Goal: Task Accomplishment & Management: Manage account settings

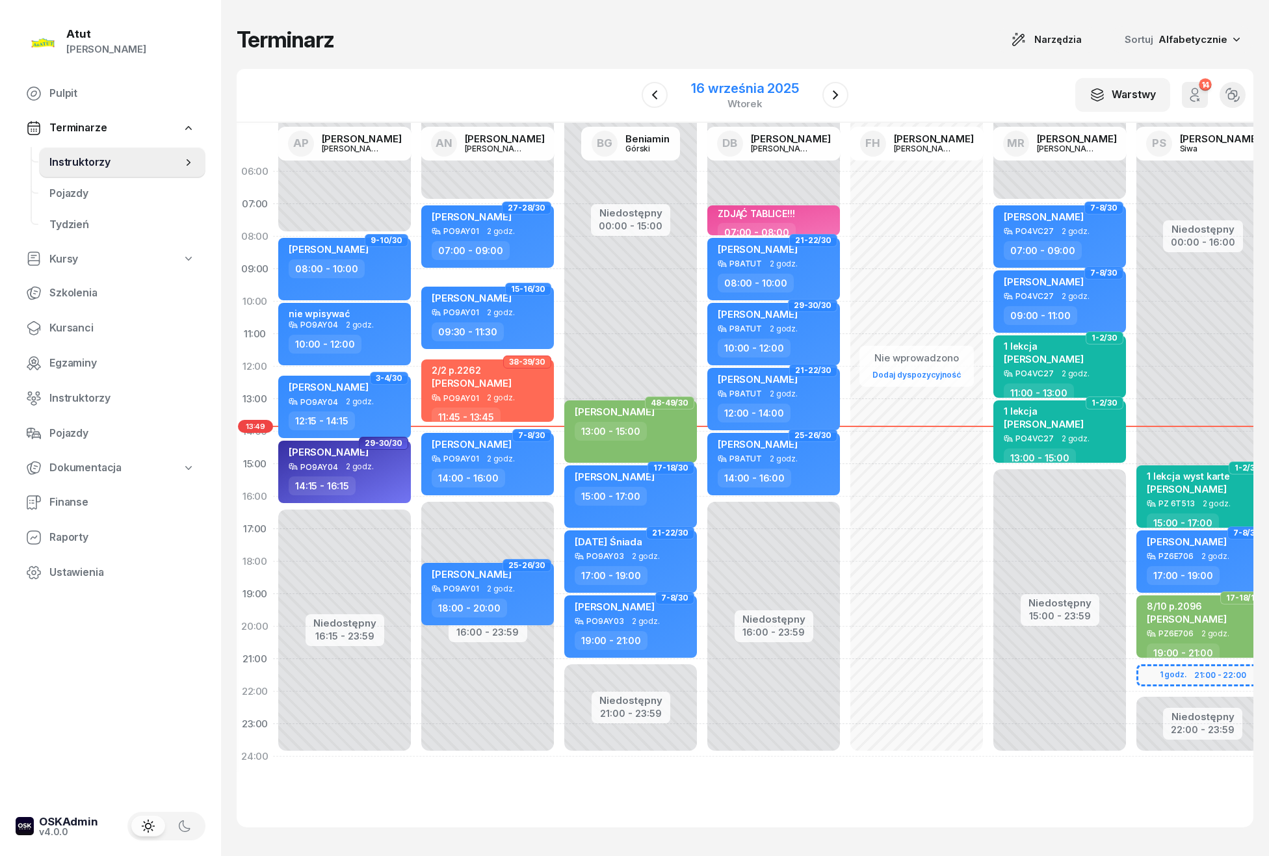
click at [736, 90] on div "16 września 2025" at bounding box center [744, 88] width 107 height 13
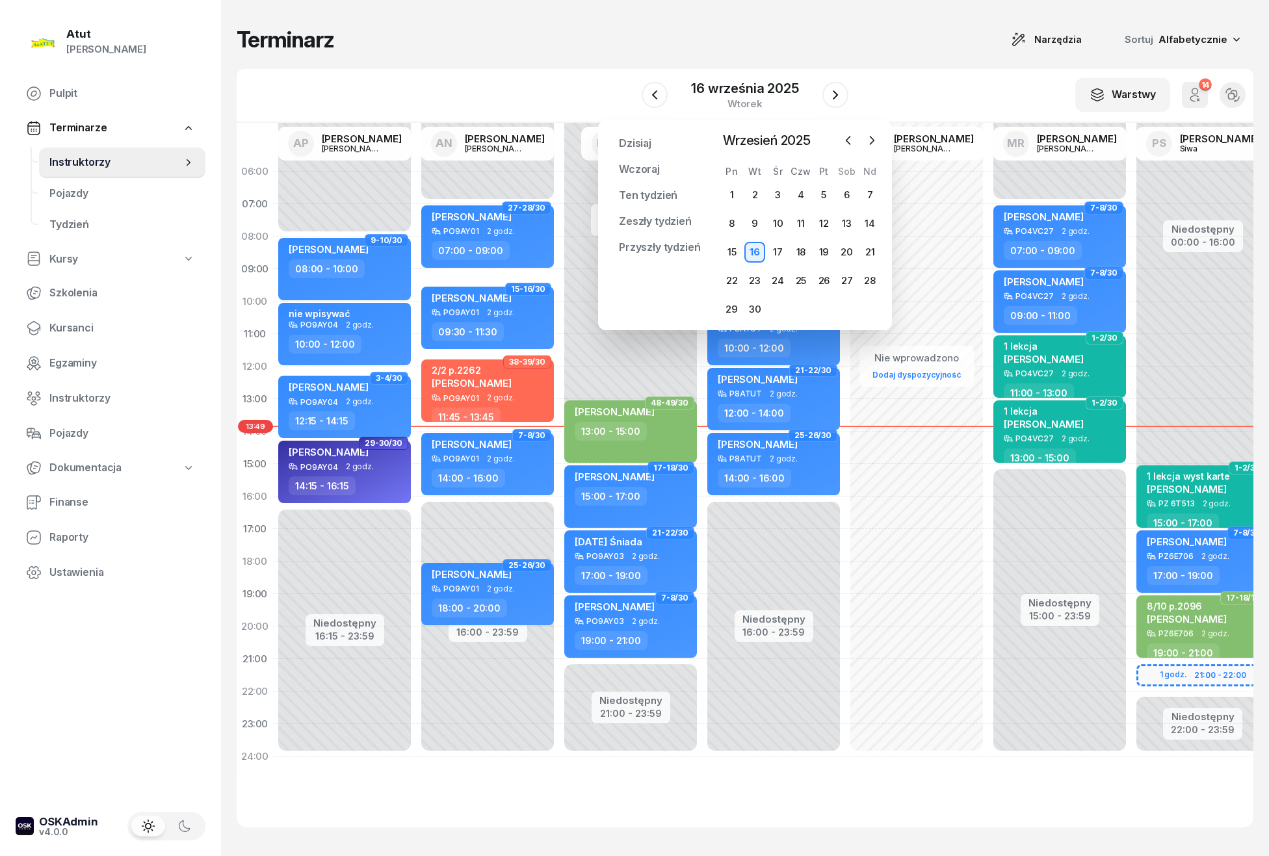
click at [878, 129] on div "Dzisiaj Wczoraj Ten tydzień Zeszły tydzień Przyszły tydzień Przypnij Wrzesień 2…" at bounding box center [745, 225] width 294 height 210
click at [868, 144] on icon "button" at bounding box center [871, 140] width 13 height 13
click at [783, 190] on div "1" at bounding box center [778, 195] width 21 height 21
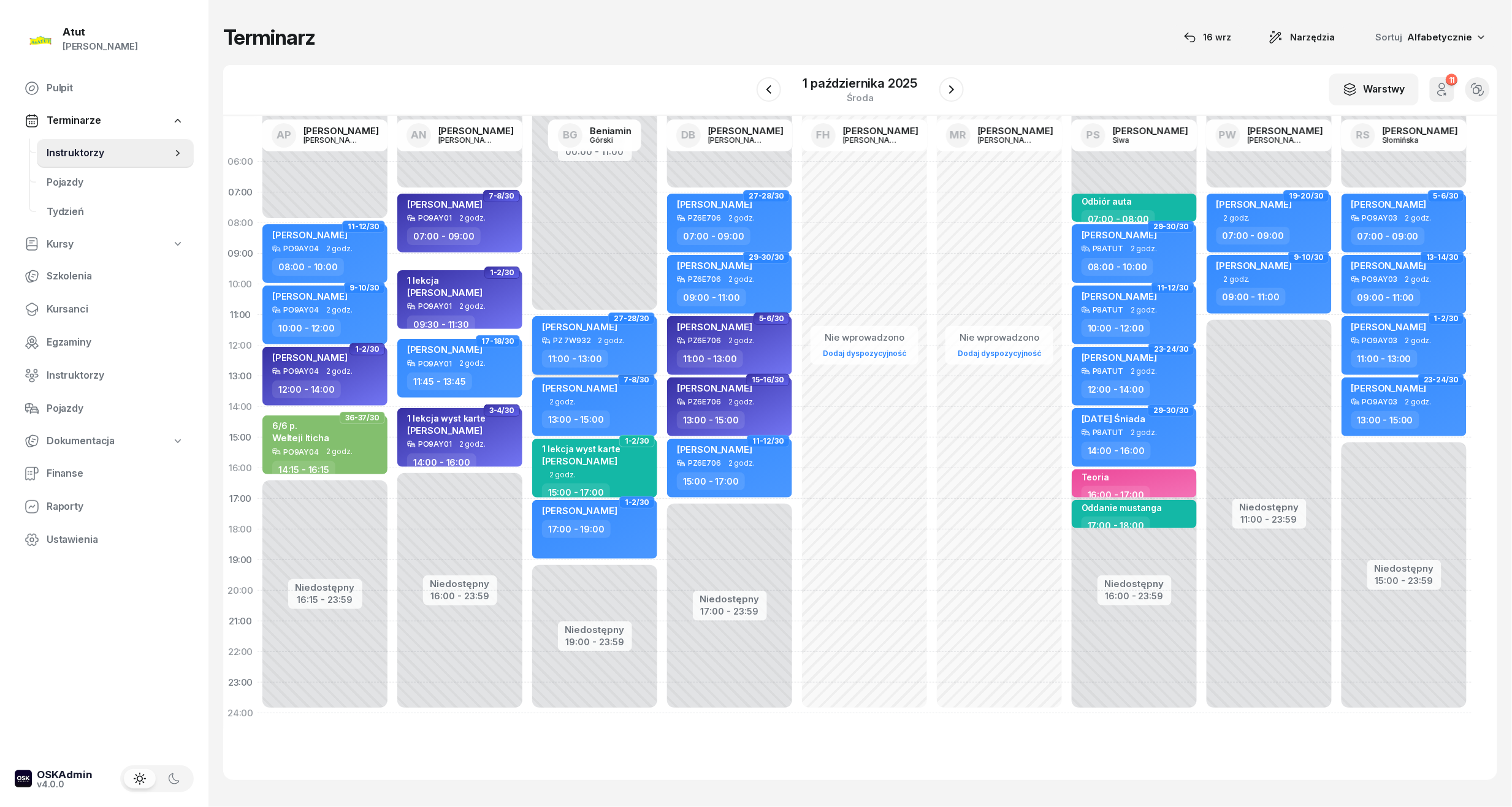
click at [610, 326] on div "[PERSON_NAME]" at bounding box center [596, 329] width 108 height 15
select select "11"
select select "13"
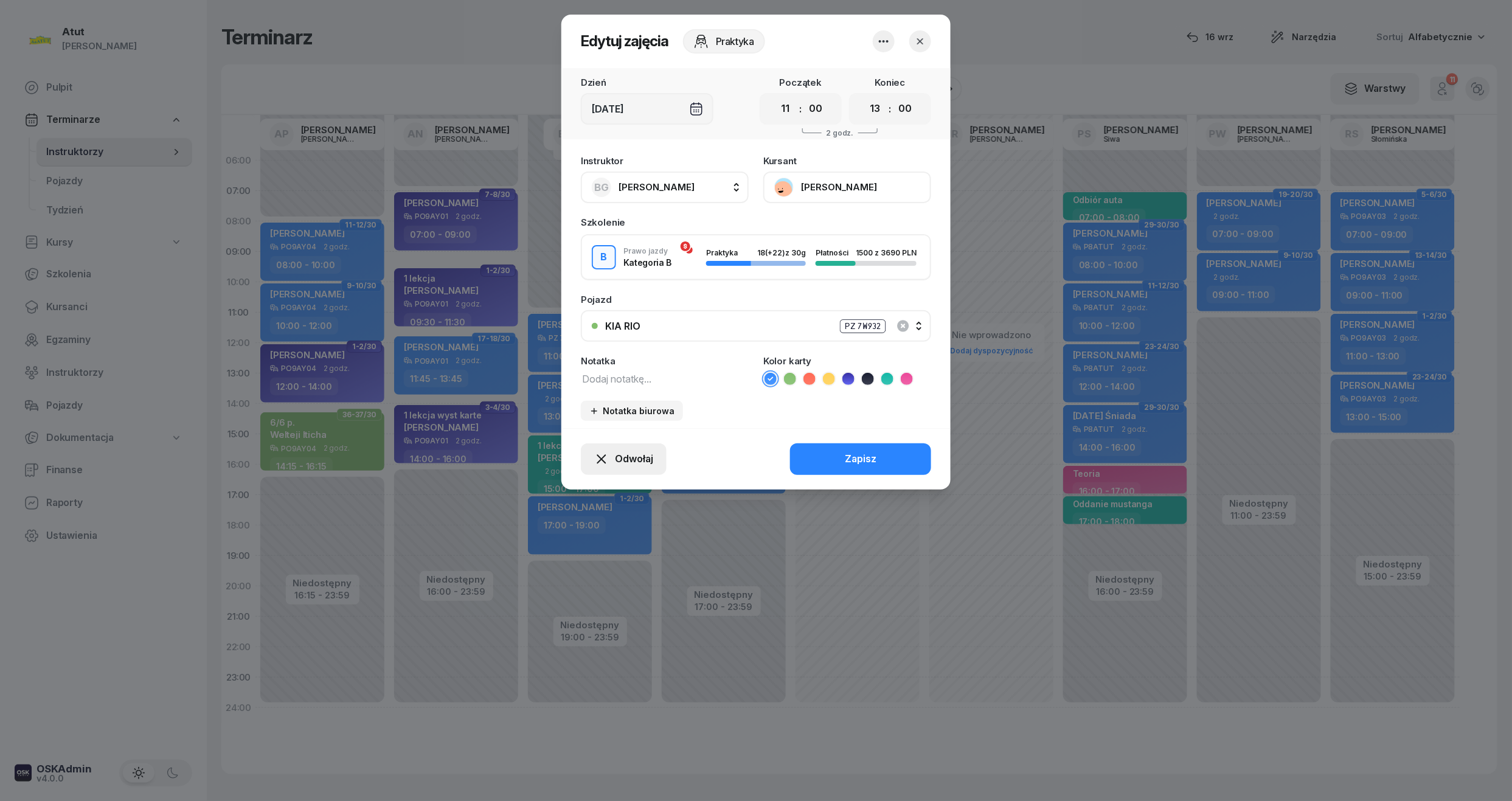
click at [639, 453] on span "Odwołaj" at bounding box center [633, 459] width 38 height 16
click at [580, 394] on link "Kursant odwołał" at bounding box center [618, 385] width 161 height 31
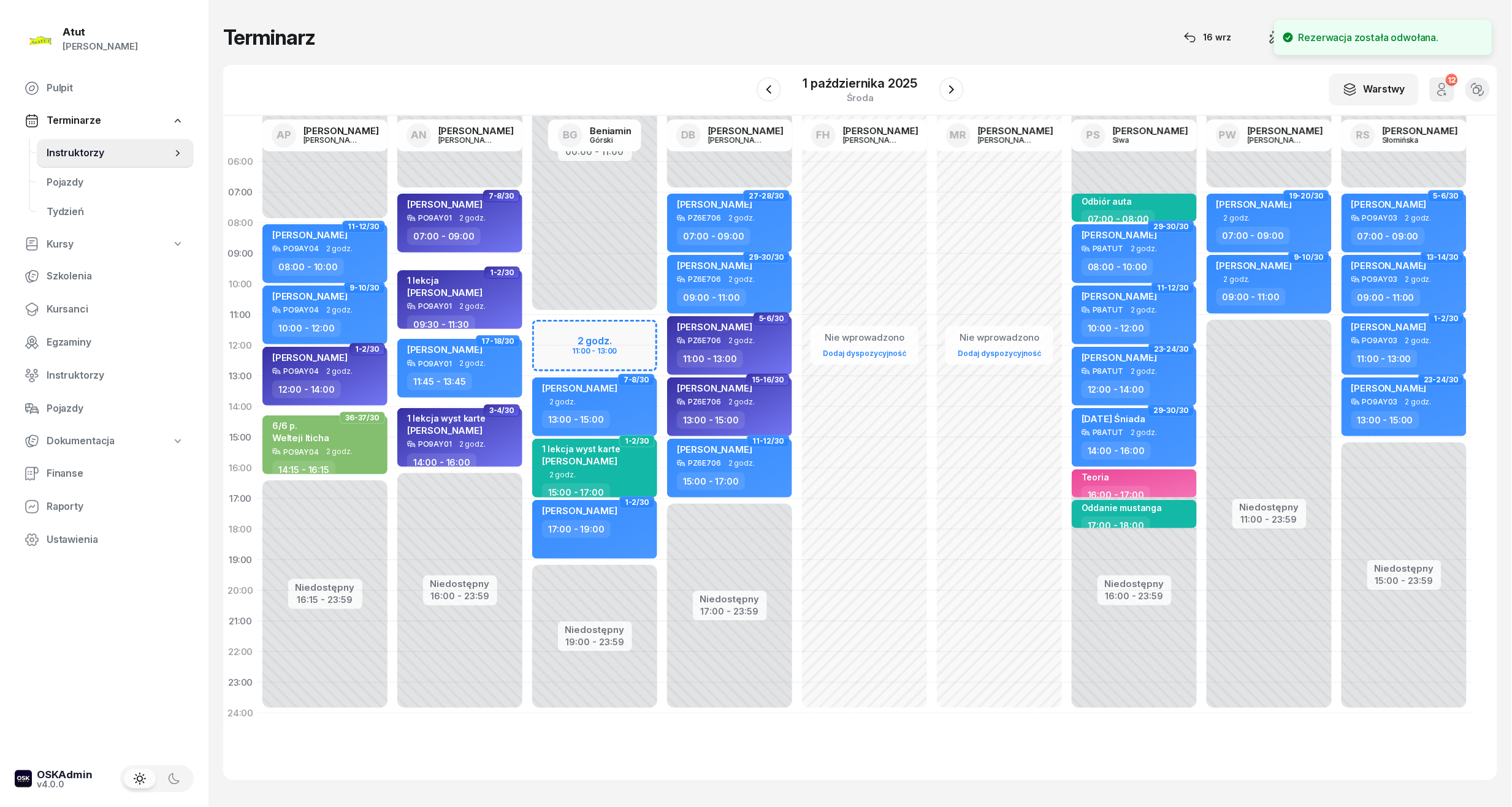
click at [838, 69] on div "W Wybierz AP Adam Pytlak AN Artur Nowakowski BG Beniamin Górski DB Dariusz Bańk…" at bounding box center [860, 91] width 1274 height 51
click at [846, 91] on div "1 października 2025 środa" at bounding box center [861, 90] width 115 height 25
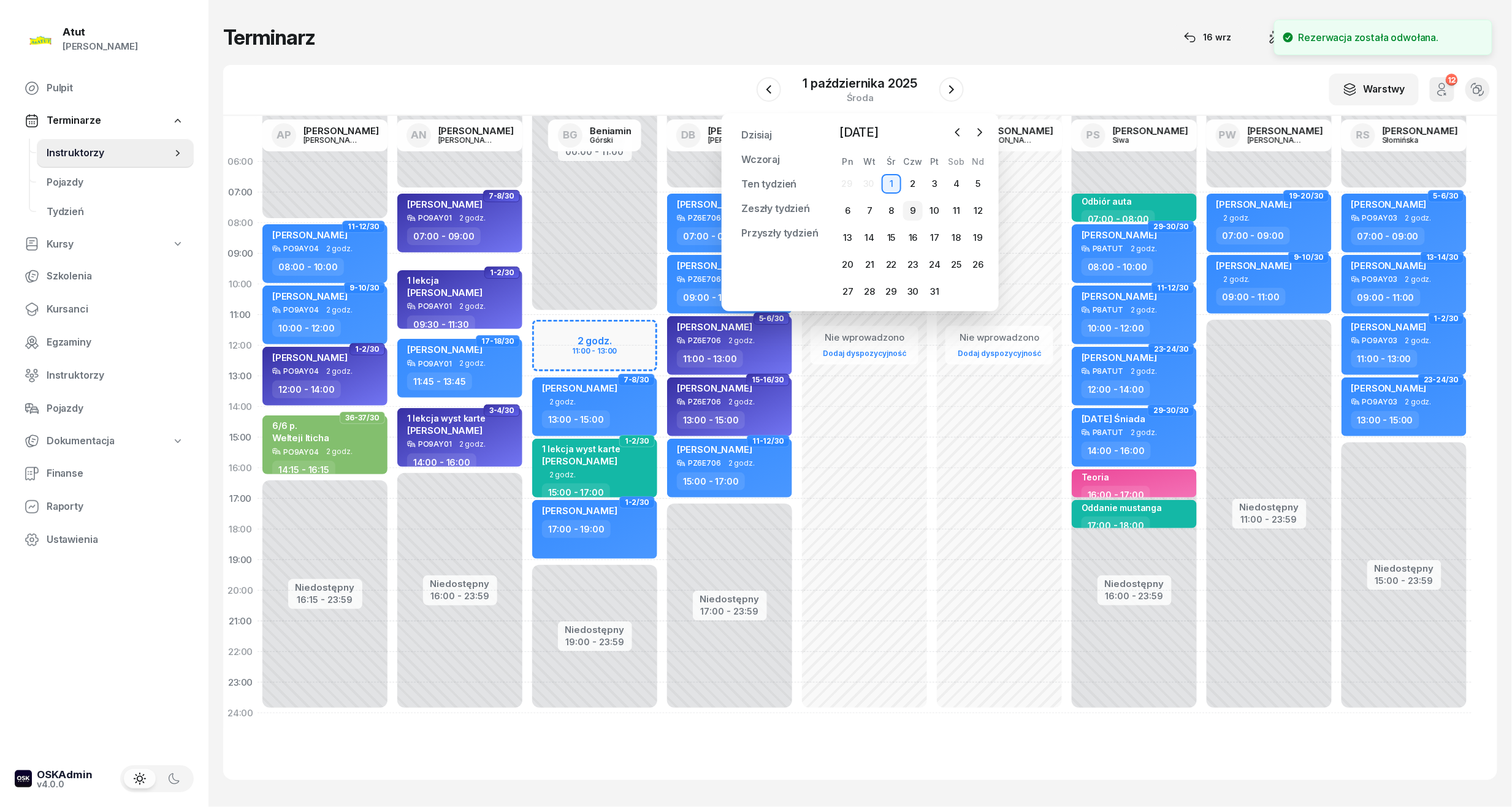
click at [910, 220] on div "9" at bounding box center [912, 210] width 20 height 20
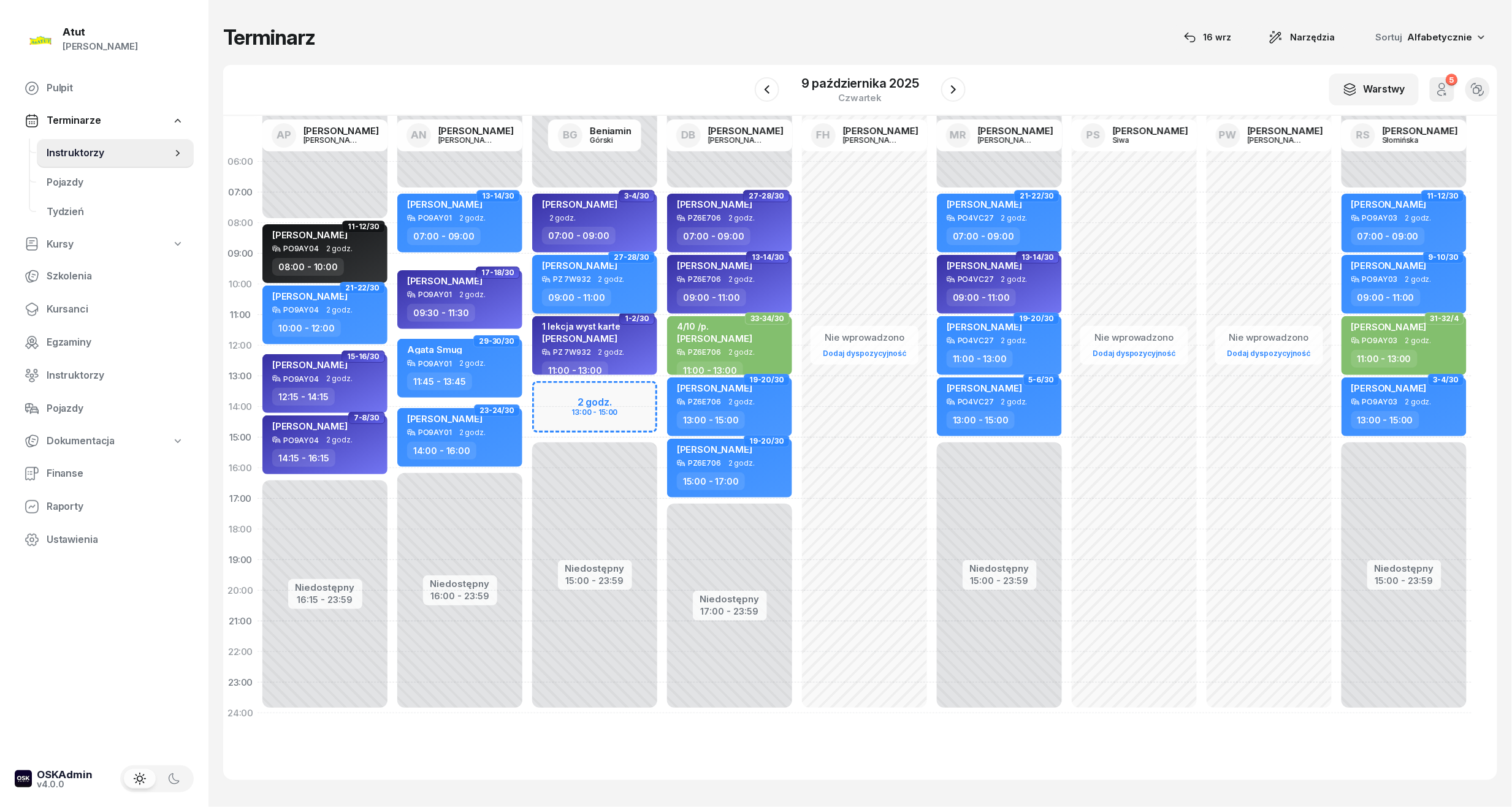
click at [601, 267] on span "[PERSON_NAME]" at bounding box center [580, 266] width 75 height 11
select select "09"
select select "11"
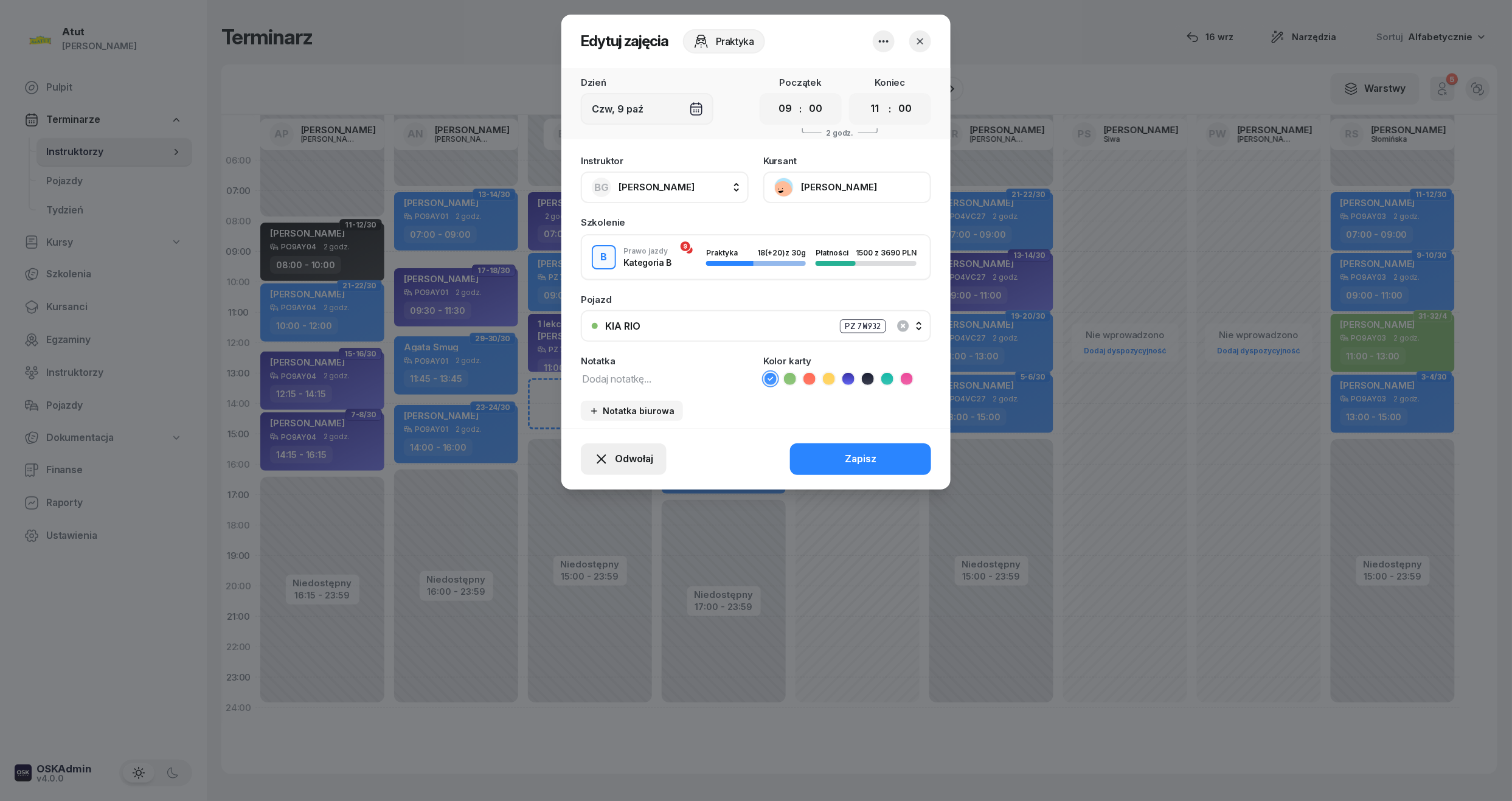
click at [635, 472] on button "Odwołaj" at bounding box center [624, 459] width 86 height 32
click at [592, 348] on div "My odwołaliśmy" at bounding box center [603, 355] width 74 height 16
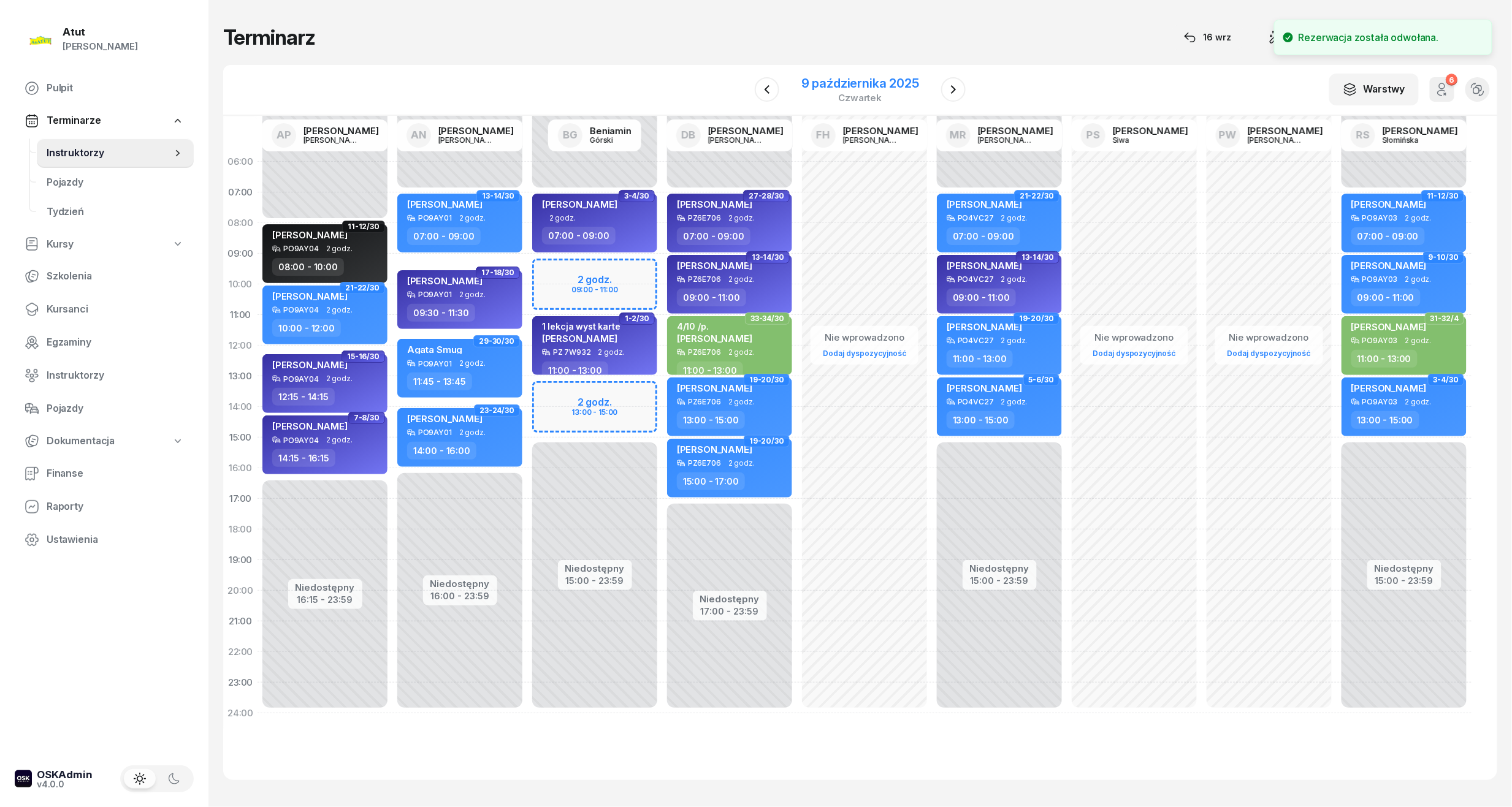
click at [878, 91] on div "9 października 2025 czwartek" at bounding box center [860, 90] width 118 height 25
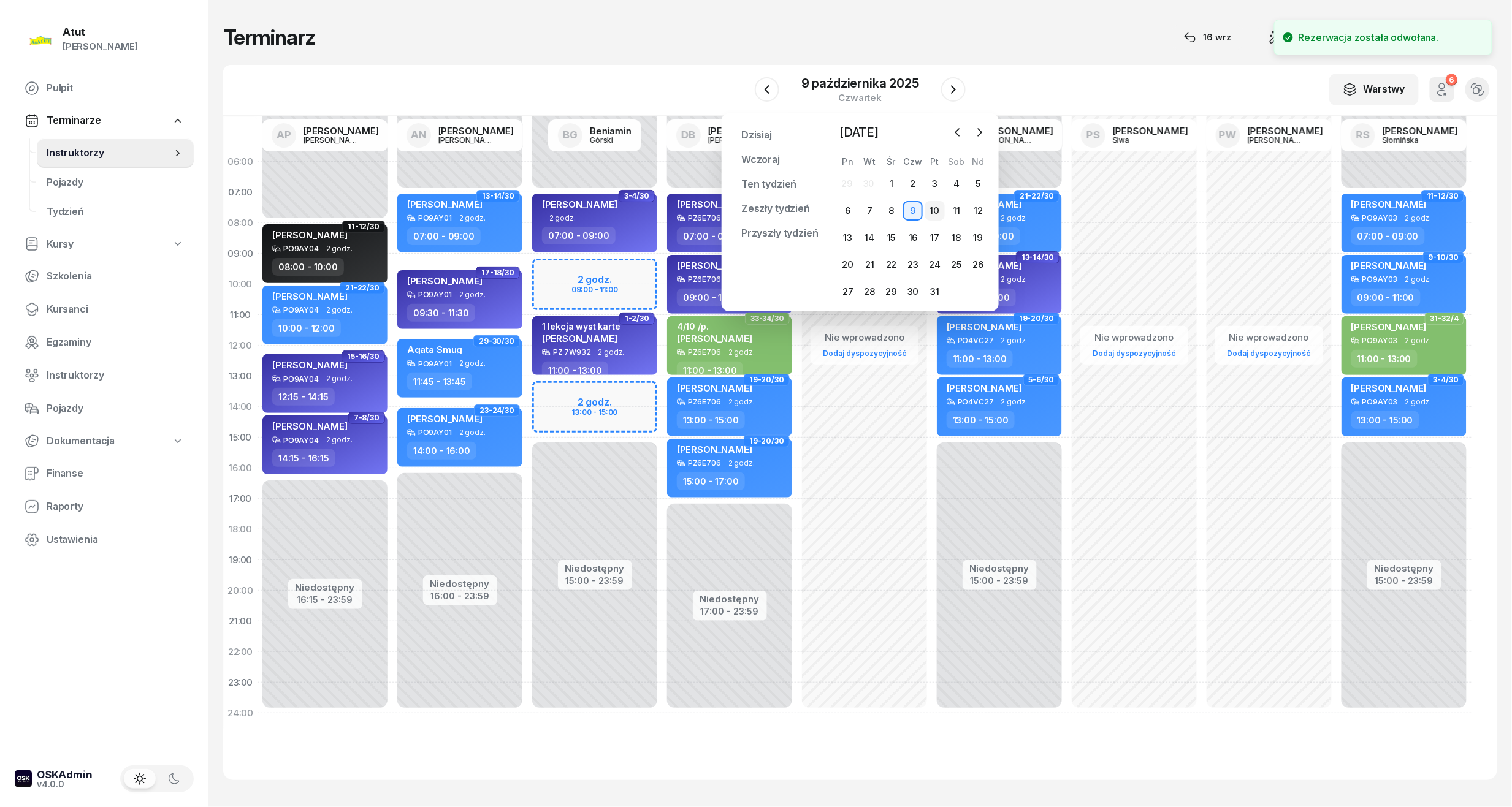
click at [937, 209] on div "10" at bounding box center [935, 210] width 20 height 20
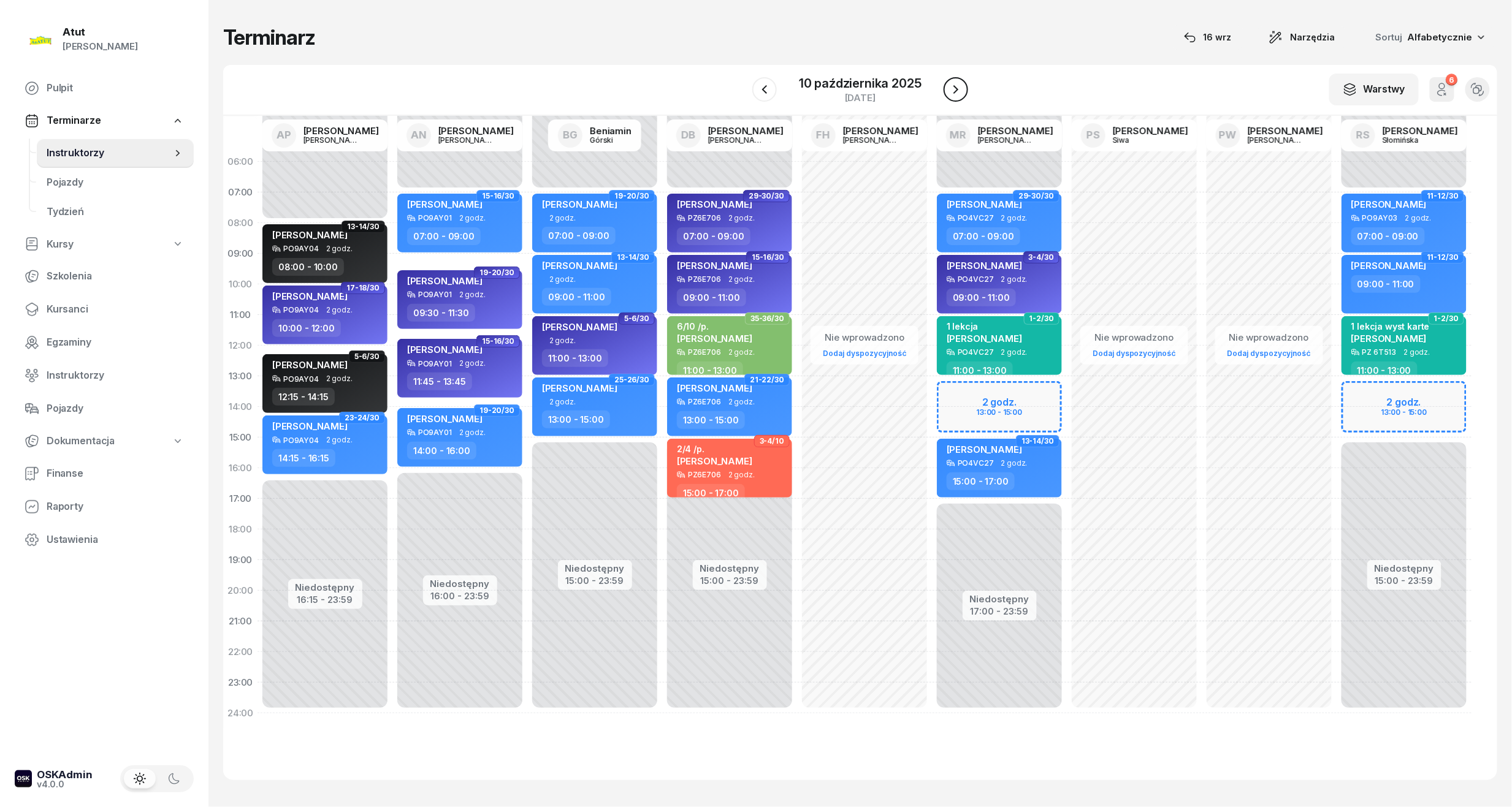
click at [955, 86] on icon "button" at bounding box center [956, 90] width 15 height 15
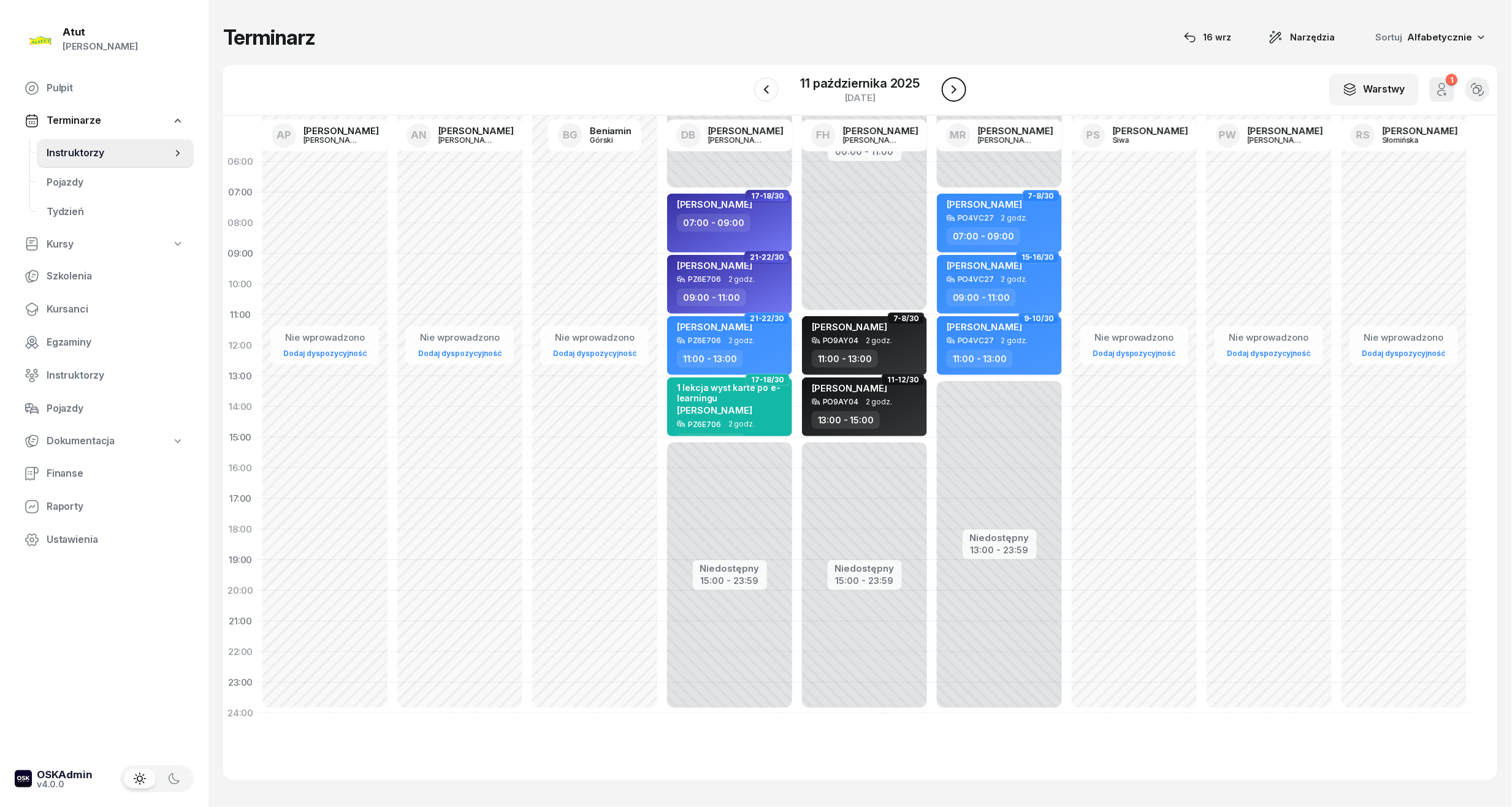
click at [955, 86] on icon "button" at bounding box center [955, 90] width 15 height 15
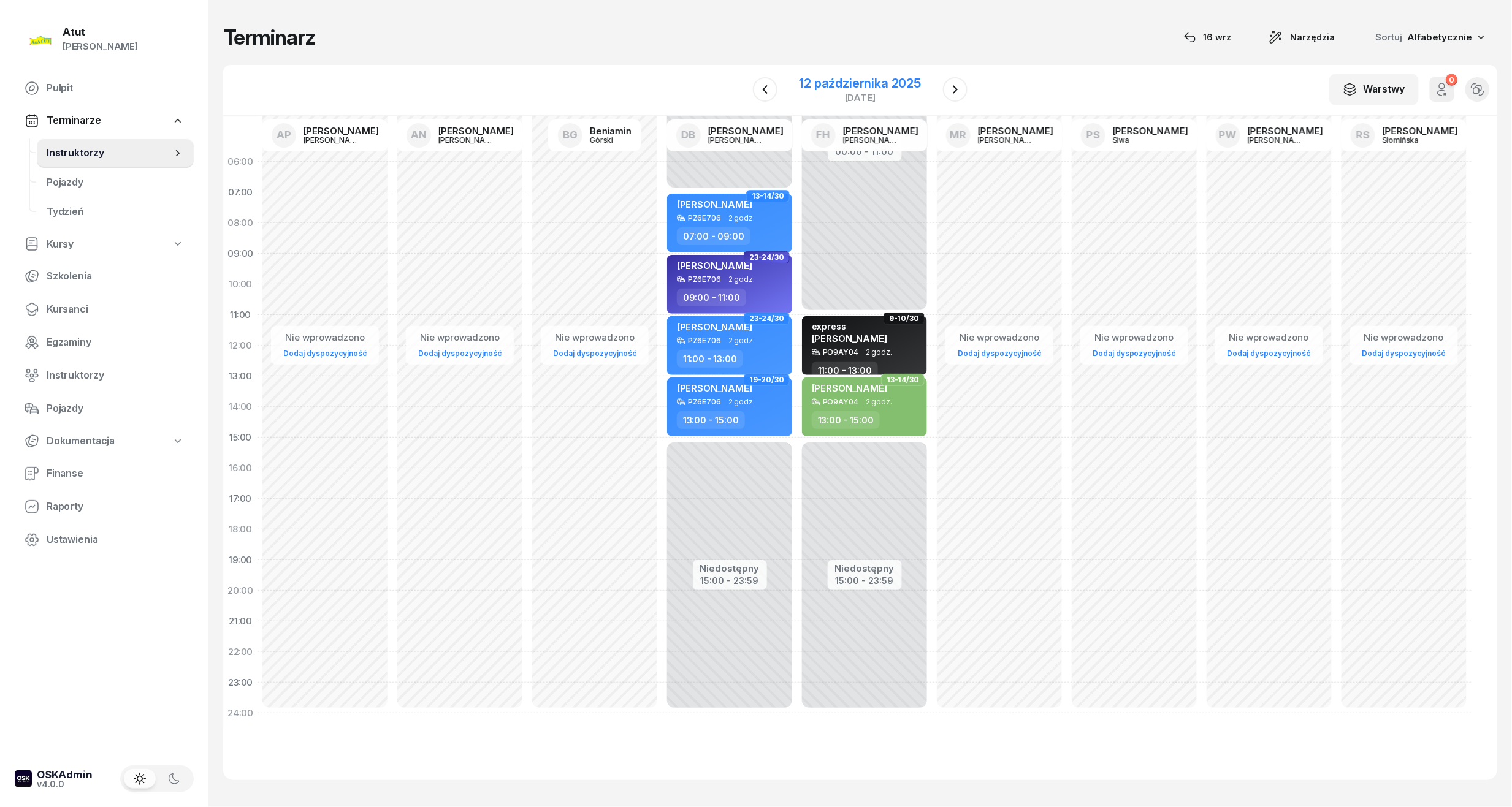
click at [837, 77] on div "12 października 2025" at bounding box center [860, 83] width 122 height 12
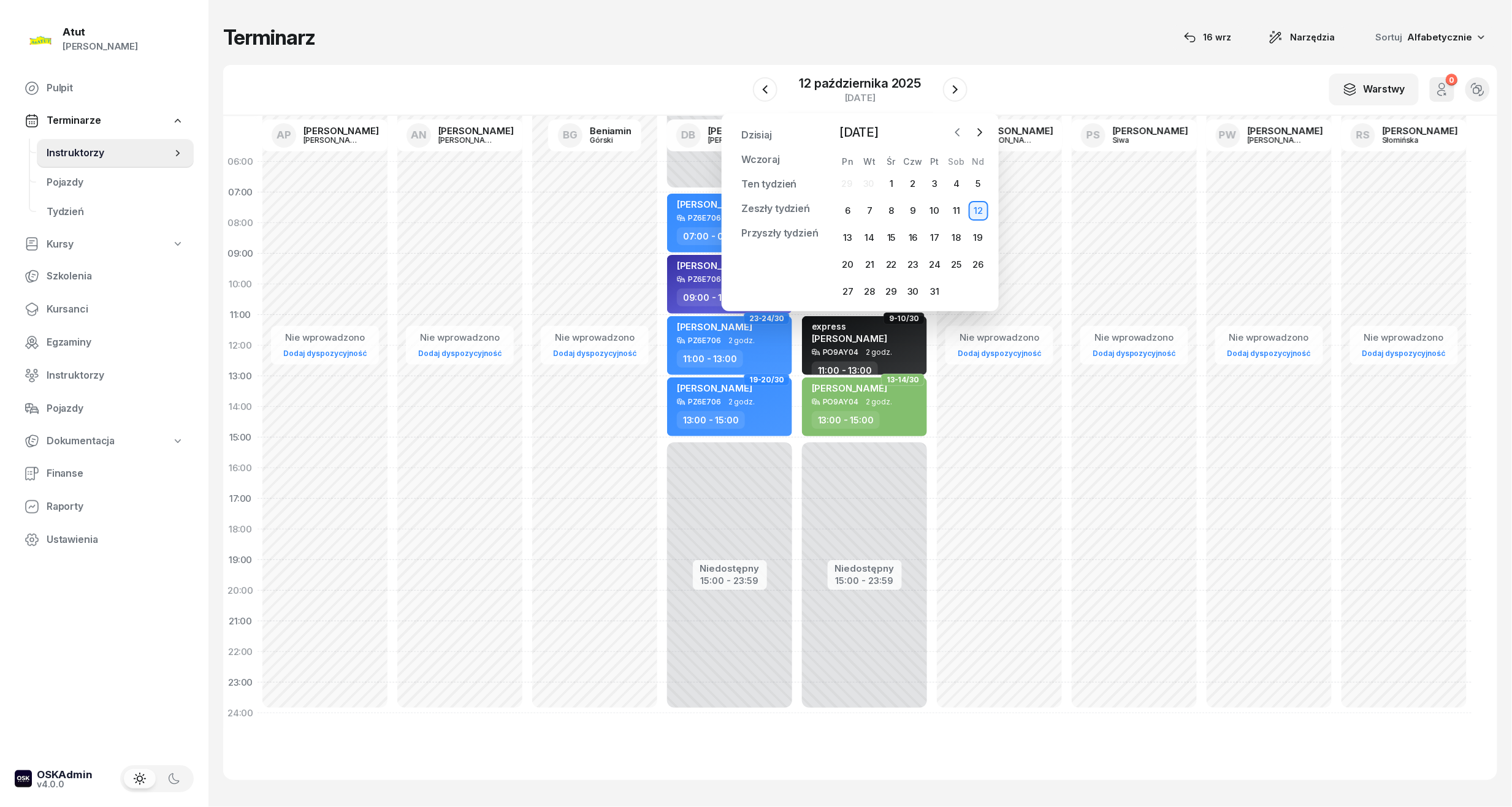
click at [964, 126] on button "button" at bounding box center [958, 133] width 19 height 19
click at [889, 241] on div "17" at bounding box center [891, 238] width 20 height 20
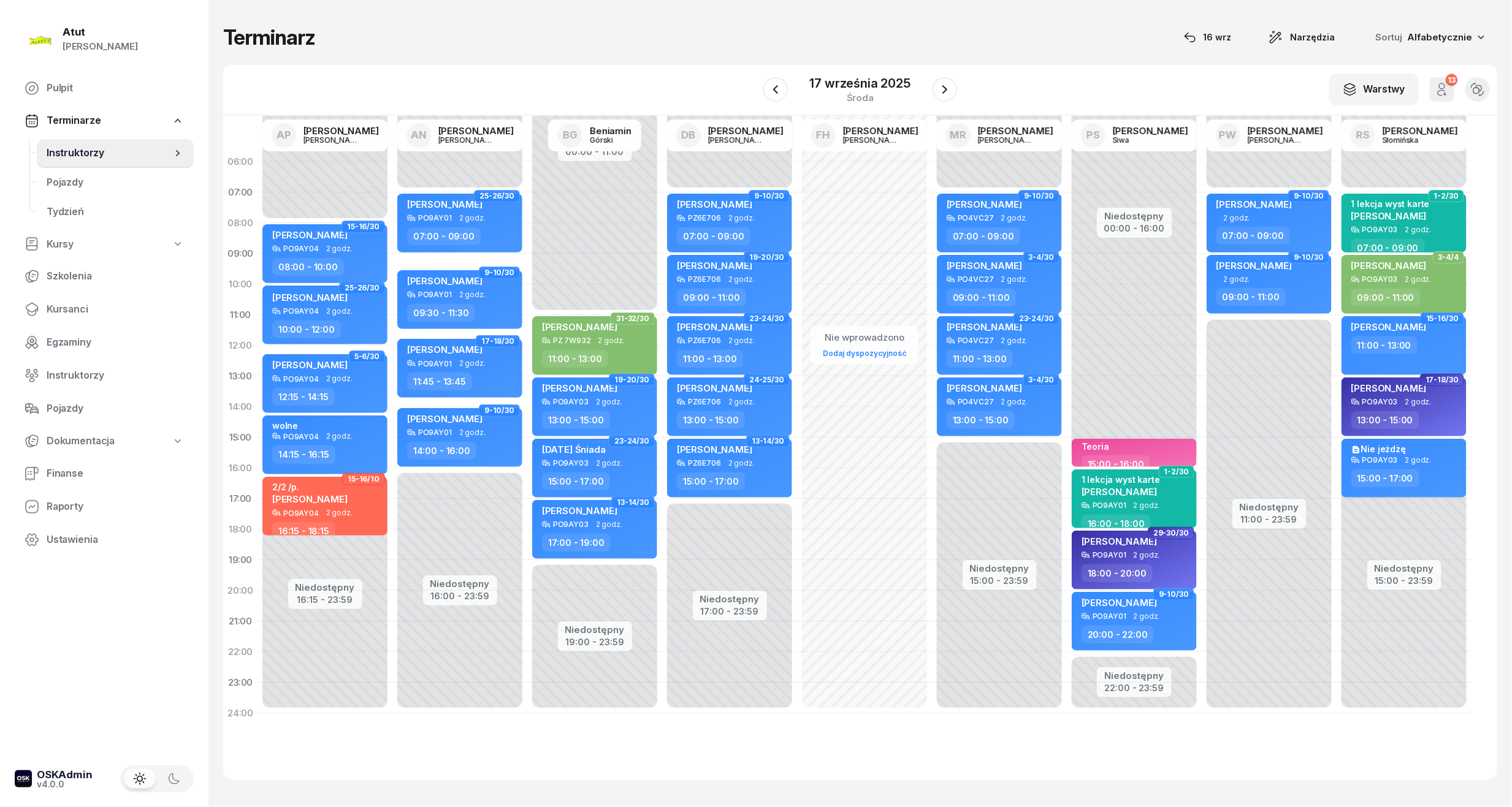
click at [763, 91] on div at bounding box center [775, 90] width 25 height 25
click at [773, 93] on icon "button" at bounding box center [775, 90] width 15 height 15
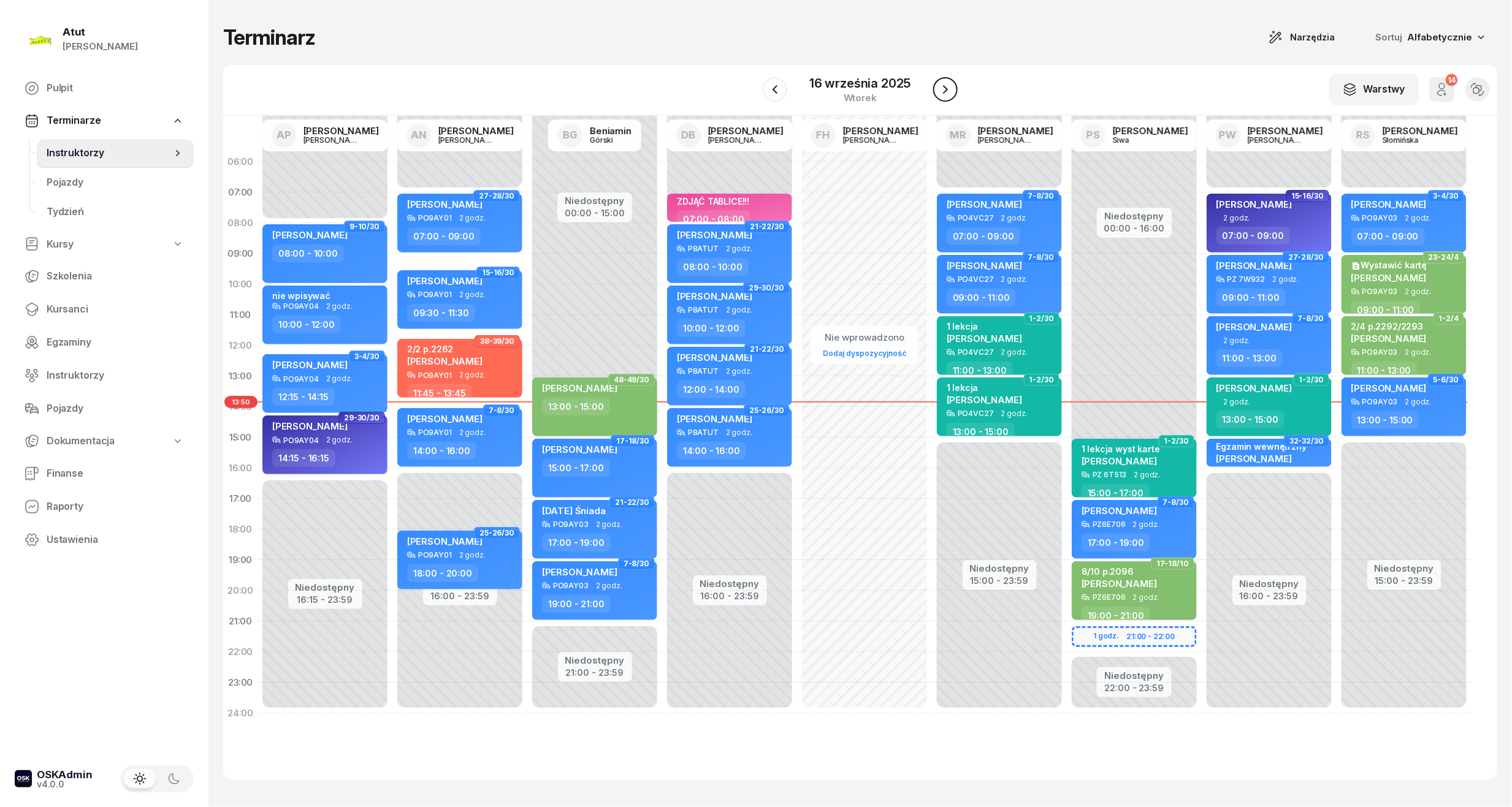
click at [939, 84] on icon "button" at bounding box center [946, 90] width 15 height 15
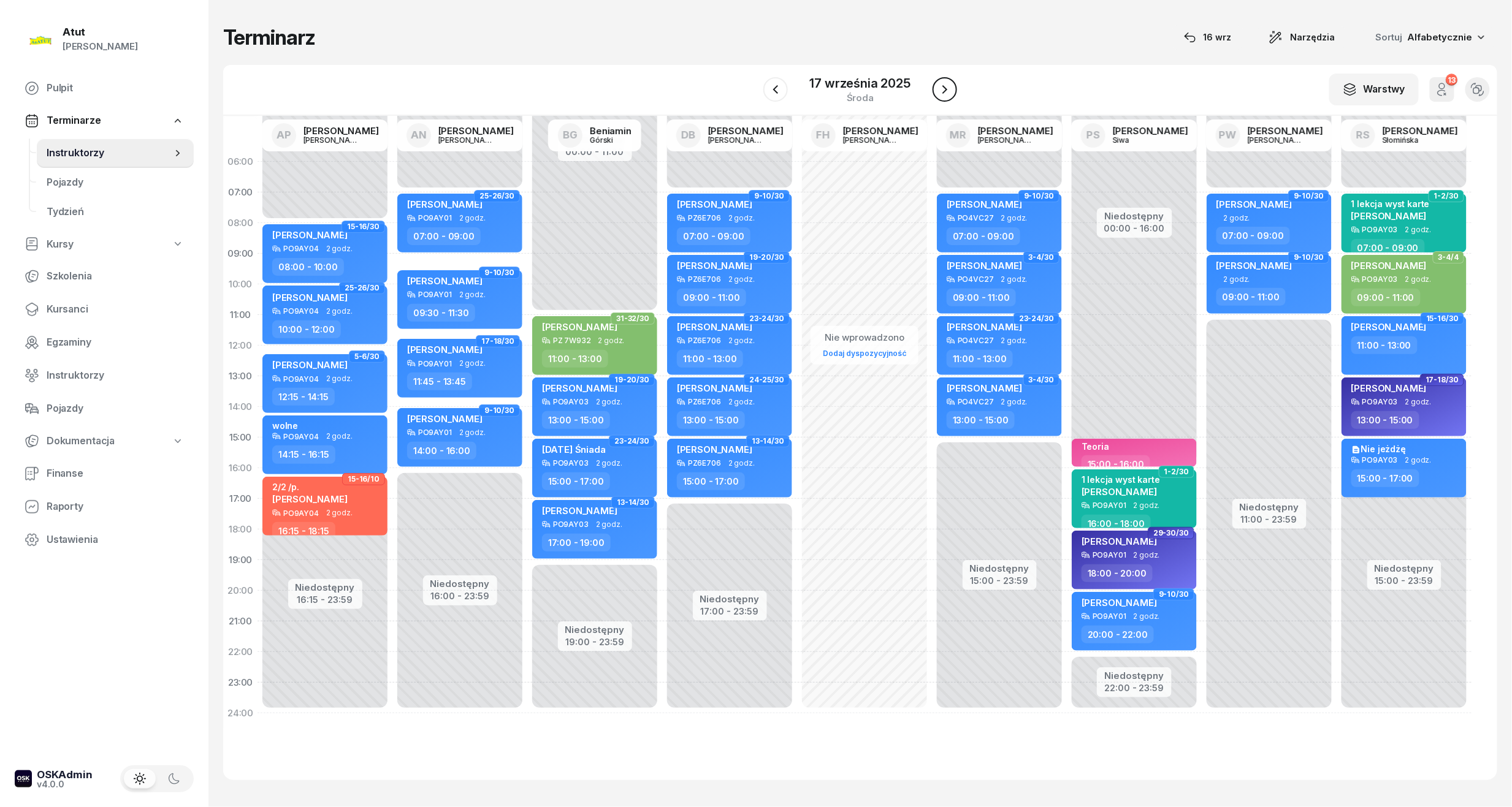
click at [939, 84] on icon "button" at bounding box center [945, 90] width 15 height 15
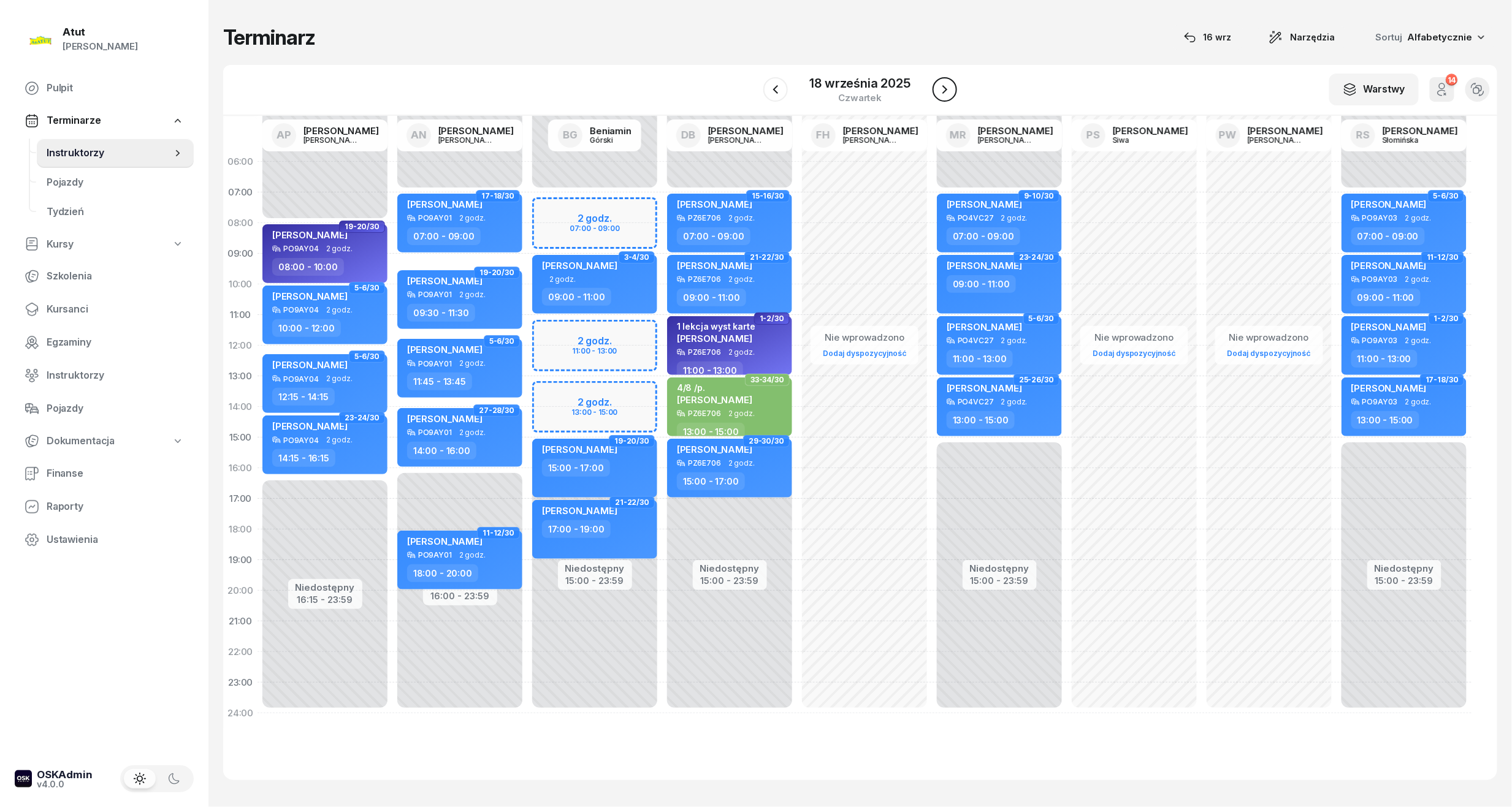
click at [949, 93] on icon "button" at bounding box center [945, 90] width 15 height 15
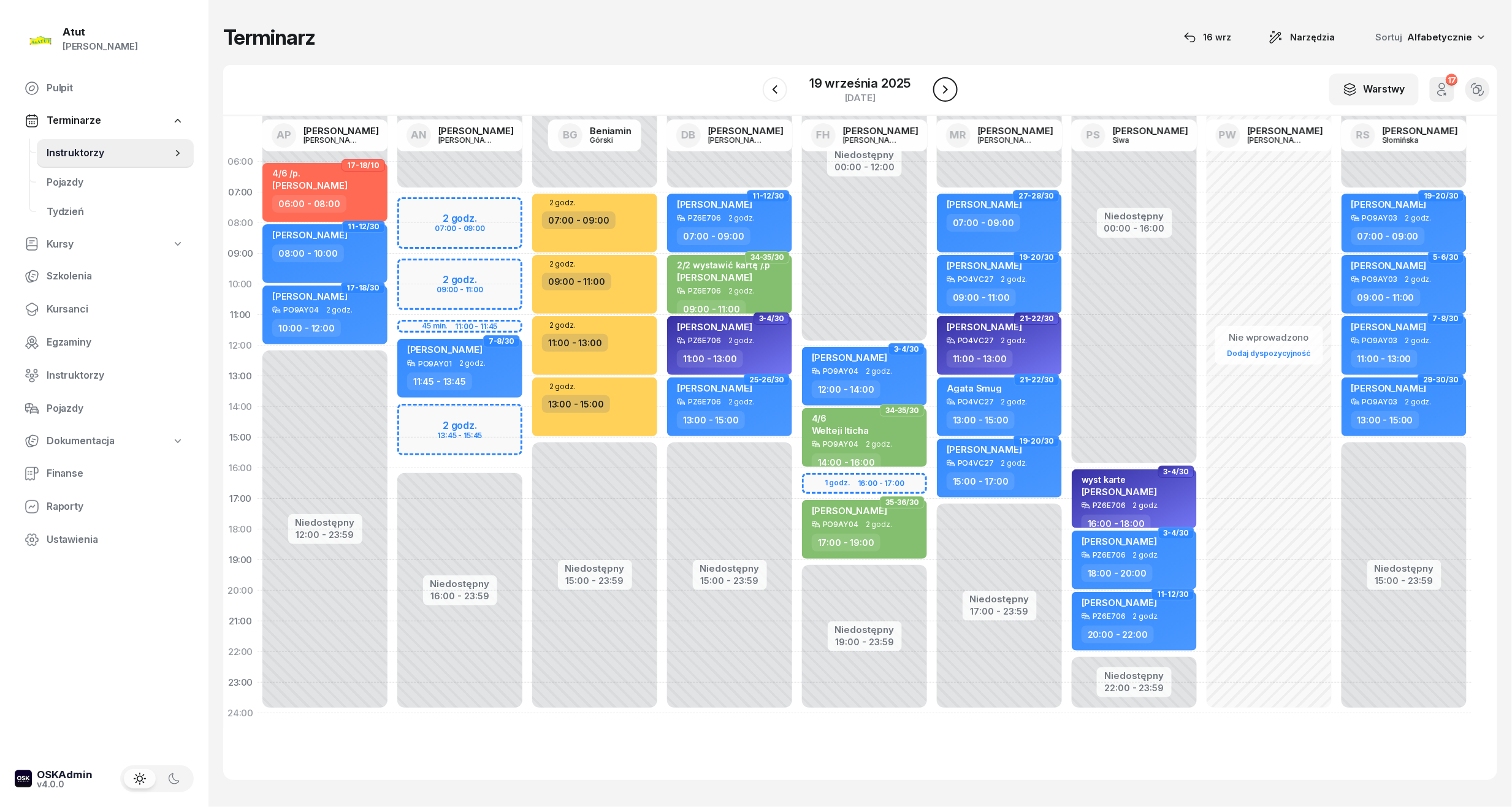
click at [949, 93] on icon "button" at bounding box center [946, 90] width 15 height 15
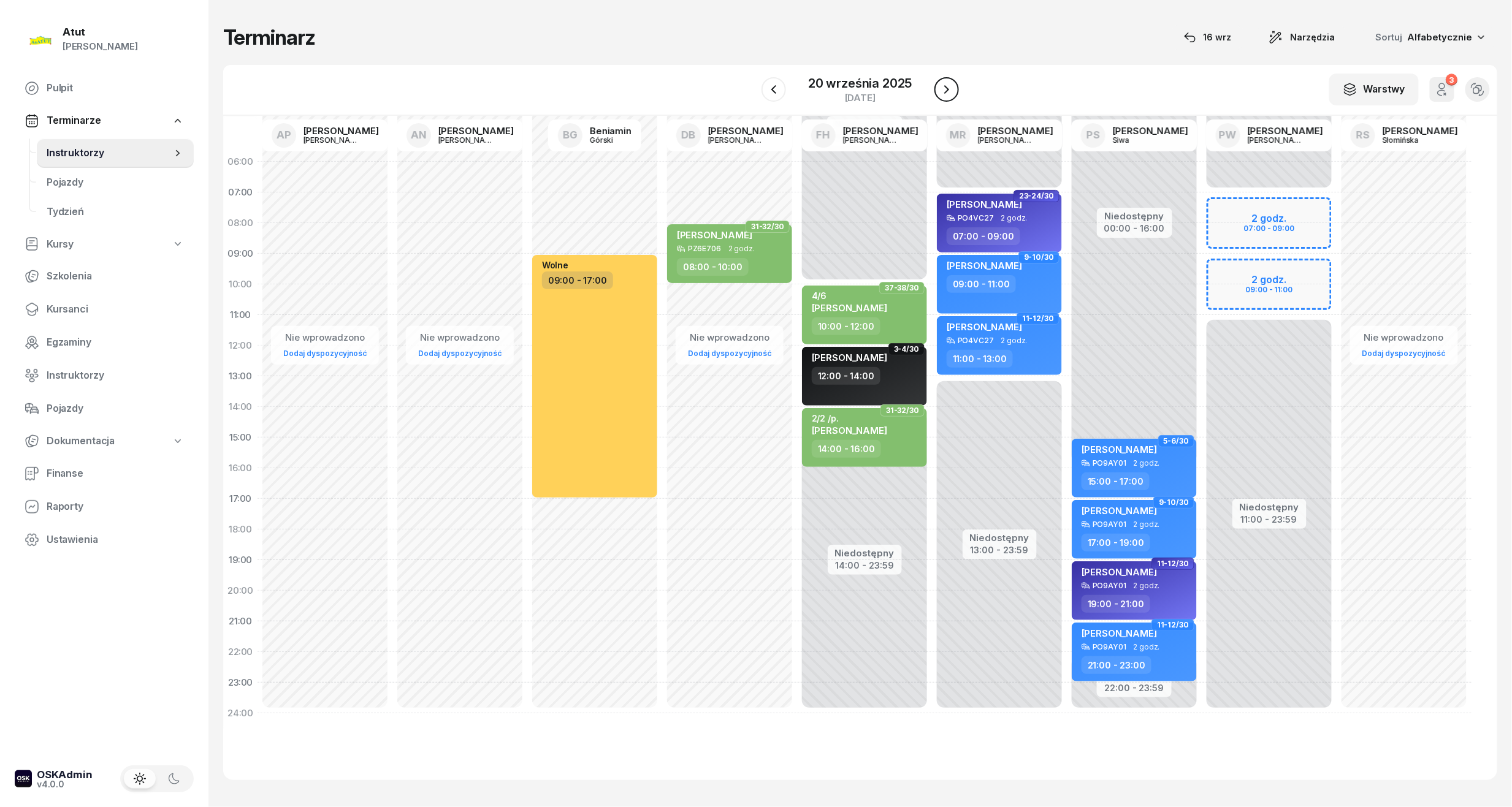
click at [949, 93] on icon "button" at bounding box center [947, 90] width 15 height 15
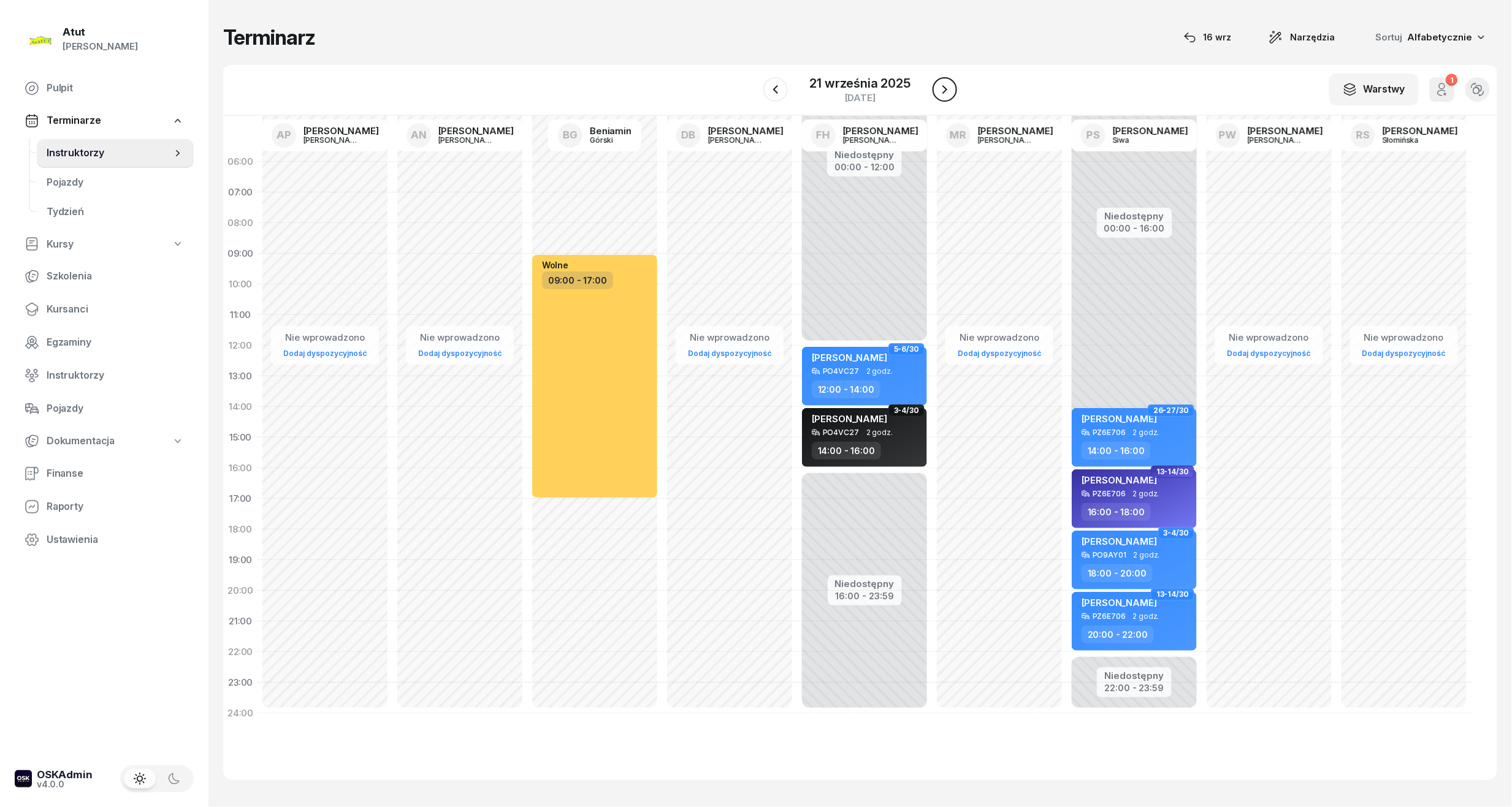
click at [949, 93] on icon "button" at bounding box center [945, 90] width 15 height 15
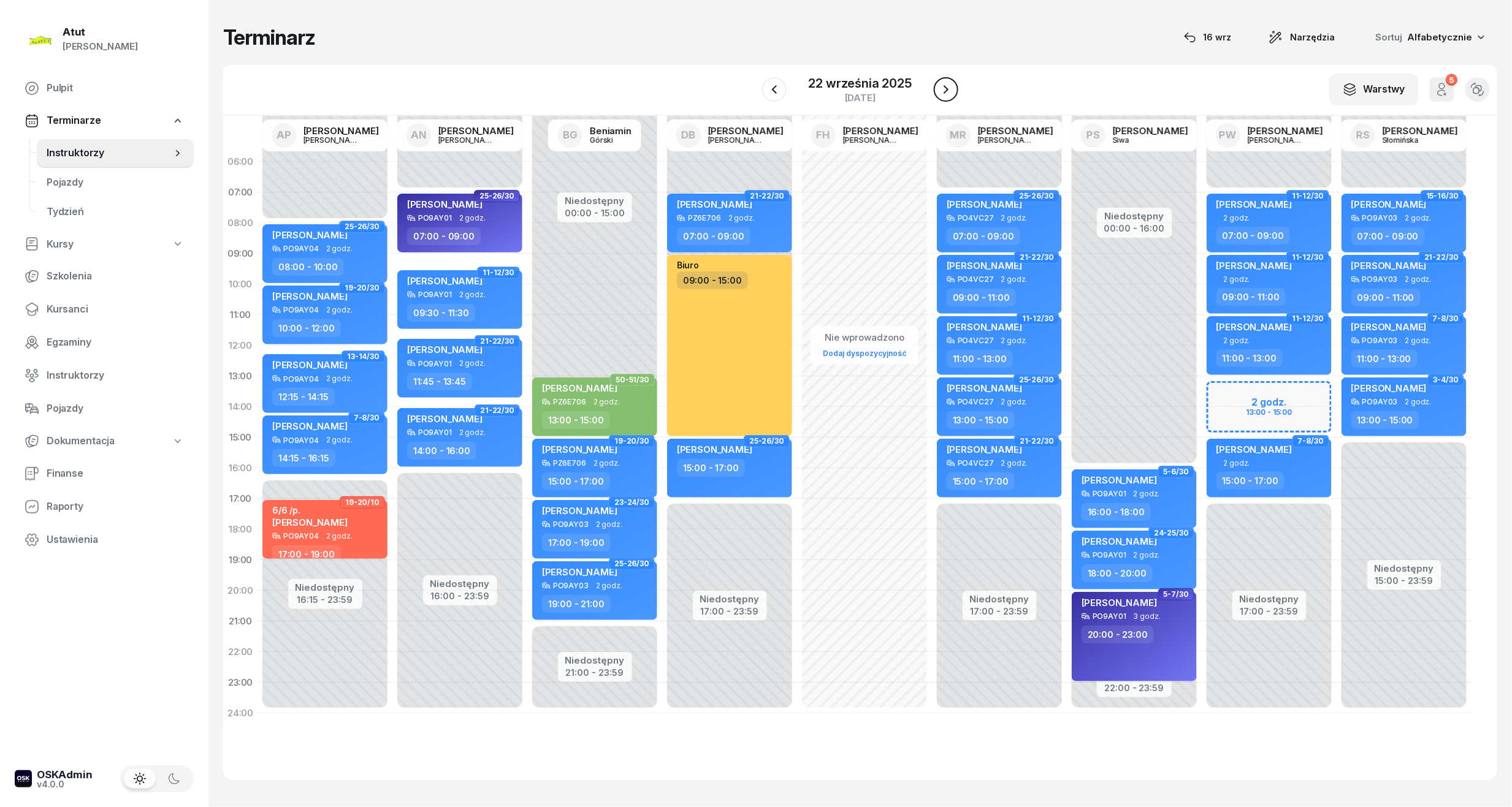
click at [949, 93] on icon "button" at bounding box center [946, 90] width 15 height 15
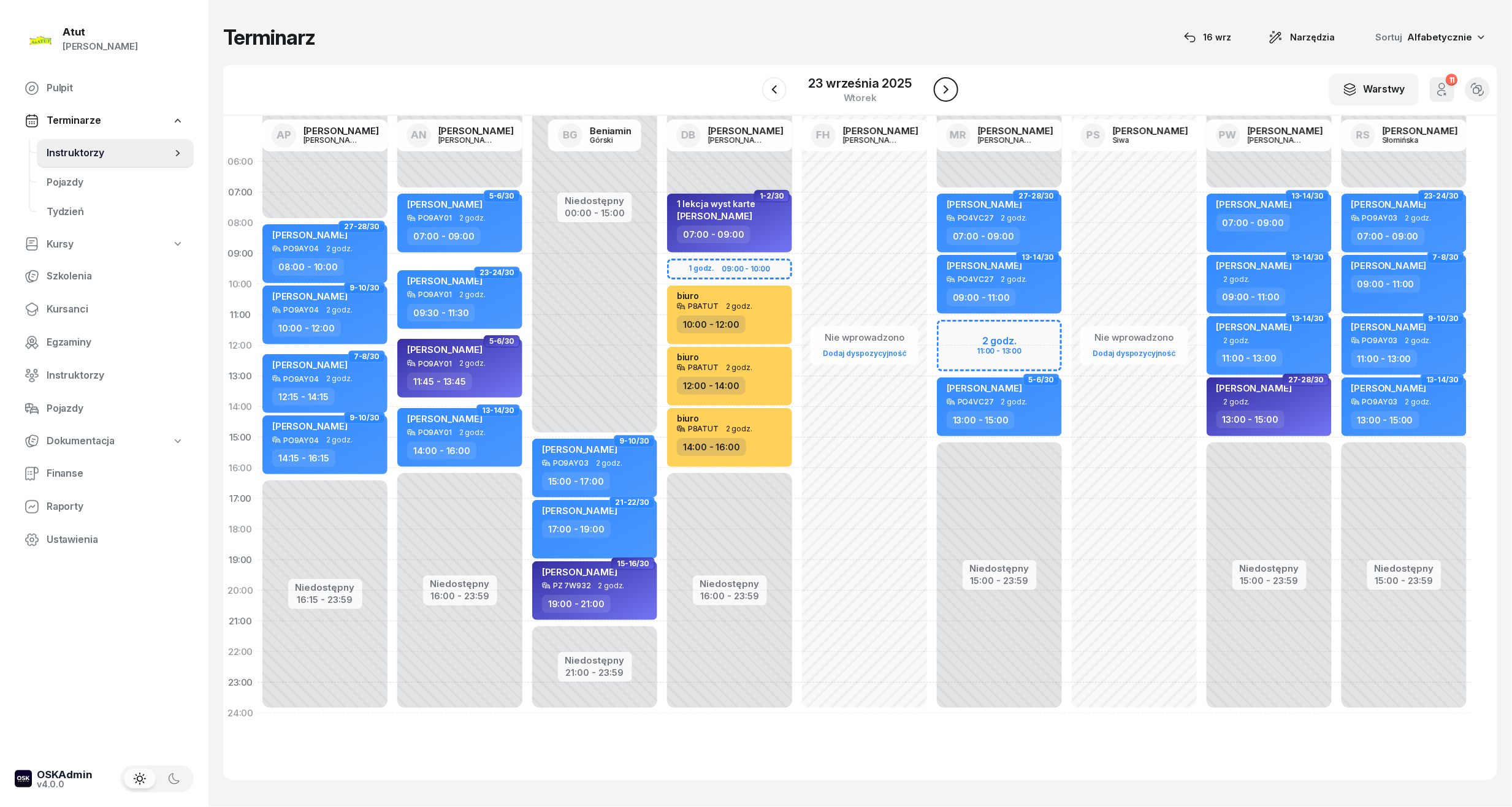
click at [949, 93] on icon "button" at bounding box center [946, 90] width 15 height 15
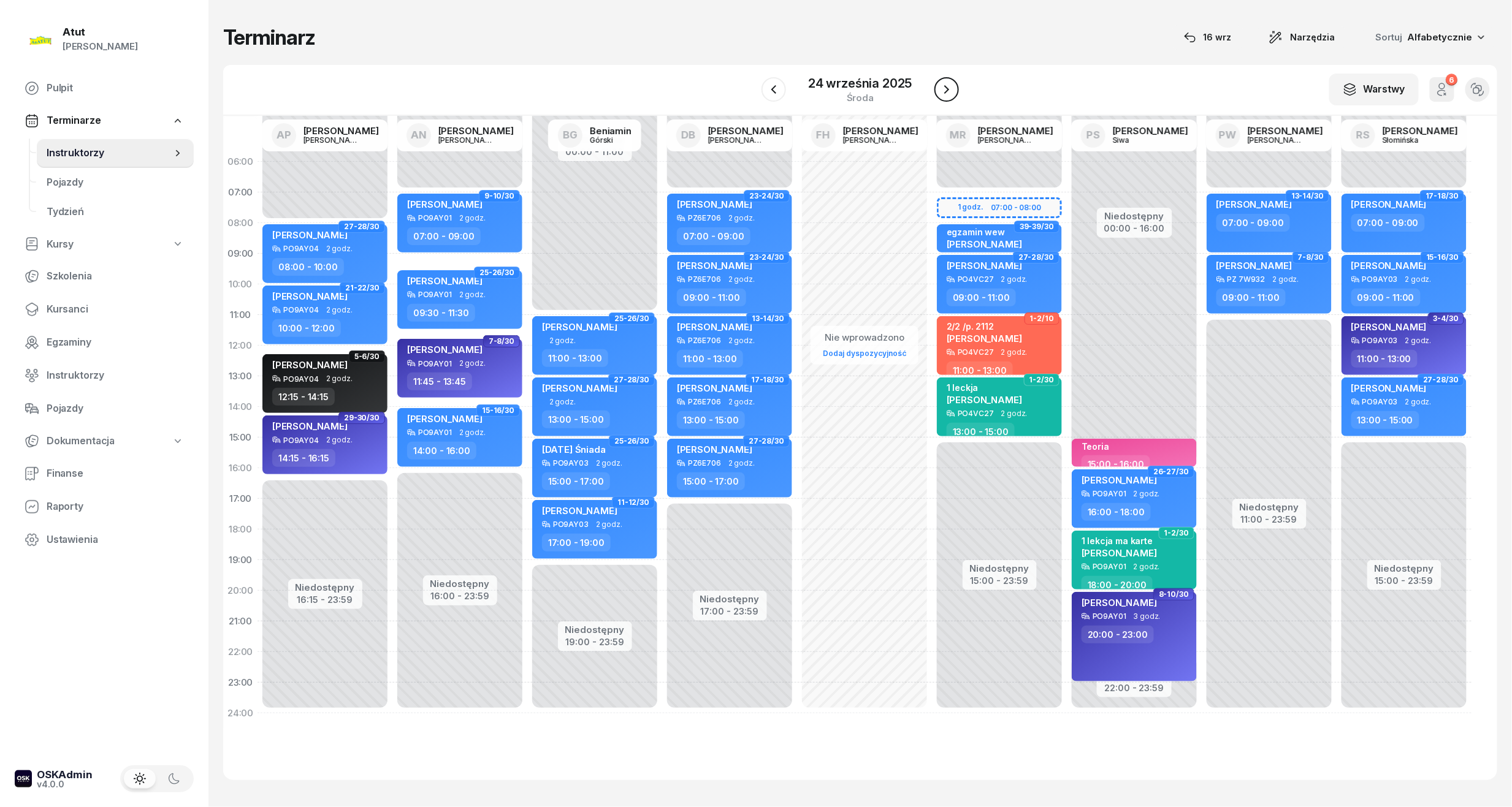
click at [949, 93] on icon "button" at bounding box center [947, 90] width 15 height 15
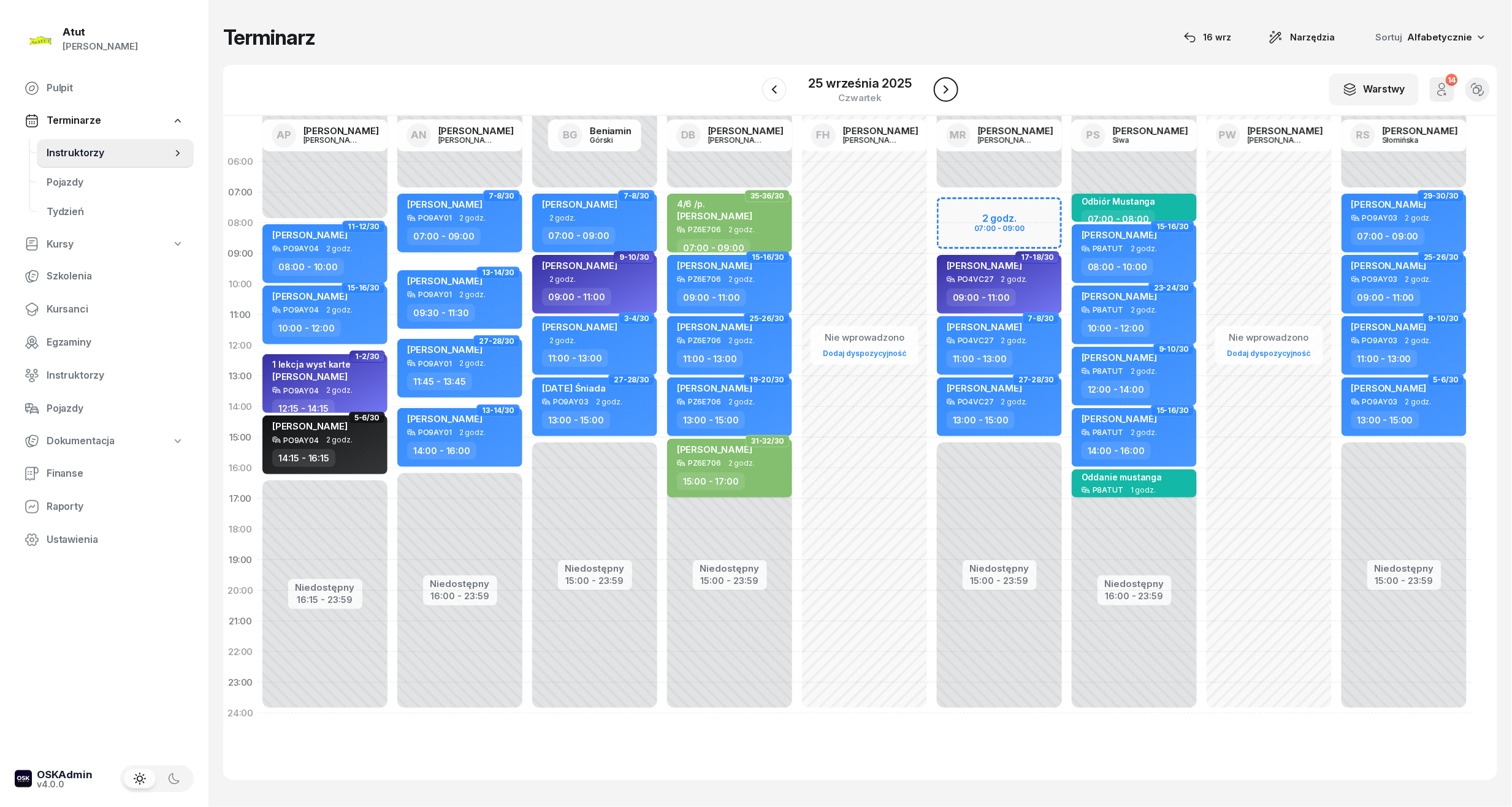
click at [949, 93] on icon "button" at bounding box center [946, 90] width 15 height 15
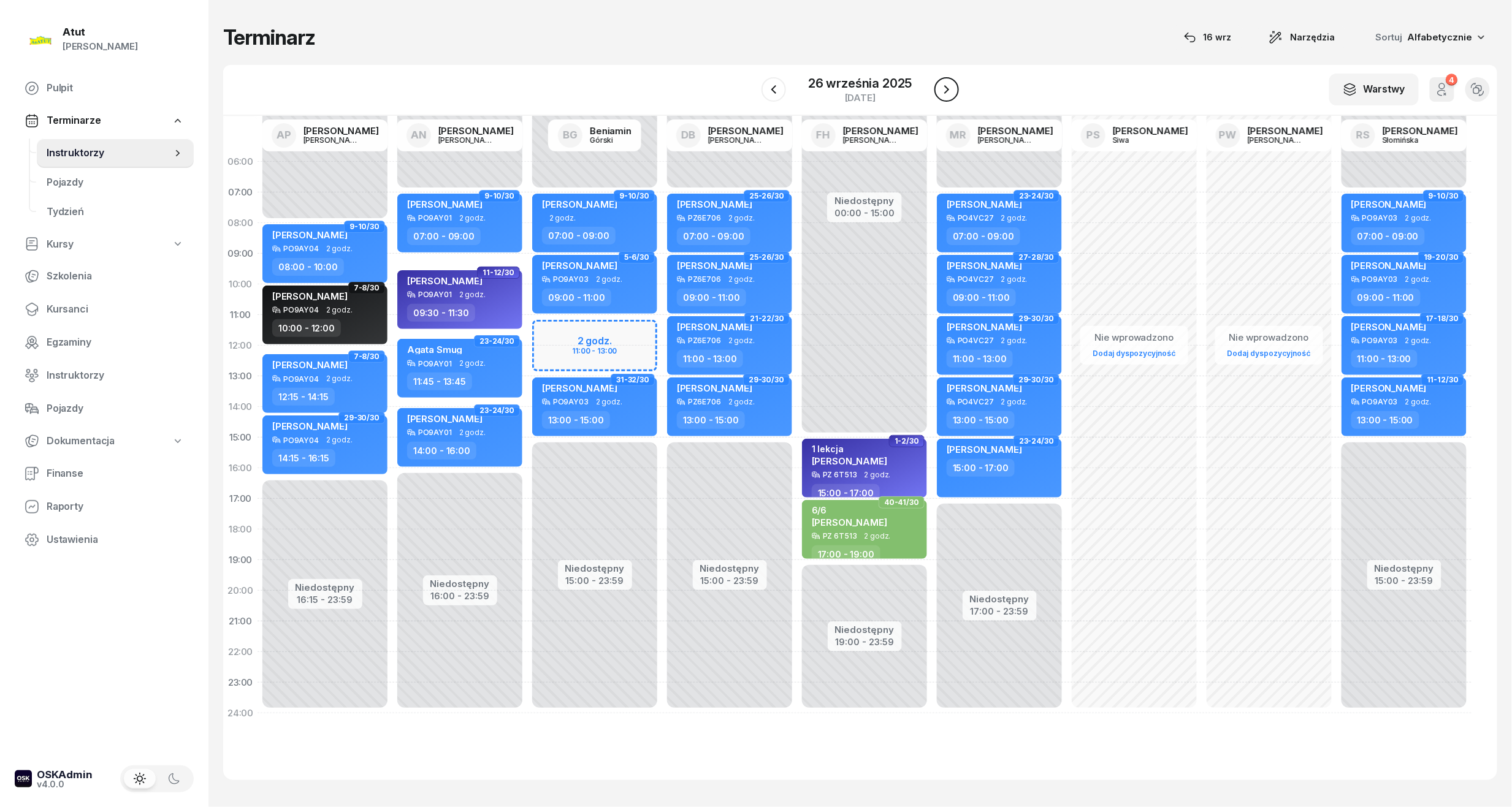
click at [949, 93] on icon "button" at bounding box center [947, 90] width 15 height 15
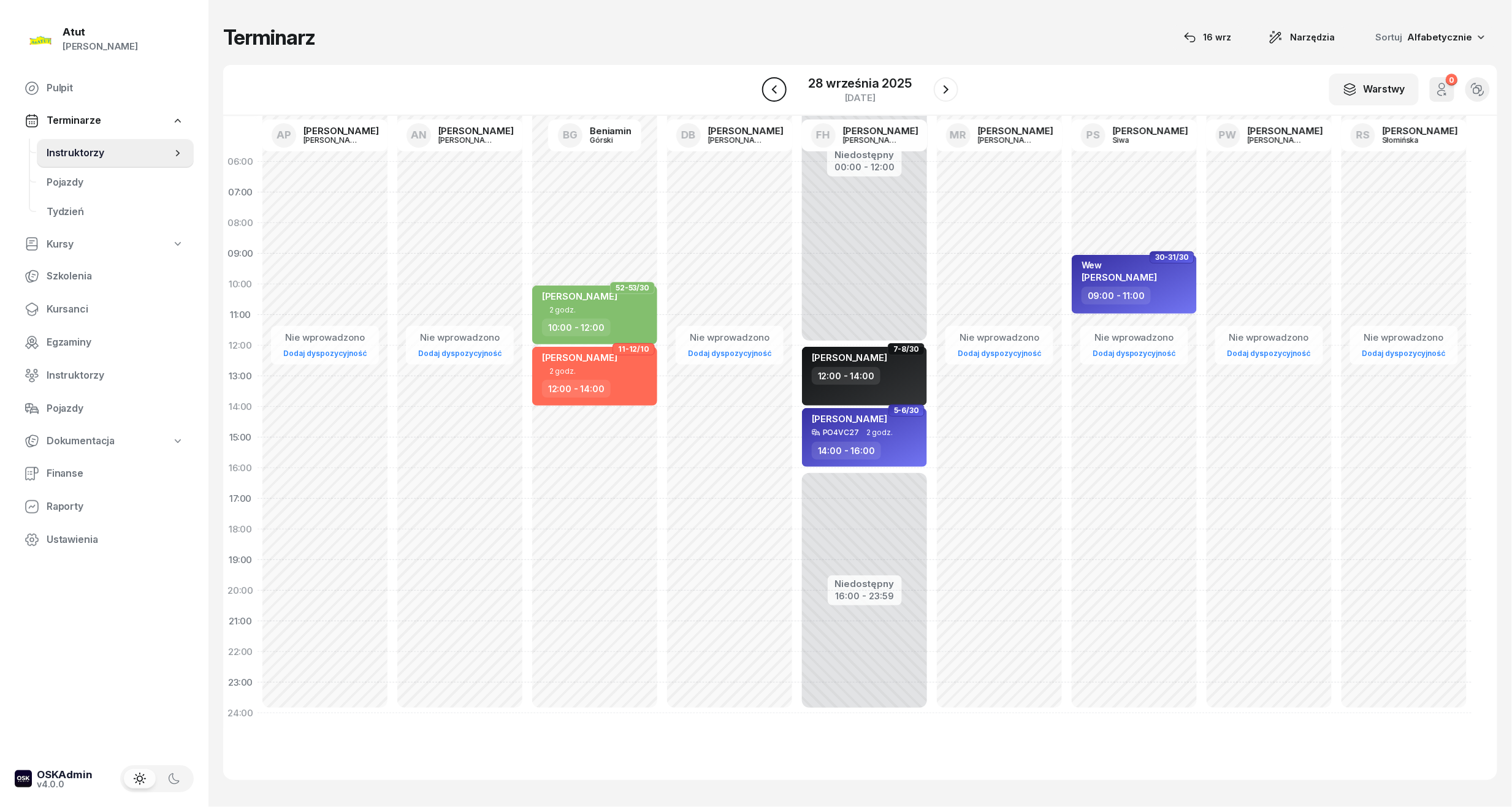
click at [770, 84] on icon "button" at bounding box center [774, 90] width 15 height 15
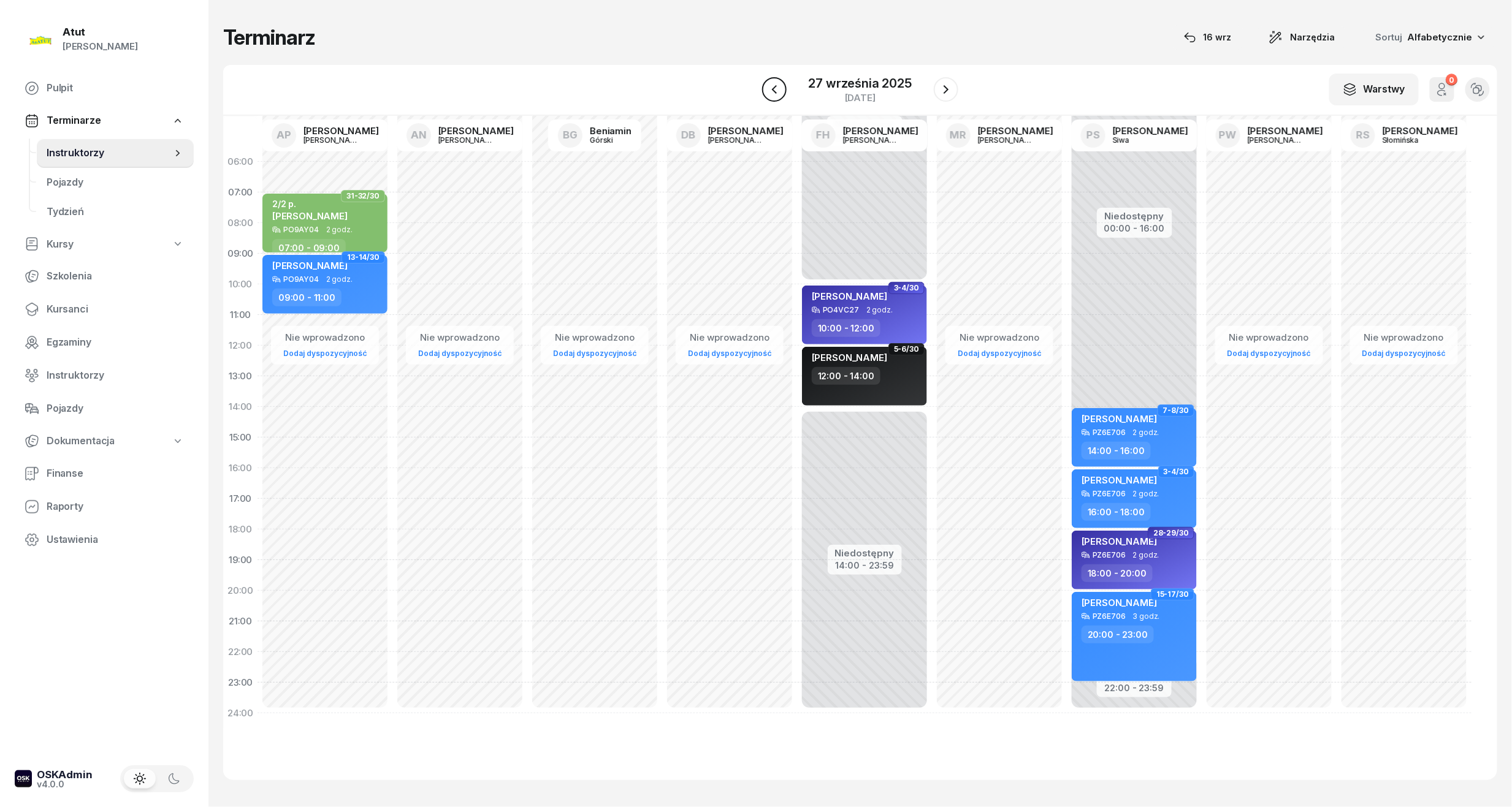
click at [770, 84] on icon "button" at bounding box center [774, 90] width 15 height 15
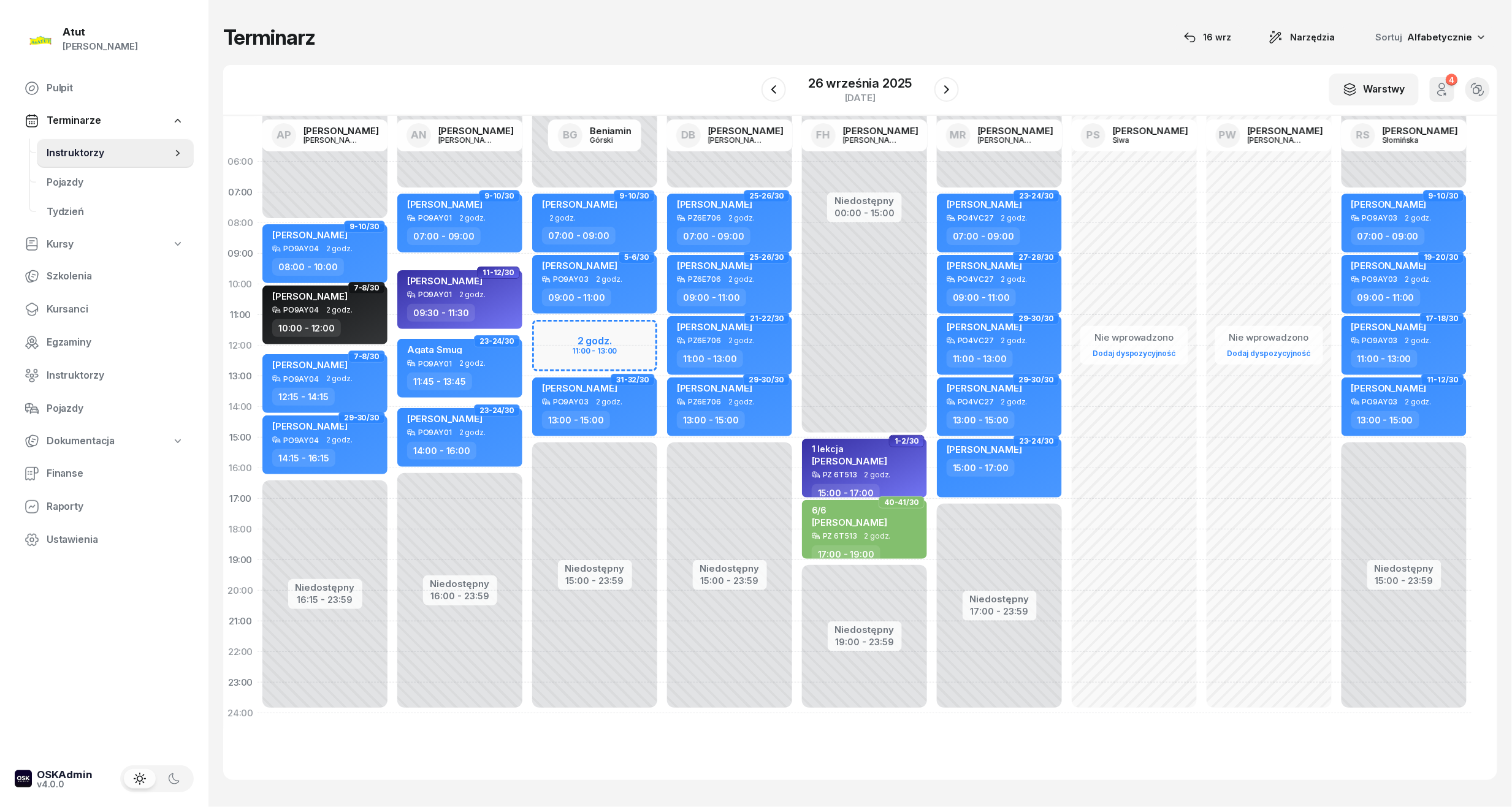
click at [621, 330] on div "Niedostępny 00:00 - 07:00 Niedostępny 15:00 - 23:59 2 godz. 11:00 - 13:00 9-10/…" at bounding box center [594, 437] width 135 height 583
select select "11"
select select "13"
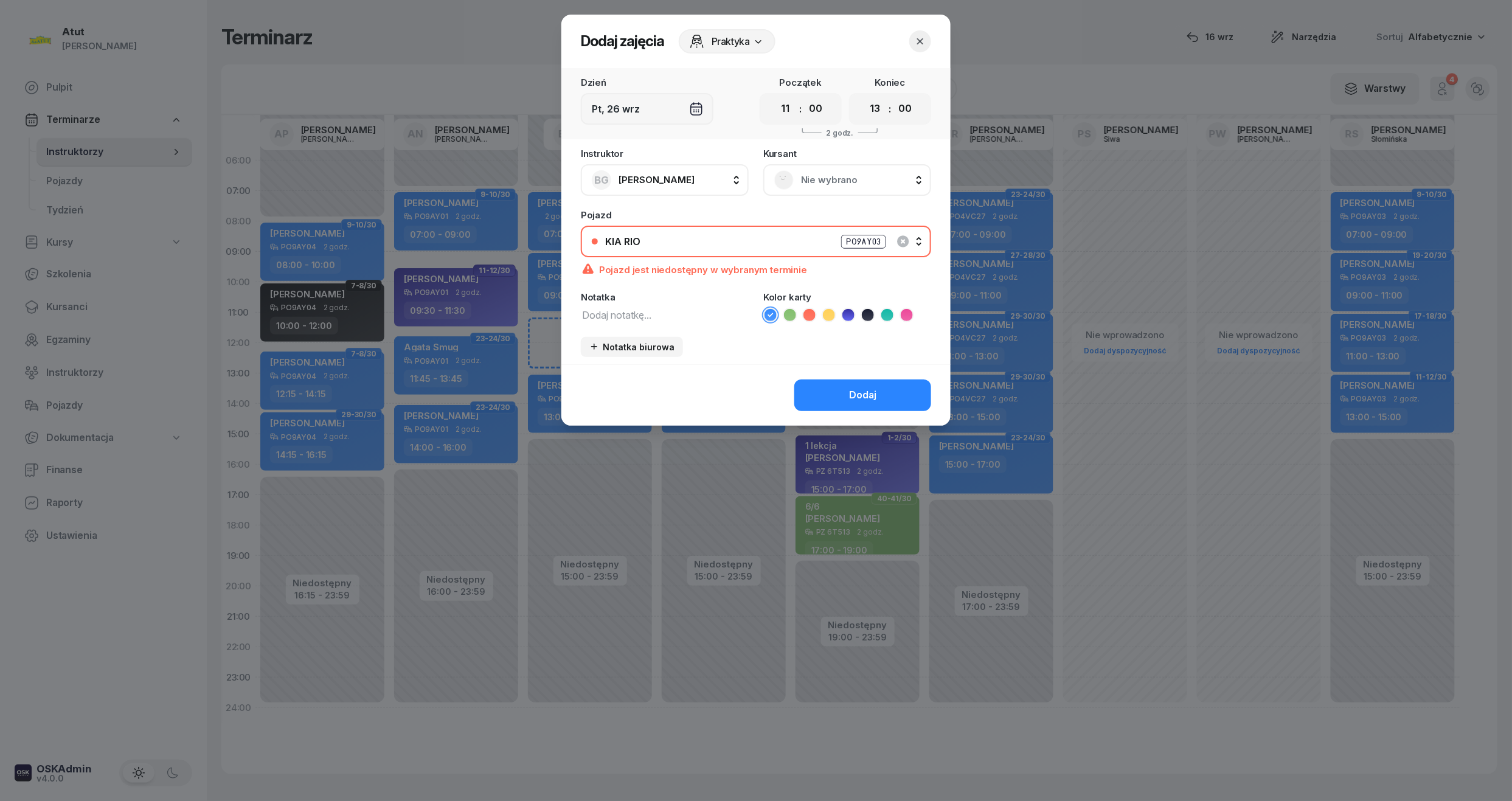
click at [874, 168] on div "Nie wybrano" at bounding box center [847, 181] width 167 height 32
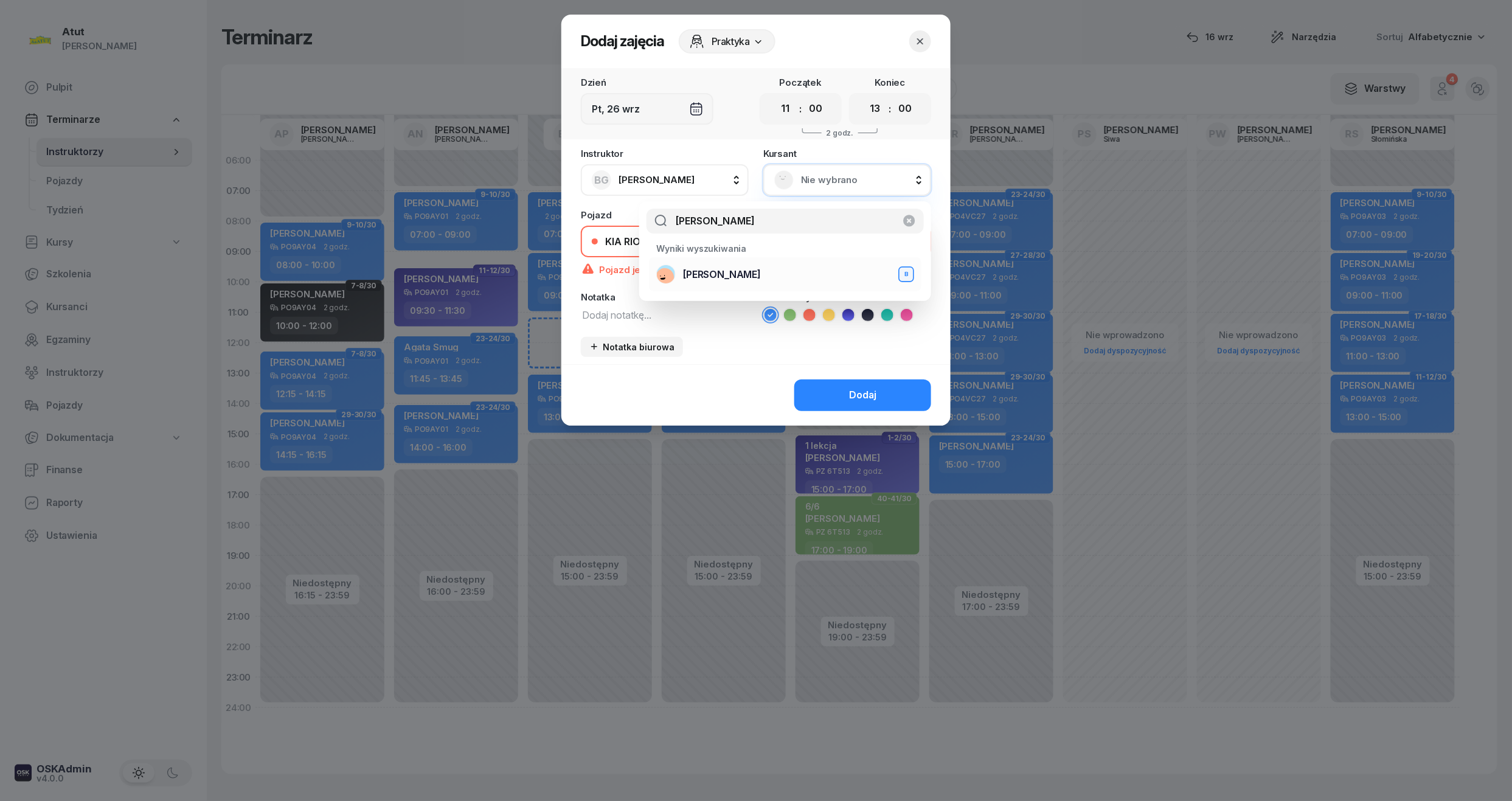
type input "brychcy"
click at [692, 266] on div "Maria Brychcy B" at bounding box center [785, 274] width 258 height 20
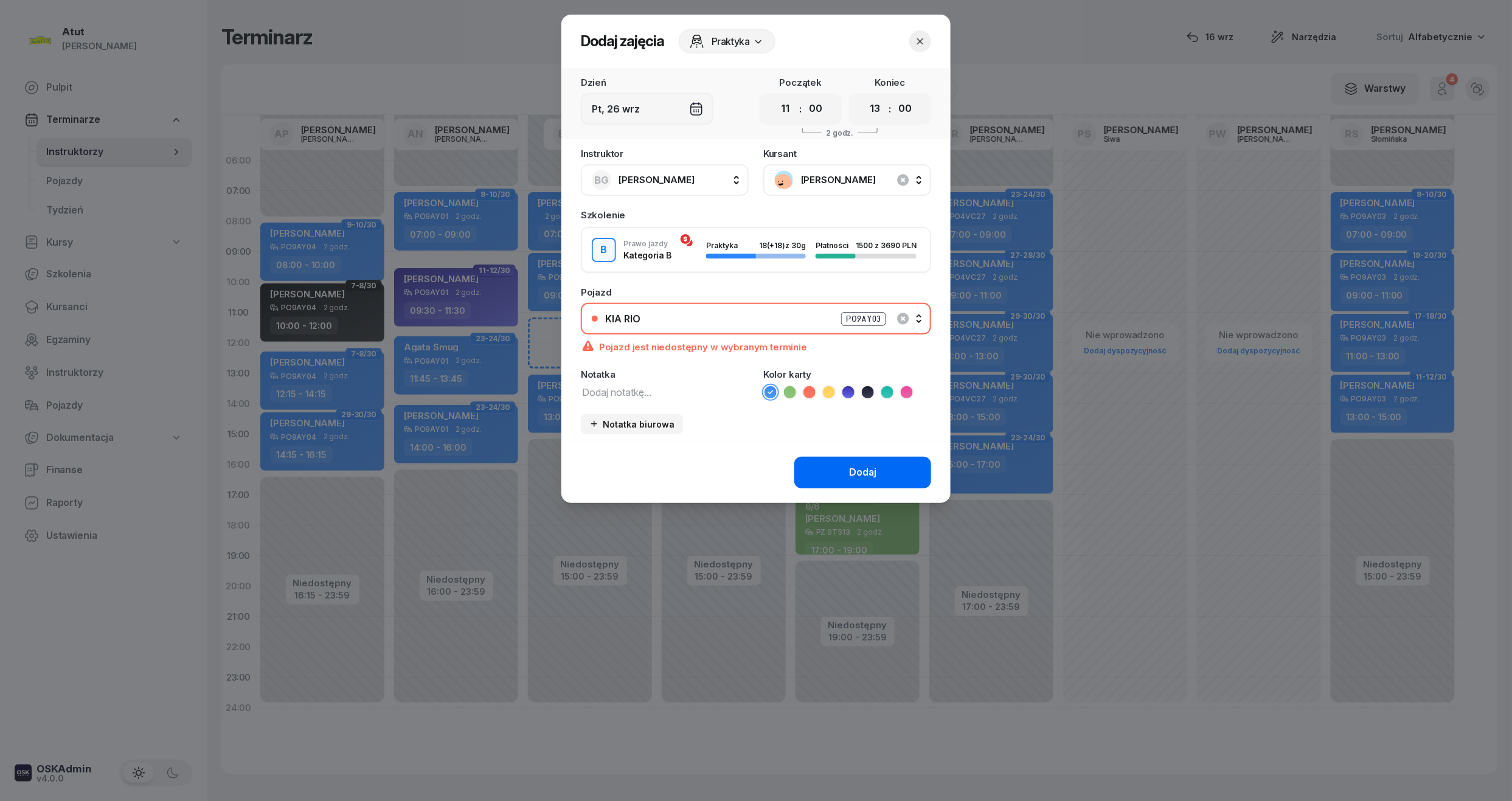
drag, startPoint x: 866, startPoint y: 470, endPoint x: 836, endPoint y: 481, distance: 32.0
click at [866, 469] on div "Dodaj" at bounding box center [862, 473] width 27 height 16
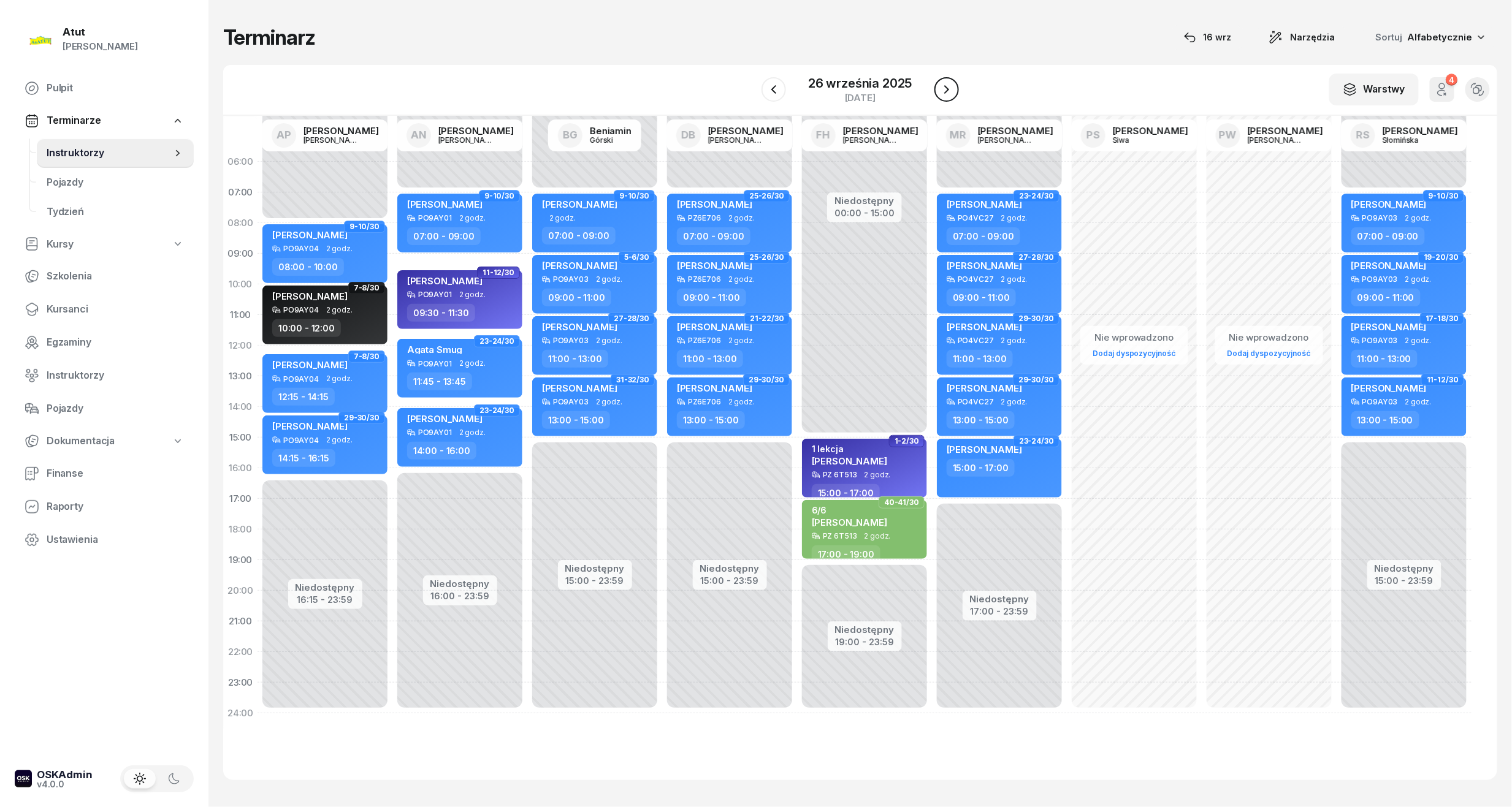
click at [936, 95] on button "button" at bounding box center [947, 90] width 25 height 25
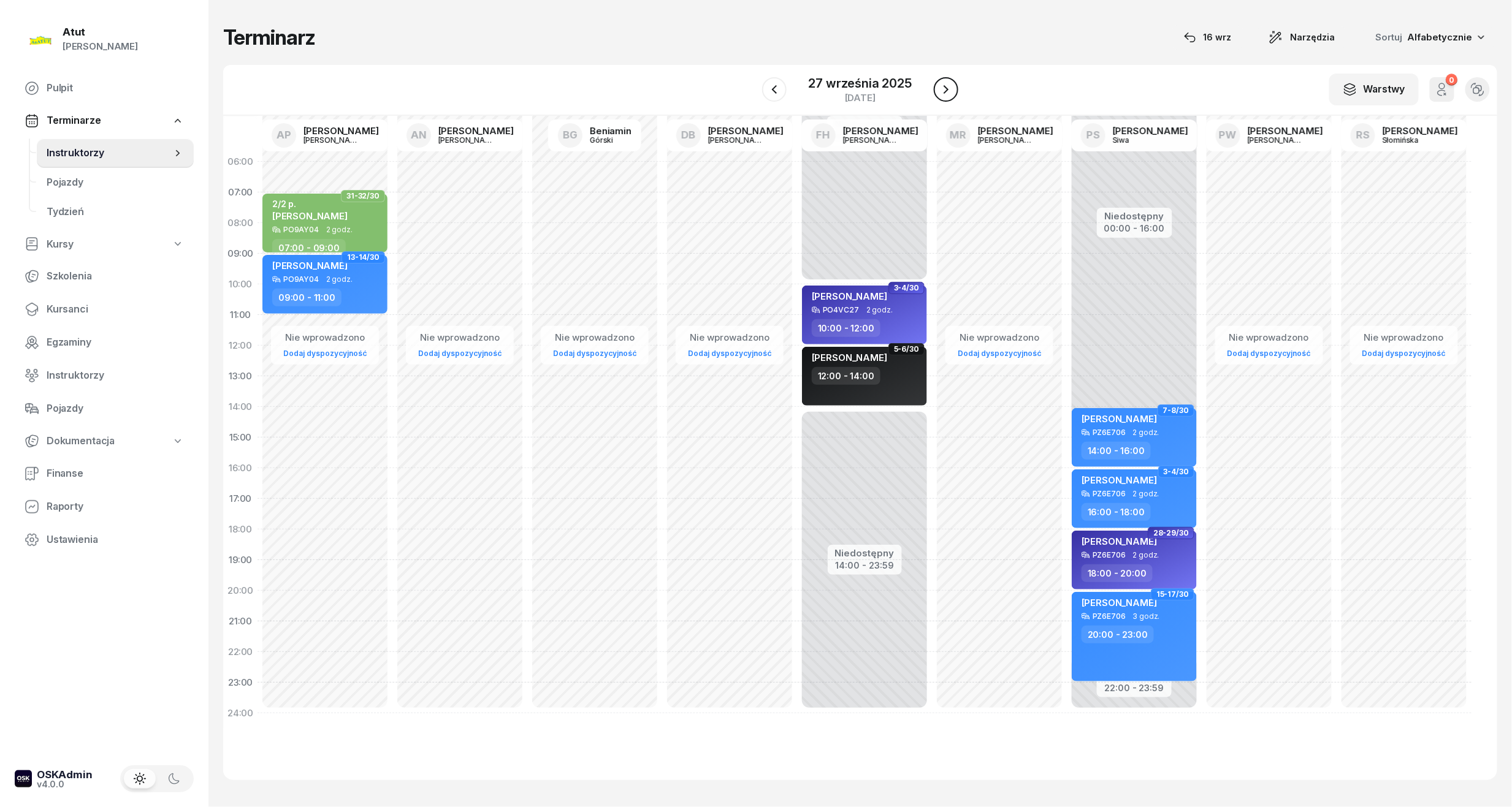
click at [955, 97] on button "button" at bounding box center [946, 90] width 25 height 25
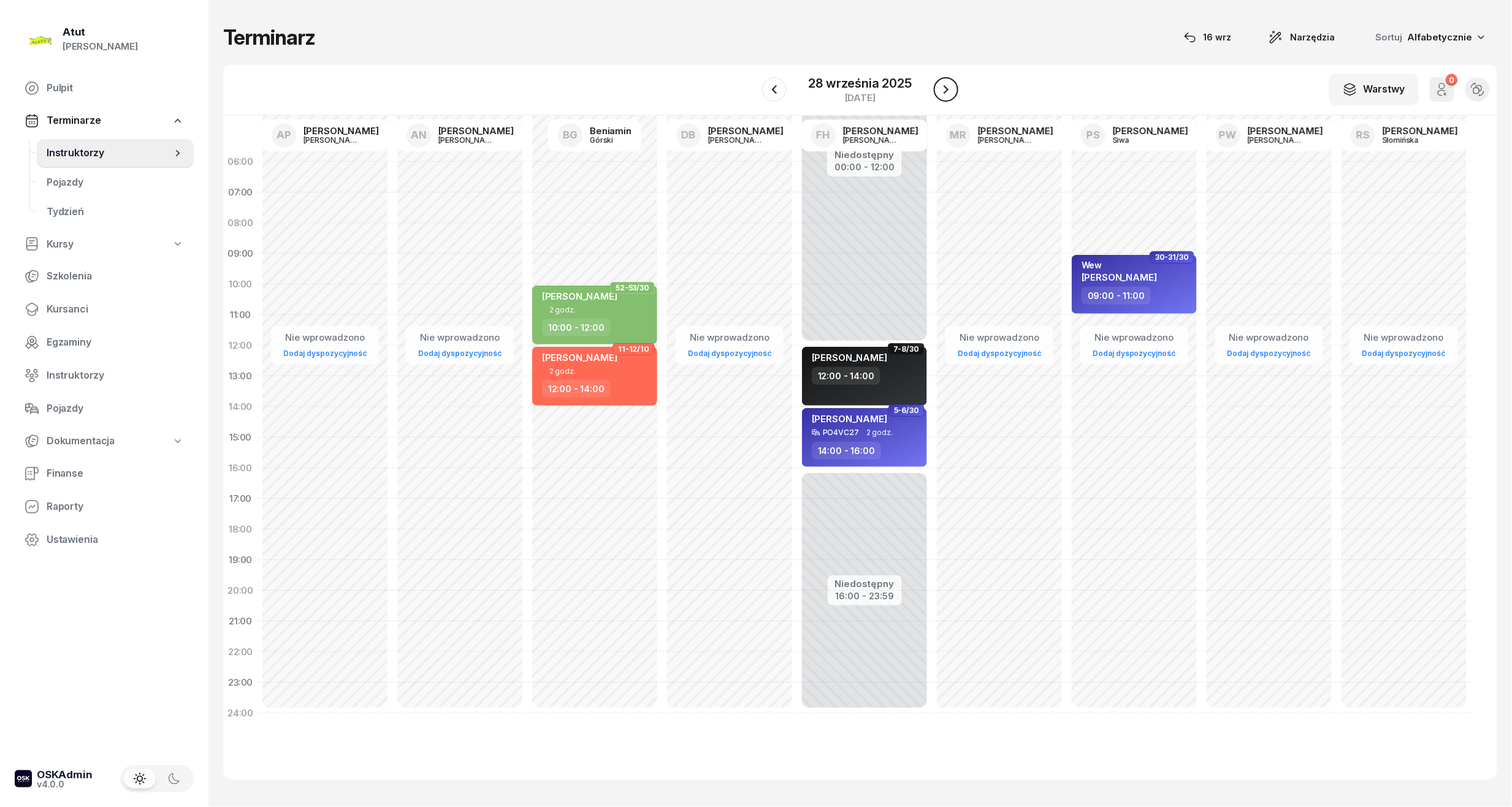
click at [955, 97] on button "button" at bounding box center [946, 90] width 25 height 25
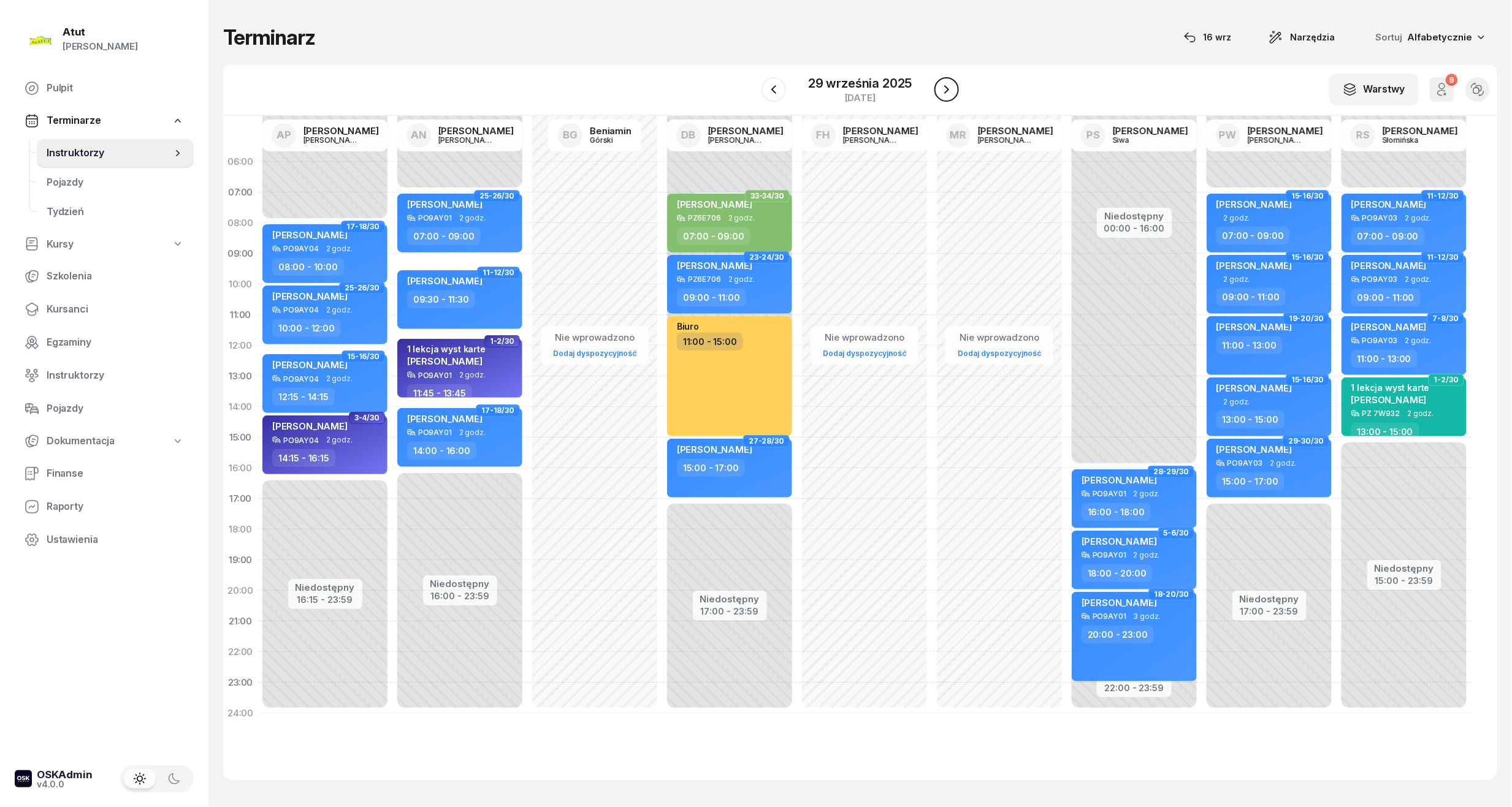
click at [955, 97] on button "button" at bounding box center [947, 90] width 25 height 25
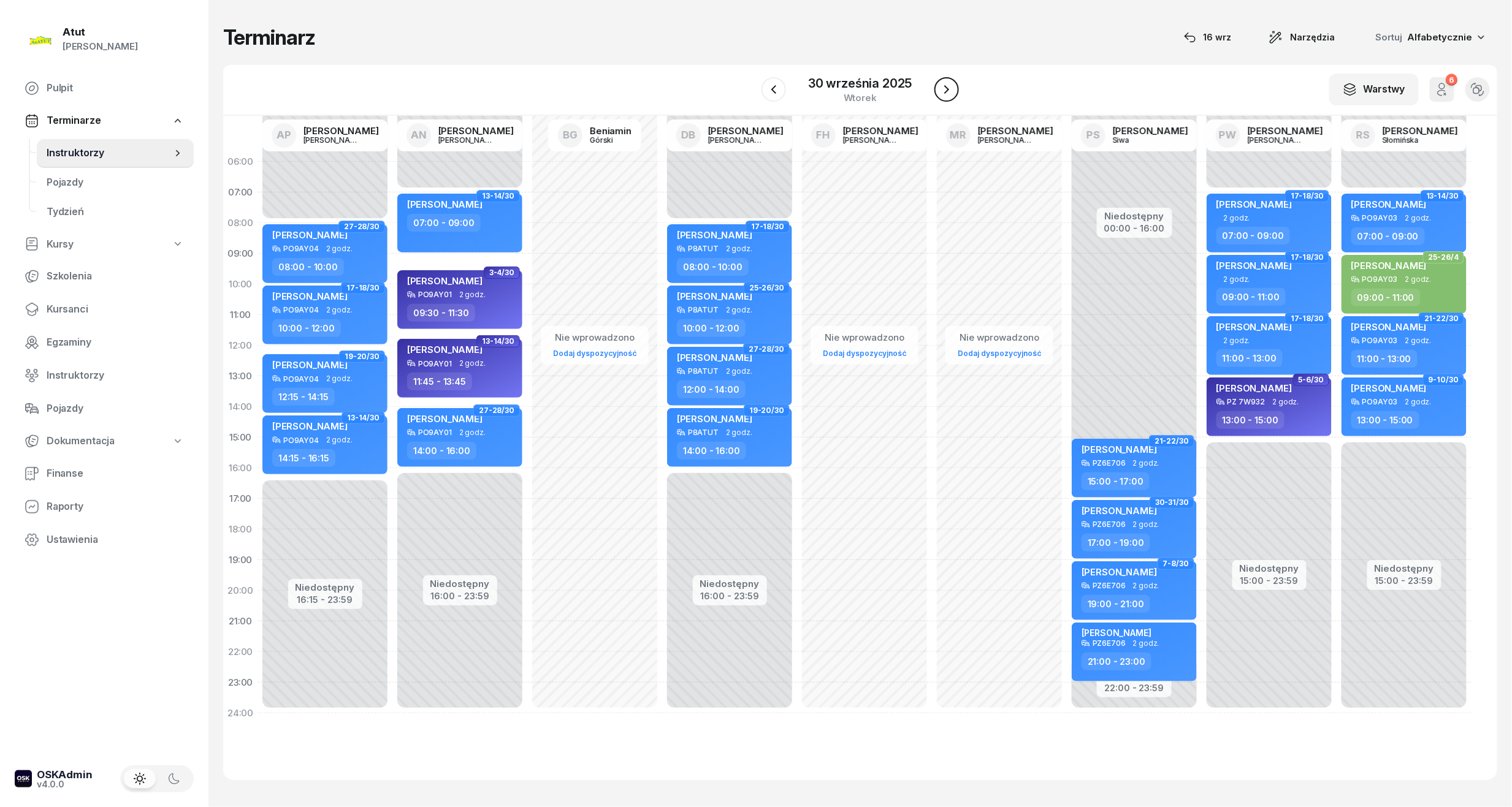
click at [955, 97] on button "button" at bounding box center [947, 90] width 25 height 25
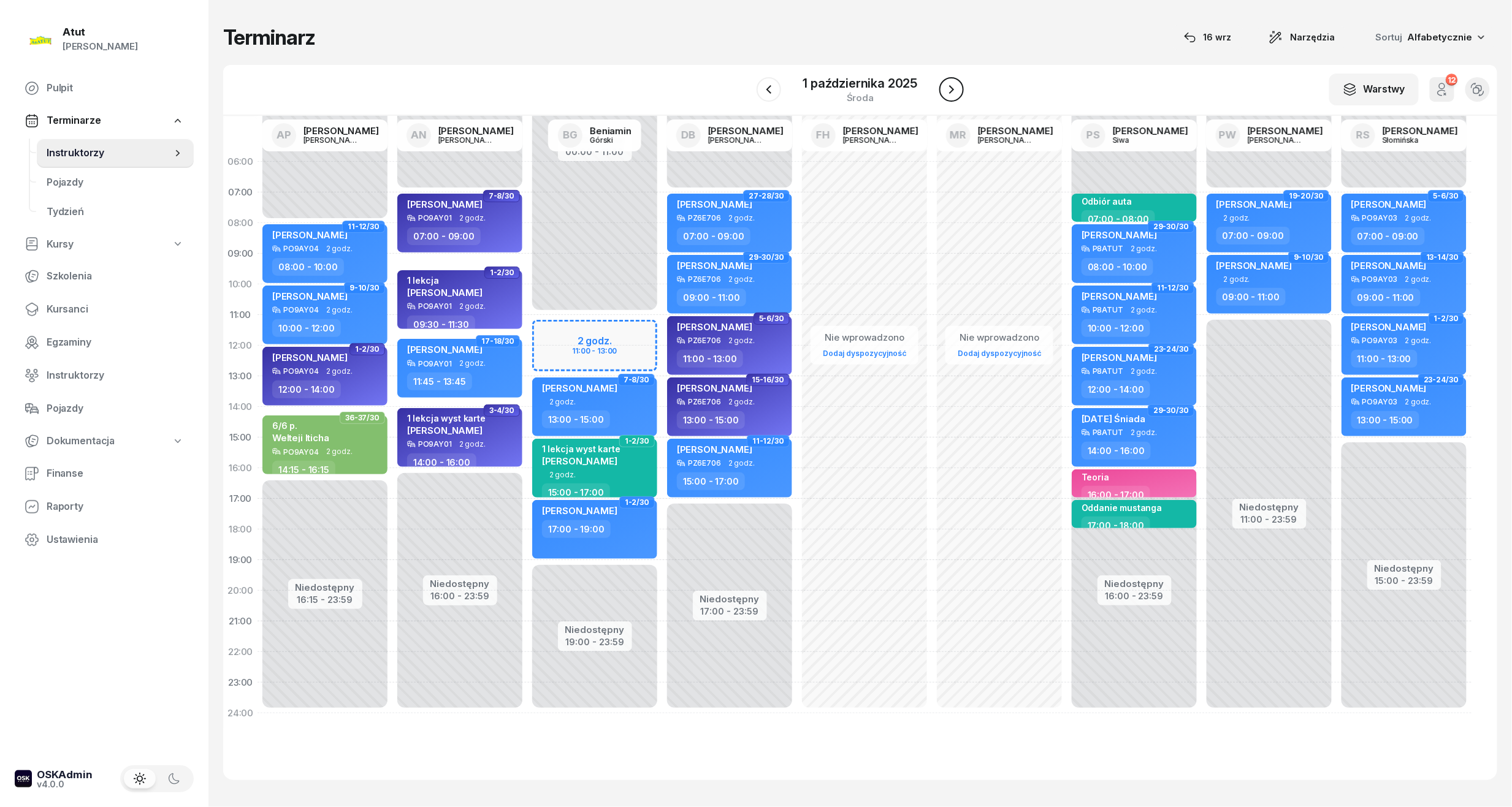
click at [955, 97] on button "button" at bounding box center [952, 90] width 25 height 25
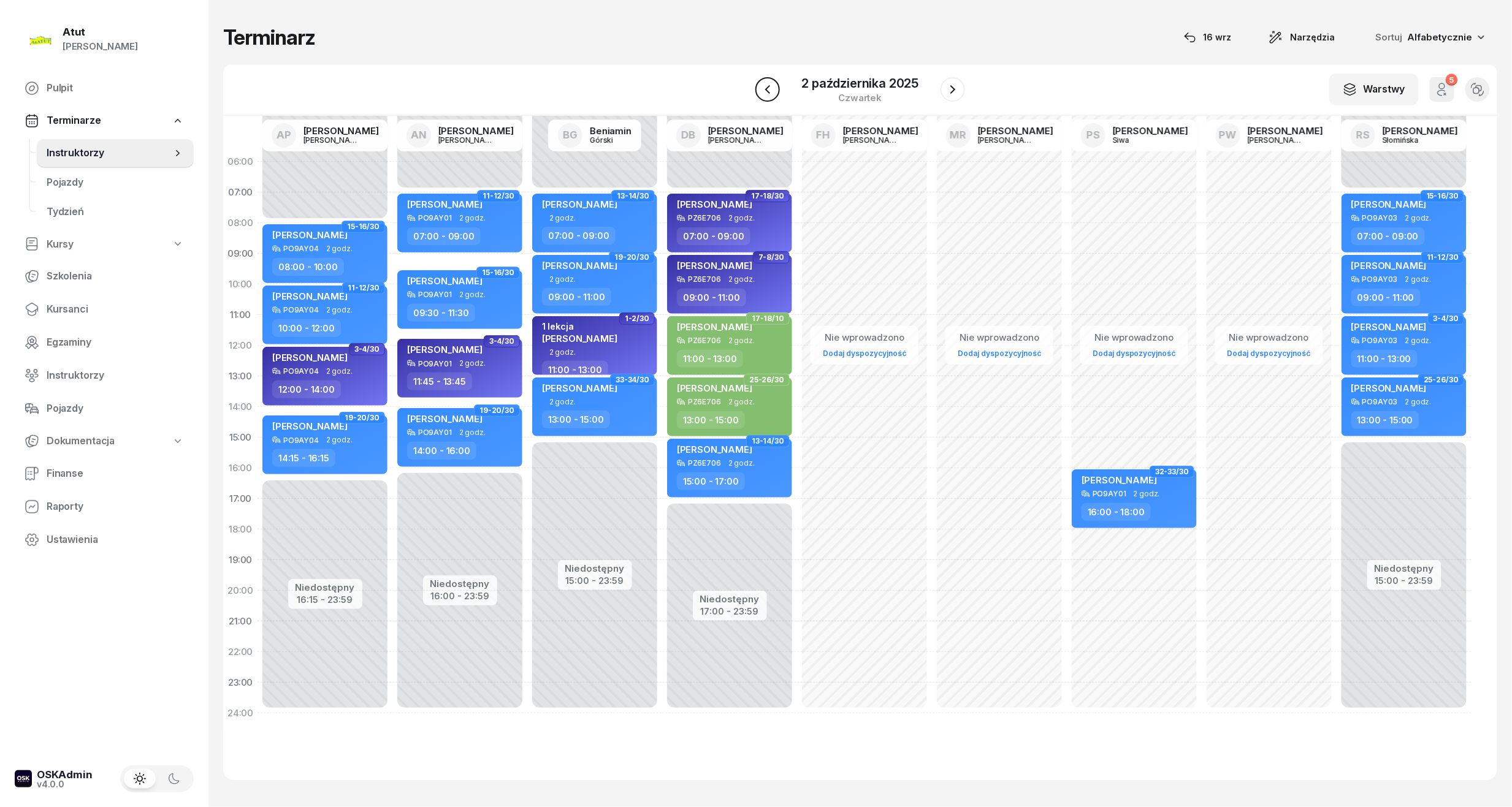
click at [776, 83] on button "button" at bounding box center [768, 90] width 25 height 25
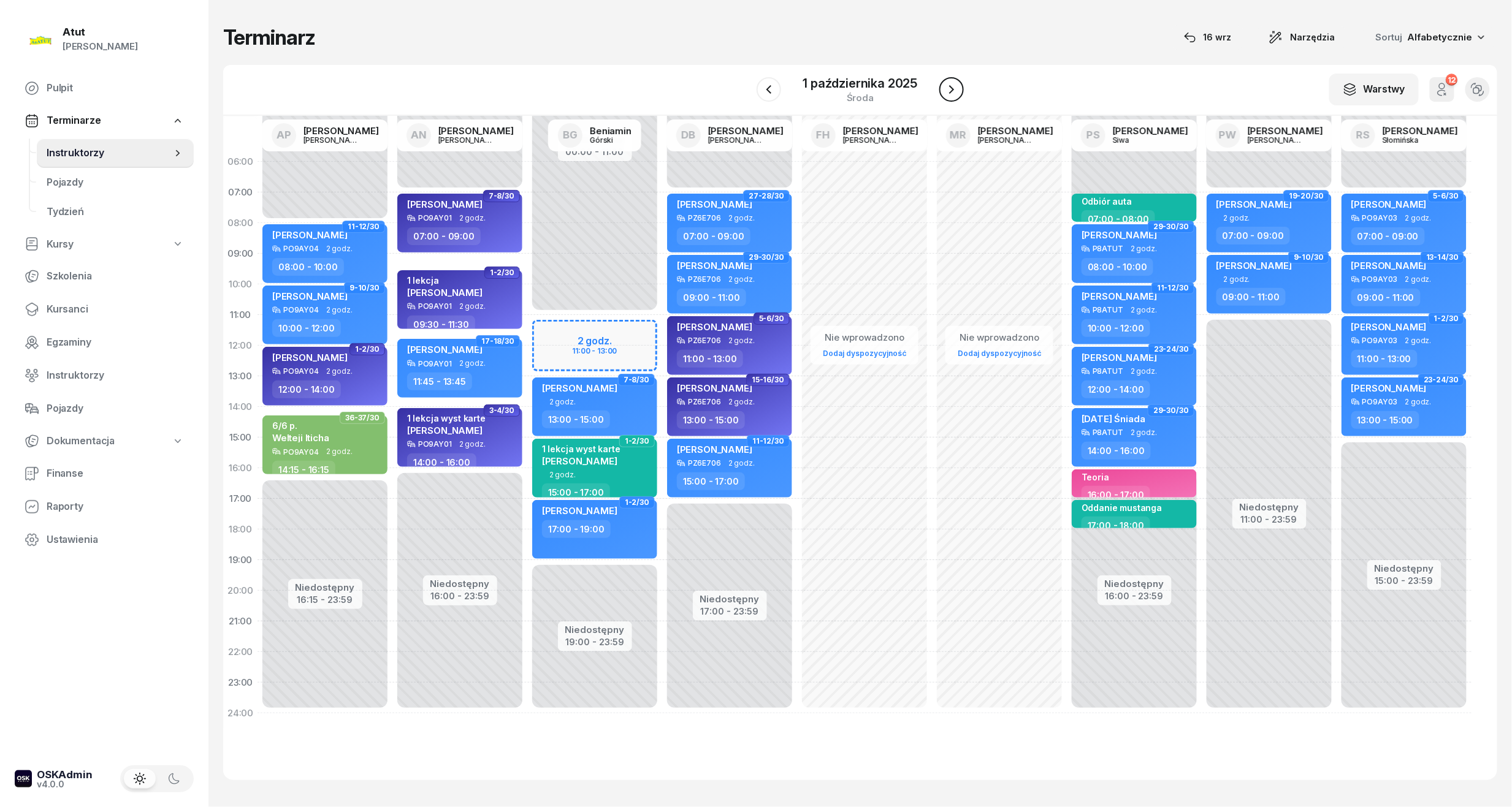
click at [957, 86] on icon "button" at bounding box center [952, 90] width 15 height 15
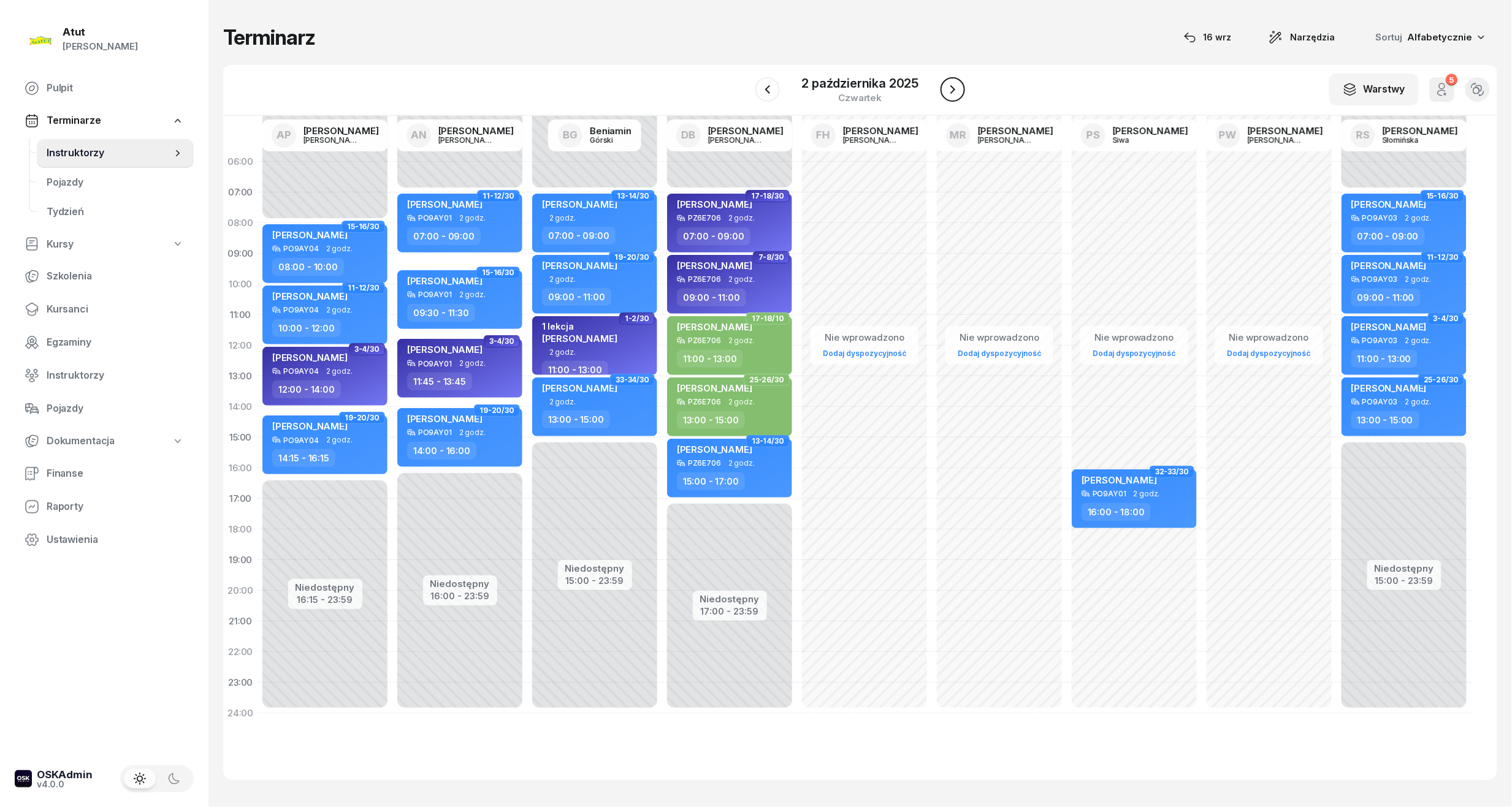
click at [956, 89] on icon "button" at bounding box center [953, 90] width 15 height 15
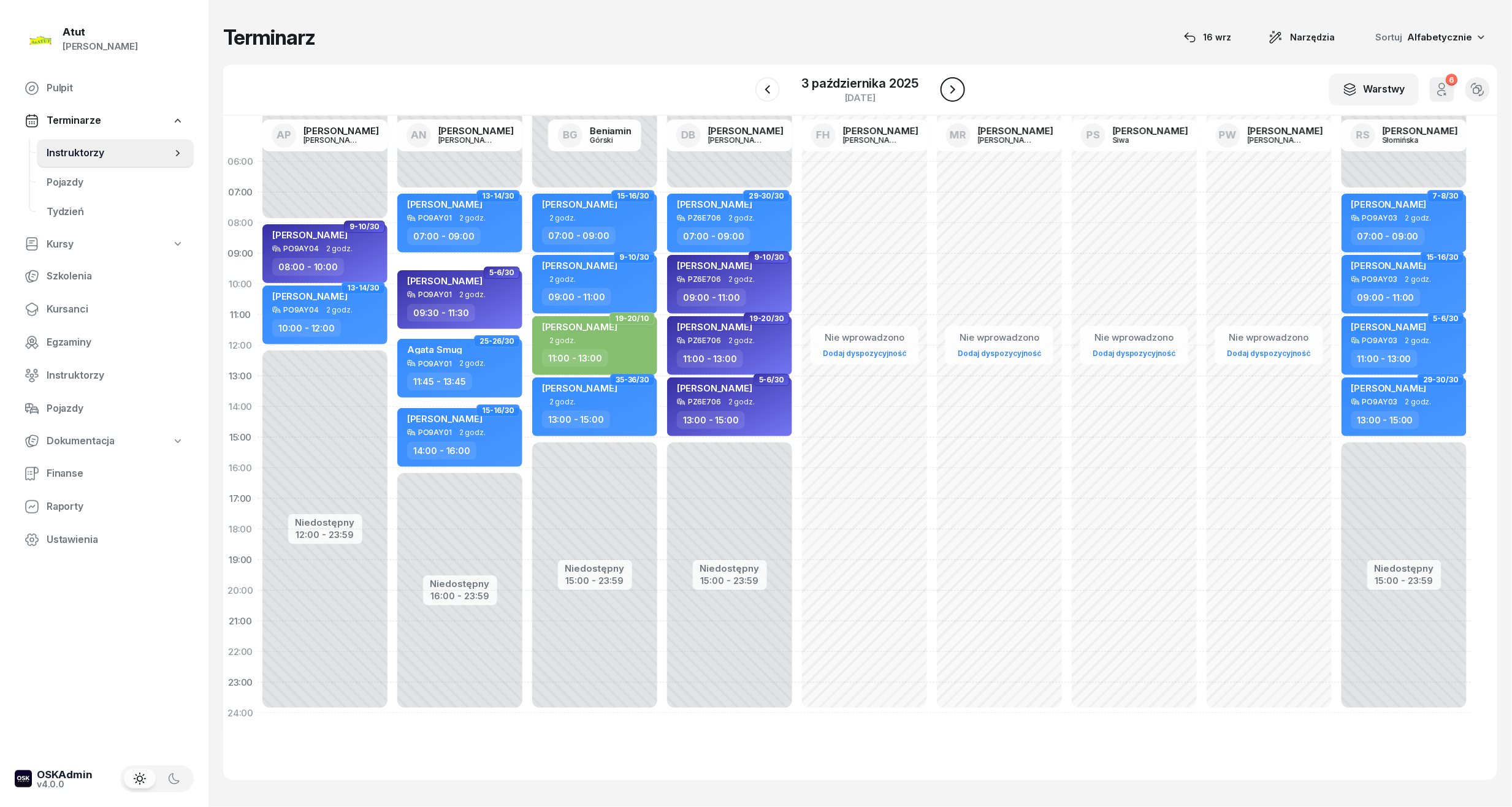
click at [956, 89] on icon "button" at bounding box center [953, 90] width 15 height 15
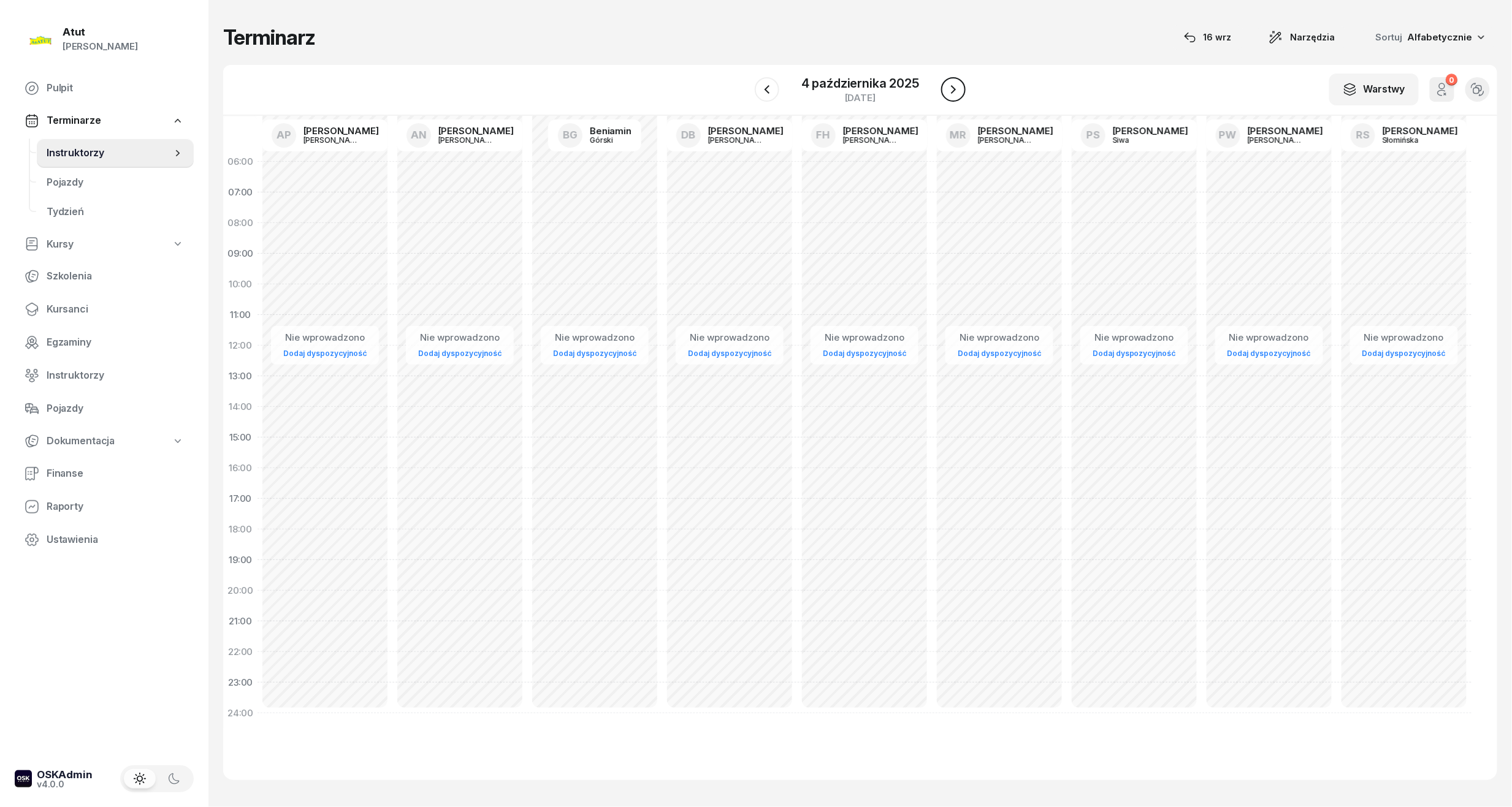
click at [956, 89] on icon "button" at bounding box center [954, 90] width 15 height 15
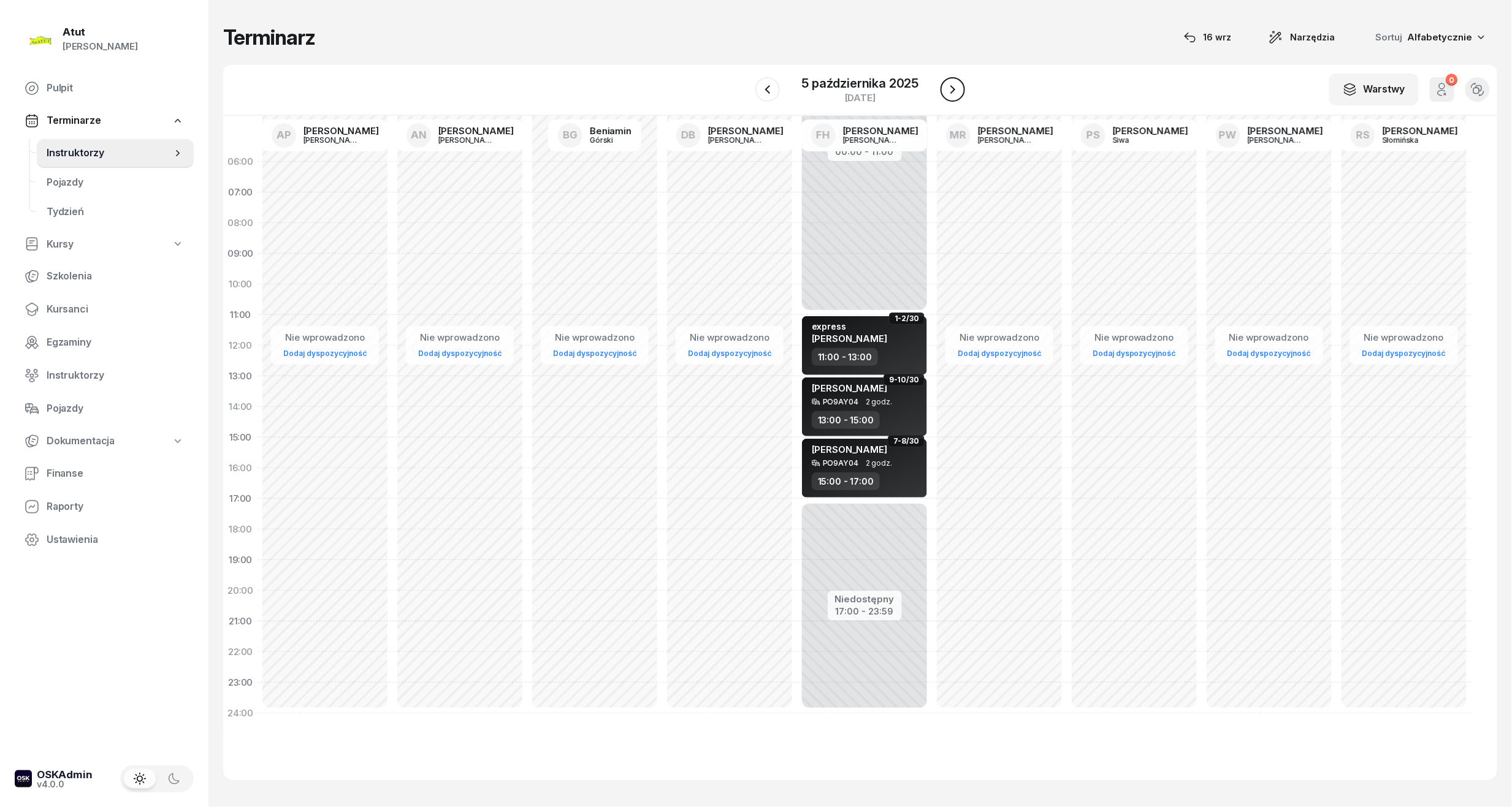
click at [956, 89] on icon "button" at bounding box center [953, 90] width 15 height 15
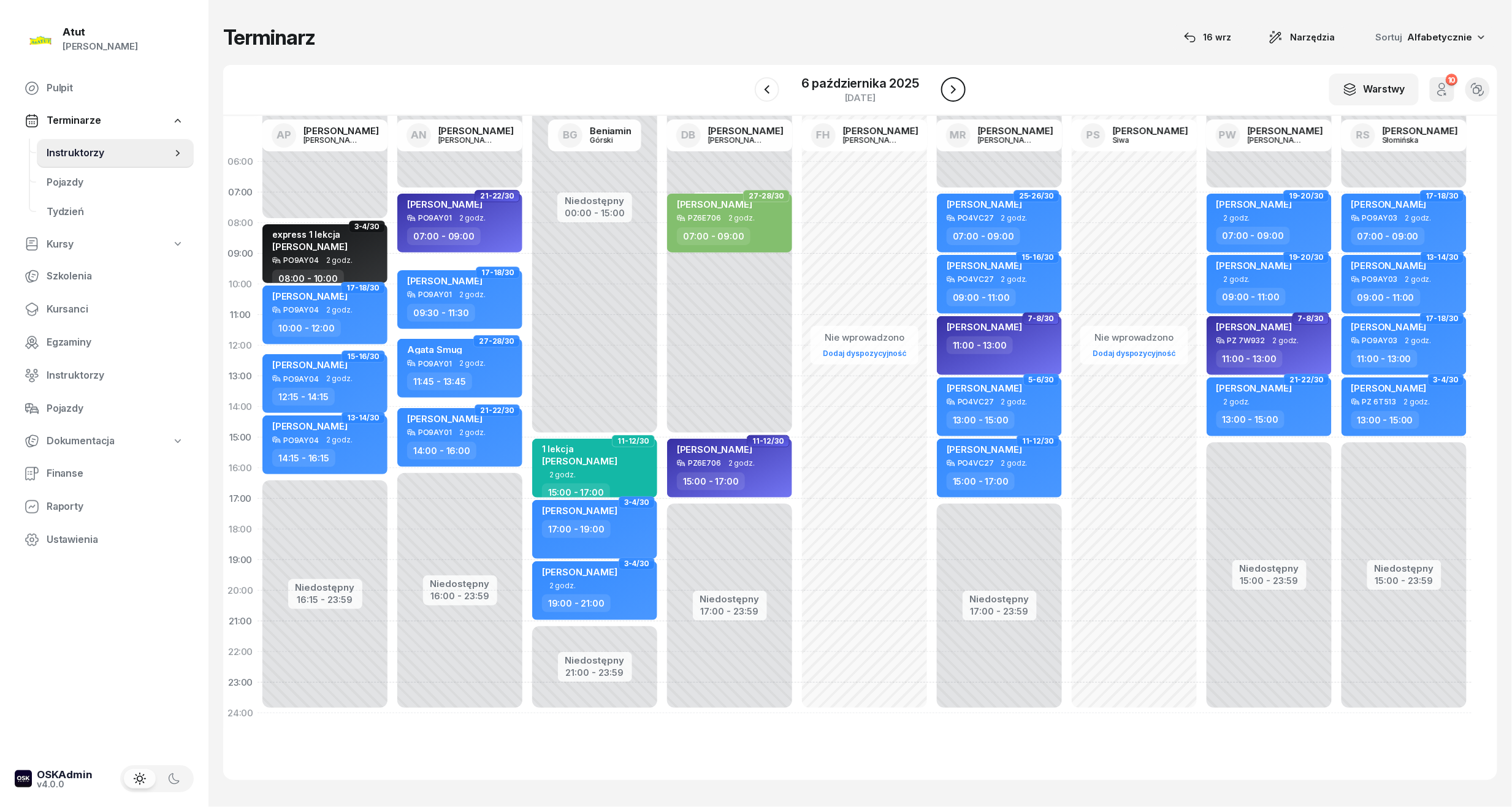
click at [956, 89] on icon "button" at bounding box center [954, 90] width 15 height 15
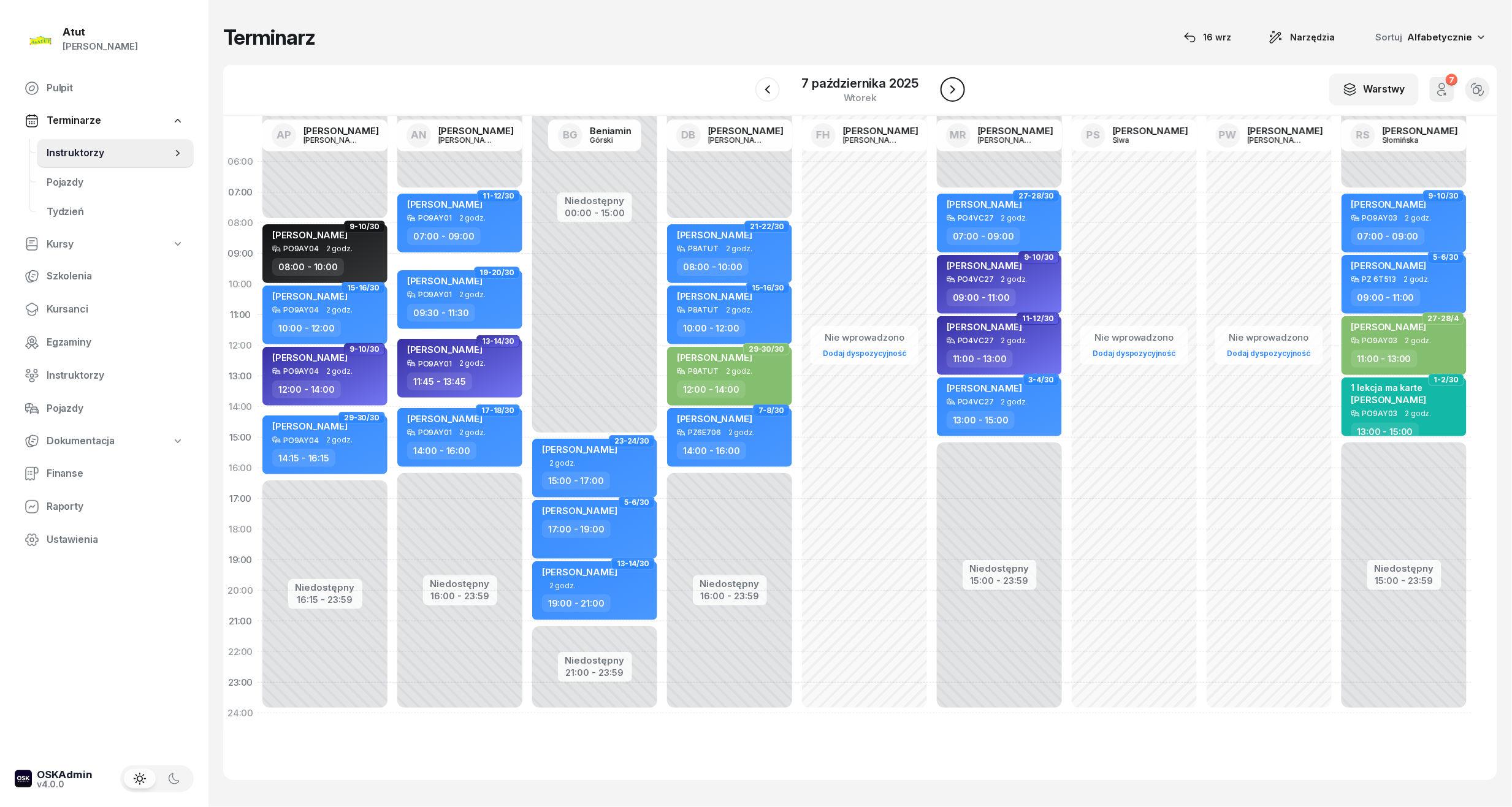
click at [956, 89] on icon "button" at bounding box center [953, 90] width 15 height 15
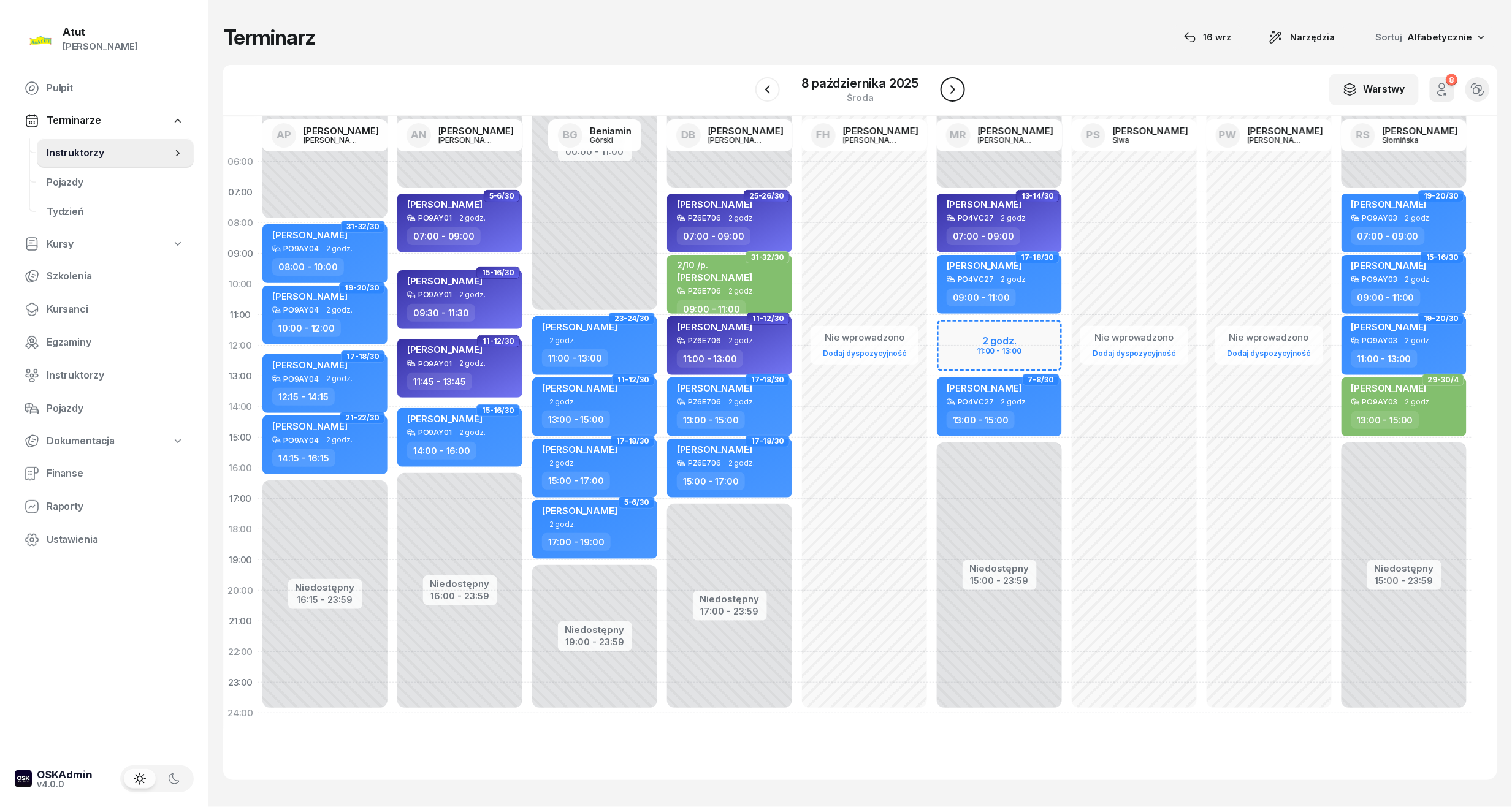
click at [956, 89] on icon "button" at bounding box center [953, 90] width 15 height 15
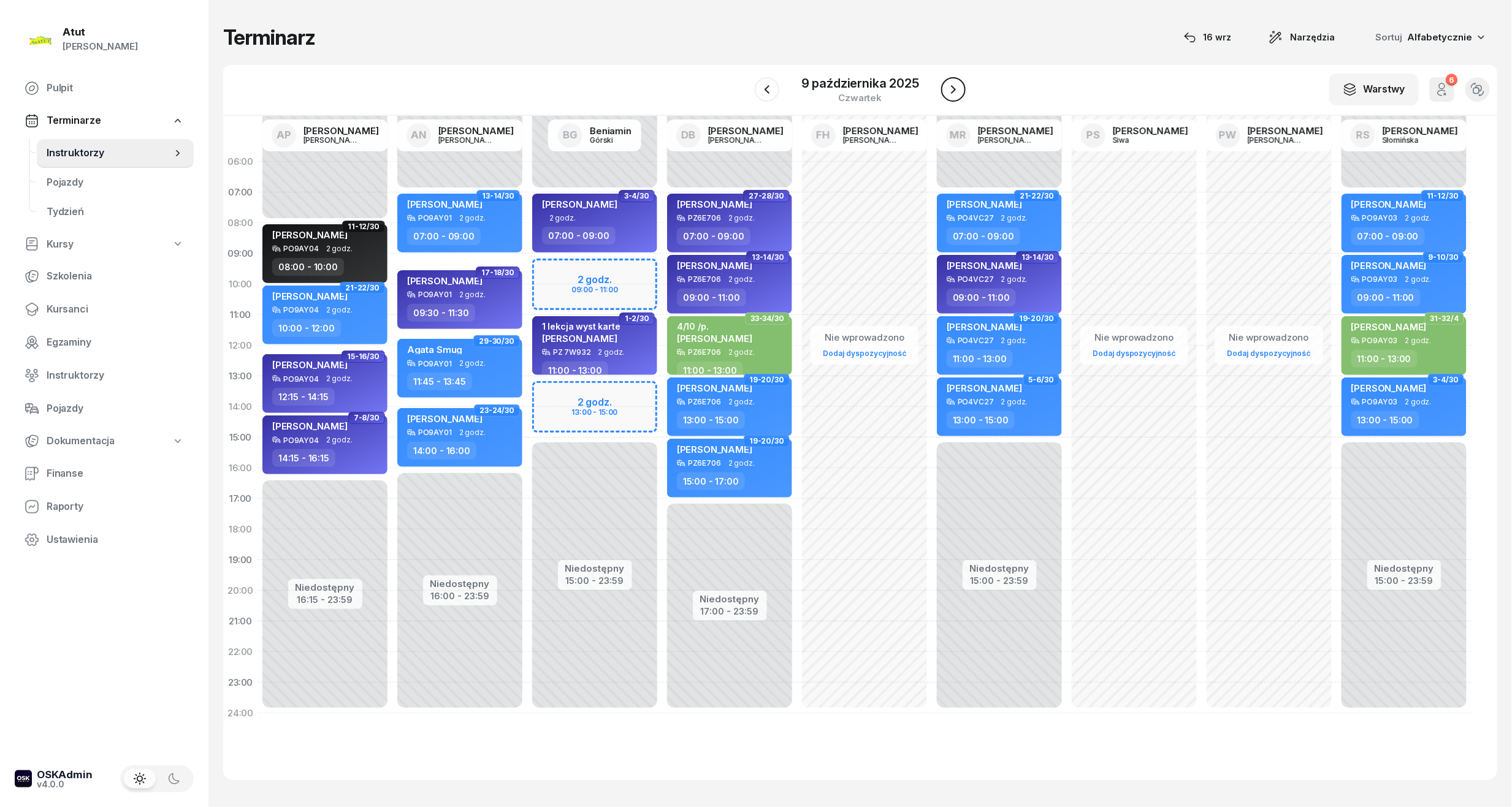
click at [950, 87] on icon "button" at bounding box center [954, 90] width 15 height 15
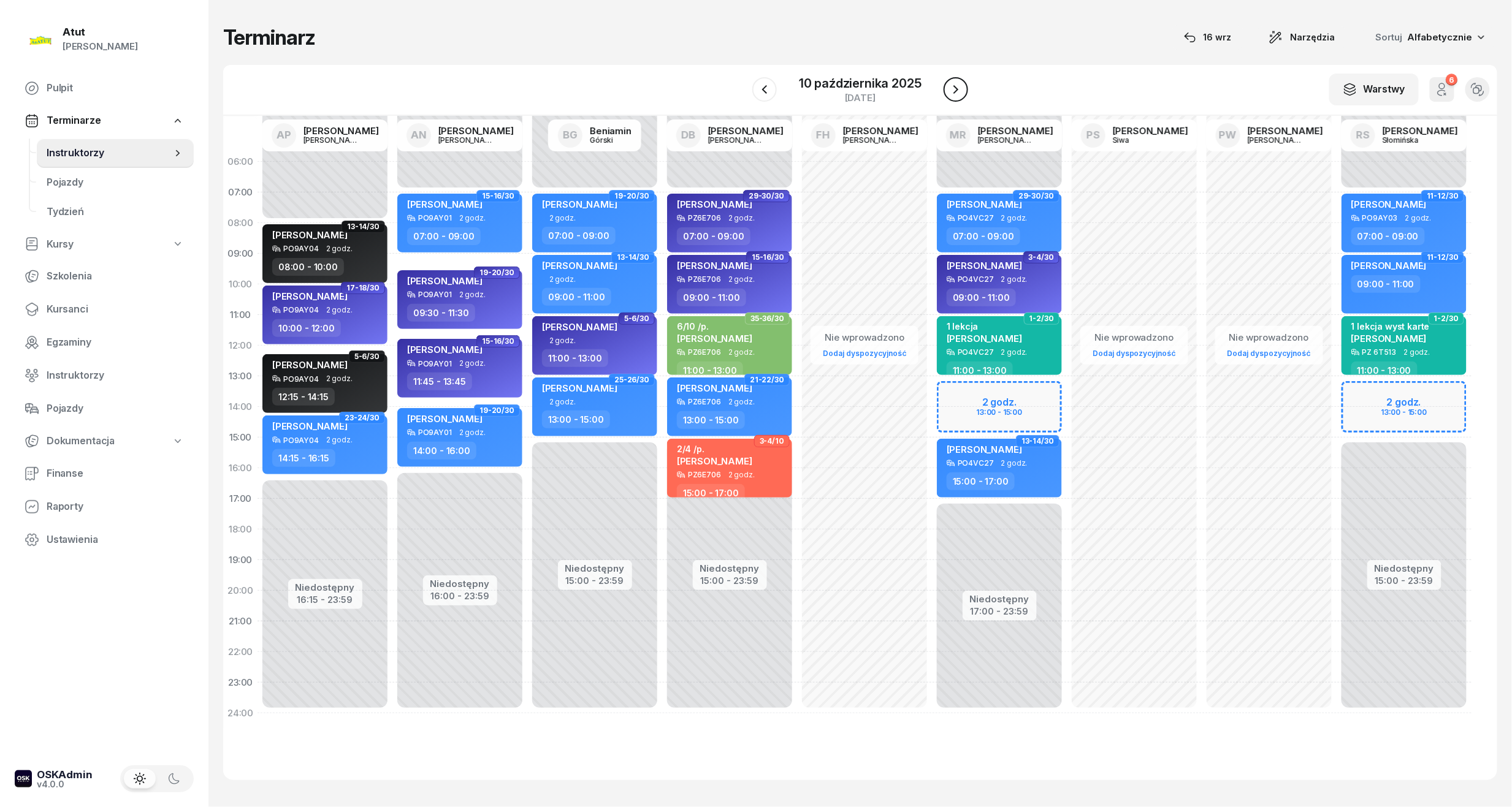
click at [950, 87] on icon "button" at bounding box center [956, 90] width 15 height 15
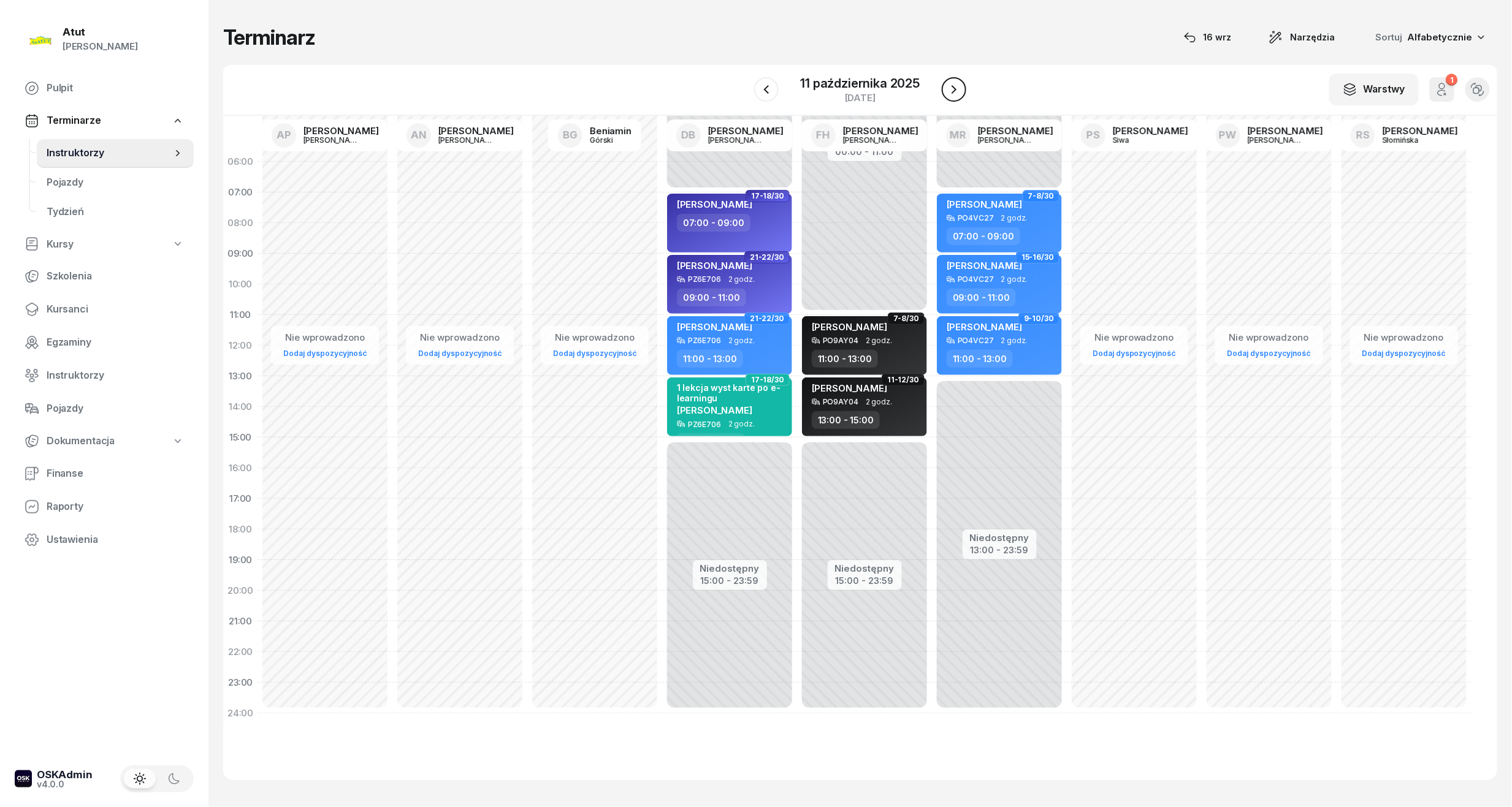
click at [947, 89] on icon "button" at bounding box center [955, 90] width 15 height 15
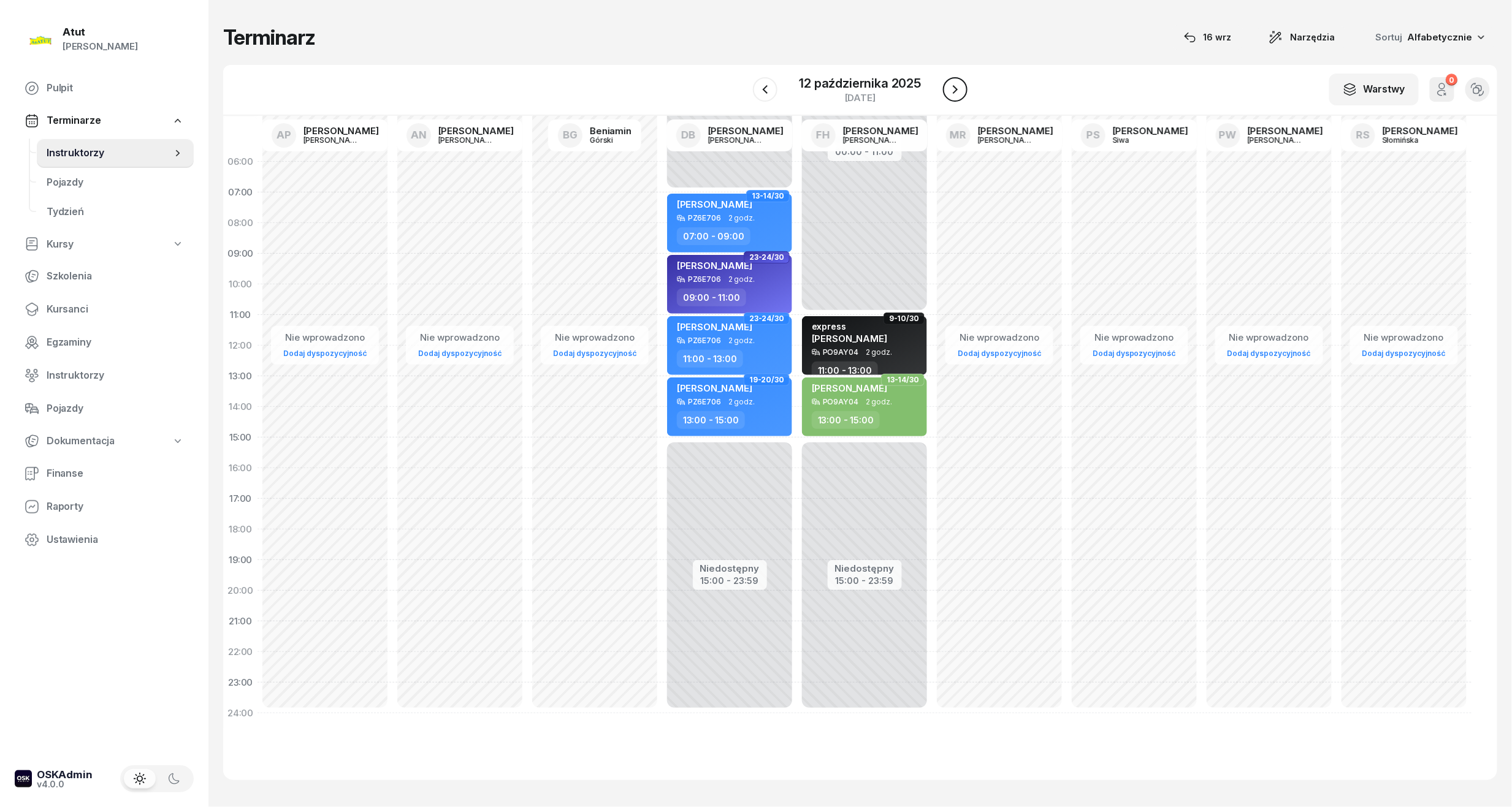
click at [947, 89] on button "button" at bounding box center [955, 90] width 25 height 25
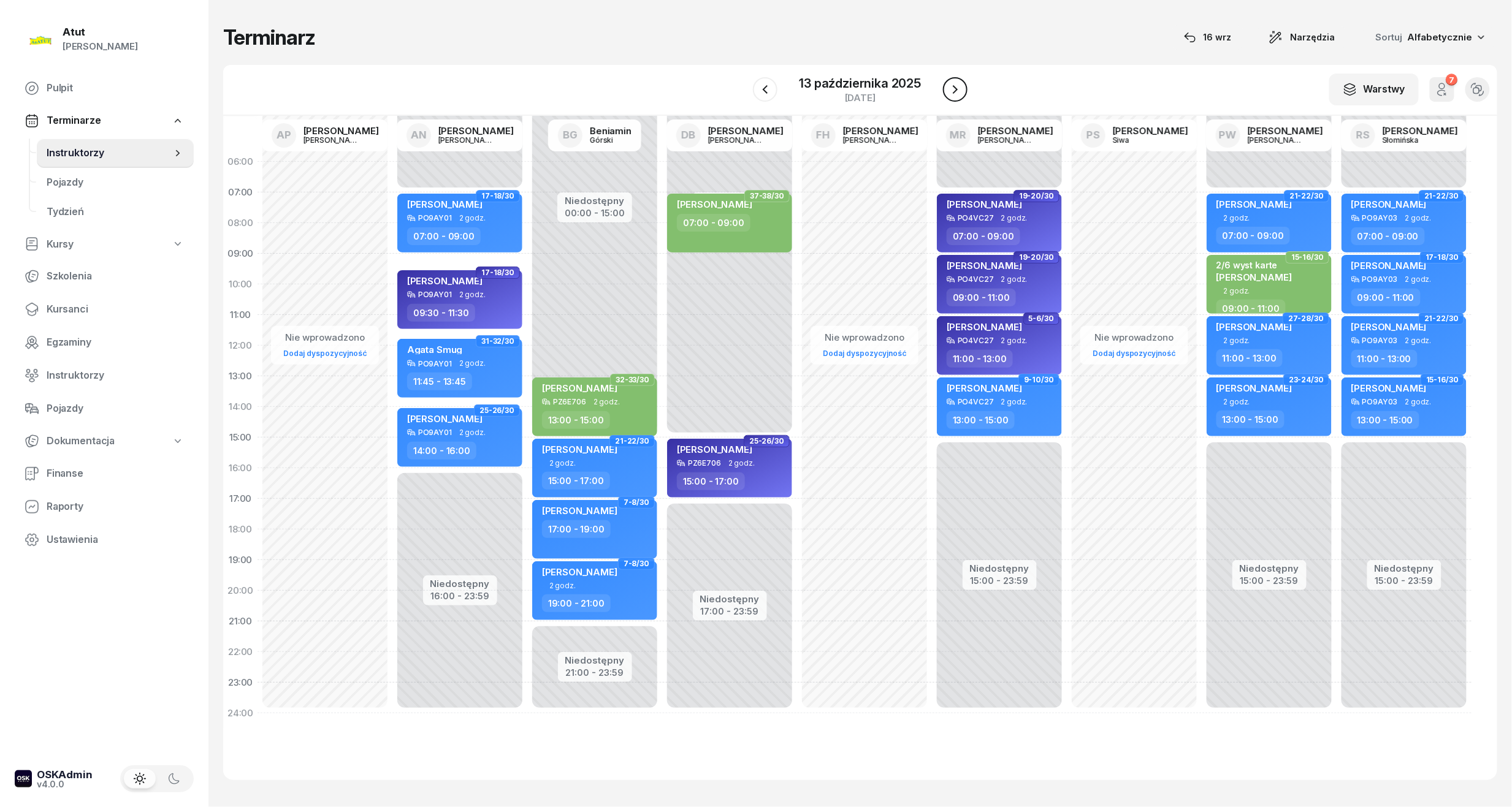
click at [947, 89] on button "button" at bounding box center [955, 90] width 25 height 25
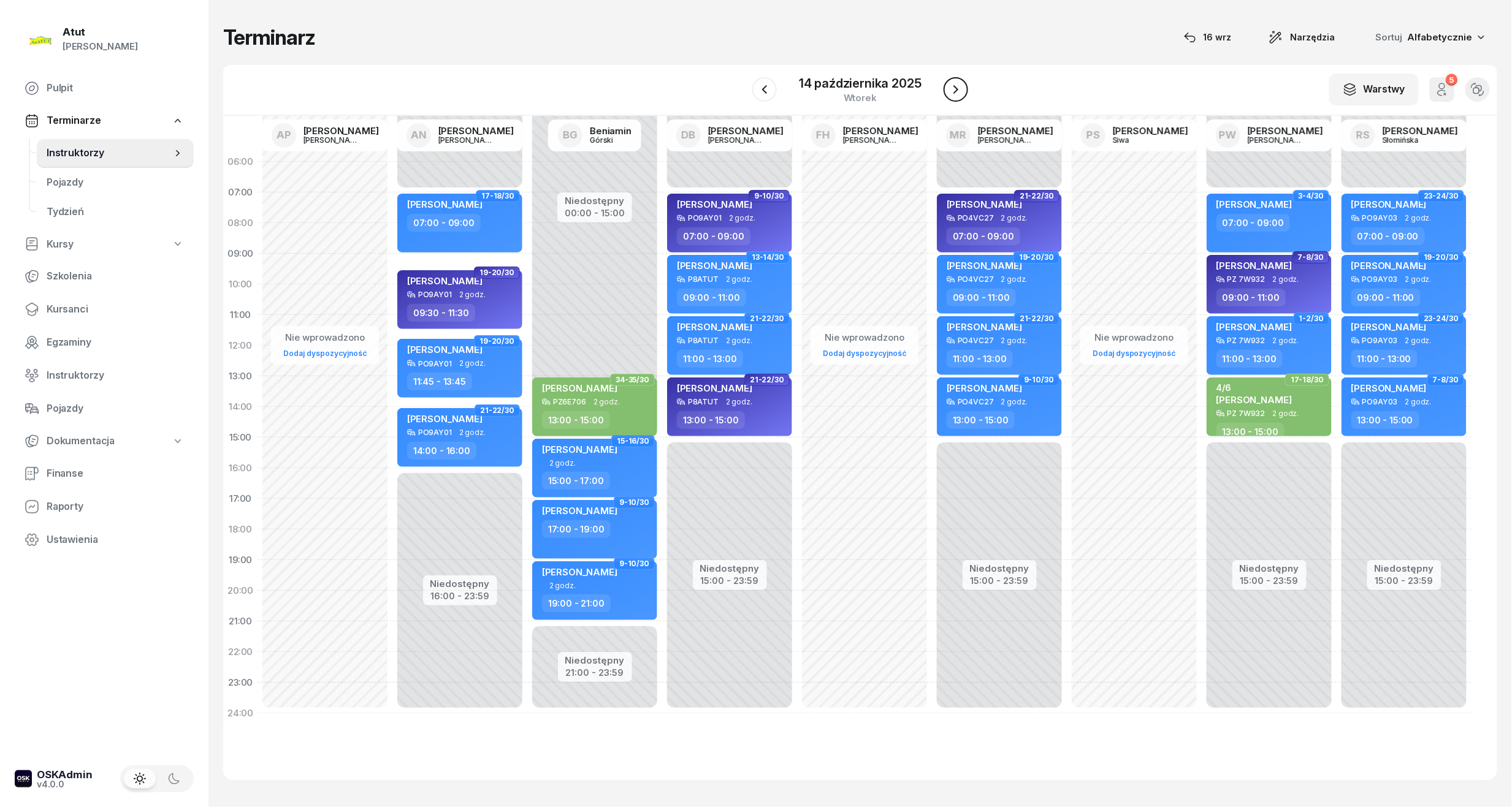
click at [947, 89] on button "button" at bounding box center [955, 90] width 25 height 25
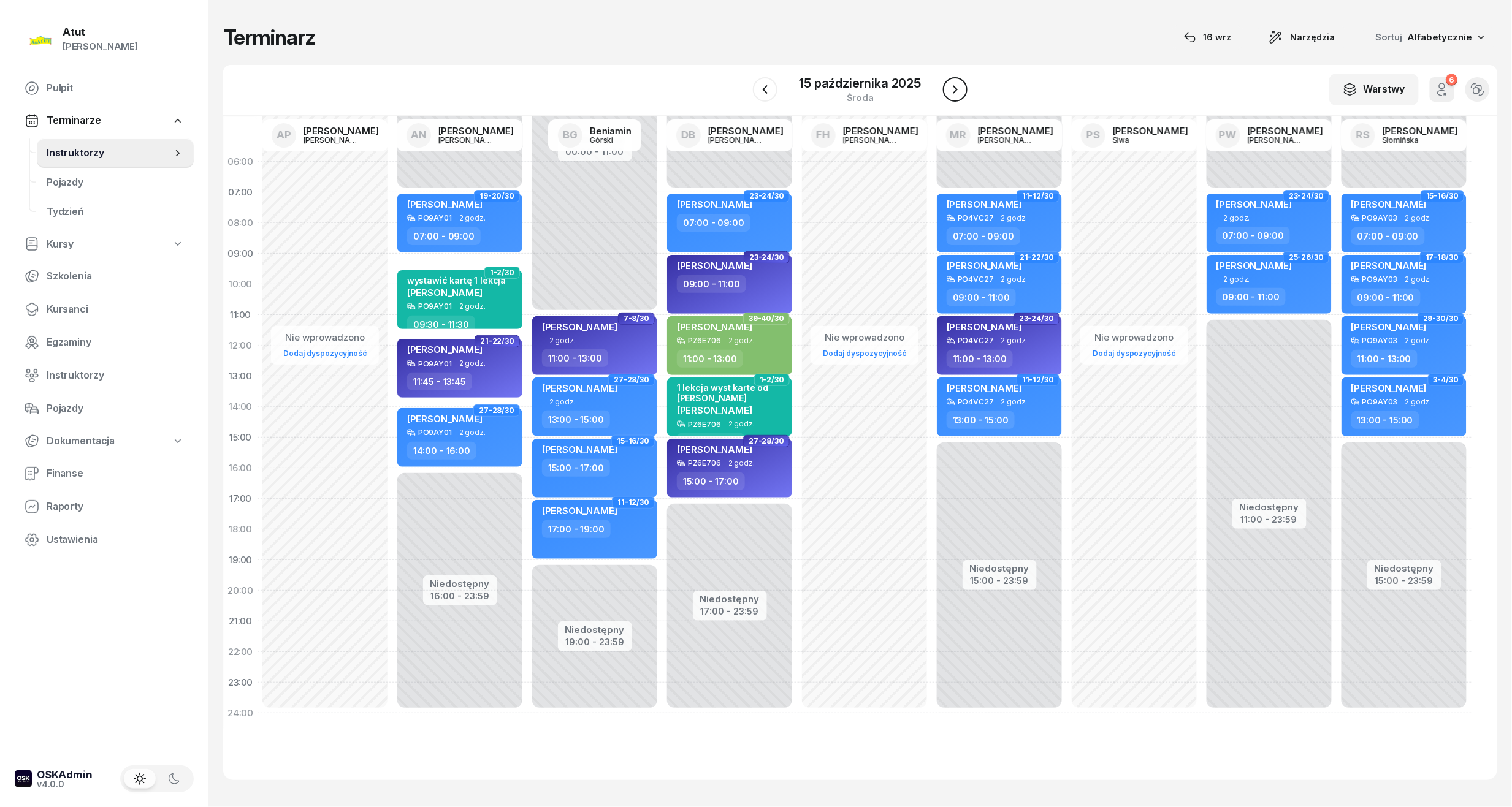
click at [947, 89] on button "button" at bounding box center [955, 90] width 25 height 25
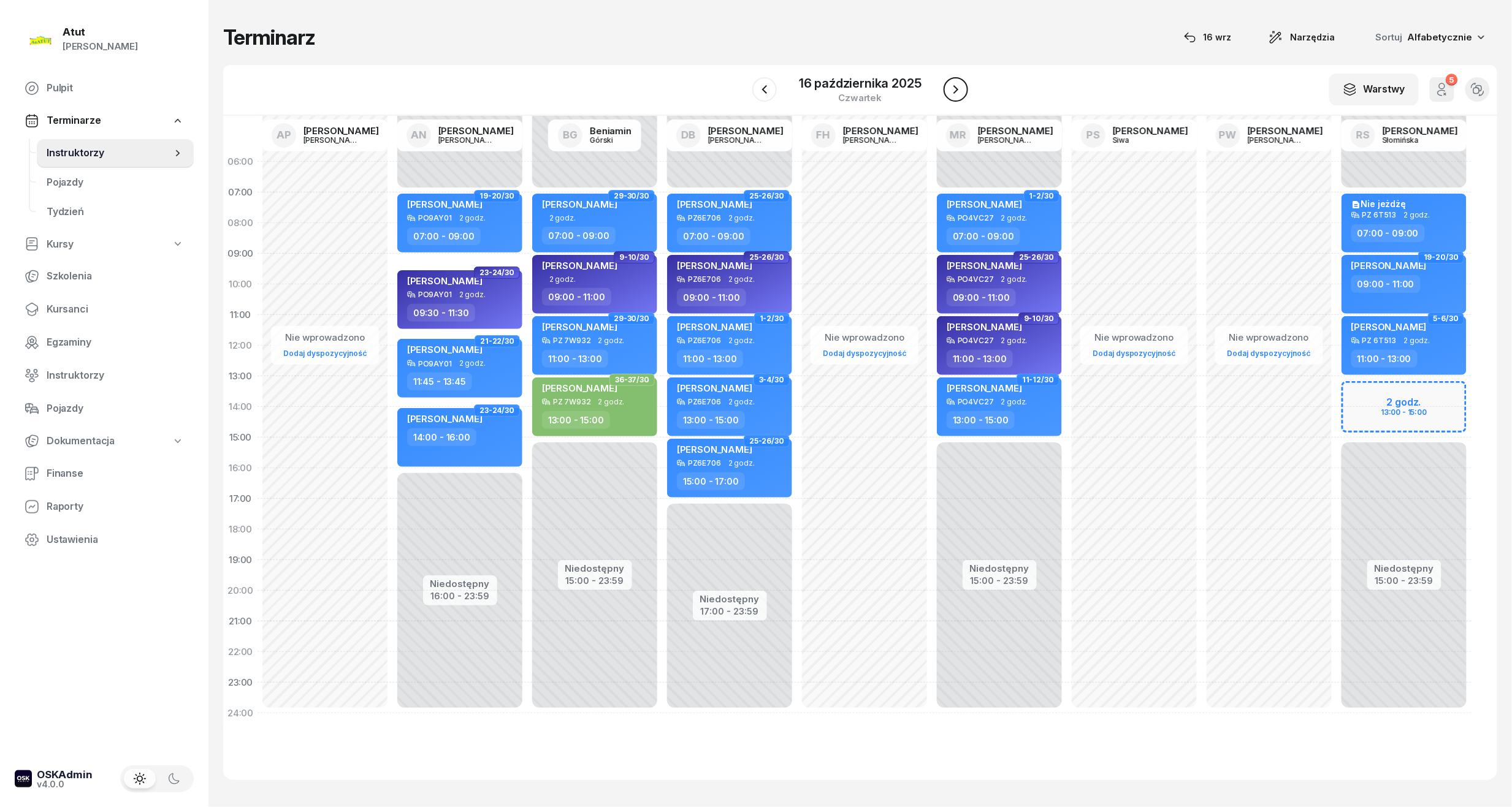
click at [947, 89] on button "button" at bounding box center [955, 90] width 25 height 25
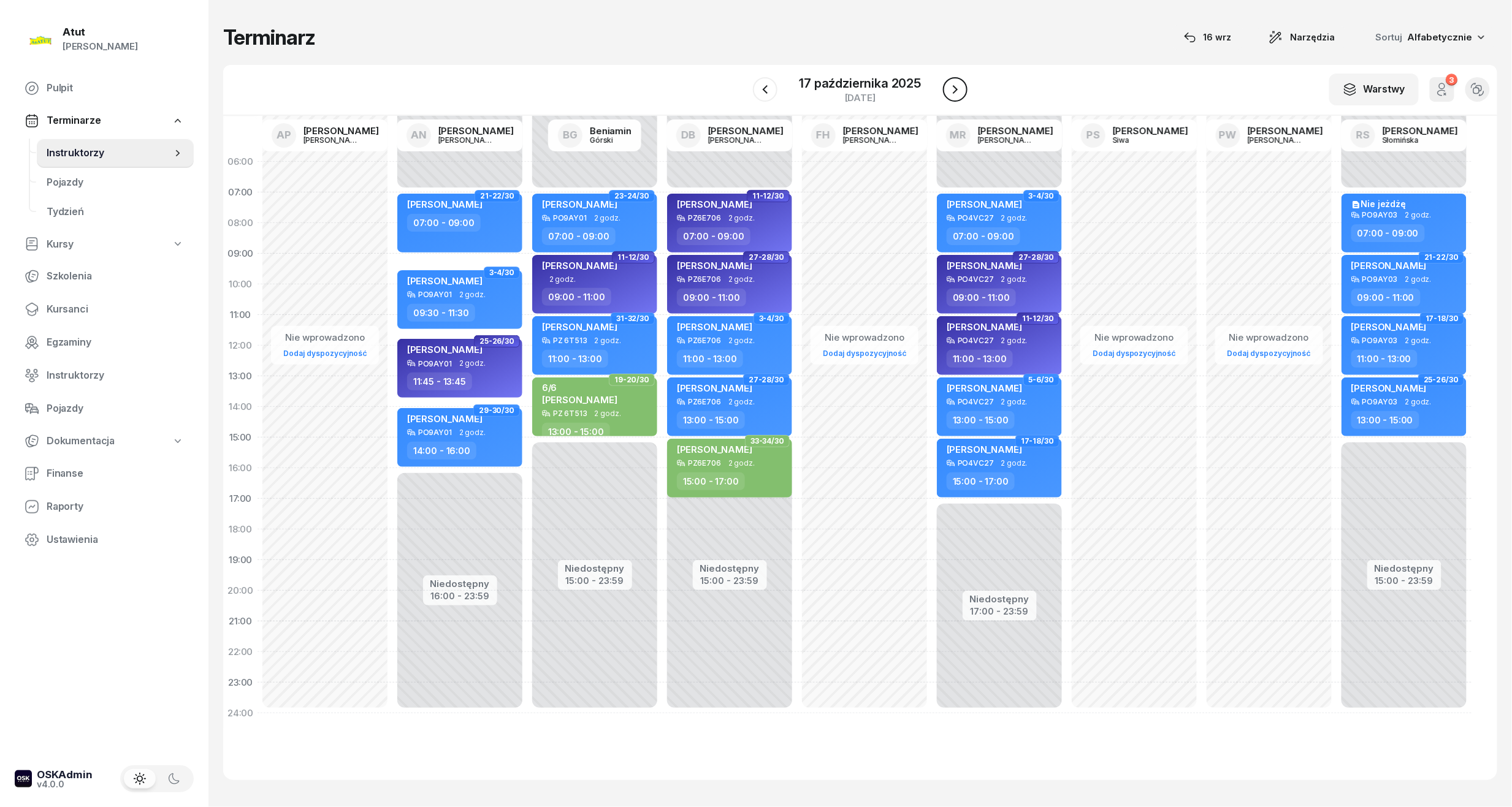
click at [947, 89] on button "button" at bounding box center [955, 90] width 25 height 25
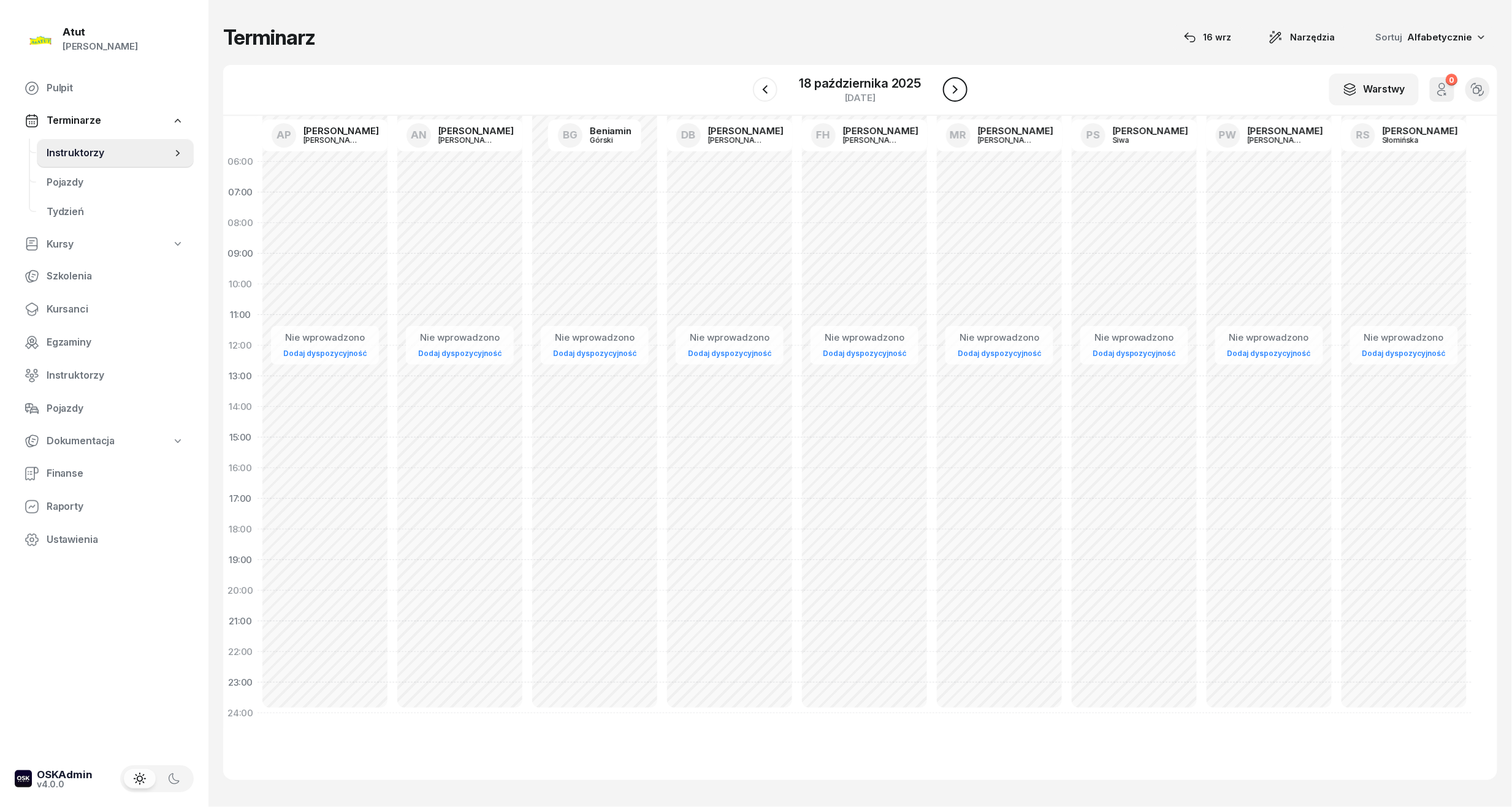
click at [947, 89] on button "button" at bounding box center [955, 90] width 25 height 25
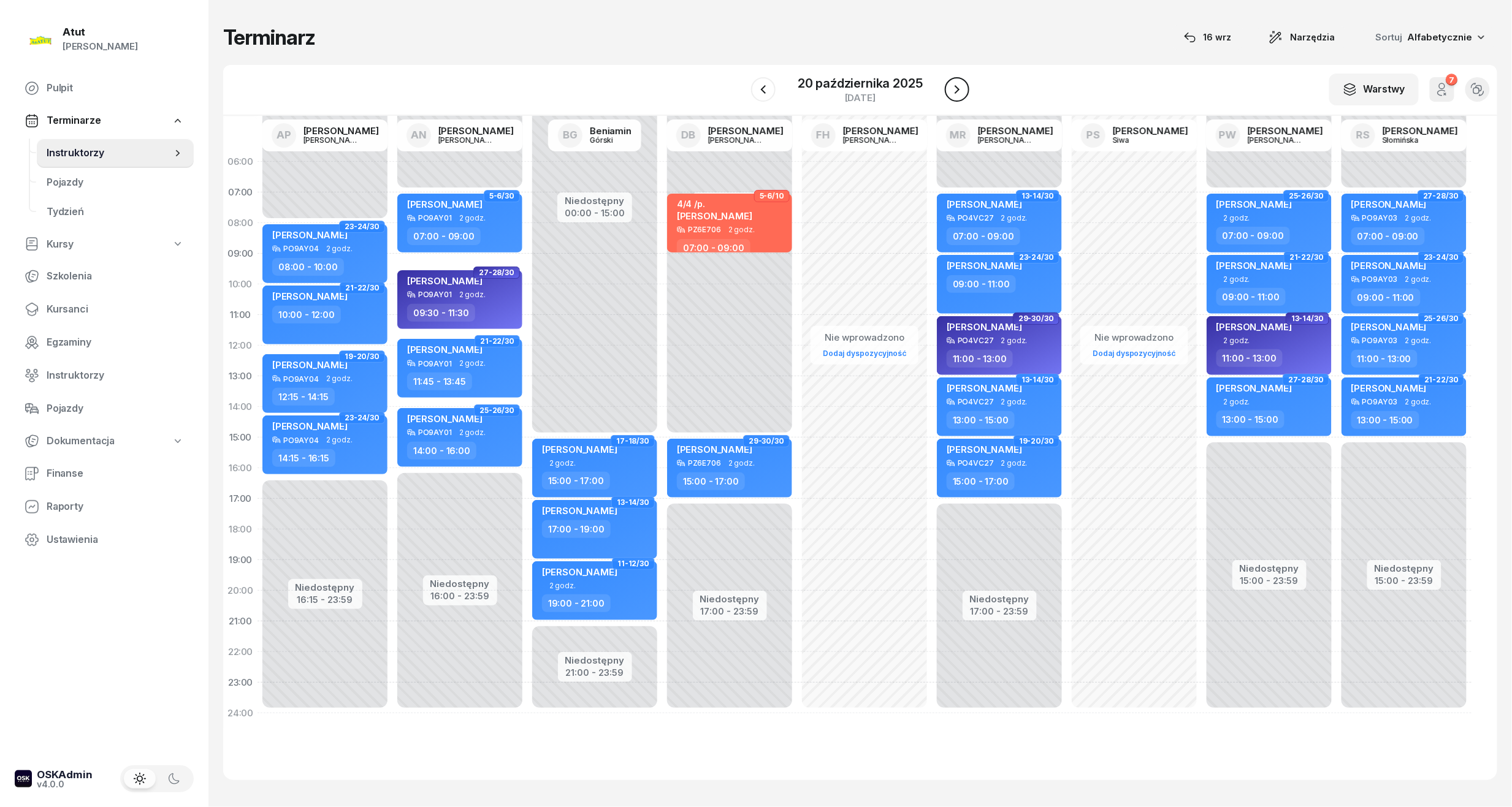
click at [947, 89] on button "button" at bounding box center [957, 90] width 25 height 25
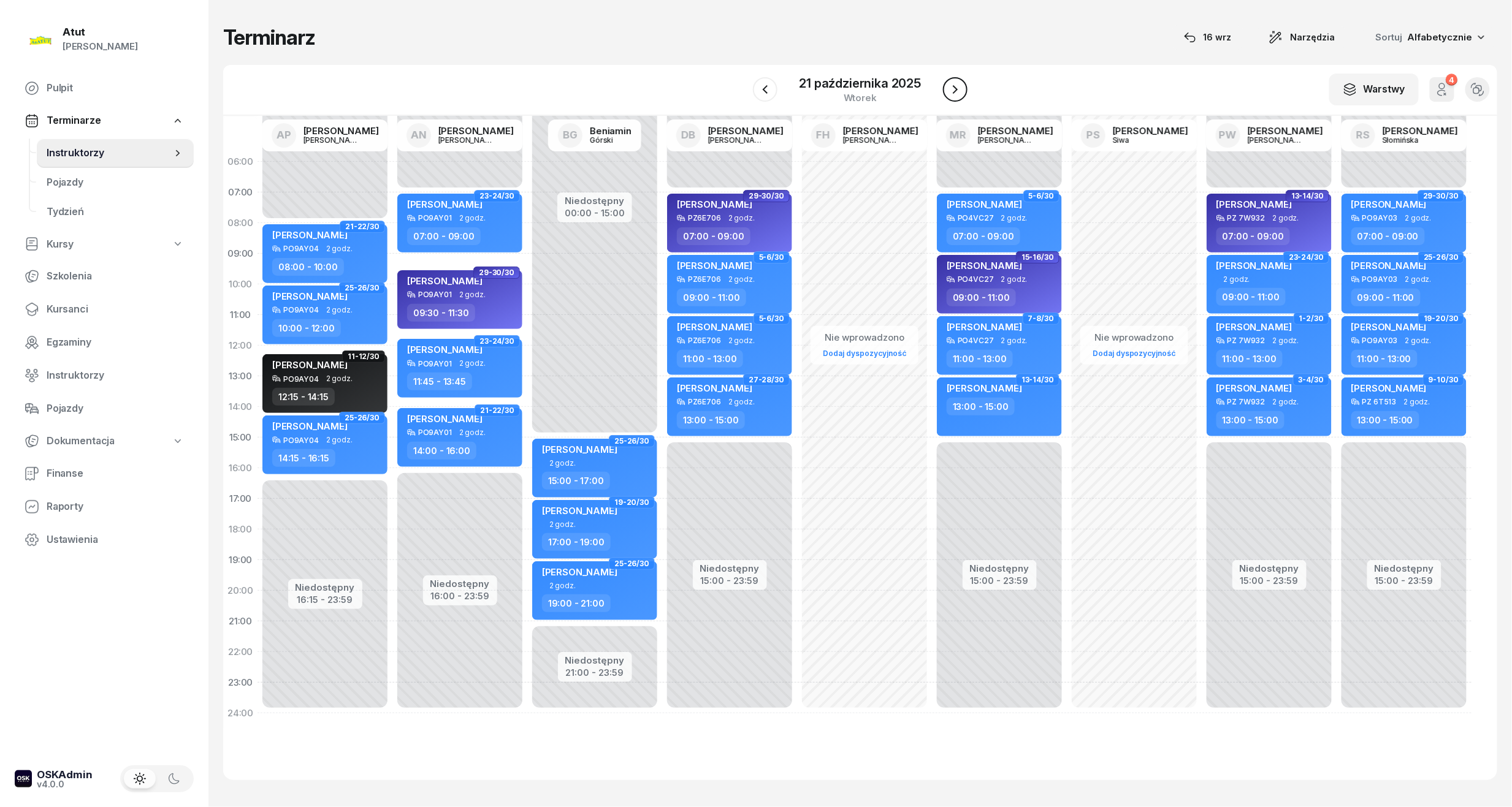
click at [947, 89] on button "button" at bounding box center [955, 90] width 25 height 25
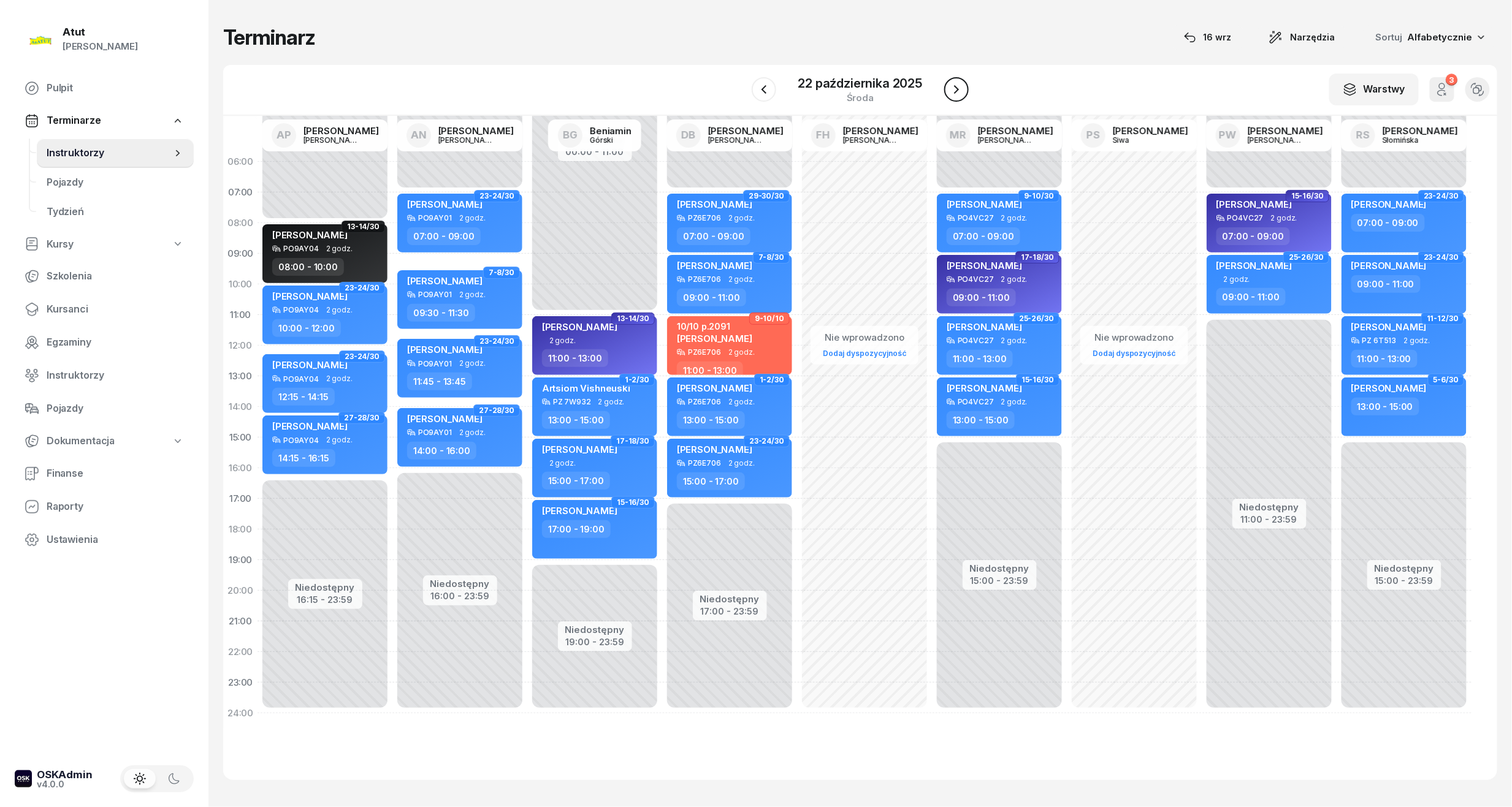
click at [947, 89] on button "button" at bounding box center [956, 90] width 25 height 25
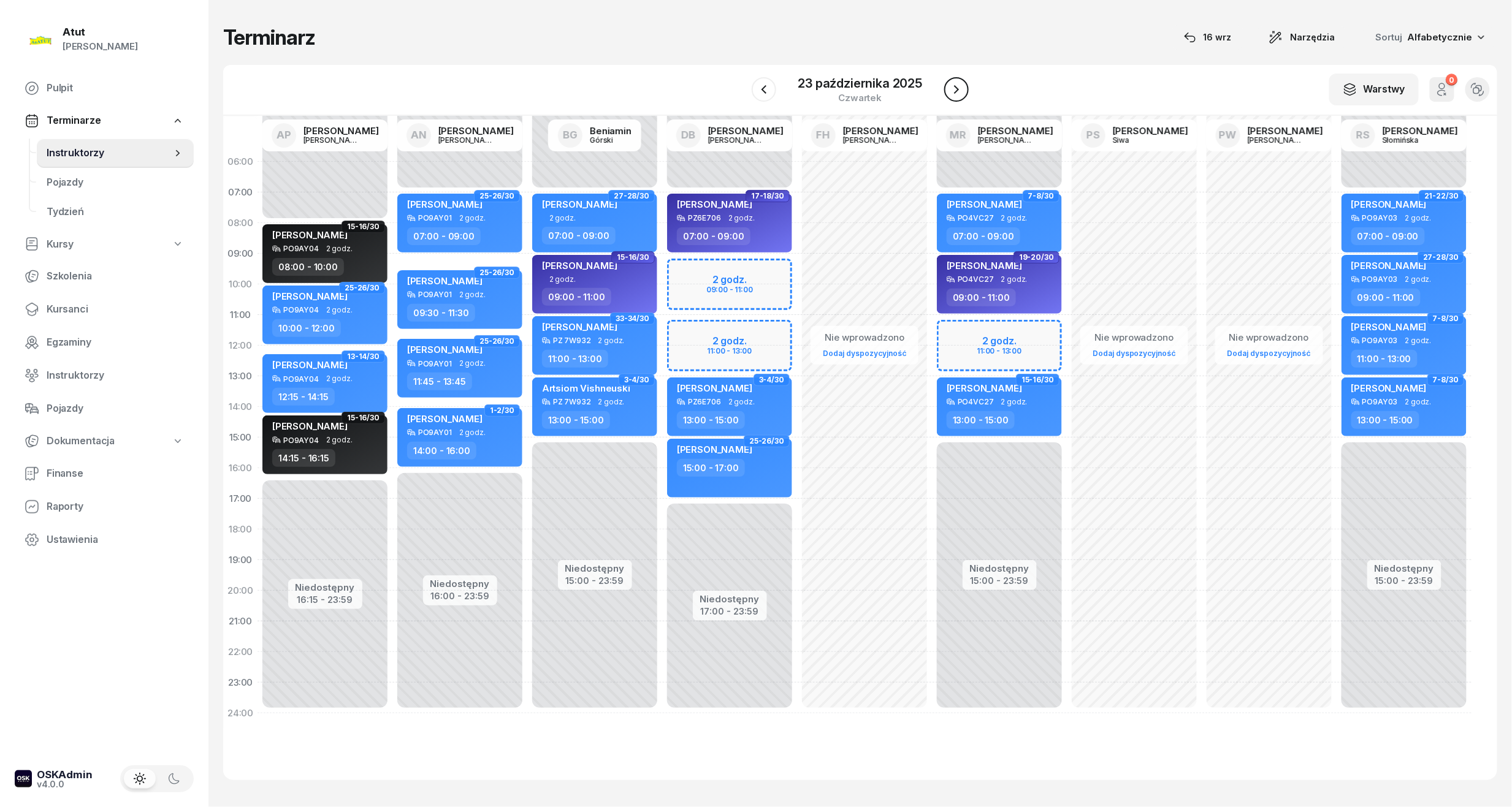
click at [947, 89] on button "button" at bounding box center [956, 90] width 25 height 25
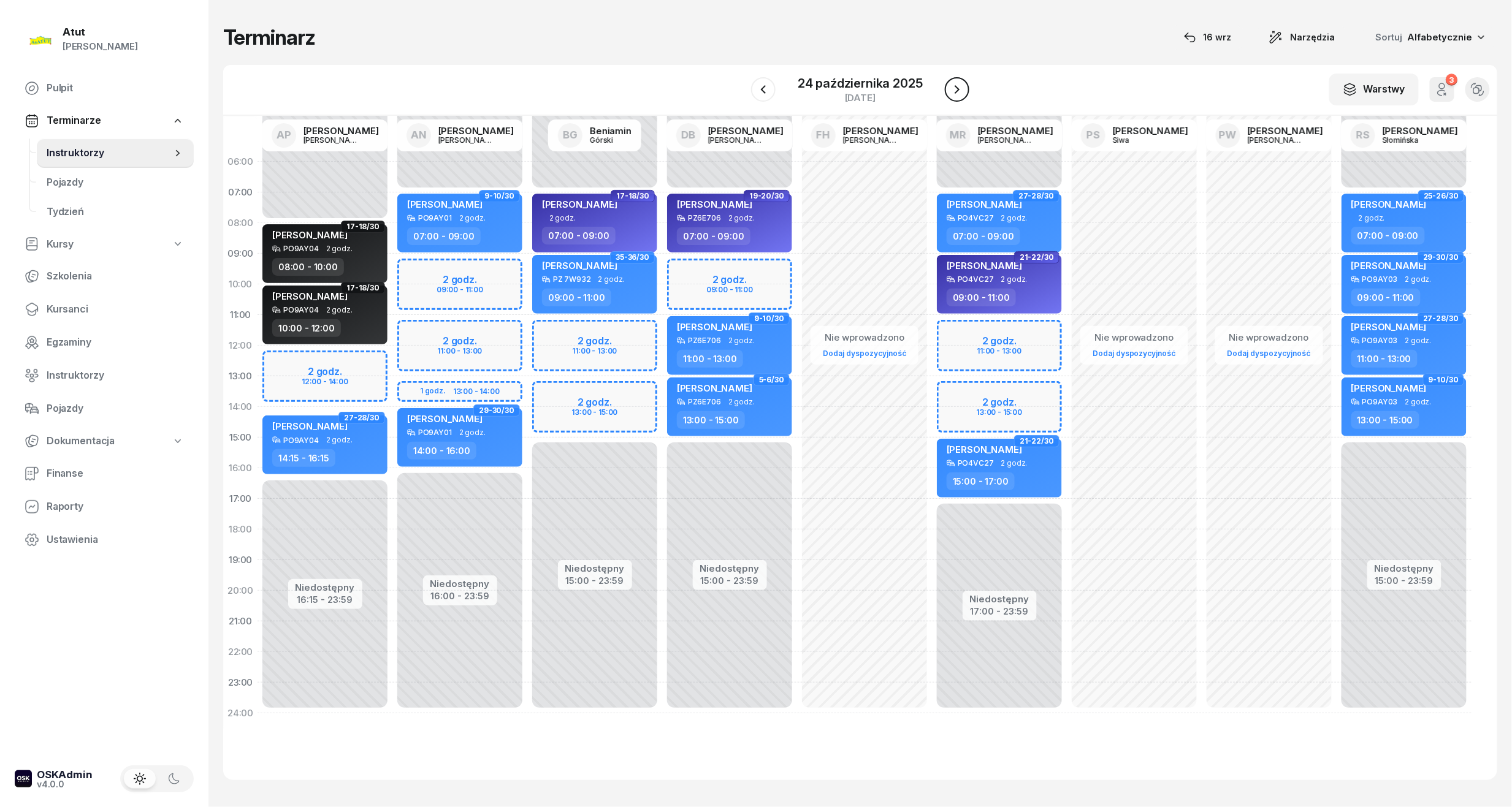
click at [947, 89] on button "button" at bounding box center [957, 90] width 25 height 25
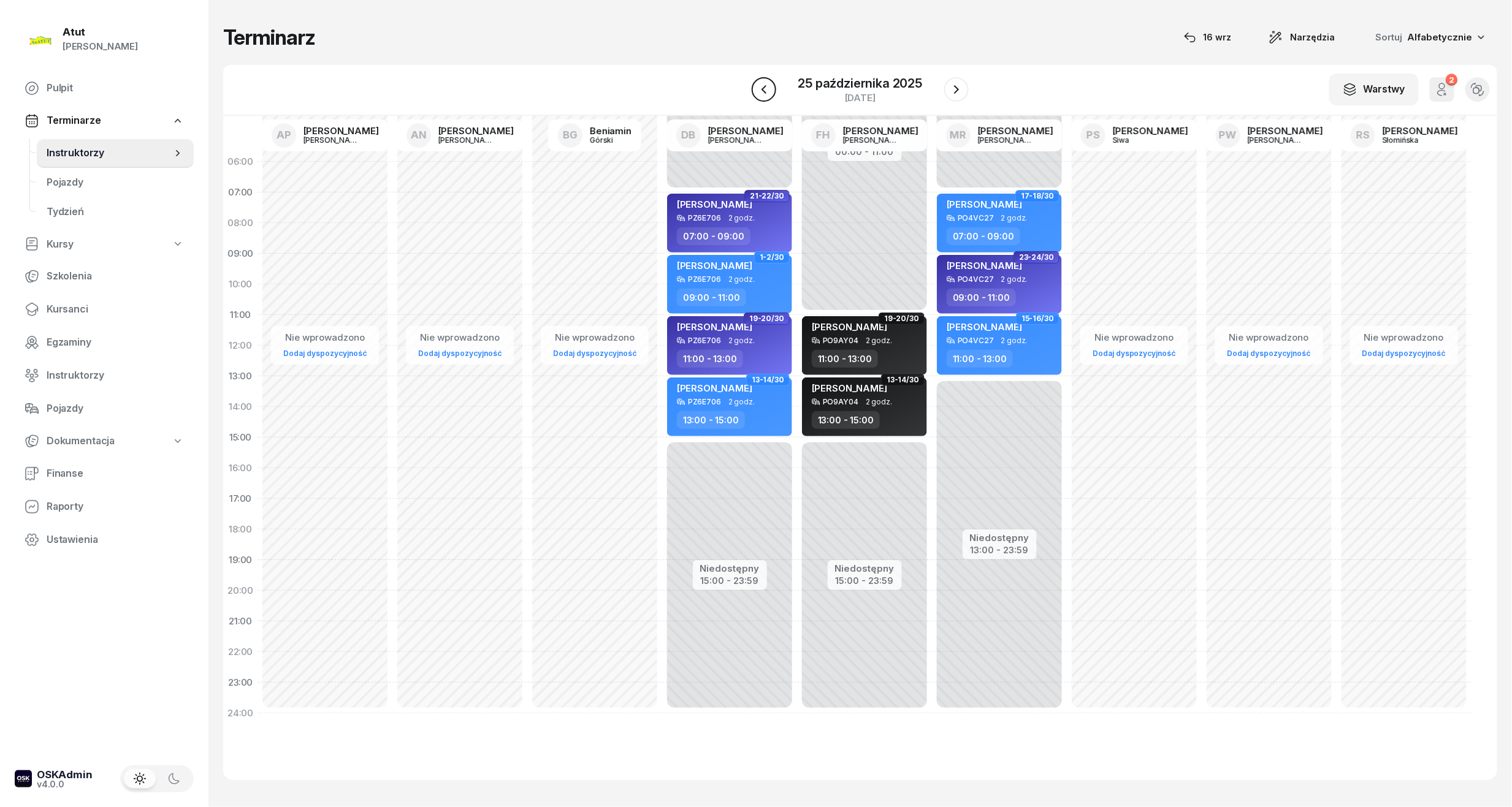
click at [761, 85] on icon "button" at bounding box center [764, 90] width 15 height 15
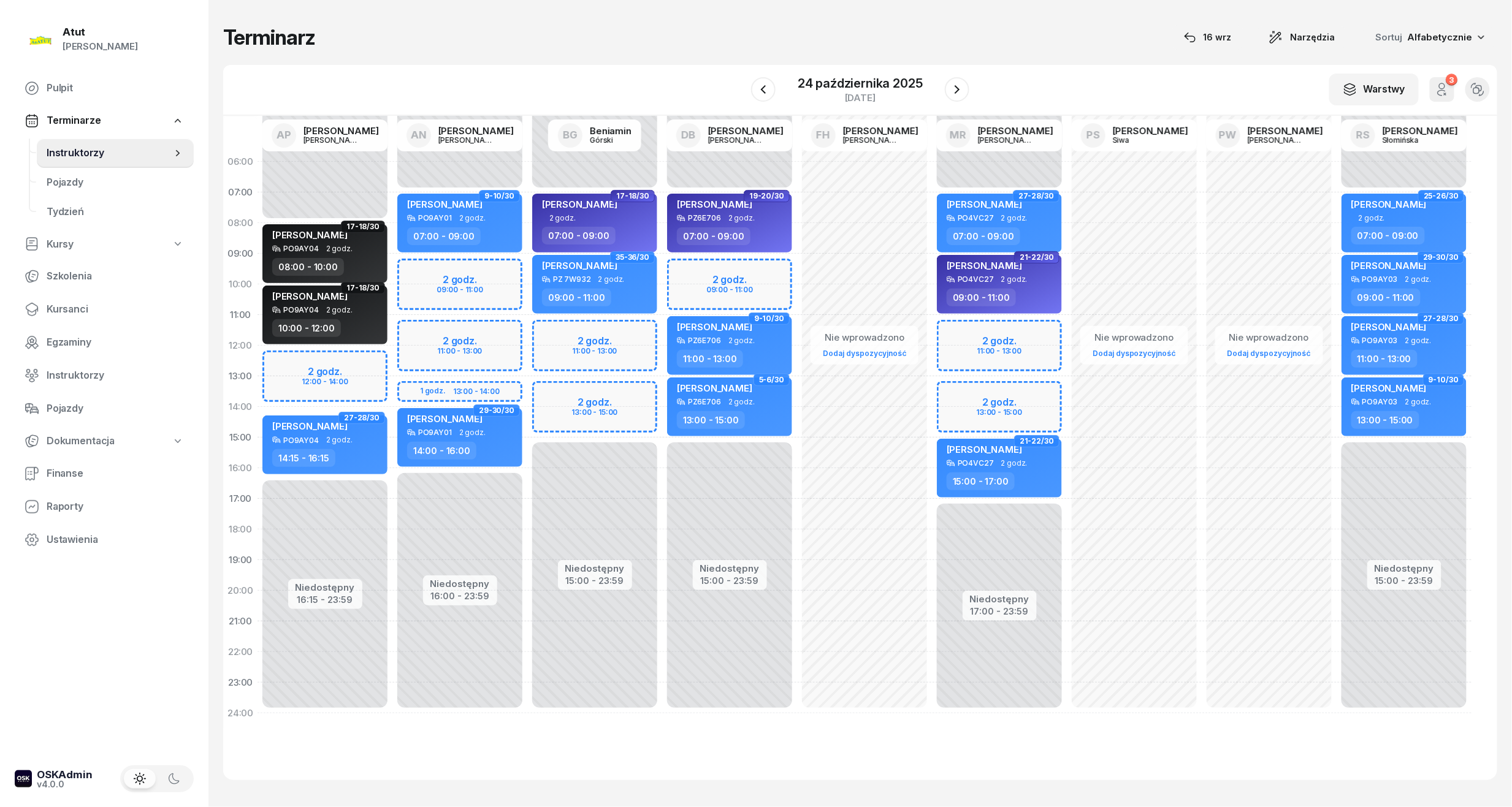
click at [600, 346] on div "Niedostępny 00:00 - 07:00 Niedostępny 15:00 - 23:59 2 godz. 11:00 - 13:00 2 god…" at bounding box center [594, 437] width 135 height 583
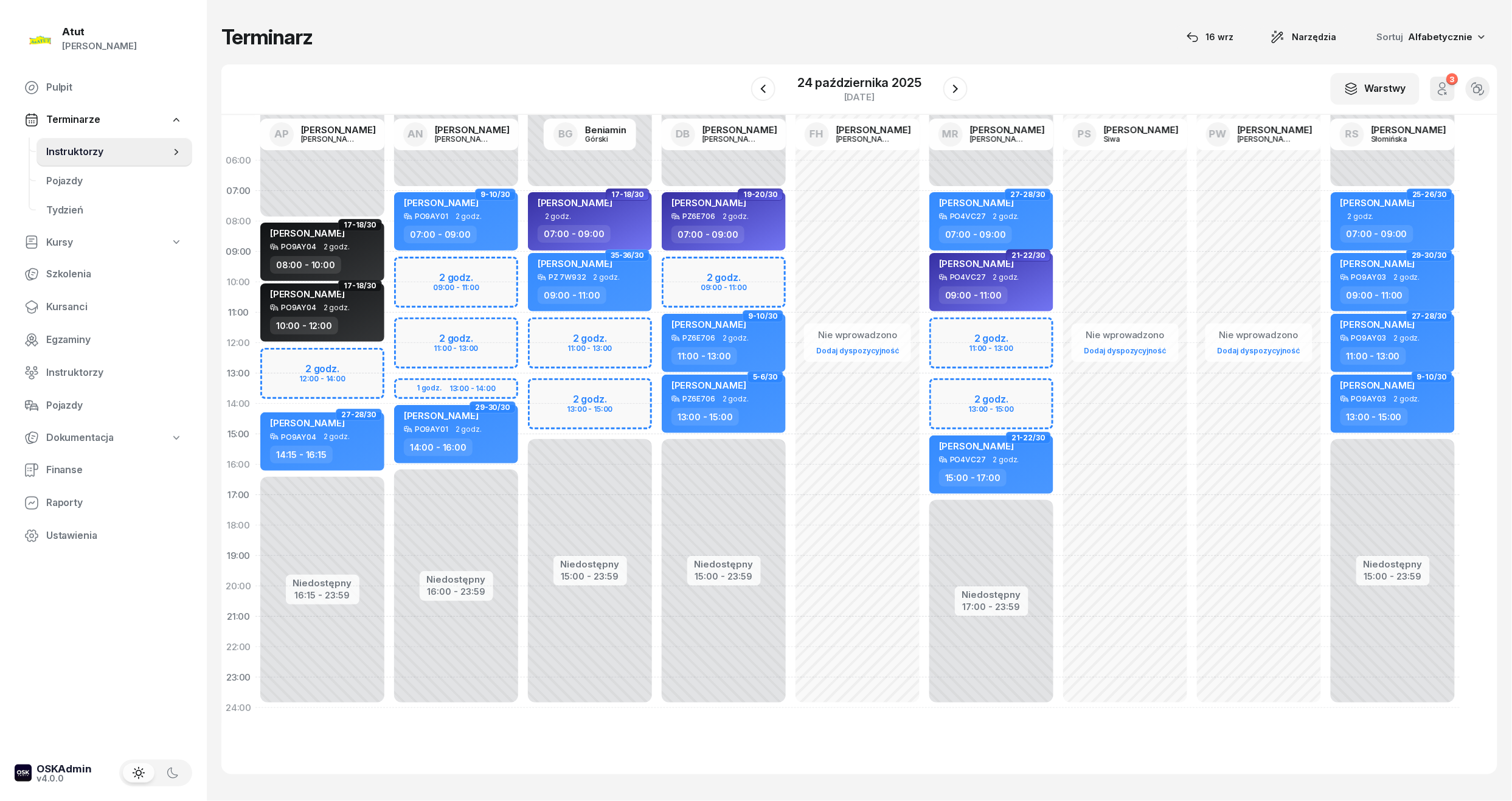
select select "12"
select select "13"
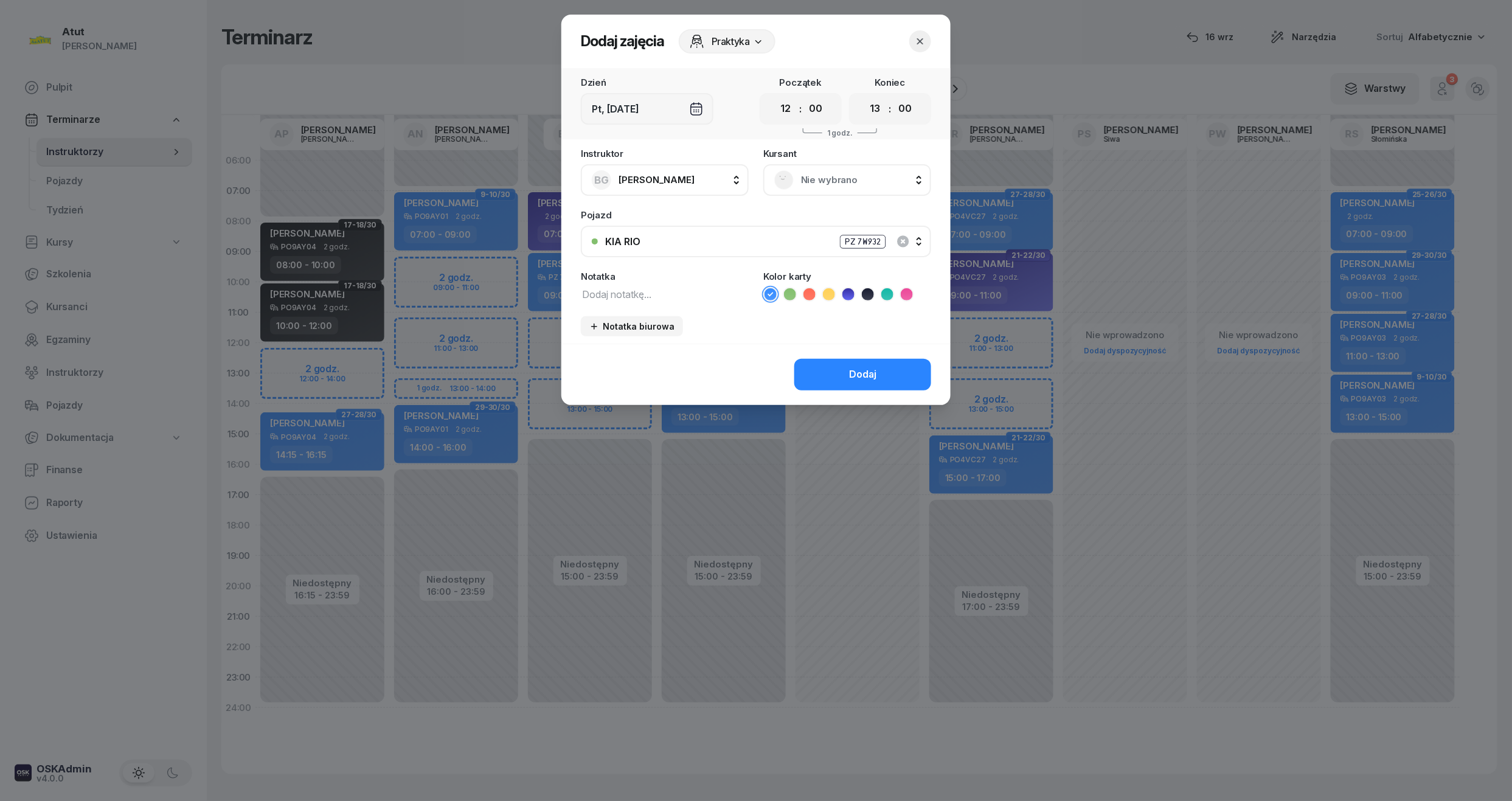
click at [927, 33] on button "button" at bounding box center [920, 41] width 22 height 22
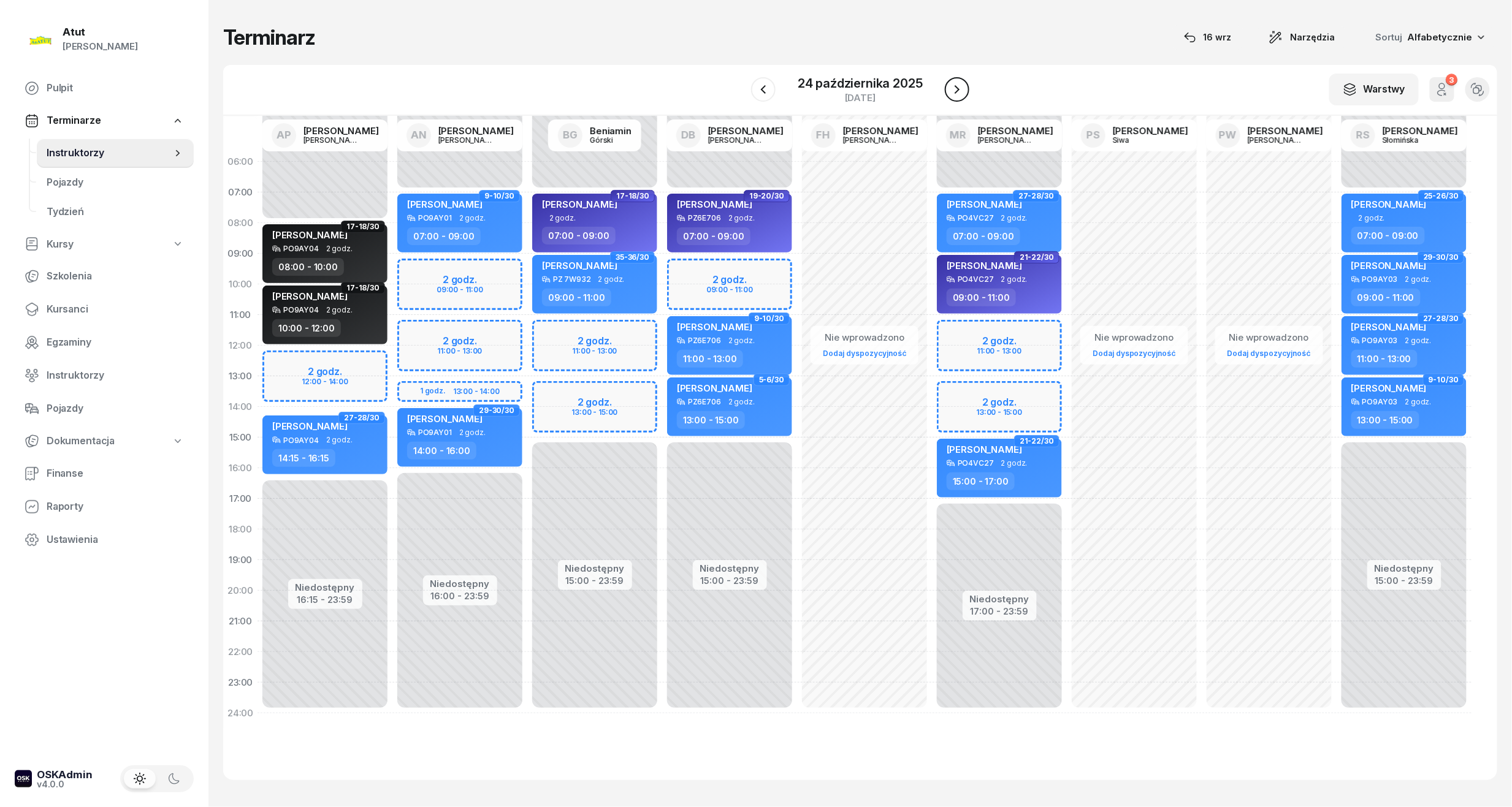
click at [947, 83] on button "button" at bounding box center [957, 90] width 25 height 25
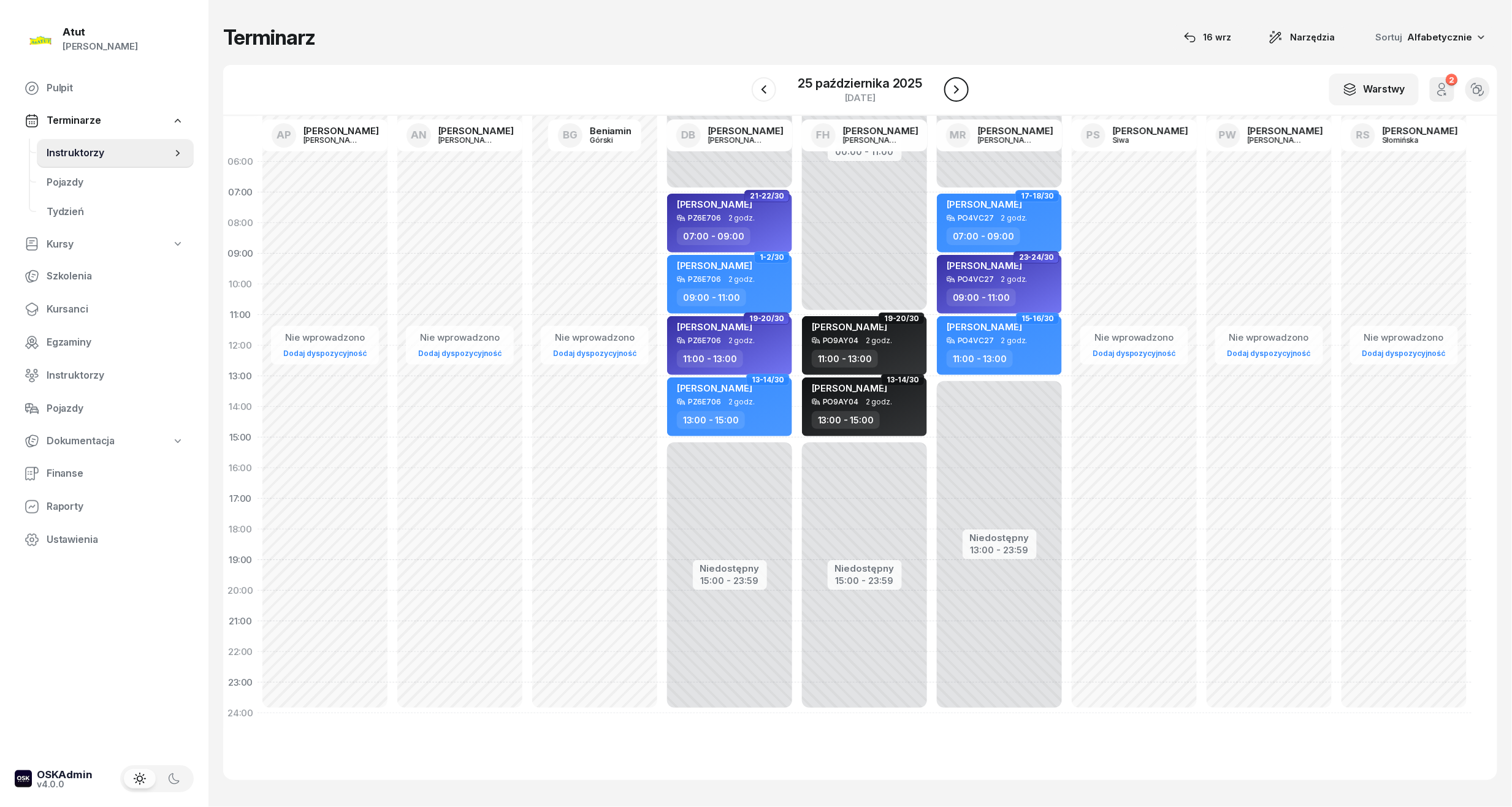
click at [947, 83] on button "button" at bounding box center [956, 90] width 25 height 25
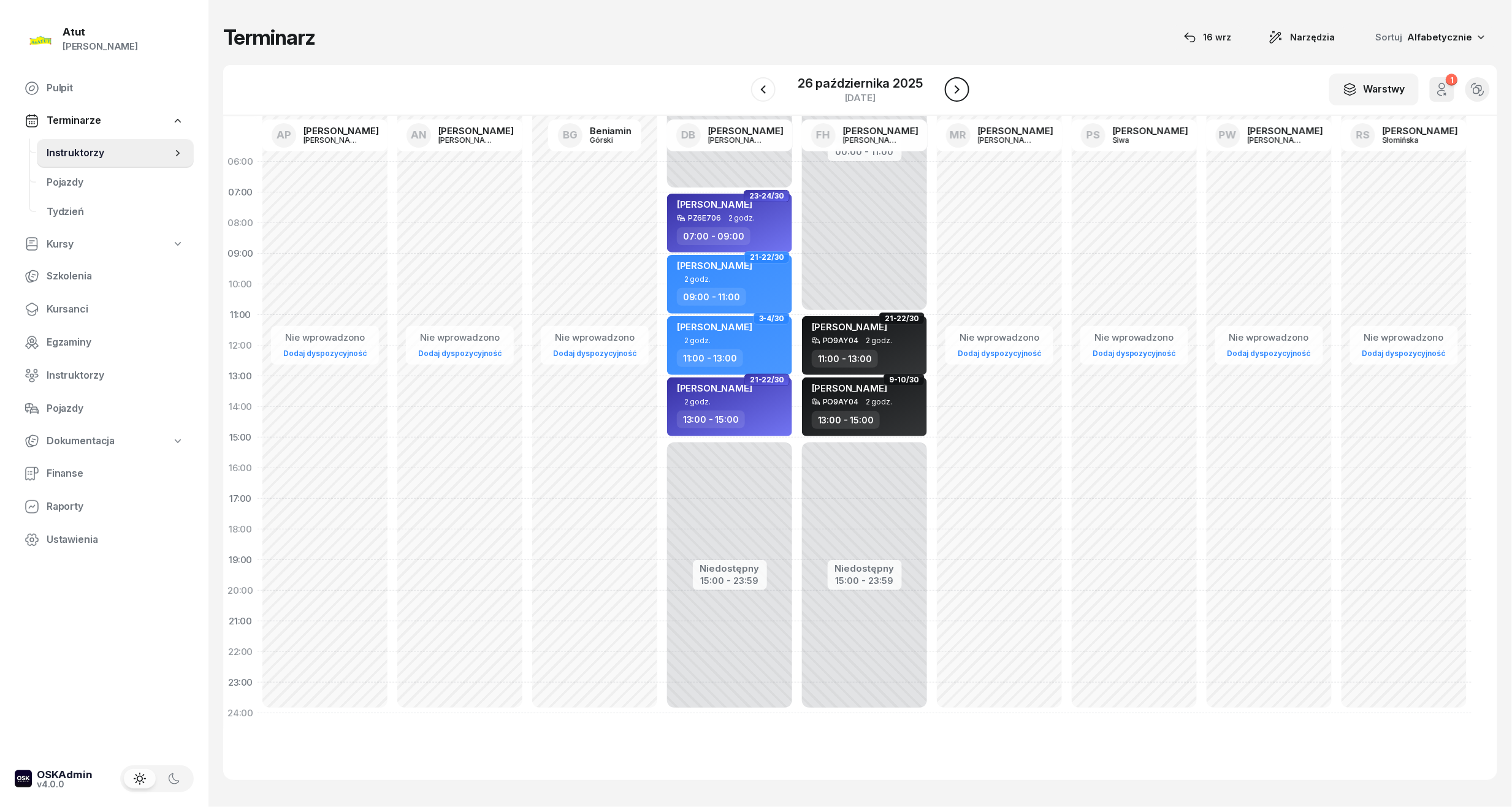
click at [947, 83] on button "button" at bounding box center [957, 90] width 25 height 25
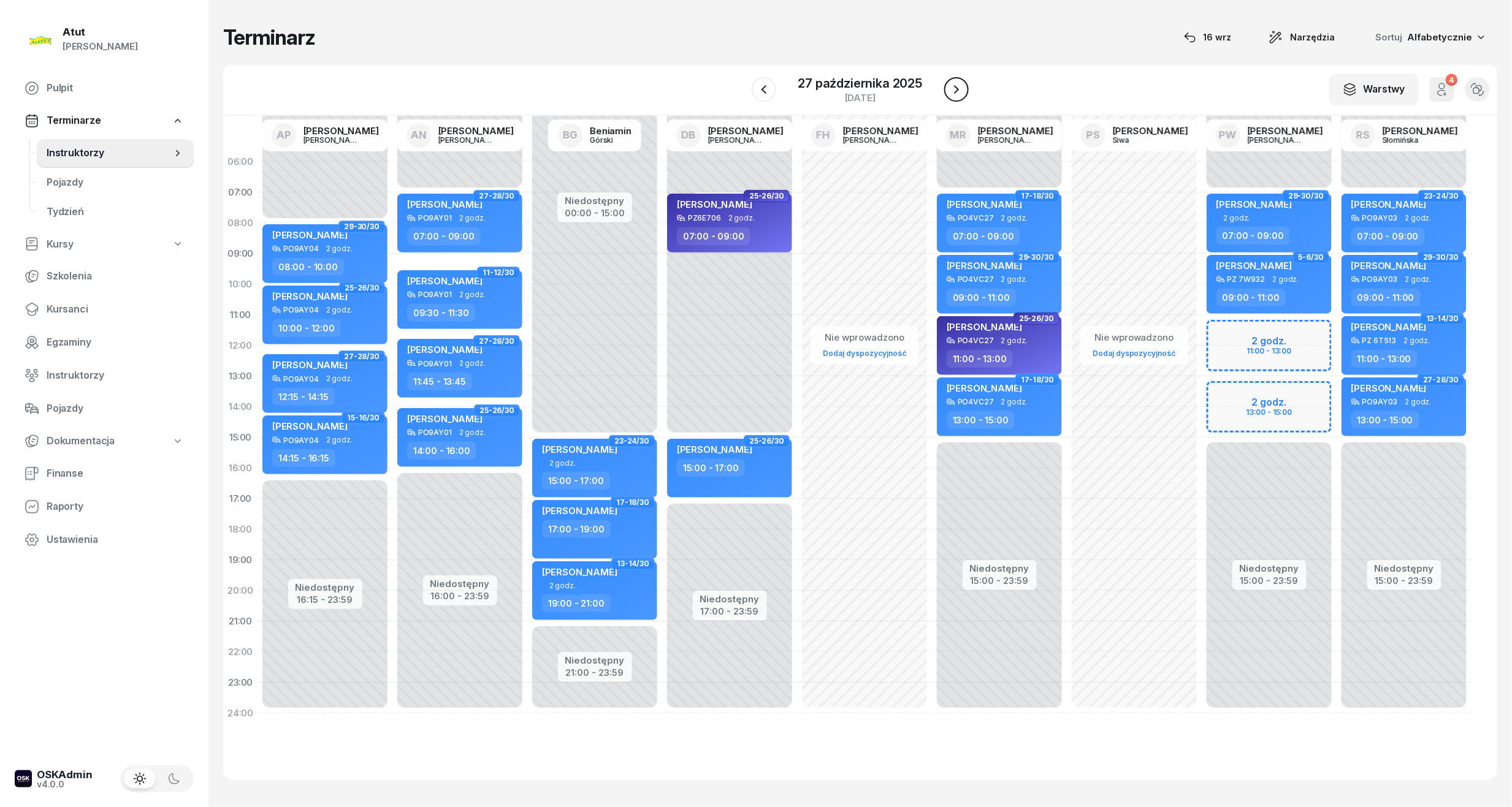
click at [947, 83] on button "button" at bounding box center [956, 90] width 25 height 25
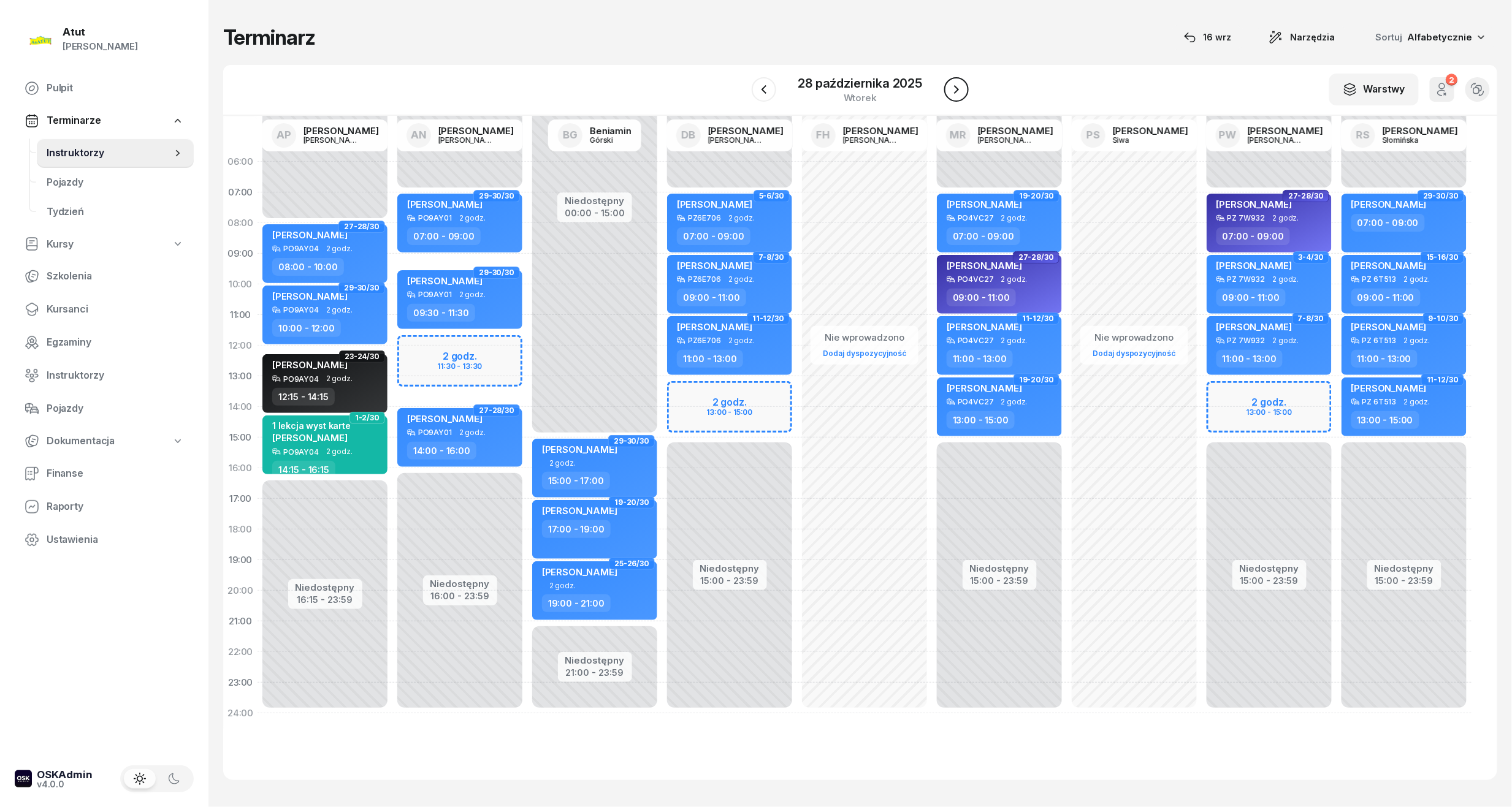
click at [959, 84] on icon "button" at bounding box center [956, 90] width 15 height 15
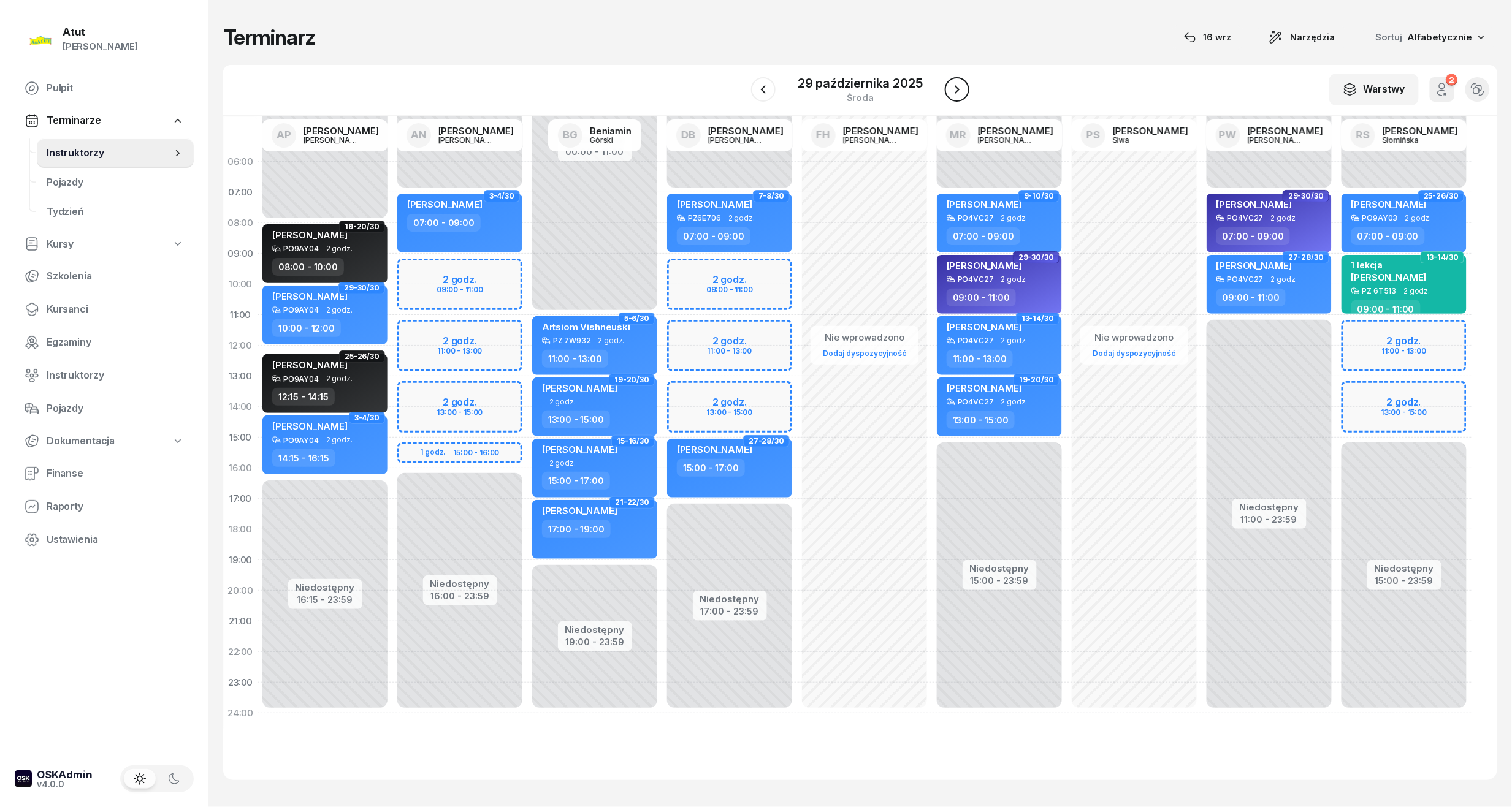
click at [959, 84] on icon "button" at bounding box center [957, 90] width 15 height 15
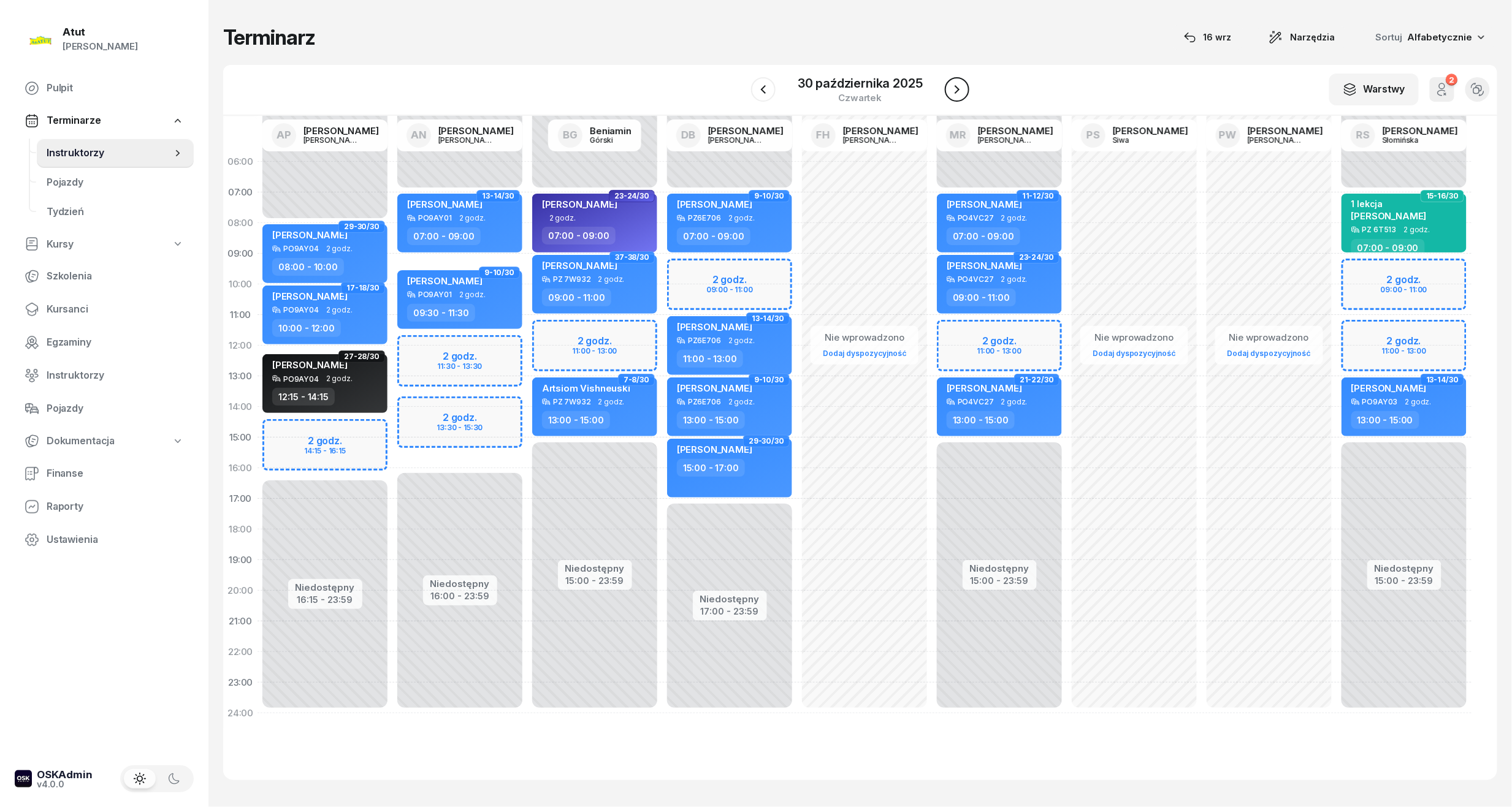
click at [959, 84] on icon "button" at bounding box center [957, 90] width 15 height 15
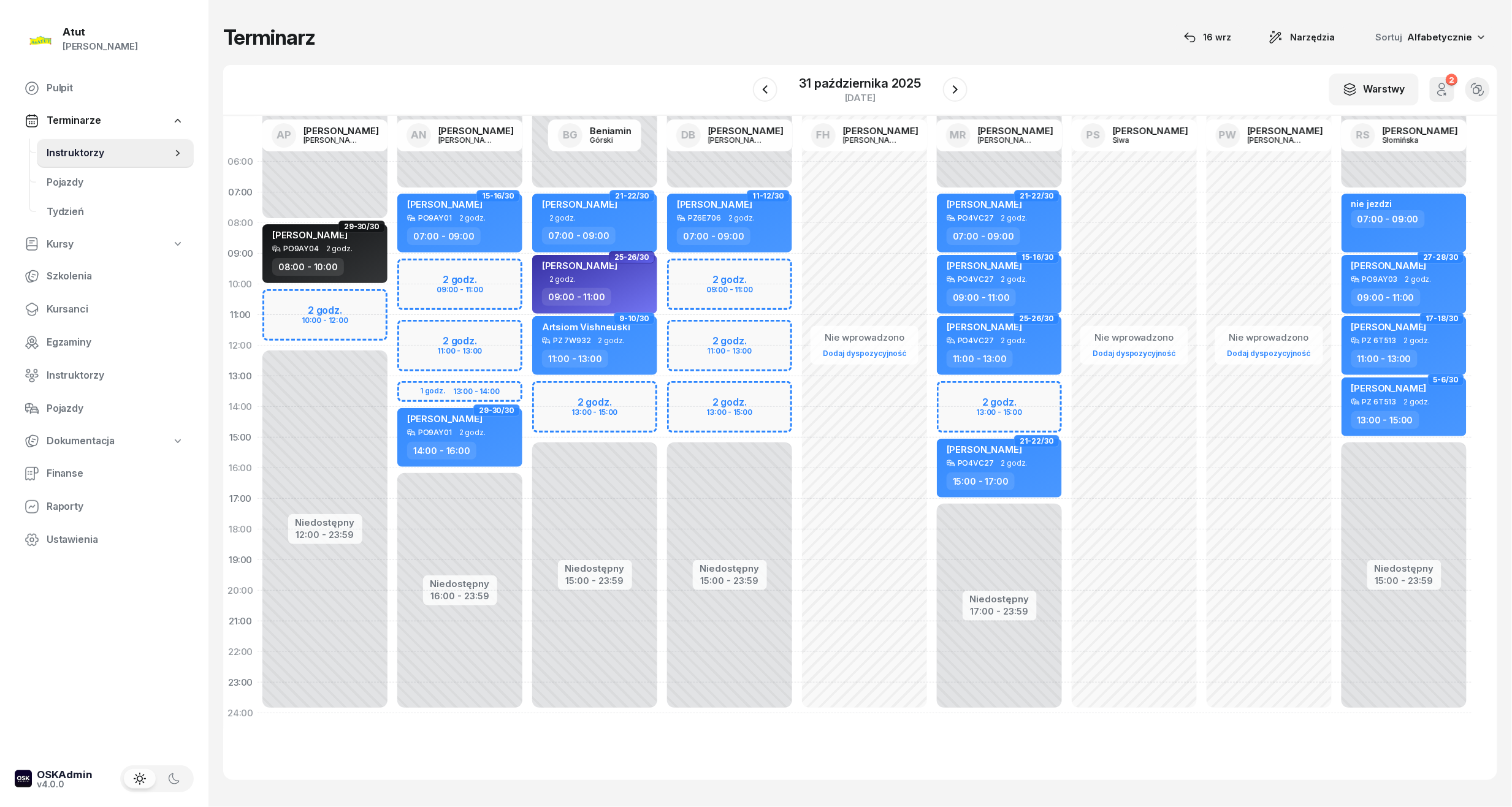
click at [604, 404] on div "Niedostępny 00:00 - 07:00 Niedostępny 15:00 - 23:59 2 godz. 13:00 - 15:00 21-22…" at bounding box center [594, 437] width 135 height 583
click at [618, 400] on div "Niedostępny 00:00 - 07:00 Niedostępny 15:00 - 23:59 2 godz. 13:00 - 15:00 21-22…" at bounding box center [594, 437] width 135 height 583
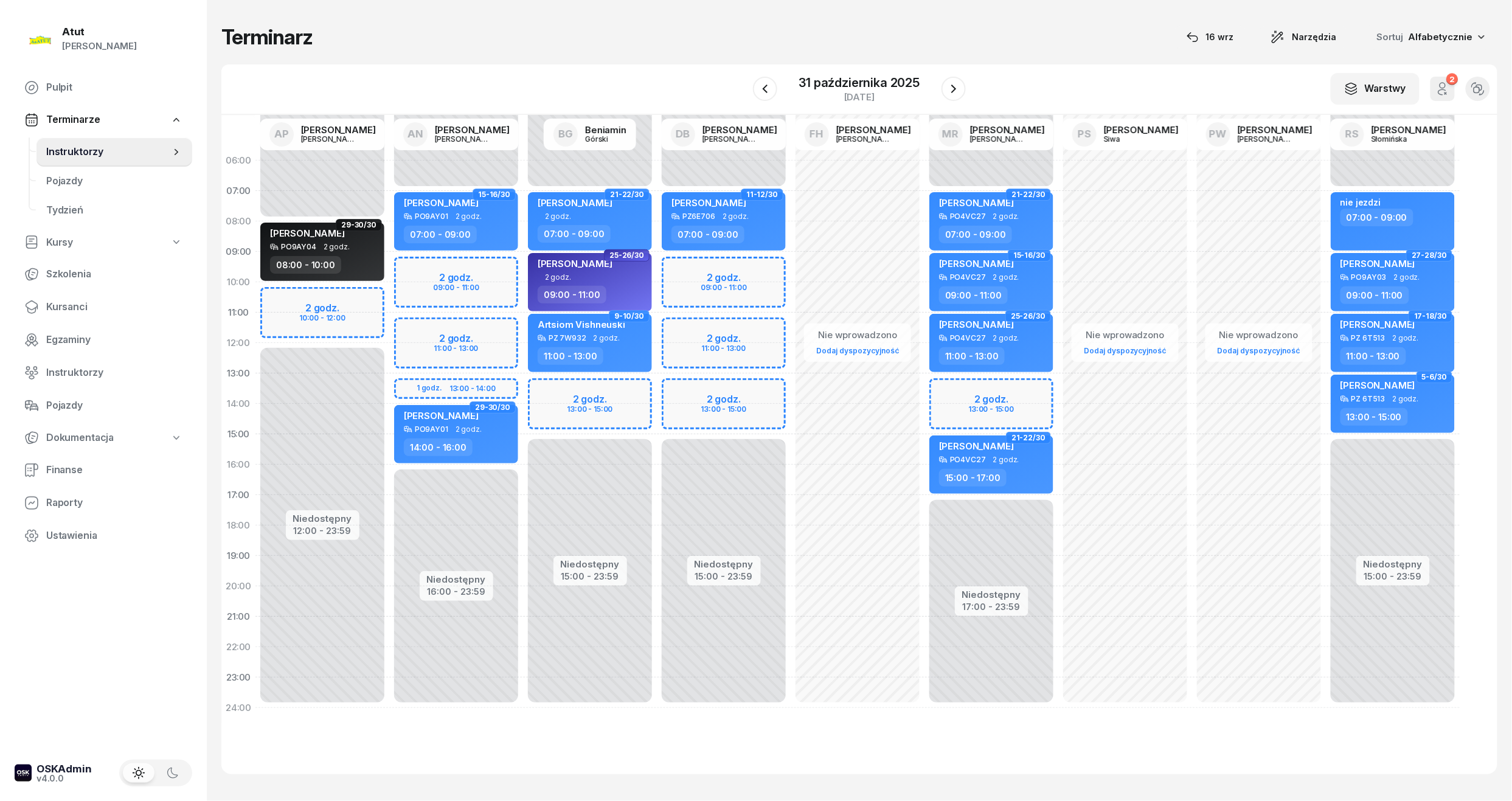
select select "13"
select select "15"
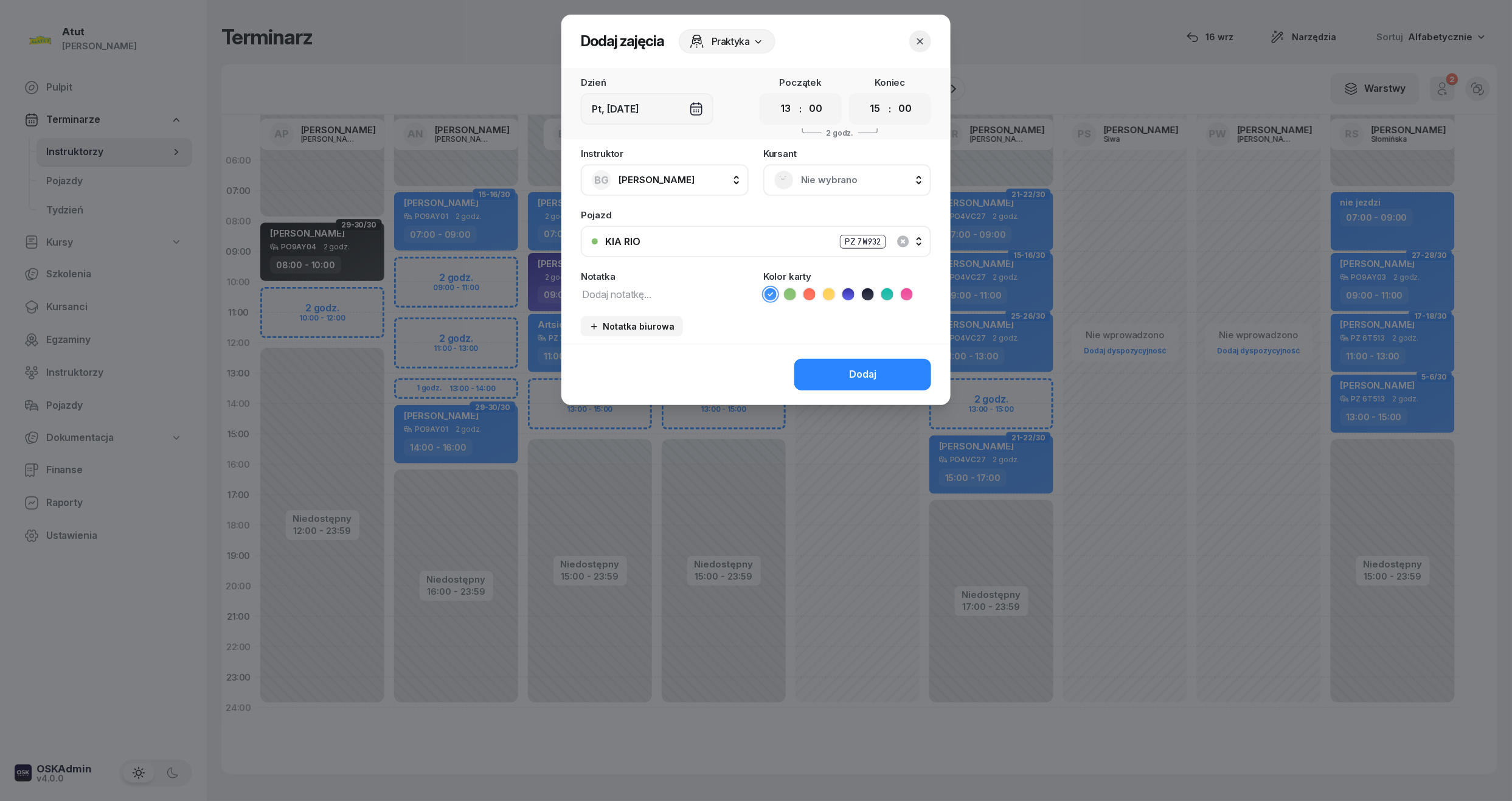
click at [810, 180] on span "Nie wybrano" at bounding box center [860, 180] width 119 height 16
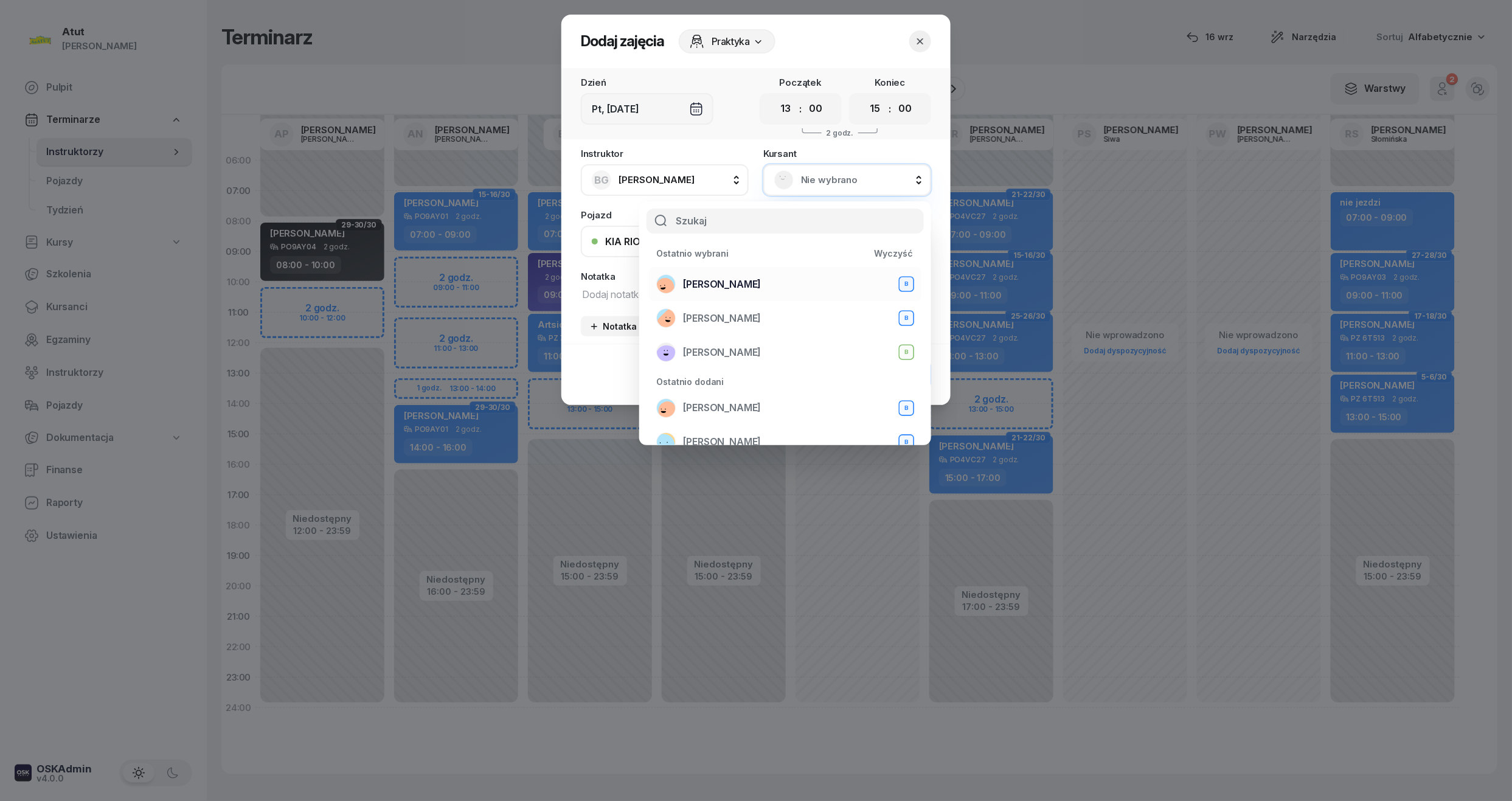
click at [717, 281] on span "[PERSON_NAME]" at bounding box center [721, 284] width 78 height 16
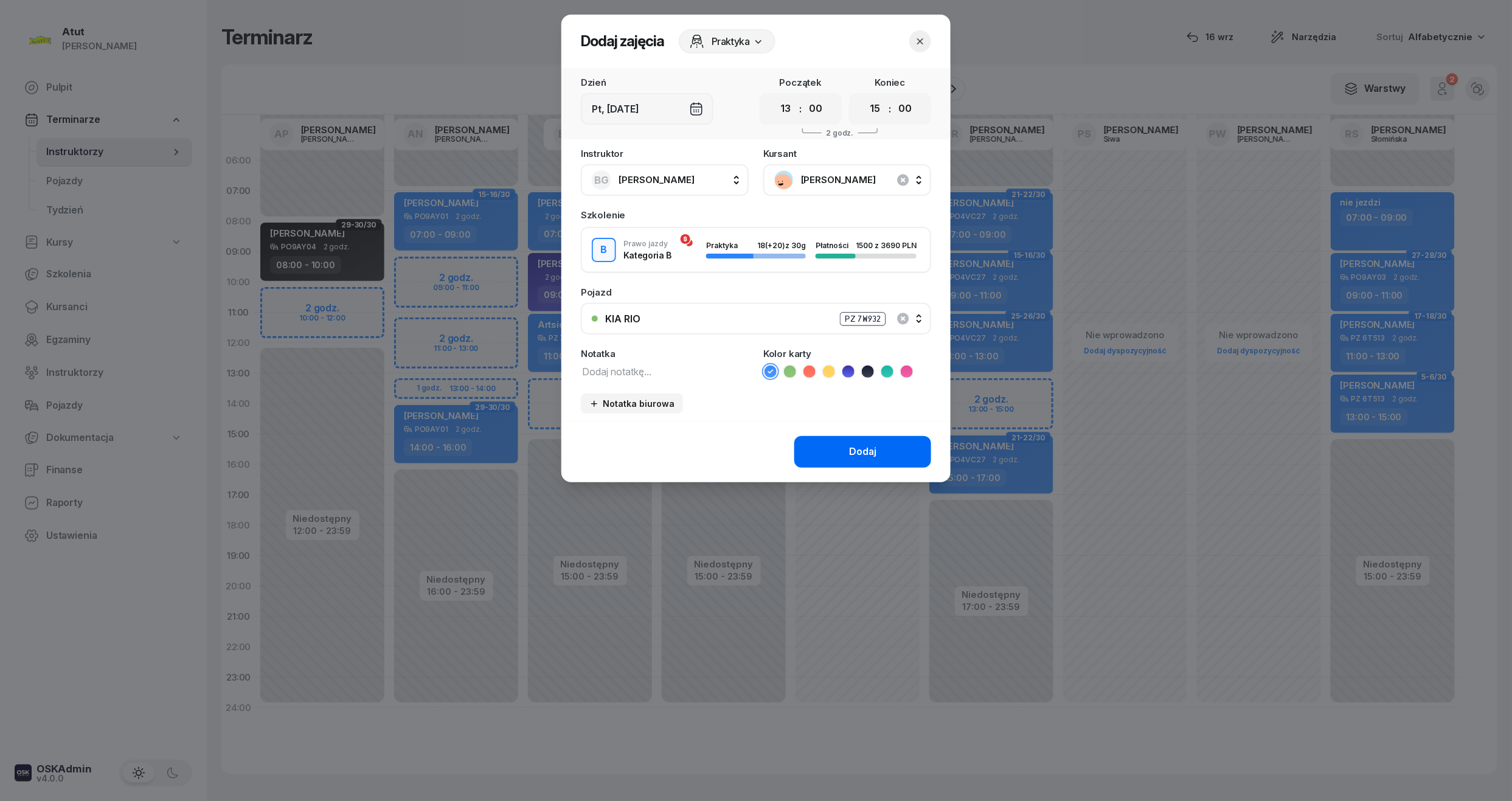
click at [852, 459] on button "Dodaj" at bounding box center [863, 452] width 137 height 32
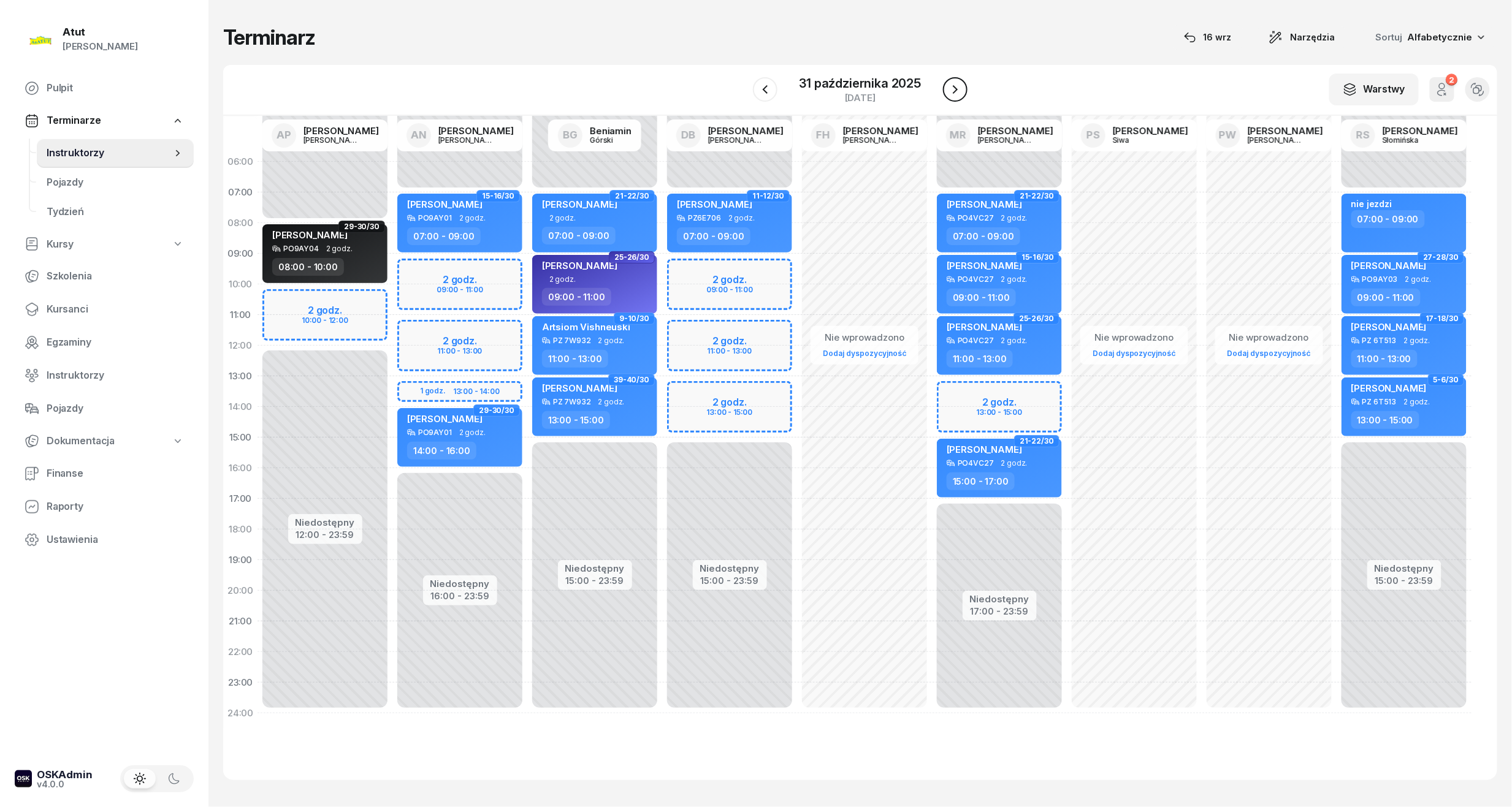
click at [960, 89] on icon "button" at bounding box center [955, 90] width 15 height 15
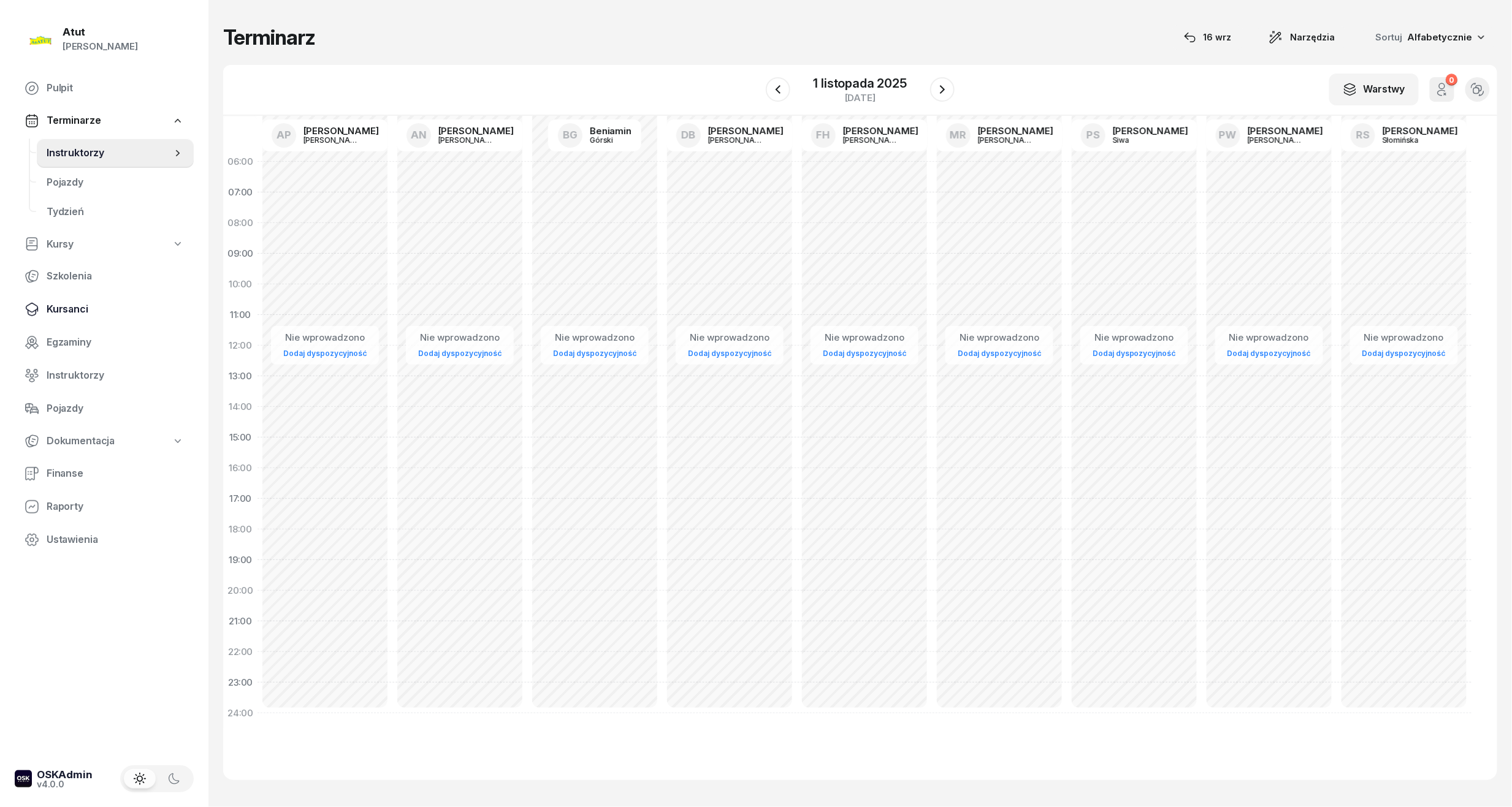
click at [57, 312] on span "Kursanci" at bounding box center [115, 309] width 138 height 16
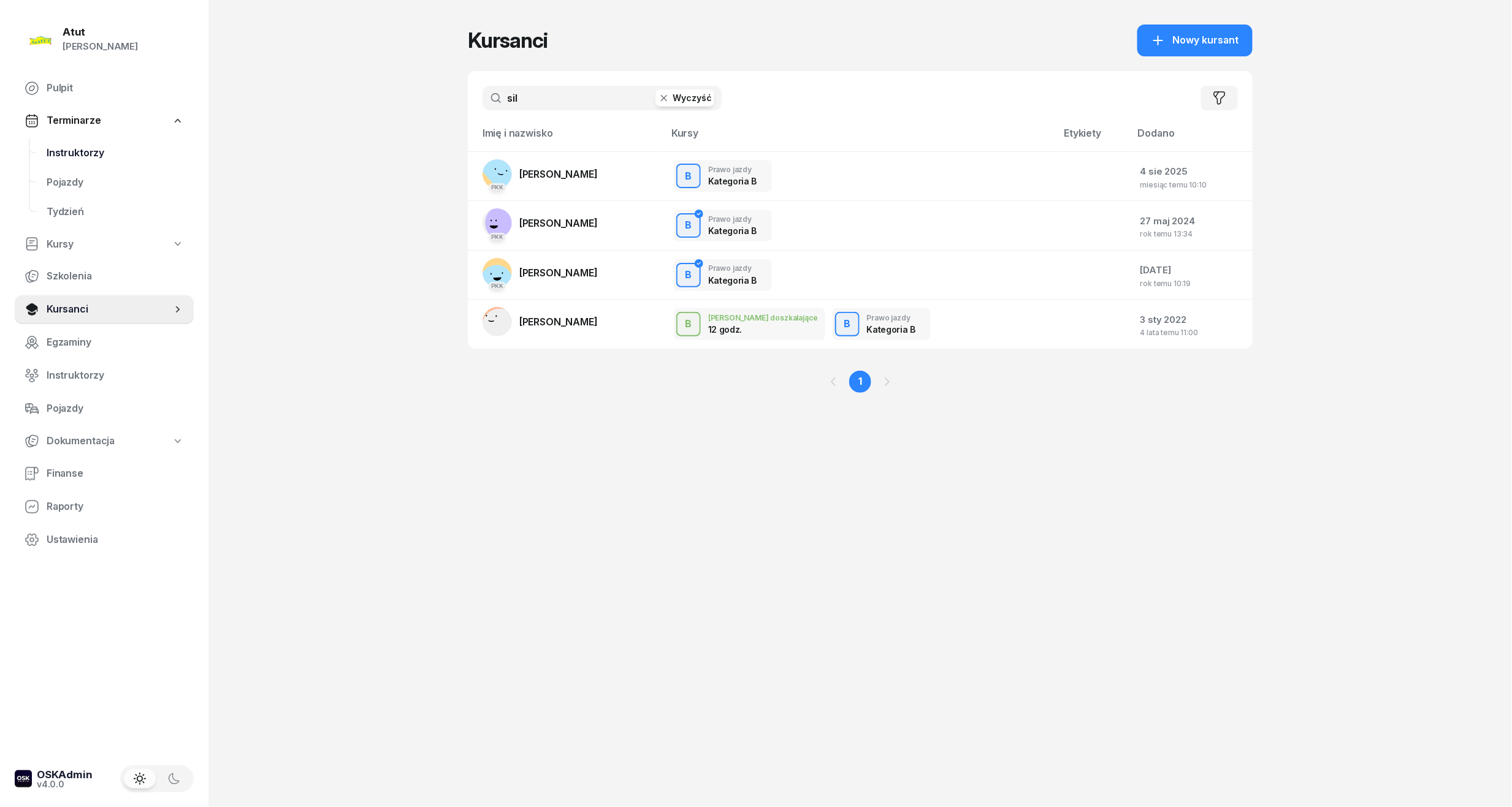
click at [89, 155] on span "Instruktorzy" at bounding box center [115, 153] width 138 height 16
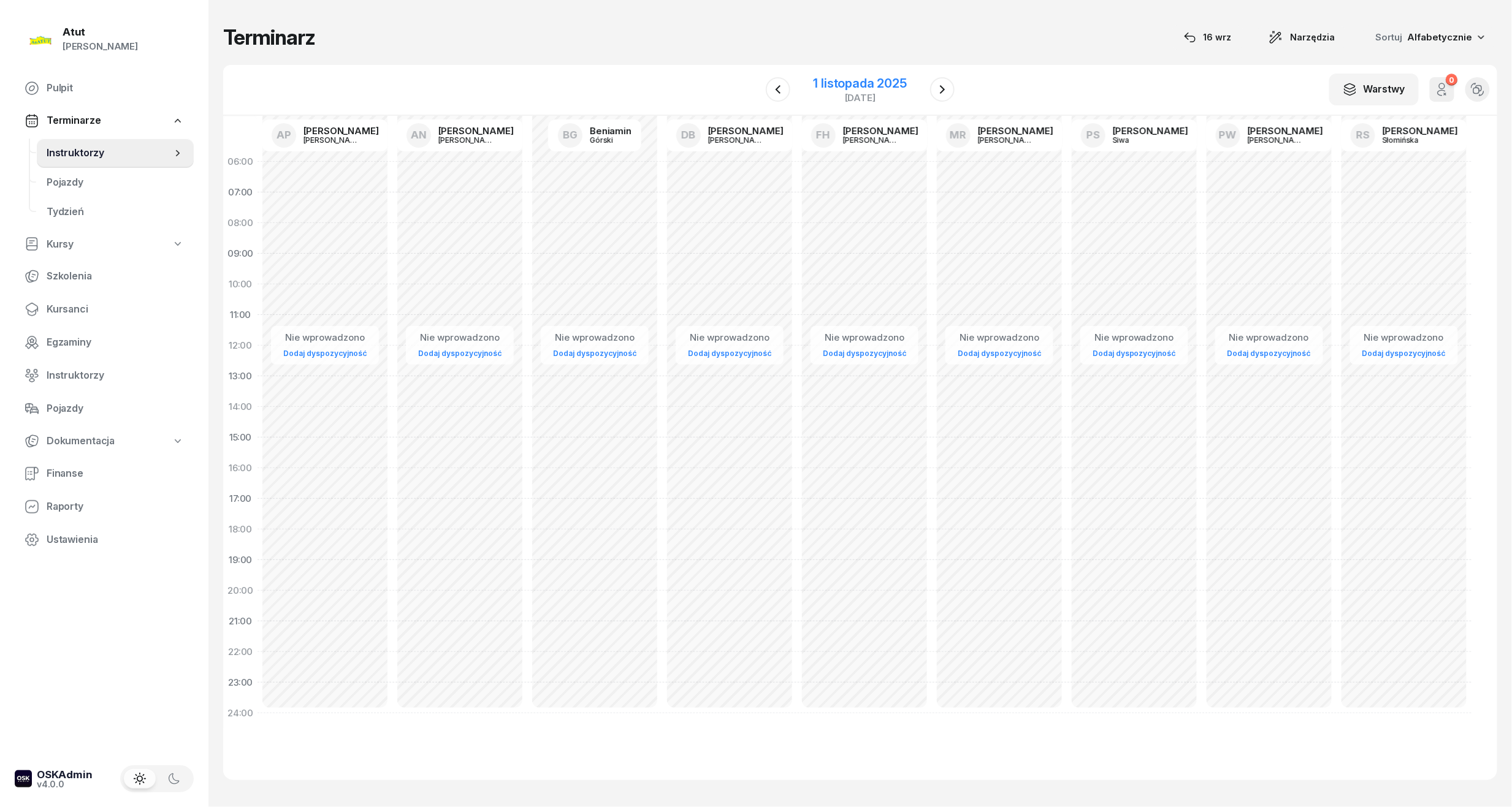
click at [861, 81] on div "1 listopada 2025" at bounding box center [860, 83] width 93 height 12
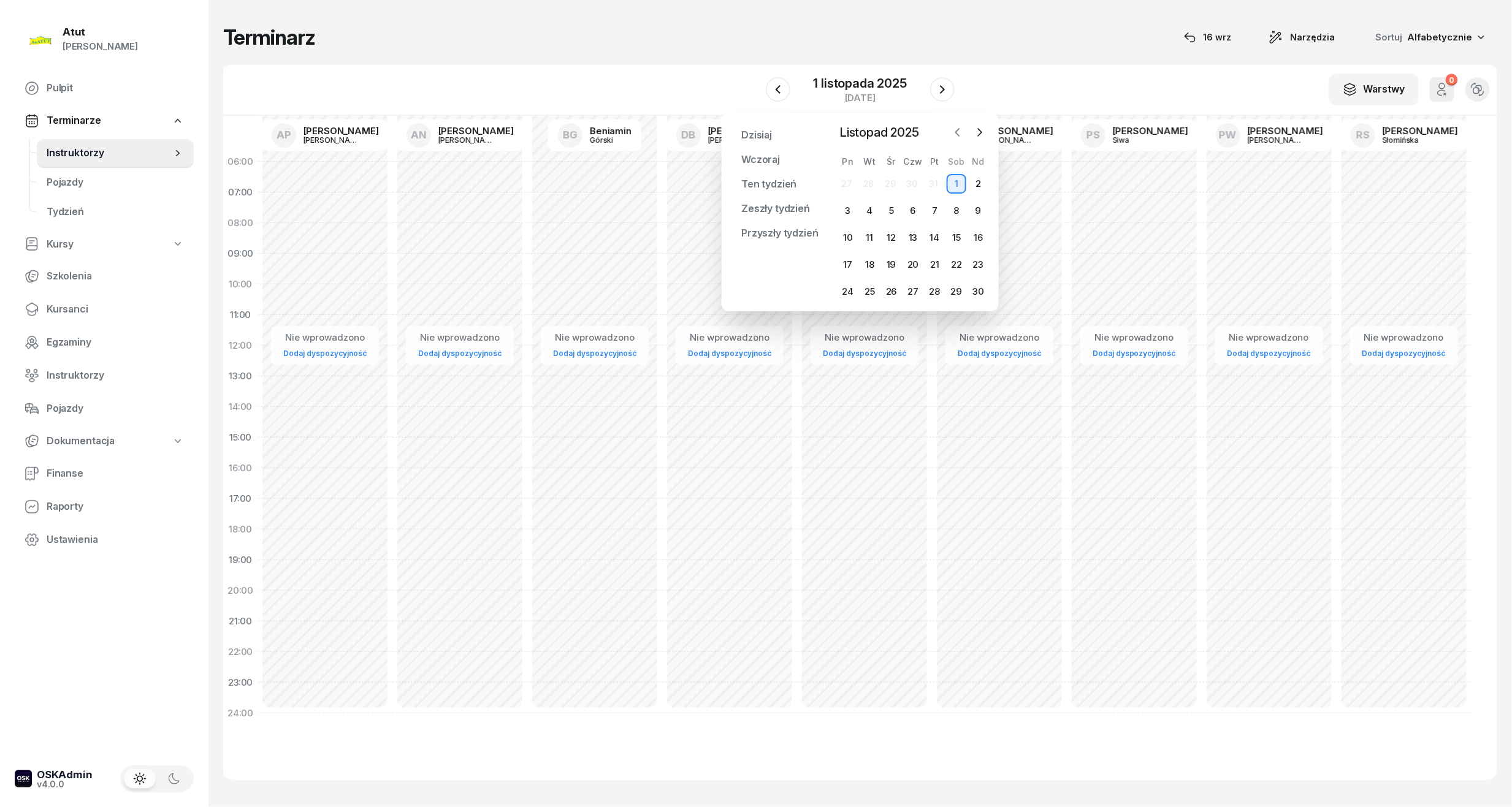
click at [953, 128] on icon "button" at bounding box center [957, 132] width 12 height 12
click at [873, 234] on div "16" at bounding box center [869, 238] width 20 height 20
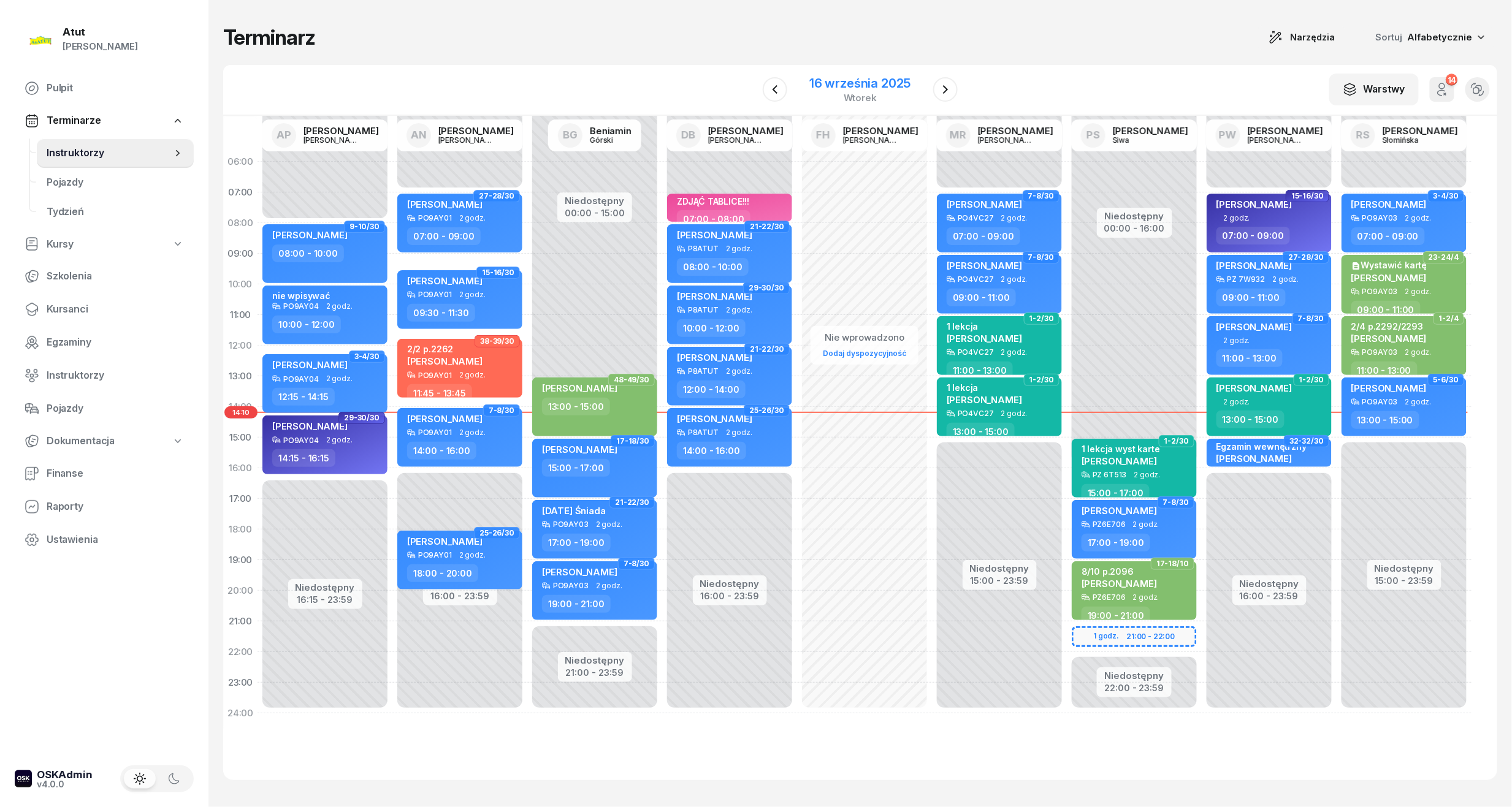
drag, startPoint x: 891, startPoint y: 82, endPoint x: 898, endPoint y: 96, distance: 15.7
click at [891, 82] on div "16 września 2025" at bounding box center [859, 83] width 101 height 12
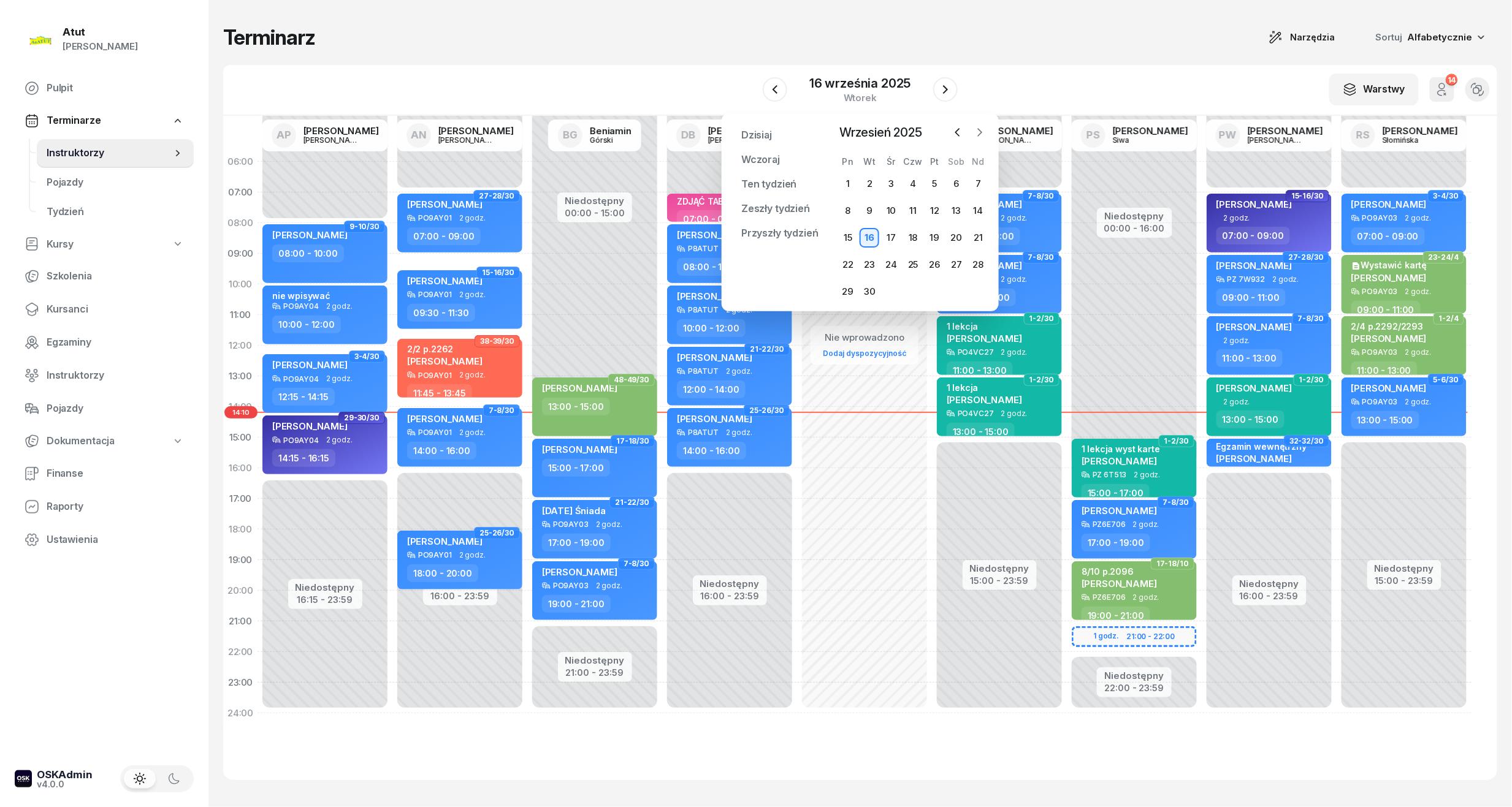
click at [981, 130] on icon "button" at bounding box center [980, 133] width 4 height 8
click at [908, 237] on div "16" at bounding box center [912, 238] width 20 height 20
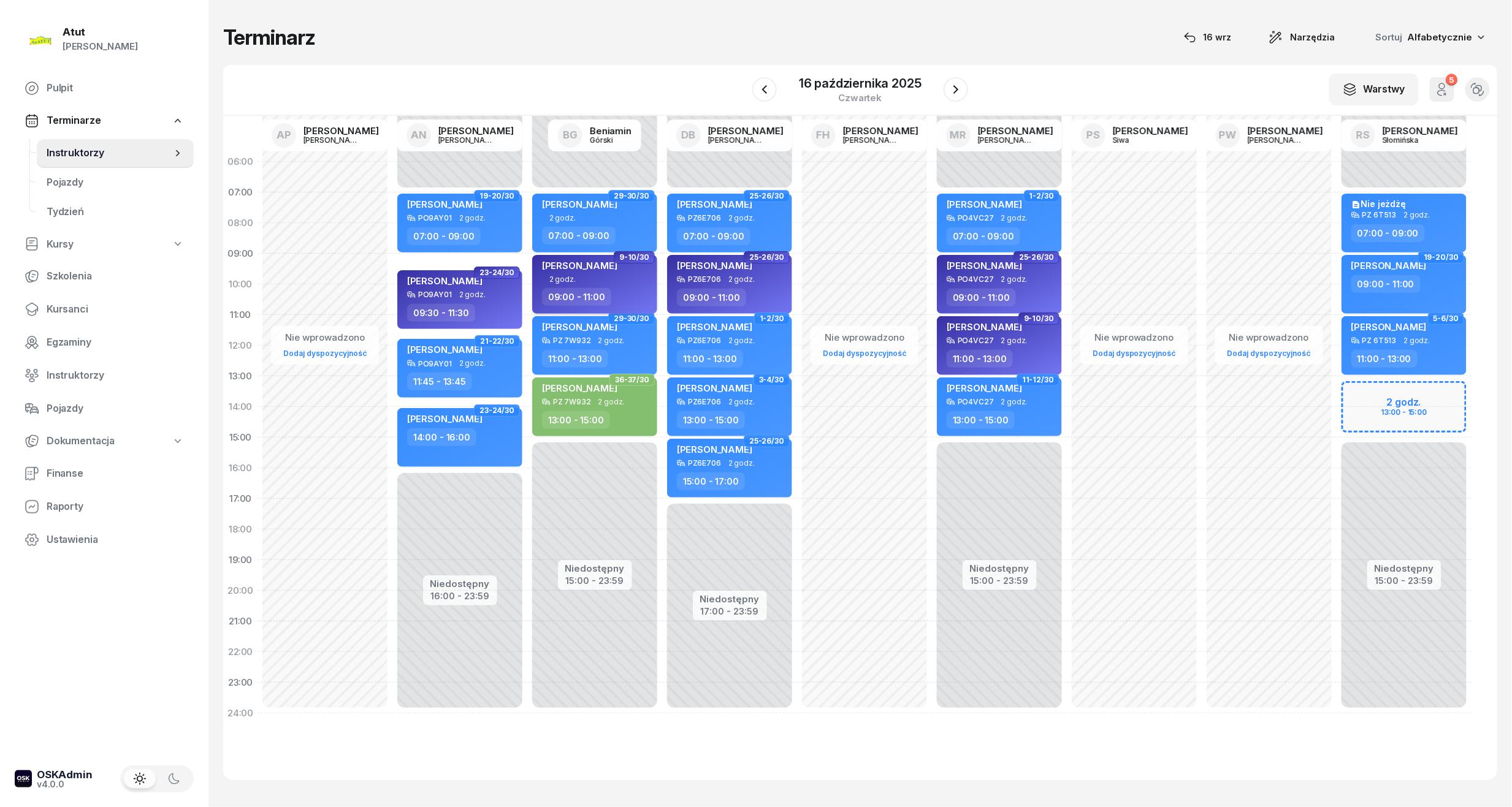
click at [596, 271] on div "Olga Spławska" at bounding box center [580, 268] width 75 height 15
select select "09"
select select "11"
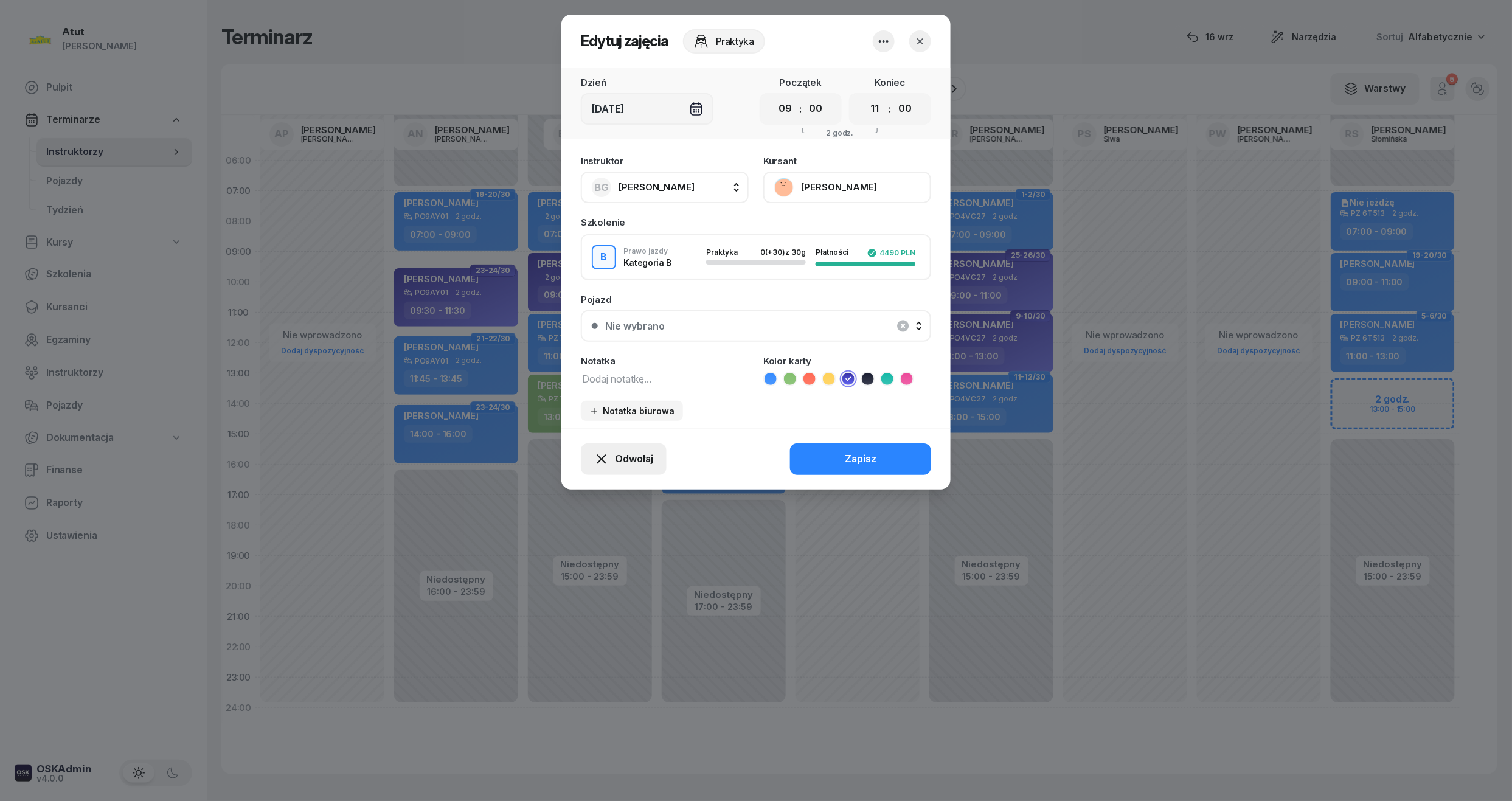
click at [626, 451] on span "Odwołaj" at bounding box center [633, 459] width 38 height 16
click at [599, 354] on div "My odwołaliśmy" at bounding box center [603, 355] width 74 height 16
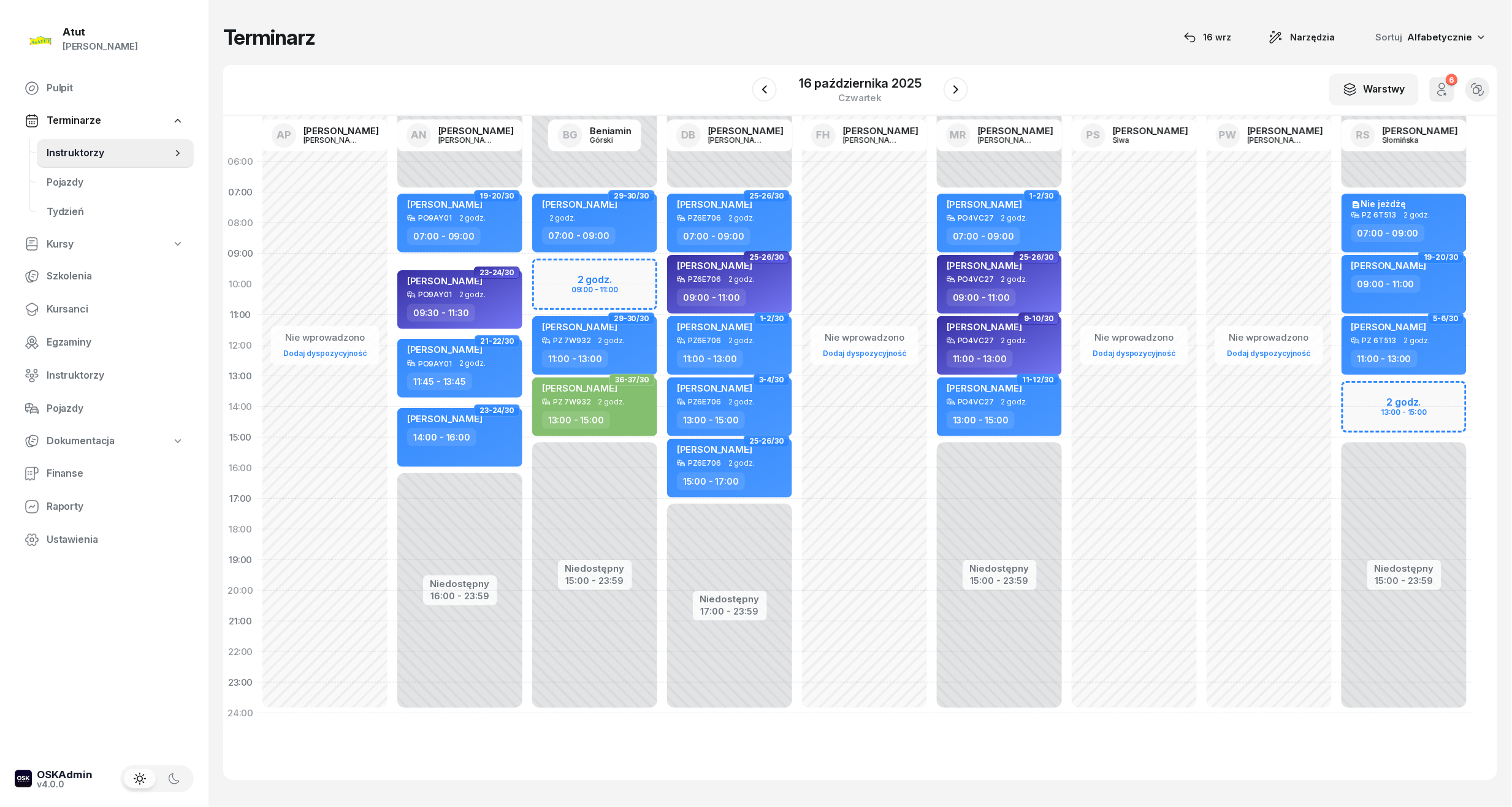
click at [601, 270] on div "Niedostępny 00:00 - 07:00 Niedostępny 15:00 - 23:59 29-30/30 Wiktoria Jankowiak…" at bounding box center [594, 437] width 135 height 583
select select "09"
select select "11"
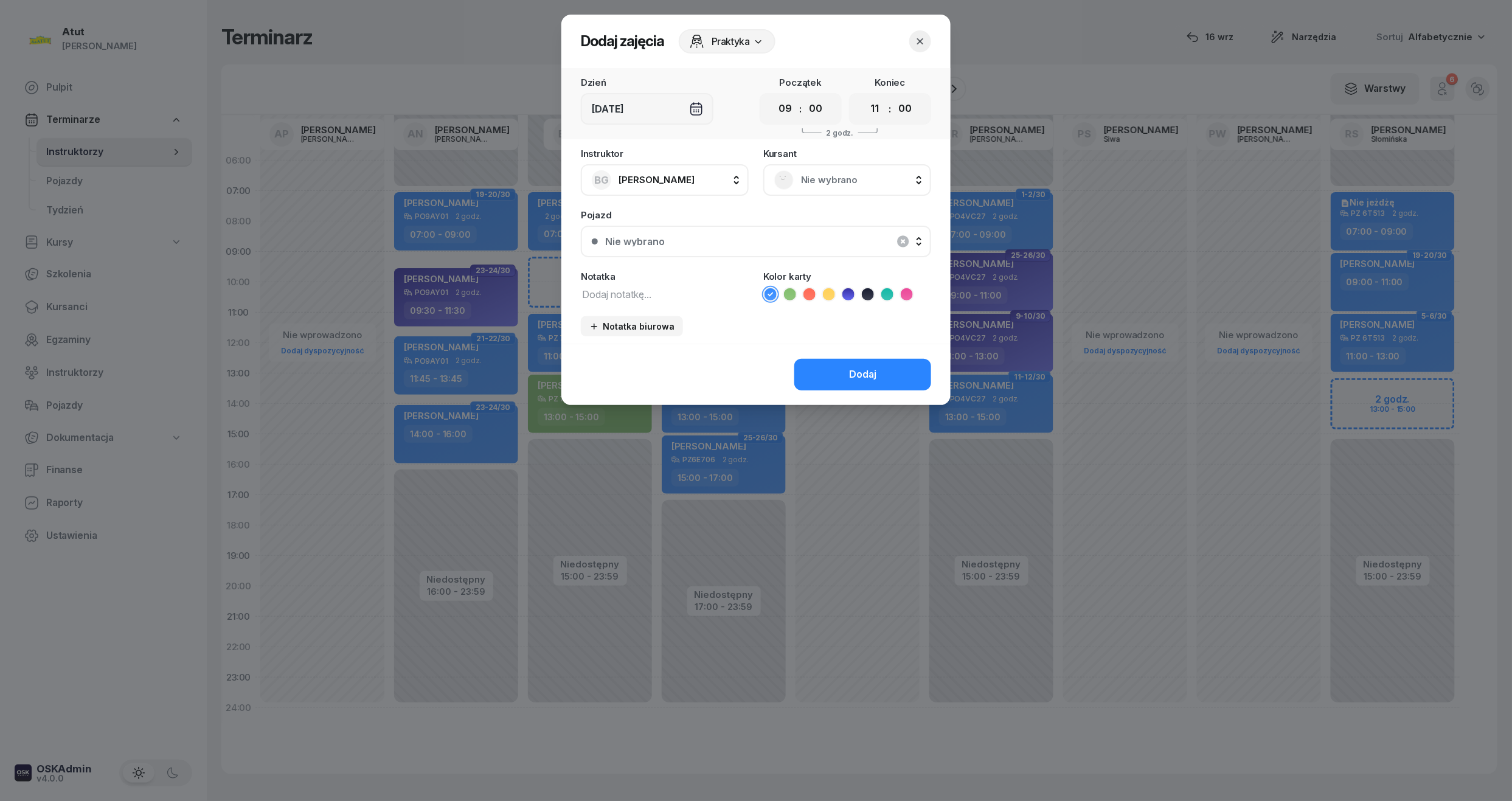
click at [836, 166] on div "Nie wybrano" at bounding box center [847, 181] width 167 height 32
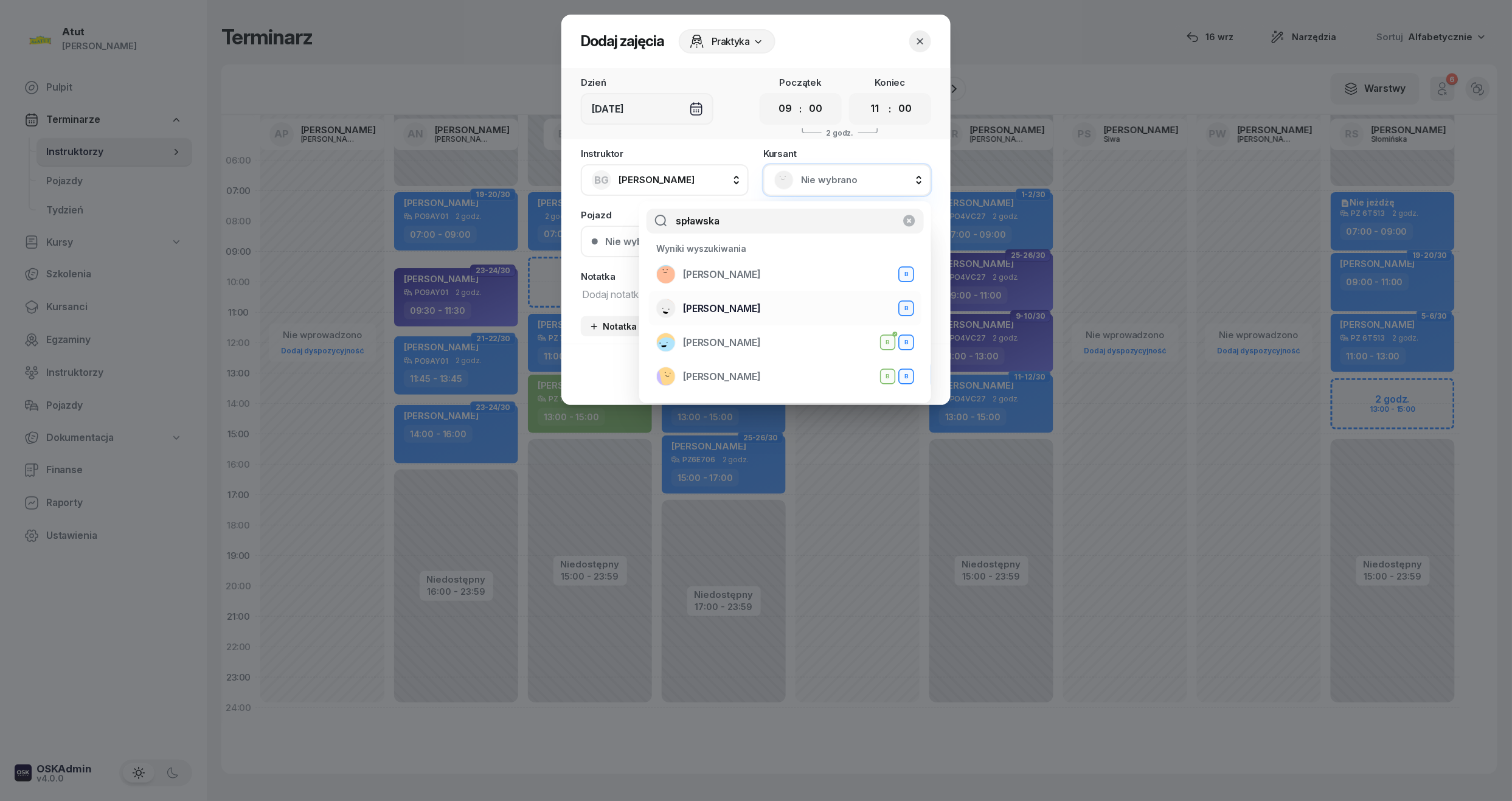
type input "spławska"
click at [791, 312] on div "Wiktoria Spławska B" at bounding box center [785, 308] width 258 height 20
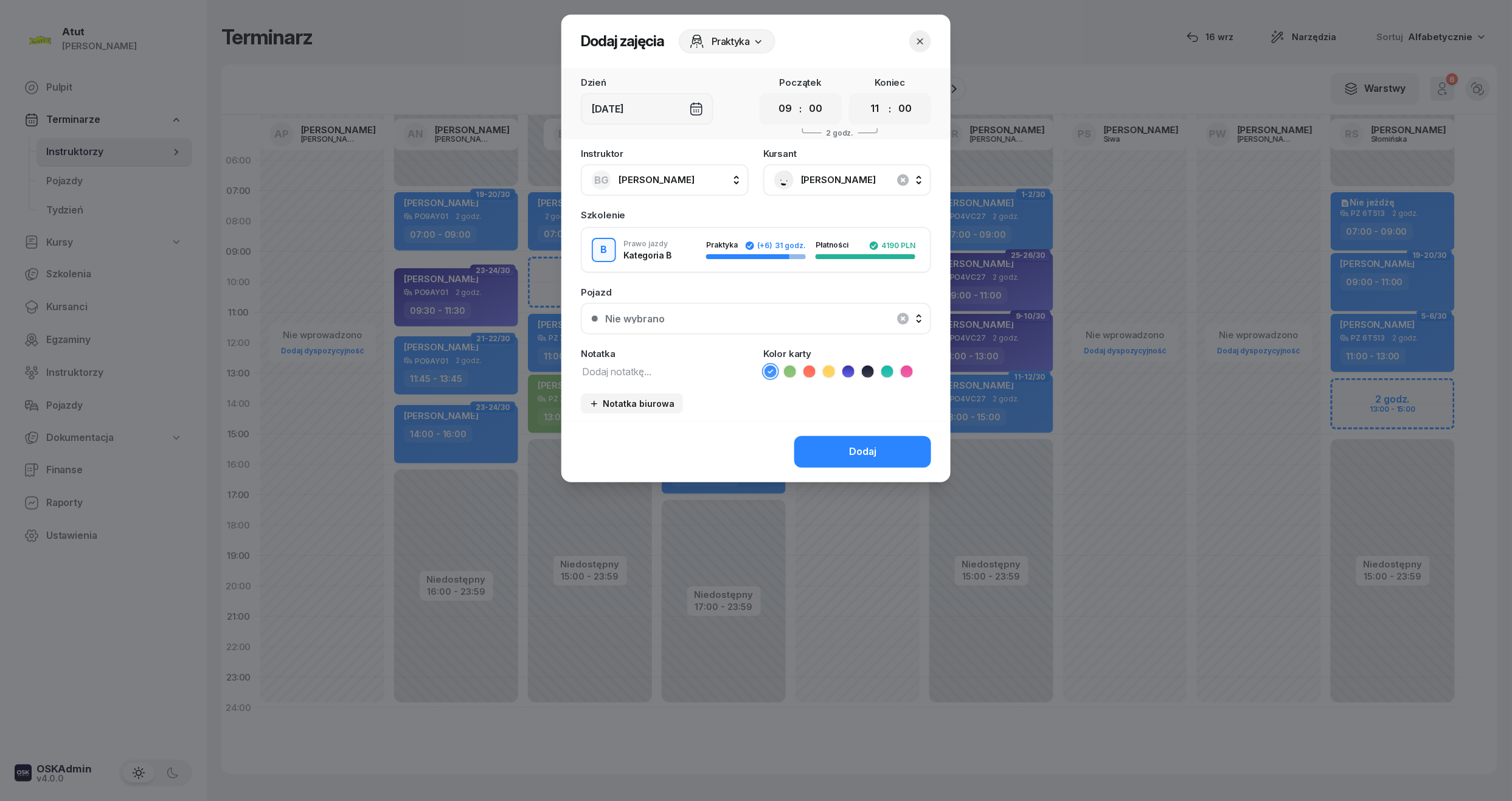
click at [791, 366] on icon at bounding box center [790, 371] width 12 height 12
click at [852, 448] on div "Dodaj" at bounding box center [862, 452] width 27 height 16
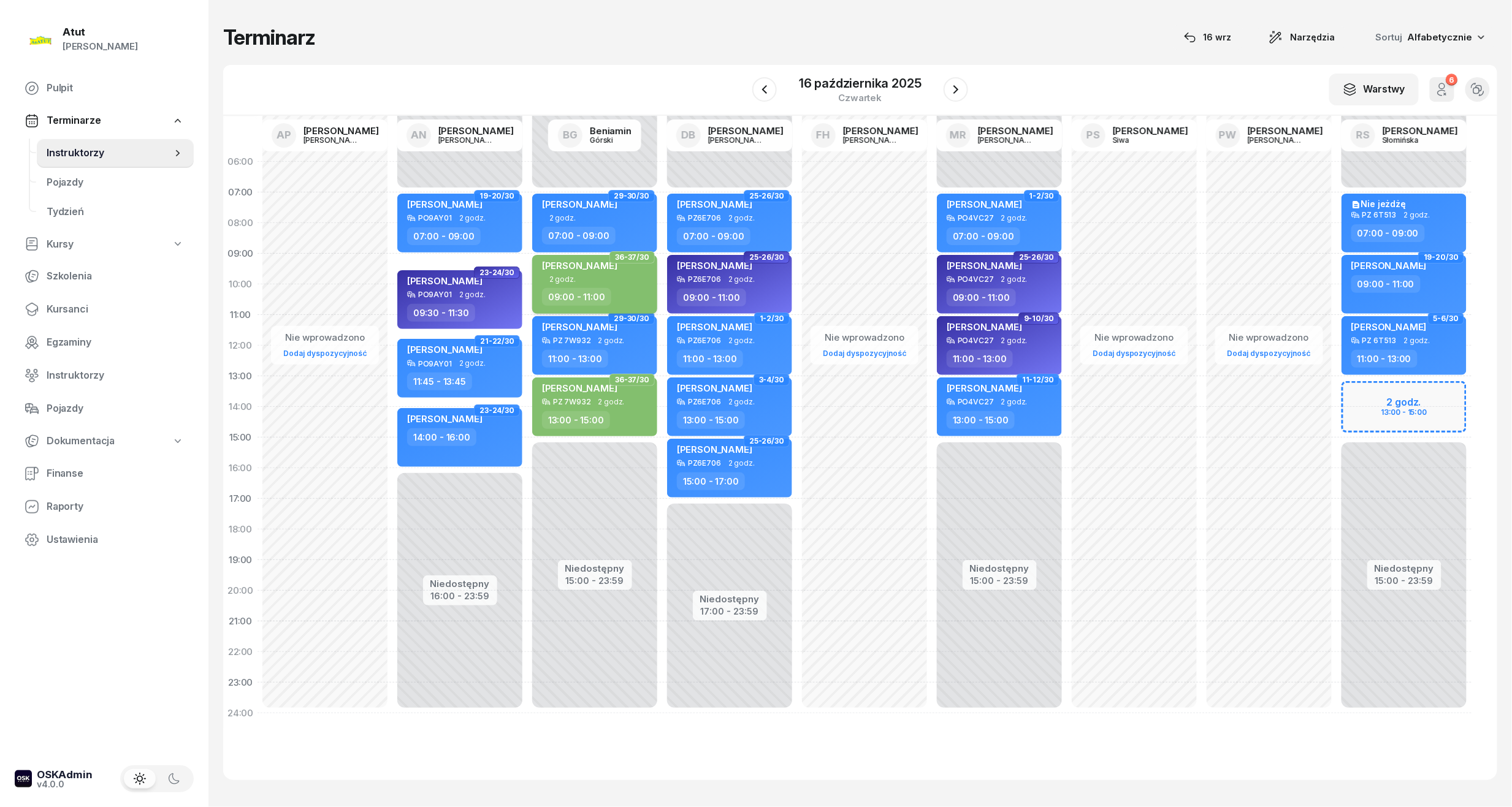
click at [614, 265] on span "Wiktoria Spławska" at bounding box center [580, 266] width 75 height 11
select select "09"
select select "11"
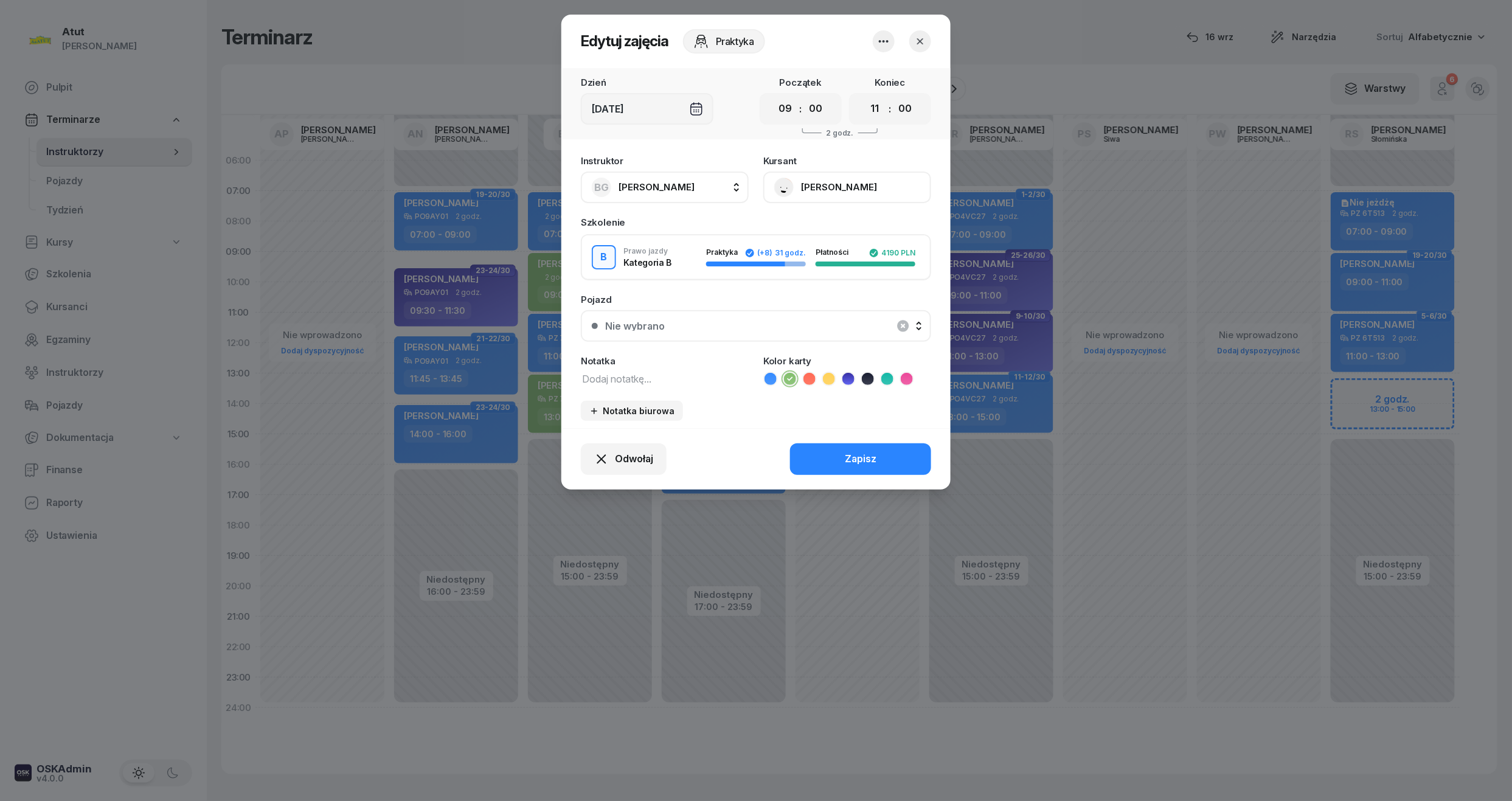
click at [845, 196] on button "Wiktoria Spławska" at bounding box center [847, 187] width 167 height 32
click at [828, 185] on button "Wiktoria Spławska" at bounding box center [847, 187] width 167 height 32
click at [786, 327] on div "Nie wybrano" at bounding box center [763, 326] width 315 height 9
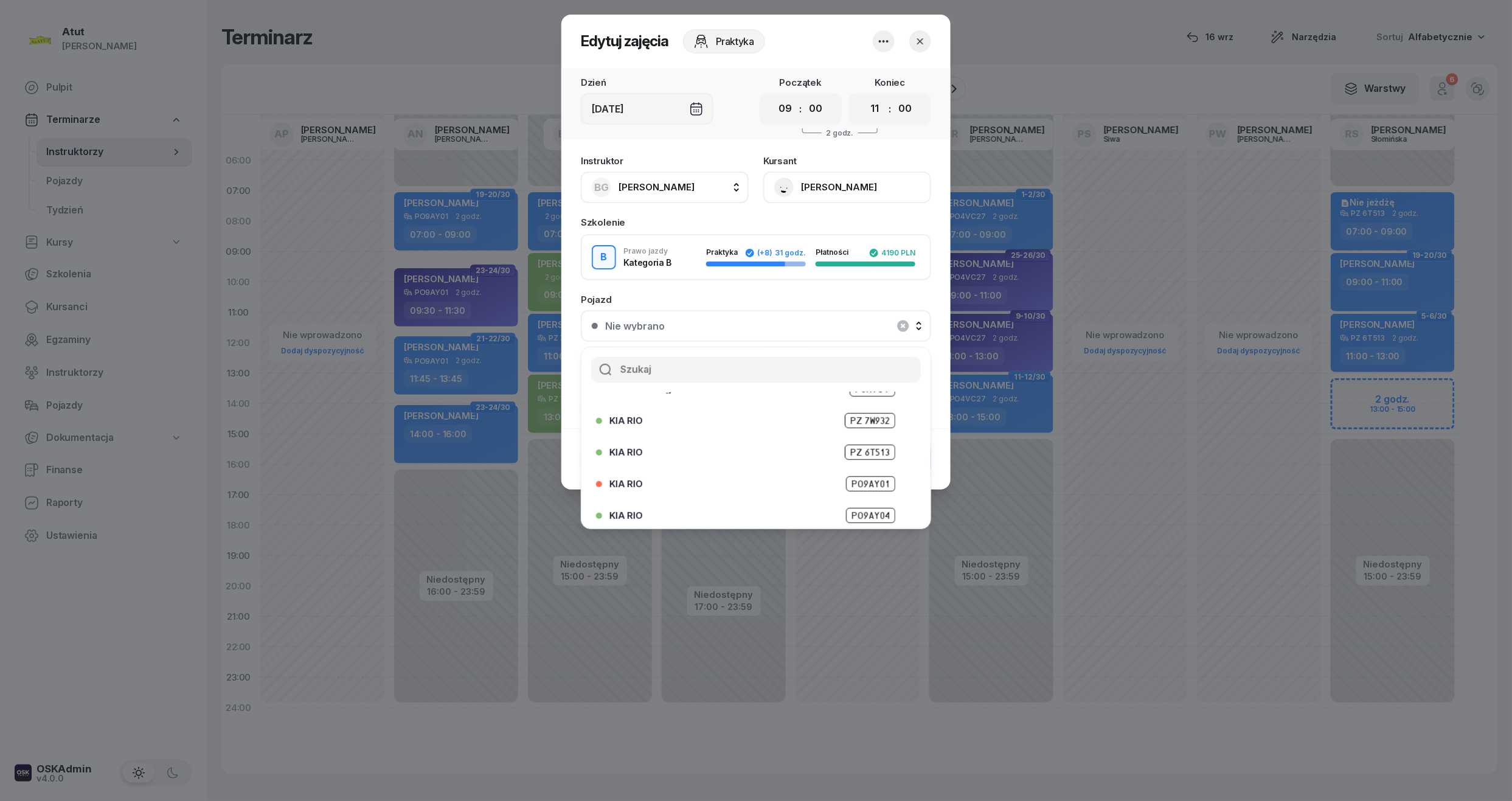
scroll to position [151, 0]
click at [856, 407] on div "KIA RIO PZ 6T513" at bounding box center [752, 416] width 313 height 20
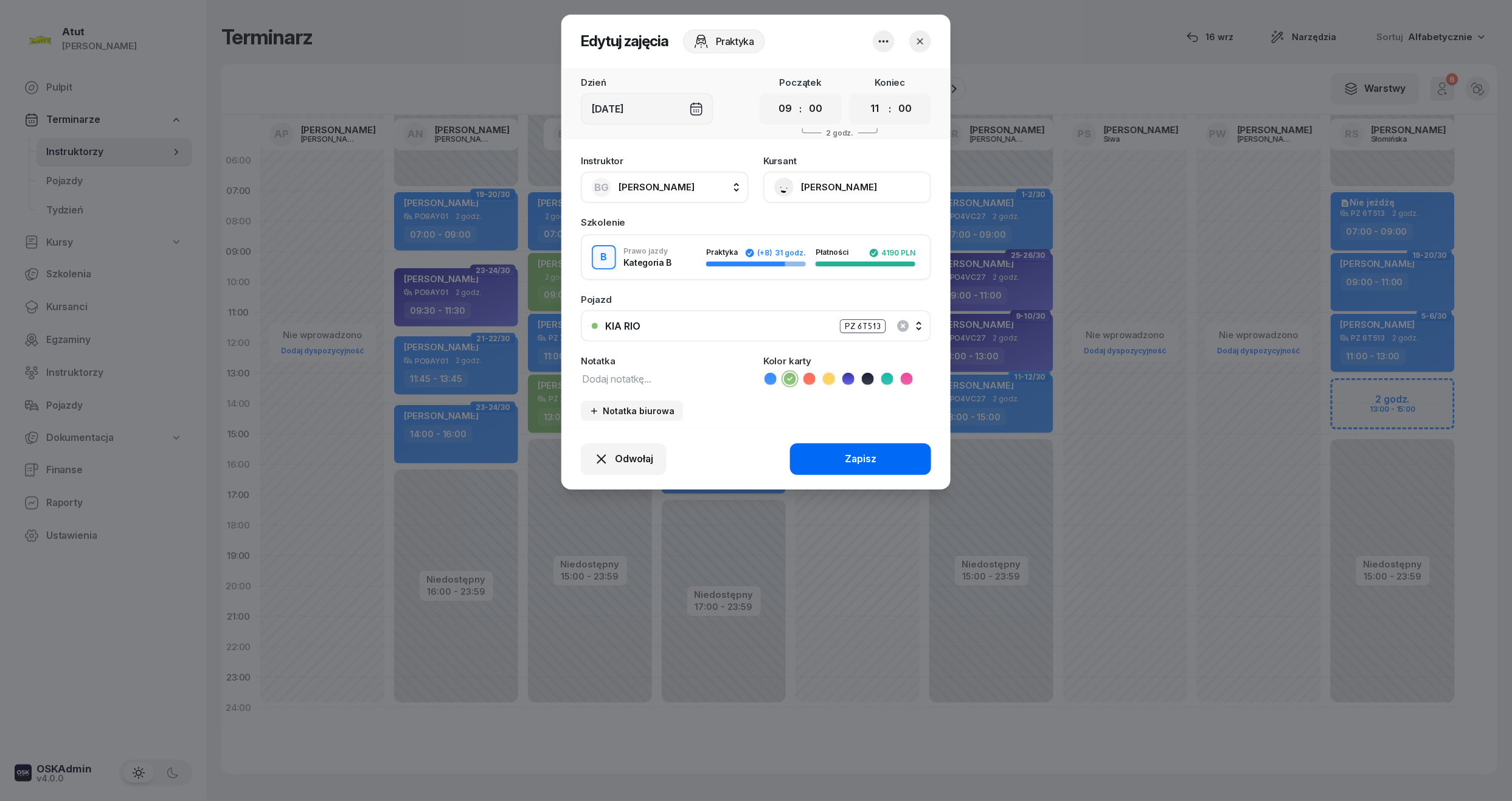
click at [847, 462] on div "Zapisz" at bounding box center [861, 459] width 32 height 16
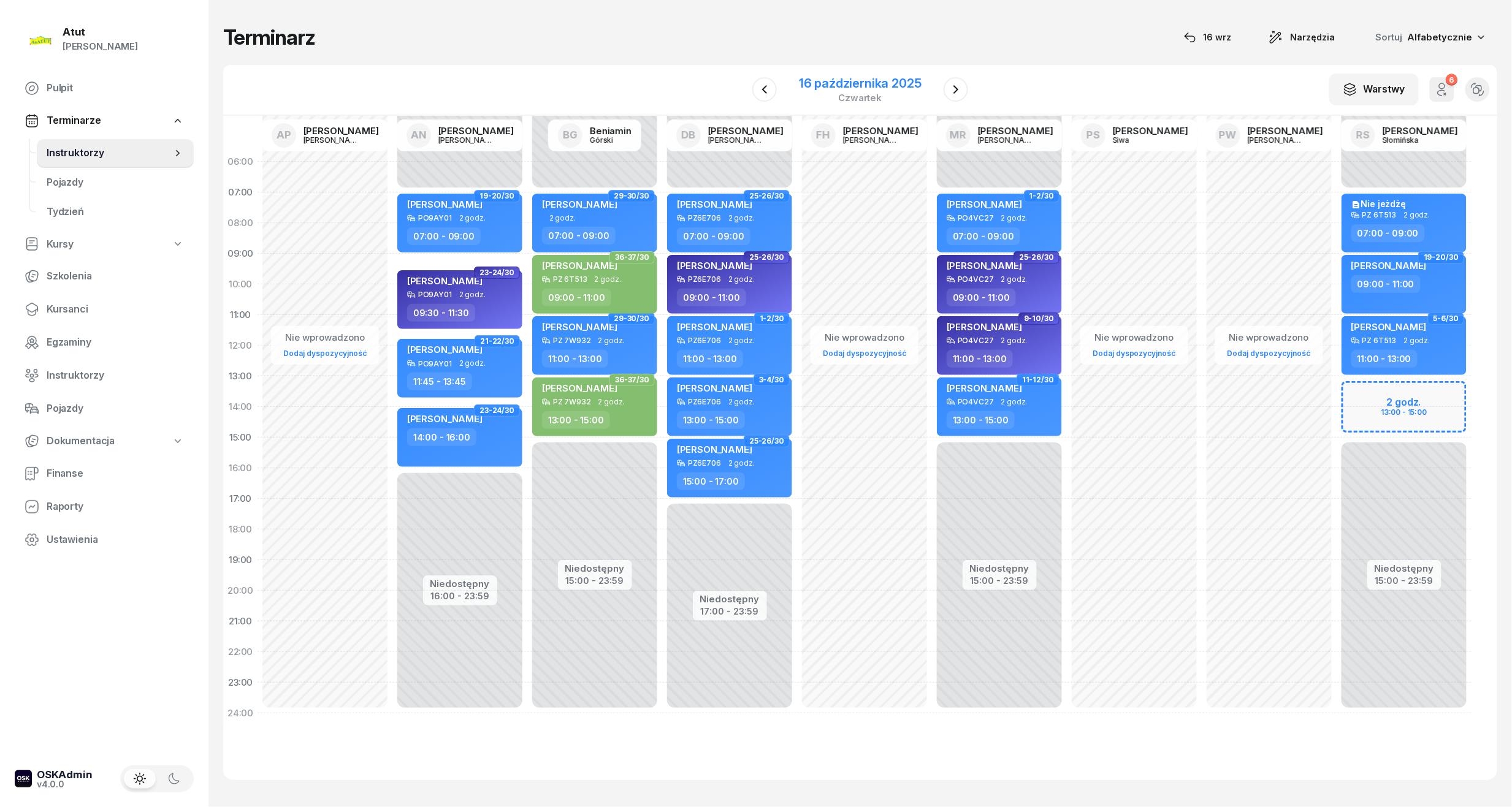
click at [869, 86] on div "16 października 2025" at bounding box center [860, 83] width 123 height 12
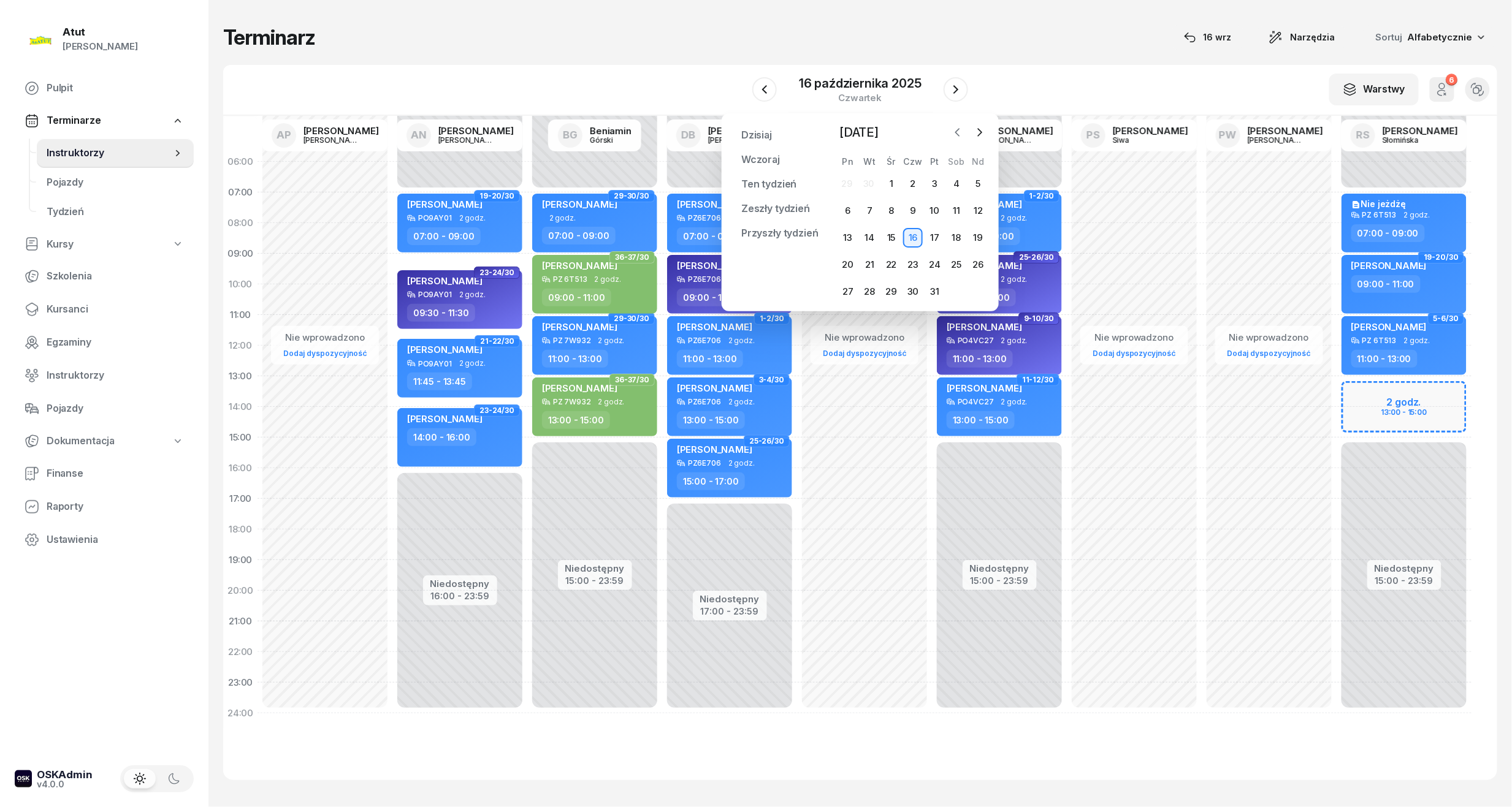
click at [957, 131] on icon "button" at bounding box center [957, 132] width 12 height 12
click at [872, 241] on div "16" at bounding box center [869, 238] width 20 height 20
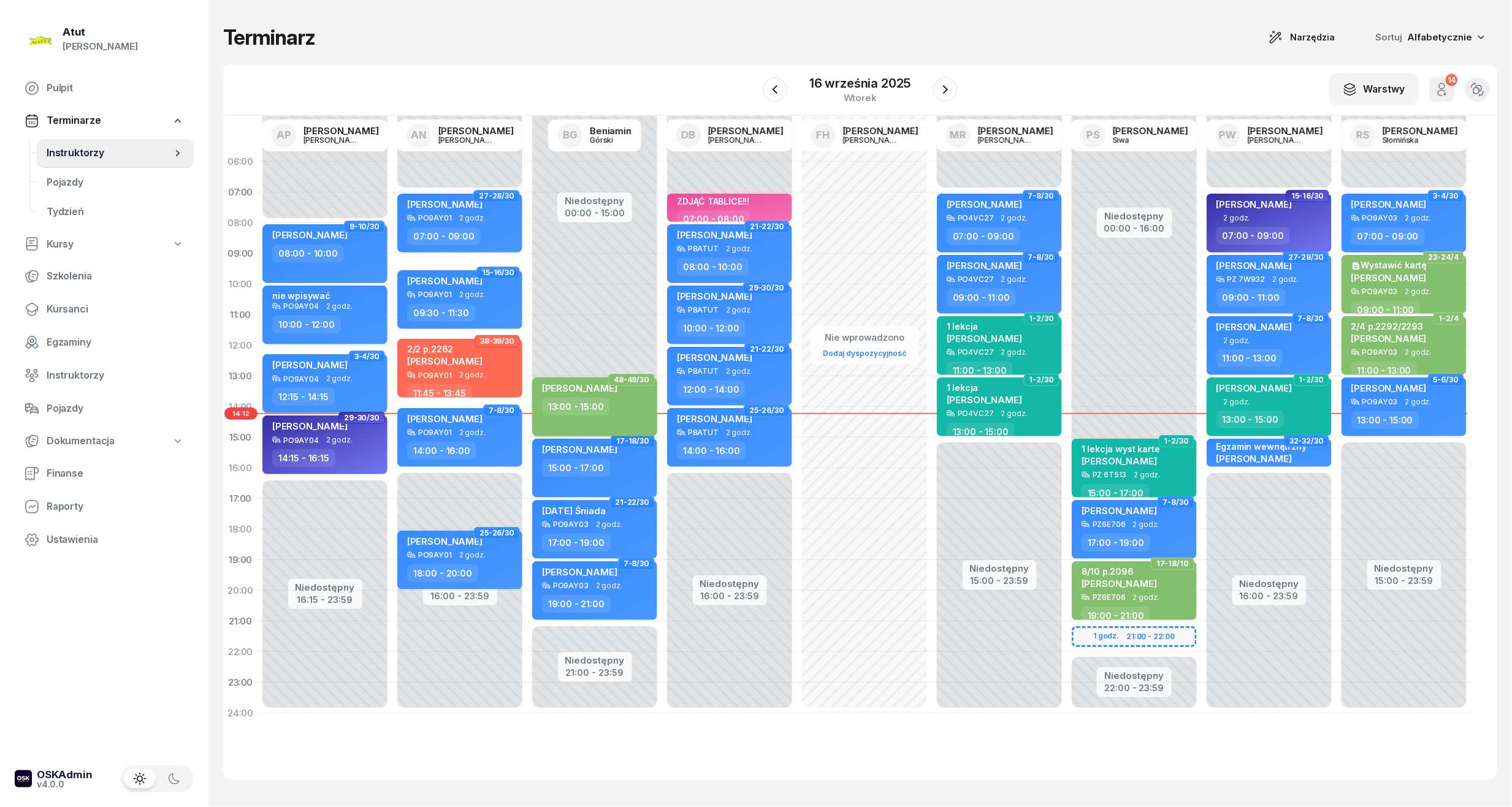
click at [580, 383] on span "[PERSON_NAME]" at bounding box center [580, 388] width 75 height 11
select select "13"
select select "15"
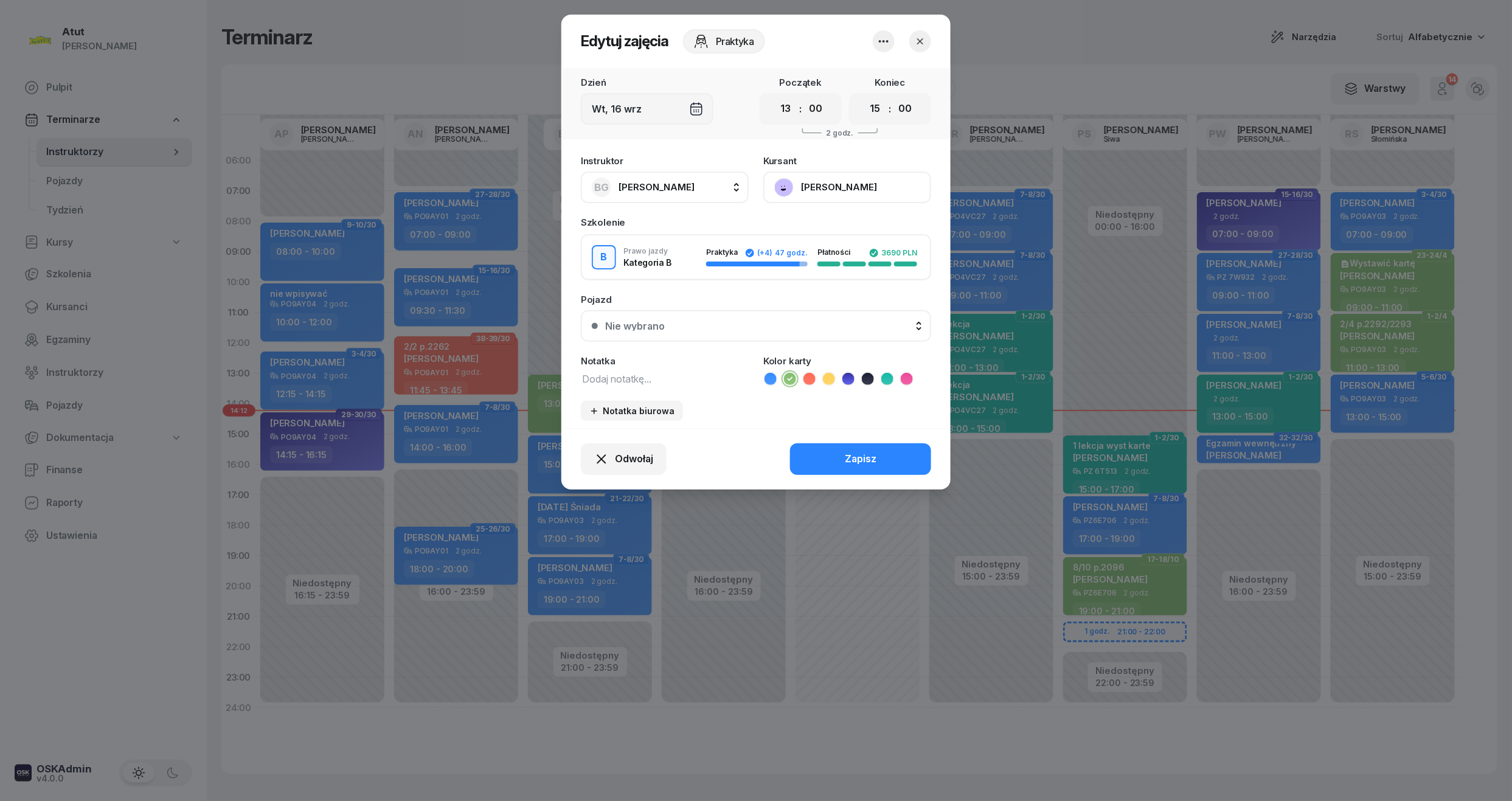
click at [613, 105] on div "Wt, 16 wrz" at bounding box center [647, 109] width 133 height 32
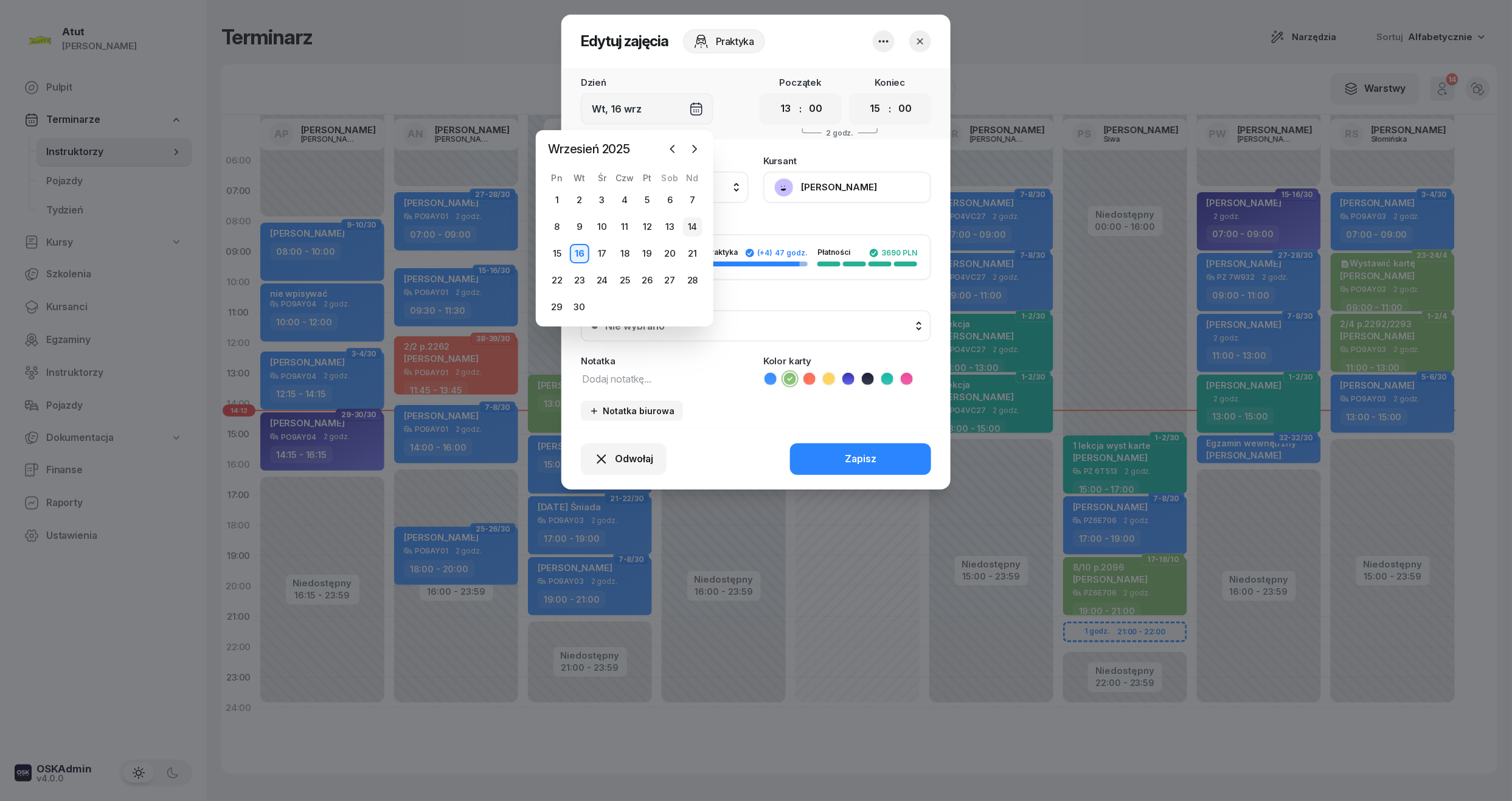
click at [694, 226] on div "14" at bounding box center [692, 226] width 20 height 20
type input "Ndz, 14 wrz"
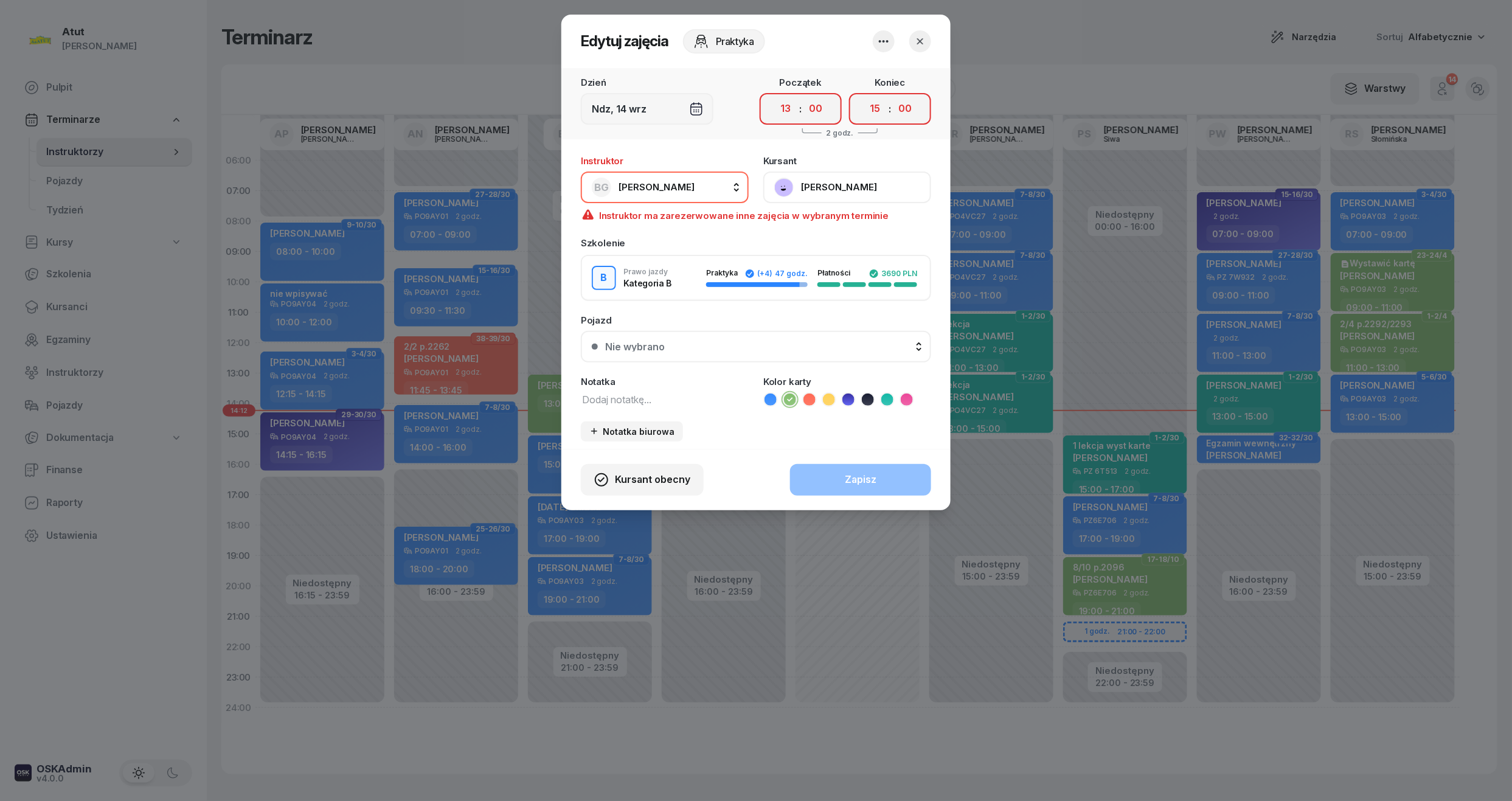
click at [924, 41] on icon "button" at bounding box center [920, 41] width 12 height 12
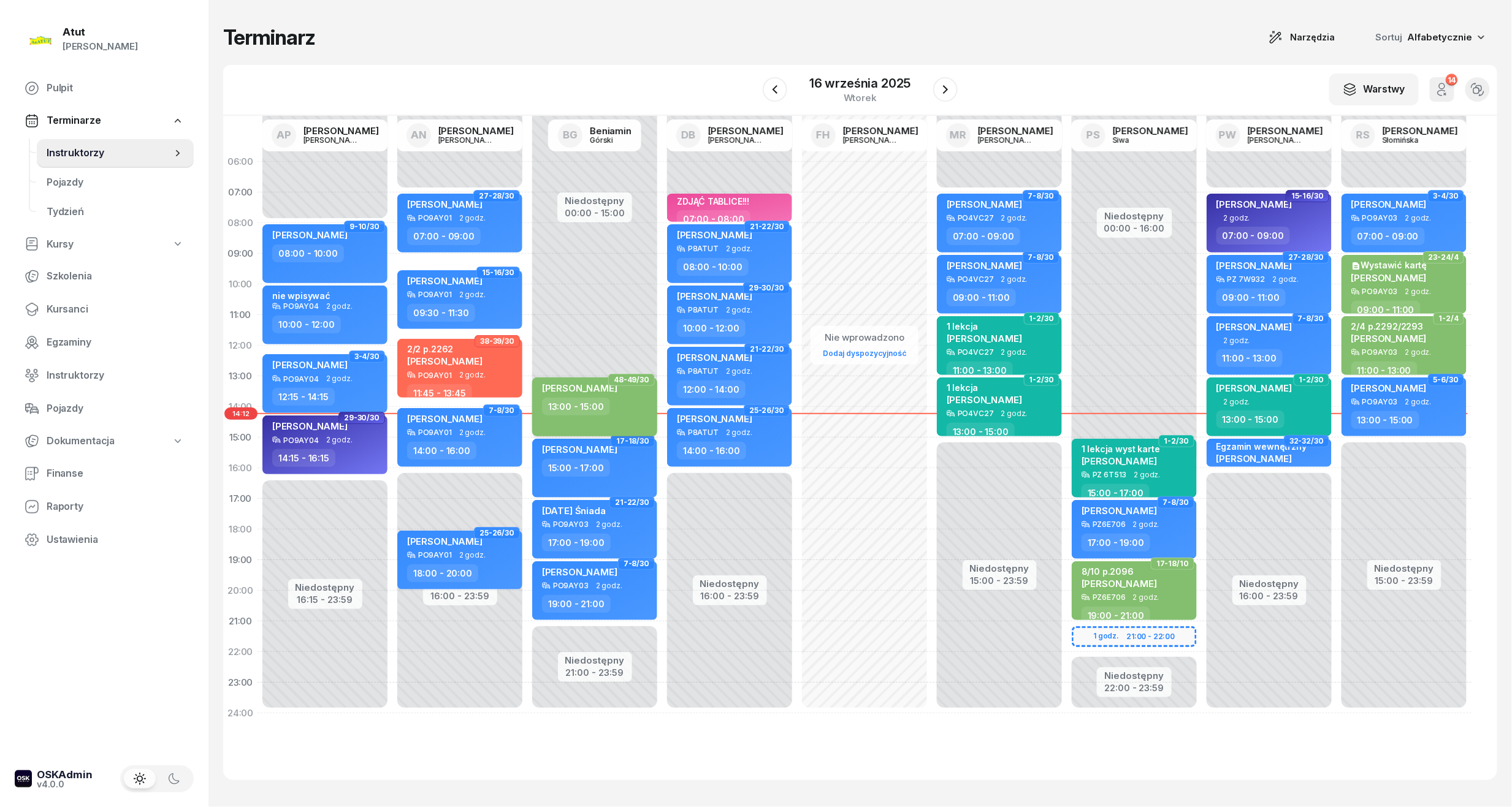
click at [572, 392] on span "[PERSON_NAME]" at bounding box center [580, 388] width 75 height 11
select select "13"
select select "15"
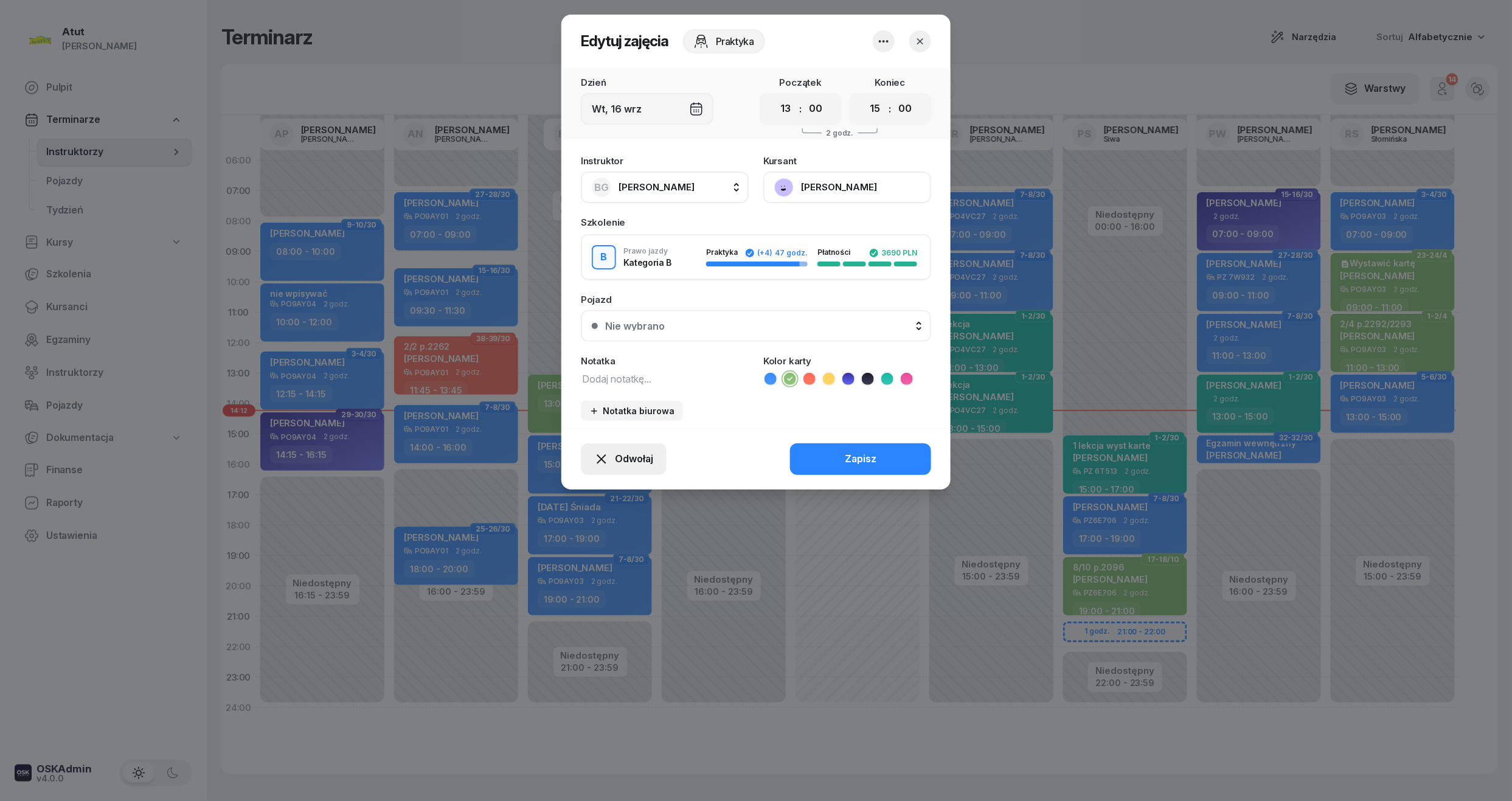
click at [614, 453] on div "Odwołaj" at bounding box center [623, 459] width 59 height 16
click at [594, 347] on div "My odwołaliśmy" at bounding box center [603, 355] width 74 height 16
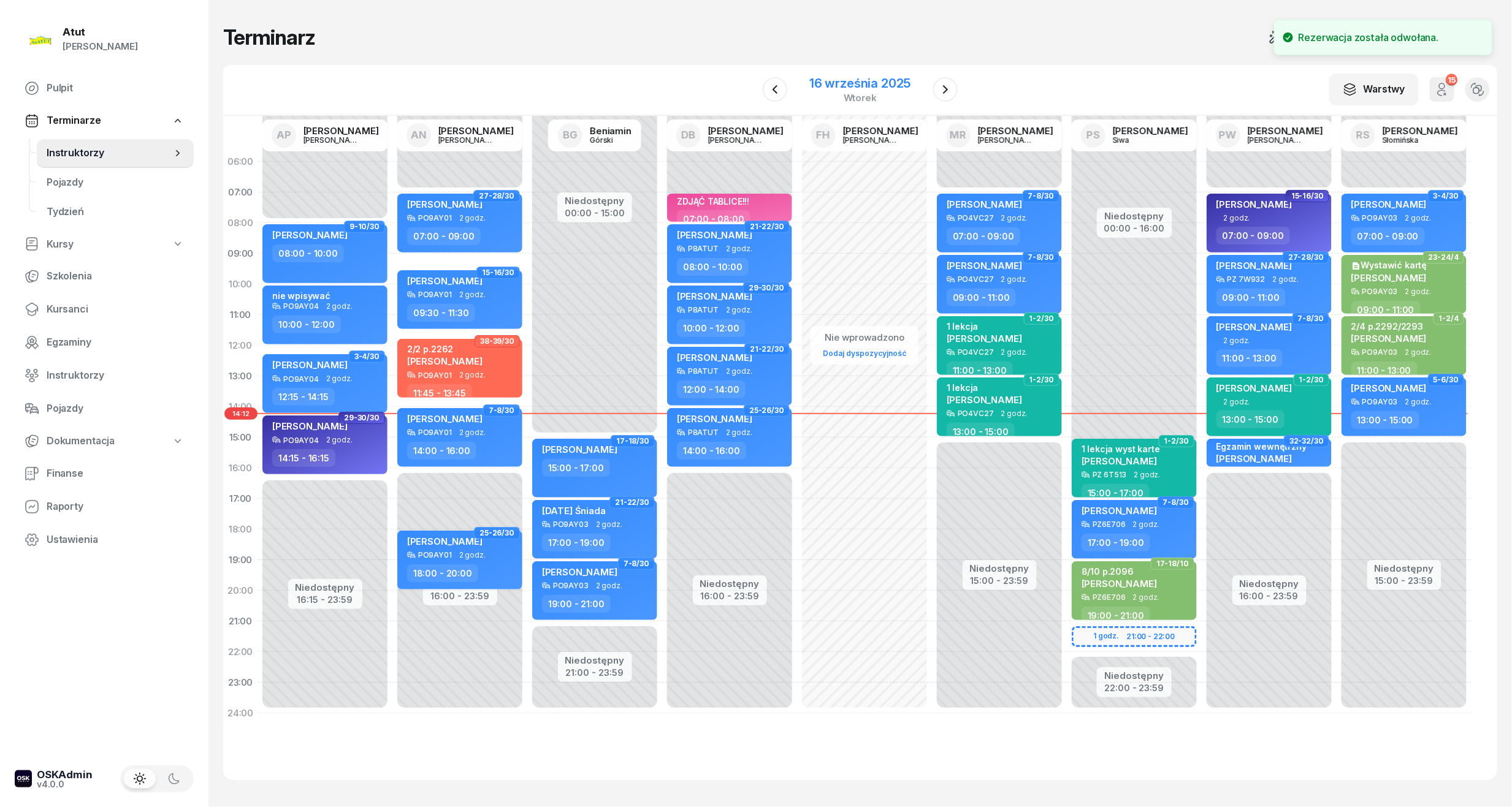
click at [876, 82] on div "16 września 2025" at bounding box center [859, 83] width 101 height 12
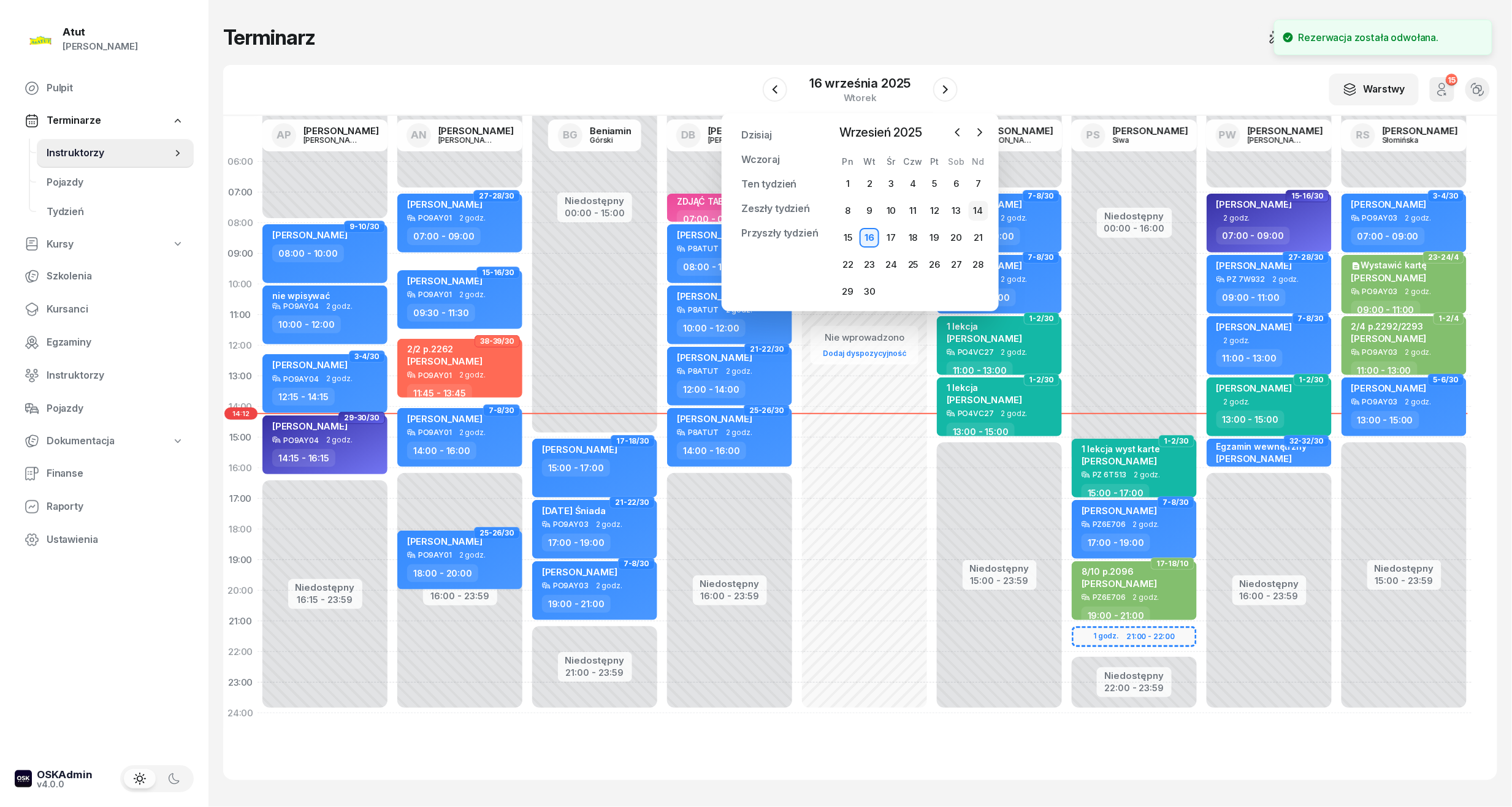
click at [974, 211] on div "14" at bounding box center [978, 210] width 20 height 20
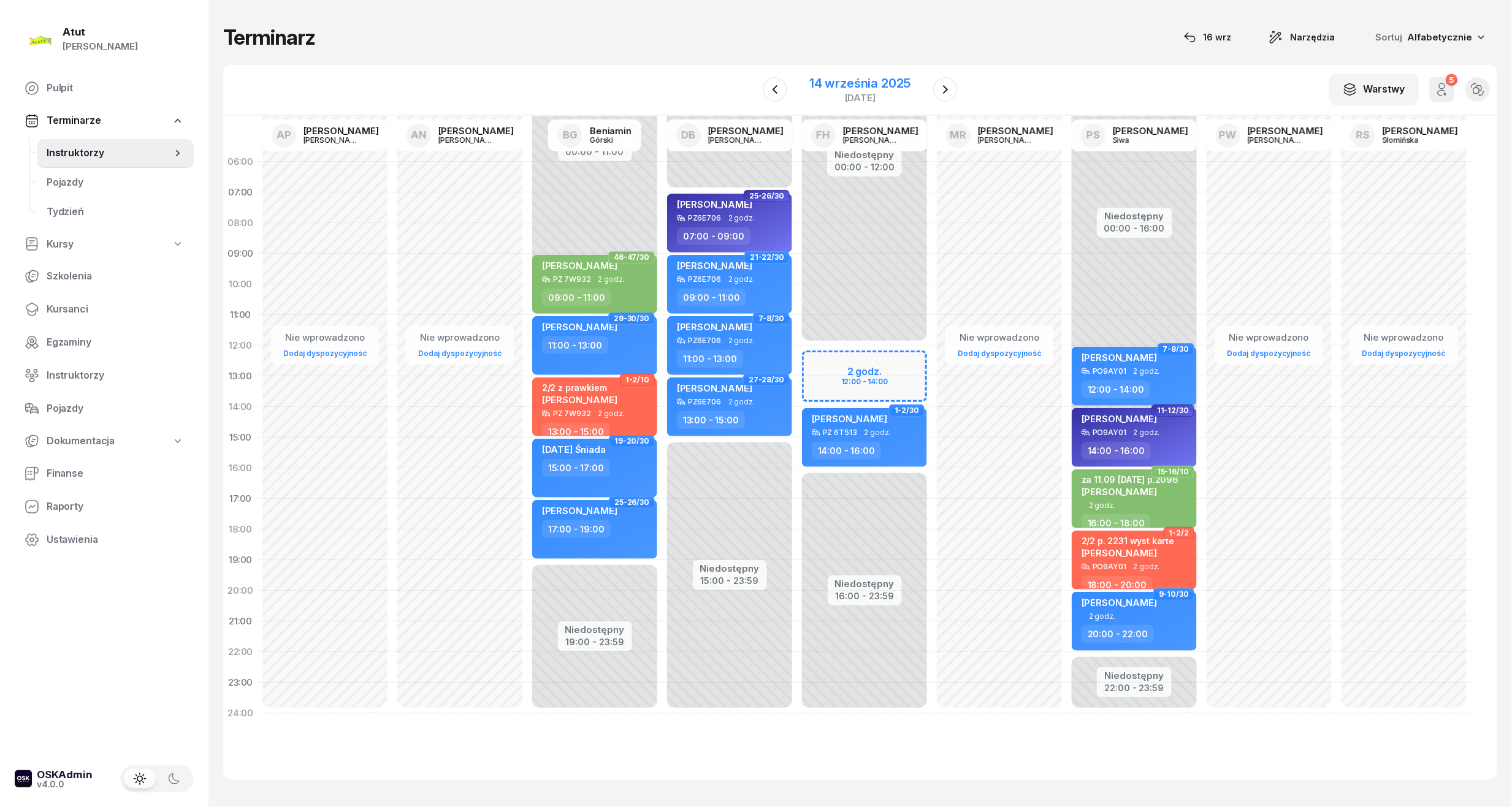
click at [895, 77] on div "14 września 2025" at bounding box center [859, 83] width 101 height 12
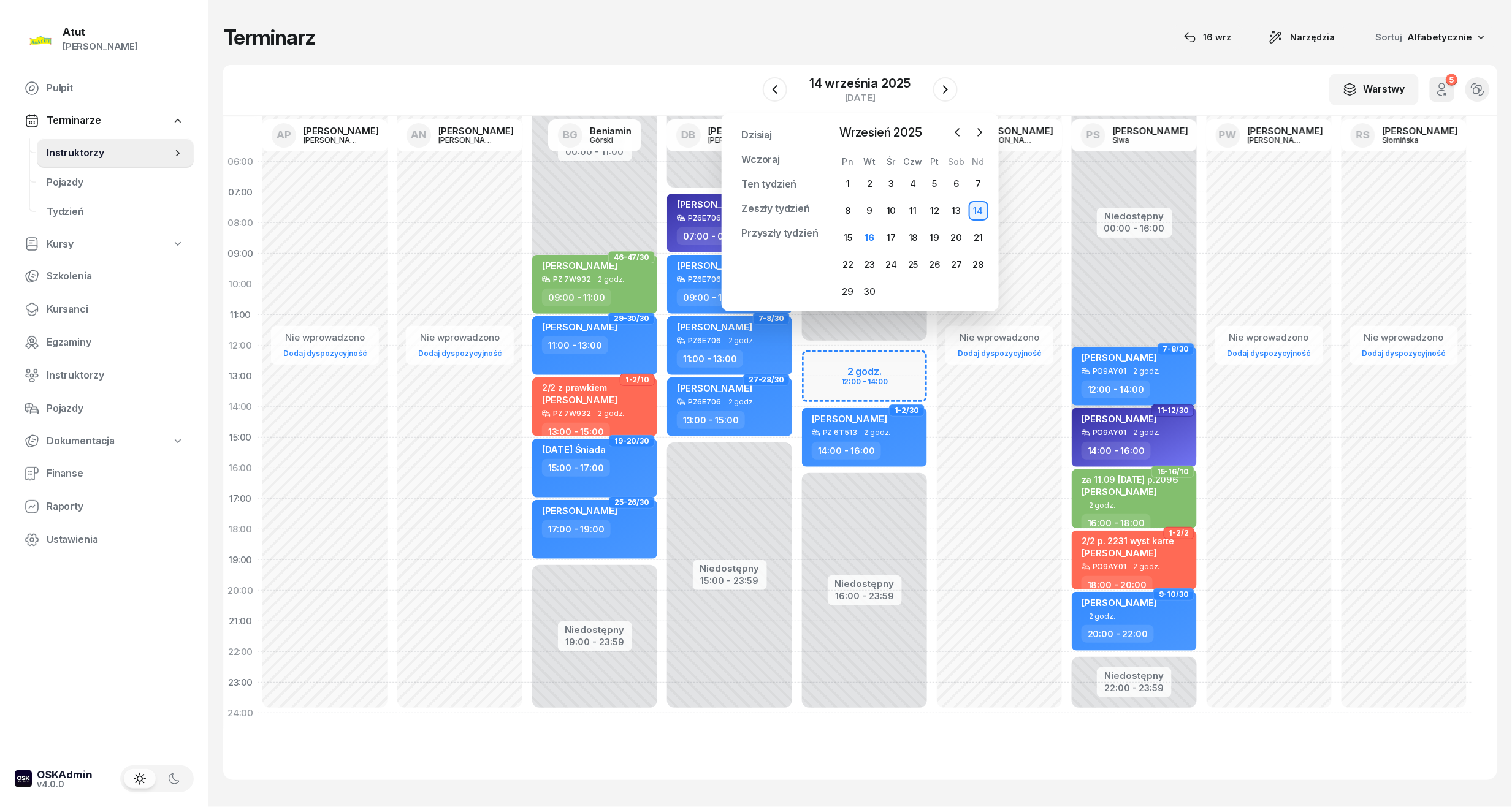
click at [972, 126] on div at bounding box center [969, 133] width 41 height 19
click at [972, 132] on button "button" at bounding box center [980, 133] width 19 height 19
click at [982, 136] on icon "button" at bounding box center [979, 132] width 12 height 12
click at [851, 206] on div "3" at bounding box center [848, 210] width 20 height 20
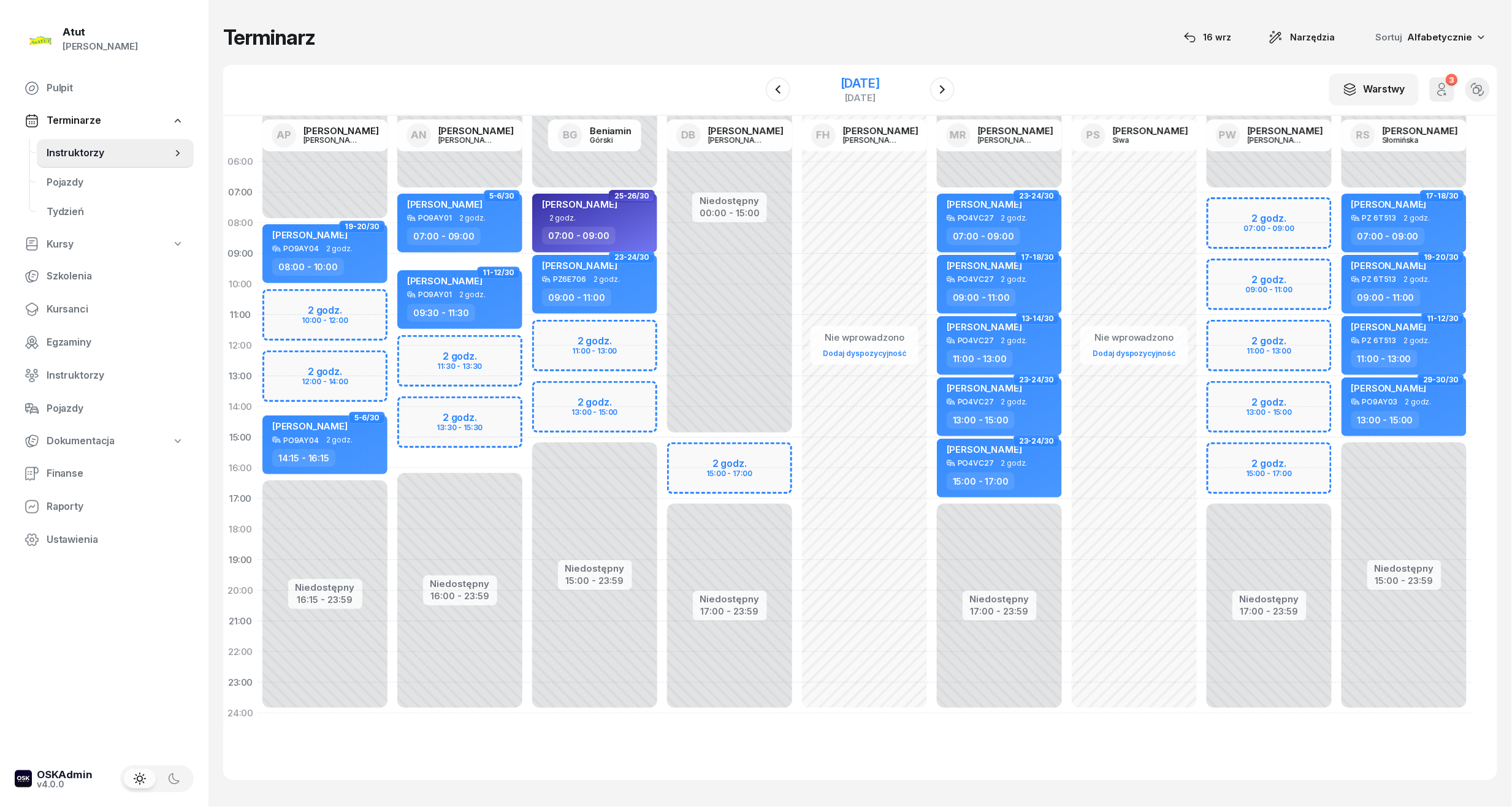
click at [843, 82] on div "[DATE]" at bounding box center [860, 83] width 40 height 12
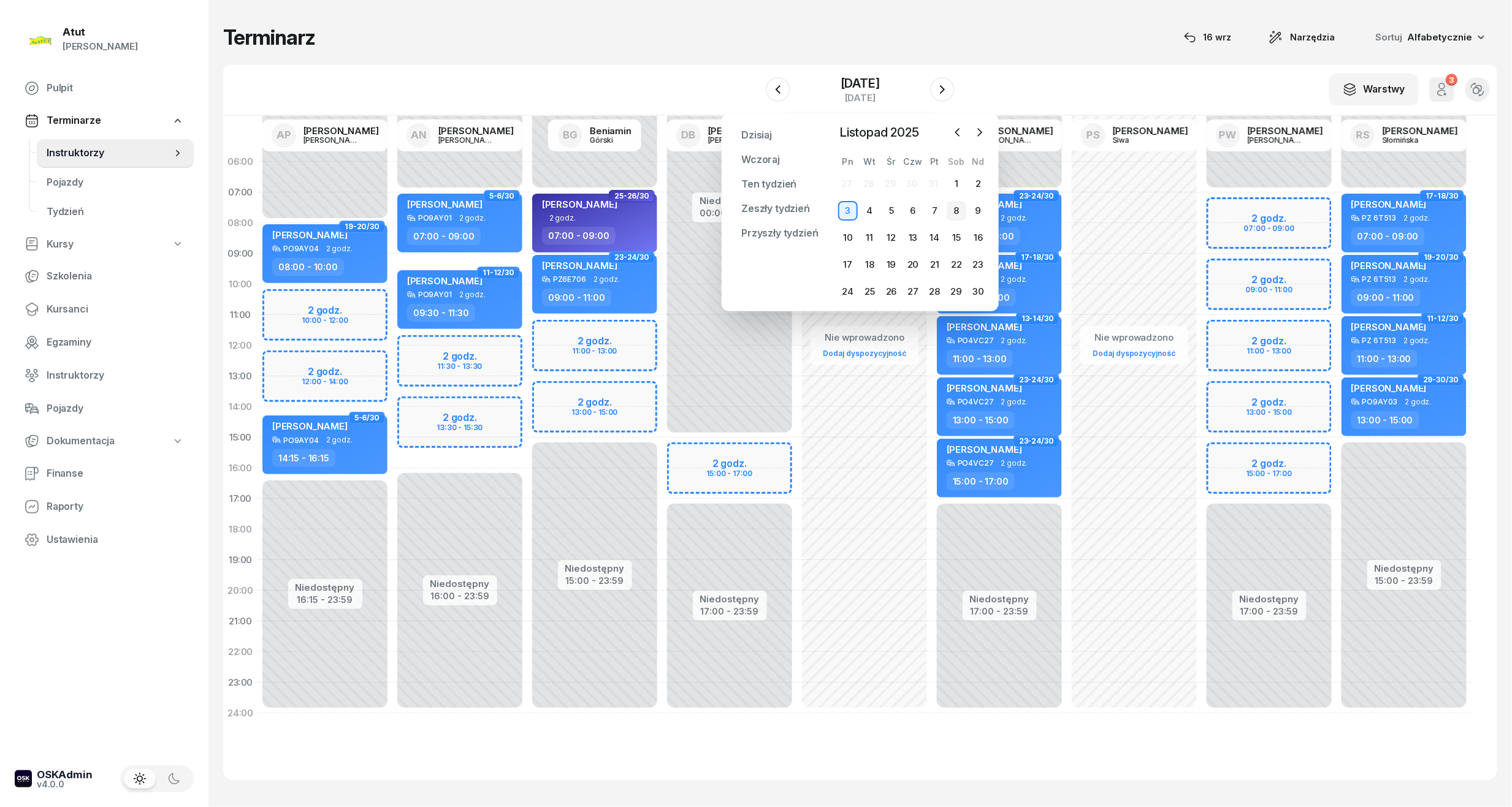
click at [948, 211] on div "8" at bounding box center [956, 210] width 20 height 20
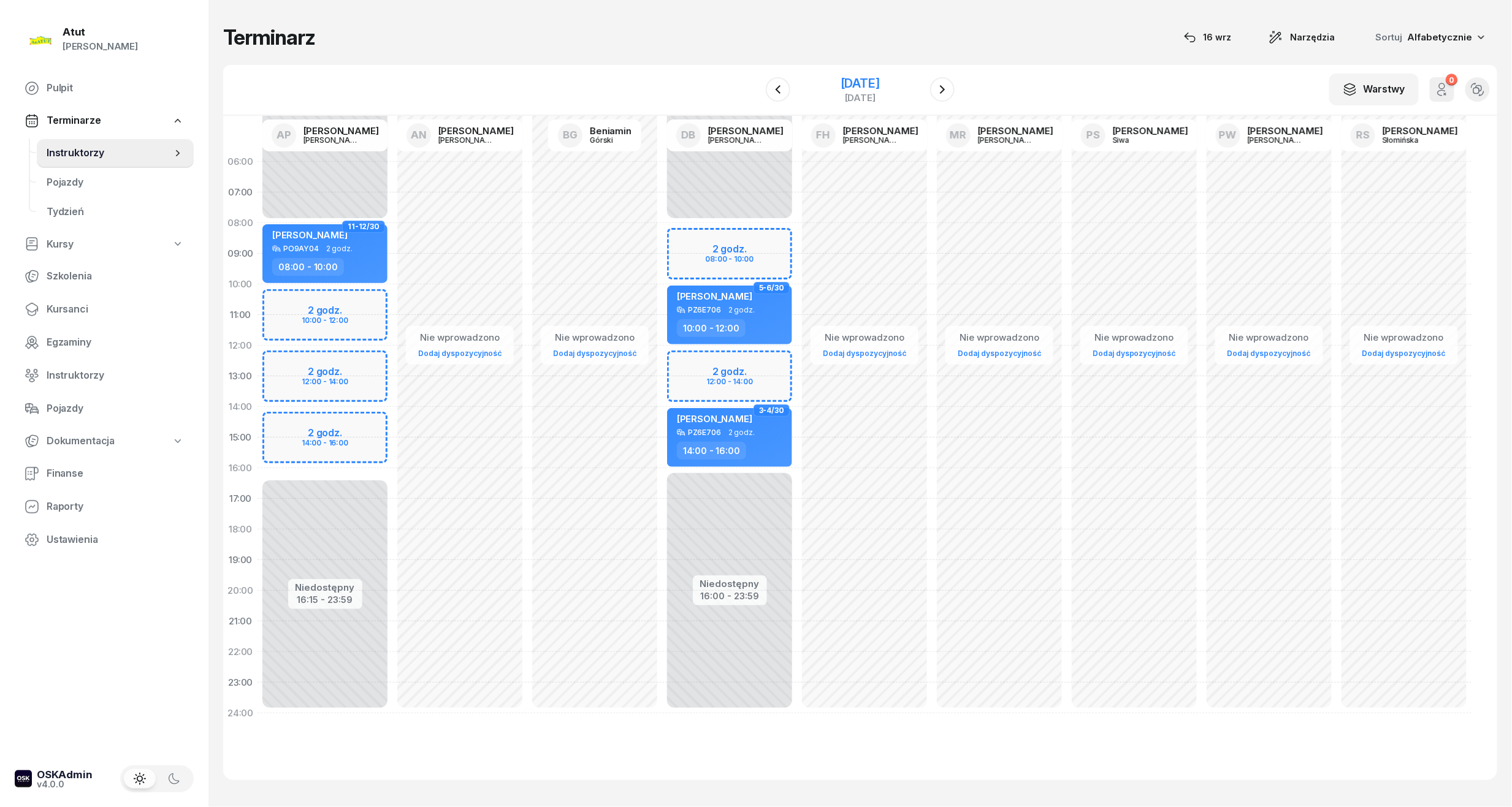
click at [873, 78] on div "[DATE]" at bounding box center [860, 83] width 40 height 12
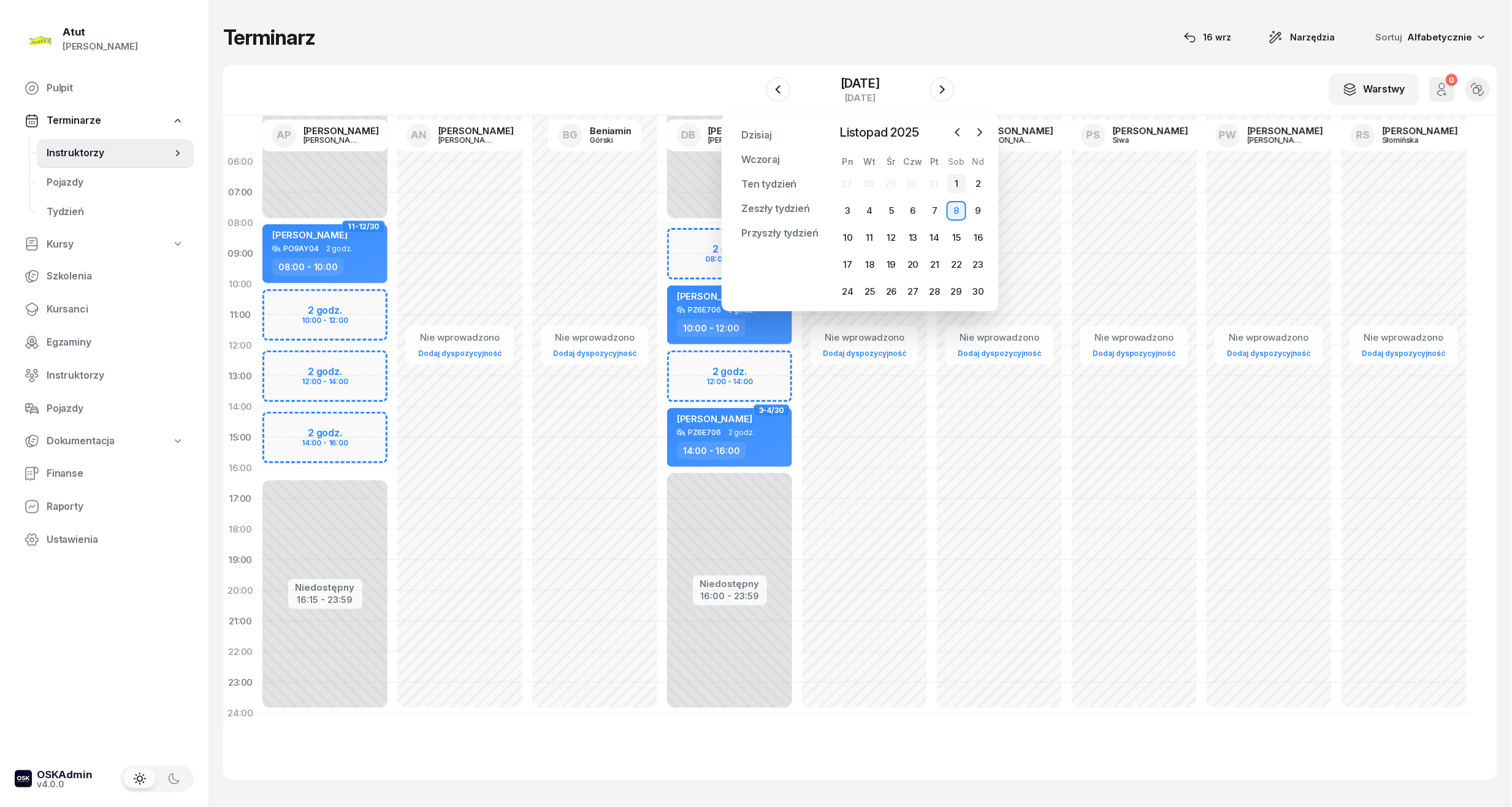
click at [954, 184] on div "1" at bounding box center [956, 184] width 20 height 20
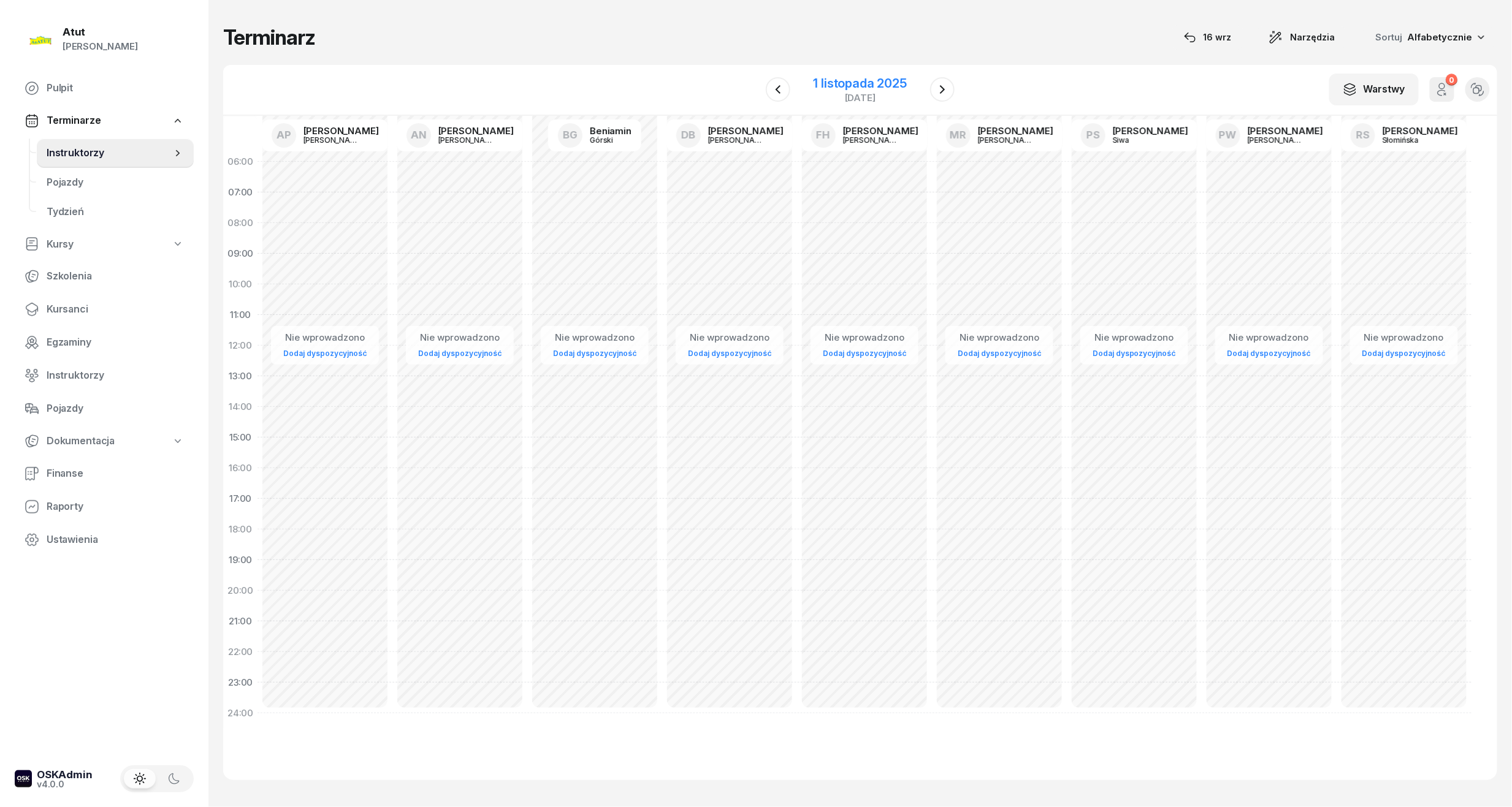
click at [869, 93] on div "[DATE]" at bounding box center [860, 98] width 93 height 9
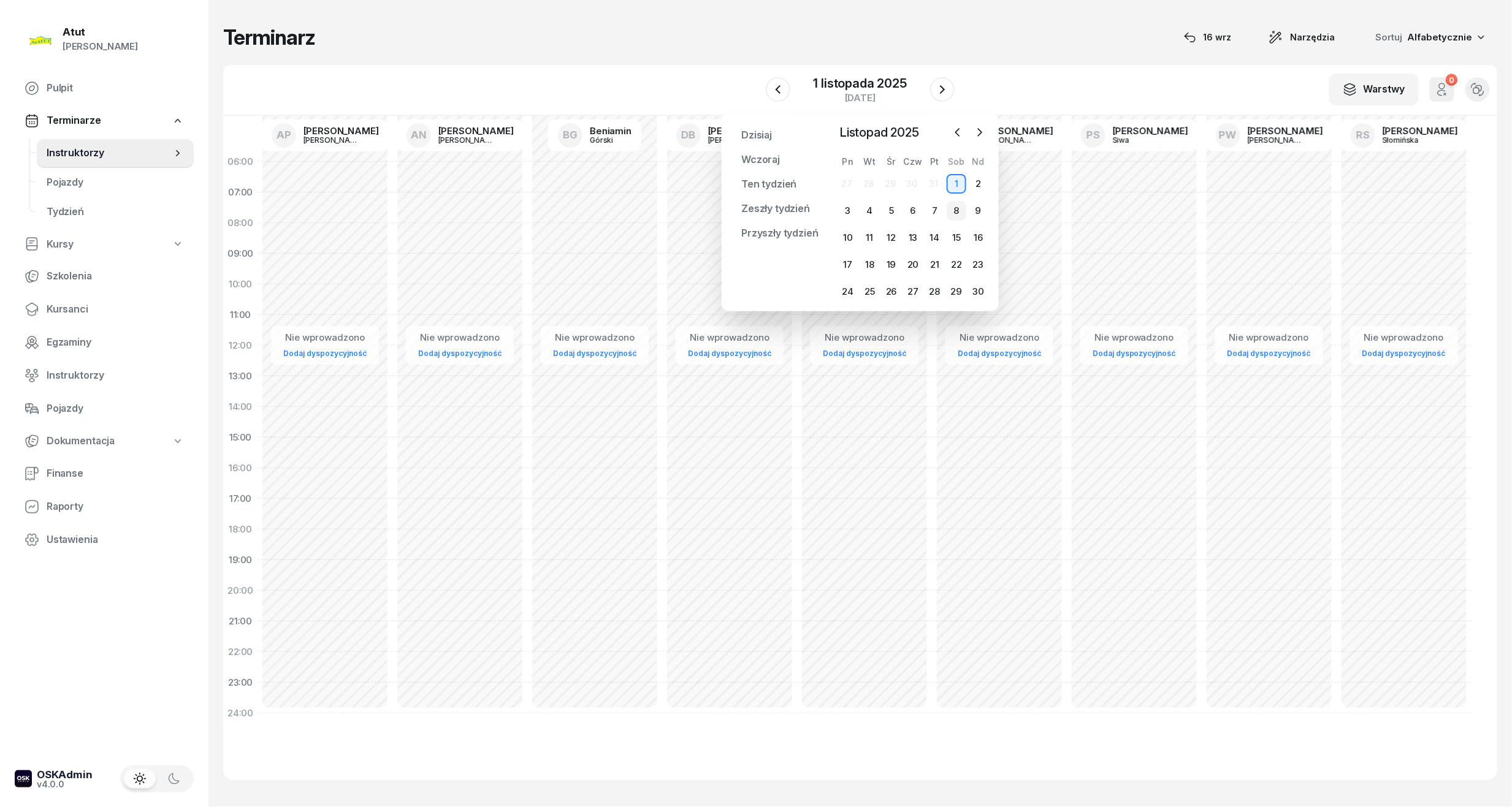
drag, startPoint x: 970, startPoint y: 212, endPoint x: 960, endPoint y: 213, distance: 10.0
click at [970, 213] on div "9" at bounding box center [978, 210] width 20 height 20
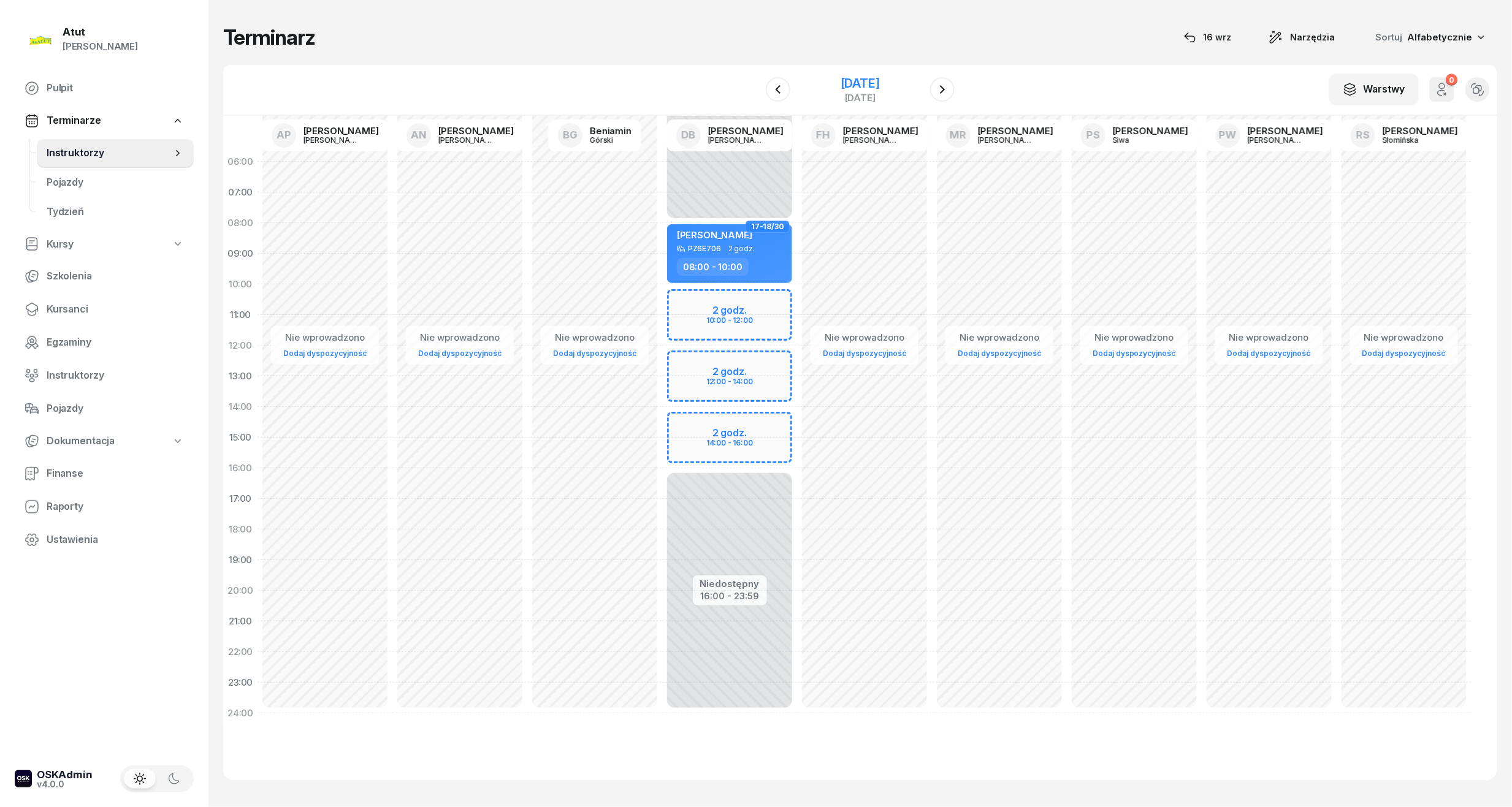
click at [847, 81] on div "[DATE]" at bounding box center [860, 83] width 40 height 12
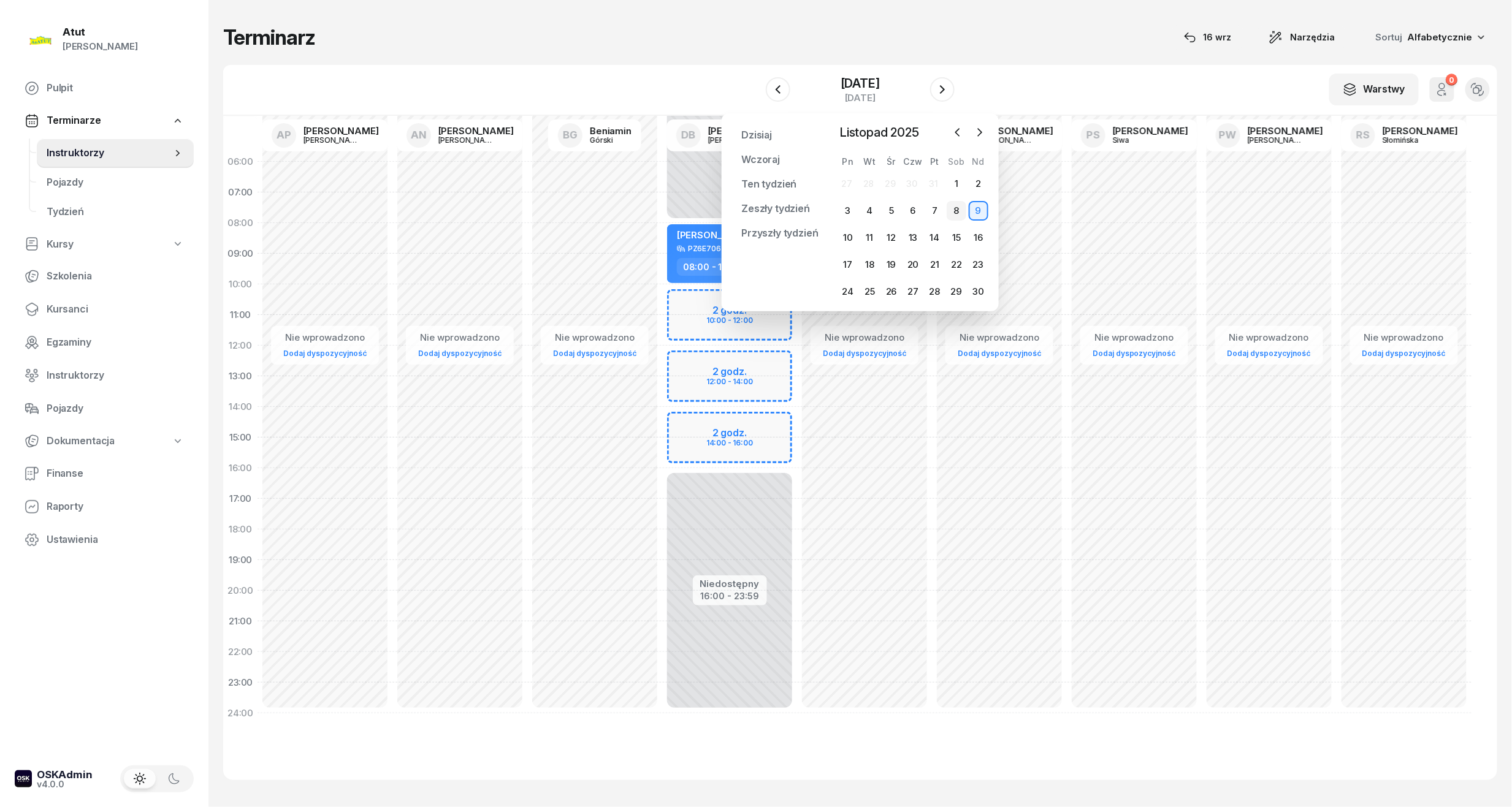
click at [949, 215] on div "8" at bounding box center [956, 210] width 20 height 20
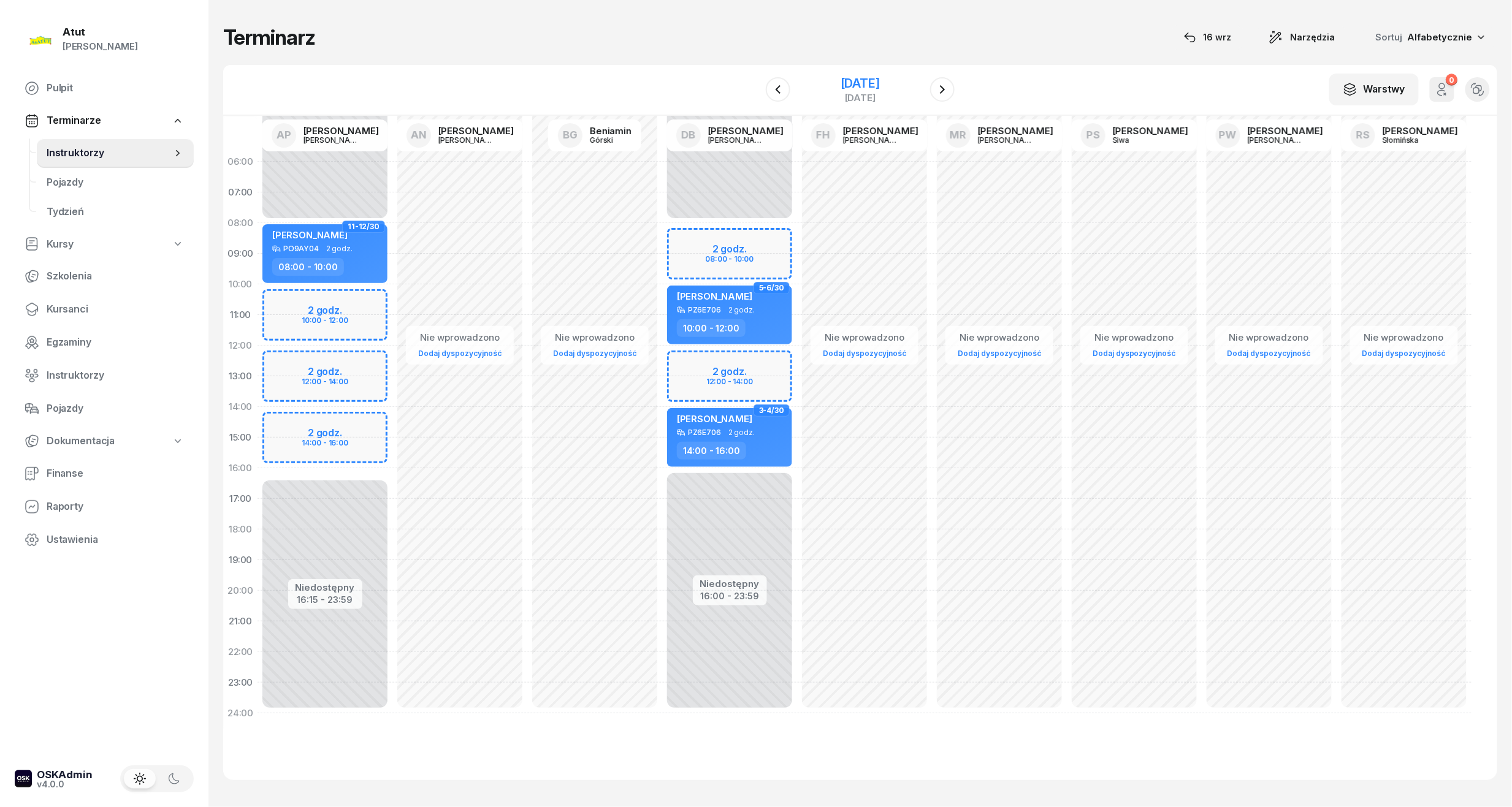
click at [816, 74] on div "8 listopada 2025 sobota" at bounding box center [860, 90] width 125 height 35
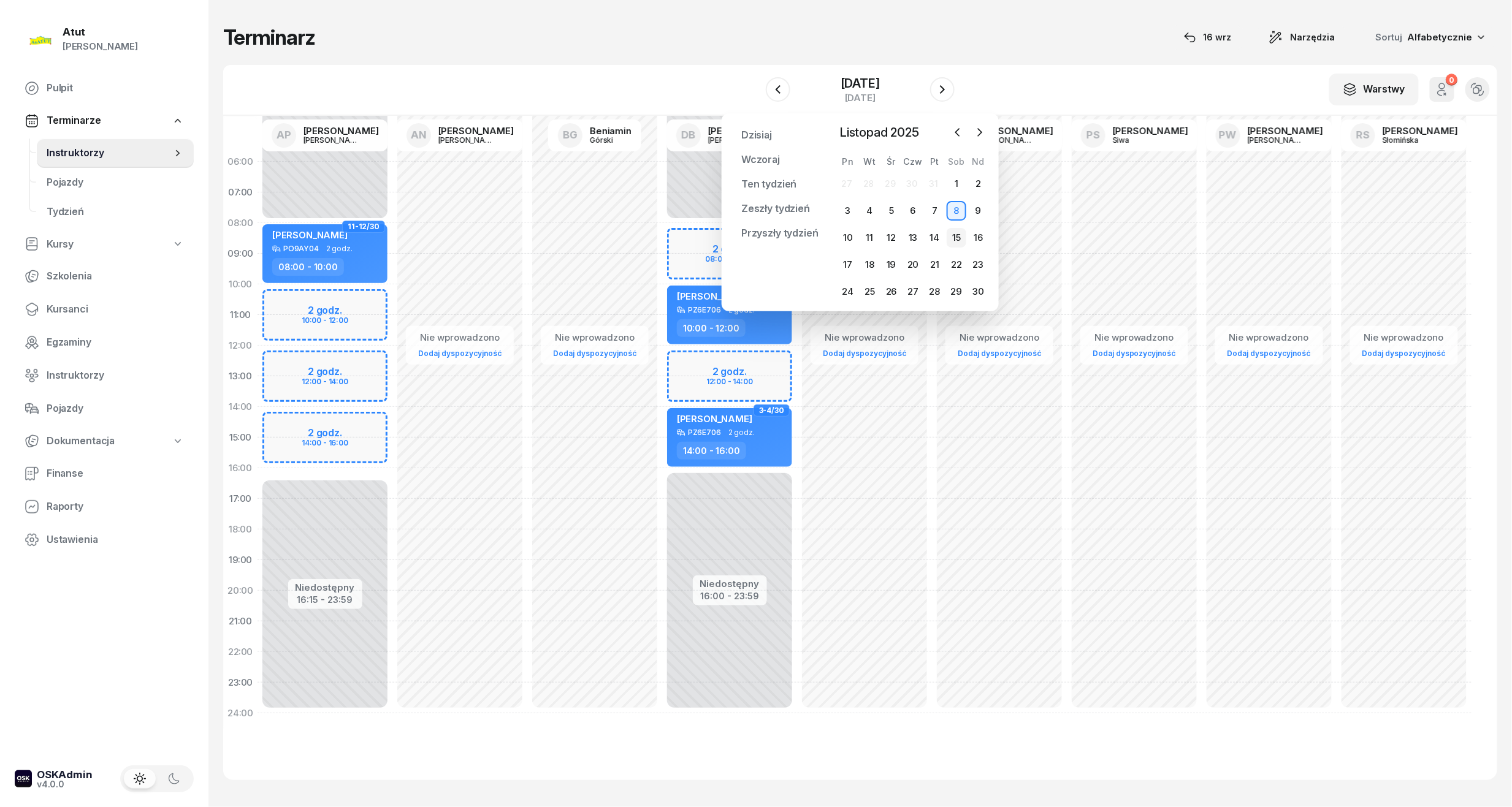
click at [954, 239] on div "15" at bounding box center [956, 238] width 20 height 20
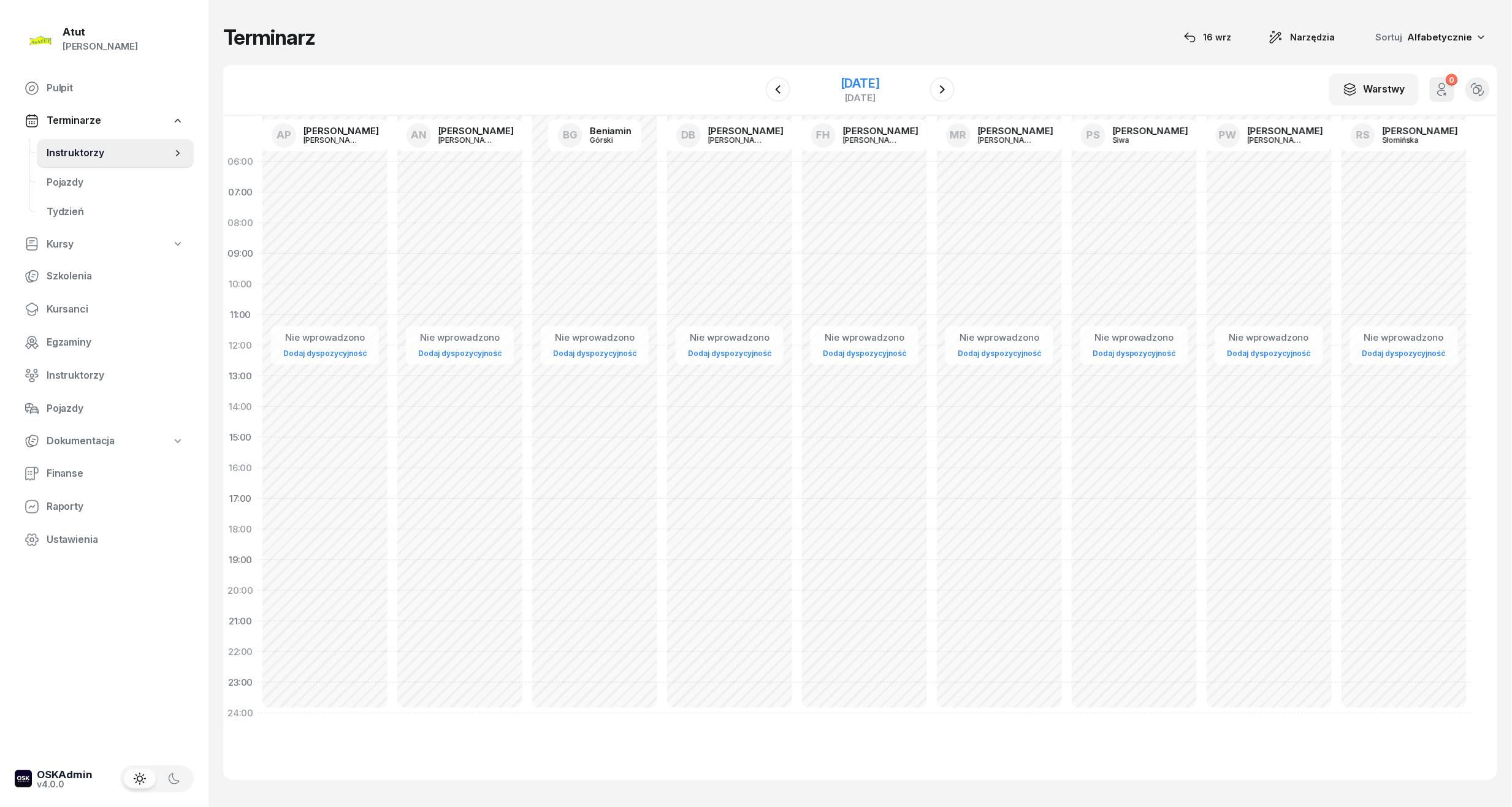
click at [840, 89] on div "[DATE]" at bounding box center [860, 83] width 40 height 12
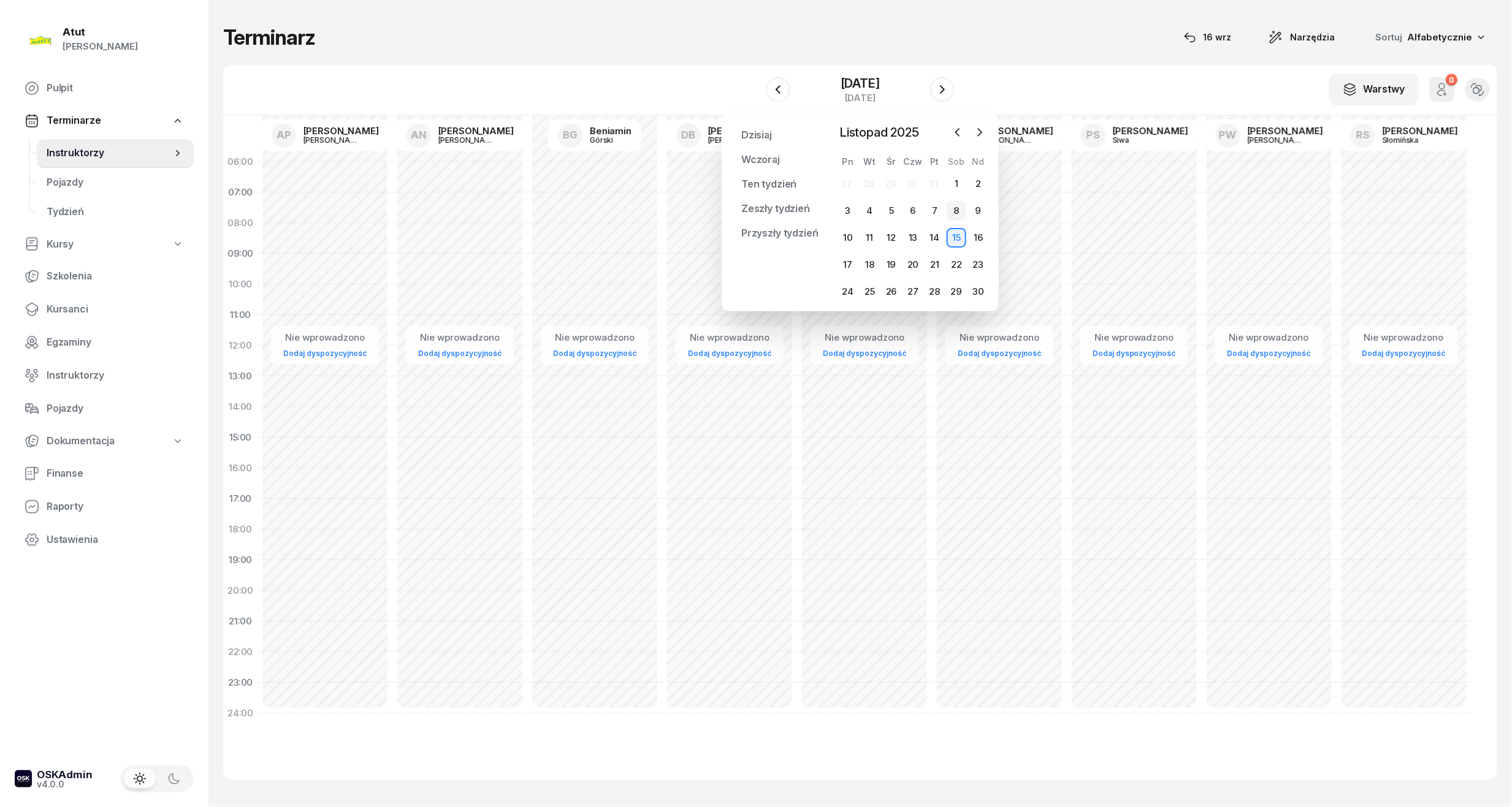
click at [955, 213] on div "8" at bounding box center [956, 210] width 20 height 20
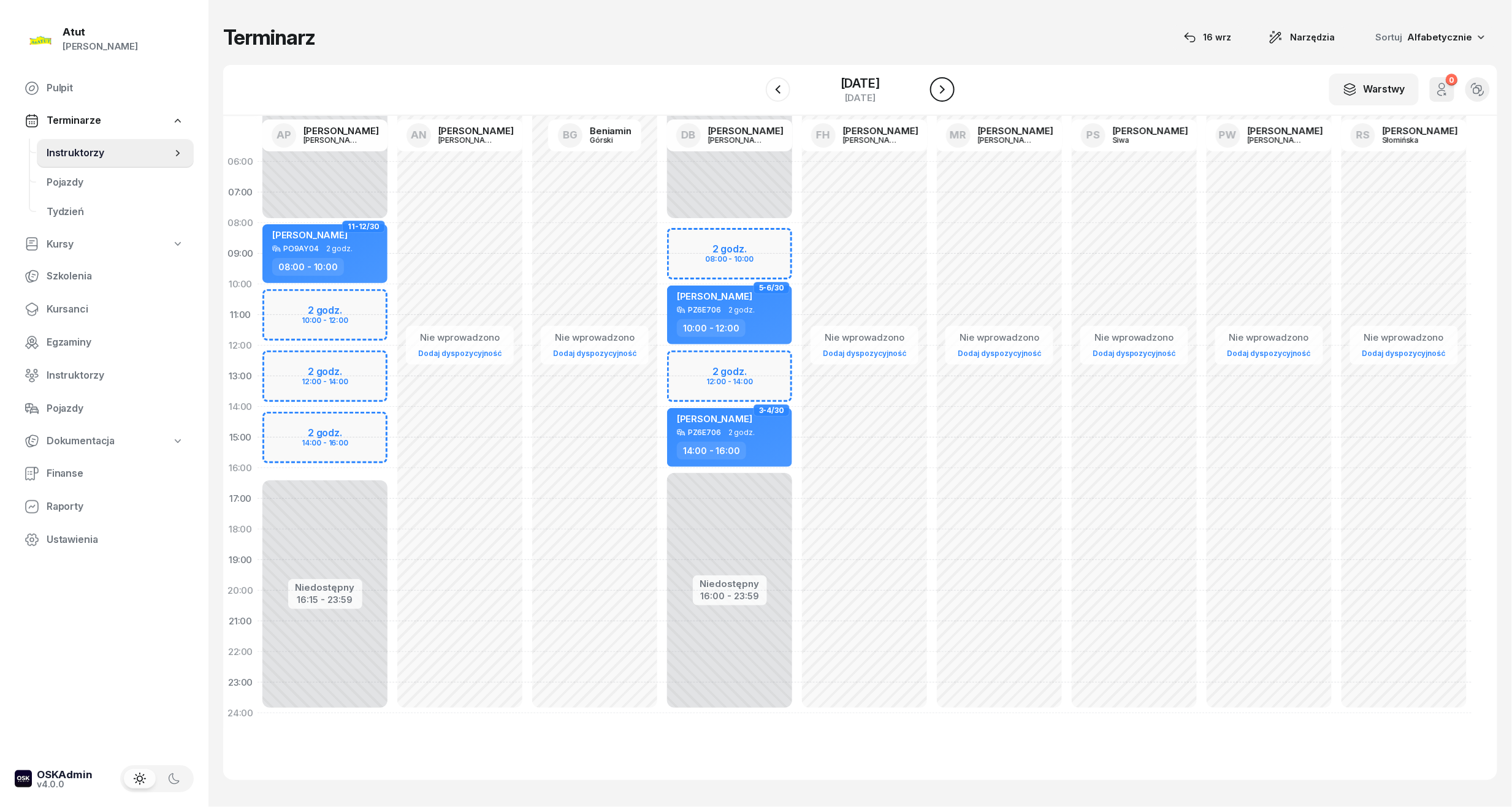
click at [940, 85] on icon "button" at bounding box center [942, 90] width 15 height 15
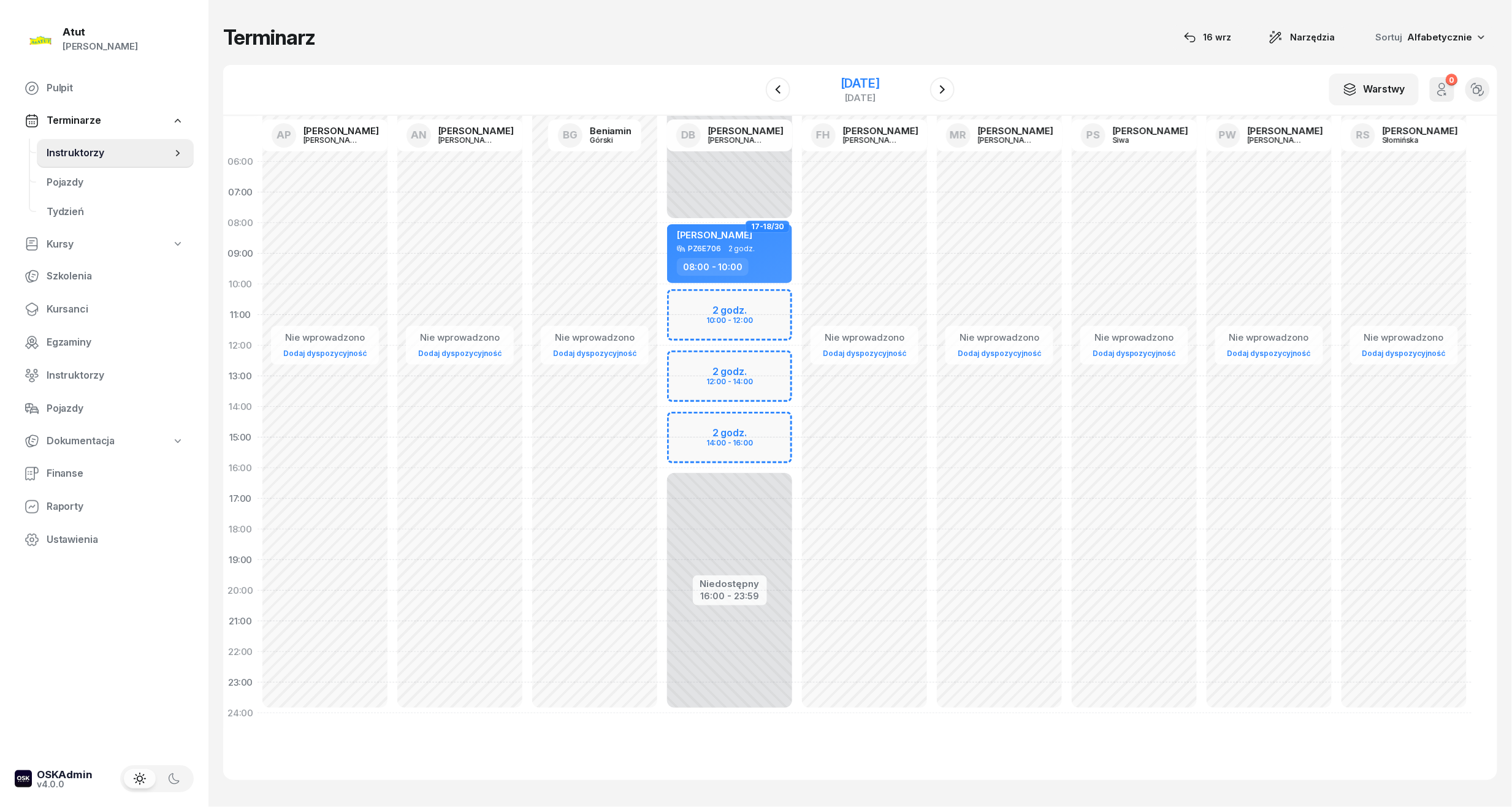
click at [851, 83] on div "[DATE]" at bounding box center [860, 83] width 40 height 12
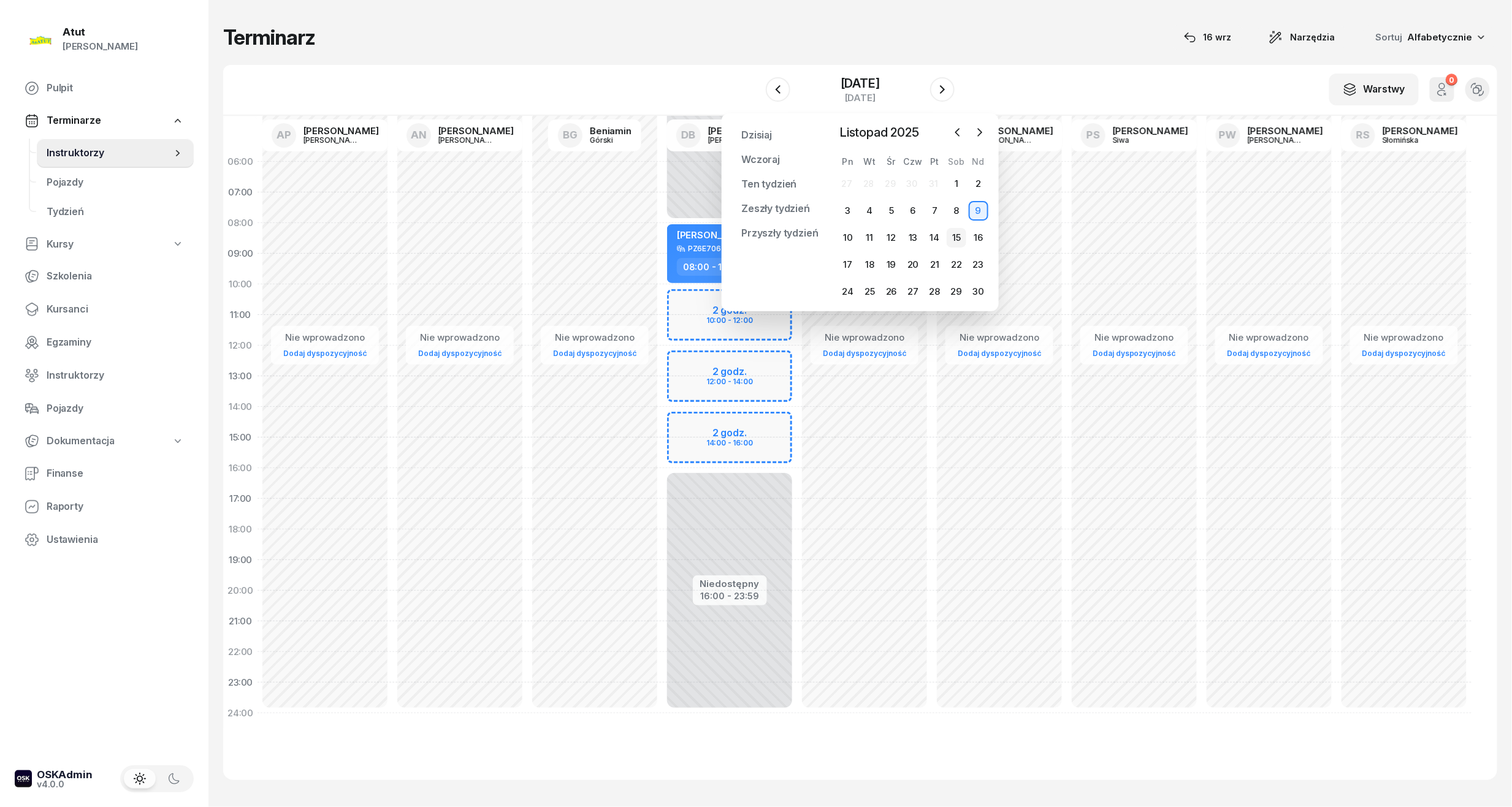
click at [951, 242] on div "15" at bounding box center [956, 238] width 20 height 20
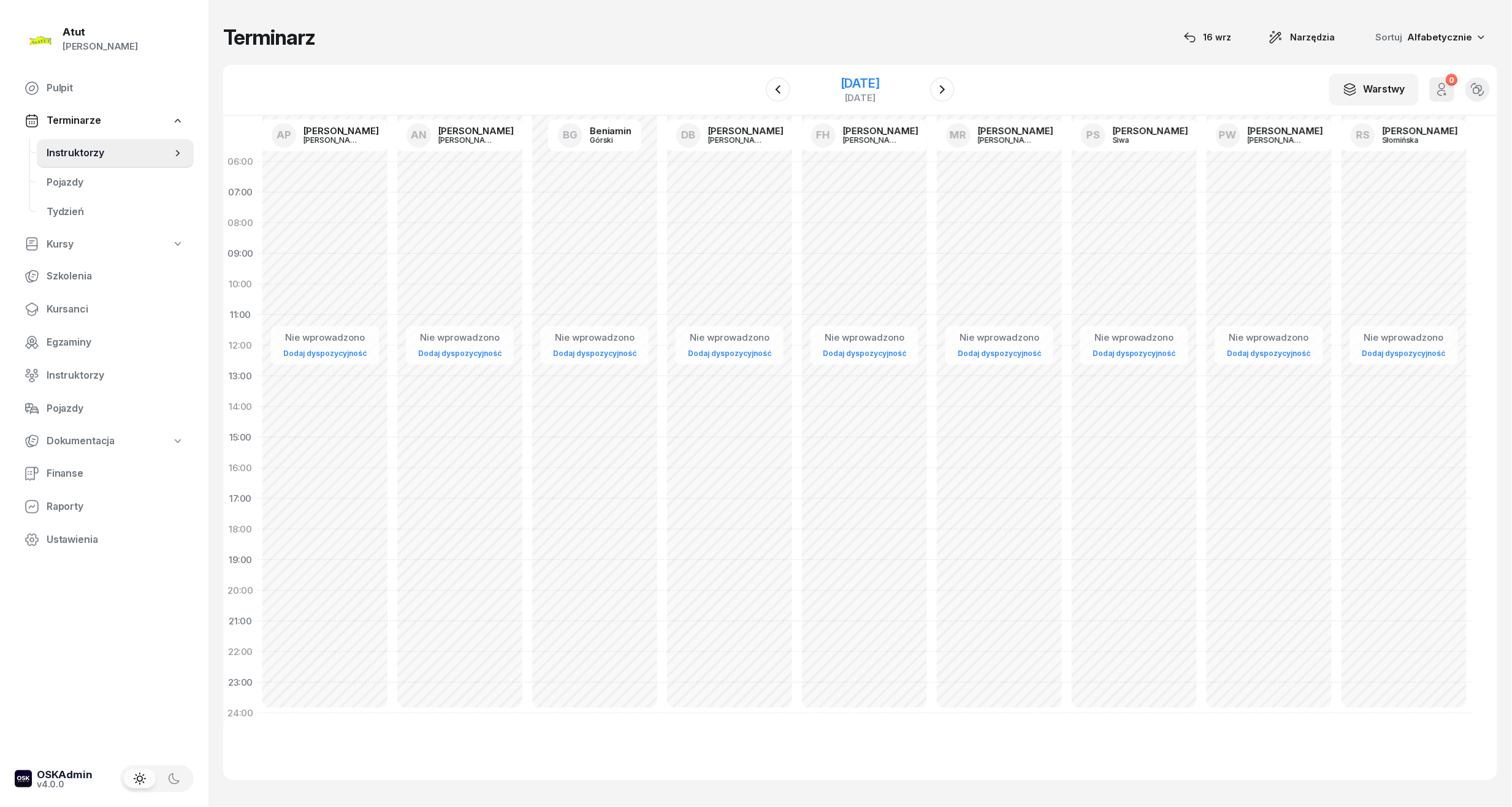
click at [849, 83] on div "[DATE]" at bounding box center [860, 83] width 40 height 12
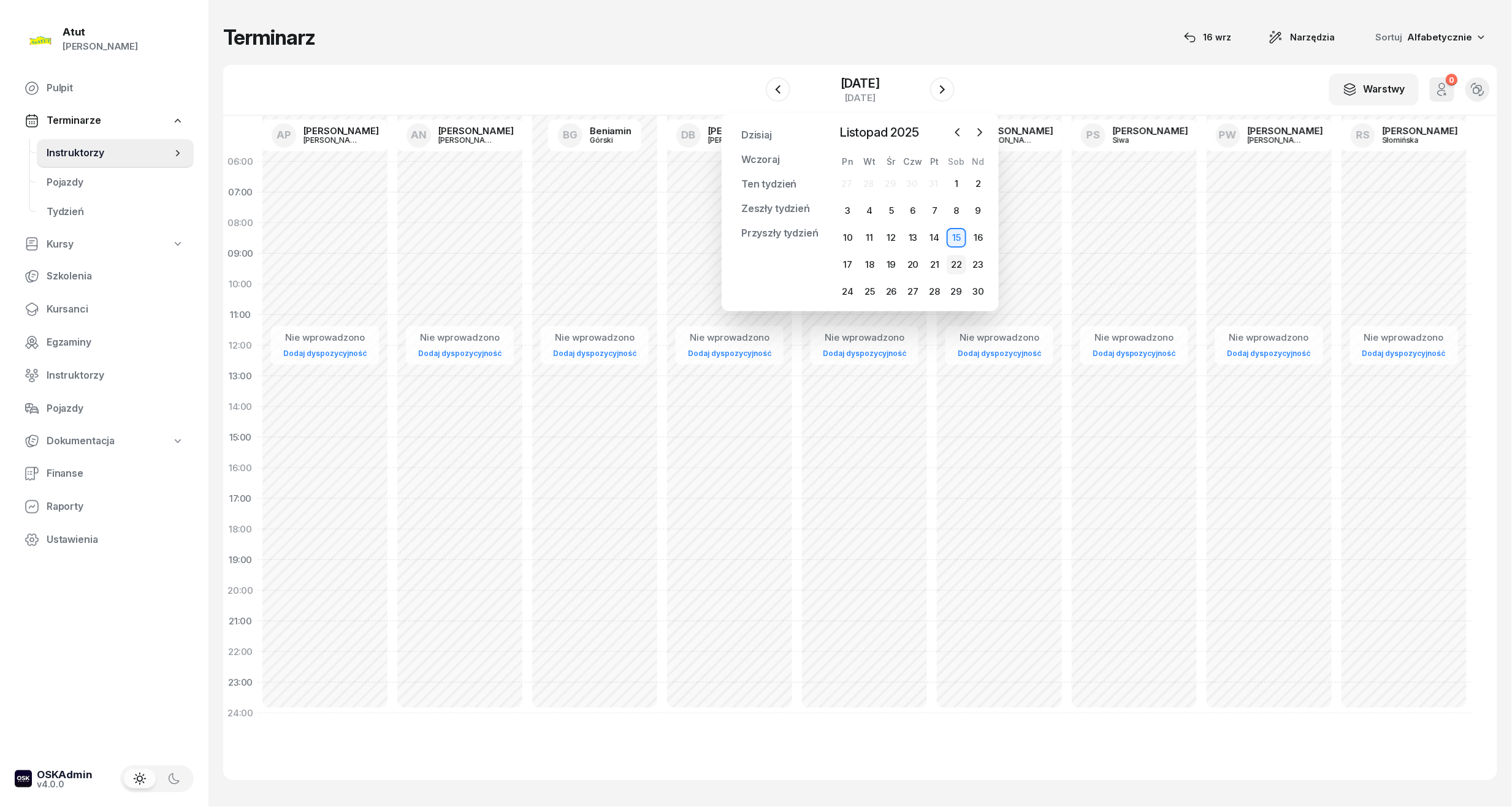
click at [960, 260] on div "22" at bounding box center [956, 264] width 20 height 20
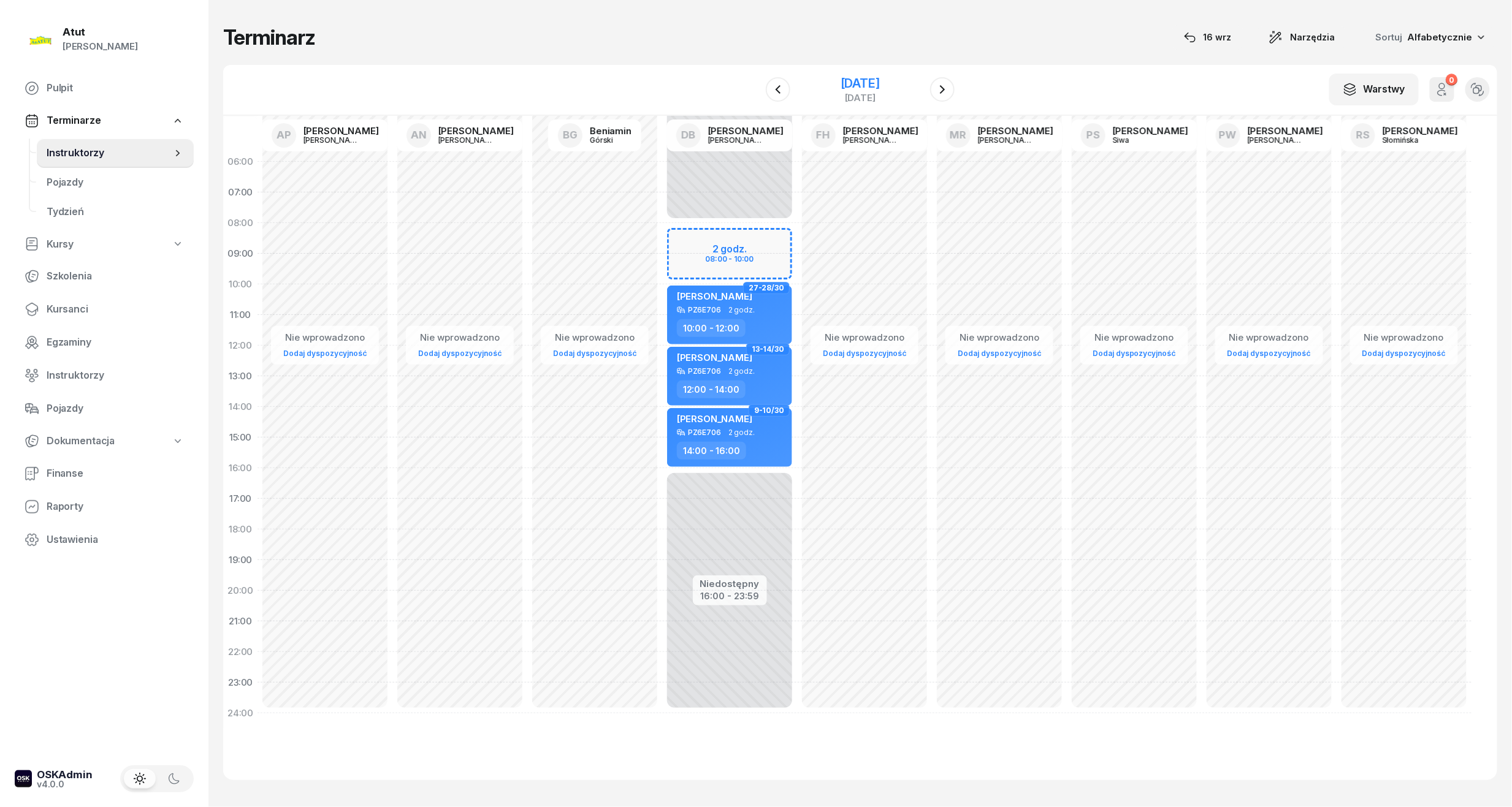
click at [871, 85] on div "[DATE]" at bounding box center [860, 83] width 40 height 12
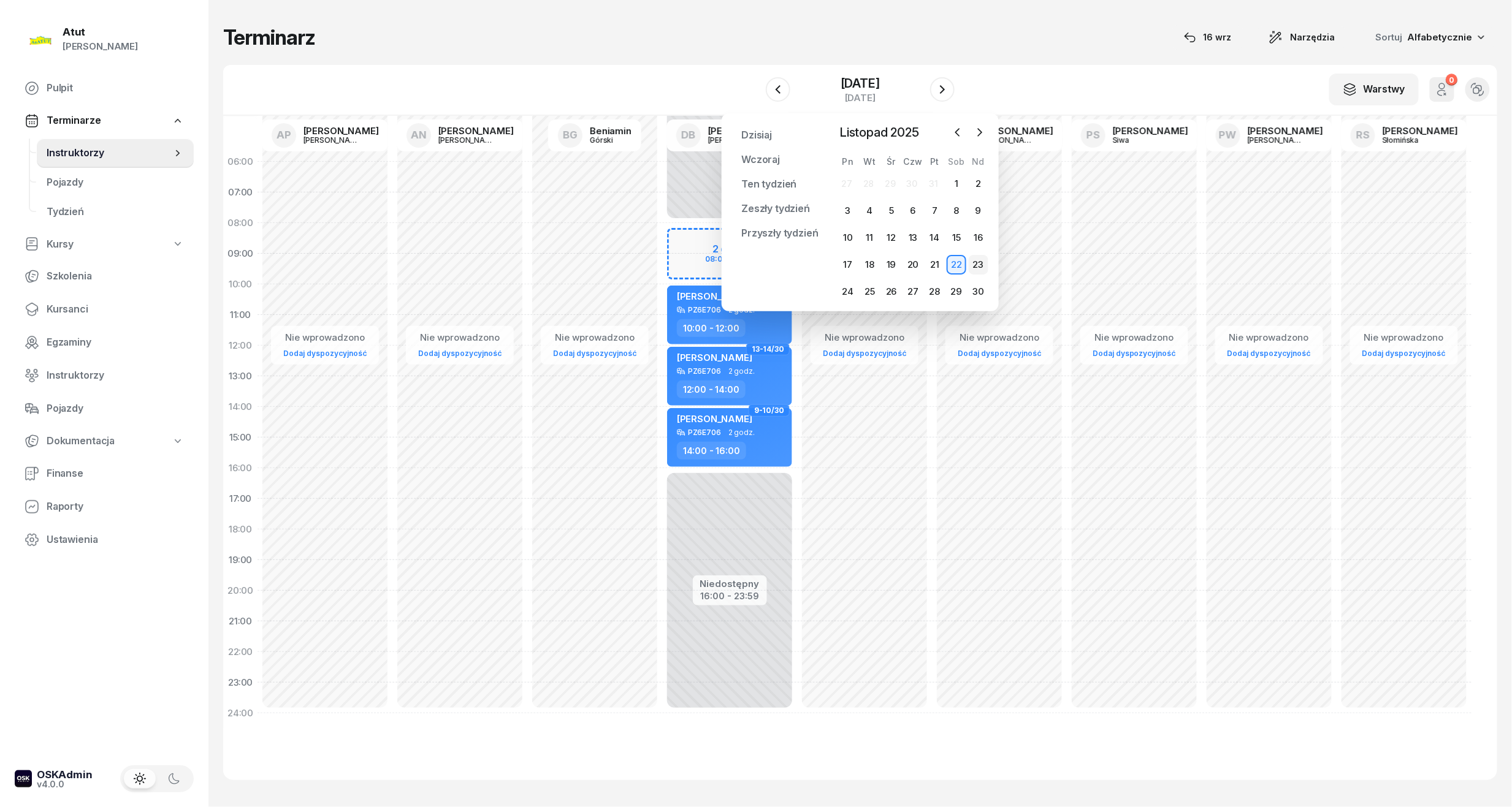
click at [972, 263] on div "23" at bounding box center [978, 264] width 20 height 20
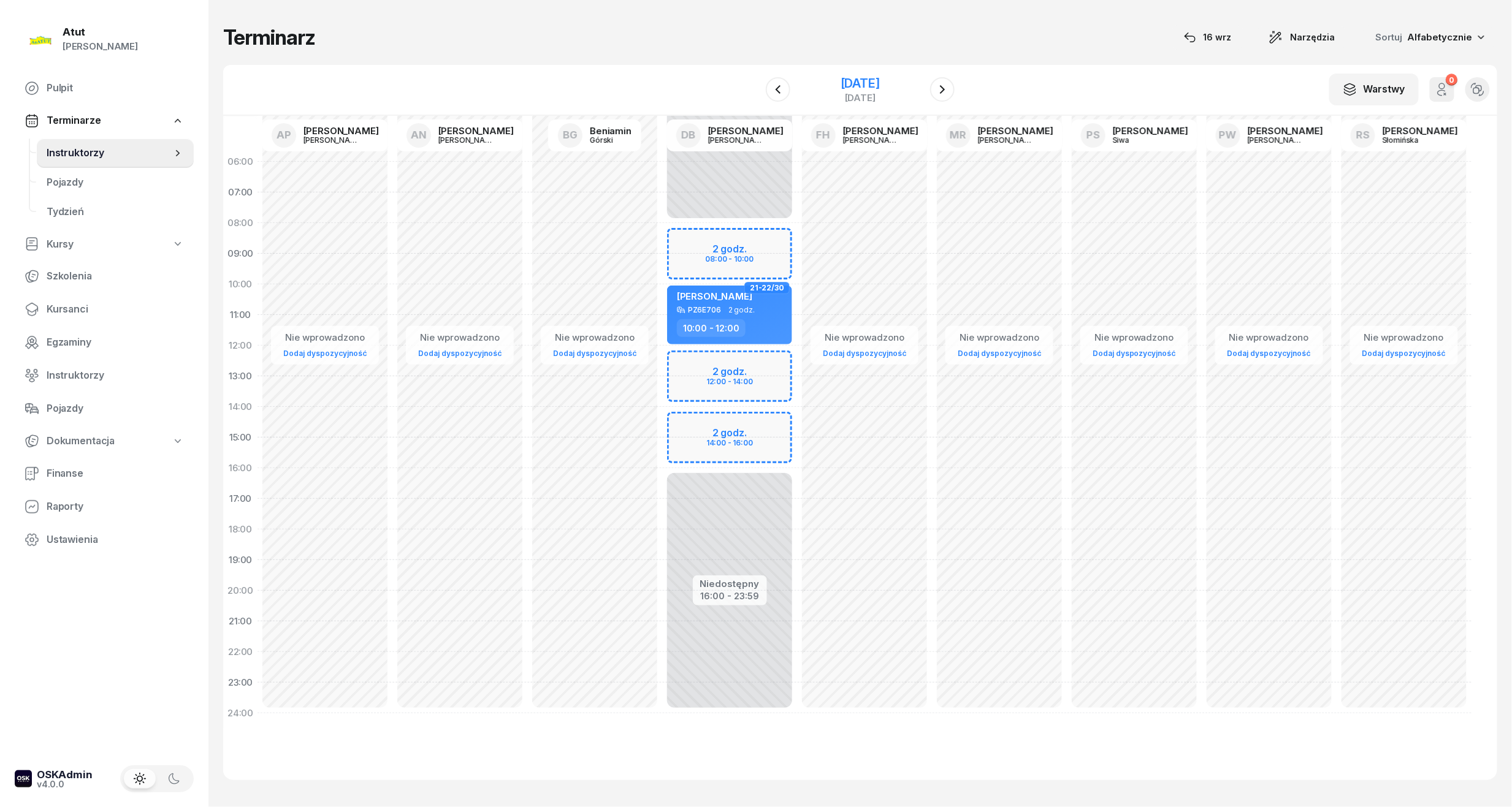
click at [849, 85] on div "[DATE]" at bounding box center [860, 83] width 40 height 12
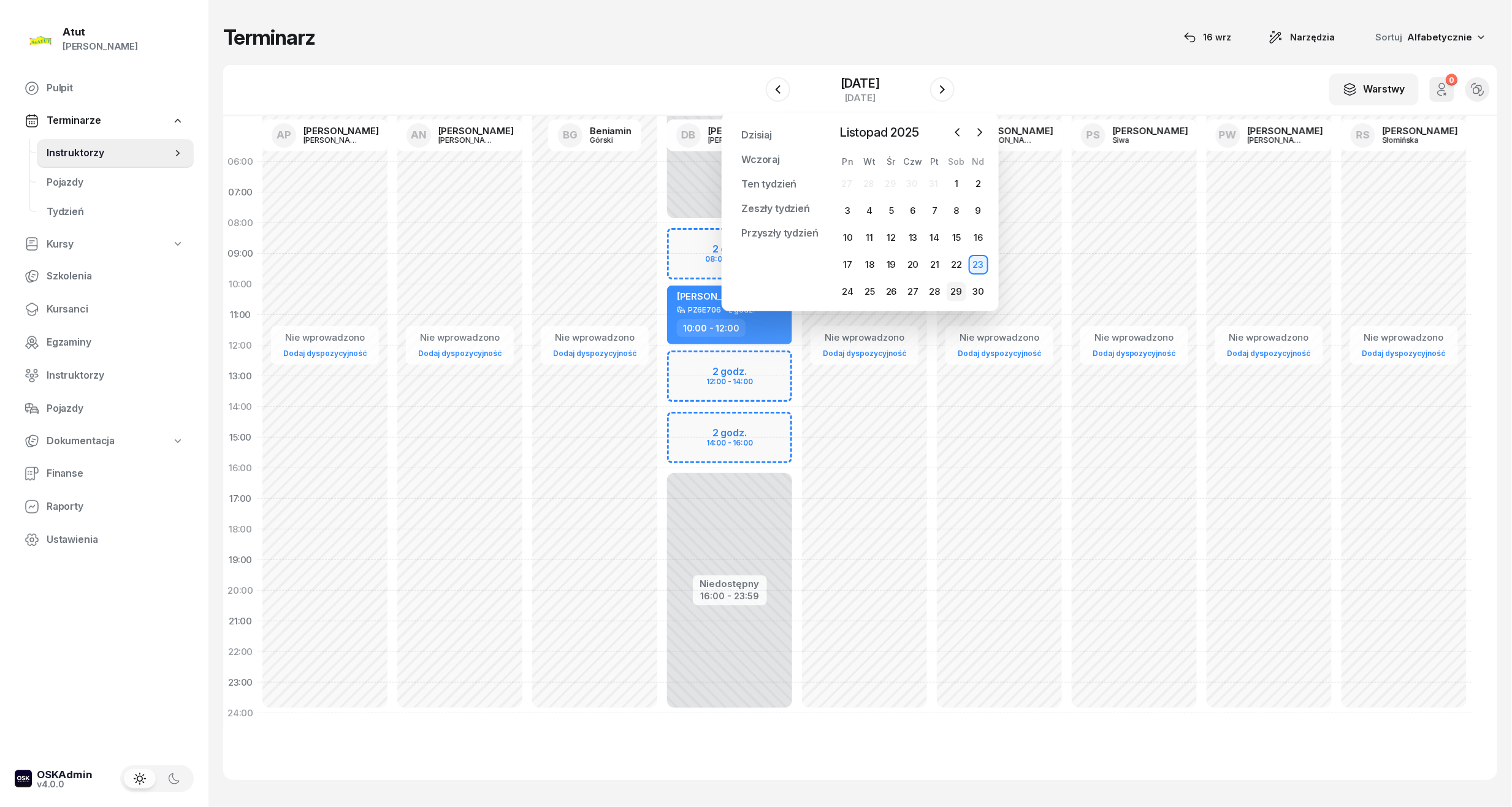
click at [955, 291] on div "29" at bounding box center [956, 291] width 20 height 20
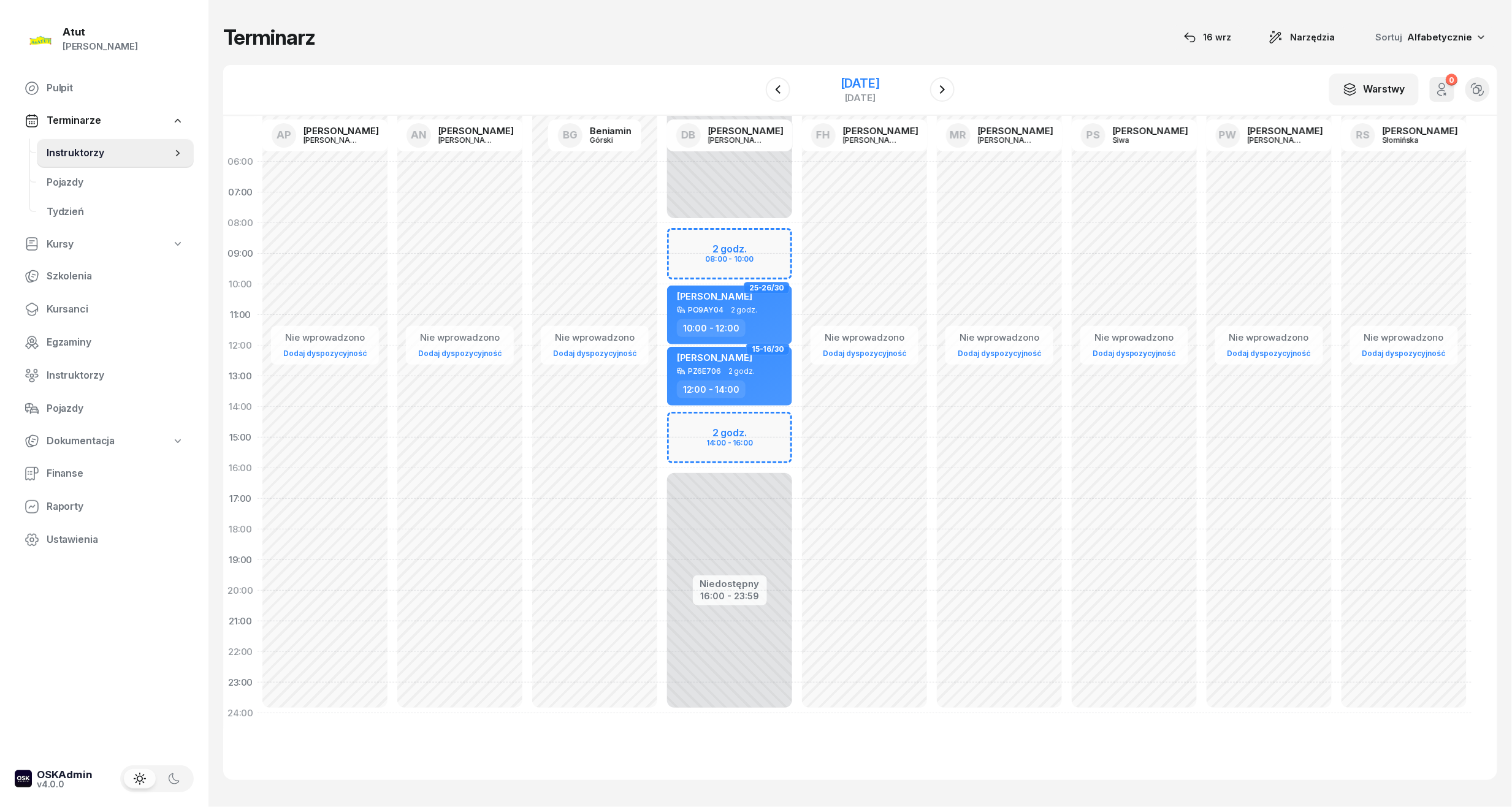
click at [840, 89] on div "[DATE]" at bounding box center [860, 83] width 40 height 12
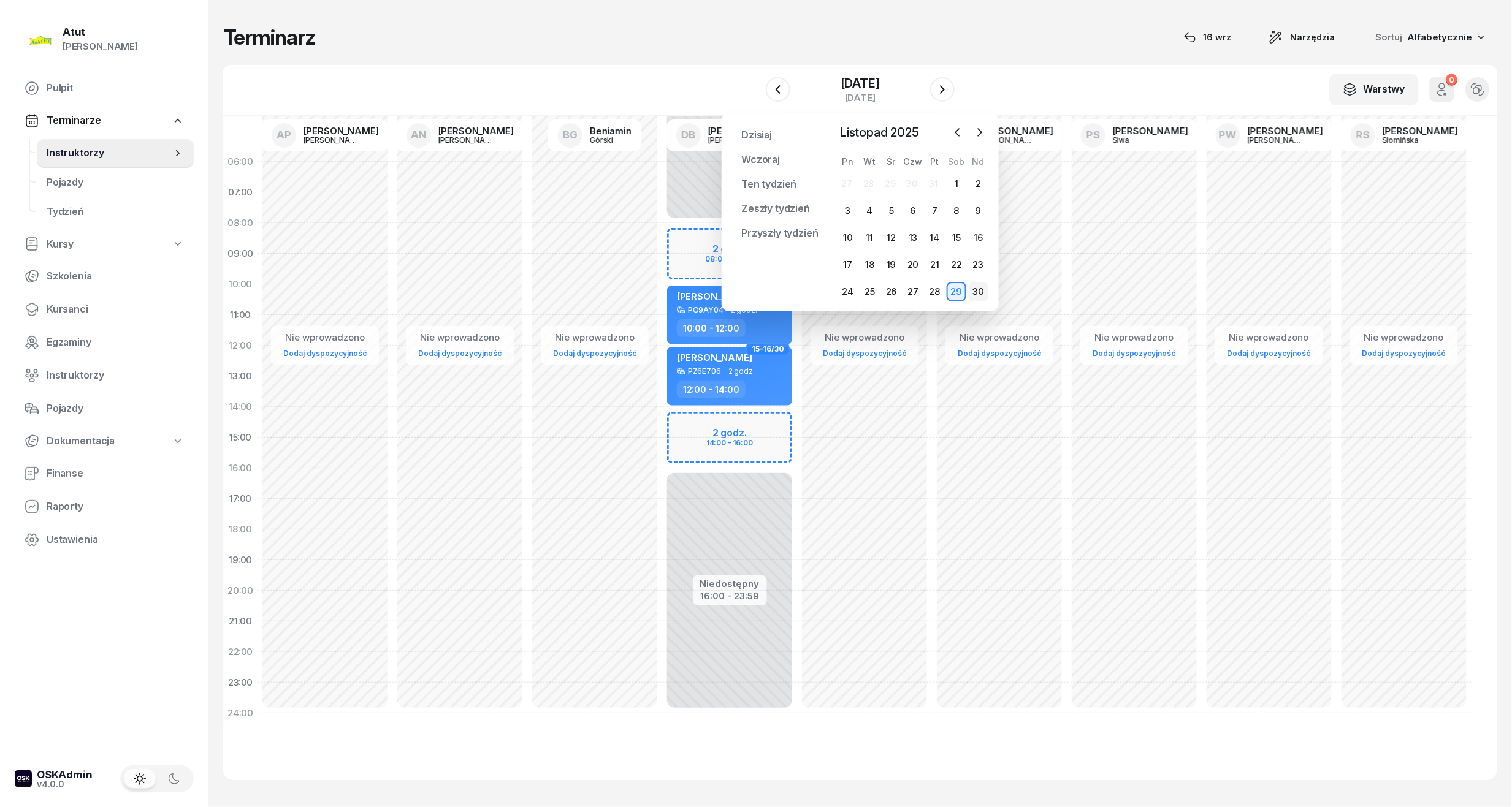
click at [974, 289] on div "30" at bounding box center [978, 291] width 20 height 20
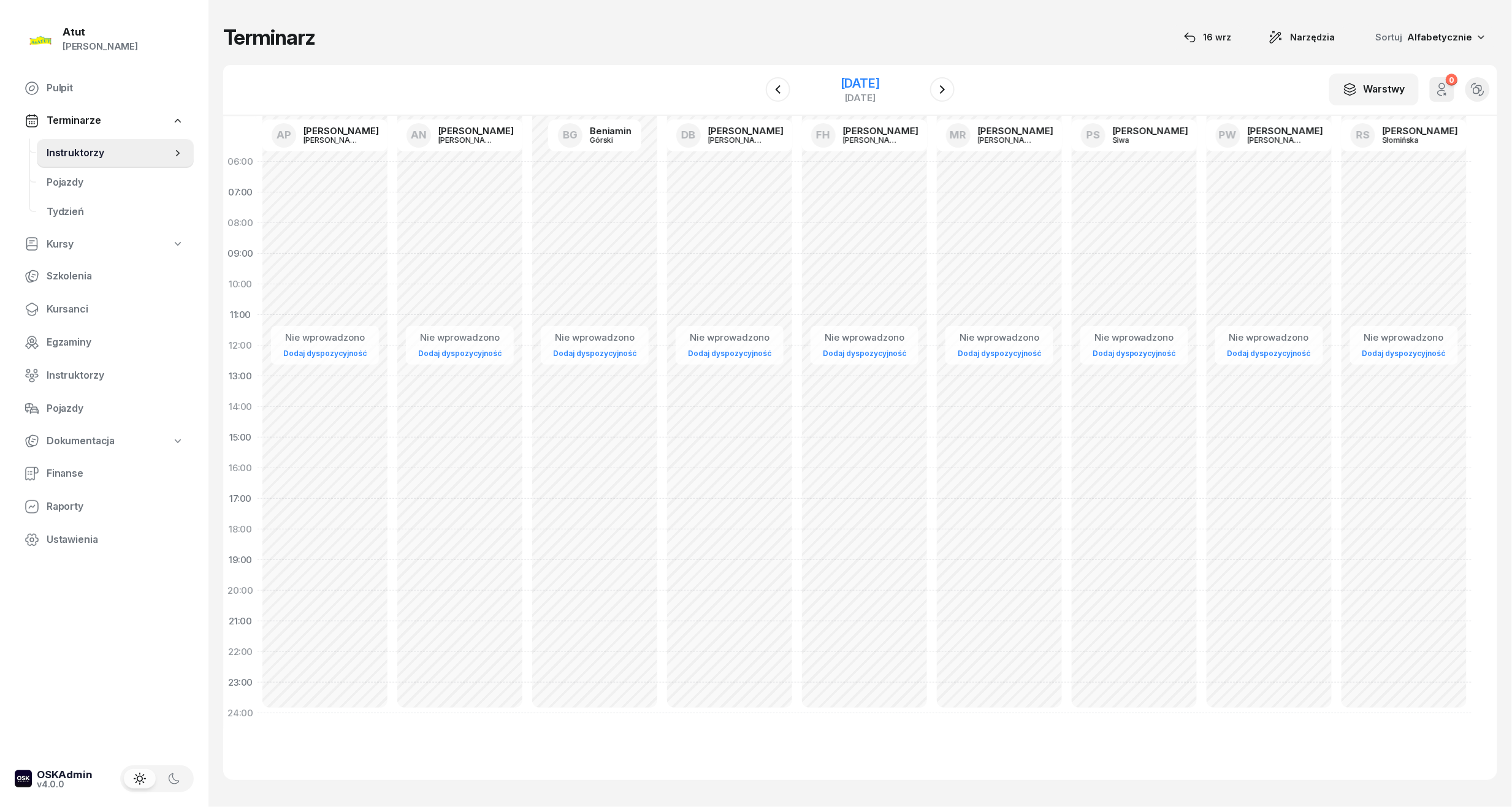
click at [847, 83] on div "[DATE]" at bounding box center [860, 83] width 40 height 12
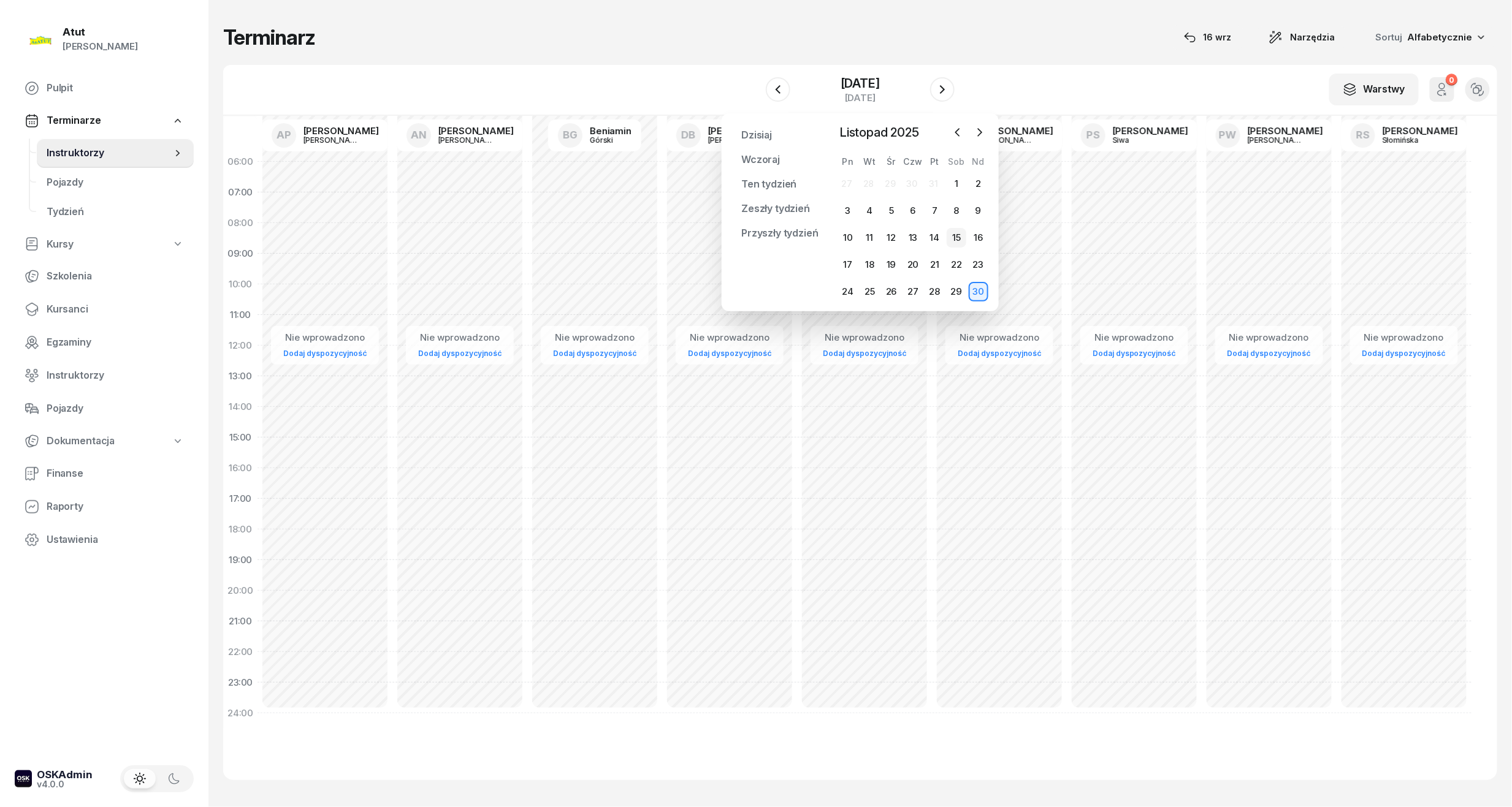
click at [951, 238] on div "15" at bounding box center [956, 238] width 20 height 20
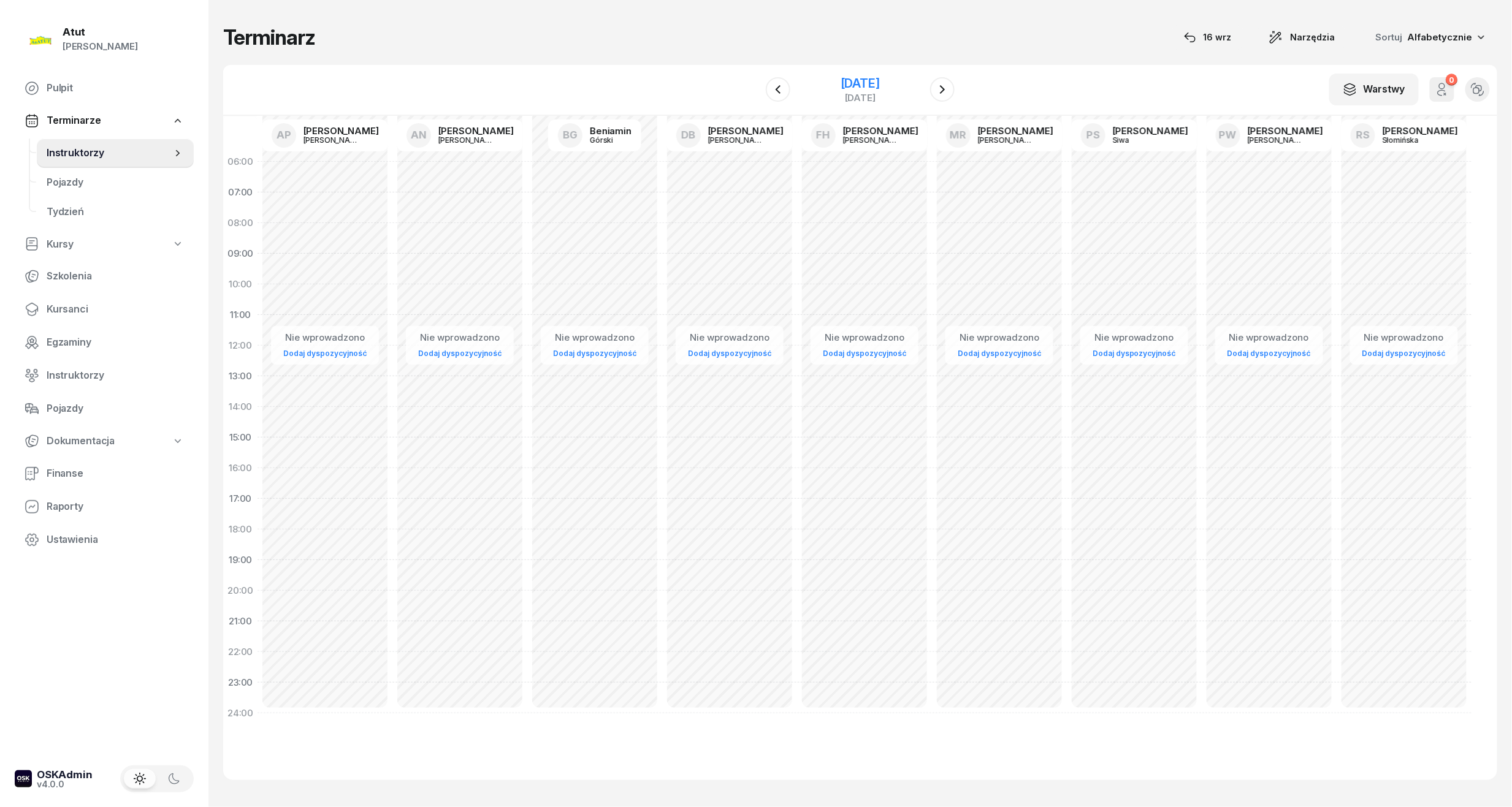
click at [873, 74] on div "15 listopada 2025 sobota" at bounding box center [860, 90] width 125 height 35
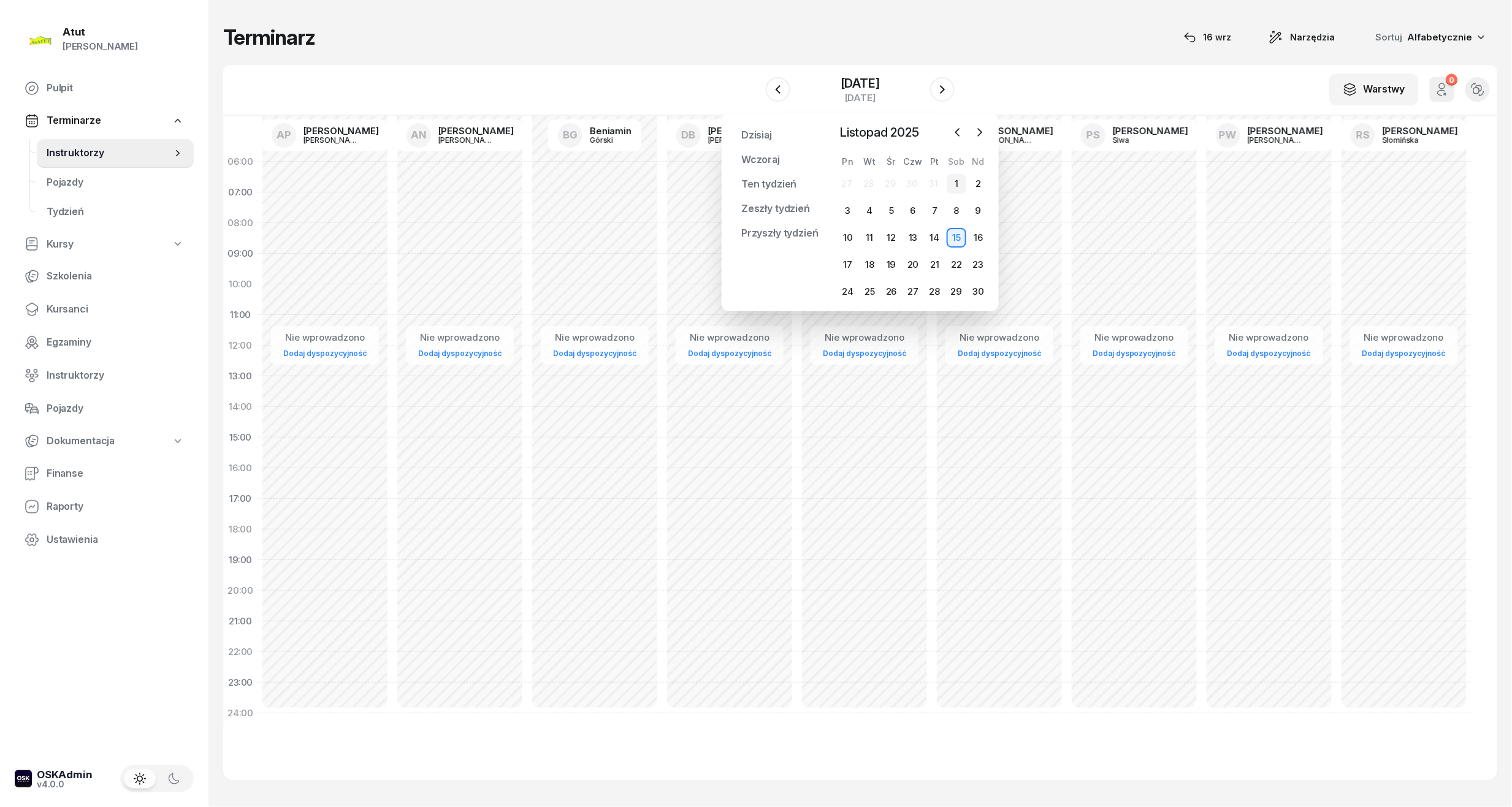
click at [957, 175] on div "1" at bounding box center [956, 184] width 20 height 20
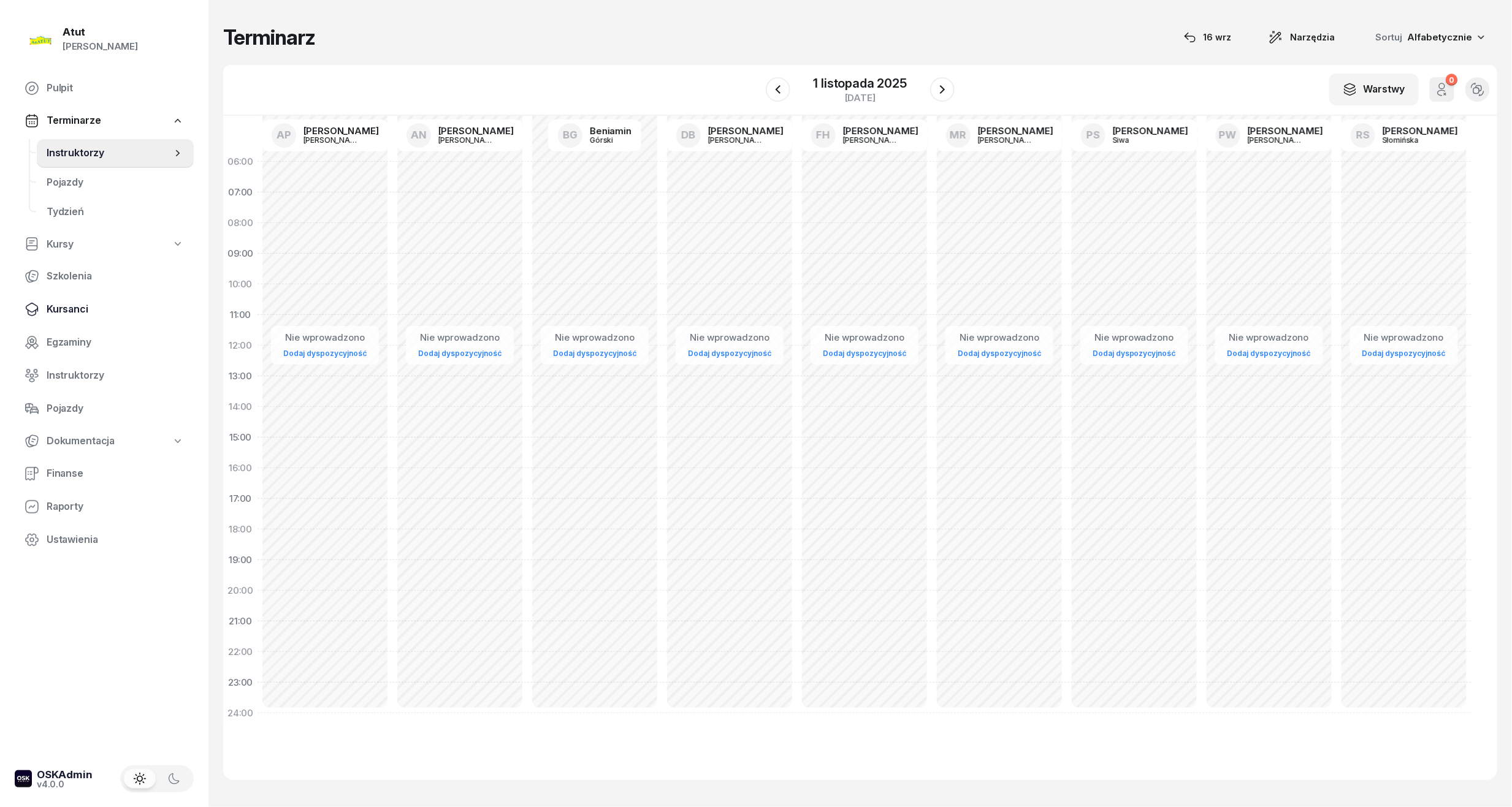
click at [55, 318] on link "Kursanci" at bounding box center [105, 309] width 179 height 29
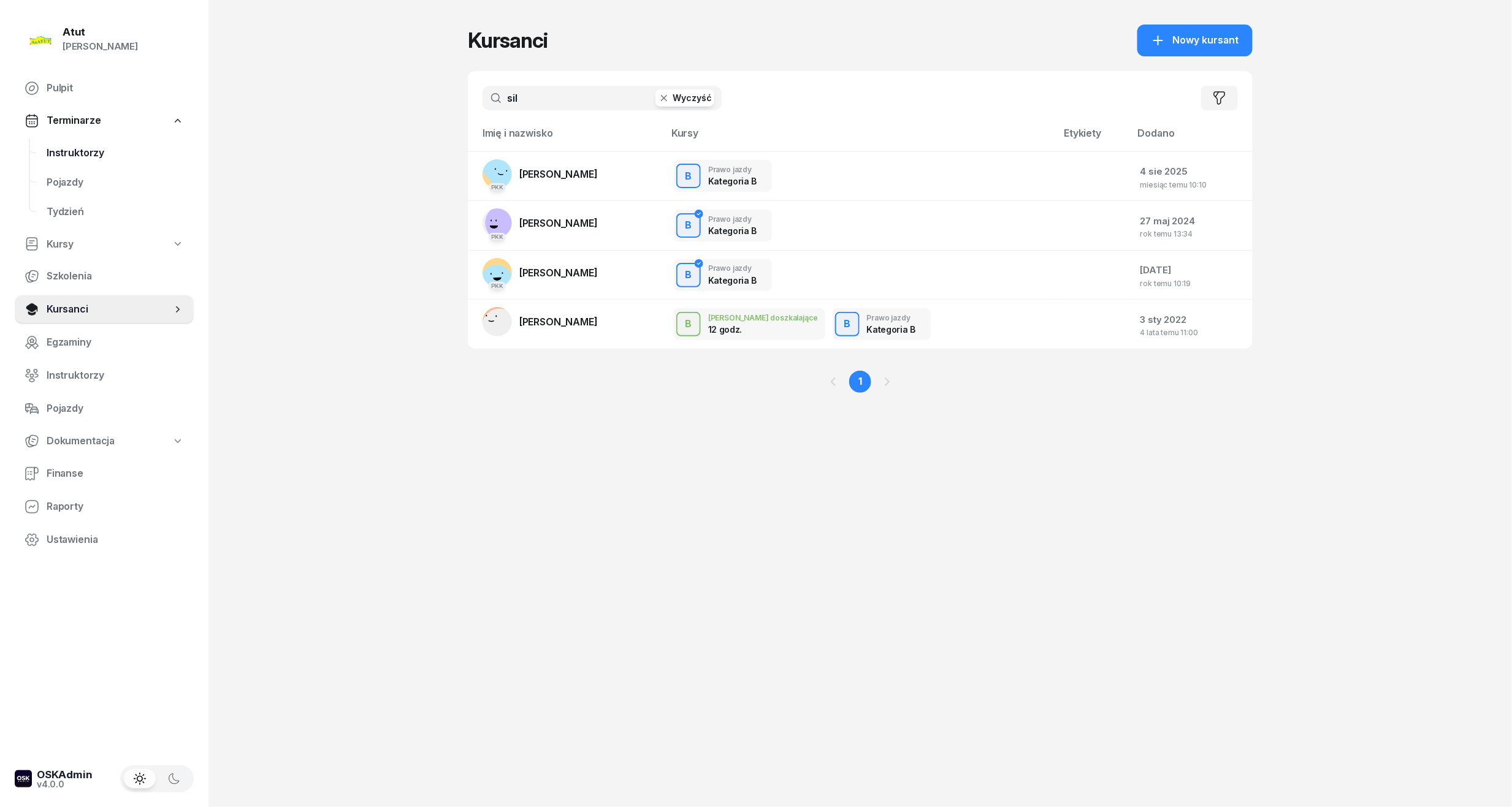
click at [71, 152] on span "Instruktorzy" at bounding box center [115, 153] width 138 height 16
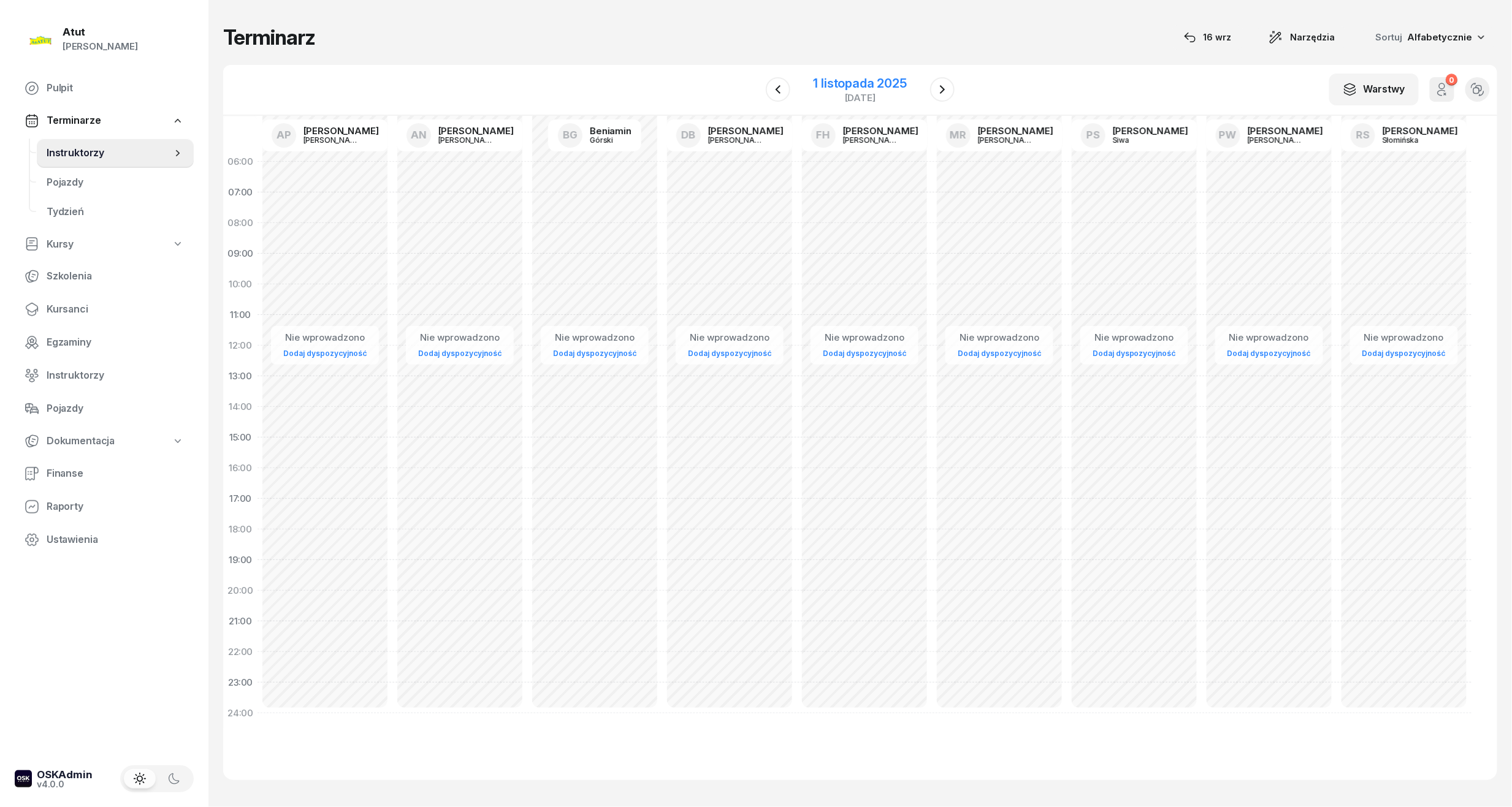
click at [881, 87] on div "1 listopada 2025" at bounding box center [860, 83] width 93 height 12
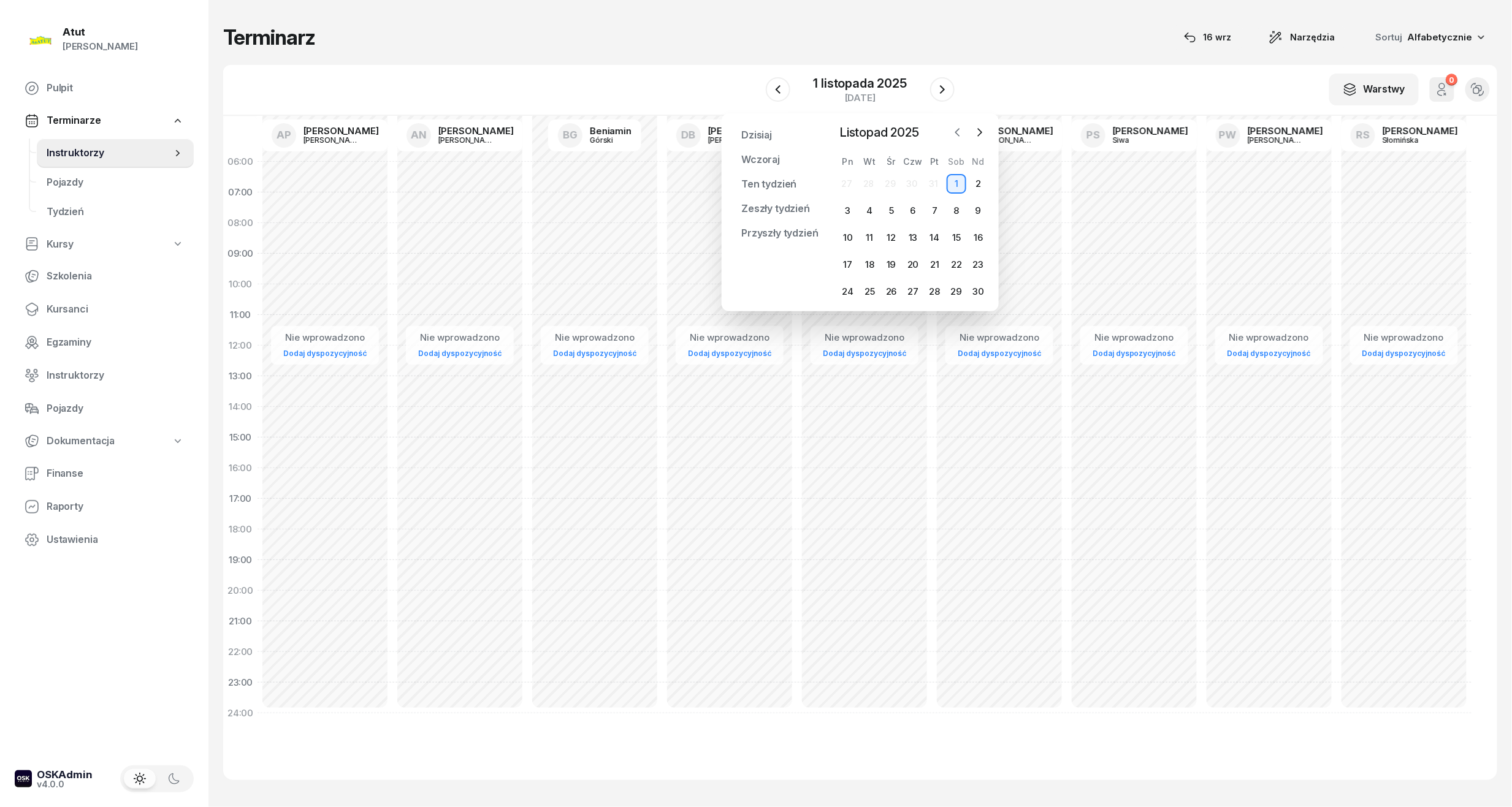
click at [952, 133] on icon "button" at bounding box center [957, 132] width 12 height 12
click at [960, 260] on div "25" at bounding box center [956, 264] width 20 height 20
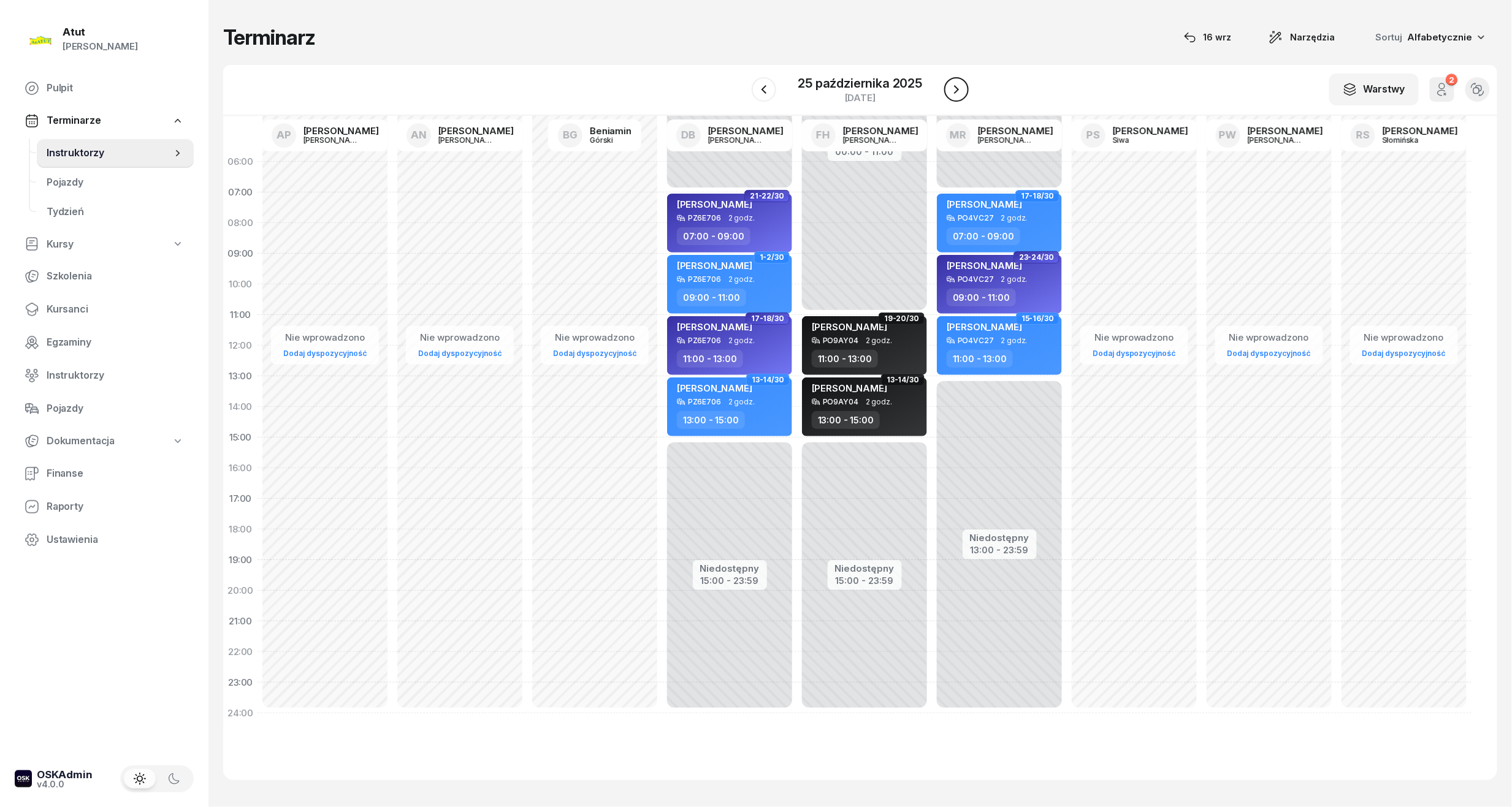
click at [957, 93] on icon "button" at bounding box center [956, 90] width 15 height 15
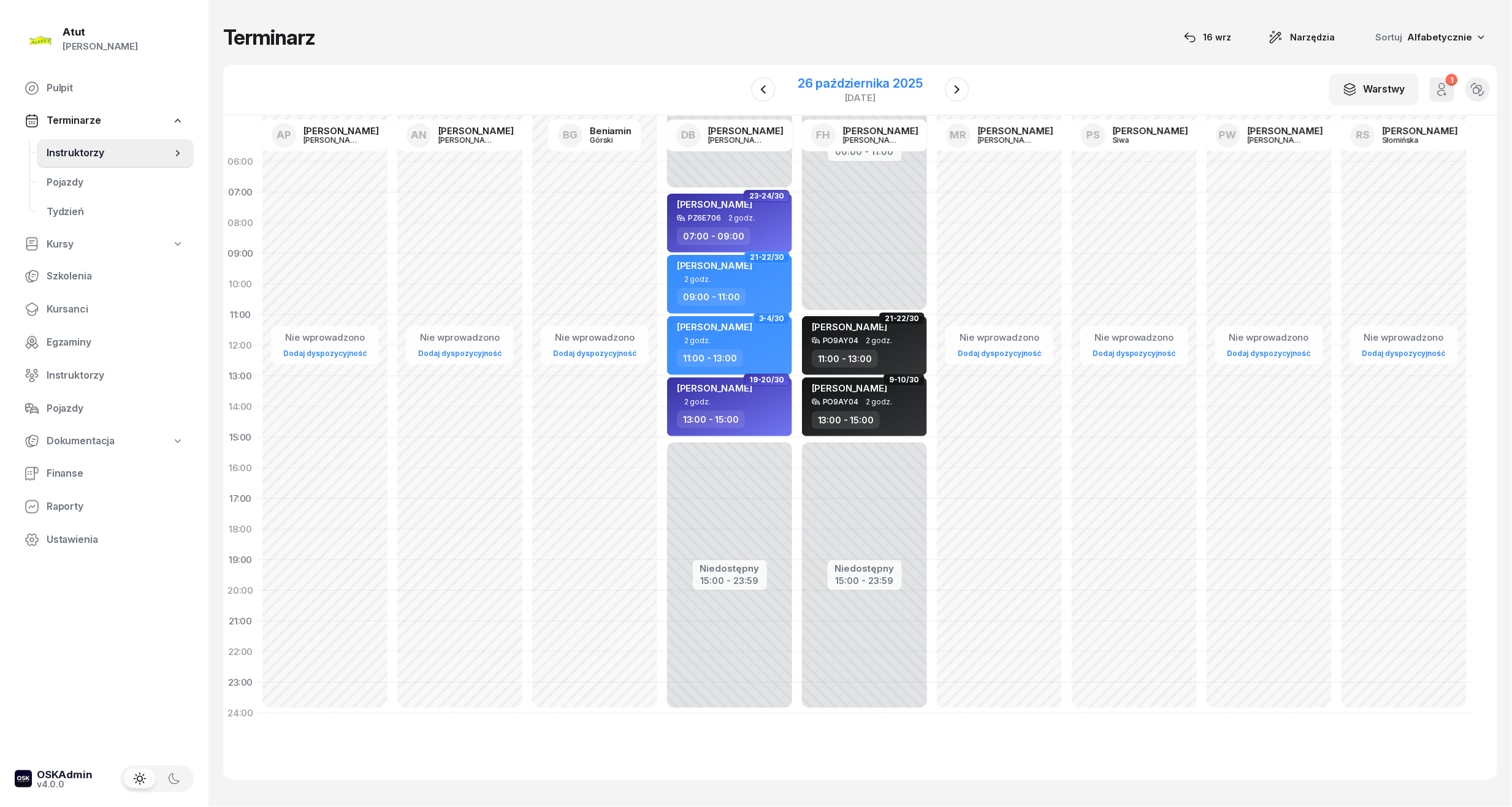
click at [829, 80] on div "26 października 2025" at bounding box center [860, 83] width 125 height 12
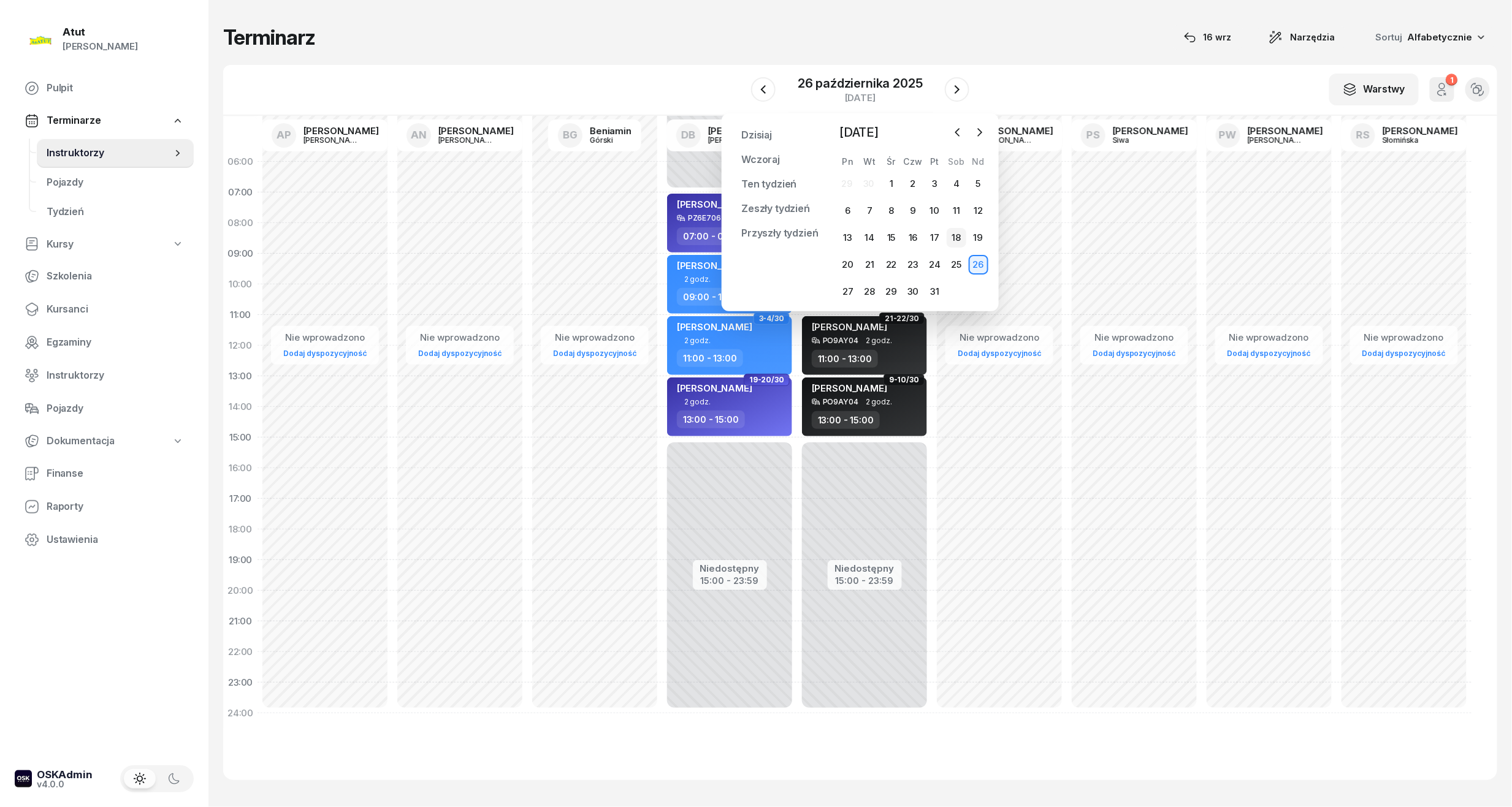
click at [952, 233] on div "18" at bounding box center [956, 238] width 20 height 20
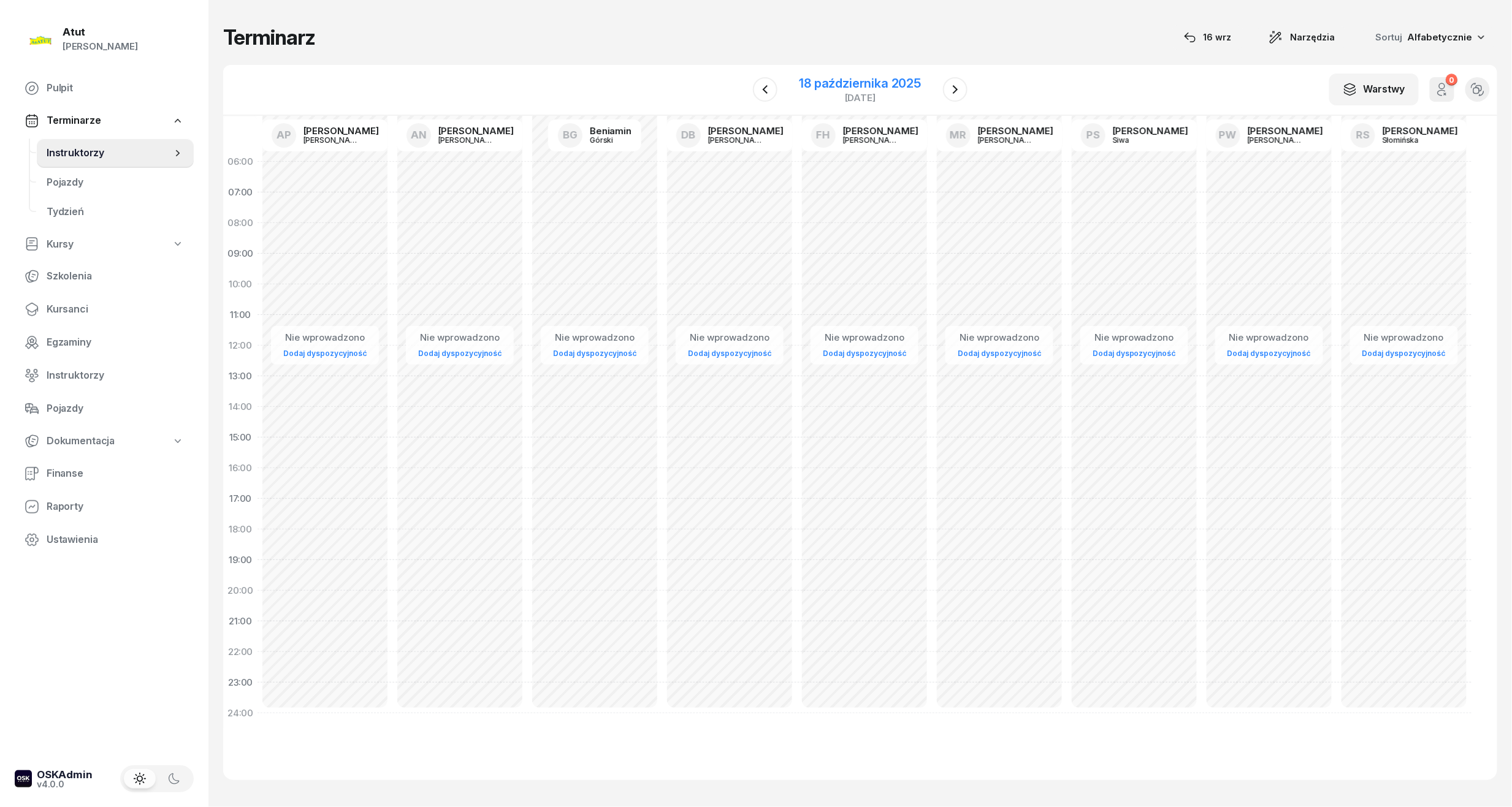
click at [881, 83] on div "18 października 2025" at bounding box center [860, 83] width 122 height 12
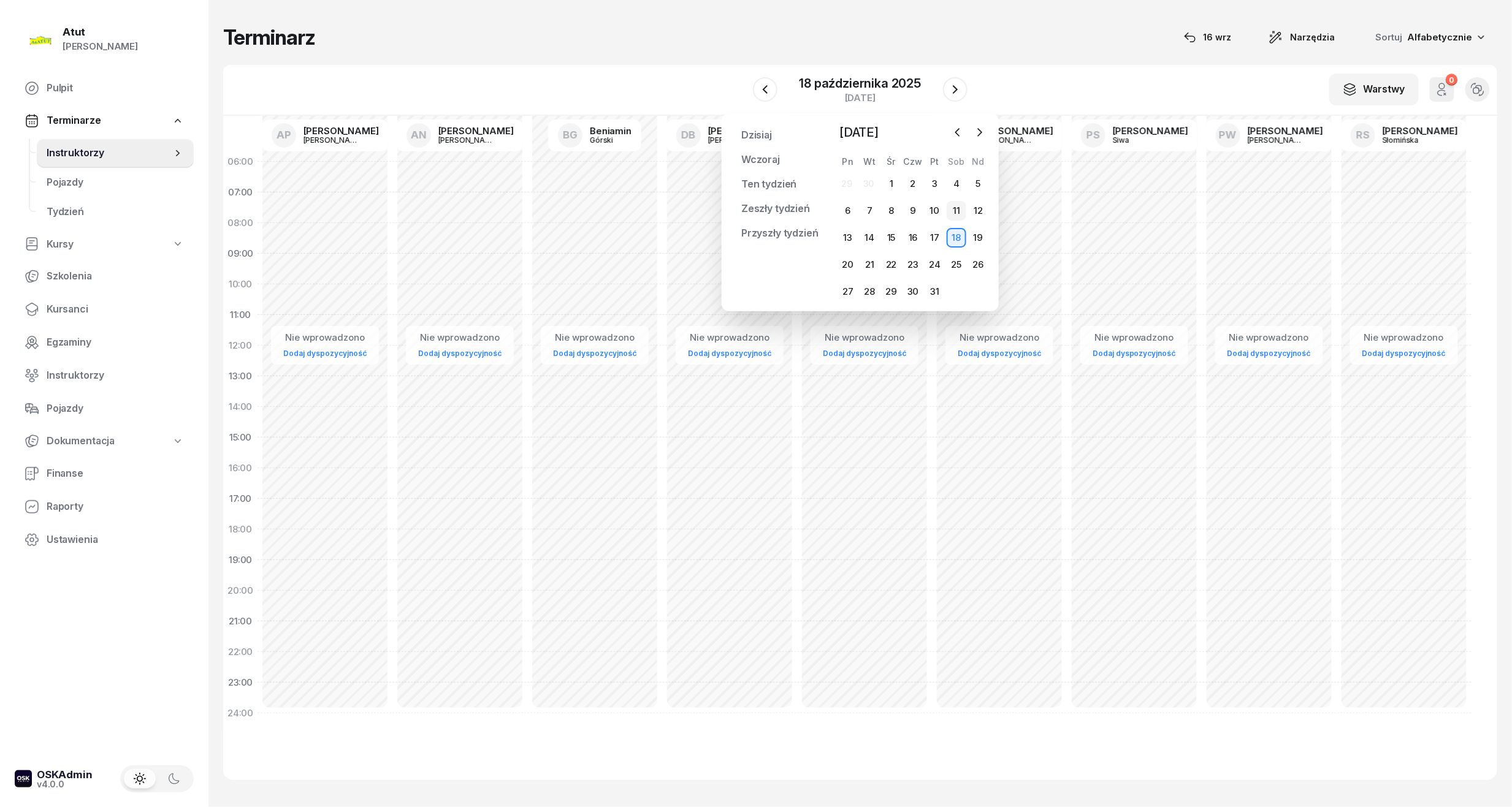
click at [948, 214] on div "11" at bounding box center [956, 210] width 20 height 20
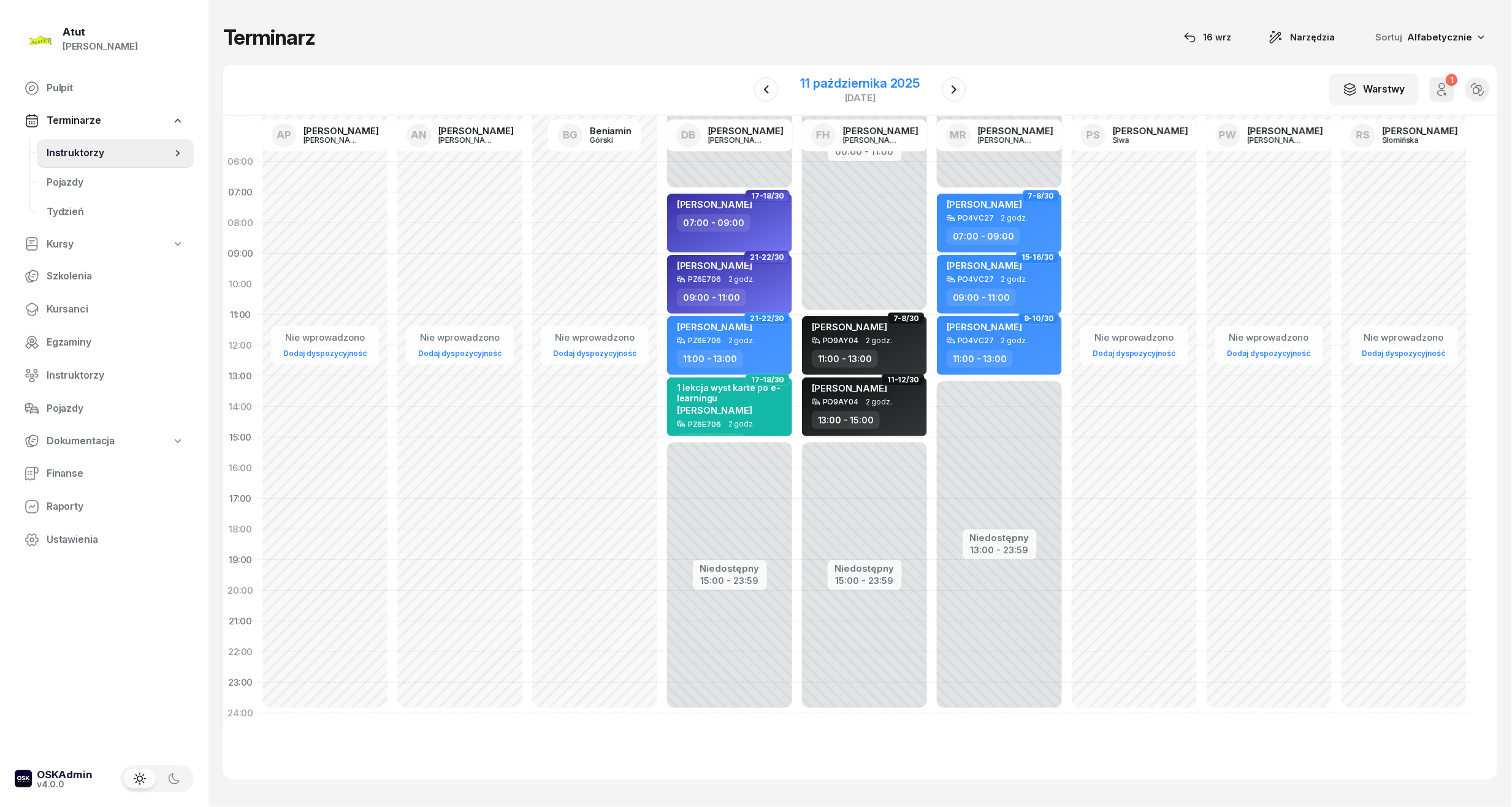
click at [839, 87] on div "11 października 2025" at bounding box center [860, 83] width 120 height 12
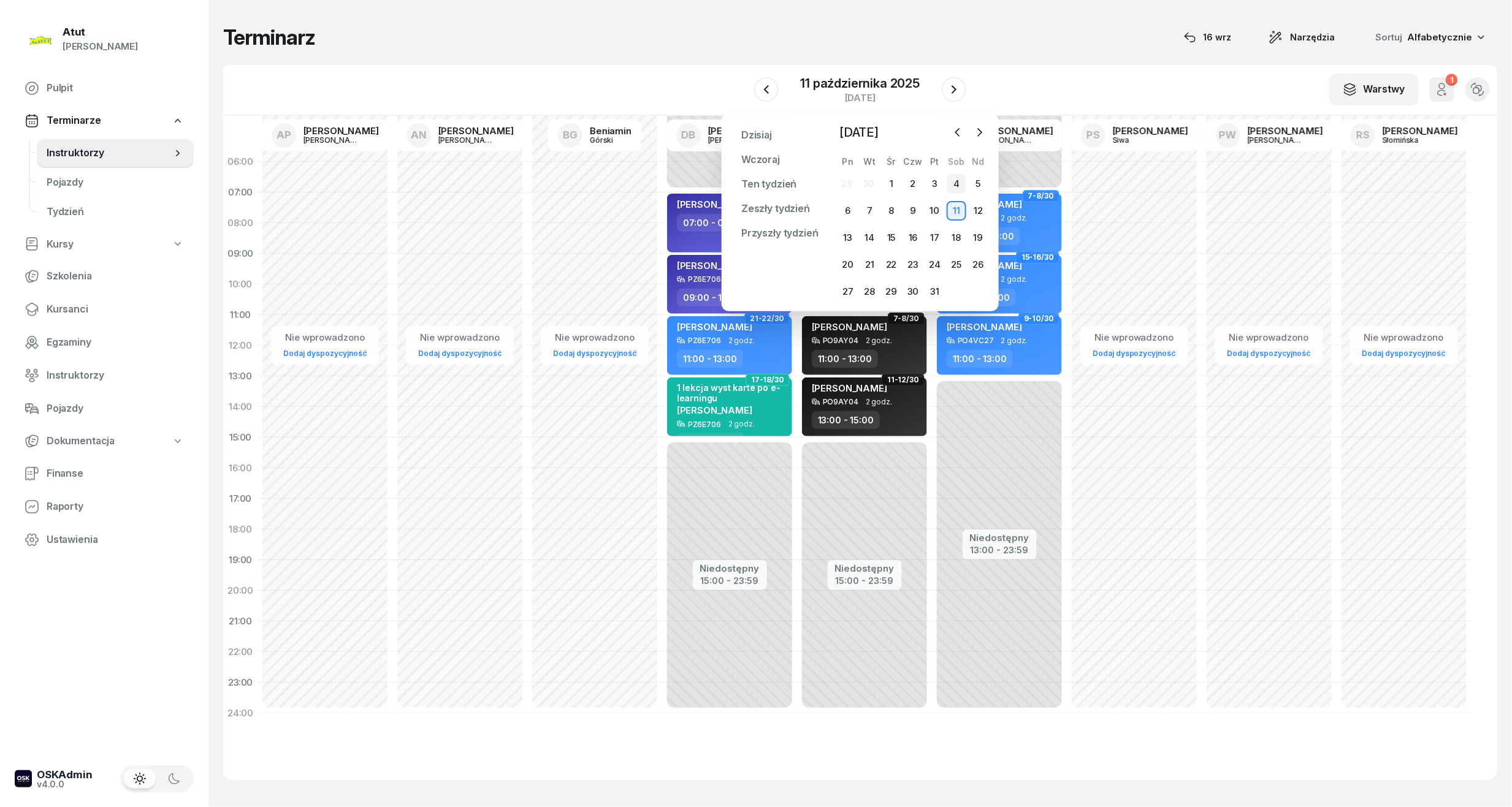
click at [954, 187] on div "4" at bounding box center [956, 184] width 20 height 20
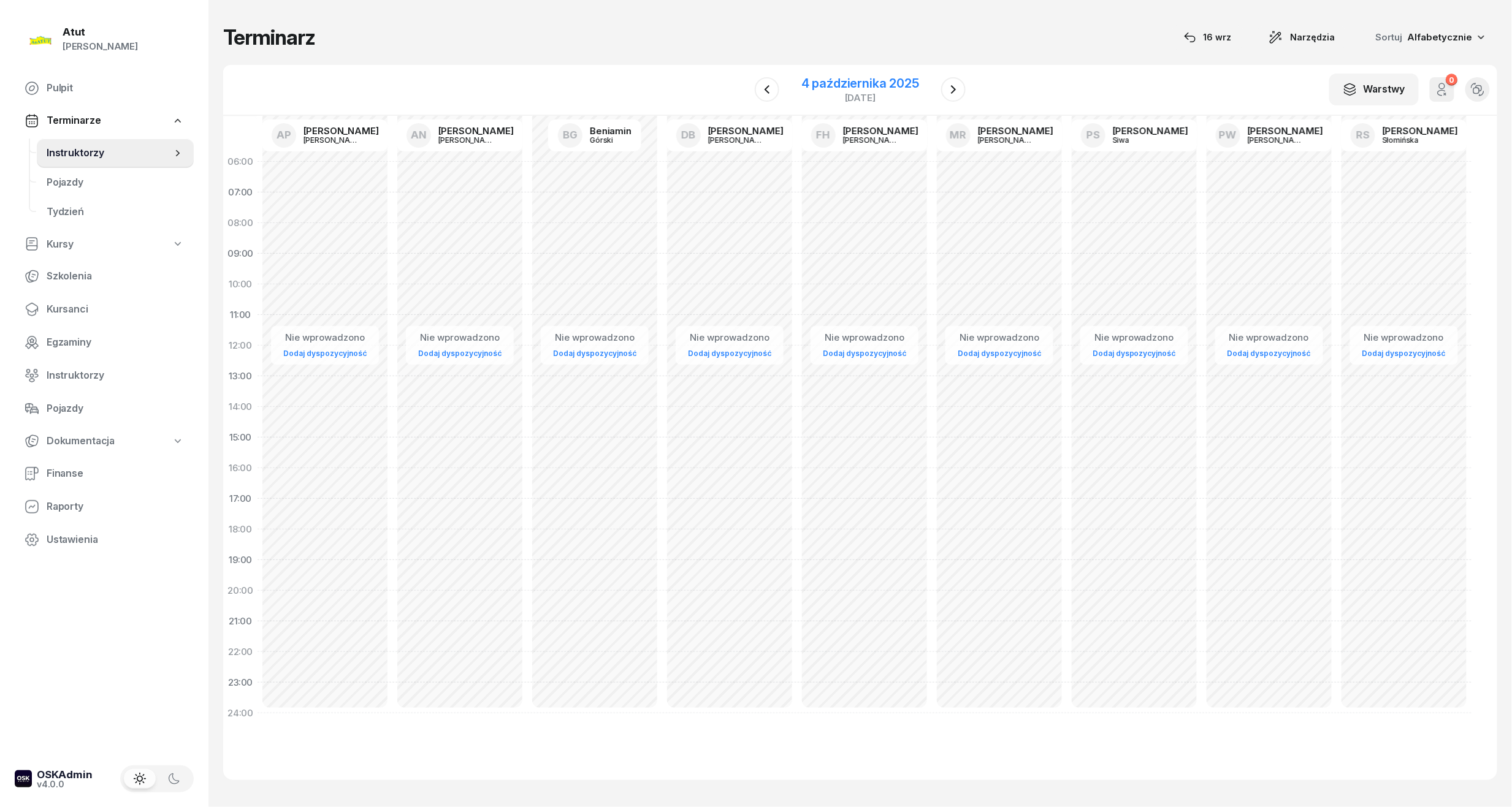
click at [847, 77] on div "4 października 2025" at bounding box center [860, 83] width 118 height 12
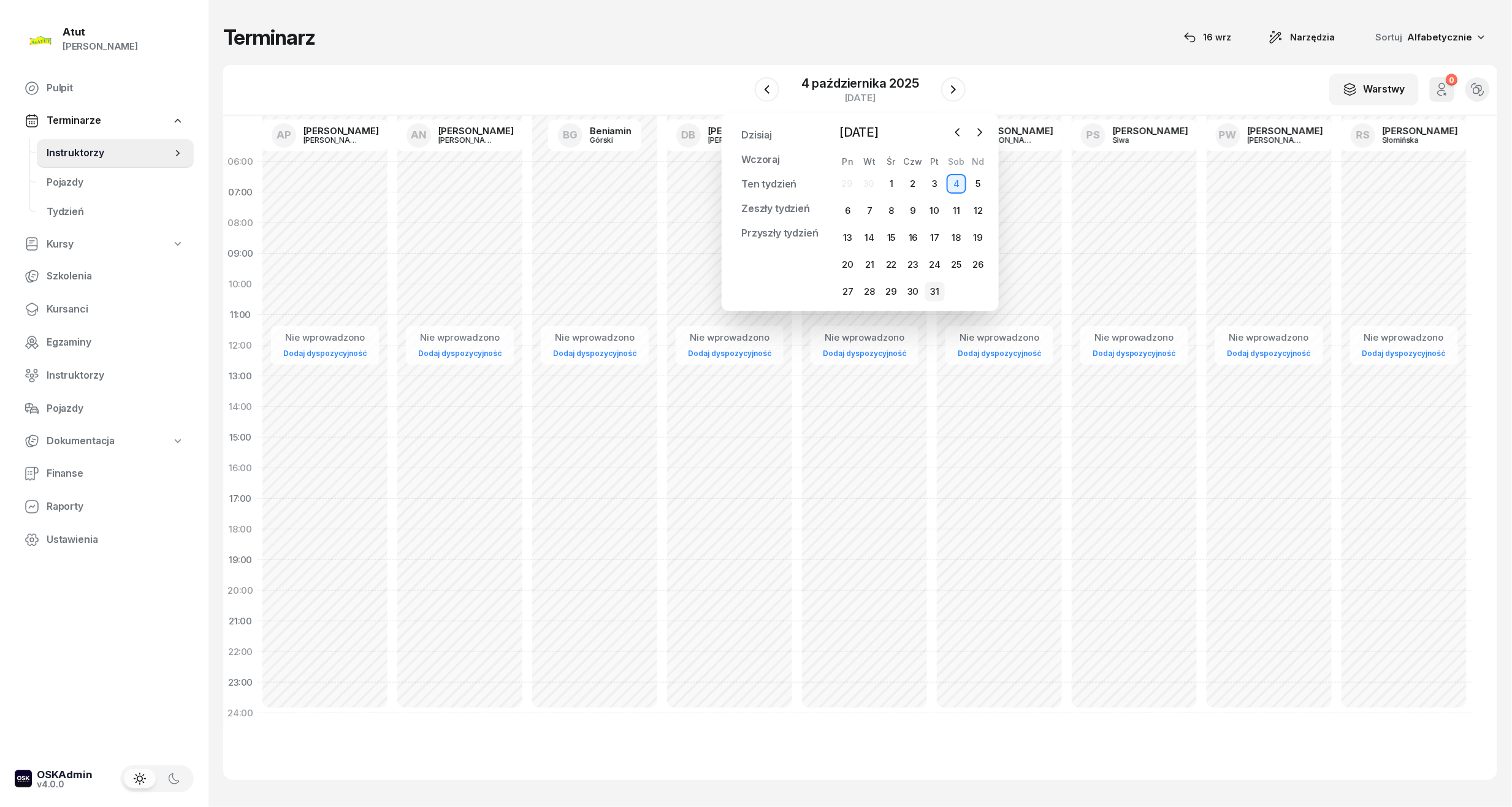
click at [941, 291] on div "31" at bounding box center [935, 291] width 20 height 20
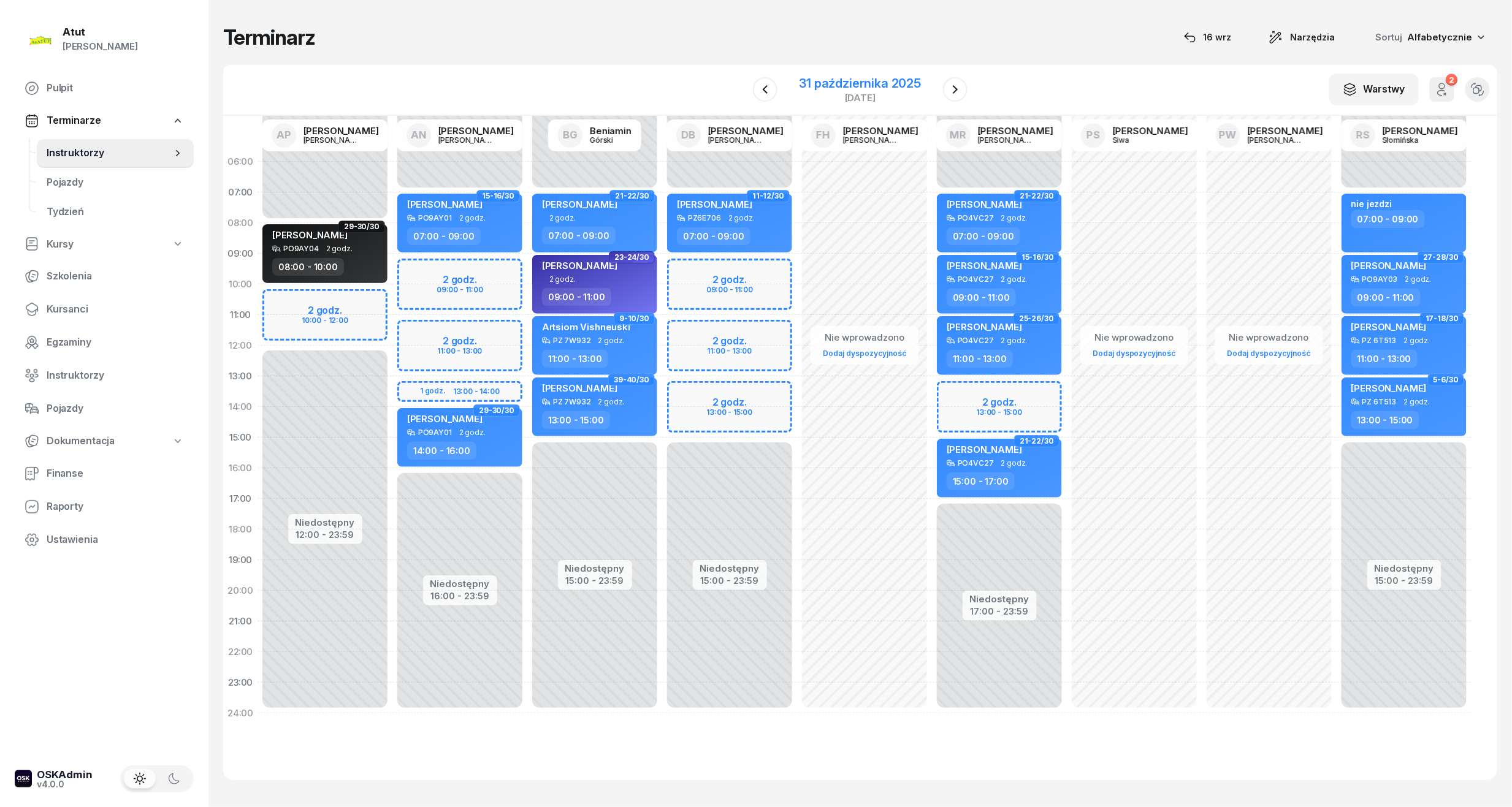
click at [837, 90] on div "31 października 2025" at bounding box center [860, 83] width 122 height 12
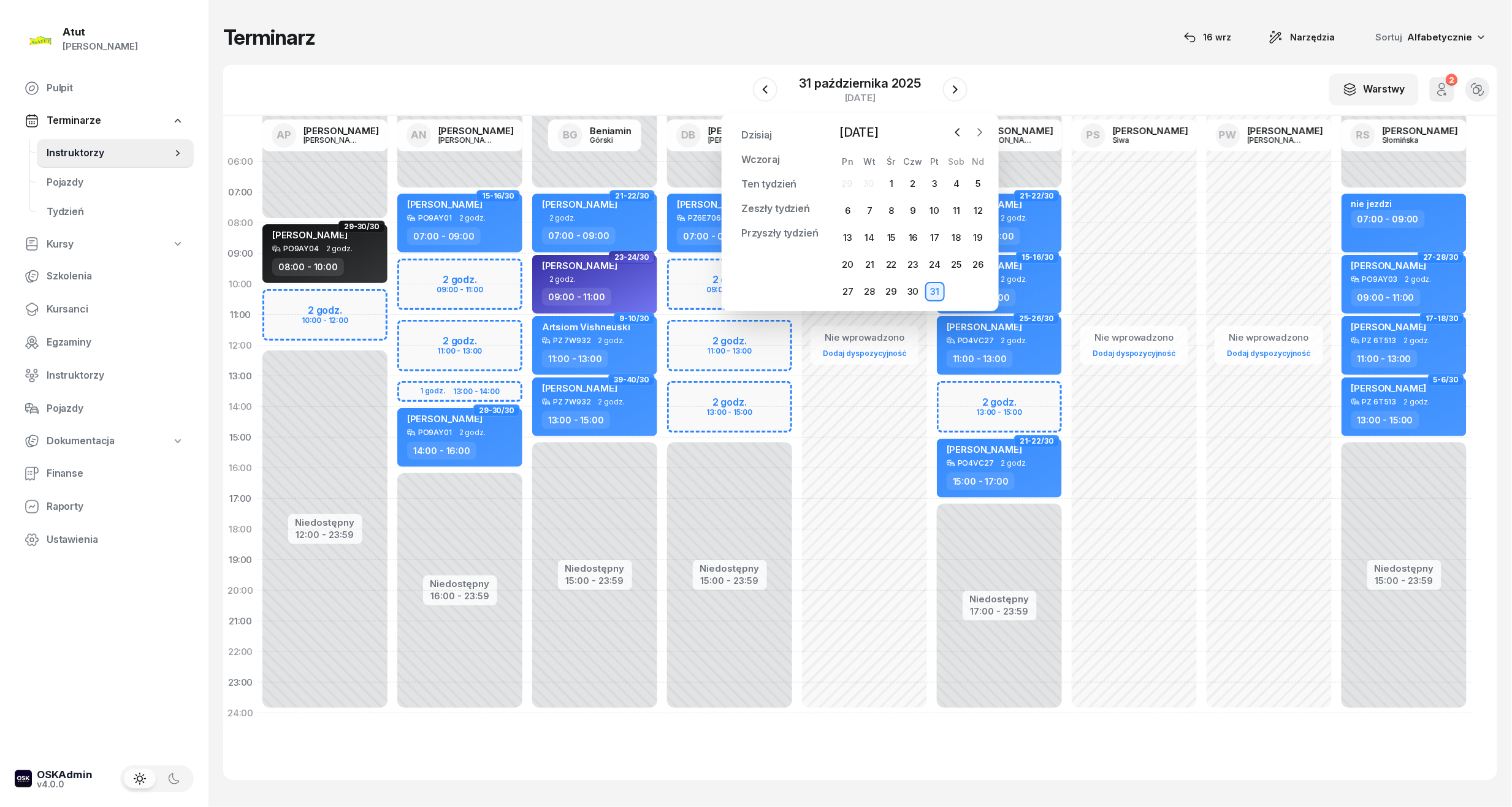
click at [979, 132] on icon "button" at bounding box center [979, 132] width 12 height 12
click at [973, 132] on icon "button" at bounding box center [979, 132] width 12 height 12
click at [886, 189] on div "3" at bounding box center [891, 184] width 20 height 20
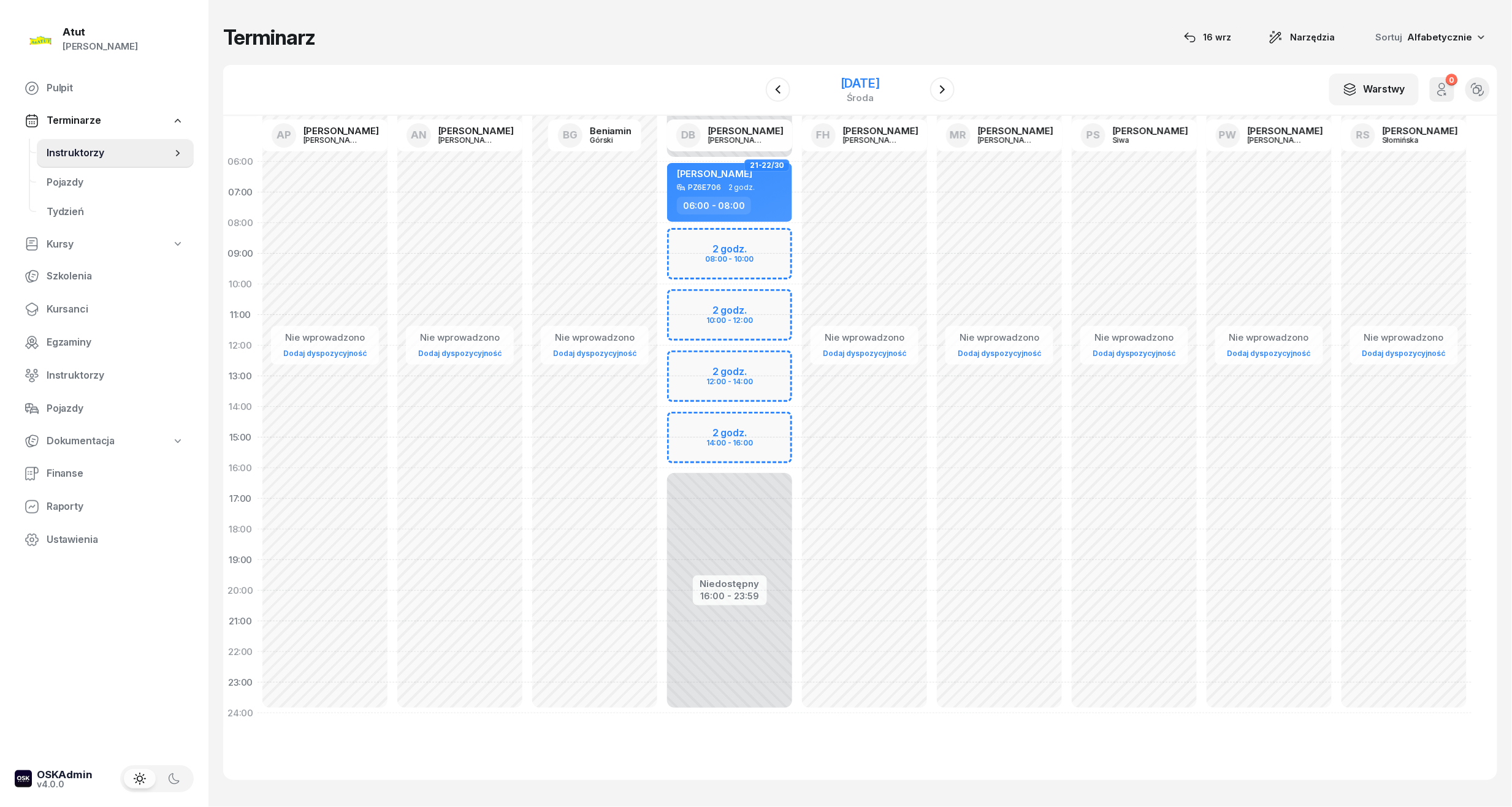
click at [856, 87] on div "[DATE]" at bounding box center [860, 83] width 40 height 12
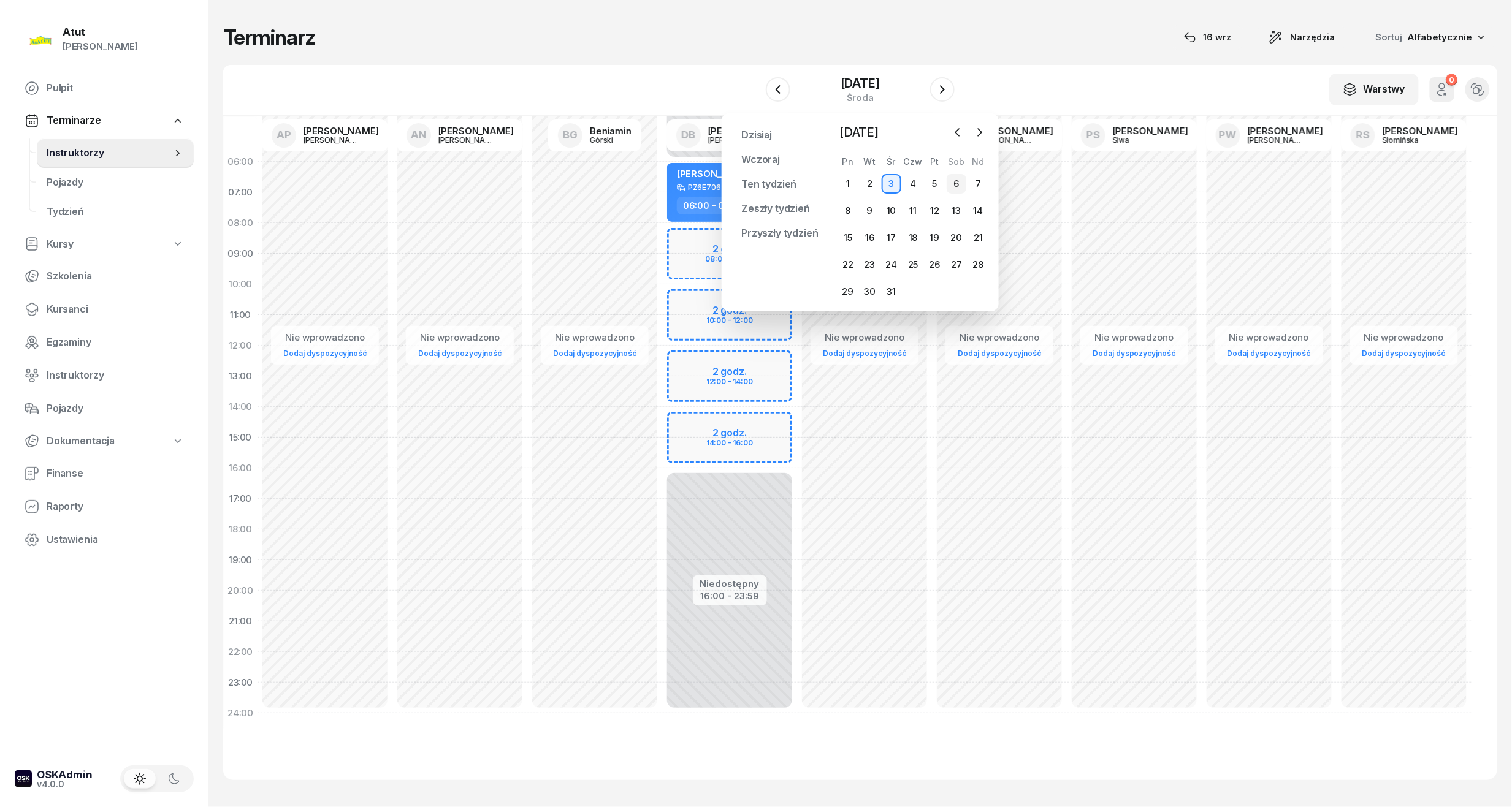
click at [949, 183] on div "6" at bounding box center [956, 184] width 20 height 20
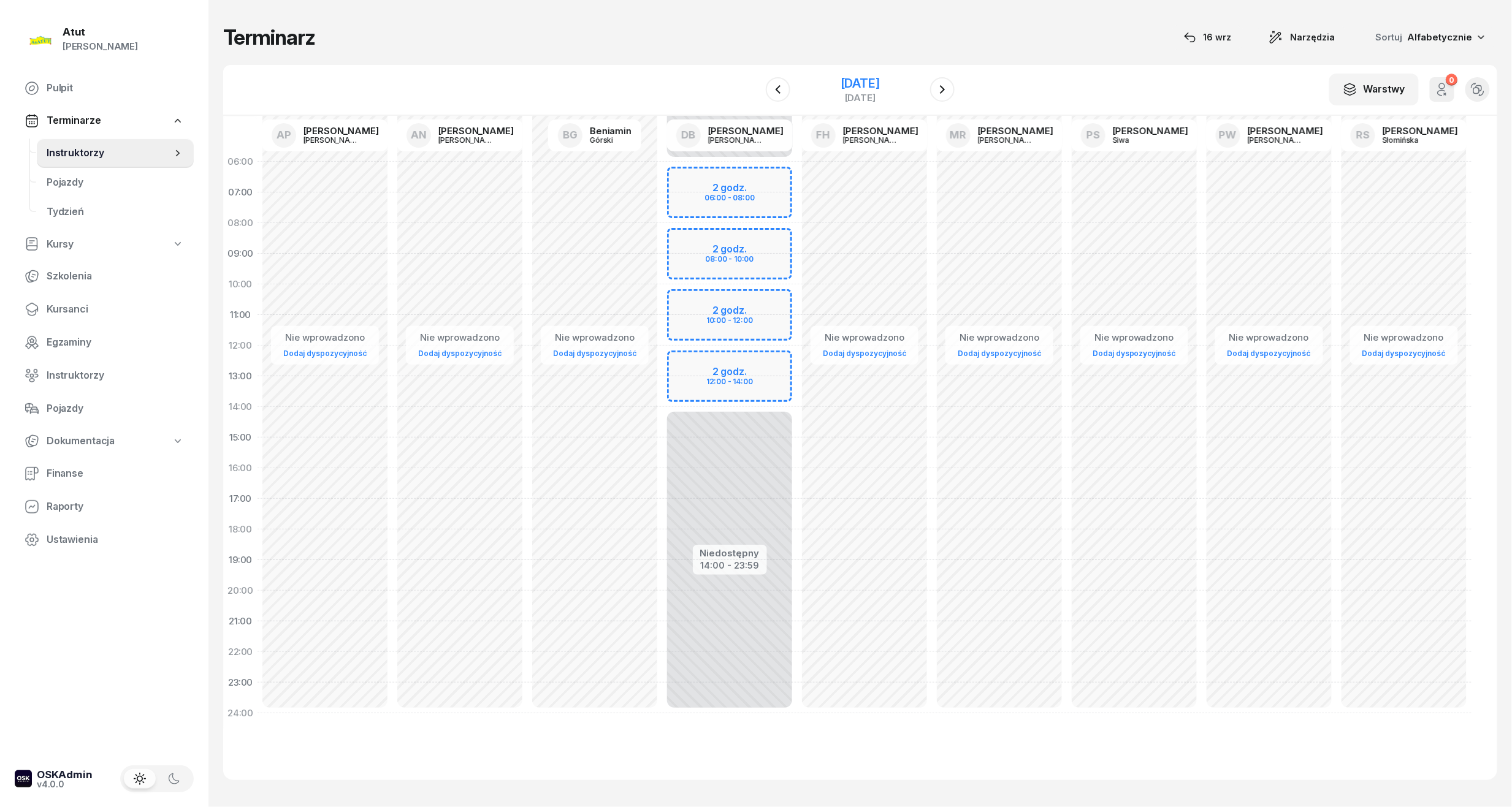
click at [854, 81] on div "[DATE]" at bounding box center [860, 83] width 40 height 12
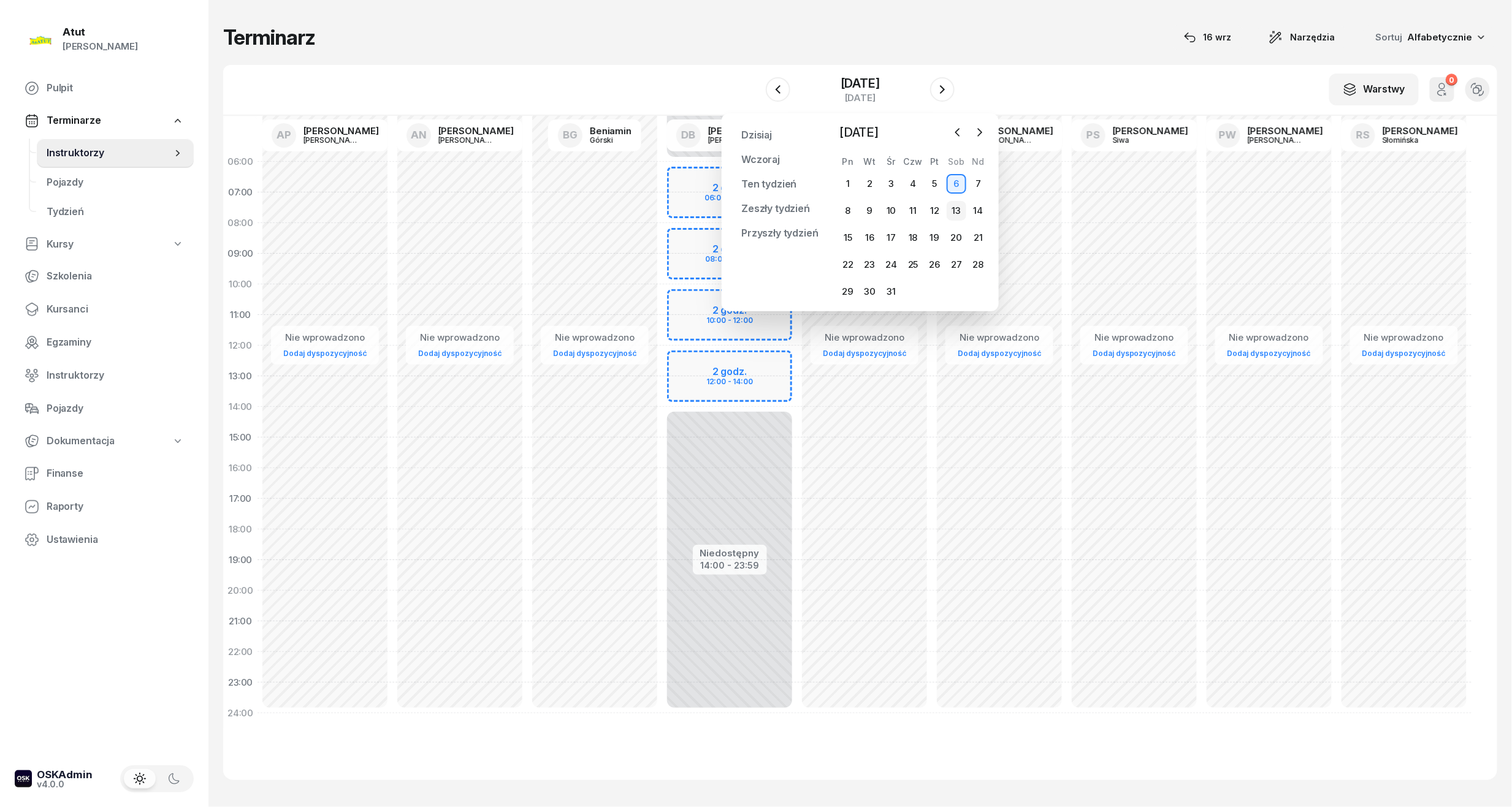
click at [957, 204] on div "13" at bounding box center [956, 210] width 20 height 20
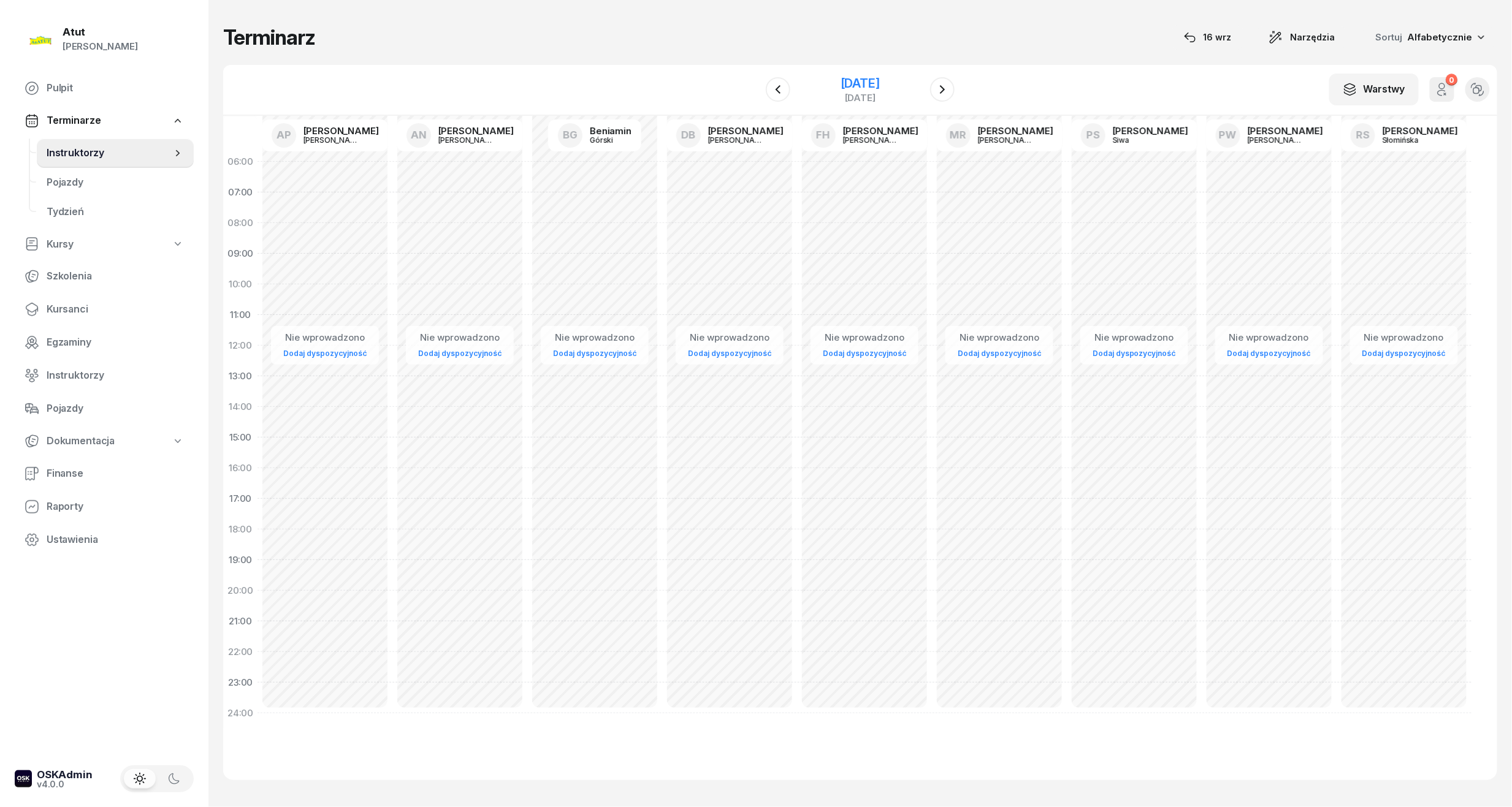
click at [861, 83] on div "[DATE]" at bounding box center [860, 83] width 40 height 12
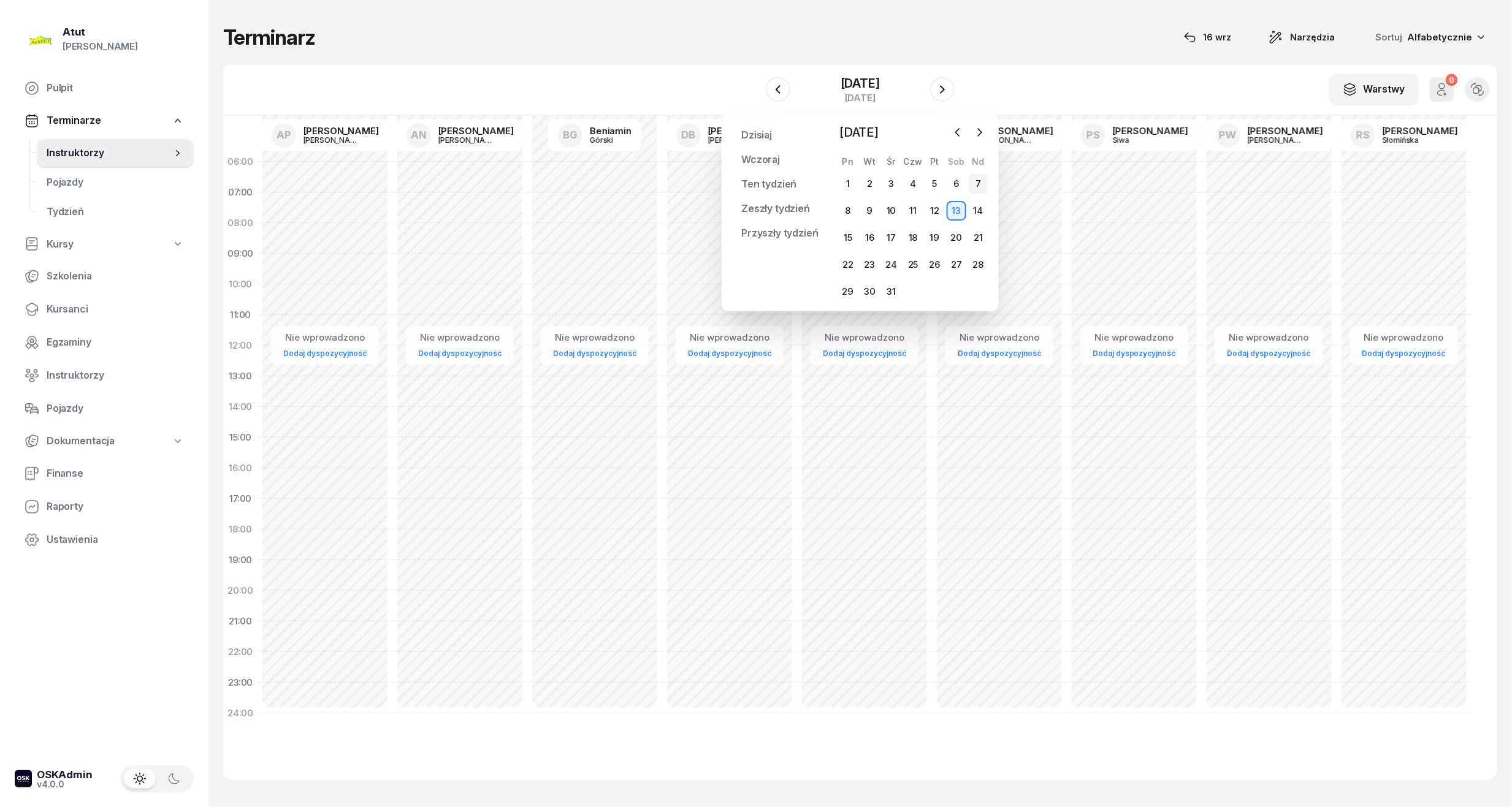
click at [981, 189] on div "7" at bounding box center [978, 184] width 20 height 20
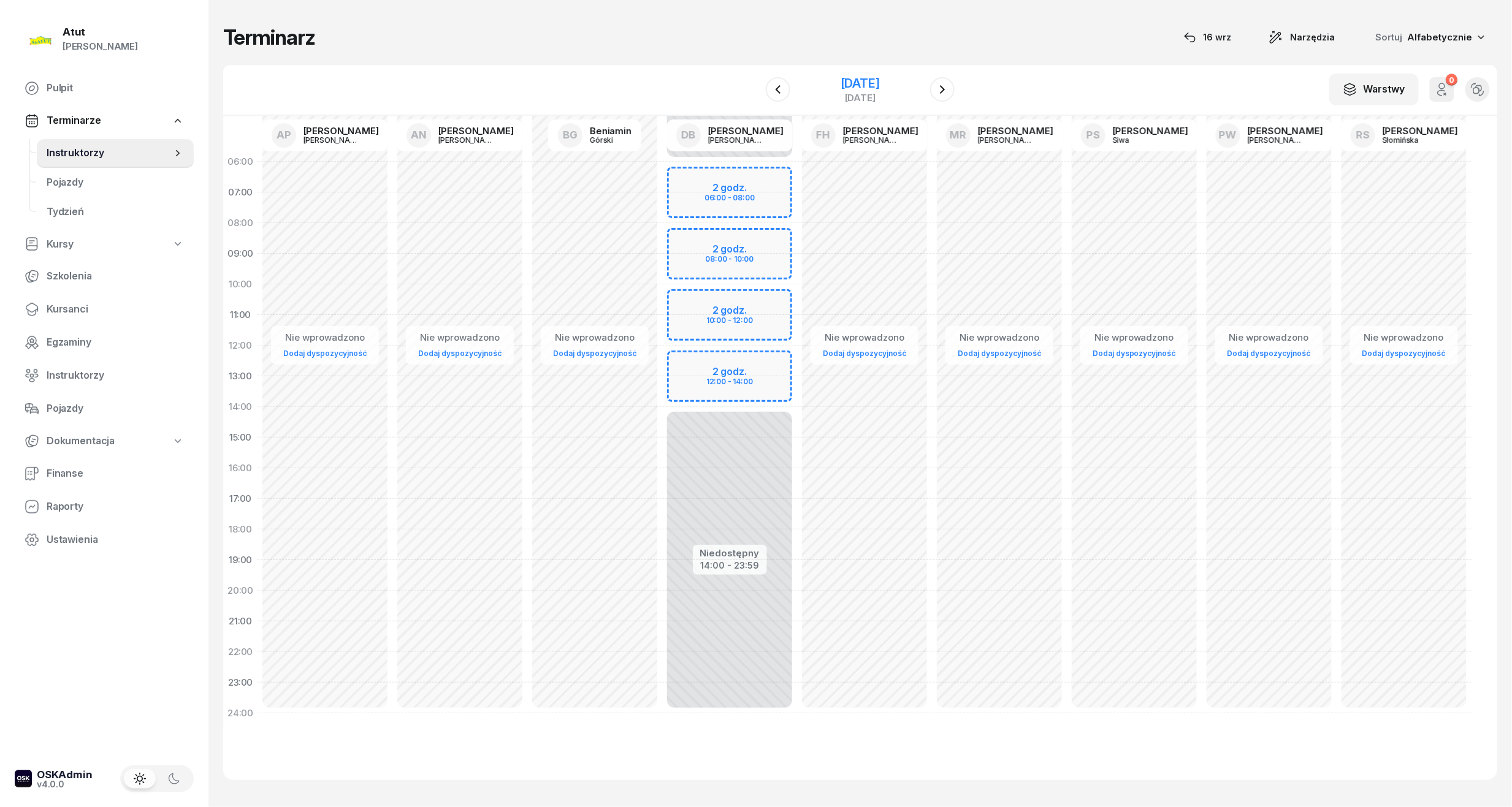
click at [863, 74] on div "7 grudnia 2025 niedziela" at bounding box center [860, 90] width 125 height 35
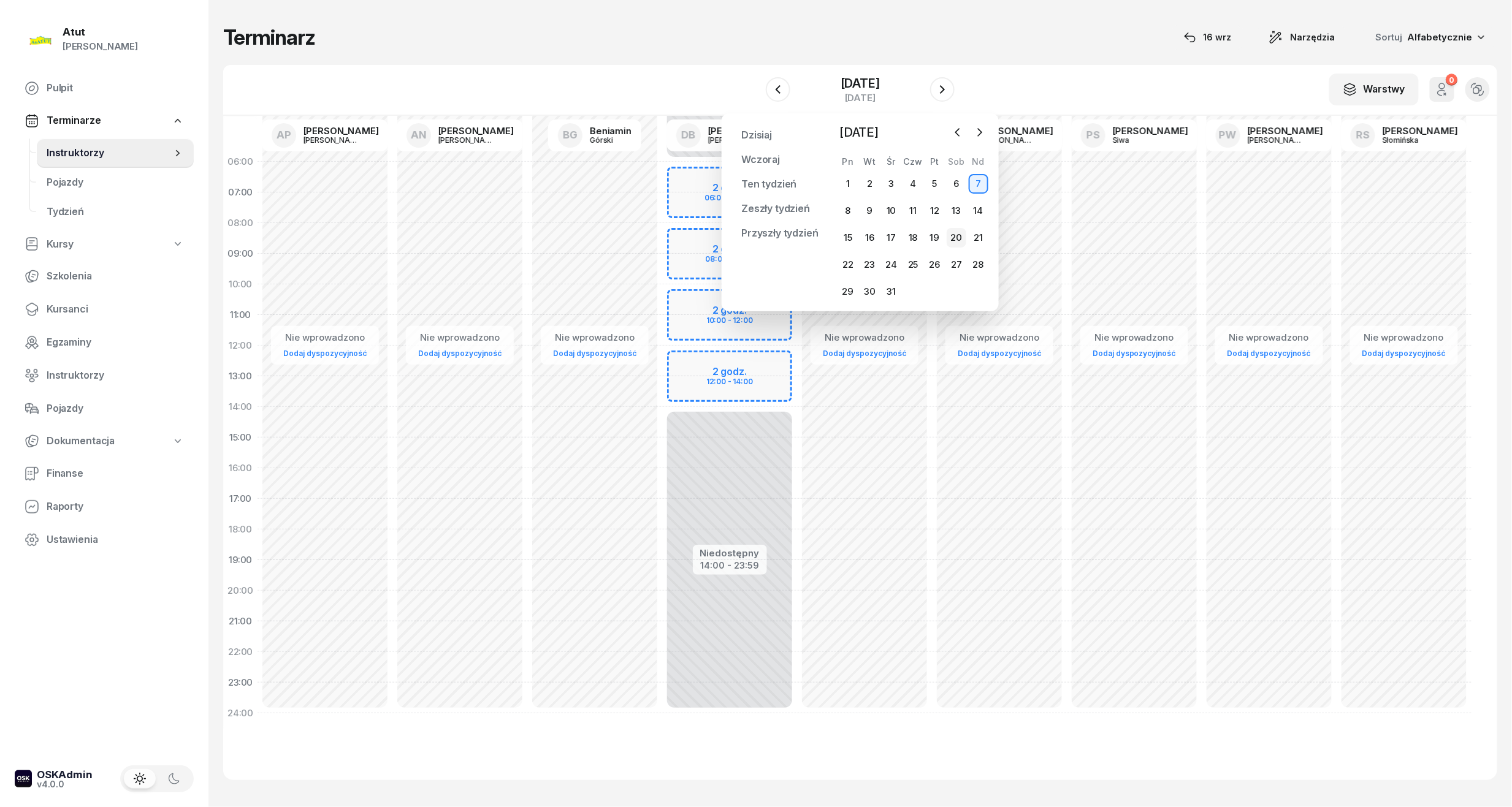
click at [954, 244] on div "20" at bounding box center [956, 238] width 20 height 20
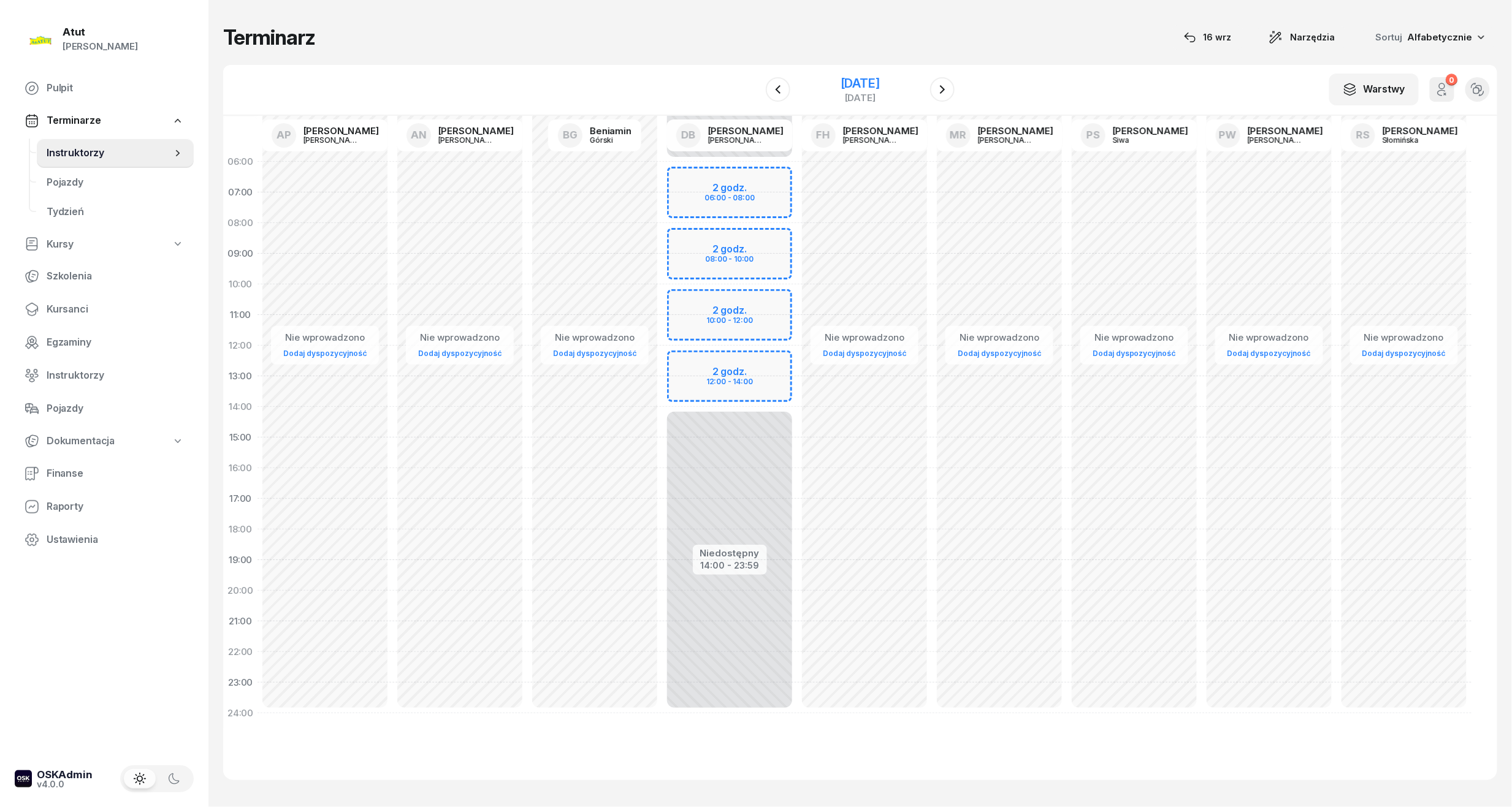
click at [872, 89] on div "[DATE]" at bounding box center [860, 83] width 40 height 12
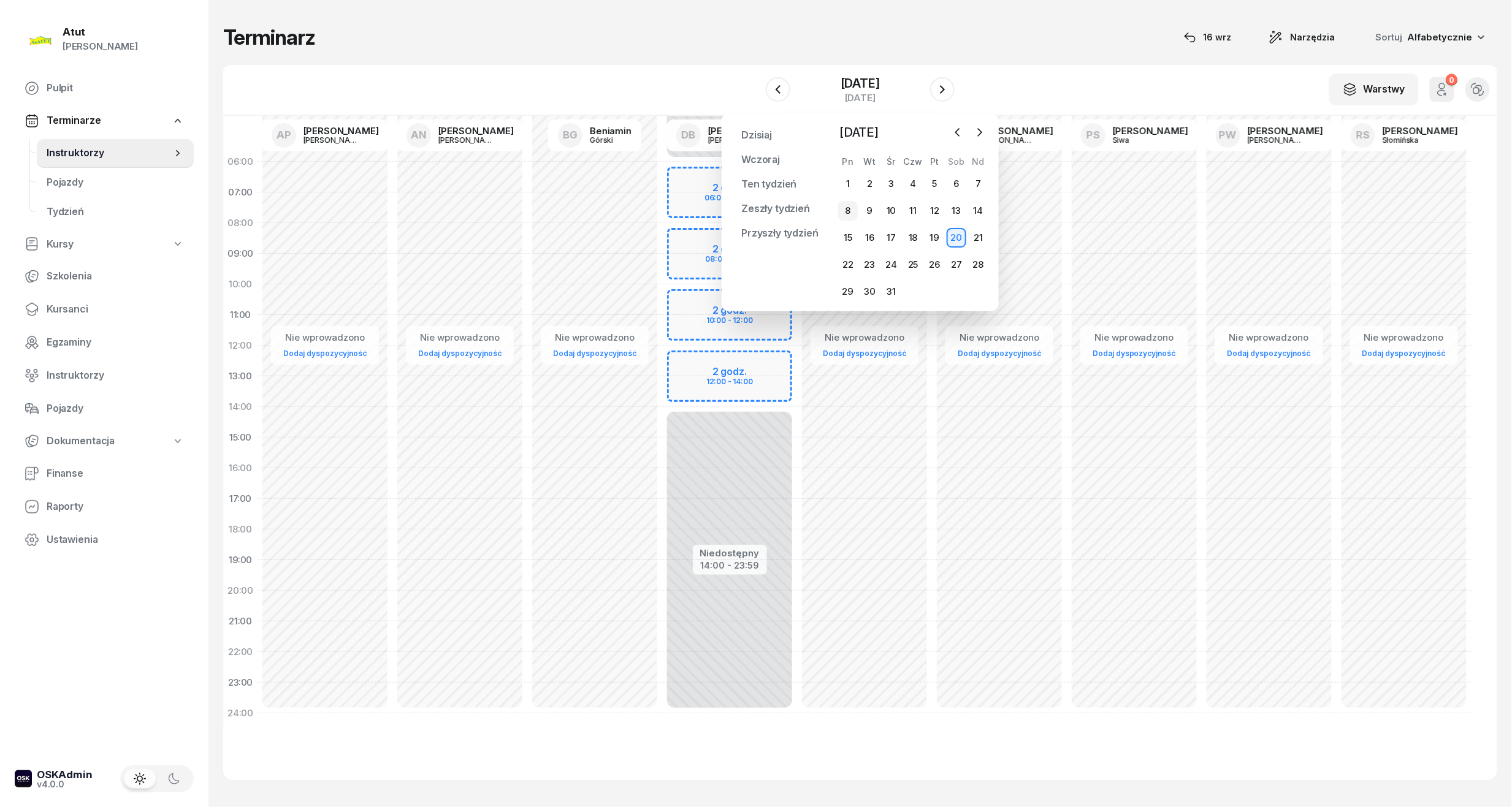
click at [847, 213] on div "8" at bounding box center [848, 210] width 20 height 20
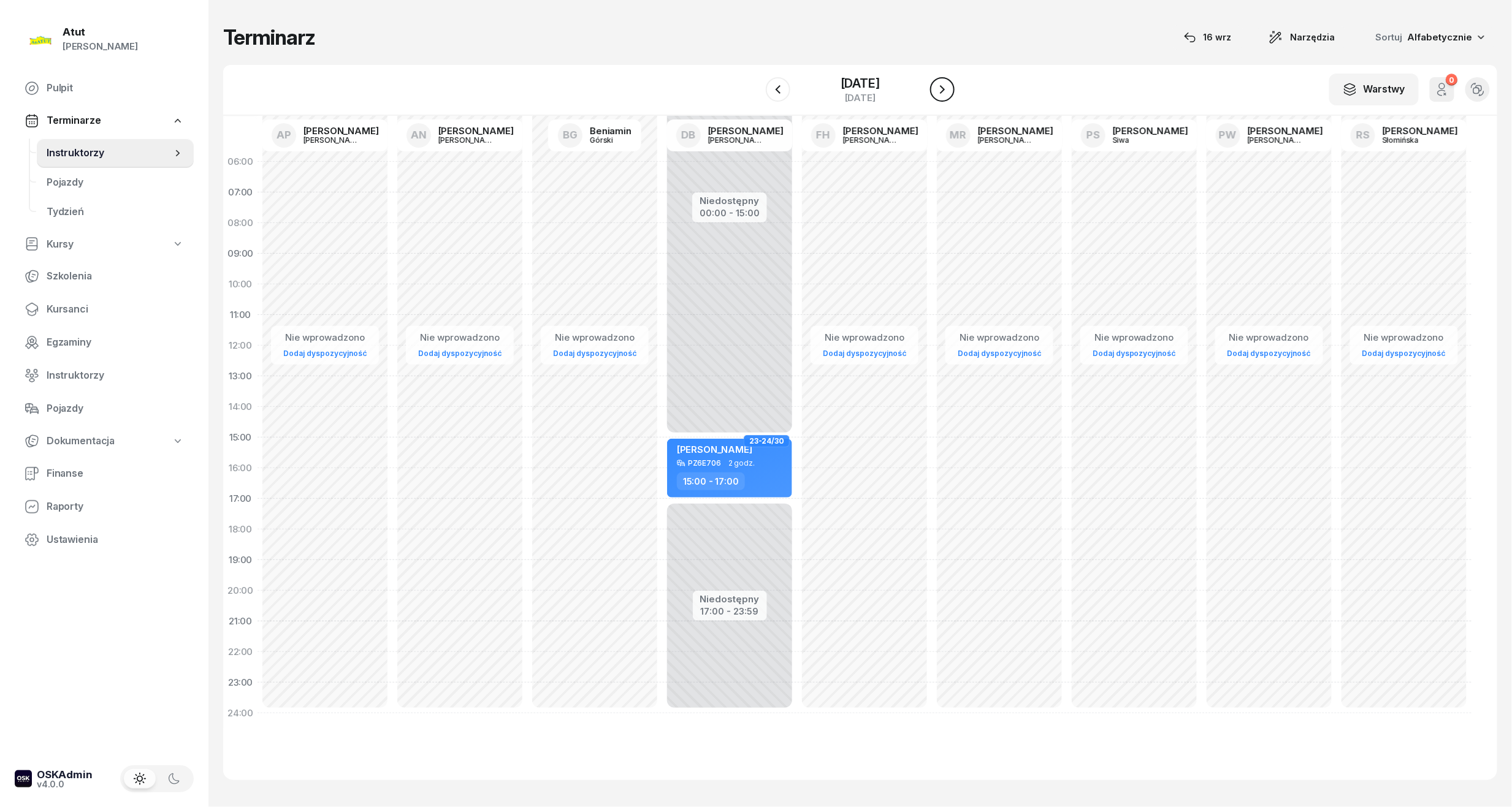
click at [951, 89] on button "button" at bounding box center [942, 90] width 25 height 25
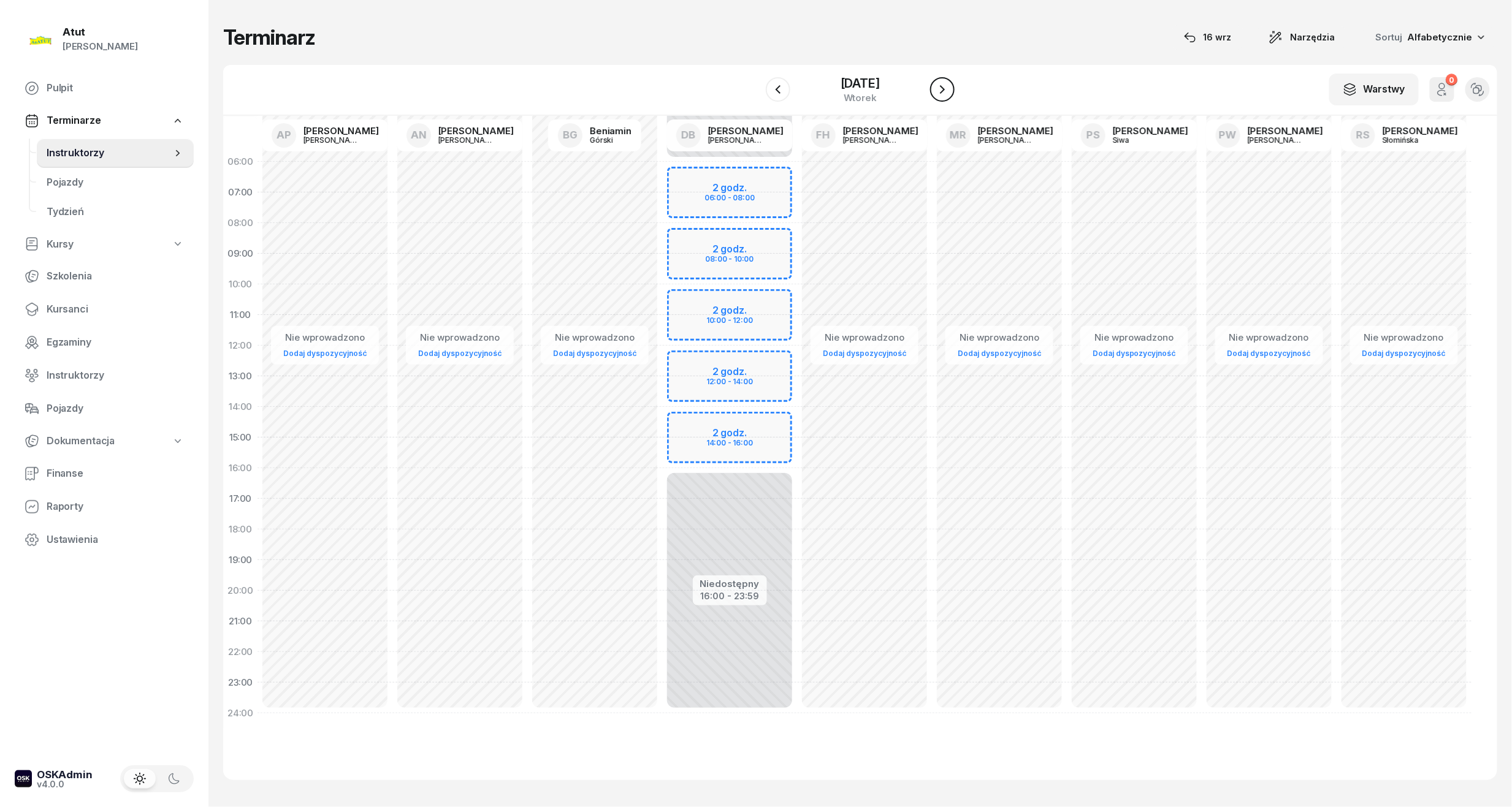
click at [951, 89] on button "button" at bounding box center [942, 90] width 25 height 25
click at [841, 73] on div "11 grudnia 2025 czwartek" at bounding box center [860, 90] width 125 height 35
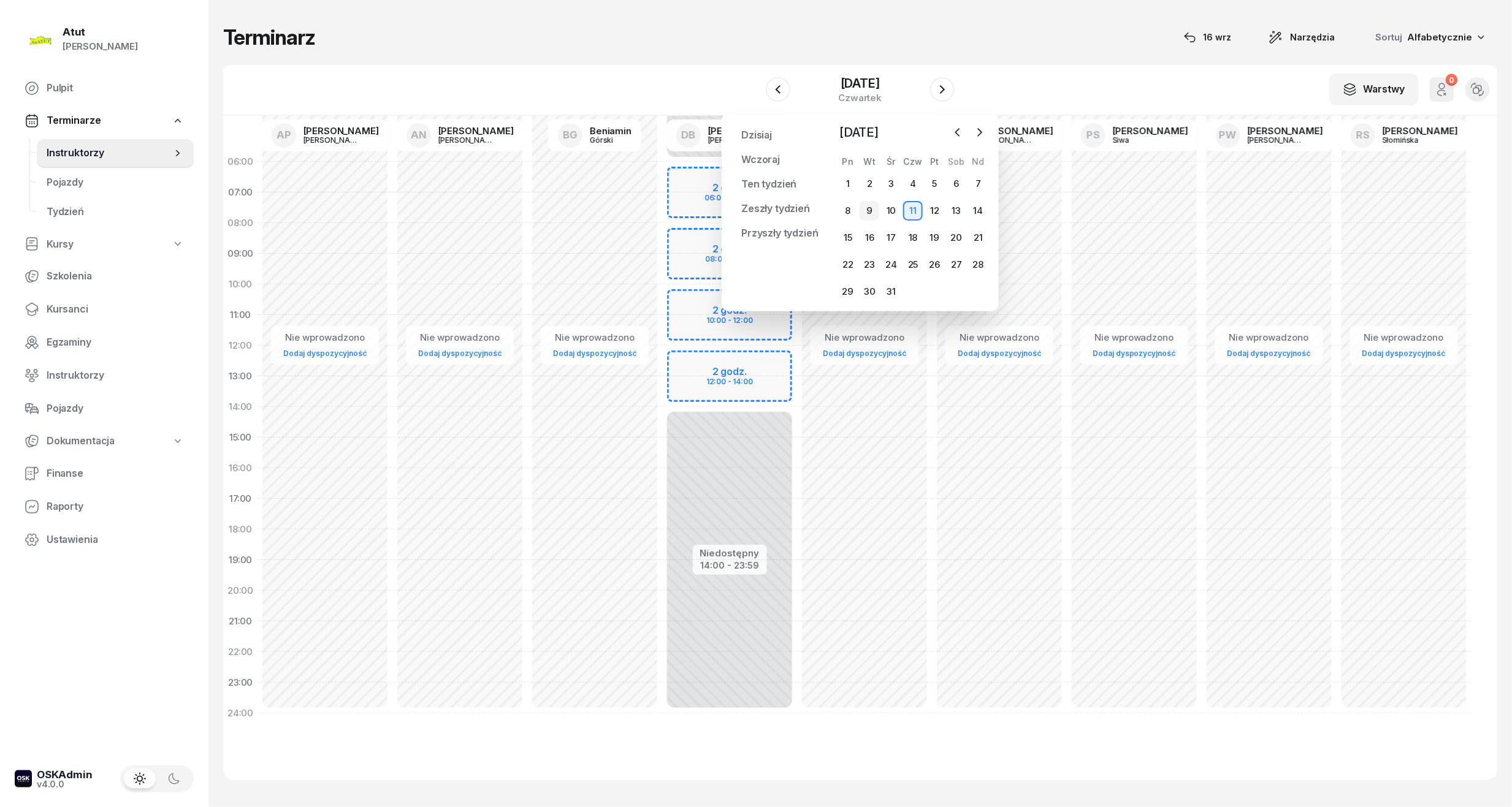
click at [872, 212] on div "9" at bounding box center [869, 210] width 20 height 20
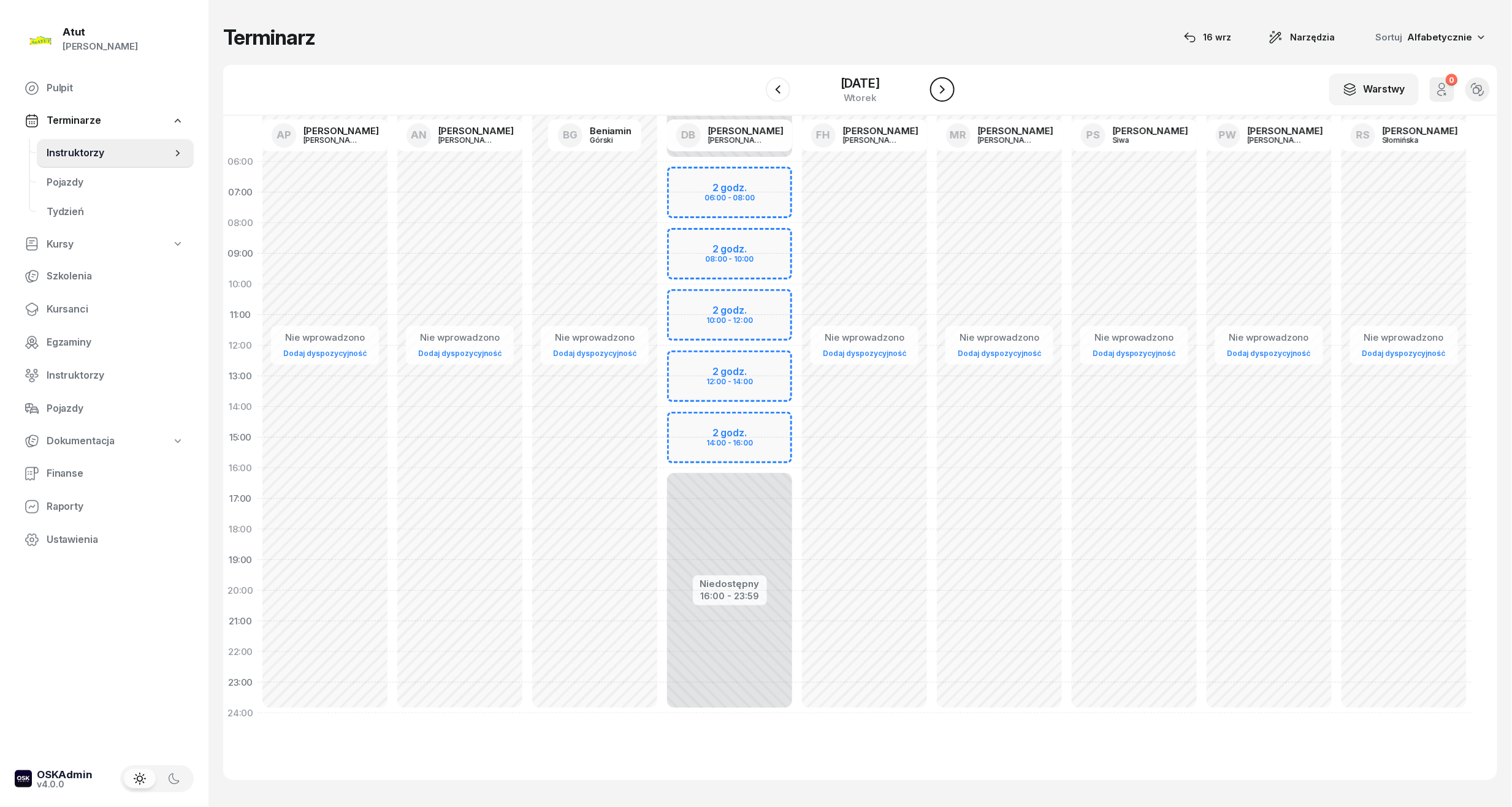
click at [945, 84] on icon "button" at bounding box center [942, 90] width 15 height 15
click at [945, 90] on icon "button" at bounding box center [942, 90] width 15 height 15
click at [869, 80] on div "[DATE]" at bounding box center [860, 83] width 43 height 12
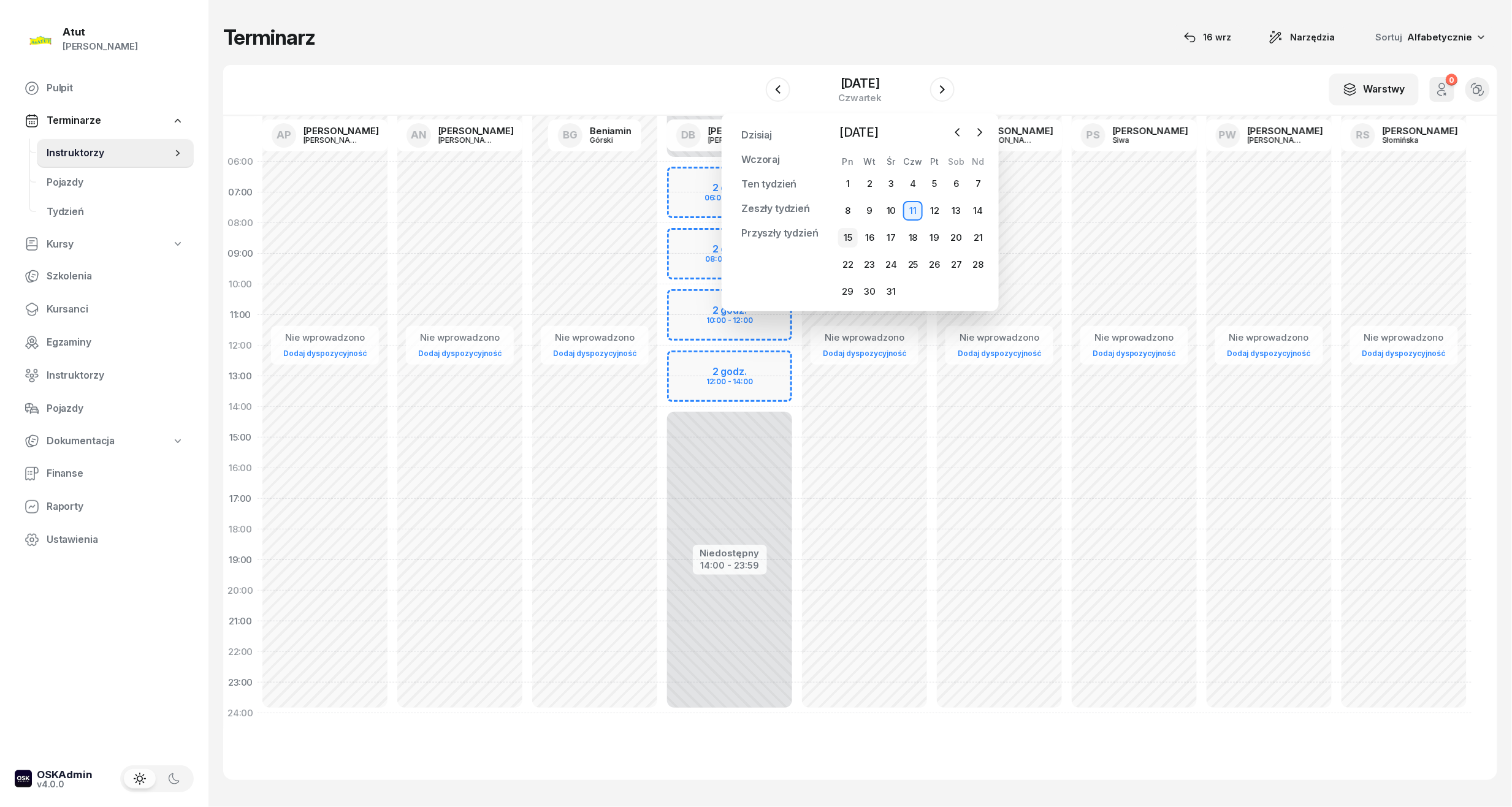
click at [851, 242] on div "15" at bounding box center [848, 238] width 20 height 20
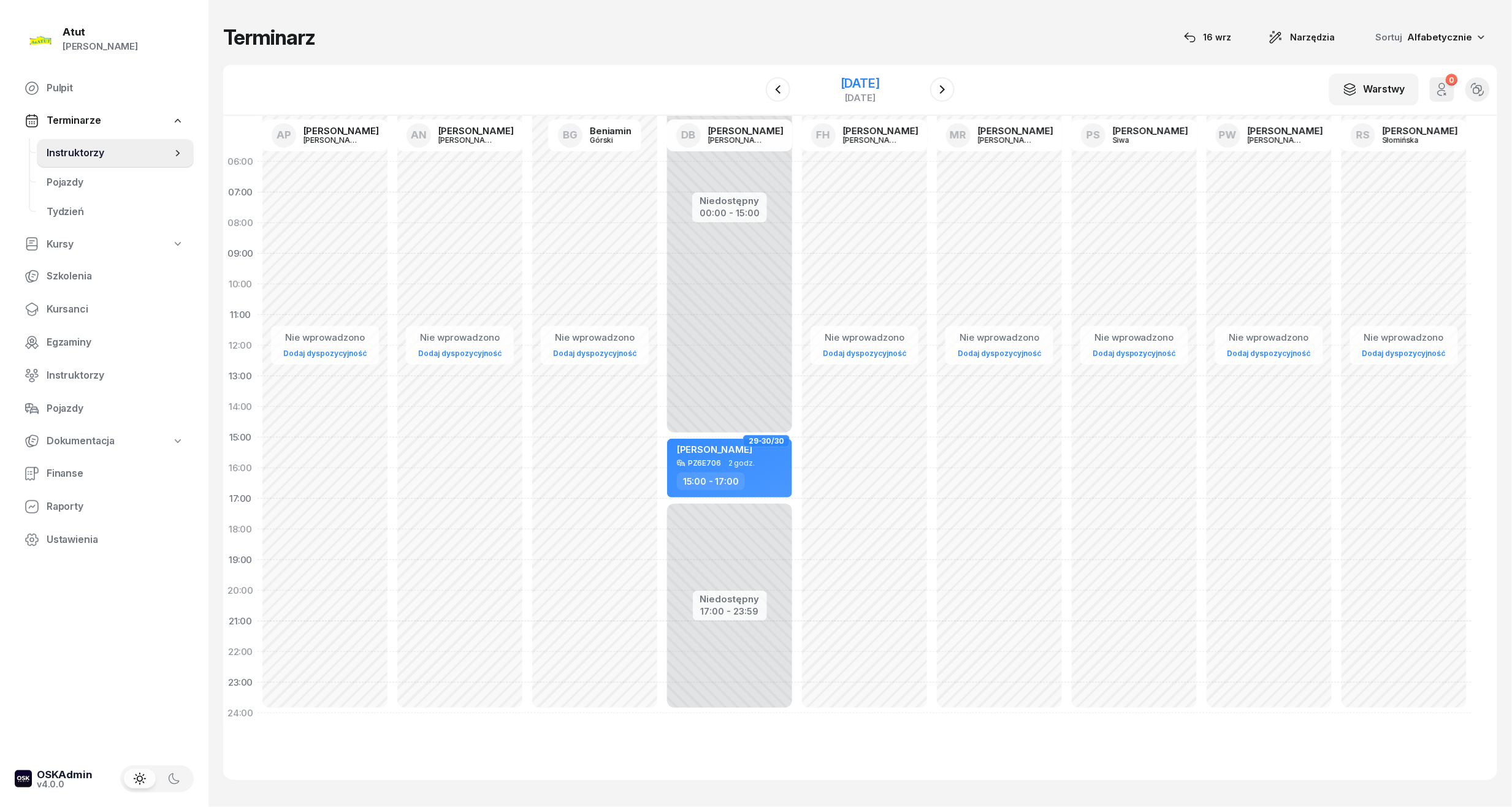
click at [878, 77] on div "[DATE]" at bounding box center [860, 83] width 40 height 12
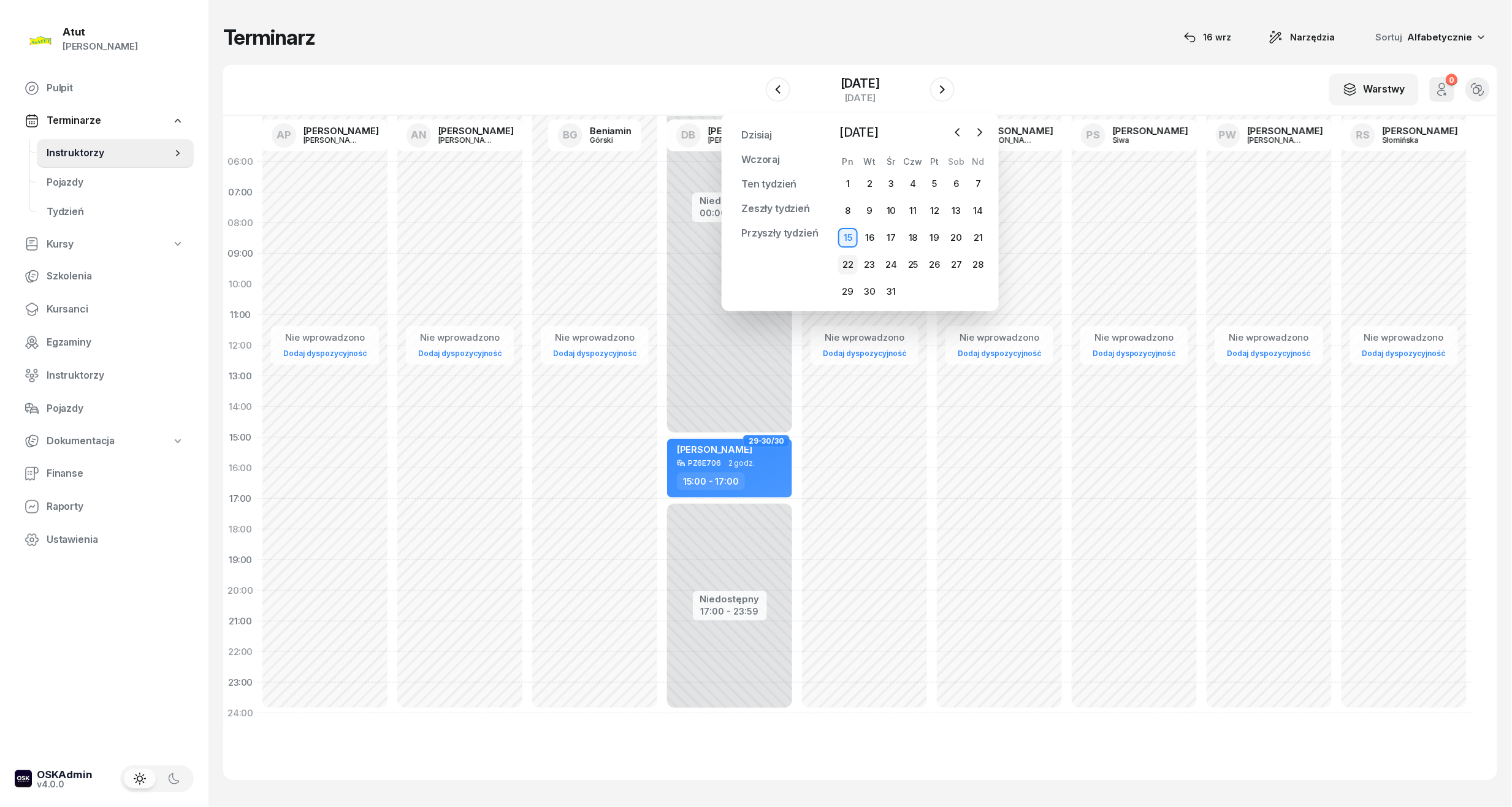
click at [842, 273] on div "22" at bounding box center [848, 264] width 20 height 20
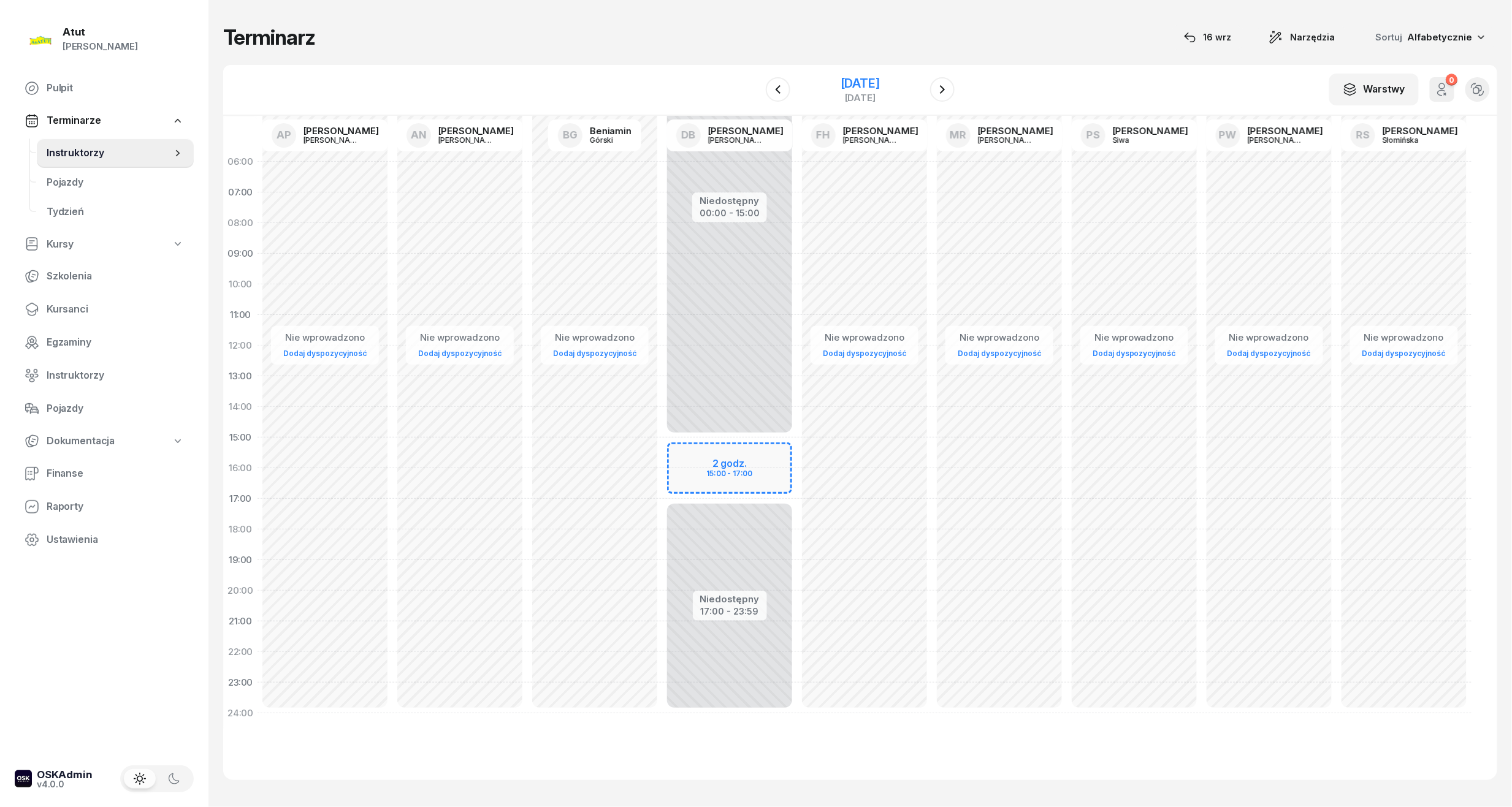
click at [846, 89] on div "[DATE]" at bounding box center [860, 83] width 40 height 12
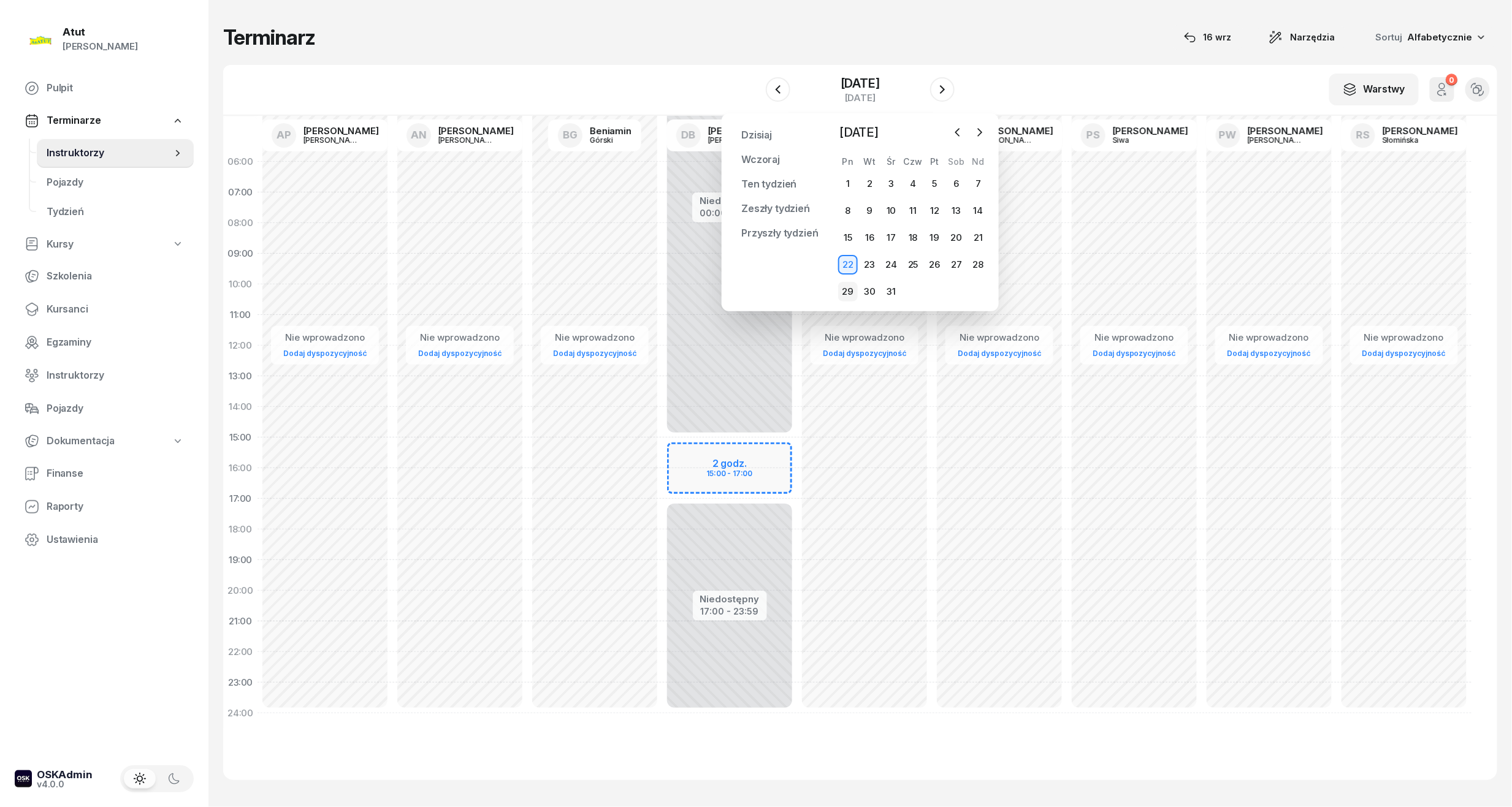
click at [850, 298] on div "29" at bounding box center [848, 291] width 20 height 20
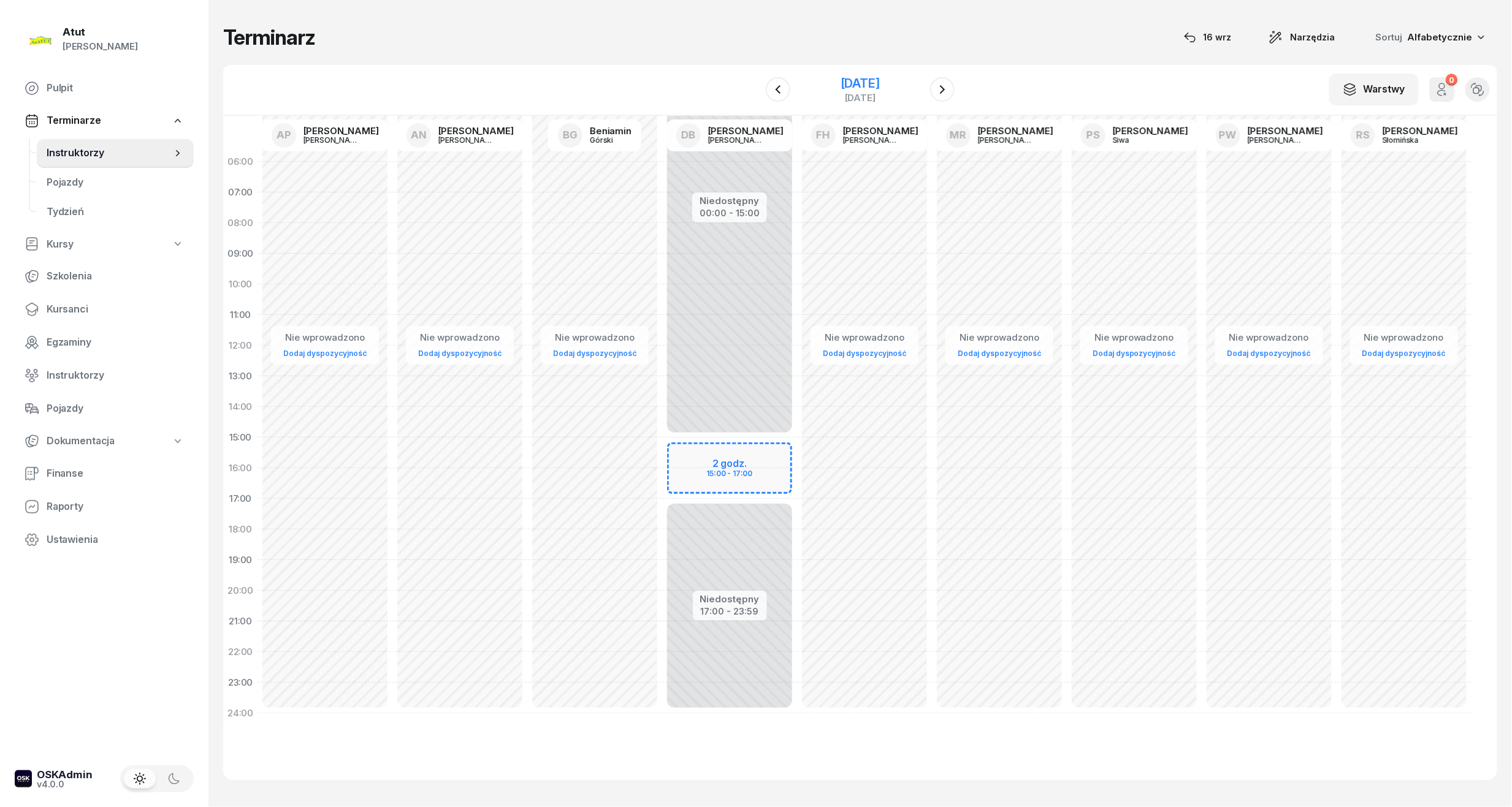
click at [829, 106] on div "29 grudnia 2025 poniedziałek" at bounding box center [860, 90] width 125 height 35
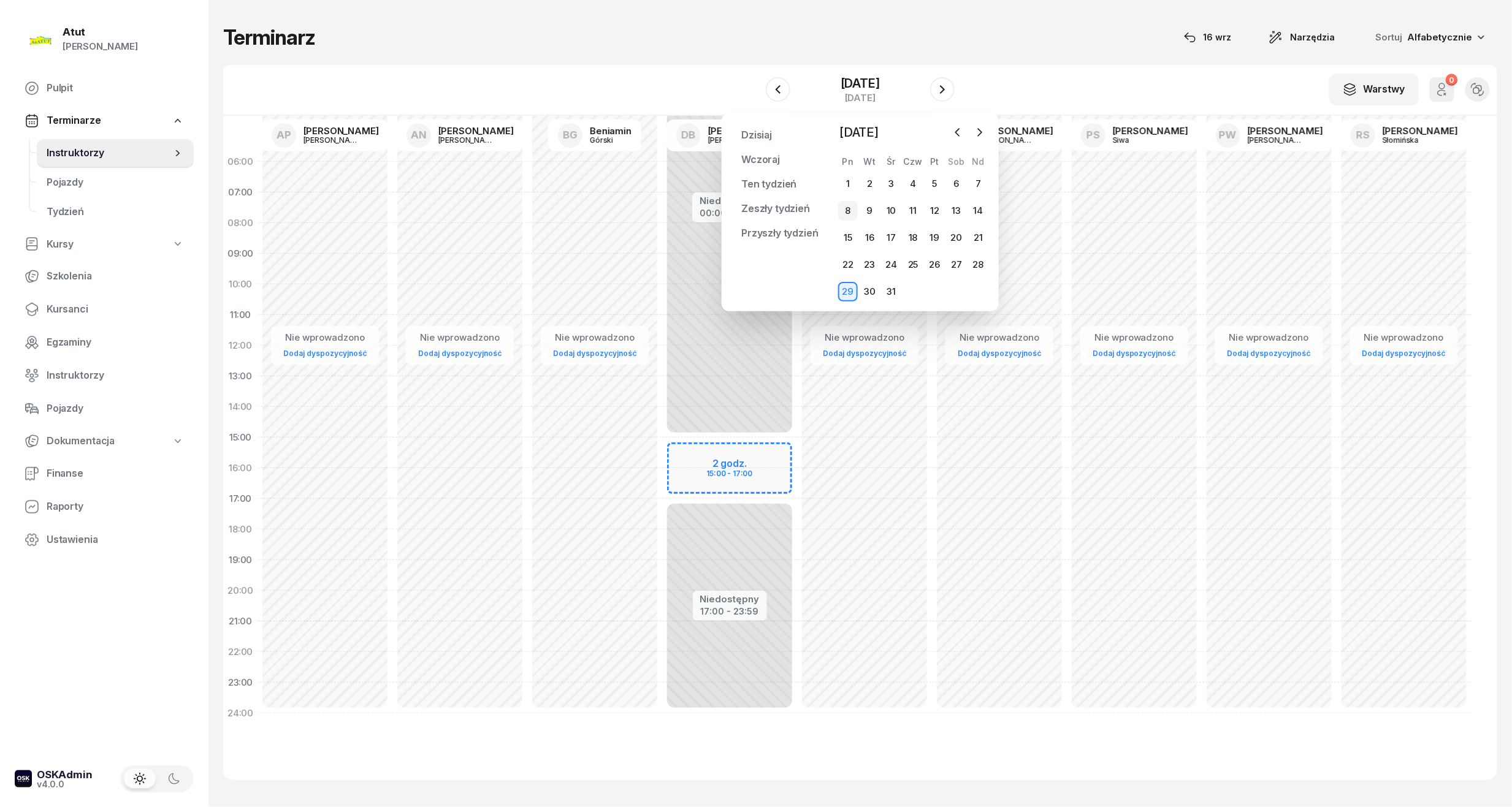
click at [842, 218] on div "8" at bounding box center [848, 210] width 20 height 20
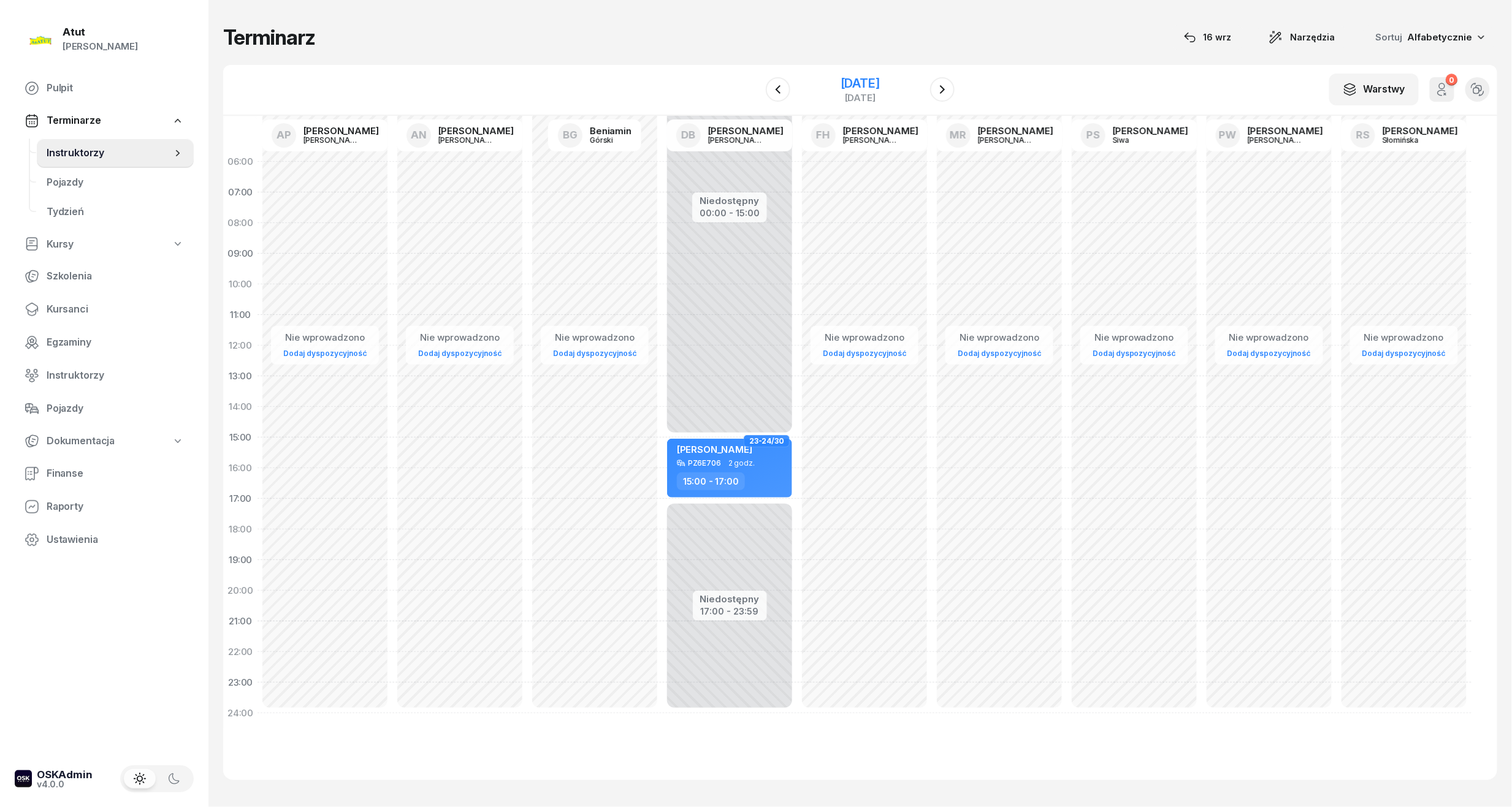
click at [852, 77] on div "[DATE]" at bounding box center [860, 83] width 40 height 12
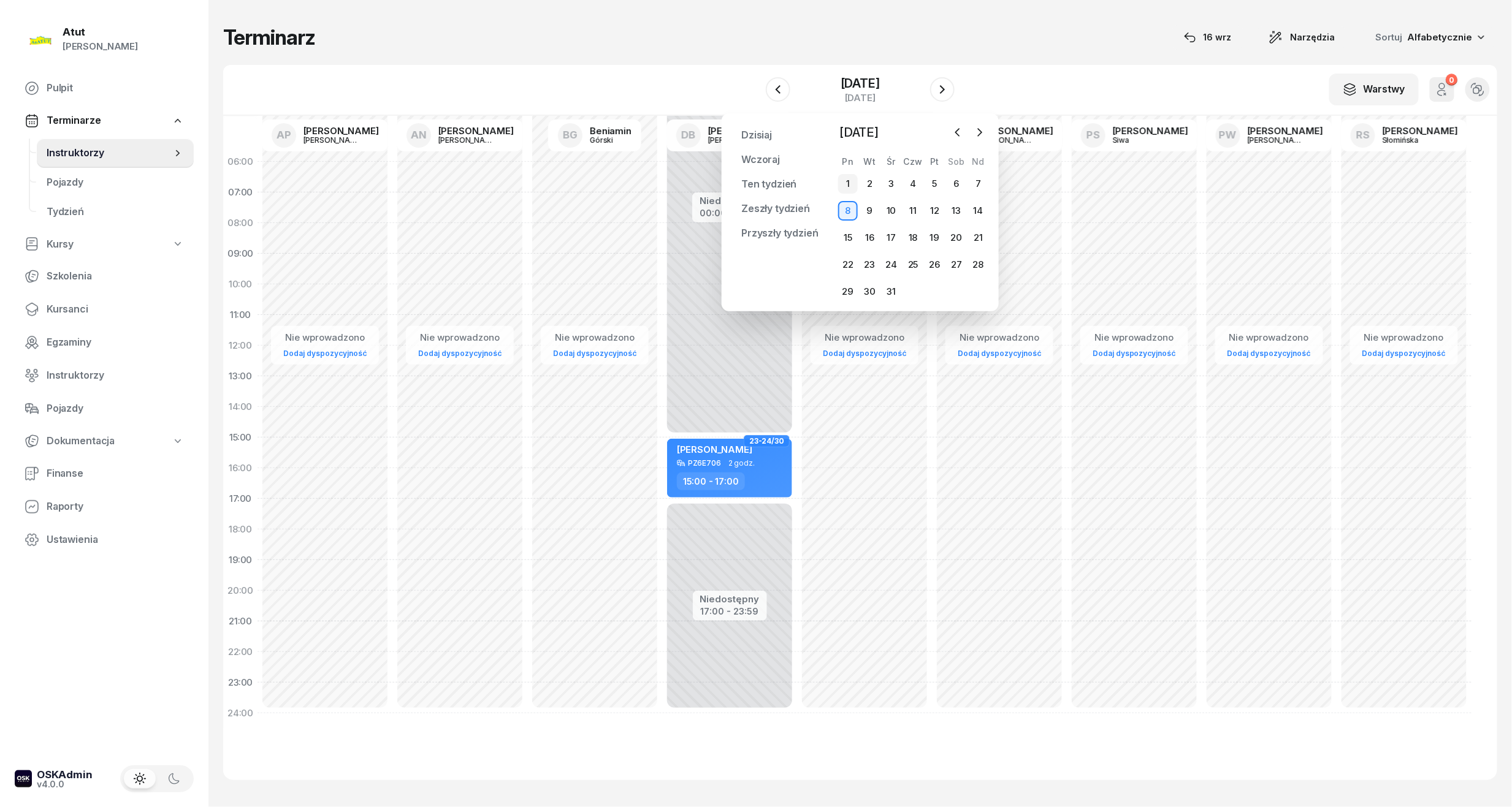
click at [846, 189] on div "1" at bounding box center [848, 184] width 20 height 20
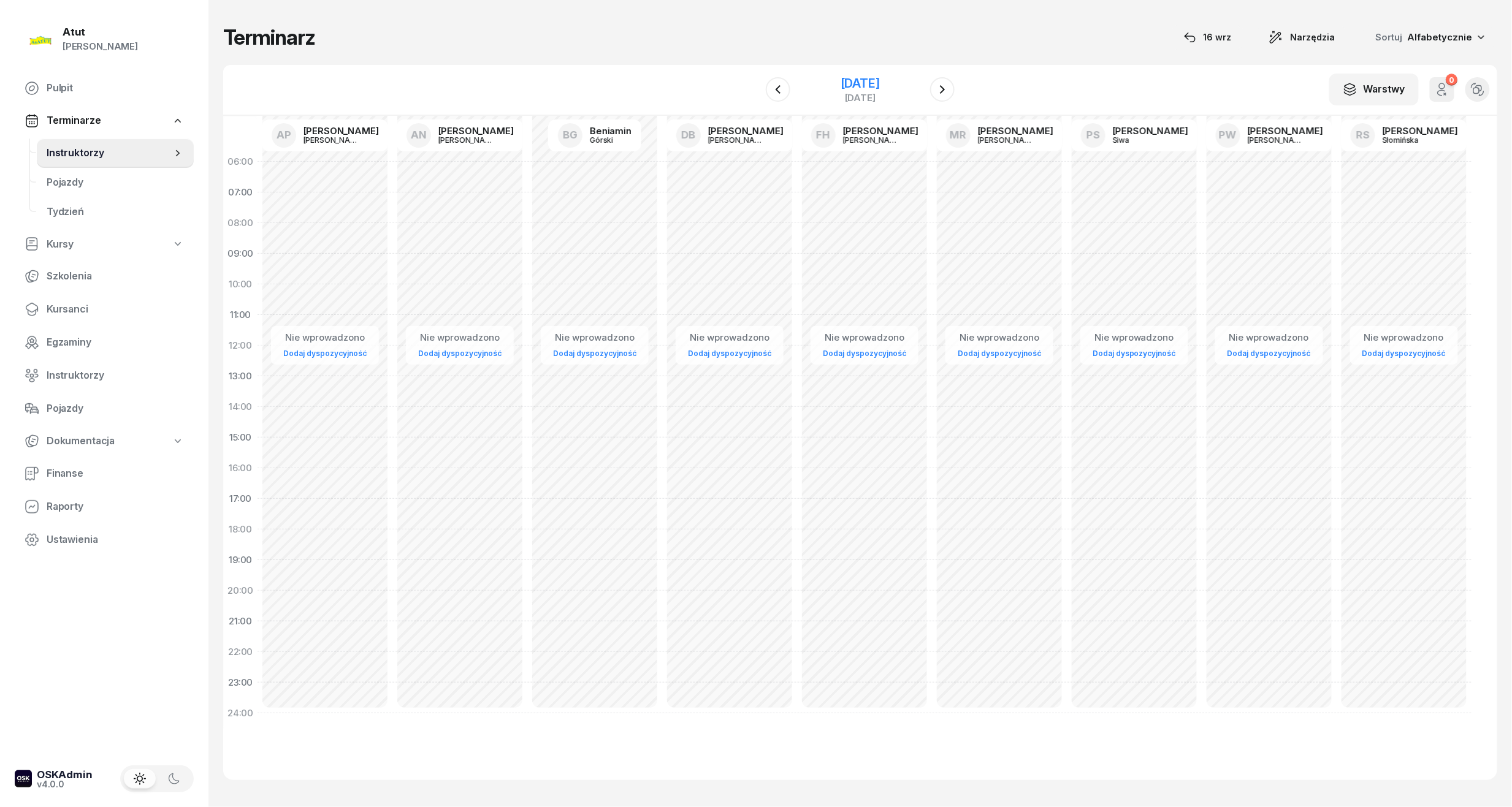
click at [846, 78] on div "[DATE]" at bounding box center [860, 83] width 40 height 12
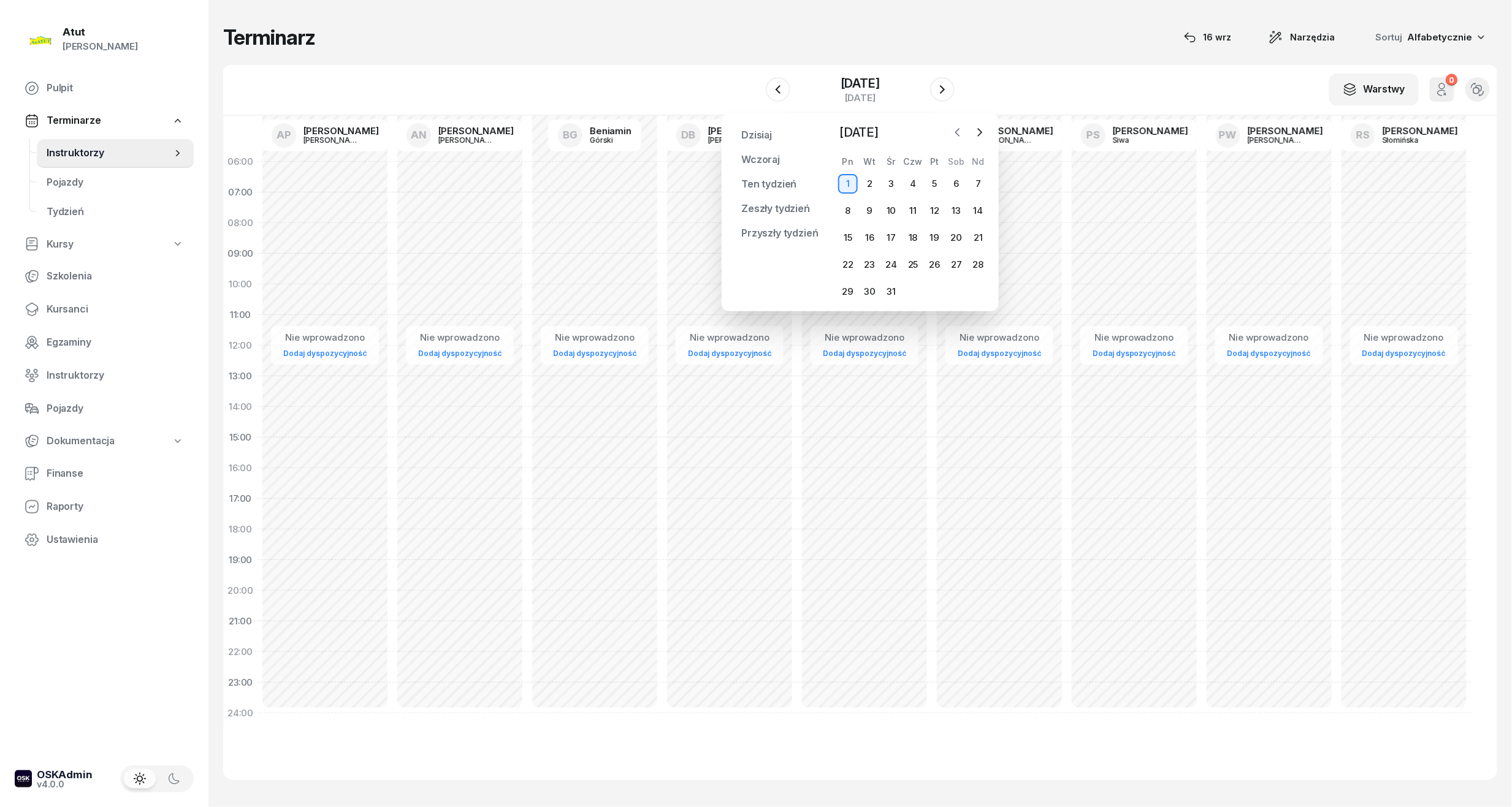
click at [965, 130] on button "button" at bounding box center [958, 133] width 19 height 19
click at [850, 292] on div "24" at bounding box center [848, 291] width 20 height 20
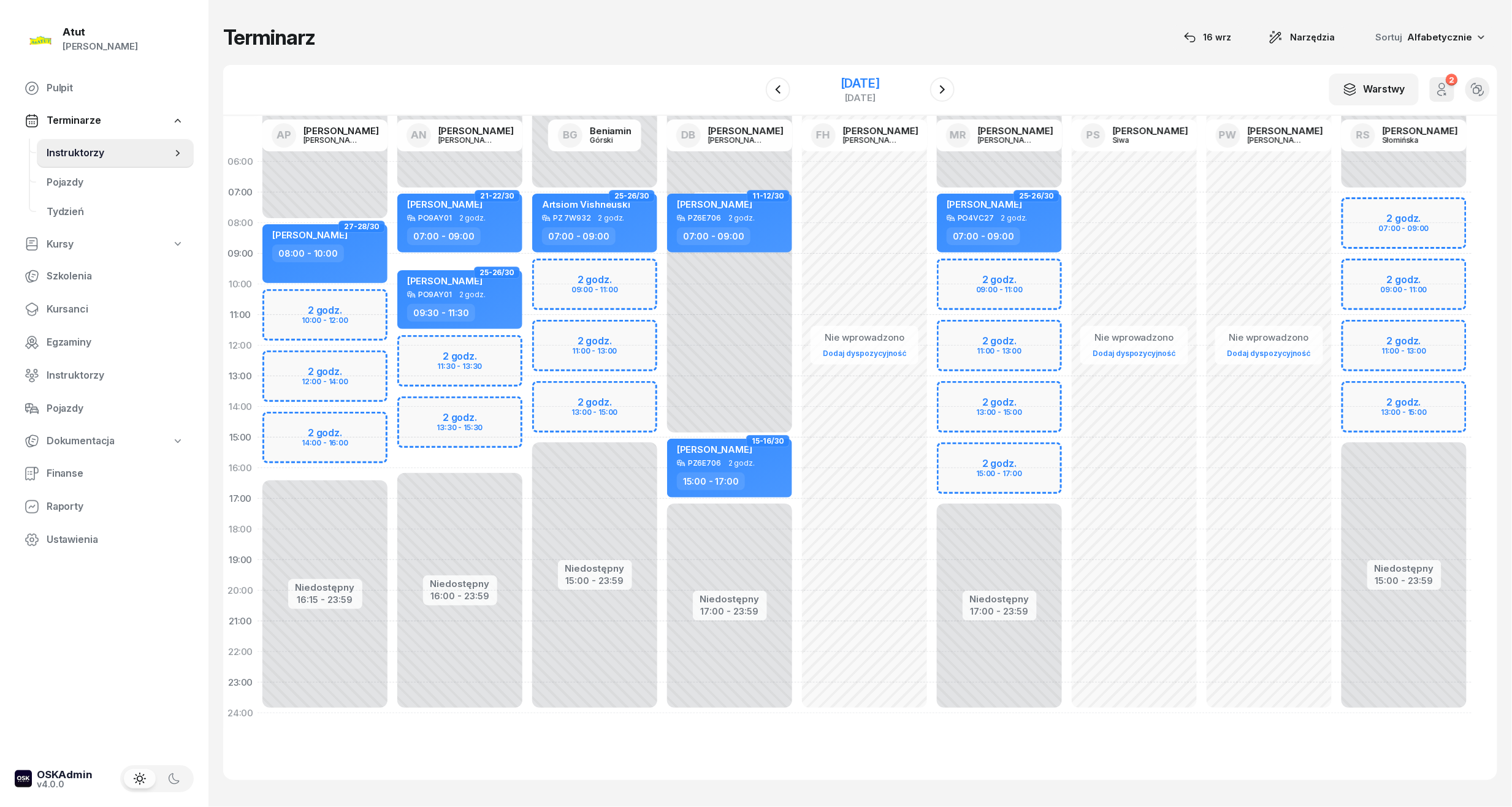
click at [840, 79] on div "[DATE]" at bounding box center [860, 83] width 40 height 12
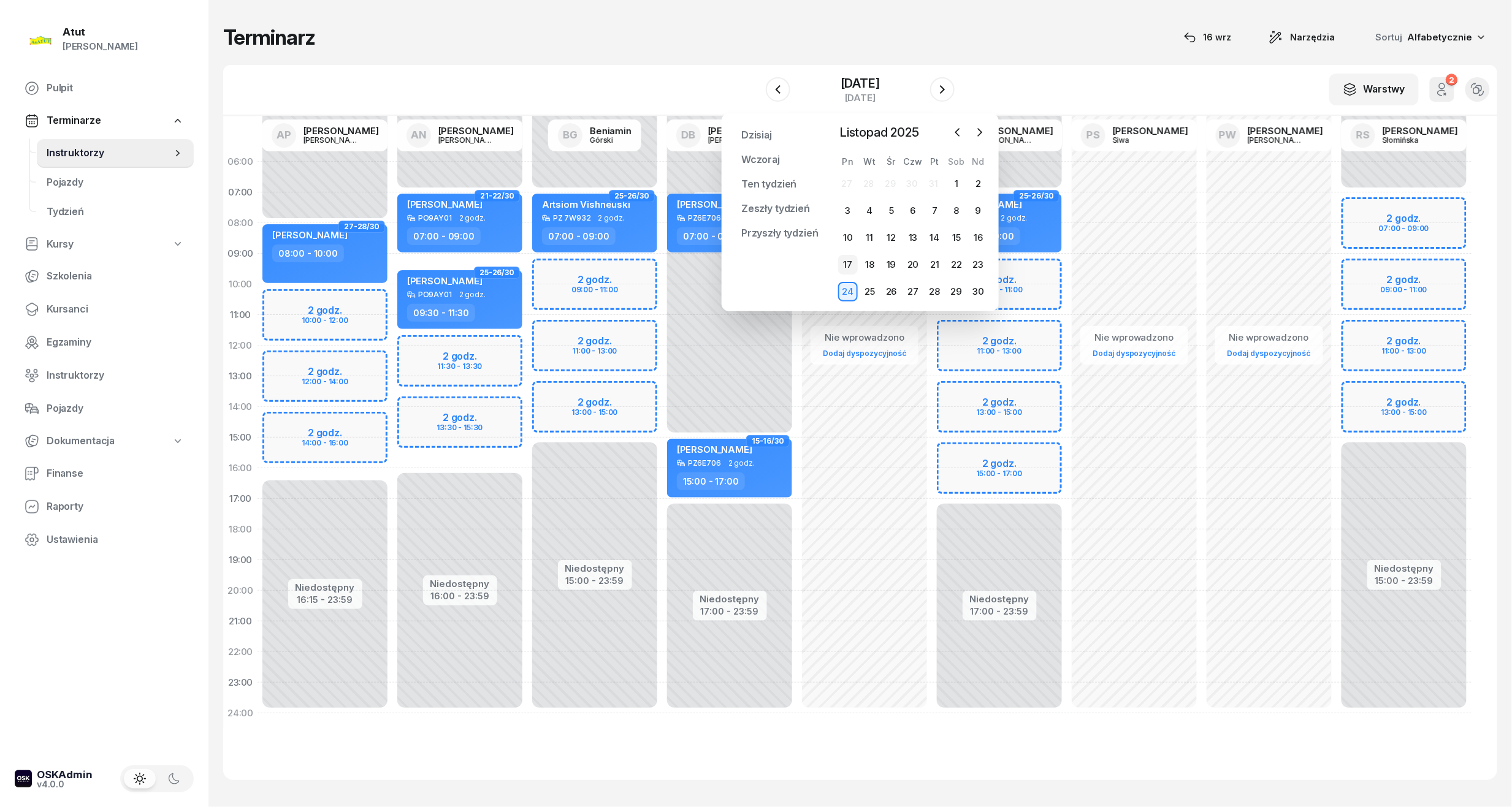
click at [857, 263] on div "17" at bounding box center [848, 264] width 20 height 20
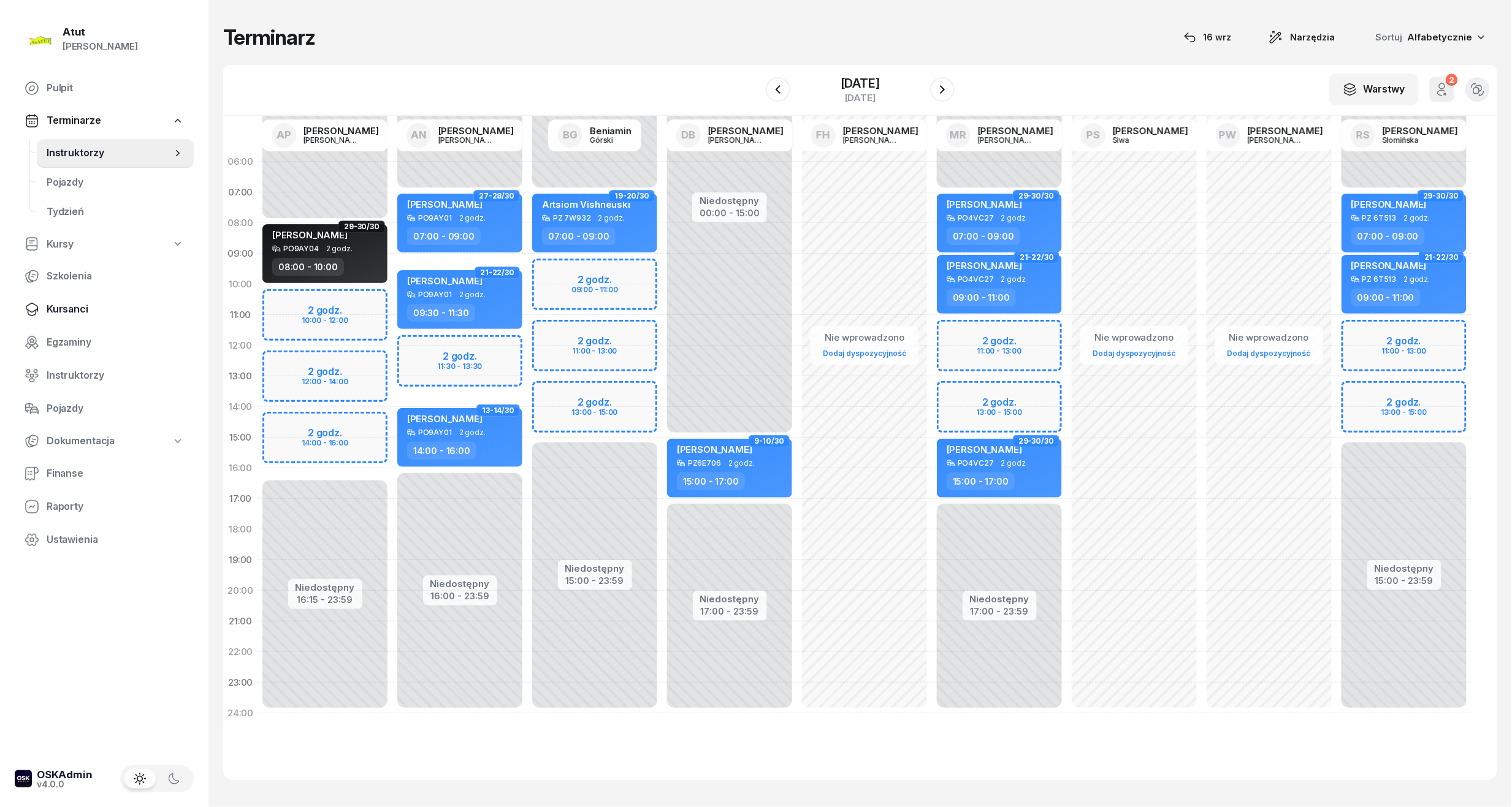
click at [69, 309] on span "Kursanci" at bounding box center [115, 309] width 138 height 16
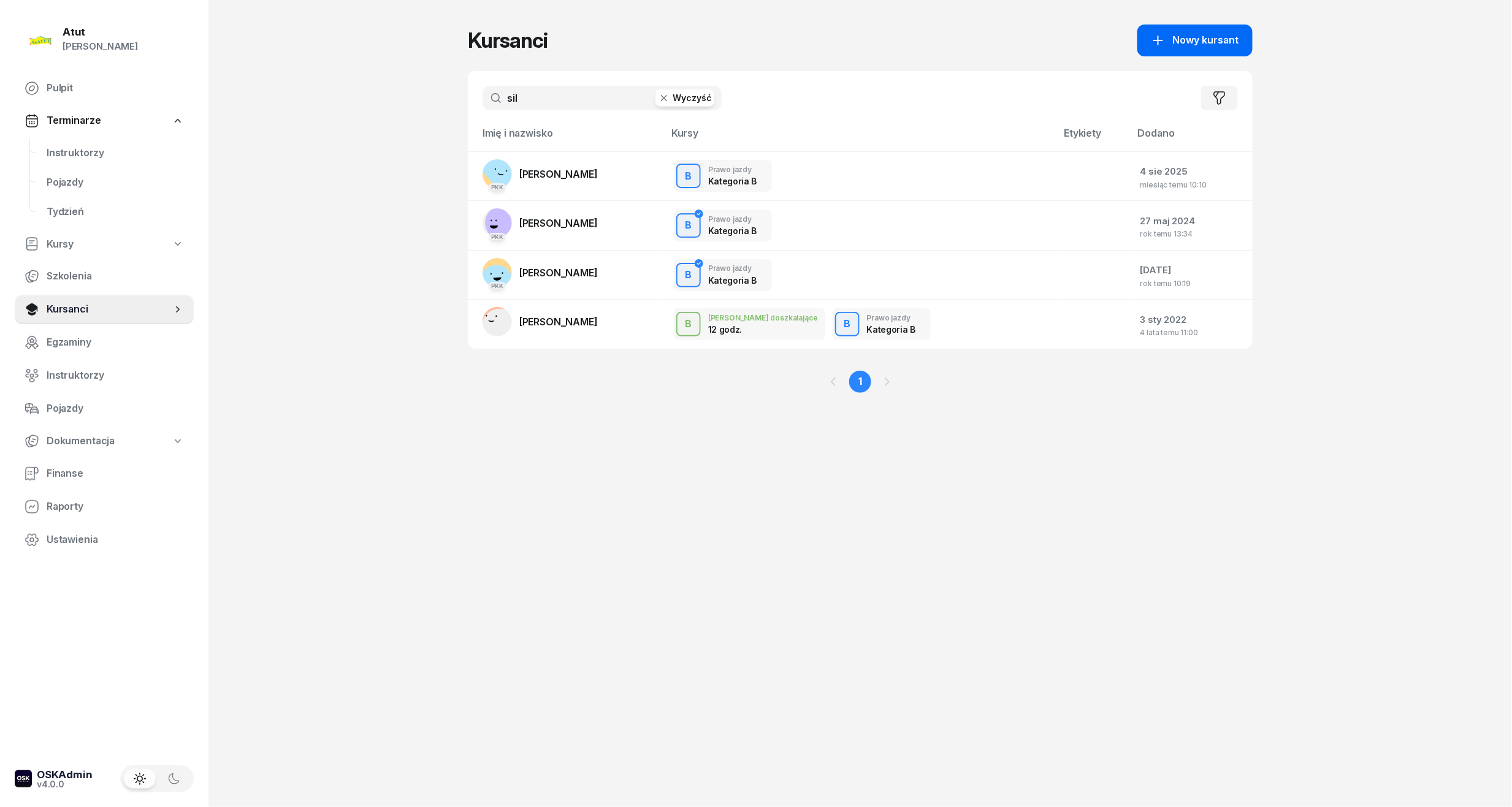
click at [1182, 50] on button "Nowy kursant" at bounding box center [1195, 41] width 115 height 32
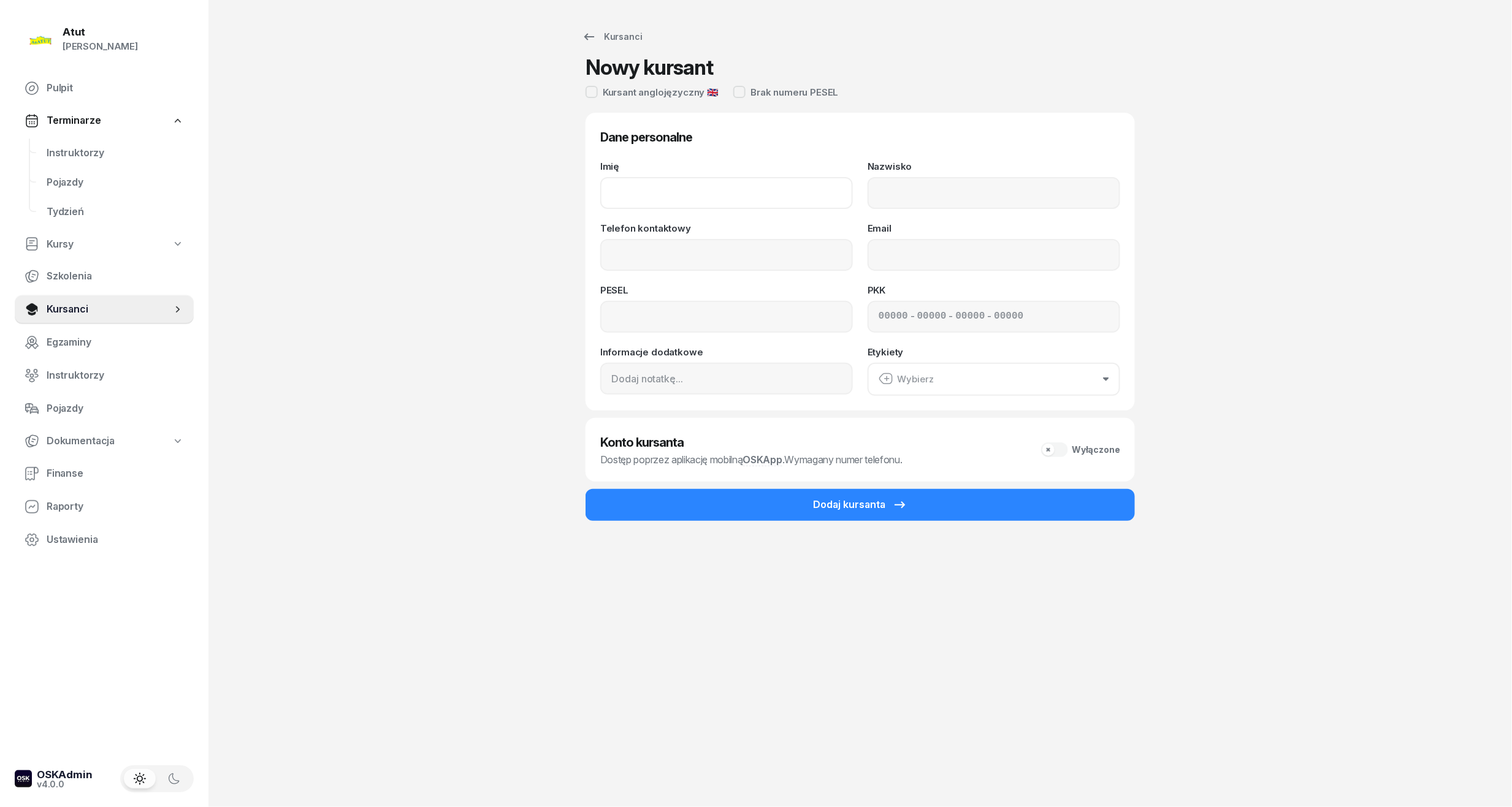
click at [716, 199] on input "Imię" at bounding box center [726, 193] width 253 height 32
type input "[PERSON_NAME]"
click at [1024, 201] on input "Nazwisko" at bounding box center [994, 193] width 253 height 32
type input "Wysocka"
click at [675, 232] on div "Telefon kontaktowy" at bounding box center [726, 247] width 253 height 47
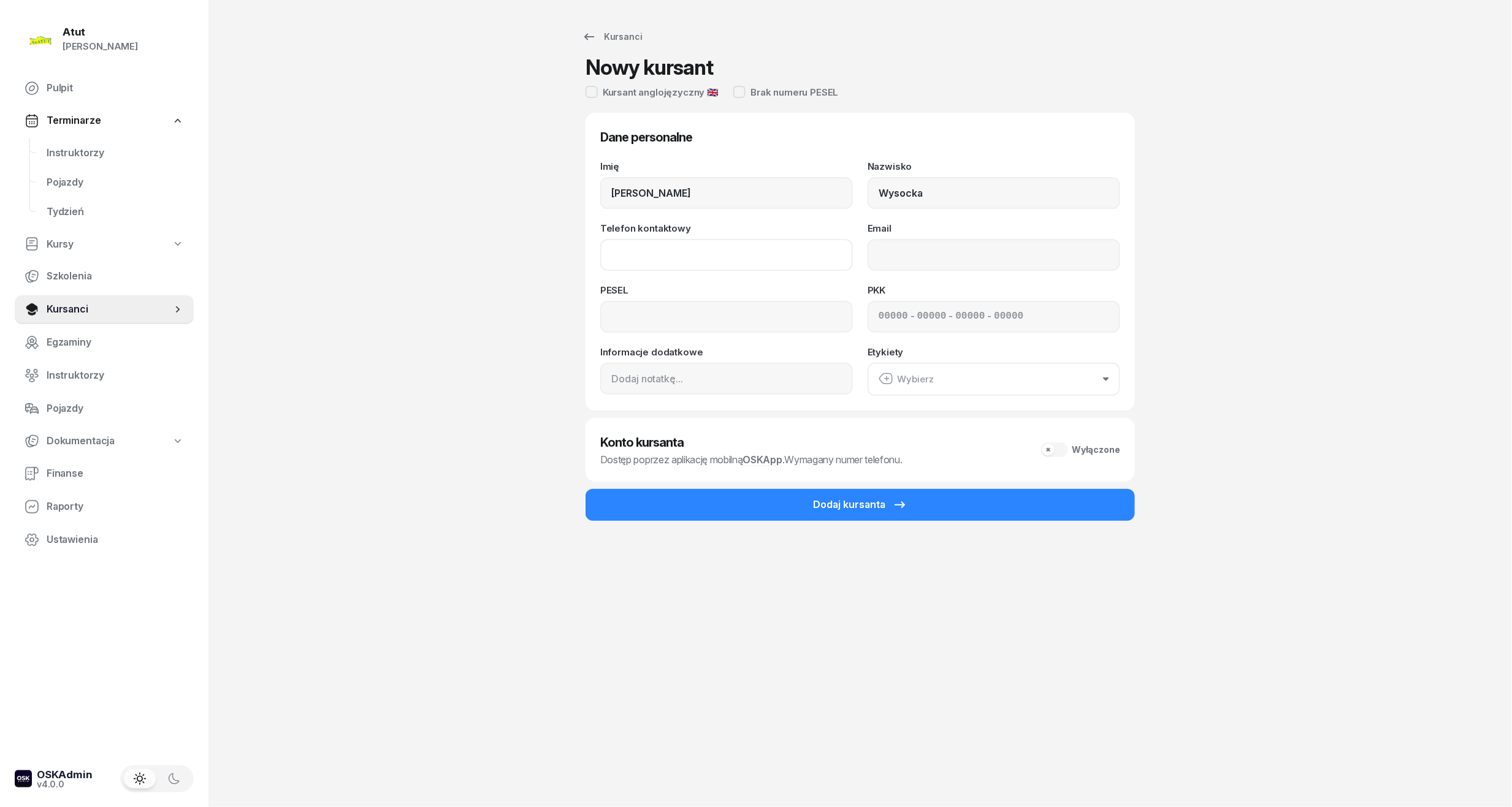
drag, startPoint x: 675, startPoint y: 232, endPoint x: 758, endPoint y: 258, distance: 87.0
click at [675, 245] on input "Telefon kontaktowy" at bounding box center [726, 255] width 253 height 32
type input "506 755 740"
click at [640, 309] on input at bounding box center [726, 317] width 253 height 32
type input "90042312269"
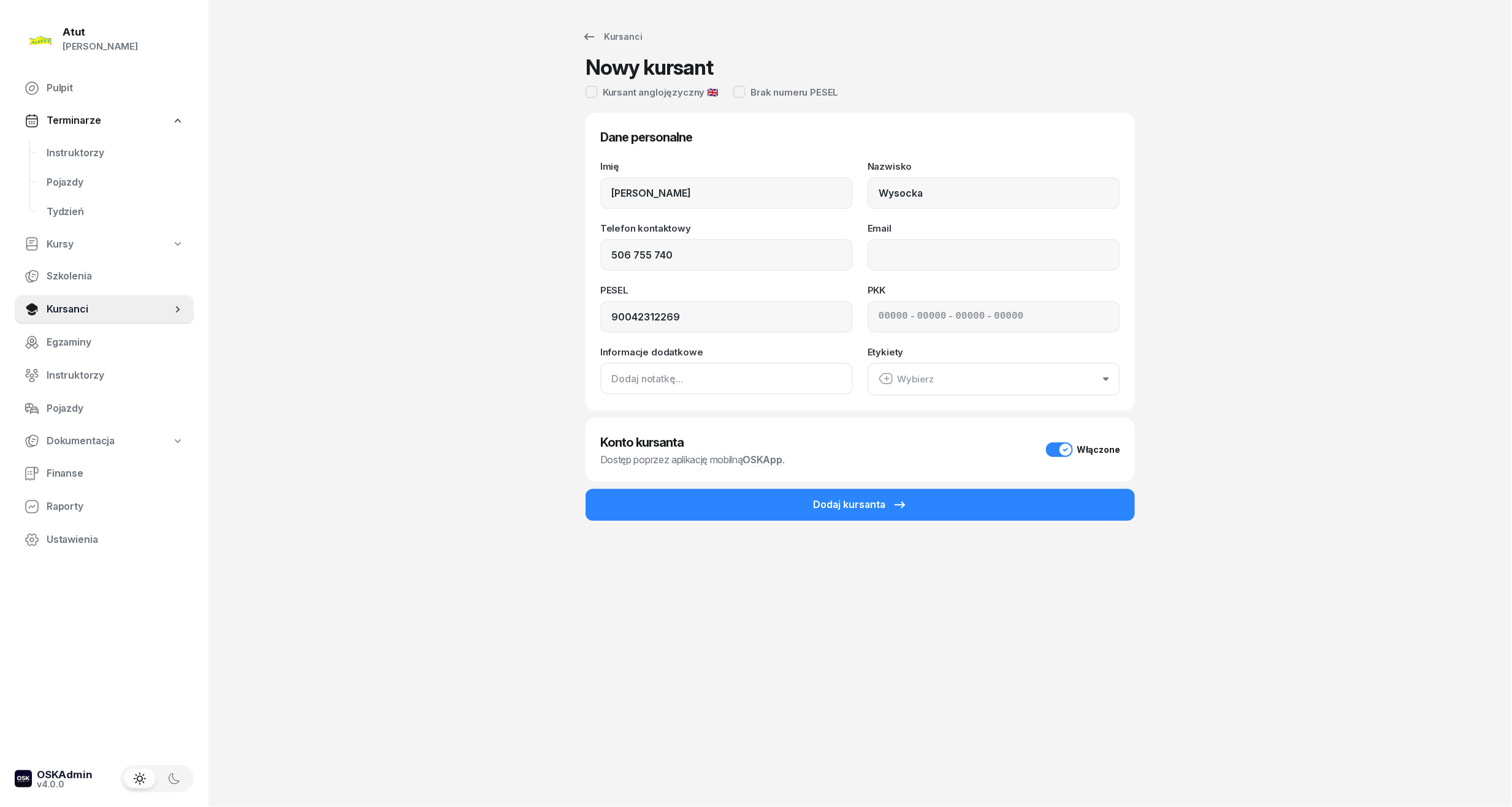
click at [686, 375] on input at bounding box center [726, 379] width 253 height 32
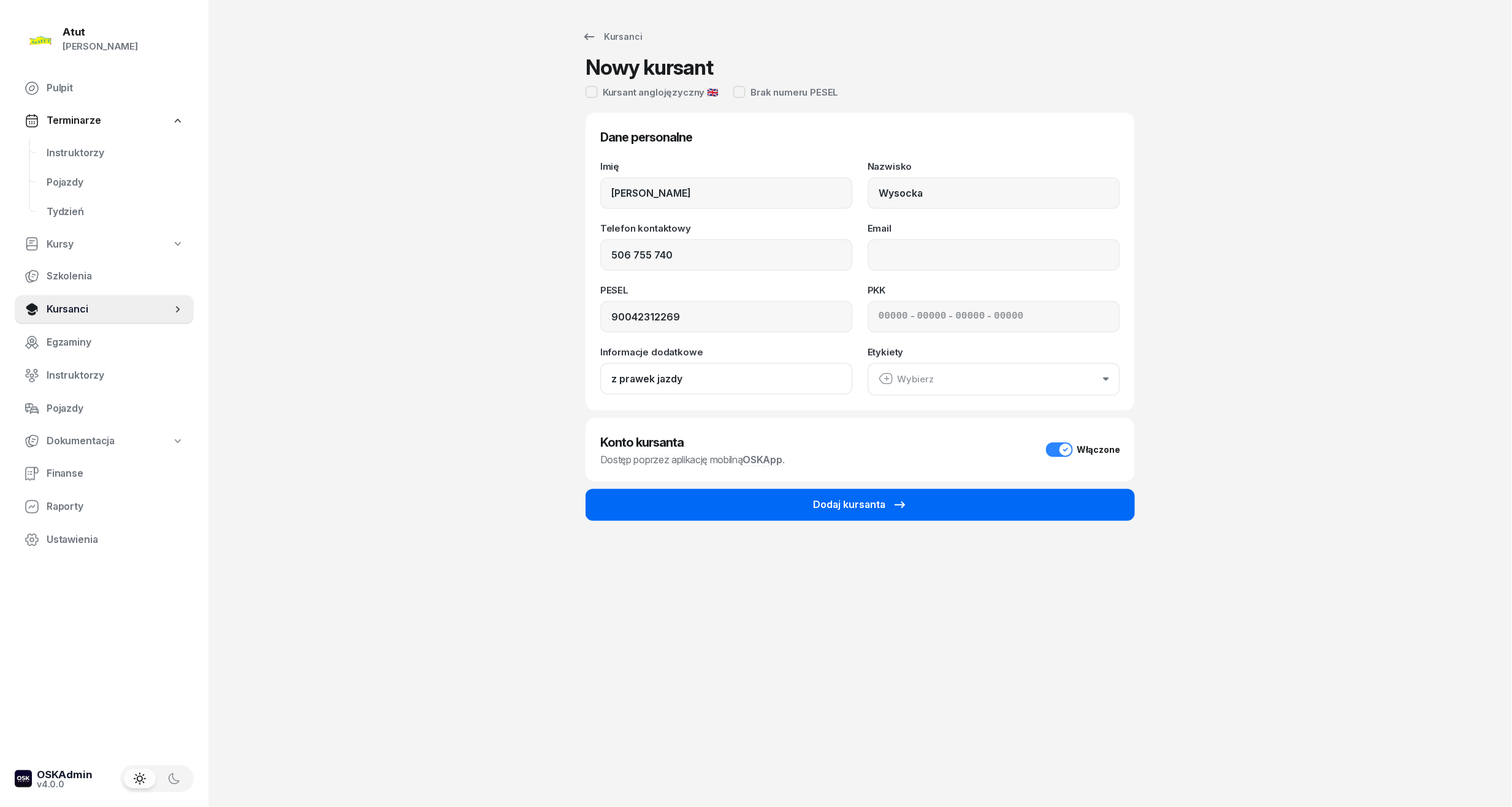
type input "z prawek jazdy"
click at [849, 513] on button "Dodaj kursanta" at bounding box center [860, 505] width 549 height 32
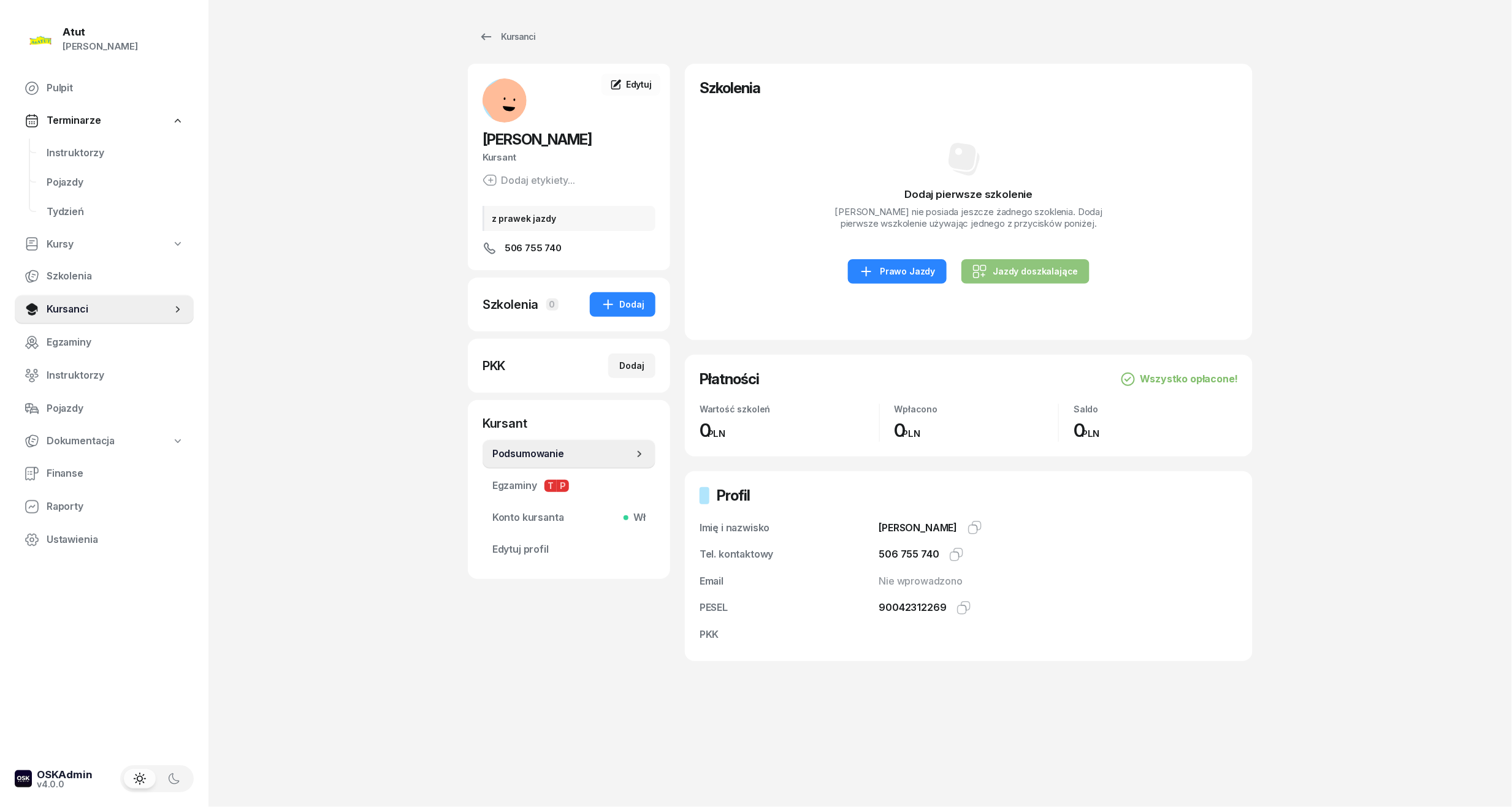
click at [1018, 277] on div "Jazdy doszkalające" at bounding box center [1025, 272] width 106 height 15
select select "B"
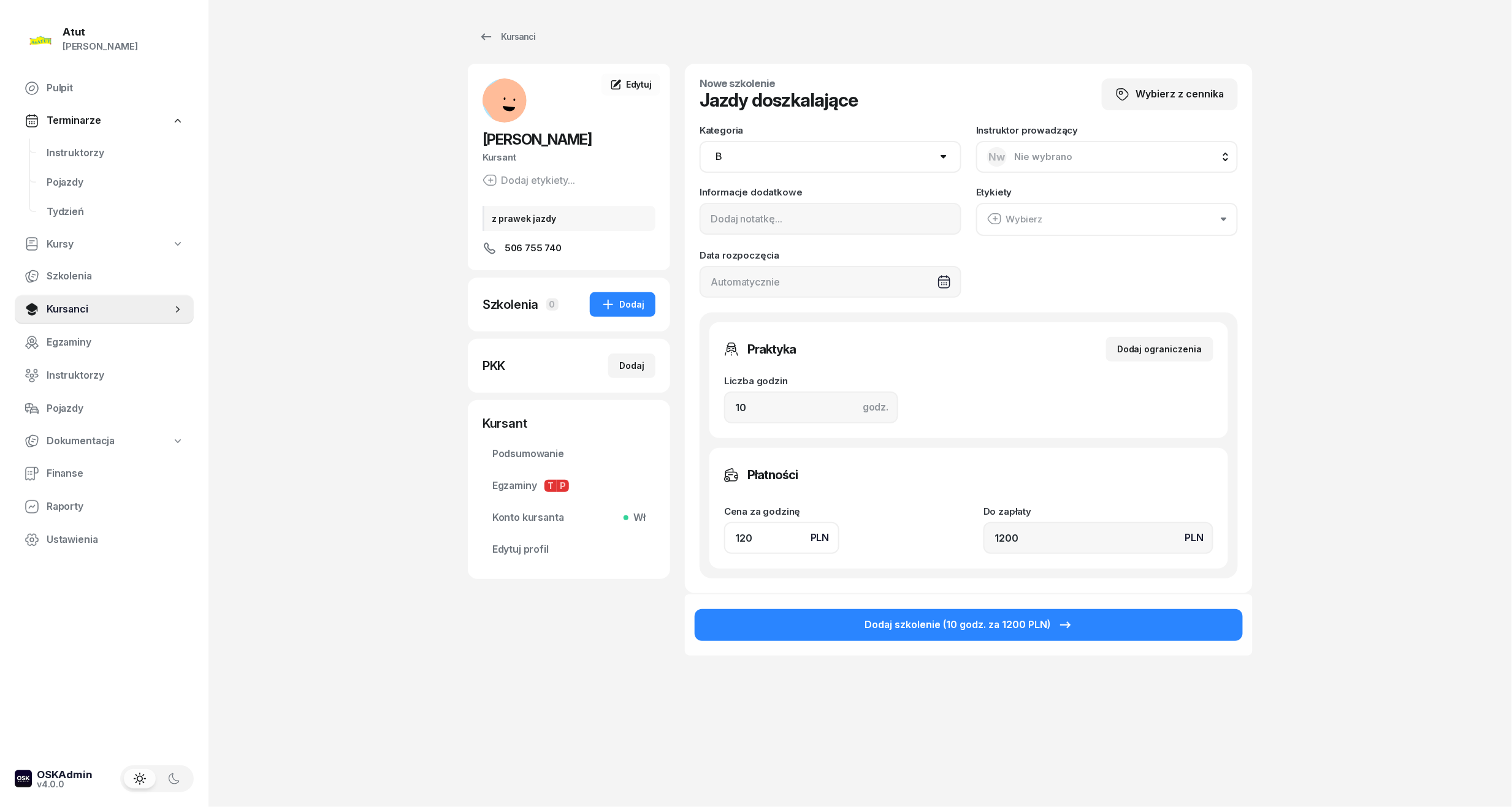
click at [796, 603] on div "Dodaj szkolenie (10 godz. za 1200 PLN)" at bounding box center [969, 624] width 568 height 62
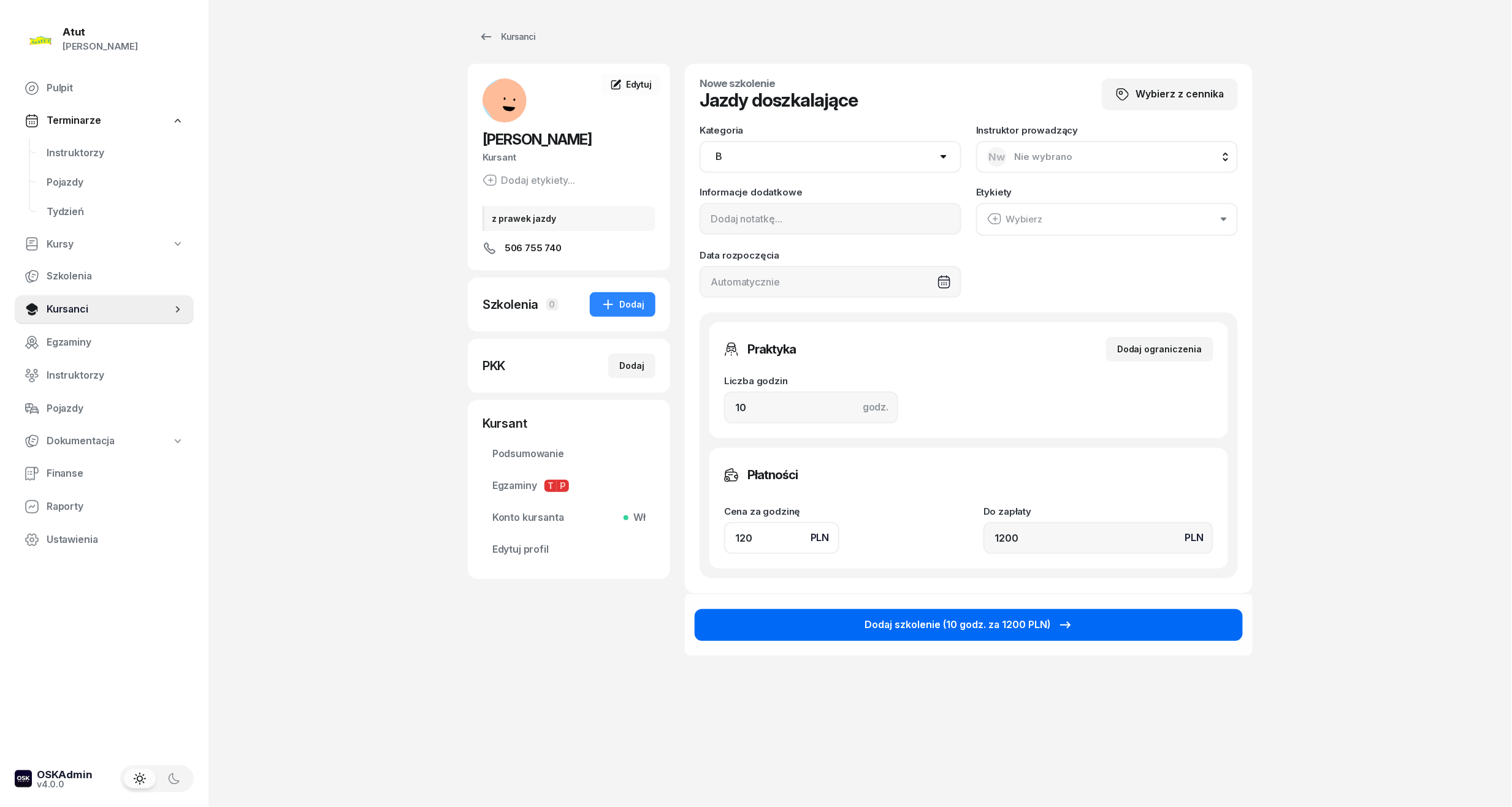
click at [805, 621] on button "Dodaj szkolenie (10 godz. za 1200 PLN)" at bounding box center [968, 625] width 548 height 32
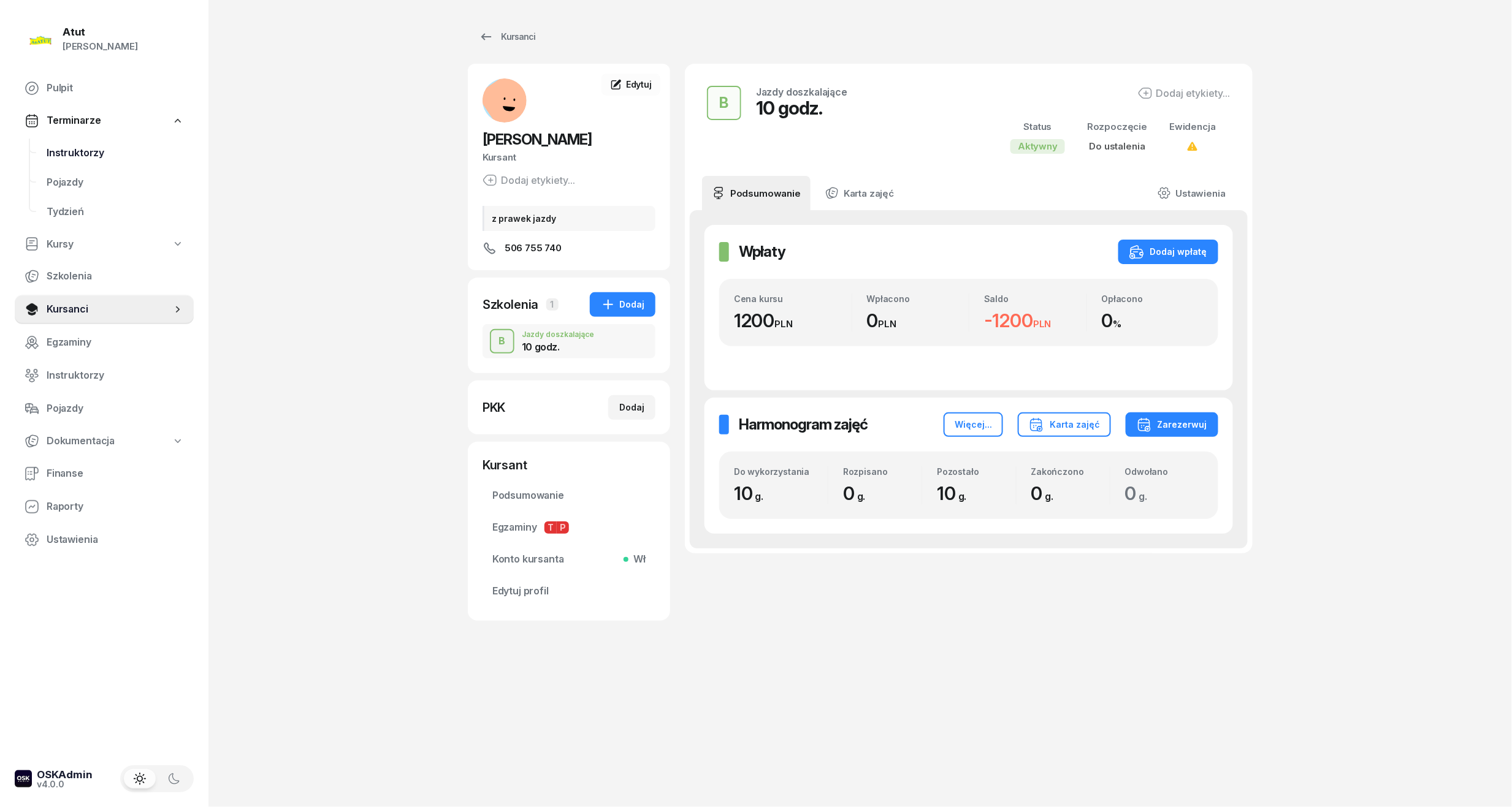
click at [80, 152] on span "Instruktorzy" at bounding box center [115, 153] width 138 height 16
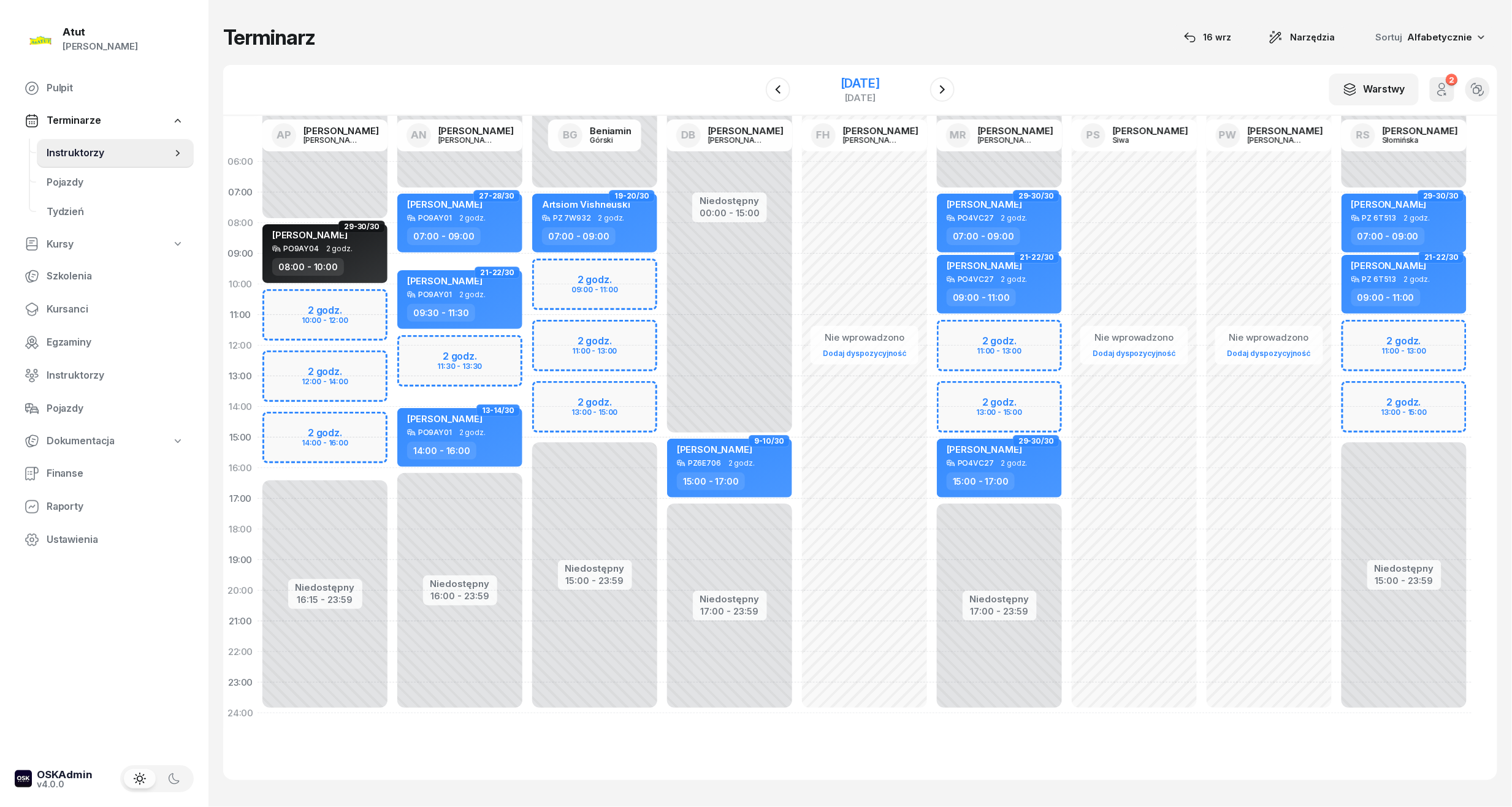
click at [840, 85] on div "[DATE]" at bounding box center [860, 83] width 40 height 12
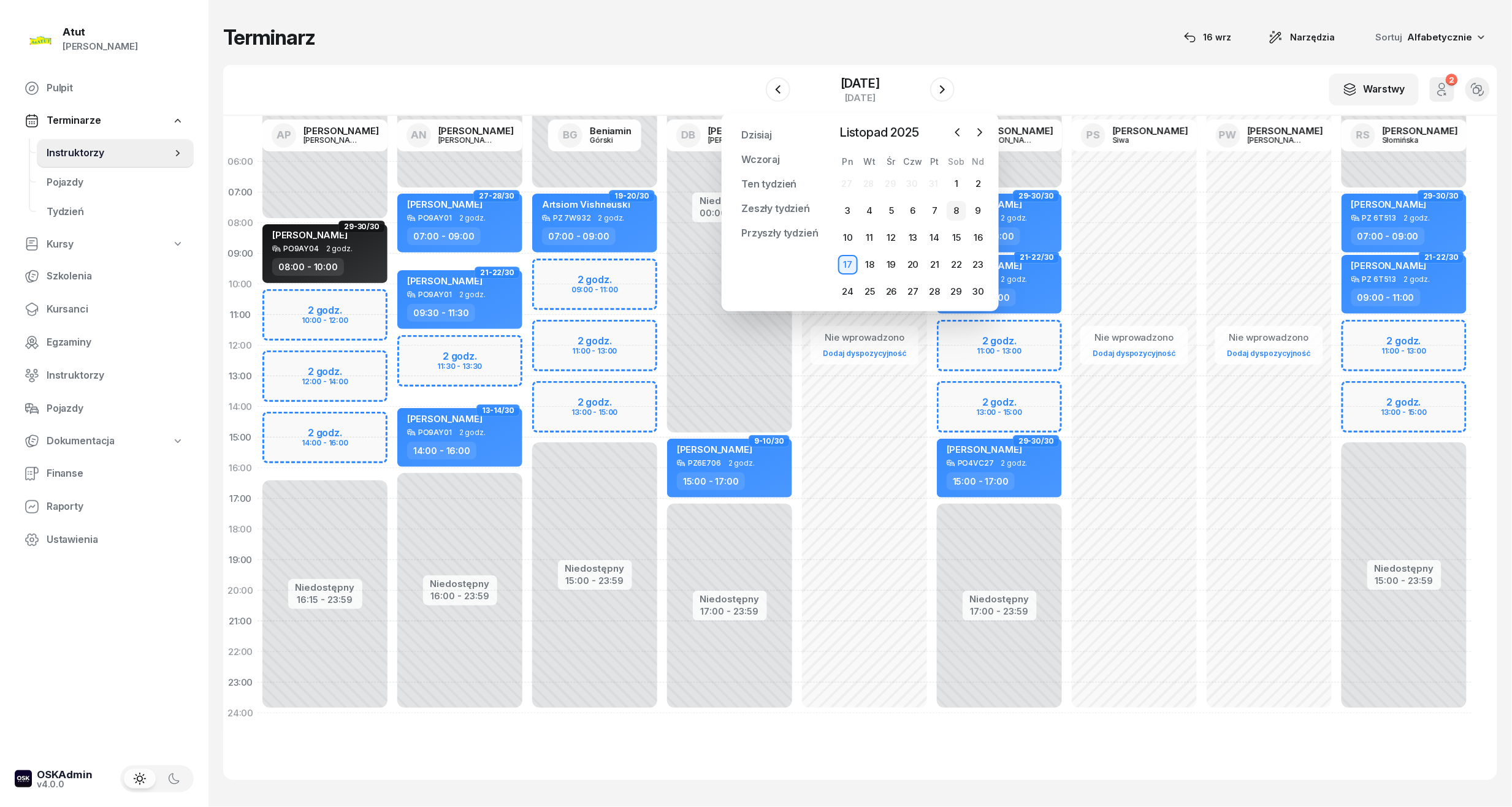
click at [957, 207] on div "8" at bounding box center [956, 210] width 20 height 20
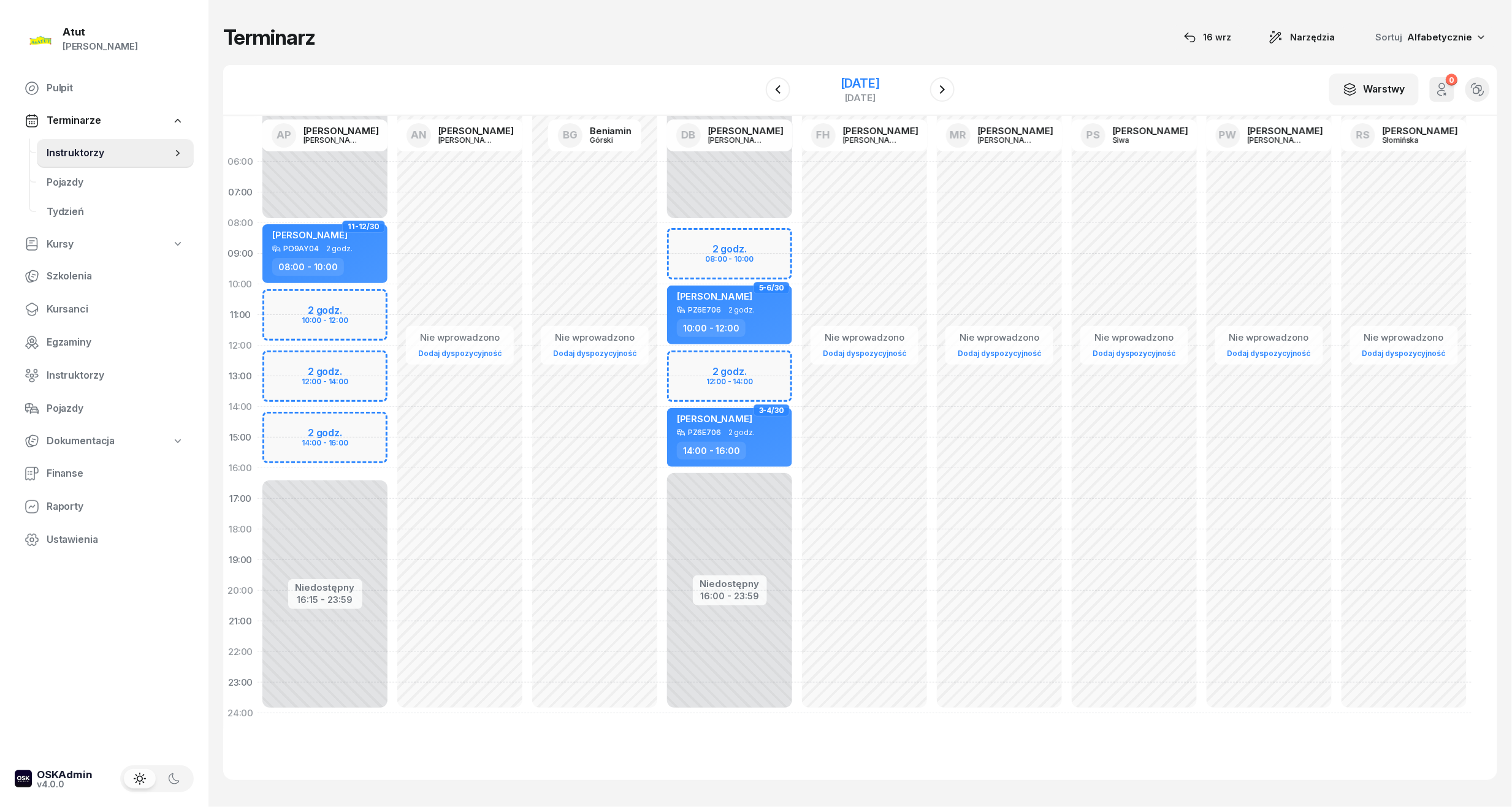
click at [858, 86] on div "[DATE]" at bounding box center [860, 83] width 40 height 12
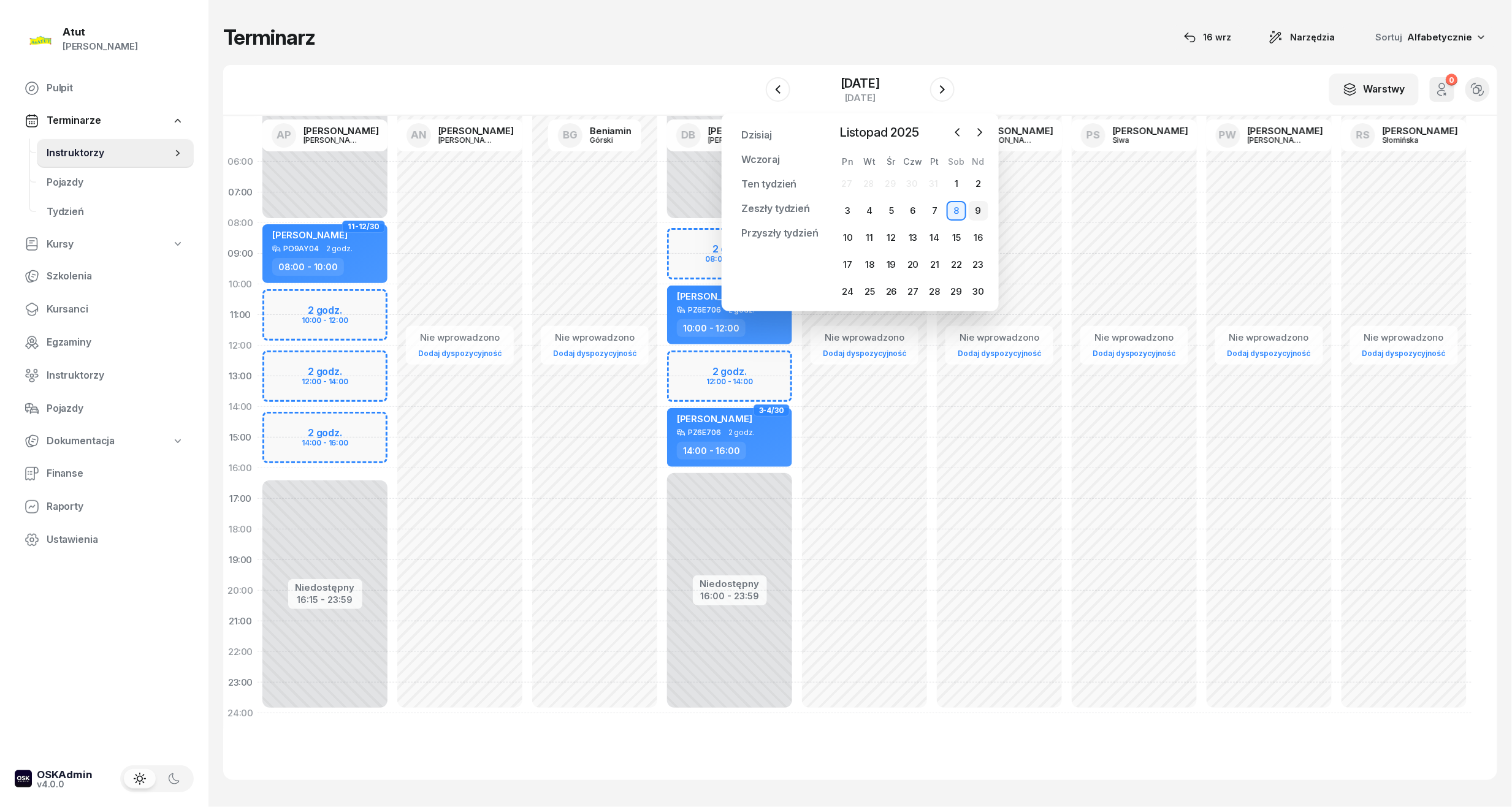
click at [977, 213] on div "9" at bounding box center [978, 210] width 20 height 20
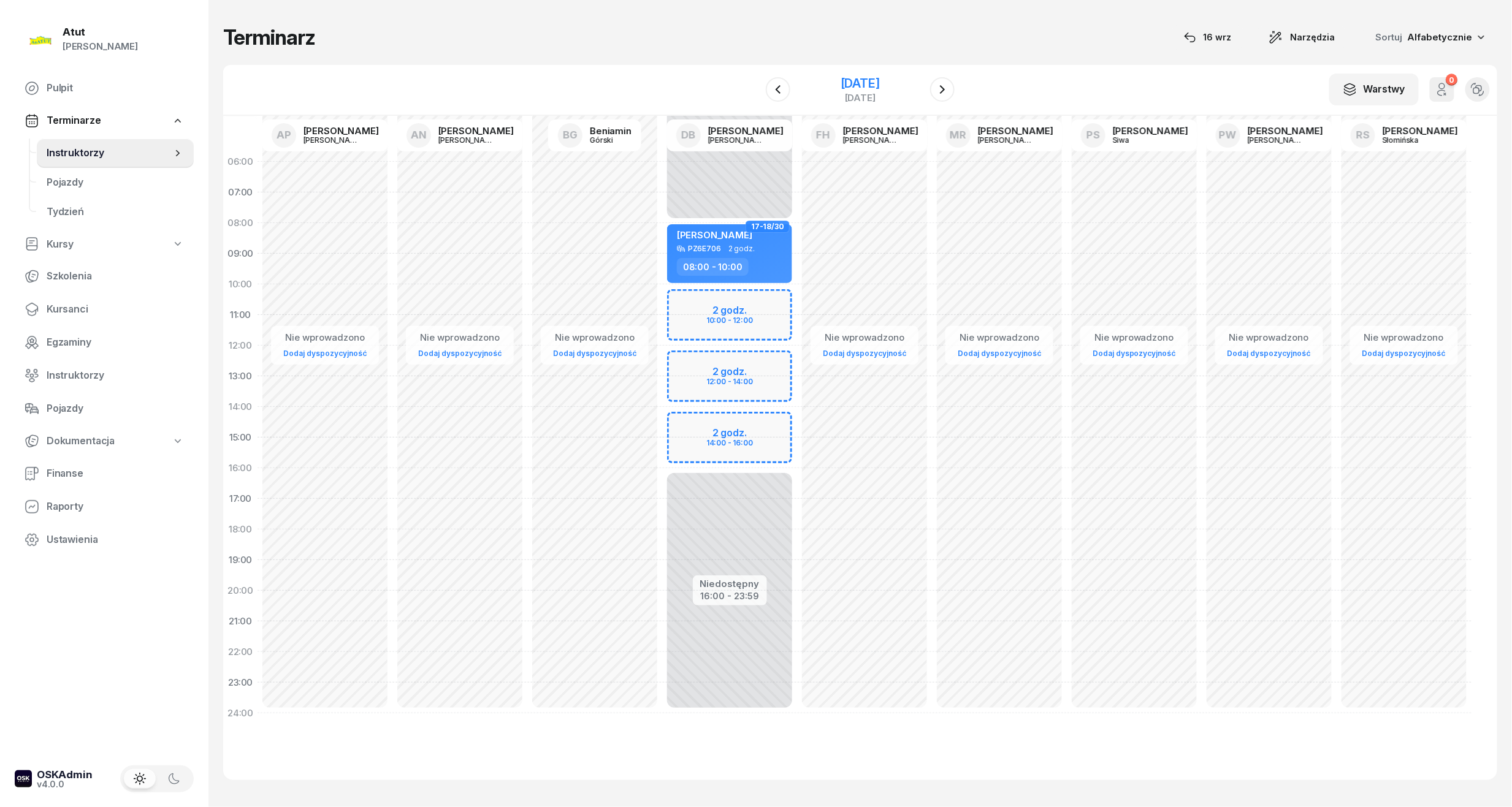
click at [856, 86] on div "[DATE]" at bounding box center [860, 83] width 40 height 12
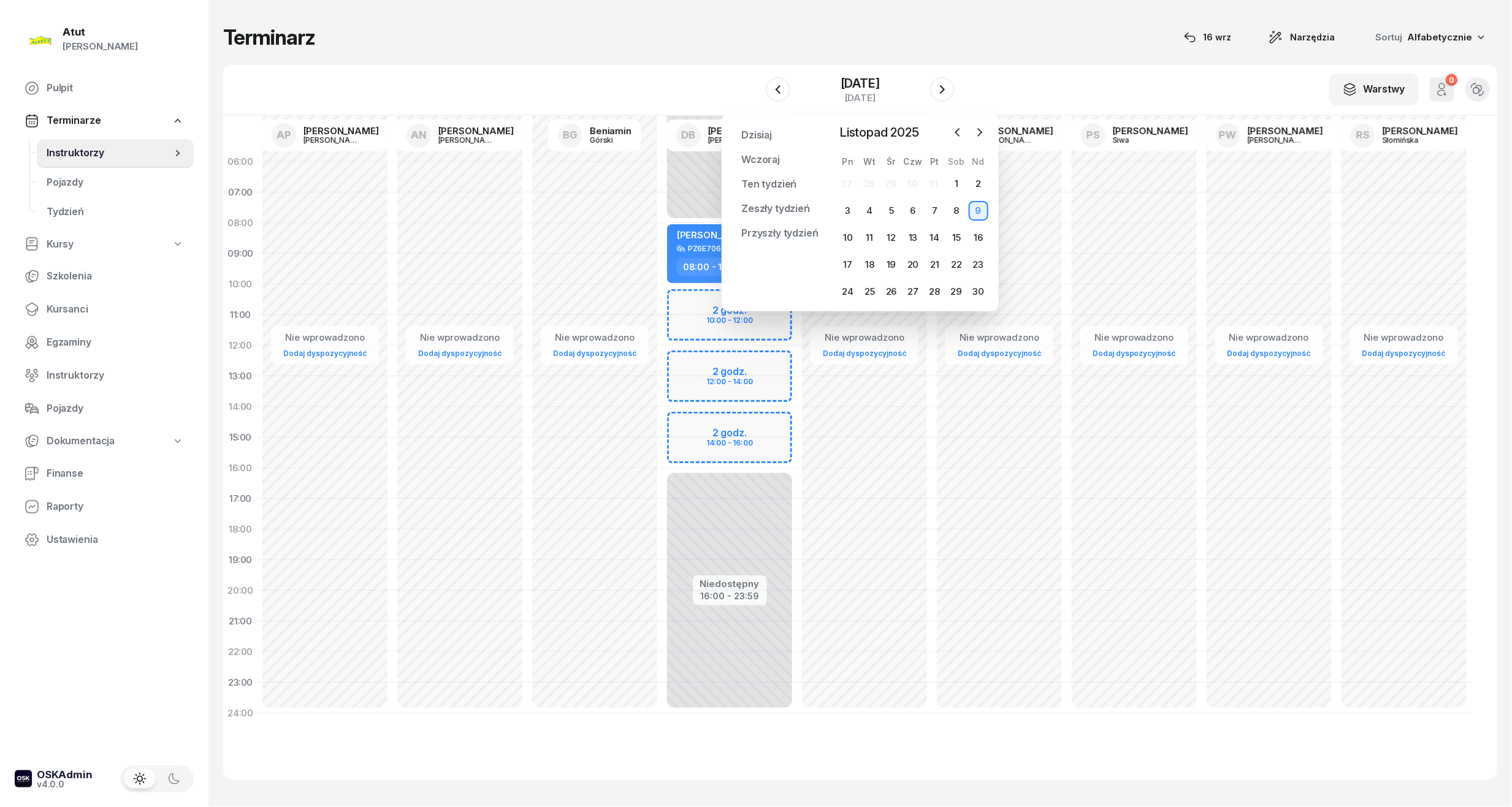
drag, startPoint x: 957, startPoint y: 268, endPoint x: 964, endPoint y: 254, distance: 15.7
click at [955, 261] on div "22" at bounding box center [956, 264] width 20 height 20
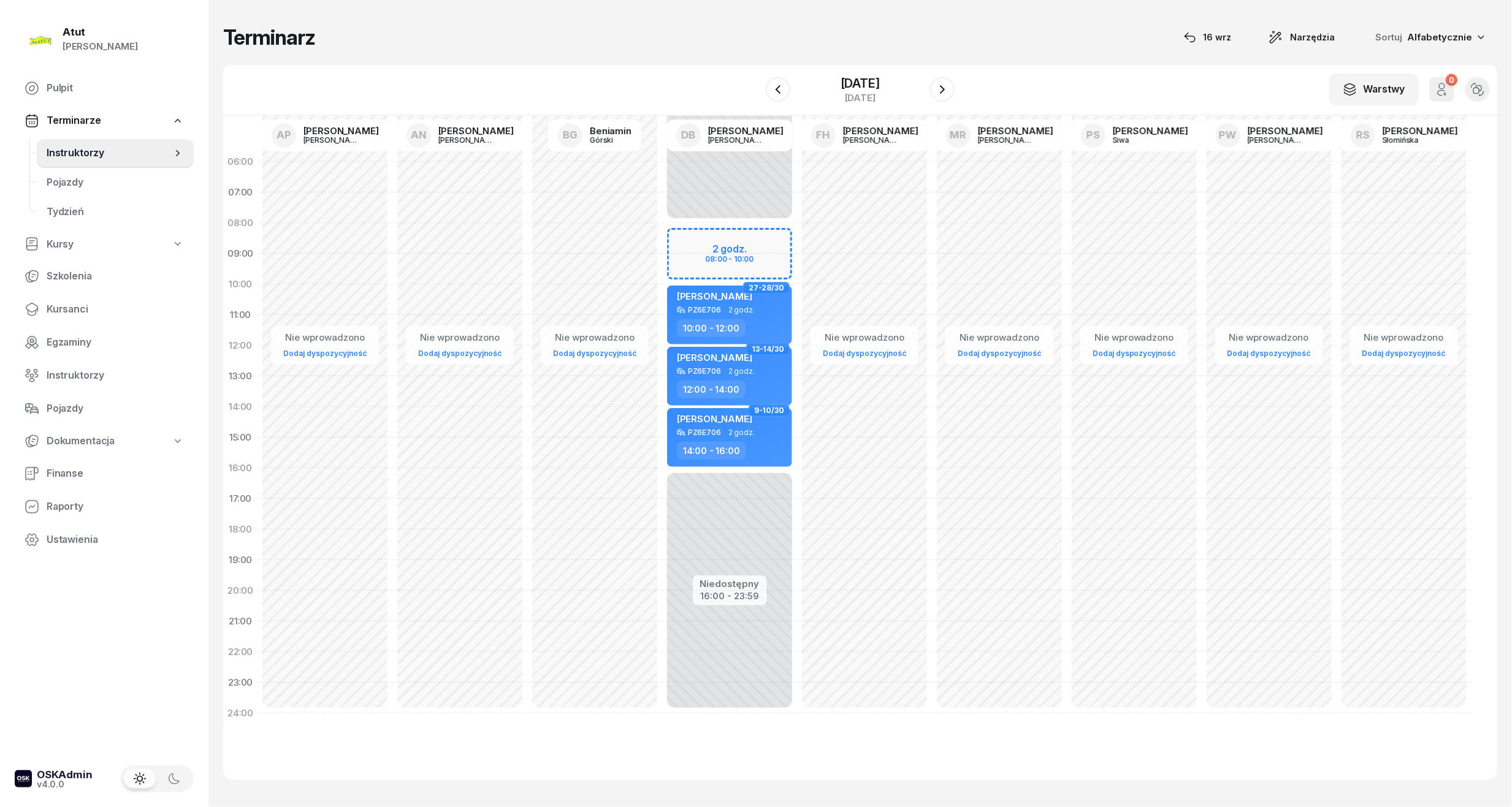
click at [756, 236] on div "Niedostępny 00:00 - 08:00 Niedostępny 16:00 - 23:59 2 godz. 08:00 - 10:00 27-28…" at bounding box center [729, 437] width 135 height 583
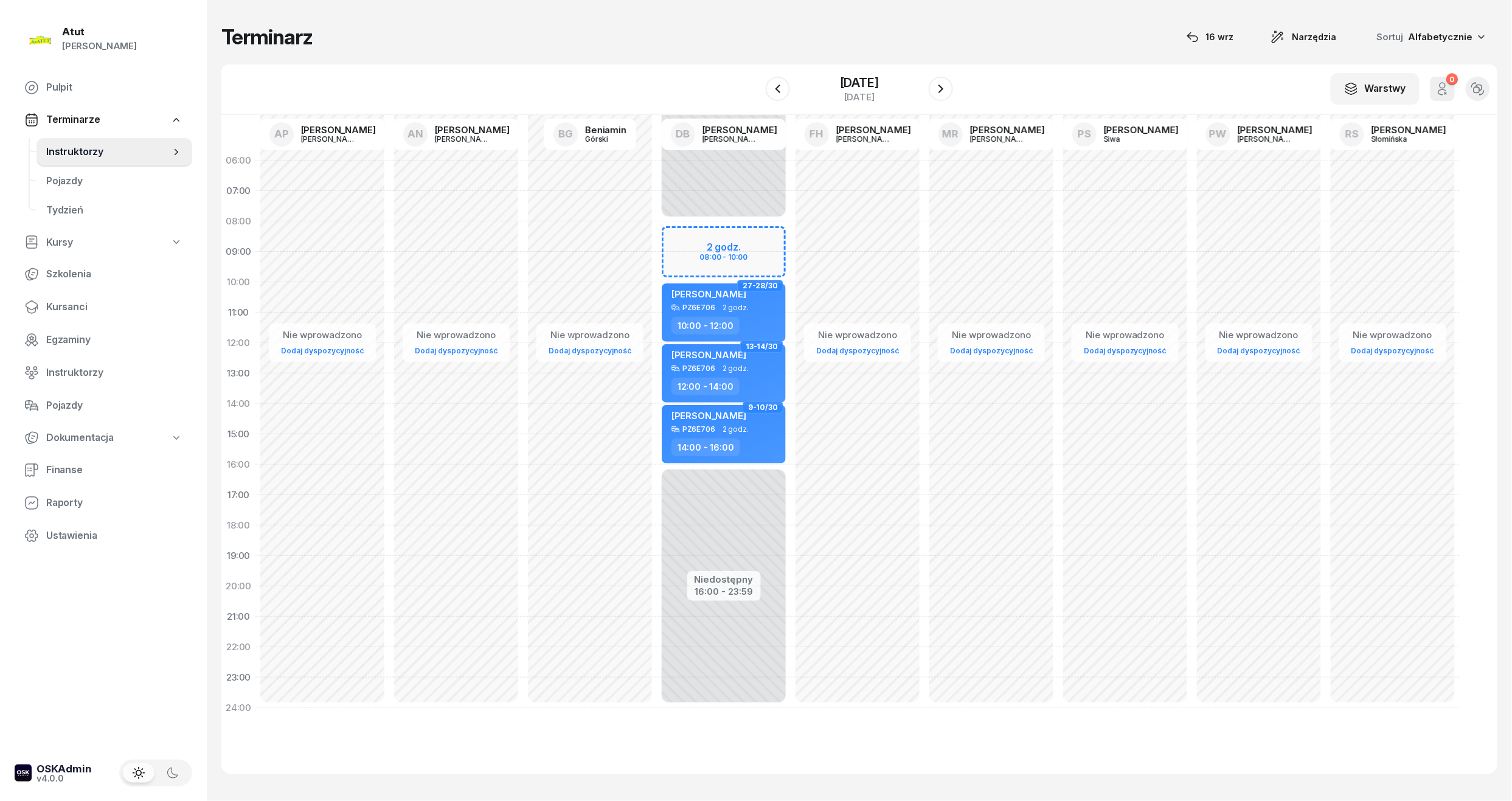
select select "08"
select select "10"
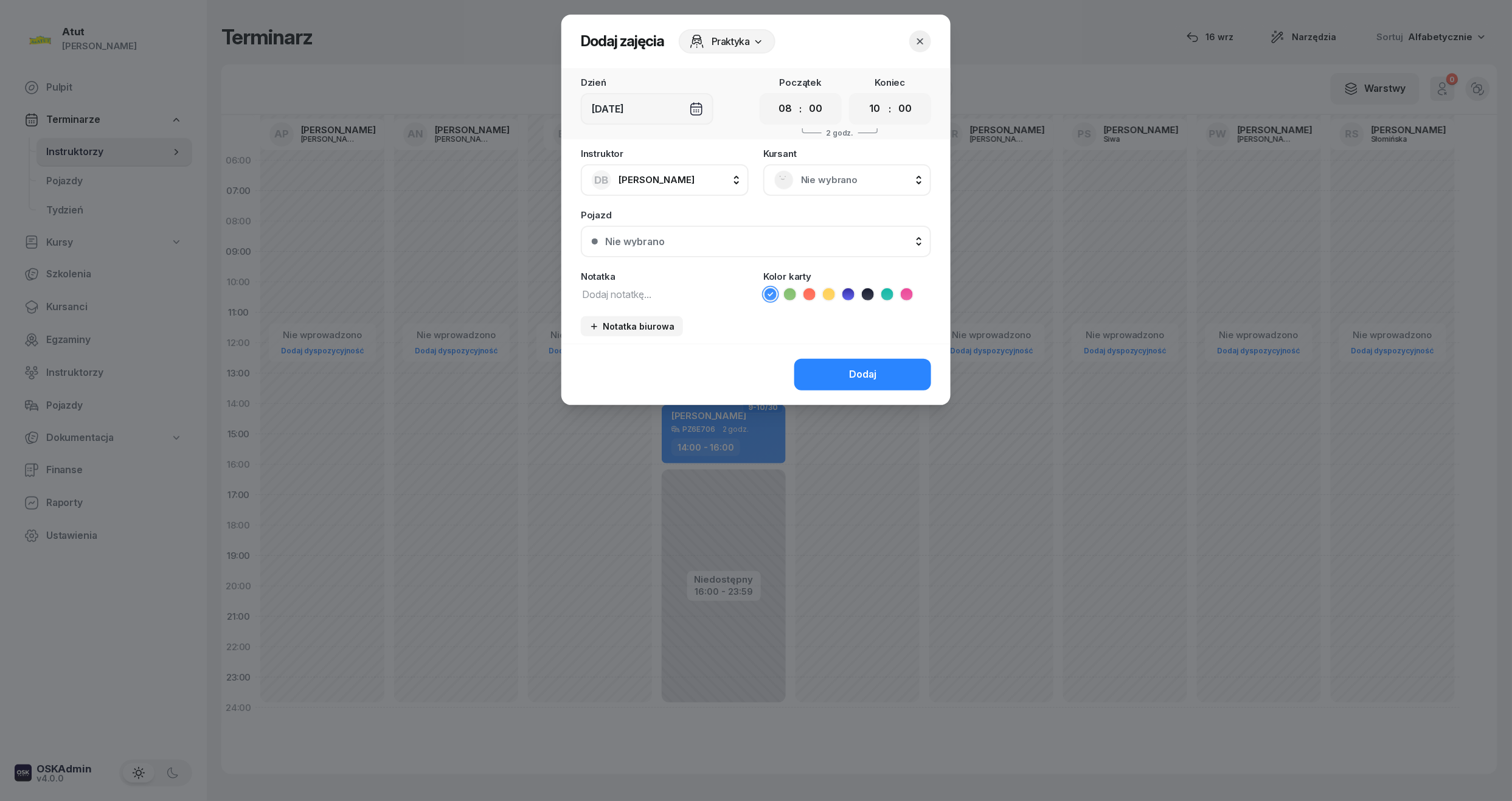
click at [837, 173] on span "Nie wybrano" at bounding box center [860, 180] width 119 height 16
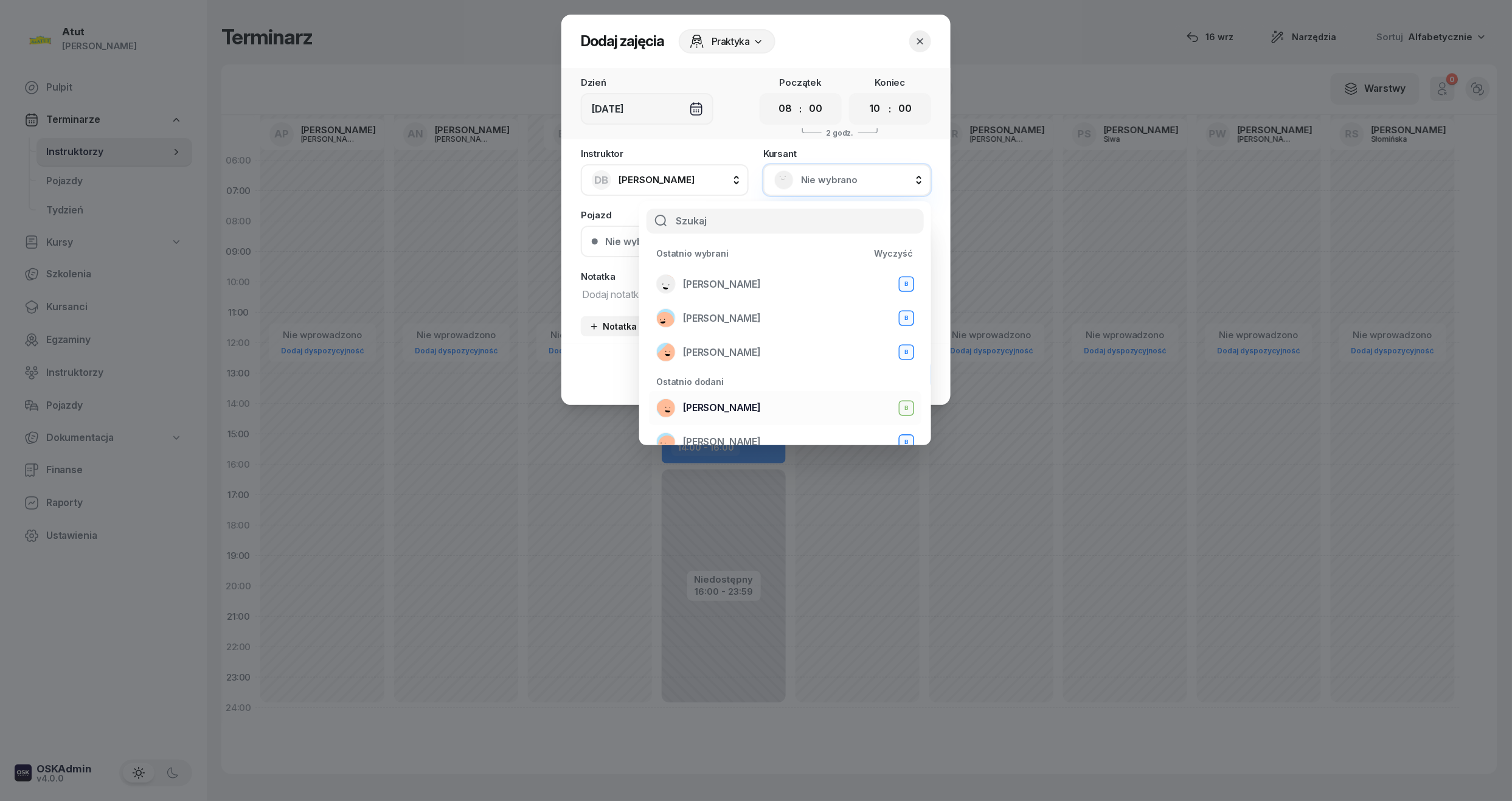
click at [745, 400] on span "[PERSON_NAME]" at bounding box center [721, 408] width 78 height 16
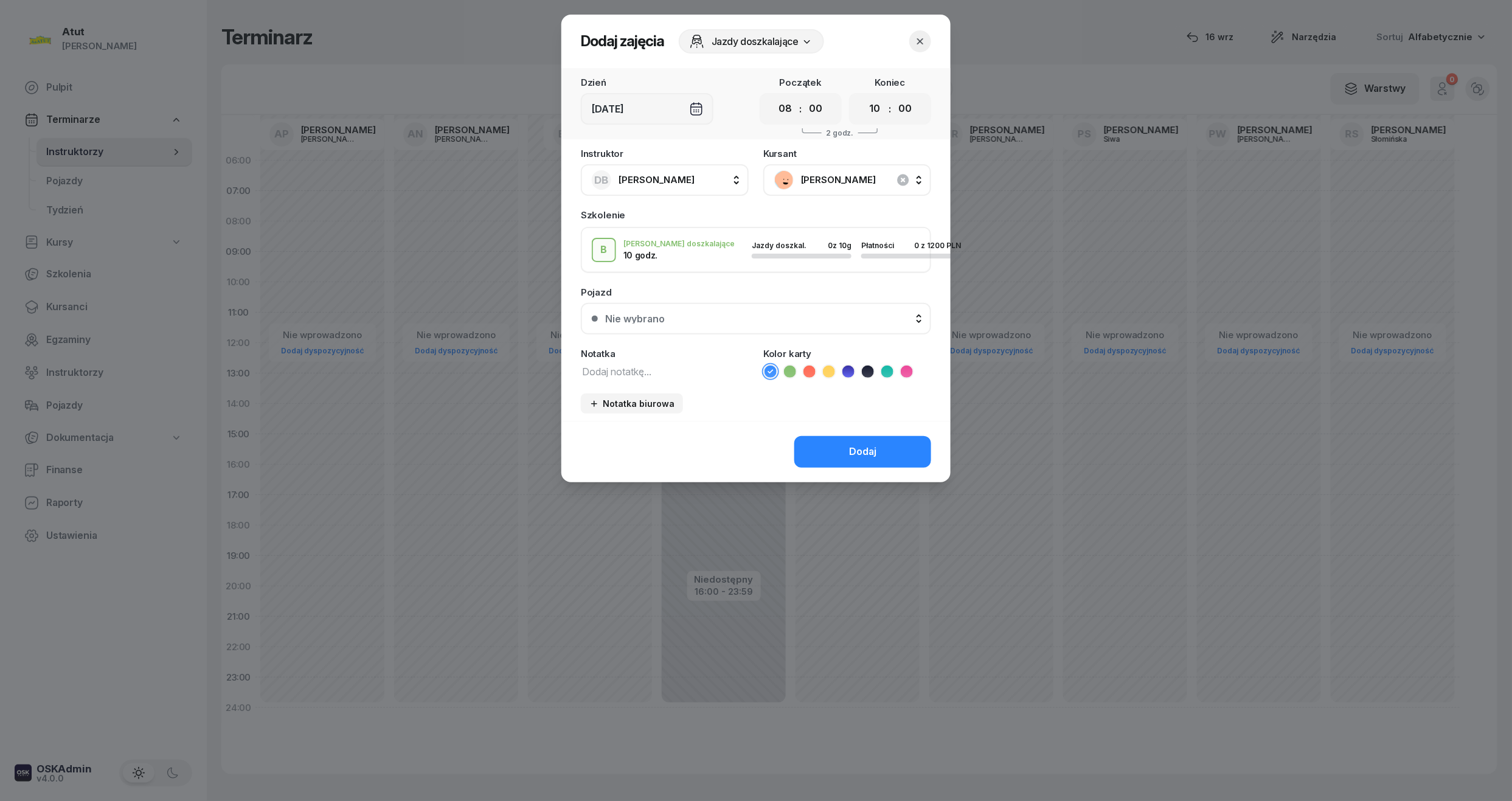
click at [811, 370] on icon at bounding box center [809, 371] width 6 height 5
click at [674, 376] on textarea at bounding box center [664, 371] width 167 height 16
click at [880, 449] on button "Dodaj" at bounding box center [863, 452] width 137 height 32
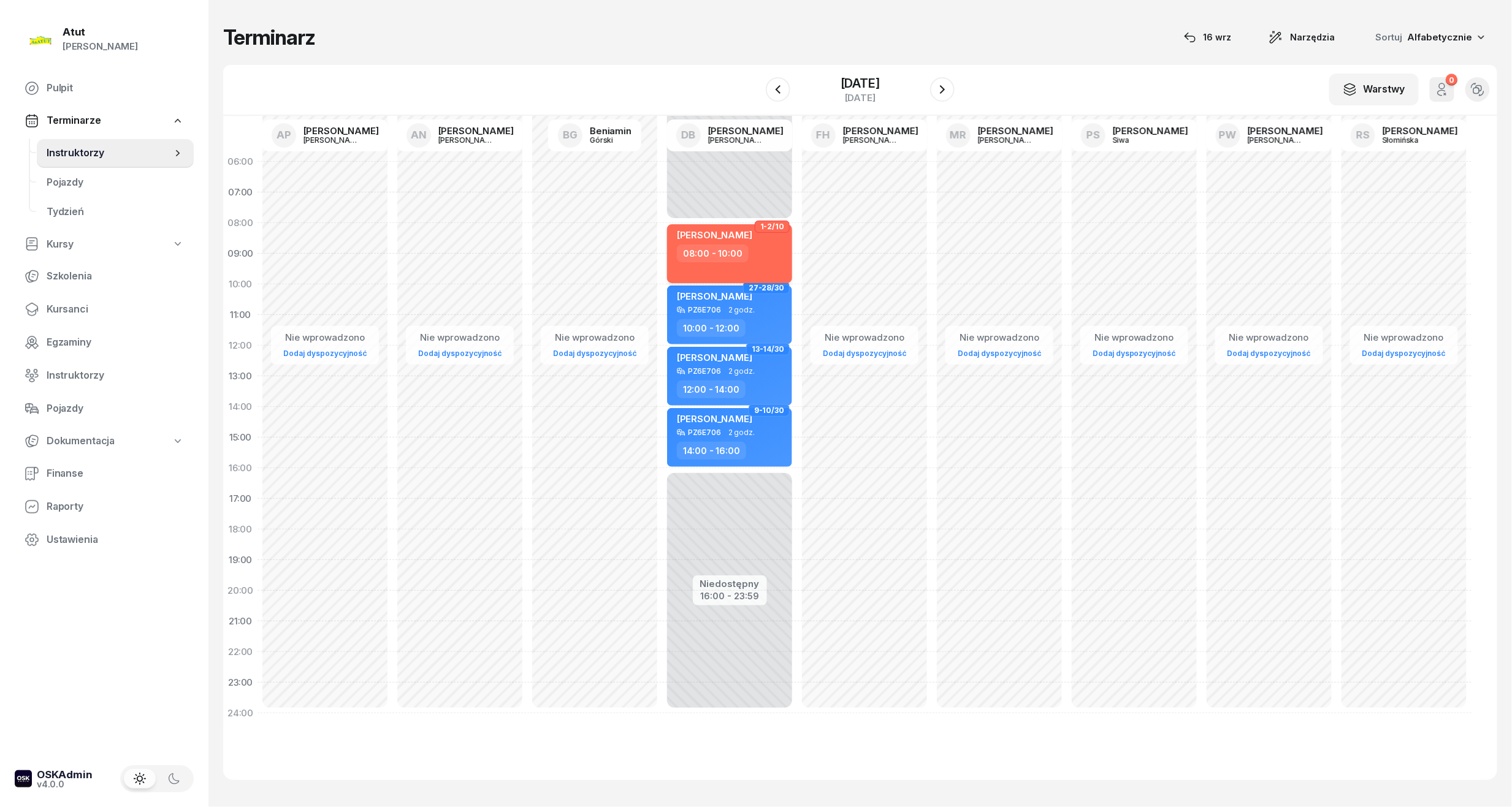
click at [754, 258] on div "08:00 - 10:00" at bounding box center [731, 253] width 108 height 18
select select "08"
select select "10"
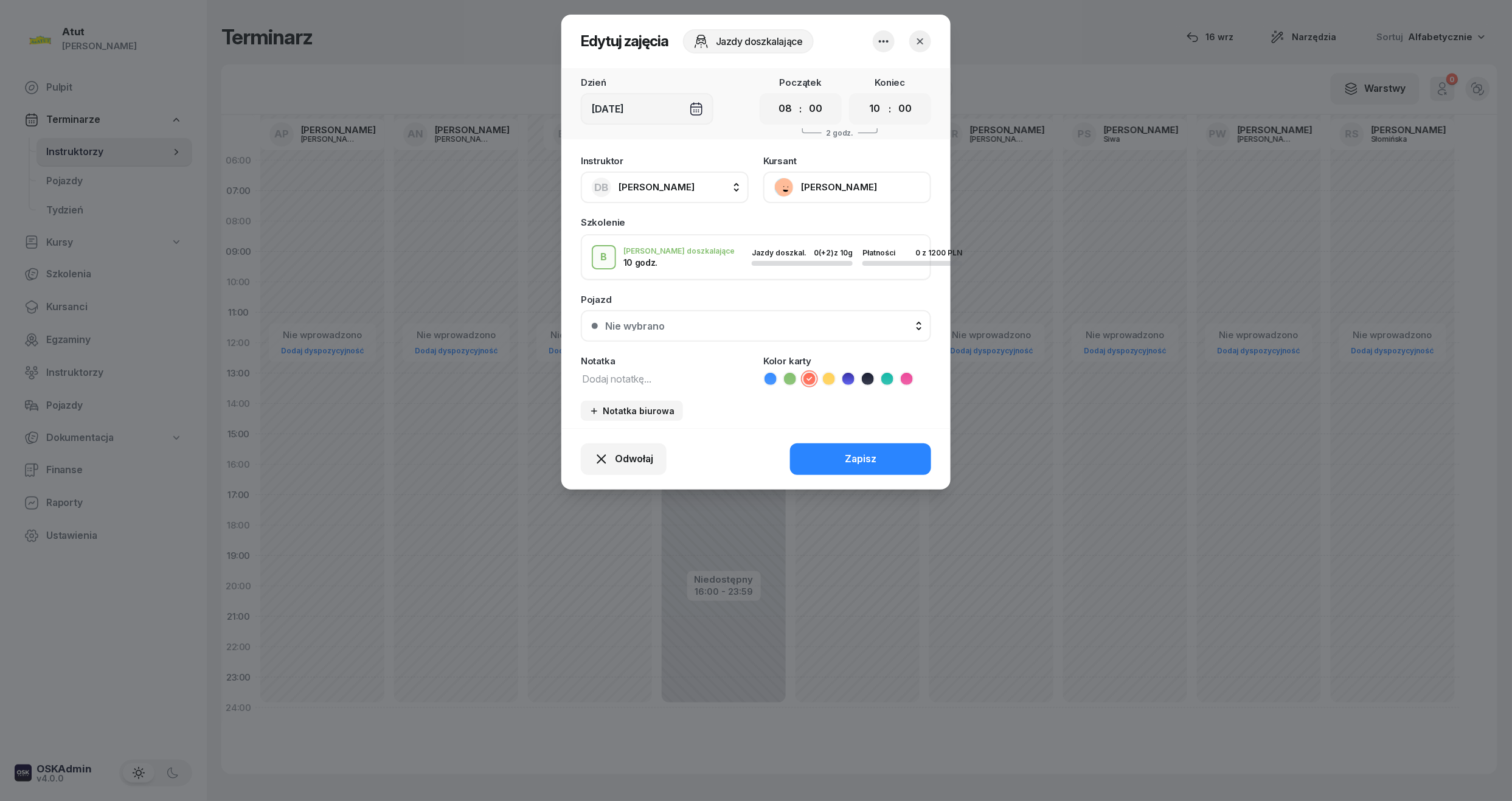
click at [842, 307] on div "Pojazd Nie wybrano Nie wybrano Kia Rio PO4VC27 KIA RIO PO9AY03 Ford Mustang P8A…" at bounding box center [756, 318] width 350 height 47
click at [833, 332] on button "Nie wybrano" at bounding box center [756, 327] width 350 height 32
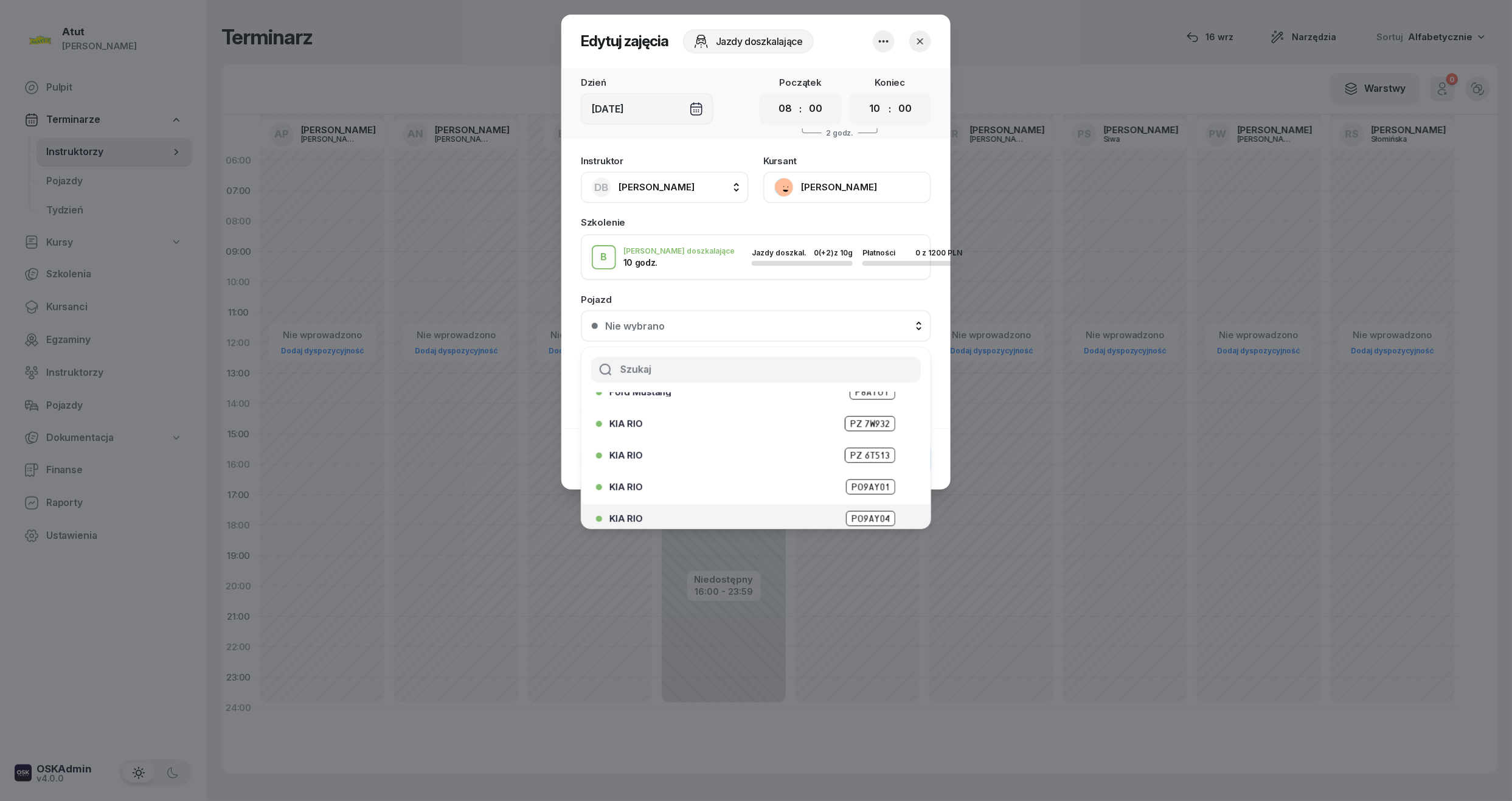
scroll to position [151, 0]
click at [875, 506] on span "PZ6E706" at bounding box center [870, 511] width 48 height 15
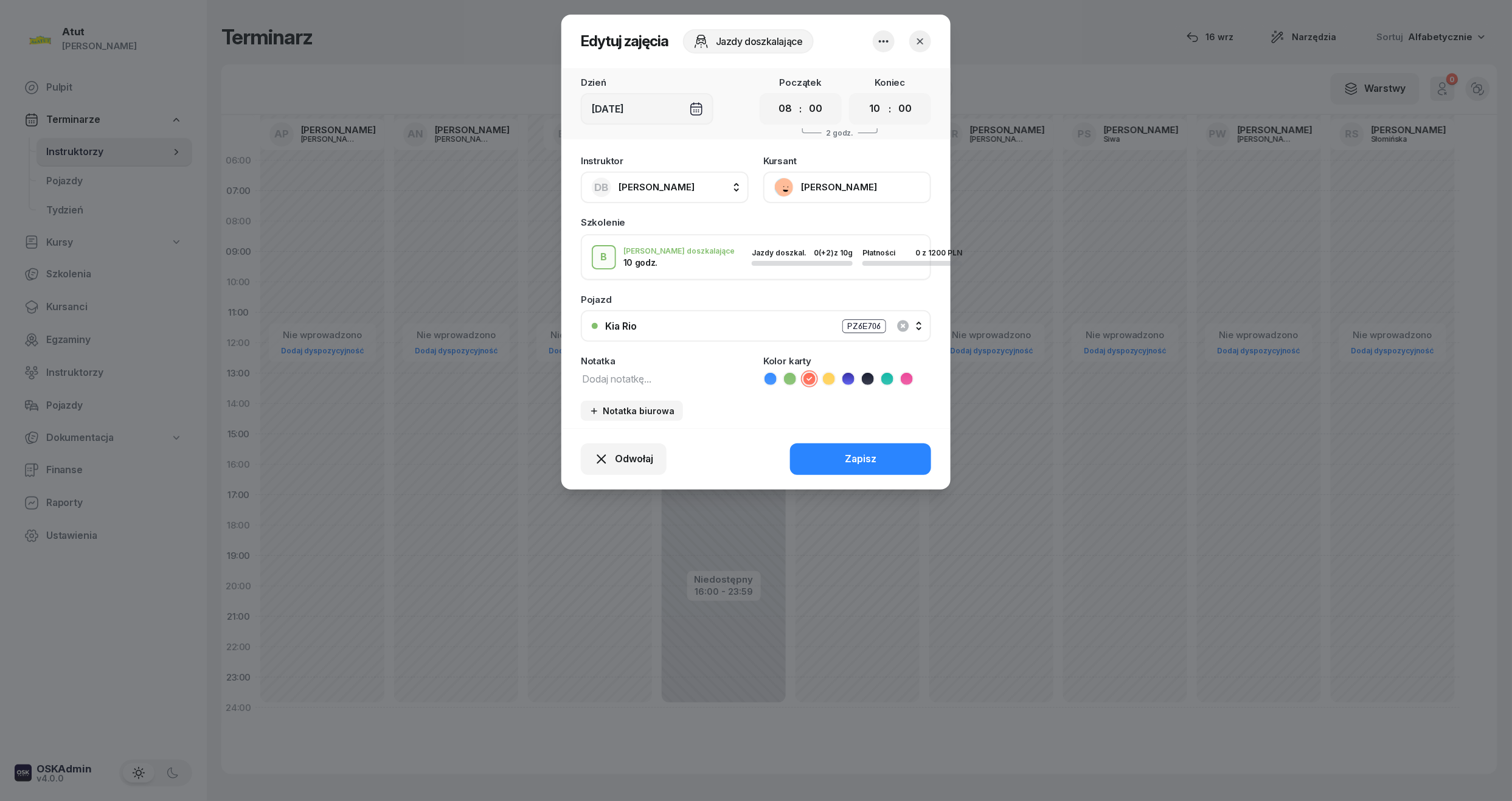
drag, startPoint x: 870, startPoint y: 456, endPoint x: 869, endPoint y: 445, distance: 11.0
click at [870, 453] on div "Zapisz" at bounding box center [861, 459] width 32 height 16
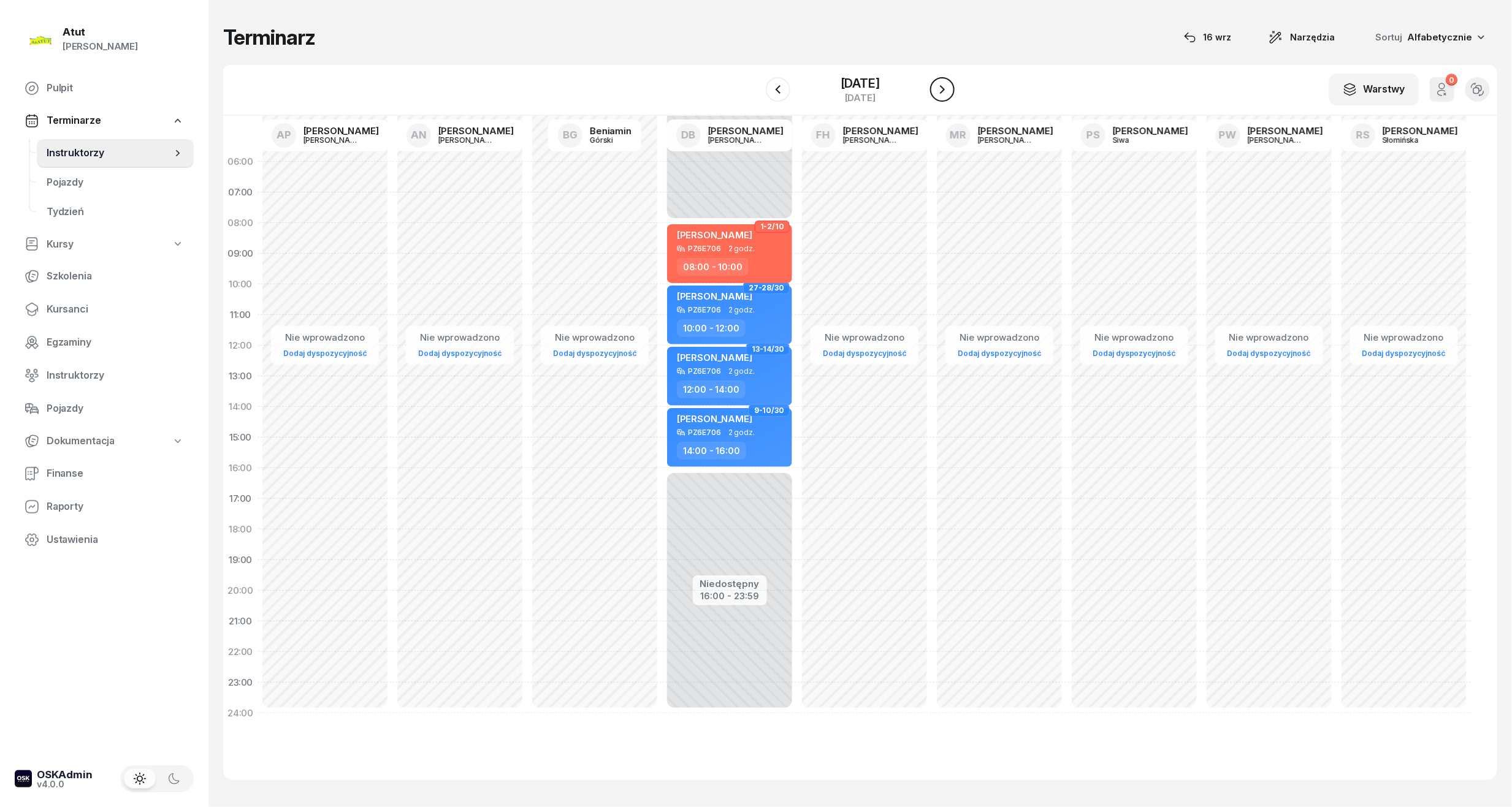
click at [940, 90] on icon "button" at bounding box center [942, 90] width 15 height 15
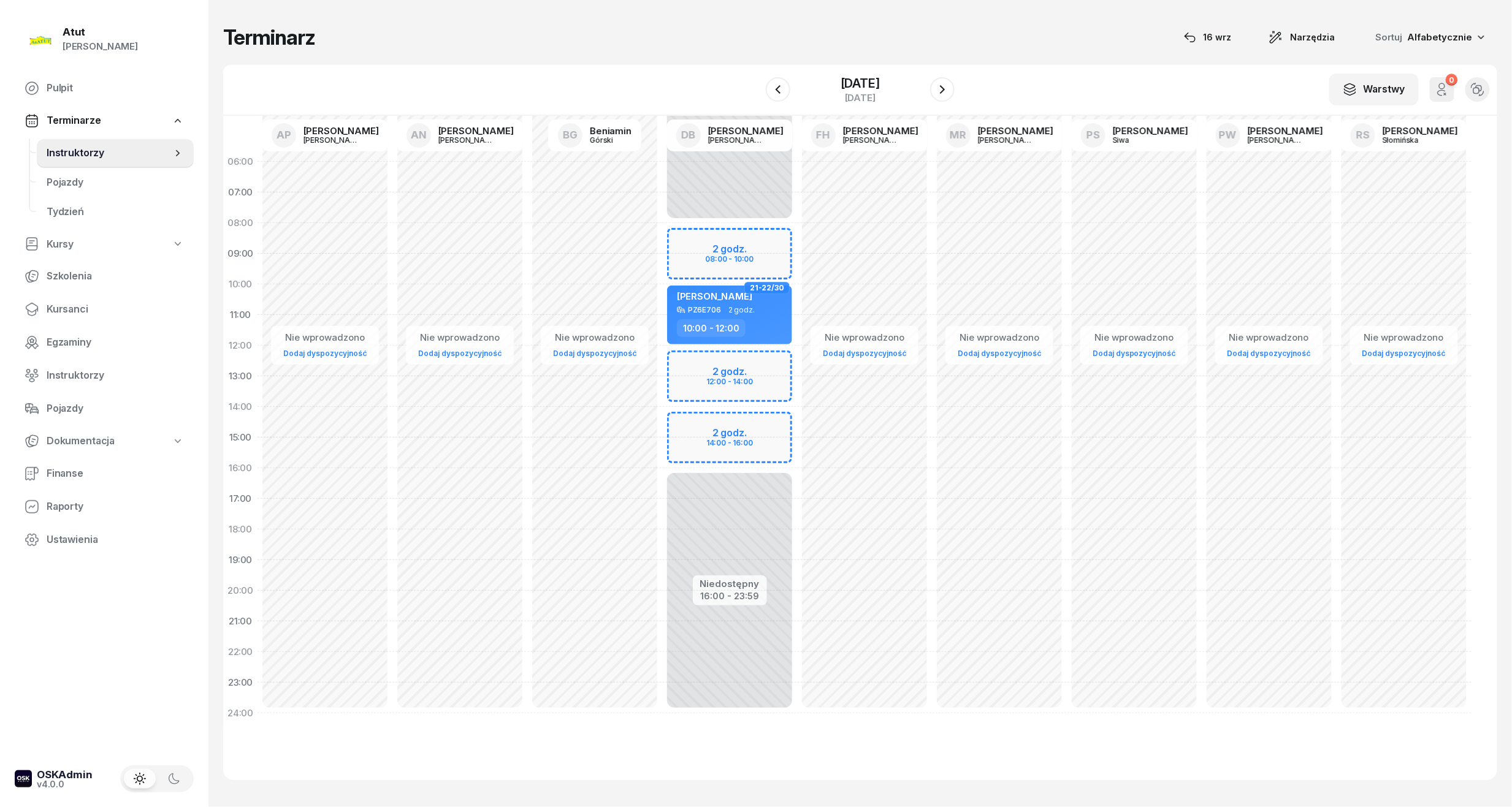
click at [724, 248] on div "Niedostępny 00:00 - 08:00 Niedostępny 16:00 - 23:59 2 godz. 08:00 - 10:00 2 god…" at bounding box center [729, 437] width 135 height 583
select select "08"
select select "10"
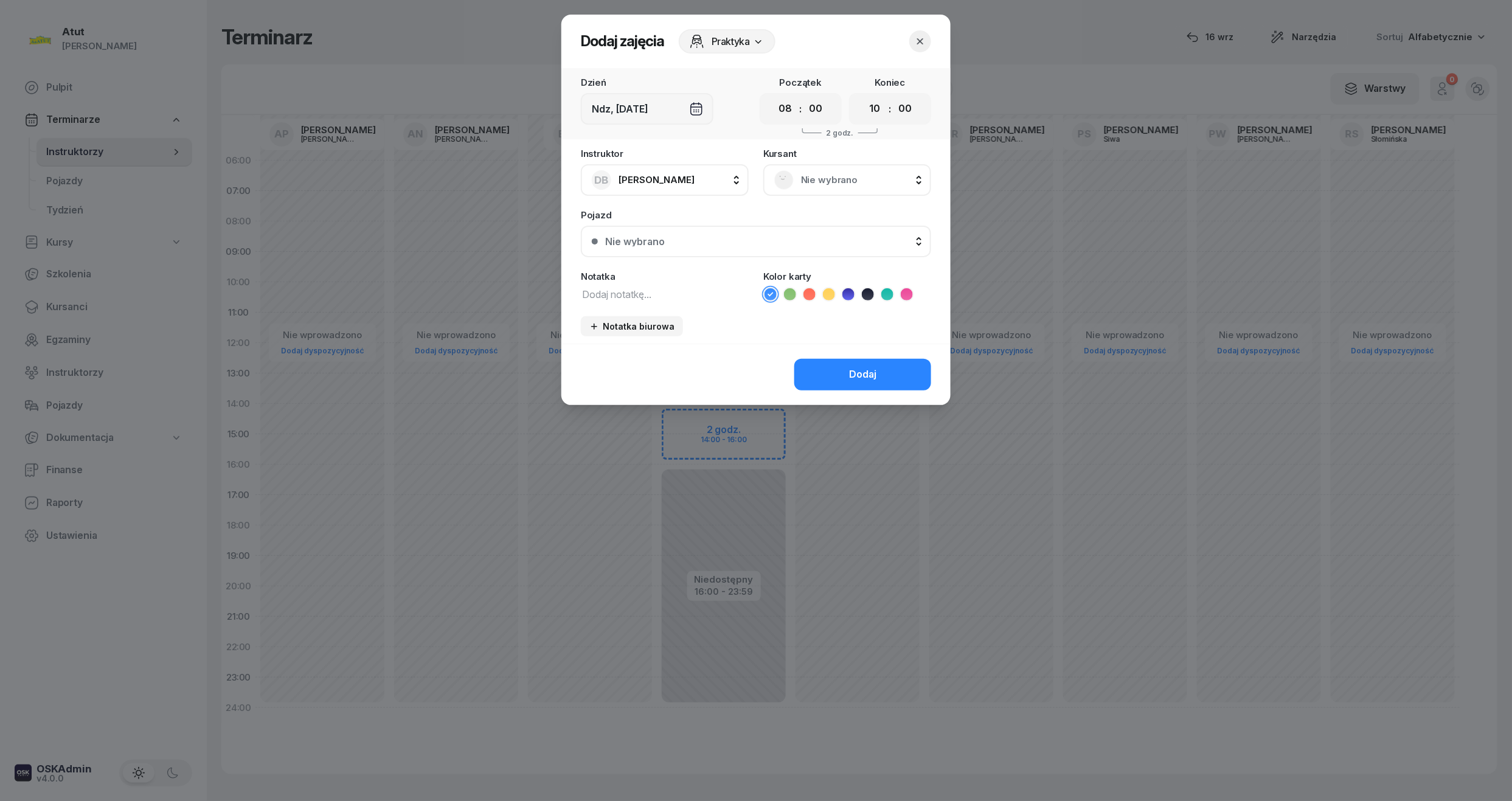
click at [852, 161] on div "Kursant Nie wybrano" at bounding box center [847, 172] width 167 height 47
click at [846, 176] on span "Nie wybrano" at bounding box center [860, 180] width 119 height 16
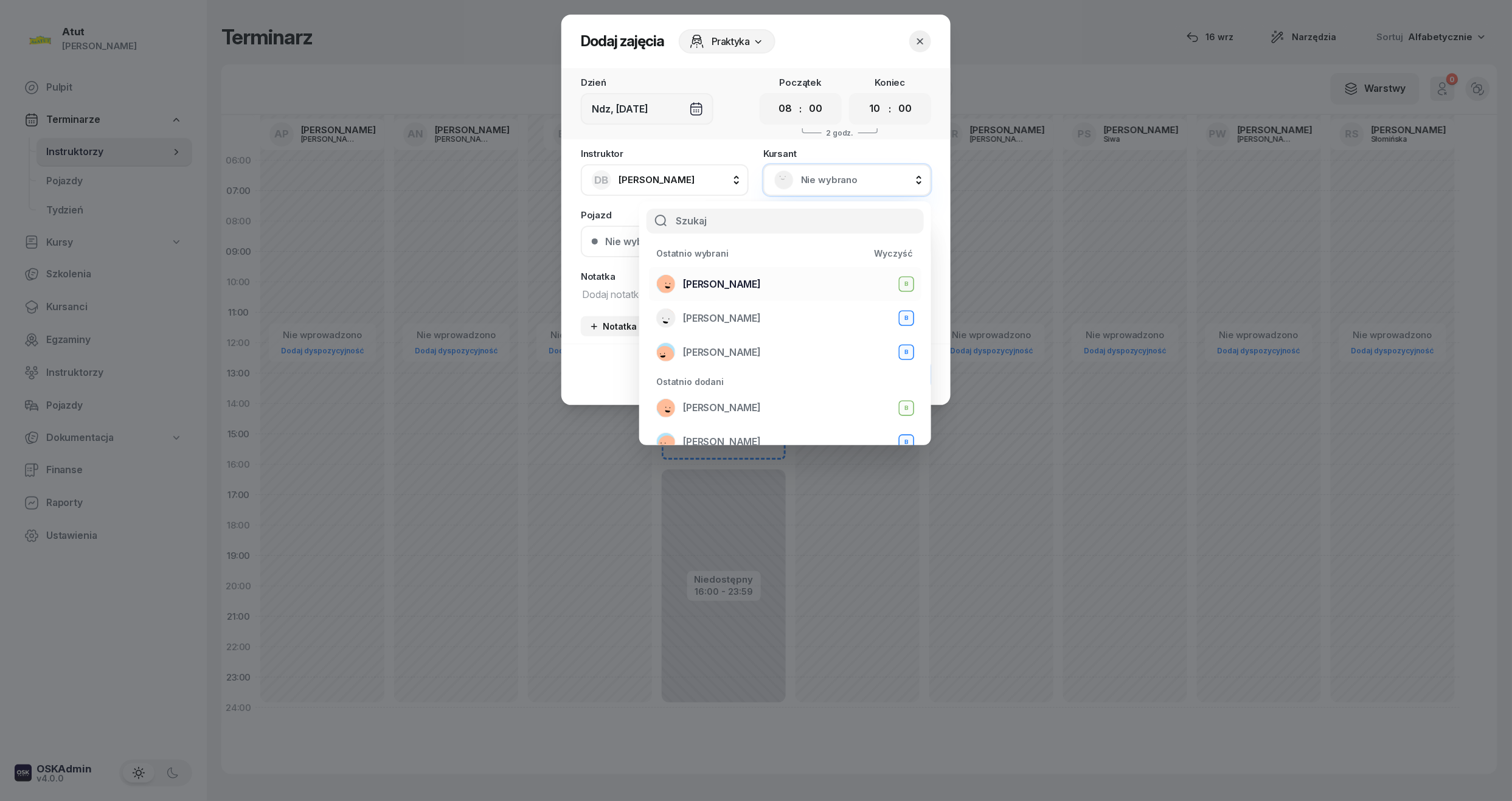
click at [740, 288] on span "[PERSON_NAME]" at bounding box center [721, 284] width 78 height 16
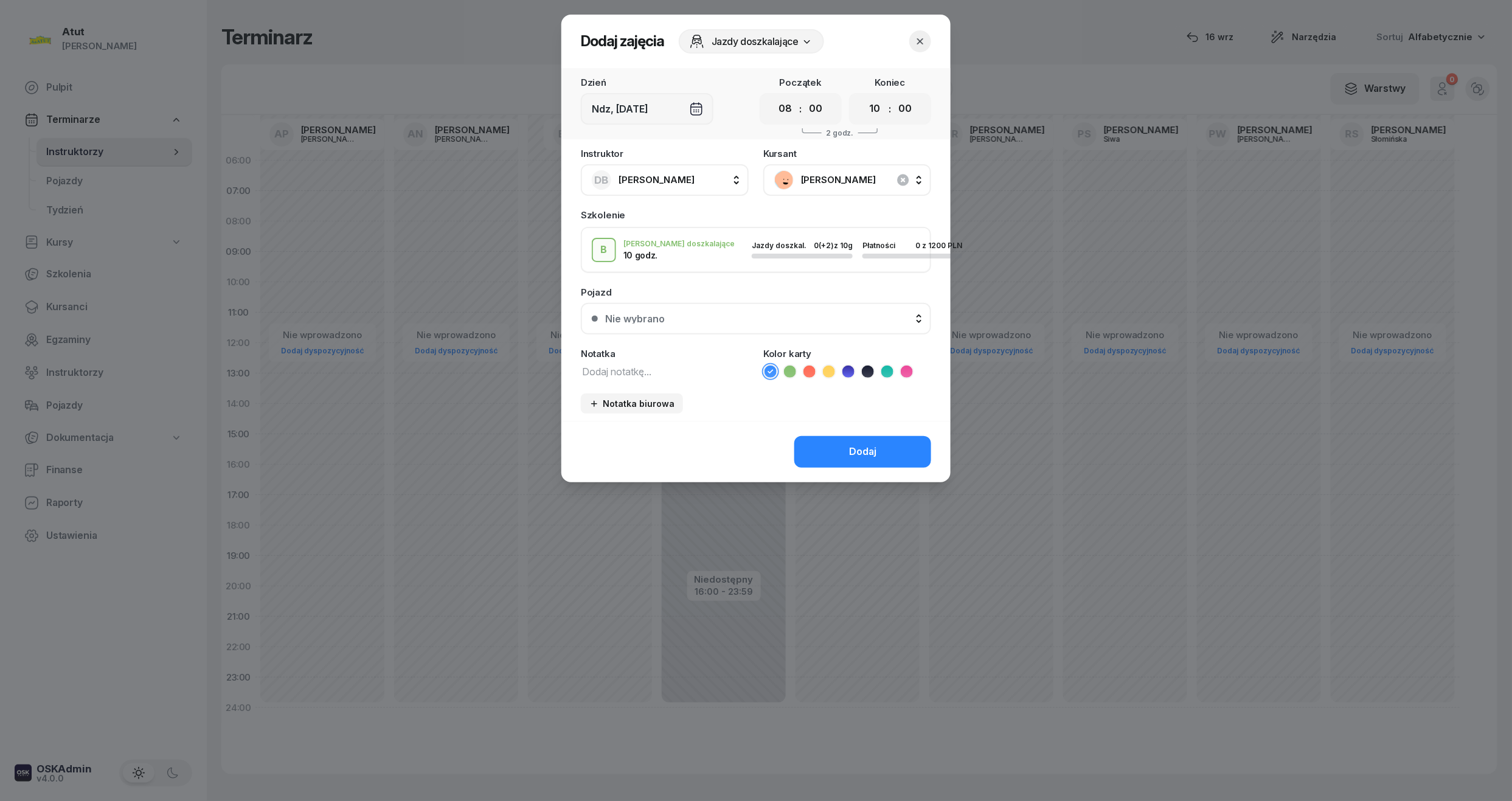
click at [821, 368] on ul at bounding box center [847, 371] width 167 height 15
click at [810, 371] on icon at bounding box center [809, 371] width 12 height 12
click at [662, 313] on div "Nie wybrano" at bounding box center [635, 318] width 60 height 9
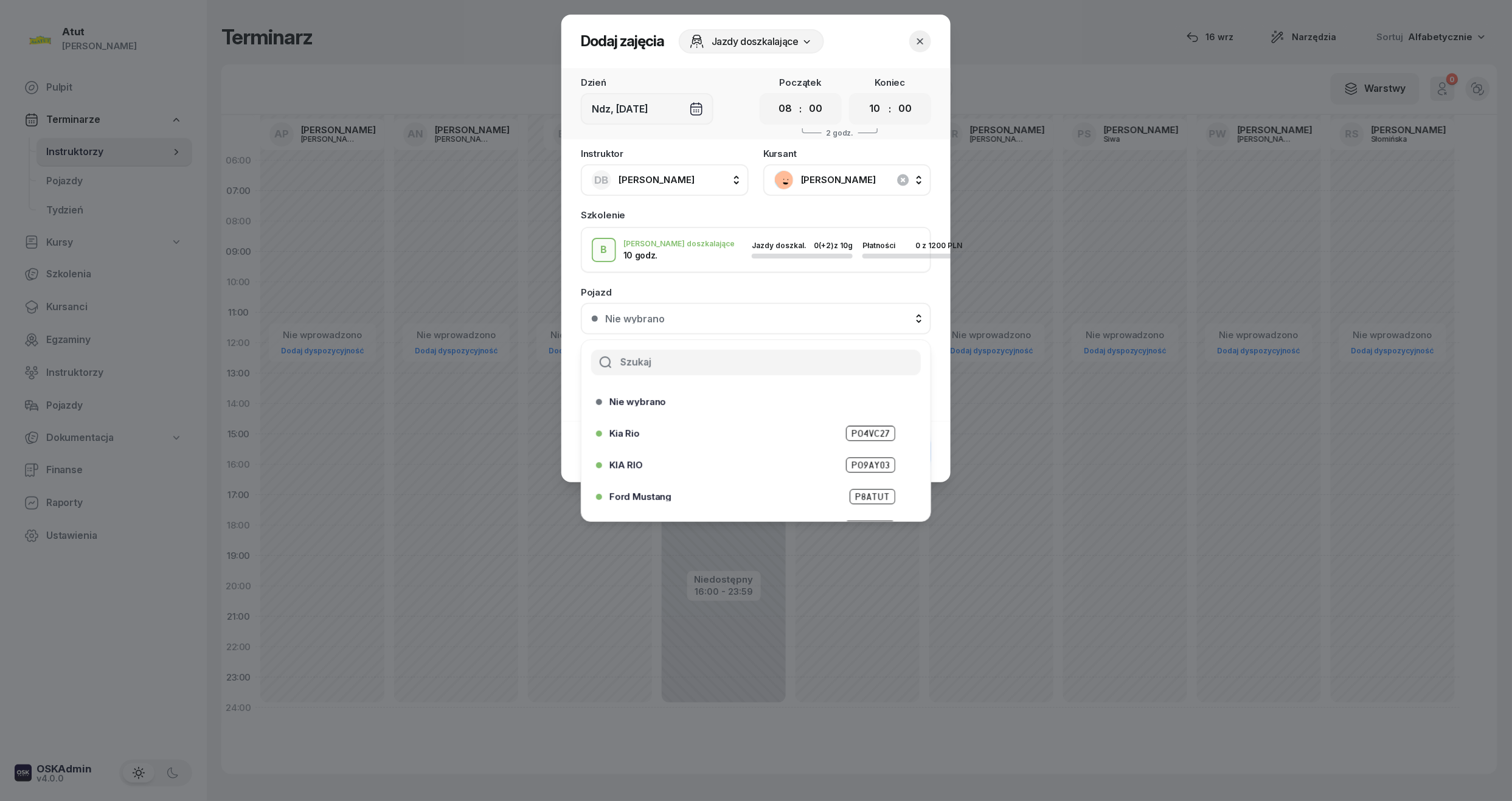
scroll to position [151, 0]
click at [847, 502] on span "PZ6E706" at bounding box center [870, 503] width 48 height 15
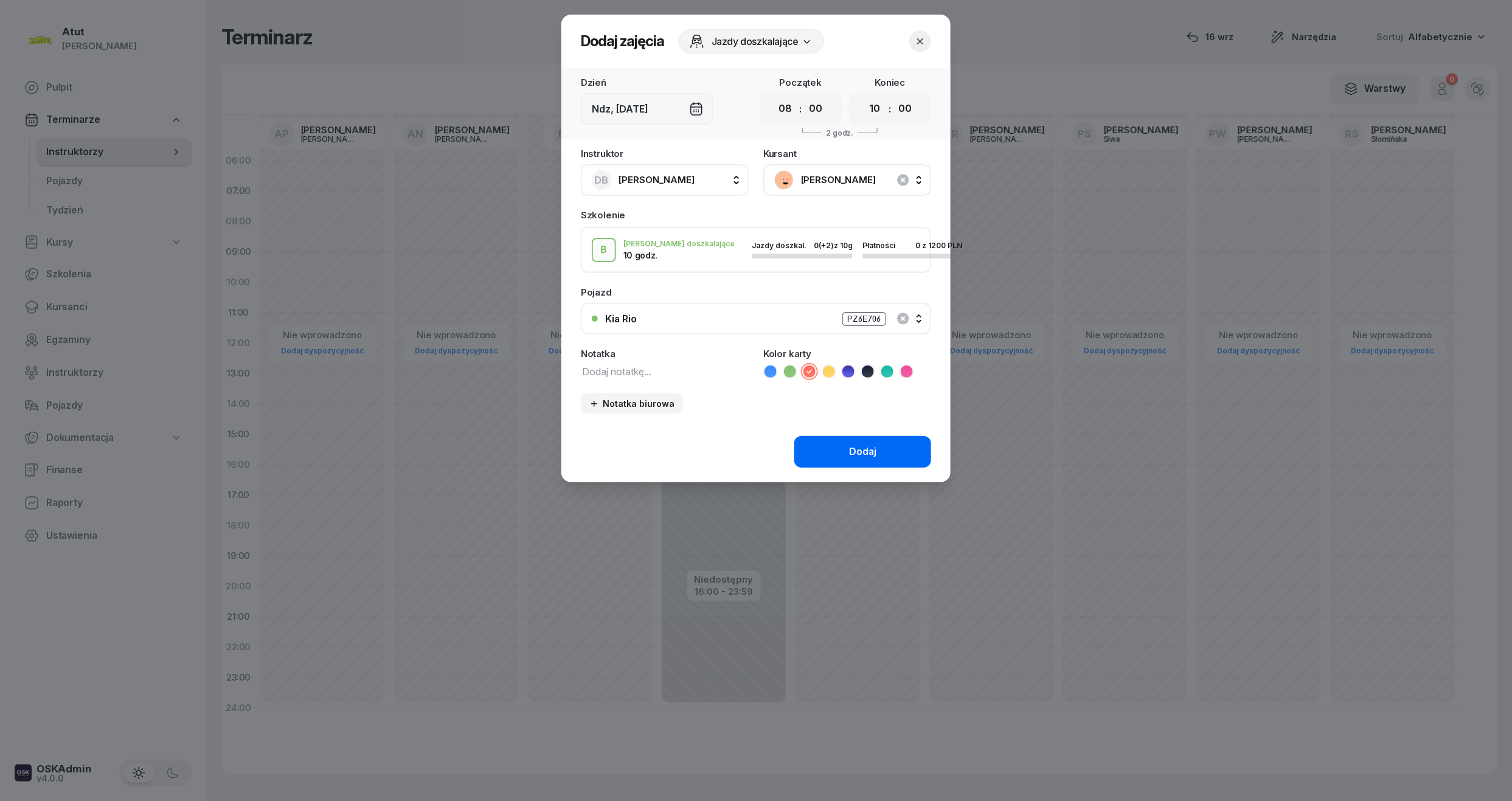
click at [834, 441] on button "Dodaj" at bounding box center [863, 452] width 137 height 32
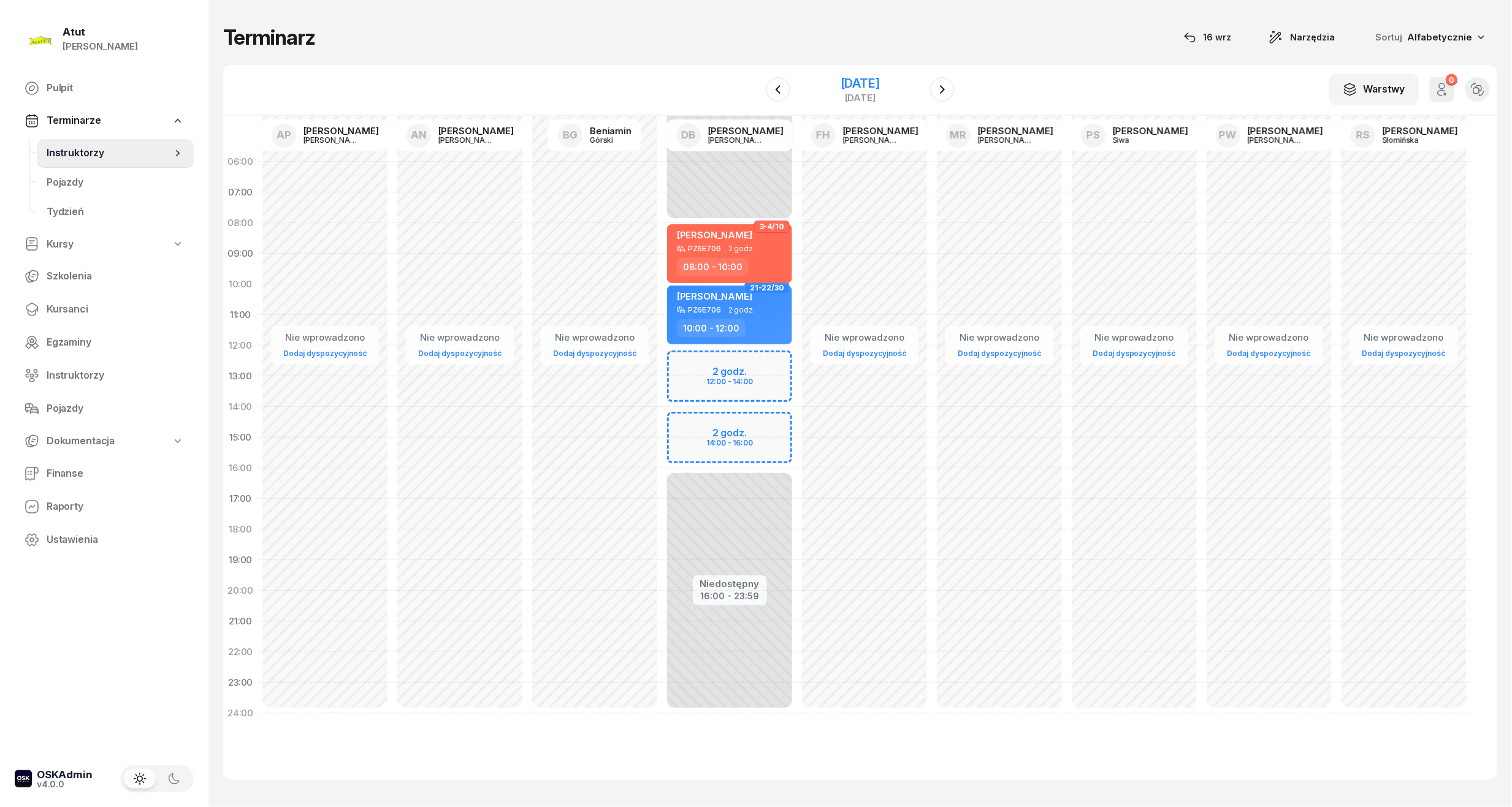
click at [856, 86] on div "[DATE]" at bounding box center [860, 83] width 40 height 12
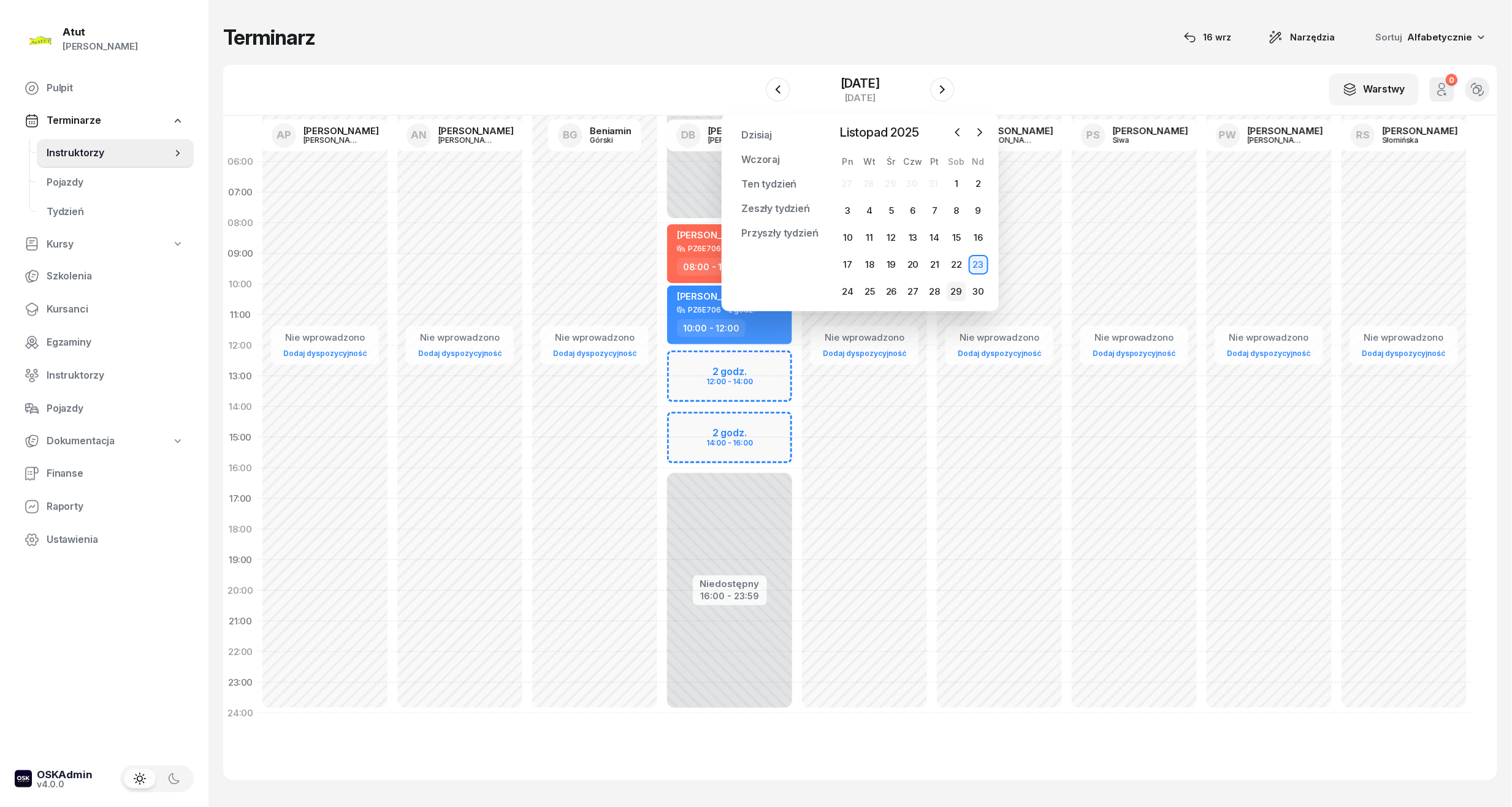
click at [956, 294] on div "29" at bounding box center [956, 291] width 20 height 20
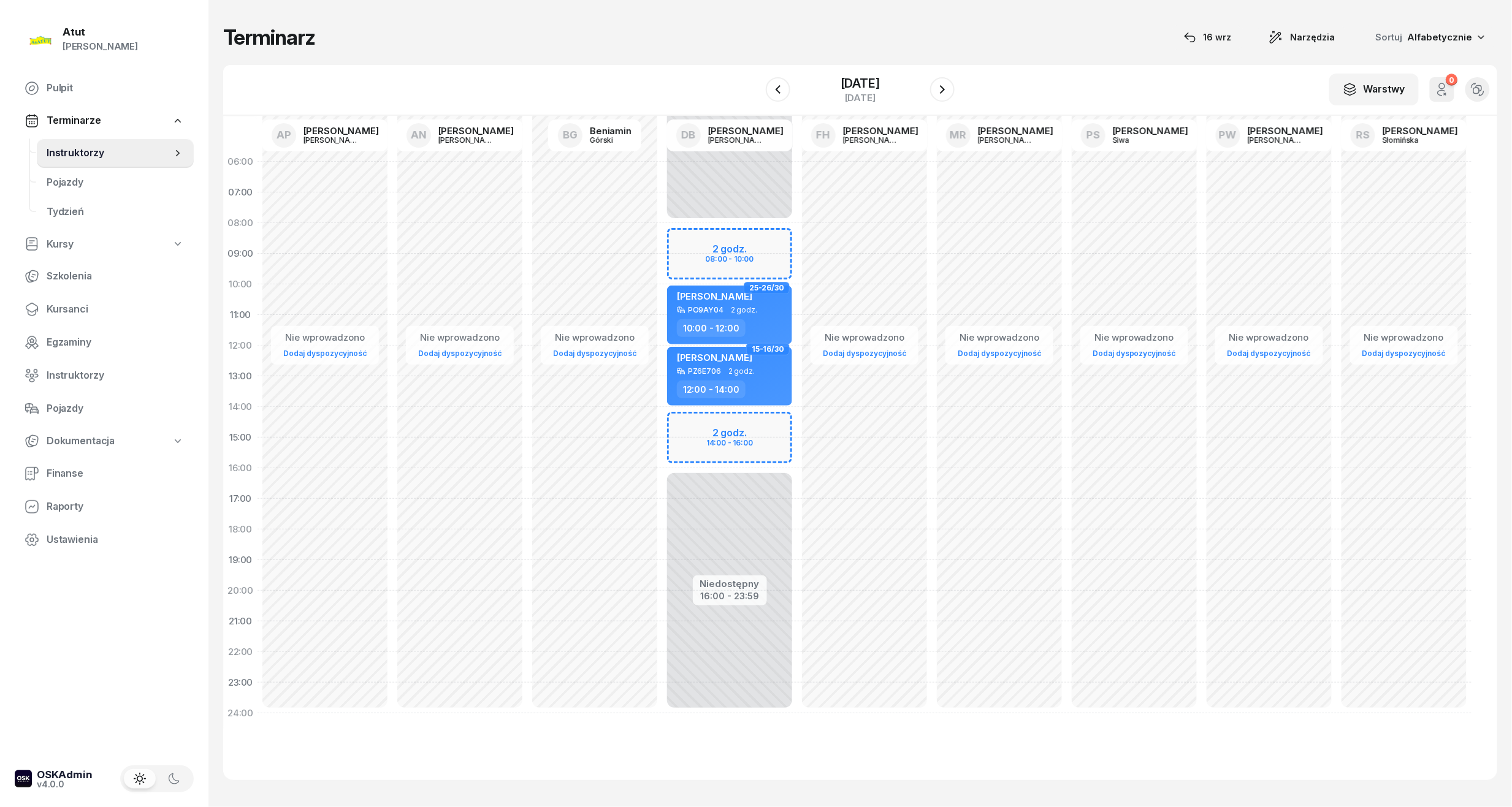
click at [705, 253] on div "Niedostępny 00:00 - 08:00 Niedostępny 16:00 - 23:59 2 godz. 08:00 - 10:00 2 god…" at bounding box center [729, 437] width 135 height 583
select select "08"
select select "10"
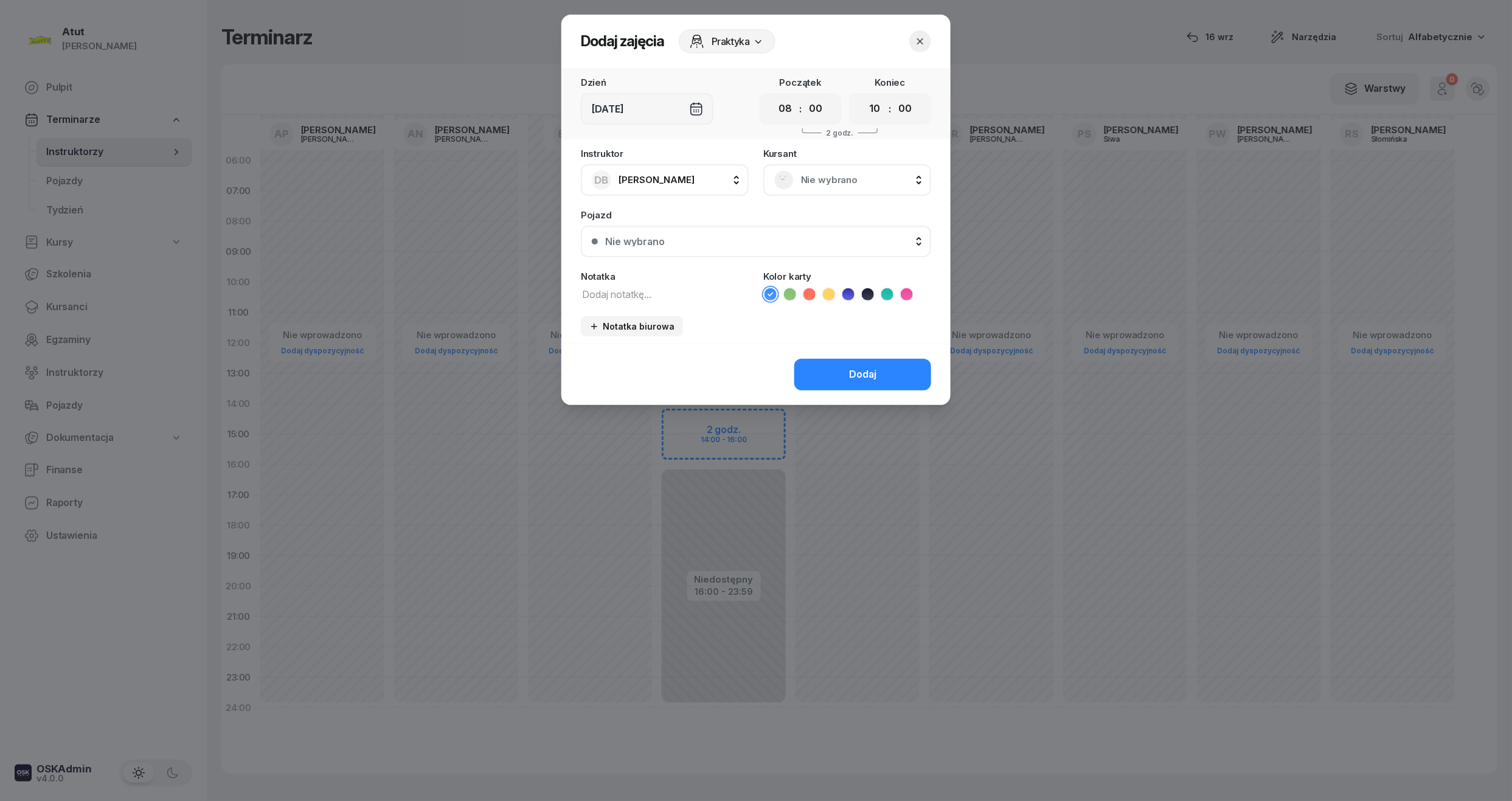
click at [855, 178] on span "Nie wybrano" at bounding box center [860, 180] width 119 height 16
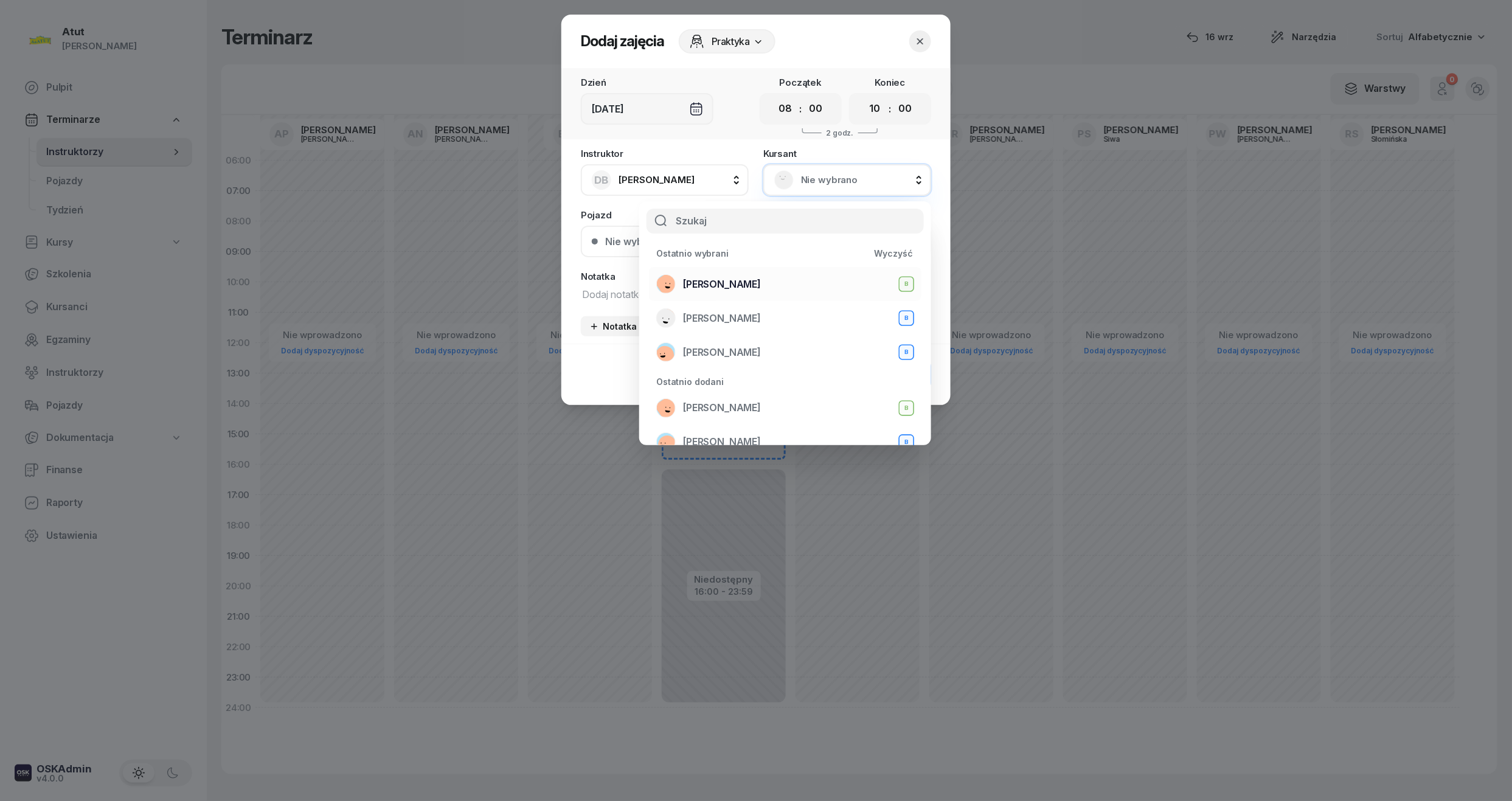
click at [761, 287] on span "[PERSON_NAME]" at bounding box center [721, 284] width 78 height 16
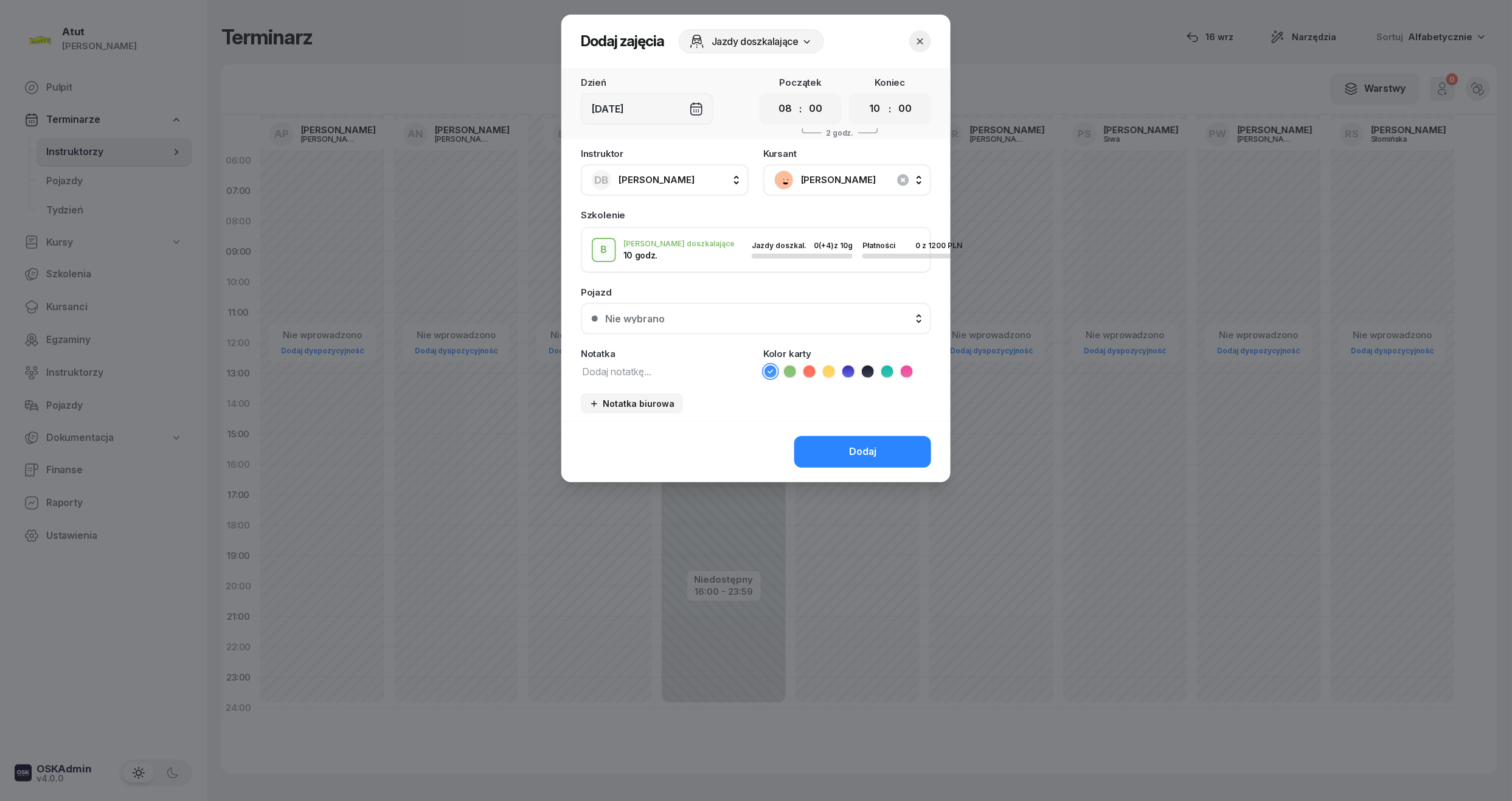
click at [810, 368] on icon at bounding box center [809, 371] width 12 height 12
click at [919, 39] on icon "button" at bounding box center [920, 41] width 12 height 12
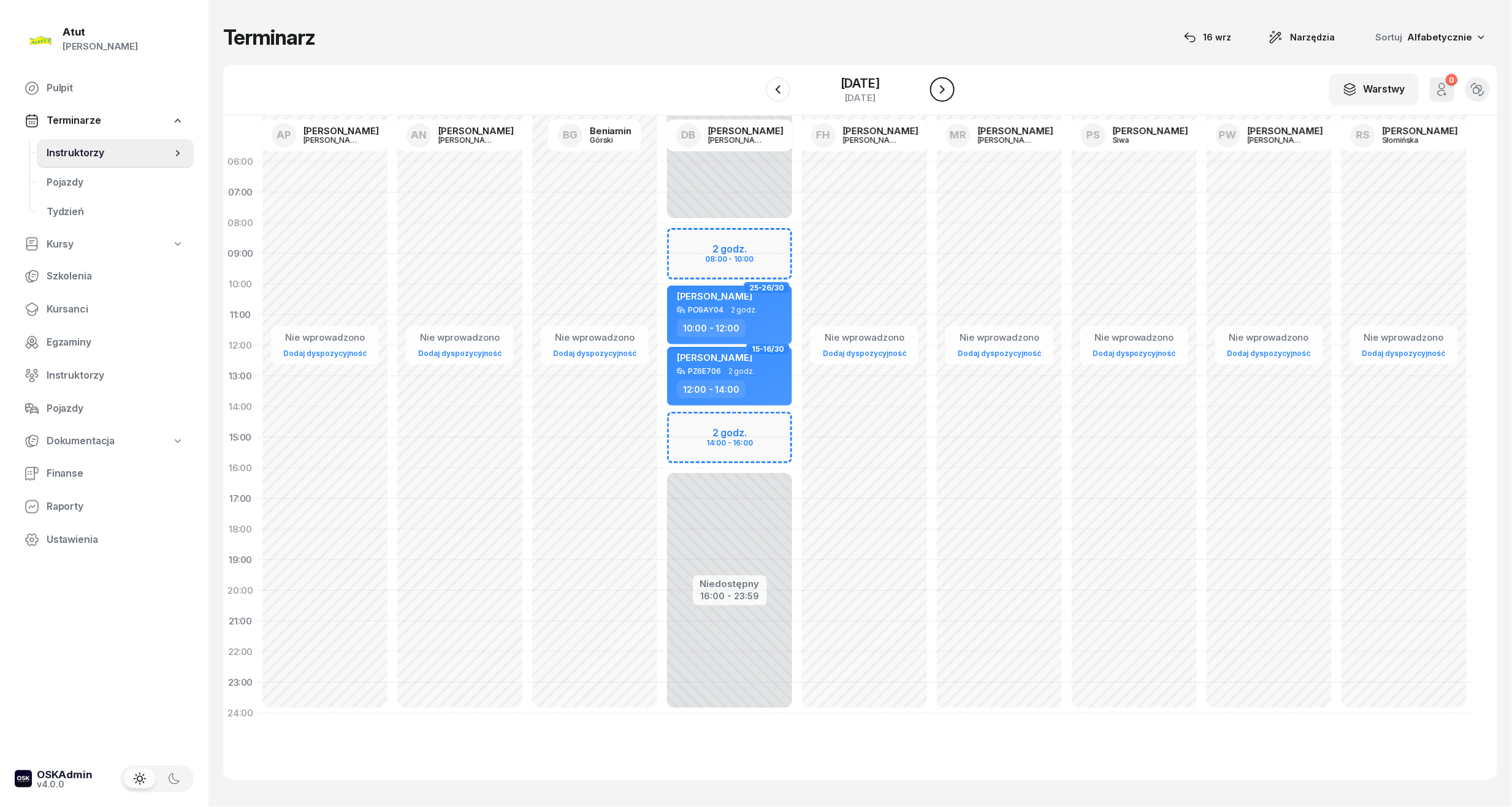
click at [950, 91] on icon "button" at bounding box center [942, 90] width 15 height 15
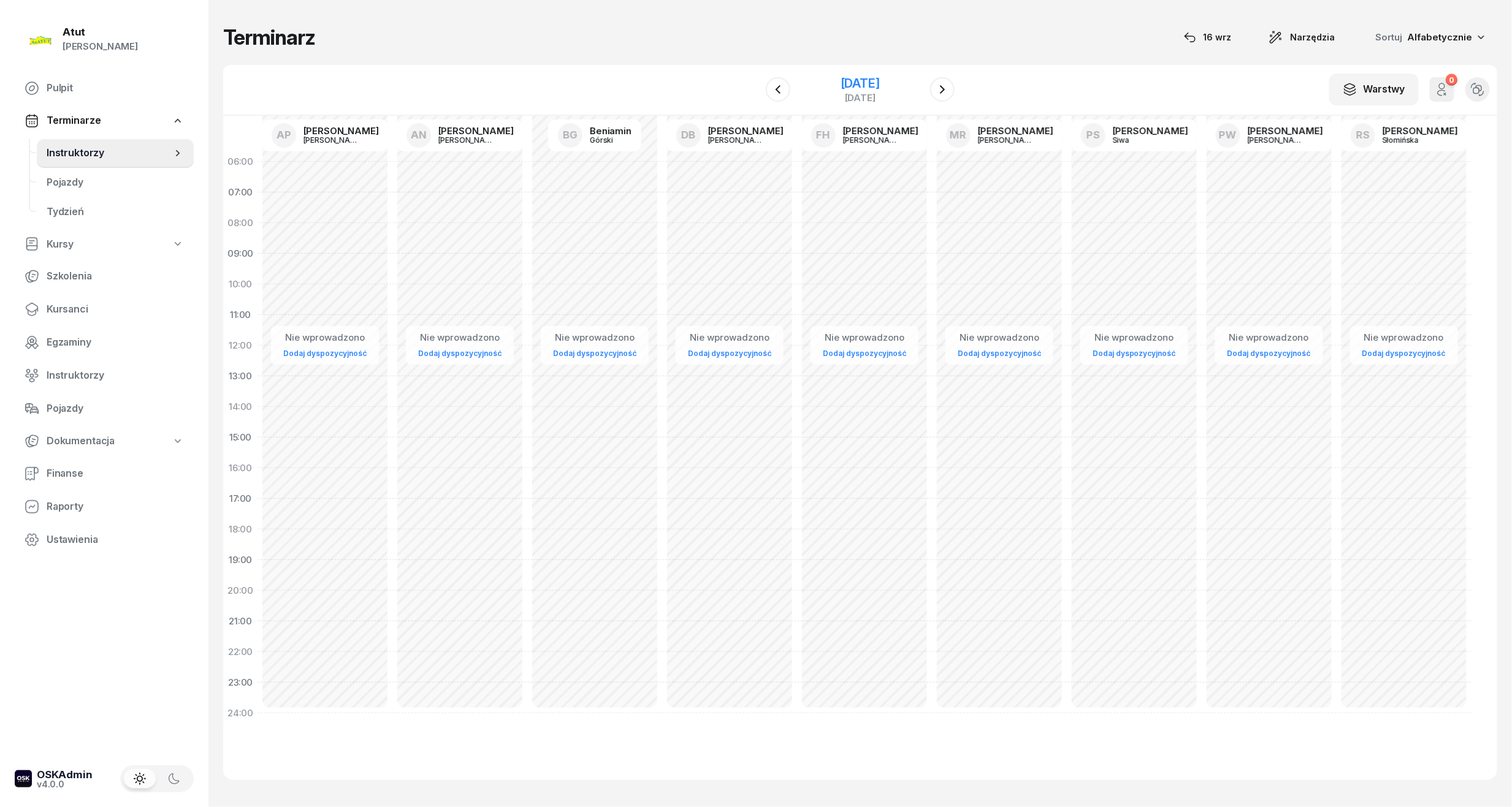
click at [842, 83] on div "[DATE]" at bounding box center [860, 83] width 40 height 12
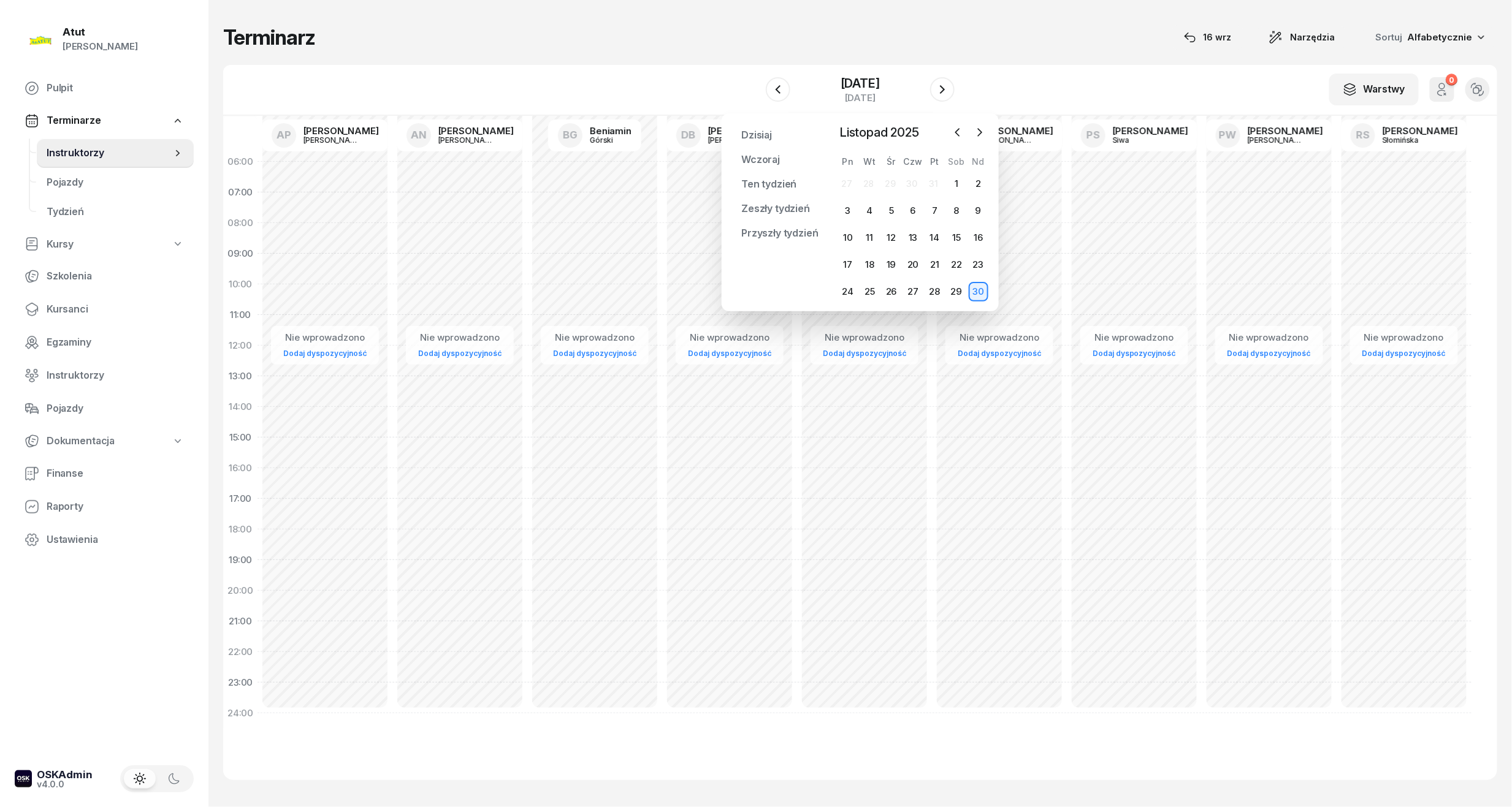
click at [859, 289] on div "25" at bounding box center [870, 291] width 22 height 20
click at [854, 289] on div "24" at bounding box center [848, 291] width 20 height 20
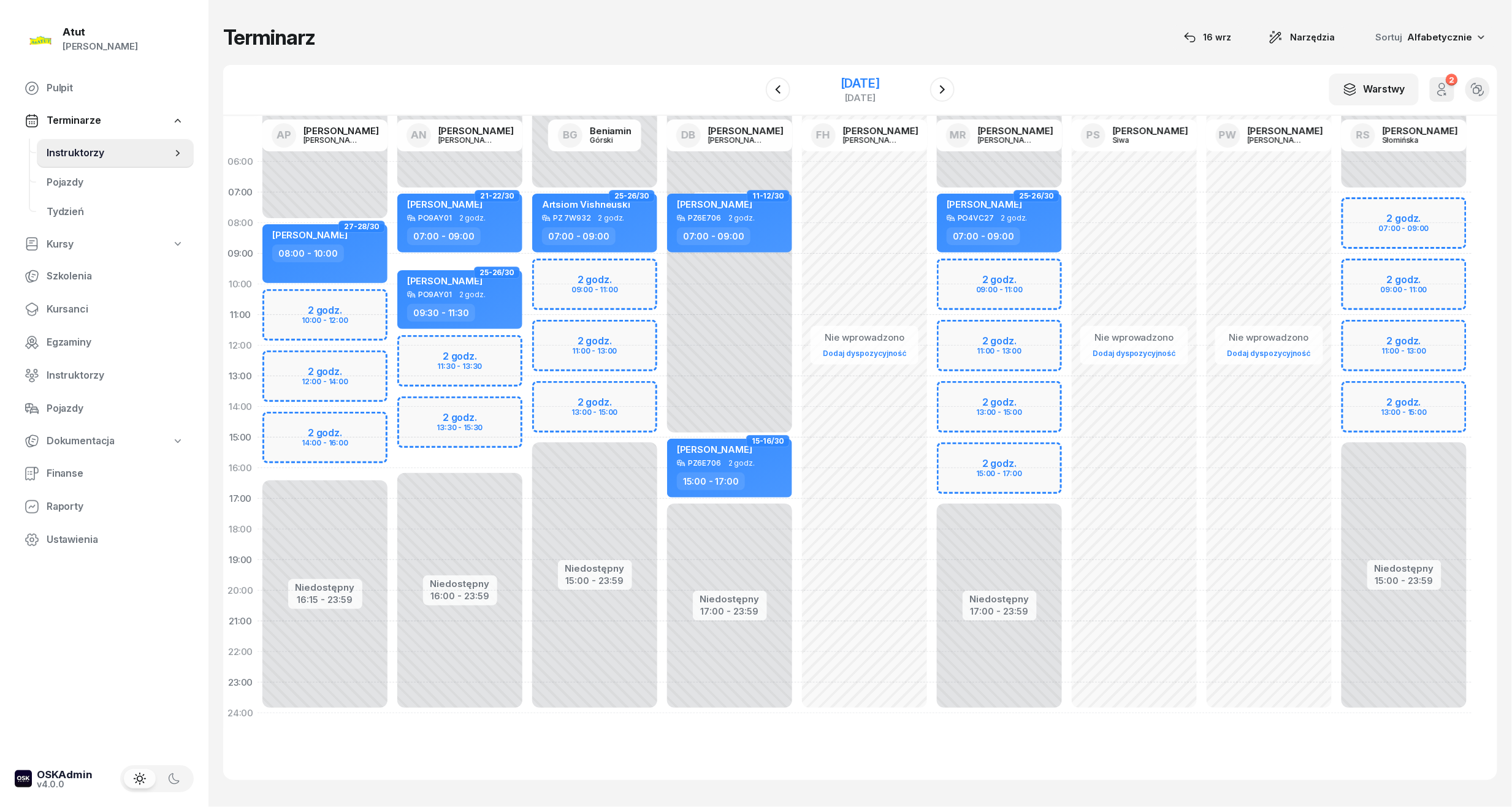
click at [877, 82] on div "[DATE]" at bounding box center [860, 83] width 40 height 12
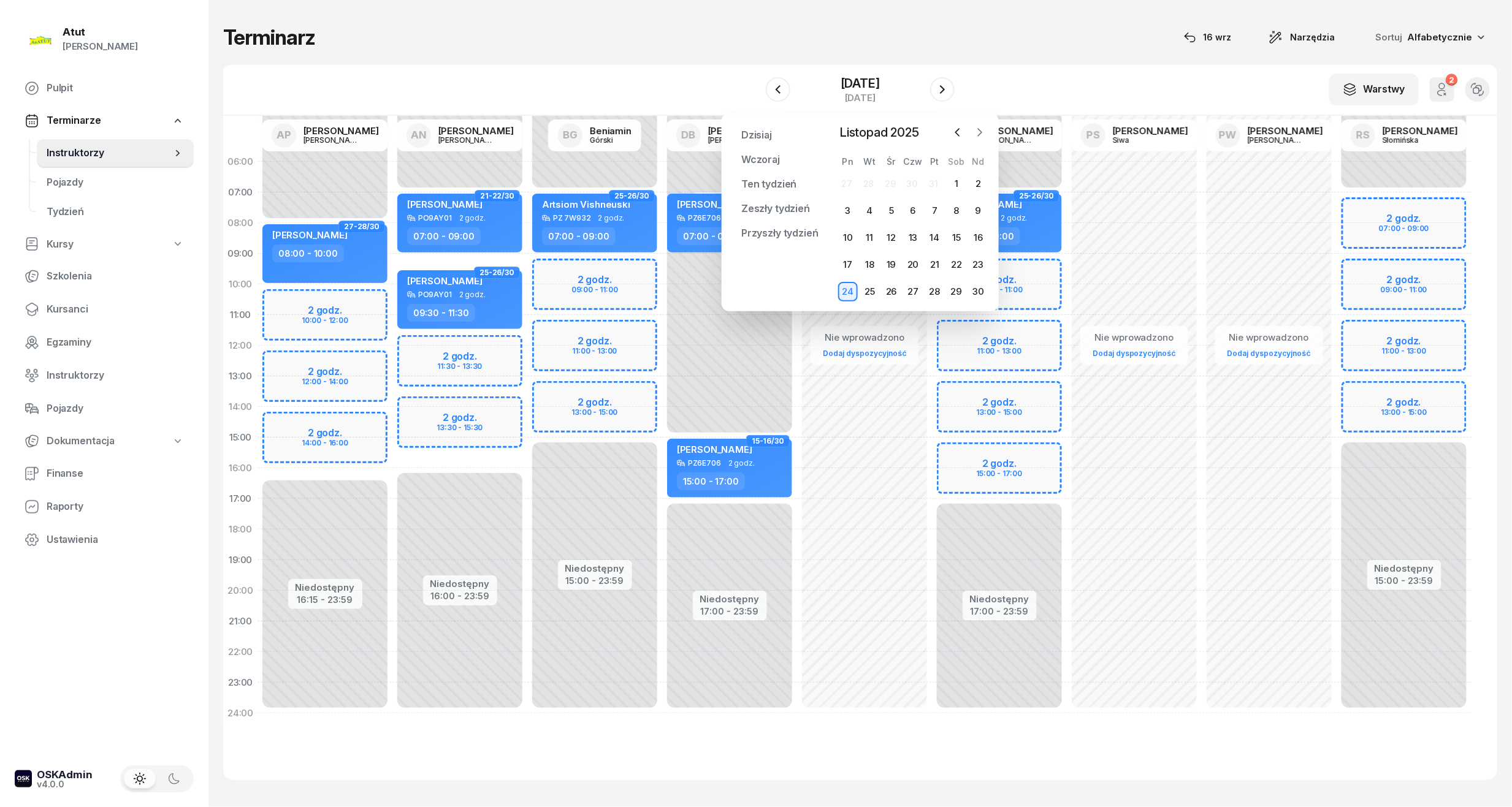
click at [976, 136] on icon "button" at bounding box center [979, 132] width 12 height 12
click at [845, 188] on div "1" at bounding box center [848, 184] width 20 height 20
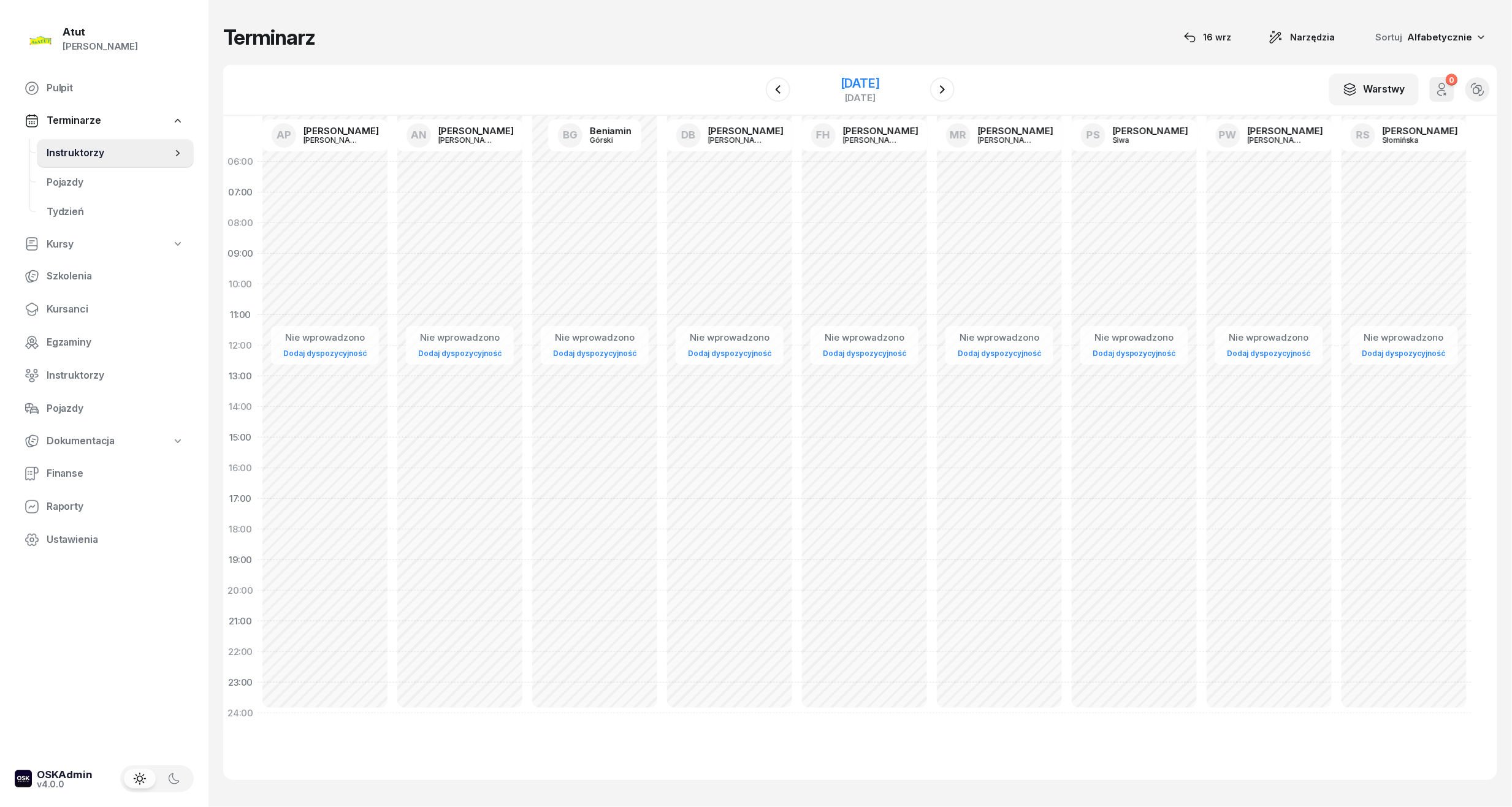
click at [880, 77] on div "[DATE]" at bounding box center [860, 83] width 40 height 12
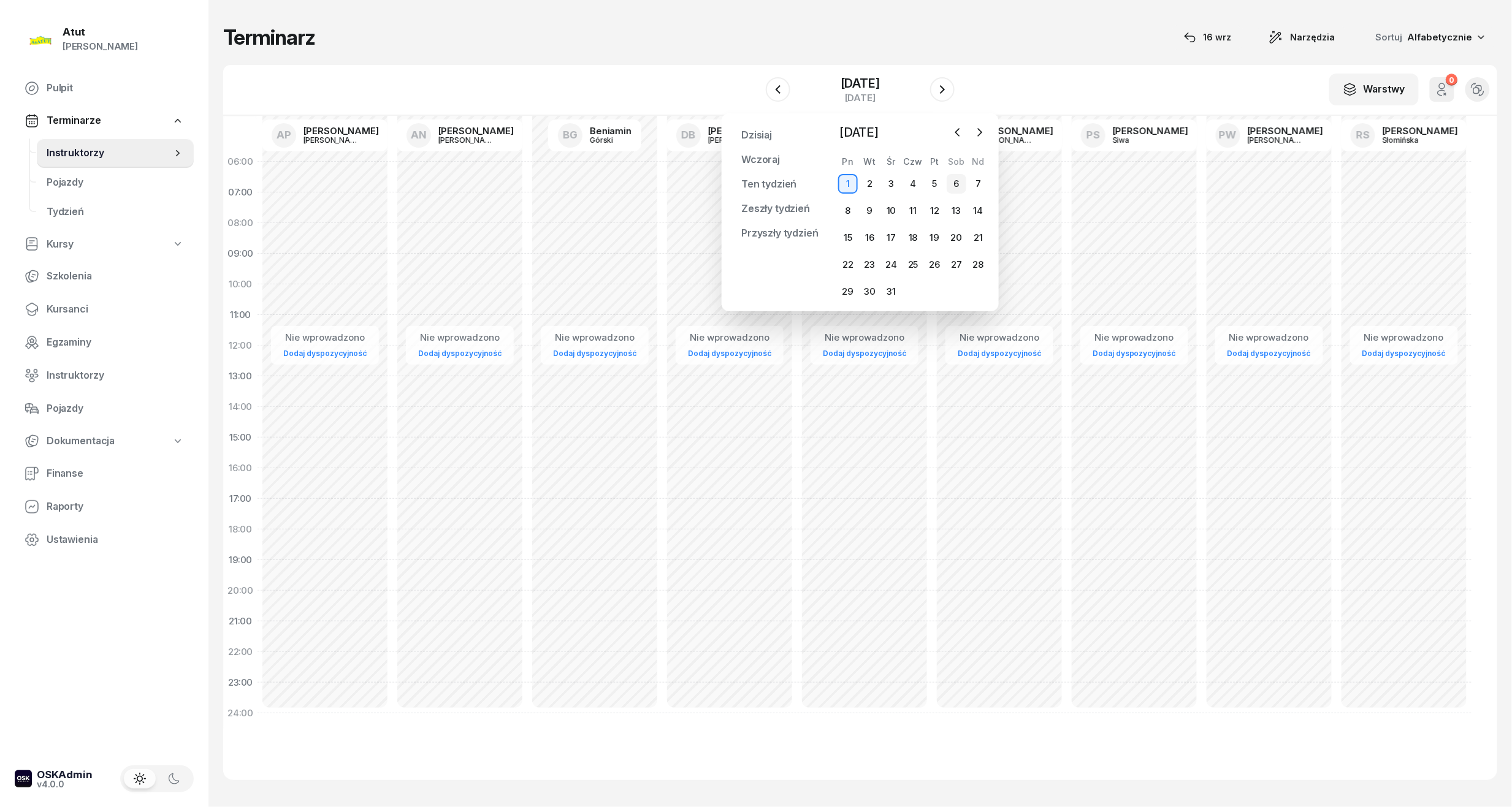
click at [950, 183] on div "6" at bounding box center [956, 184] width 20 height 20
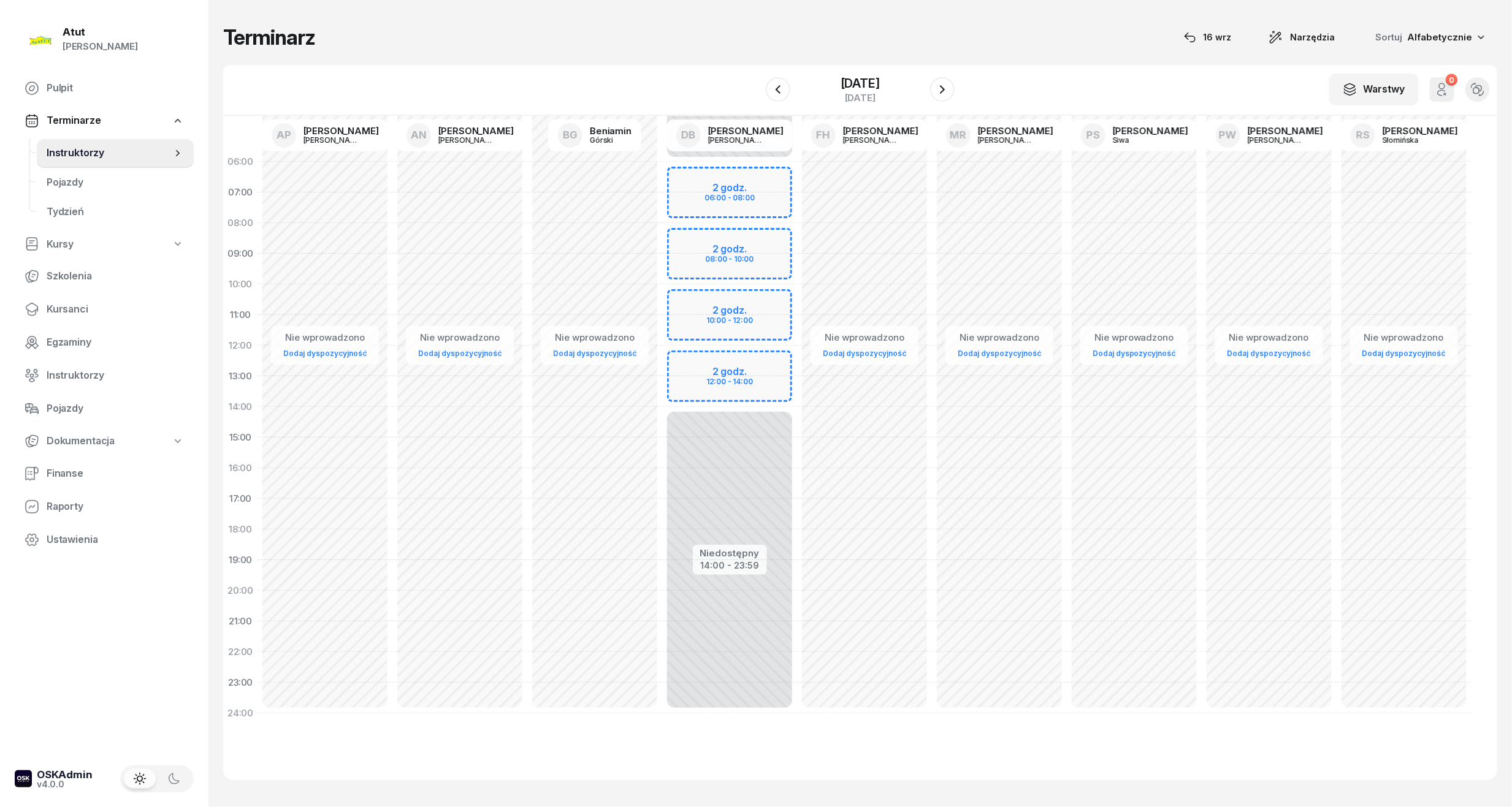
click at [694, 255] on div "Niedostępny 00:00 - 06:00 Niedostępny 14:00 - 23:59 2 godz. 06:00 - 08:00 2 god…" at bounding box center [729, 437] width 135 height 583
select select "09"
select select "11"
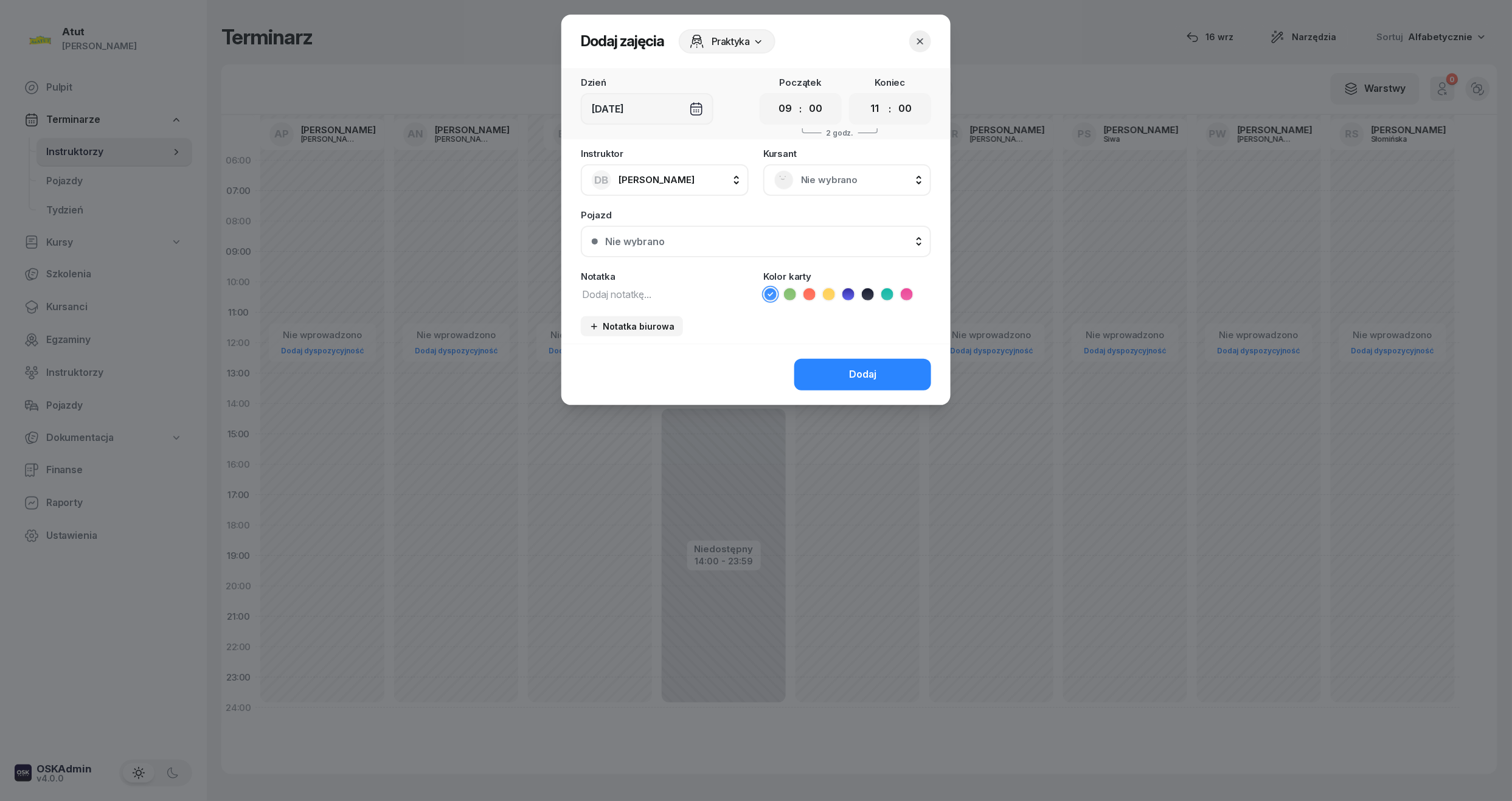
click at [835, 170] on div "Nie wybrano" at bounding box center [847, 180] width 146 height 20
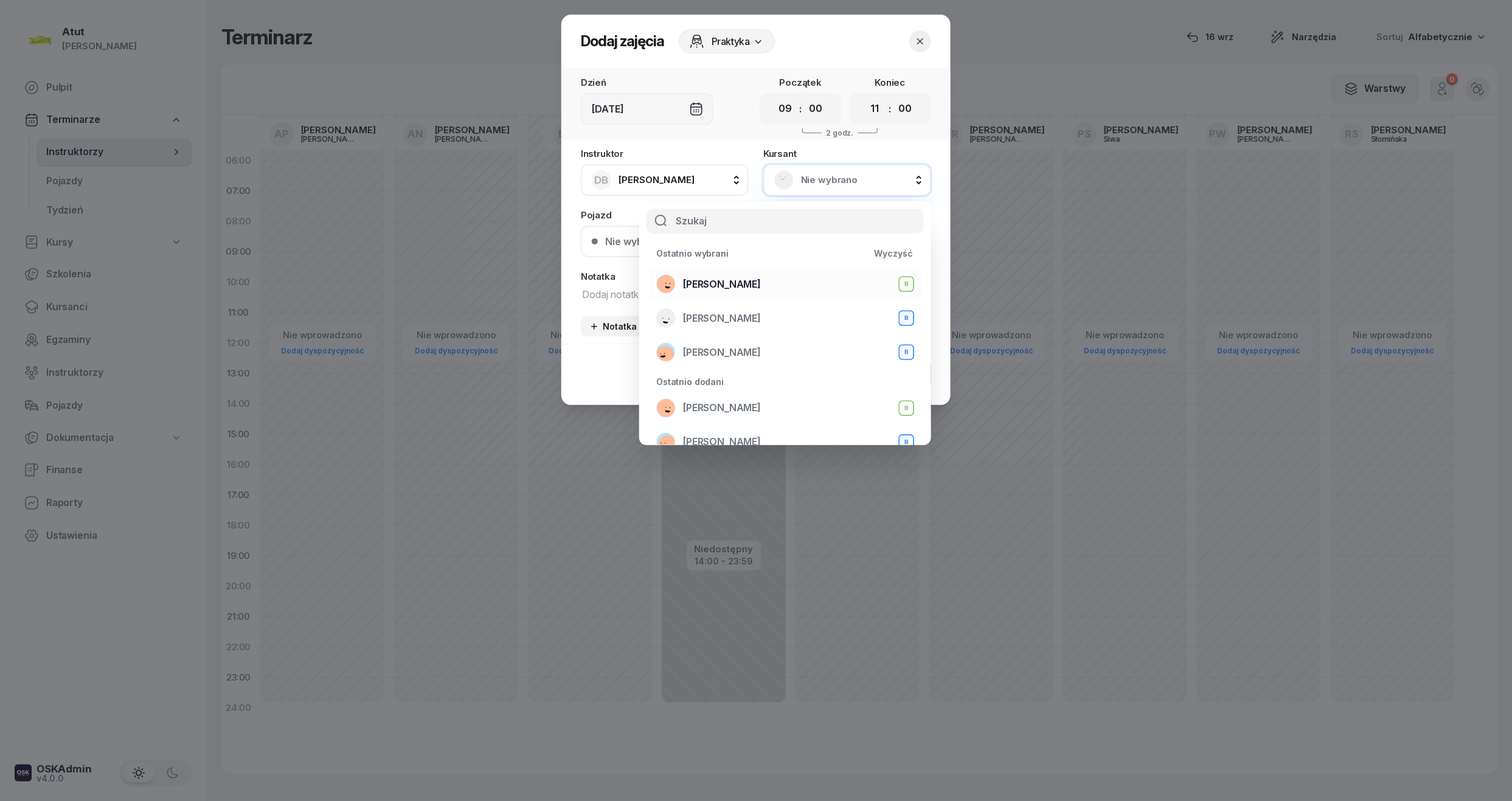
click at [725, 288] on span "[PERSON_NAME]" at bounding box center [721, 284] width 78 height 16
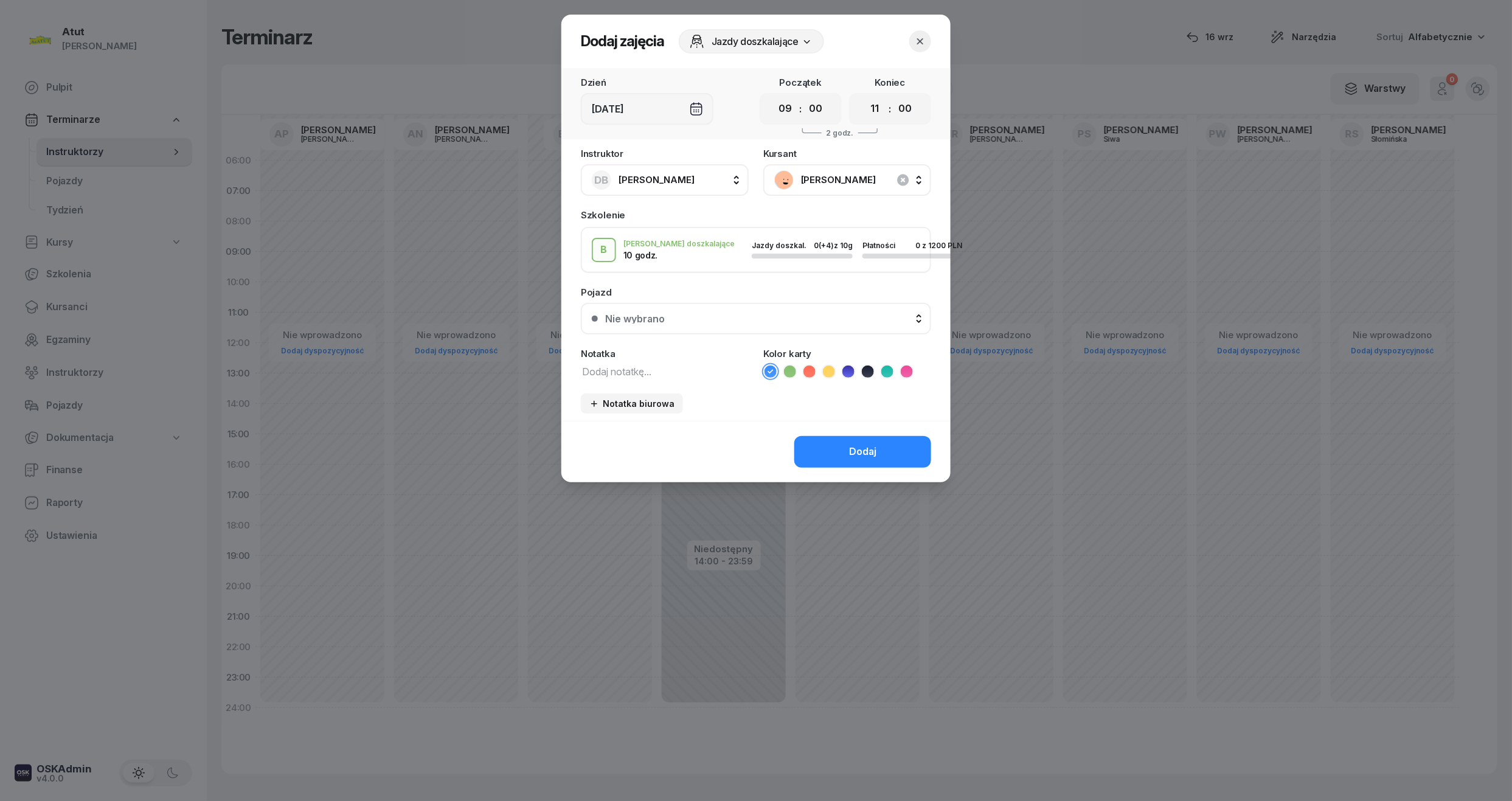
drag, startPoint x: 786, startPoint y: 114, endPoint x: 793, endPoint y: 122, distance: 10.6
click at [786, 114] on select "00 01 02 03 04 05 06 07 08 09 10 11 12 13 14 15 16 17 18 19 20 21 22 23" at bounding box center [785, 109] width 23 height 25
select select "08"
click at [774, 96] on select "00 01 02 03 04 05 06 07 08 09 10 11 12 13 14 15 16 17 18 19 20 21 22 23" at bounding box center [785, 109] width 23 height 25
drag, startPoint x: 877, startPoint y: 105, endPoint x: 882, endPoint y: 118, distance: 13.9
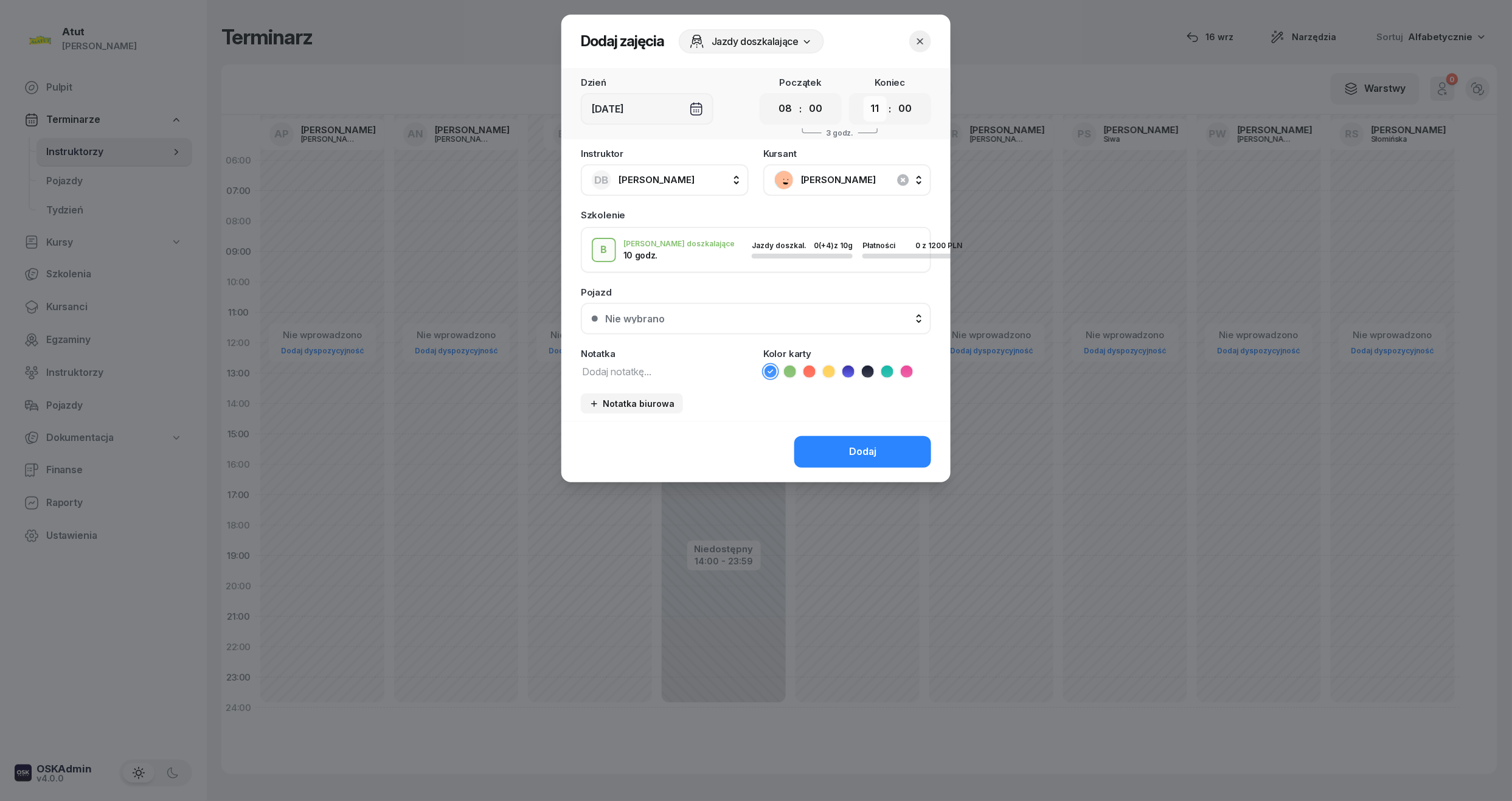
click at [877, 105] on select "00 01 02 03 04 05 06 07 08 09 10 11 12 13 14 15 16 17 18 19 20 21 22 23" at bounding box center [875, 109] width 23 height 25
select select "10"
click at [864, 96] on select "00 01 02 03 04 05 06 07 08 09 10 11 12 13 14 15 16 17 18 19 20 21 22 23" at bounding box center [875, 109] width 23 height 25
click at [719, 325] on button "Nie wybrano" at bounding box center [756, 319] width 350 height 32
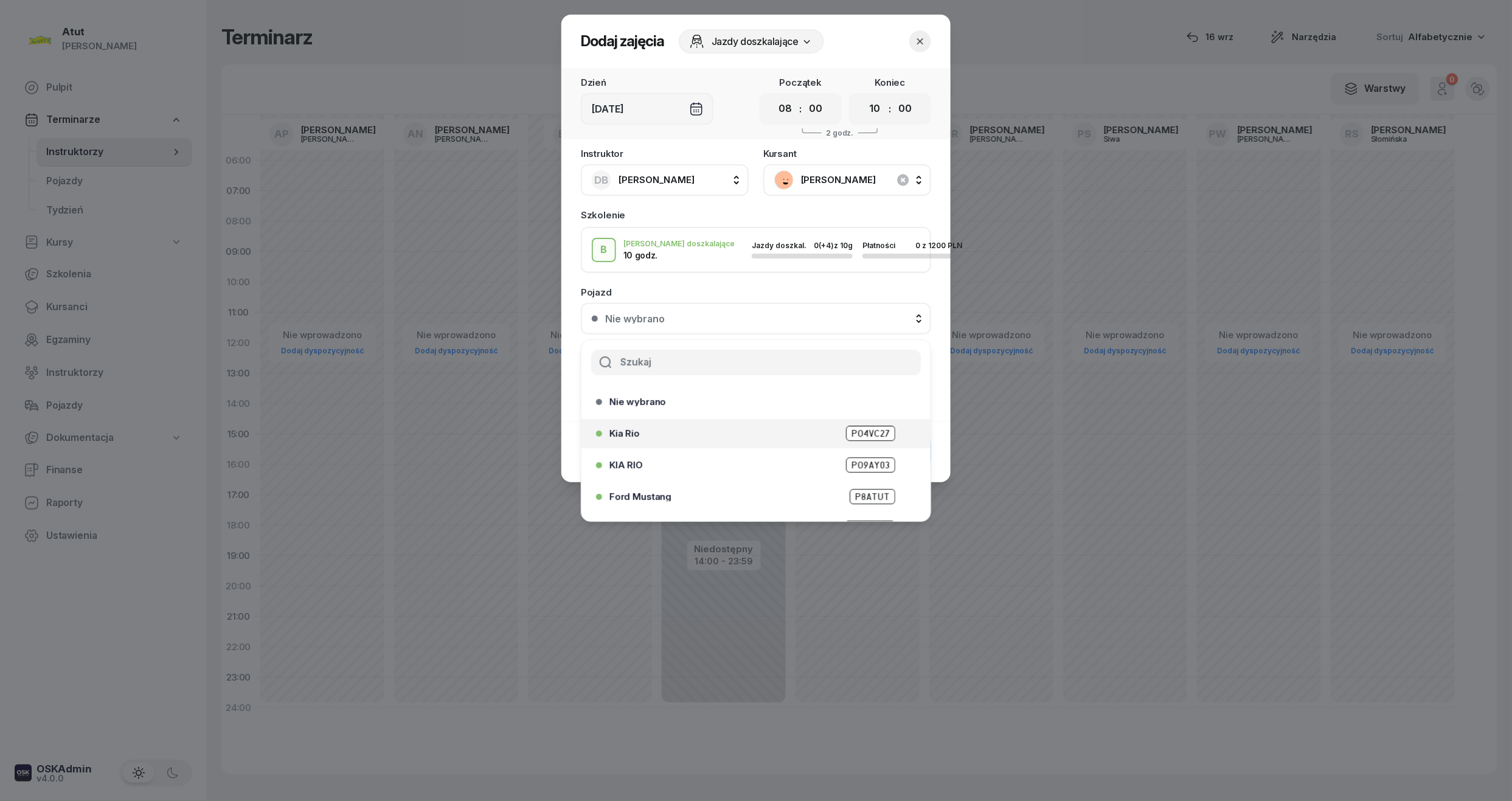
scroll to position [151, 0]
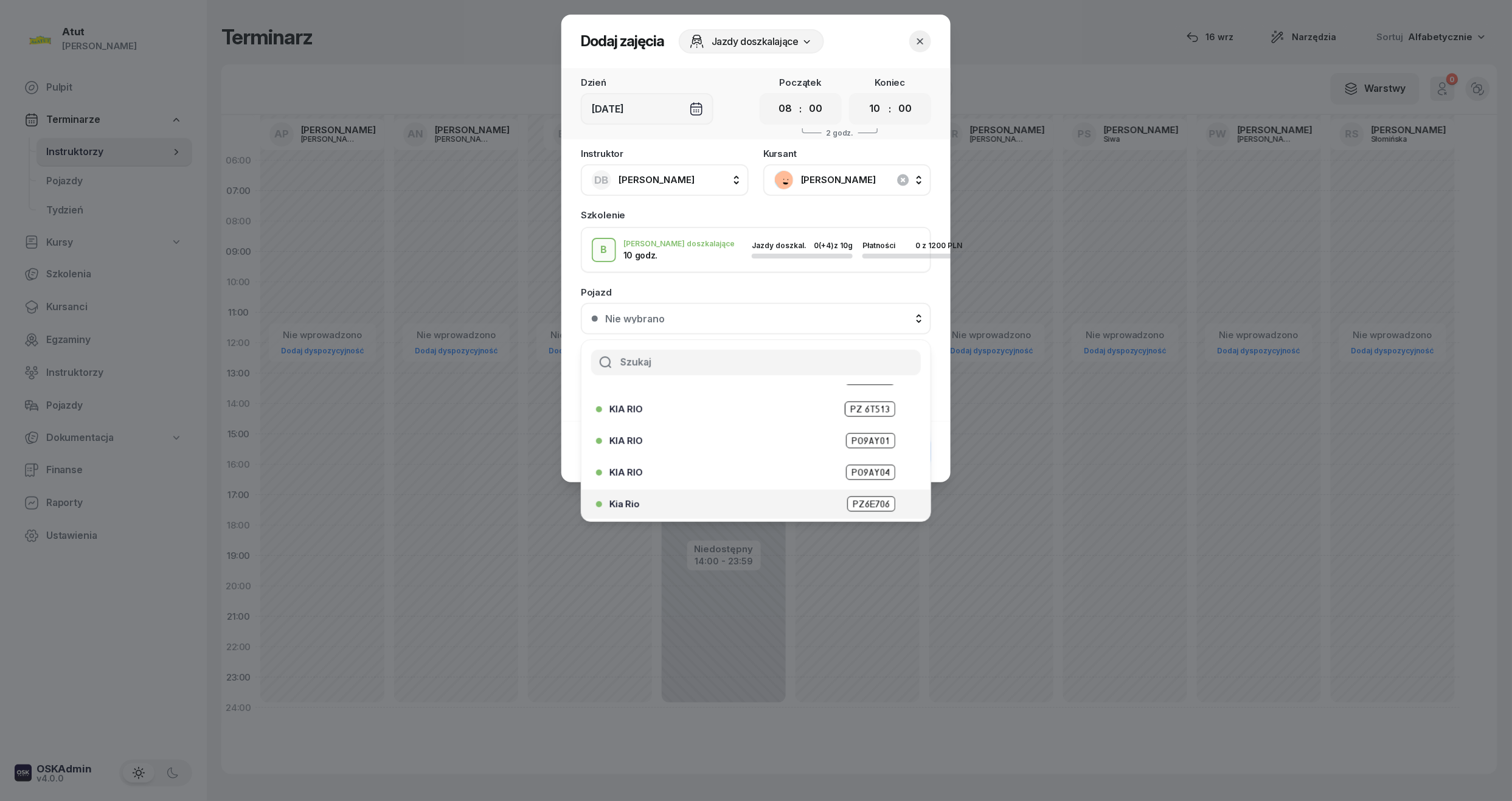
click at [855, 494] on div "Kia Rio PZ6E706" at bounding box center [752, 503] width 313 height 20
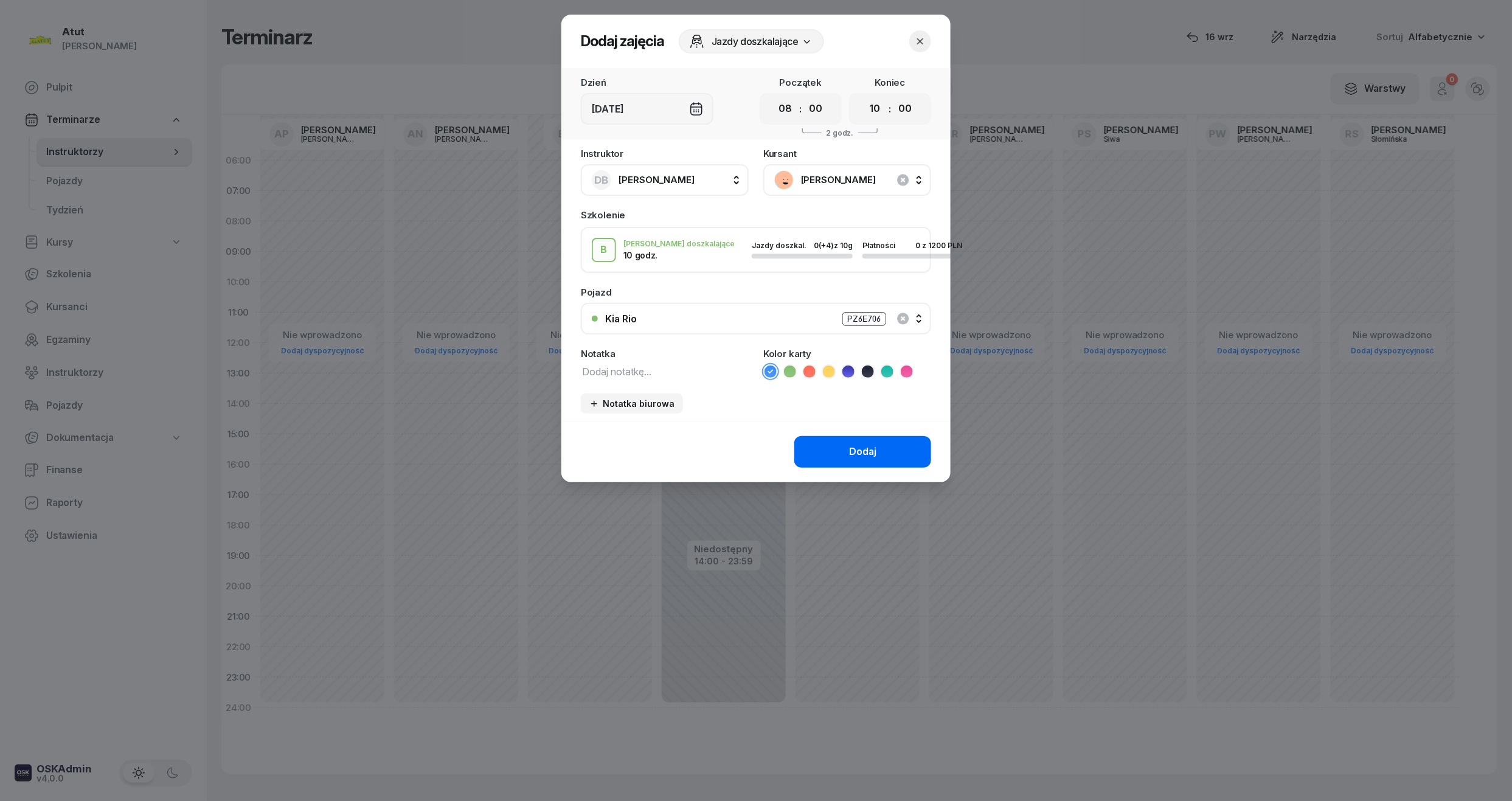
click at [865, 442] on button "Dodaj" at bounding box center [863, 452] width 137 height 32
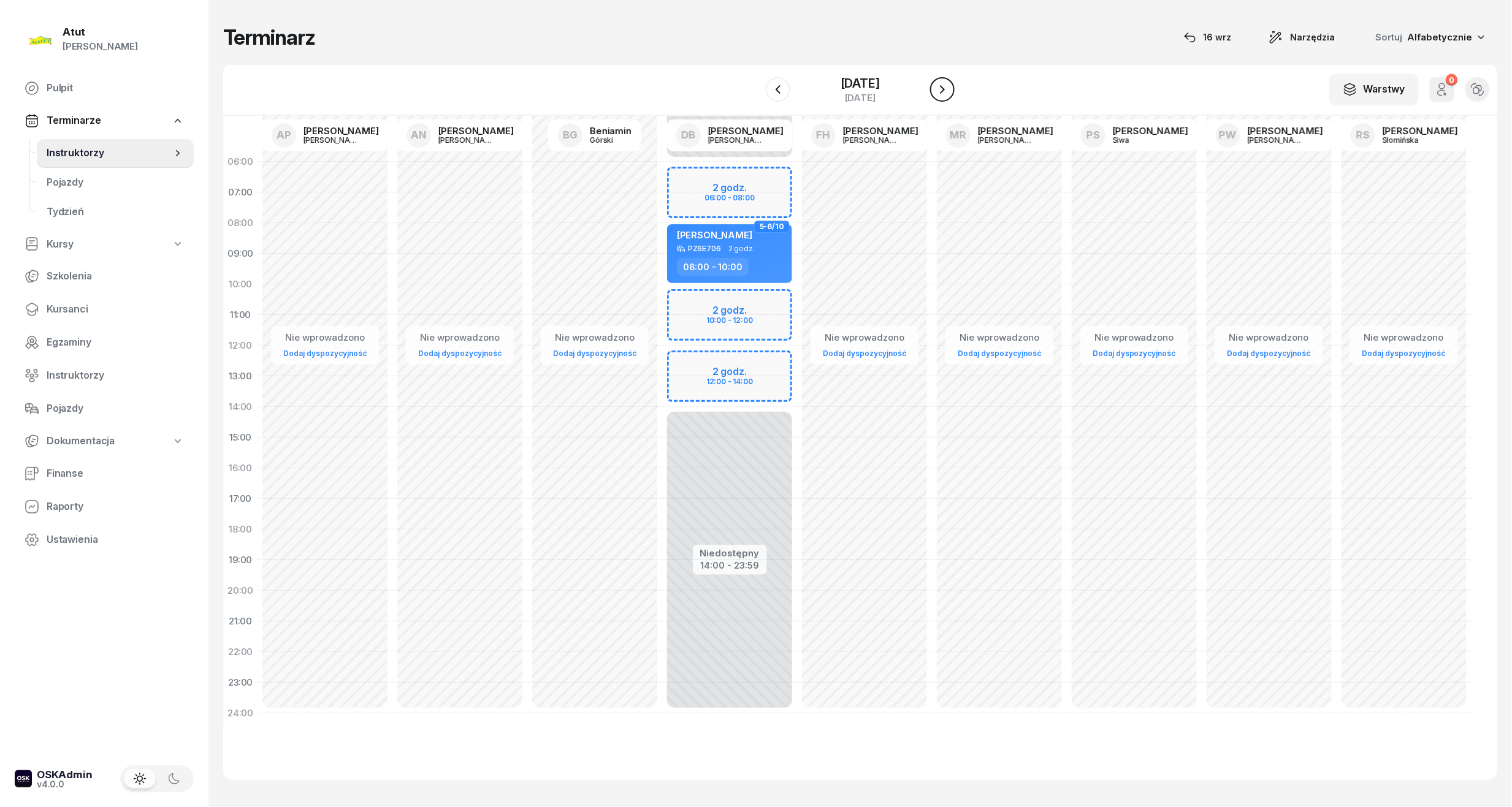
click at [939, 87] on icon "button" at bounding box center [942, 90] width 15 height 15
click at [706, 260] on div "Niedostępny 00:00 - 06:00 Niedostępny 14:00 - 23:59 2 godz. 06:00 - 08:00 2 god…" at bounding box center [729, 437] width 135 height 583
select select "09"
select select "11"
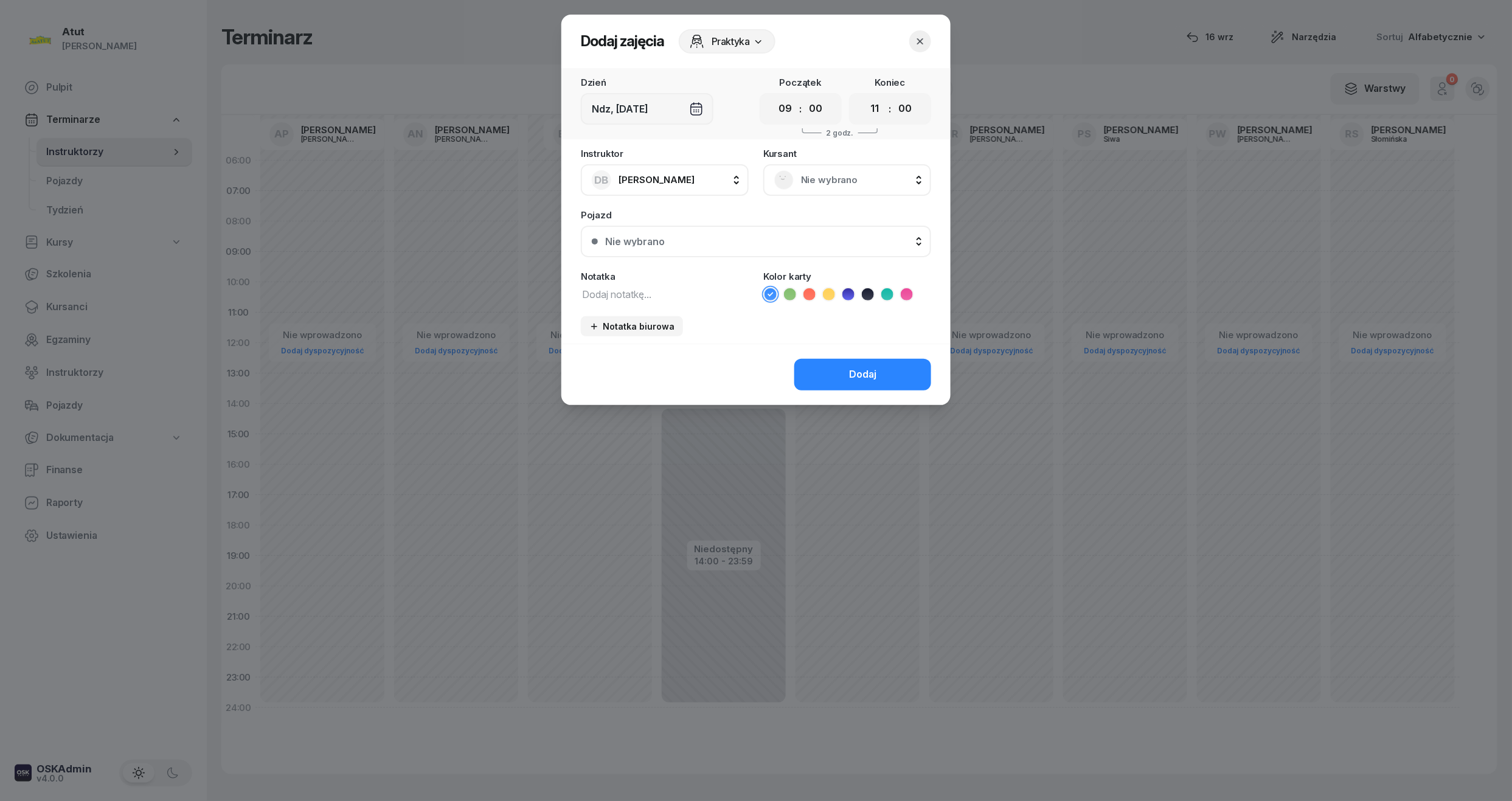
click at [842, 172] on span "Nie wybrano" at bounding box center [860, 180] width 119 height 16
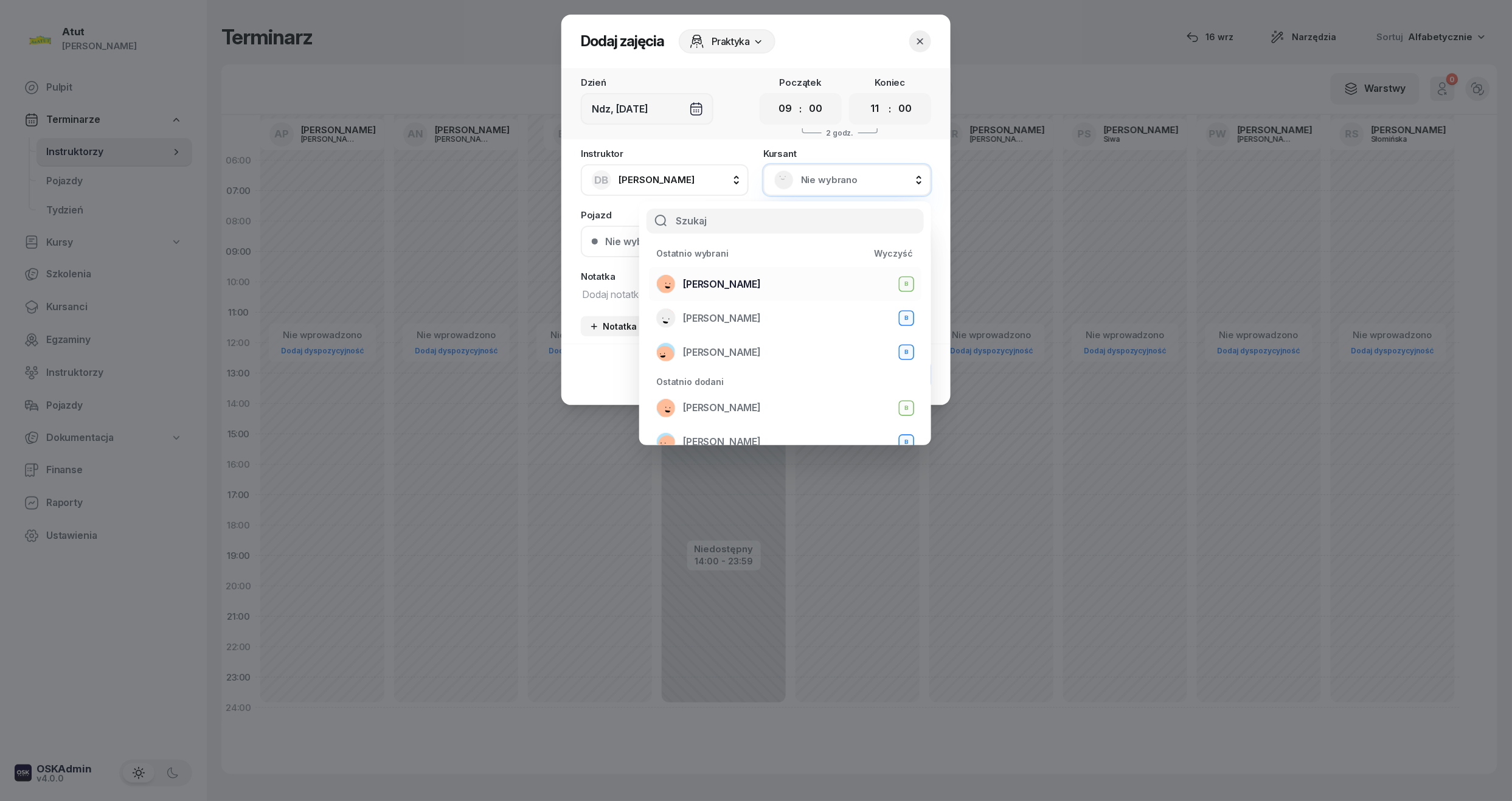
click at [761, 277] on span "[PERSON_NAME]" at bounding box center [721, 284] width 78 height 16
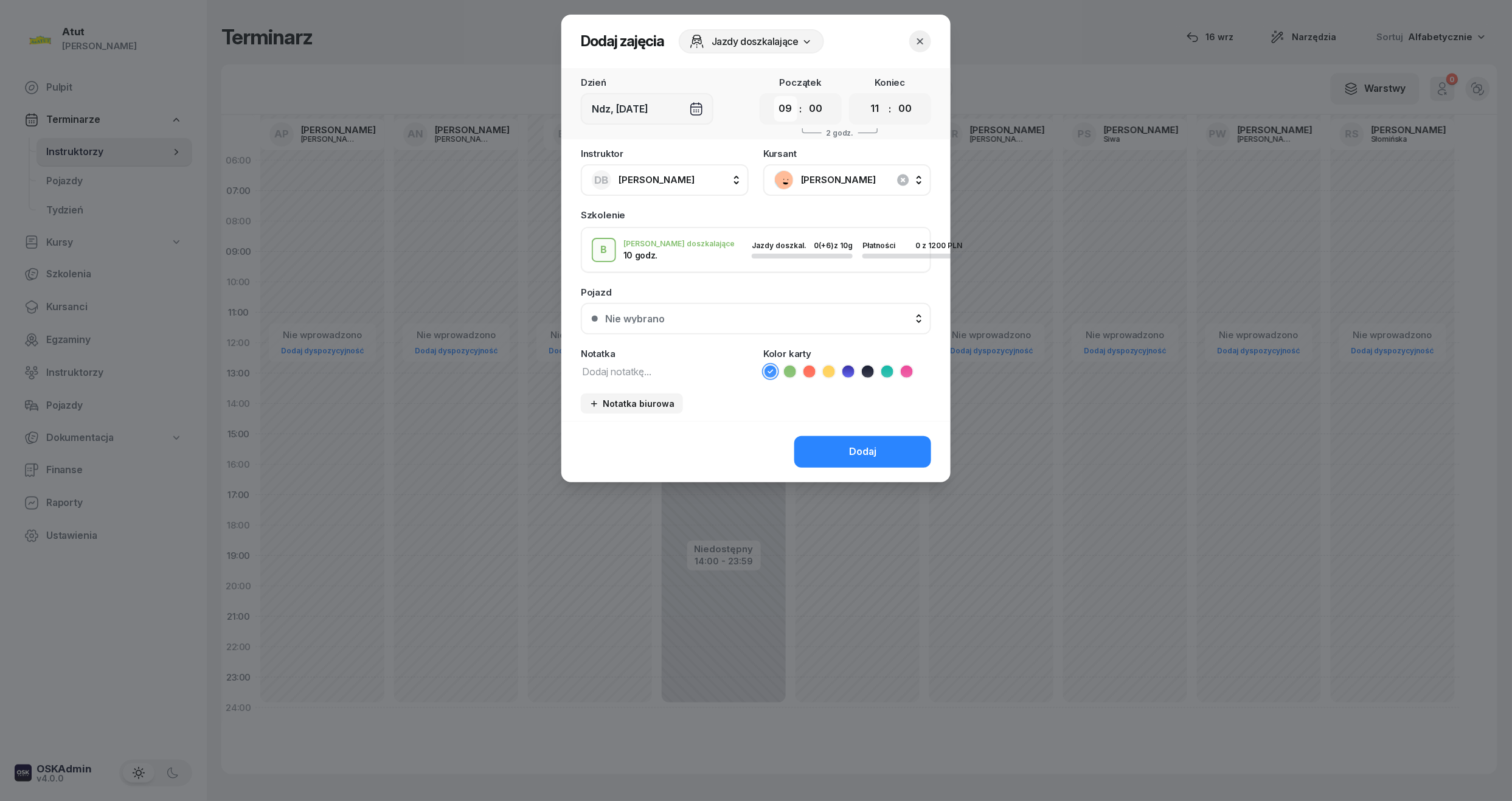
click at [786, 109] on select "00 01 02 03 04 05 06 07 08 09 10 11 12 13 14 15 16 17 18 19 20 21 22 23" at bounding box center [785, 109] width 23 height 25
select select "08"
click at [774, 96] on select "00 01 02 03 04 05 06 07 08 09 10 11 12 13 14 15 16 17 18 19 20 21 22 23" at bounding box center [785, 109] width 23 height 25
click at [877, 109] on select "00 01 02 03 04 05 06 07 08 09 10 11 12 13 14 15 16 17 18 19 20 21 22 23" at bounding box center [875, 109] width 23 height 25
select select "10"
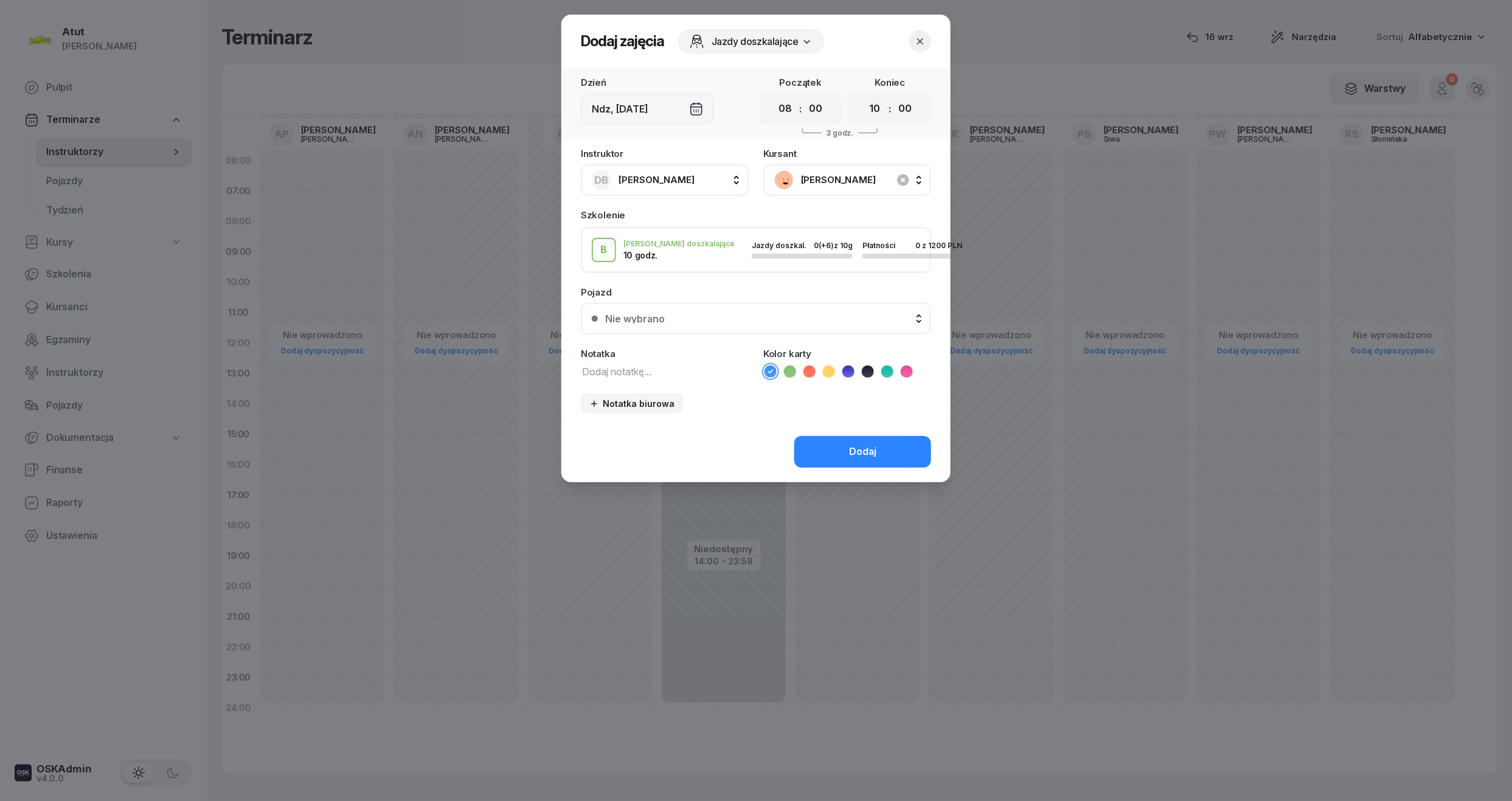
click at [864, 96] on select "00 01 02 03 04 05 06 07 08 09 10 11 12 13 14 15 16 17 18 19 20 21 22 23" at bounding box center [875, 109] width 23 height 25
click at [757, 321] on div "Nie wybrano" at bounding box center [763, 318] width 315 height 9
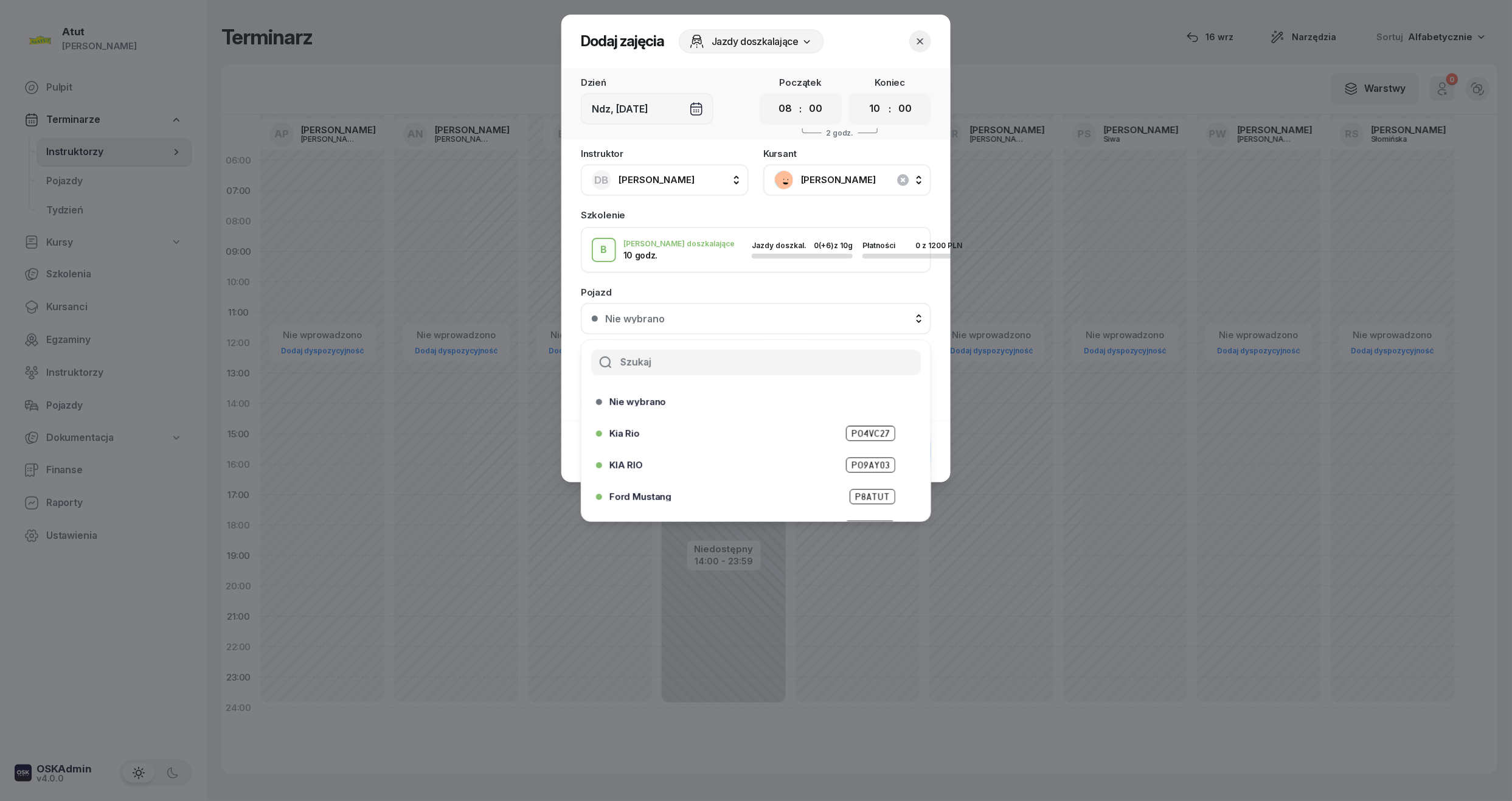
scroll to position [151, 0]
click at [862, 500] on span "PZ6E706" at bounding box center [870, 503] width 48 height 15
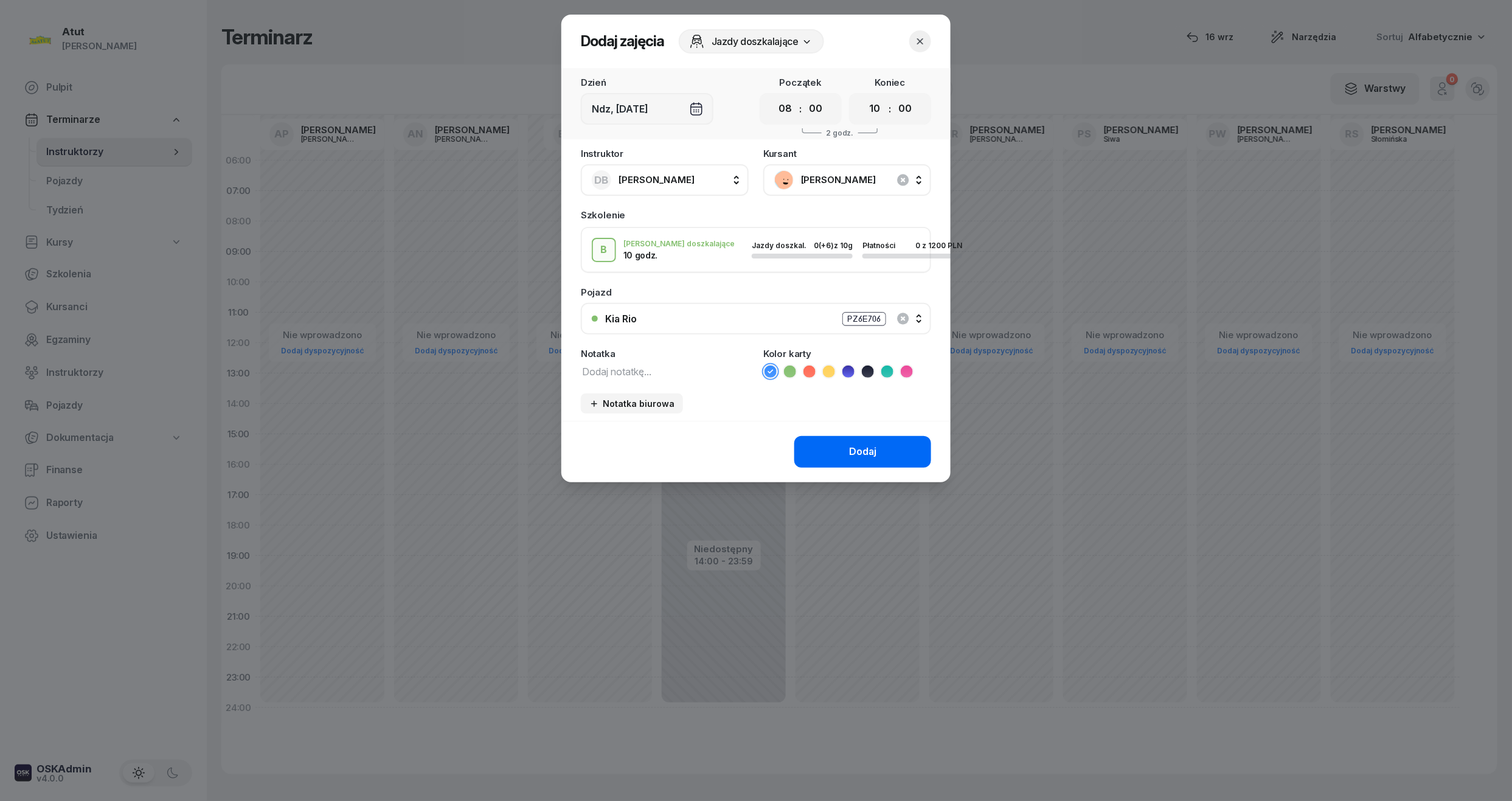
click at [865, 441] on button "Dodaj" at bounding box center [863, 452] width 137 height 32
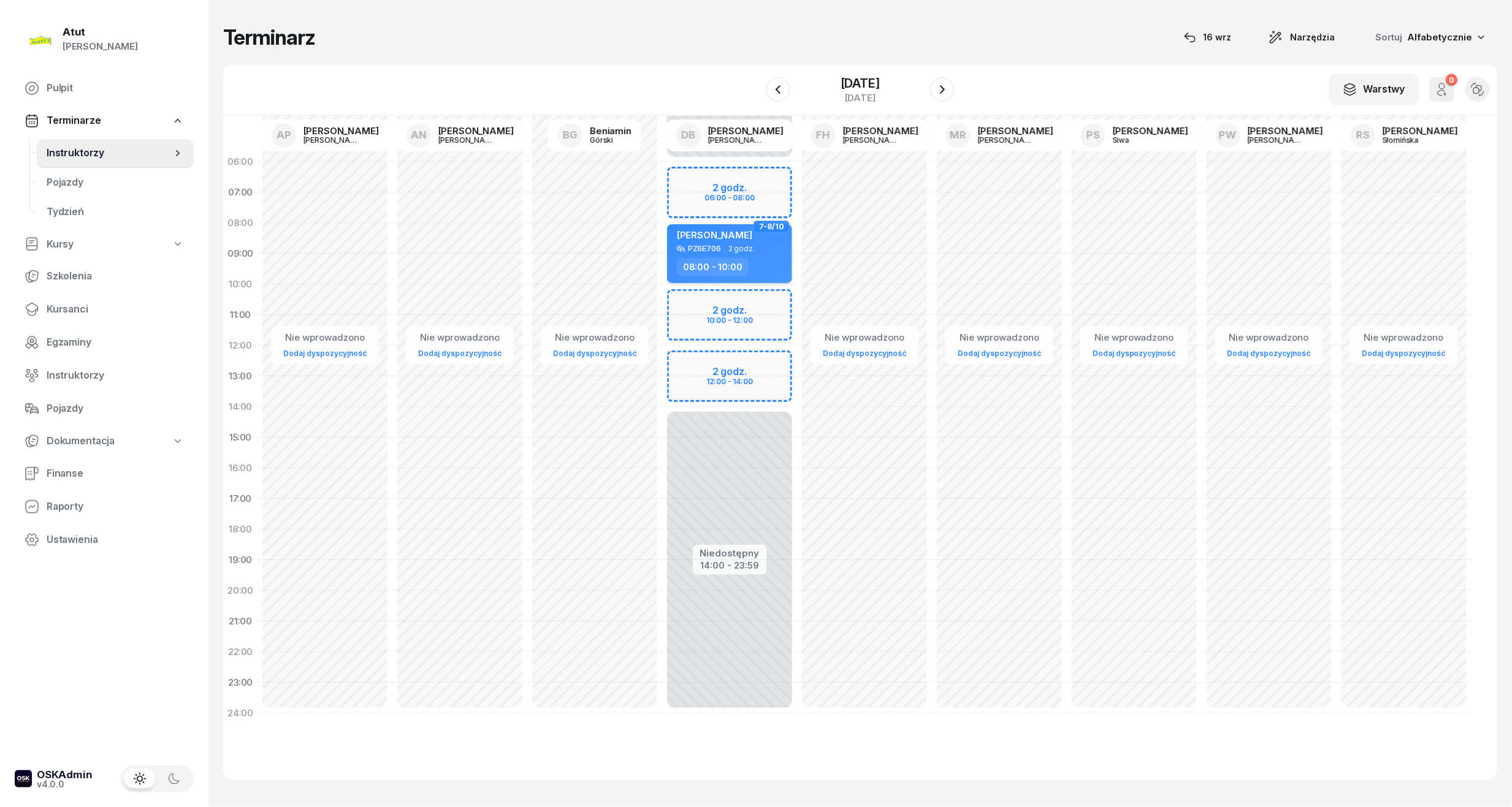
click at [753, 238] on span "[PERSON_NAME]" at bounding box center [715, 235] width 75 height 11
select select "08"
select select "10"
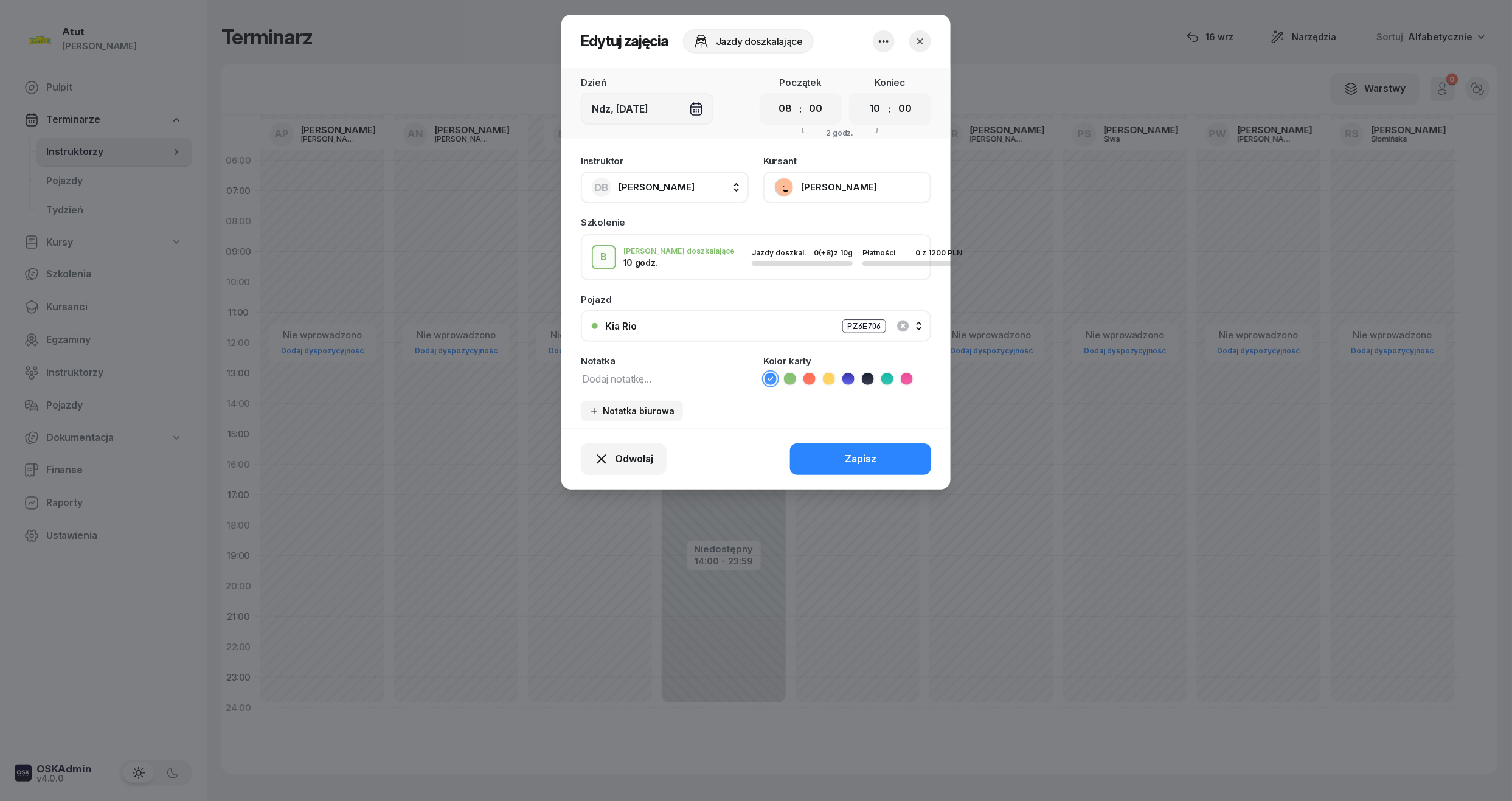
click at [808, 374] on icon at bounding box center [809, 378] width 12 height 12
click at [850, 447] on button "Zapisz" at bounding box center [860, 459] width 141 height 32
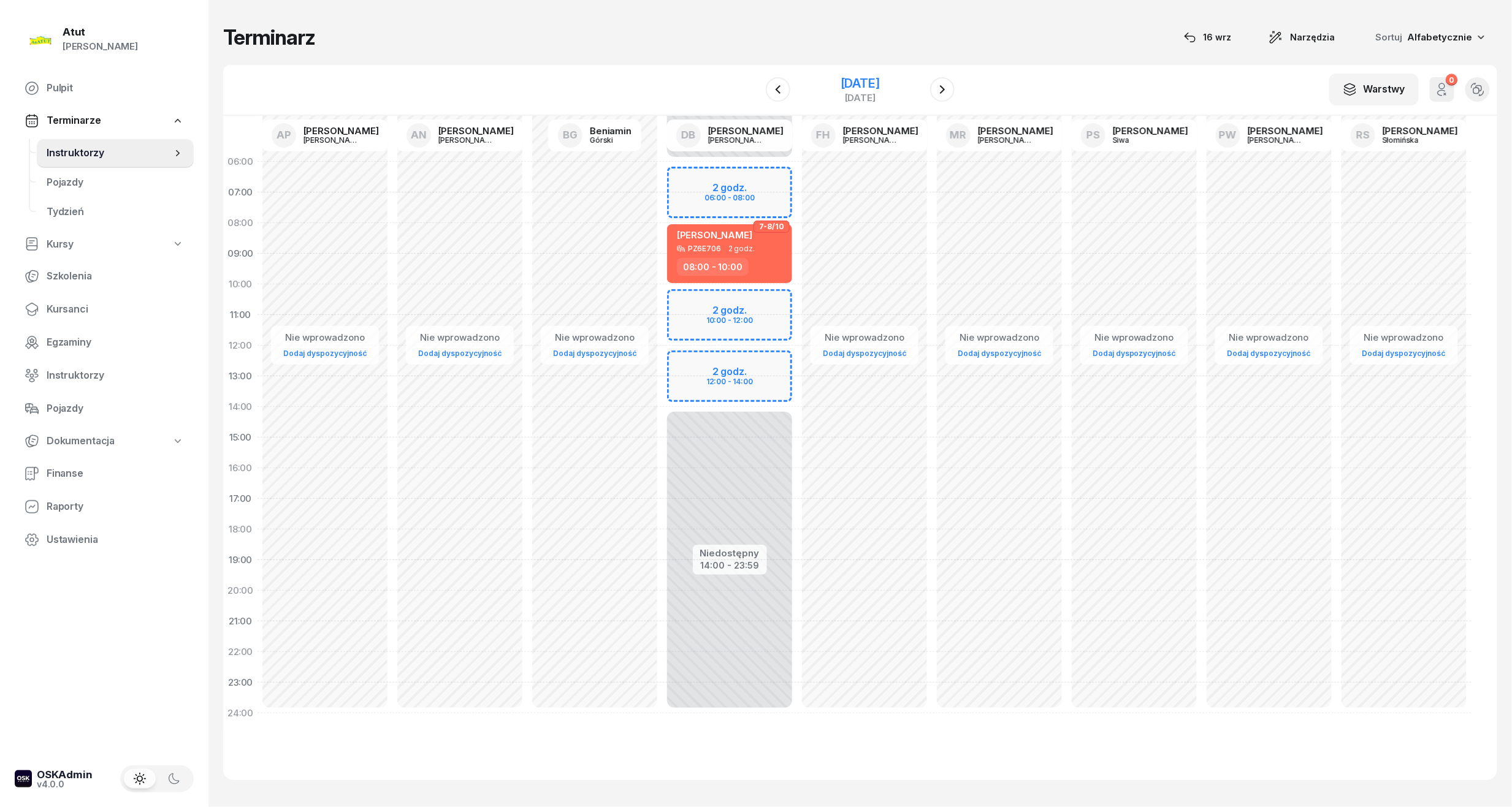
click at [880, 80] on div "[DATE]" at bounding box center [860, 83] width 40 height 12
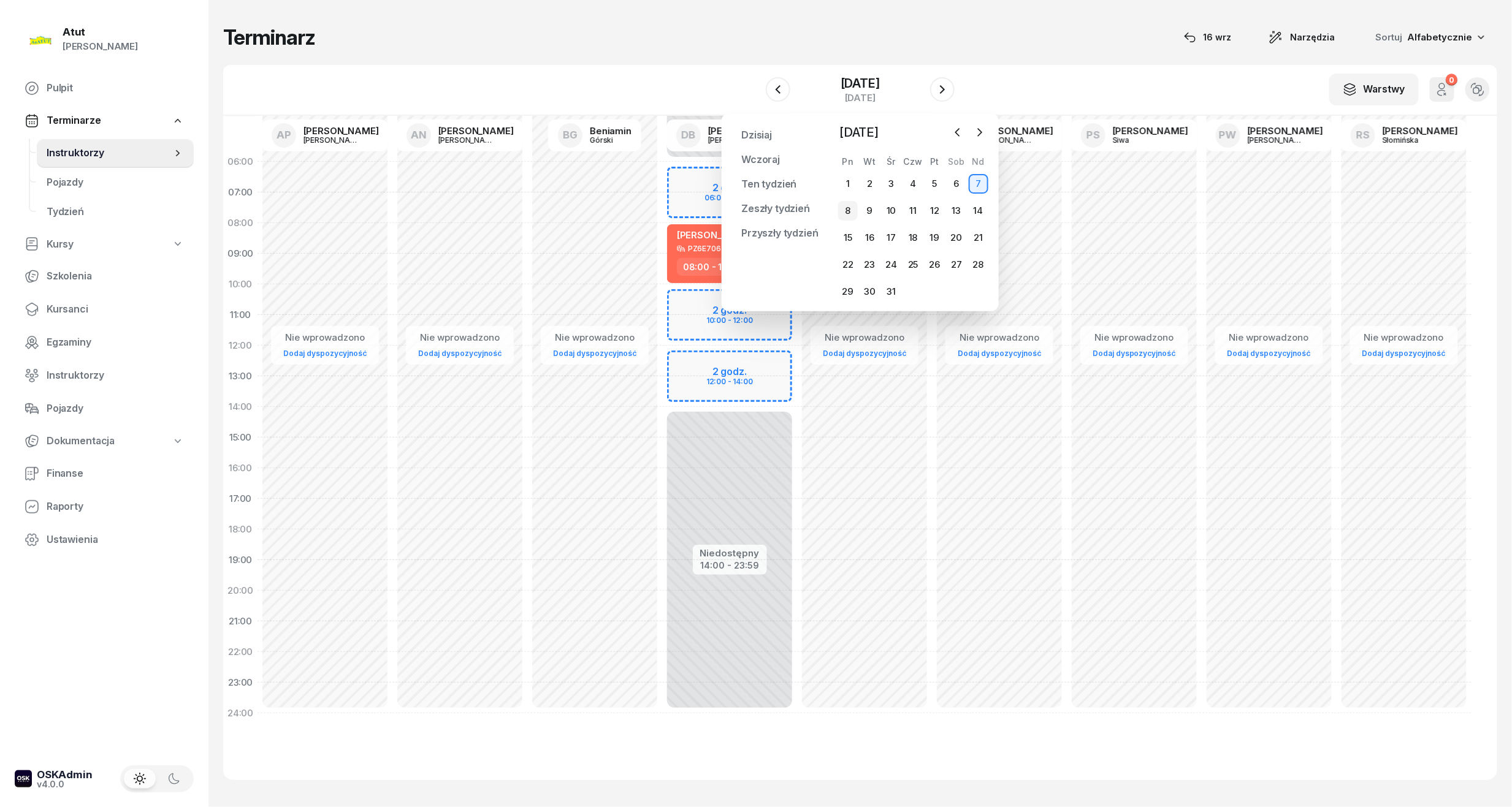
click at [849, 209] on div "8" at bounding box center [848, 210] width 20 height 20
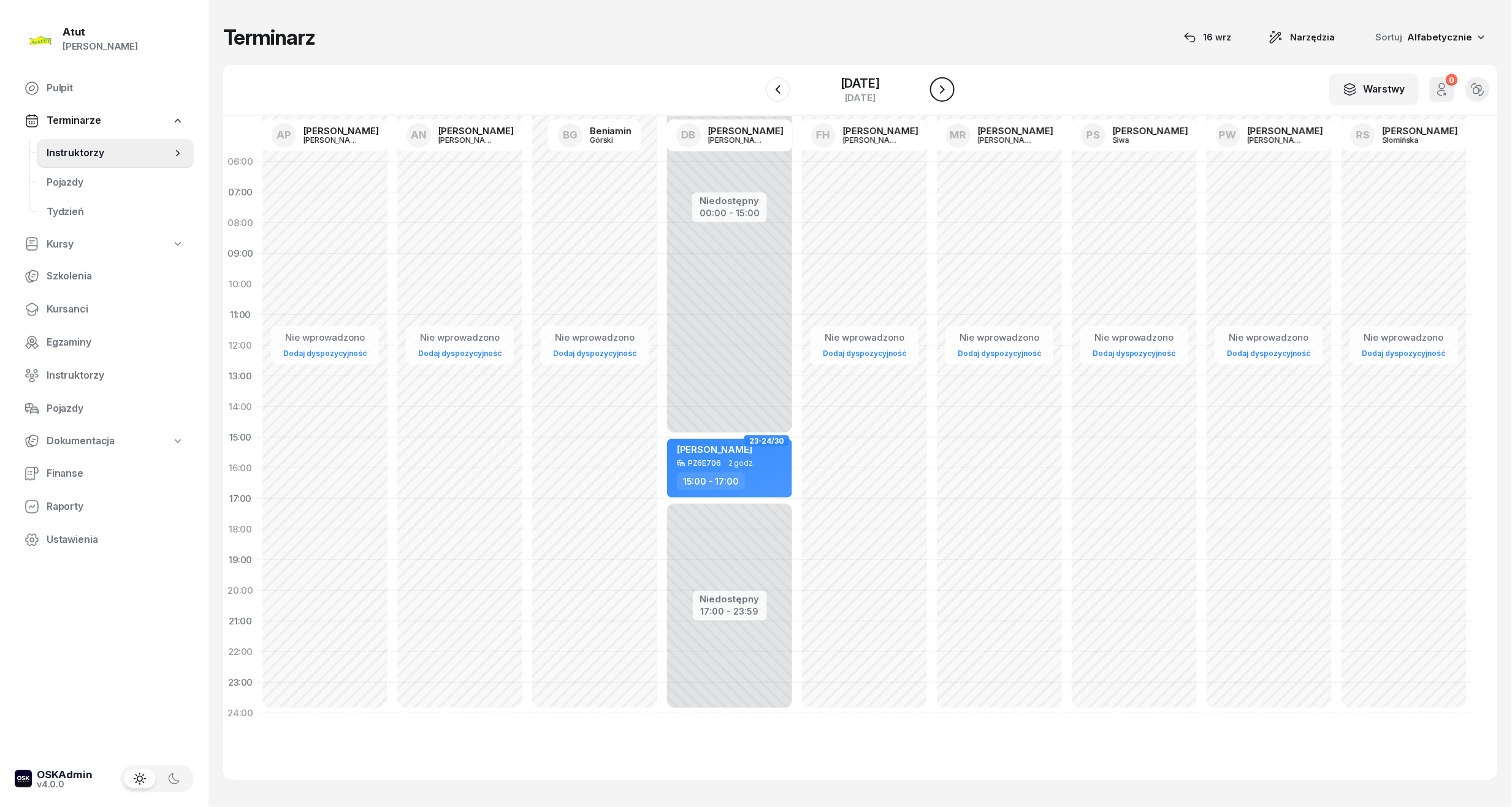
click at [938, 91] on icon "button" at bounding box center [942, 90] width 15 height 15
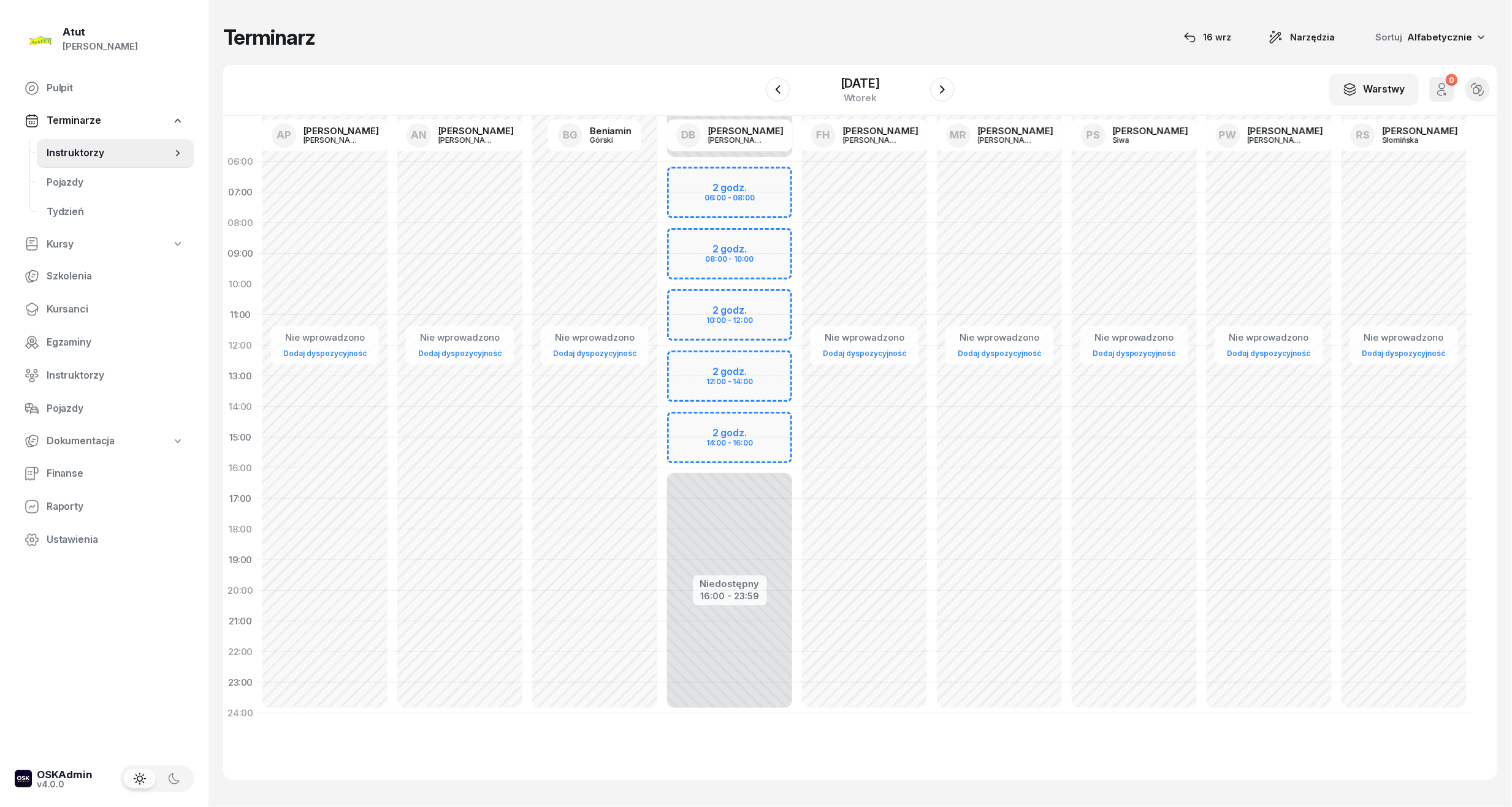
click at [744, 437] on div "Niedostępny 00:00 - 06:00 Niedostępny 16:00 - 23:59 2 godz. 06:00 - 08:00 2 god…" at bounding box center [729, 437] width 135 height 583
select select "15"
select select "17"
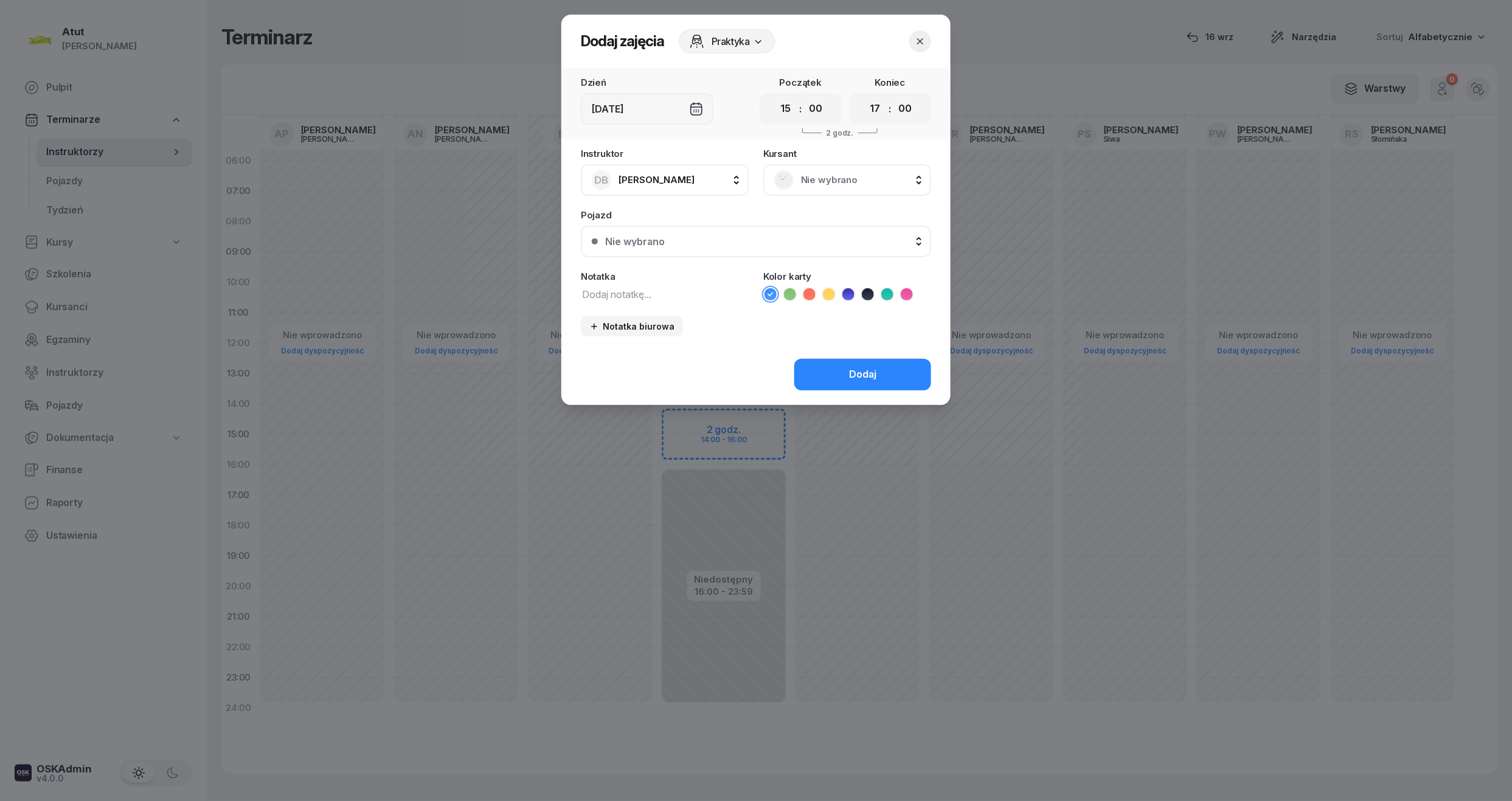
click at [842, 182] on span "Nie wybrano" at bounding box center [860, 180] width 119 height 16
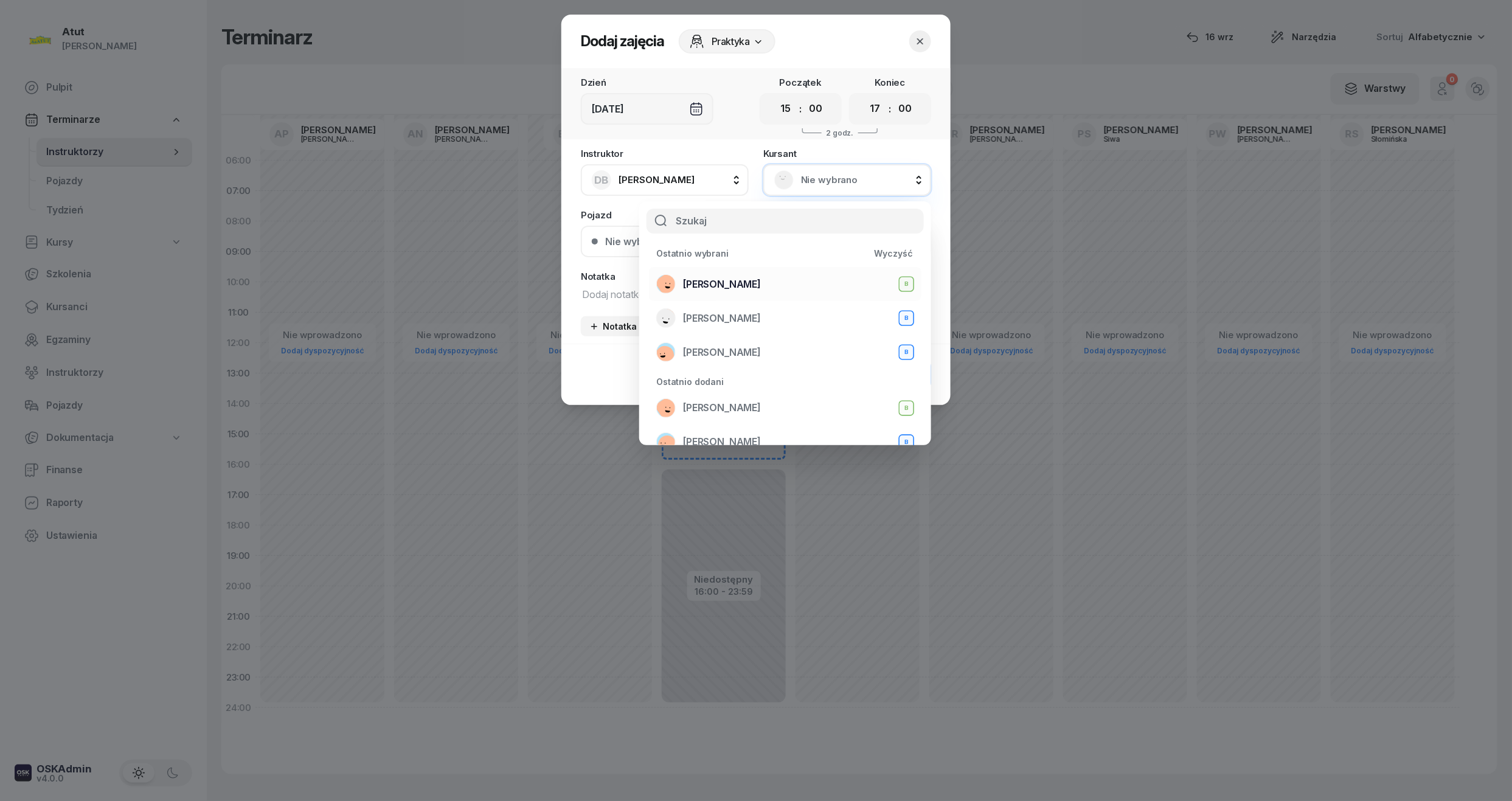
click at [725, 281] on span "[PERSON_NAME]" at bounding box center [721, 284] width 78 height 16
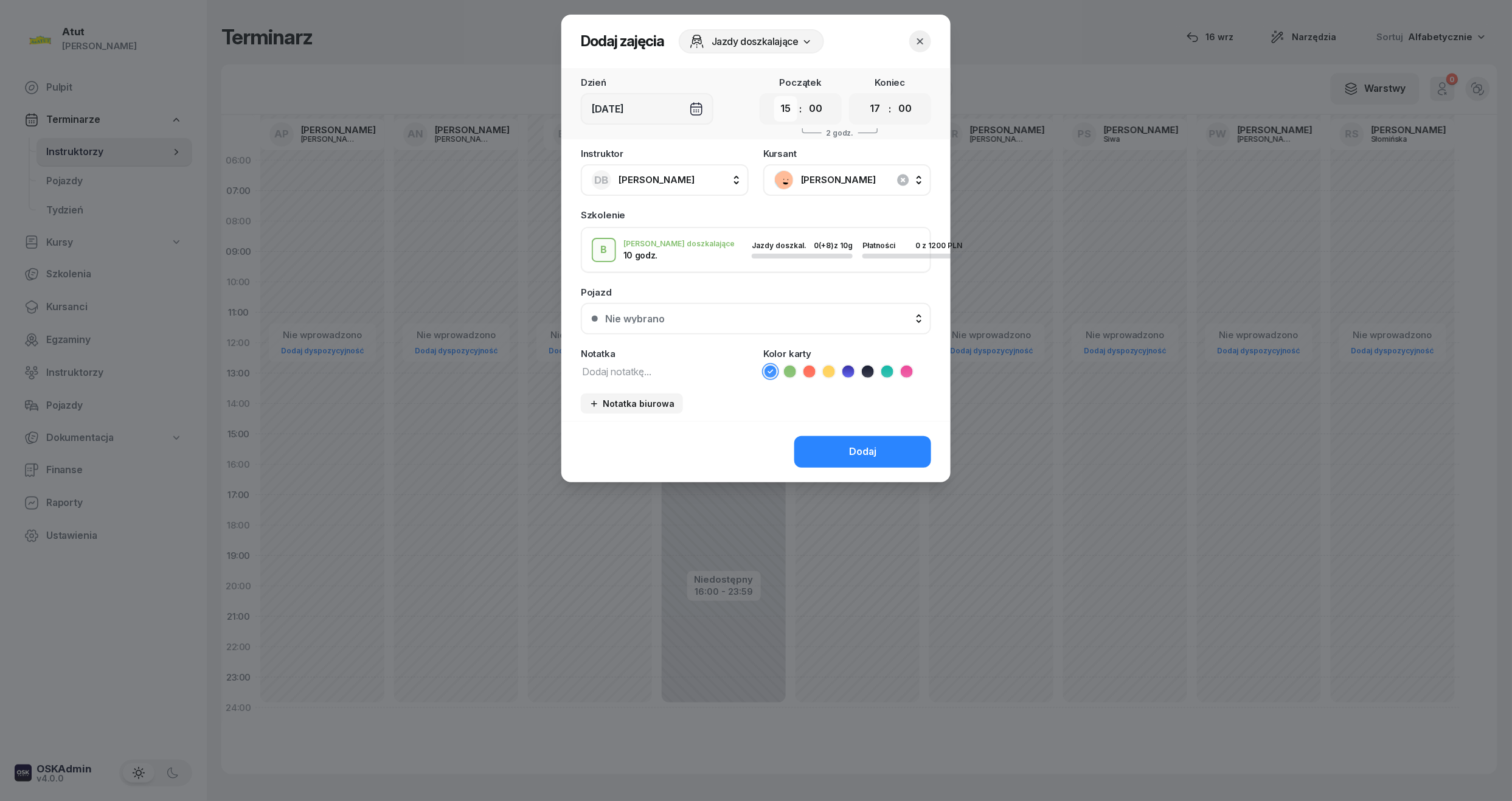
click at [784, 110] on select "00 01 02 03 04 05 06 07 08 09 10 11 12 13 14 15 16 17 18 19 20 21 22 23" at bounding box center [785, 109] width 23 height 25
select select "14"
click at [774, 96] on select "00 01 02 03 04 05 06 07 08 09 10 11 12 13 14 15 16 17 18 19 20 21 22 23" at bounding box center [785, 109] width 23 height 25
click at [879, 101] on select "00 01 02 03 04 05 06 07 08 09 10 11 12 13 14 15 16 17 18 19 20 21 22 23" at bounding box center [875, 109] width 23 height 25
select select "16"
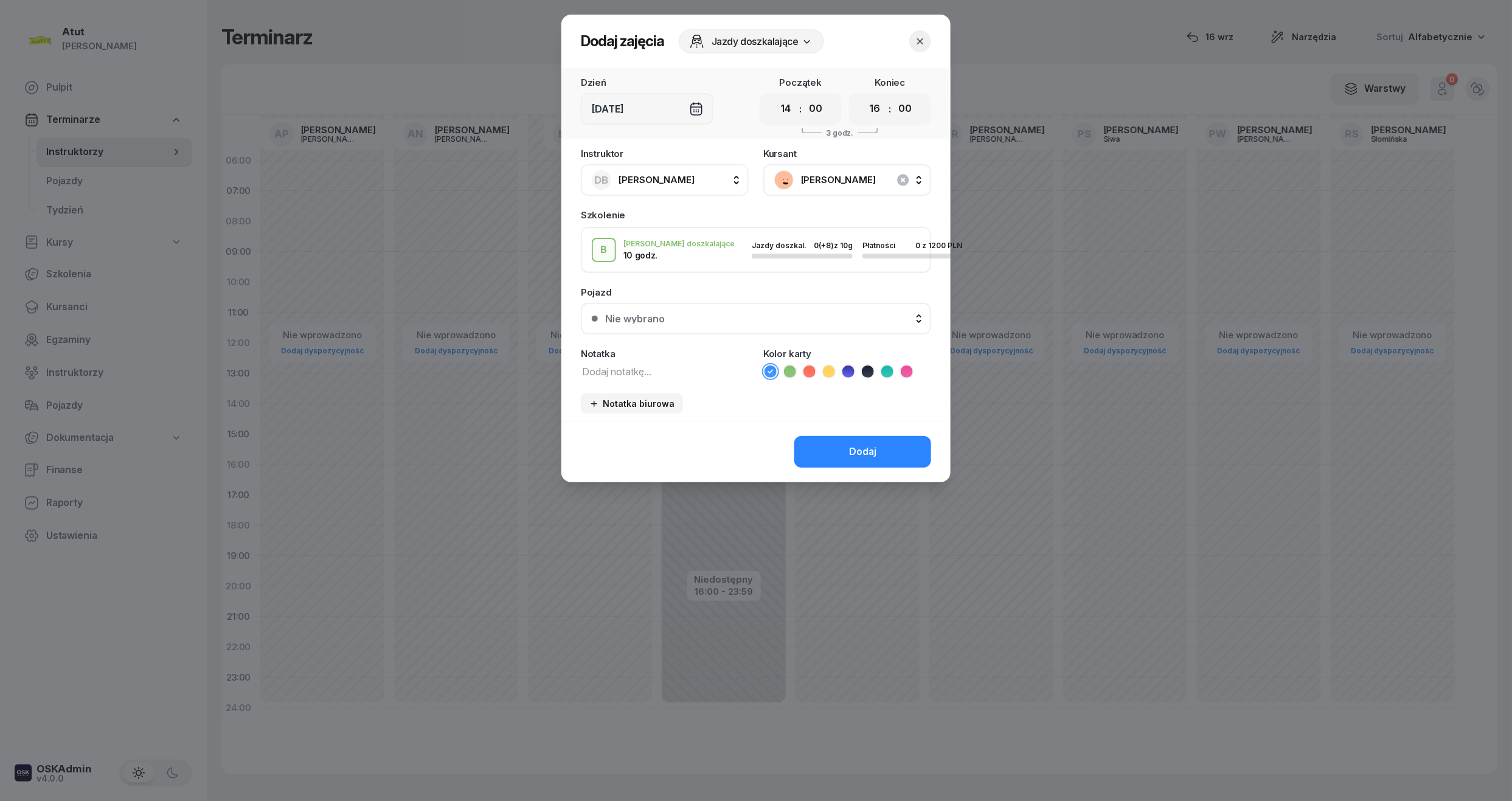
click at [864, 96] on select "00 01 02 03 04 05 06 07 08 09 10 11 12 13 14 15 16 17 18 19 20 21 22 23" at bounding box center [875, 109] width 23 height 25
click at [762, 307] on button "Nie wybrano" at bounding box center [756, 319] width 350 height 32
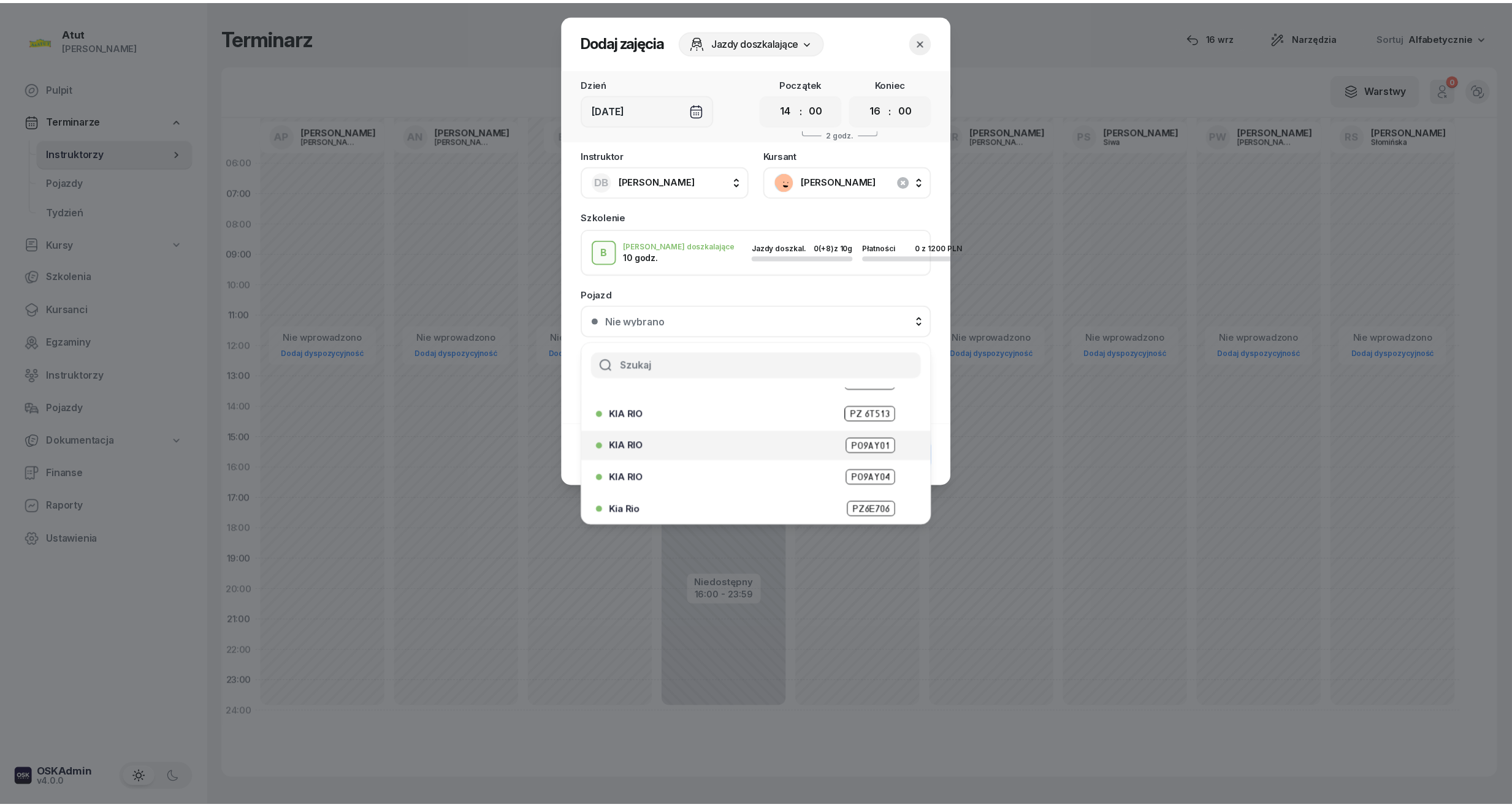
scroll to position [152, 0]
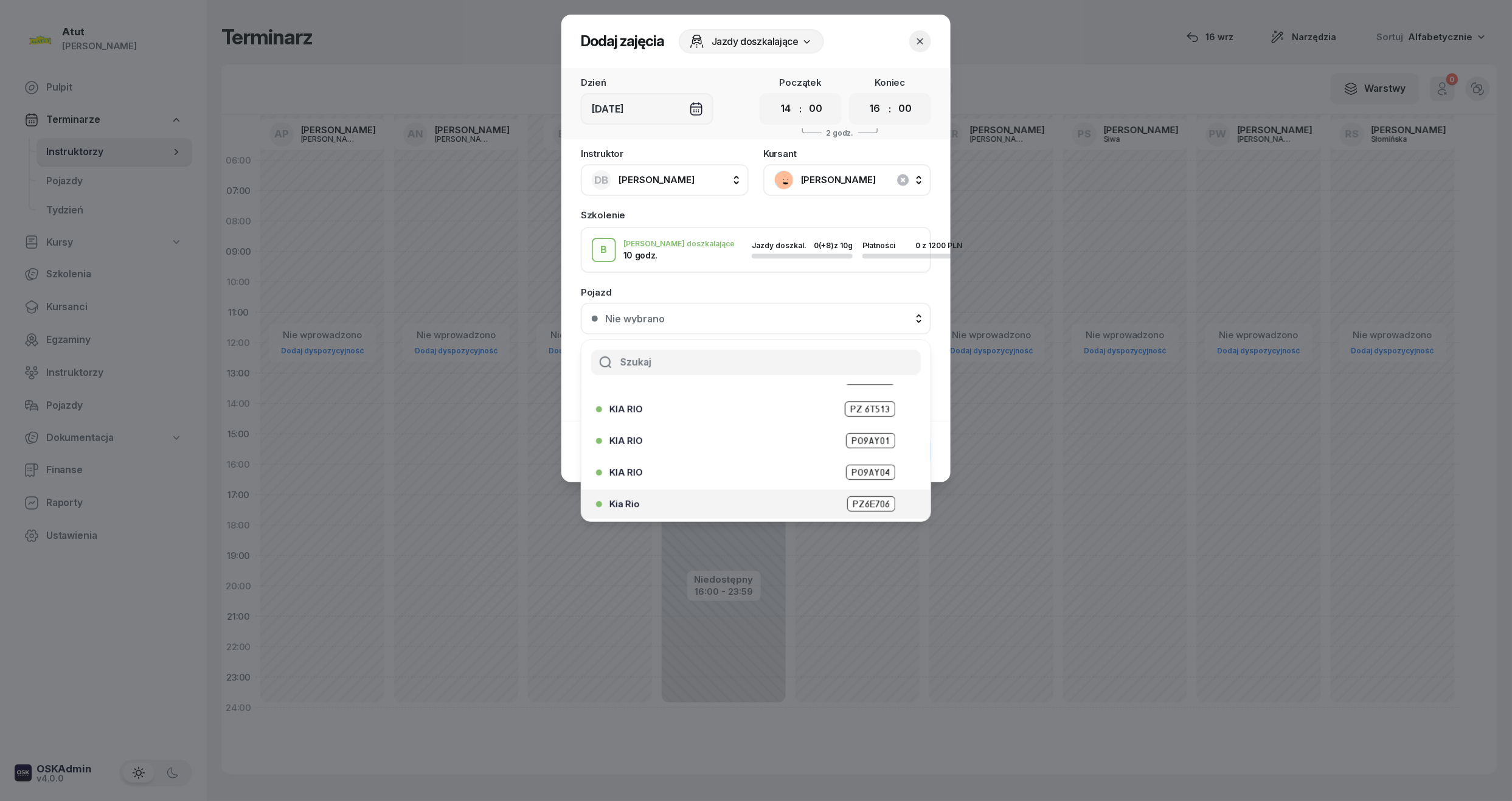
click at [848, 506] on span "PZ6E706" at bounding box center [870, 503] width 48 height 15
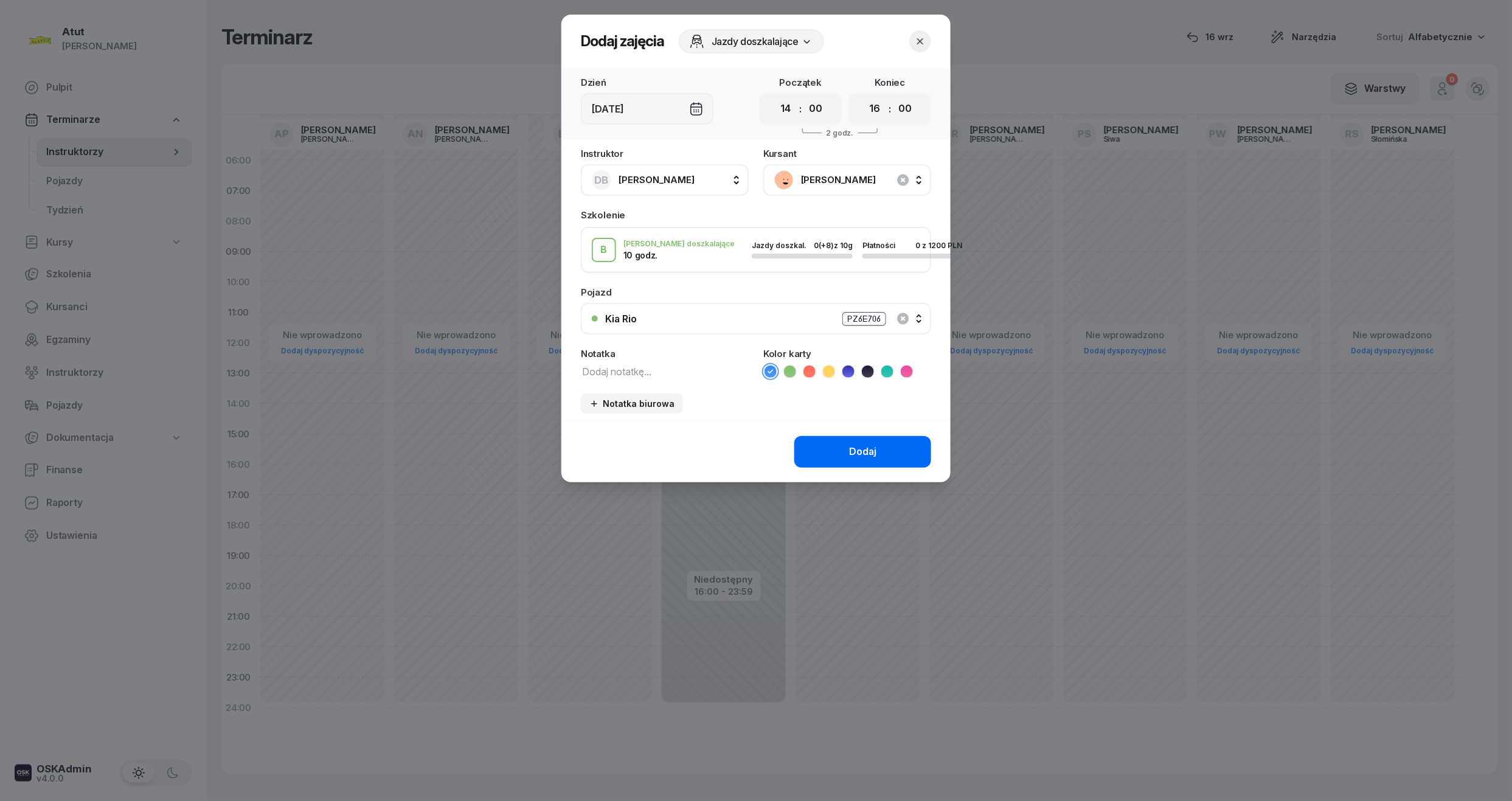
click at [828, 446] on button "Dodaj" at bounding box center [863, 452] width 137 height 32
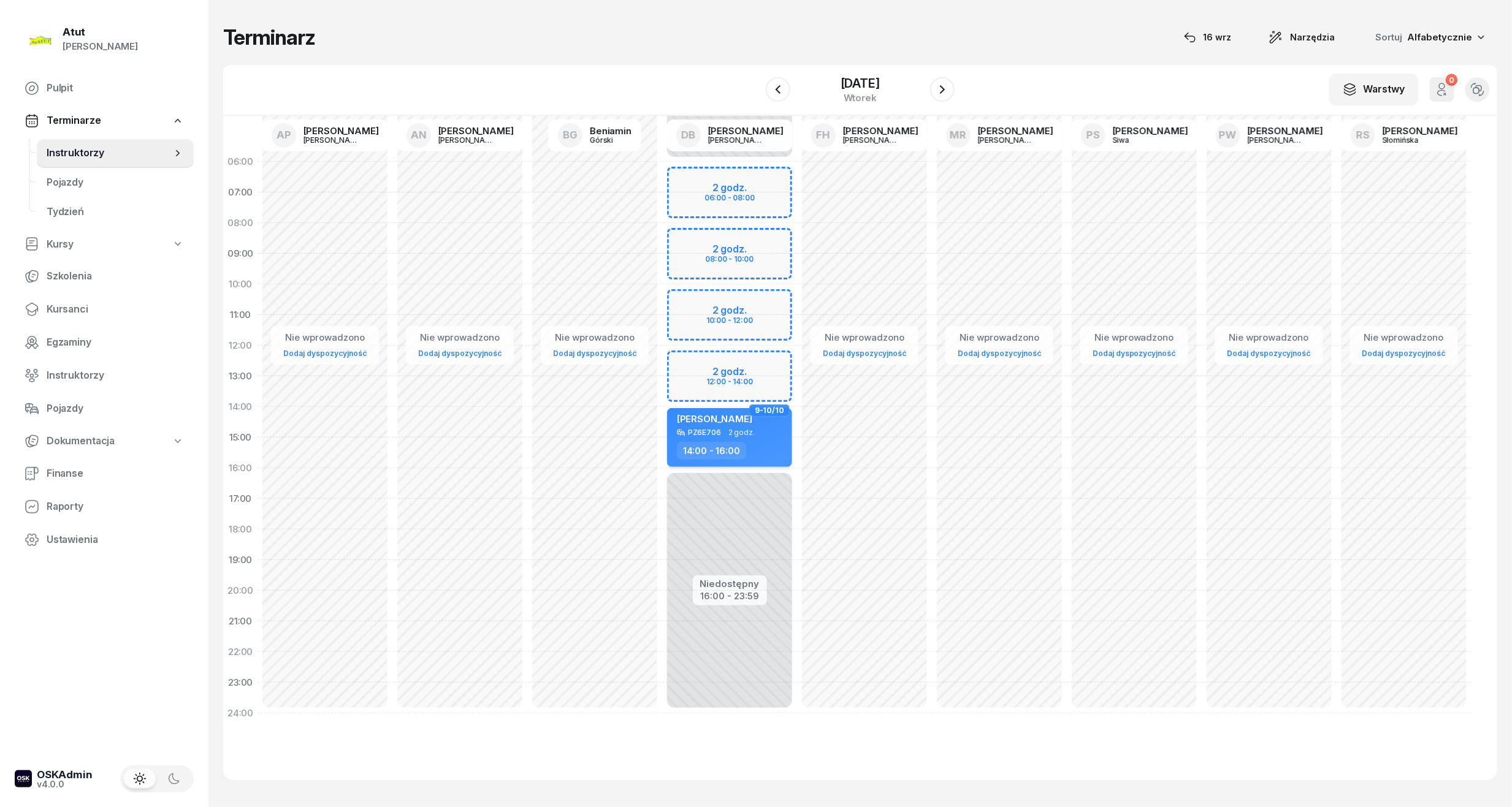
click at [692, 432] on div "PZ6E706" at bounding box center [704, 432] width 33 height 8
select select "14"
select select "16"
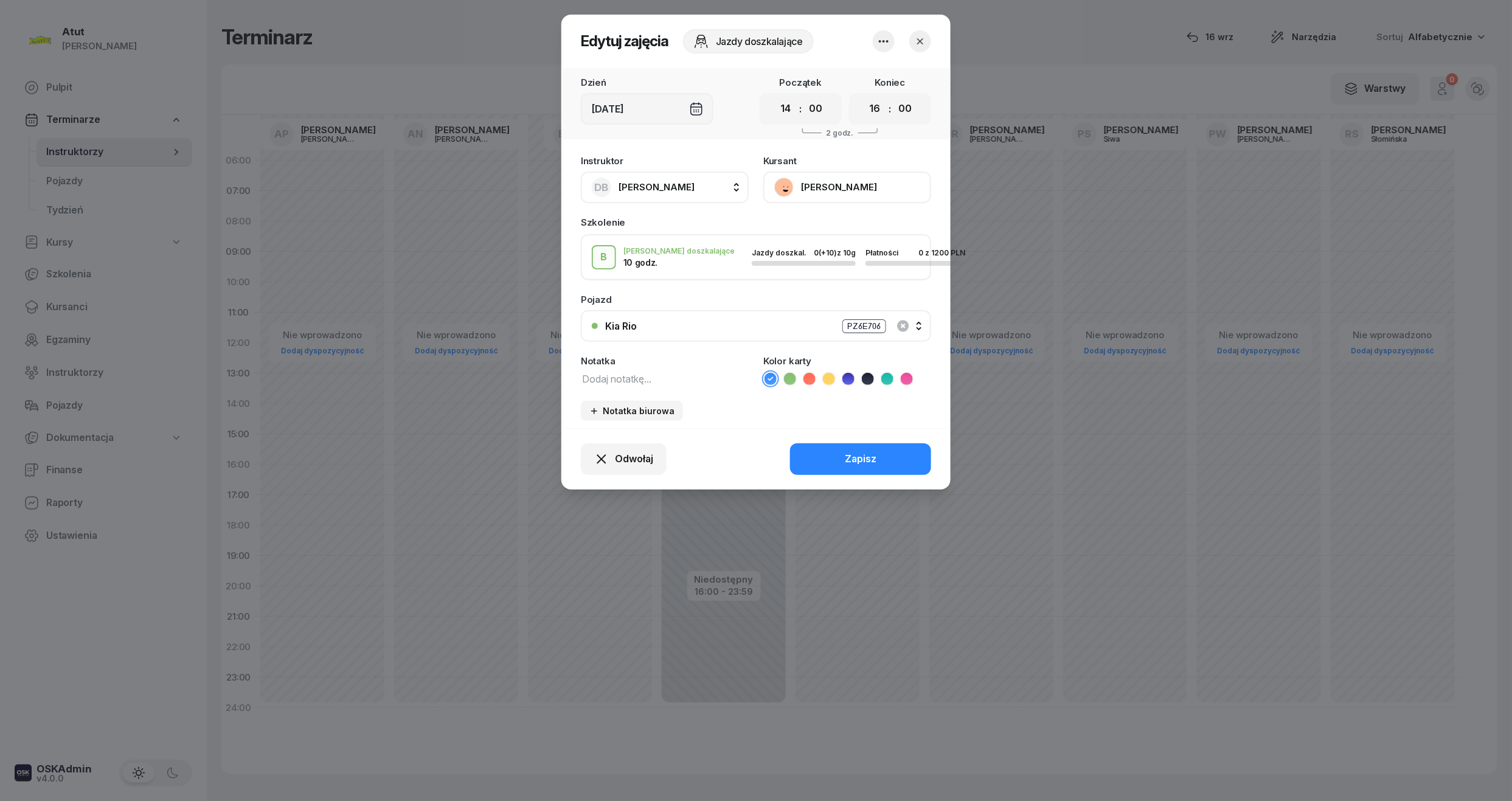
click at [806, 378] on icon at bounding box center [809, 378] width 12 height 12
click at [857, 436] on div "Odwołaj Zapisz" at bounding box center [756, 459] width 389 height 62
click at [858, 453] on div "Zapisz" at bounding box center [861, 459] width 32 height 16
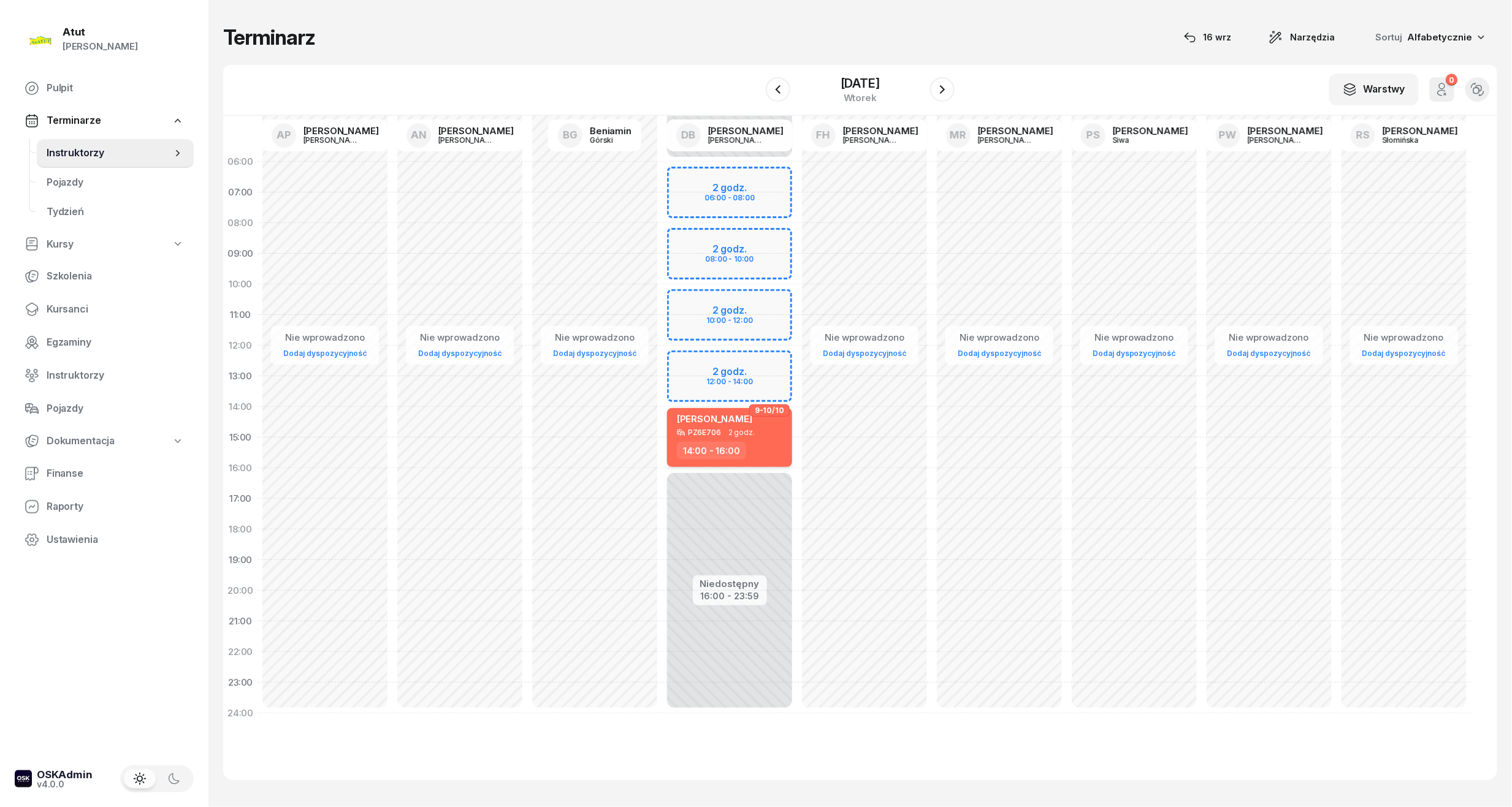
click at [724, 432] on div "PZ6E706 2 godz." at bounding box center [731, 432] width 108 height 8
select select "14"
select select "16"
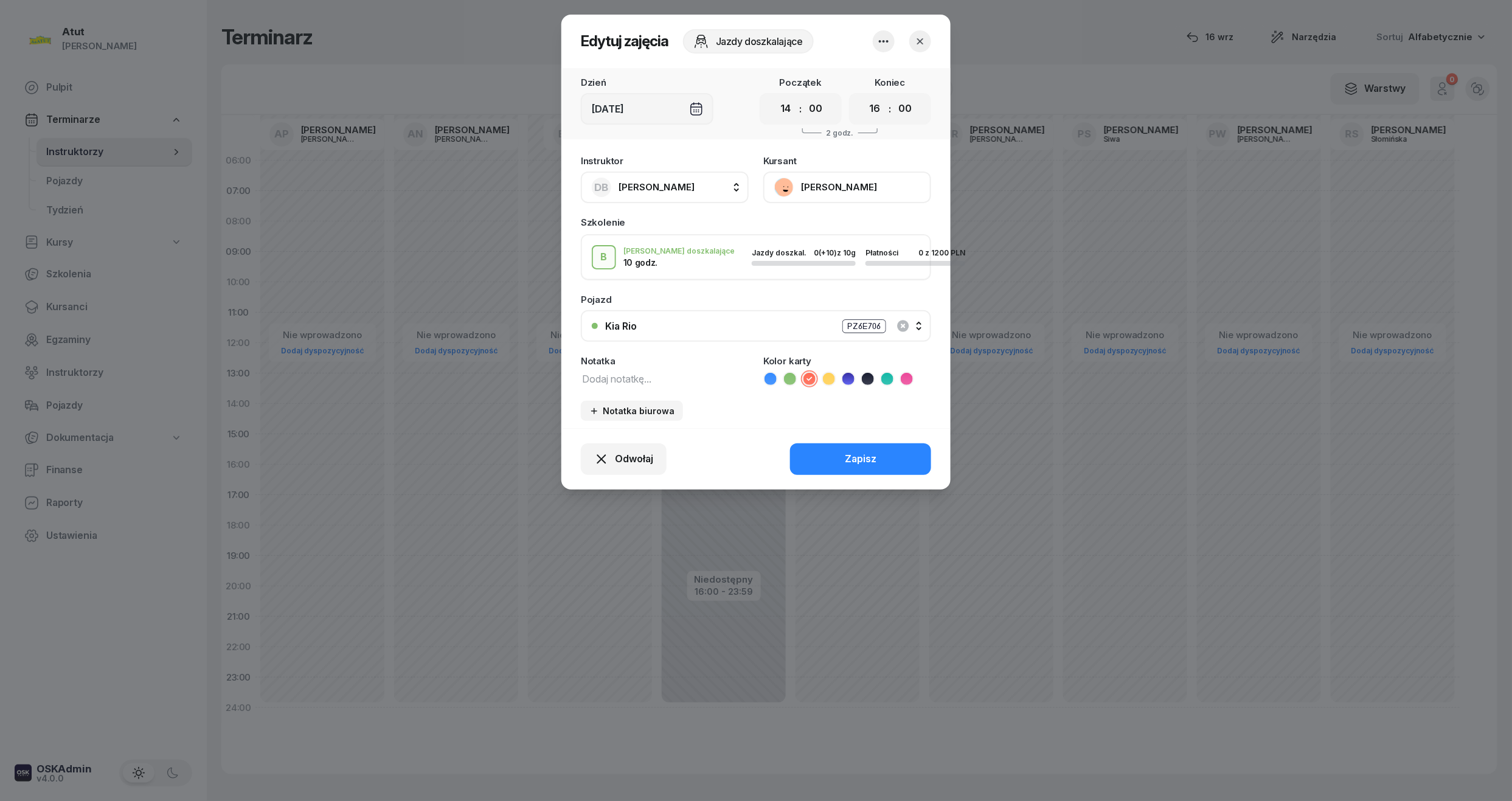
click at [632, 371] on textarea at bounding box center [664, 378] width 167 height 16
type textarea "10/10"
click at [871, 455] on div "Zapisz" at bounding box center [861, 459] width 32 height 16
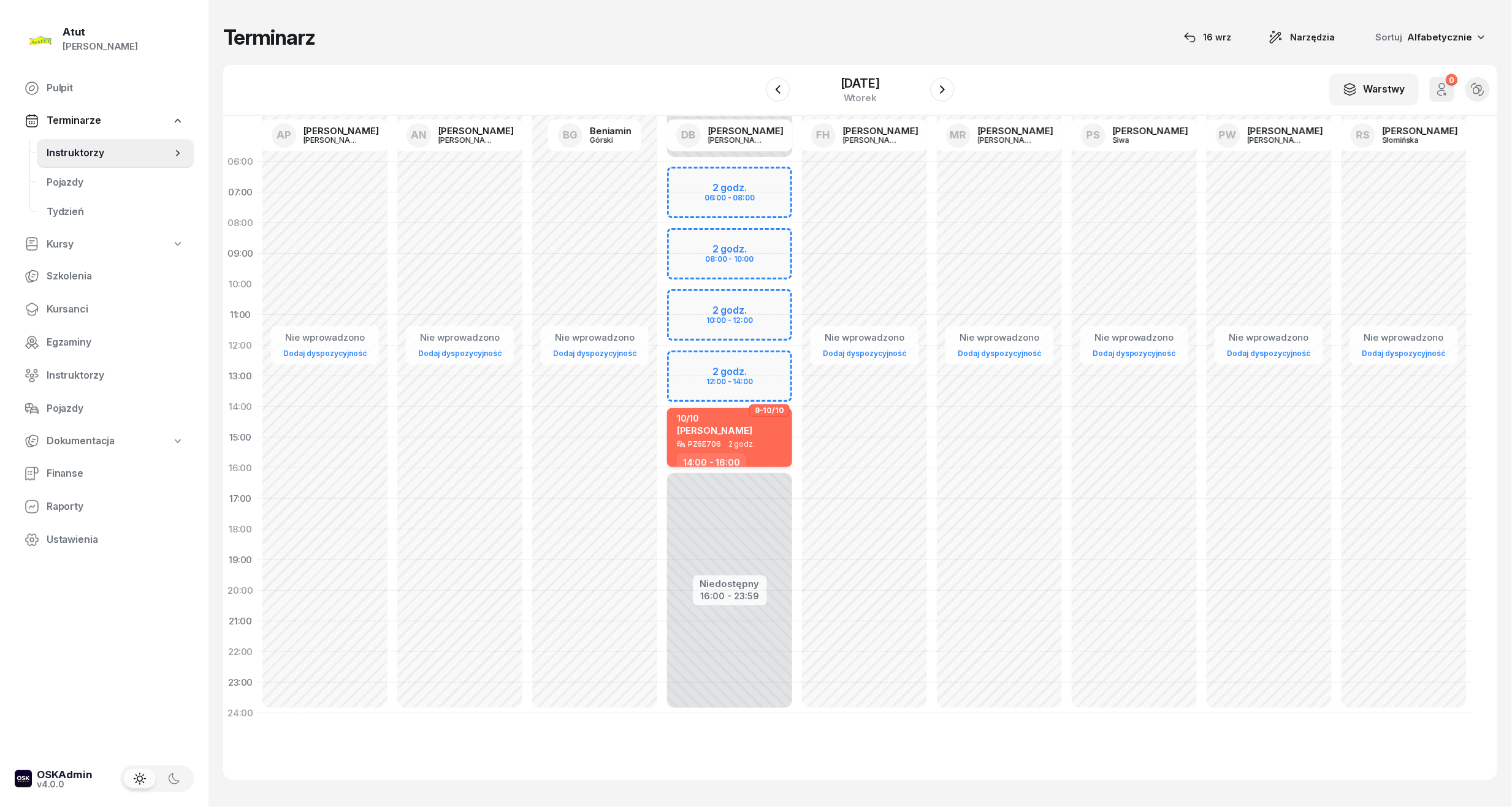
click at [742, 423] on div "10/10 Katarzyna Wysocka" at bounding box center [715, 426] width 75 height 27
select select "14"
select select "16"
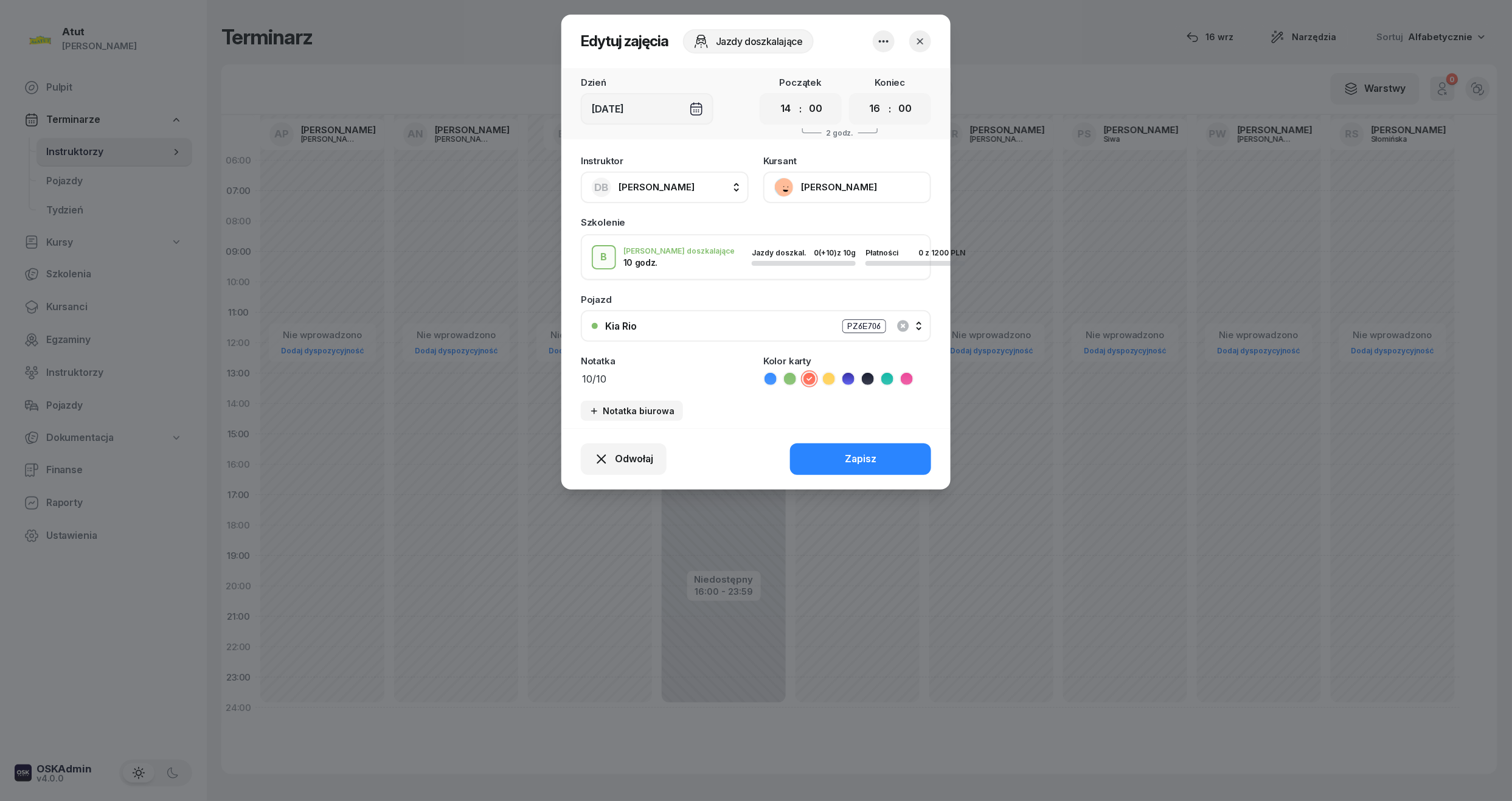
click at [832, 183] on button "[PERSON_NAME]" at bounding box center [847, 187] width 167 height 32
click at [804, 229] on div "Otwórz profil" at bounding box center [802, 228] width 59 height 16
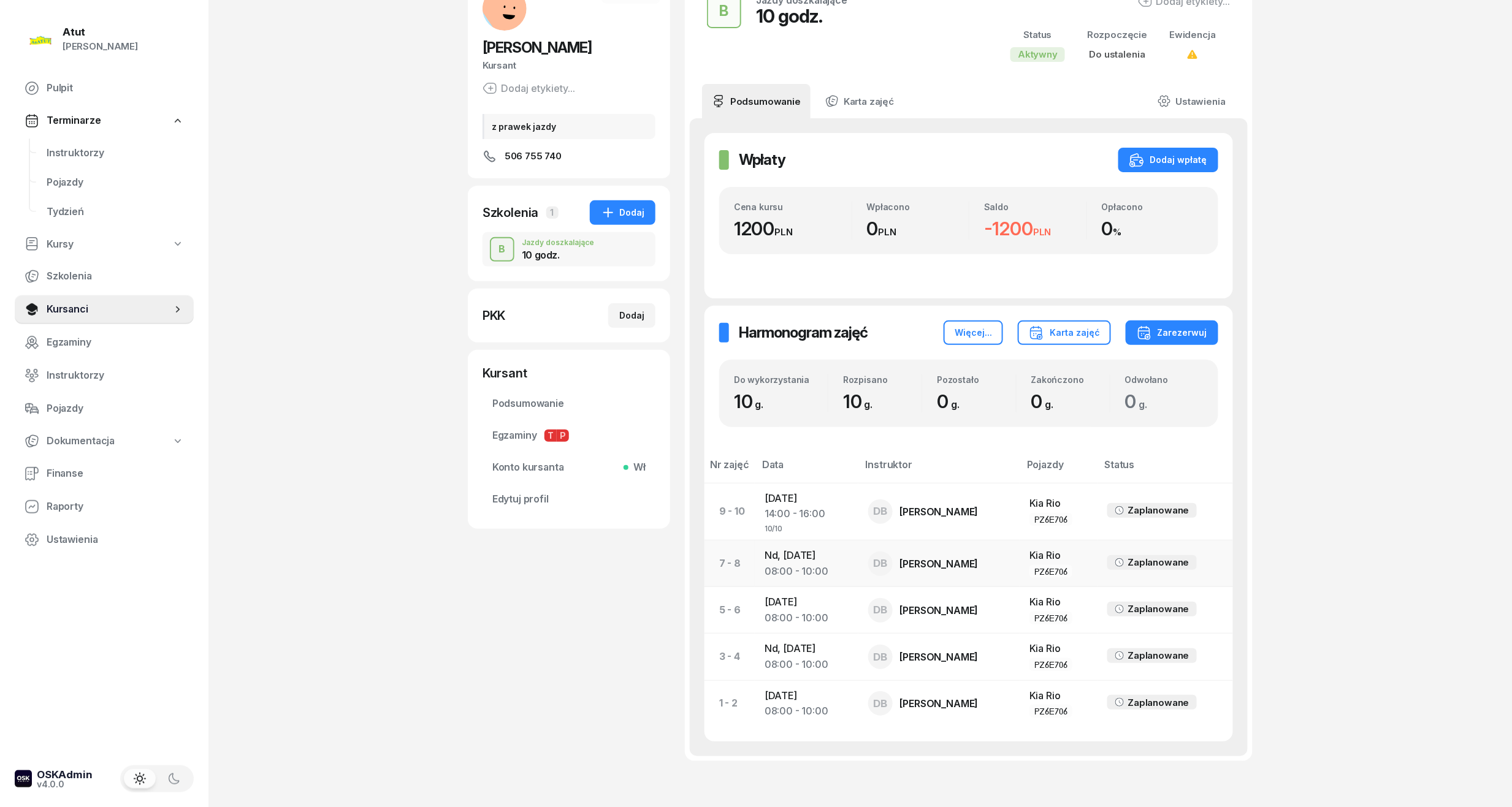
scroll to position [167, 0]
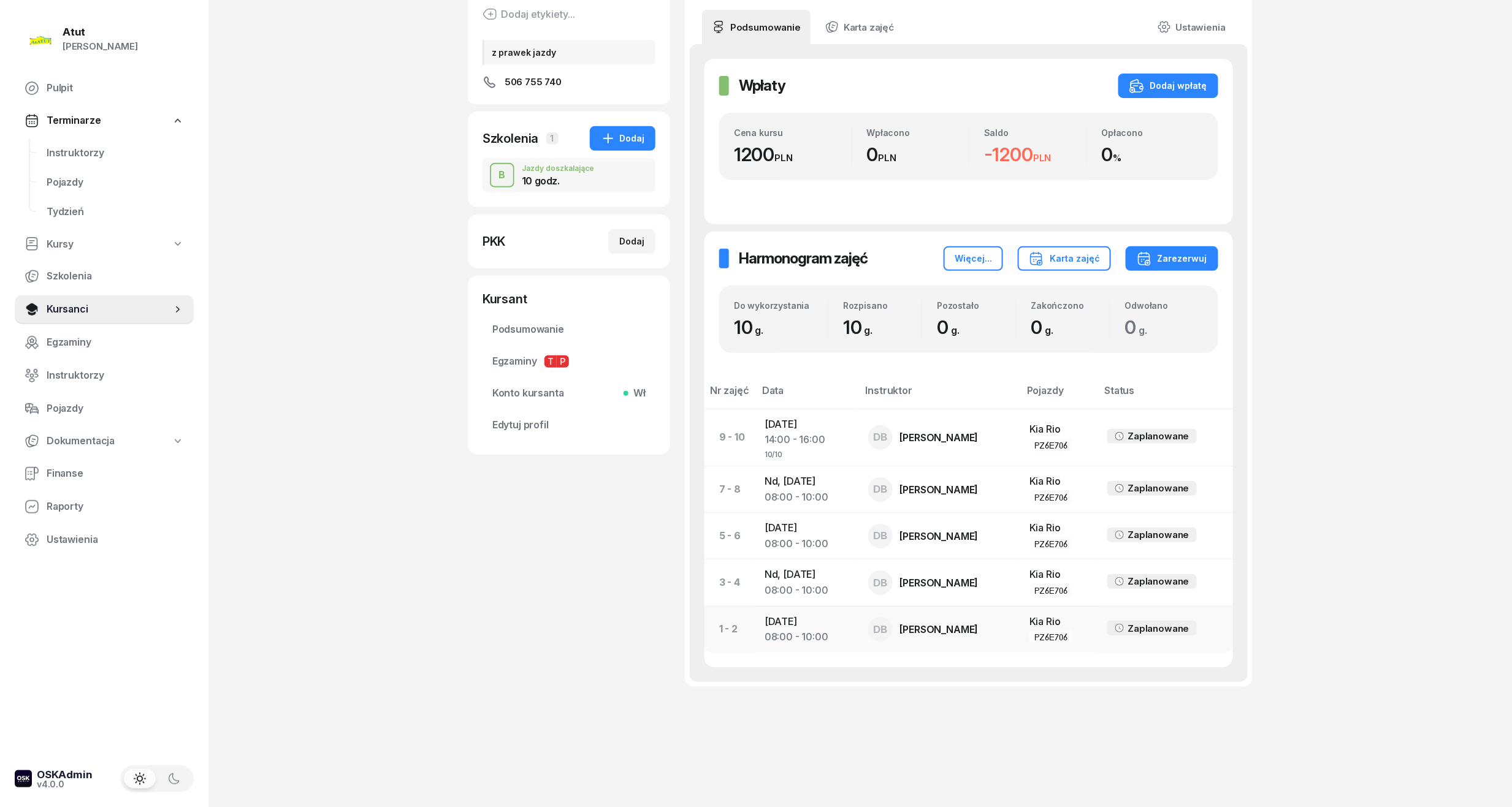
click at [803, 626] on td "So, 22 lis 2025 08:00 - 10:00" at bounding box center [806, 629] width 104 height 46
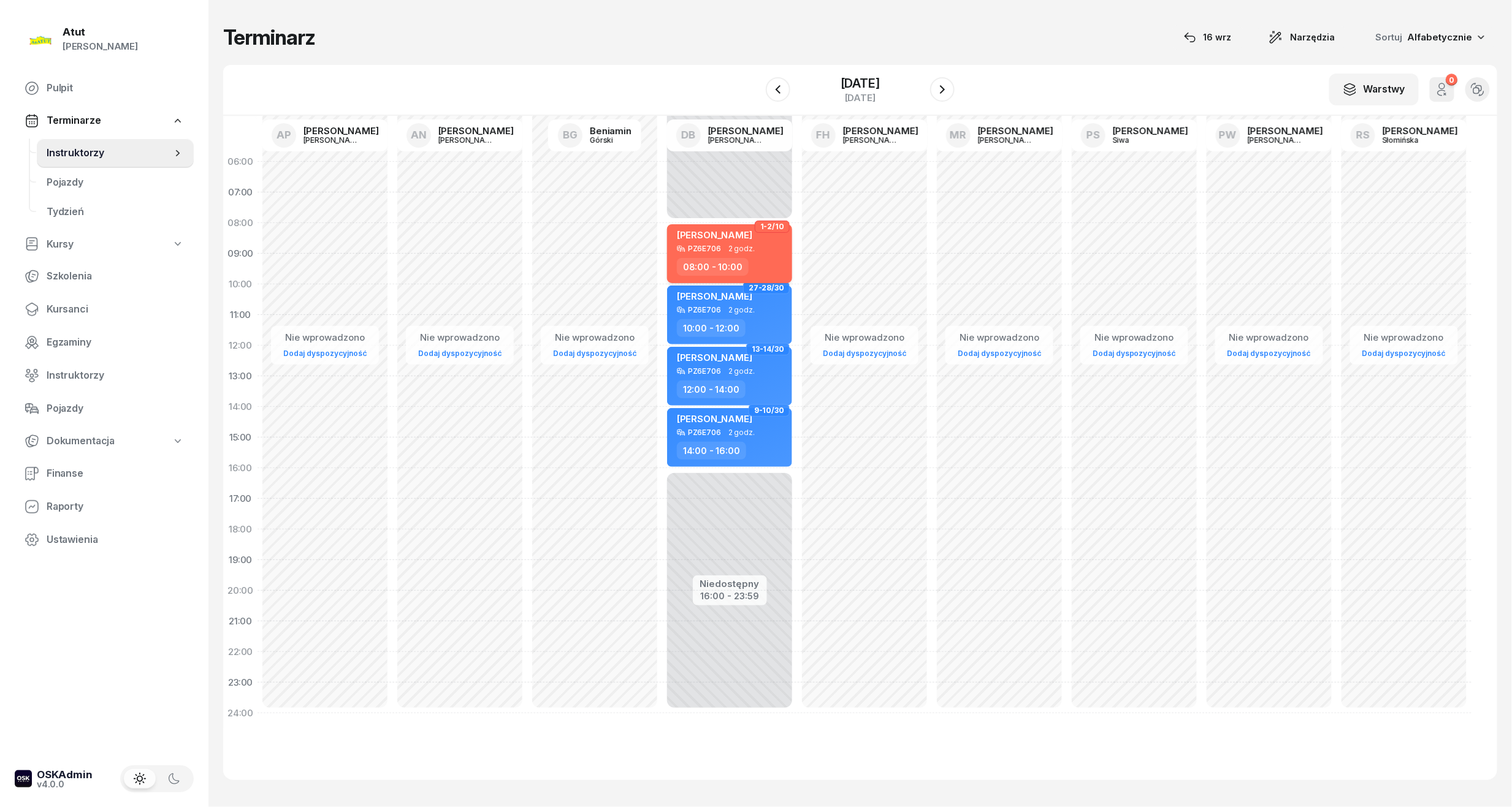
click at [753, 263] on div "08:00 - 10:00" at bounding box center [731, 267] width 108 height 18
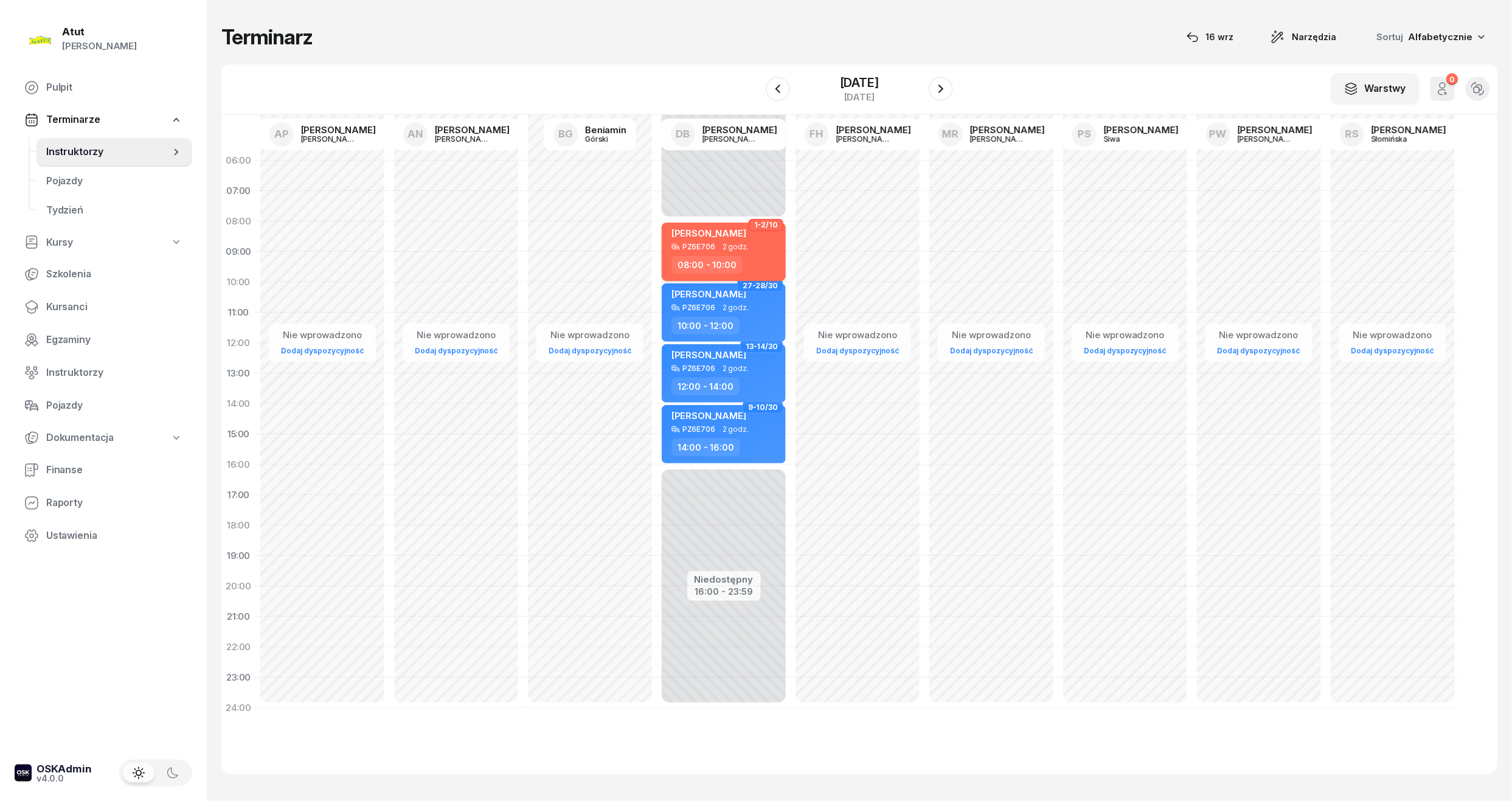
select select "08"
select select "10"
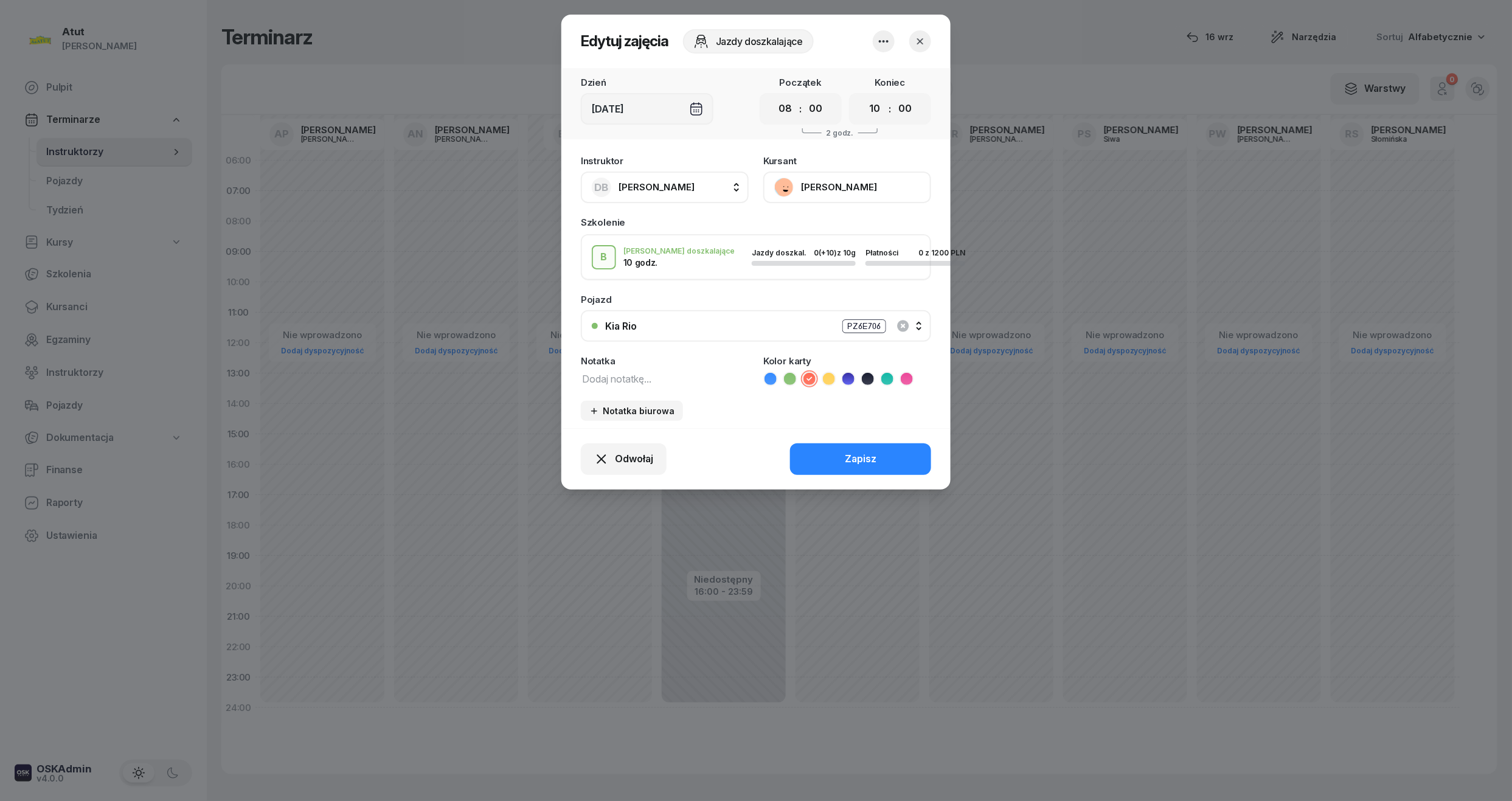
click at [665, 380] on textarea at bounding box center [664, 378] width 167 height 16
type textarea "ma zapłacic zprawkiem"
click at [883, 459] on button "Zapisz" at bounding box center [860, 459] width 141 height 32
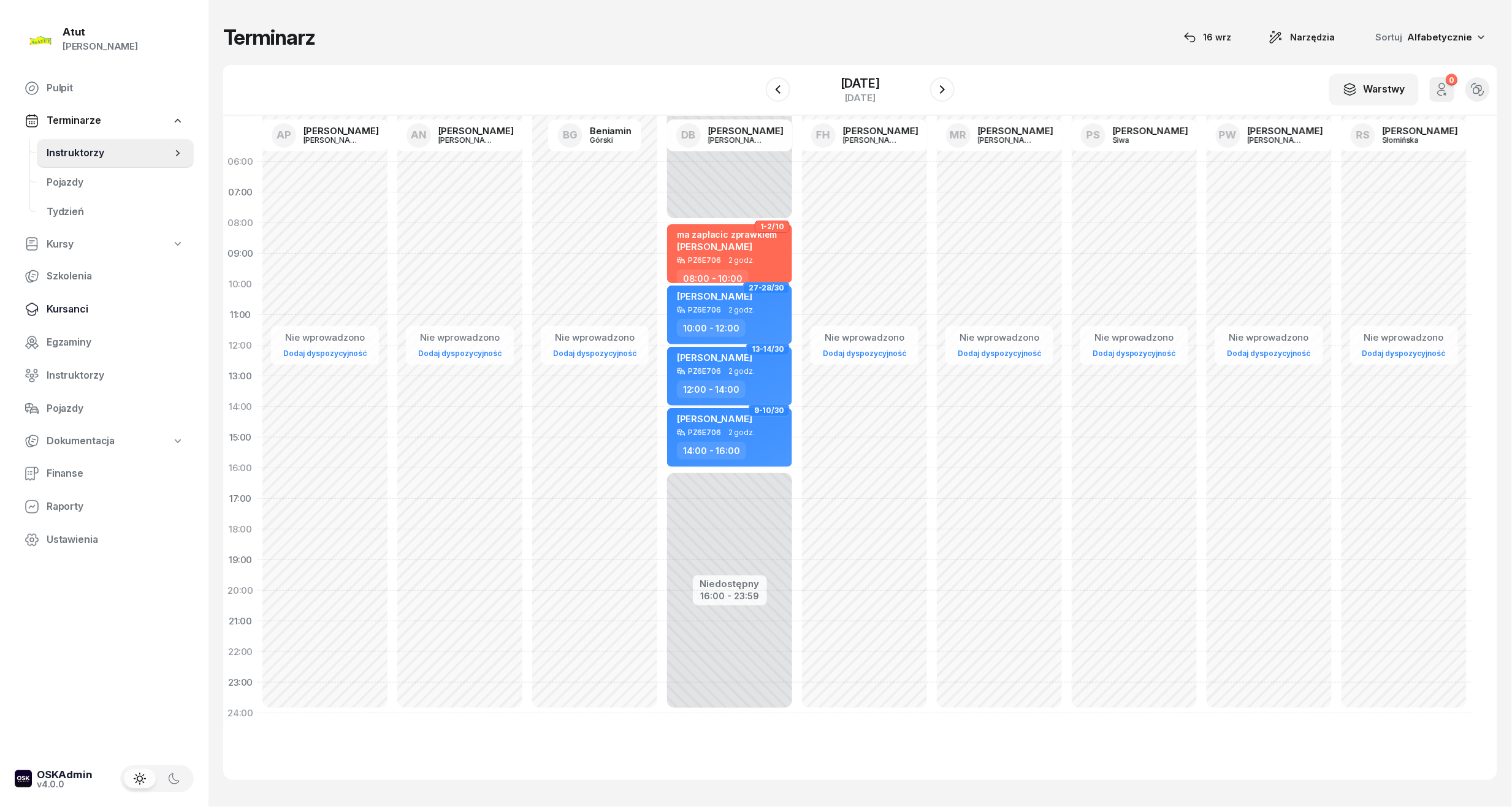
click at [72, 307] on span "Kursanci" at bounding box center [115, 309] width 138 height 16
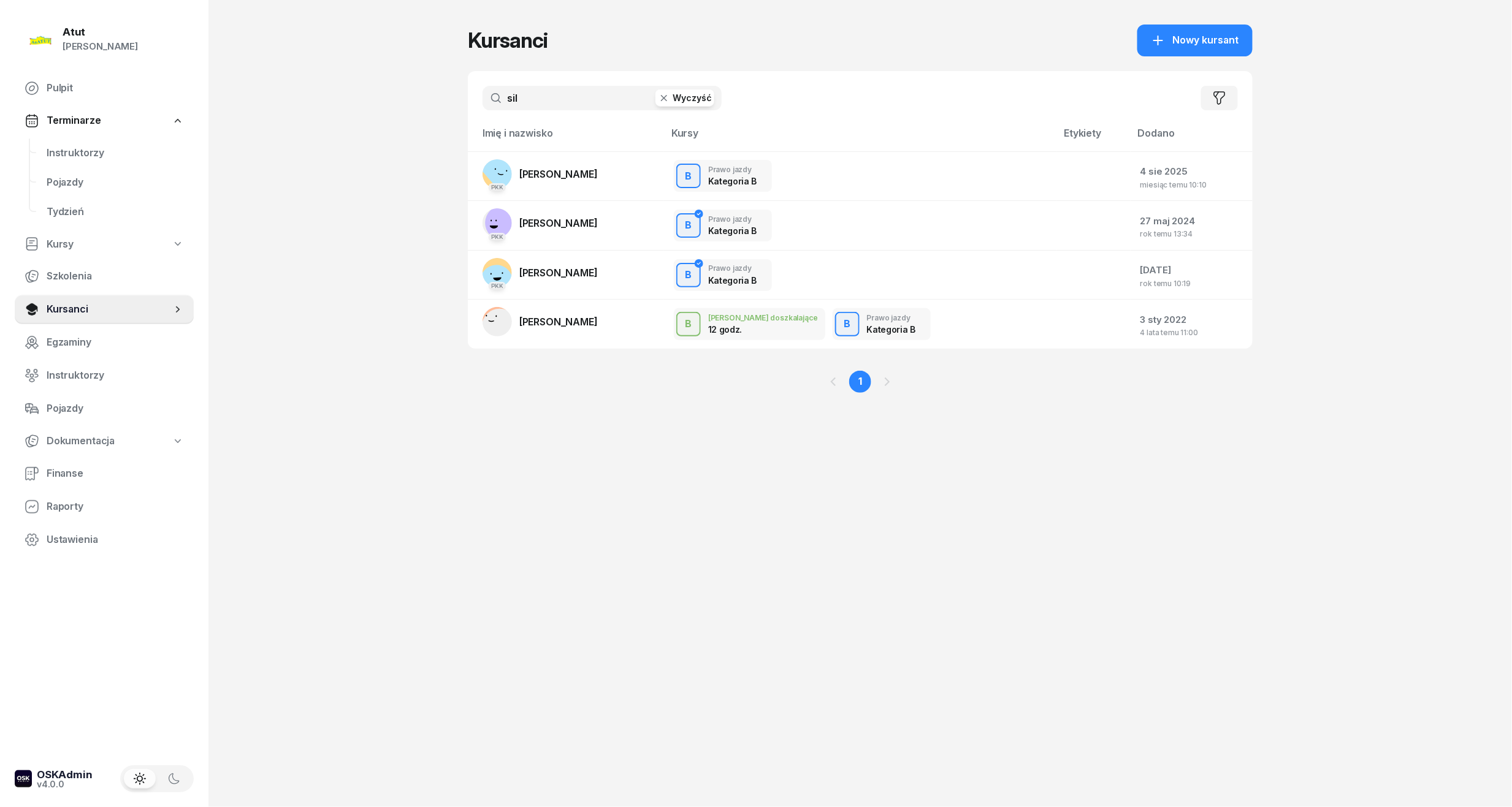
drag, startPoint x: 553, startPoint y: 102, endPoint x: -7, endPoint y: 110, distance: 560.1
click at [0, 110] on html "Paulina Atut Paulina Lis Pulpit Terminarze Instruktorzy Pojazdy Tydzień Kursy S…" at bounding box center [756, 404] width 1512 height 807
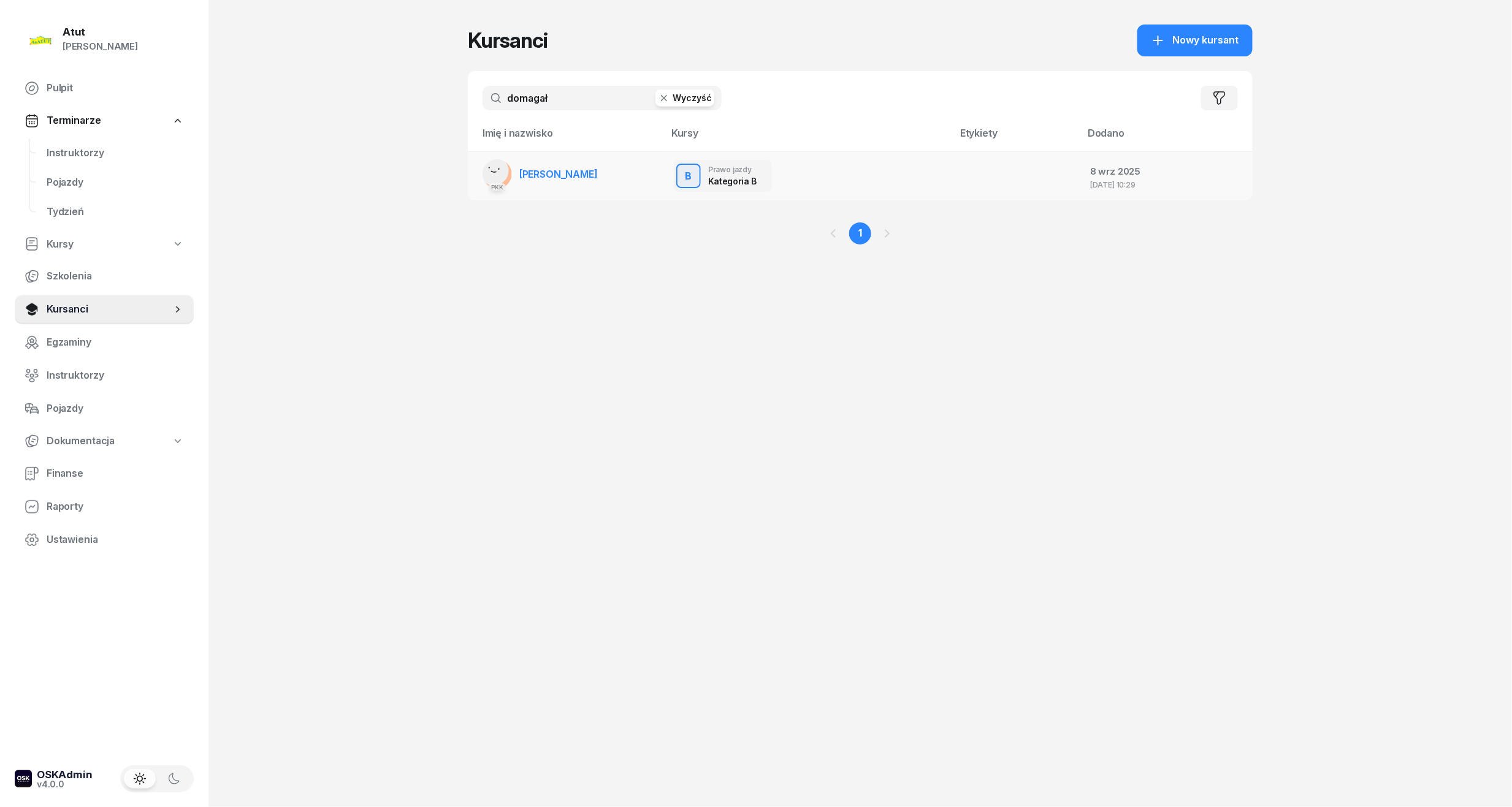
type input "domagał"
click at [576, 185] on link "PKK Natalia Domagała" at bounding box center [540, 173] width 115 height 29
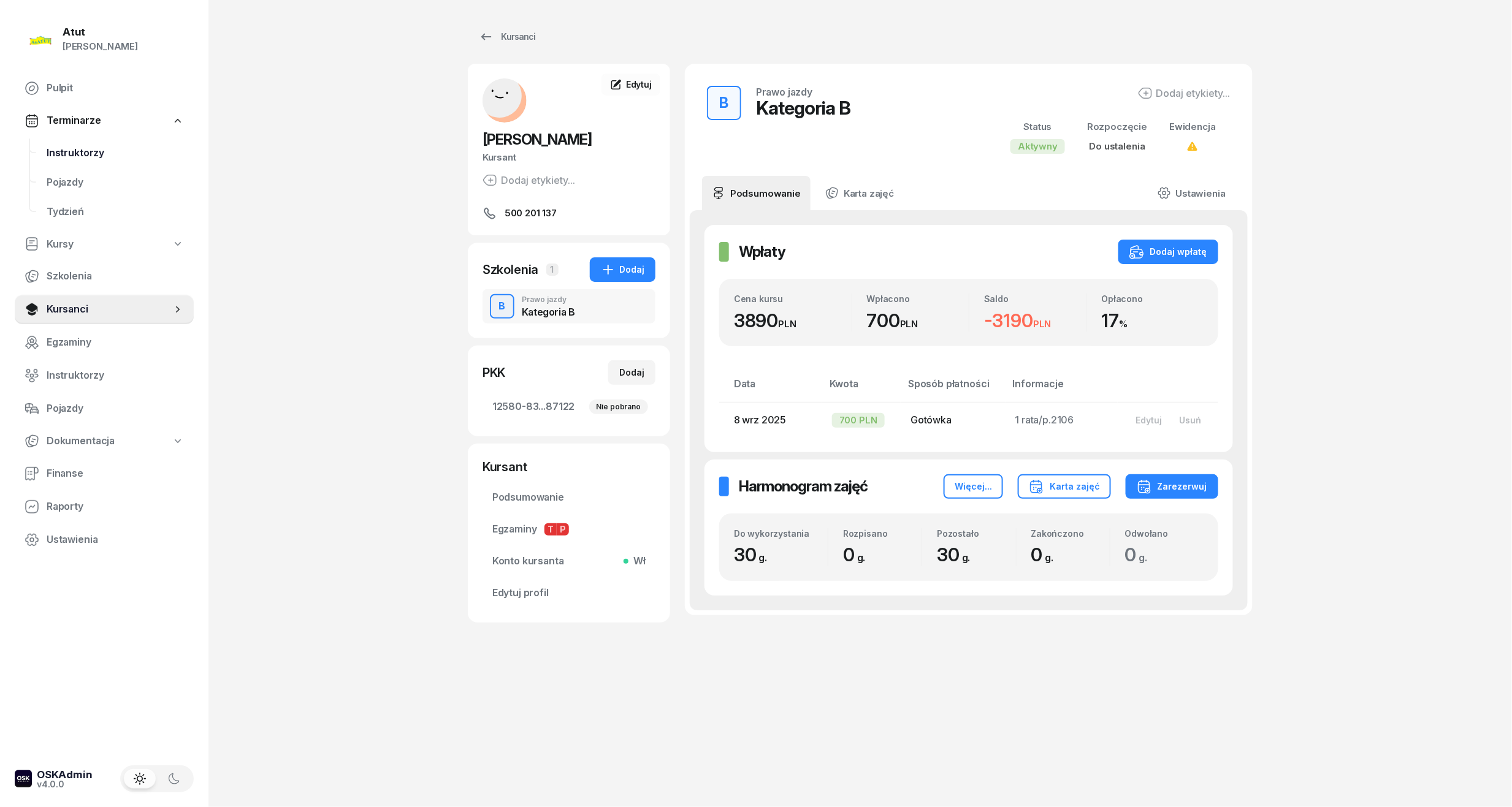
click at [66, 148] on span "Instruktorzy" at bounding box center [115, 153] width 138 height 16
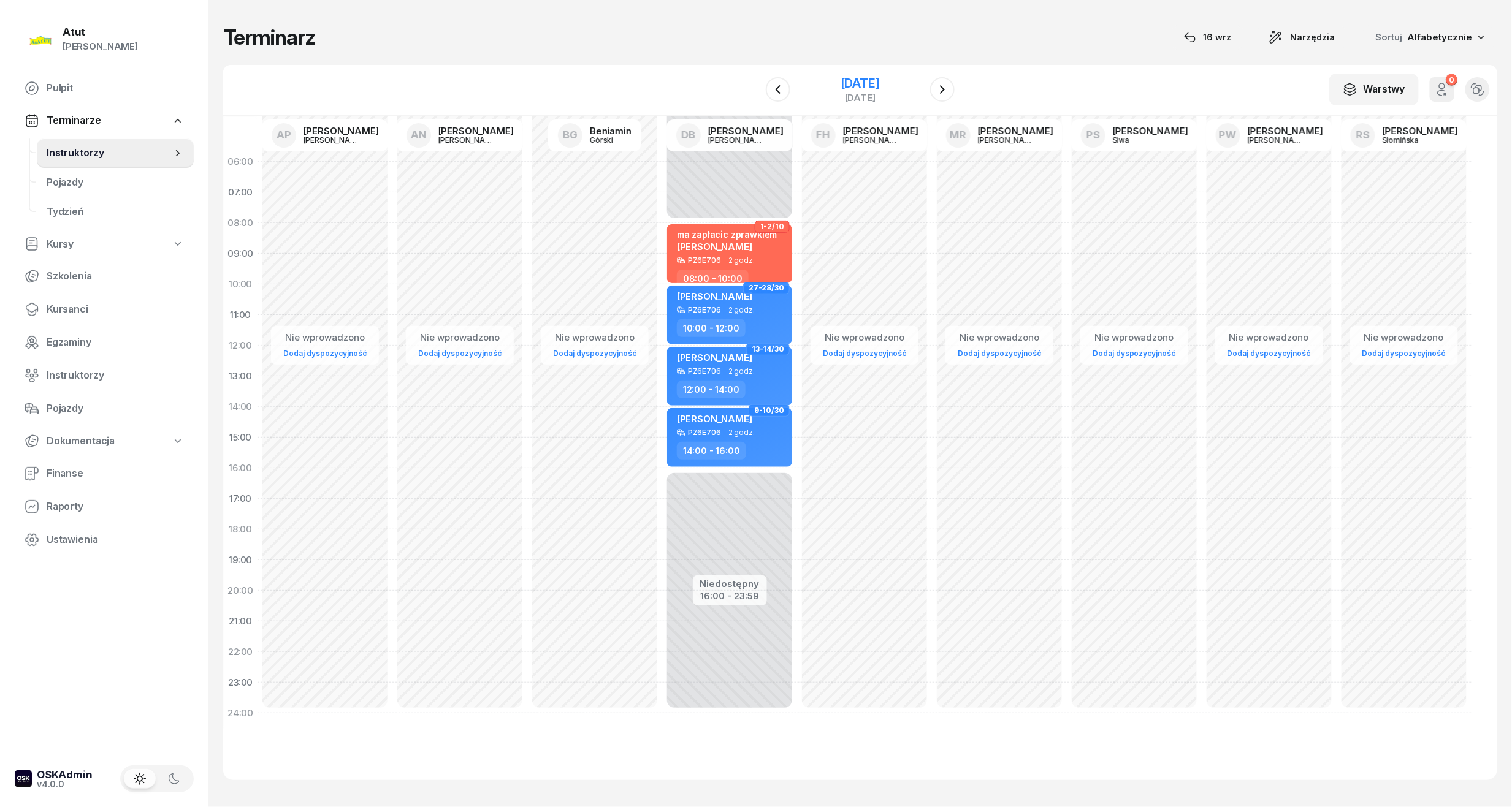
click at [846, 78] on div "[DATE]" at bounding box center [860, 83] width 40 height 12
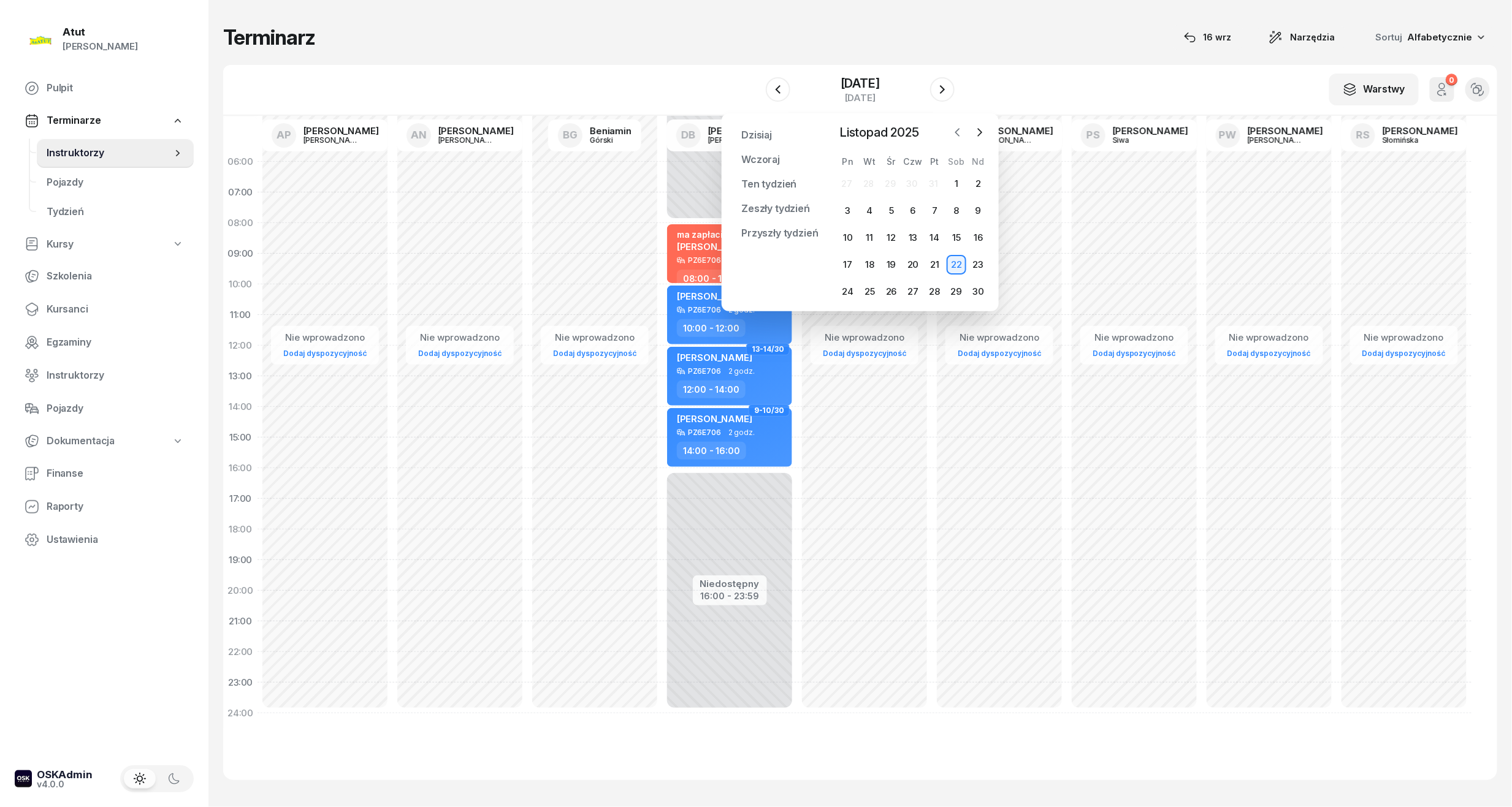
click at [961, 131] on icon "button" at bounding box center [957, 132] width 12 height 12
click at [850, 263] on div "20" at bounding box center [848, 264] width 20 height 20
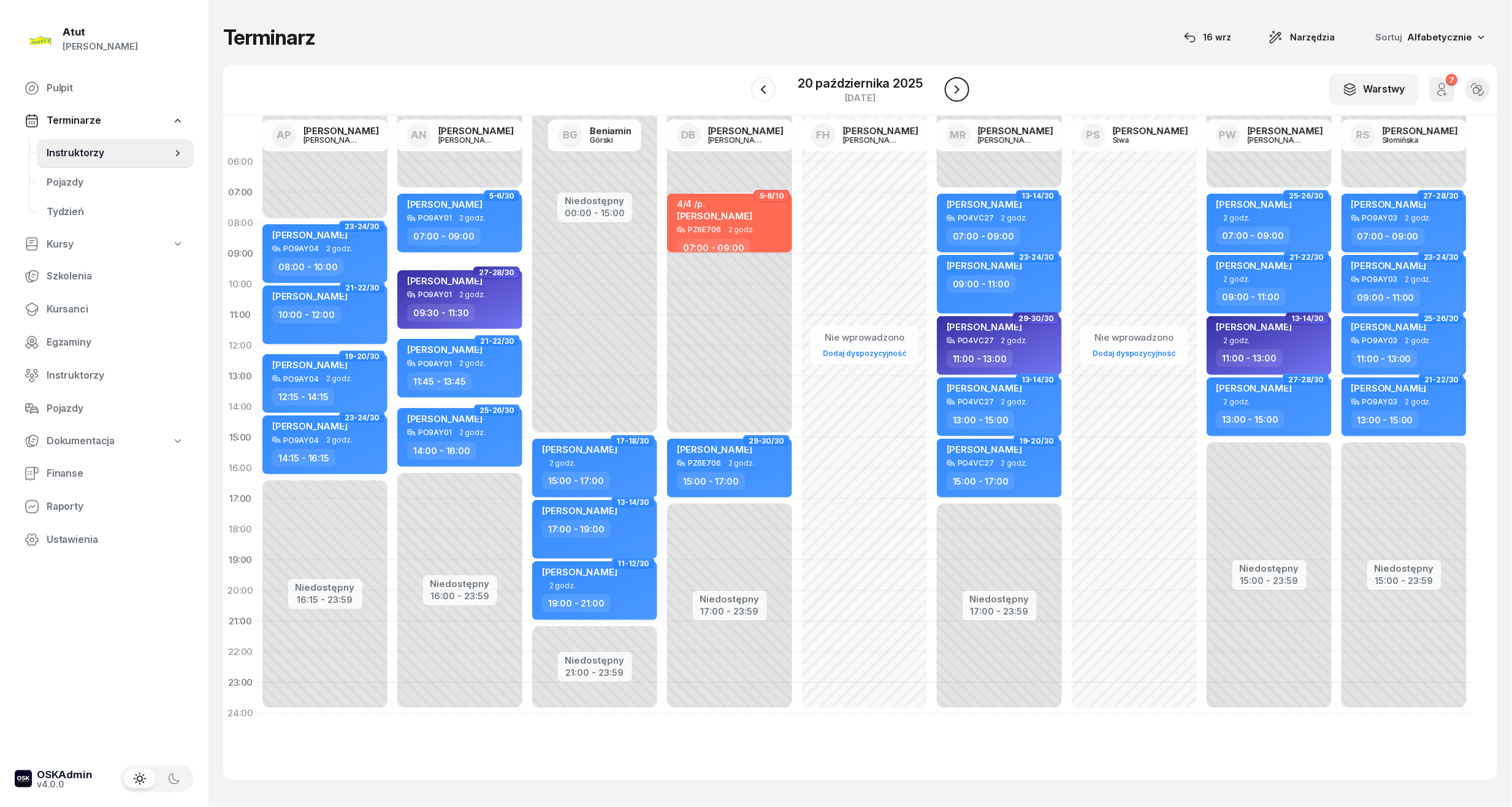
click at [955, 90] on icon "button" at bounding box center [957, 90] width 15 height 15
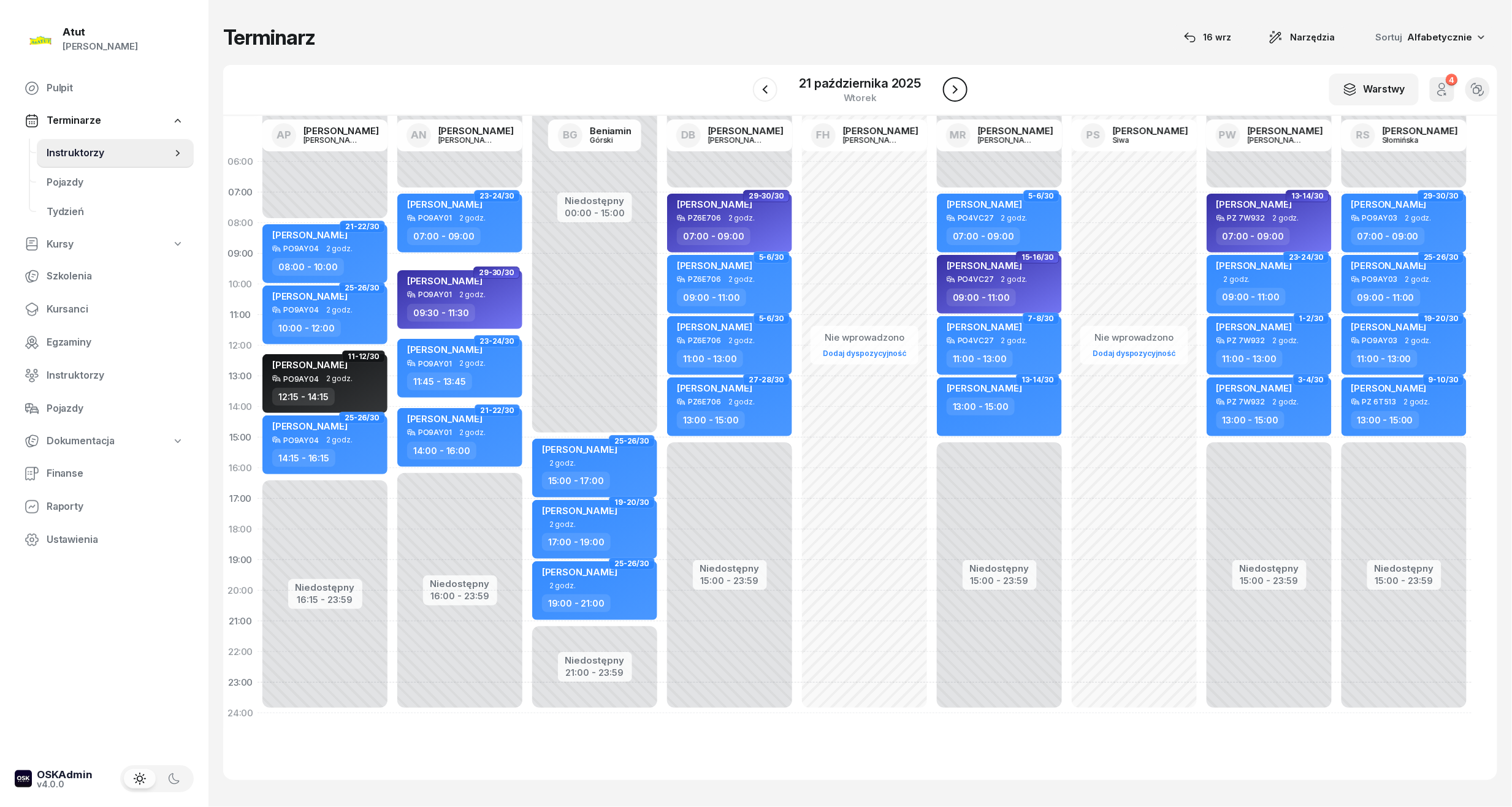
click at [955, 90] on icon "button" at bounding box center [955, 90] width 15 height 15
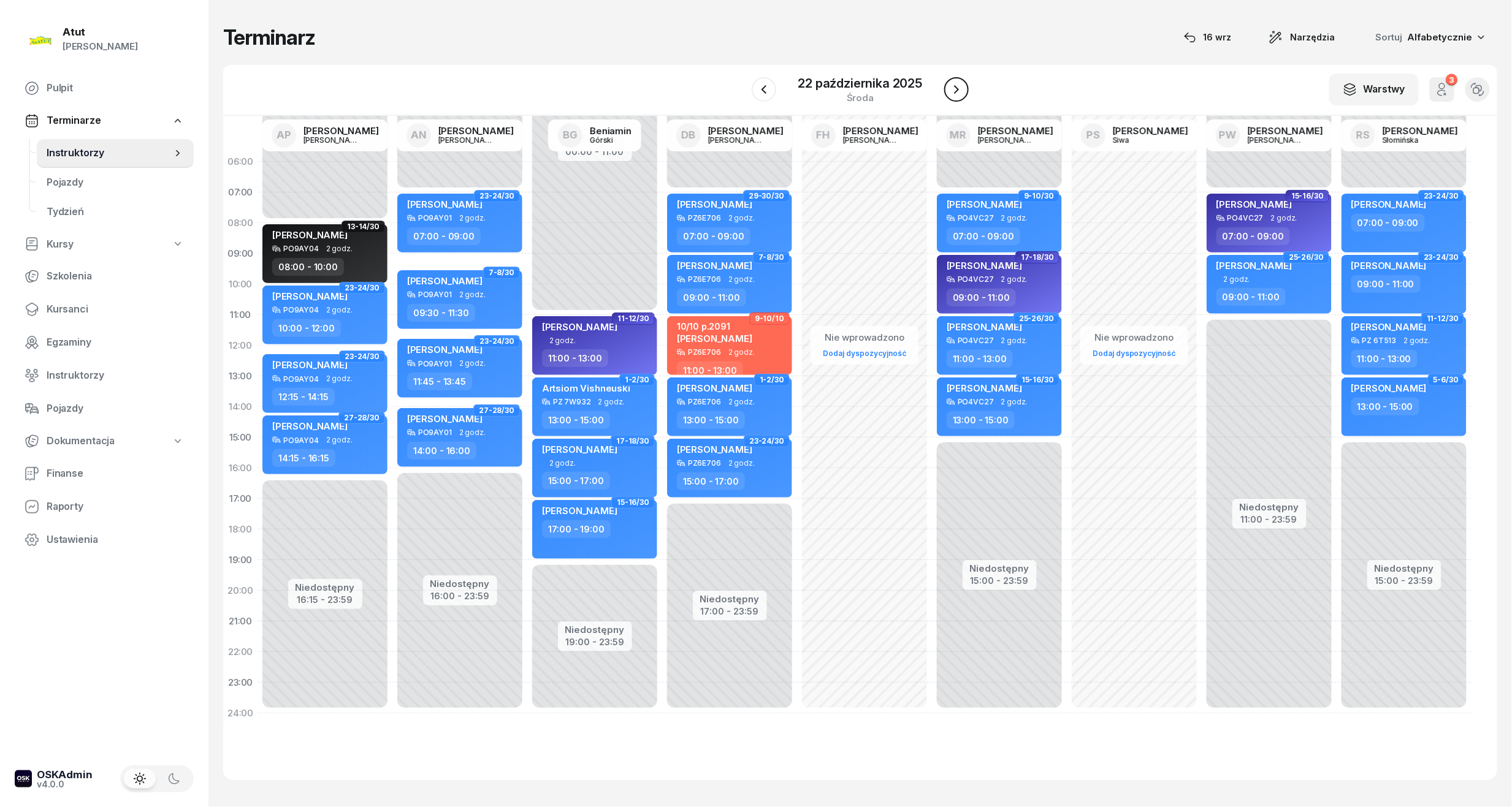
click at [955, 91] on icon "button" at bounding box center [956, 90] width 15 height 15
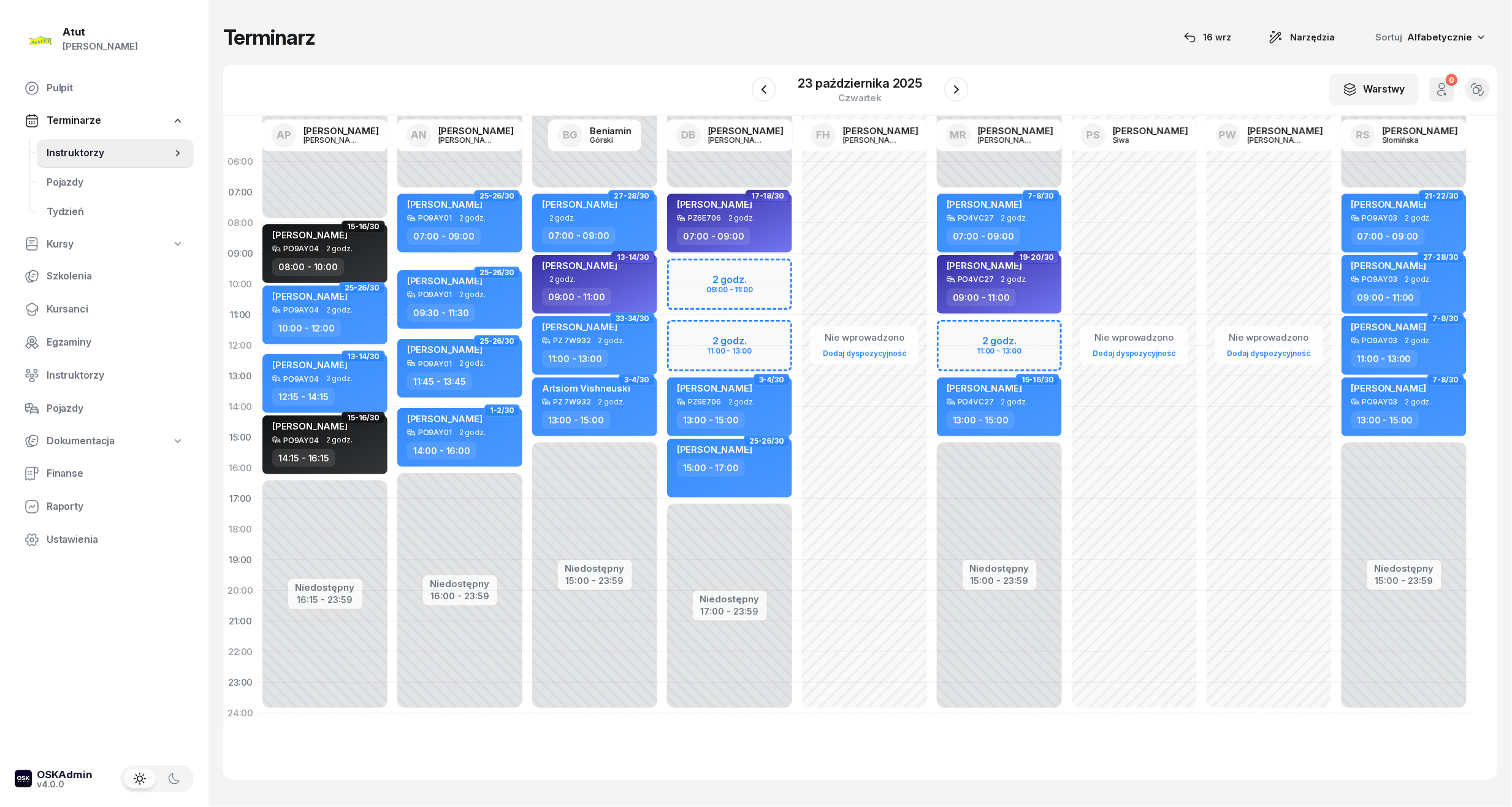
click at [941, 107] on div "23 października 2025 czwartek" at bounding box center [860, 90] width 218 height 35
click at [947, 99] on div at bounding box center [956, 90] width 25 height 25
click at [869, 93] on div "czwartek" at bounding box center [860, 98] width 125 height 9
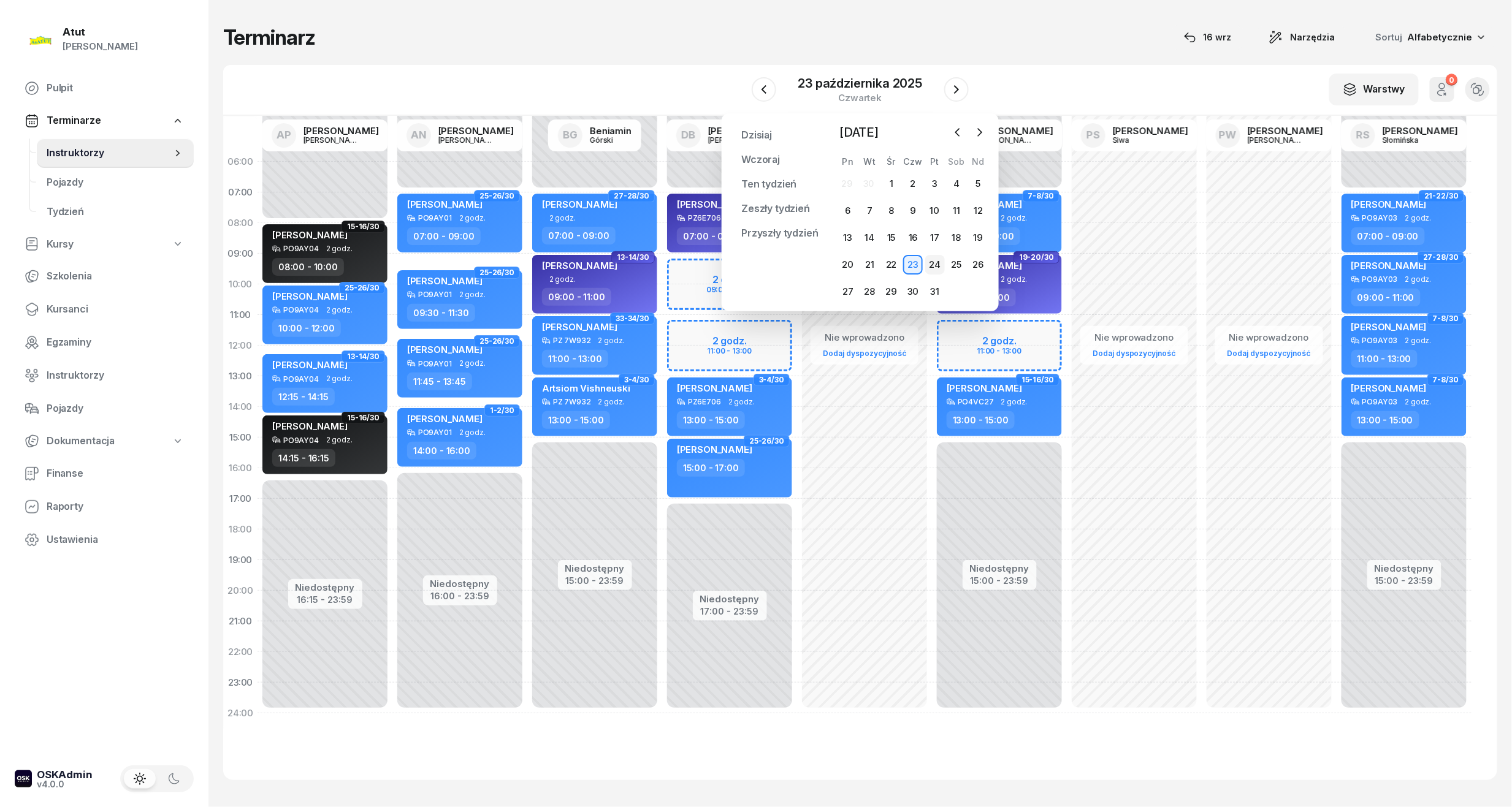
click at [933, 268] on div "24" at bounding box center [935, 264] width 20 height 20
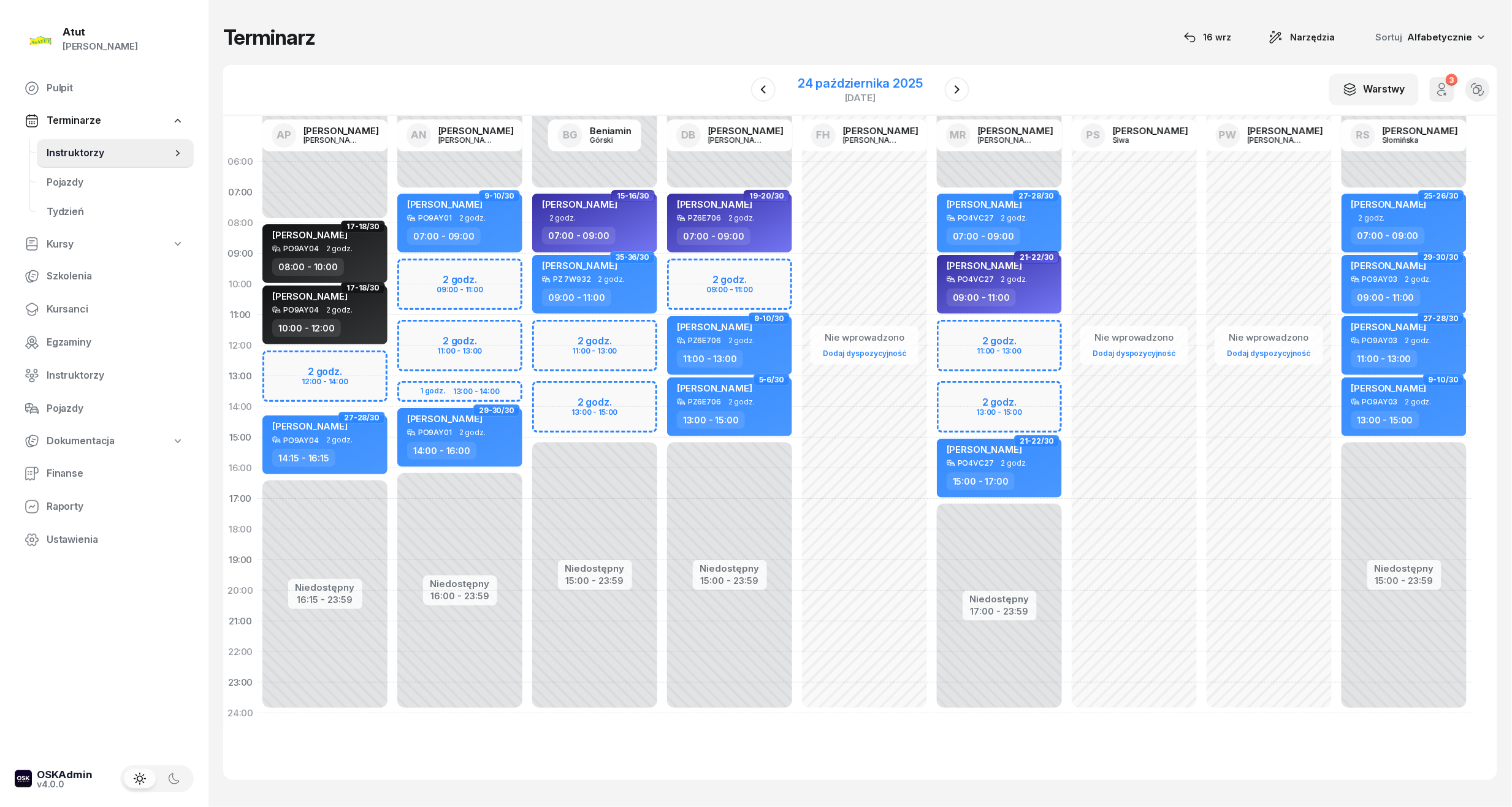
click at [822, 81] on div "24 października 2025" at bounding box center [860, 83] width 125 height 12
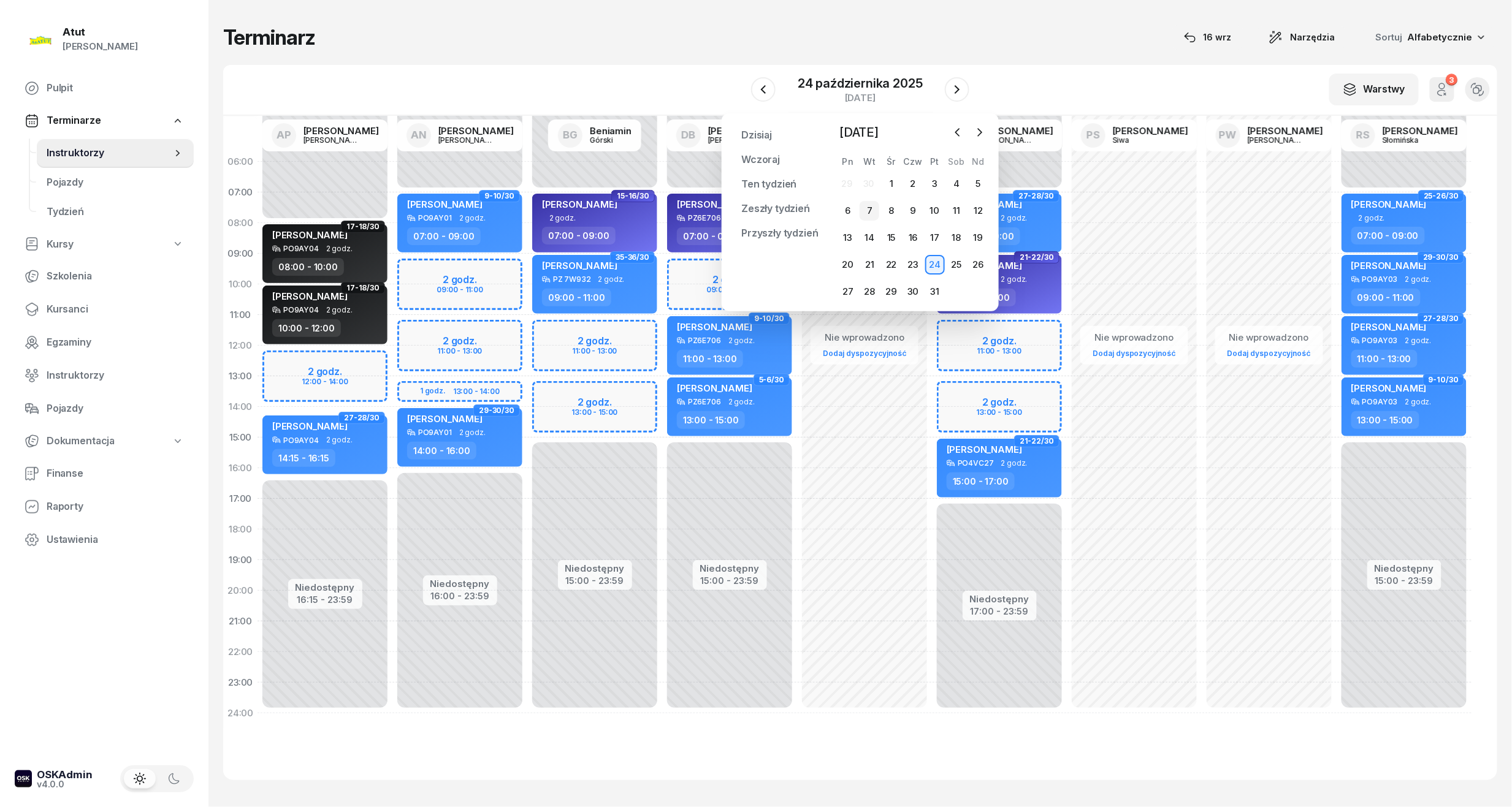
click at [869, 209] on div "7" at bounding box center [869, 210] width 20 height 20
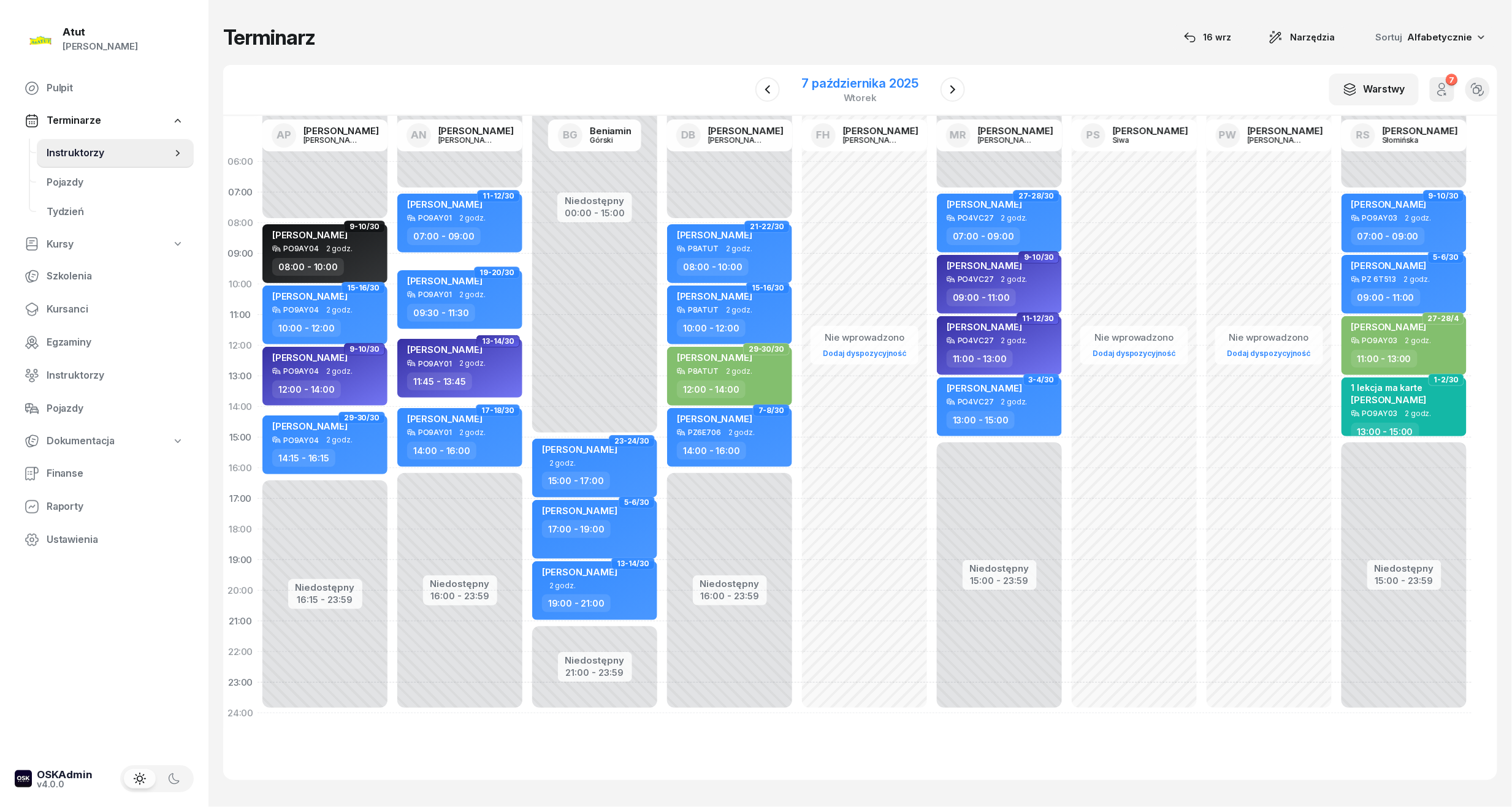
click at [834, 77] on div "7 października 2025" at bounding box center [860, 83] width 117 height 12
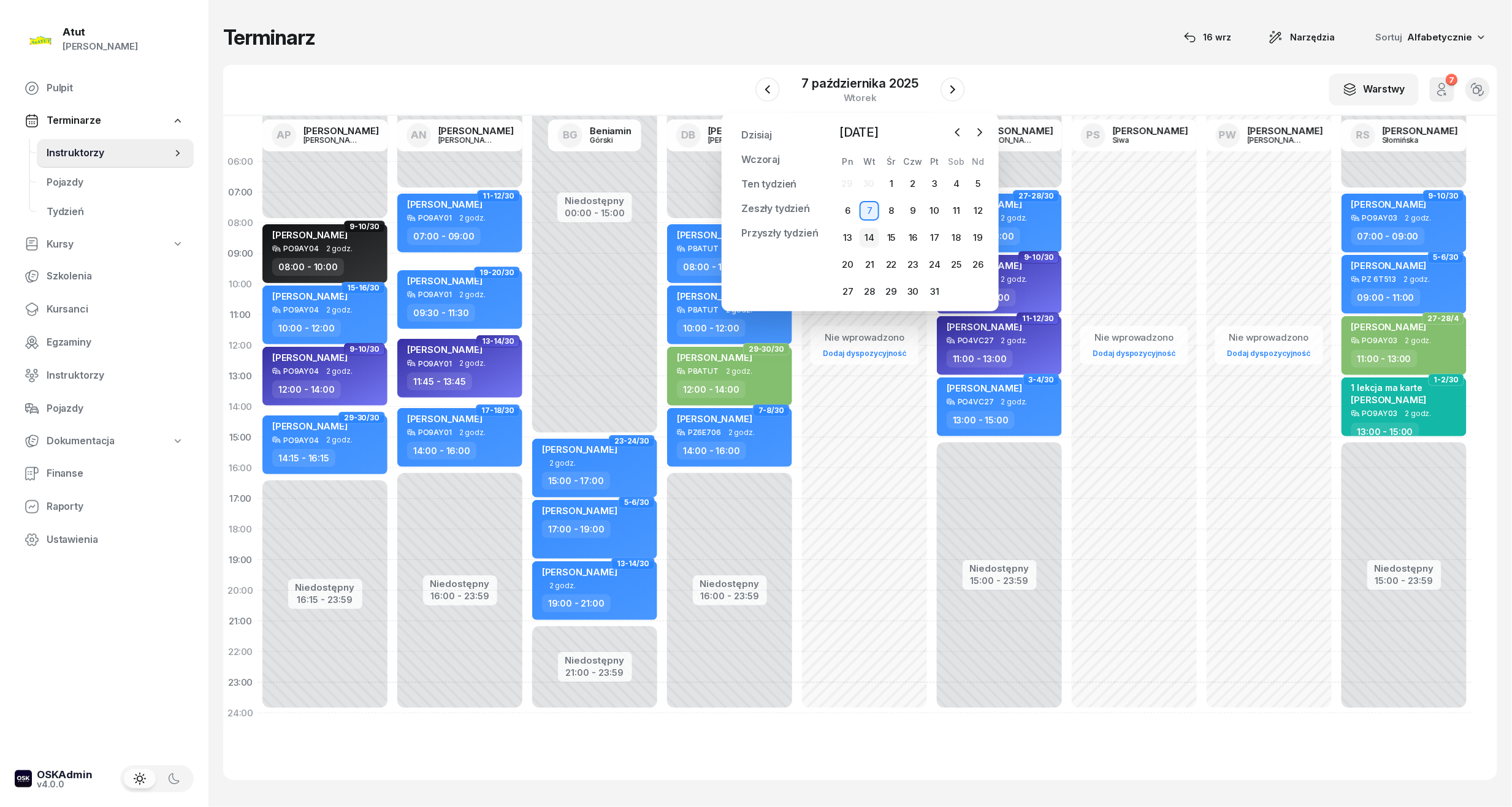
click at [866, 232] on div "14" at bounding box center [869, 238] width 20 height 20
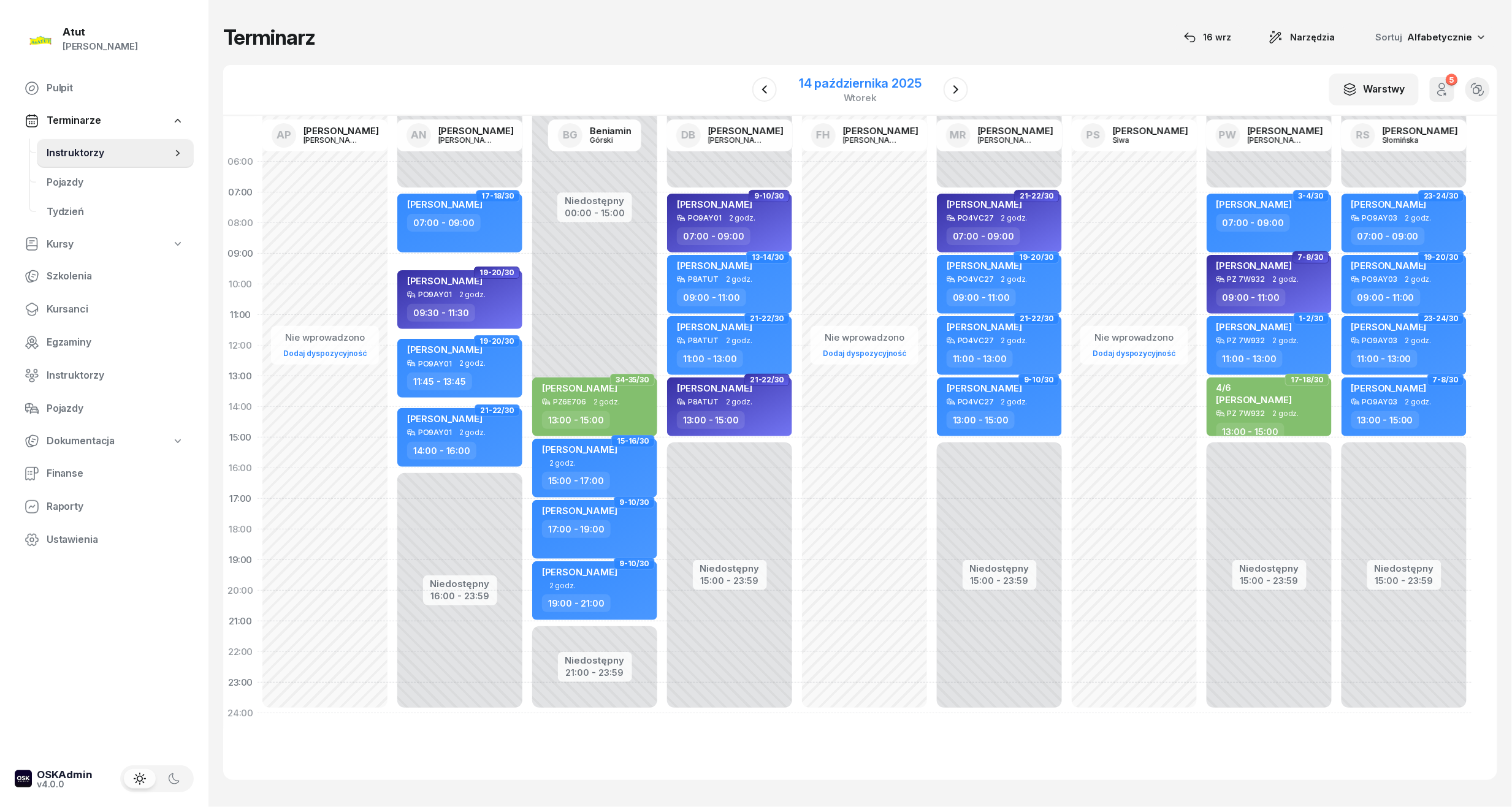
click at [827, 89] on div "14 października 2025" at bounding box center [860, 83] width 123 height 12
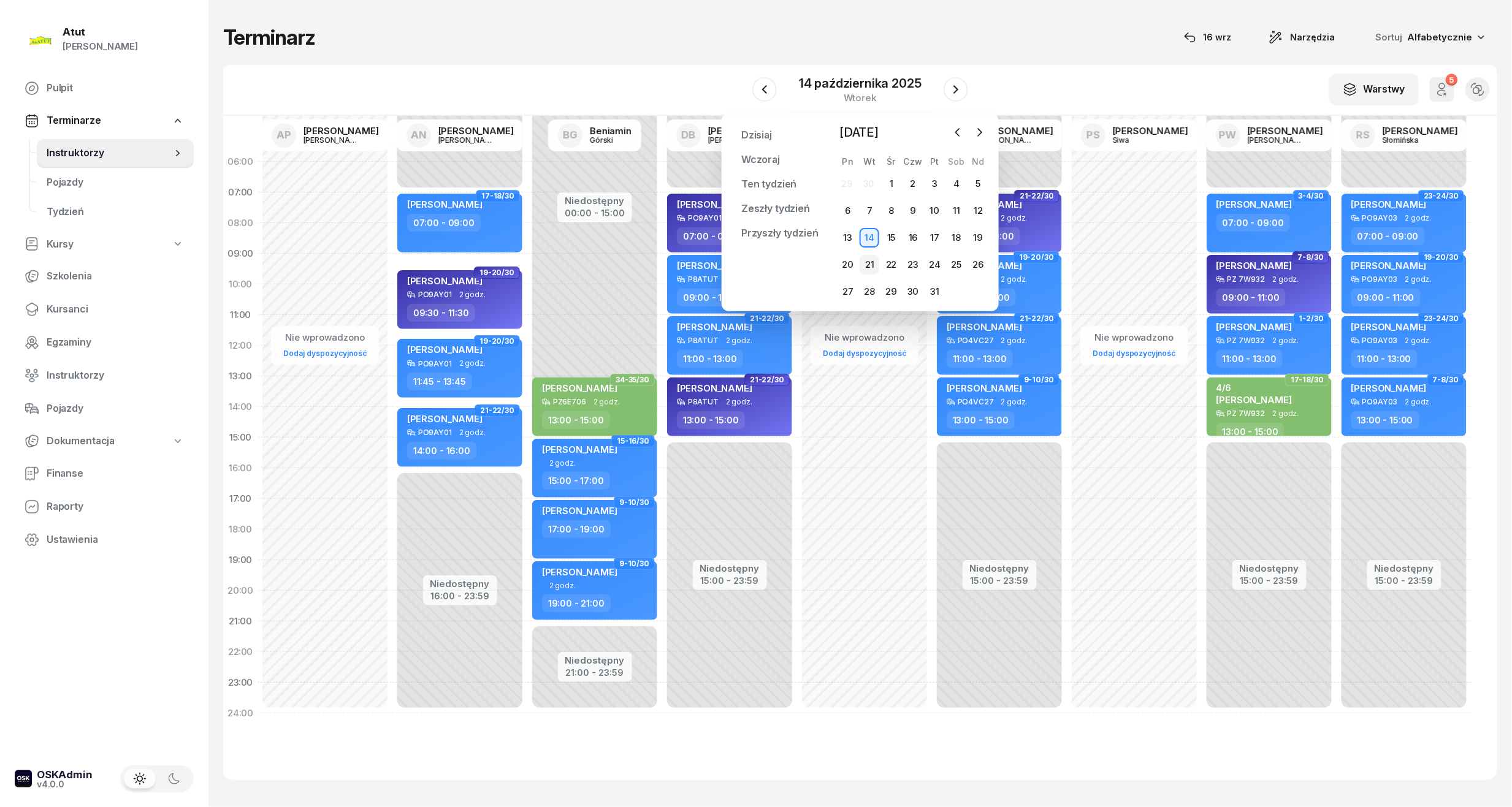
click at [872, 265] on div "21" at bounding box center [869, 264] width 20 height 20
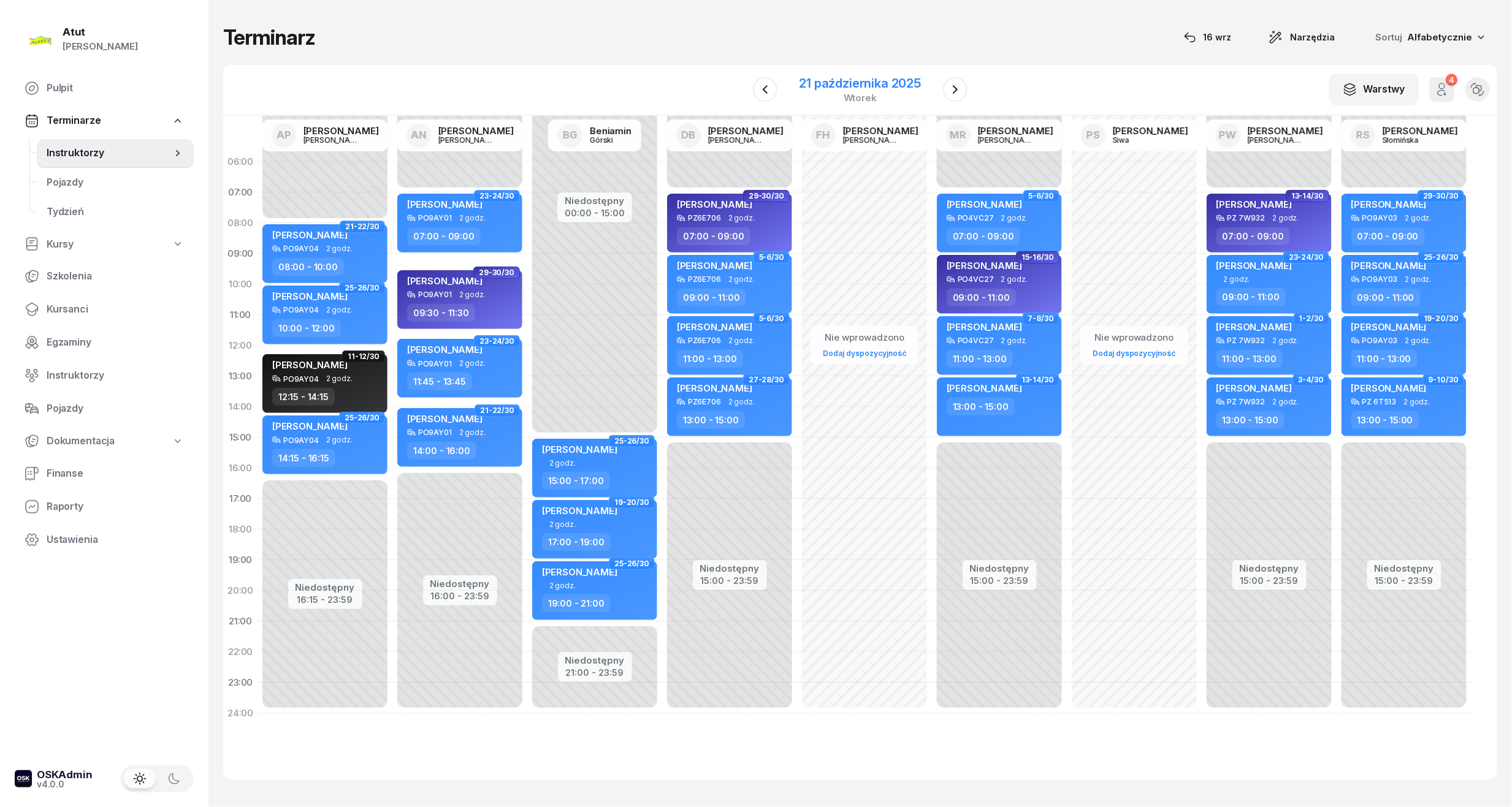
click at [828, 78] on div "21 października 2025" at bounding box center [860, 83] width 122 height 12
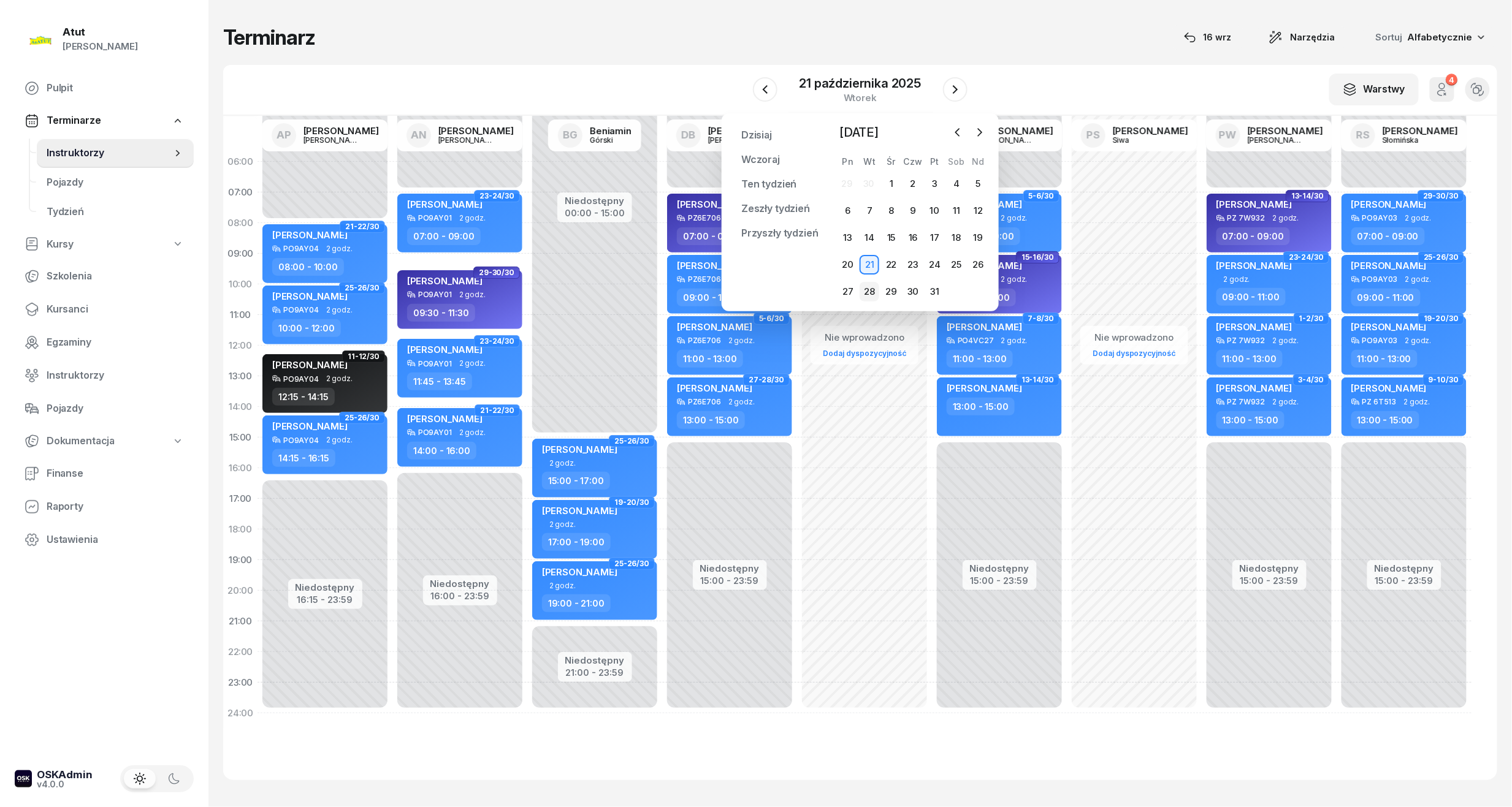
click at [871, 295] on div "28" at bounding box center [869, 291] width 20 height 20
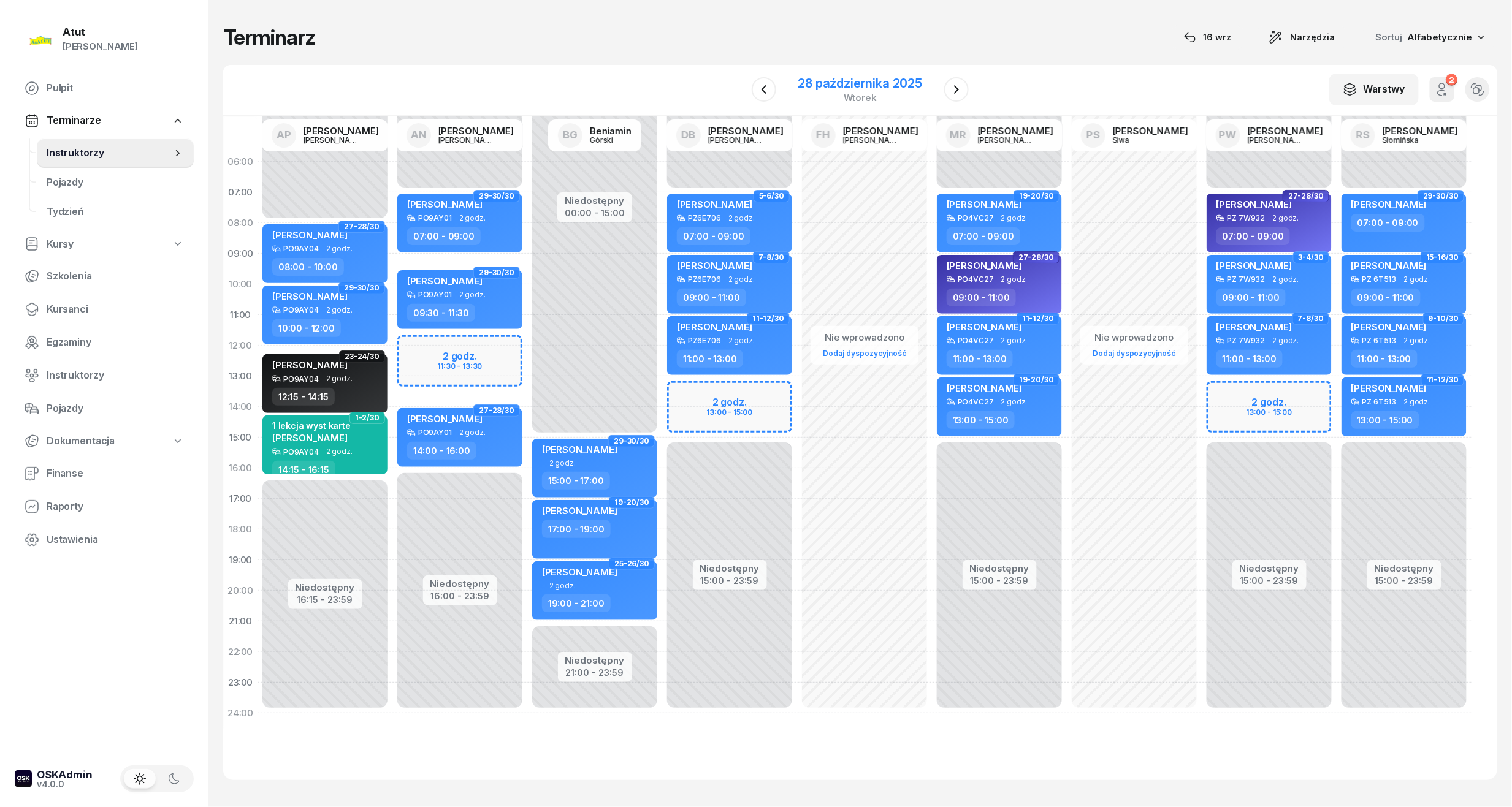
click at [842, 78] on div "28 października 2025" at bounding box center [860, 83] width 125 height 12
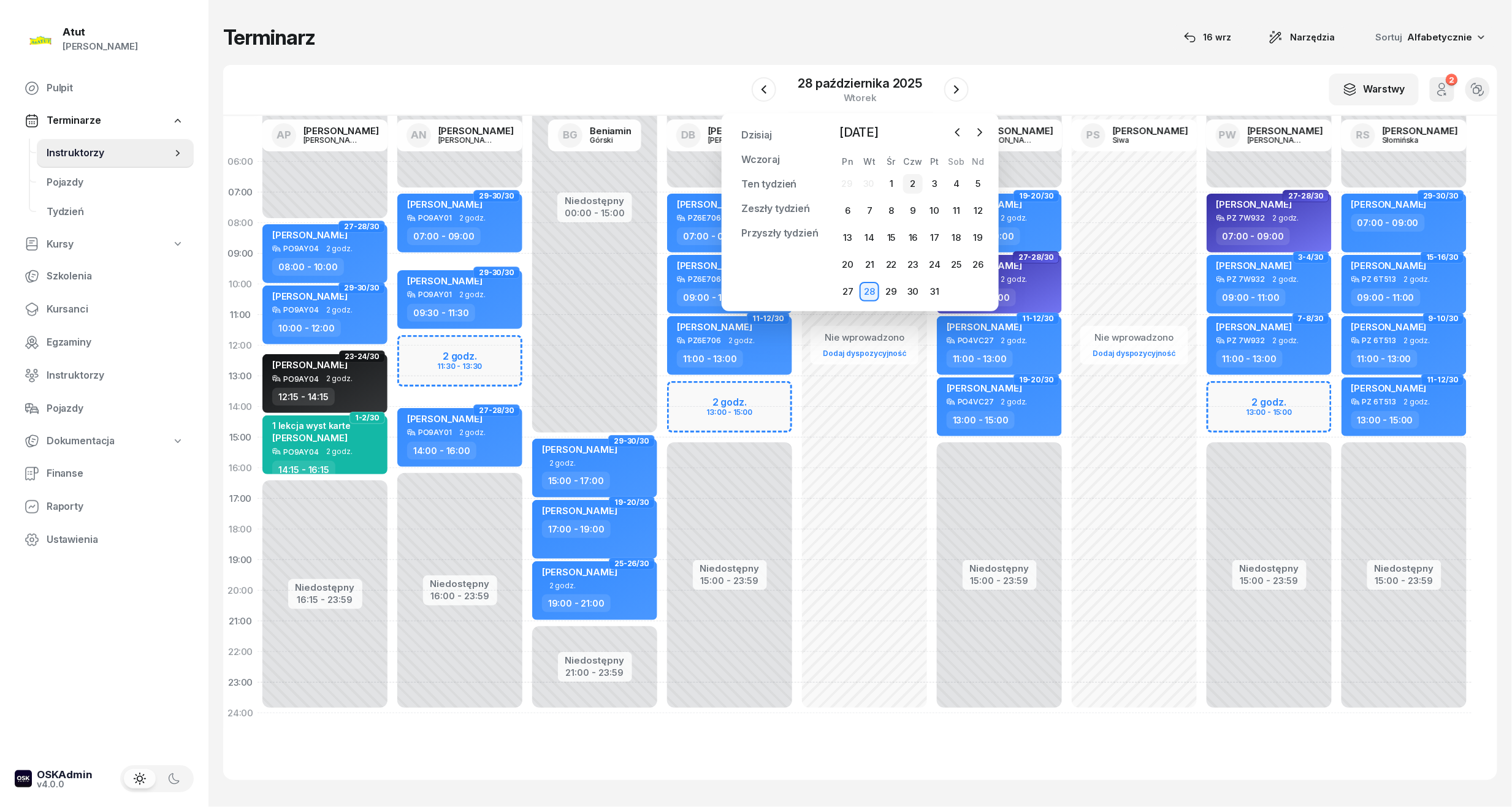
click at [915, 187] on div "2" at bounding box center [912, 184] width 20 height 20
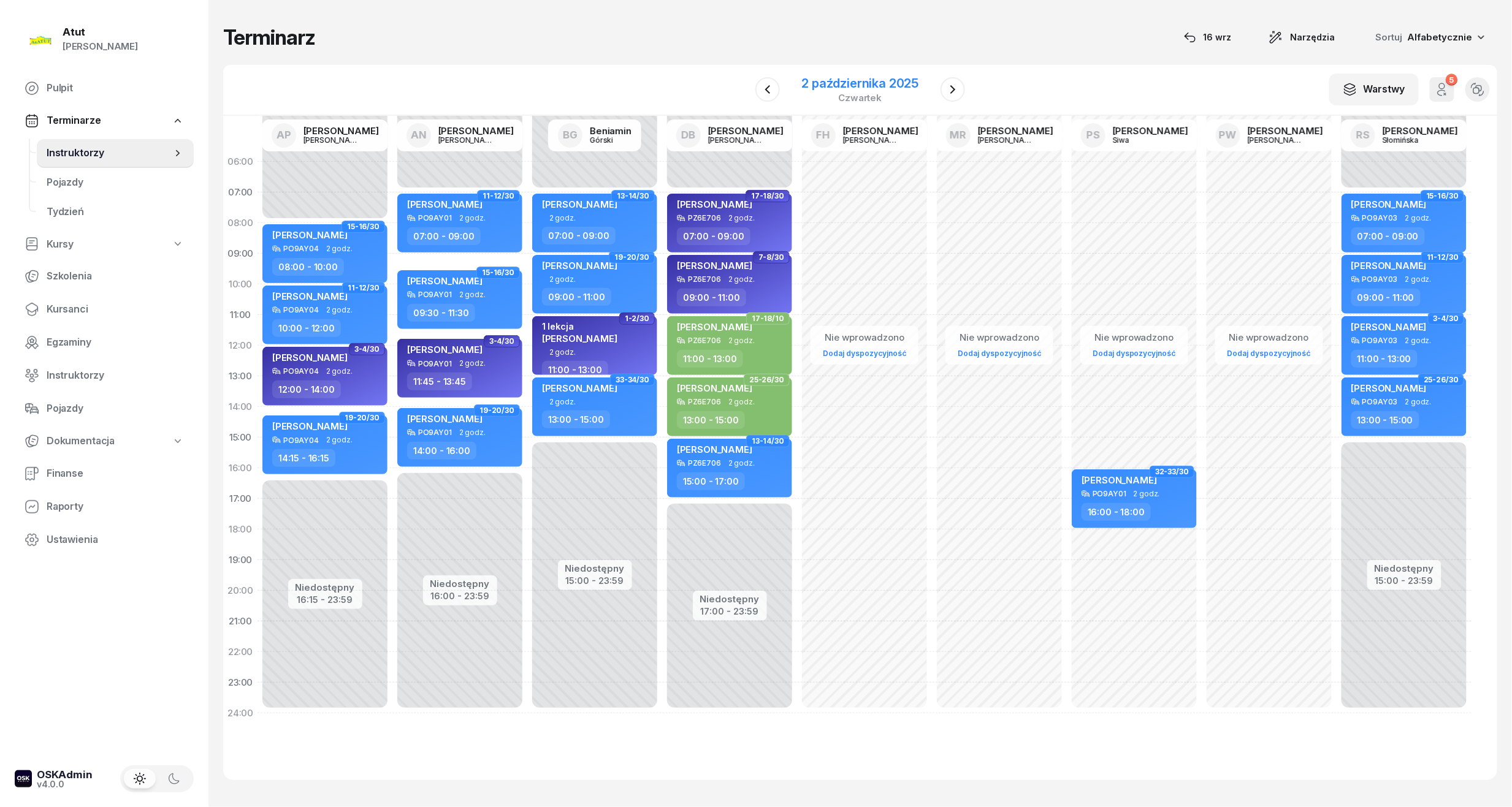
click at [845, 85] on div "2 października 2025" at bounding box center [860, 83] width 117 height 12
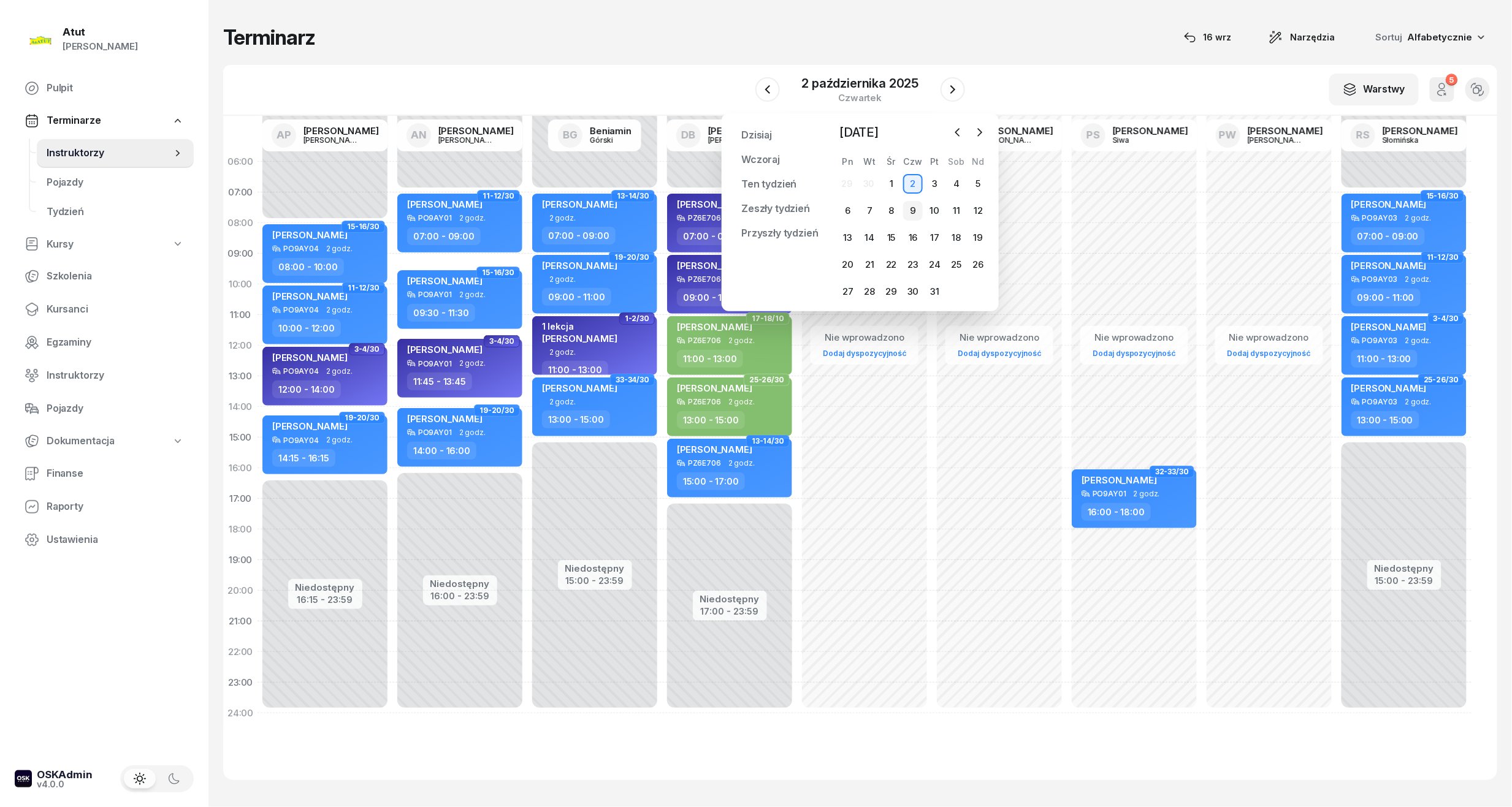
click at [912, 211] on div "9" at bounding box center [912, 210] width 20 height 20
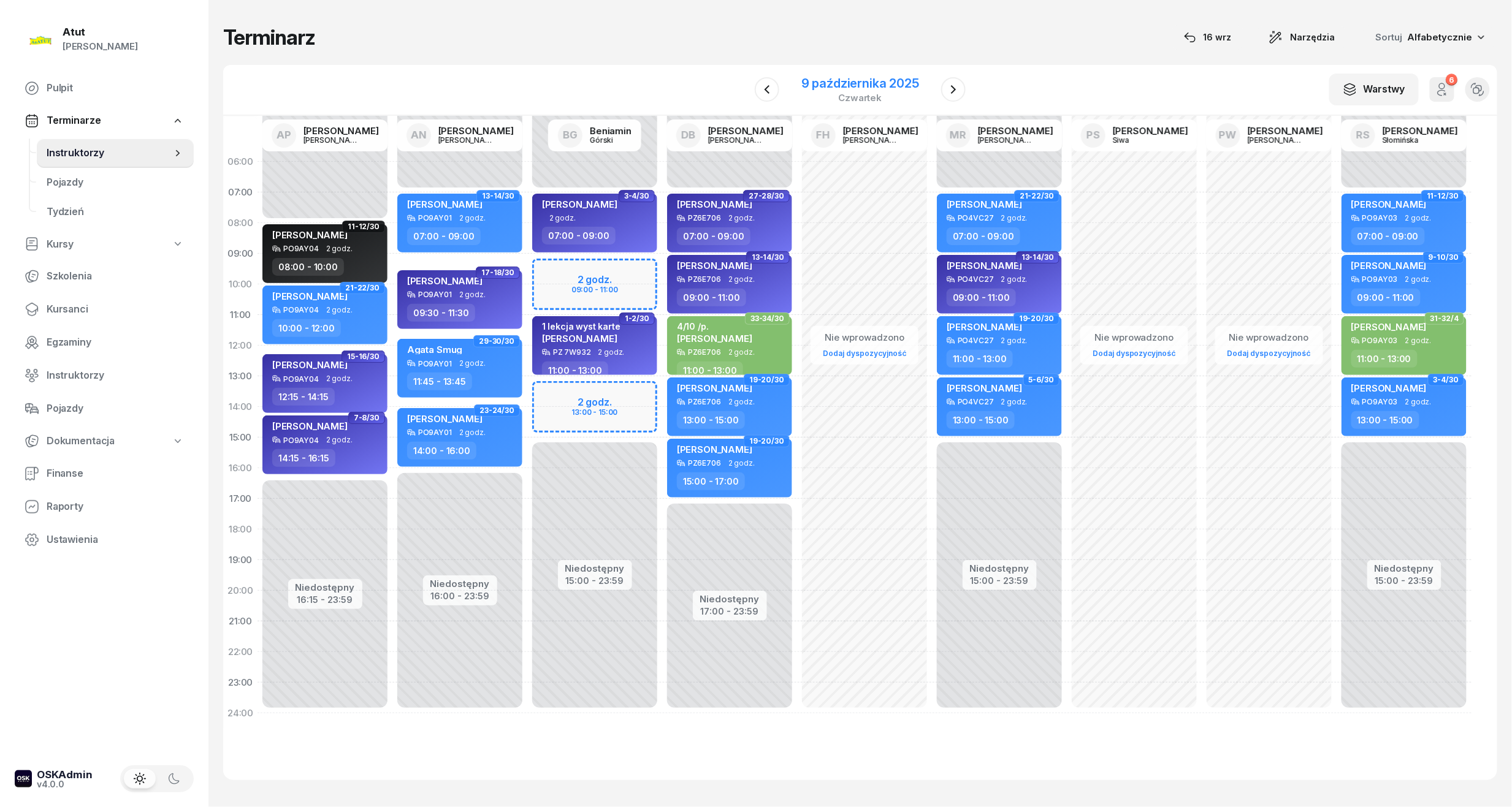
click at [872, 85] on div "9 października 2025" at bounding box center [860, 83] width 118 height 12
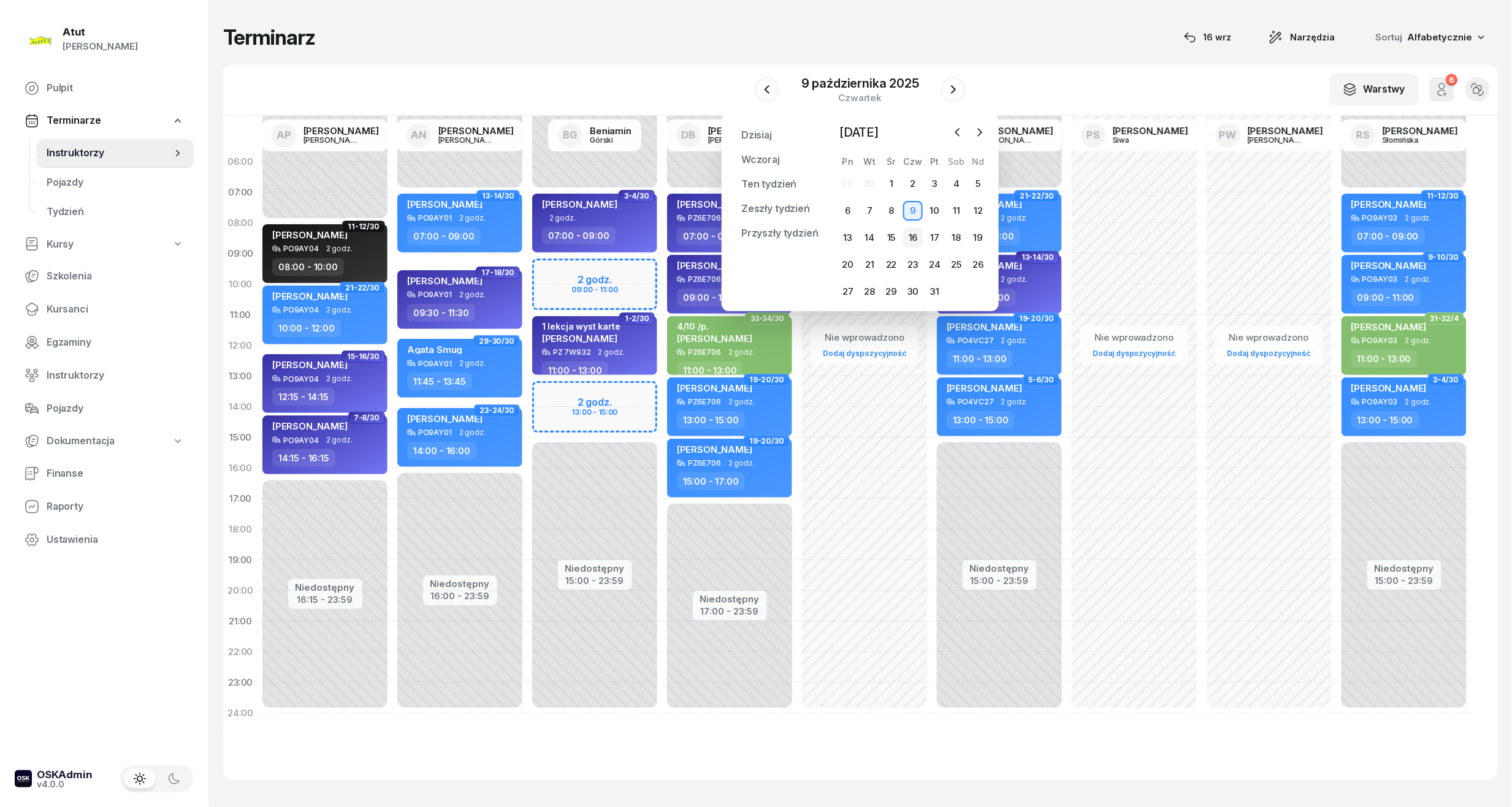
click at [915, 246] on div "16" at bounding box center [912, 238] width 20 height 20
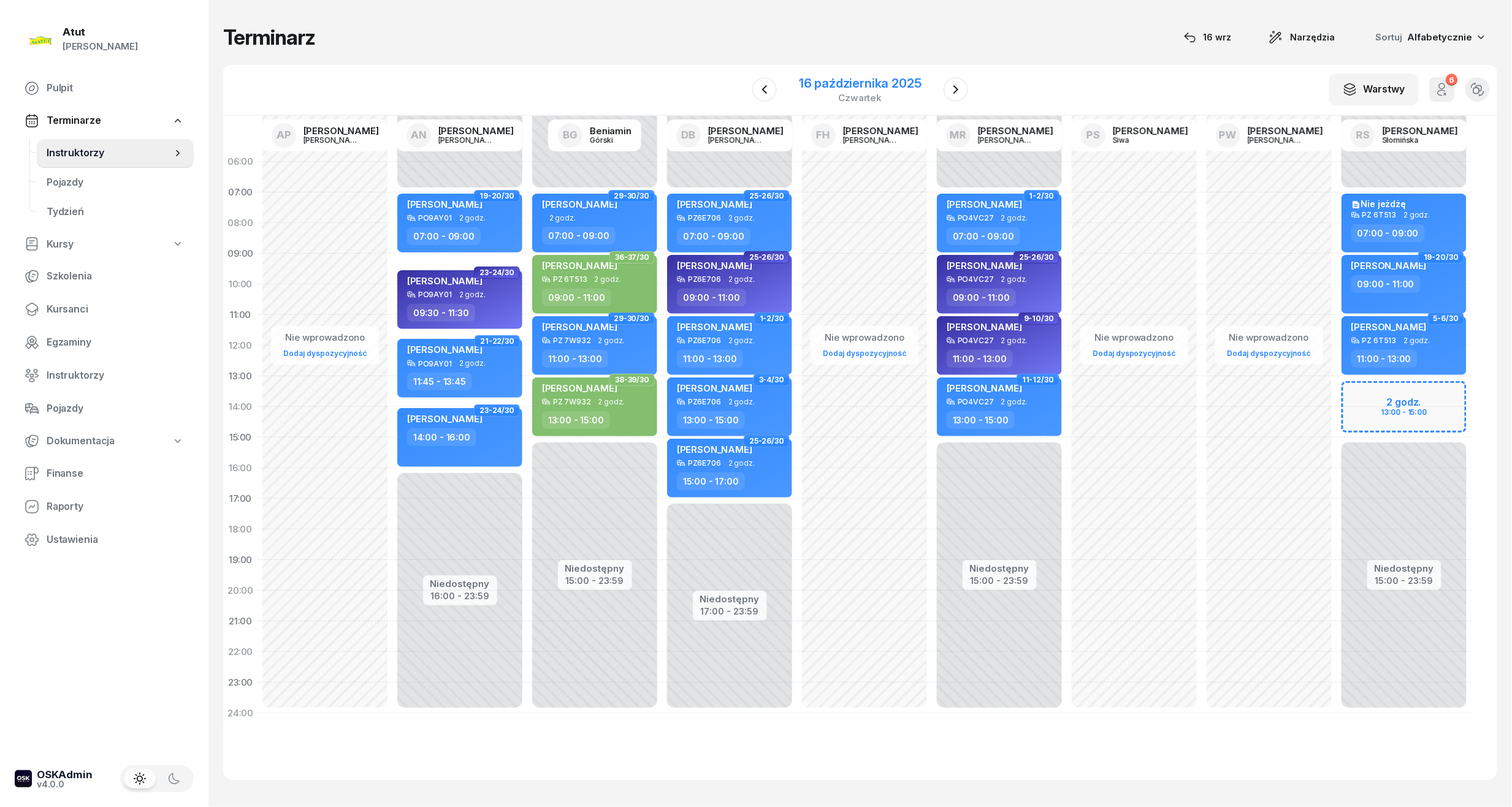
click at [859, 79] on div "16 października 2025" at bounding box center [860, 83] width 123 height 12
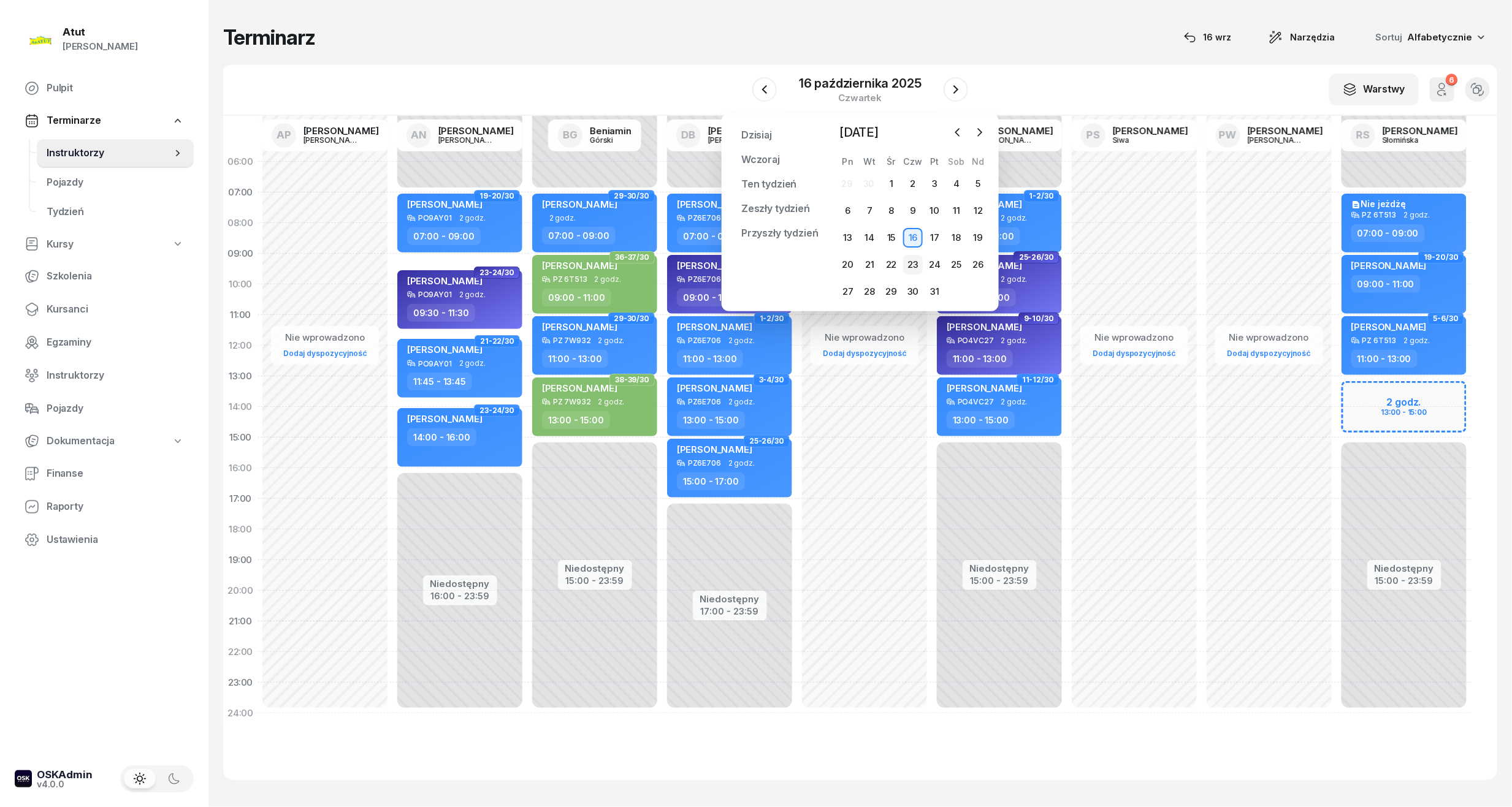
click at [921, 269] on div "23" at bounding box center [912, 264] width 20 height 20
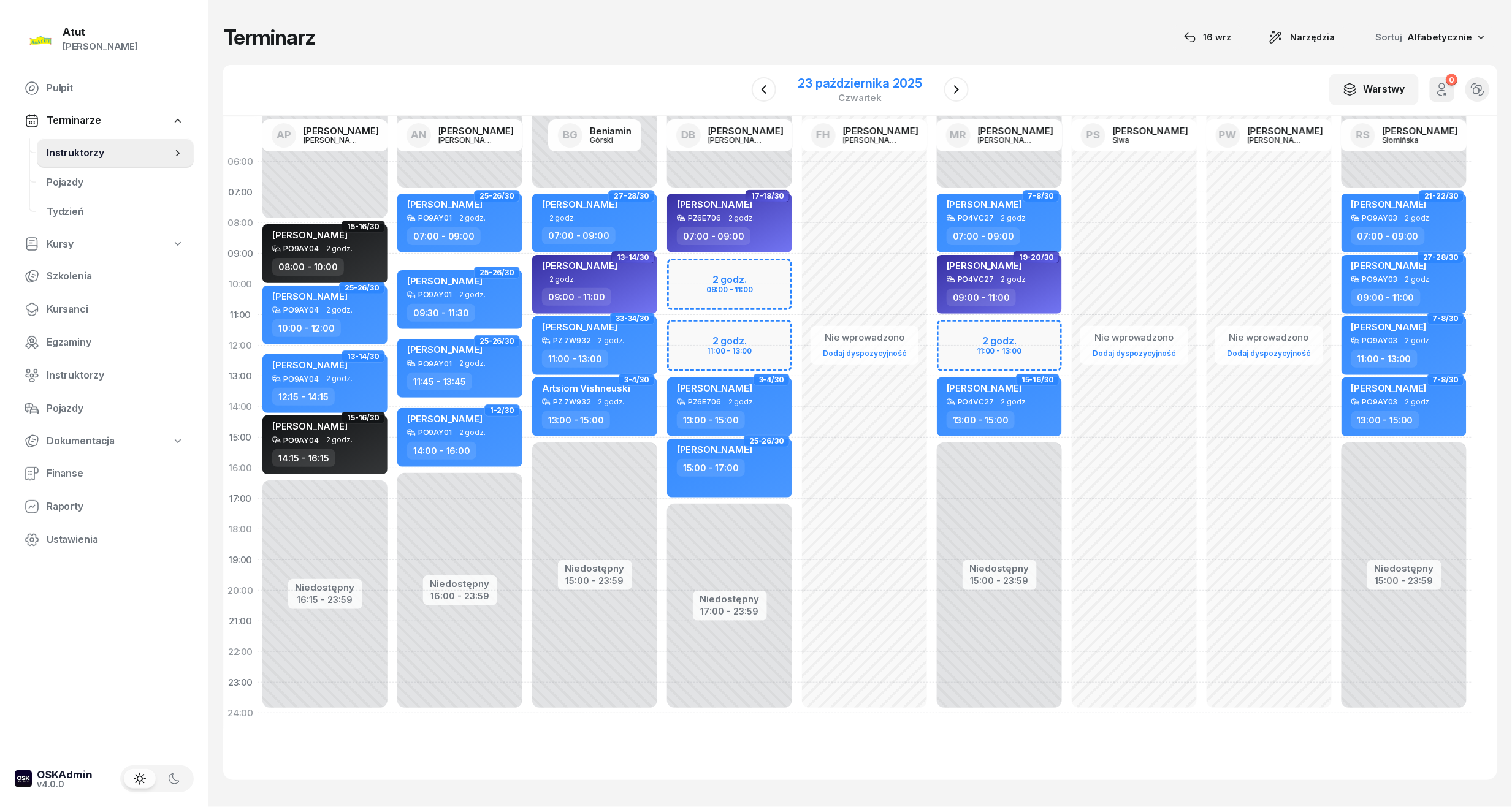
click at [872, 80] on div "23 października 2025" at bounding box center [860, 83] width 125 height 12
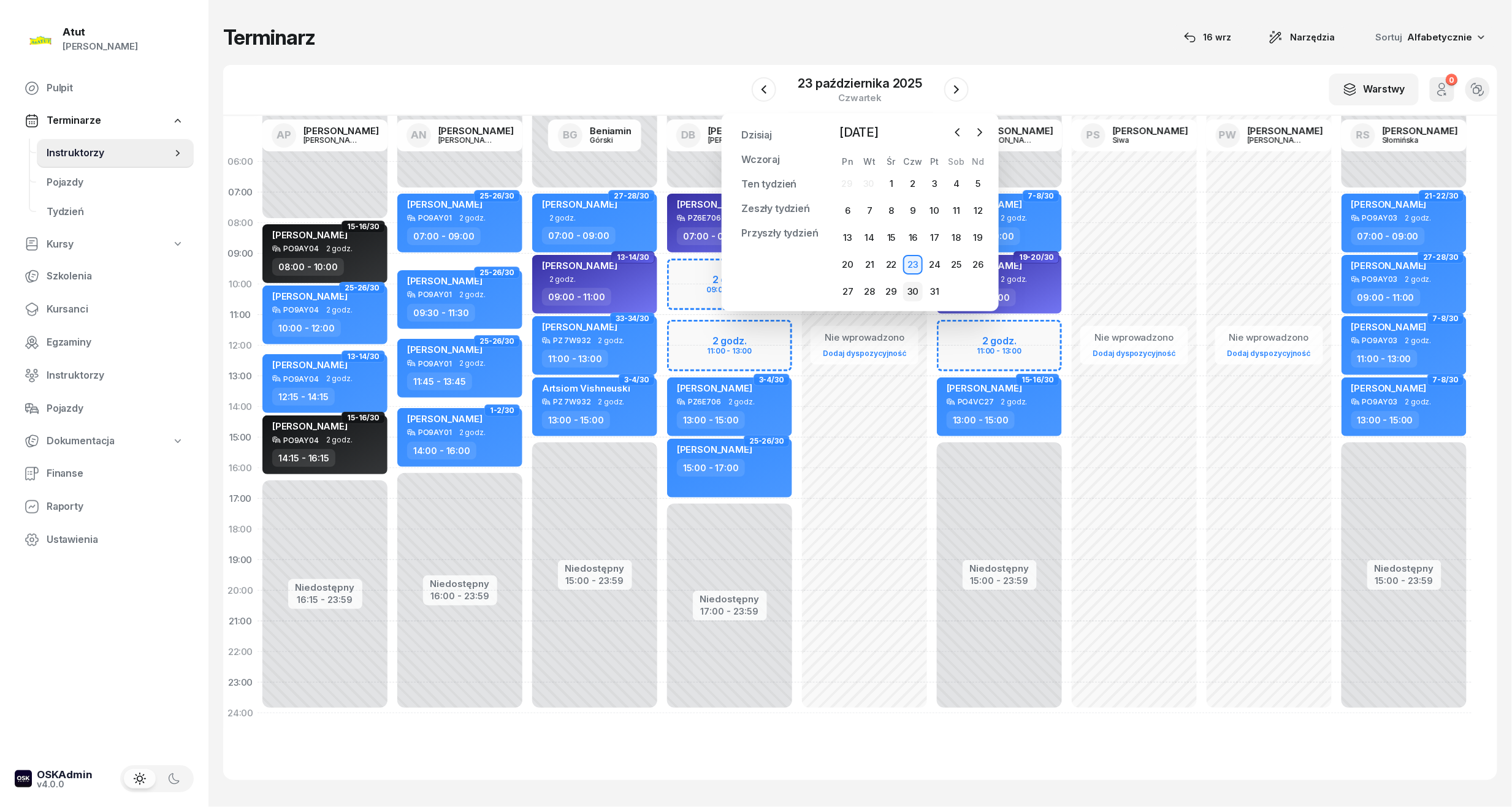
click at [906, 293] on div "30" at bounding box center [912, 291] width 20 height 20
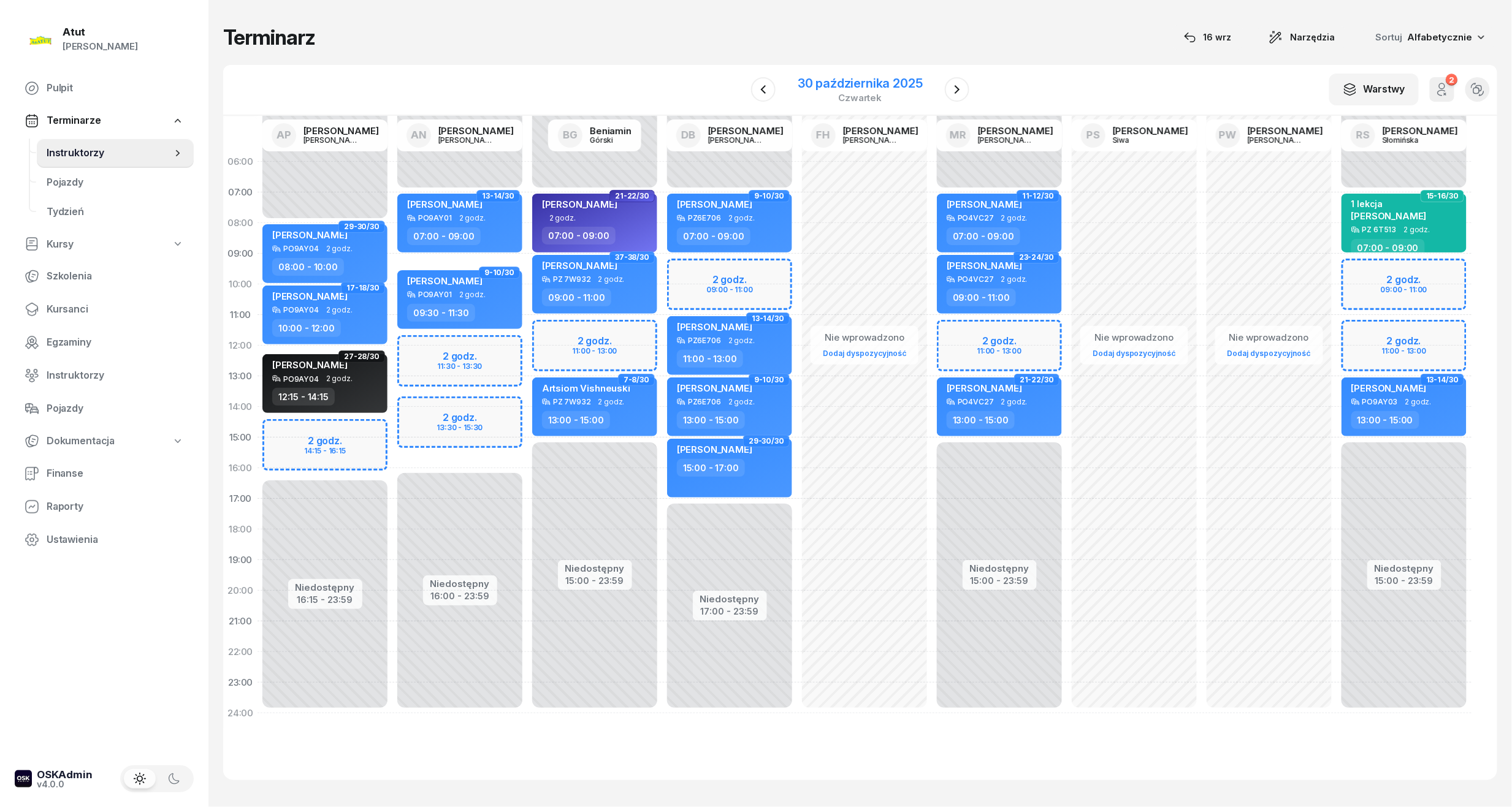
click at [838, 89] on div "30 października 2025" at bounding box center [860, 83] width 125 height 12
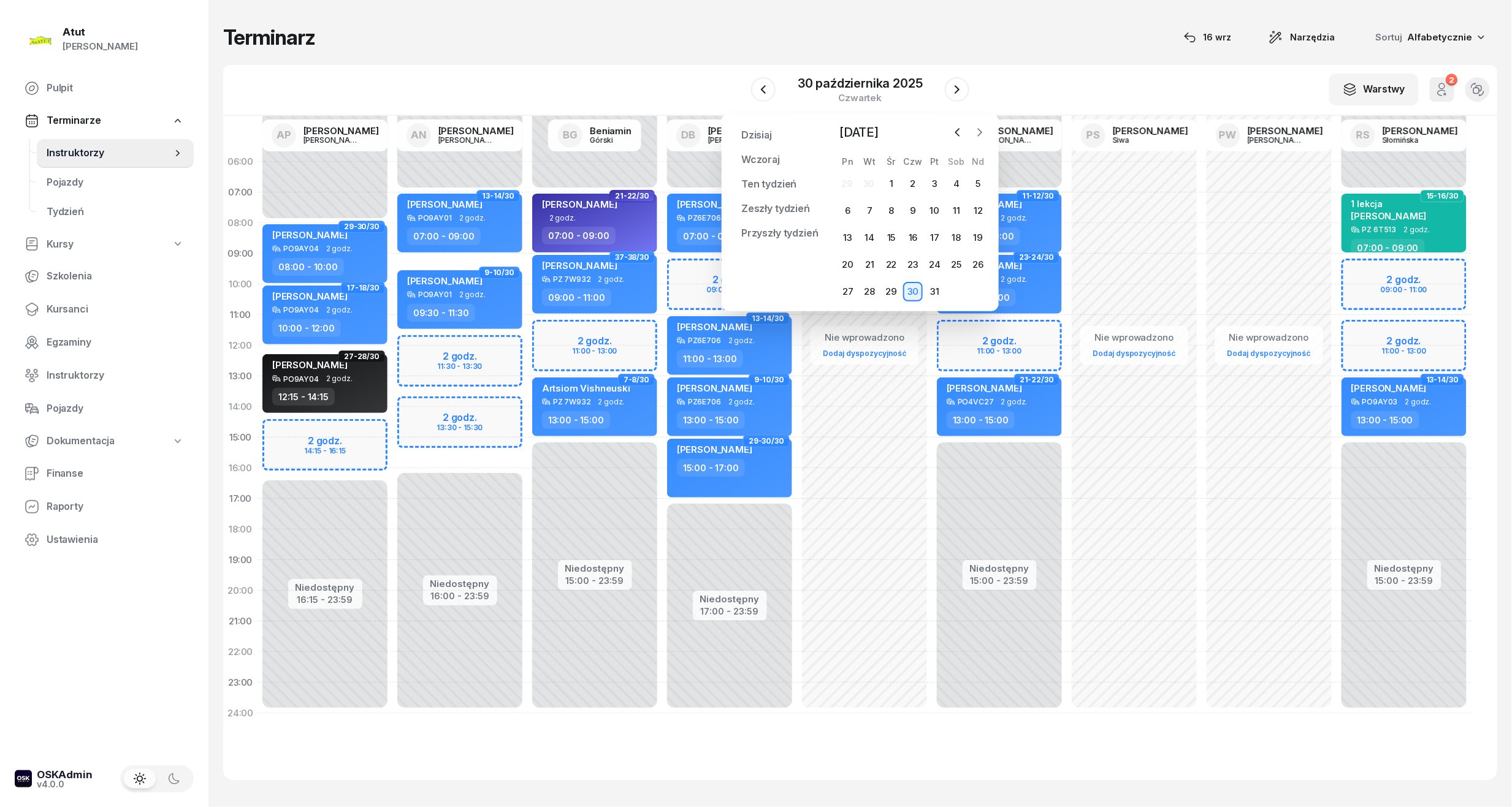
click at [975, 130] on icon "button" at bounding box center [979, 132] width 12 height 12
click at [862, 211] on div "4" at bounding box center [869, 210] width 20 height 20
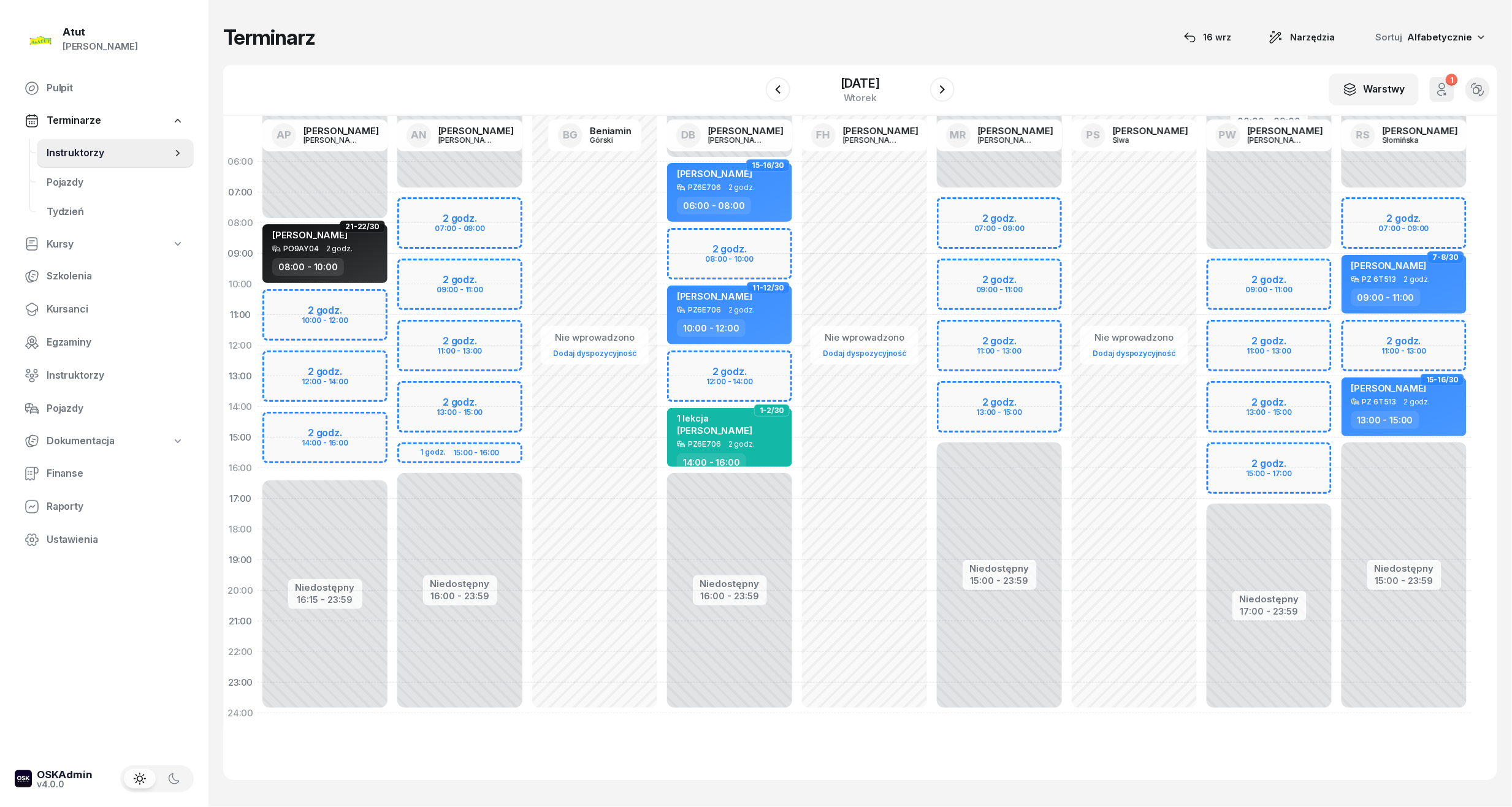
click at [441, 222] on div "Niedostępny 00:00 - 07:00 Niedostępny 16:00 - 23:59 2 godz. 07:00 - 09:00 2 god…" at bounding box center [459, 437] width 135 height 583
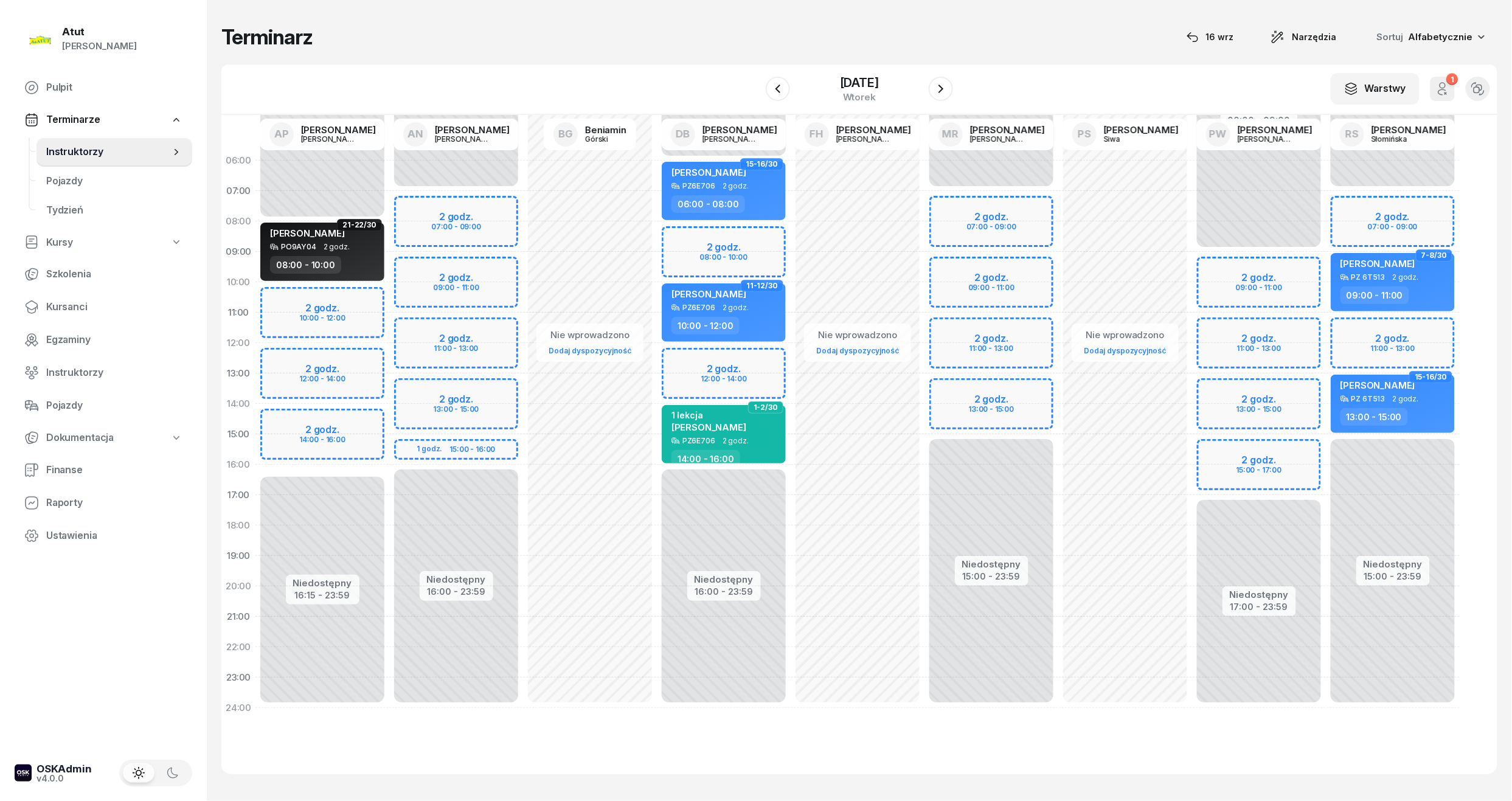
select select "07"
select select "09"
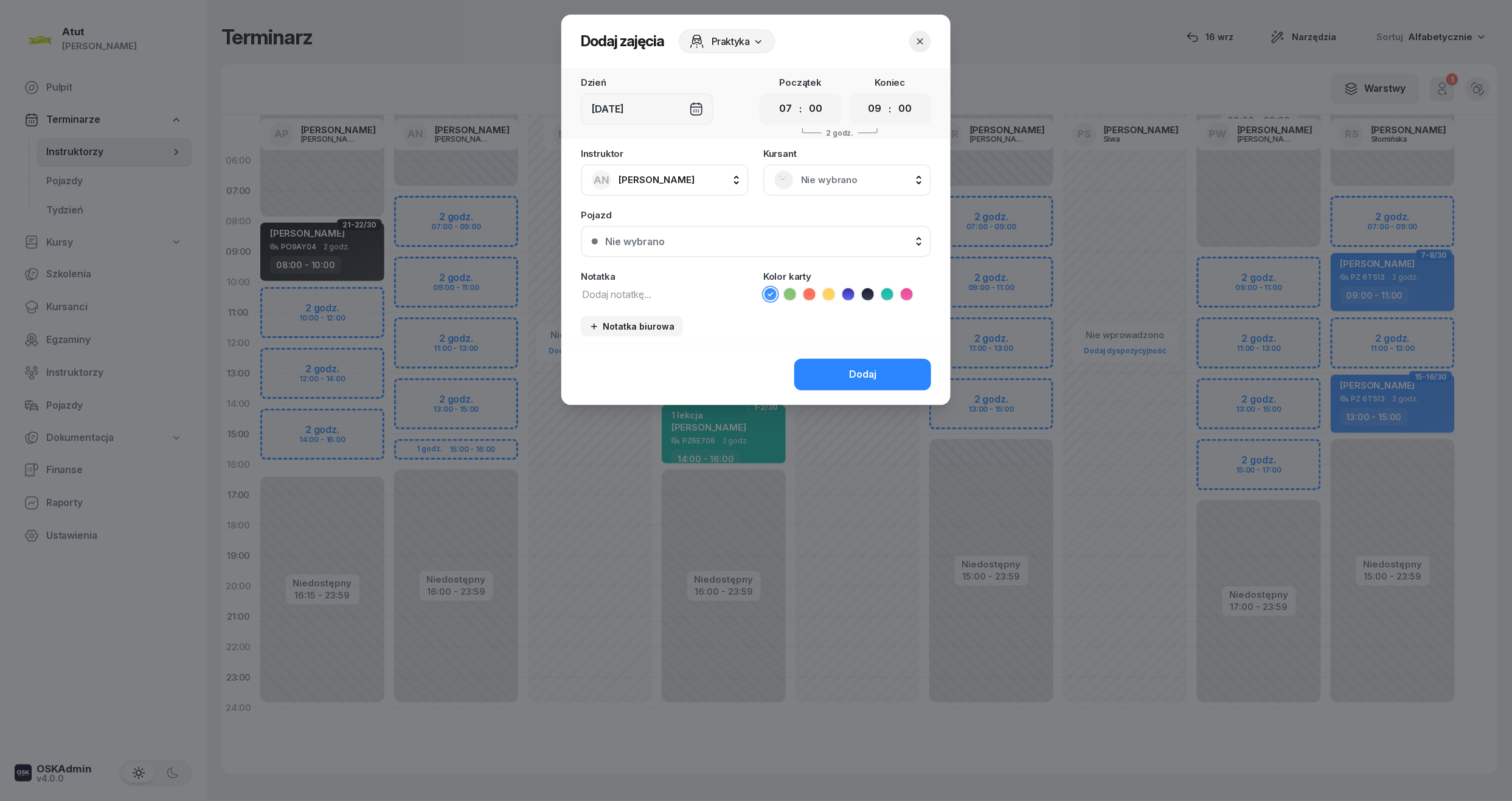
click at [826, 178] on span "Nie wybrano" at bounding box center [860, 180] width 119 height 16
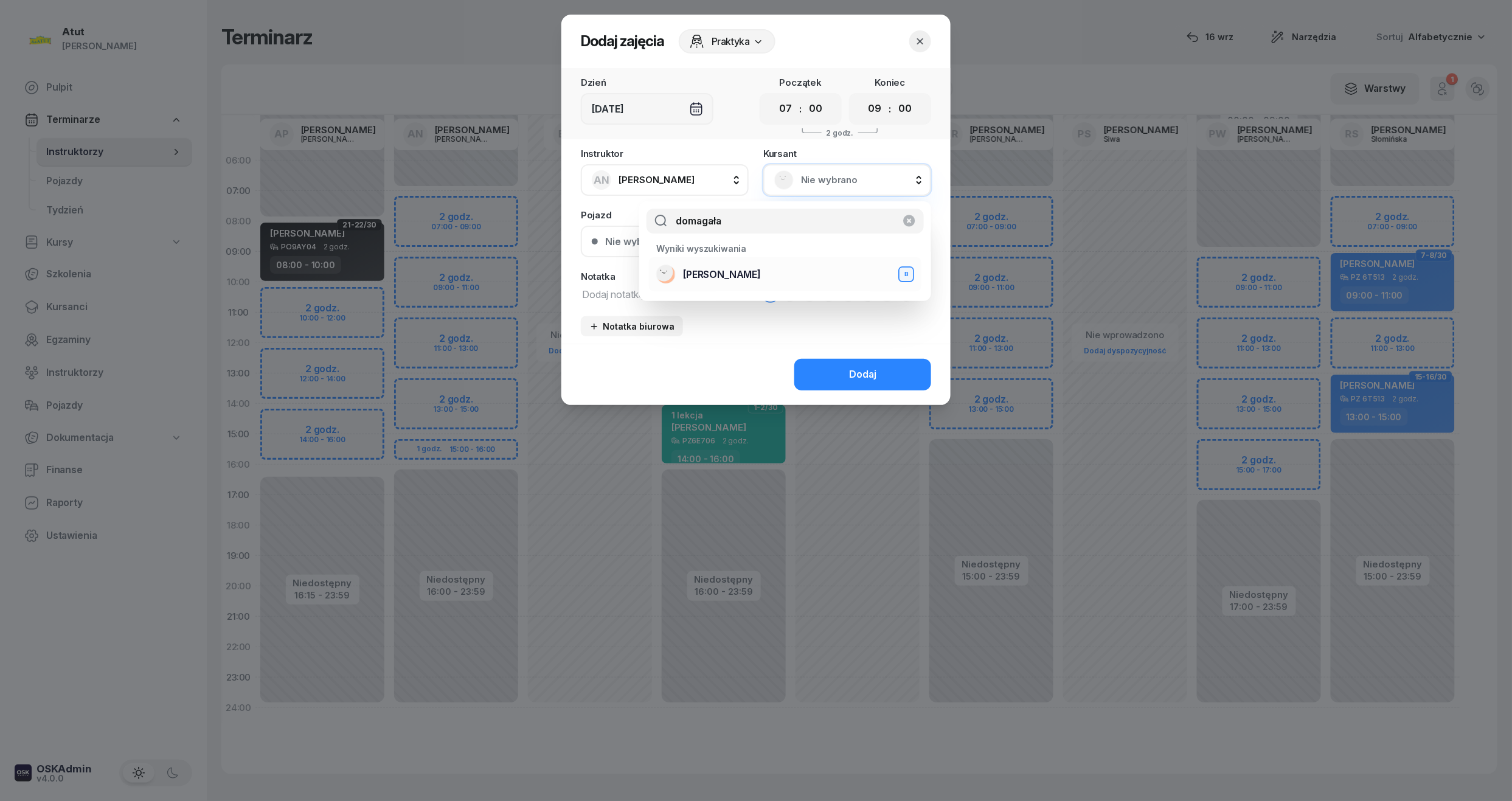
type input "domagała"
click at [724, 270] on span "Natalia Domagała" at bounding box center [721, 274] width 78 height 16
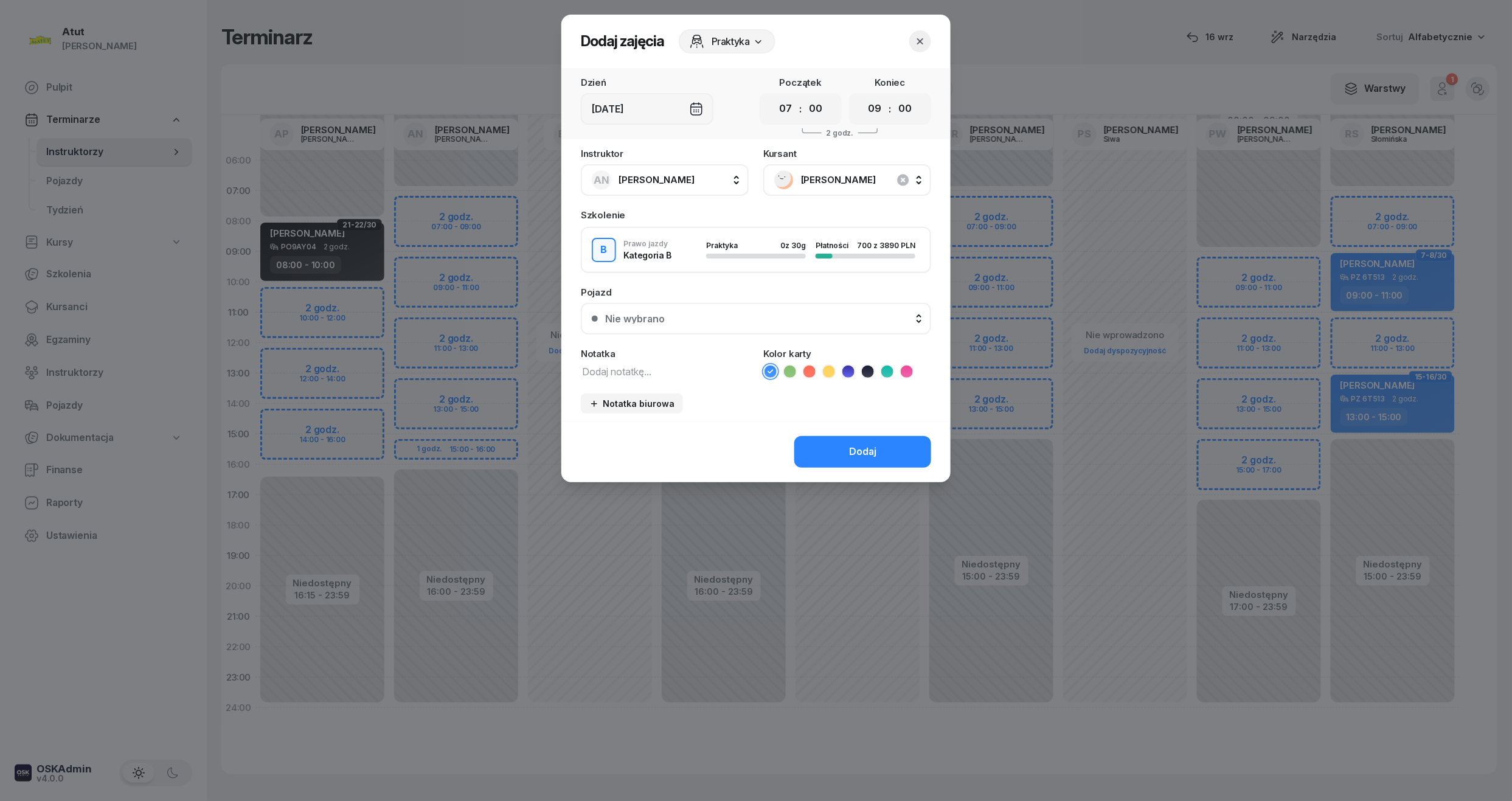
click at [886, 373] on icon at bounding box center [887, 371] width 12 height 12
click at [696, 381] on div "Instruktor AN Artur Nowakowski AP Adam Pytlak AN Artur Nowakowski BG Beniamin G…" at bounding box center [756, 284] width 389 height 272
click at [665, 371] on textarea at bounding box center [664, 371] width 167 height 16
type textarea "1 lekcja"
click at [624, 313] on div "Nie wybrano" at bounding box center [635, 318] width 60 height 9
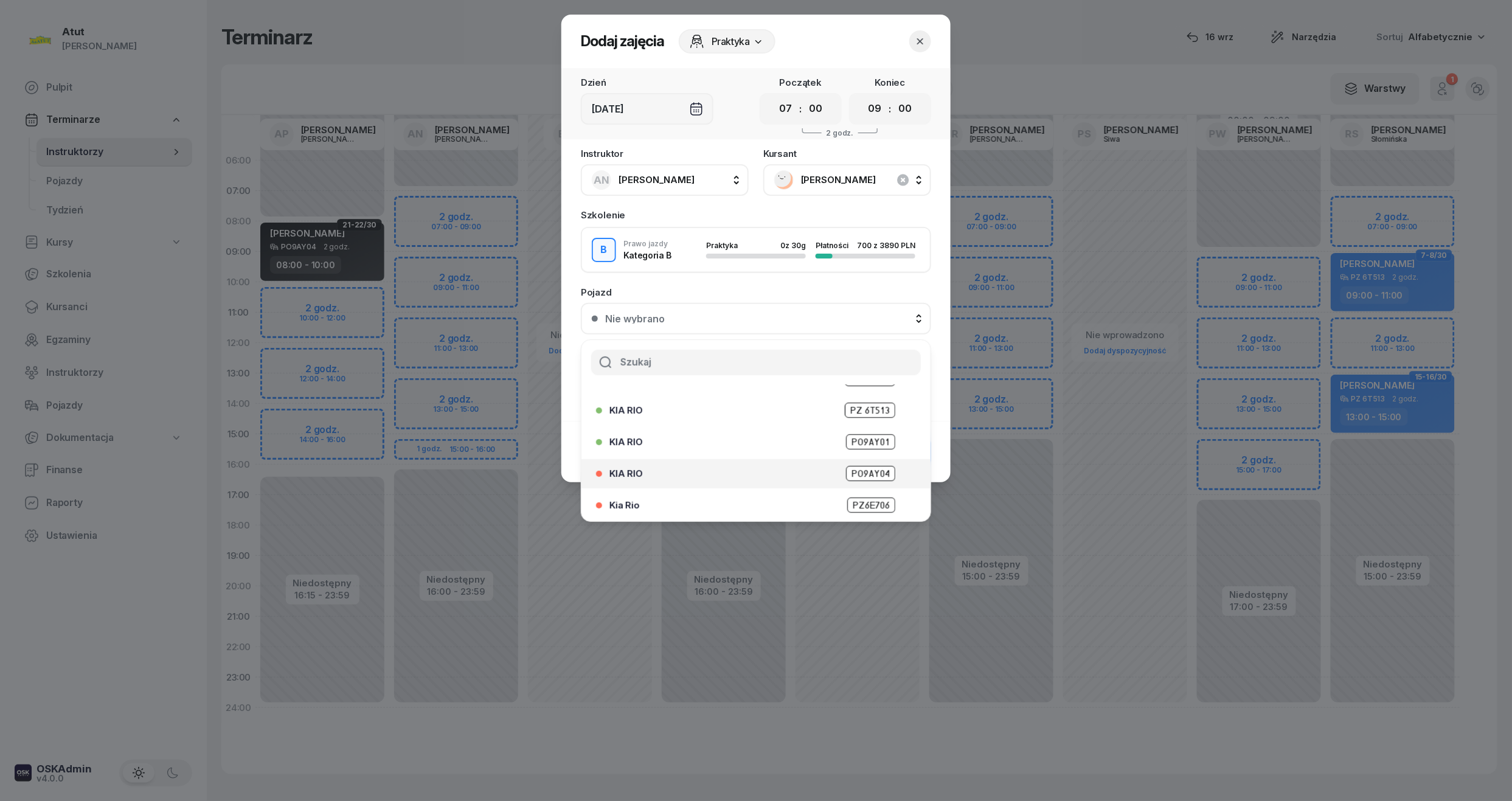
scroll to position [151, 0]
click at [876, 434] on span "PO9AY01" at bounding box center [870, 441] width 50 height 15
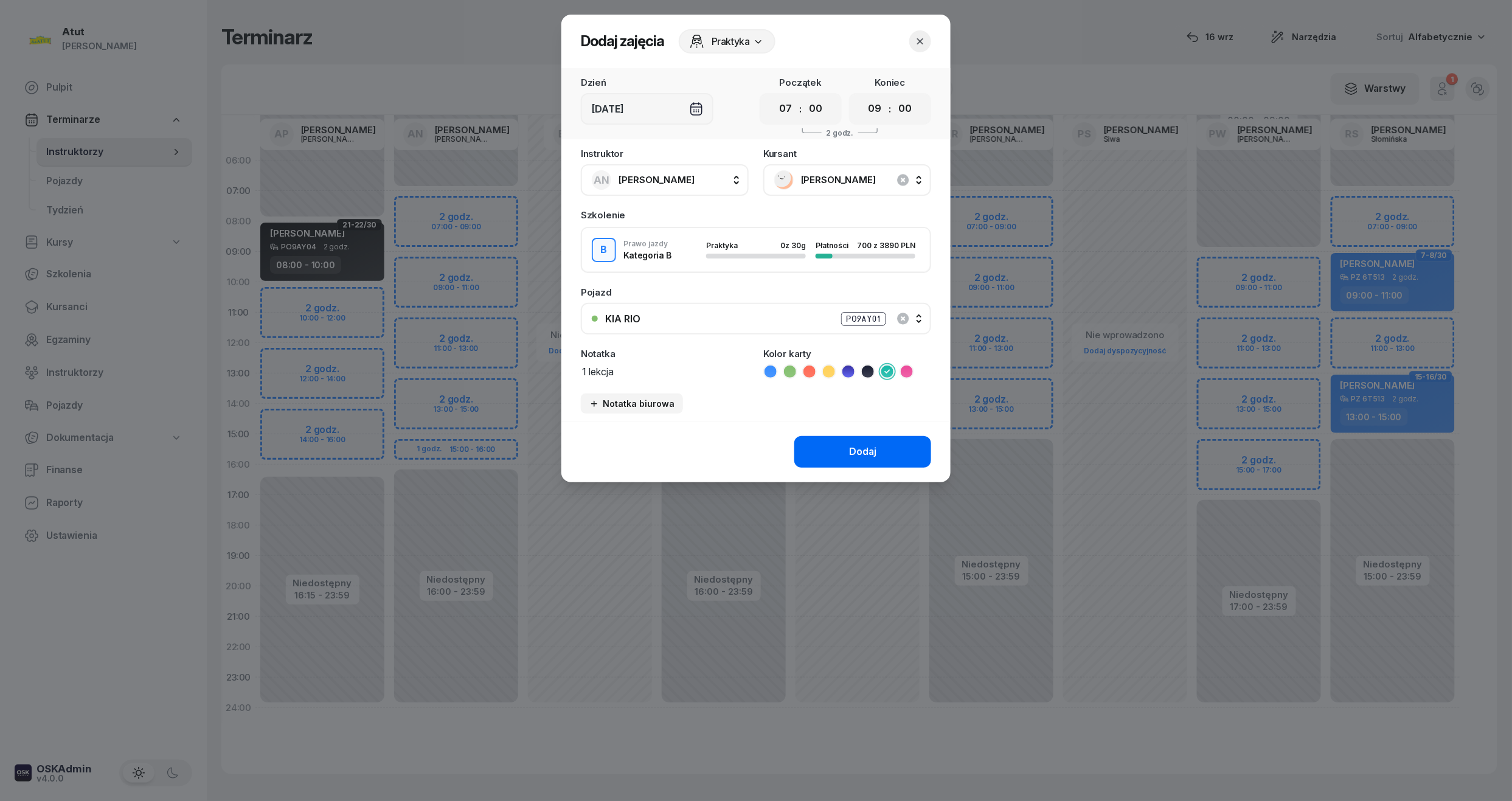
click at [871, 458] on div "Dodaj" at bounding box center [862, 452] width 27 height 16
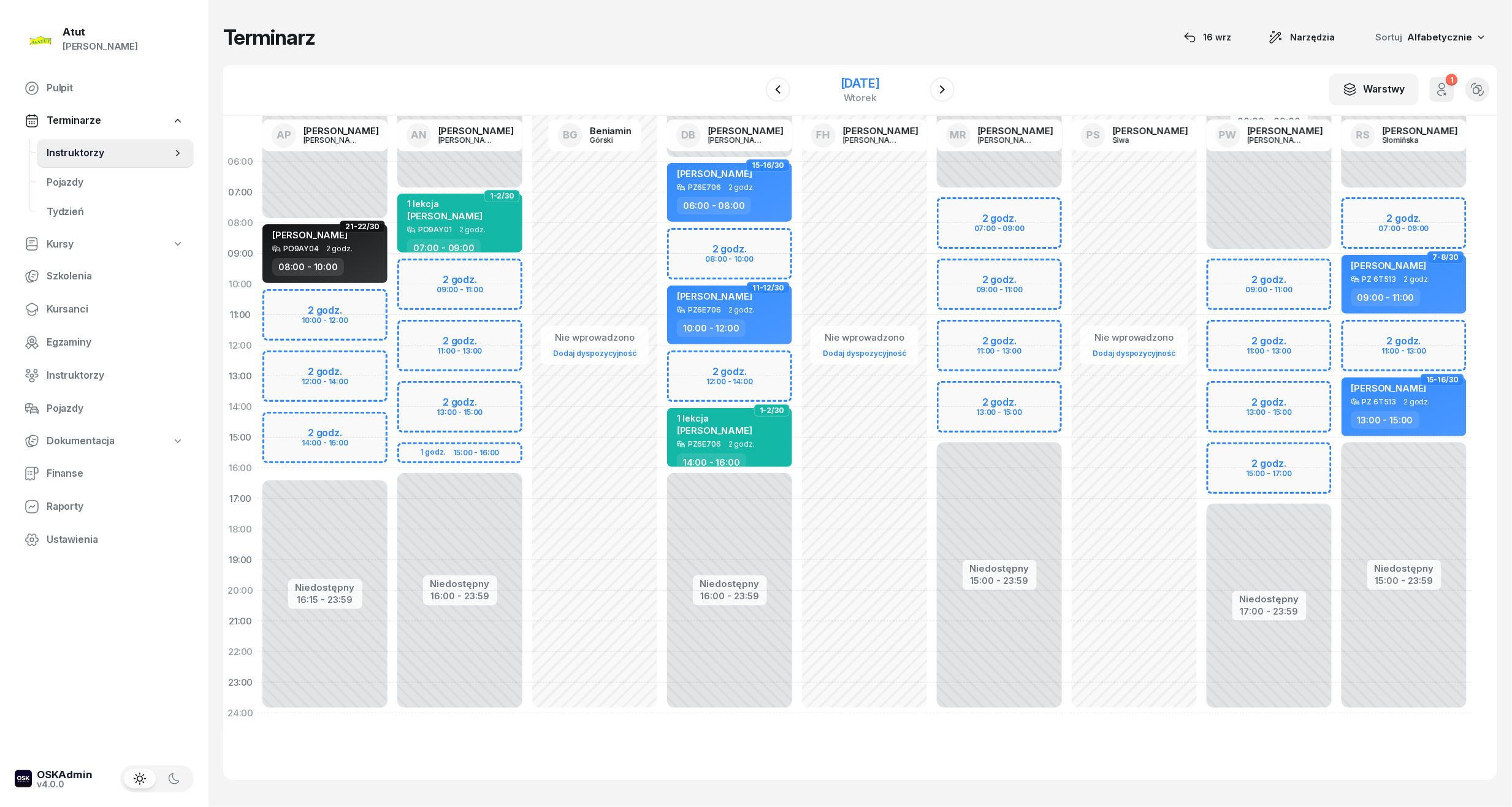
click at [861, 81] on div "[DATE]" at bounding box center [860, 83] width 40 height 12
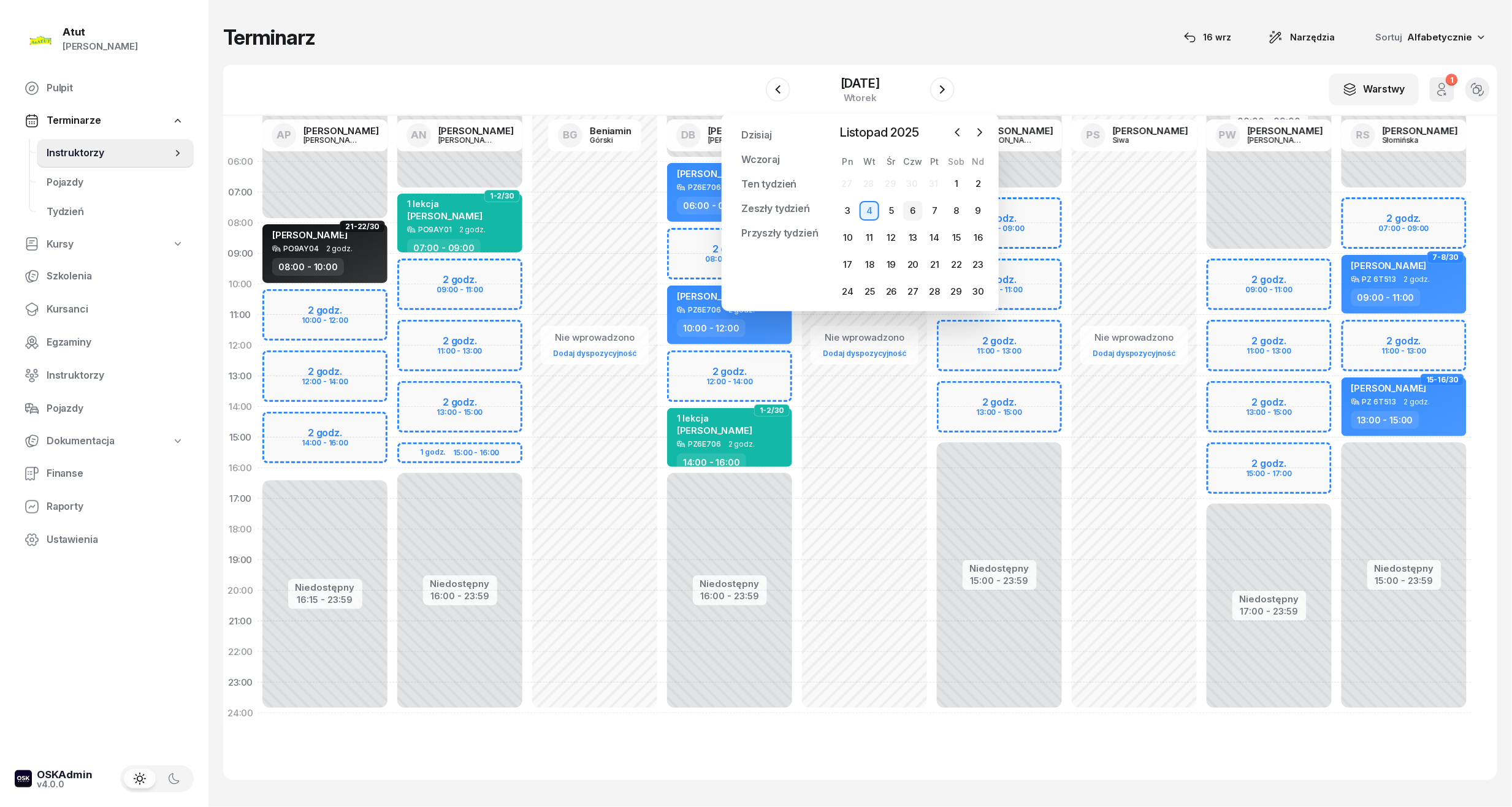
click at [908, 212] on div "6" at bounding box center [912, 210] width 20 height 20
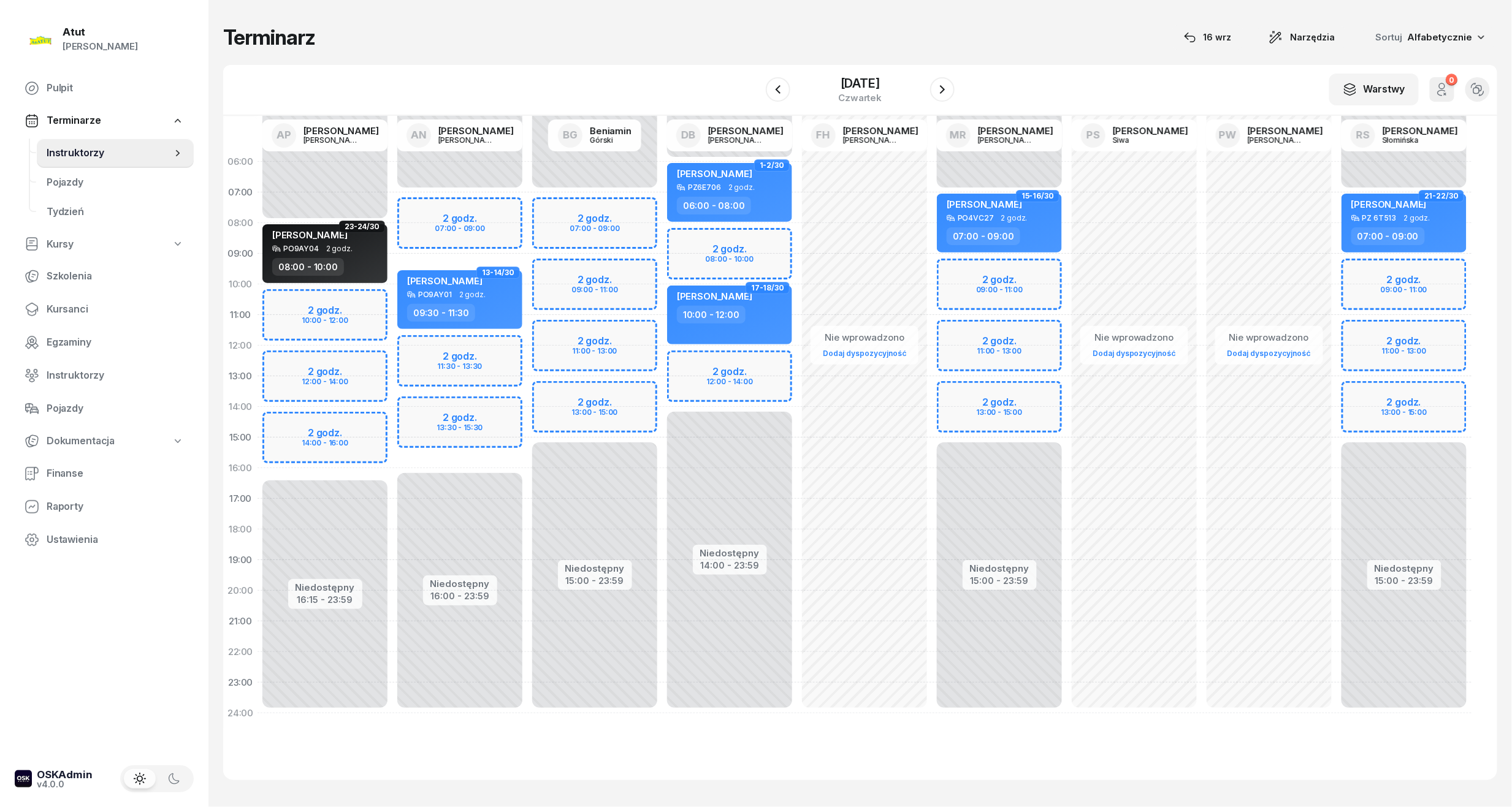
click at [461, 225] on div "Niedostępny 00:00 - 07:00 Niedostępny 16:00 - 23:59 2 godz. 07:00 - 09:00 2 god…" at bounding box center [459, 437] width 135 height 583
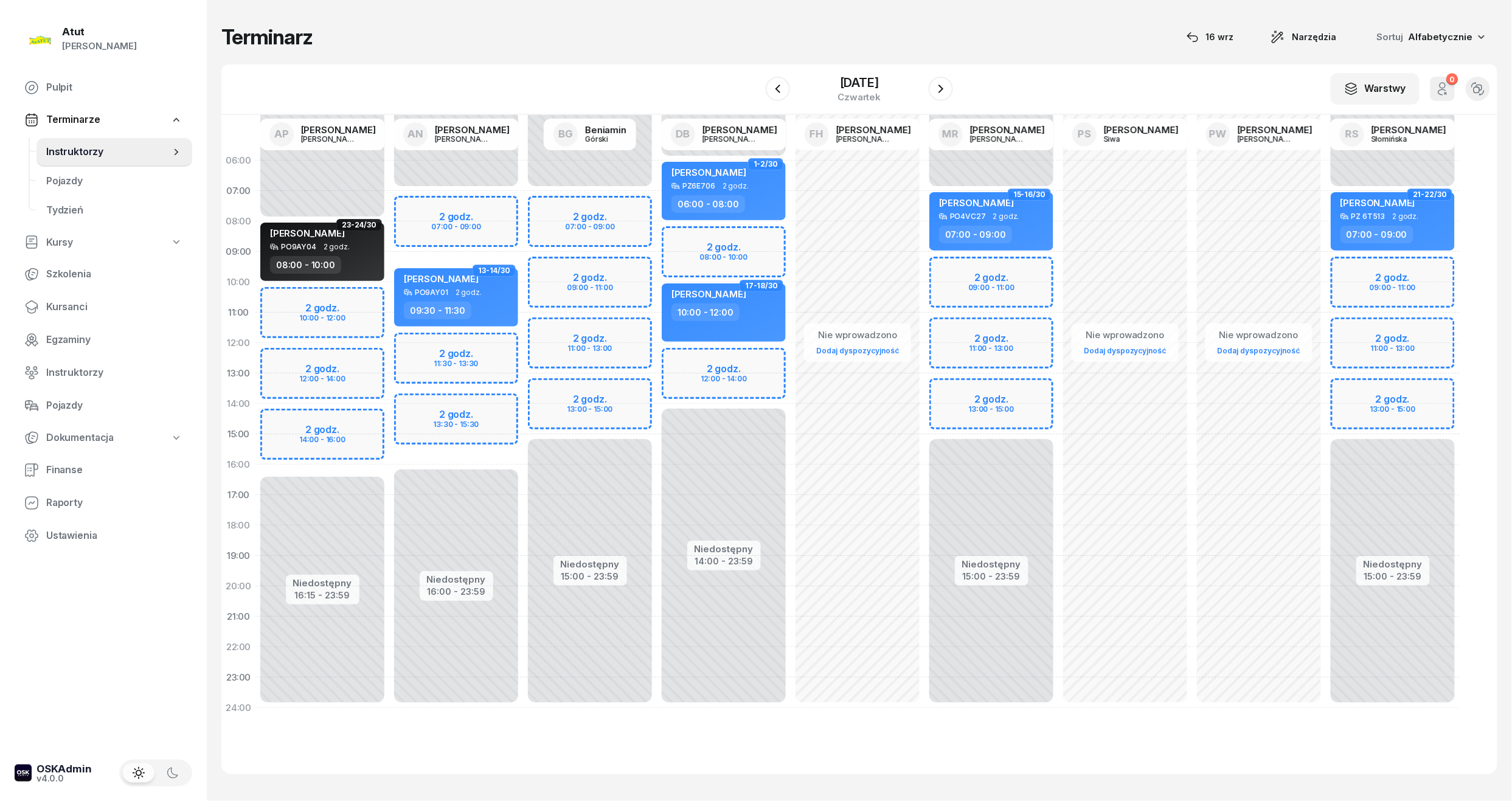
select select "08"
select select "09"
select select "30"
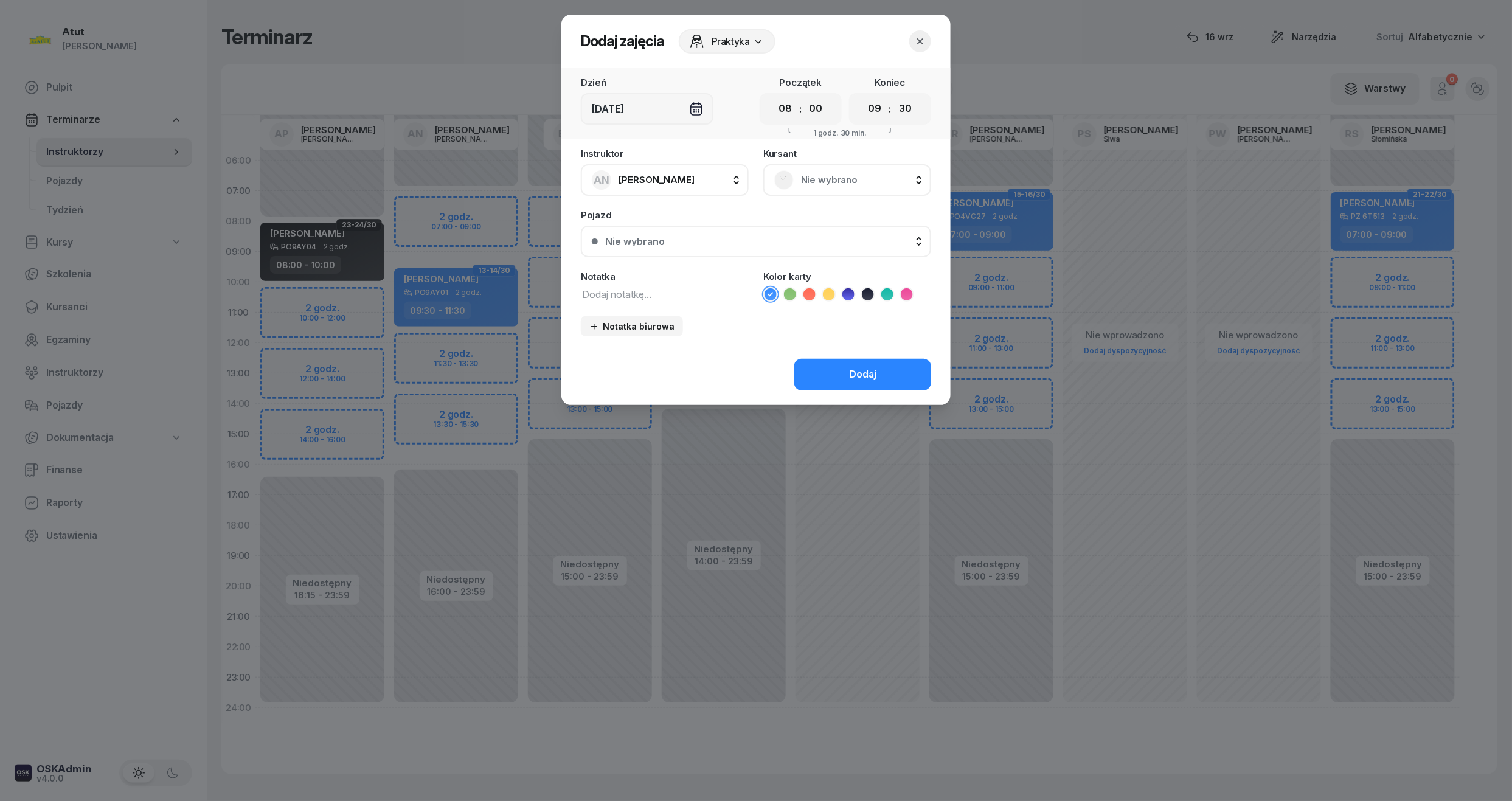
click at [844, 178] on span "Nie wybrano" at bounding box center [860, 180] width 119 height 16
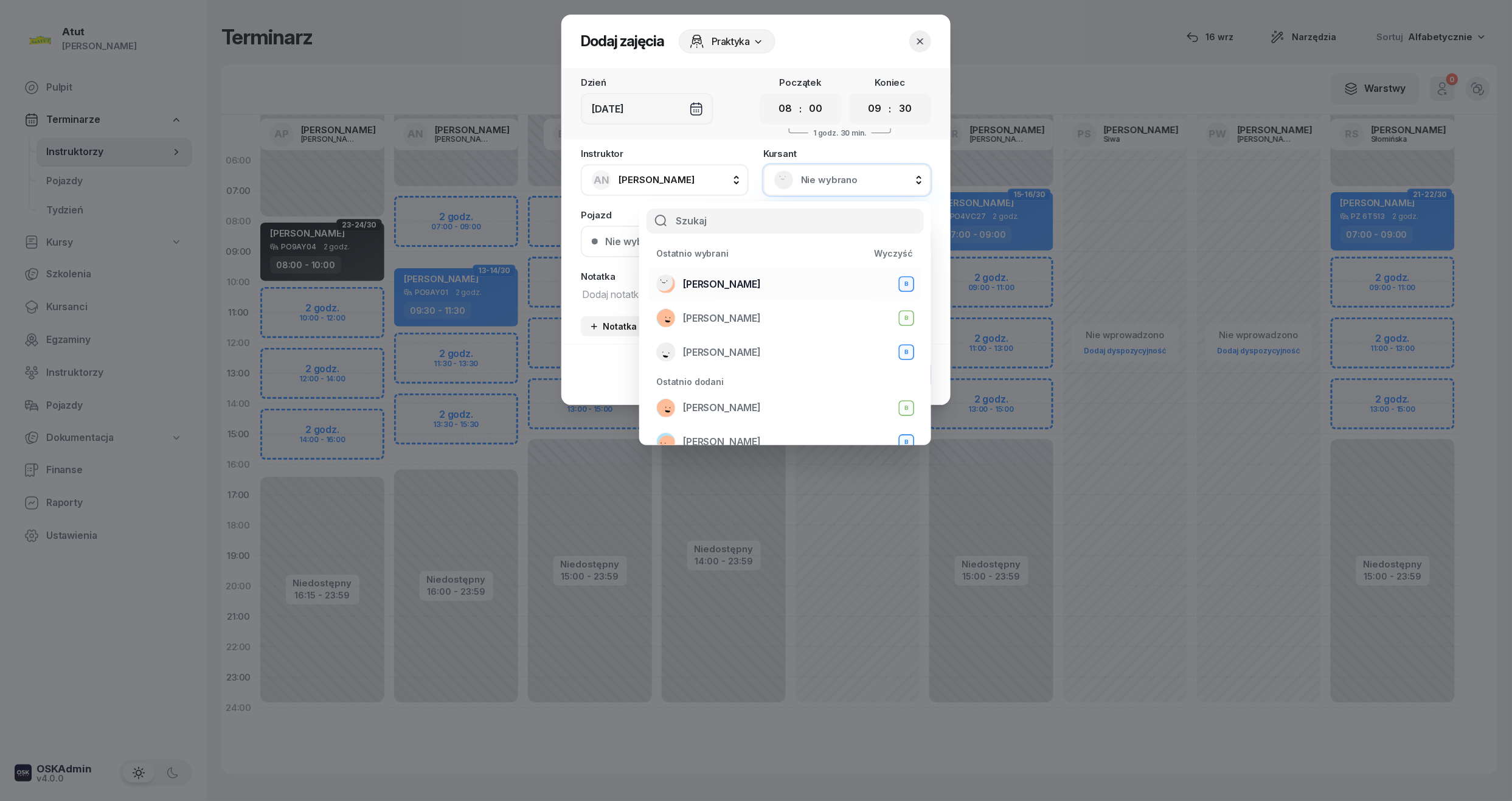
click at [734, 271] on li "Natalia Domagała B" at bounding box center [785, 284] width 272 height 34
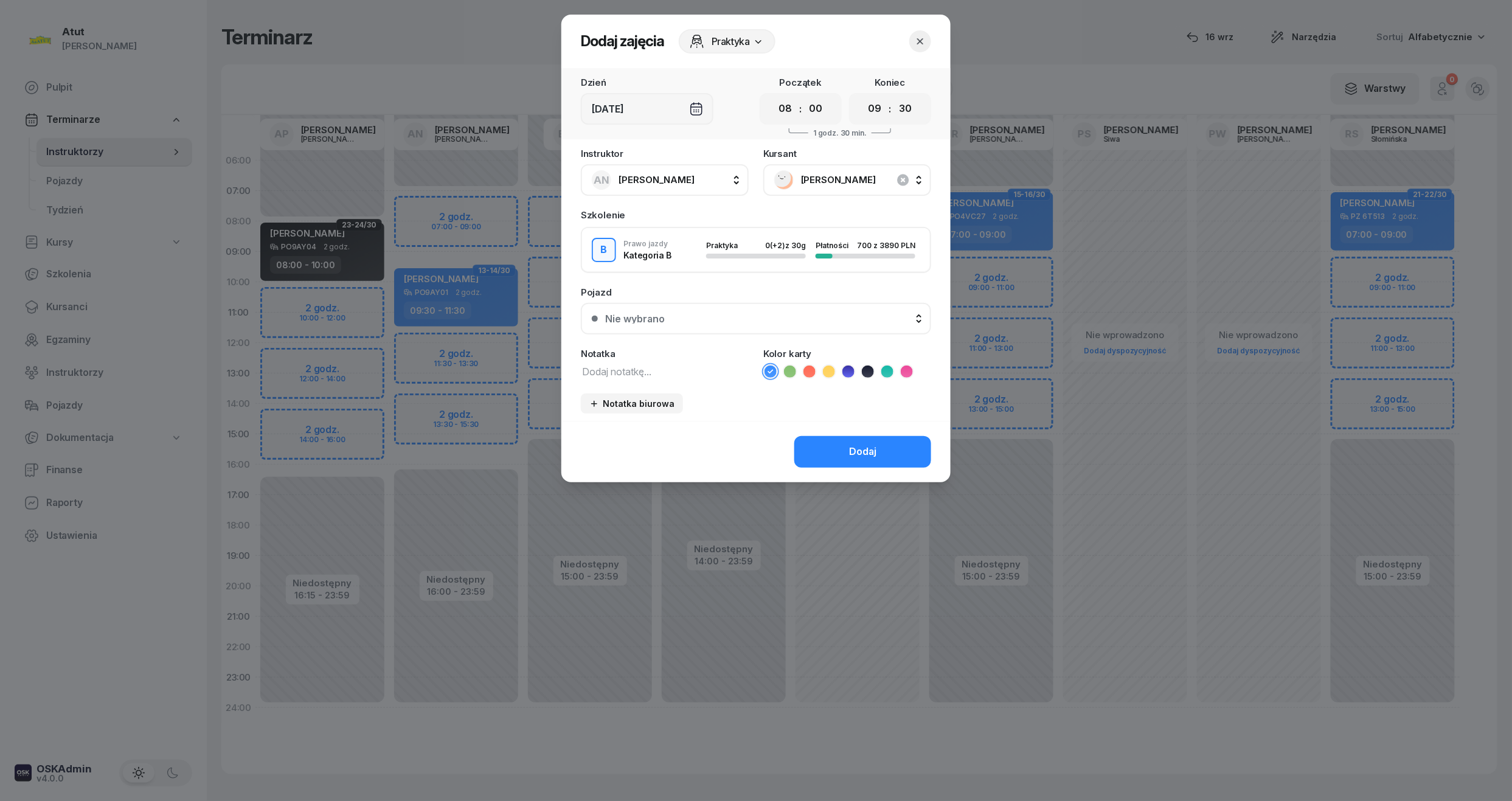
click at [605, 317] on div "Nie wybrano" at bounding box center [635, 318] width 60 height 9
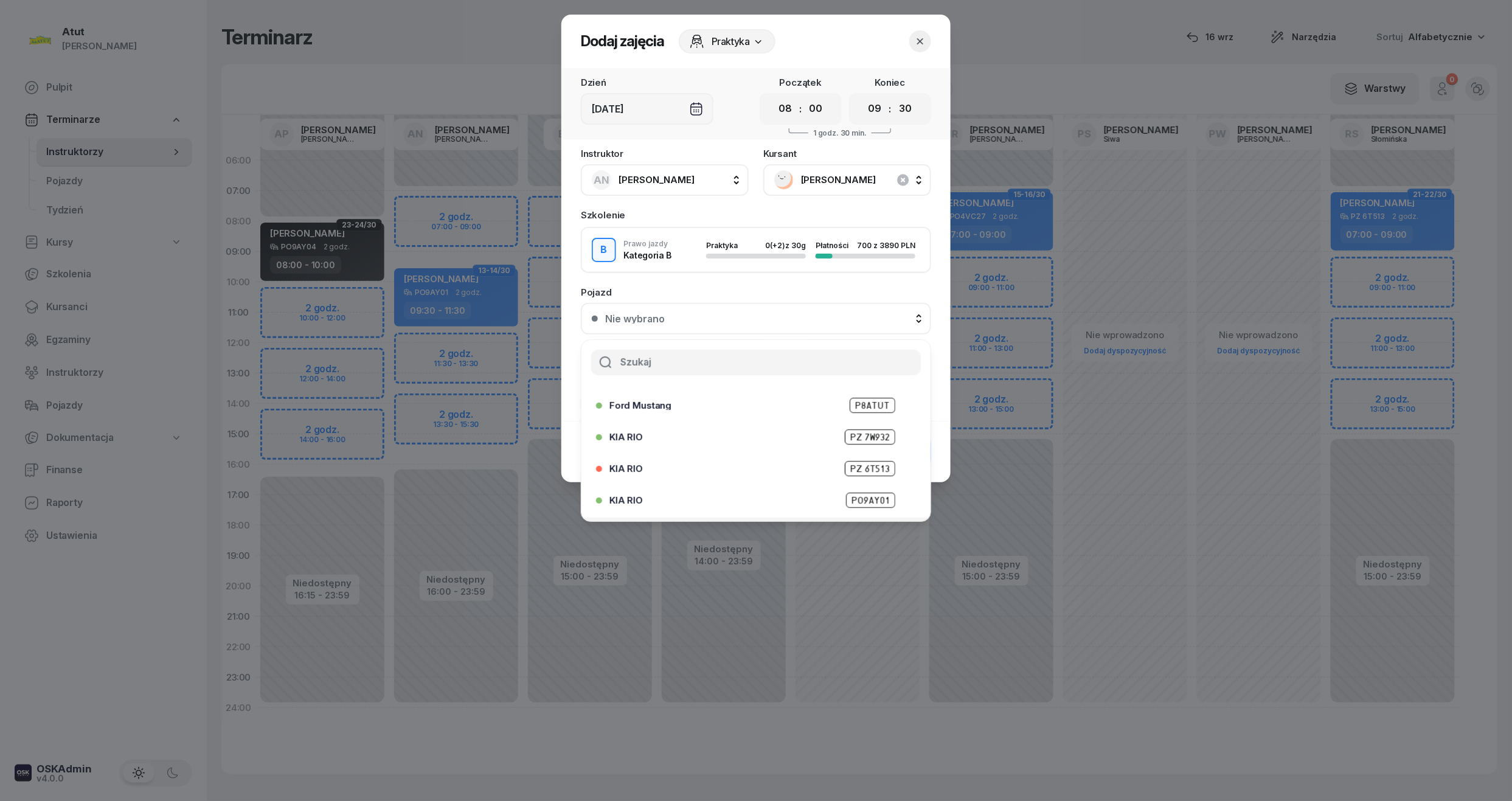
scroll to position [151, 0]
click at [855, 438] on span "PO9AY01" at bounding box center [870, 441] width 50 height 15
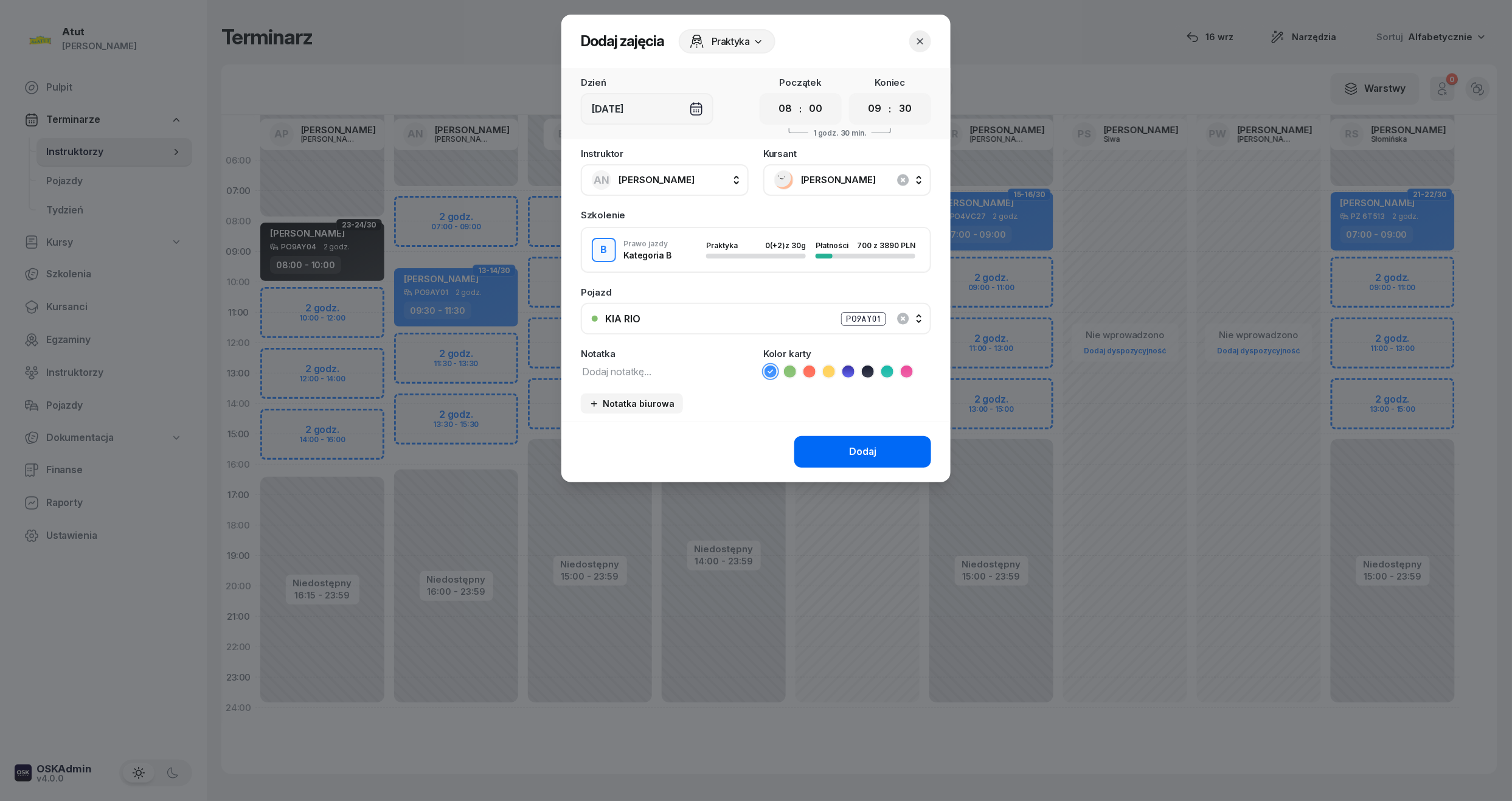
click at [877, 458] on button "Dodaj" at bounding box center [863, 452] width 137 height 32
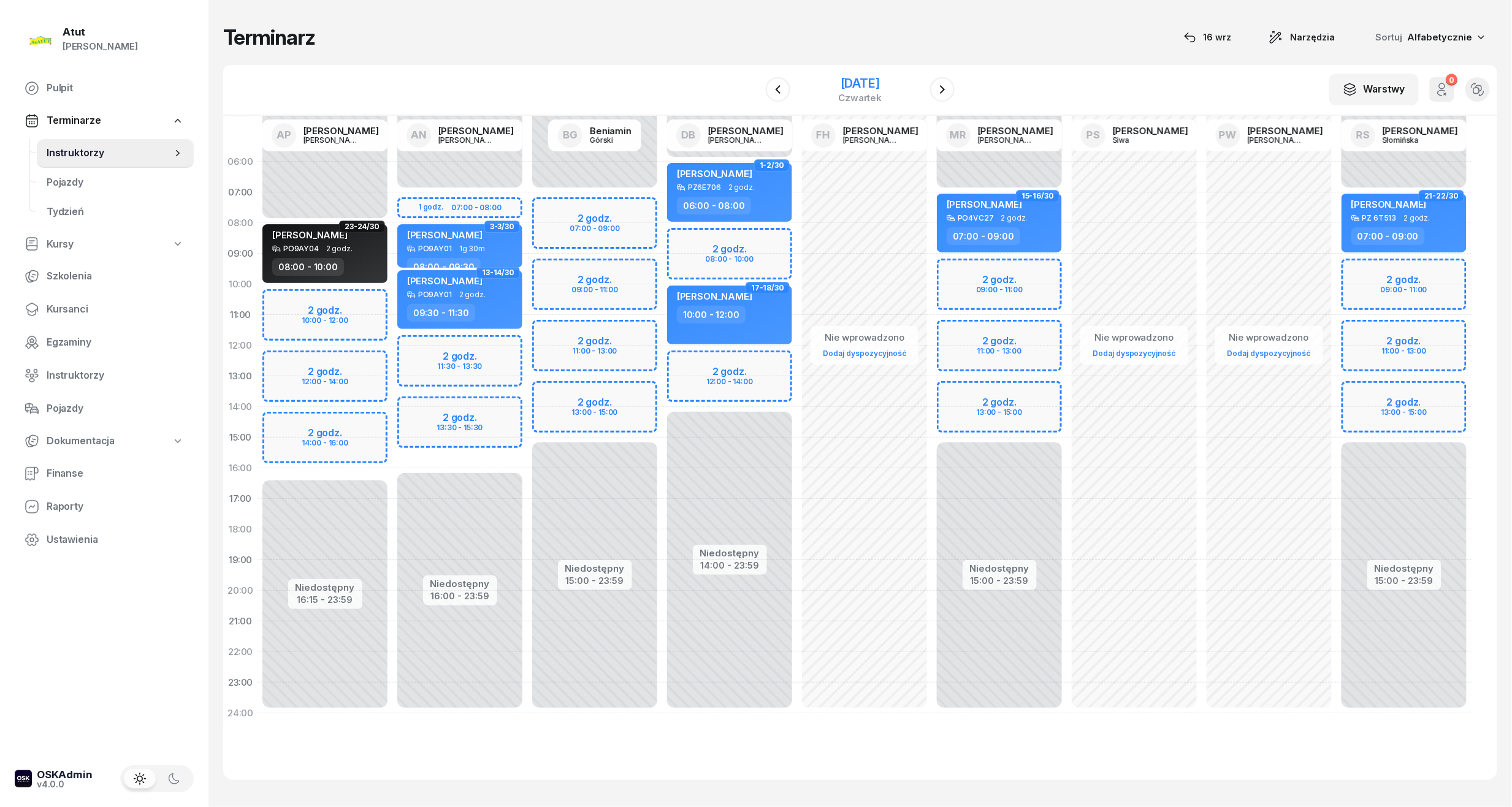
click at [855, 80] on div "[DATE]" at bounding box center [860, 83] width 43 height 12
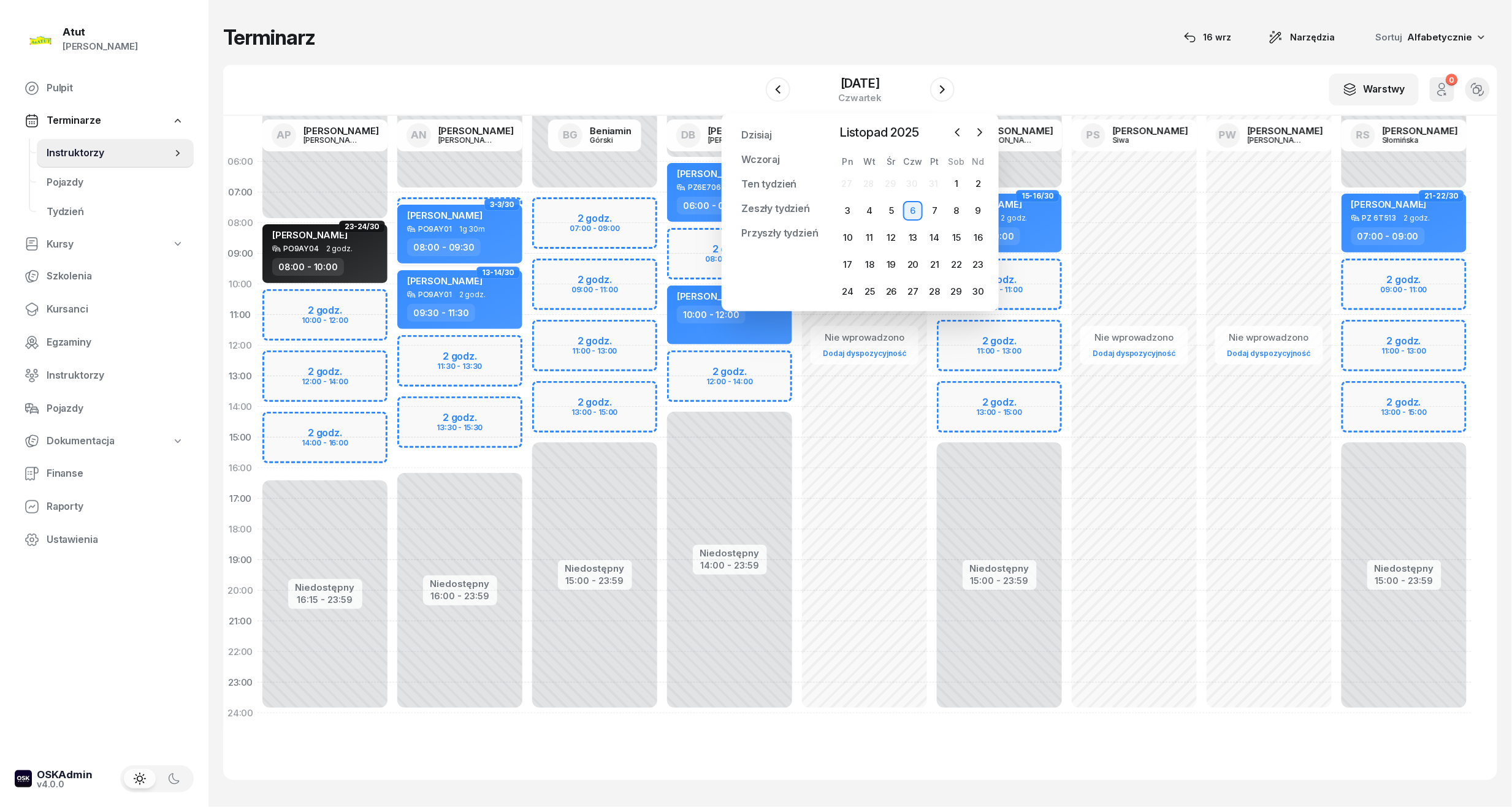
click at [479, 240] on div "08:00 - 09:30" at bounding box center [461, 247] width 108 height 18
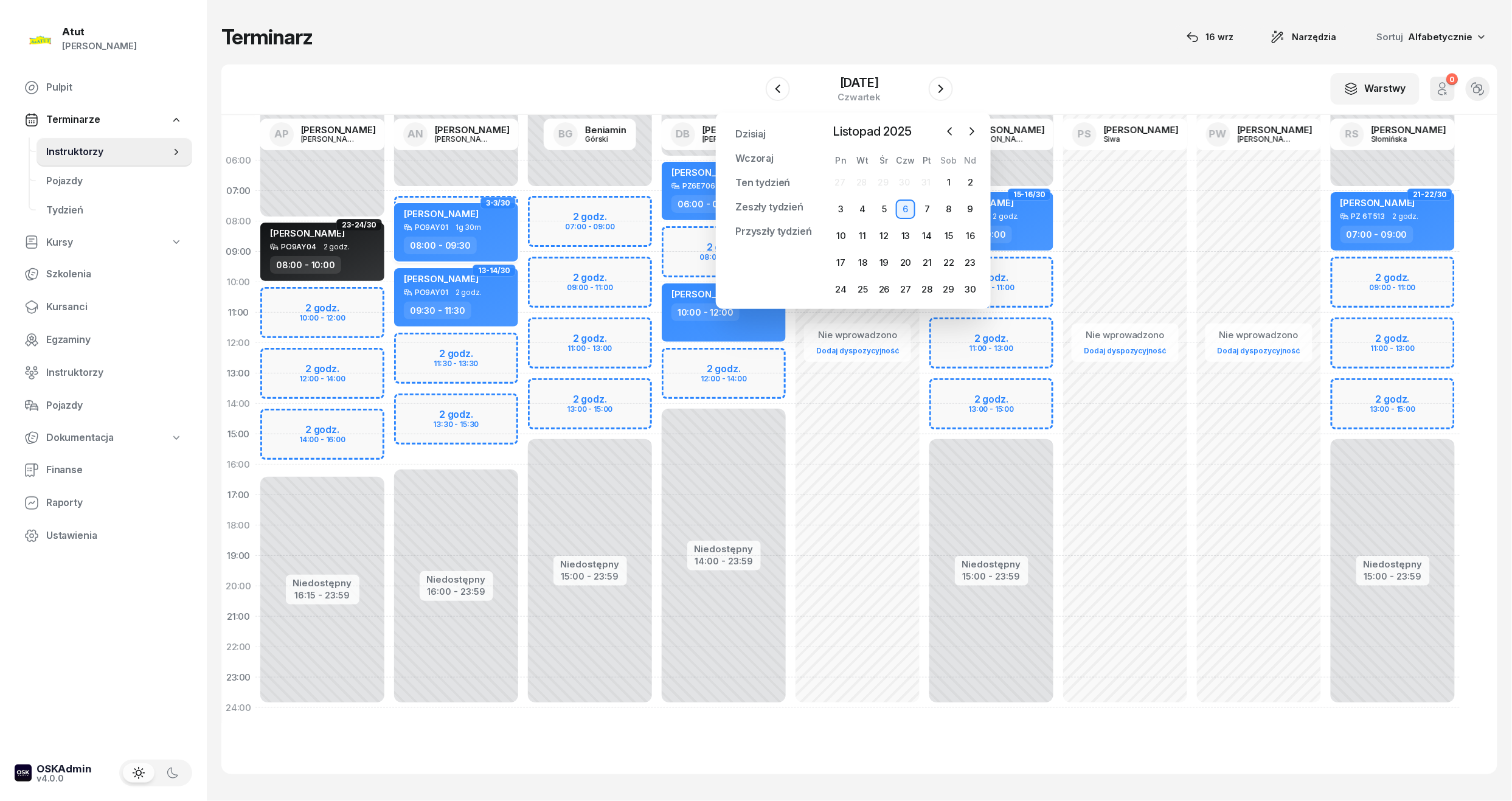
select select "08"
select select "09"
select select "30"
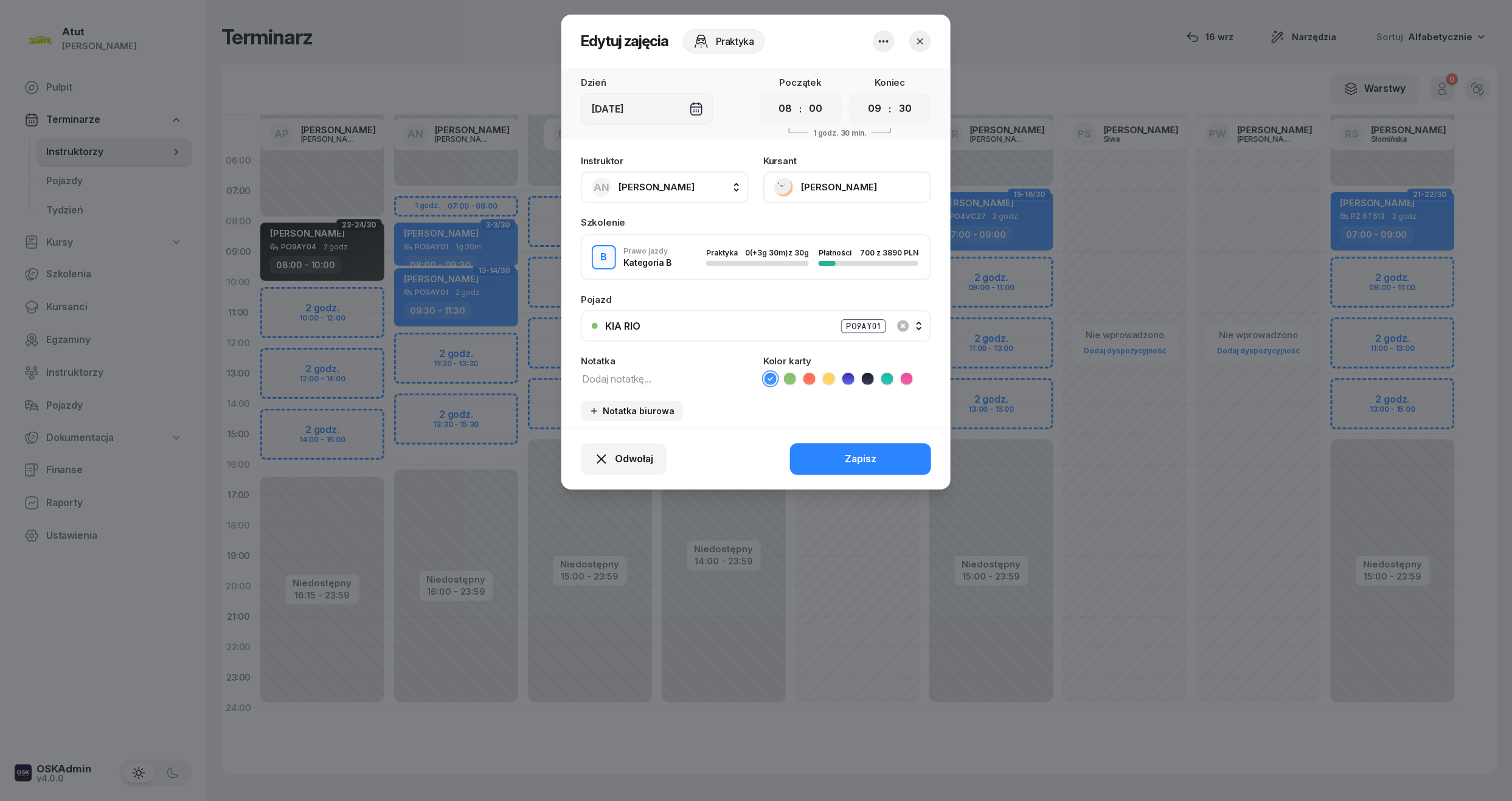
click at [800, 109] on div ":" at bounding box center [801, 109] width 3 height 15
drag, startPoint x: 783, startPoint y: 112, endPoint x: 887, endPoint y: 314, distance: 227.2
click at [783, 112] on select "00 01 02 03 04 05 06 07 08 09 10 11 12 13 14 15 16 17 18 19 20 21 22 23" at bounding box center [785, 109] width 23 height 25
select select "07"
click at [774, 96] on select "00 01 02 03 04 05 06 07 08 09 10 11 12 13 14 15 16 17 18 19 20 21 22 23" at bounding box center [785, 109] width 23 height 25
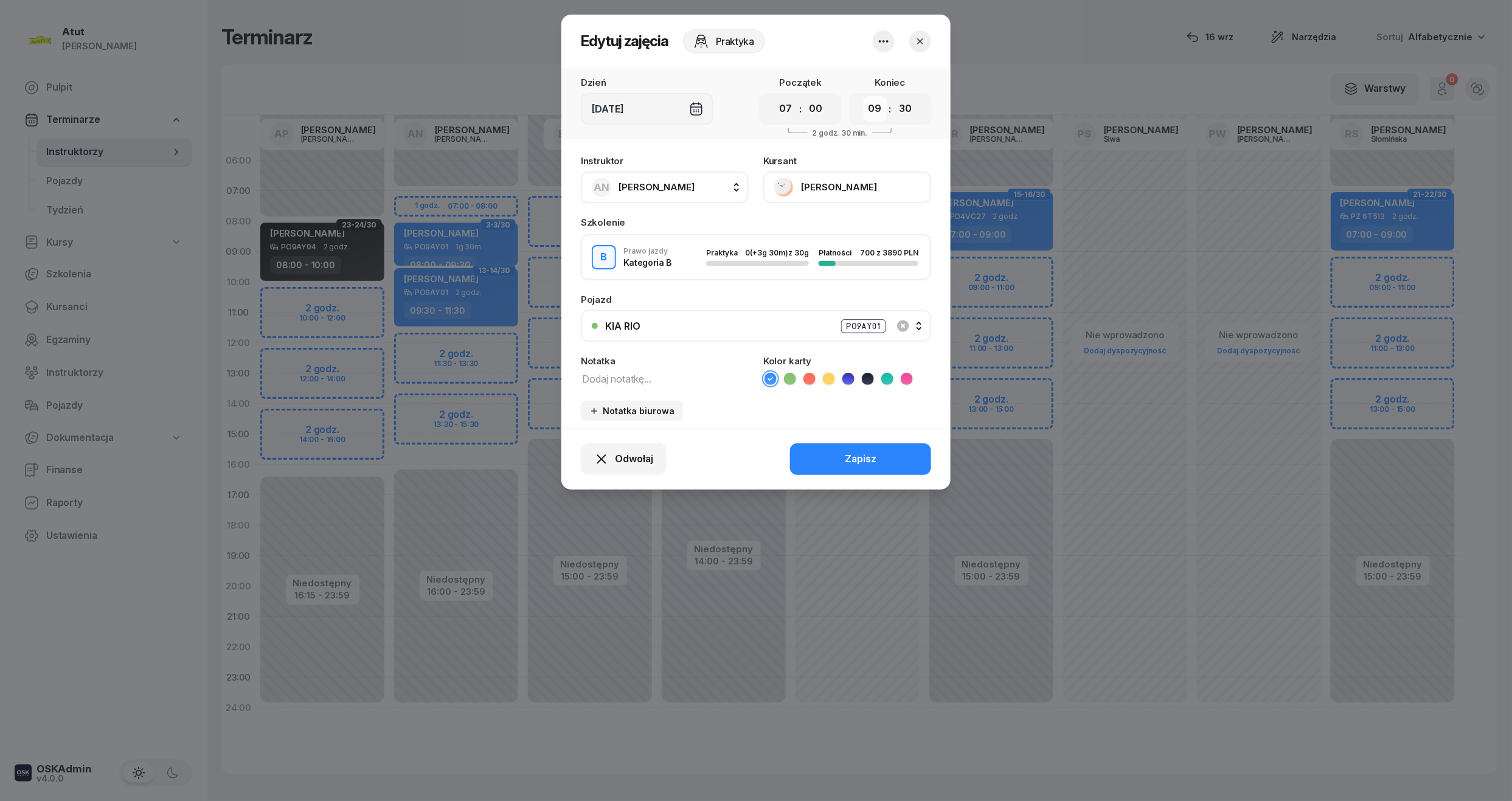
click at [877, 110] on select "00 01 02 03 04 05 06 07 08 09 10 11 12 13 14 15 16 17 18 19 20 21 22 23" at bounding box center [875, 109] width 23 height 25
click at [864, 96] on select "00 01 02 03 04 05 06 07 08 09 10 11 12 13 14 15 16 17 18 19 20 21 22 23" at bounding box center [875, 109] width 23 height 25
click at [903, 112] on select "00 05 10 15 20 25 30 35 40 45 50 55" at bounding box center [905, 109] width 23 height 25
select select "00"
click at [894, 96] on select "00 05 10 15 20 25 30 35 40 45 50 55" at bounding box center [905, 109] width 23 height 25
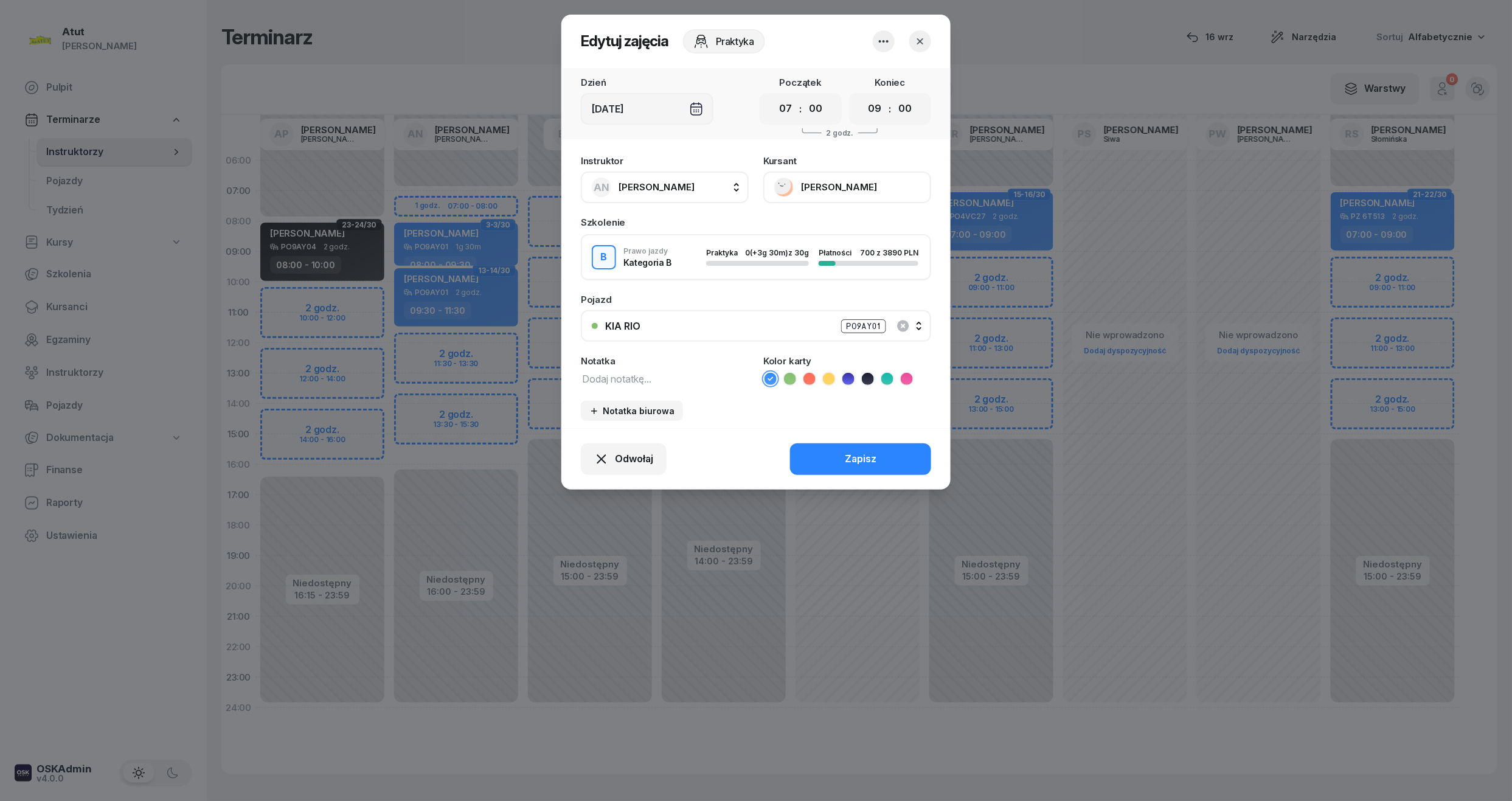
drag, startPoint x: 824, startPoint y: 461, endPoint x: 830, endPoint y: 445, distance: 17.1
click at [825, 460] on button "Zapisz" at bounding box center [860, 459] width 141 height 32
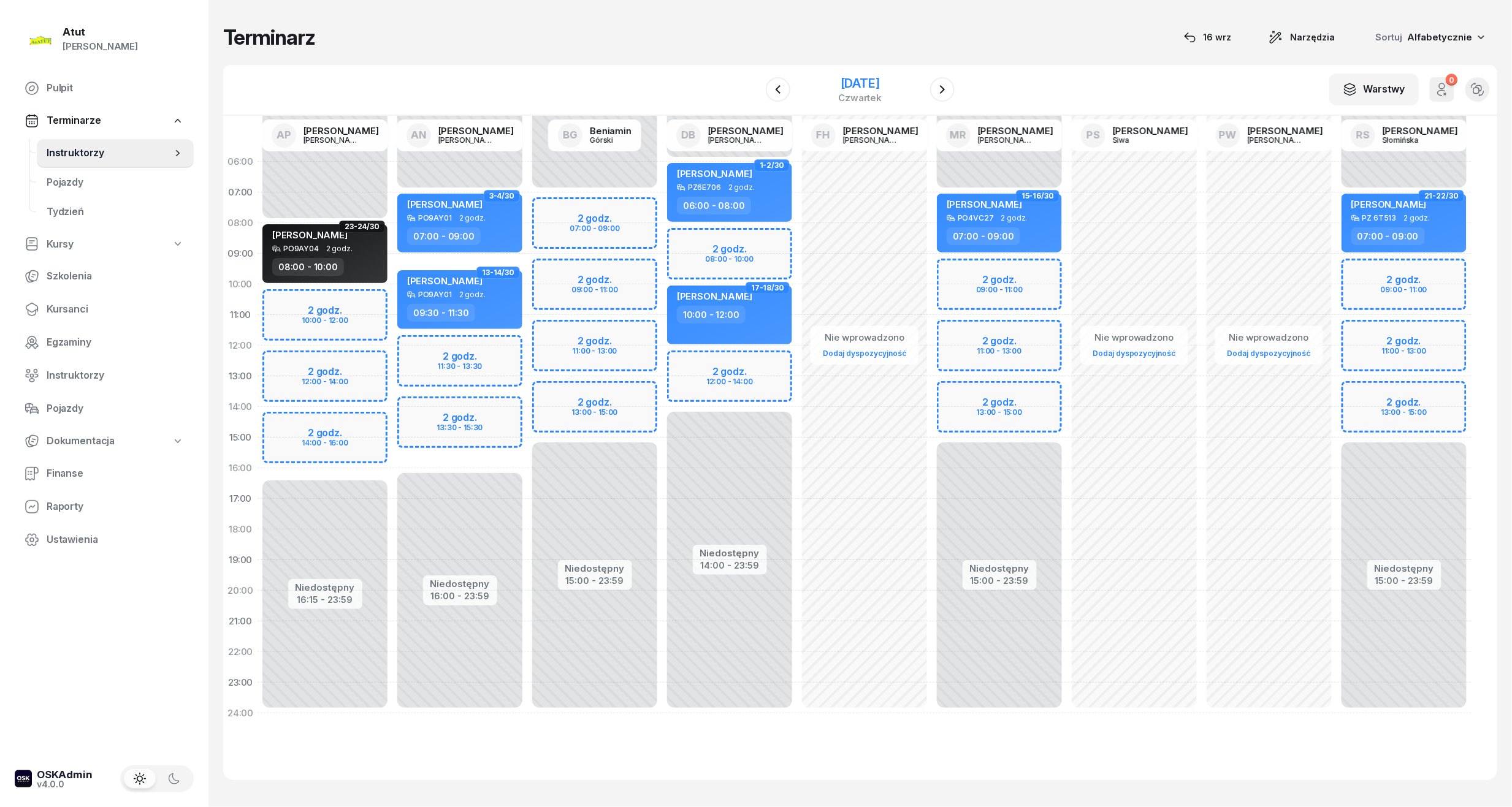
click at [882, 86] on div "[DATE]" at bounding box center [860, 83] width 43 height 12
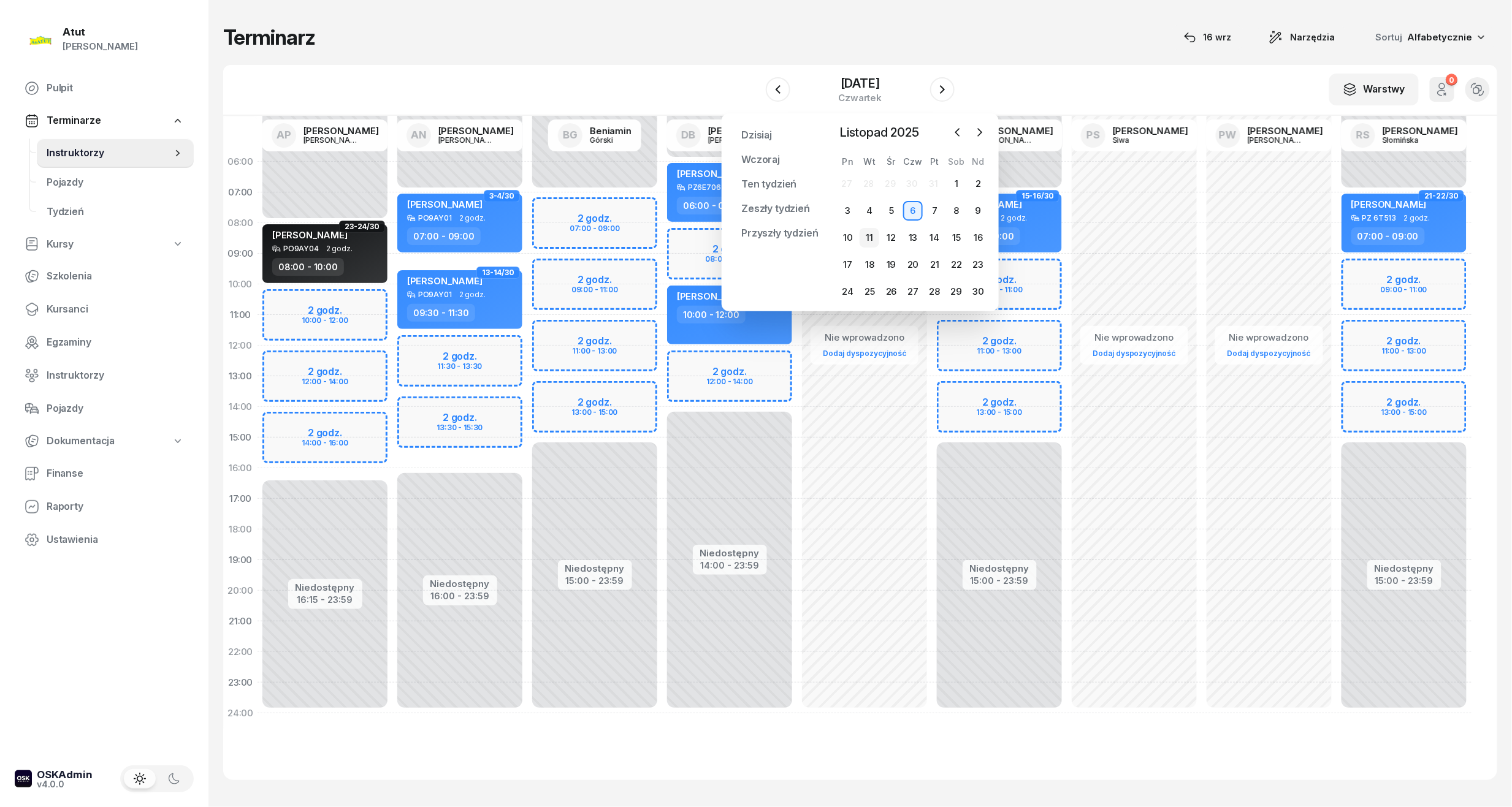
click at [866, 238] on div "11" at bounding box center [869, 238] width 20 height 20
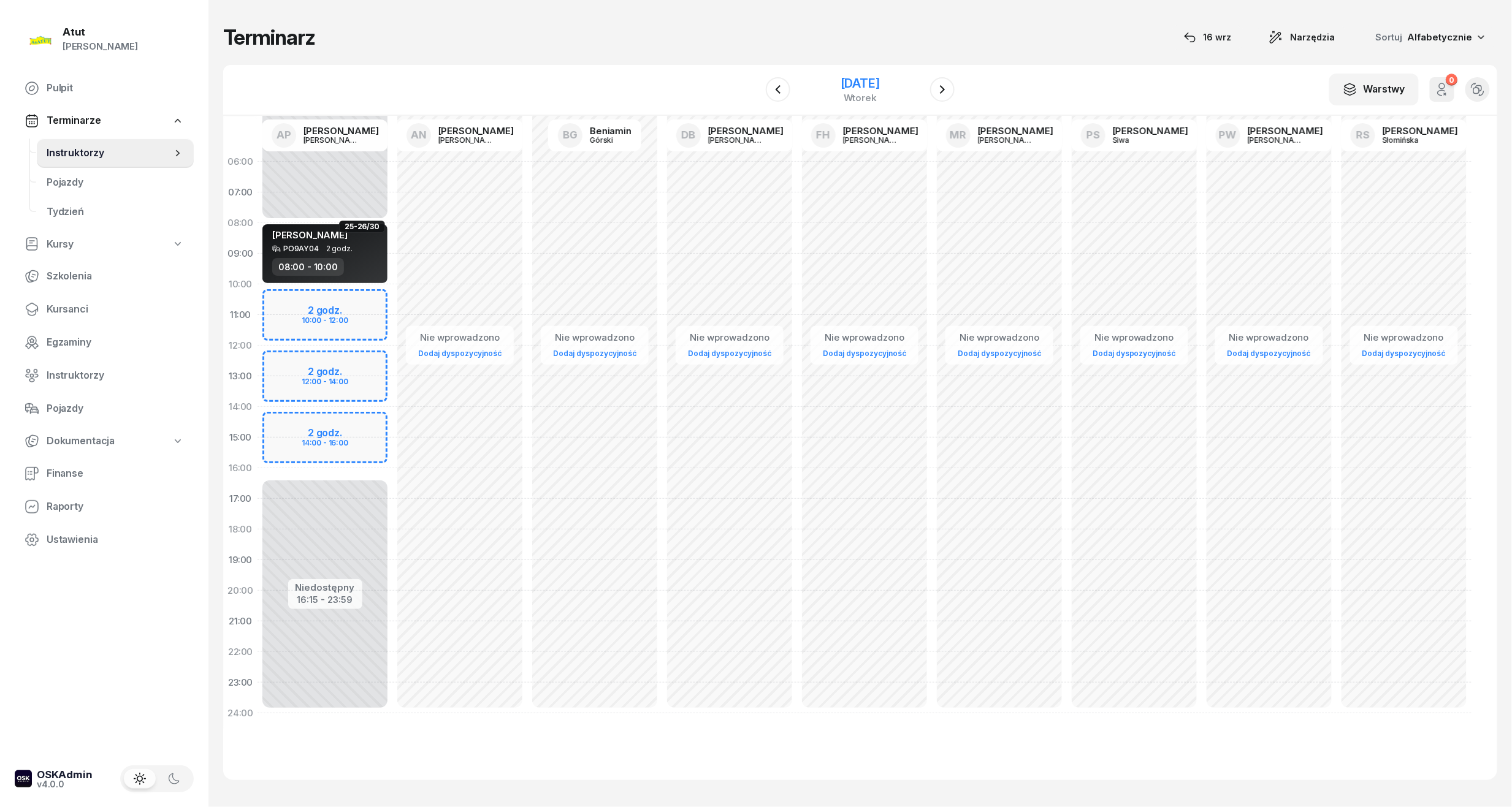
click at [866, 87] on div "[DATE]" at bounding box center [860, 83] width 40 height 12
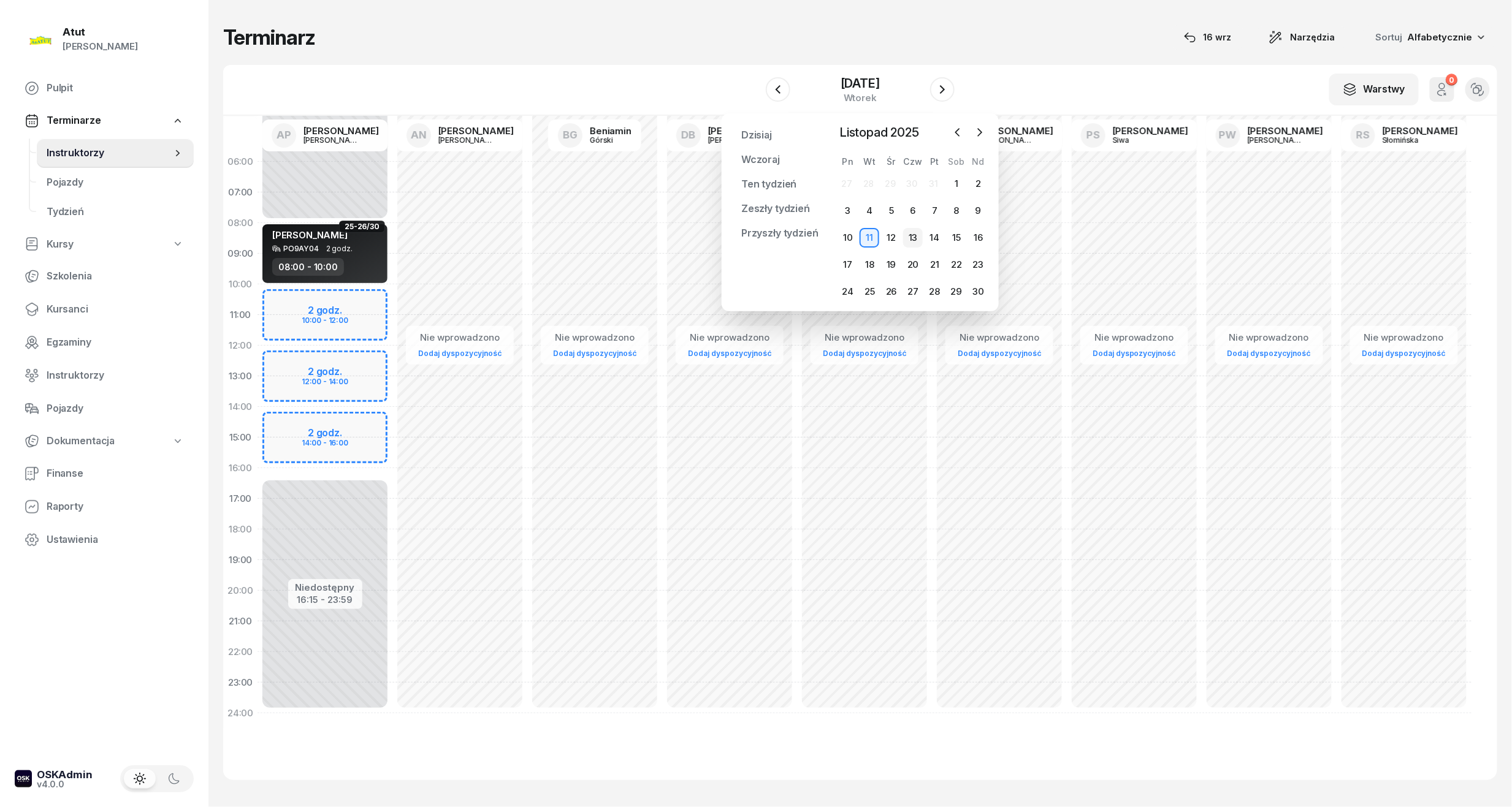
click at [911, 241] on div "13" at bounding box center [912, 238] width 20 height 20
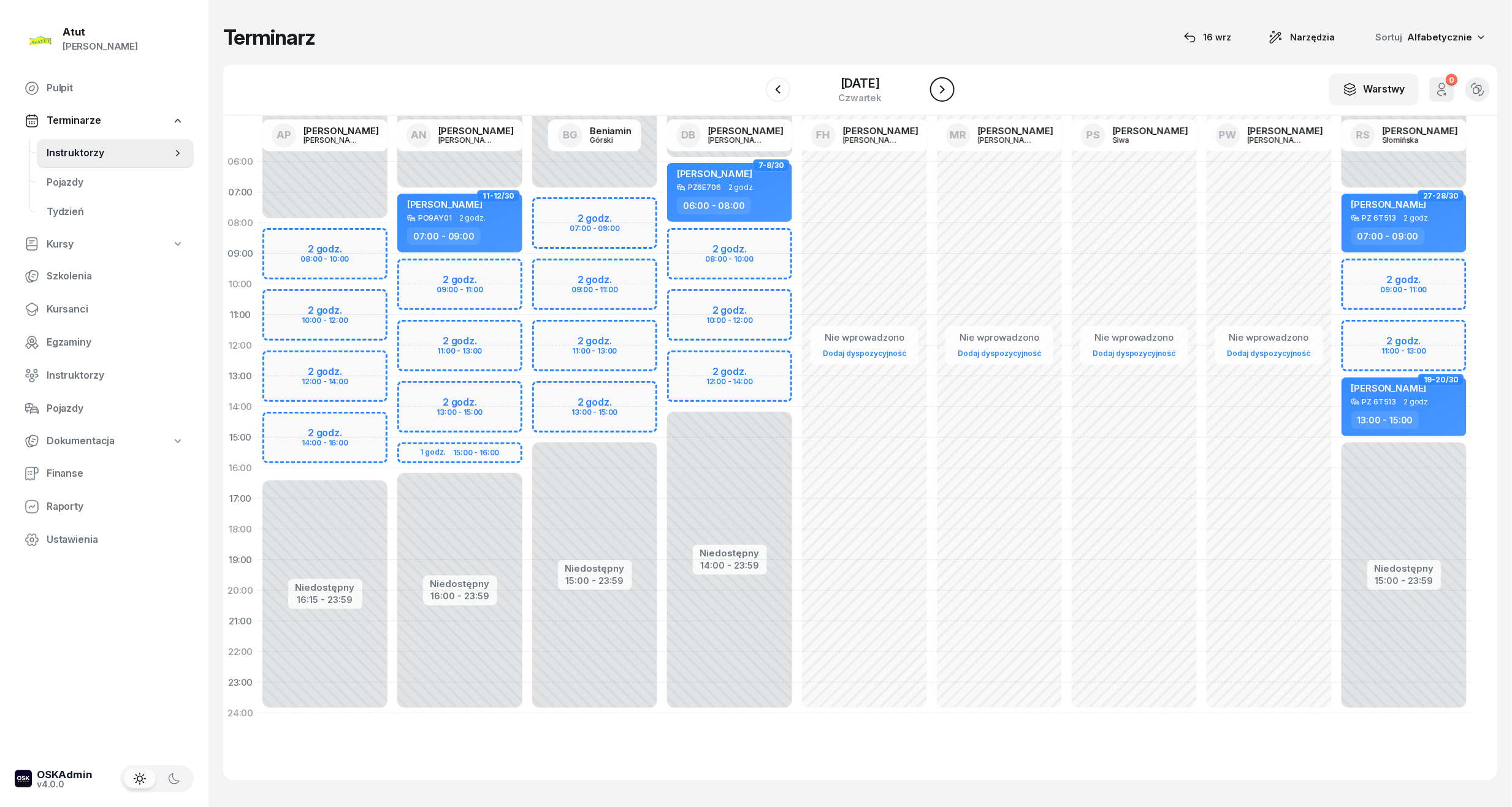
click at [948, 89] on icon "button" at bounding box center [942, 90] width 15 height 15
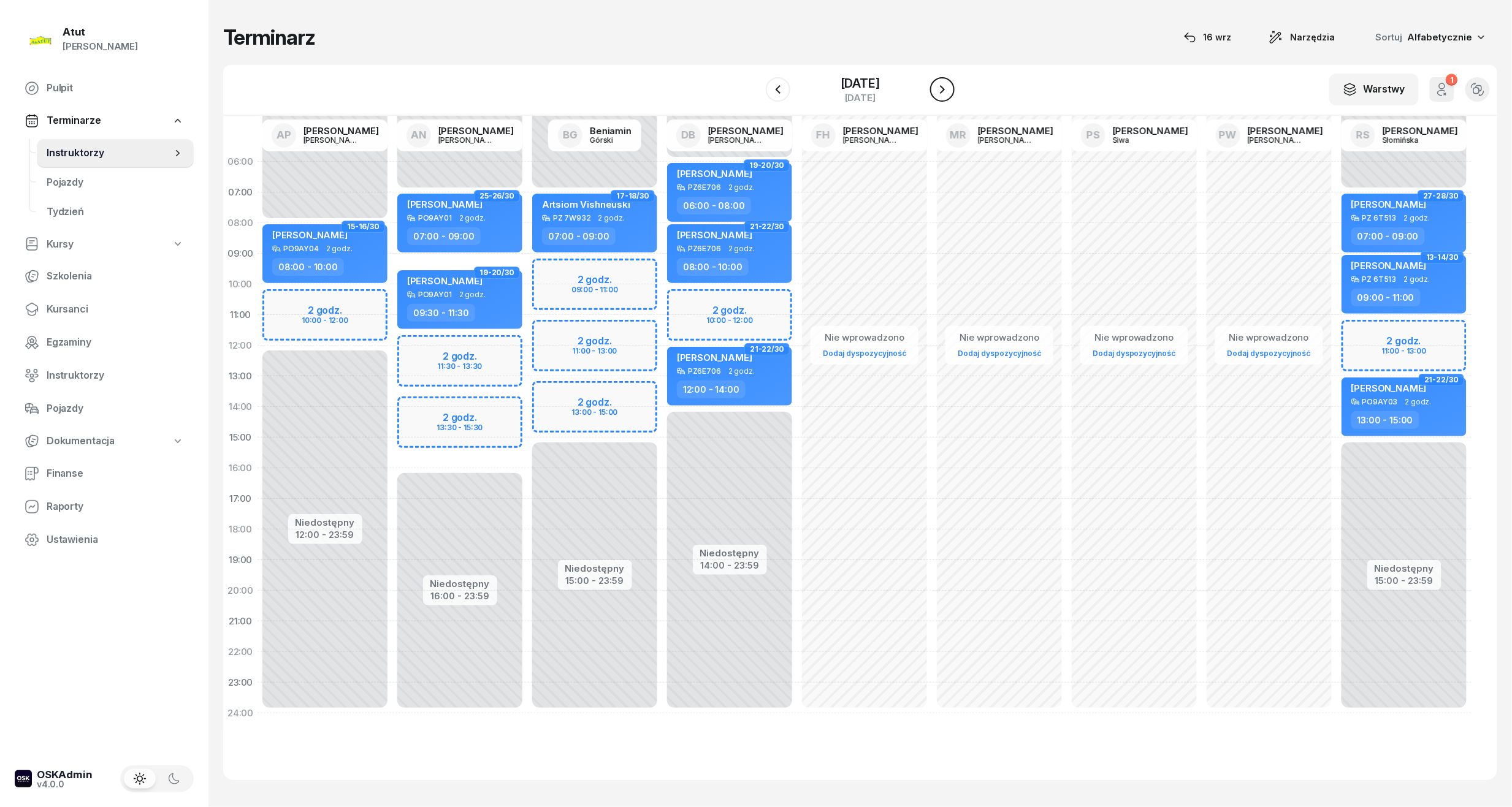
click at [948, 89] on icon "button" at bounding box center [942, 90] width 15 height 15
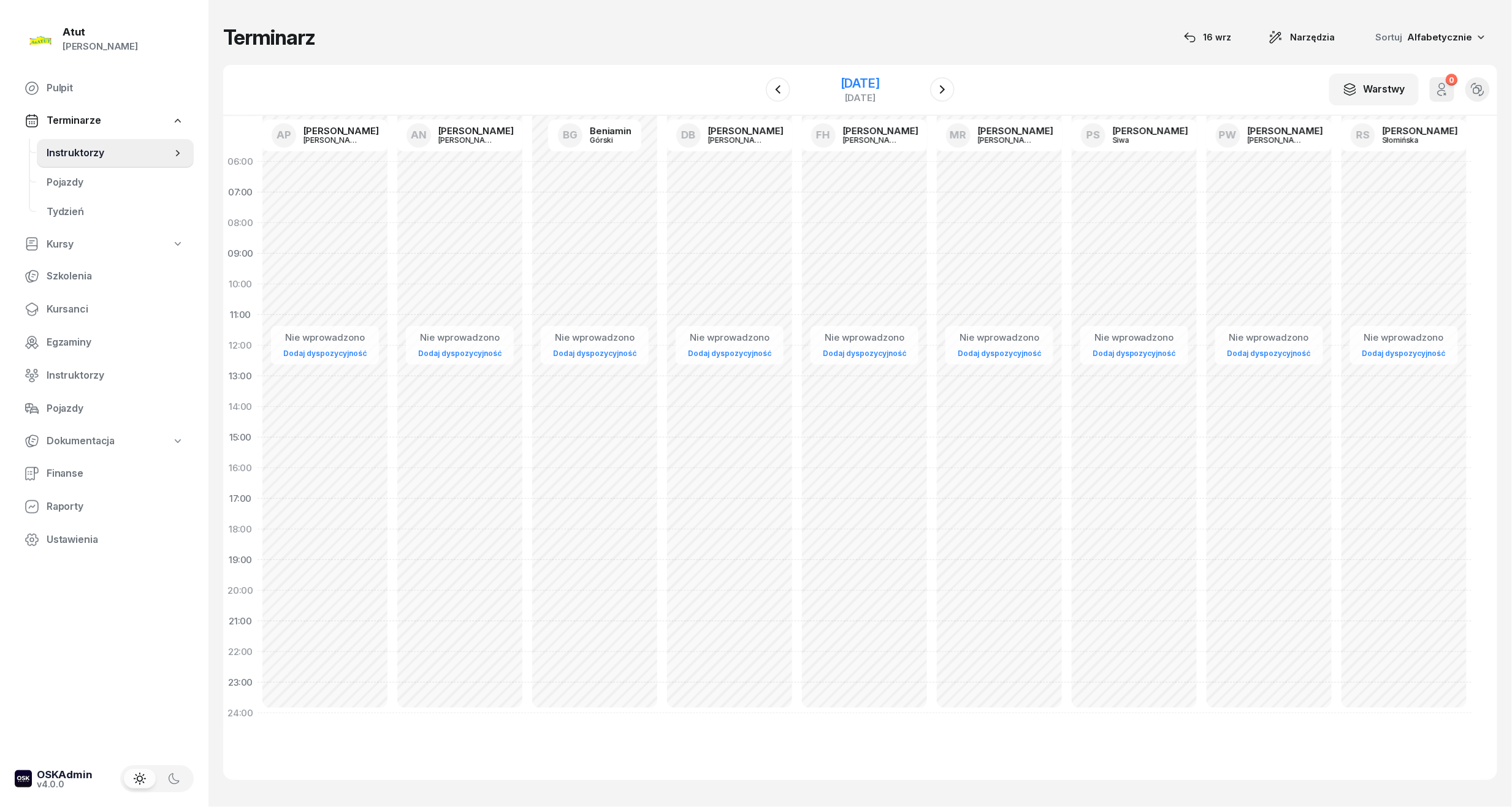
click at [880, 85] on div "[DATE]" at bounding box center [860, 83] width 40 height 12
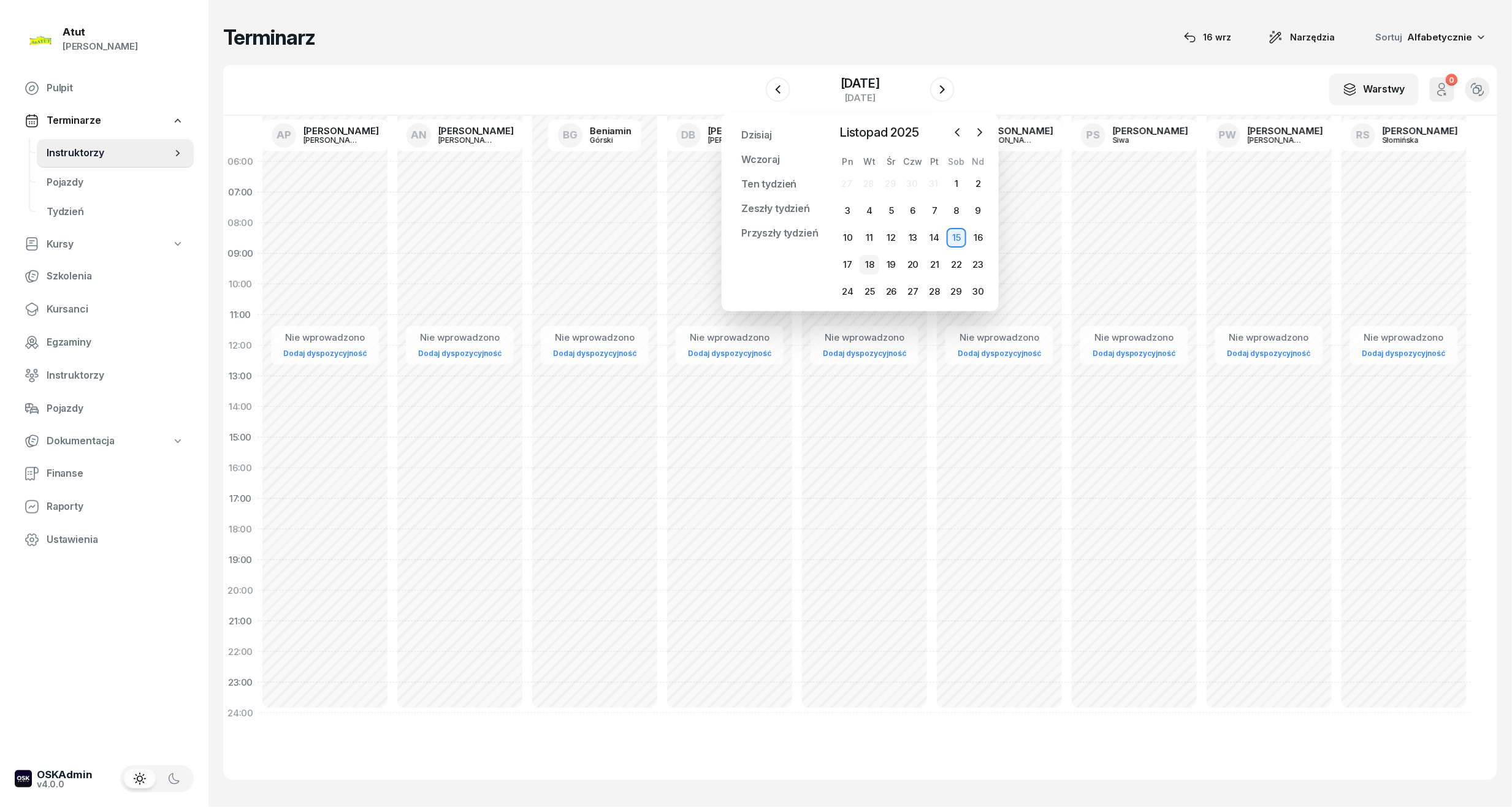
click at [863, 266] on div "18" at bounding box center [869, 264] width 20 height 20
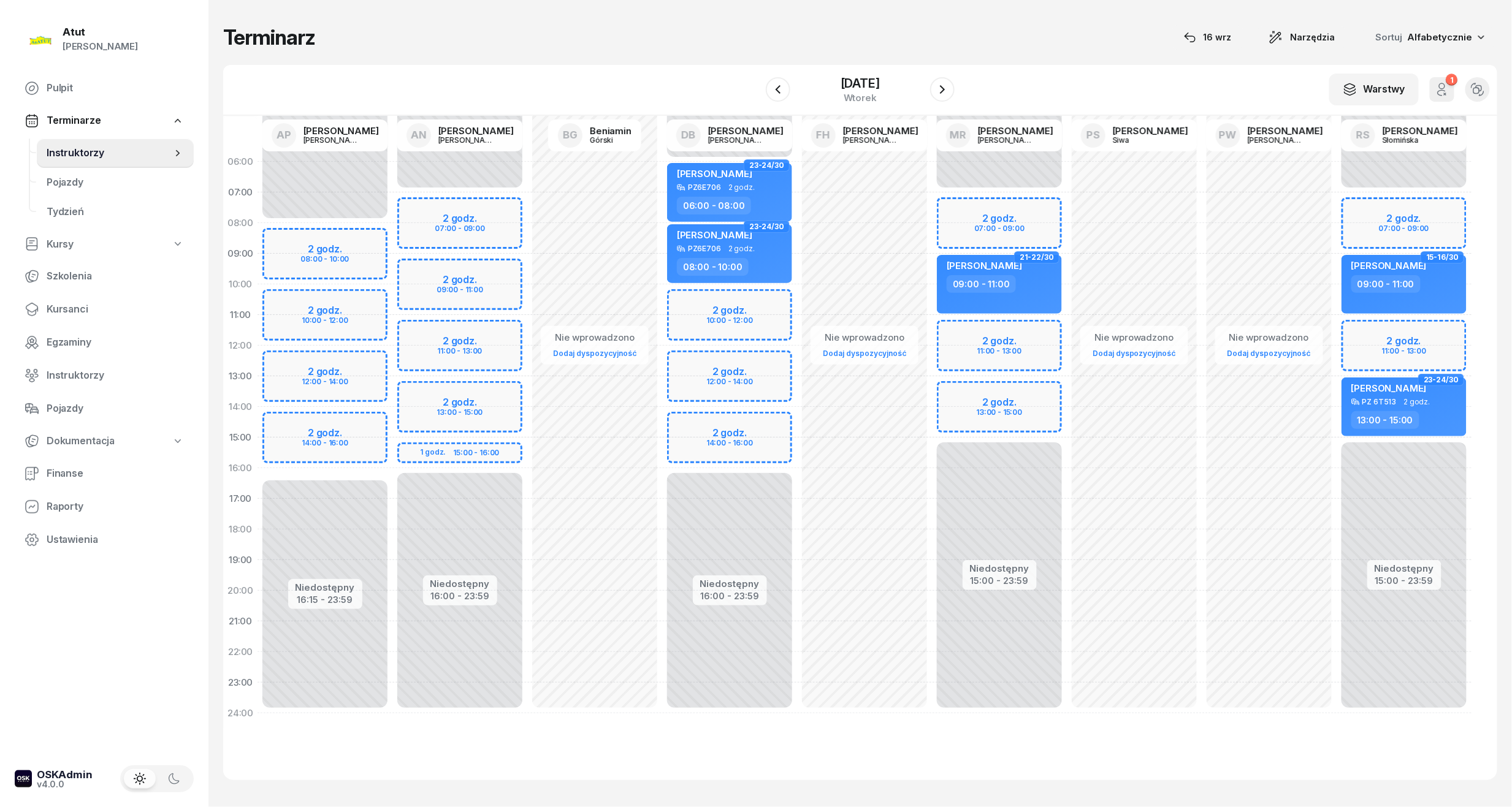
click at [442, 195] on div "Niedostępny 00:00 - 07:00 Niedostępny 16:00 - 23:59 2 godz. 07:00 - 09:00 2 god…" at bounding box center [459, 437] width 135 height 583
select select "07"
select select "09"
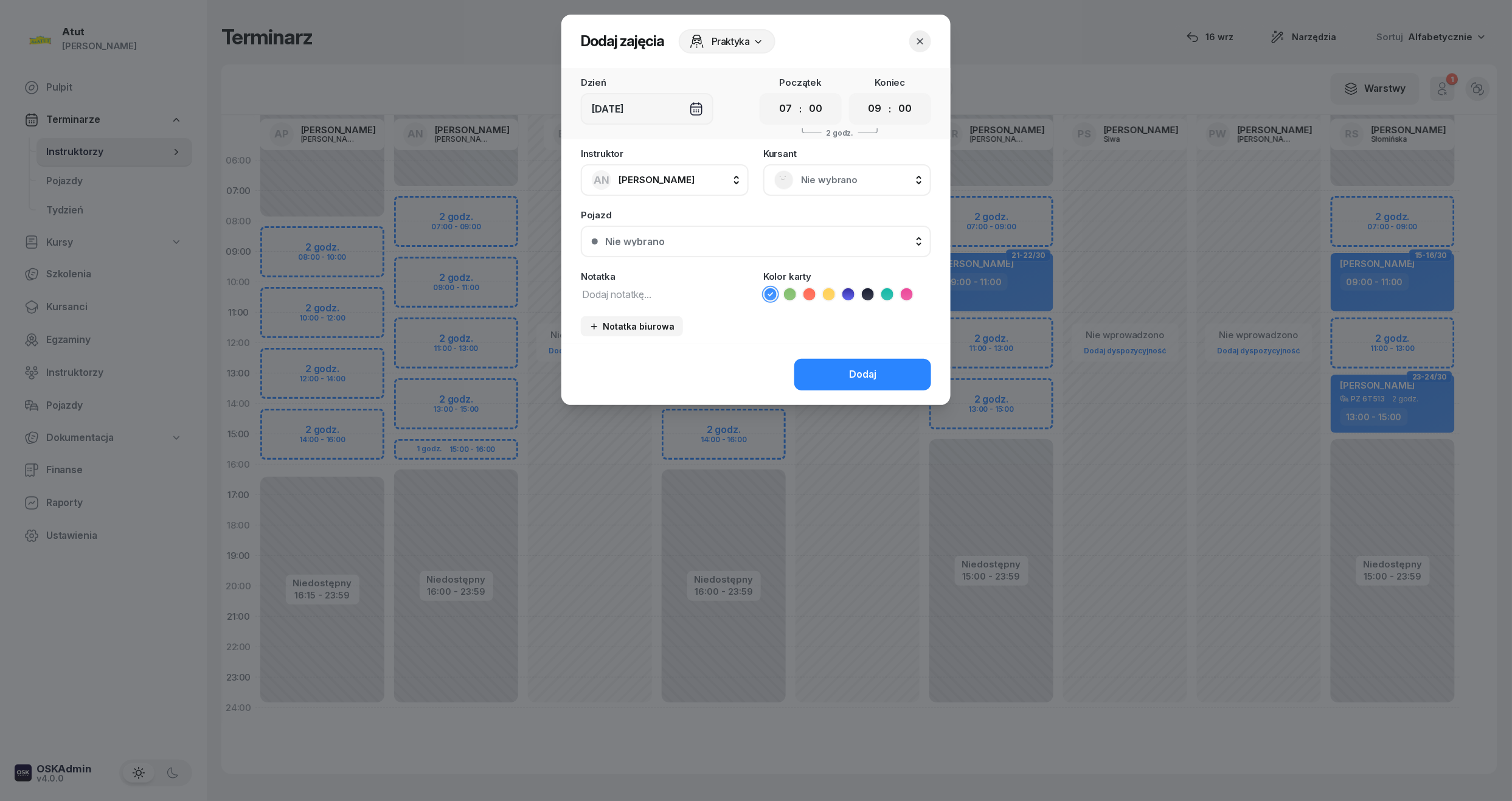
click at [804, 182] on span "Nie wybrano" at bounding box center [860, 180] width 119 height 16
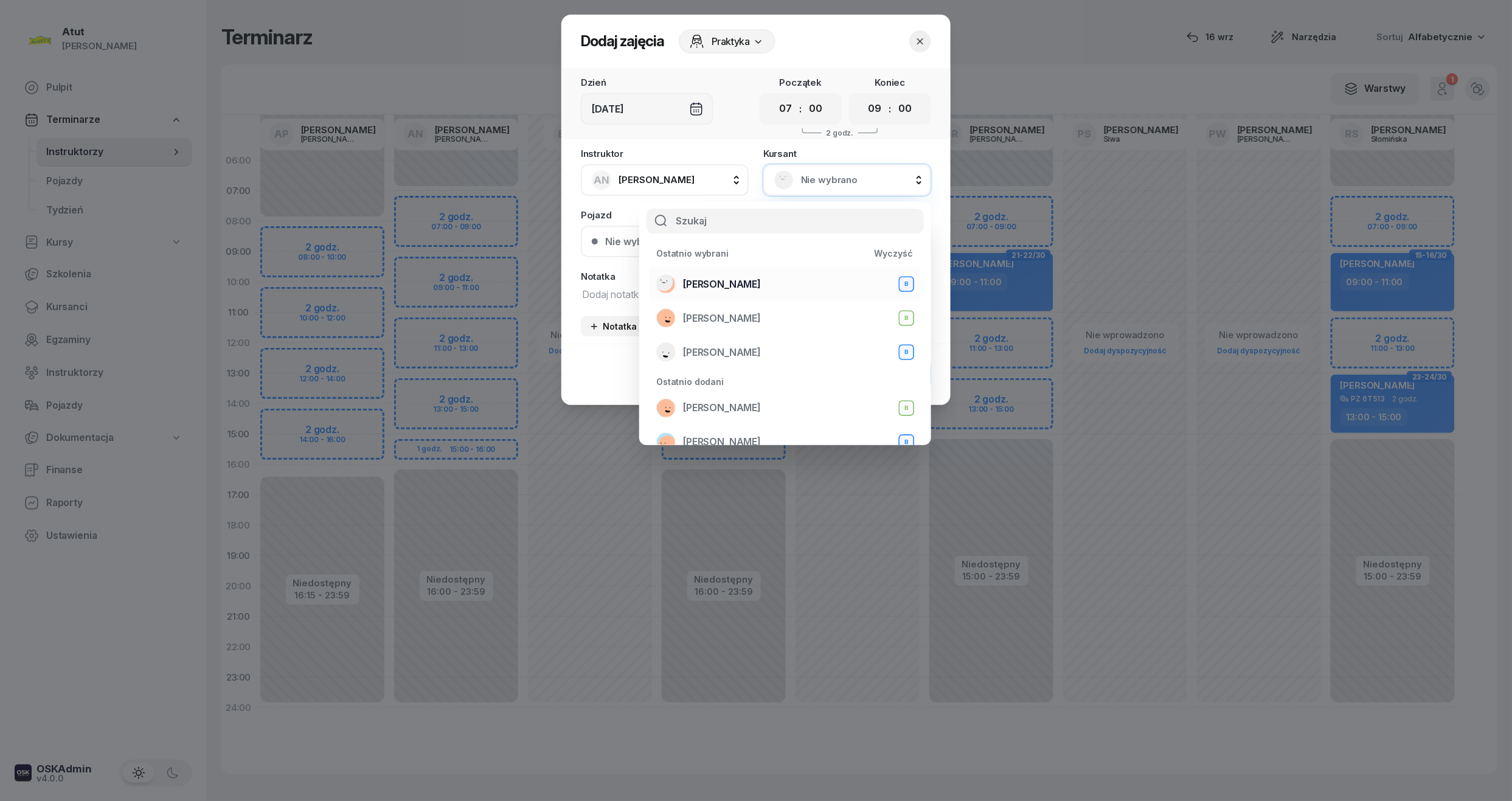
click at [723, 287] on span "Natalia Domagała" at bounding box center [721, 284] width 78 height 16
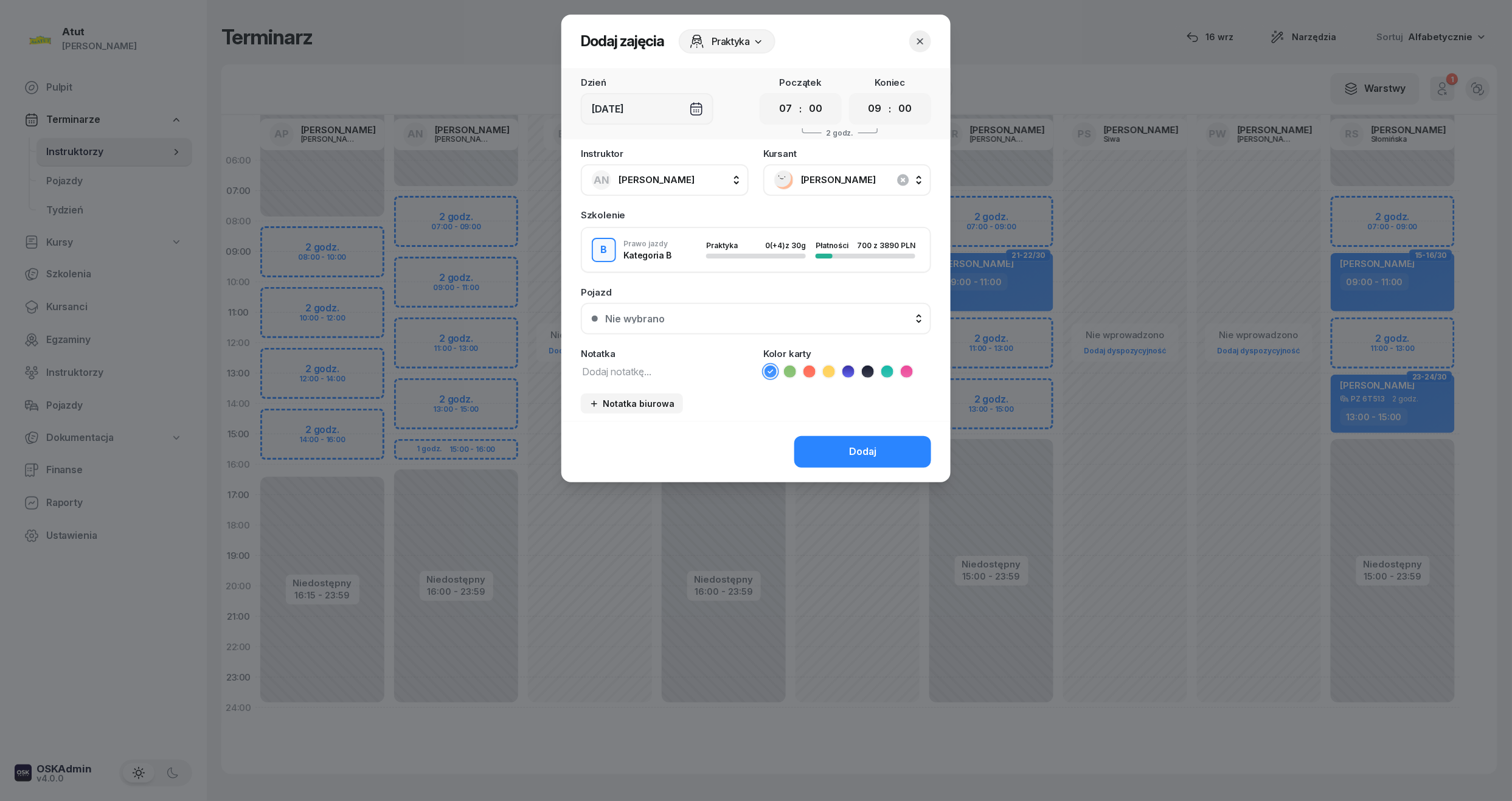
click at [749, 319] on div "Nie wybrano" at bounding box center [763, 318] width 315 height 9
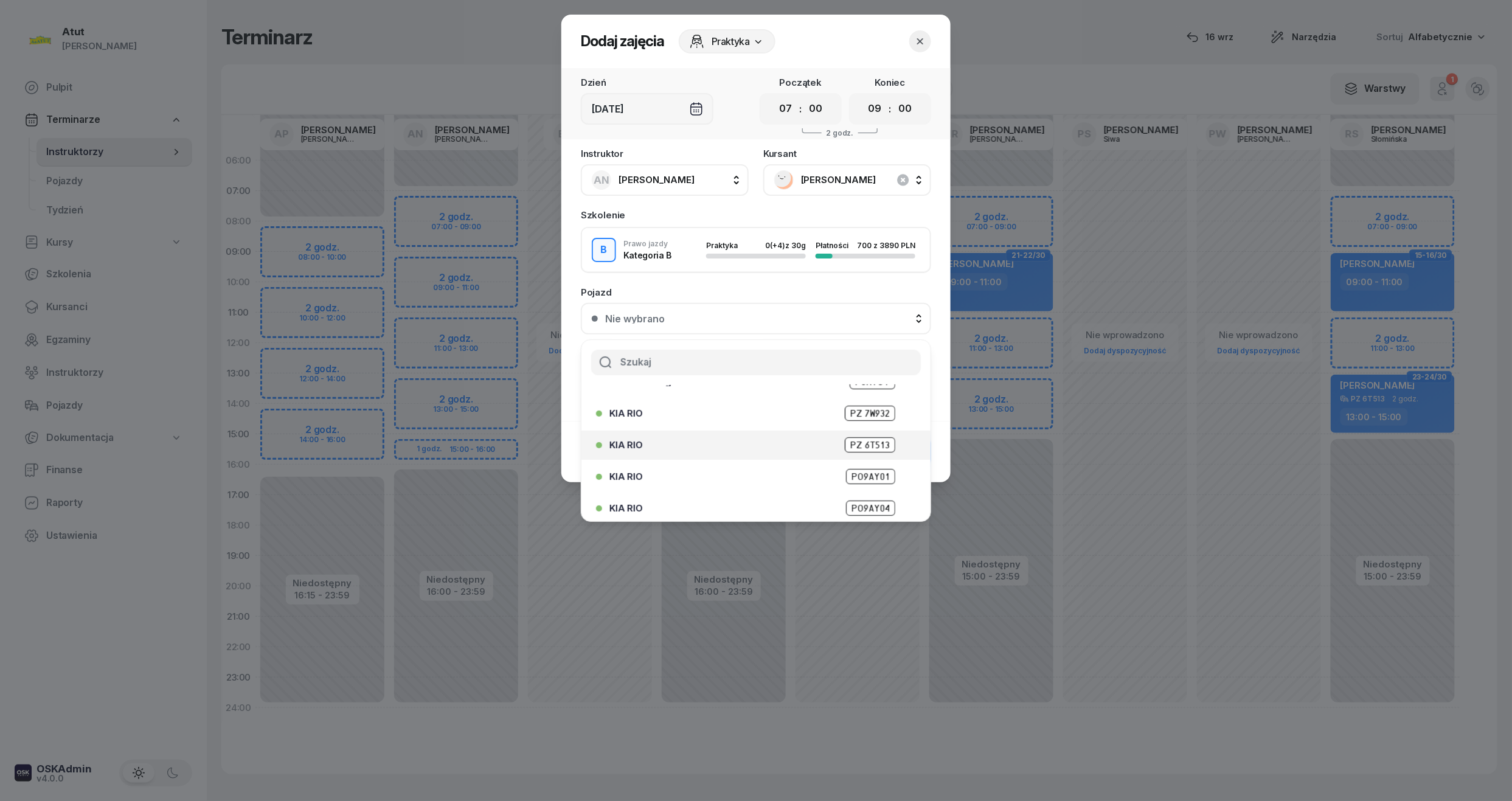
scroll to position [151, 0]
click at [840, 431] on div "KIA RIO PO9AY01" at bounding box center [752, 441] width 313 height 20
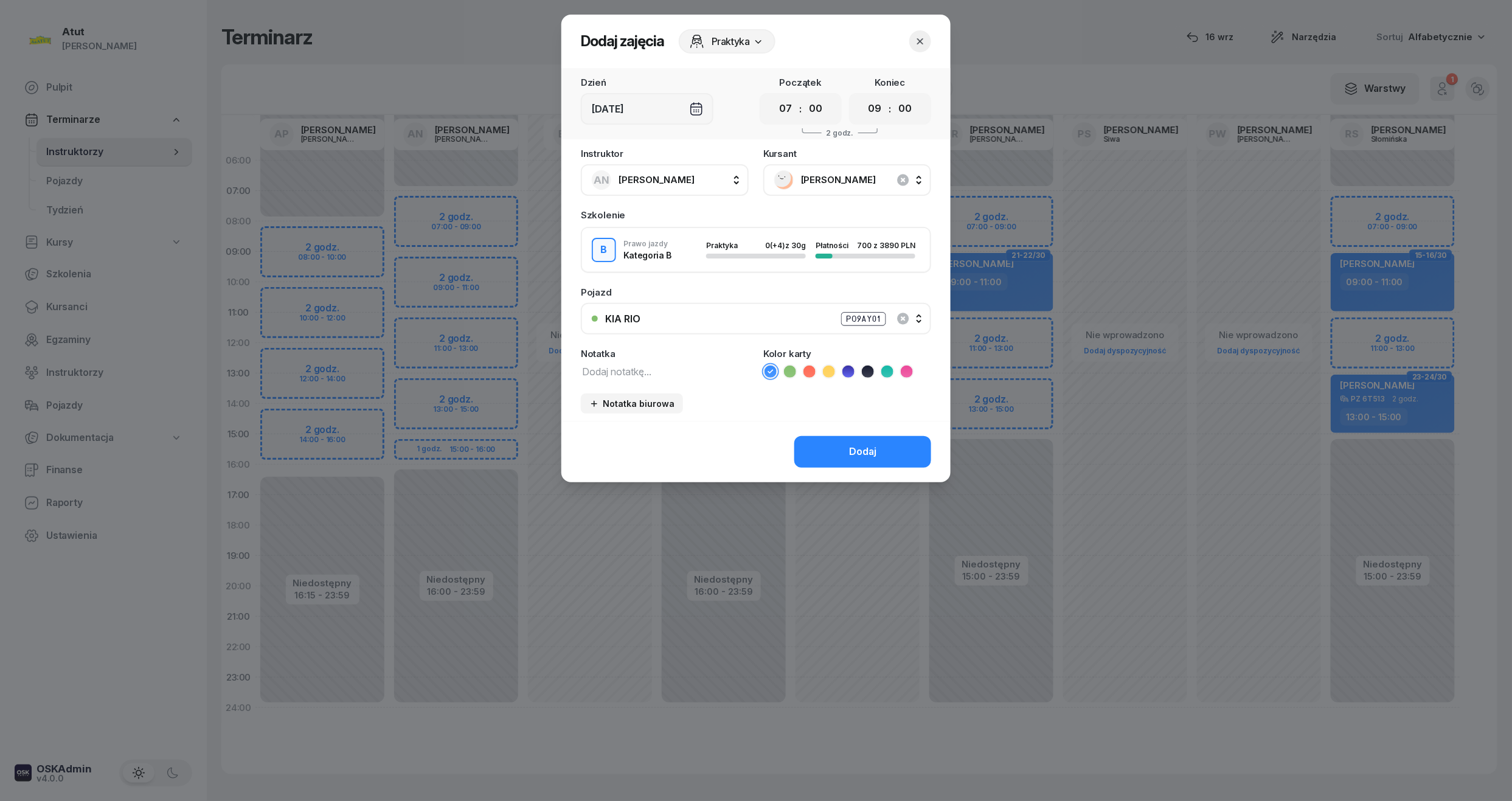
click at [842, 468] on div "Dodaj" at bounding box center [756, 452] width 389 height 62
click at [895, 444] on button "Dodaj" at bounding box center [863, 452] width 137 height 32
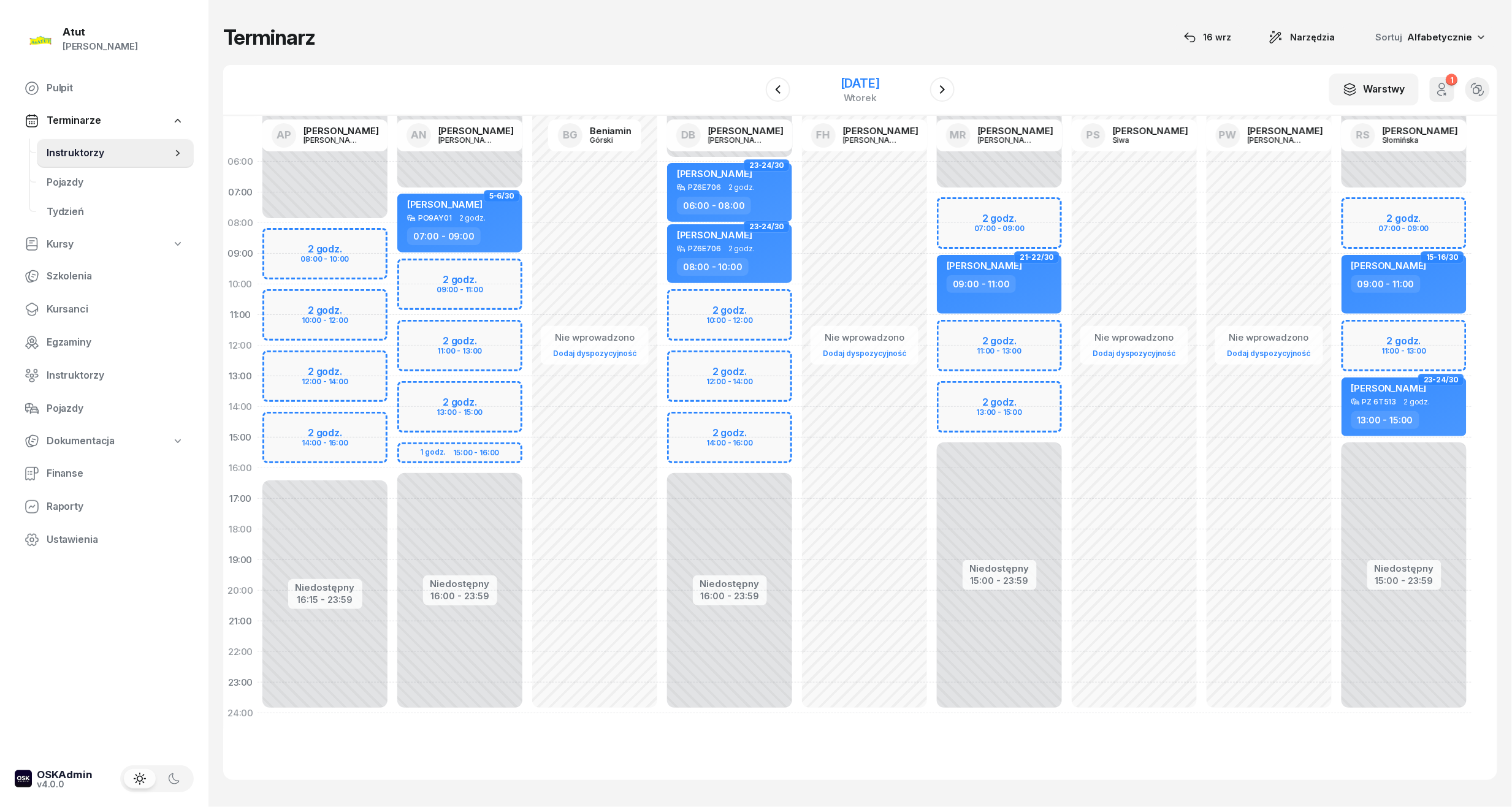
click at [861, 81] on div "[DATE]" at bounding box center [860, 83] width 40 height 12
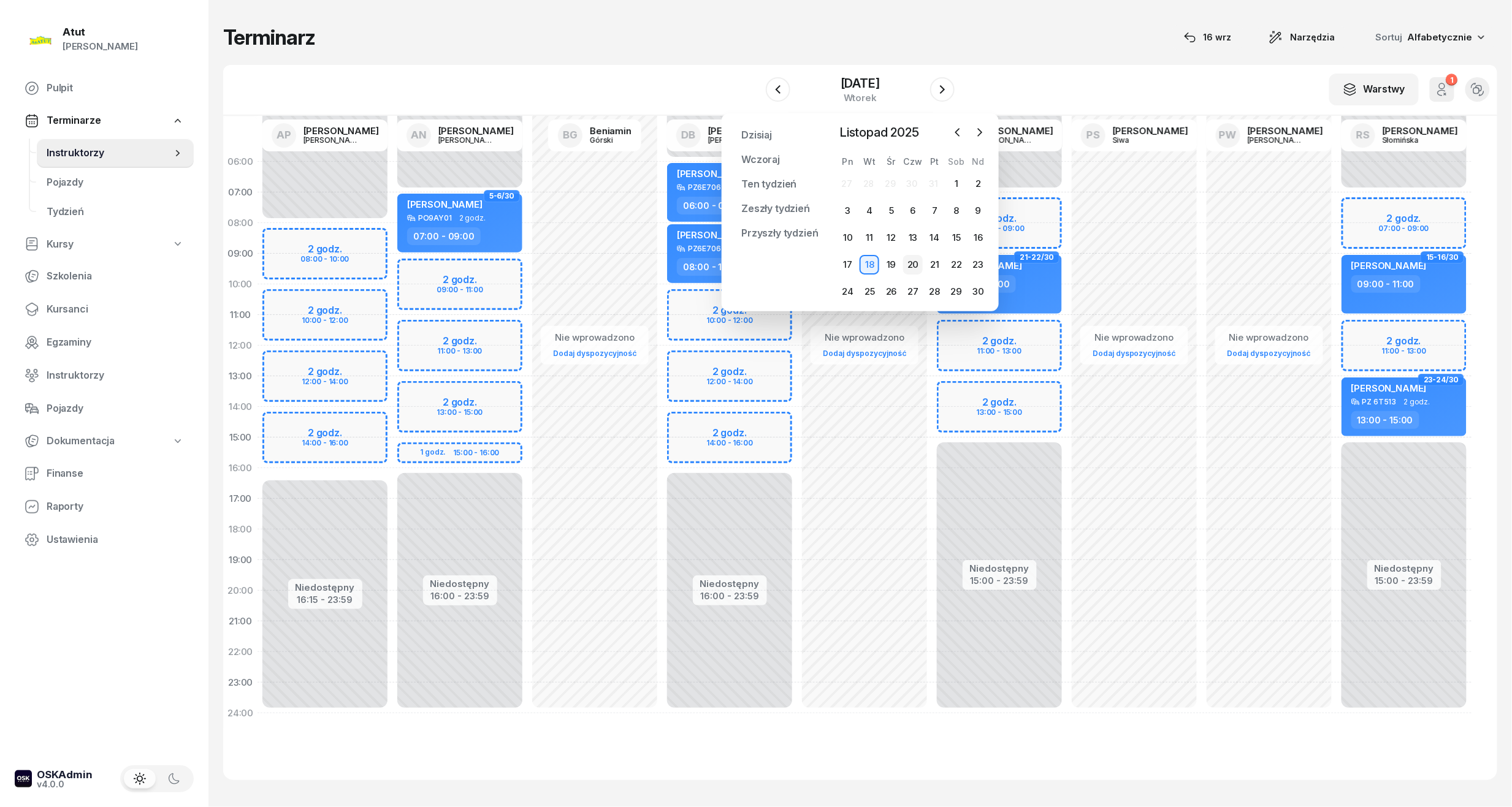
click at [913, 263] on div "20" at bounding box center [912, 264] width 20 height 20
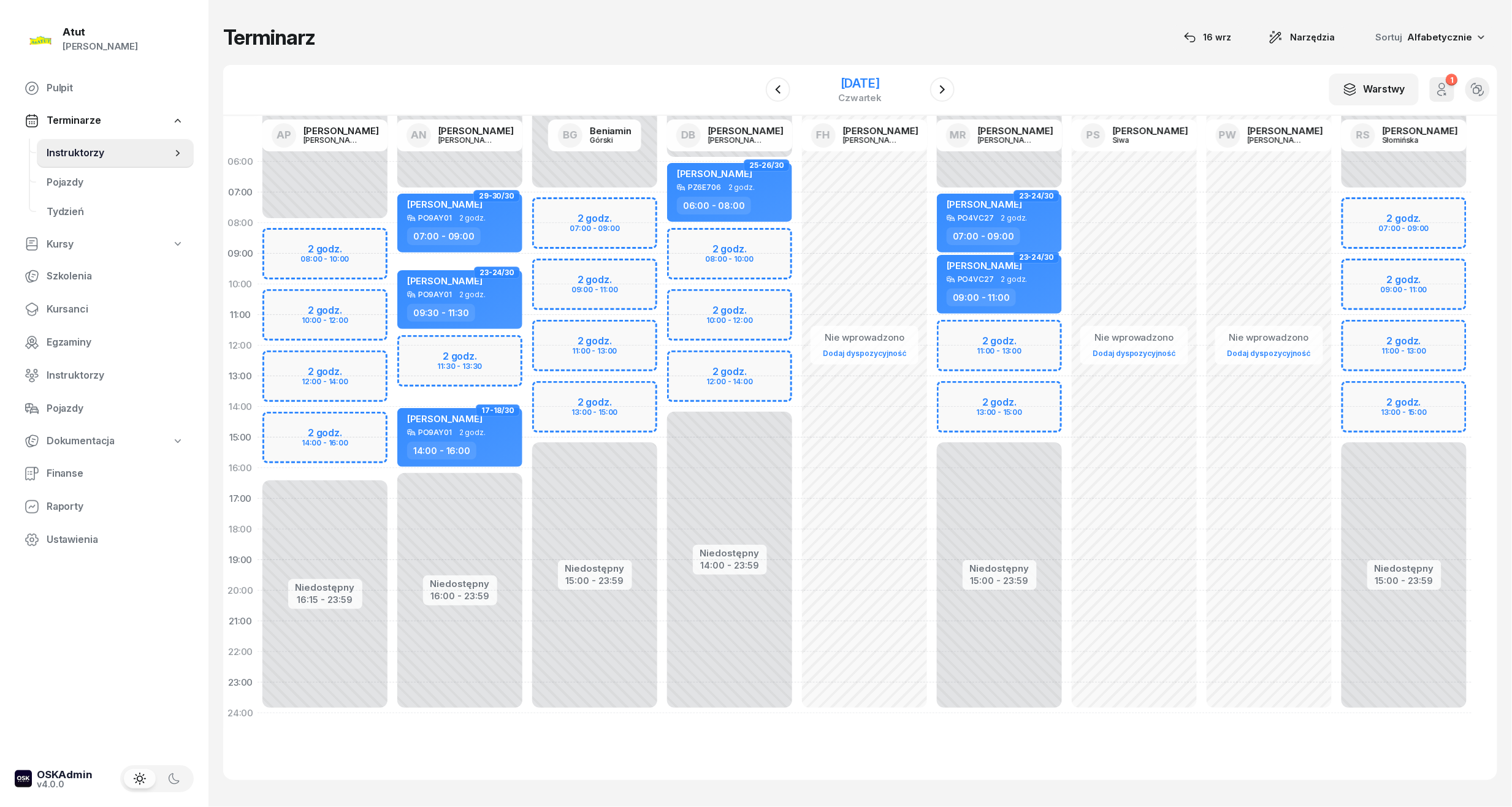
click at [843, 87] on div "[DATE]" at bounding box center [860, 83] width 43 height 12
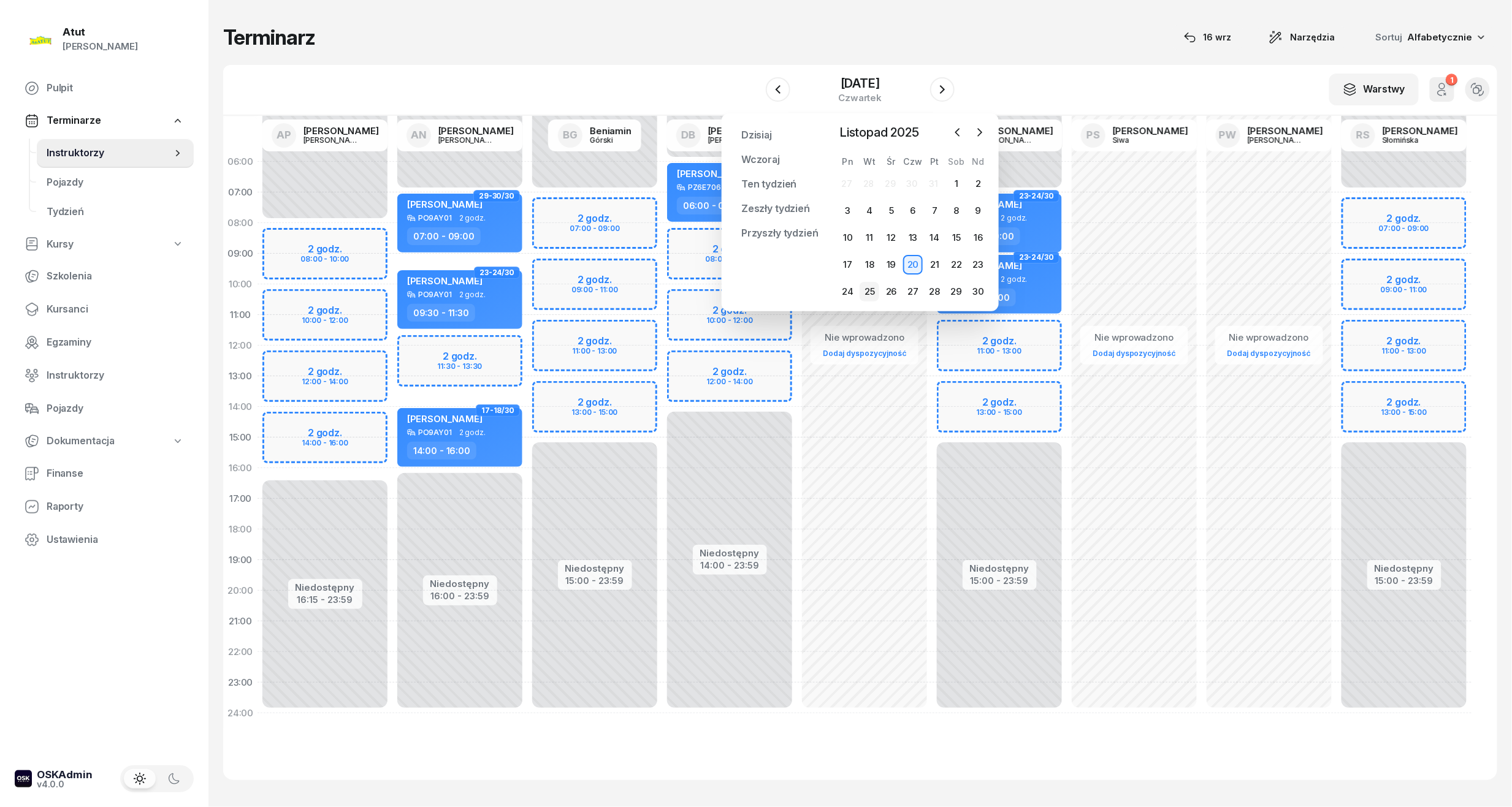
click at [870, 289] on div "25" at bounding box center [869, 291] width 20 height 20
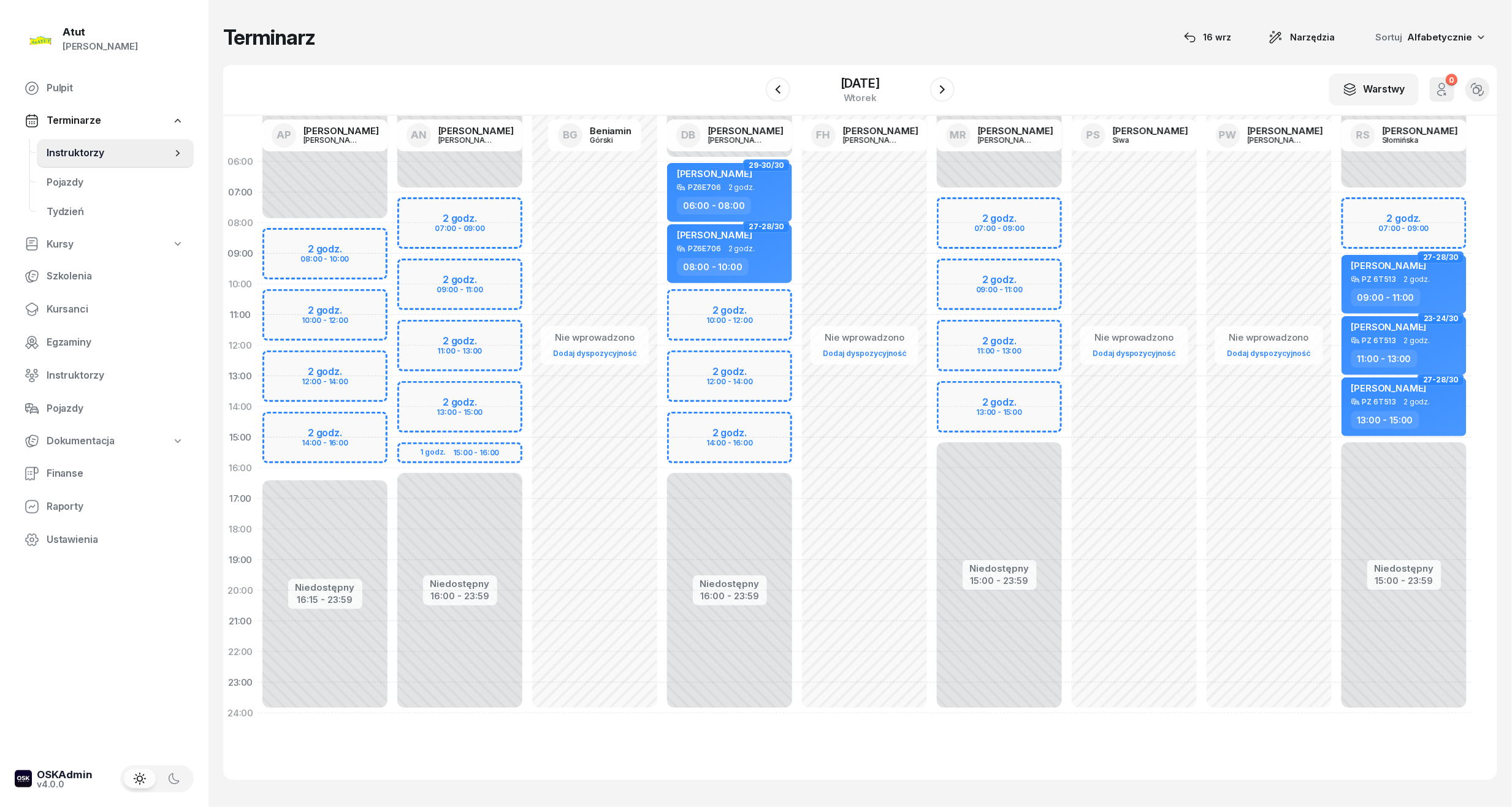
click at [489, 209] on div "Niedostępny 00:00 - 07:00 Niedostępny 16:00 - 23:59 2 godz. 07:00 - 09:00 2 god…" at bounding box center [459, 437] width 135 height 583
select select "07"
select select "09"
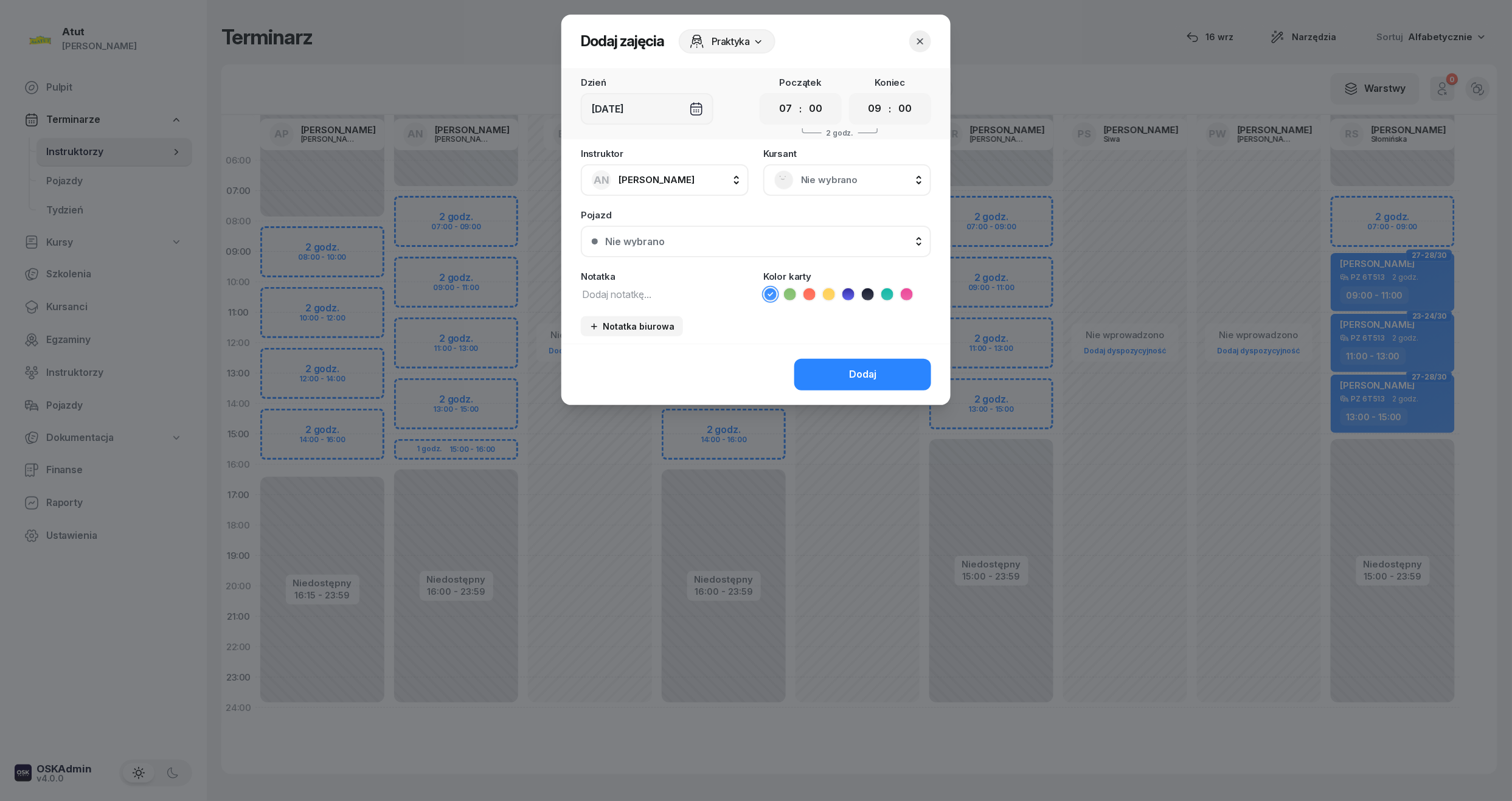
click at [810, 193] on div "Nie wybrano" at bounding box center [847, 181] width 167 height 32
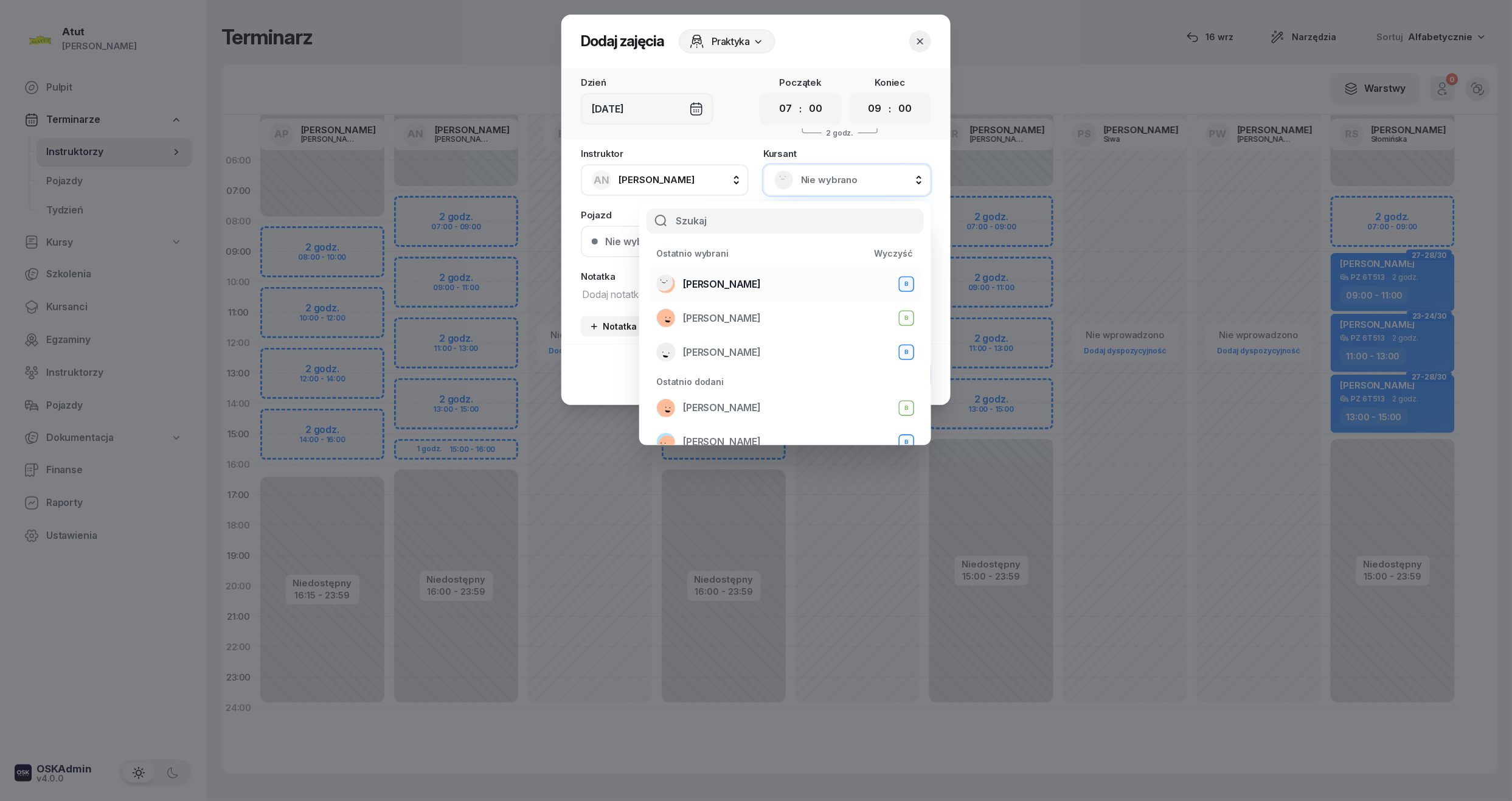
click at [743, 277] on span "Natalia Domagała" at bounding box center [721, 284] width 78 height 16
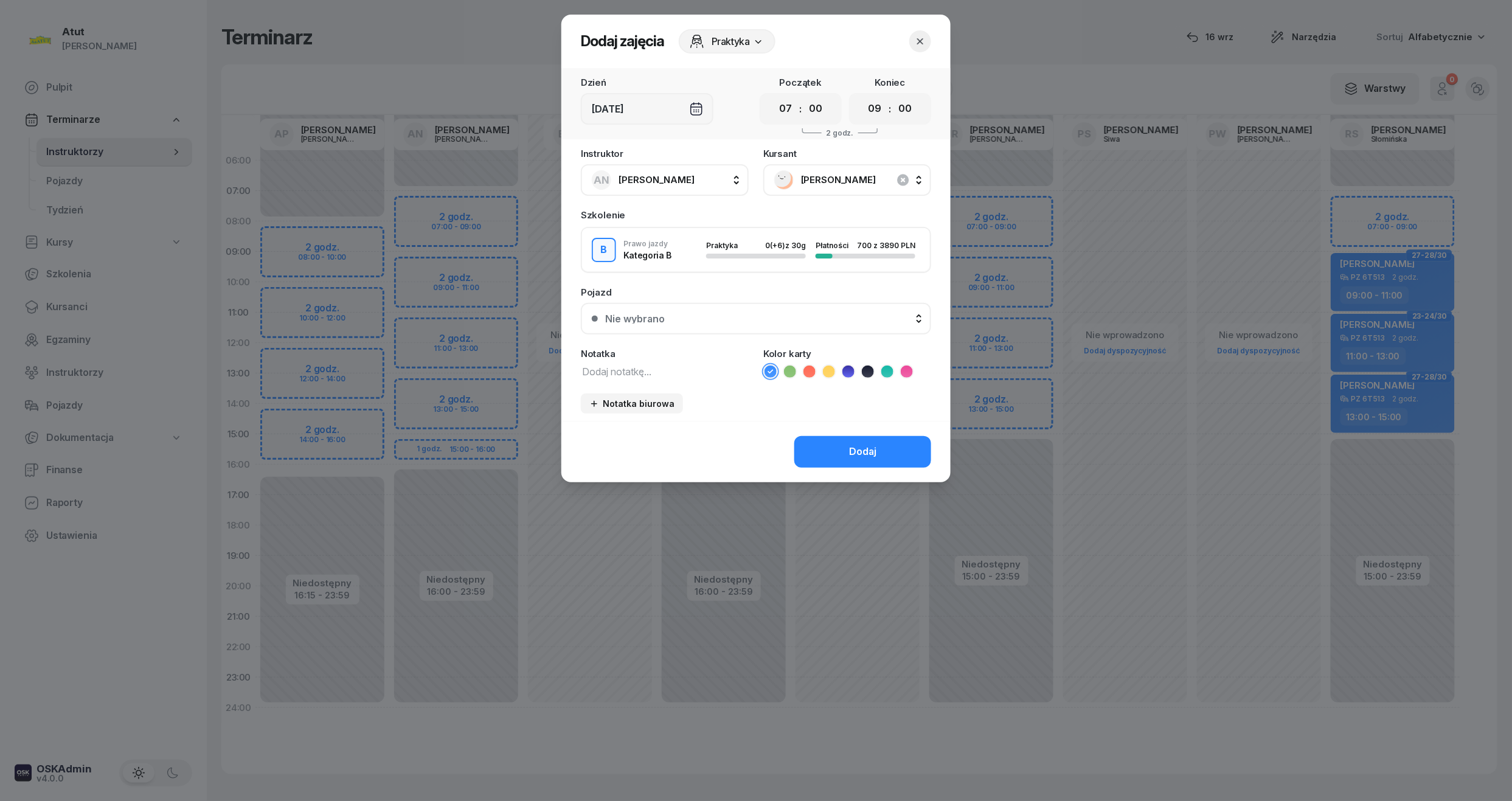
click at [649, 323] on button "Nie wybrano" at bounding box center [756, 319] width 350 height 32
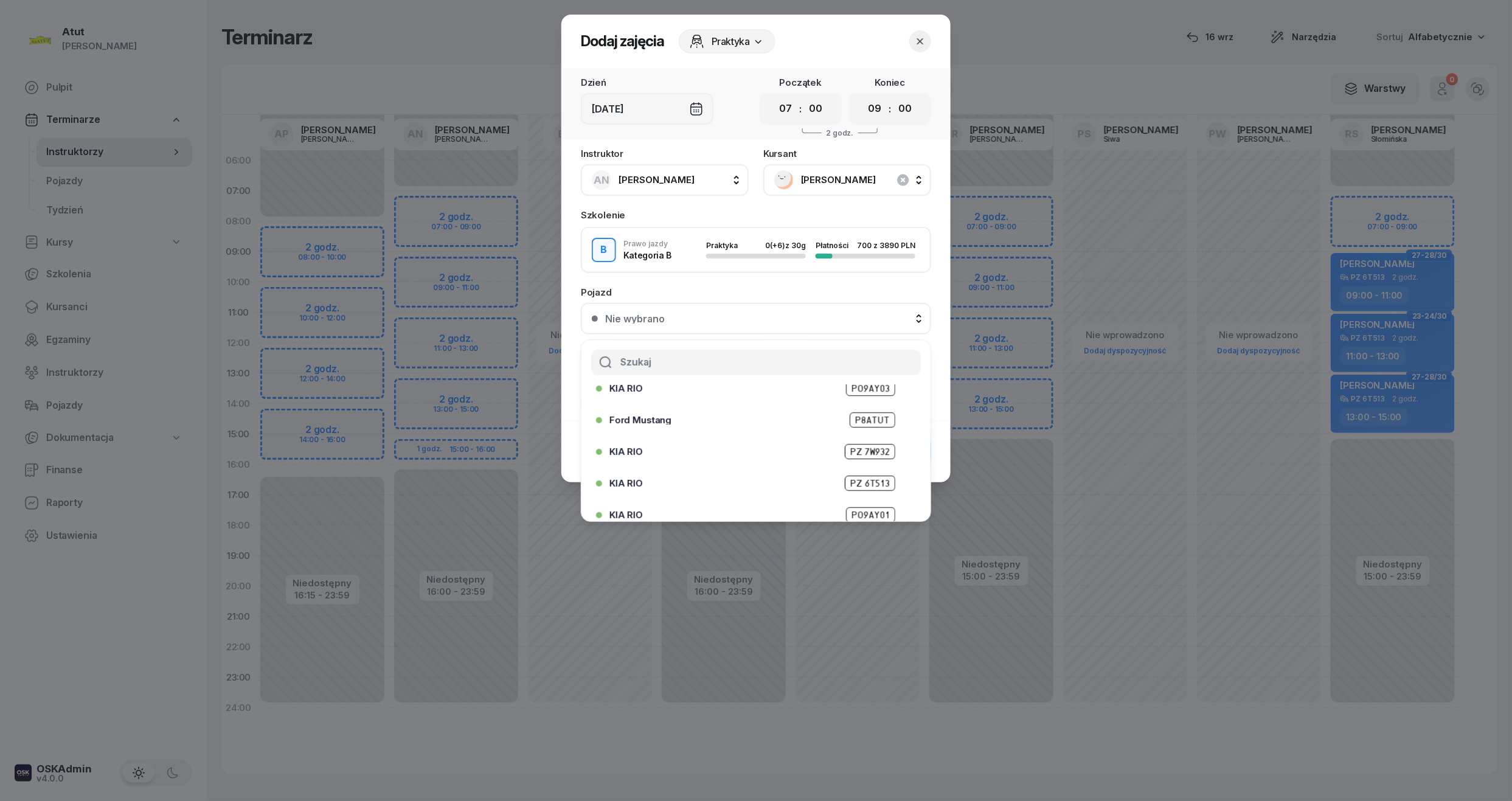
scroll to position [151, 0]
click at [864, 436] on span "PO9AY01" at bounding box center [870, 441] width 50 height 15
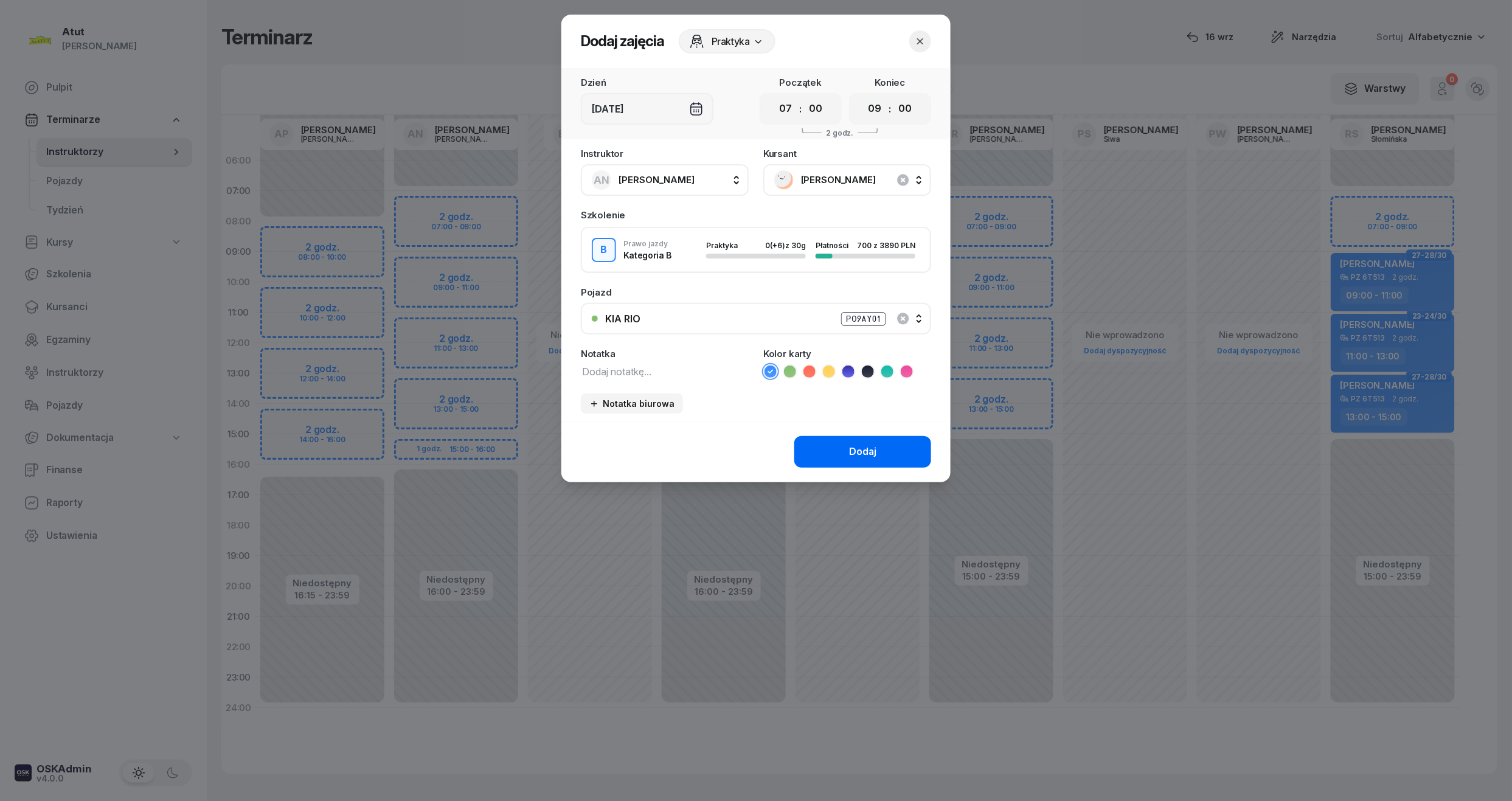
click at [869, 444] on div "Dodaj" at bounding box center [862, 452] width 27 height 16
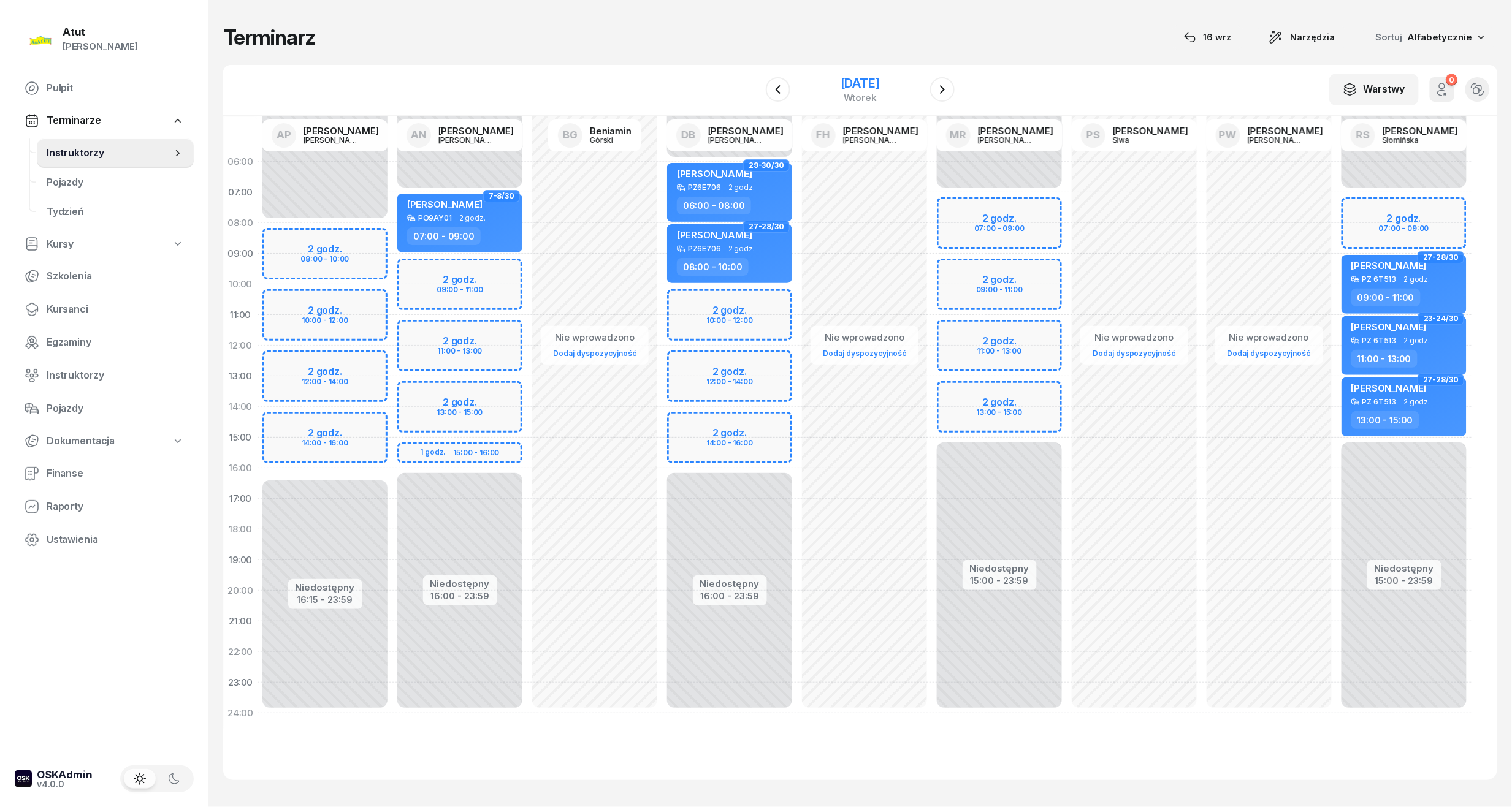
click at [859, 81] on div "[DATE]" at bounding box center [860, 83] width 40 height 12
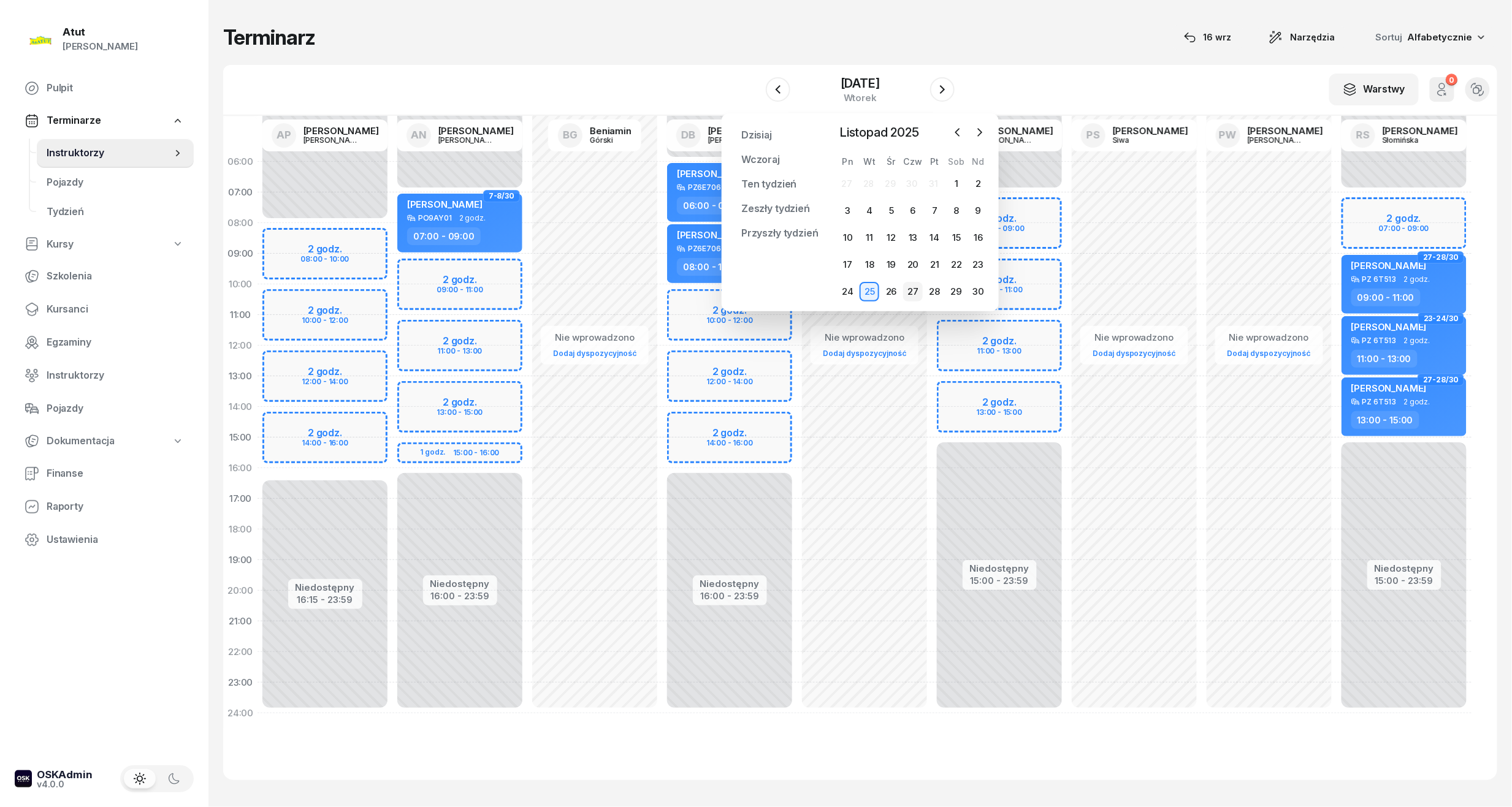
click at [918, 294] on div "27" at bounding box center [912, 291] width 20 height 20
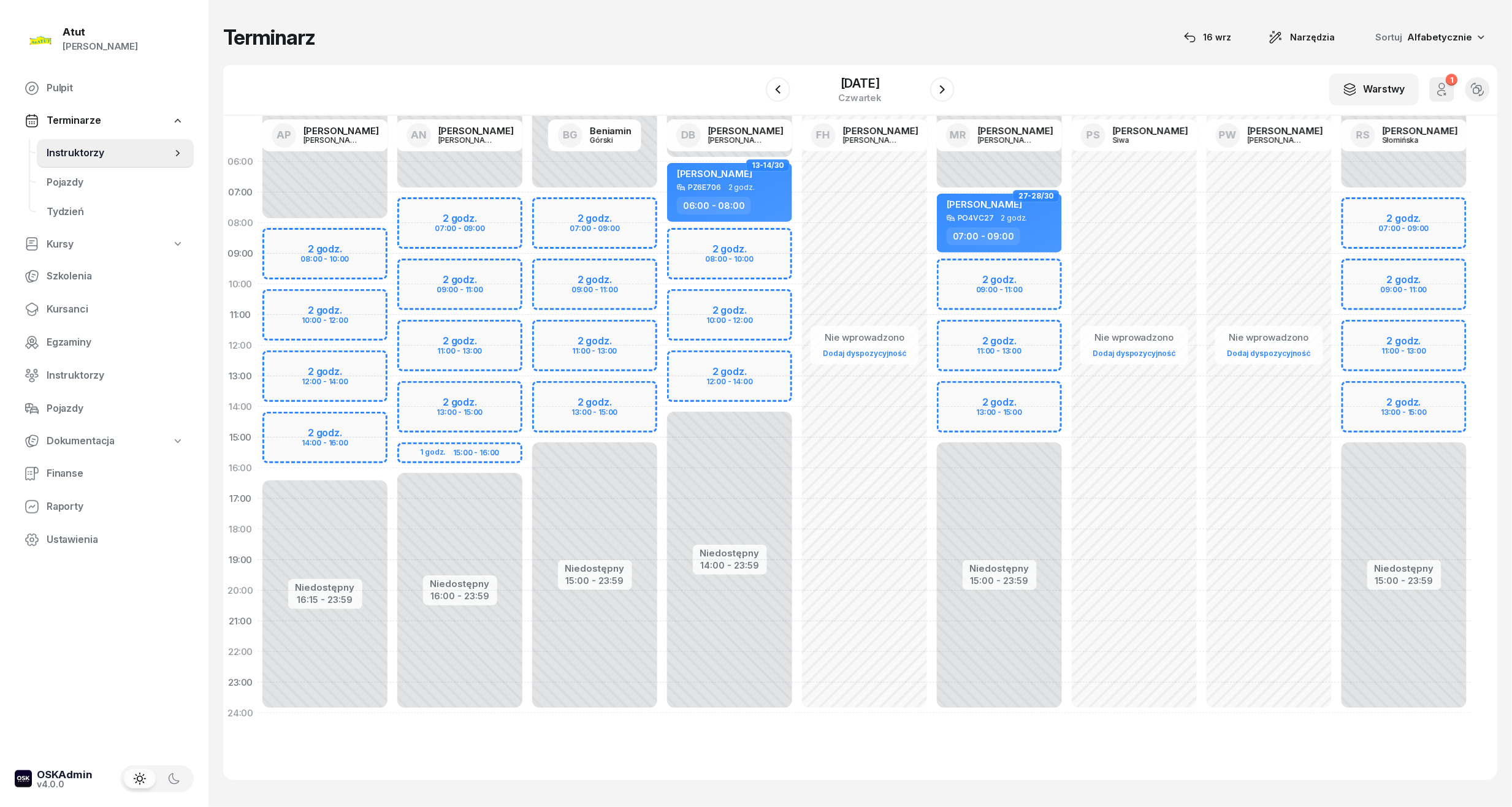
click at [449, 232] on div "Niedostępny 00:00 - 07:00 Niedostępny 16:00 - 23:59 2 godz. 07:00 - 09:00 2 god…" at bounding box center [459, 437] width 135 height 583
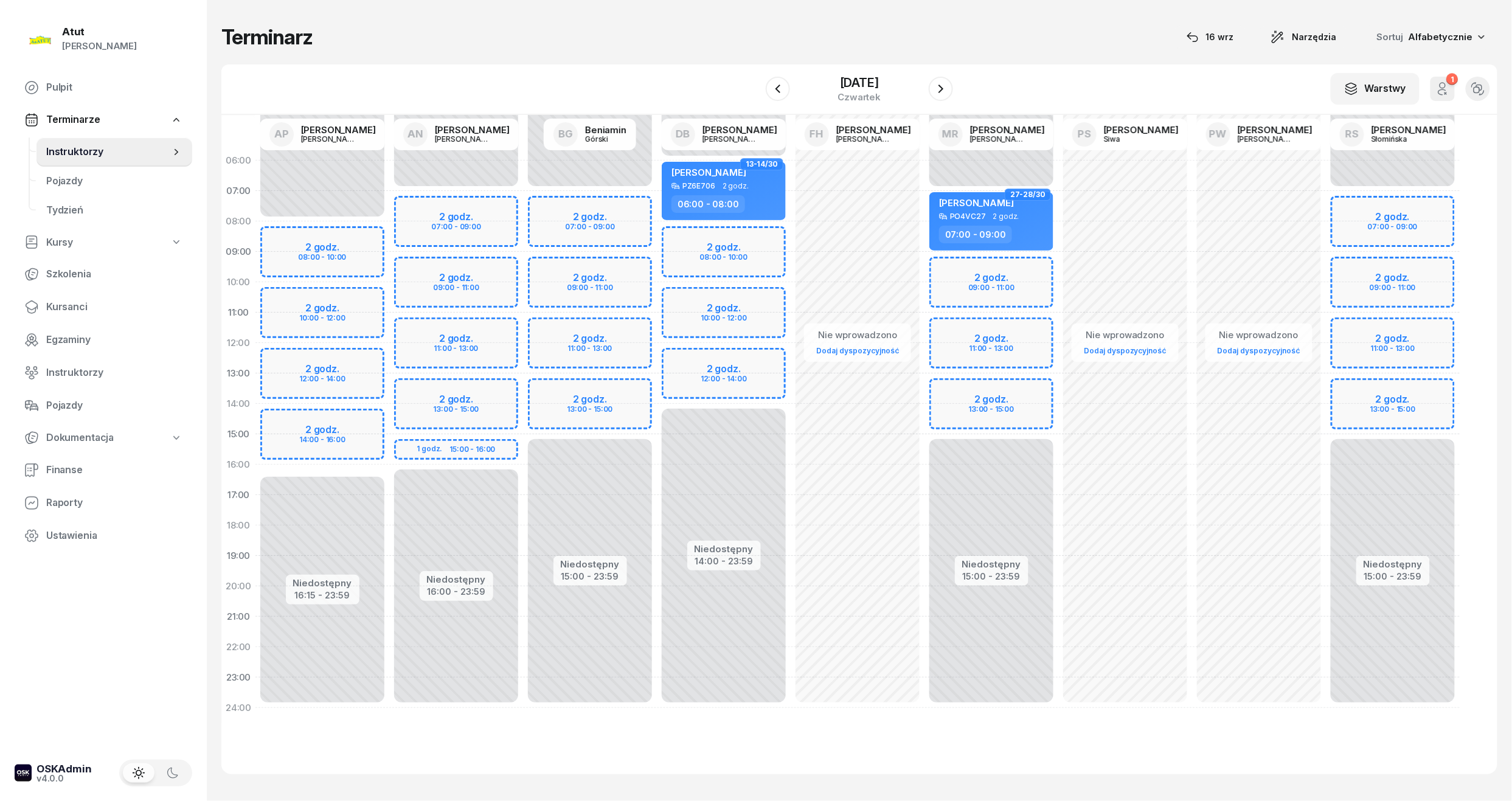
select select "08"
select select "10"
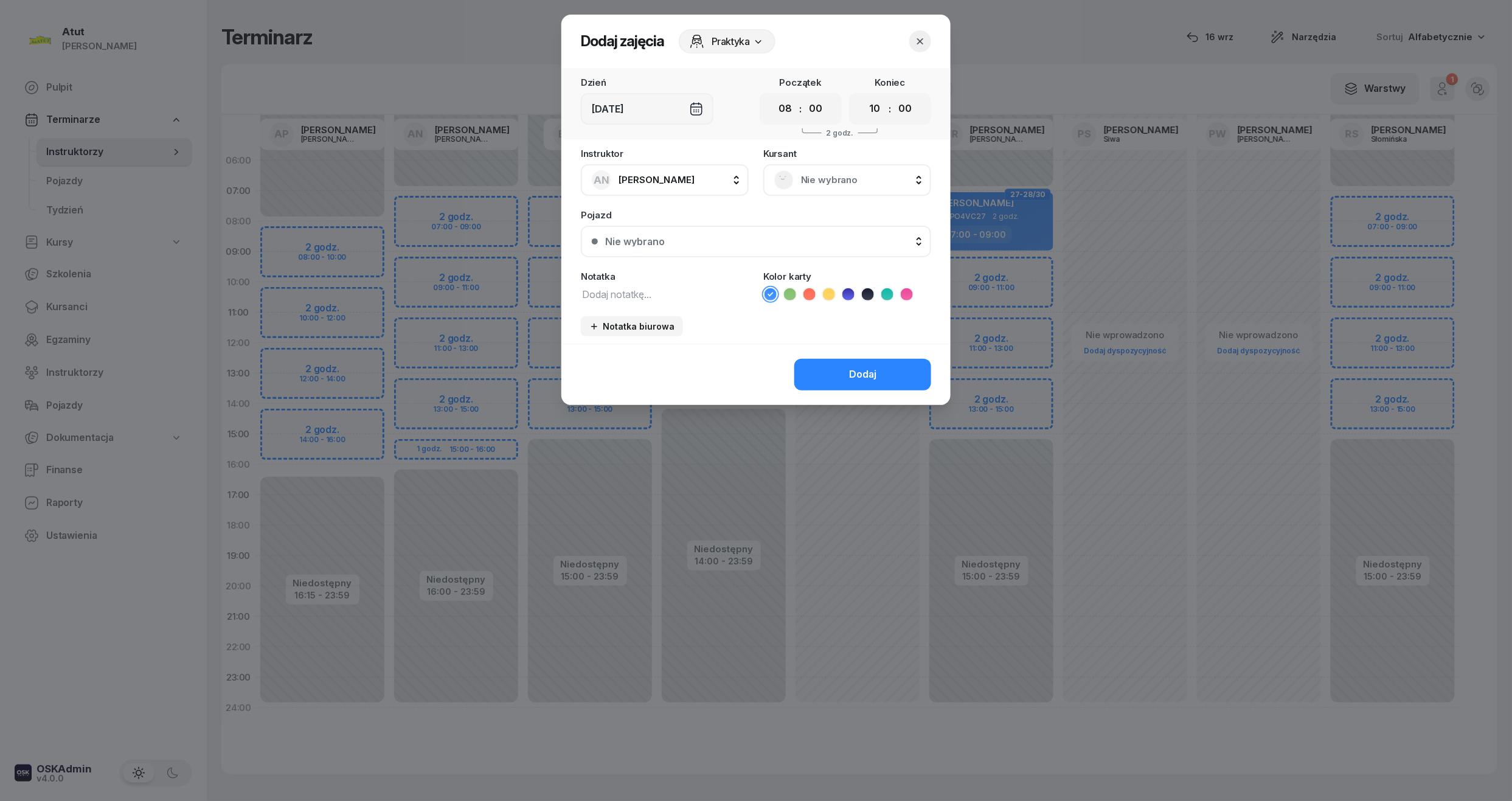
click at [828, 173] on span "Nie wybrano" at bounding box center [860, 180] width 119 height 16
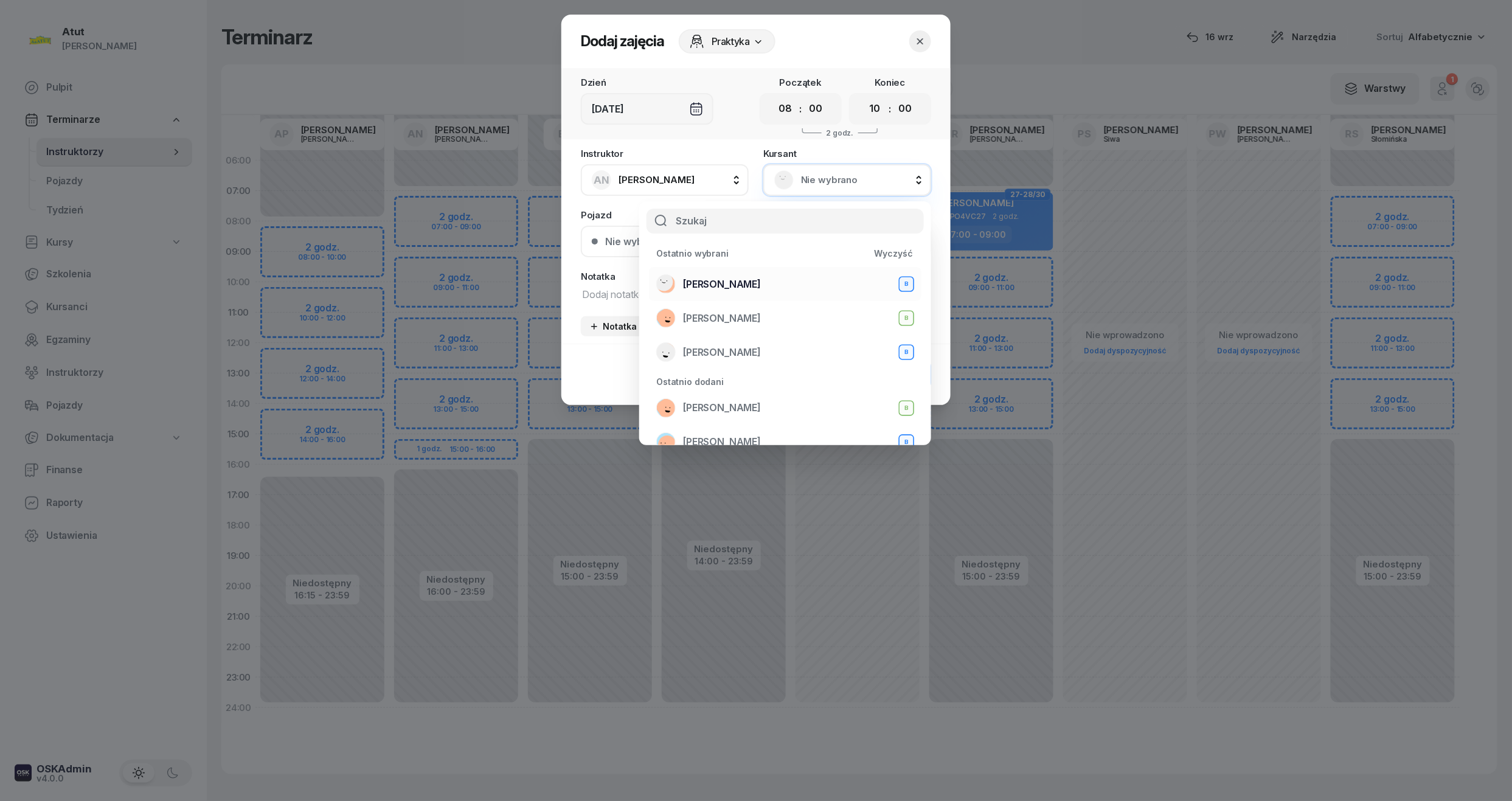
click at [723, 283] on span "Natalia Domagała" at bounding box center [721, 284] width 78 height 16
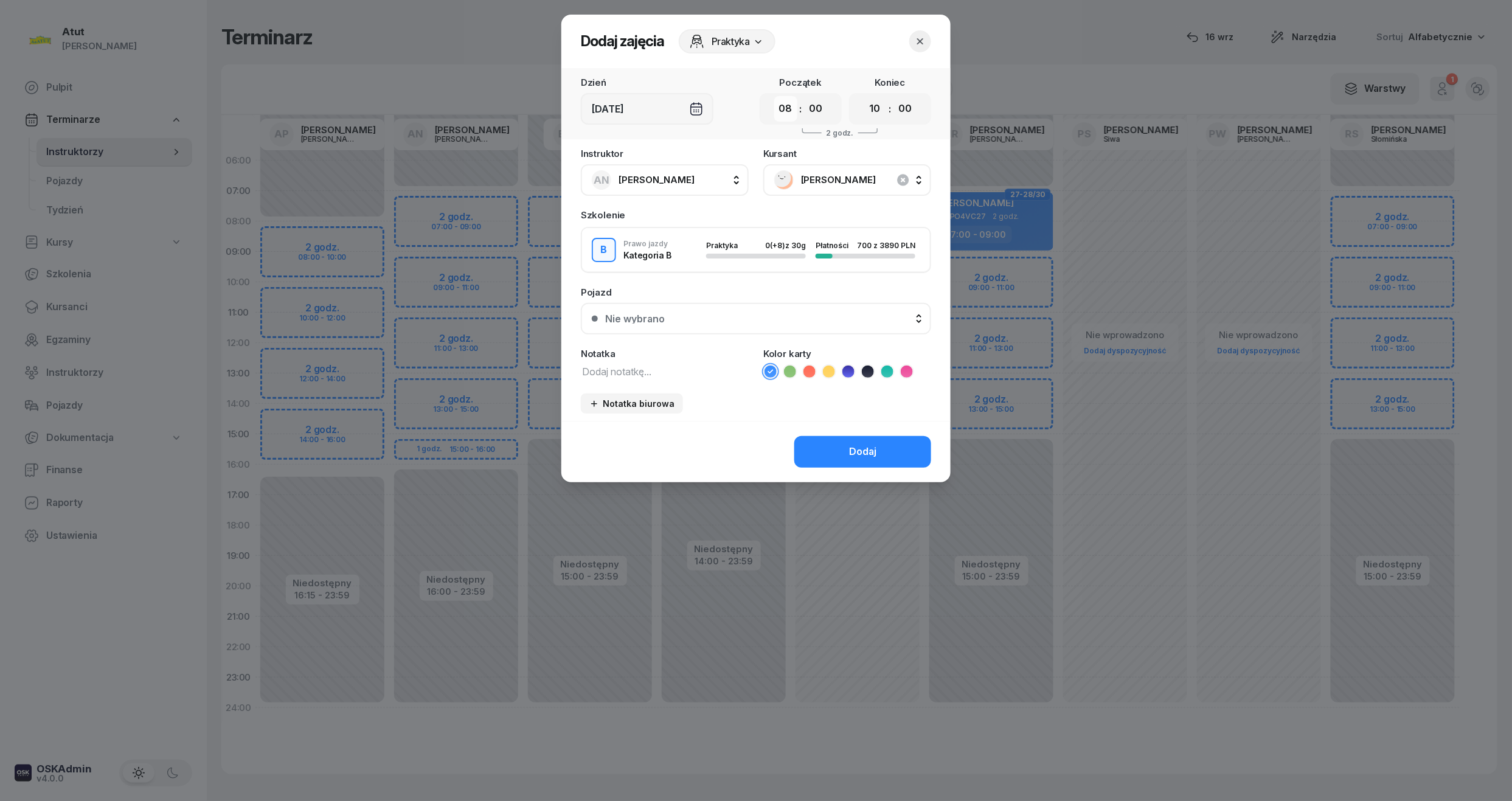
click at [788, 109] on select "00 01 02 03 04 05 06 07 08 09 10 11 12 13 14 15 16 17 18 19 20 21 22 23" at bounding box center [785, 109] width 23 height 25
select select "07"
click at [774, 96] on select "00 01 02 03 04 05 06 07 08 09 10 11 12 13 14 15 16 17 18 19 20 21 22 23" at bounding box center [785, 109] width 23 height 25
click at [874, 105] on select "00 01 02 03 04 05 06 07 08 09 10 11 12 13 14 15 16 17 18 19 20 21 22 23" at bounding box center [875, 109] width 23 height 25
select select "09"
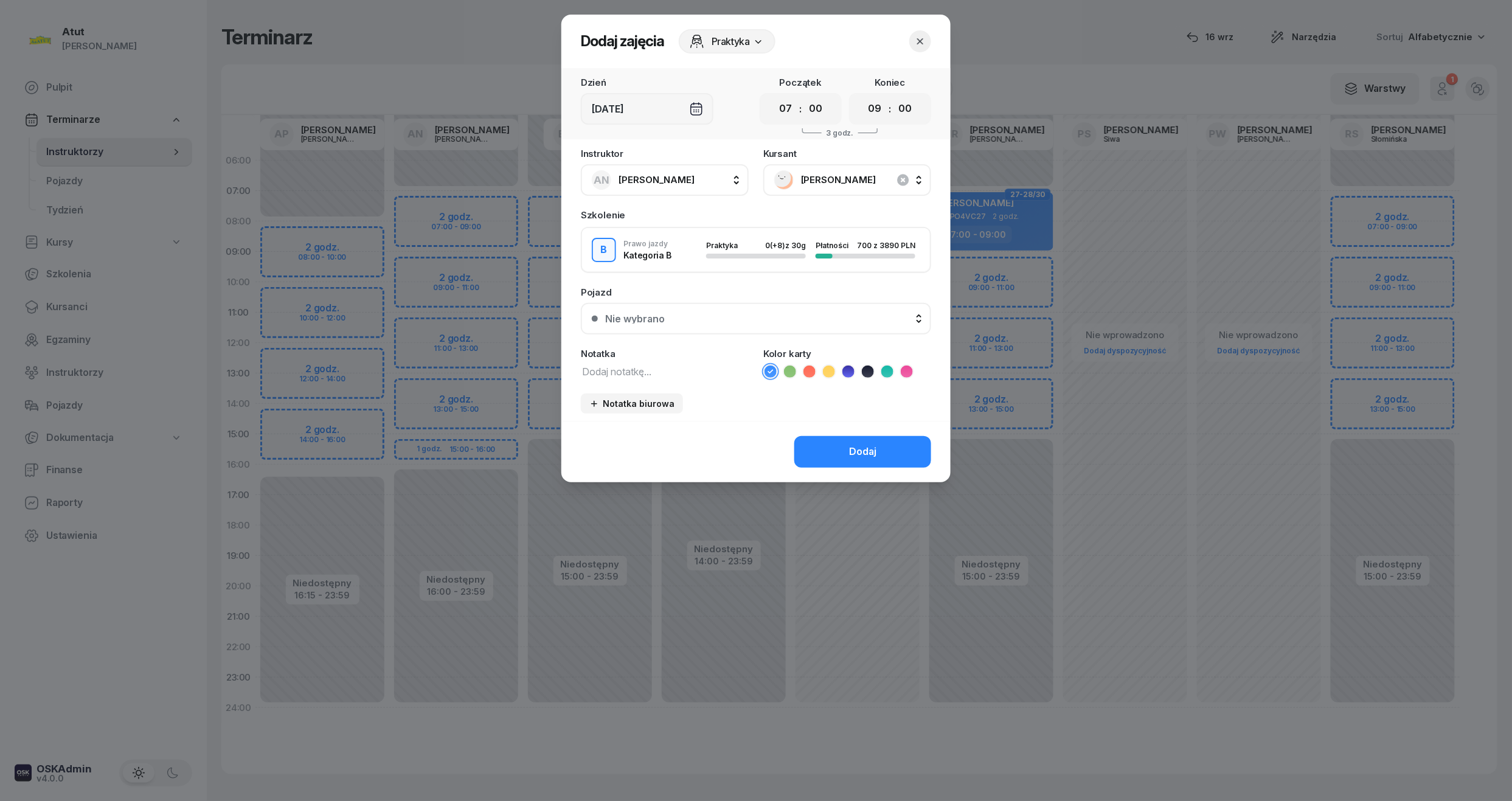
click at [864, 96] on select "00 01 02 03 04 05 06 07 08 09 10 11 12 13 14 15 16 17 18 19 20 21 22 23" at bounding box center [875, 109] width 23 height 25
click at [717, 320] on div "Nie wybrano" at bounding box center [763, 318] width 315 height 9
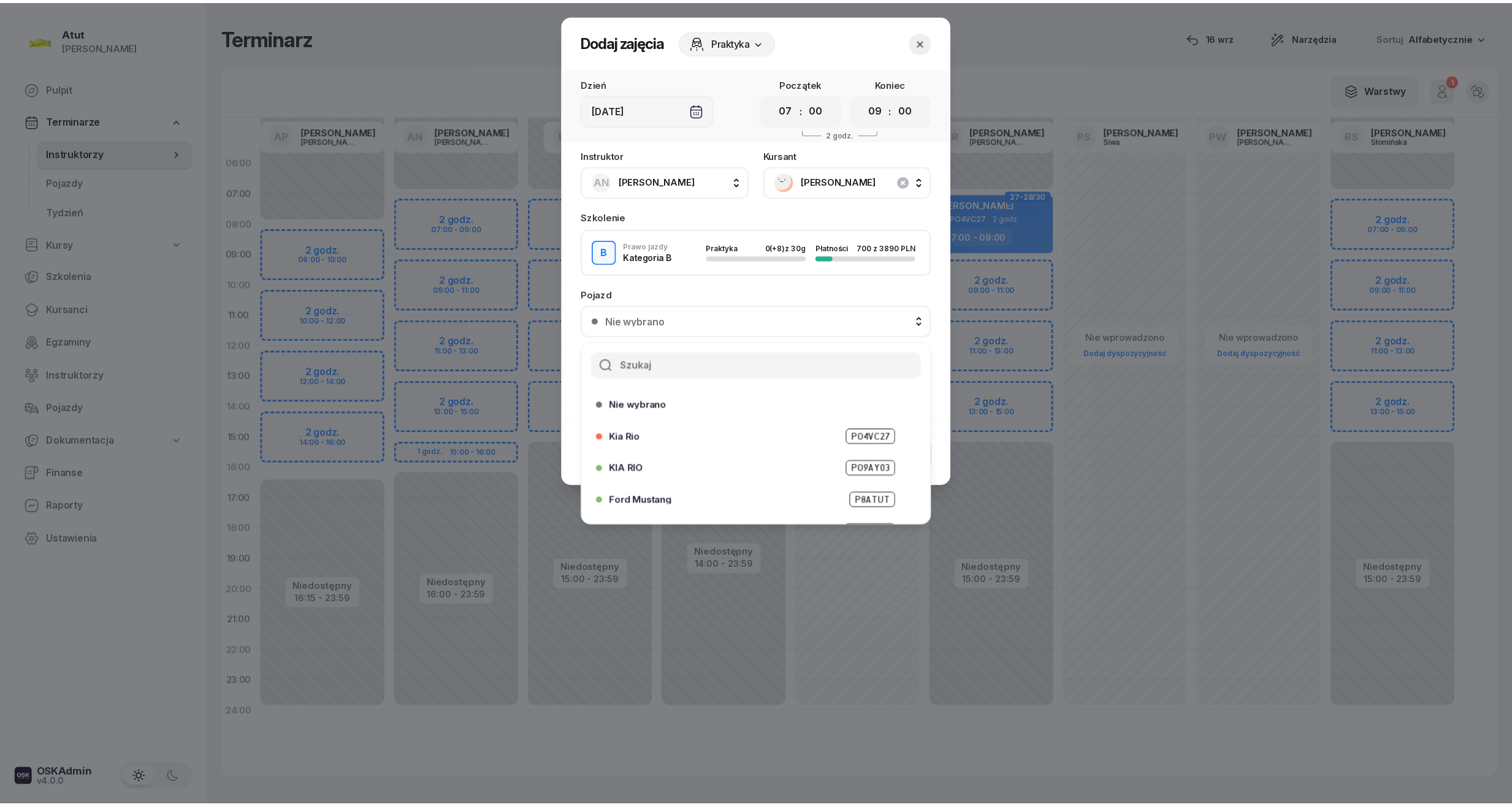
scroll to position [152, 0]
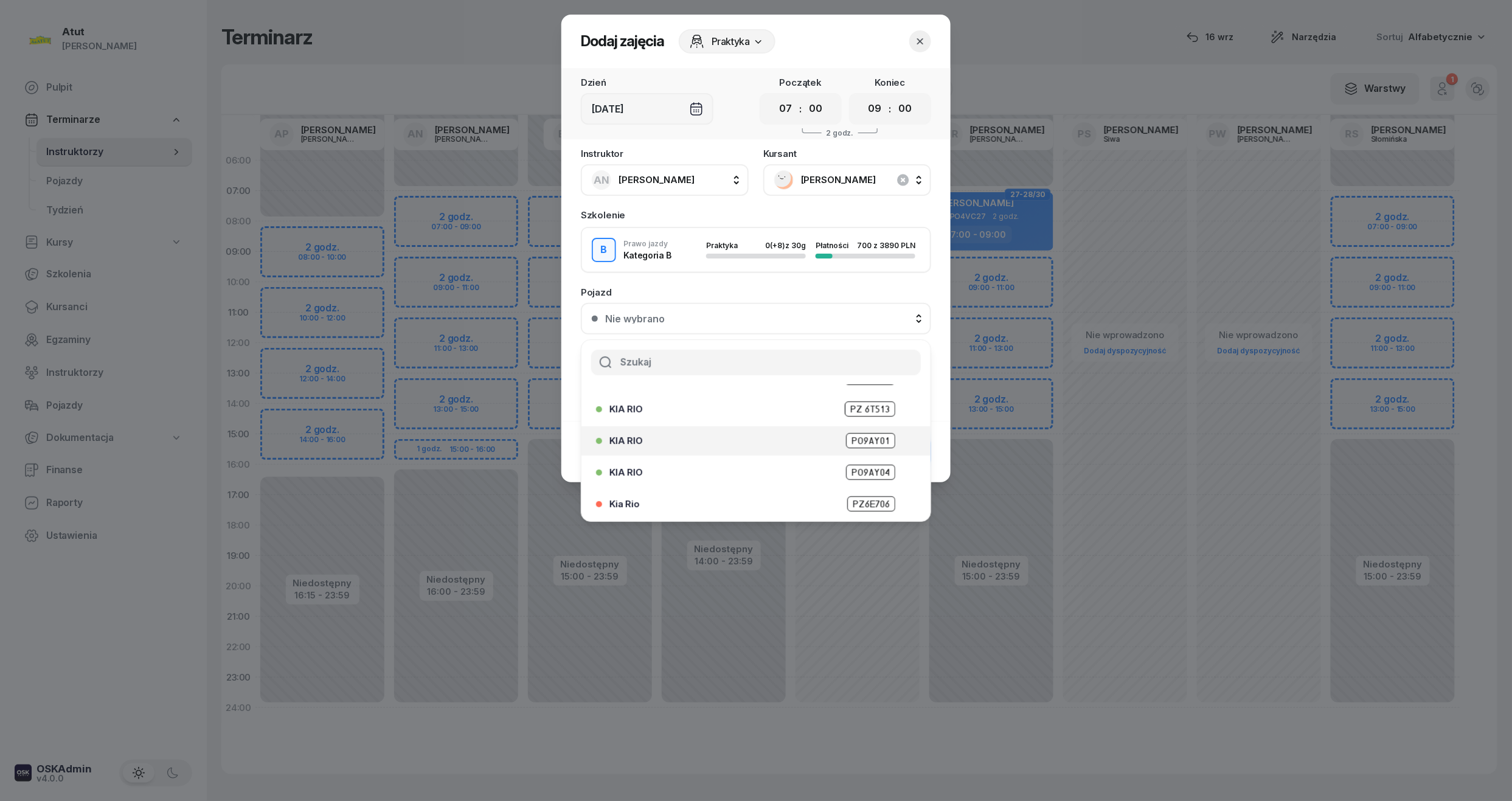
click at [854, 439] on span "PO9AY01" at bounding box center [870, 441] width 50 height 15
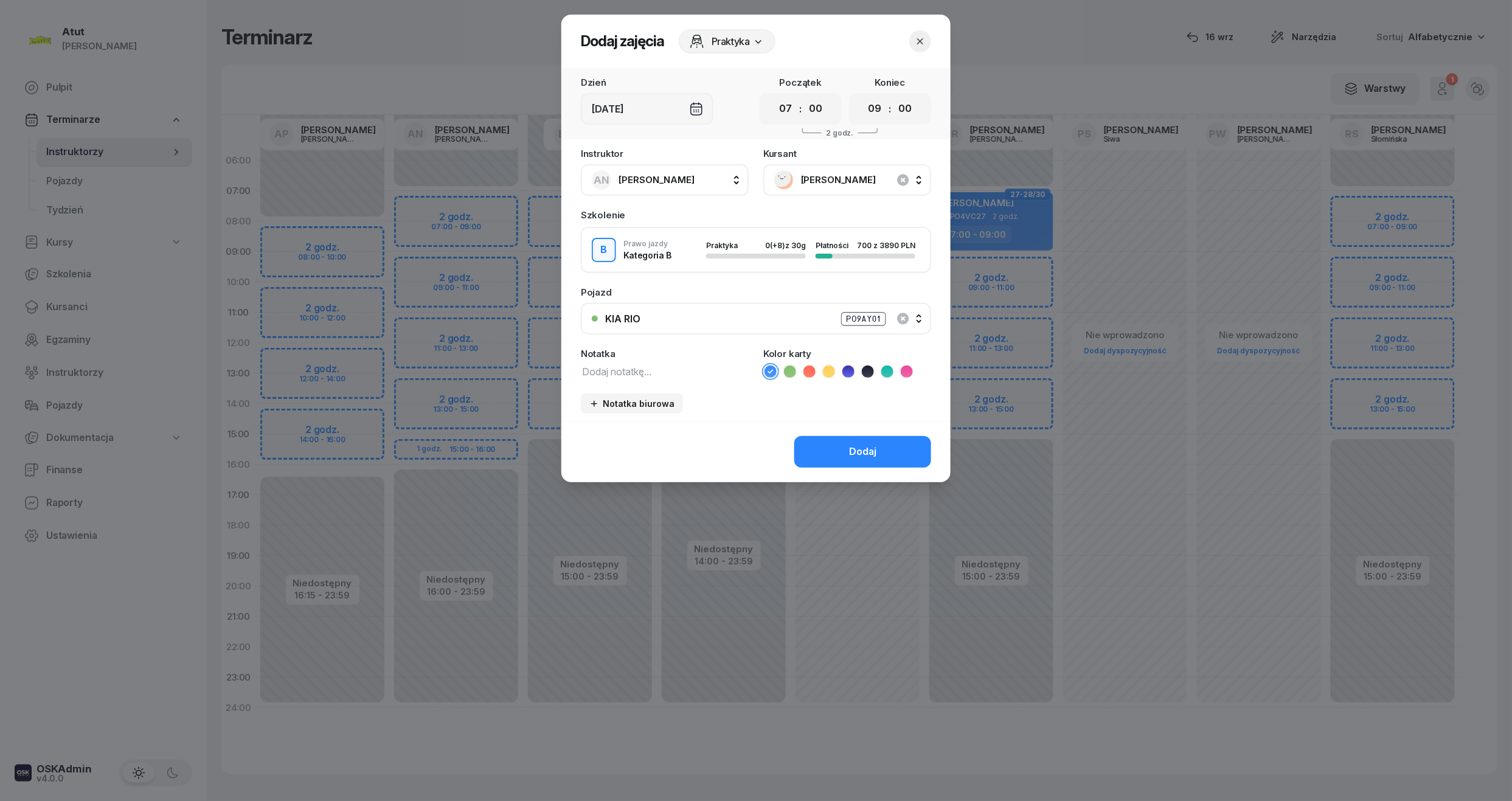
click at [852, 451] on div "Dodaj" at bounding box center [862, 452] width 27 height 16
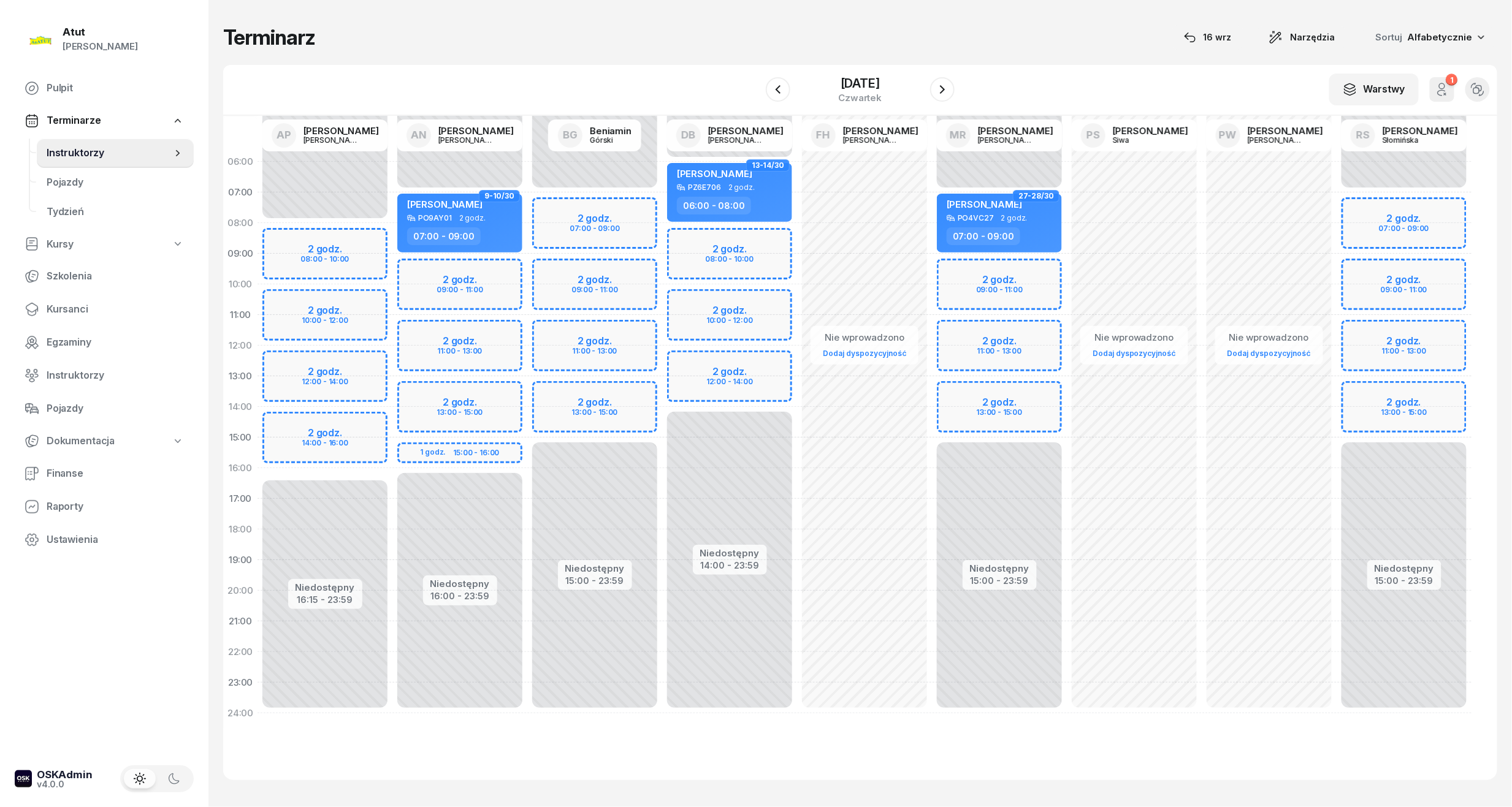
click at [890, 69] on div "W Wybierz AP Adam Pytlak AN Artur Nowakowski BG Beniamin Górski DB Dariusz Bańk…" at bounding box center [860, 91] width 1274 height 51
click at [882, 77] on div "[DATE]" at bounding box center [860, 83] width 43 height 12
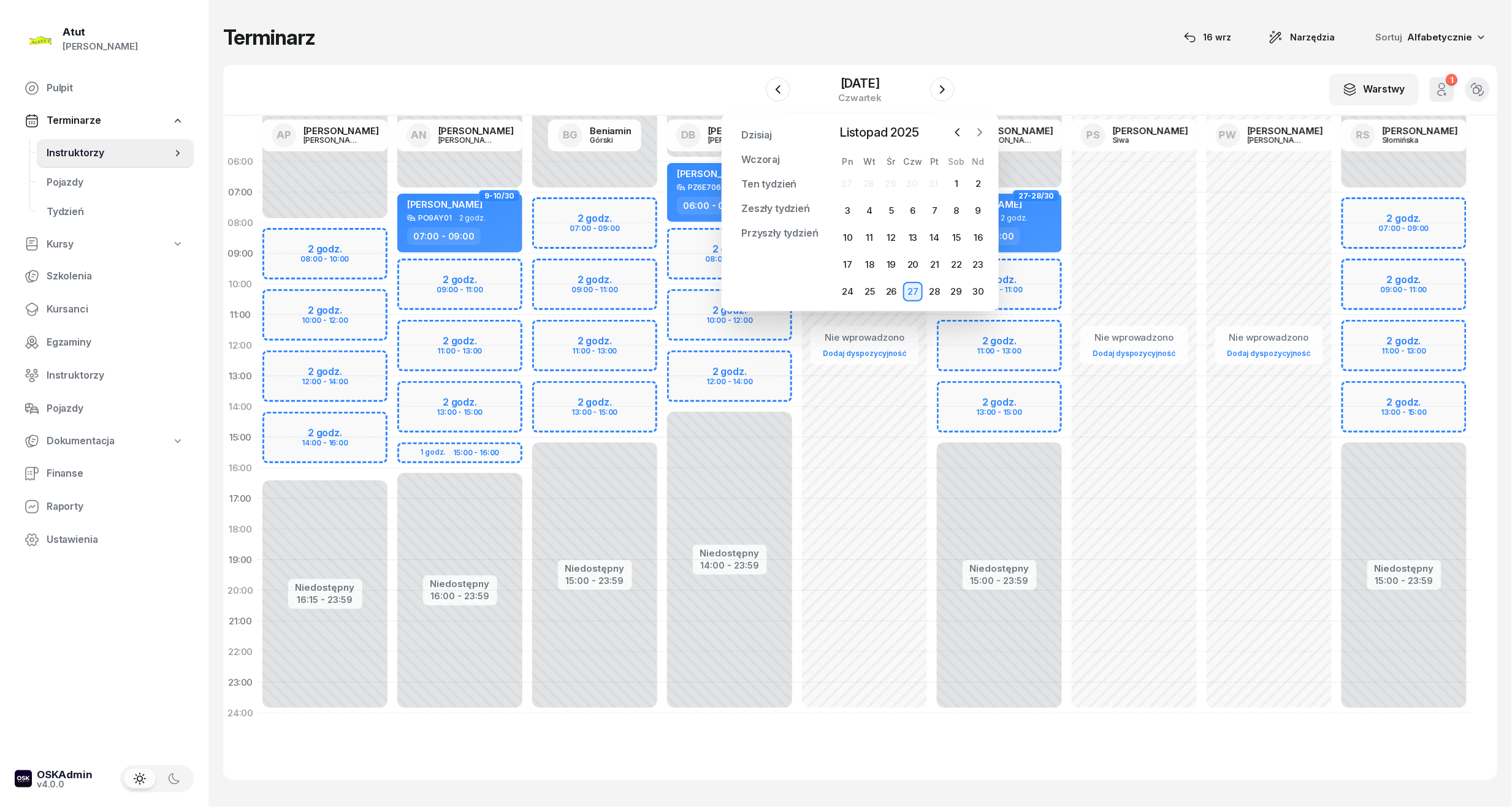
click at [975, 130] on icon "button" at bounding box center [979, 132] width 12 height 12
click at [872, 180] on div "2" at bounding box center [869, 184] width 20 height 20
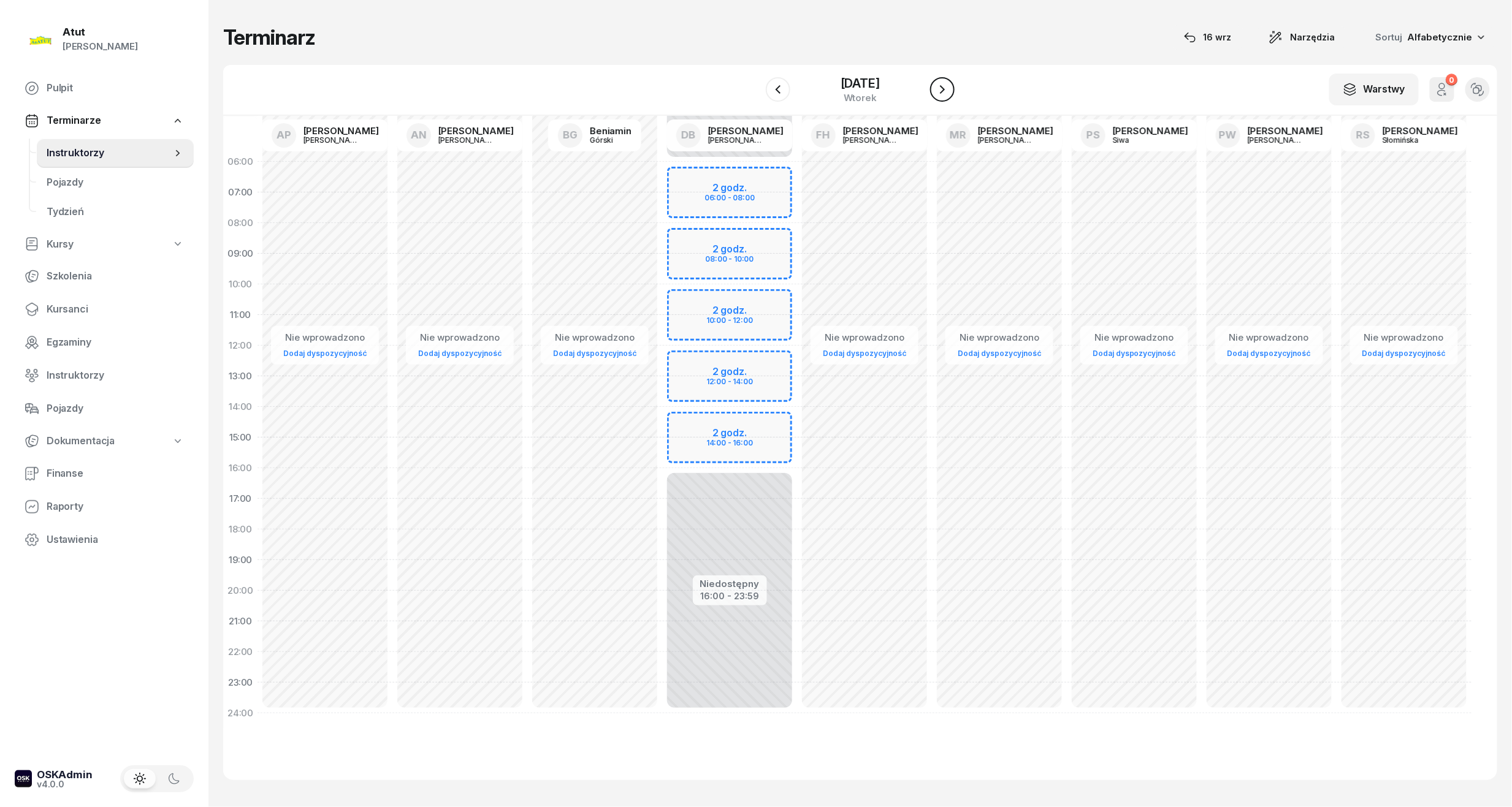
click at [944, 87] on icon "button" at bounding box center [942, 90] width 15 height 15
click at [841, 80] on div "[DATE]" at bounding box center [860, 83] width 40 height 12
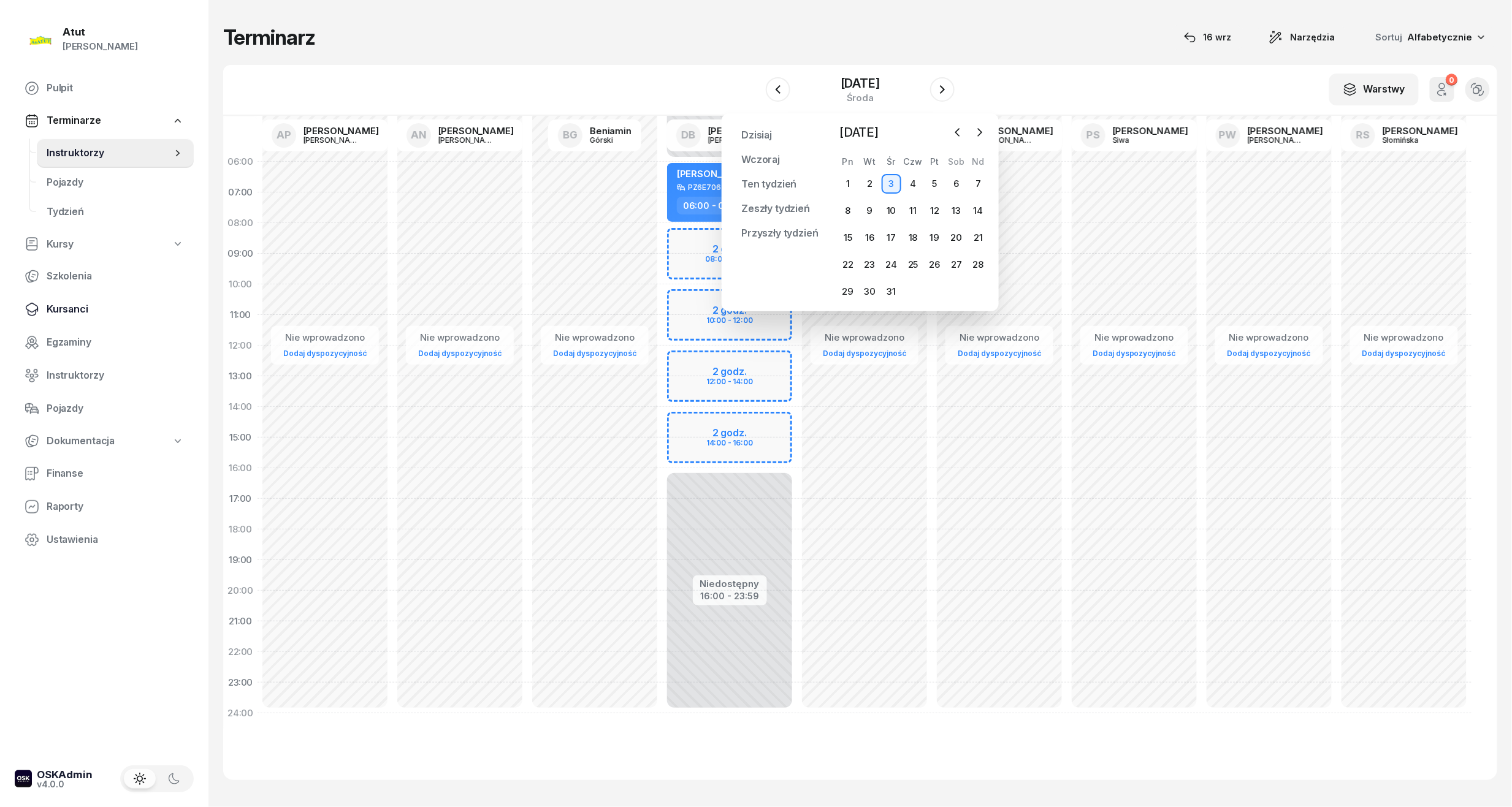
click at [58, 316] on span "Kursanci" at bounding box center [115, 309] width 138 height 16
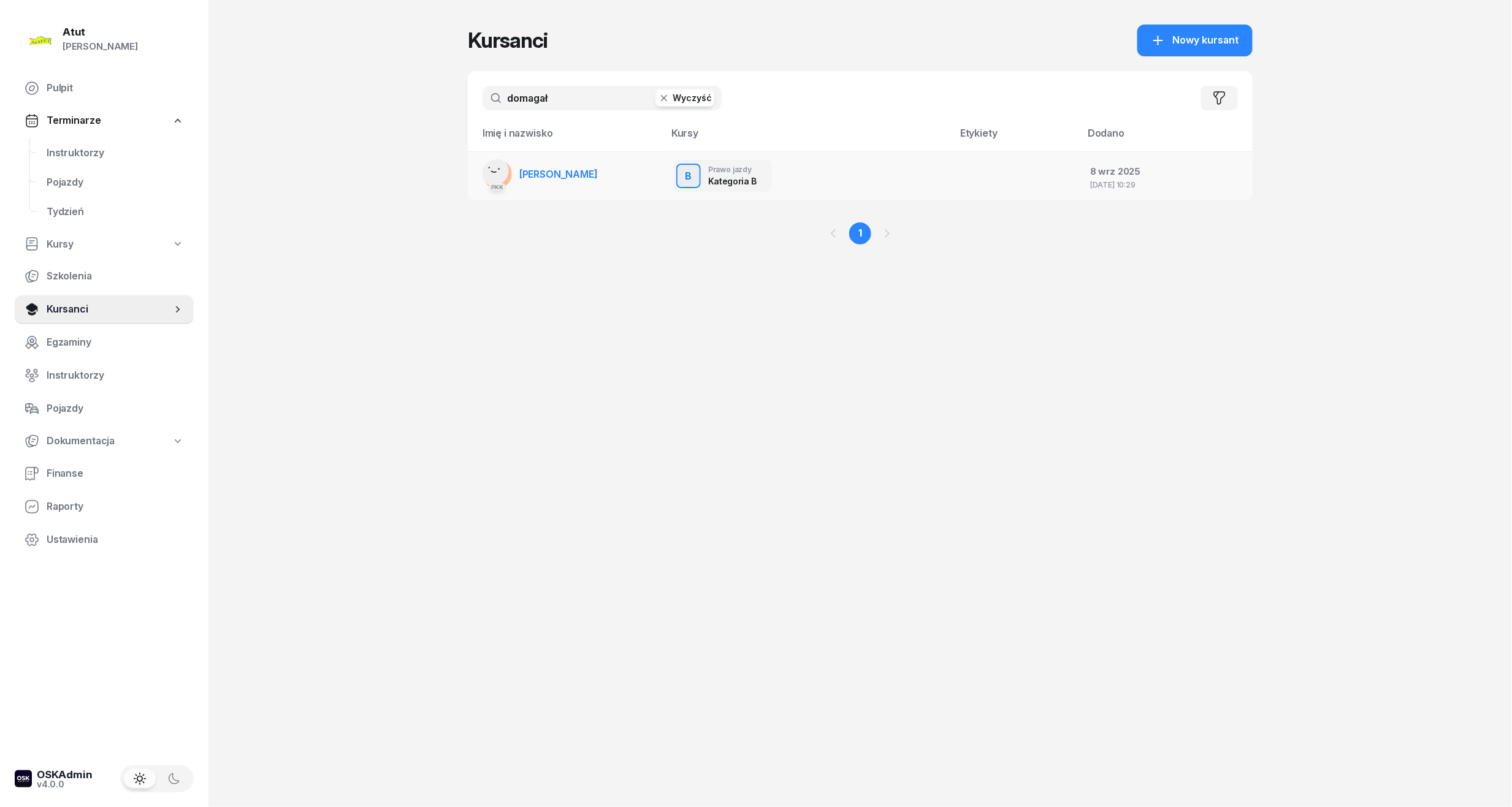
click at [563, 165] on link "PKK Natalia Domagała" at bounding box center [540, 173] width 115 height 29
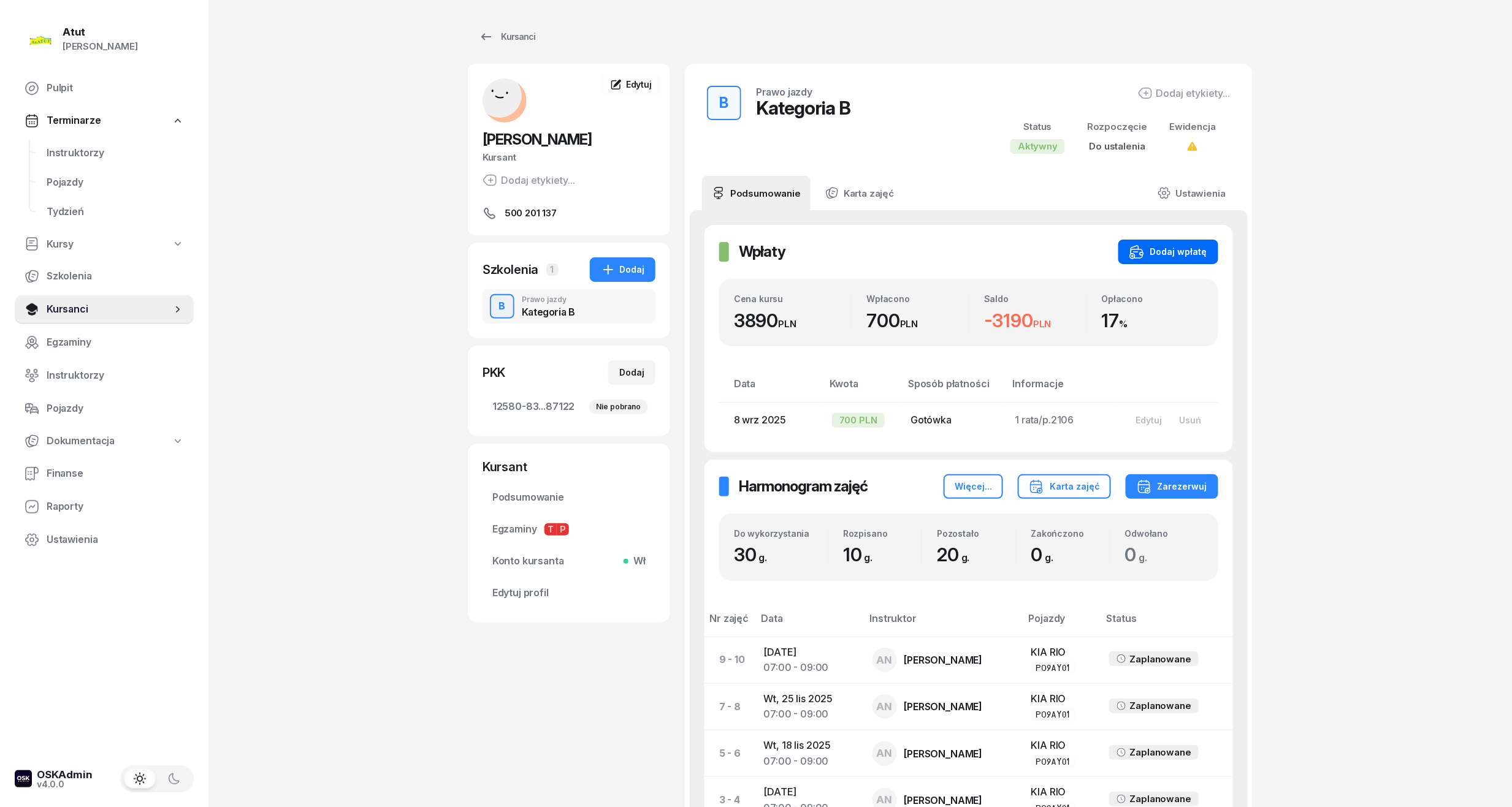
click at [1157, 258] on div "Dodaj wpłatę" at bounding box center [1168, 252] width 78 height 15
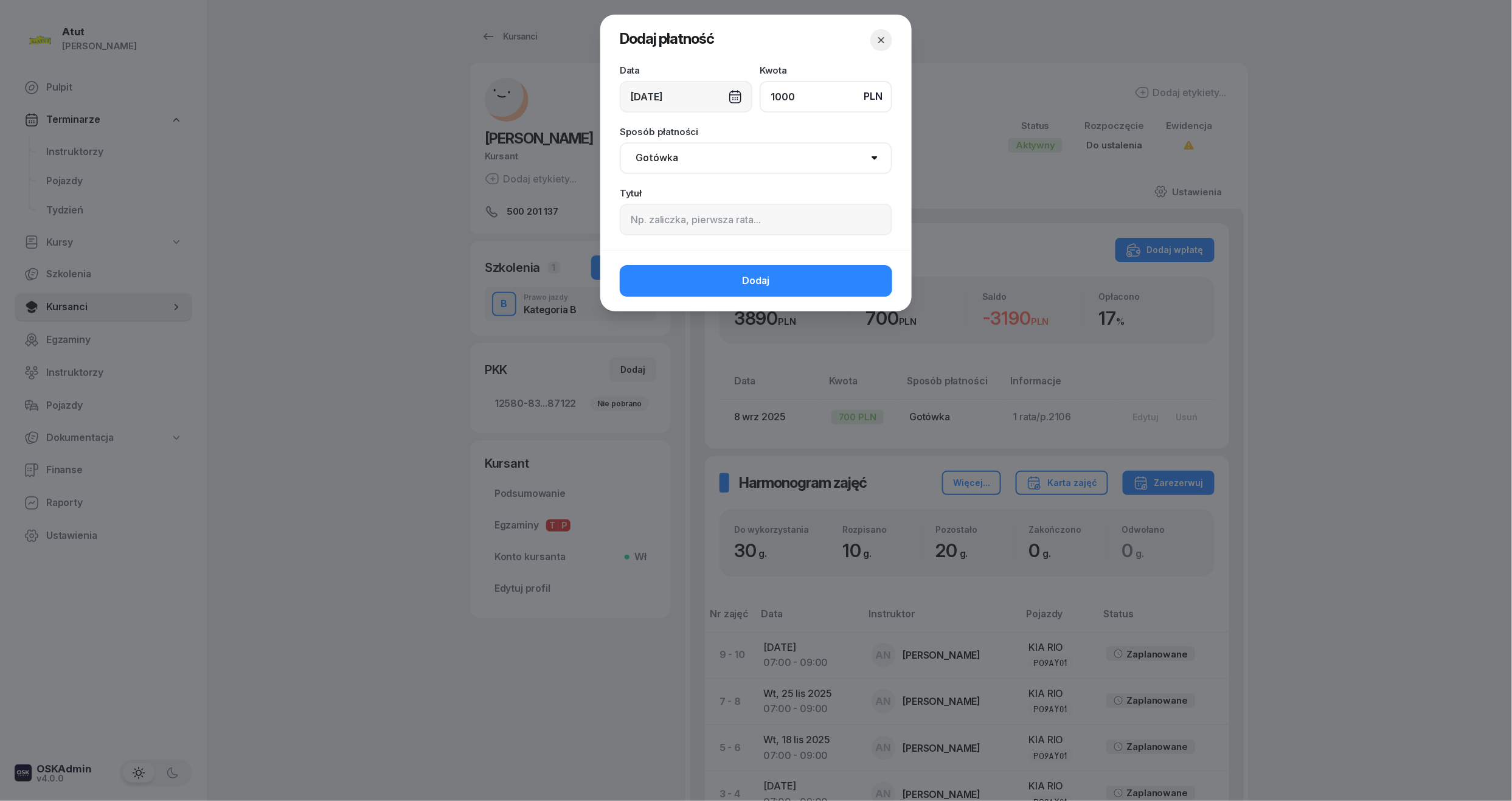
type input "1000"
click at [690, 204] on input at bounding box center [755, 220] width 272 height 32
type input "2 rata/p.2294"
click at [734, 286] on button "Dodaj" at bounding box center [755, 281] width 272 height 32
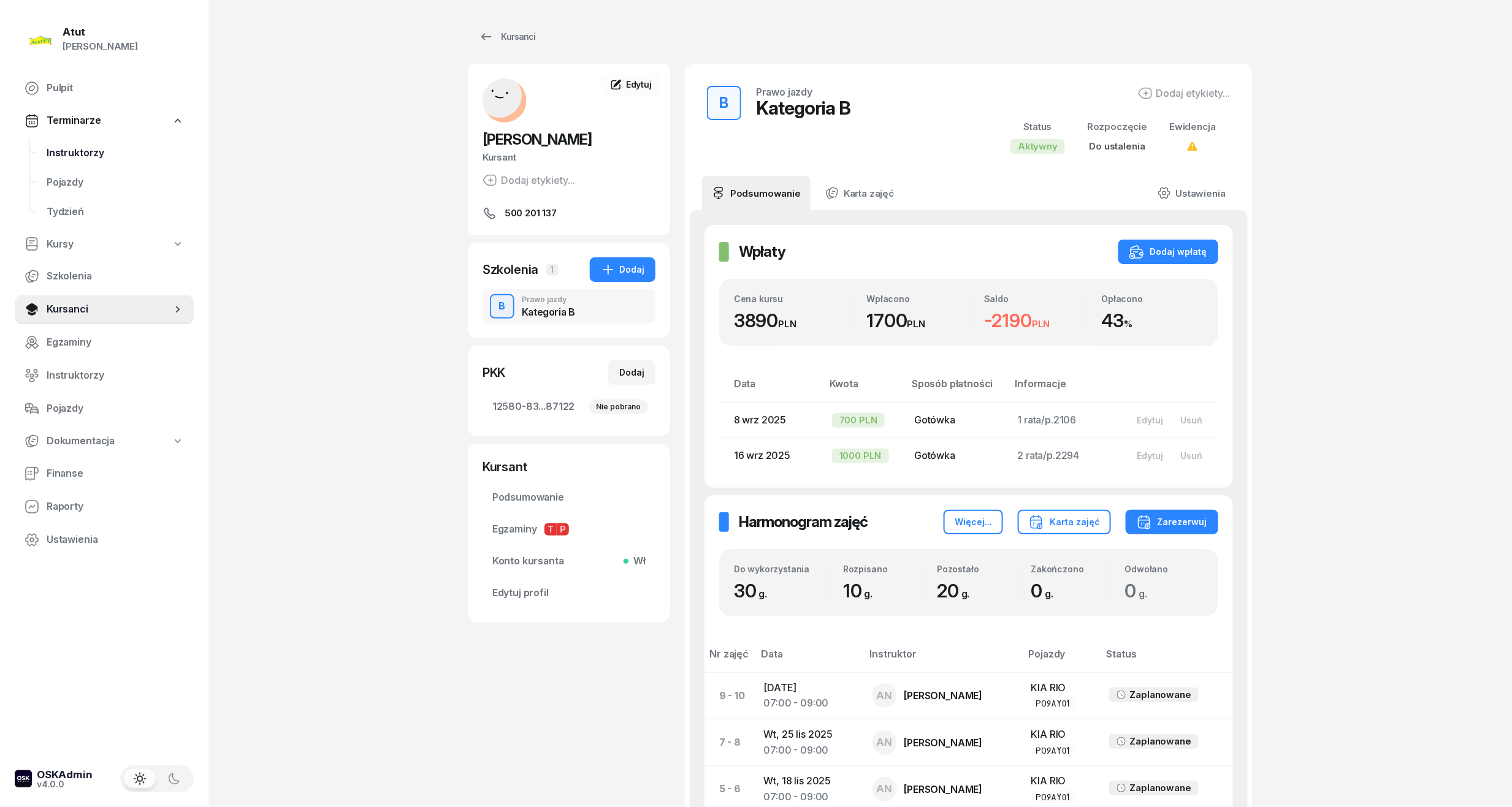
click at [50, 145] on span "Instruktorzy" at bounding box center [115, 153] width 138 height 16
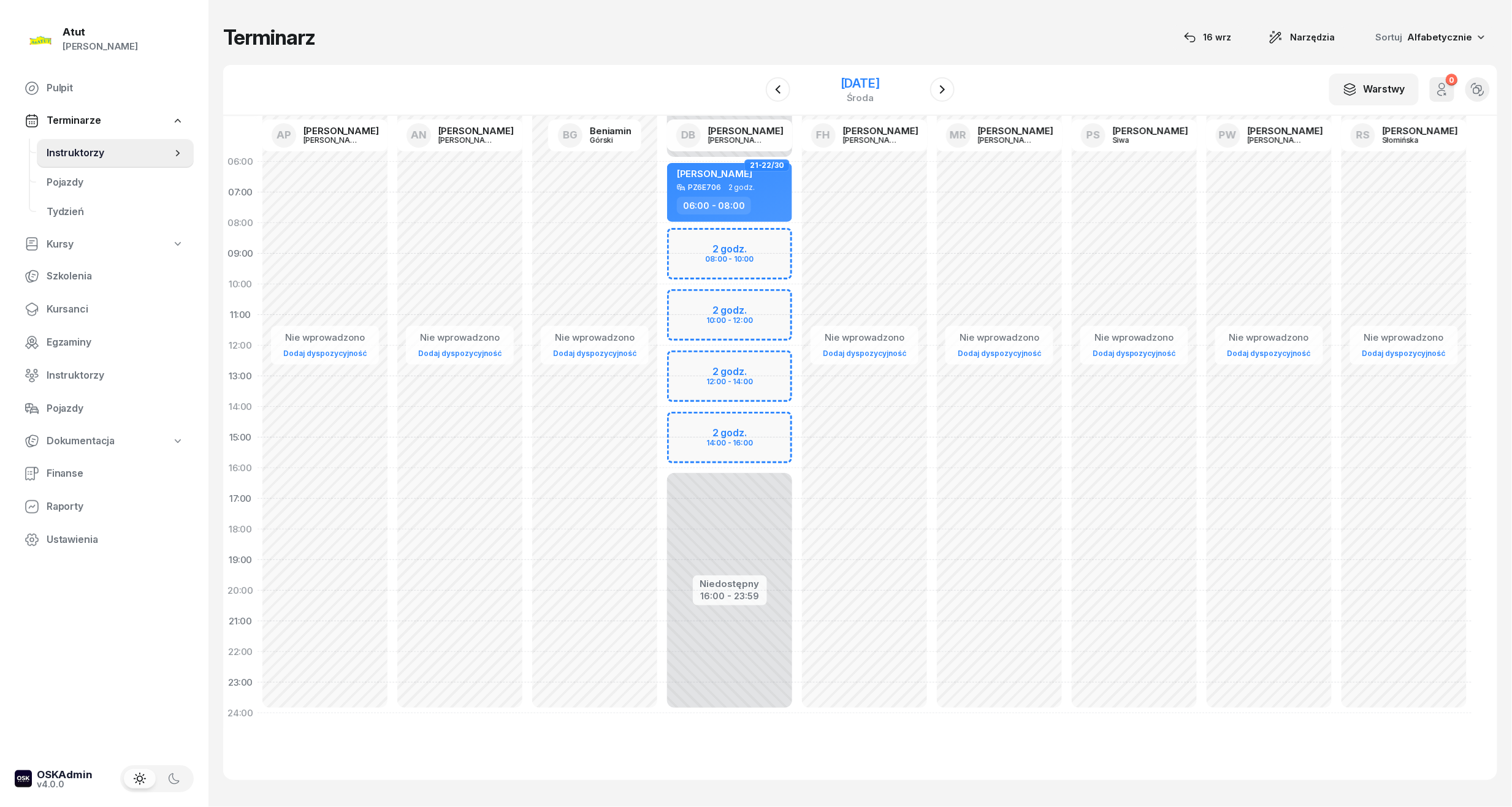
click at [854, 93] on div "środa" at bounding box center [860, 98] width 40 height 9
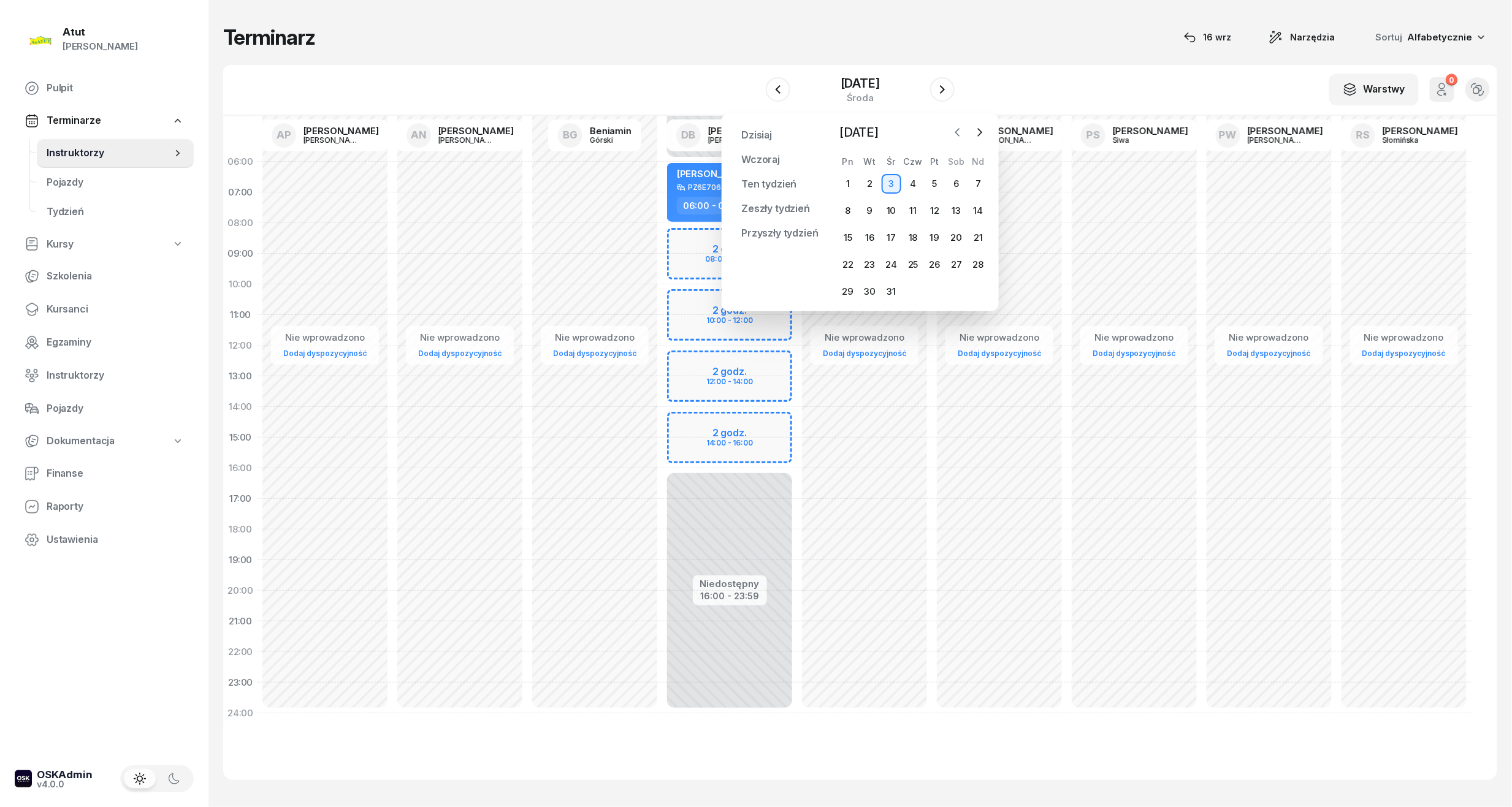
click at [960, 132] on icon "button" at bounding box center [957, 132] width 12 height 12
click at [965, 132] on button "button" at bounding box center [958, 133] width 19 height 19
click at [962, 130] on icon "button" at bounding box center [957, 132] width 12 height 12
click at [915, 267] on div "25" at bounding box center [912, 264] width 20 height 20
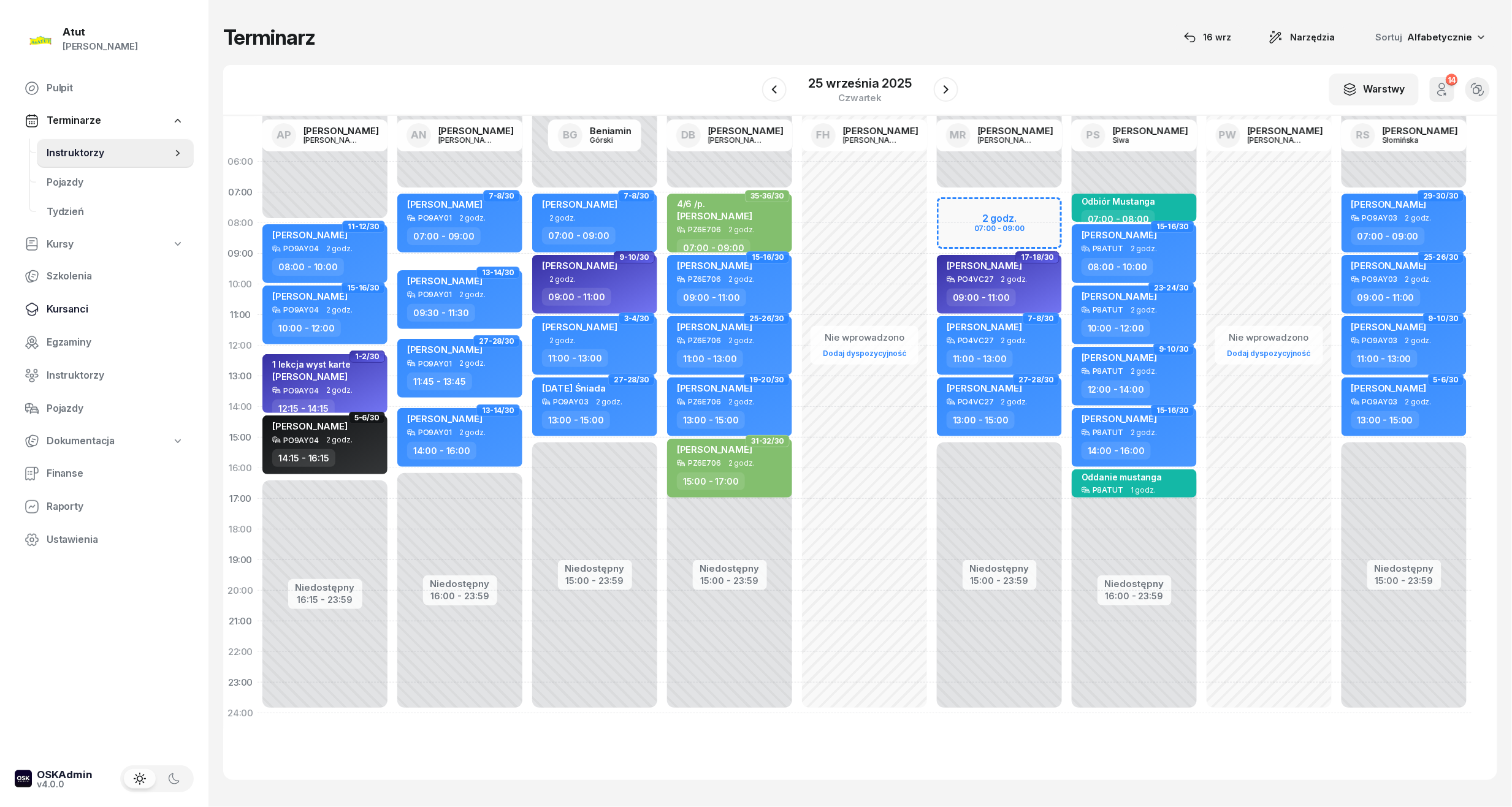
click at [56, 307] on span "Kursanci" at bounding box center [115, 309] width 138 height 16
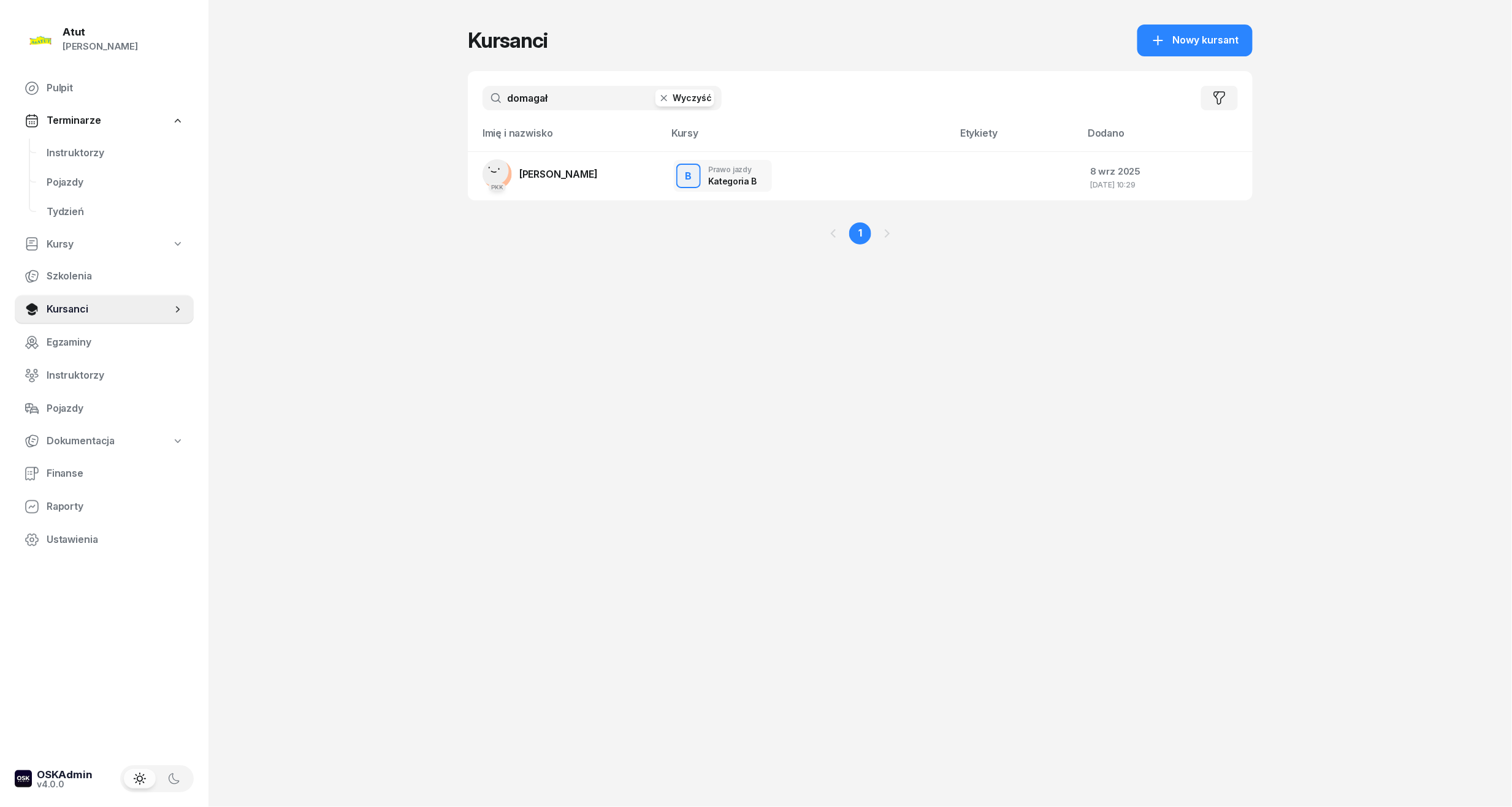
drag, startPoint x: 565, startPoint y: 101, endPoint x: -42, endPoint y: 142, distance: 608.4
click at [0, 142] on html "Paulina Atut Paulina Lis Pulpit Terminarze Instruktorzy Pojazdy Tydzień Kursy S…" at bounding box center [756, 404] width 1512 height 807
type input "walasek"
click at [550, 170] on span "[PERSON_NAME]" at bounding box center [558, 173] width 78 height 12
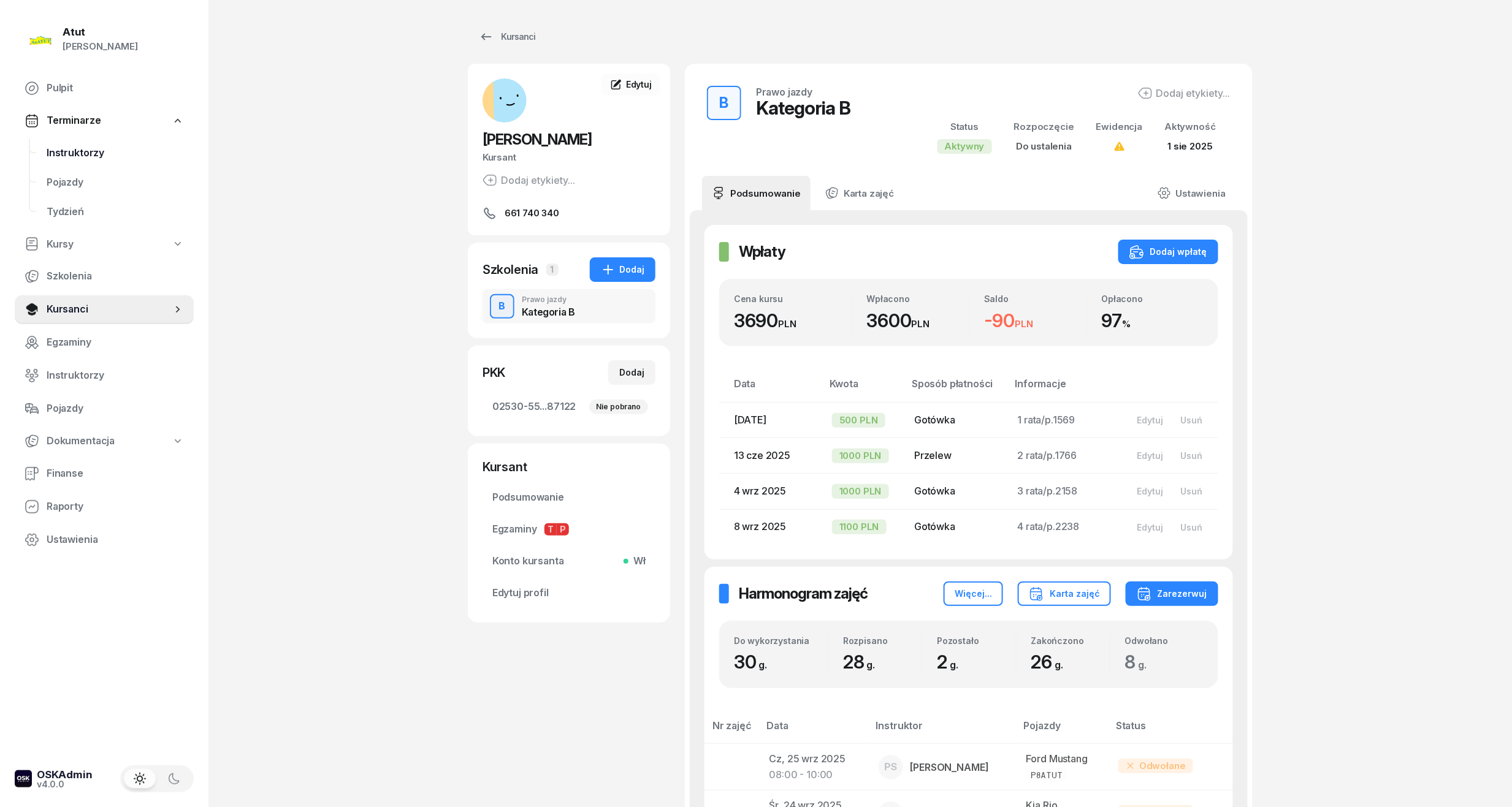
click at [75, 156] on span "Instruktorzy" at bounding box center [115, 153] width 138 height 16
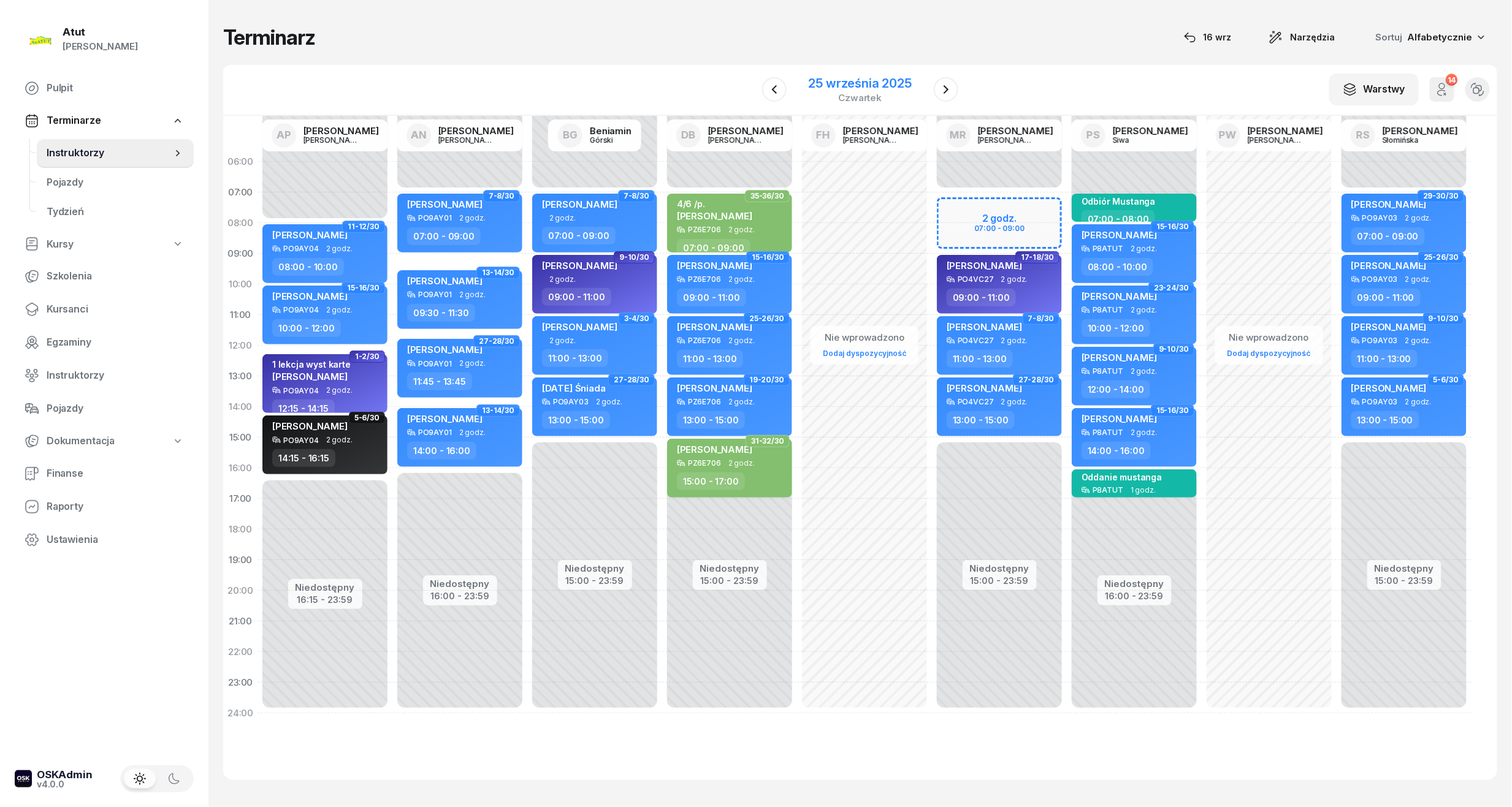
click at [839, 81] on div "25 września 2025" at bounding box center [859, 83] width 103 height 12
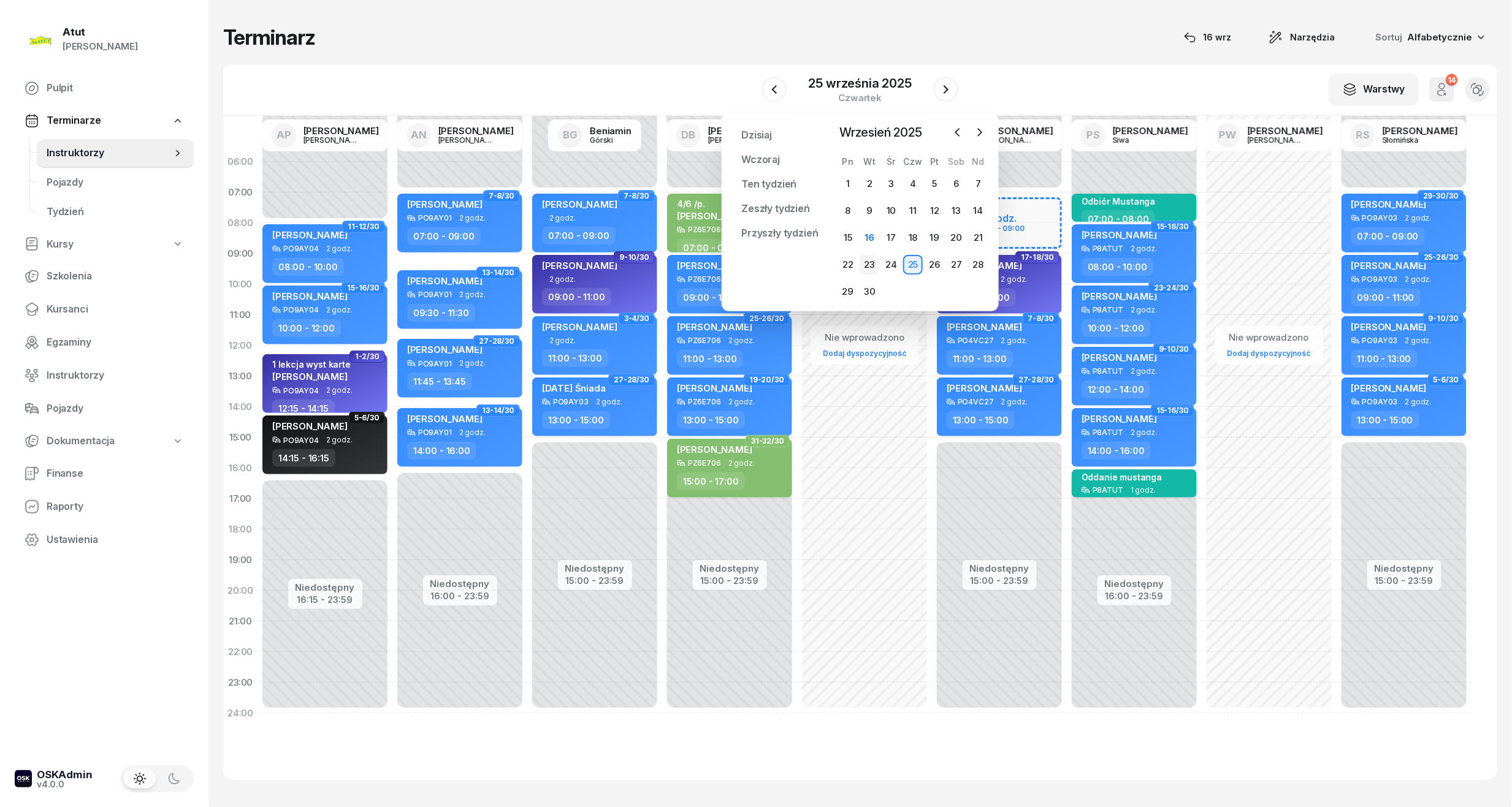
click at [866, 262] on div "23" at bounding box center [869, 264] width 20 height 20
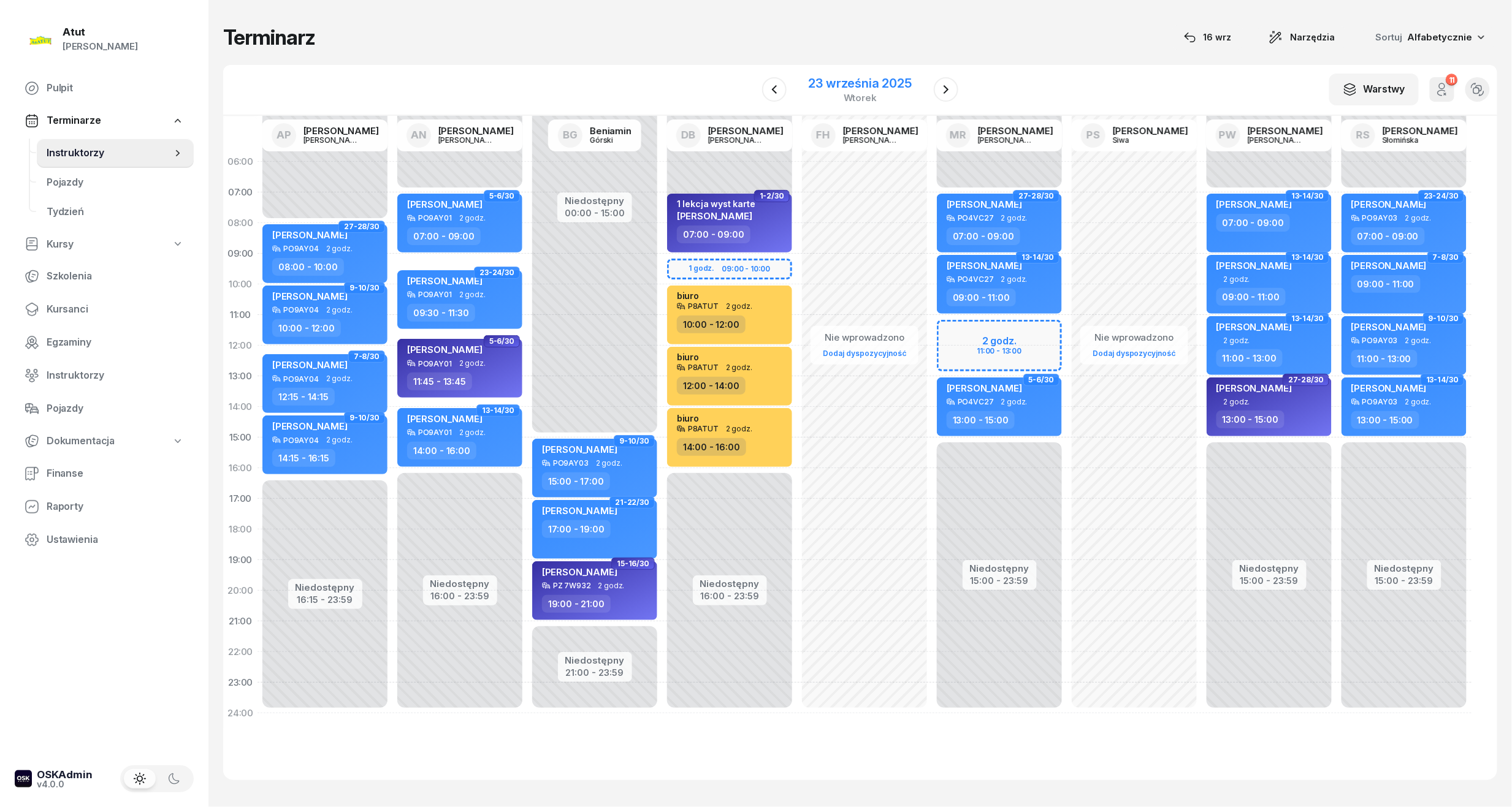
click at [844, 77] on div "23 września 2025" at bounding box center [859, 83] width 103 height 12
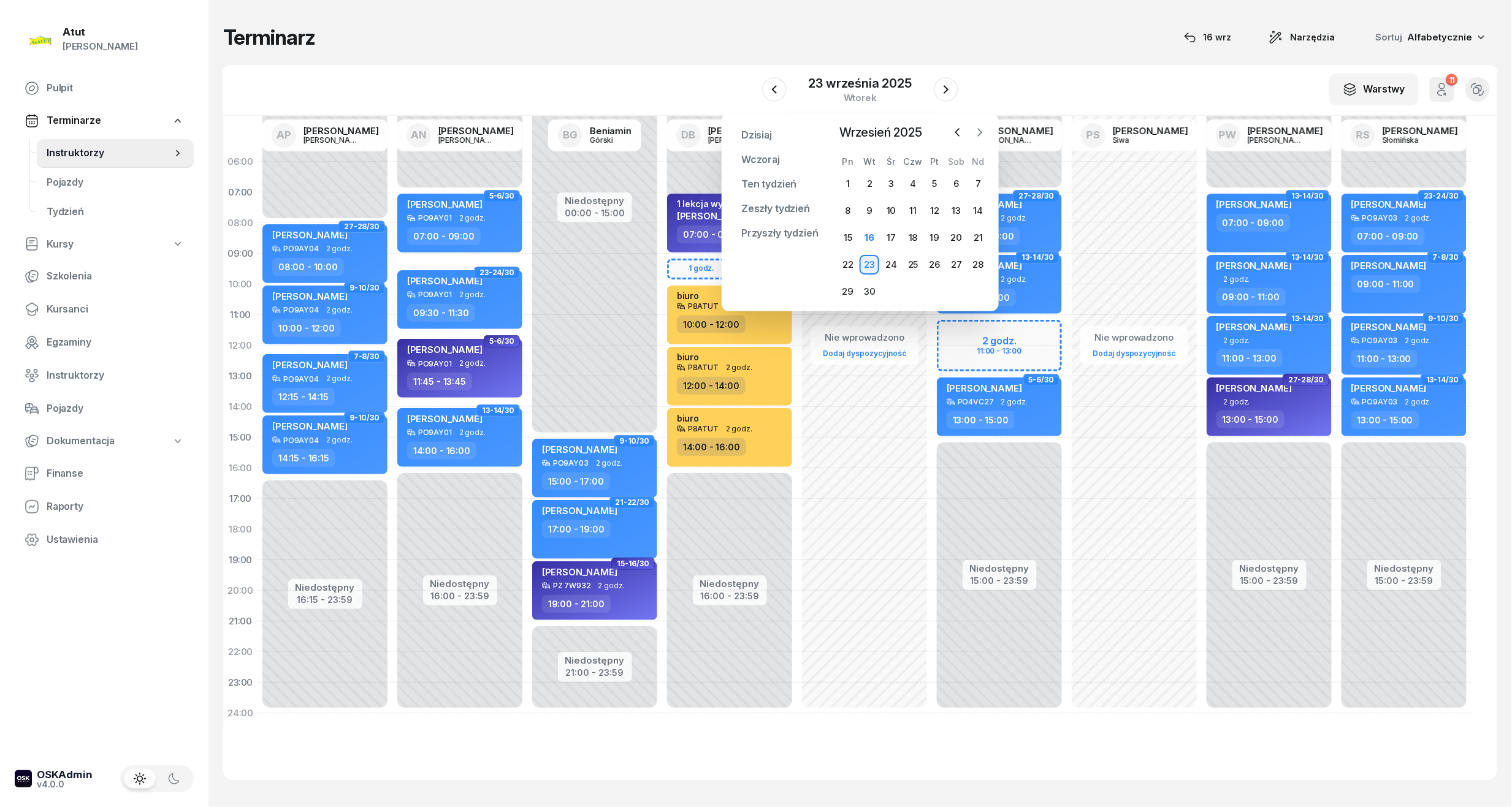
click at [977, 127] on icon "button" at bounding box center [979, 132] width 12 height 12
click at [895, 172] on div "Pn Wt Śr Czw Pt Sob Nd 29 30 1 2 3 4 5 6 7 8 9 10 11 12 13 14 15 16 17 18 19 20…" at bounding box center [912, 229] width 152 height 145
click at [893, 177] on div "1" at bounding box center [891, 184] width 20 height 20
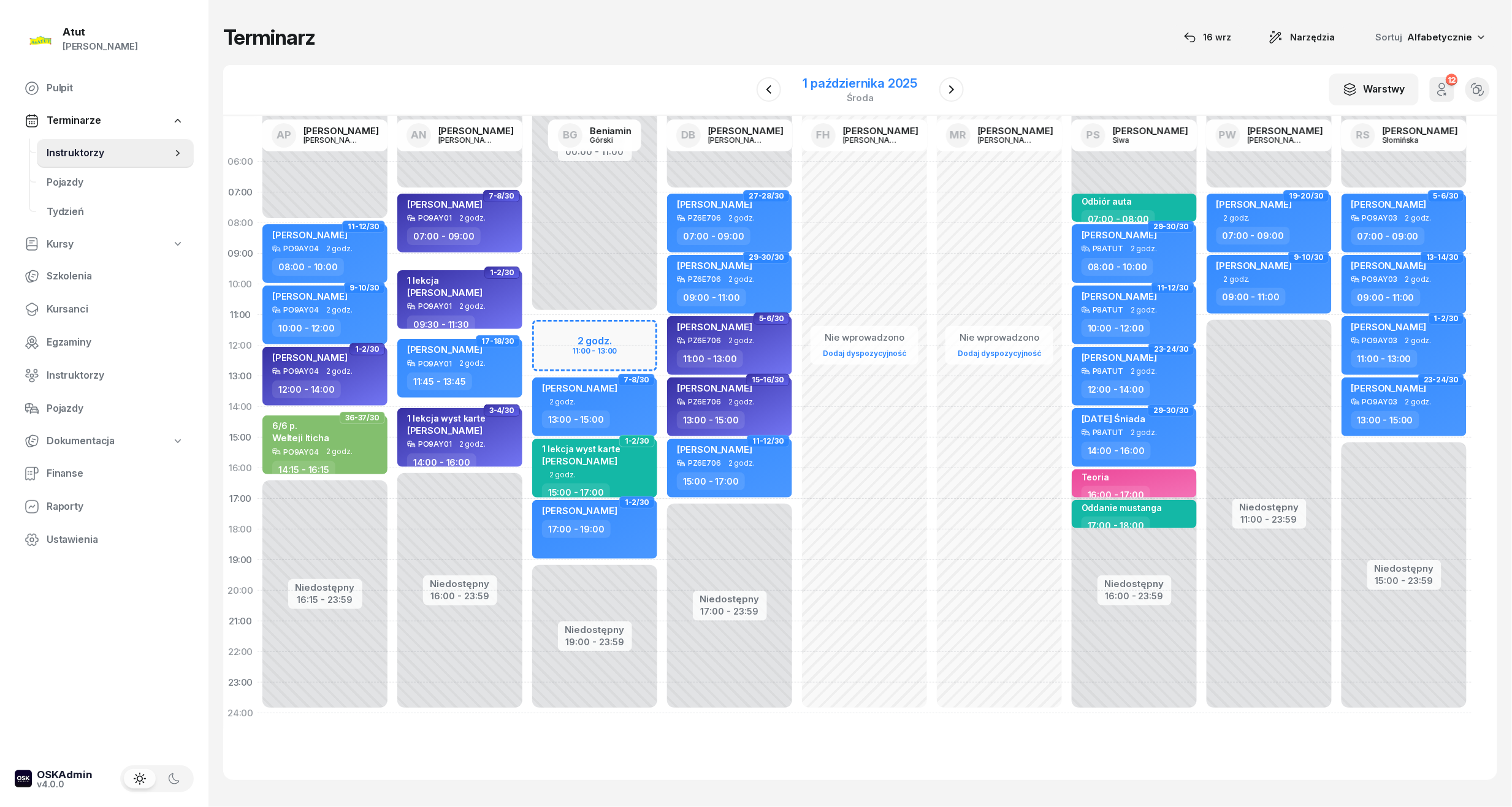
click at [884, 81] on div "1 października 2025" at bounding box center [861, 83] width 115 height 12
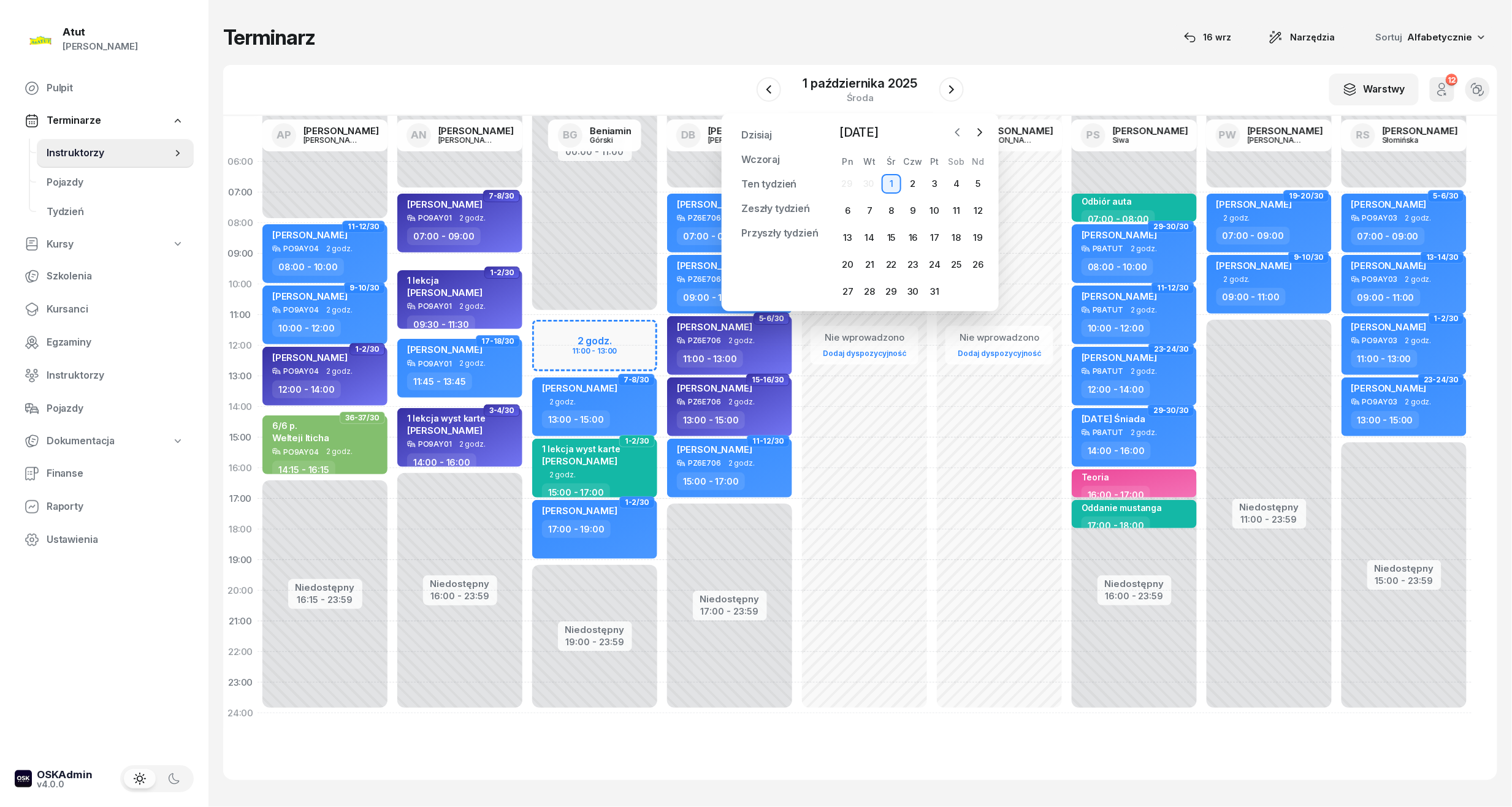
click at [963, 126] on icon "button" at bounding box center [957, 132] width 12 height 12
click at [839, 289] on div "29" at bounding box center [848, 291] width 20 height 20
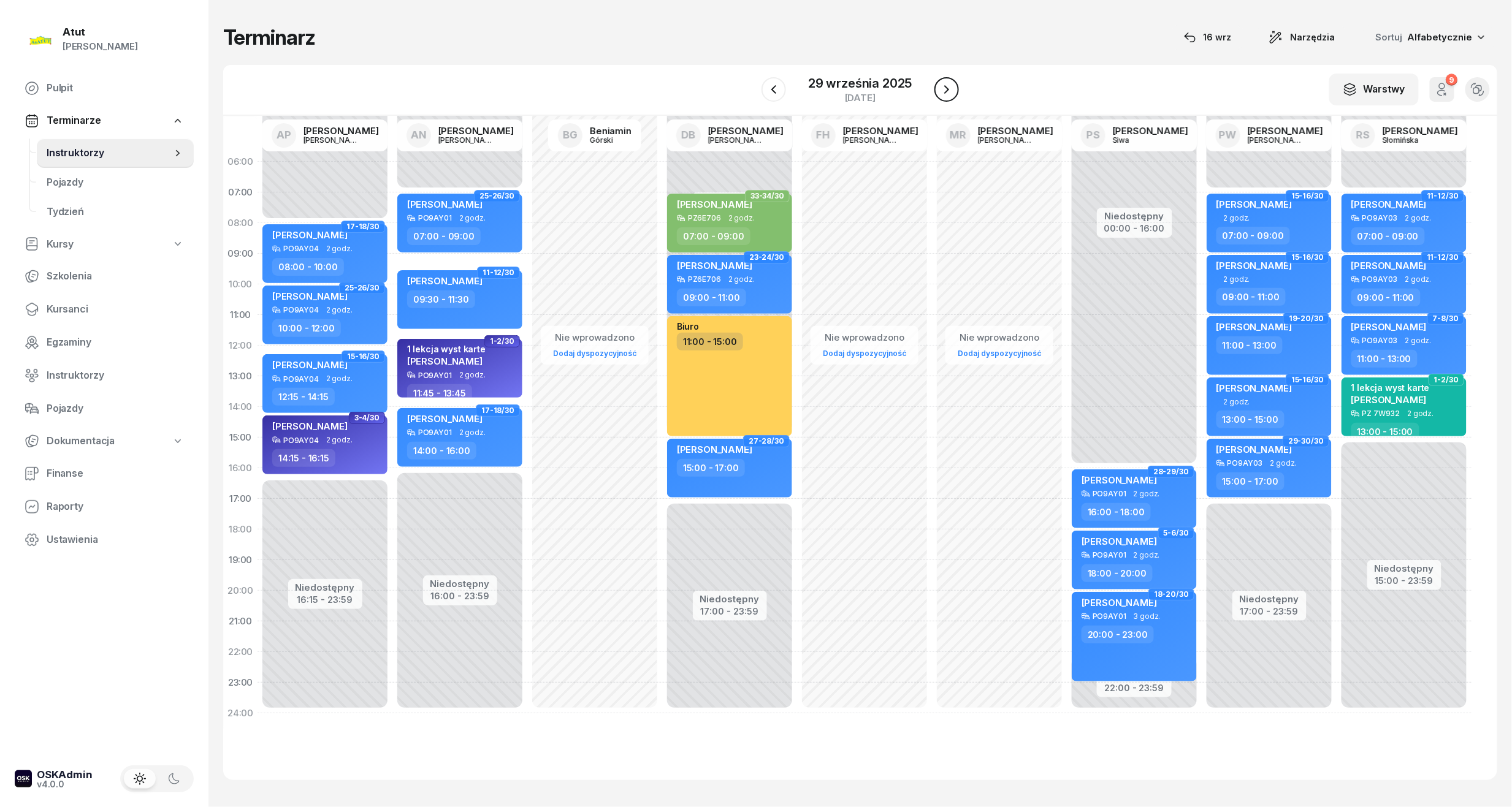
click at [947, 91] on icon "button" at bounding box center [946, 89] width 5 height 8
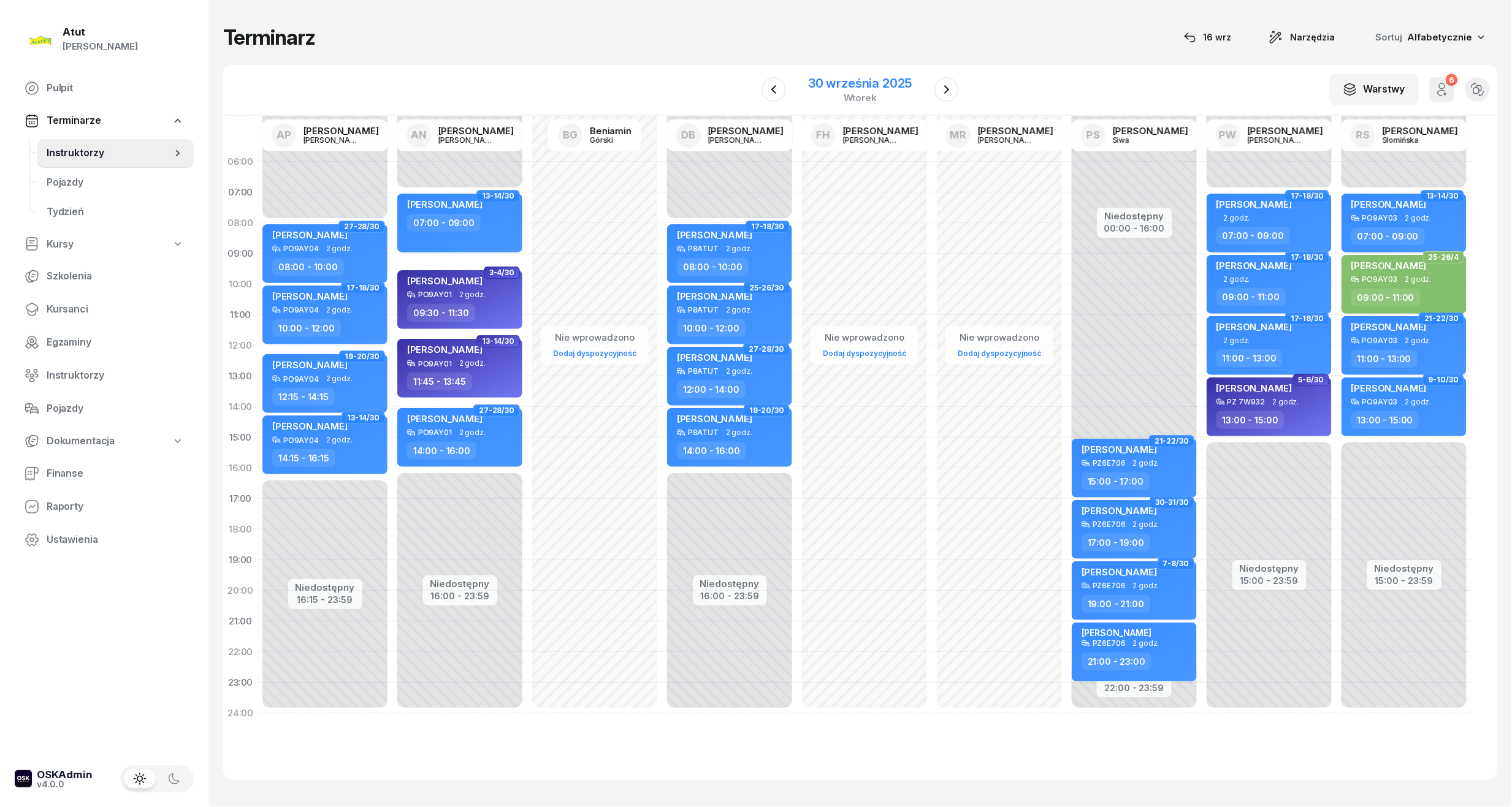
click at [853, 82] on div "30 września 2025" at bounding box center [860, 83] width 104 height 12
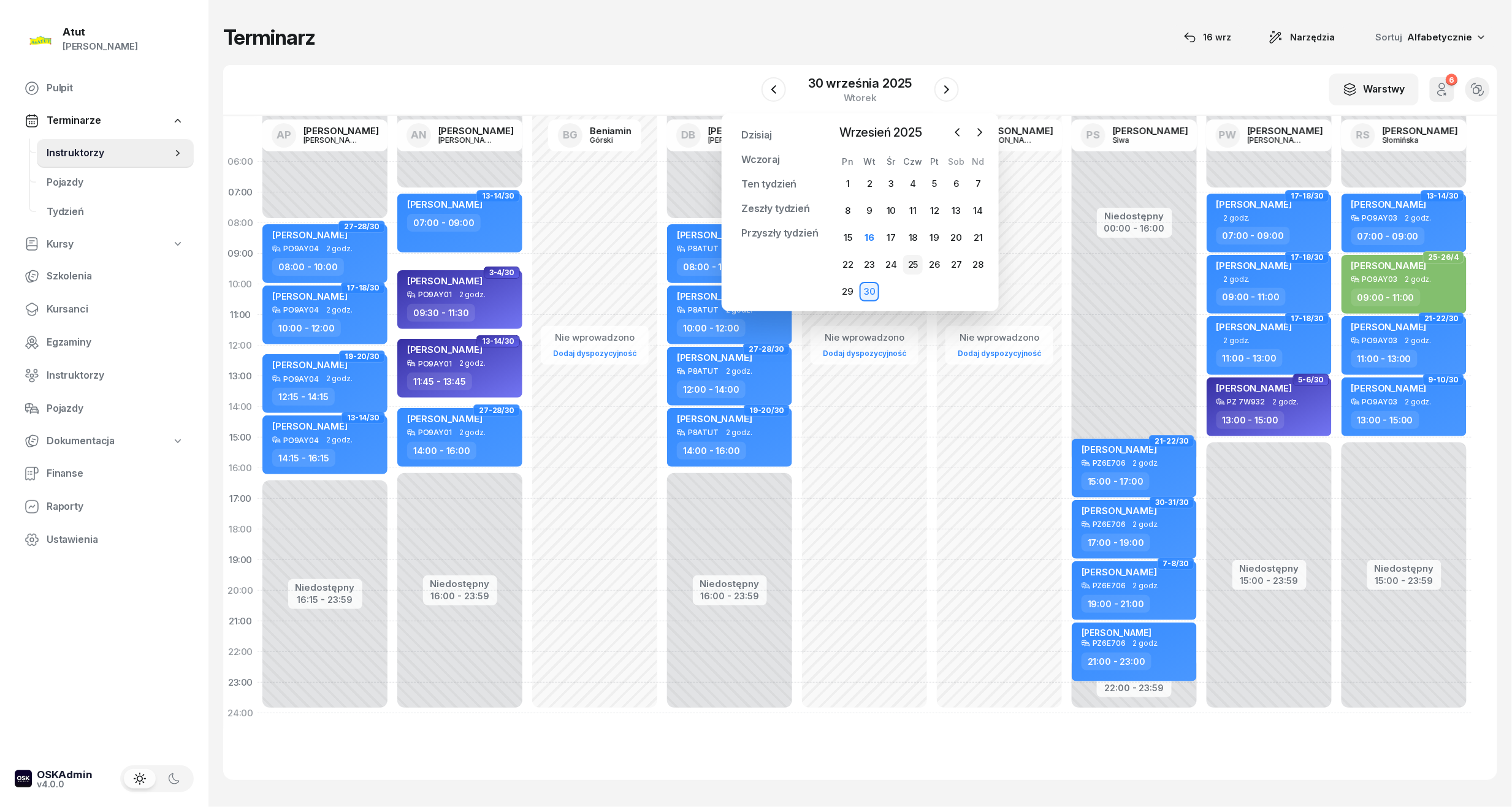
click at [908, 271] on div "25" at bounding box center [912, 264] width 20 height 20
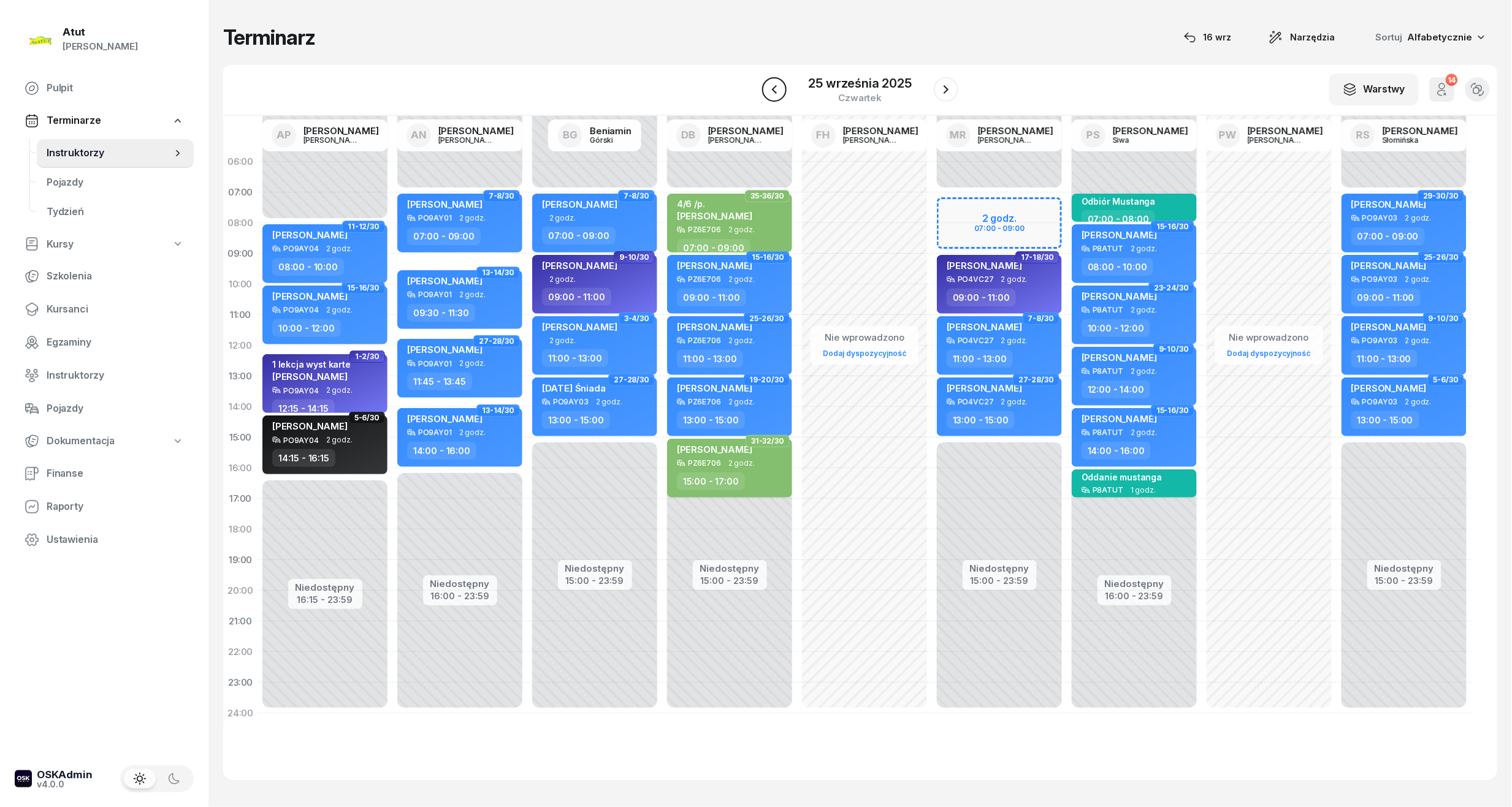
click at [775, 89] on icon "button" at bounding box center [773, 89] width 5 height 8
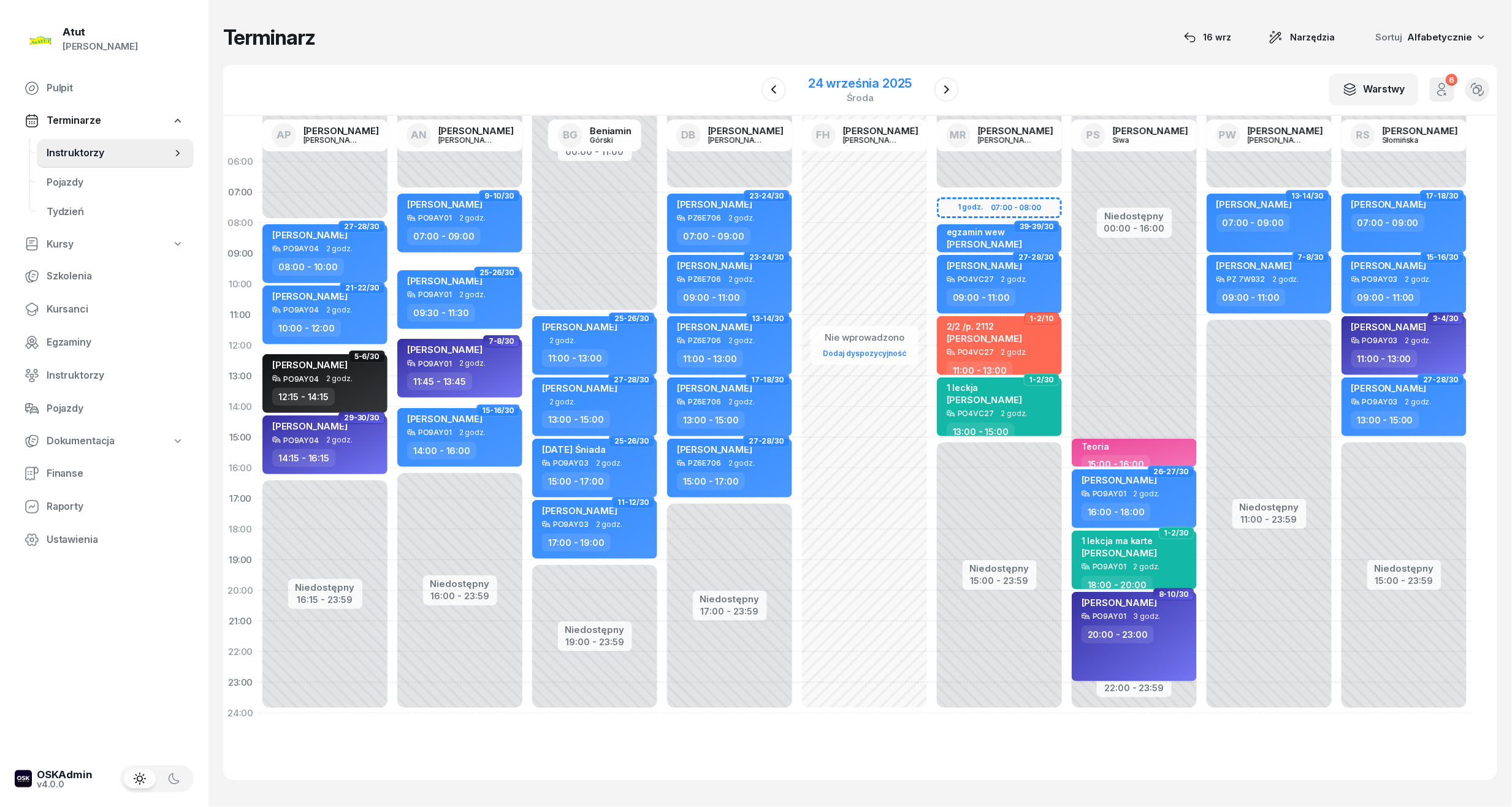
click at [821, 80] on div "24 września 2025" at bounding box center [860, 83] width 104 height 12
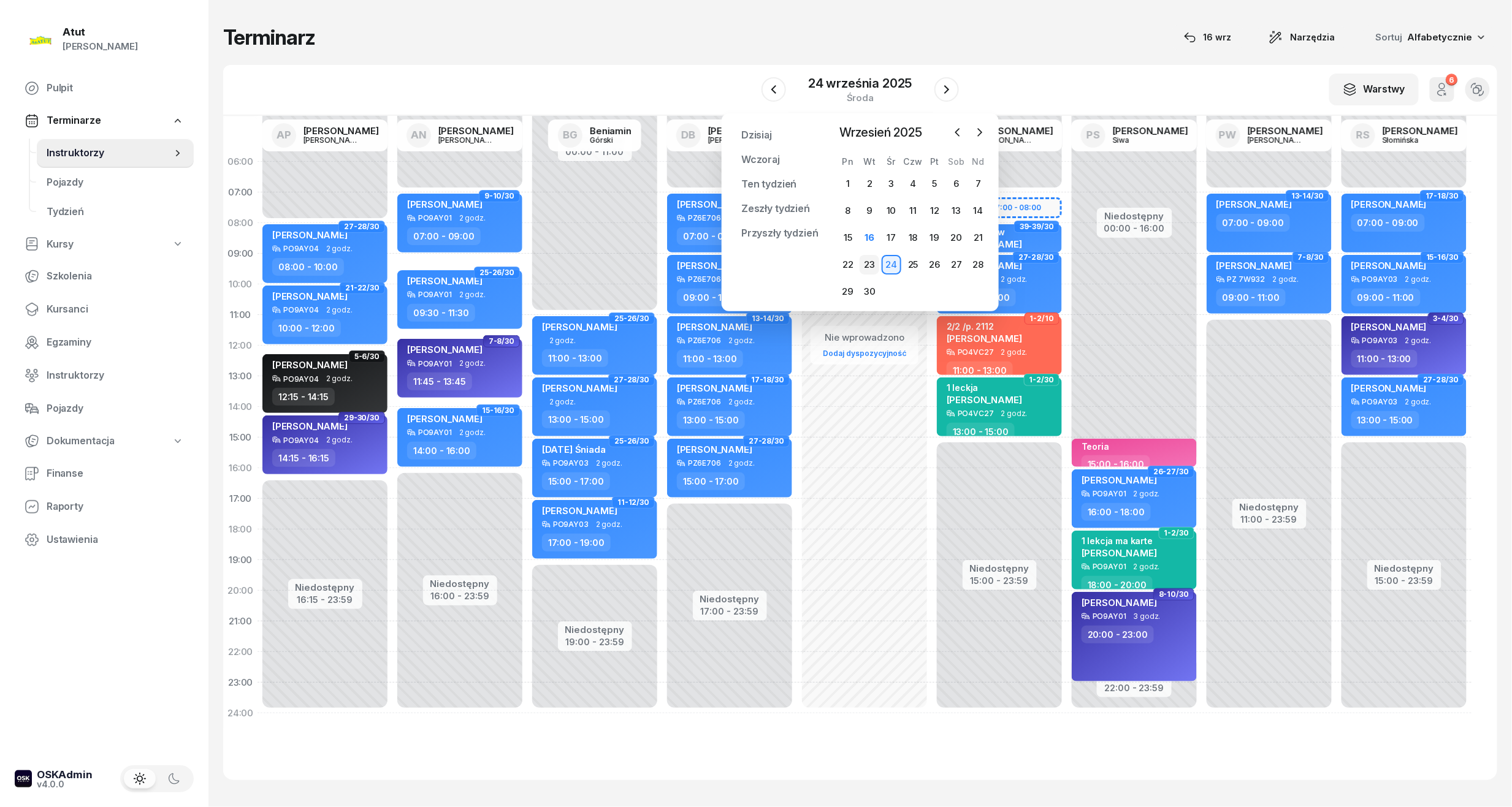
click at [867, 265] on div "23" at bounding box center [869, 264] width 20 height 20
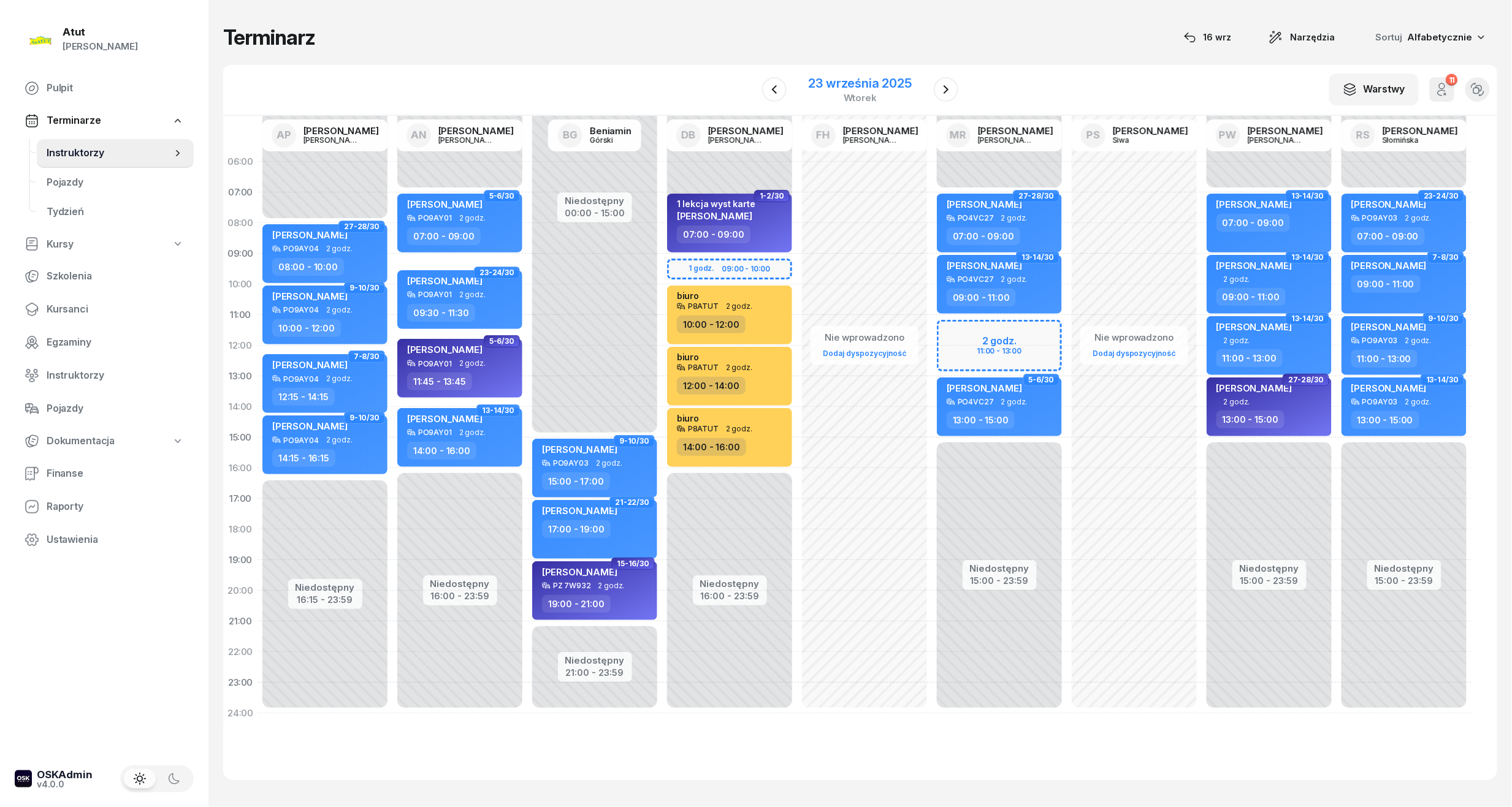
click at [839, 86] on div "23 września 2025" at bounding box center [859, 83] width 103 height 12
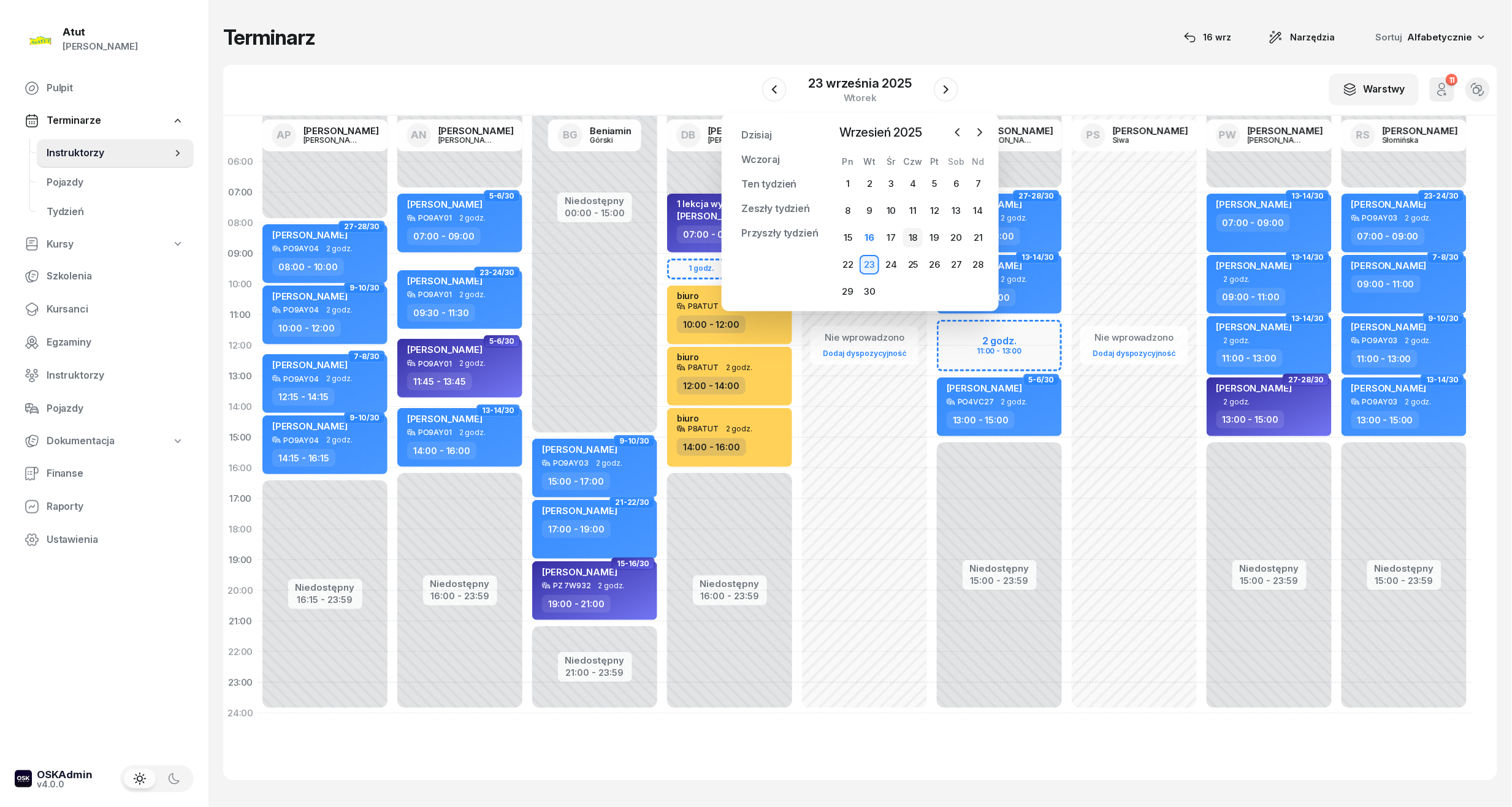
click at [917, 239] on div "18" at bounding box center [912, 238] width 20 height 20
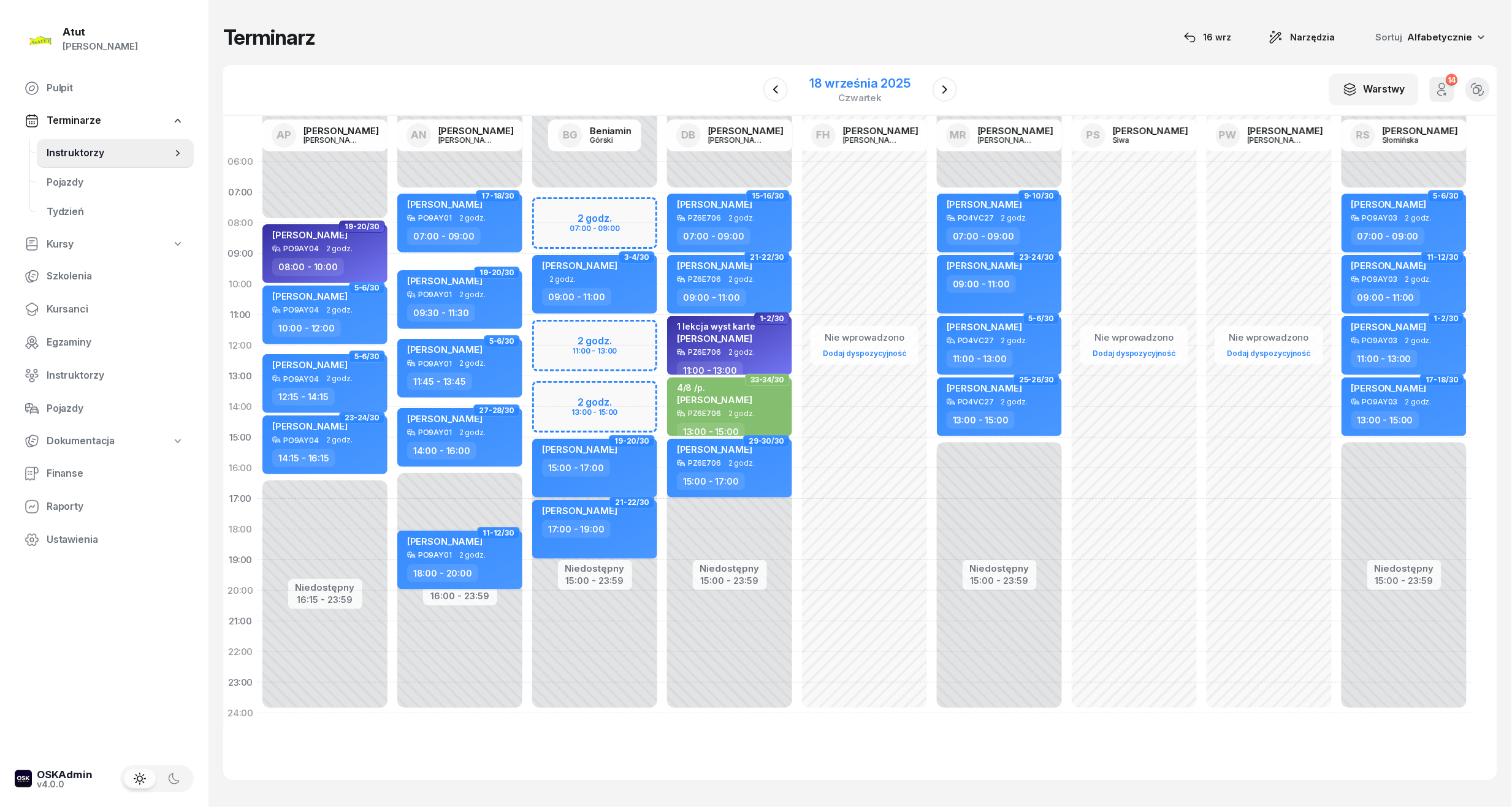
click at [829, 90] on div "18 września 2025" at bounding box center [860, 83] width 101 height 12
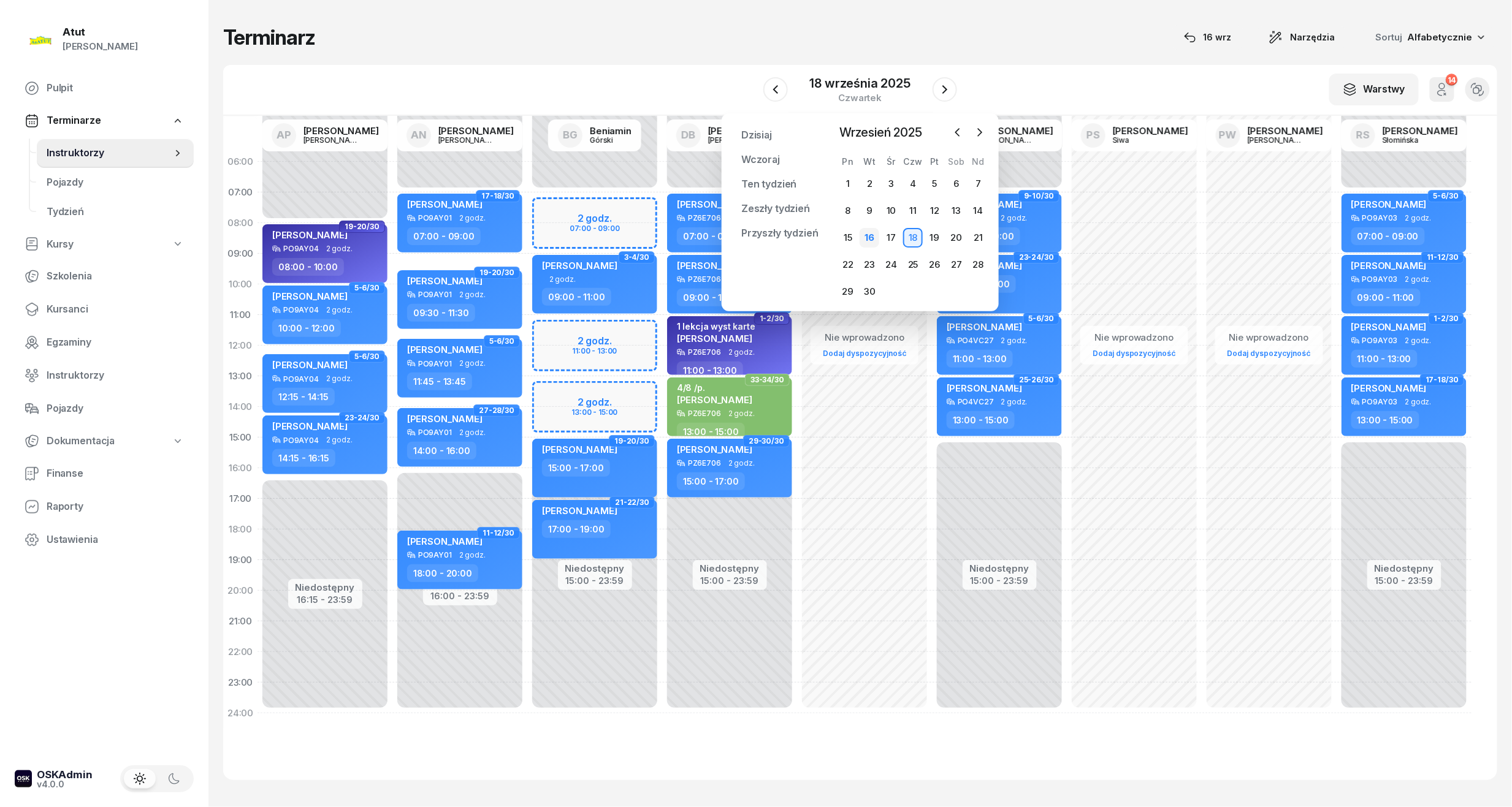
click at [873, 228] on div "16" at bounding box center [869, 238] width 20 height 20
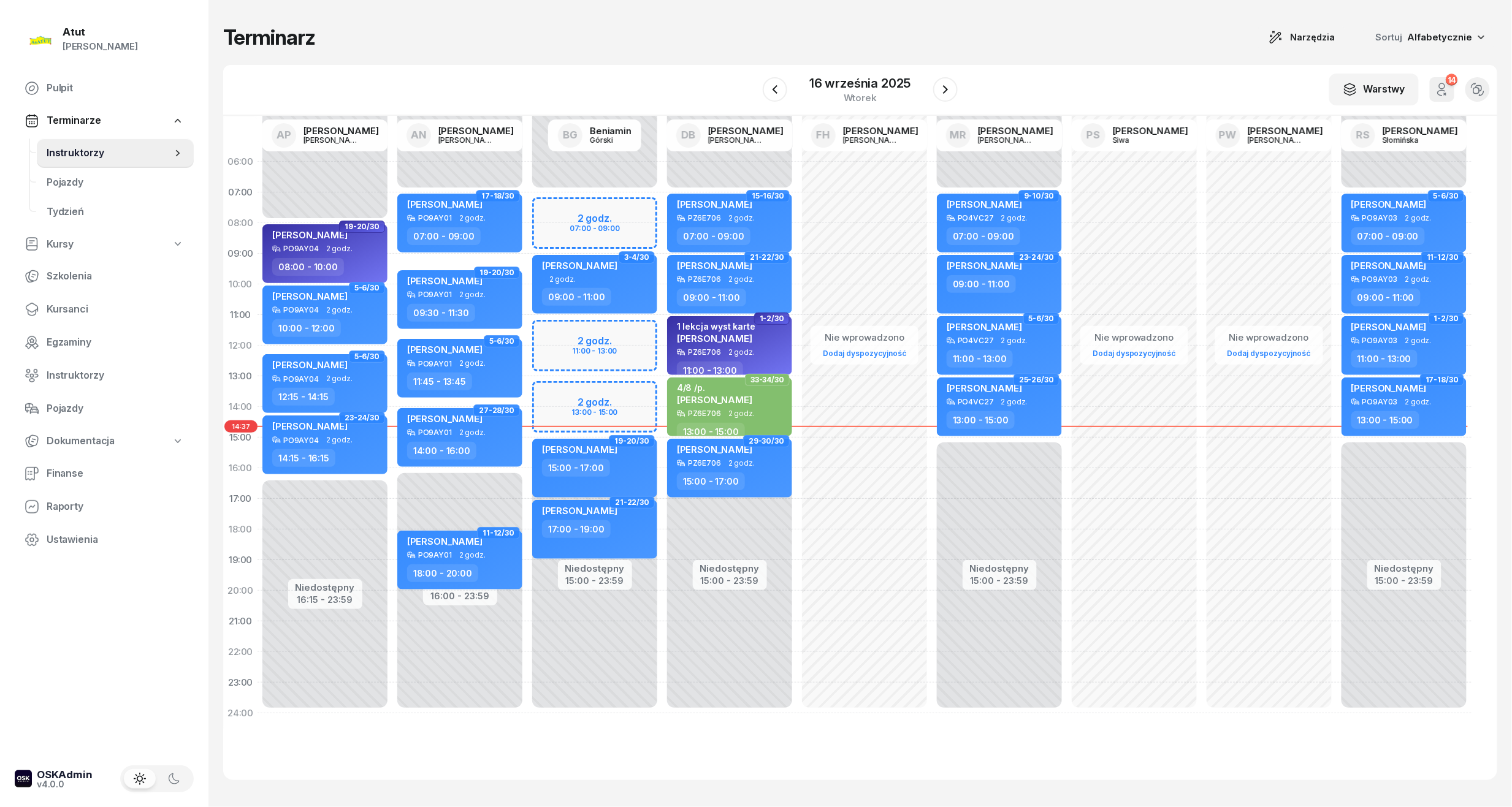
click at [873, 239] on div "Nie wprowadzono Dodaj dyspozycyjność" at bounding box center [864, 437] width 135 height 583
select select "08"
select select "10"
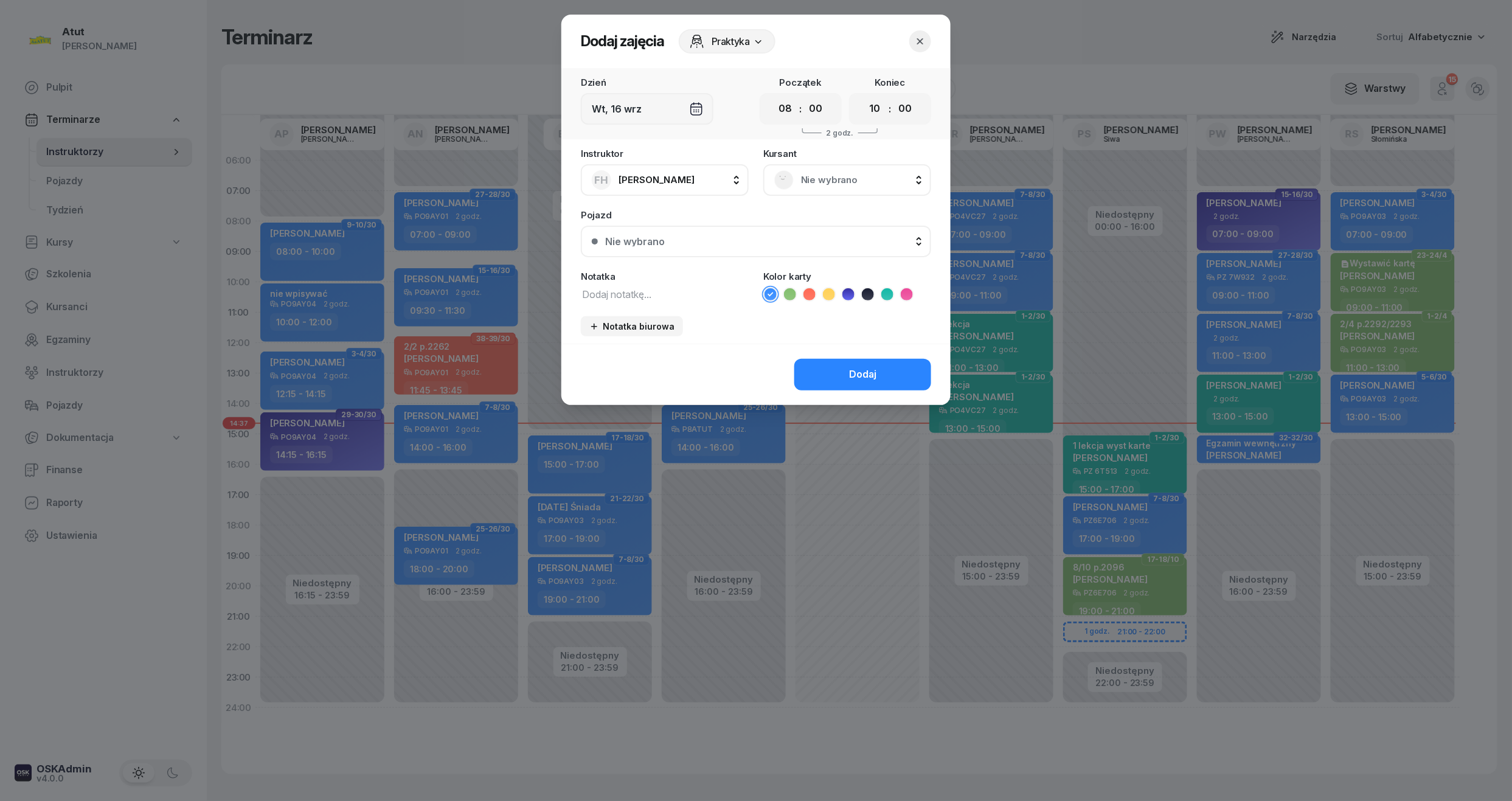
click at [913, 41] on button "button" at bounding box center [920, 41] width 22 height 22
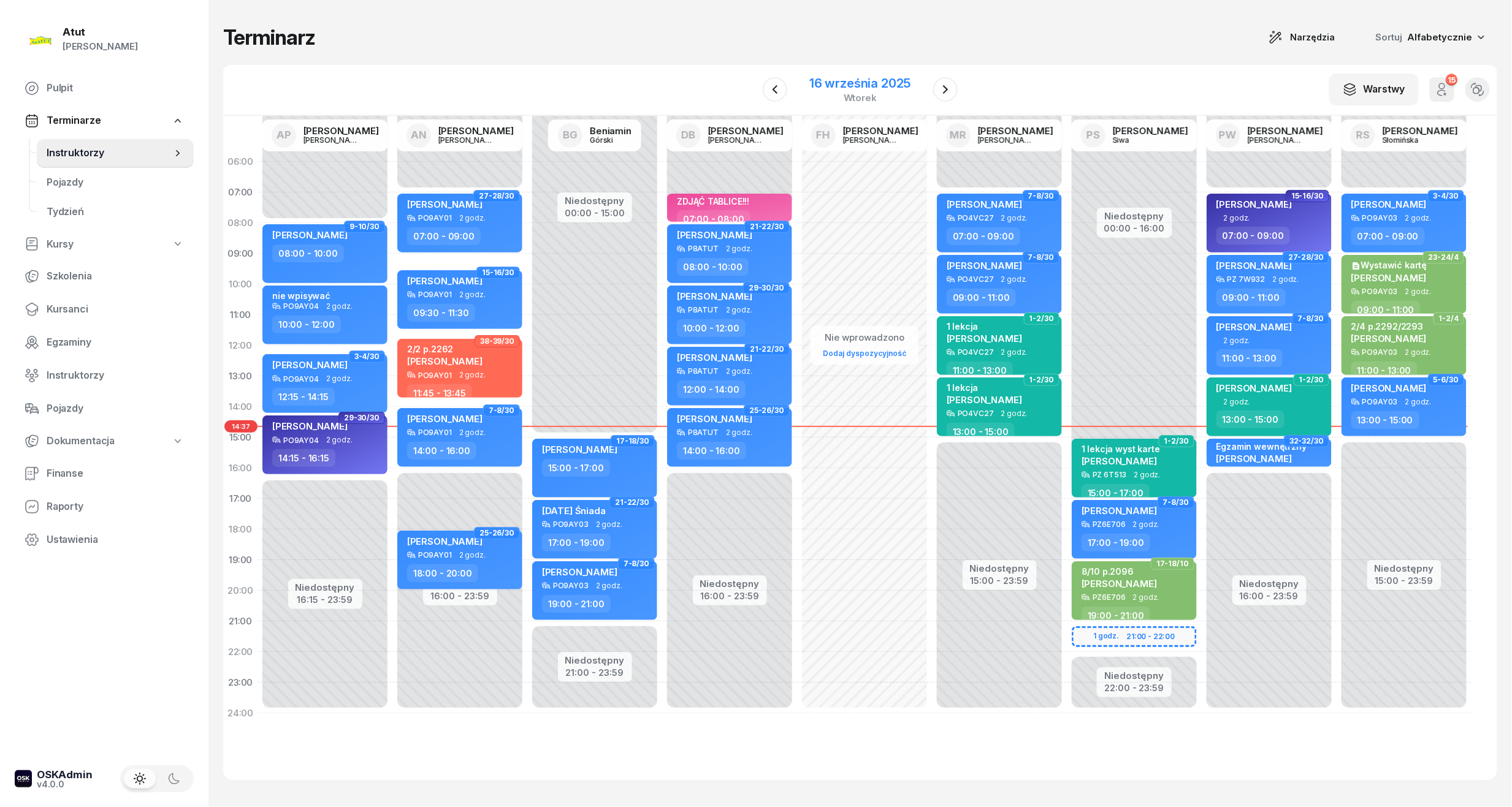
click at [851, 77] on div "16 września 2025" at bounding box center [859, 83] width 101 height 12
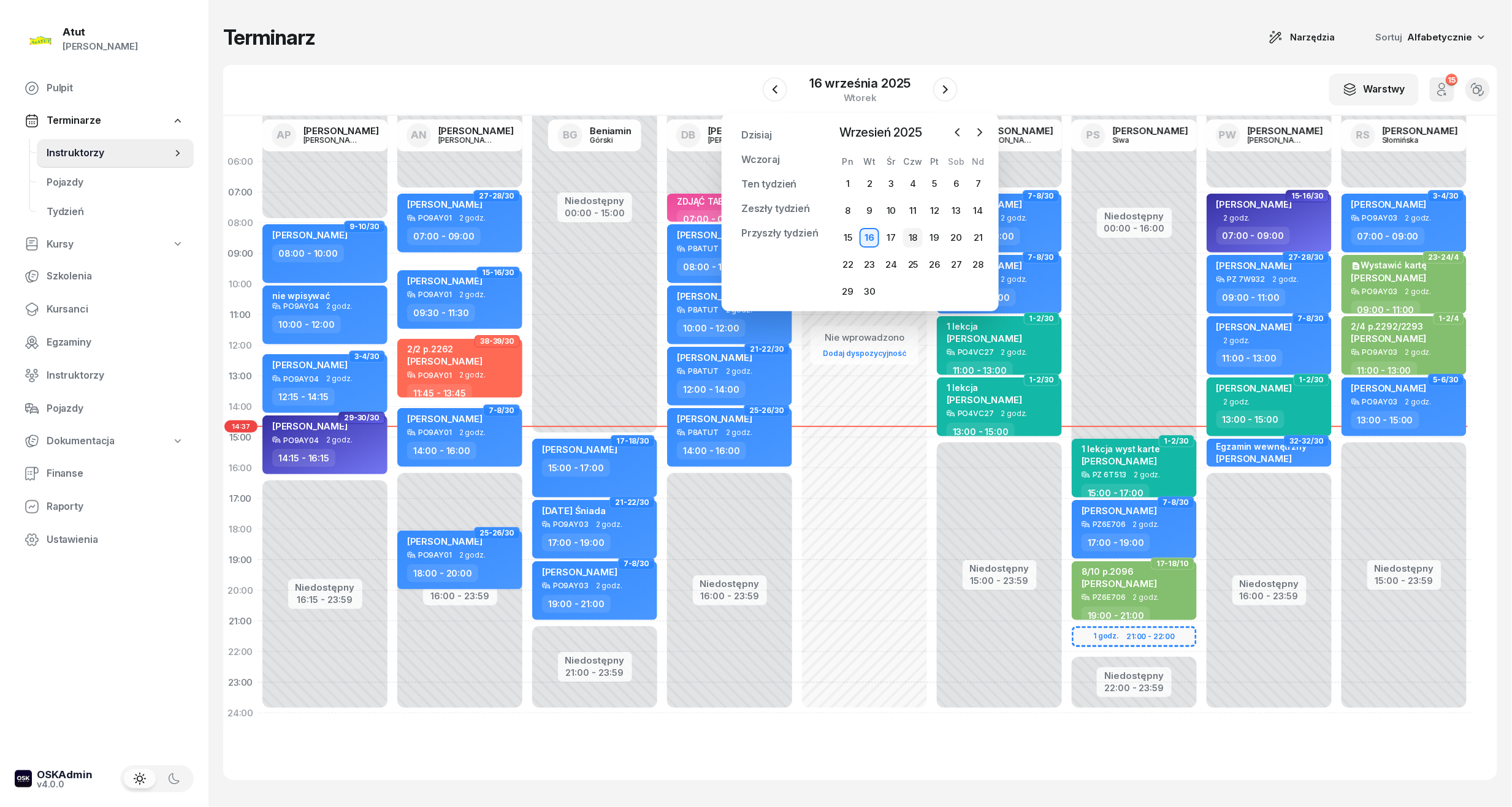
click at [915, 240] on div "18" at bounding box center [912, 238] width 20 height 20
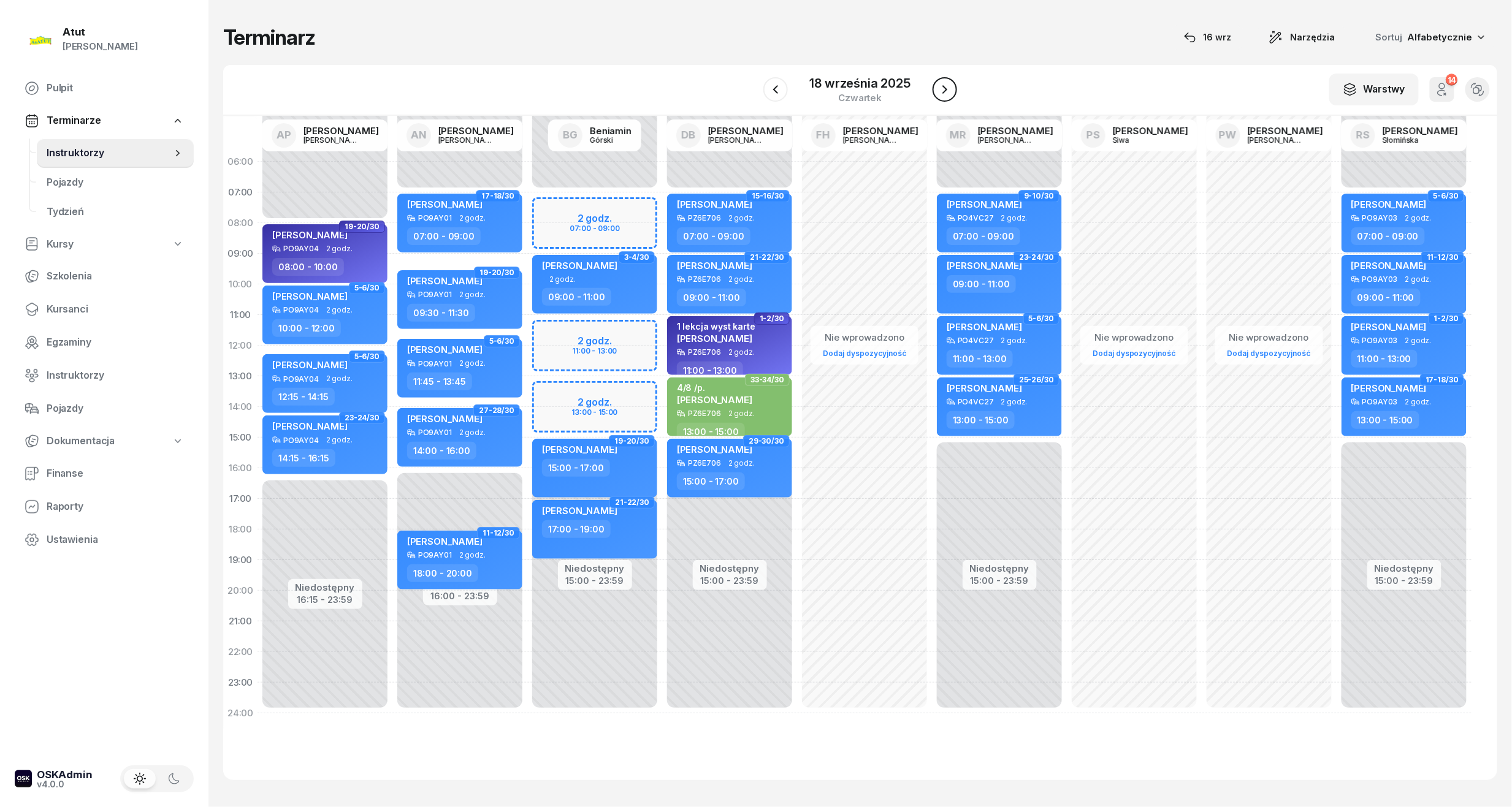
click at [938, 90] on icon "button" at bounding box center [945, 90] width 15 height 15
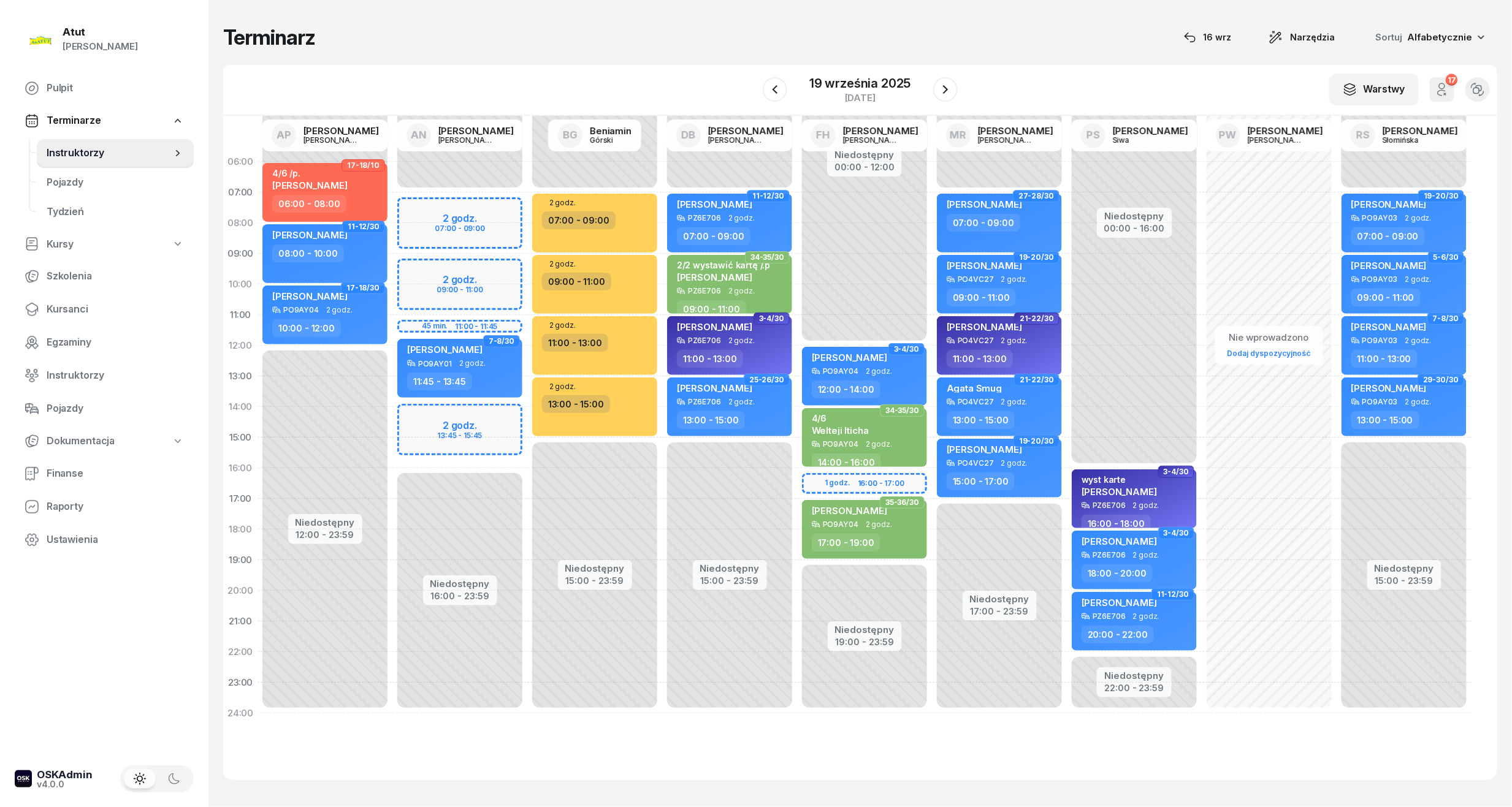
click at [763, 92] on div "W Wybierz AP Adam Pytlak AN Artur Nowakowski BG Beniamin Górski DB Dariusz Bańk…" at bounding box center [860, 91] width 1274 height 51
click at [773, 89] on icon "button" at bounding box center [775, 90] width 15 height 15
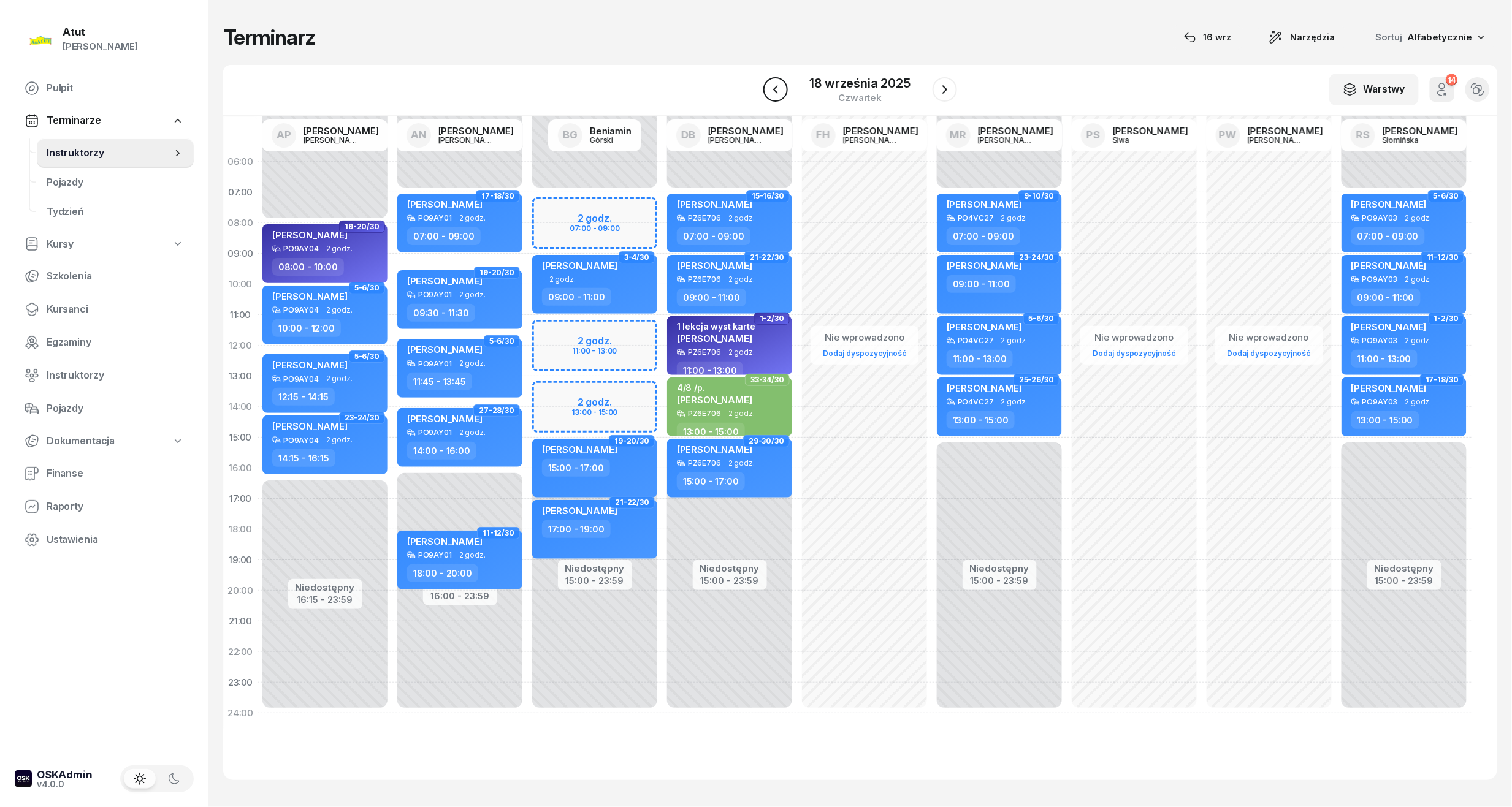
click at [773, 89] on icon "button" at bounding box center [775, 90] width 15 height 15
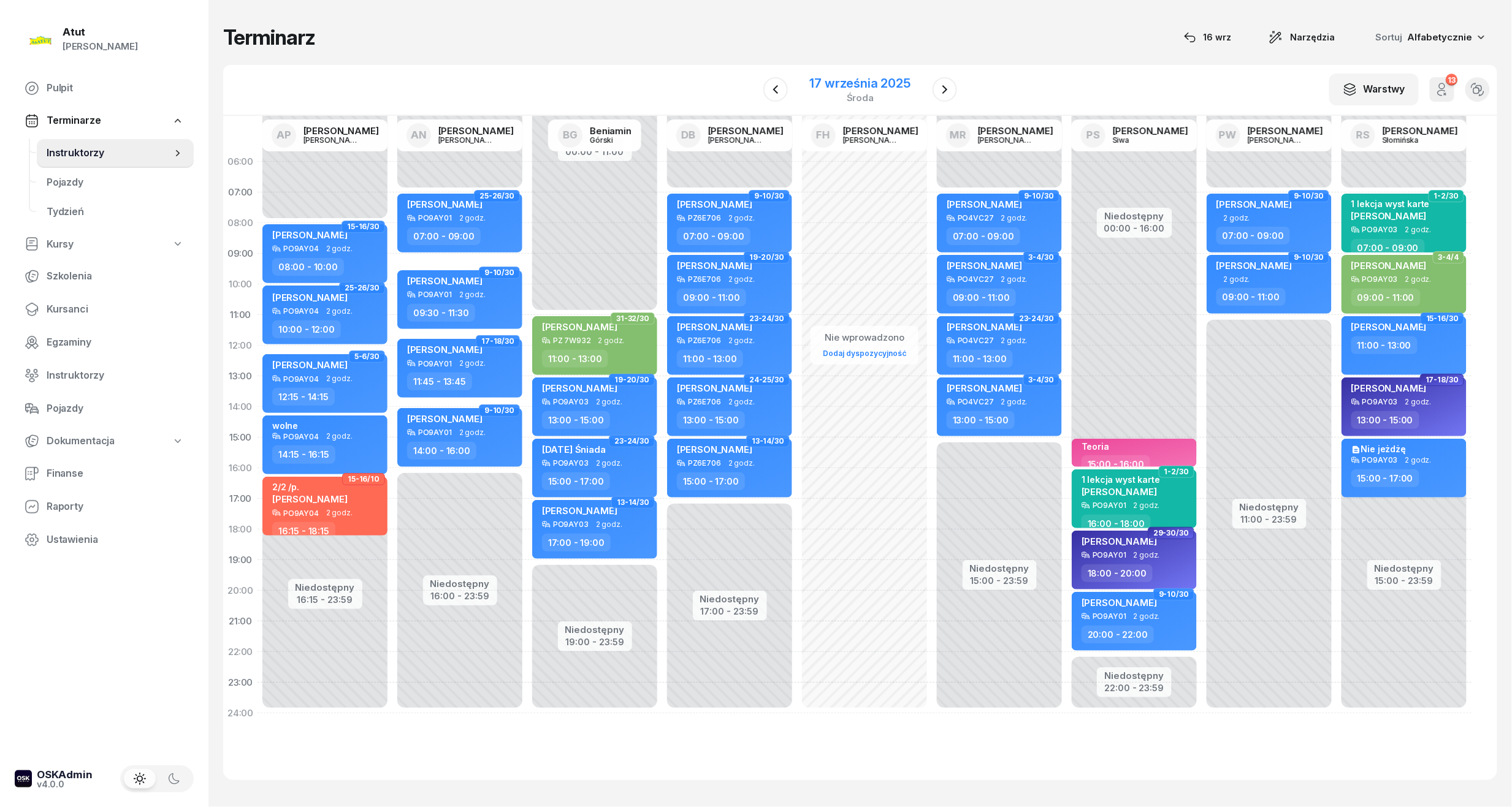
click at [866, 85] on div "17 września 2025" at bounding box center [860, 83] width 101 height 12
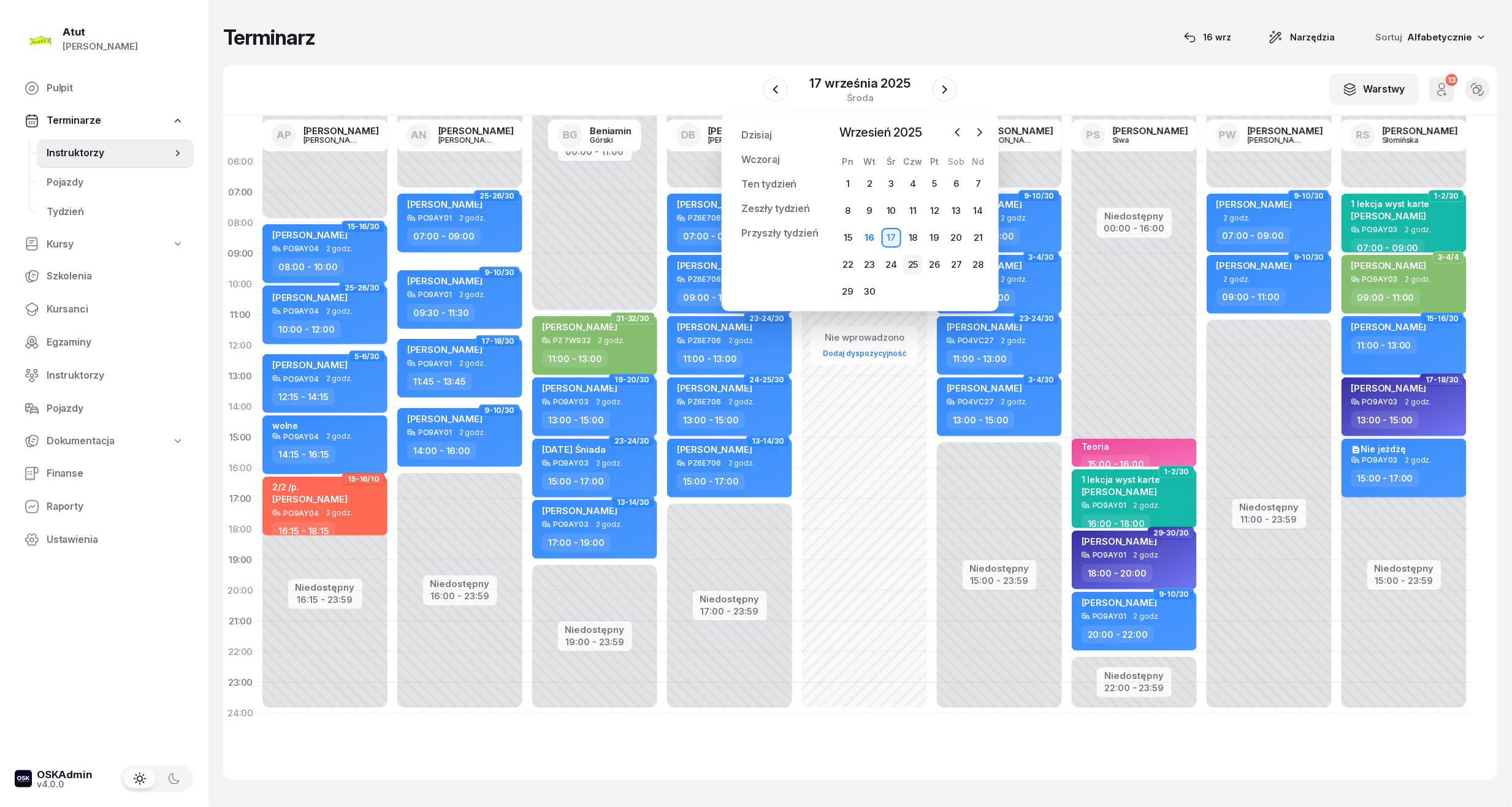
click at [917, 265] on div "25" at bounding box center [912, 264] width 20 height 20
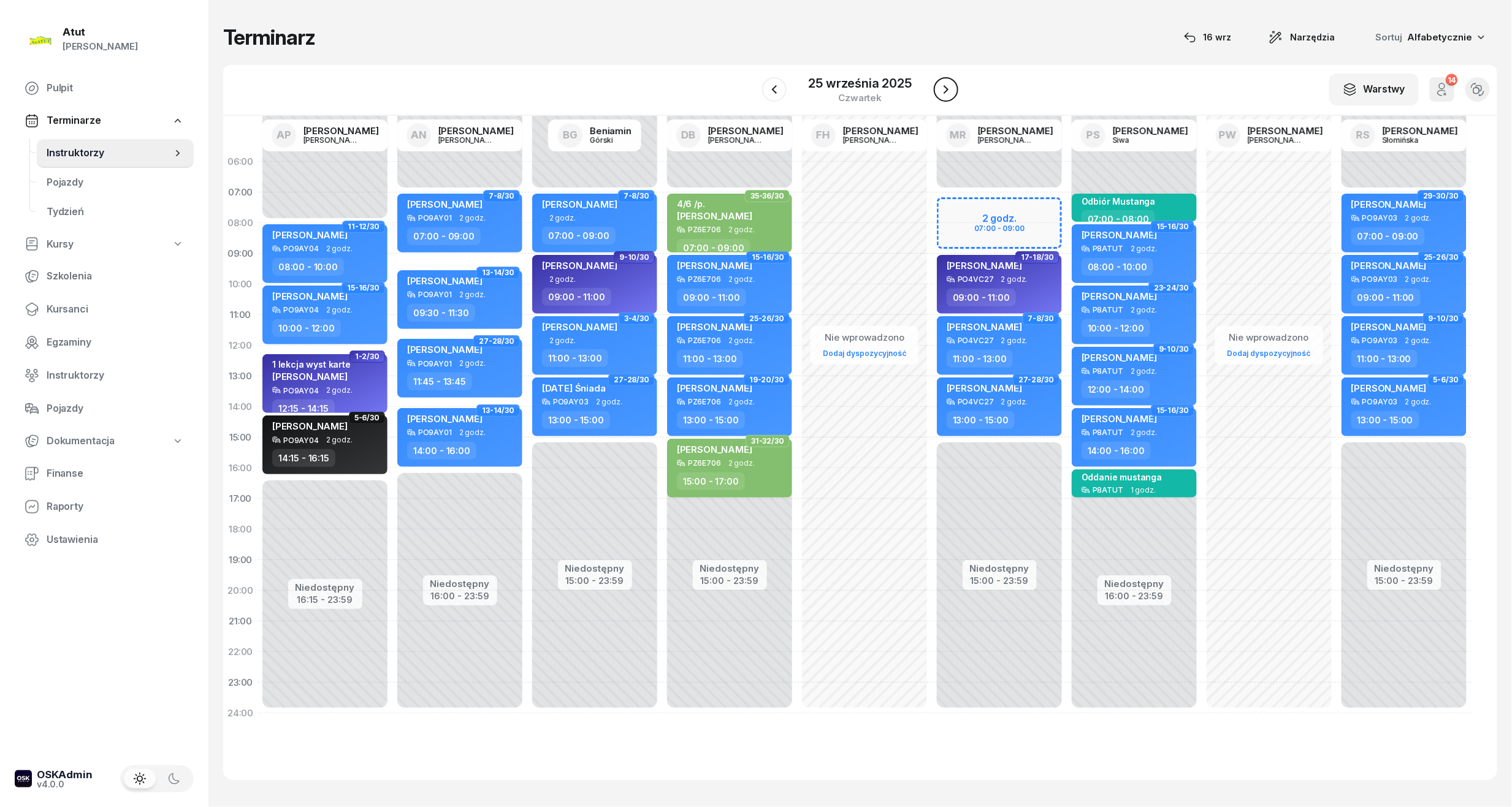
click at [939, 84] on icon "button" at bounding box center [946, 90] width 15 height 15
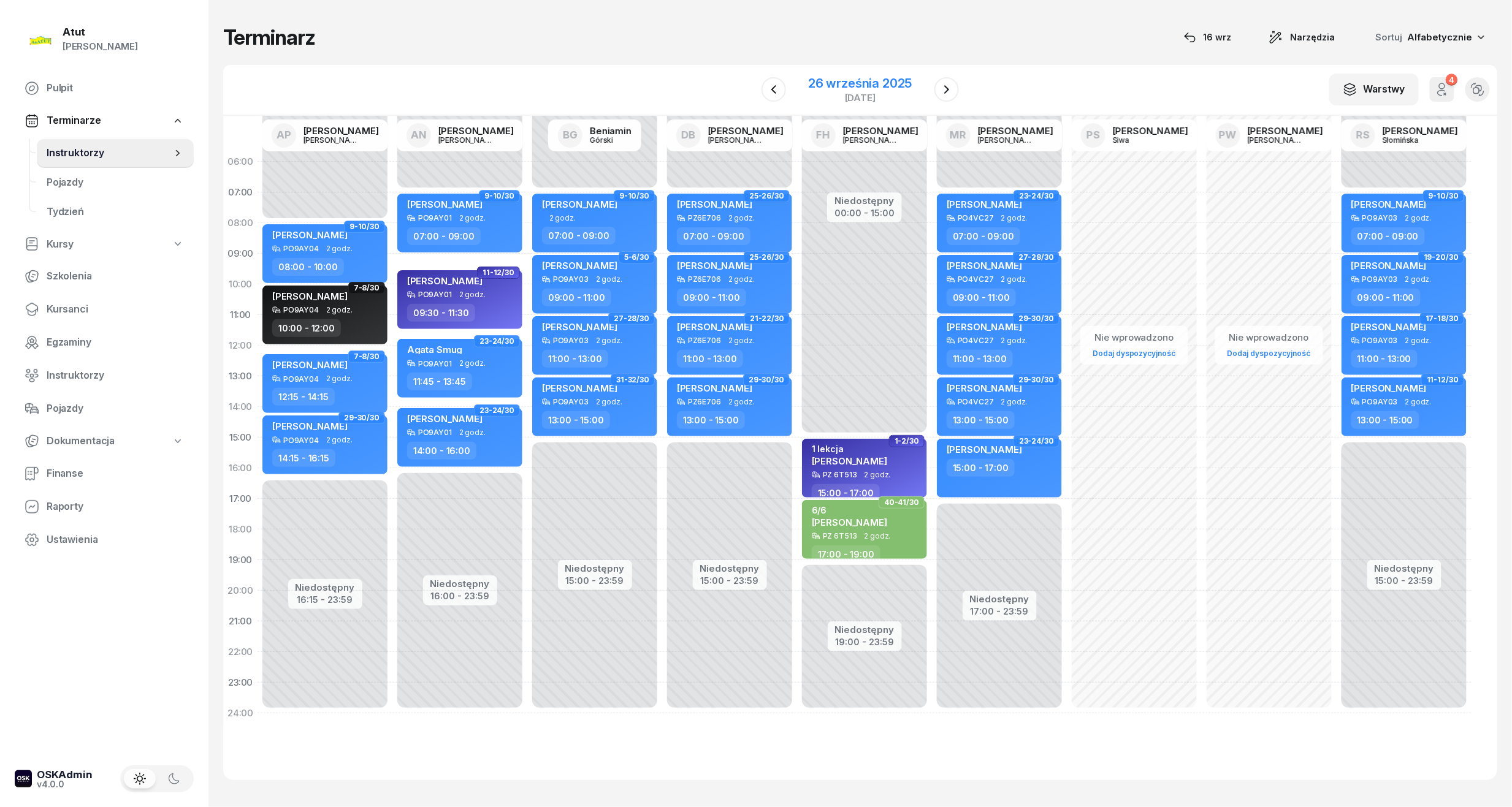
click at [866, 77] on div "26 września 2025" at bounding box center [860, 83] width 104 height 12
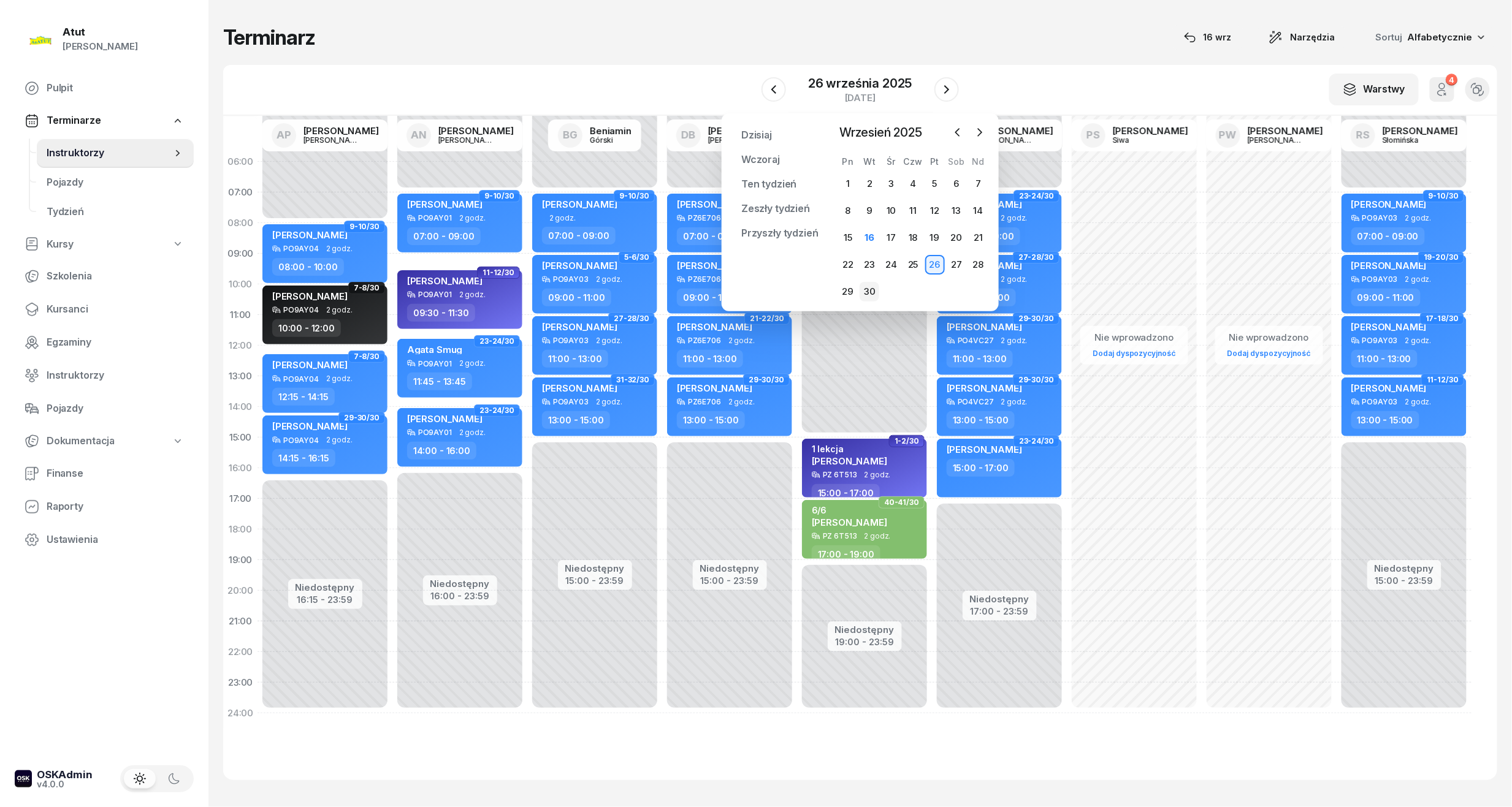
click at [871, 289] on div "30" at bounding box center [869, 291] width 20 height 20
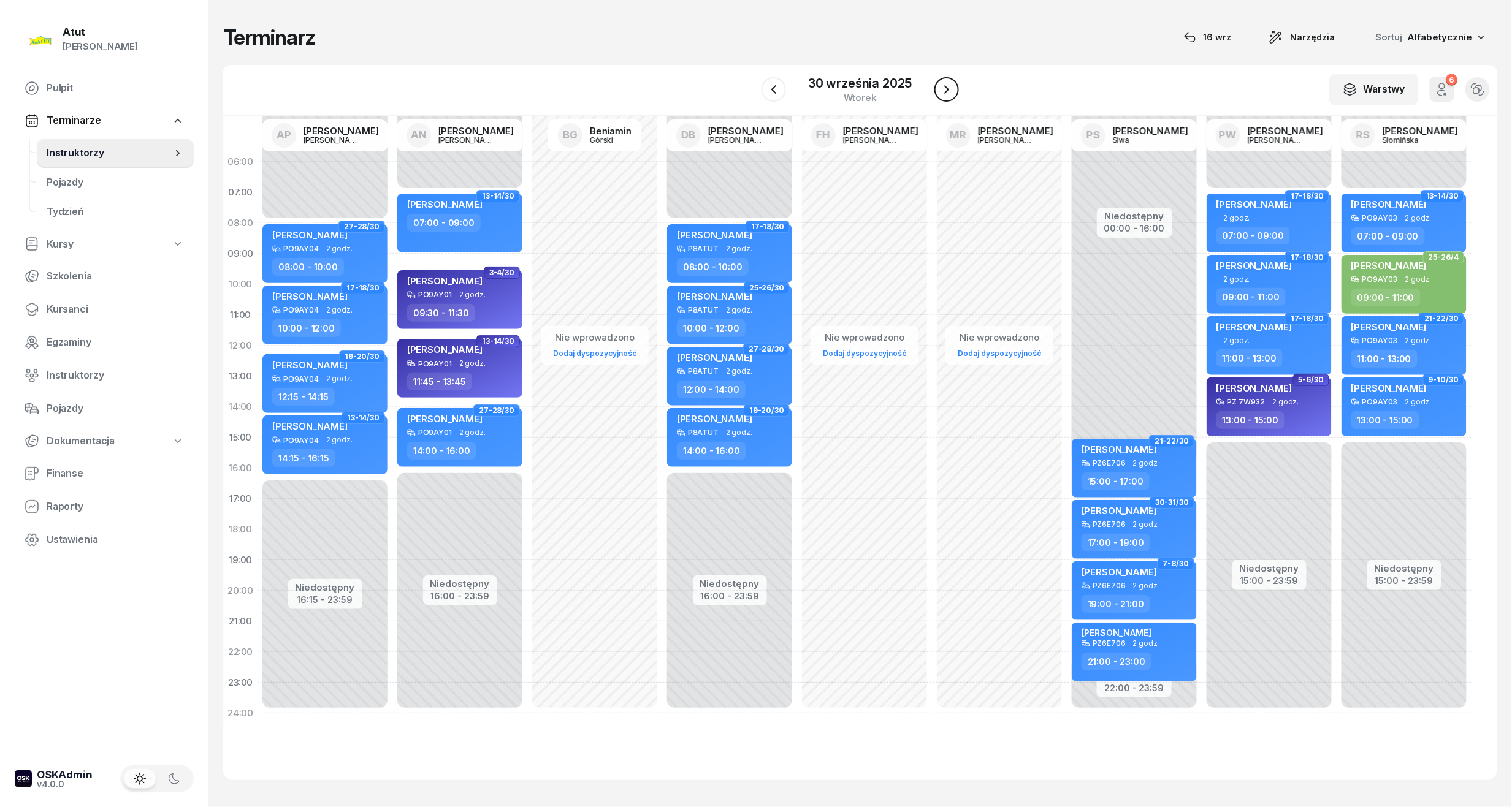
click at [944, 87] on icon "button" at bounding box center [947, 90] width 15 height 15
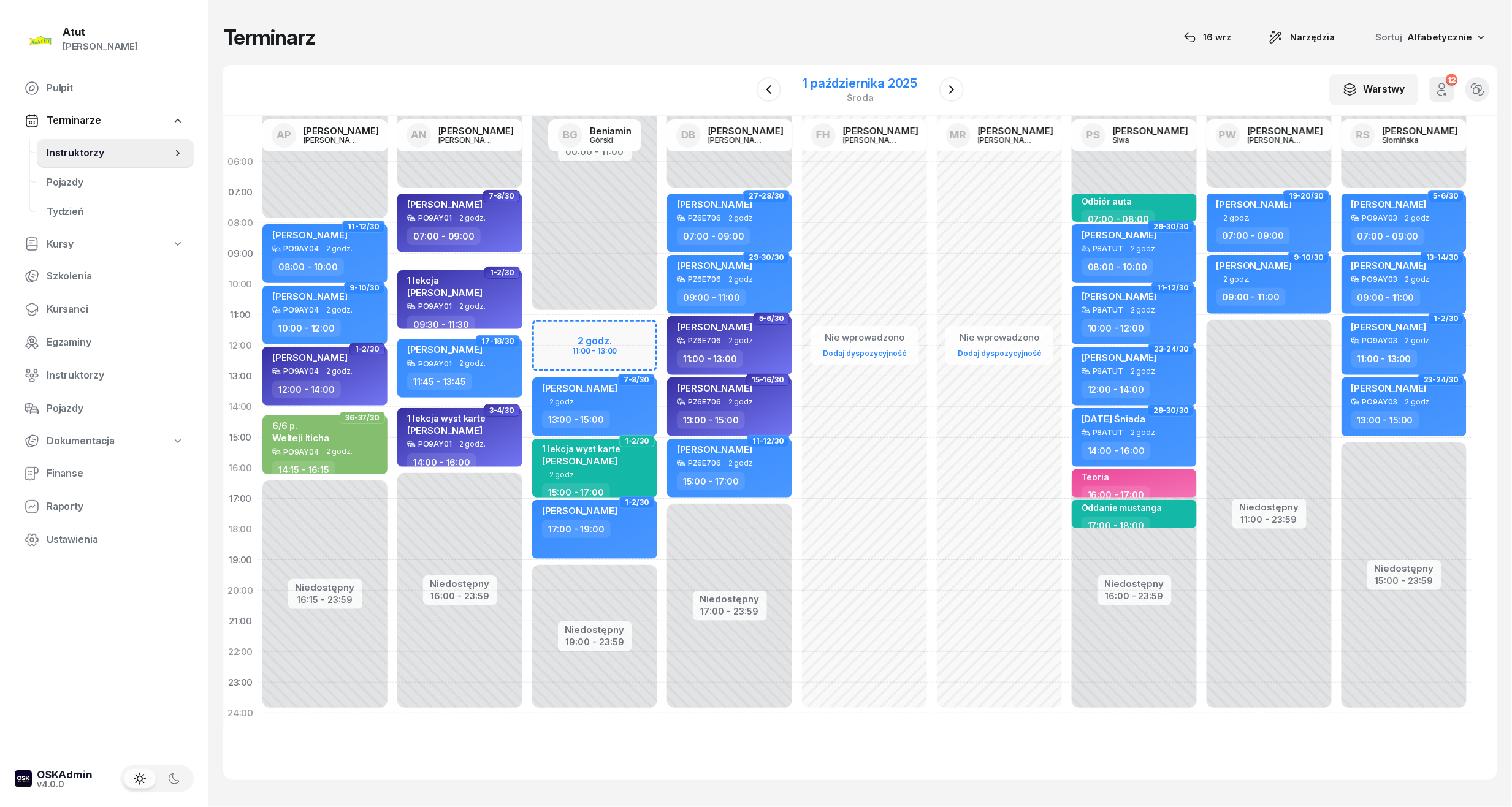
click at [870, 90] on div "1 października 2025" at bounding box center [861, 83] width 115 height 12
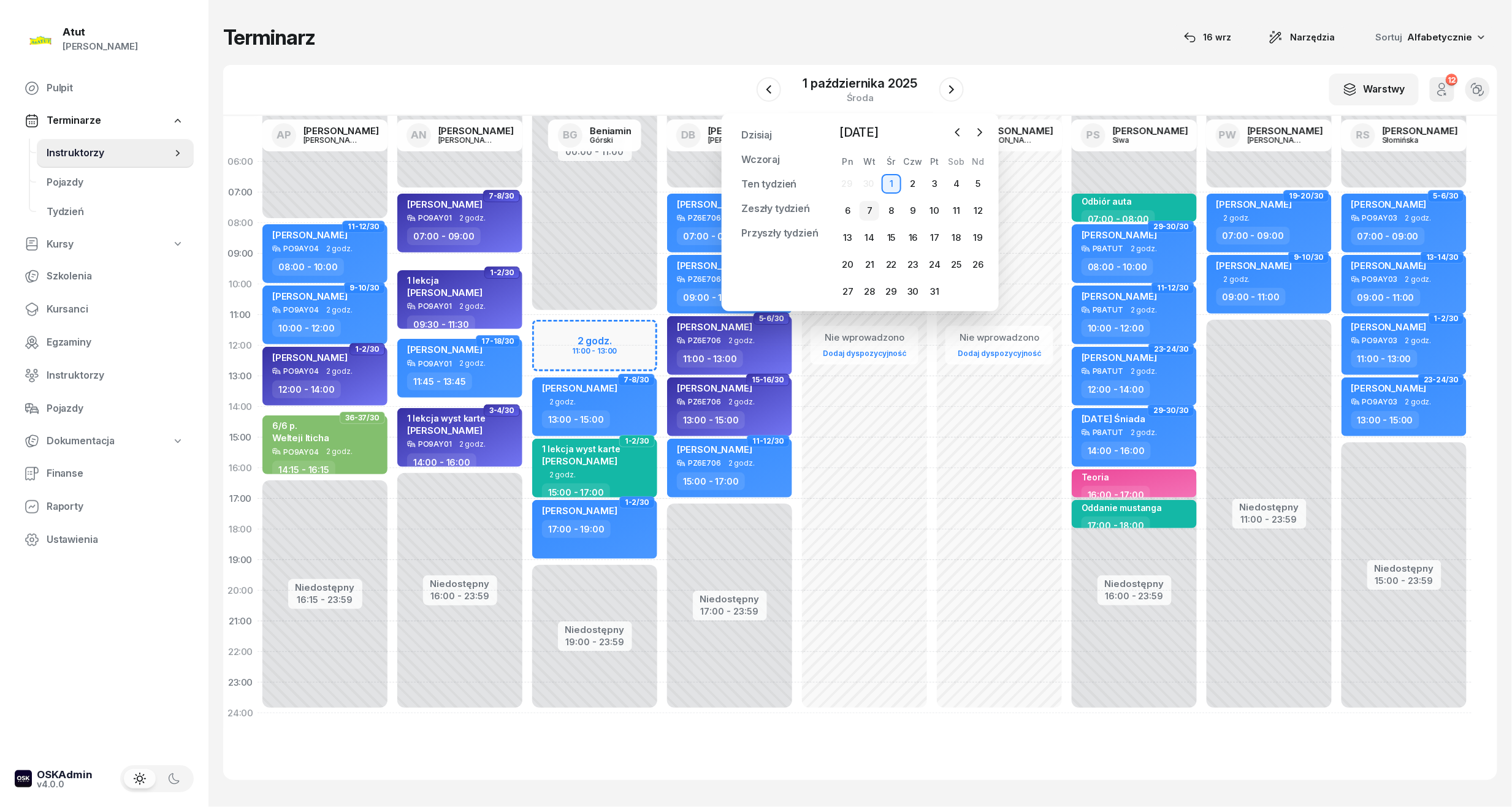
click at [871, 207] on div "7" at bounding box center [869, 210] width 20 height 20
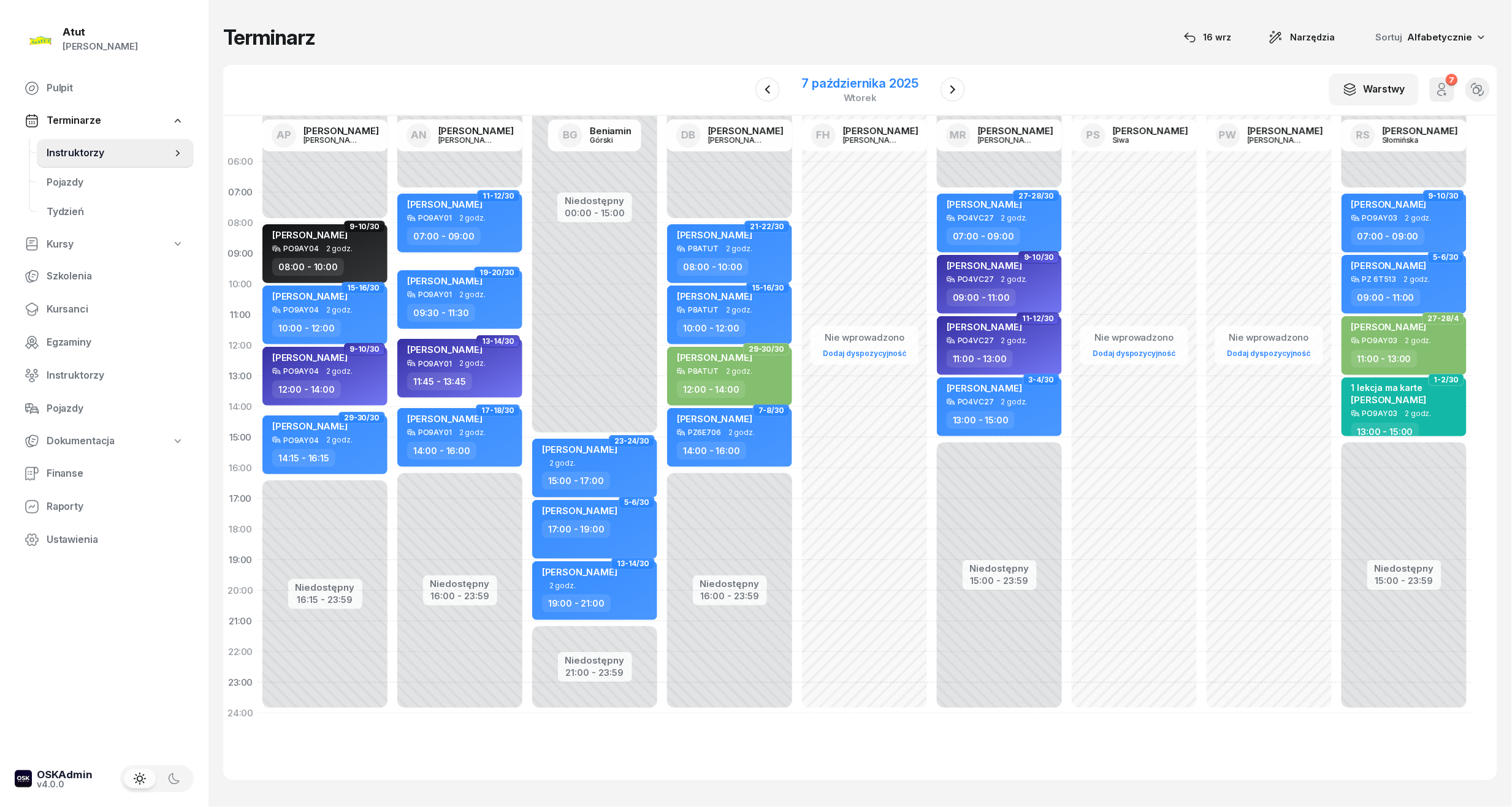
click at [850, 83] on div "7 października 2025" at bounding box center [860, 83] width 117 height 12
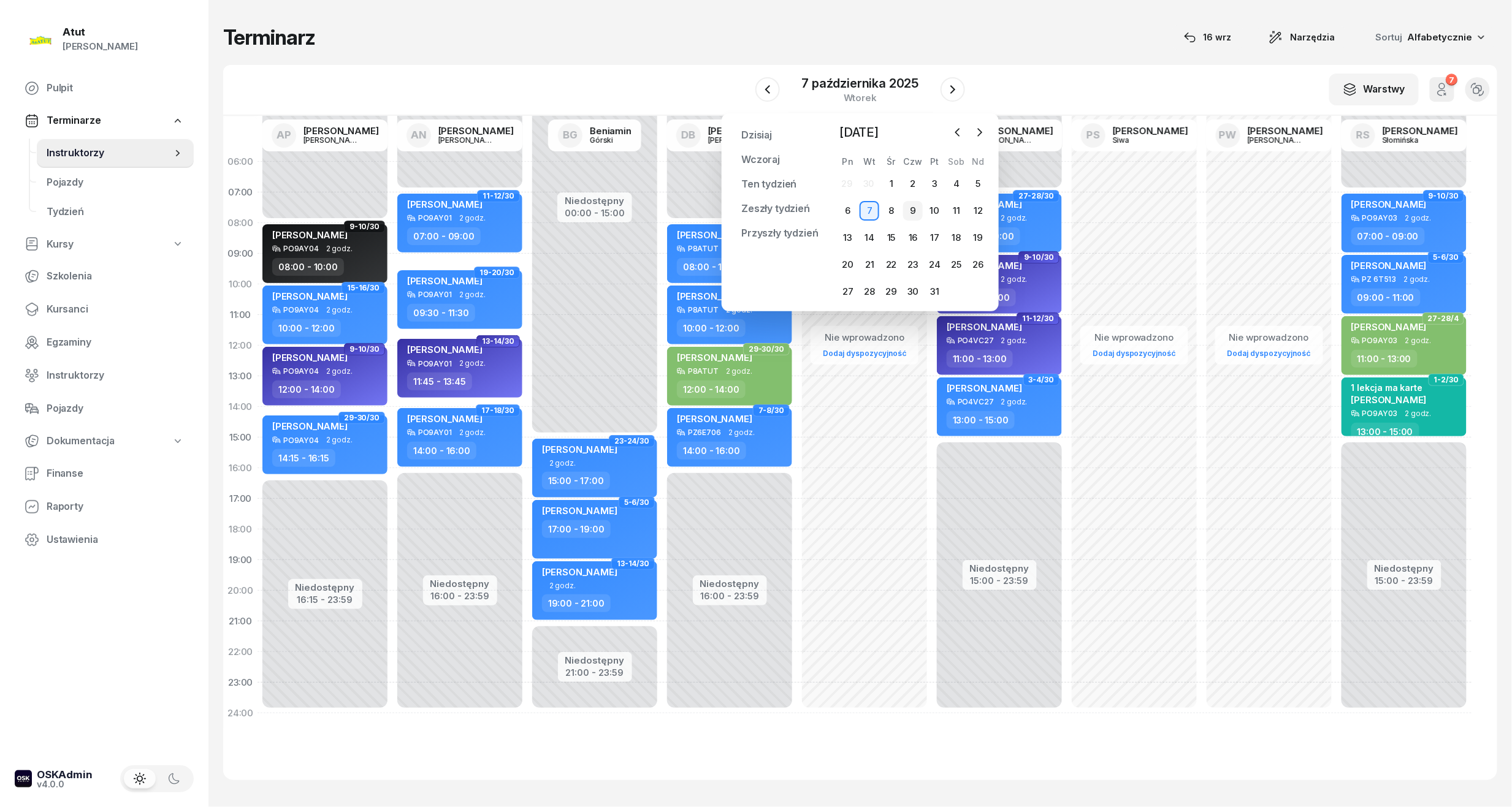
click at [916, 204] on div "9" at bounding box center [912, 210] width 20 height 20
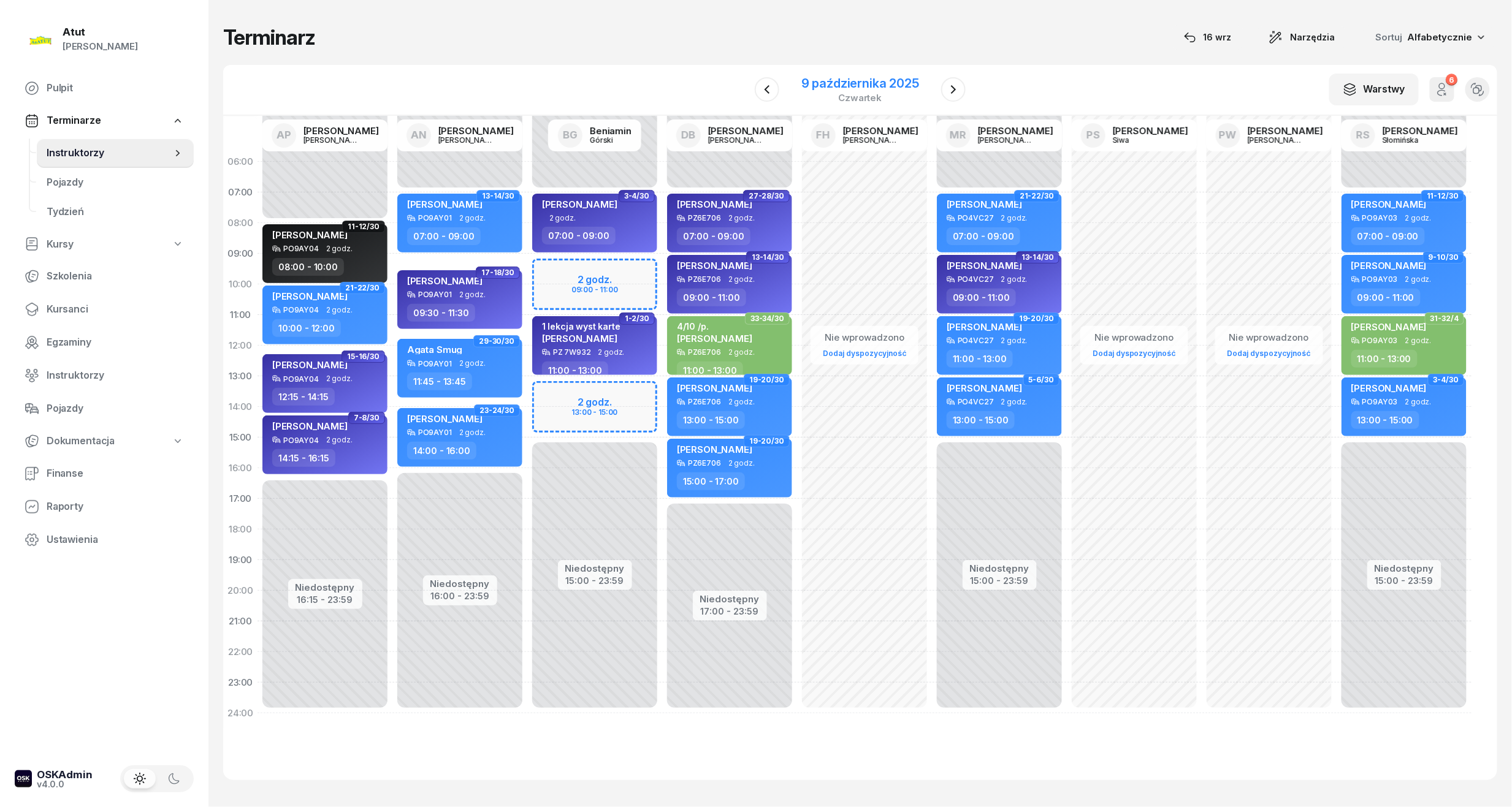
click at [846, 89] on div "9 października 2025" at bounding box center [860, 83] width 118 height 12
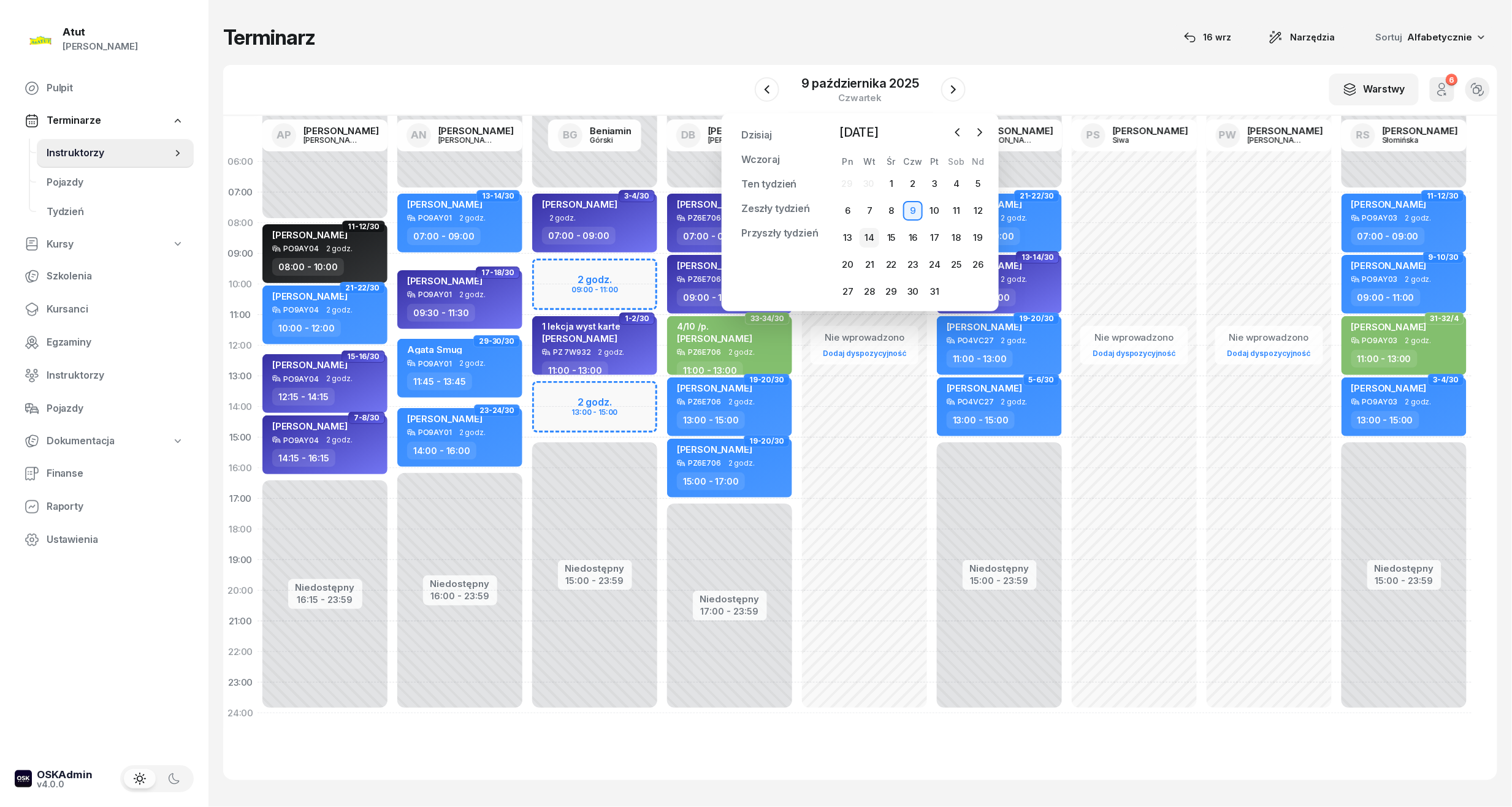
click at [866, 239] on div "14" at bounding box center [869, 238] width 20 height 20
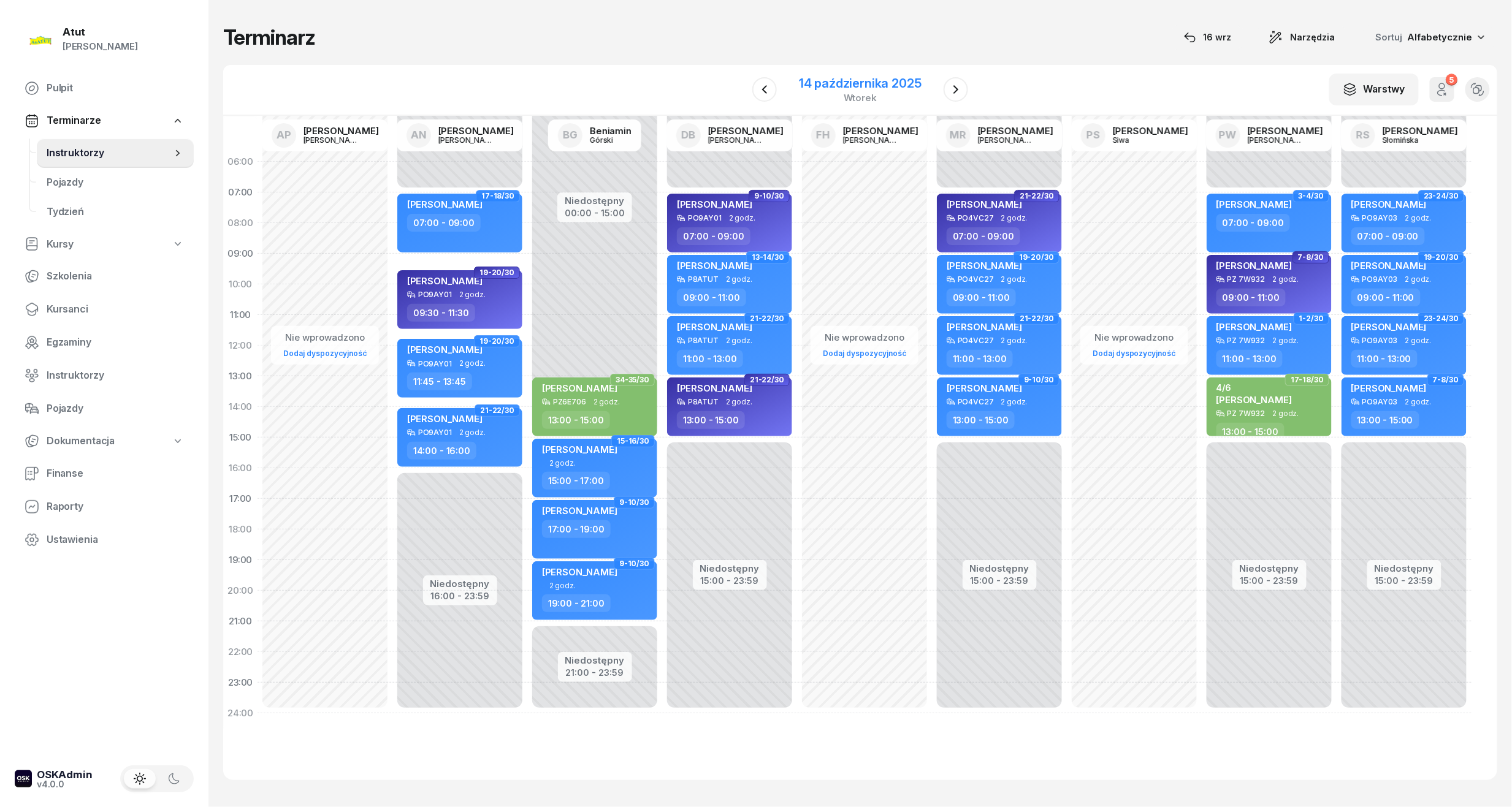
click at [875, 77] on div "14 października 2025" at bounding box center [860, 83] width 123 height 12
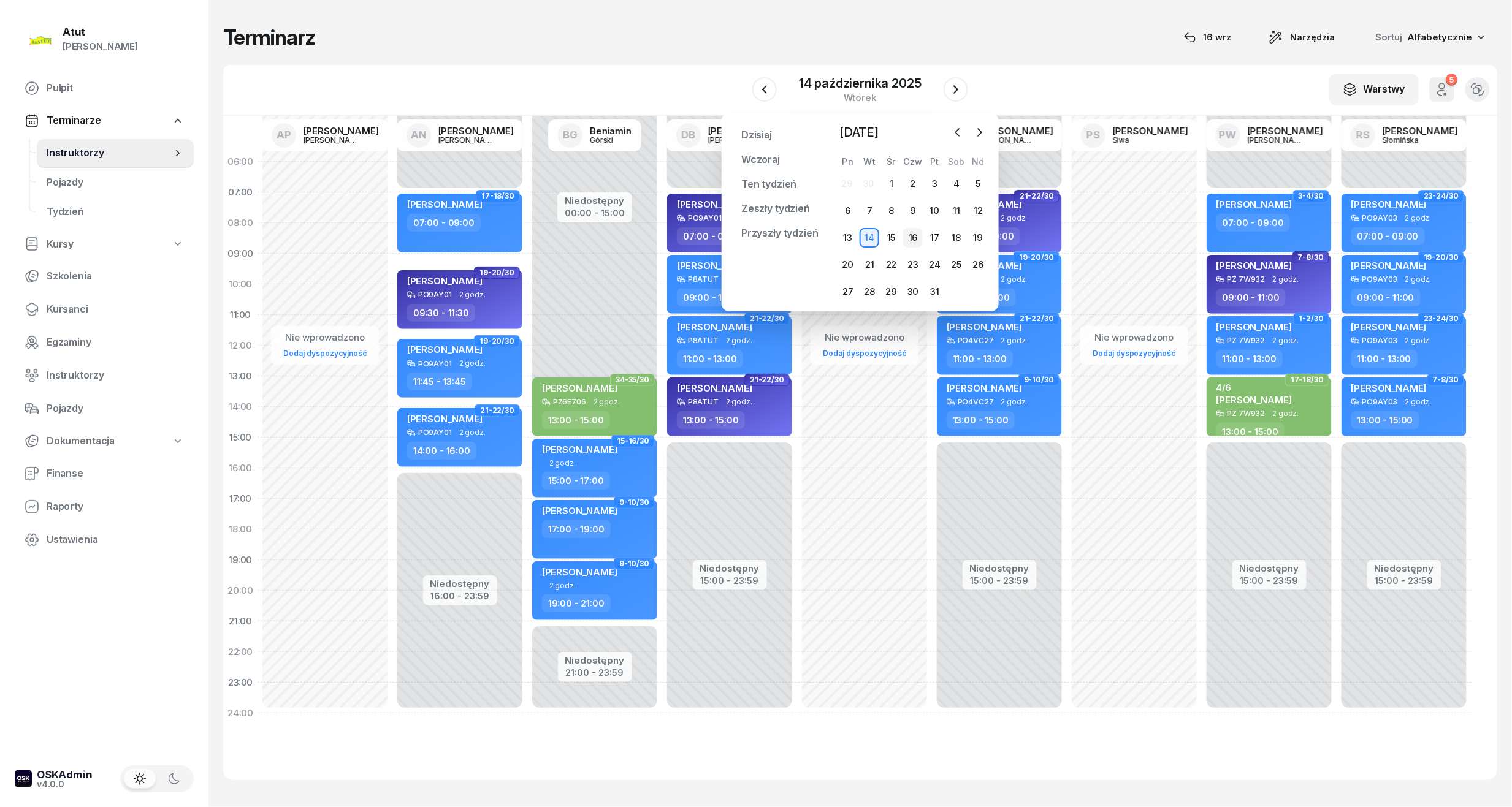
click at [922, 234] on div "16" at bounding box center [912, 238] width 20 height 20
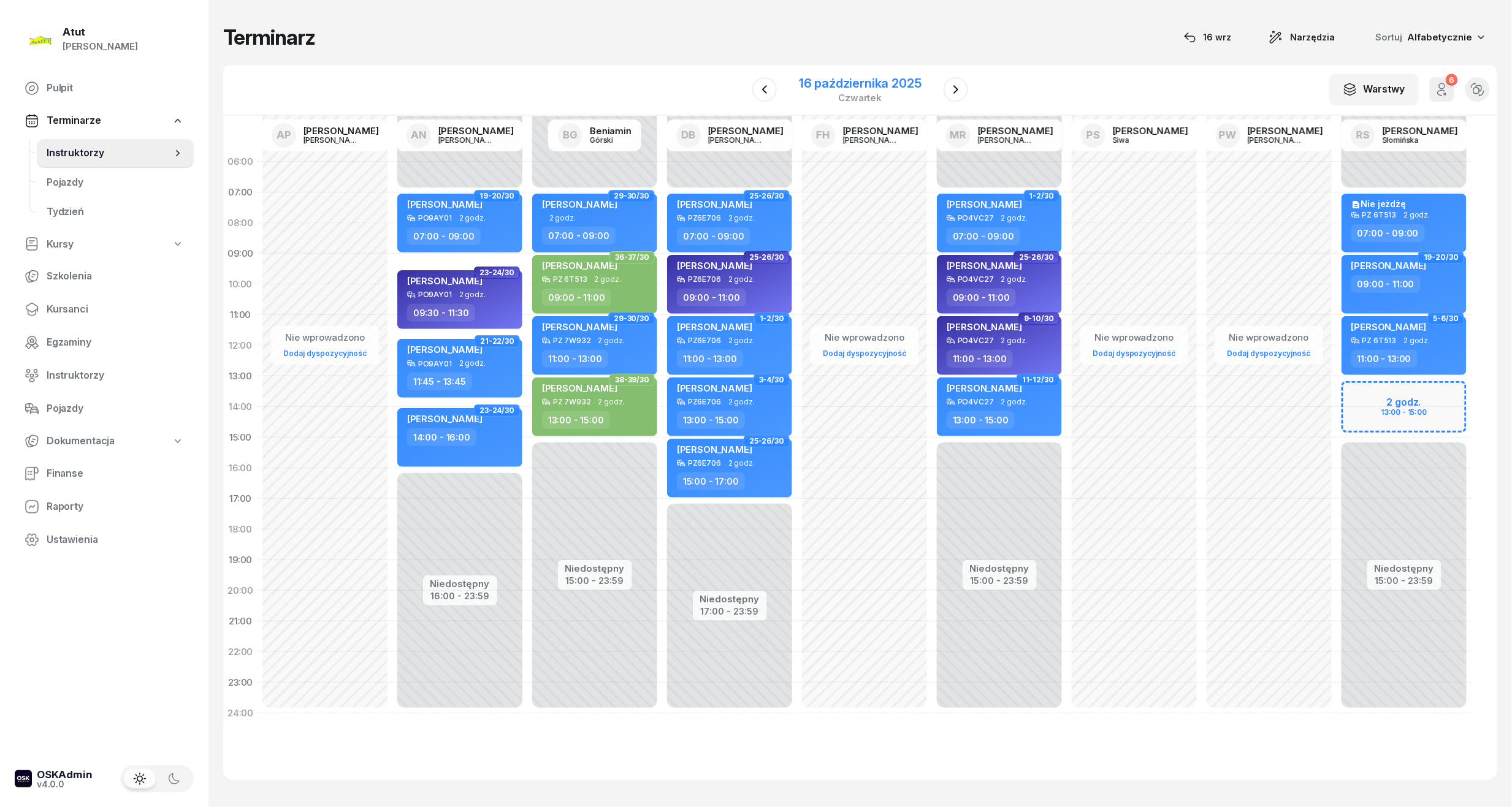
click at [866, 83] on div "16 października 2025" at bounding box center [860, 83] width 123 height 12
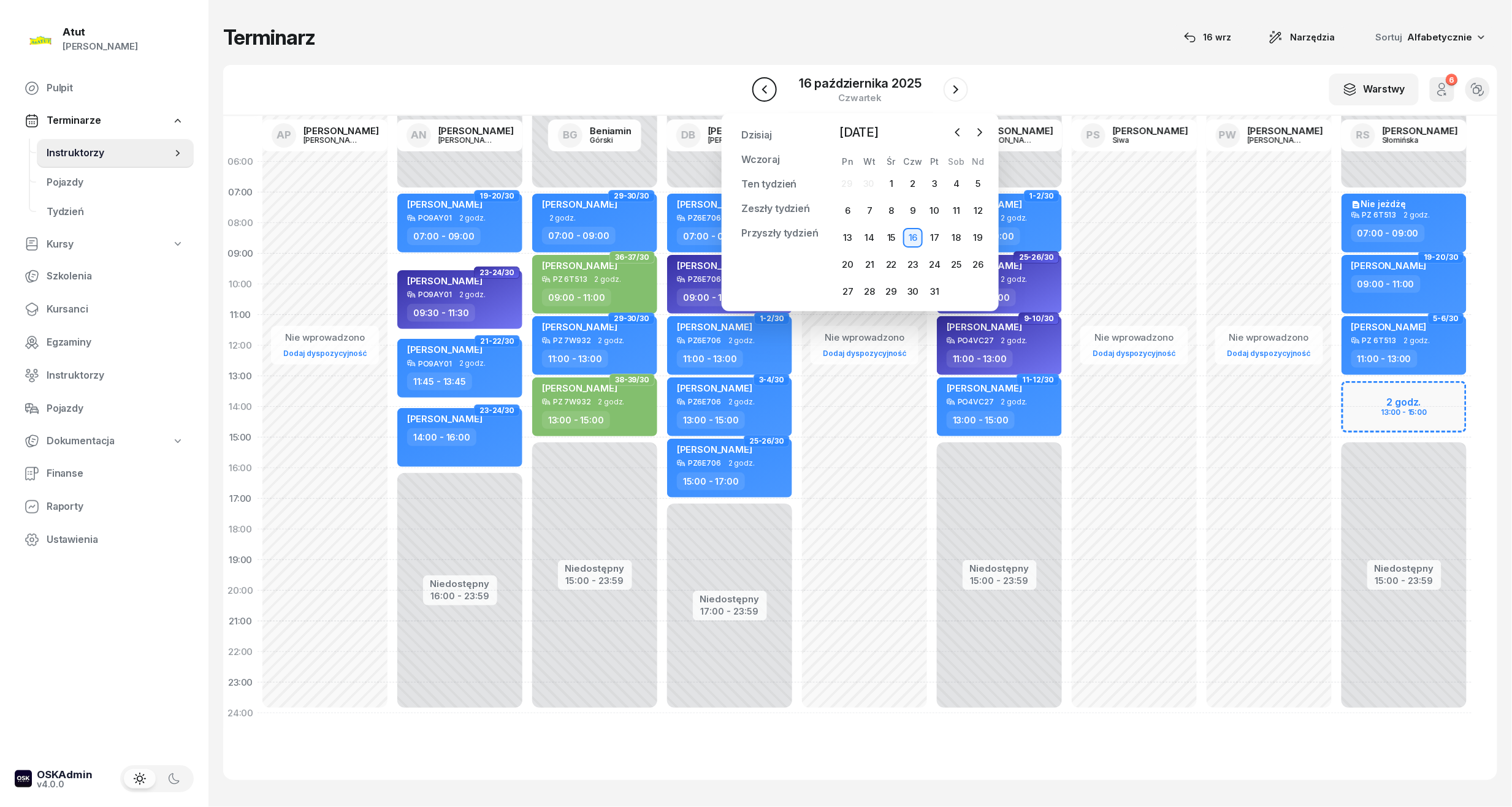
click at [773, 91] on button "button" at bounding box center [765, 90] width 25 height 25
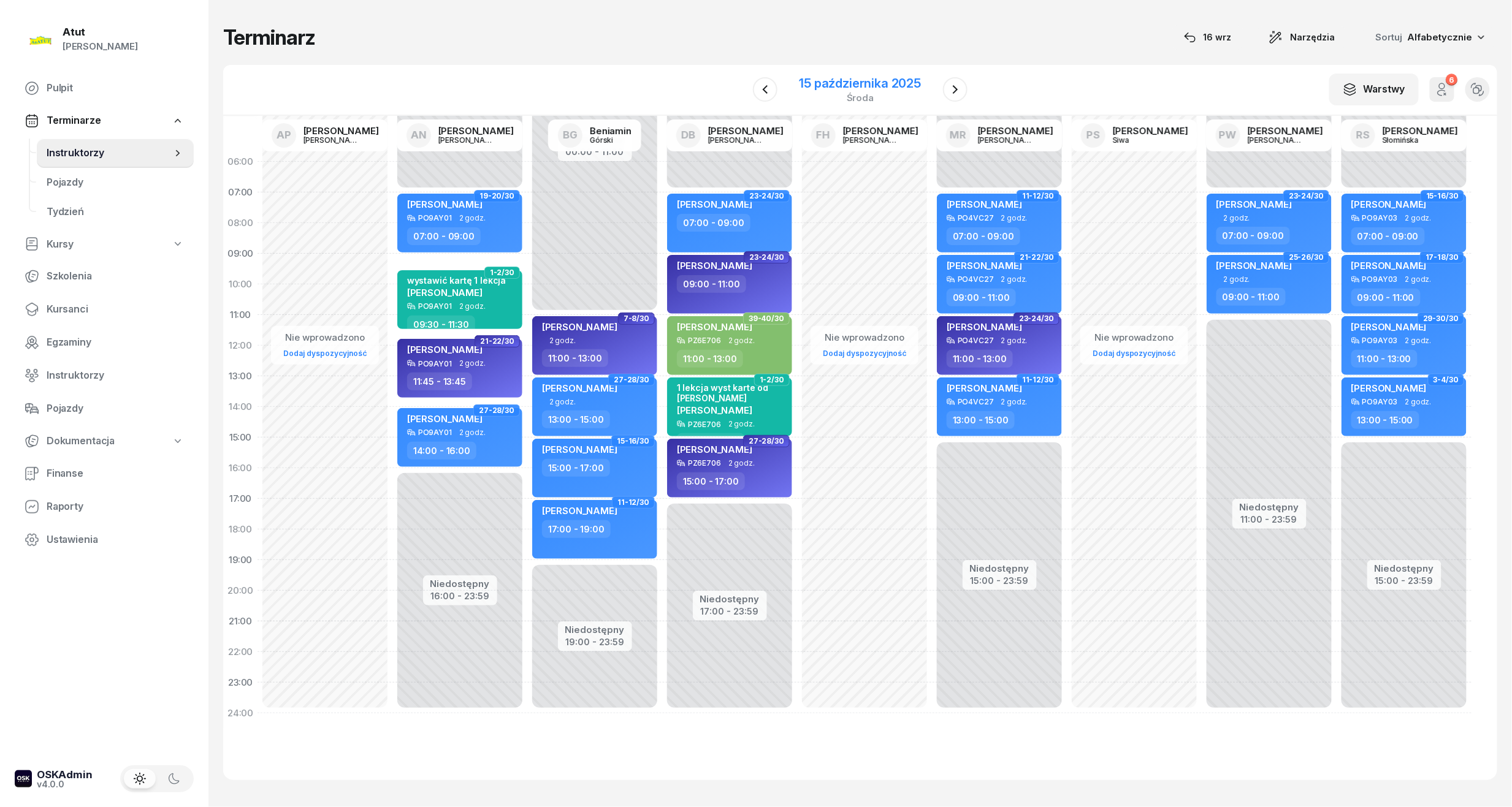
click at [831, 87] on div "15 października 2025" at bounding box center [860, 83] width 122 height 12
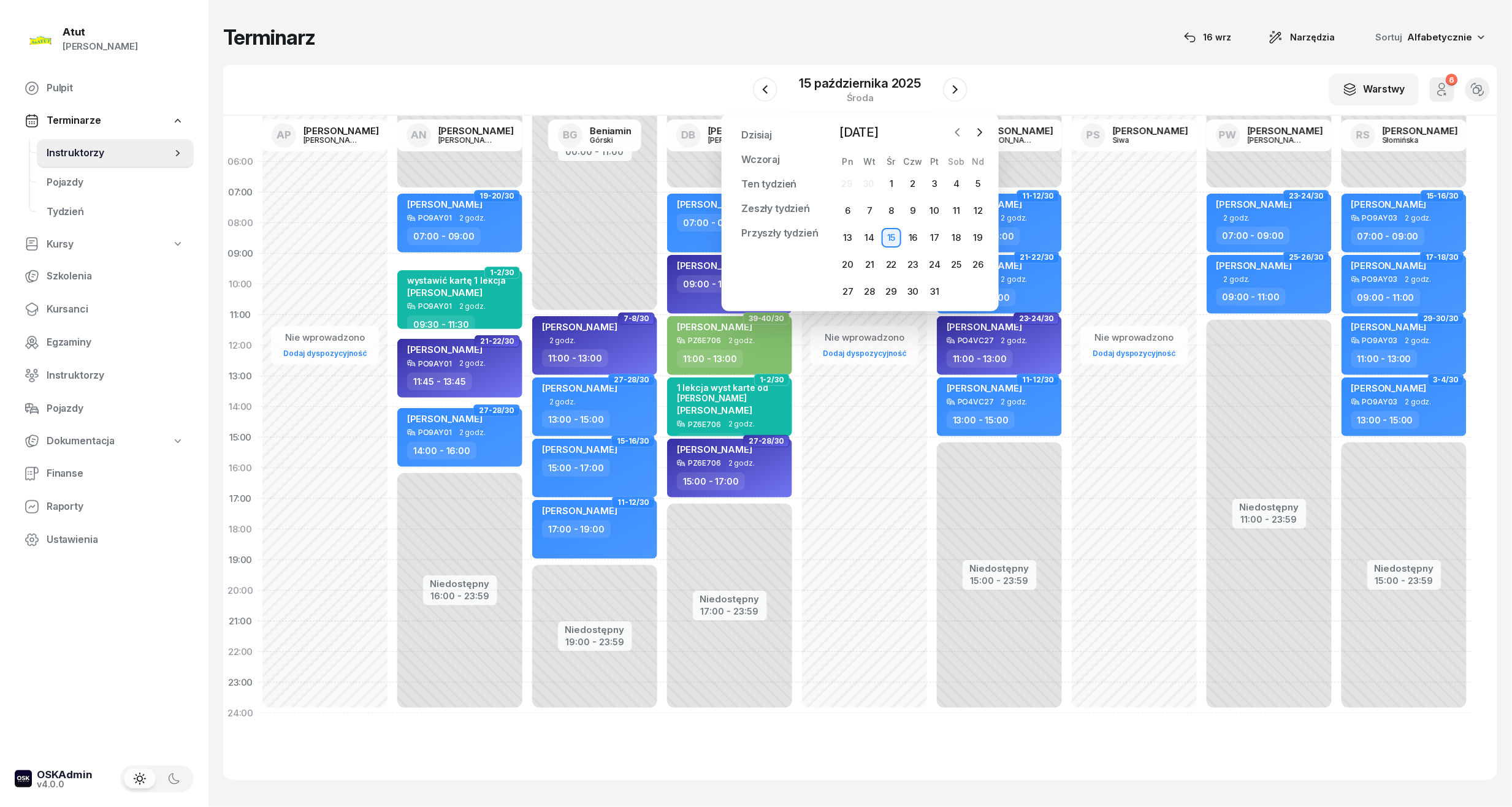
click at [952, 133] on icon "button" at bounding box center [957, 132] width 12 height 12
click at [870, 242] on div "16" at bounding box center [869, 238] width 20 height 20
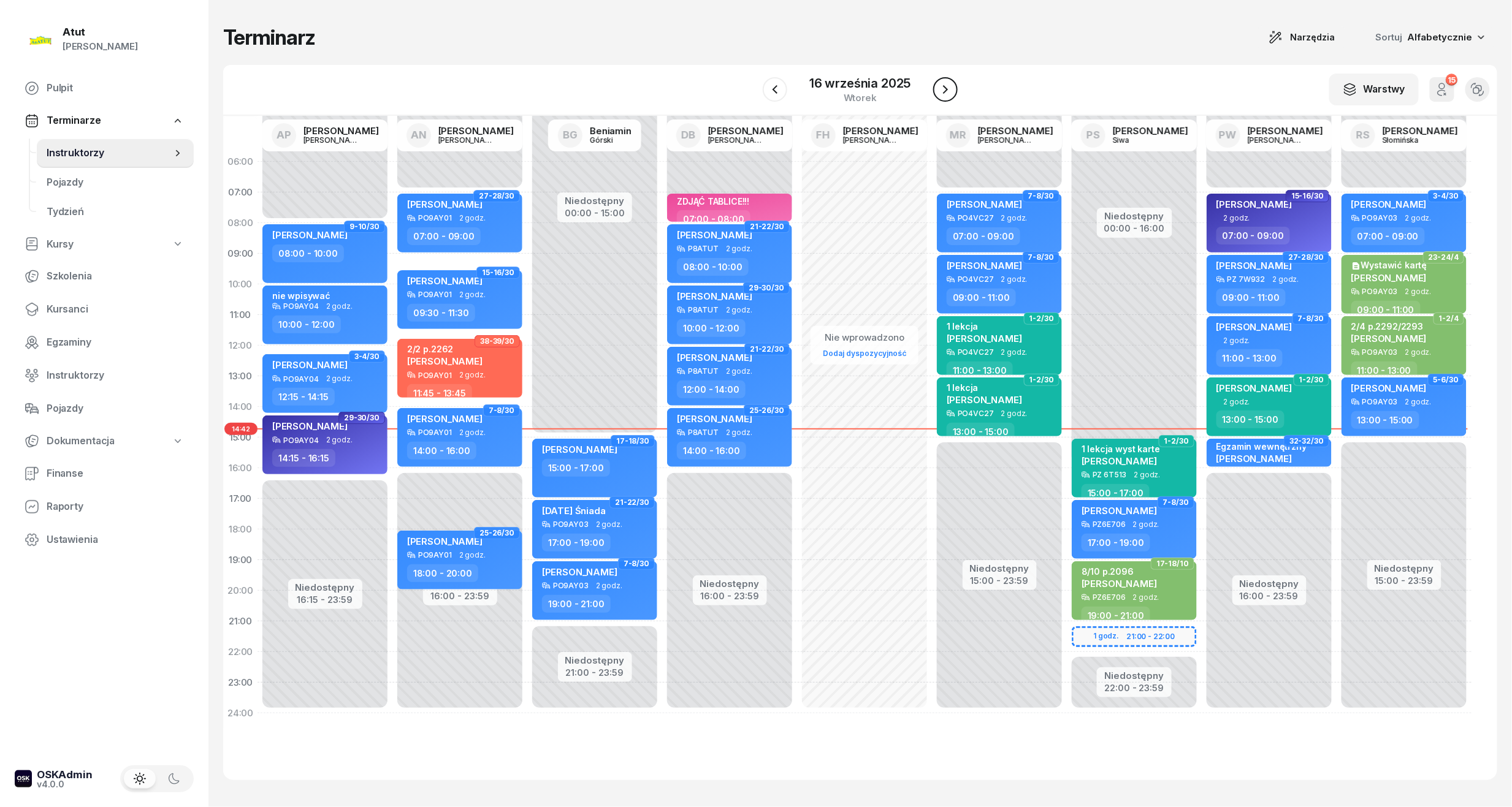
click at [945, 93] on icon "button" at bounding box center [946, 90] width 15 height 15
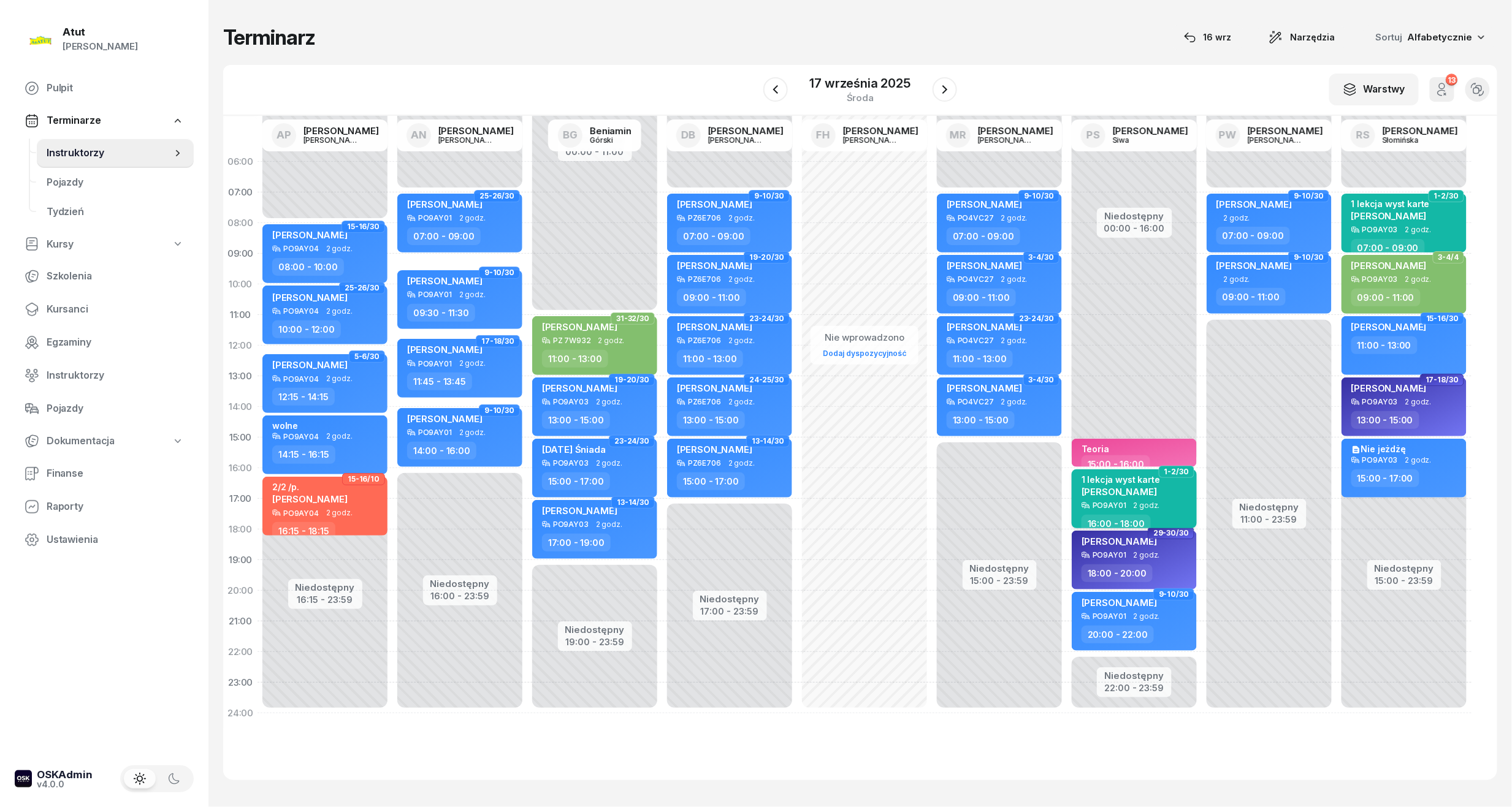
click at [1146, 481] on div "1 lekcja wyst karte" at bounding box center [1121, 479] width 78 height 10
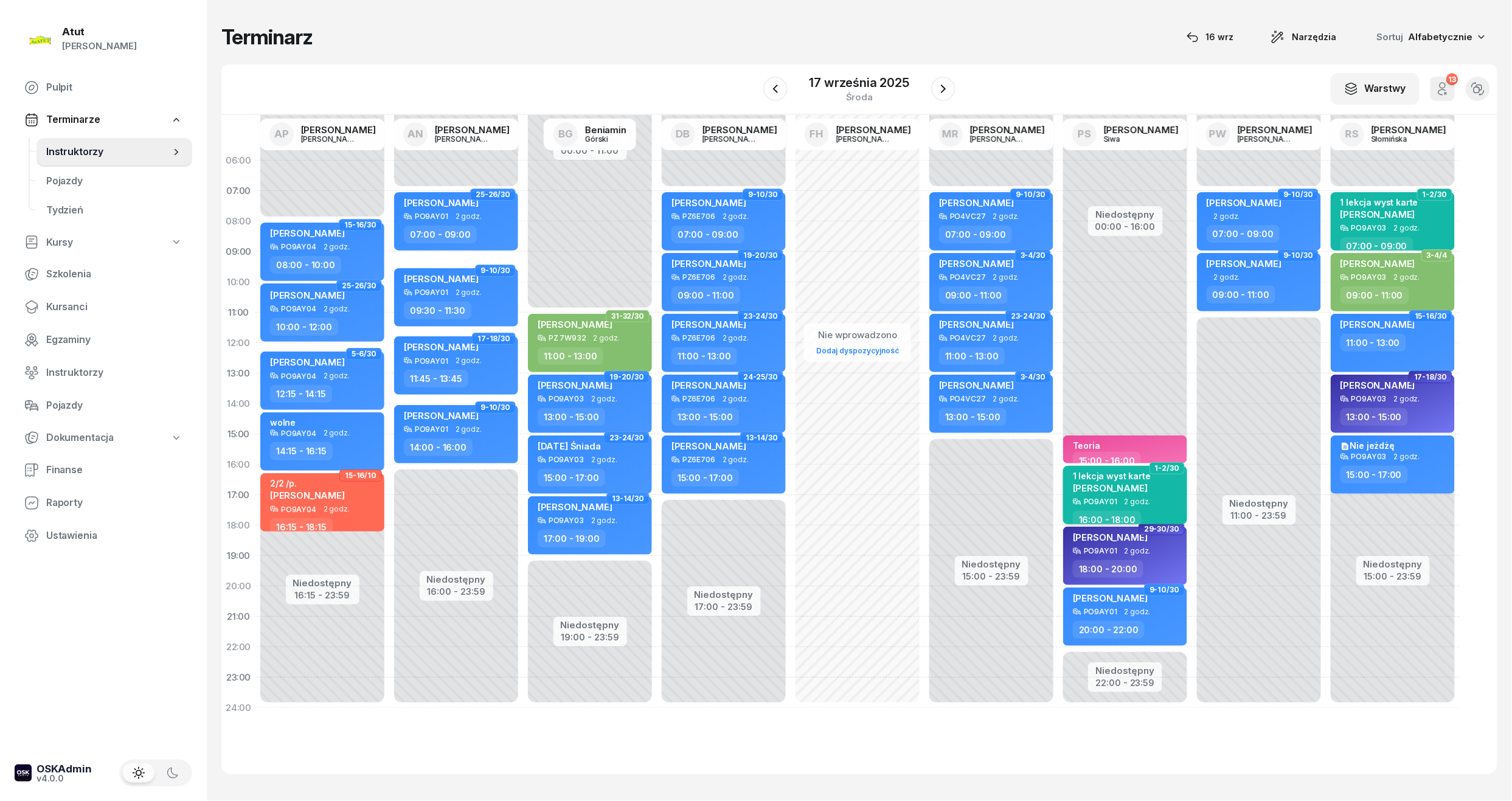
select select "16"
select select "18"
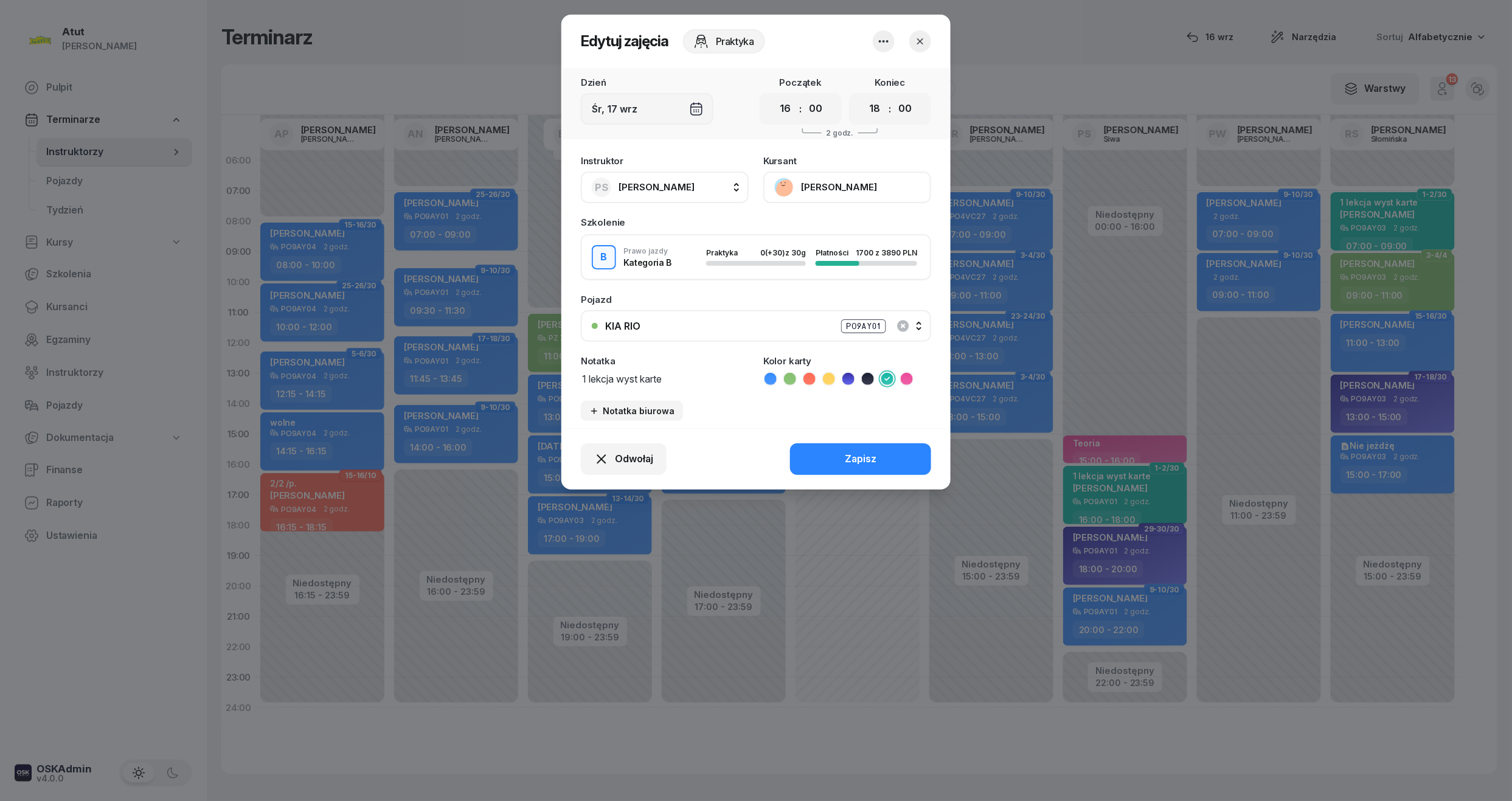
click at [849, 187] on button "[PERSON_NAME]" at bounding box center [847, 187] width 167 height 32
click at [832, 219] on link "Otwórz profil" at bounding box center [846, 228] width 161 height 31
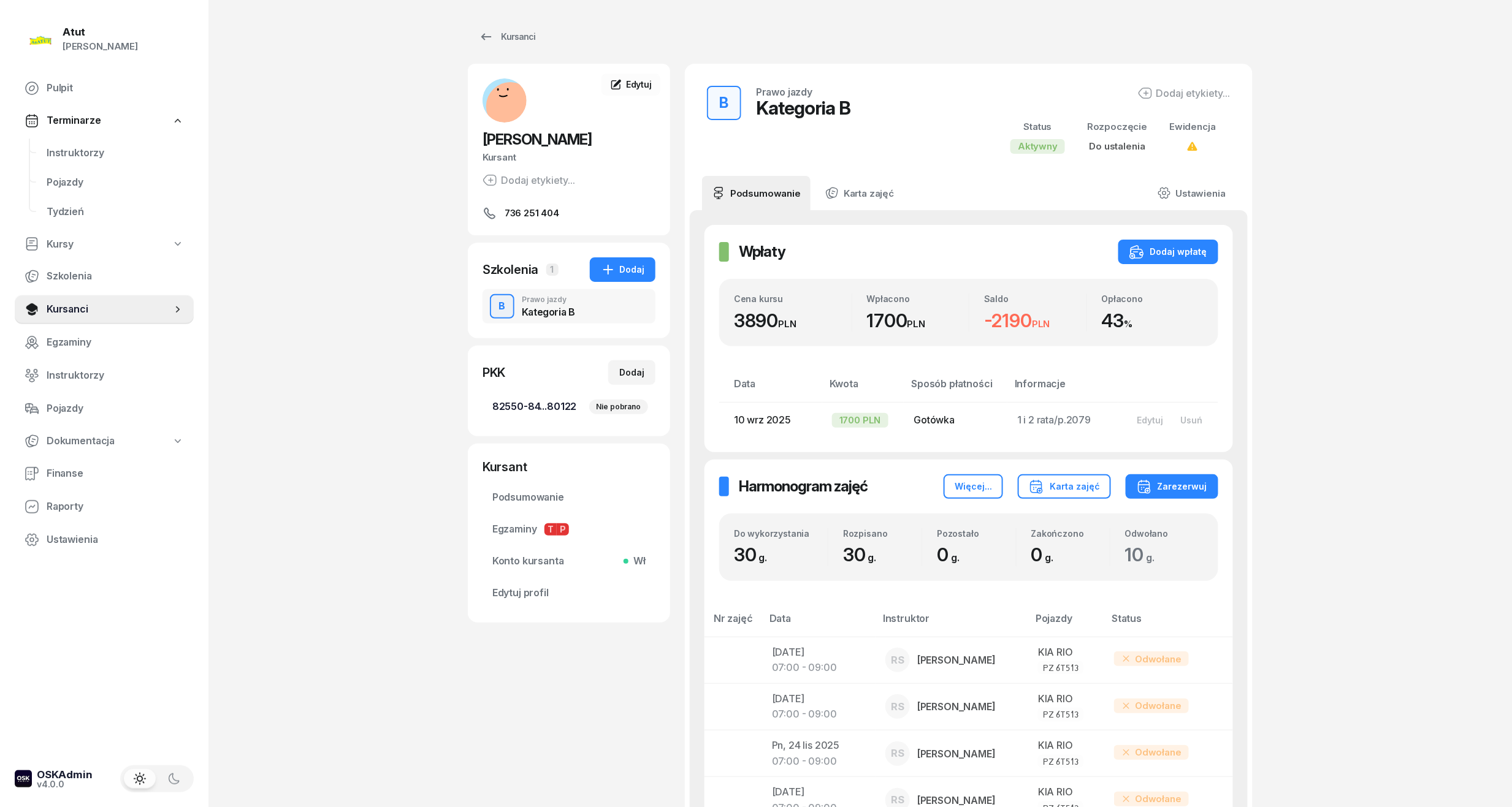
click at [532, 405] on span "82550-84...80122 Nie pobrano" at bounding box center [569, 406] width 154 height 16
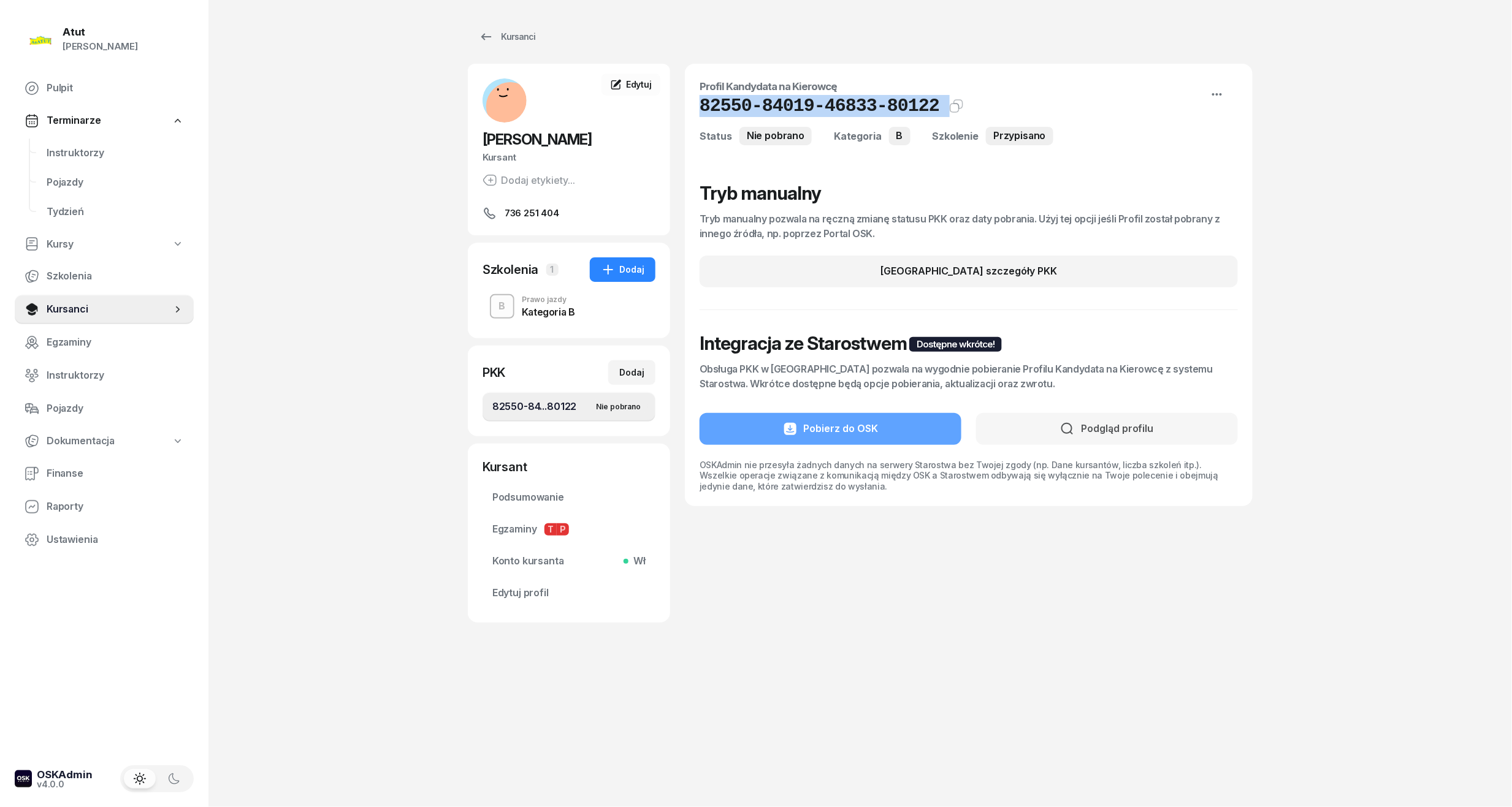
drag, startPoint x: 922, startPoint y: 107, endPoint x: 699, endPoint y: 107, distance: 223.0
click at [699, 107] on div "Profil Kandydata na Kierowcę 82550-84019-46833-80122 Kat.B Status Nie pobrano K…" at bounding box center [969, 285] width 568 height 442
copy div "82550-84019-46833-80122 Kat.B"
click at [528, 603] on link "Edytuj profil" at bounding box center [569, 593] width 173 height 29
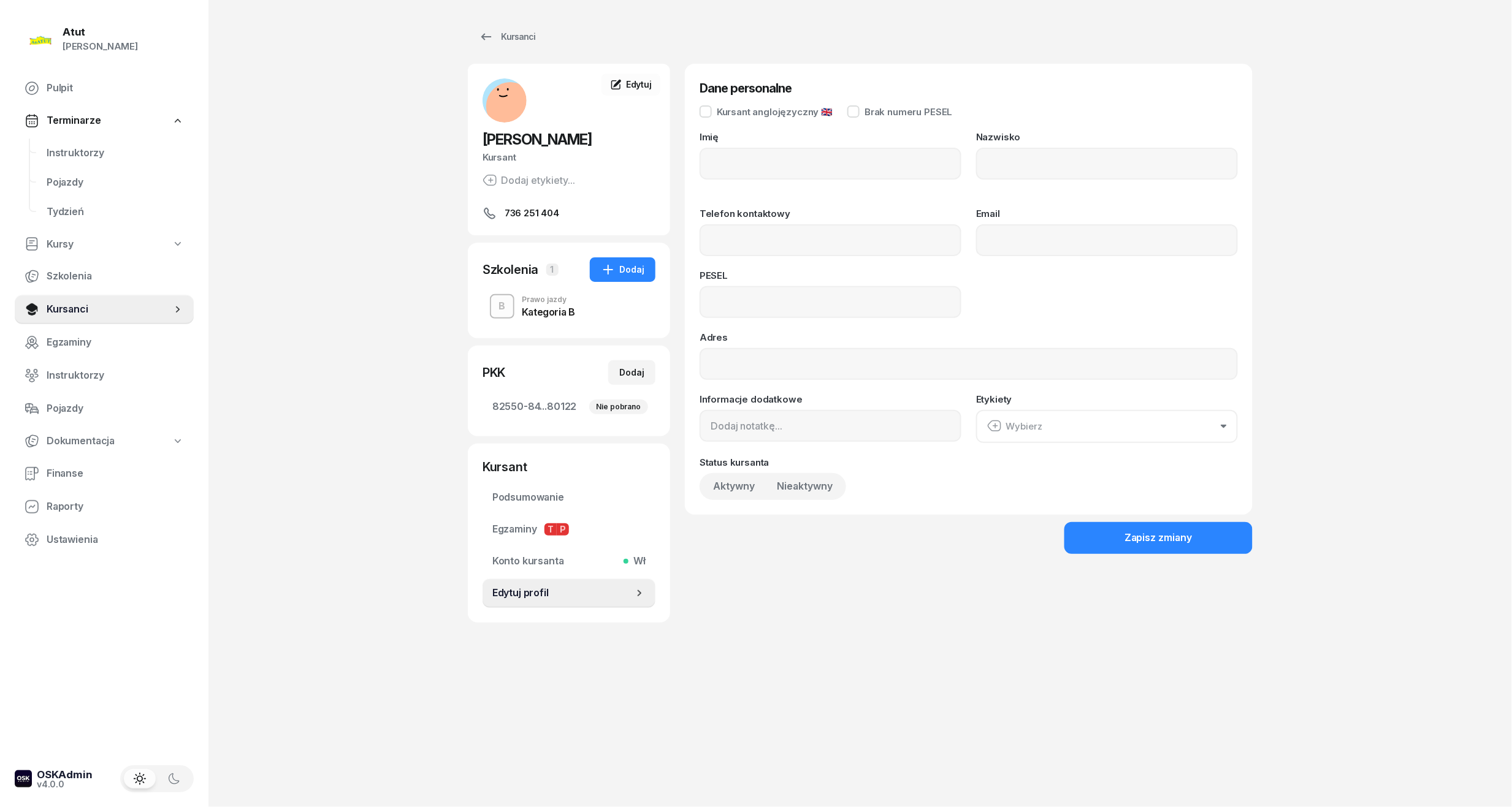
type input "Ignacy"
type input "Król"
type input "736251404"
type input "07302608594"
drag, startPoint x: 788, startPoint y: 299, endPoint x: 258, endPoint y: 297, distance: 530.0
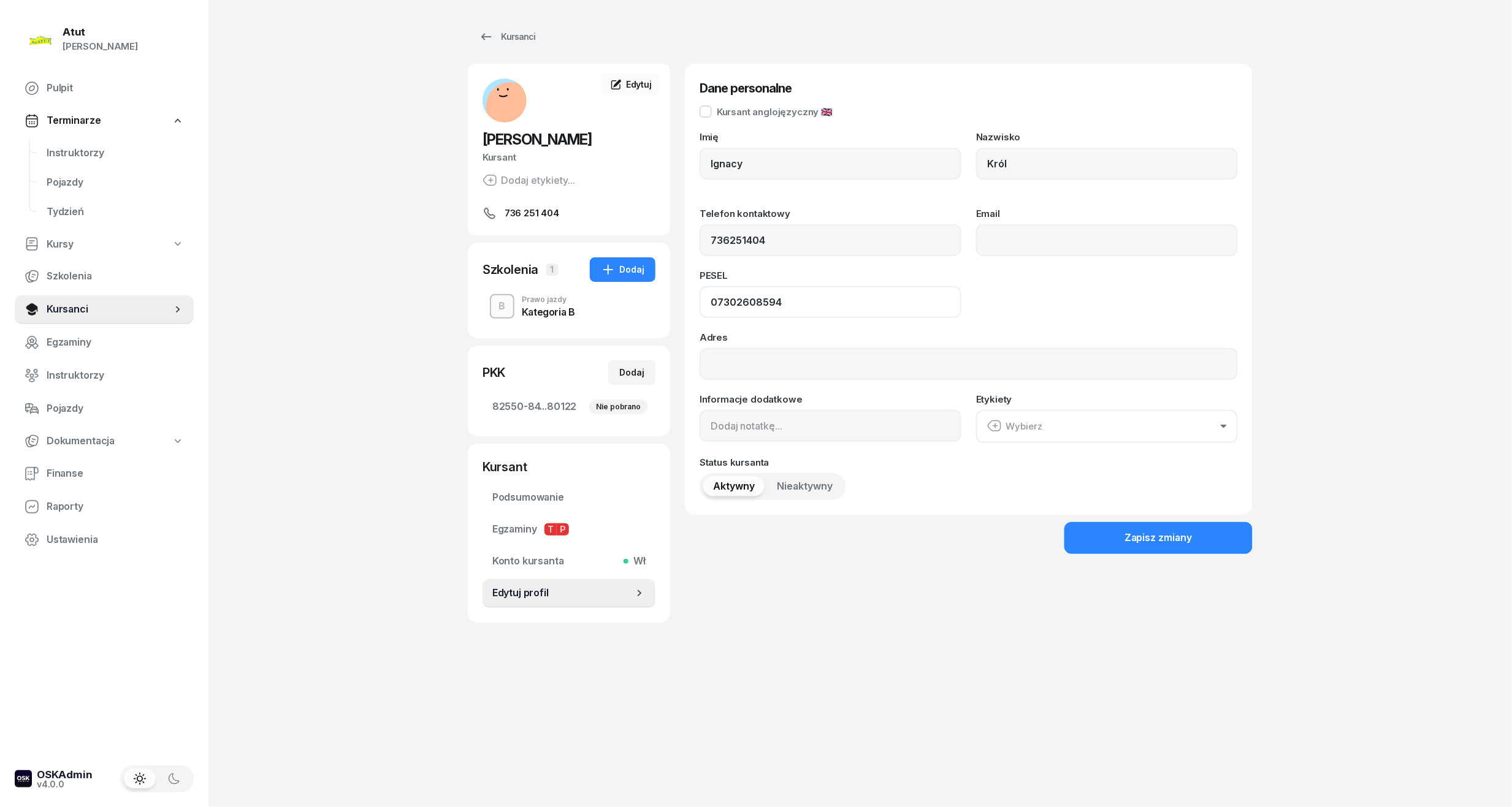
click at [258, 299] on div "Atut Paulina Lis Pulpit Terminarze Instruktorzy Pojazdy Tydzień Kursy Szkolenia…" at bounding box center [756, 404] width 1512 height 807
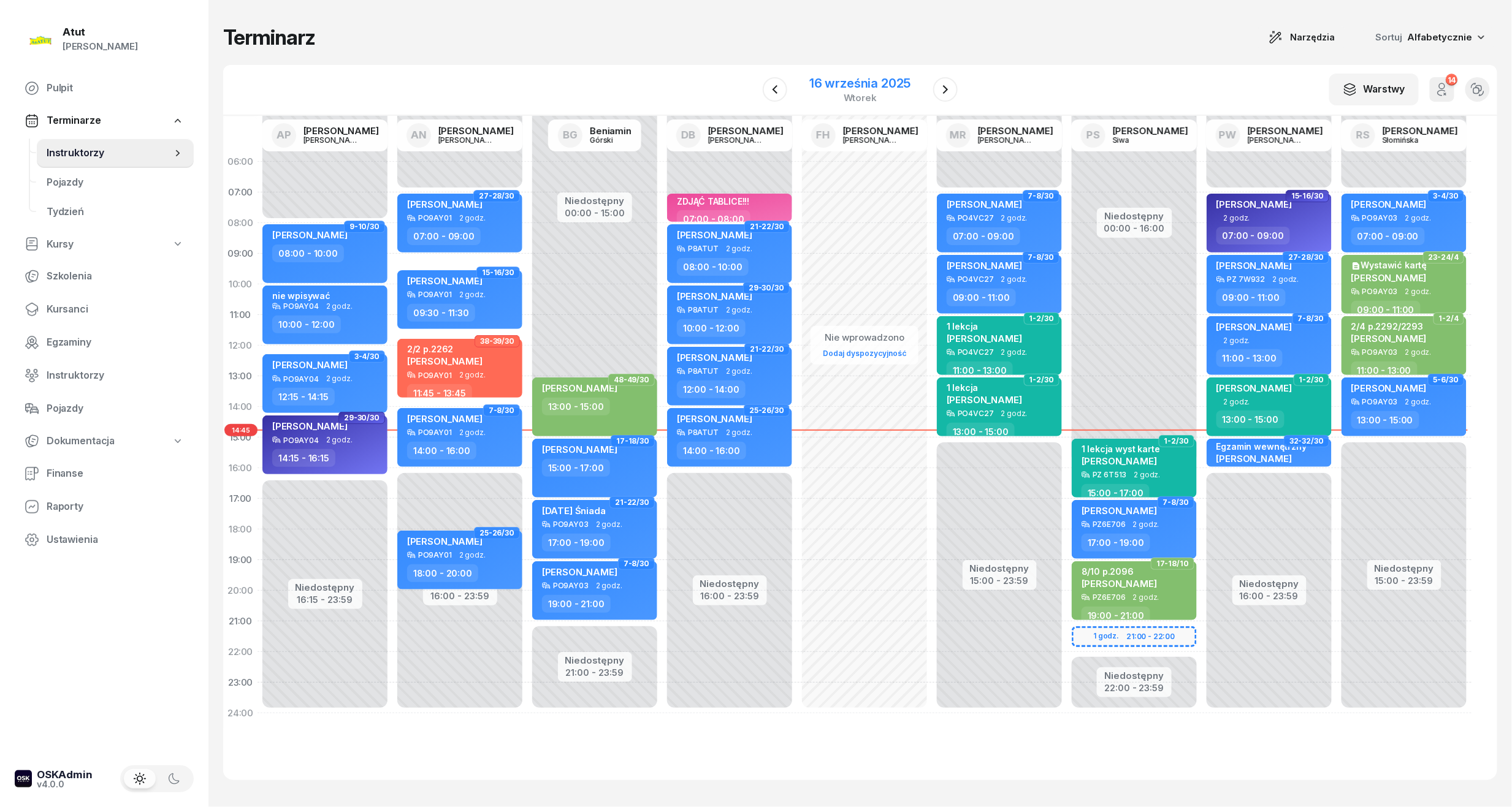
click at [861, 83] on div "16 września 2025" at bounding box center [859, 83] width 101 height 12
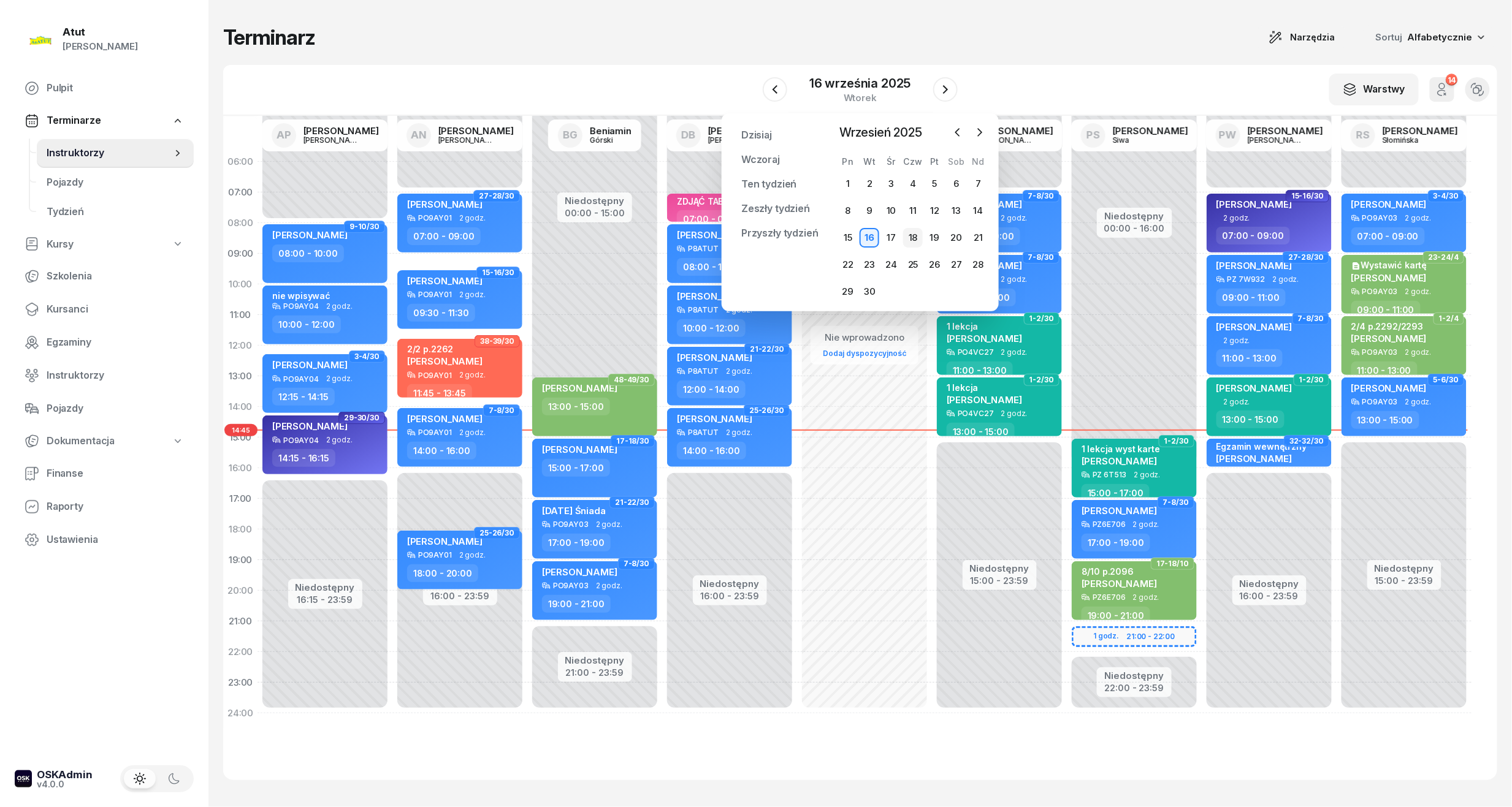
click at [913, 240] on div "18" at bounding box center [912, 238] width 20 height 20
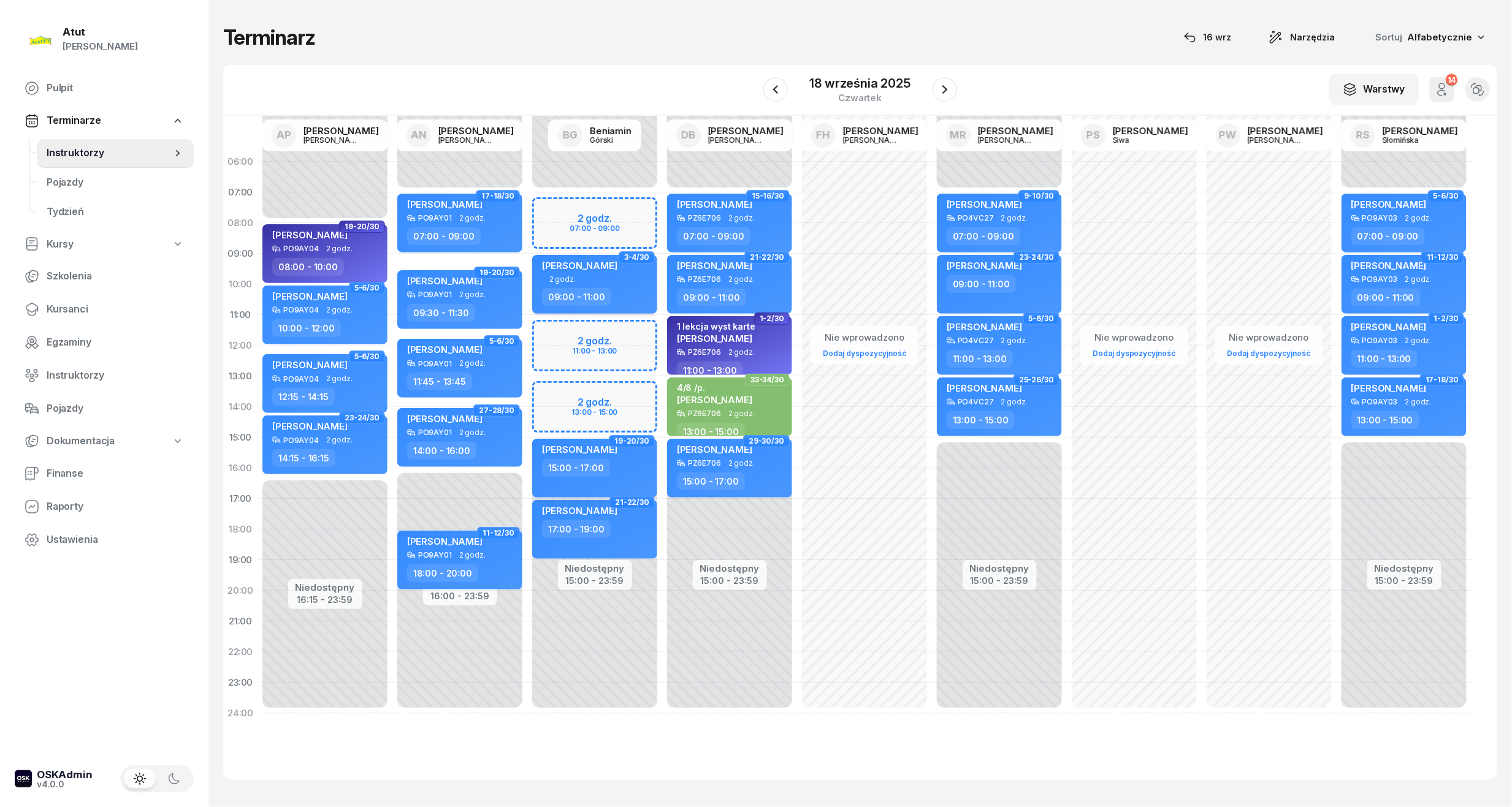
click at [606, 277] on div "2 godz." at bounding box center [596, 279] width 108 height 8
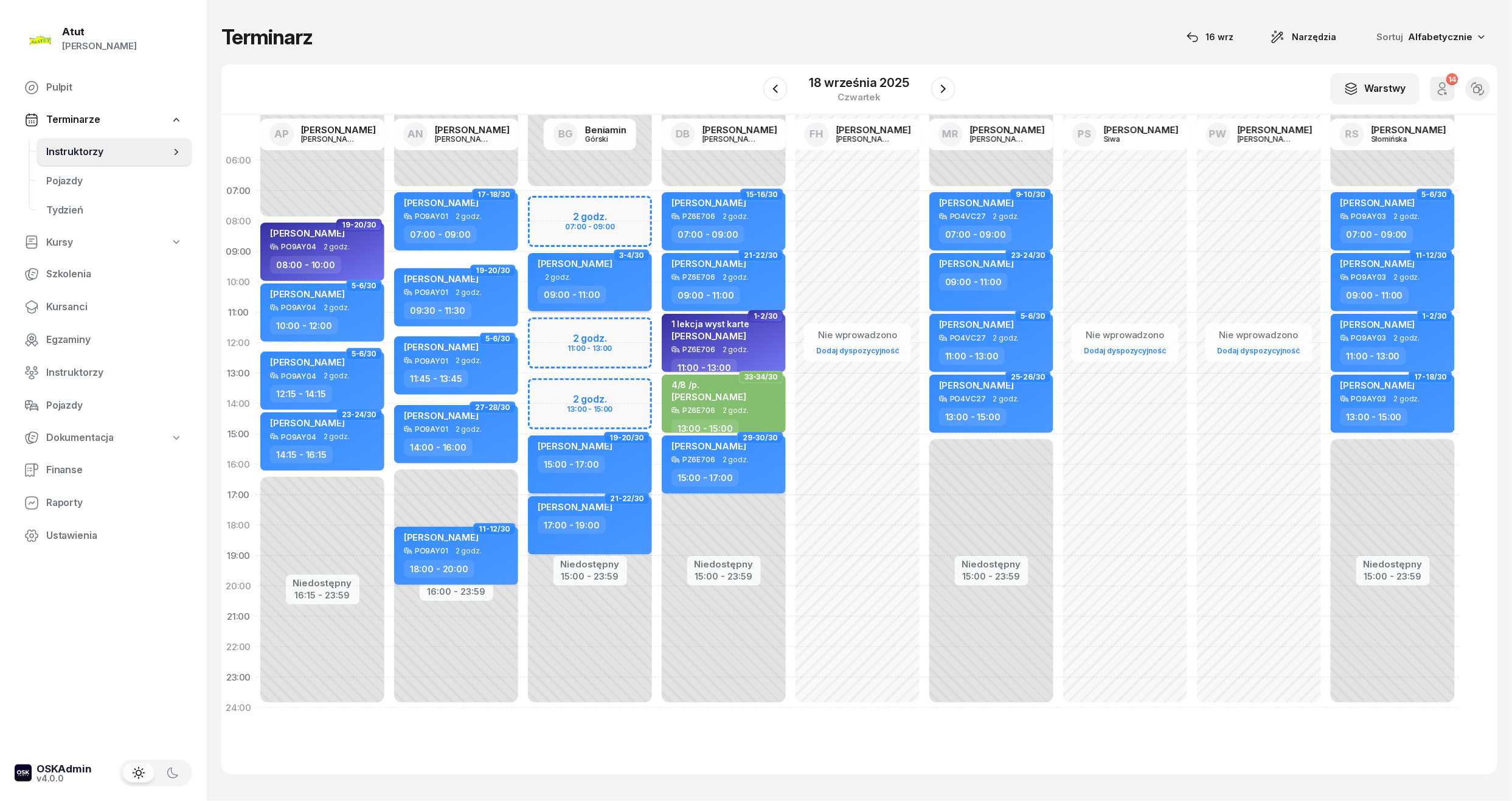
select select "09"
select select "11"
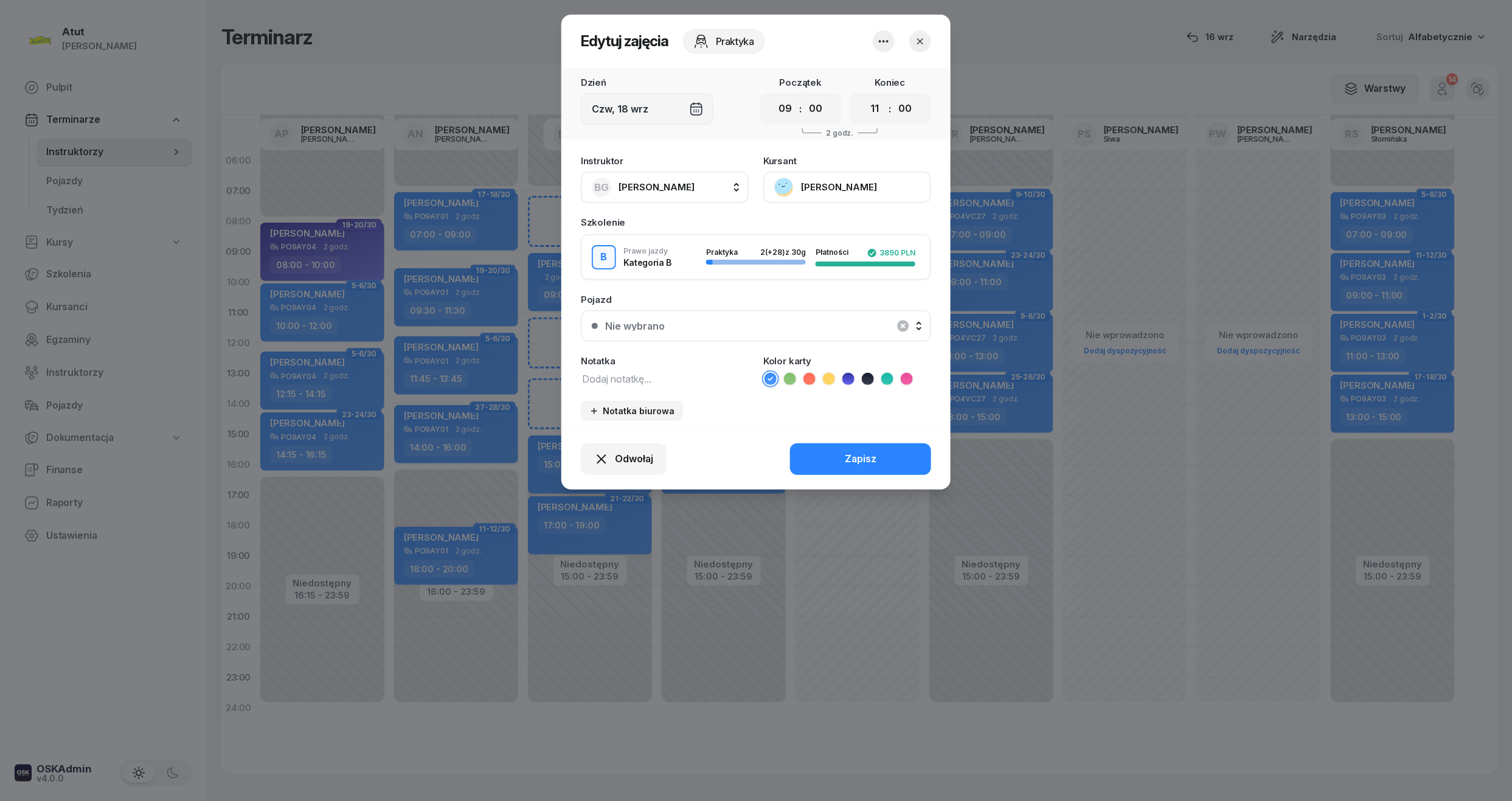
click at [863, 194] on button "[PERSON_NAME]" at bounding box center [847, 187] width 167 height 32
click at [925, 34] on button "button" at bounding box center [920, 41] width 22 height 22
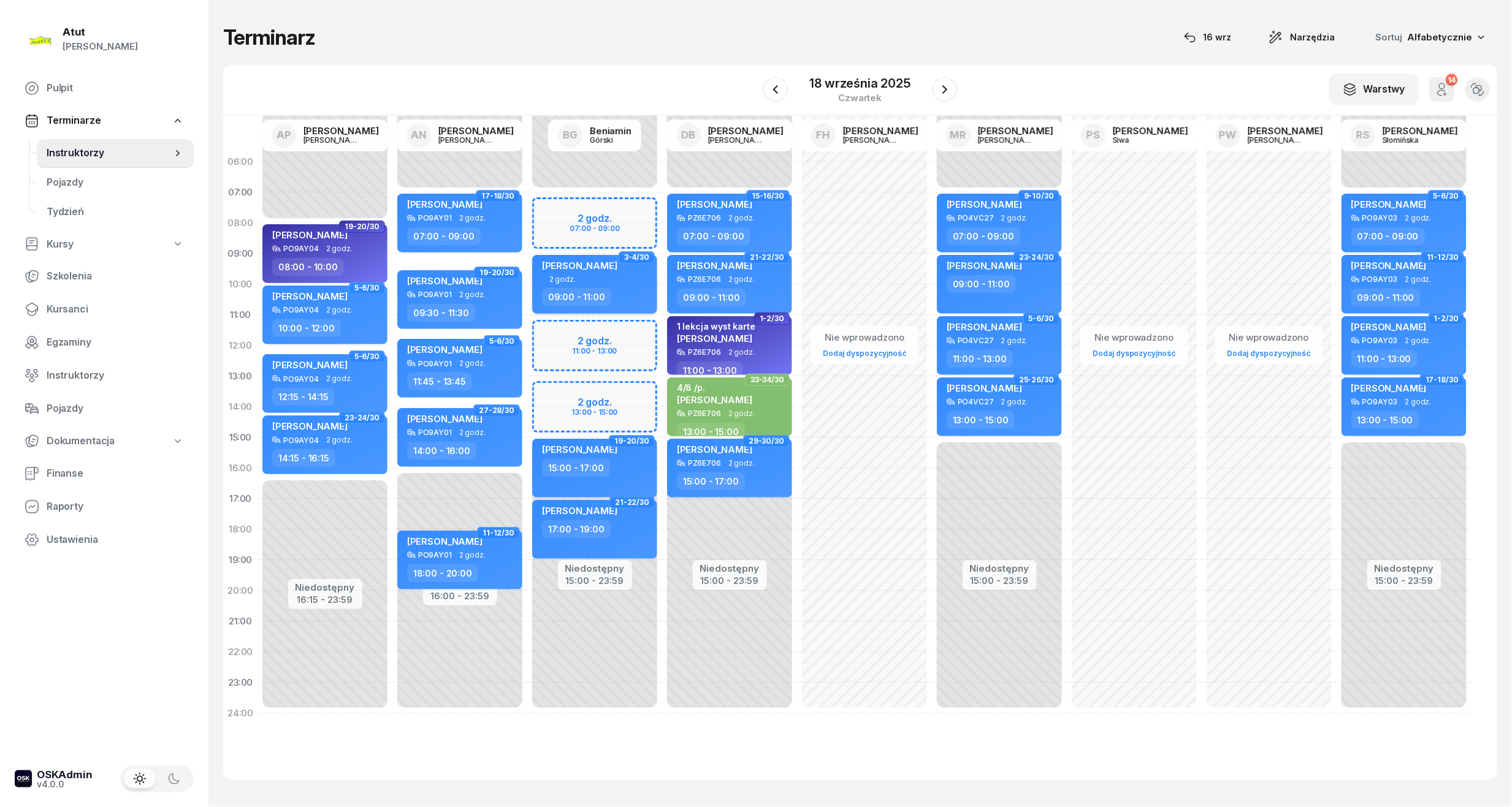
click at [582, 283] on div "[PERSON_NAME] 2 godz. 09:00 - 11:00" at bounding box center [594, 284] width 125 height 58
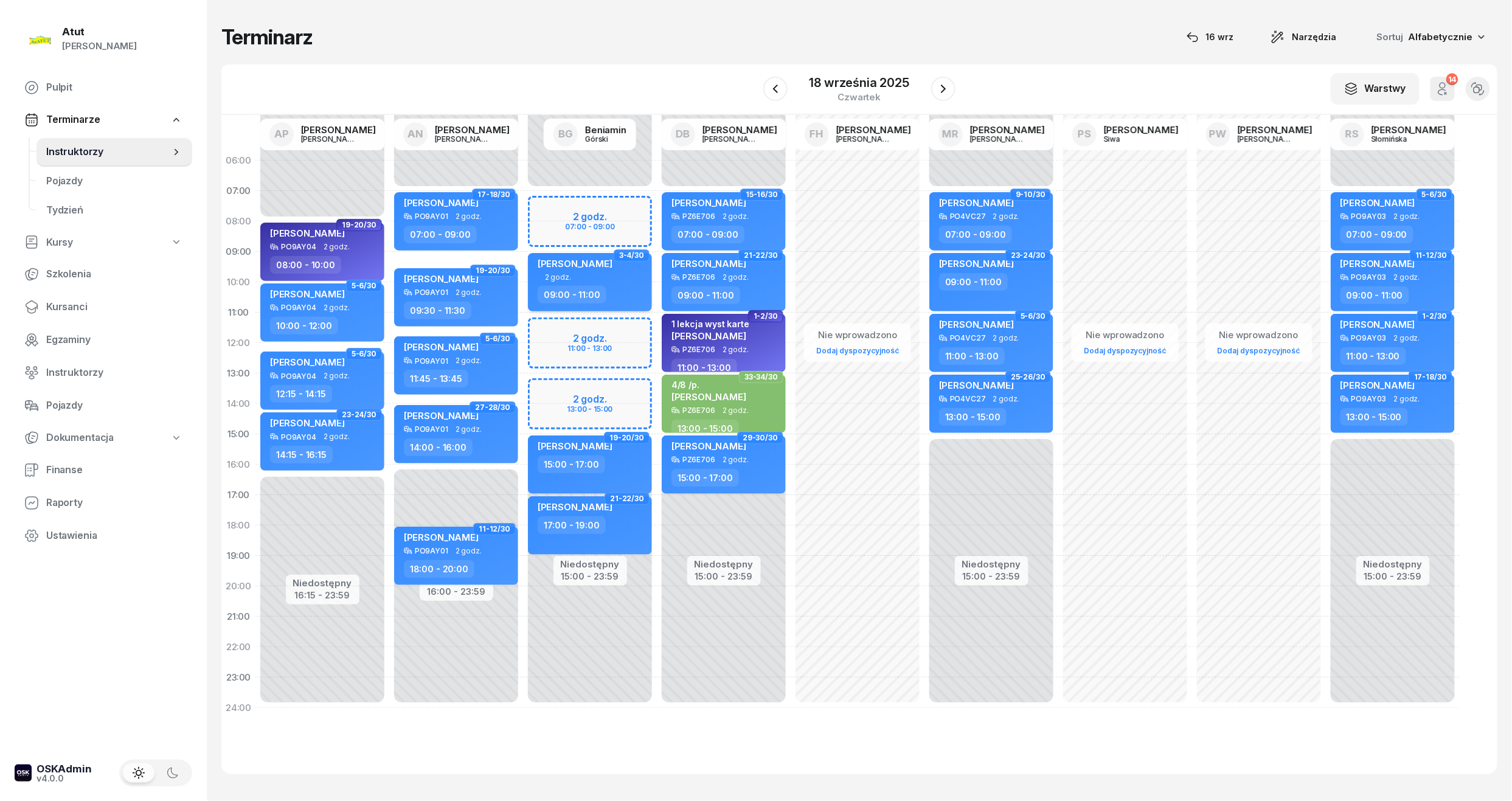
select select "09"
select select "11"
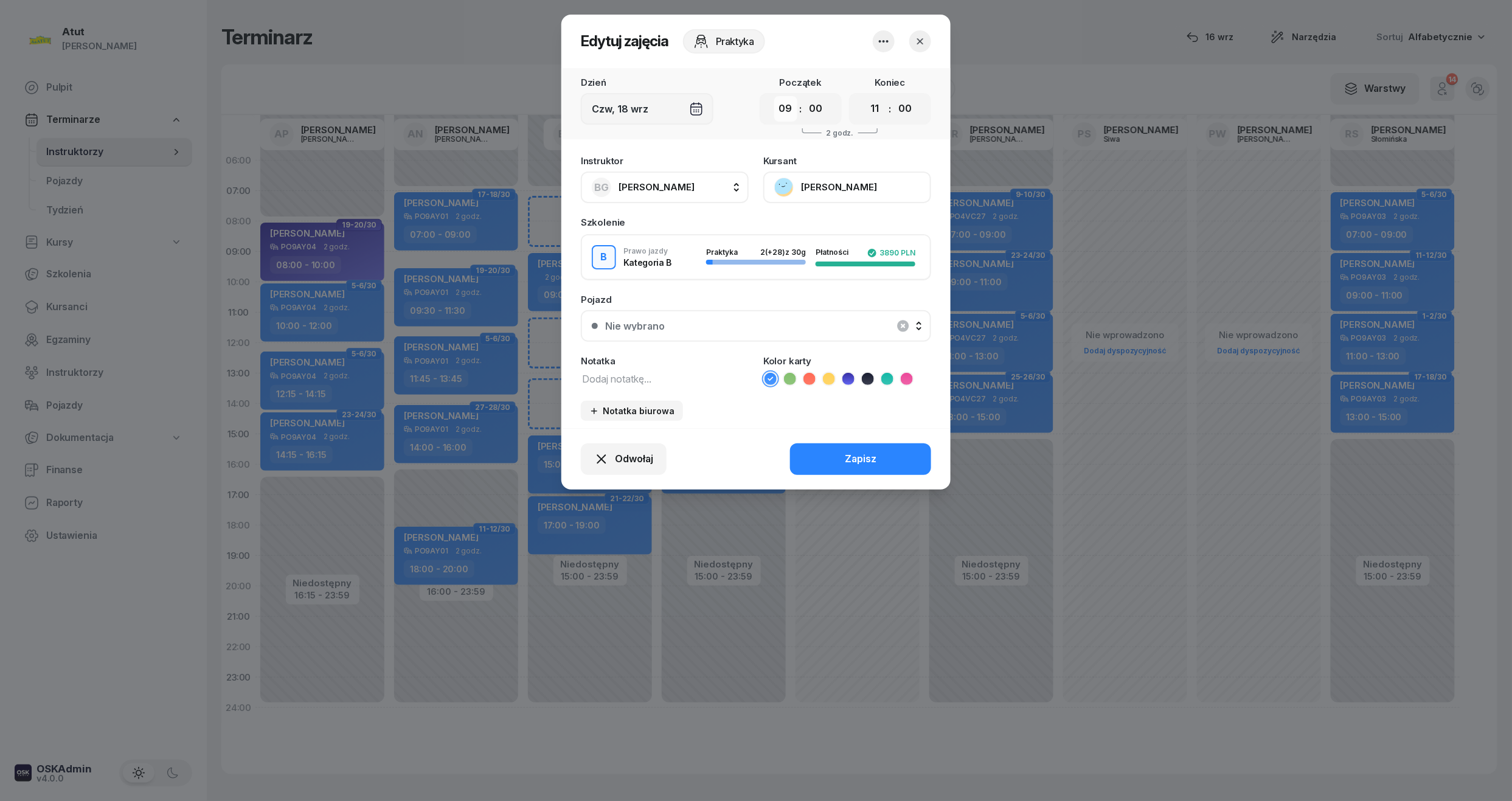
click at [781, 105] on select "00 01 02 03 04 05 06 07 08 09 10 11 12 13 14 15 16 17 18 19 20 21 22 23" at bounding box center [785, 109] width 23 height 25
select select "13"
click at [774, 96] on select "00 01 02 03 04 05 06 07 08 09 10 11 12 13 14 15 16 17 18 19 20 21 22 23" at bounding box center [785, 109] width 23 height 25
click at [868, 108] on select "00 01 02 03 04 05 06 07 08 09 10 11 12 13 14 15 16 17 18 19 20 21 22 23" at bounding box center [875, 109] width 23 height 25
select select "15"
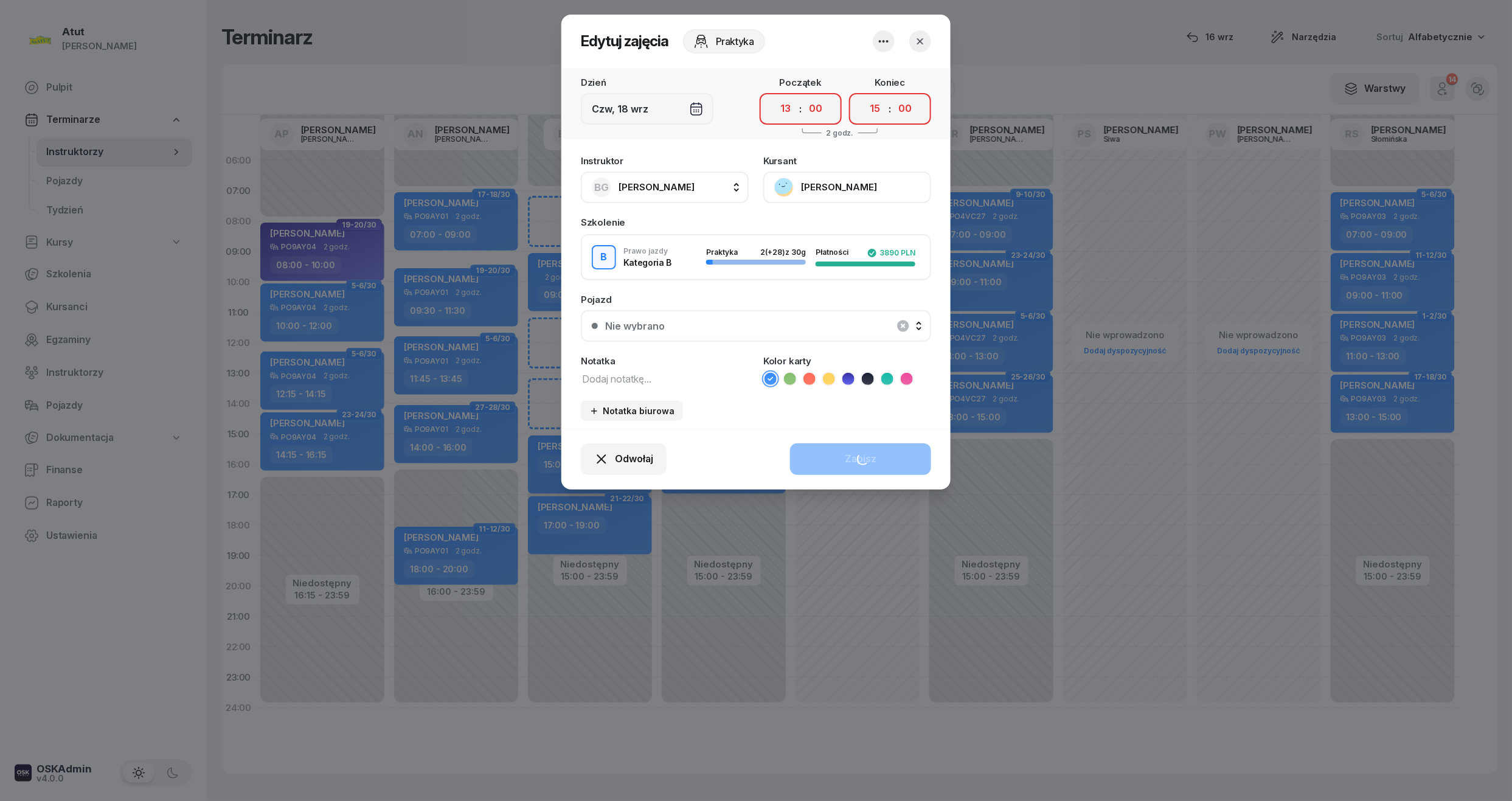
click at [864, 96] on select "00 01 02 03 04 05 06 07 08 09 10 11 12 13 14 15 16 17 18 19 20 21 22 23" at bounding box center [875, 109] width 23 height 25
click at [872, 456] on div "Zapisz" at bounding box center [861, 459] width 32 height 16
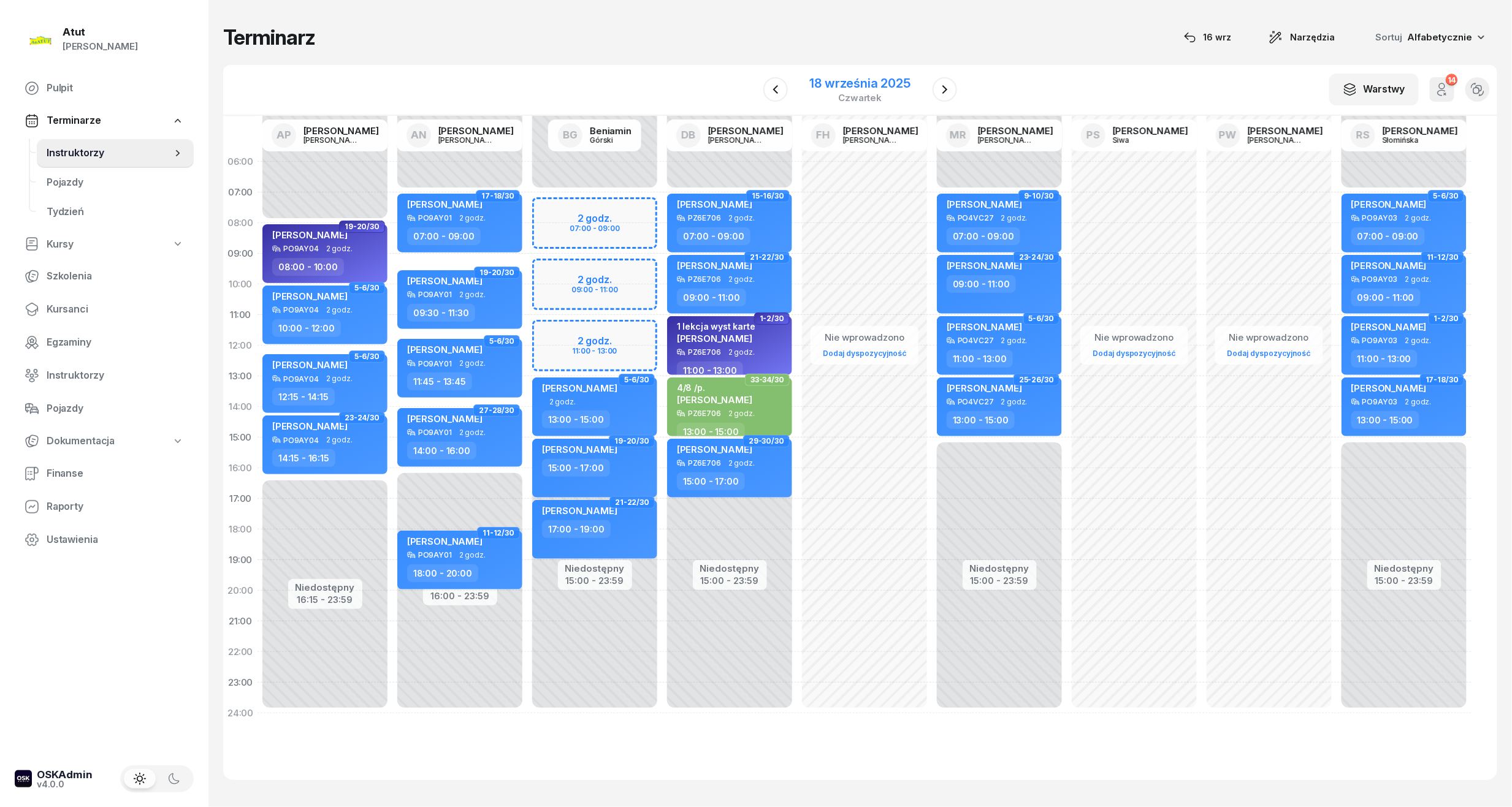
click at [869, 90] on div "18 września 2025" at bounding box center [860, 83] width 101 height 12
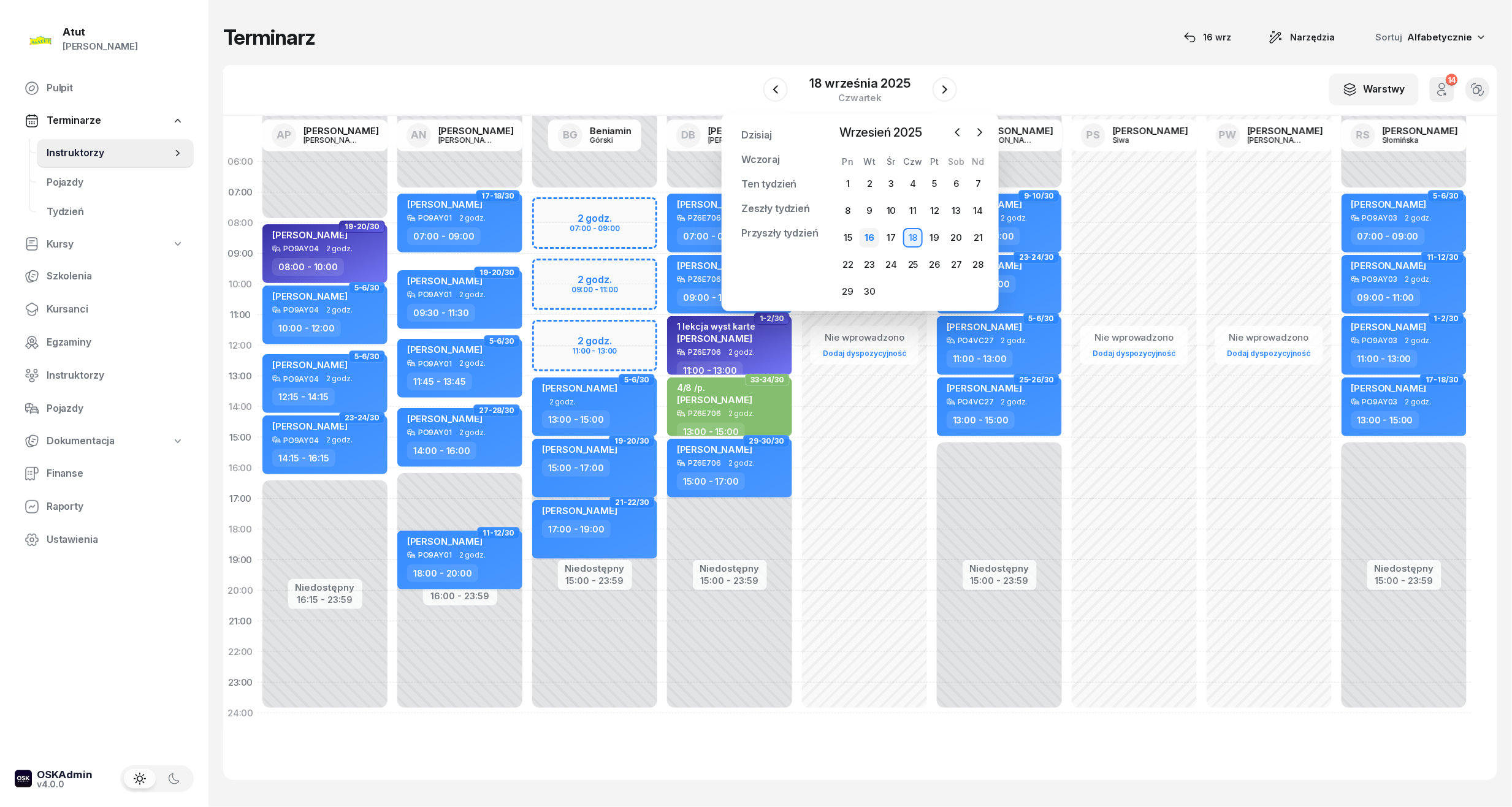
click at [866, 239] on div "16" at bounding box center [869, 238] width 20 height 20
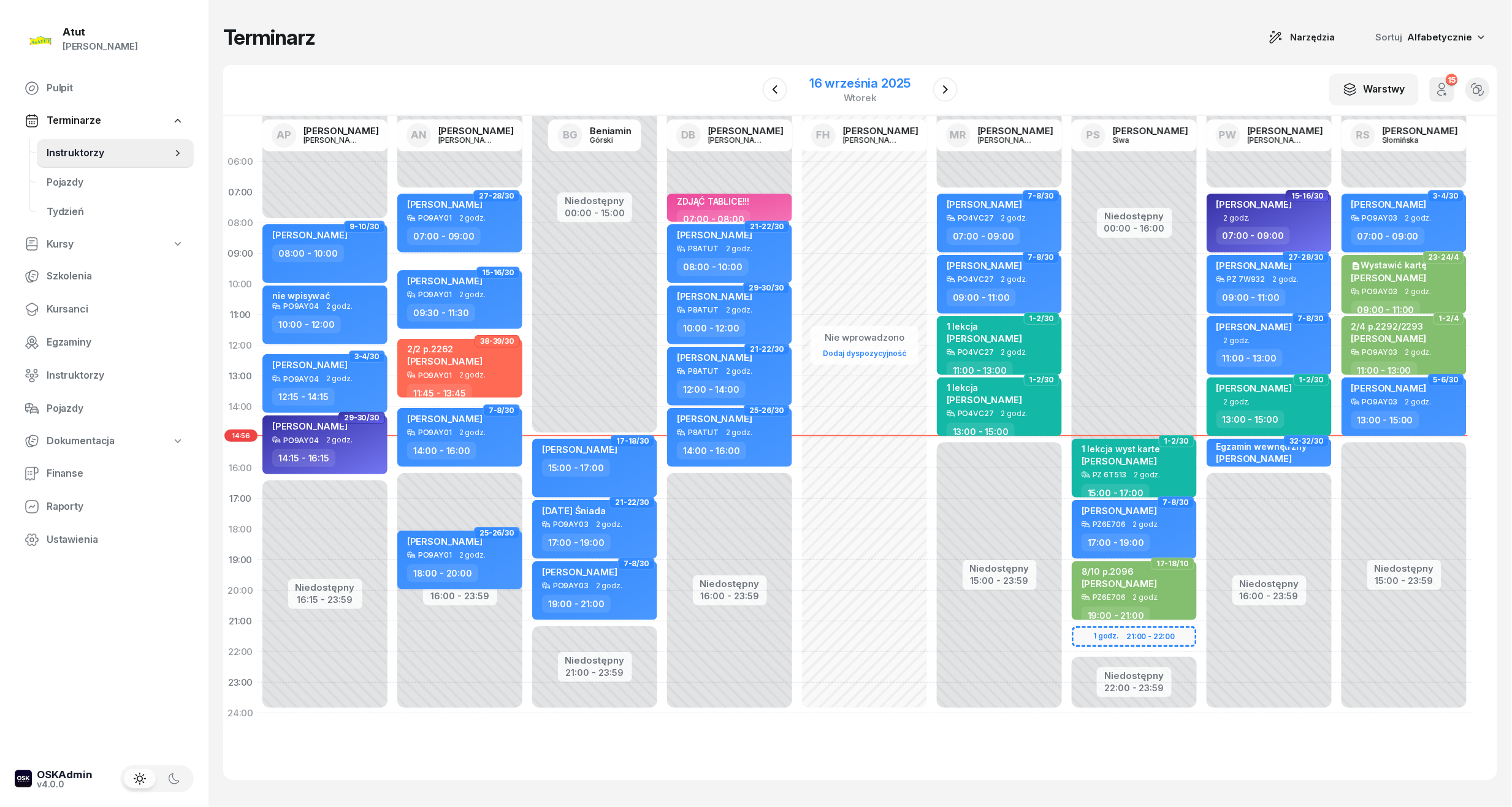
click at [859, 93] on div "wtorek" at bounding box center [859, 98] width 101 height 9
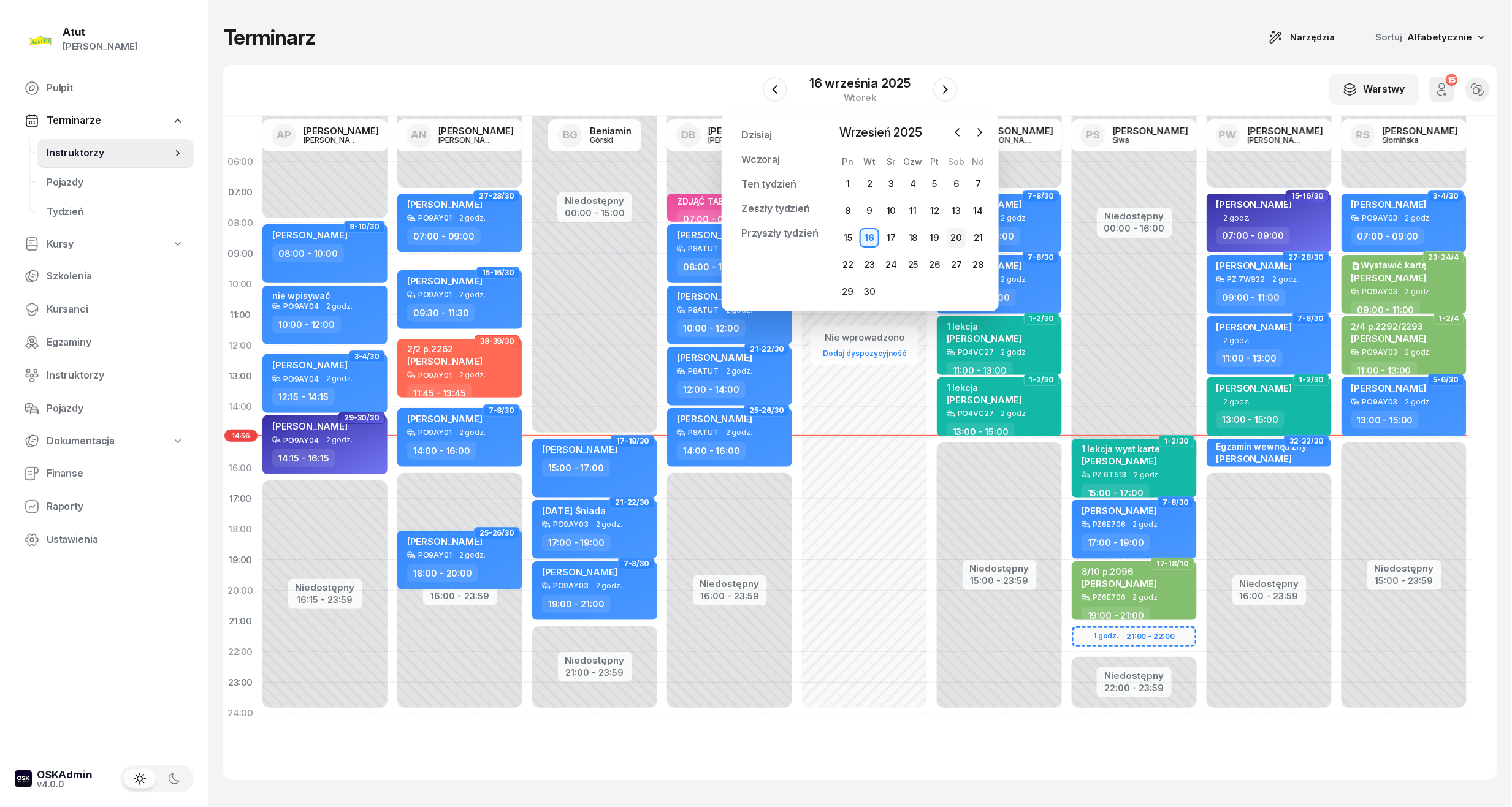
click at [961, 242] on div "20" at bounding box center [956, 238] width 20 height 20
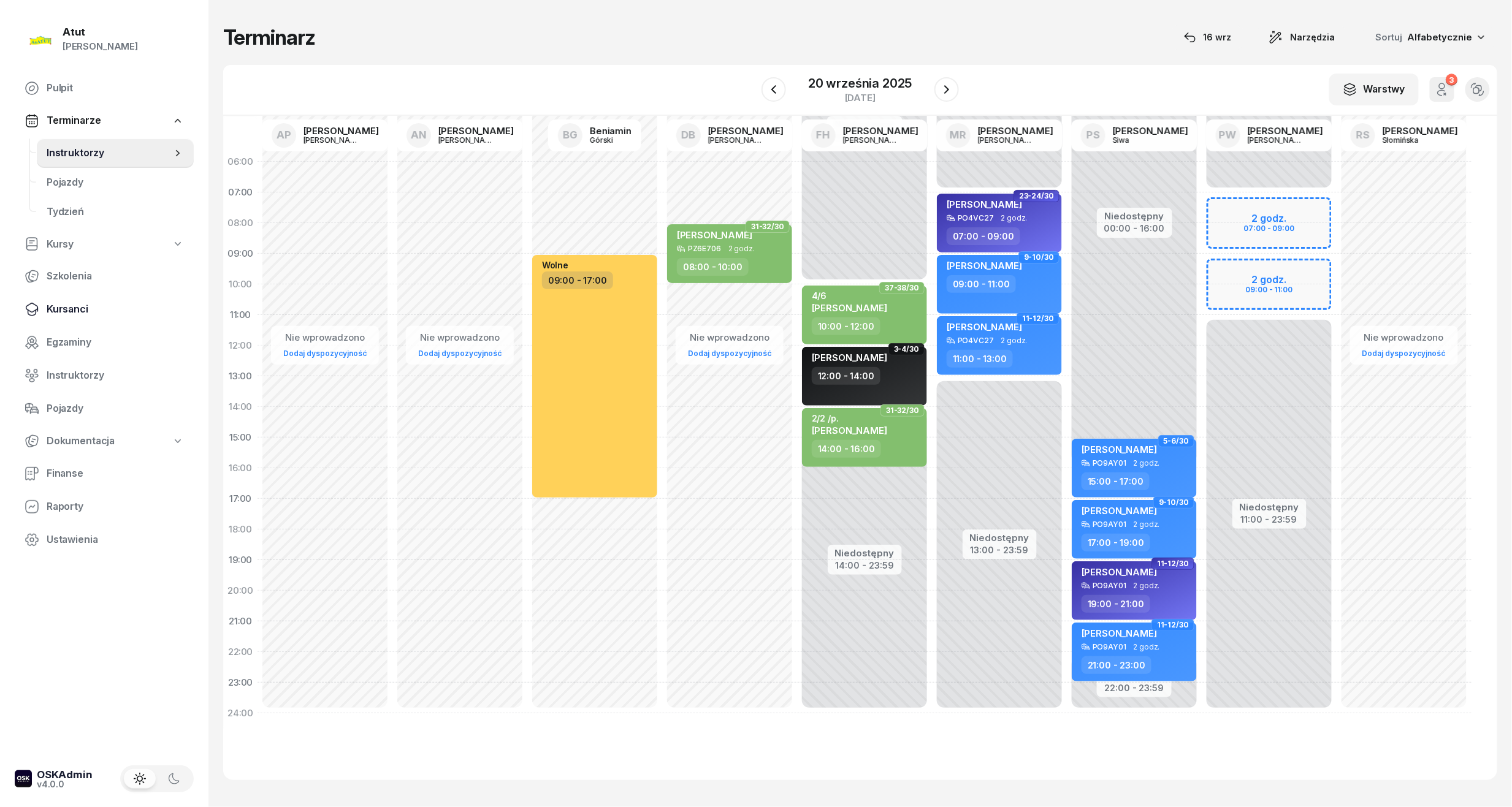
click at [55, 302] on span "Kursanci" at bounding box center [115, 309] width 138 height 16
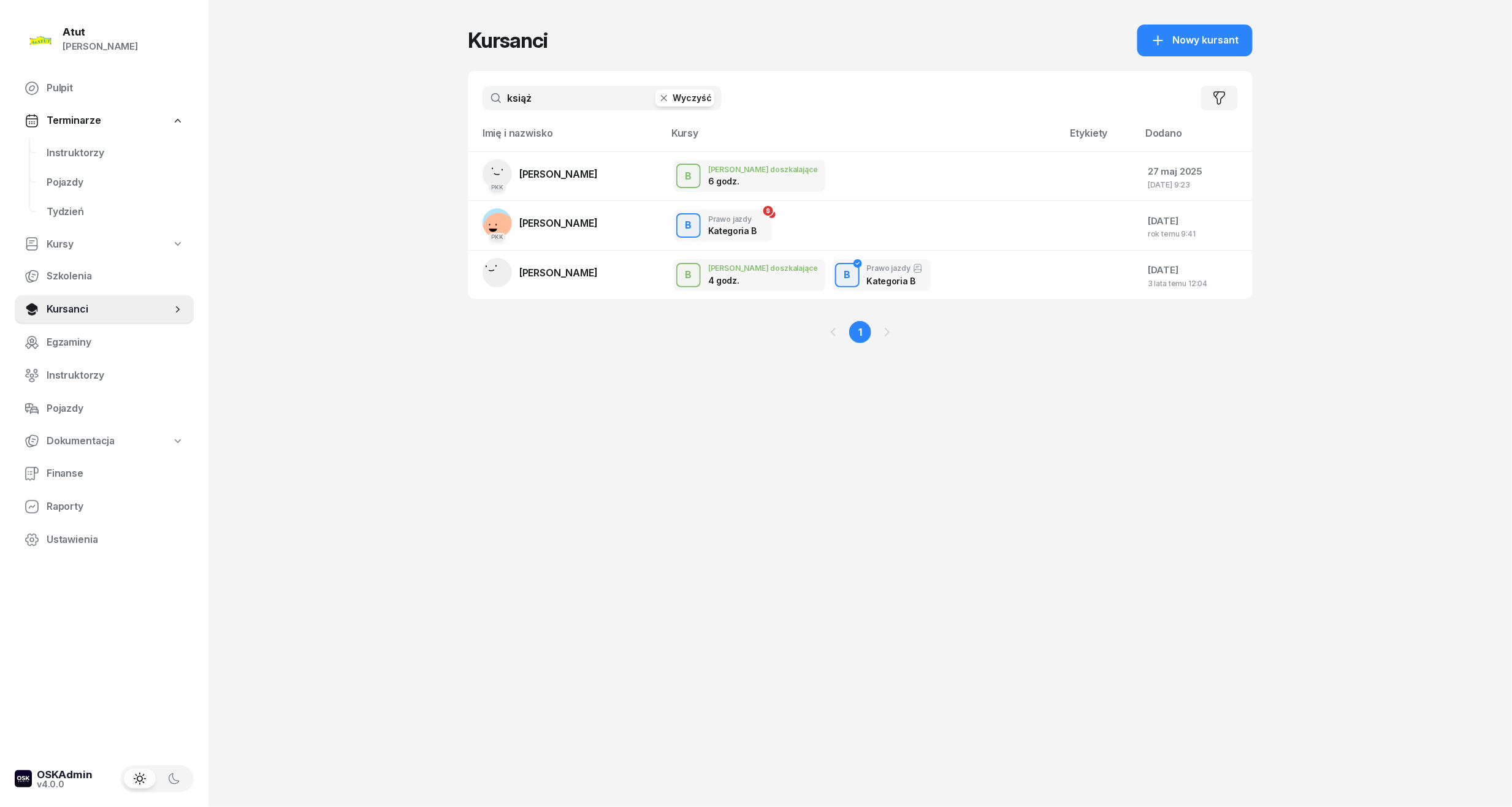
drag, startPoint x: 568, startPoint y: 95, endPoint x: 54, endPoint y: 103, distance: 514.1
click at [54, 103] on div "Atut [PERSON_NAME] Pulpit Terminarze Instruktorzy Pojazdy Tydzień Kursy Szkolen…" at bounding box center [756, 404] width 1512 height 807
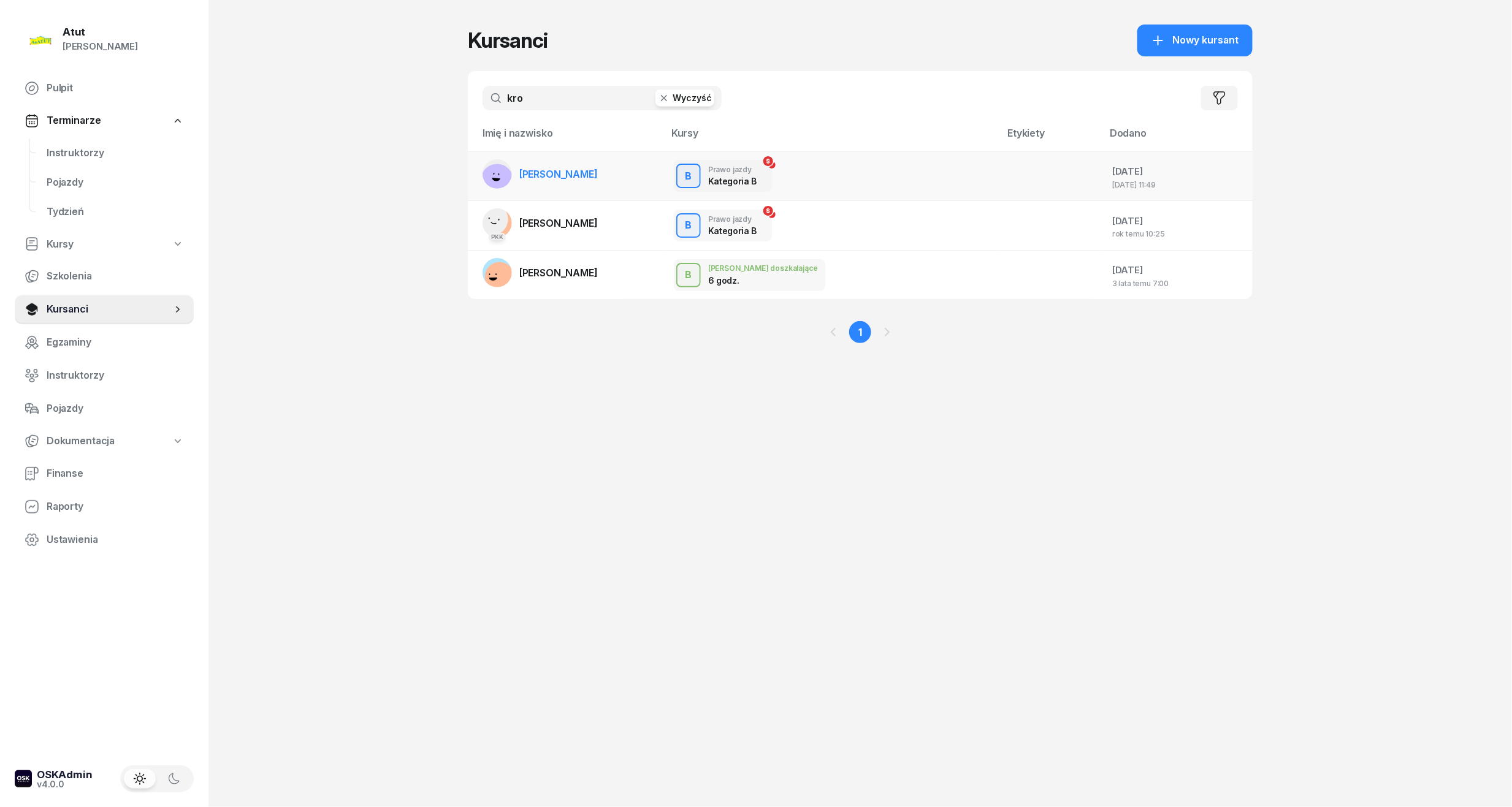
type input "kro"
click at [553, 179] on span "[PERSON_NAME]" at bounding box center [558, 173] width 78 height 12
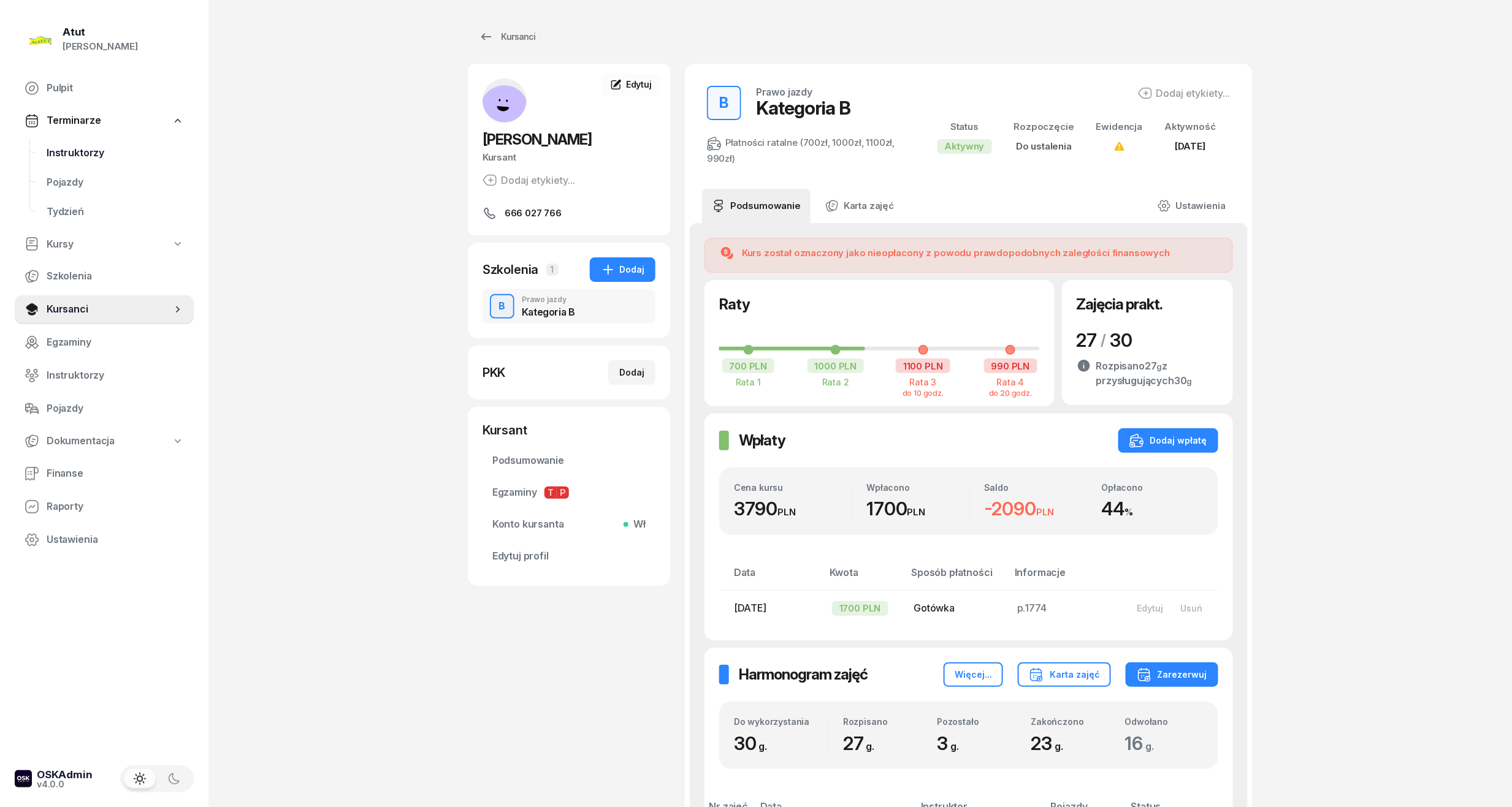
click at [86, 146] on span "Instruktorzy" at bounding box center [115, 153] width 138 height 16
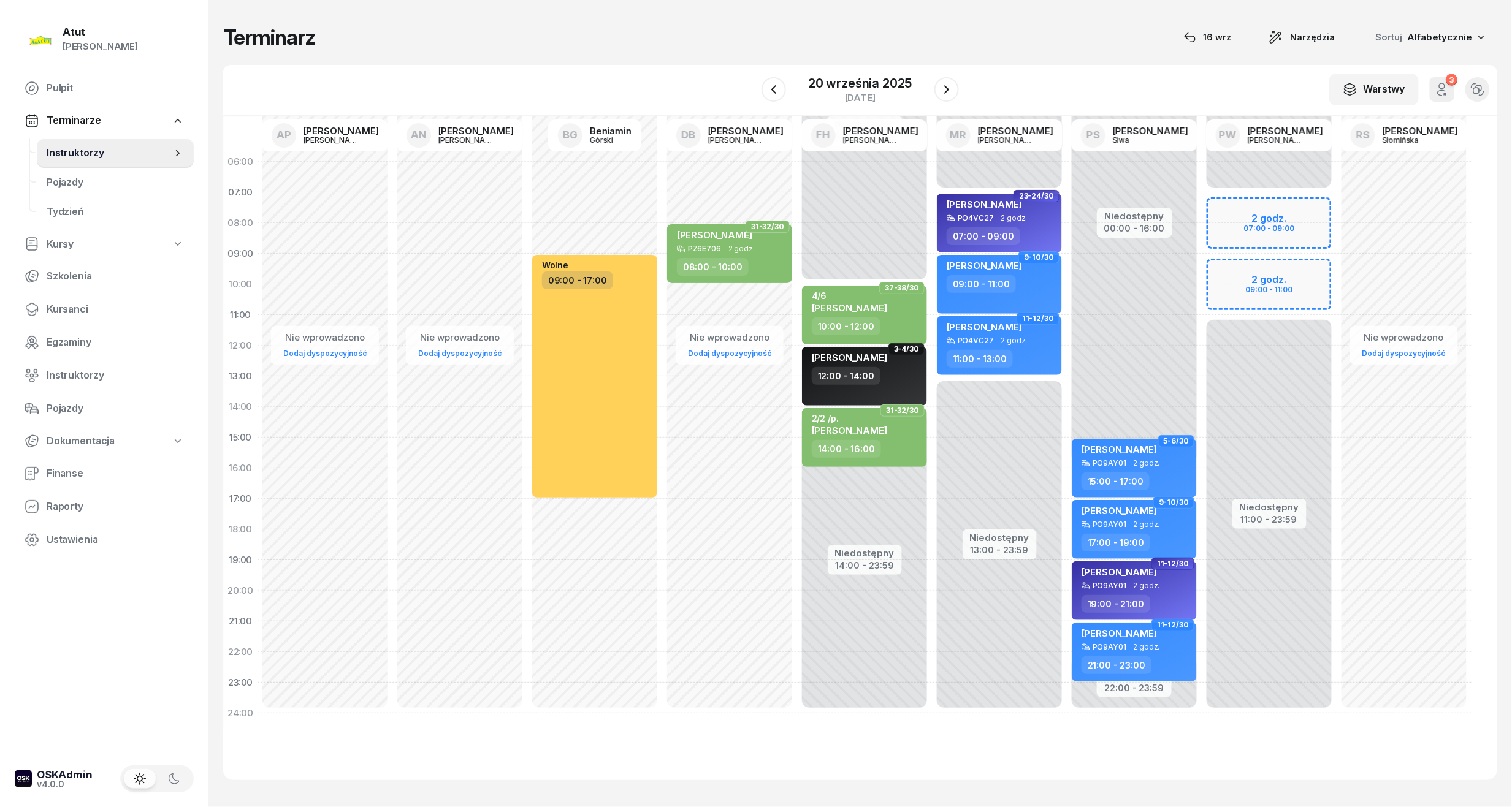
click at [1290, 280] on div "Niedostępny 00:00 - 07:00 Niedostępny 11:00 - 23:59 2 godz. 07:00 - 09:00 2 god…" at bounding box center [1269, 437] width 135 height 583
select select "09"
select select "11"
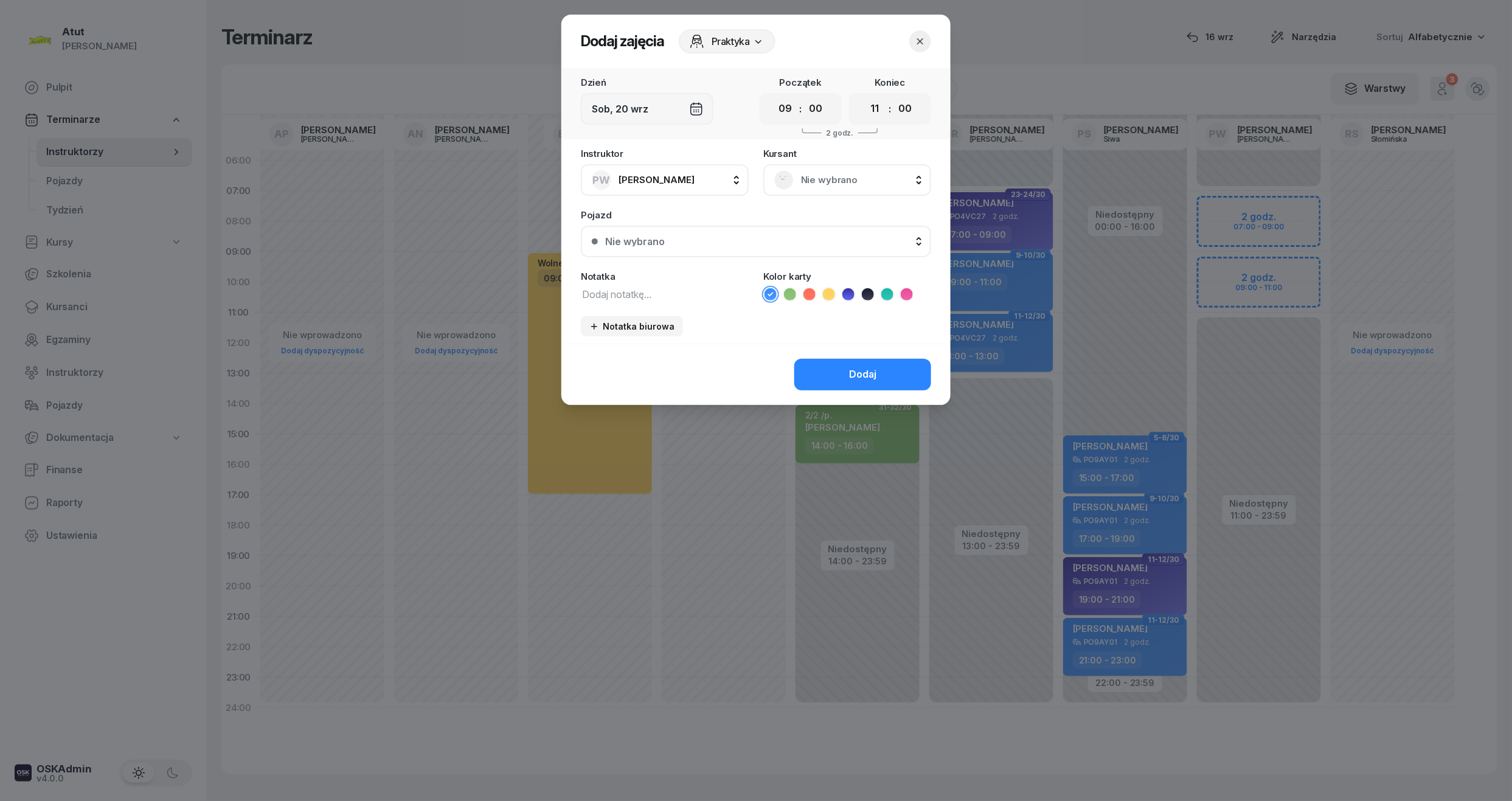
click at [828, 178] on span "Nie wybrano" at bounding box center [860, 180] width 119 height 16
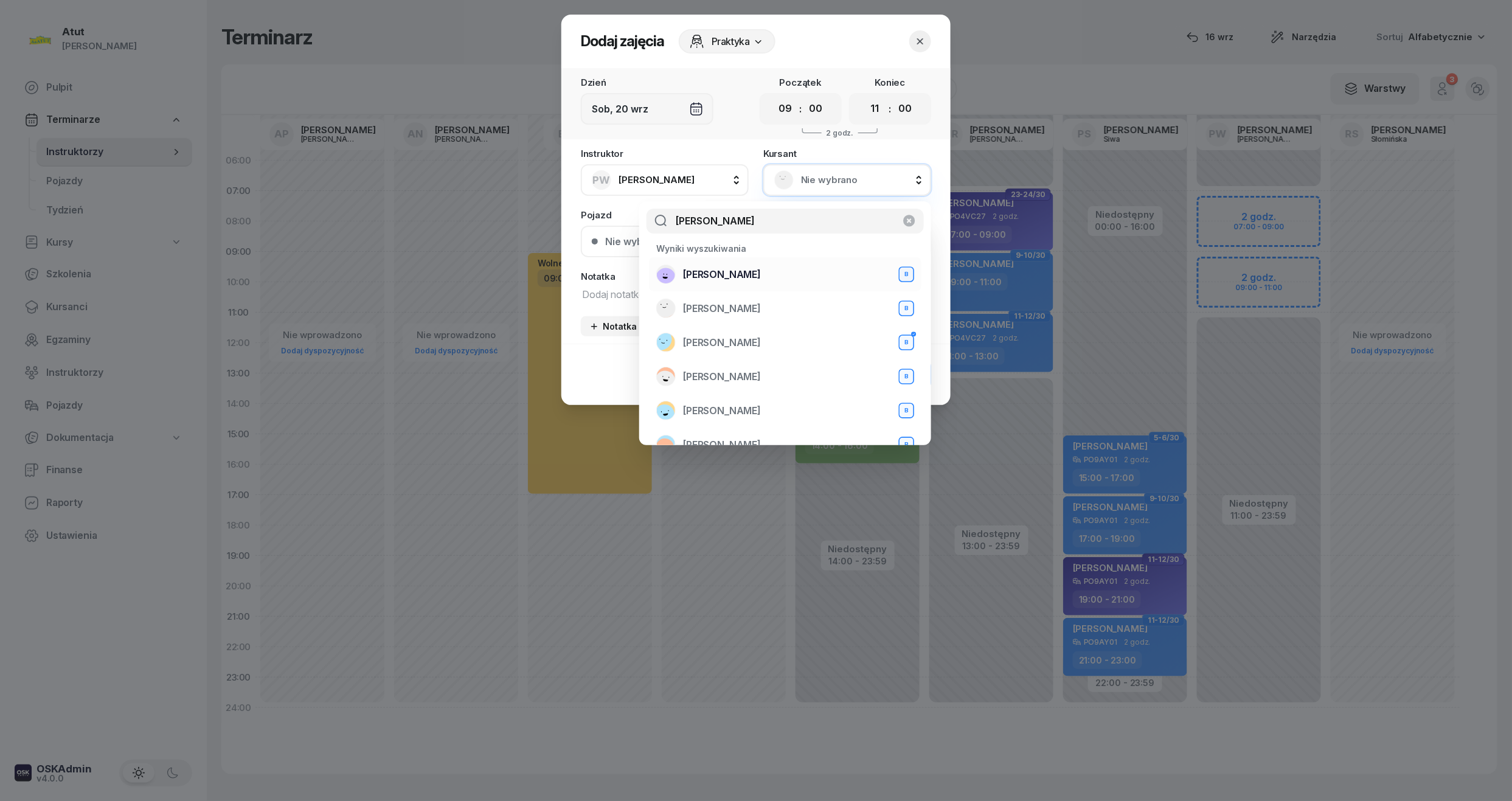
type input "[PERSON_NAME]"
click at [712, 272] on span "[PERSON_NAME]" at bounding box center [721, 274] width 78 height 16
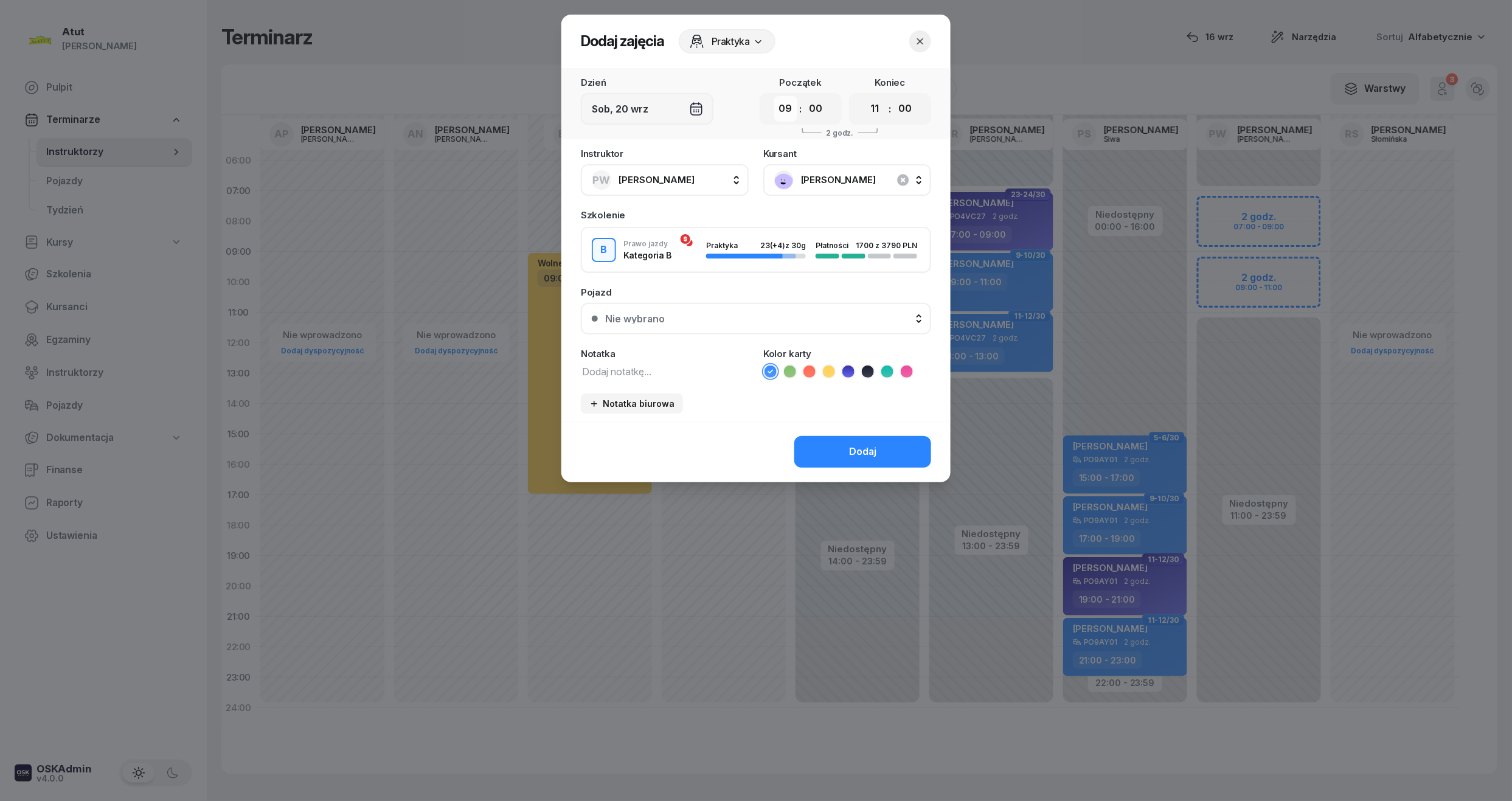
click at [794, 109] on select "00 01 02 03 04 05 06 07 08 09 10 11 12 13 14 15 16 17 18 19 20 21 22 23" at bounding box center [785, 109] width 23 height 25
select select "07"
click at [774, 96] on select "00 01 02 03 04 05 06 07 08 09 10 11 12 13 14 15 16 17 18 19 20 21 22 23" at bounding box center [785, 109] width 23 height 25
click at [884, 110] on select "00 01 02 03 04 05 06 07 08 09 10 11 12 13 14 15 16 17 18 19 20 21 22 23" at bounding box center [875, 109] width 23 height 25
select select "09"
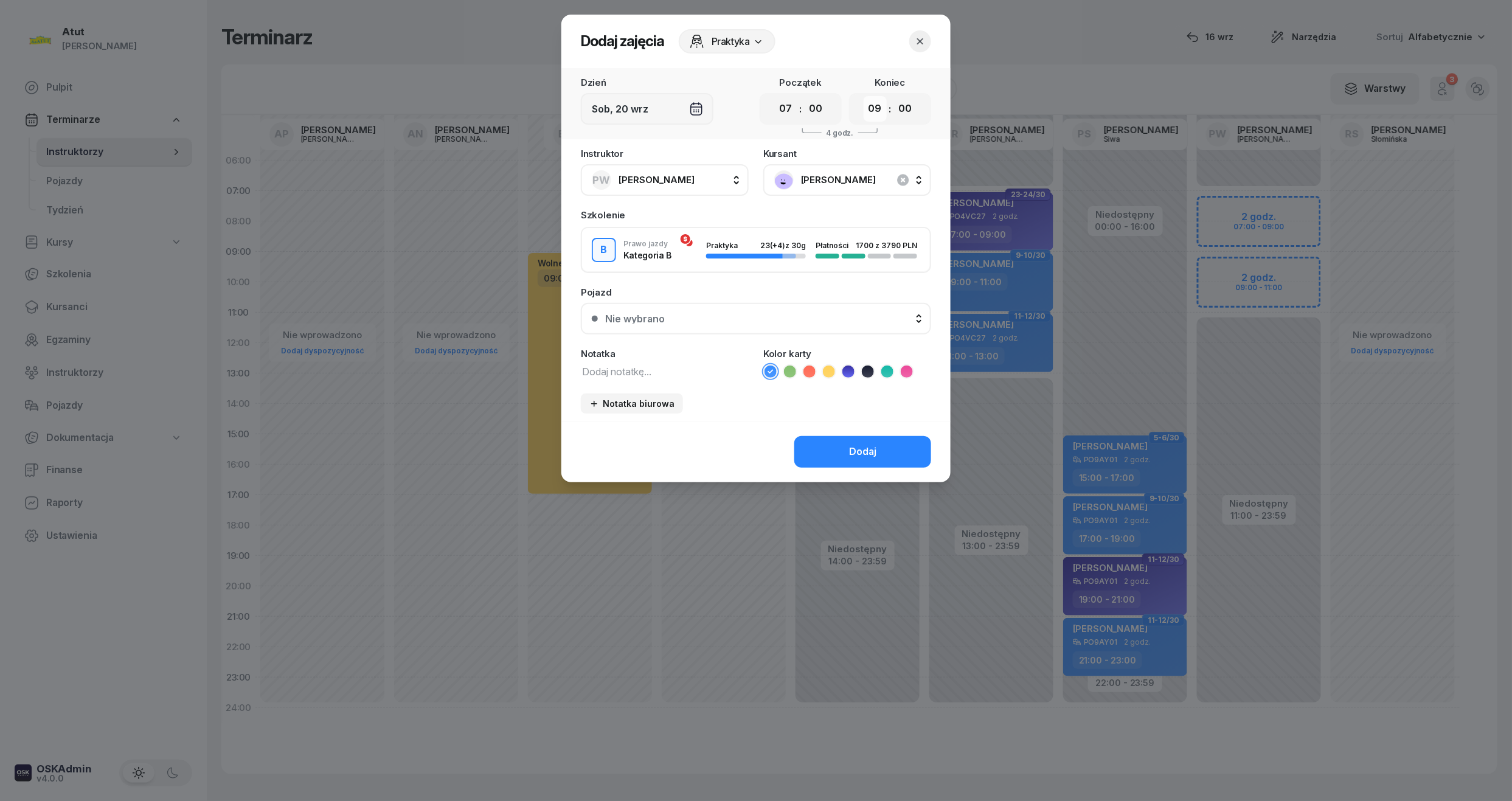
click at [864, 96] on select "00 01 02 03 04 05 06 07 08 09 10 11 12 13 14 15 16 17 18 19 20 21 22 23" at bounding box center [875, 109] width 23 height 25
click at [704, 317] on div "Nie wybrano" at bounding box center [763, 318] width 315 height 9
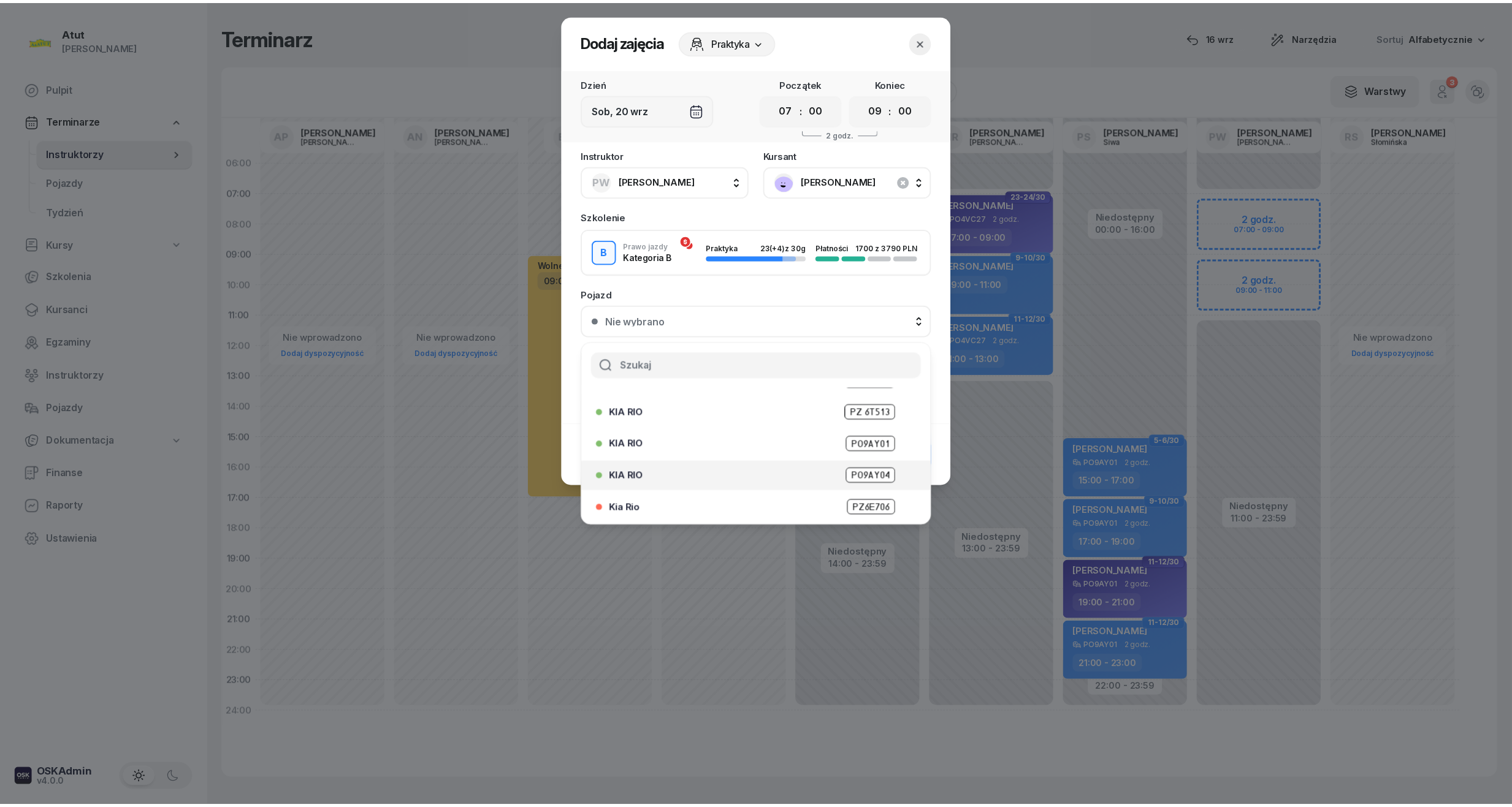
scroll to position [70, 0]
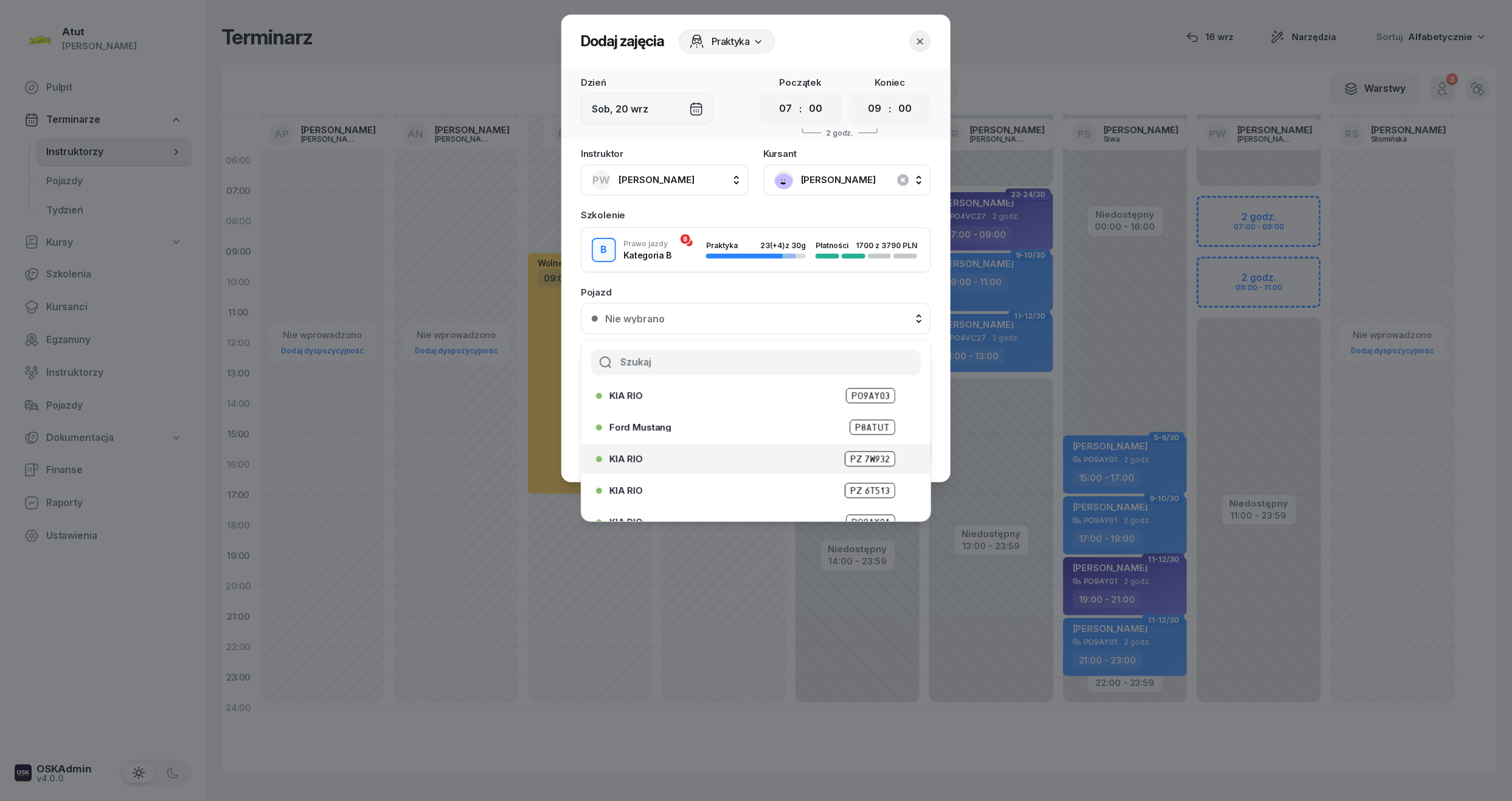
click at [865, 458] on span "PZ 7W932" at bounding box center [870, 459] width 51 height 15
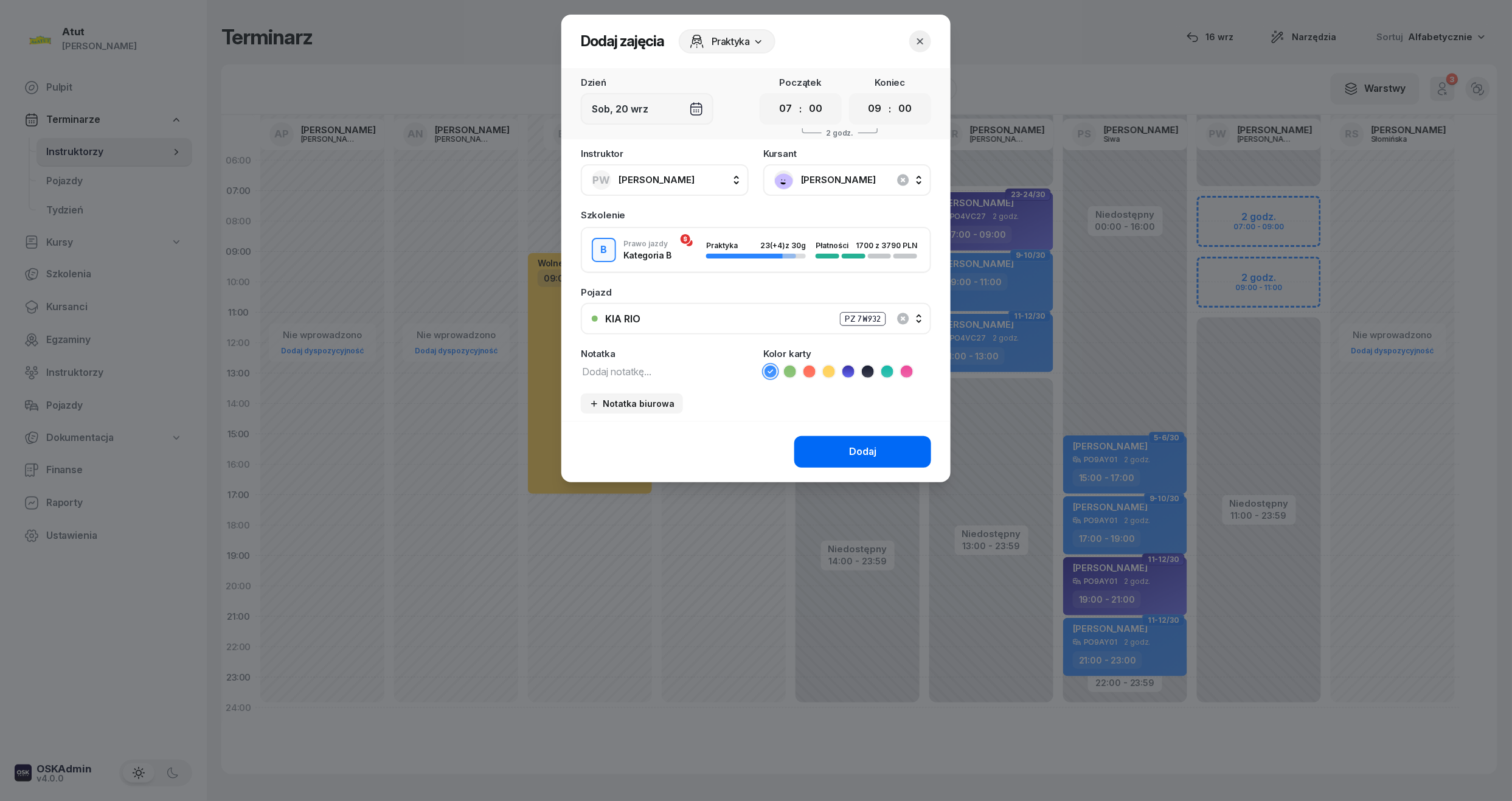
click at [872, 455] on div "Dodaj" at bounding box center [862, 452] width 27 height 16
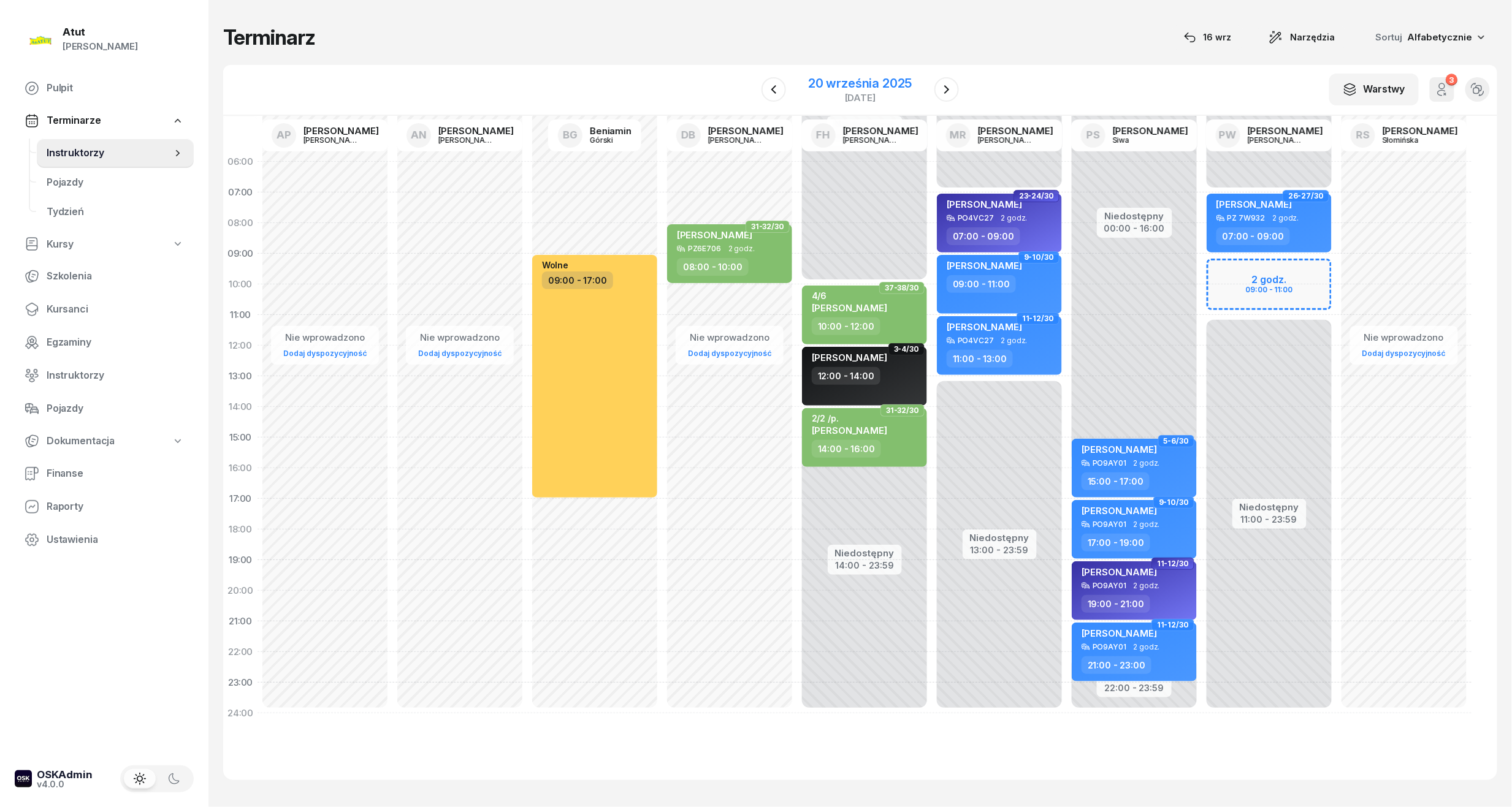
click at [839, 93] on div "[DATE]" at bounding box center [860, 98] width 104 height 9
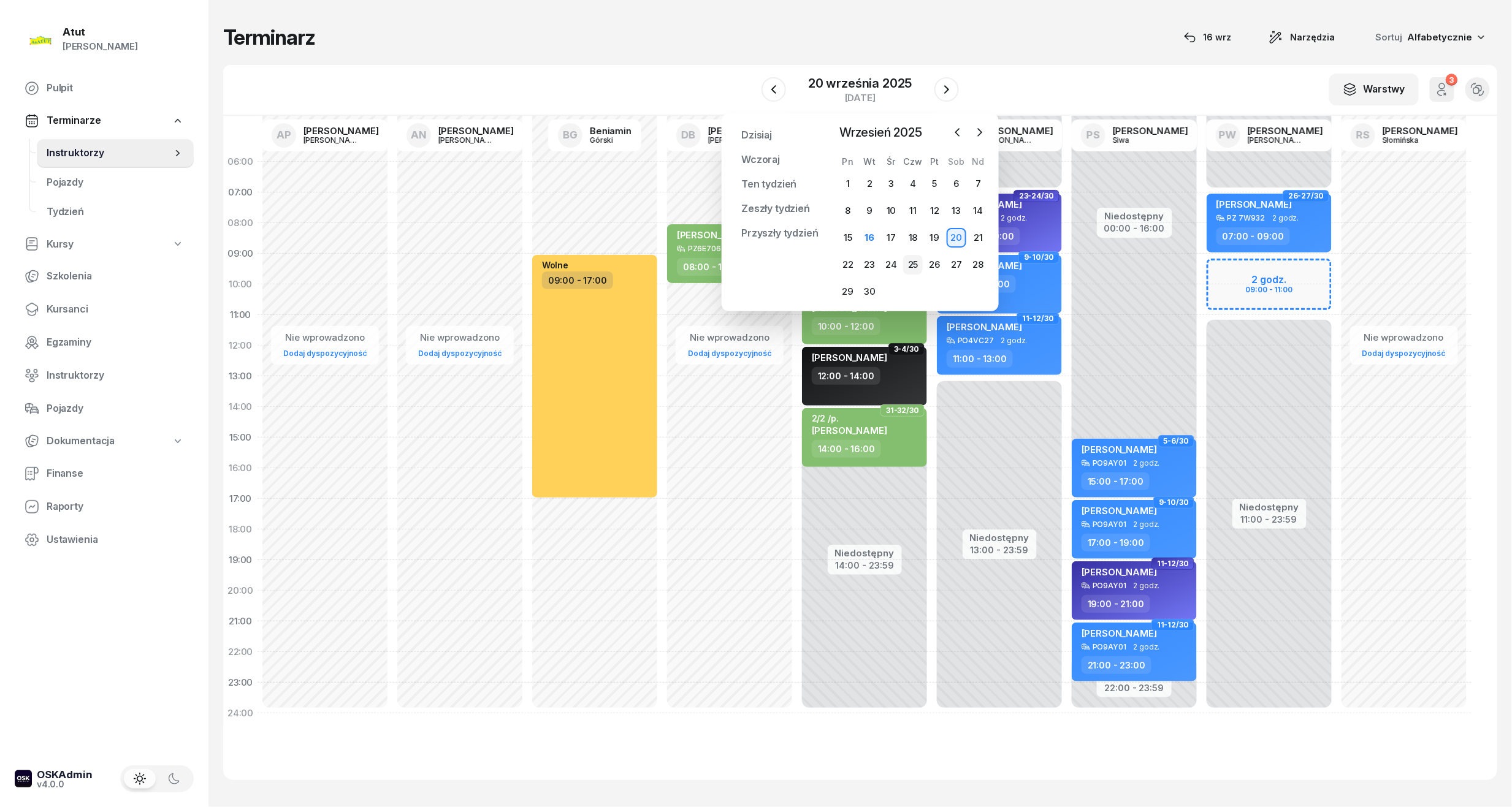
click at [915, 267] on div "25" at bounding box center [912, 264] width 20 height 20
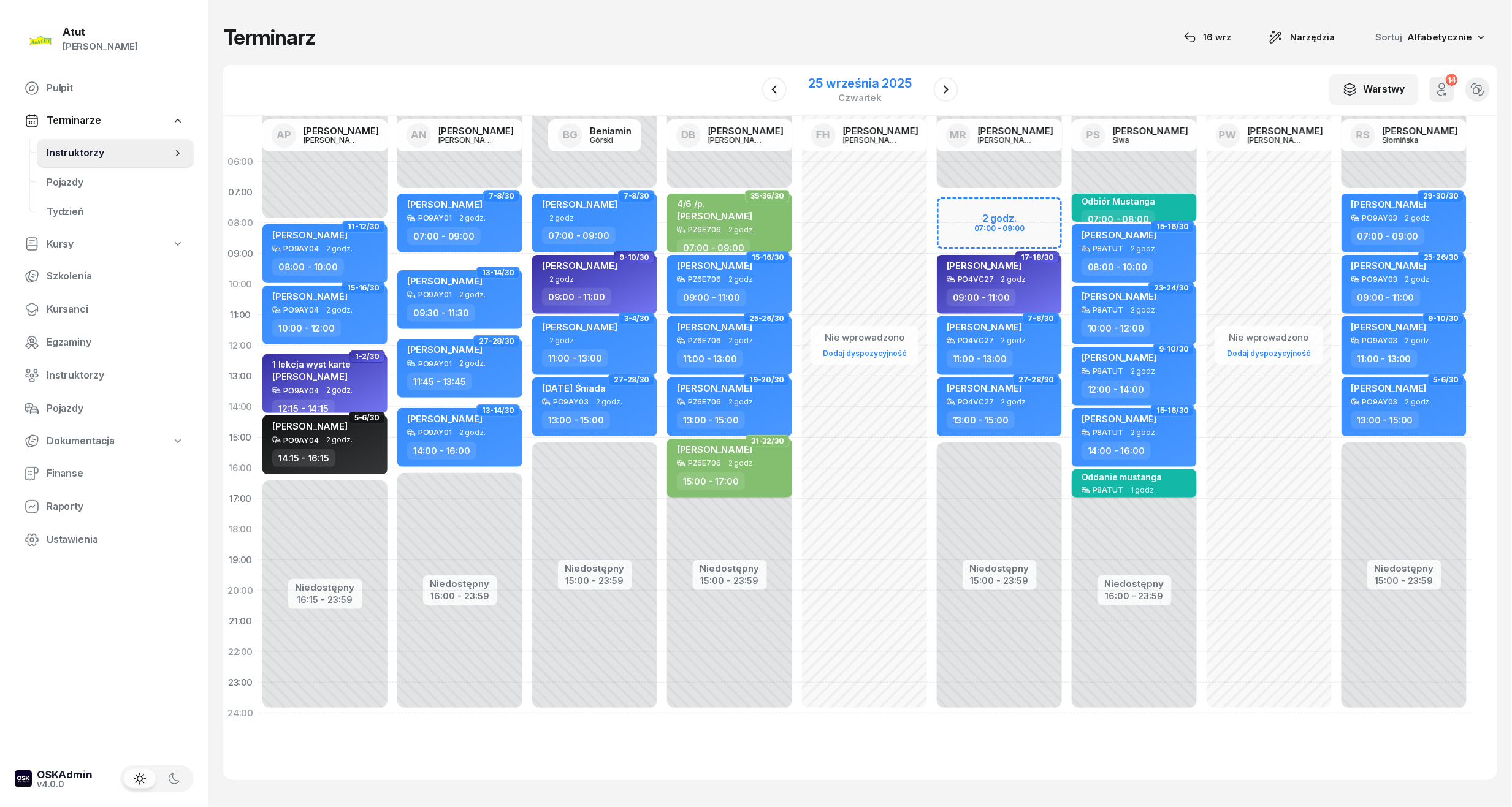
click at [880, 87] on div "25 września 2025" at bounding box center [859, 83] width 103 height 12
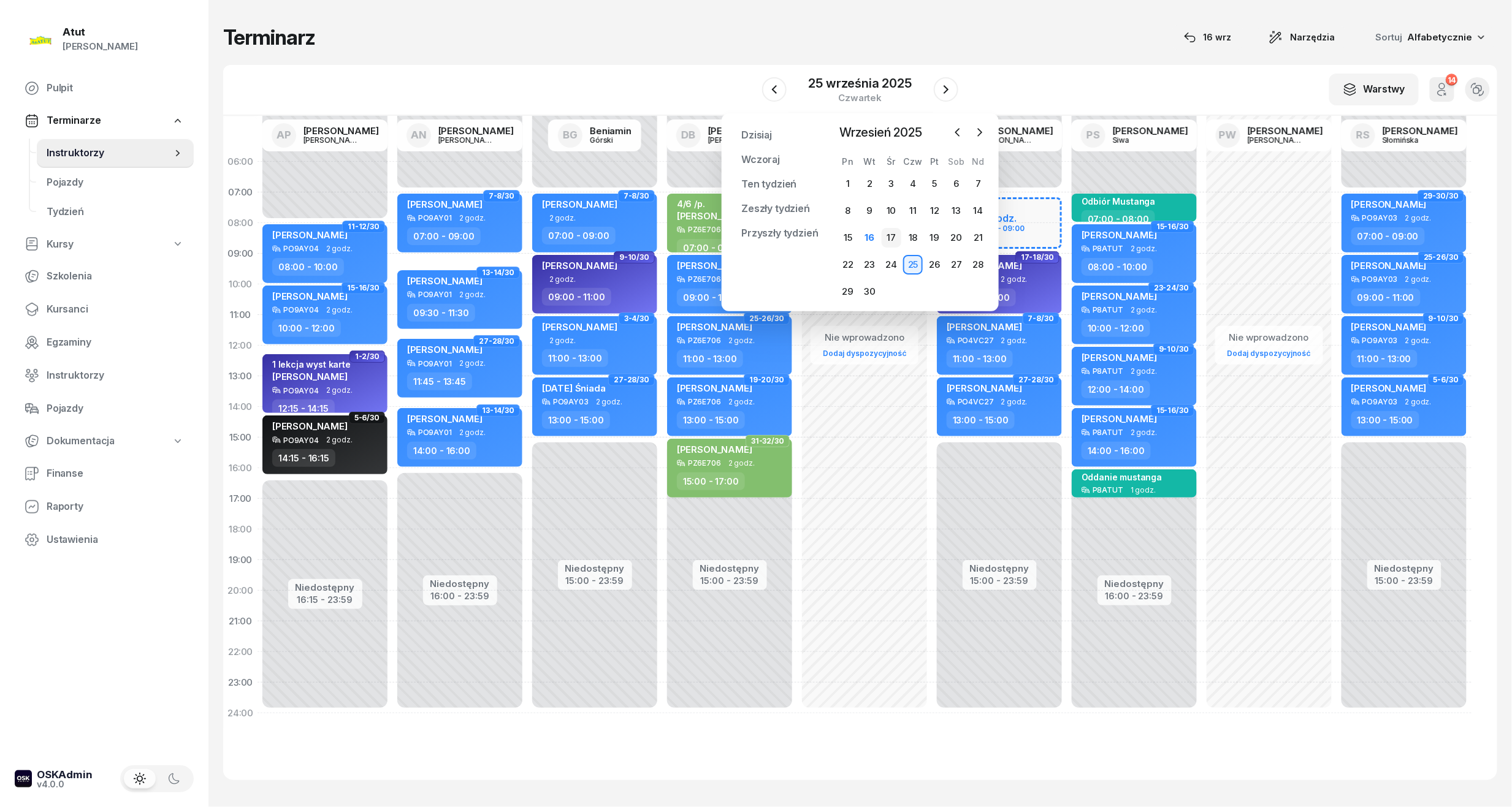
click at [886, 239] on div "17" at bounding box center [891, 238] width 20 height 20
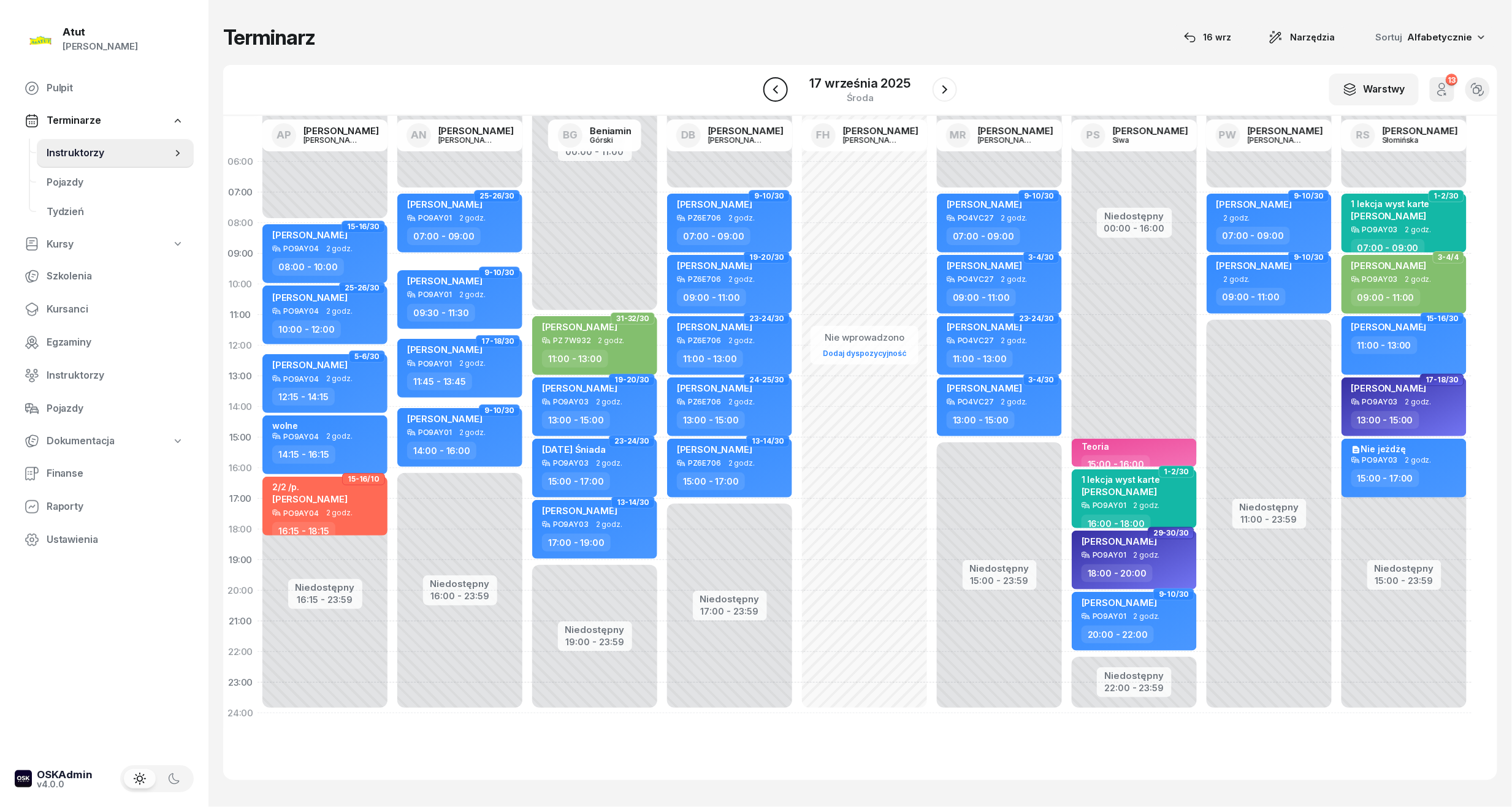
click at [777, 90] on icon "button" at bounding box center [775, 90] width 15 height 15
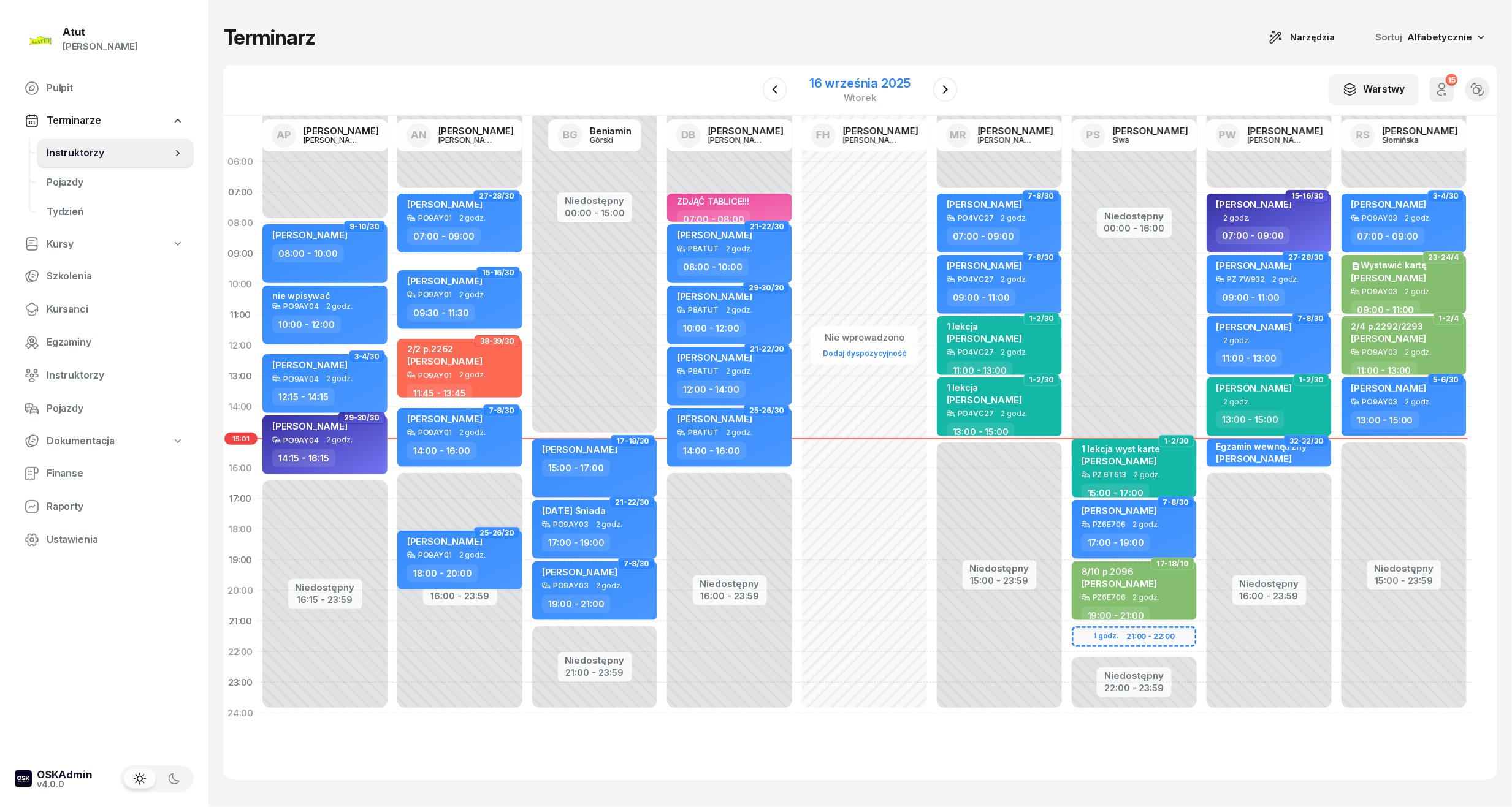
click at [868, 86] on div "16 września 2025" at bounding box center [859, 83] width 101 height 12
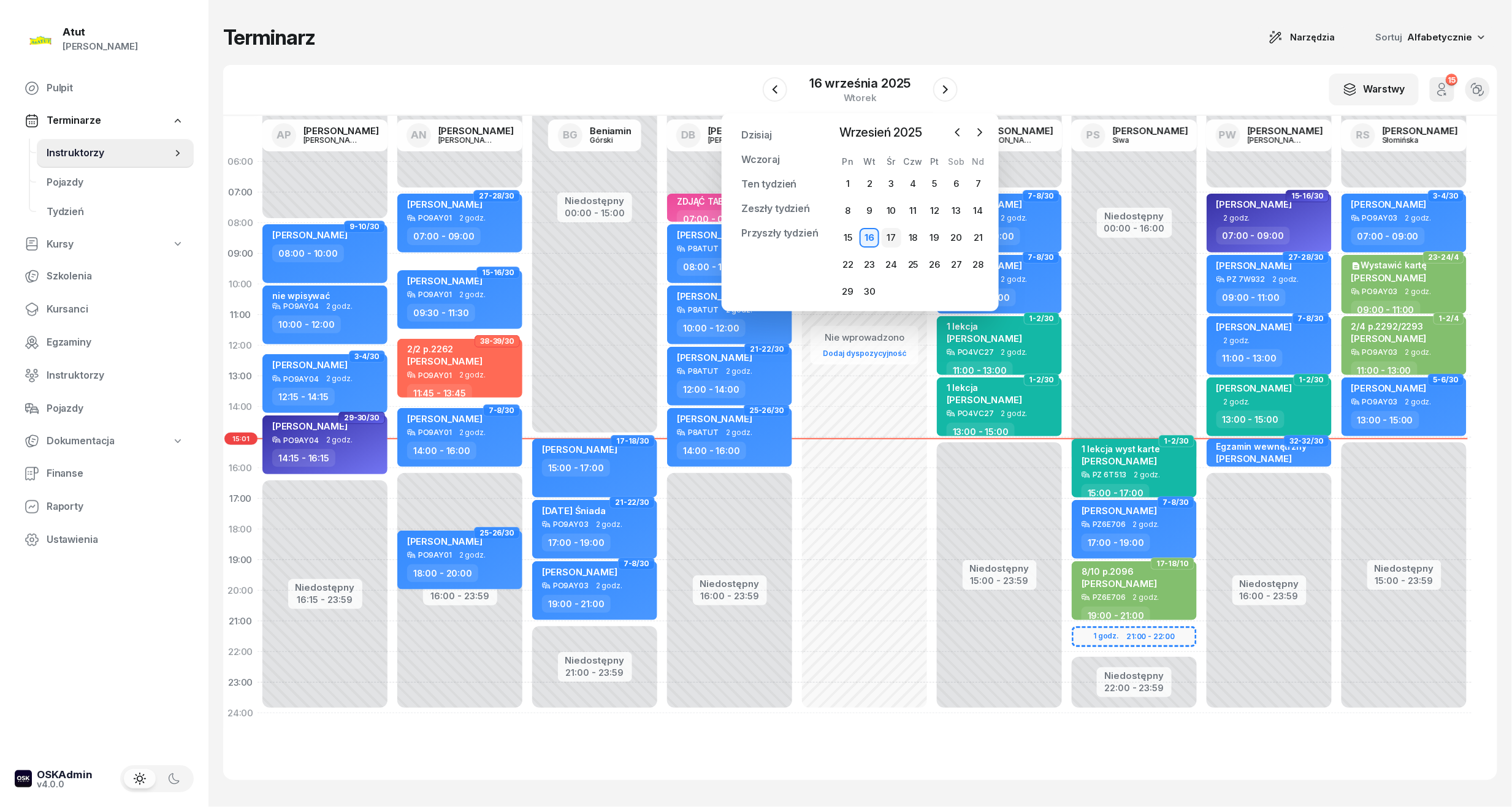
click at [889, 236] on div "17" at bounding box center [891, 238] width 20 height 20
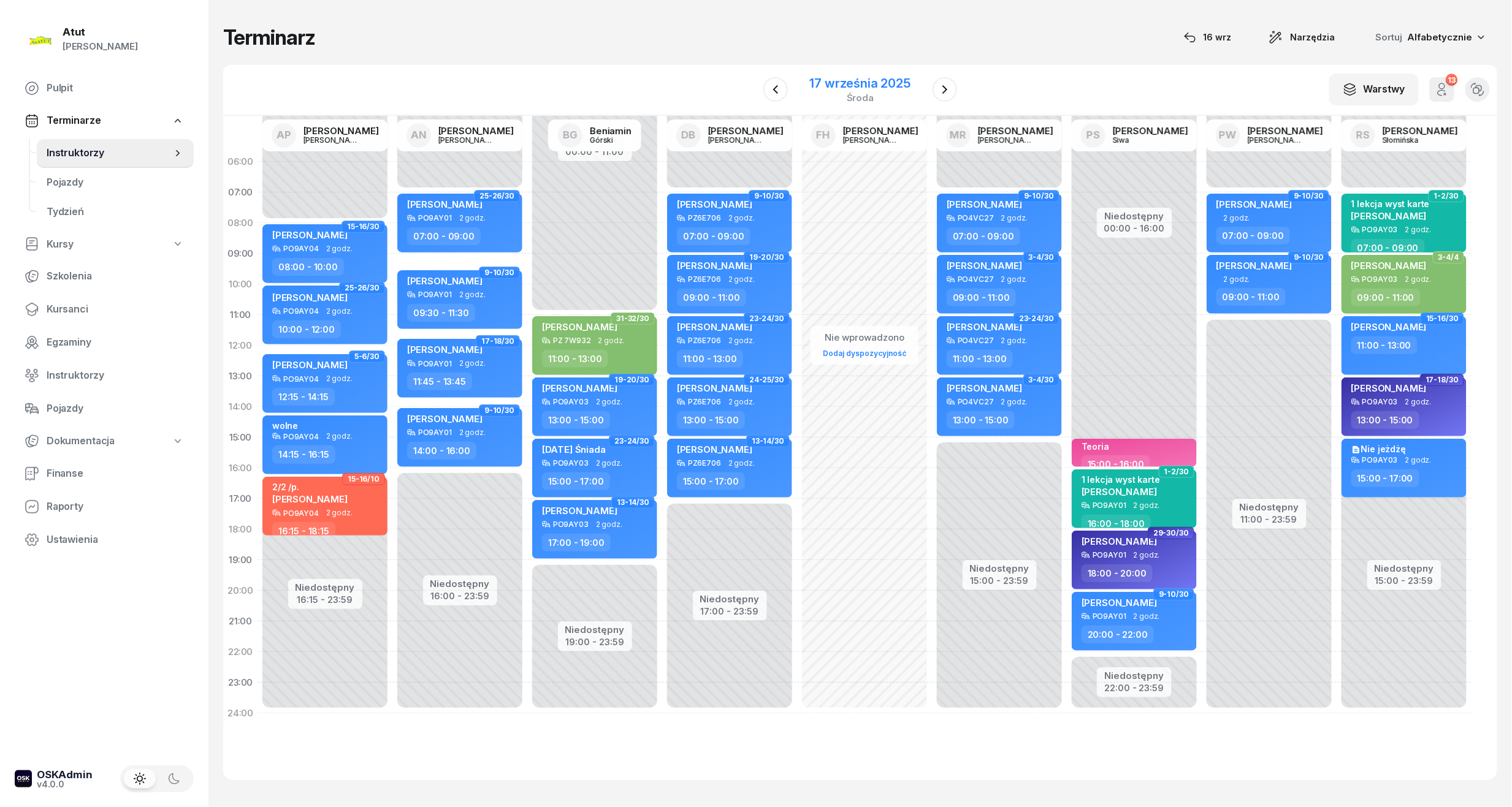
click at [838, 80] on div "17 września 2025" at bounding box center [860, 83] width 101 height 12
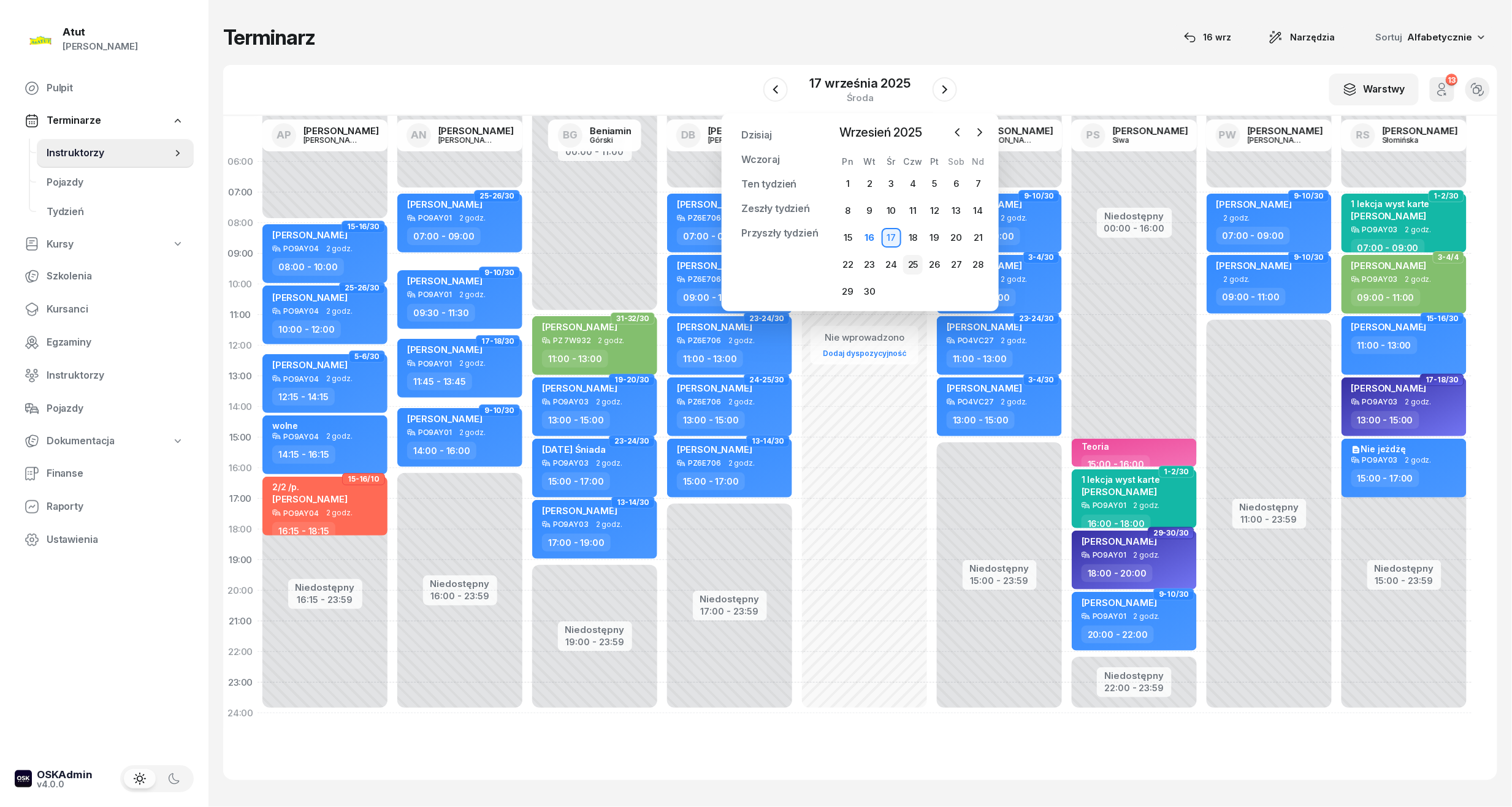
click at [912, 262] on div "25" at bounding box center [912, 264] width 20 height 20
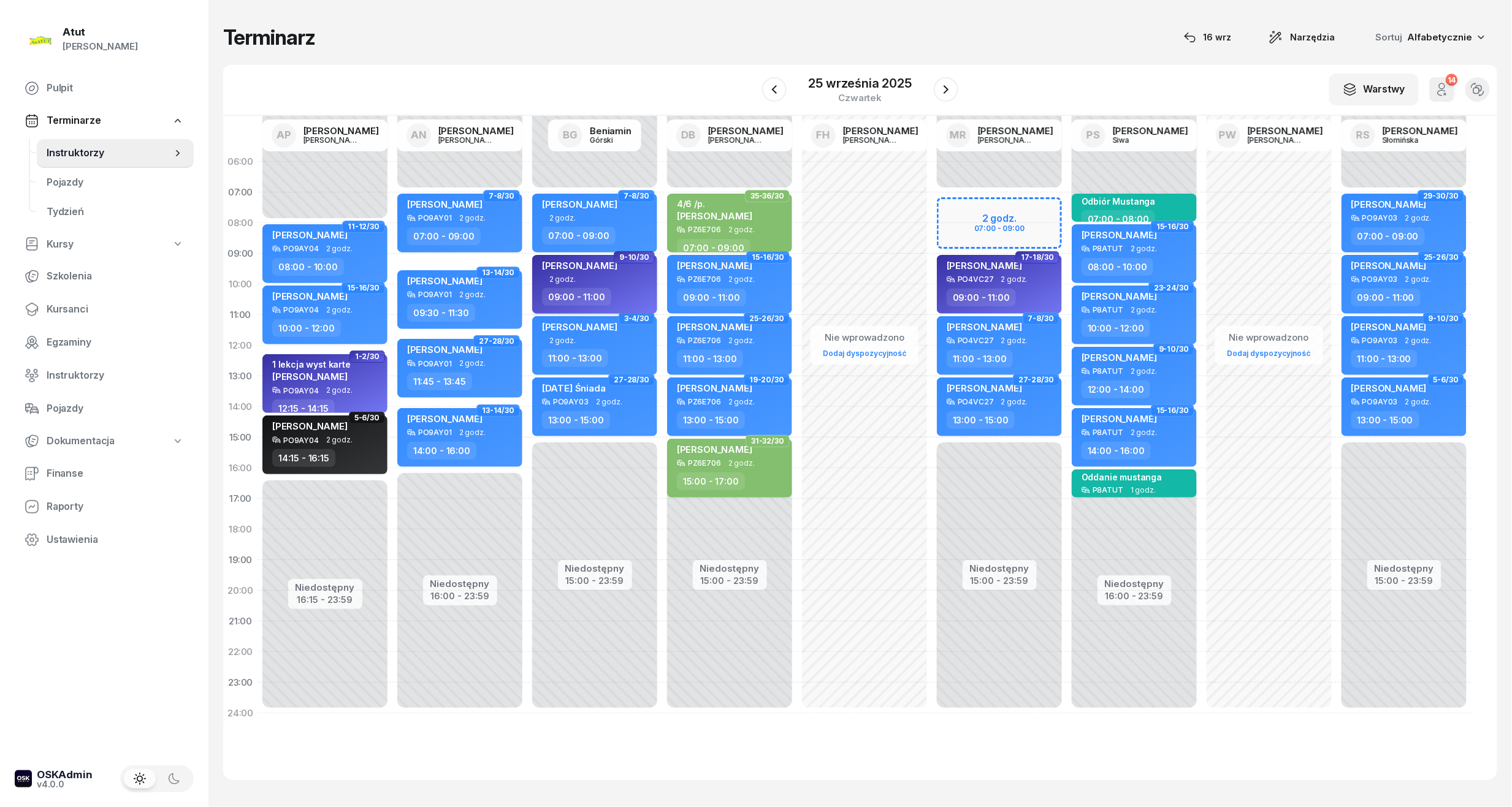
click at [621, 283] on div "[PERSON_NAME] 2 godz. 09:00 - 11:00" at bounding box center [594, 284] width 125 height 58
select select "09"
select select "11"
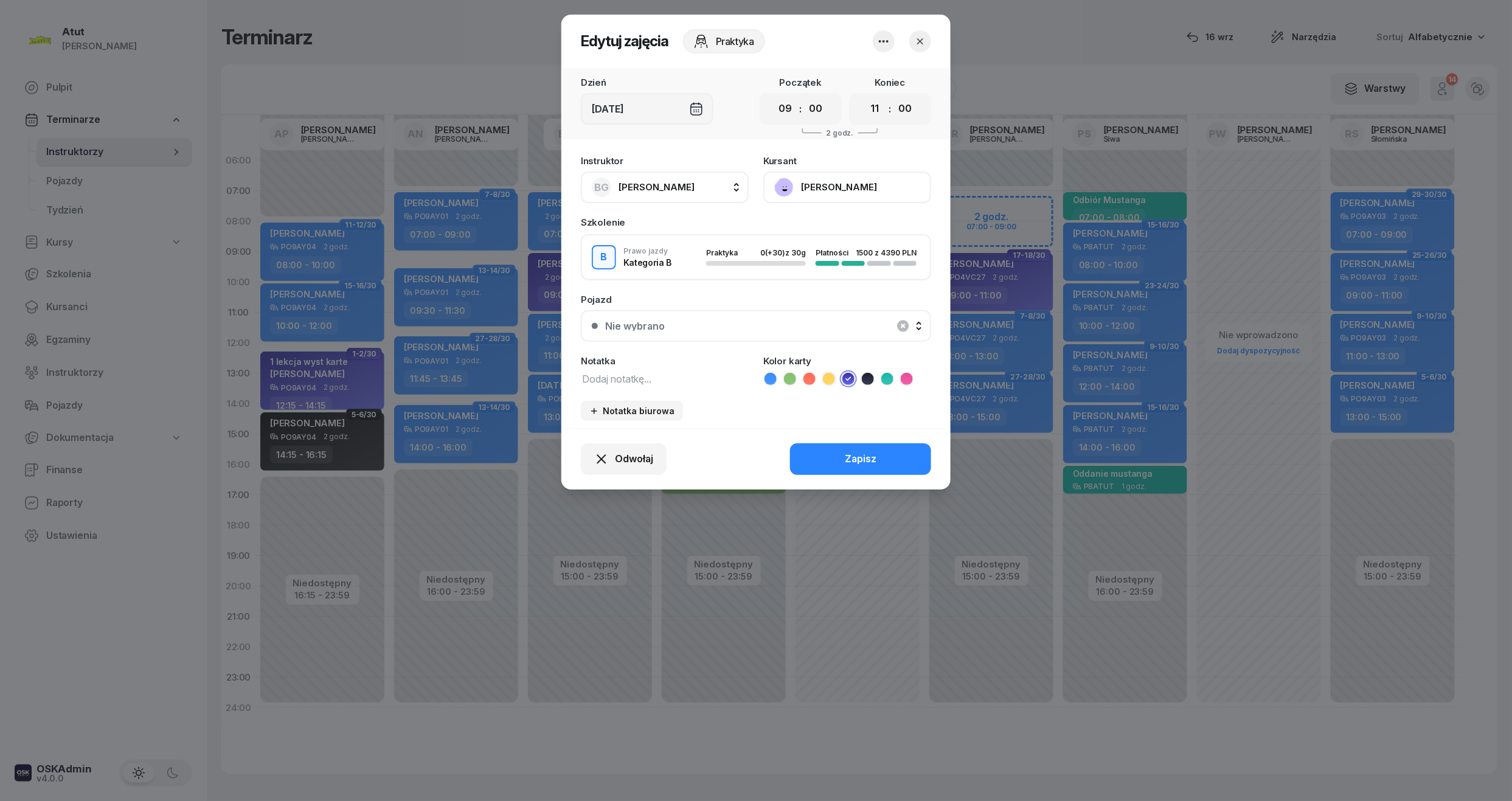
click at [865, 190] on button "[PERSON_NAME]" at bounding box center [847, 187] width 167 height 32
click at [837, 232] on link "Otwórz profil" at bounding box center [846, 228] width 161 height 31
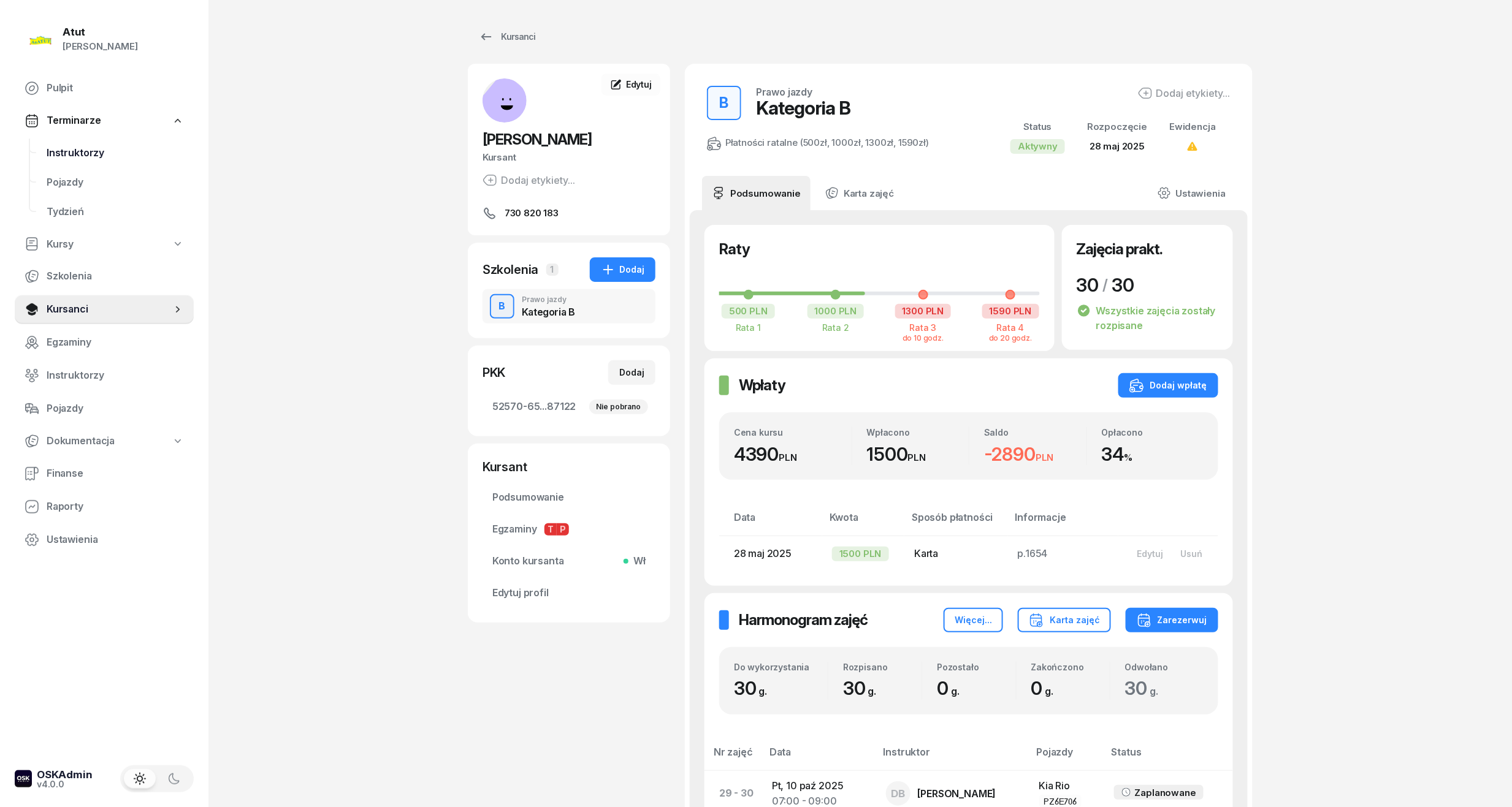
click at [90, 150] on span "Instruktorzy" at bounding box center [115, 153] width 138 height 16
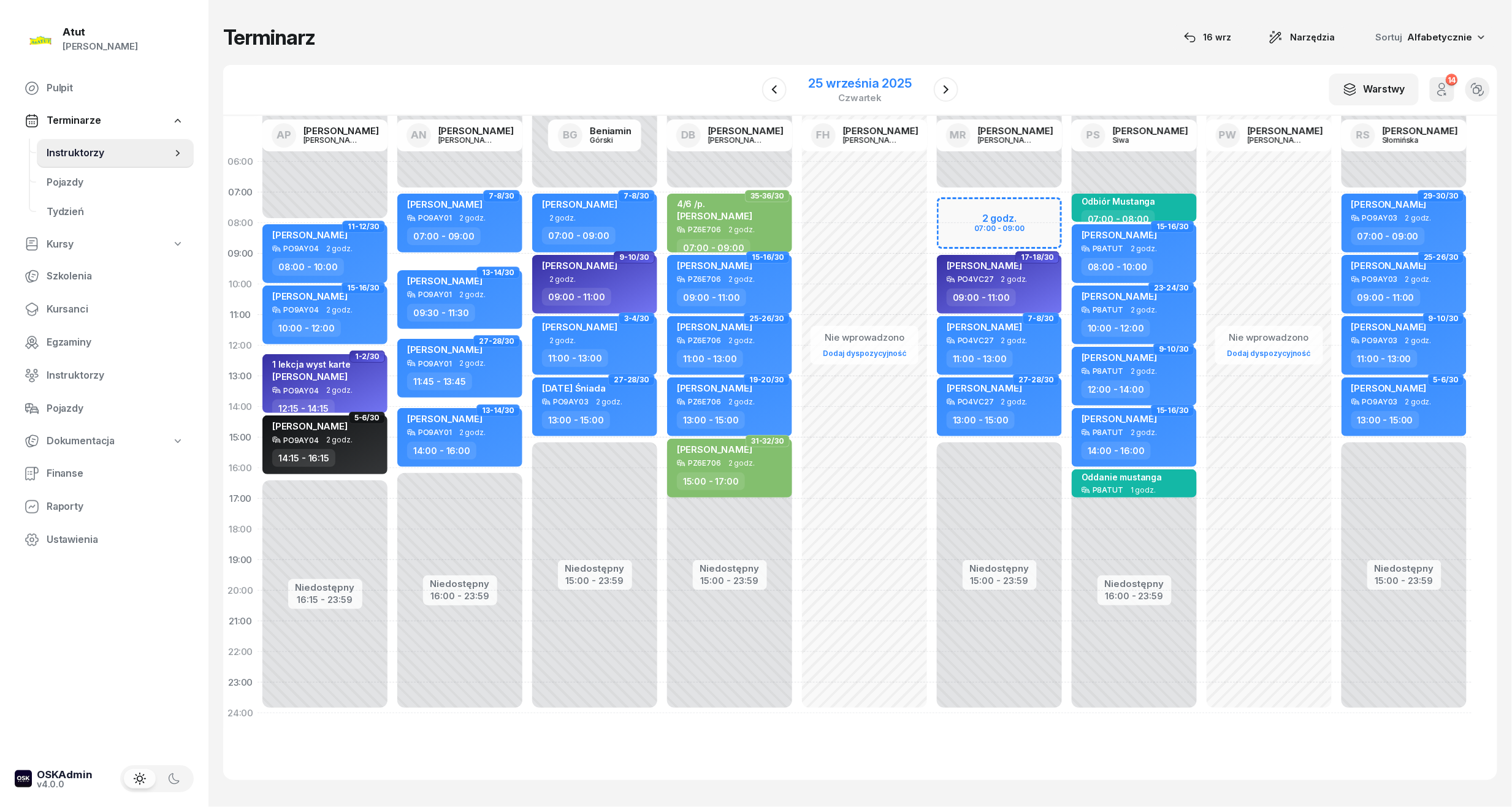
click at [859, 81] on div "25 września 2025" at bounding box center [859, 83] width 103 height 12
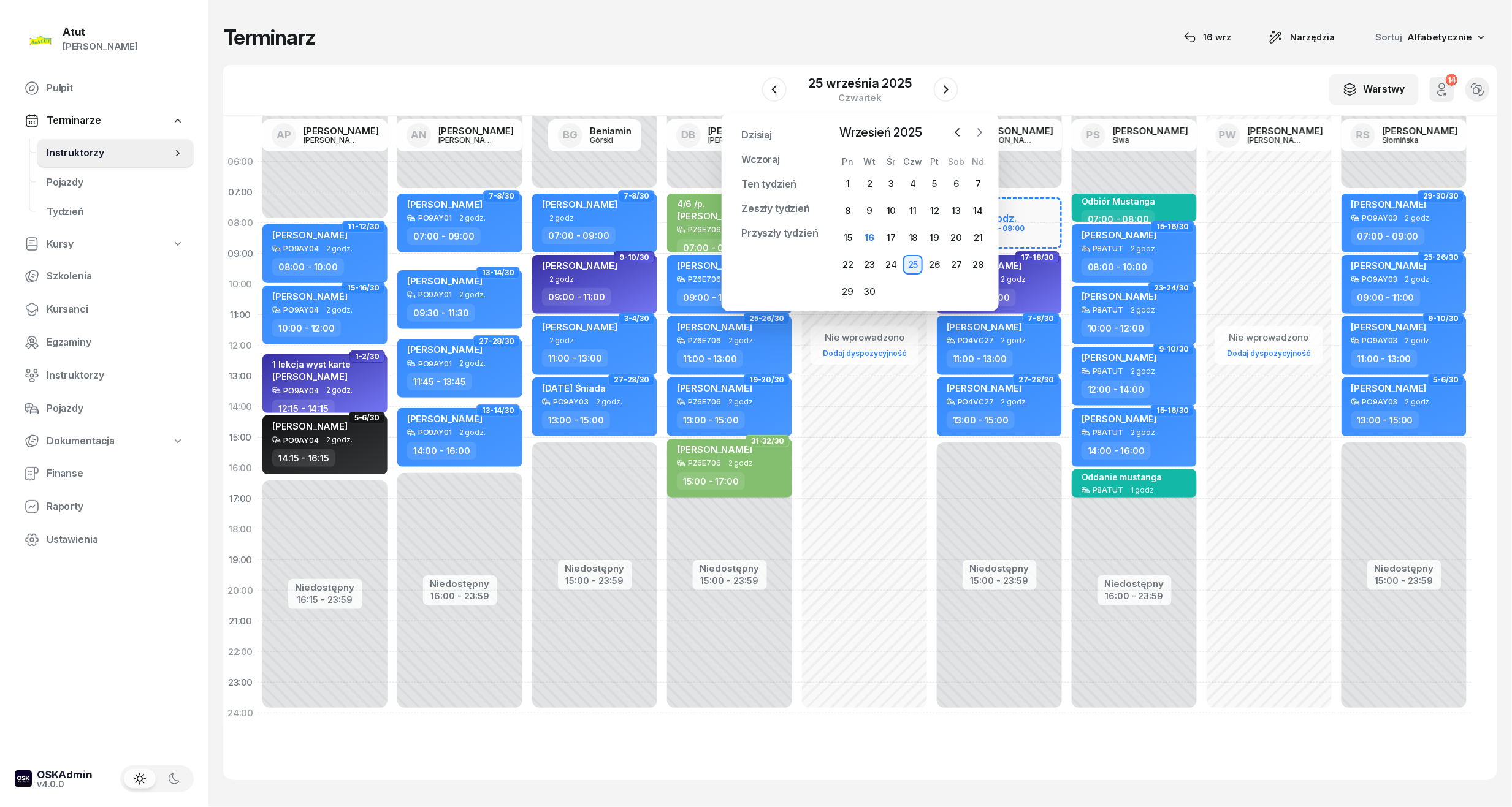
click at [984, 131] on icon "button" at bounding box center [979, 132] width 12 height 12
click at [846, 181] on div "1" at bounding box center [848, 184] width 20 height 20
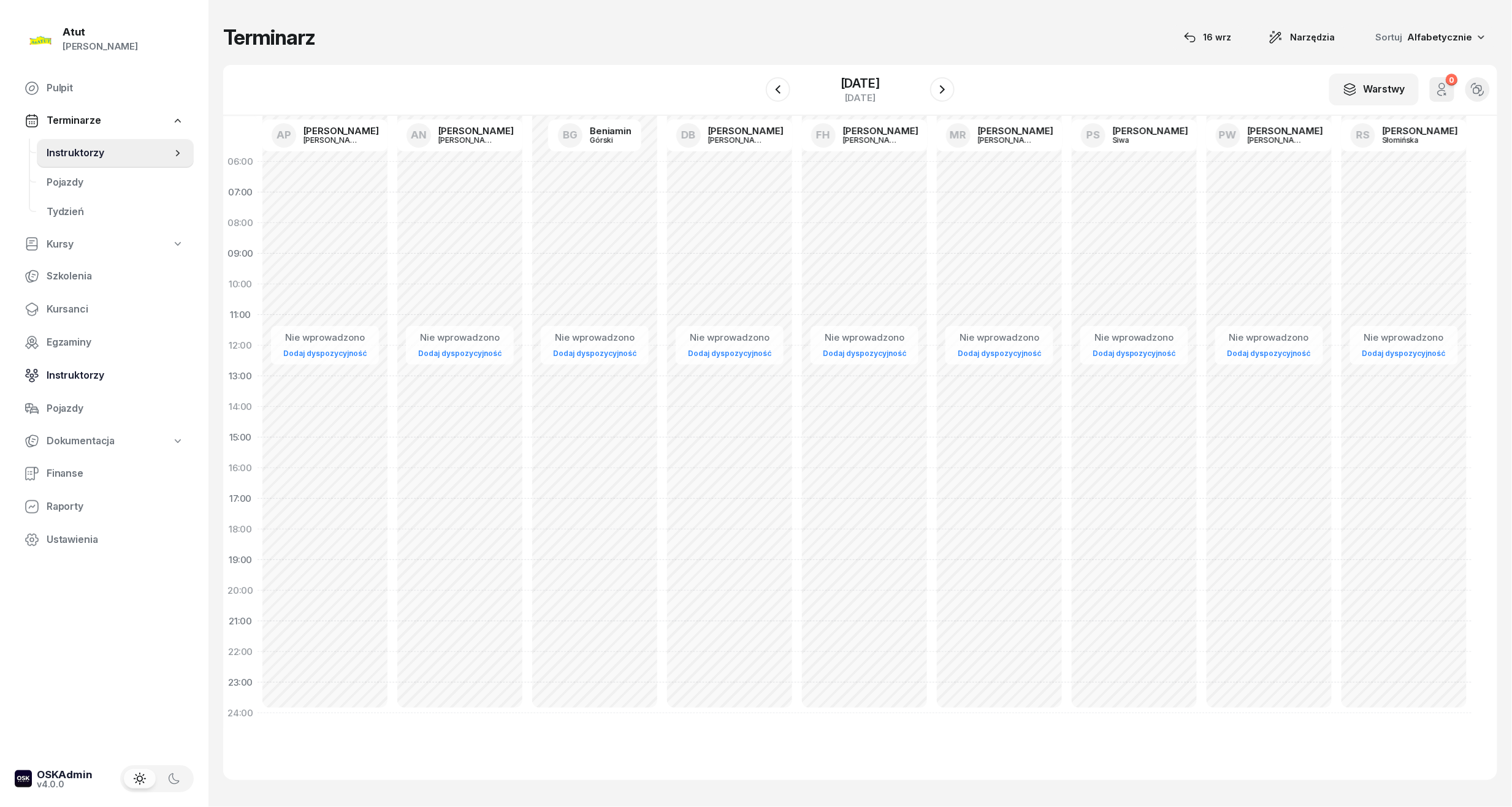
click at [83, 373] on span "Instruktorzy" at bounding box center [115, 375] width 138 height 16
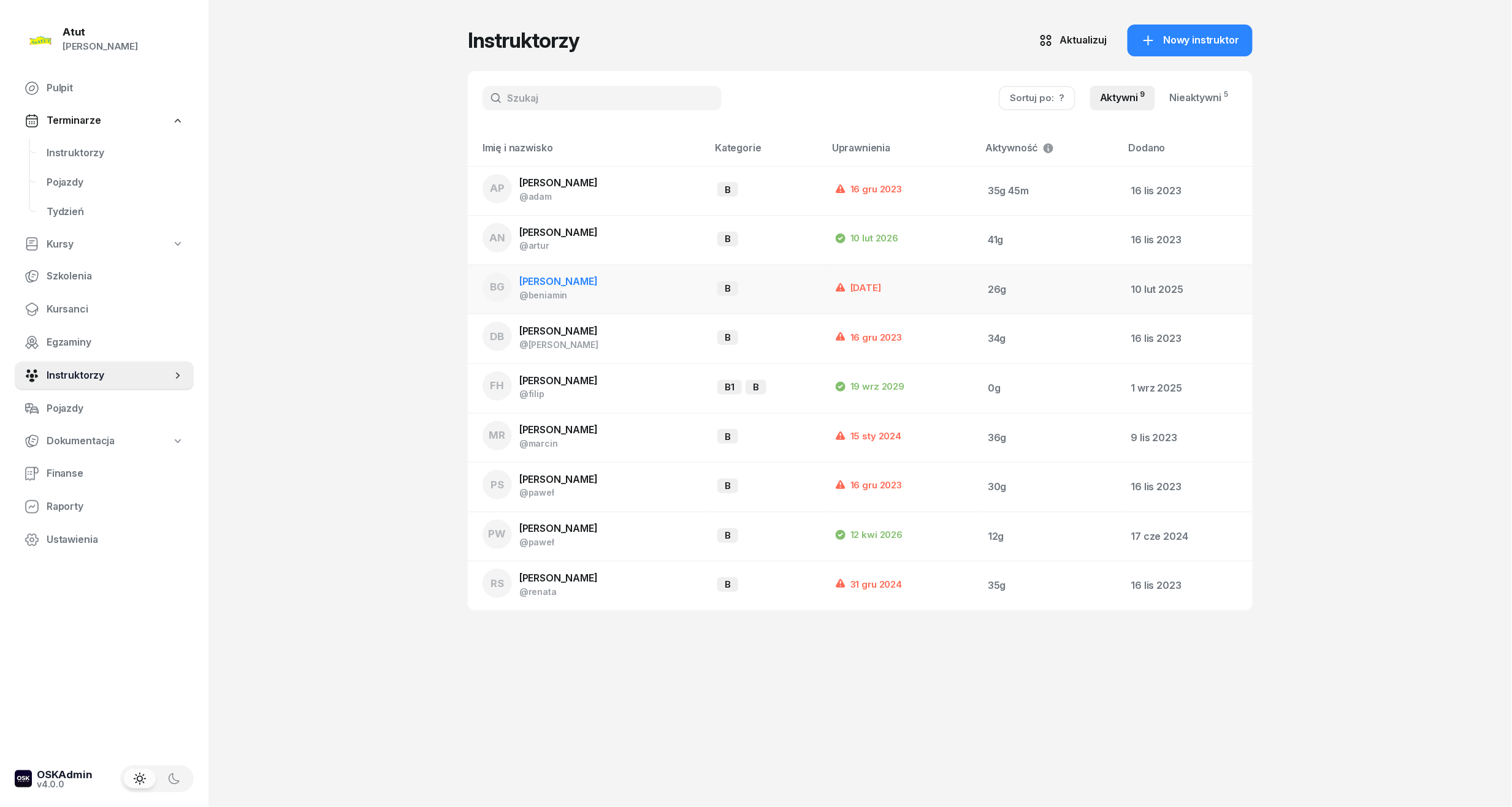
click at [572, 283] on span "[PERSON_NAME]" at bounding box center [558, 281] width 78 height 12
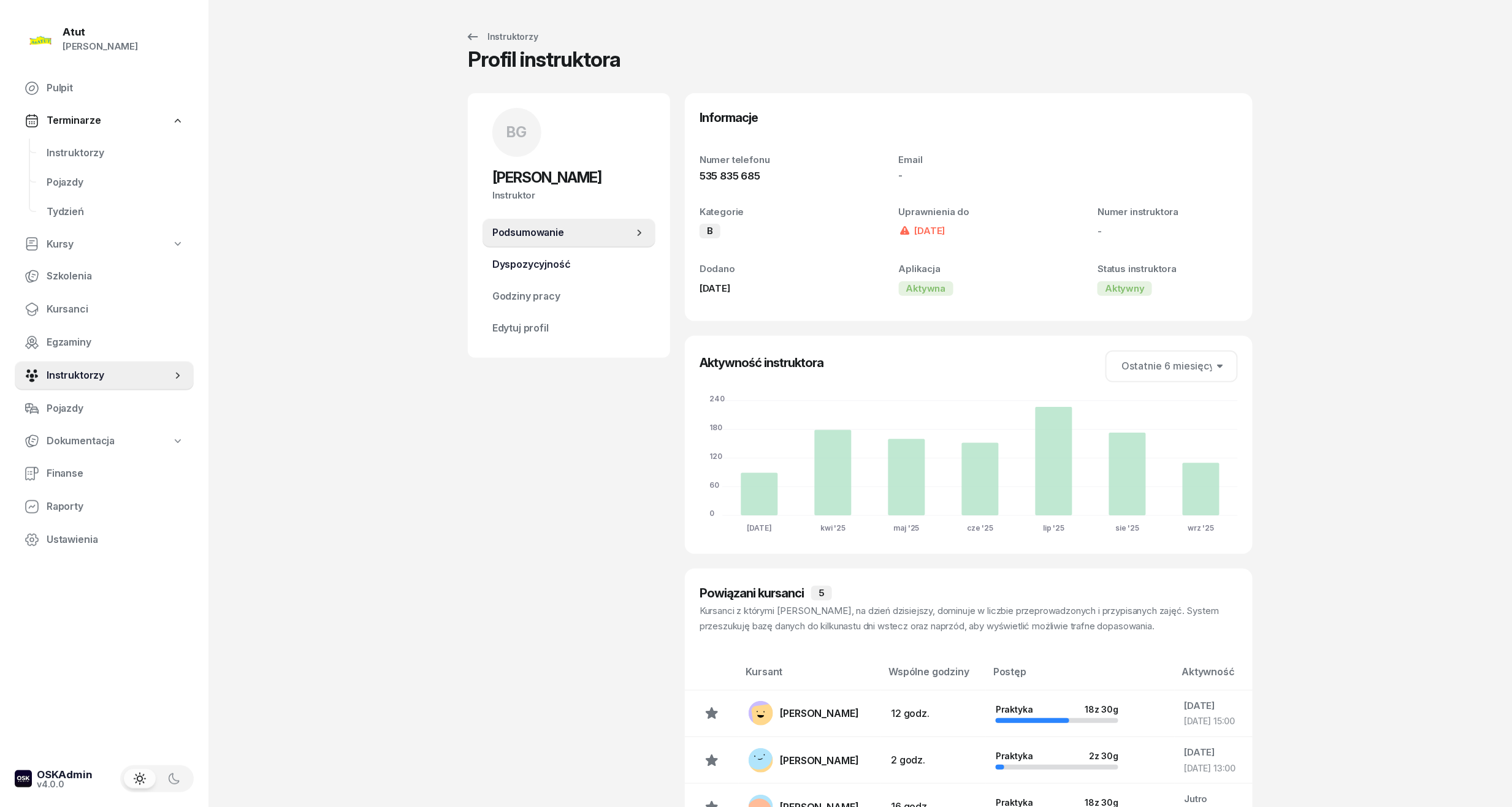
click at [489, 264] on link "Dyspozycyjność" at bounding box center [569, 264] width 173 height 29
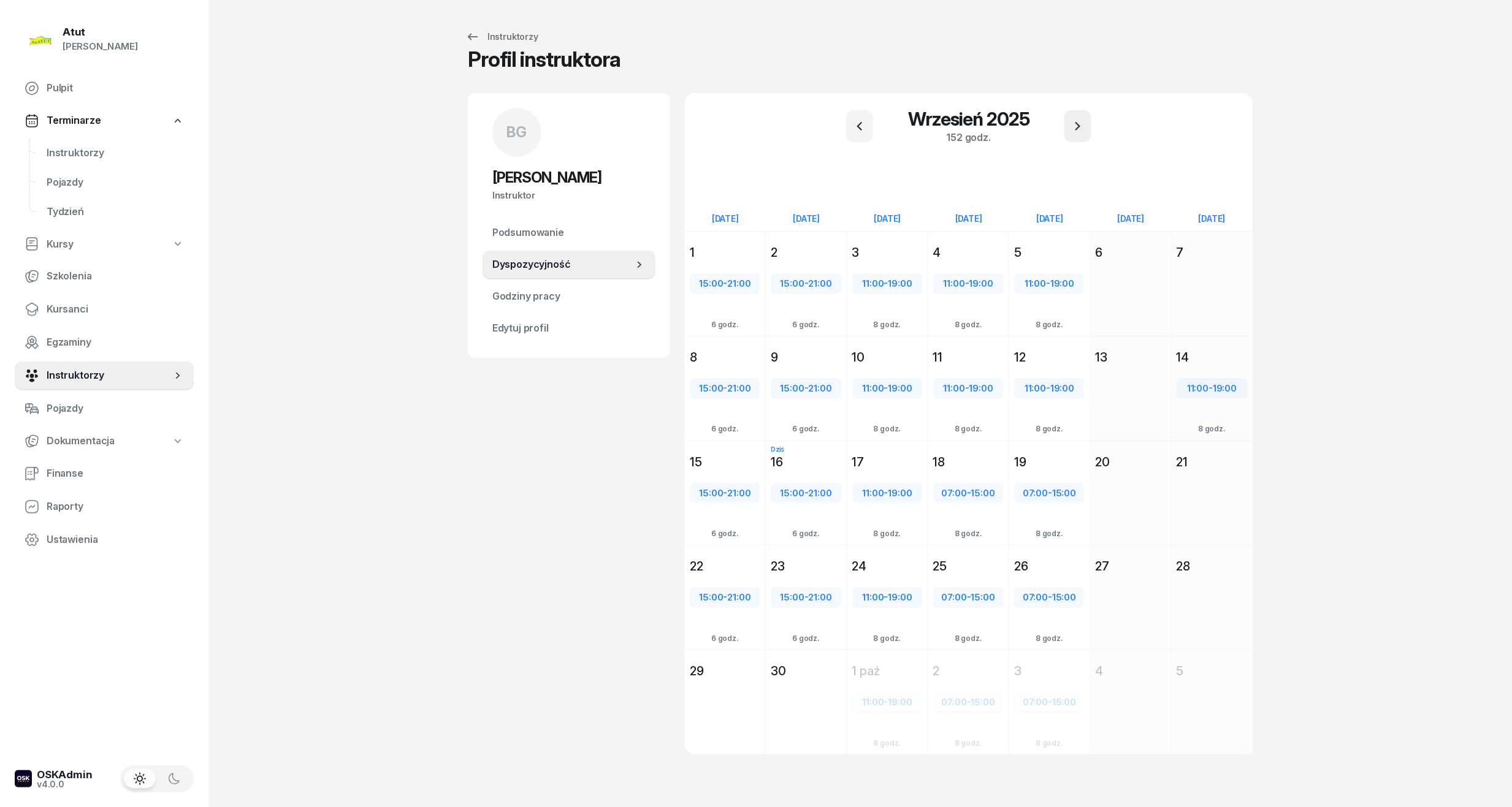
click at [1078, 131] on icon "button" at bounding box center [1078, 126] width 15 height 15
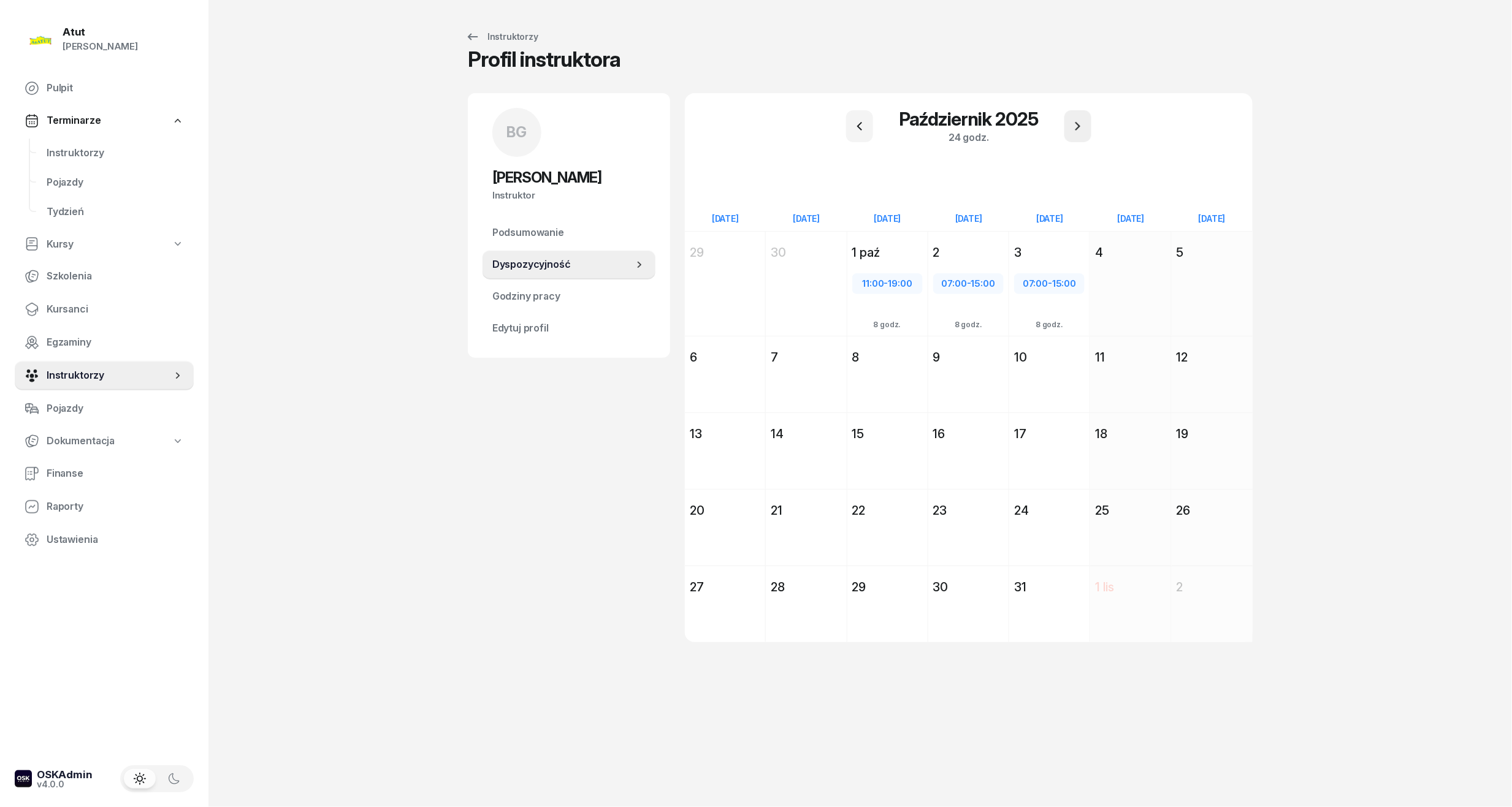
click at [1078, 131] on icon "button" at bounding box center [1078, 126] width 15 height 15
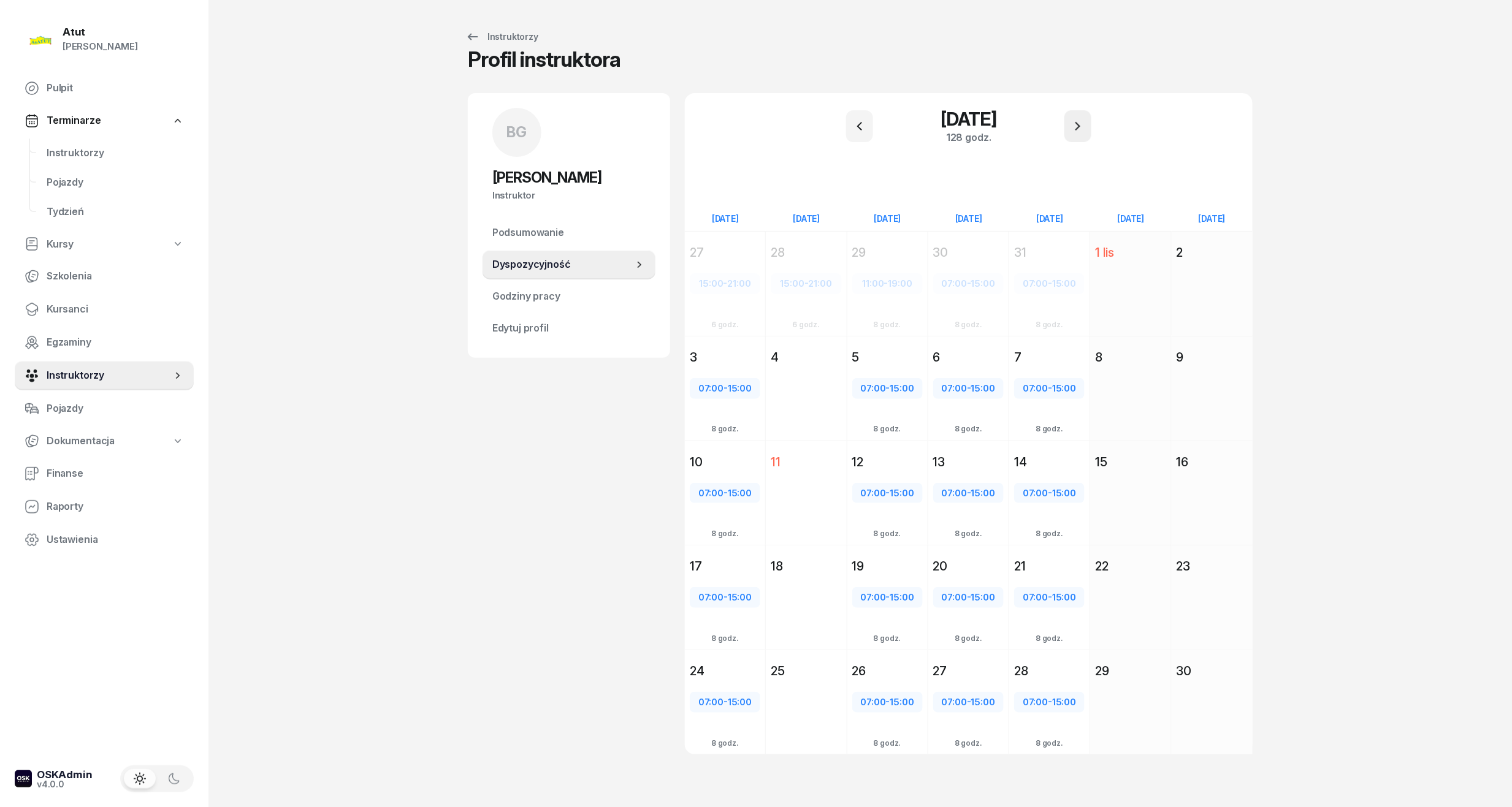
click at [1078, 135] on button "button" at bounding box center [1077, 126] width 27 height 32
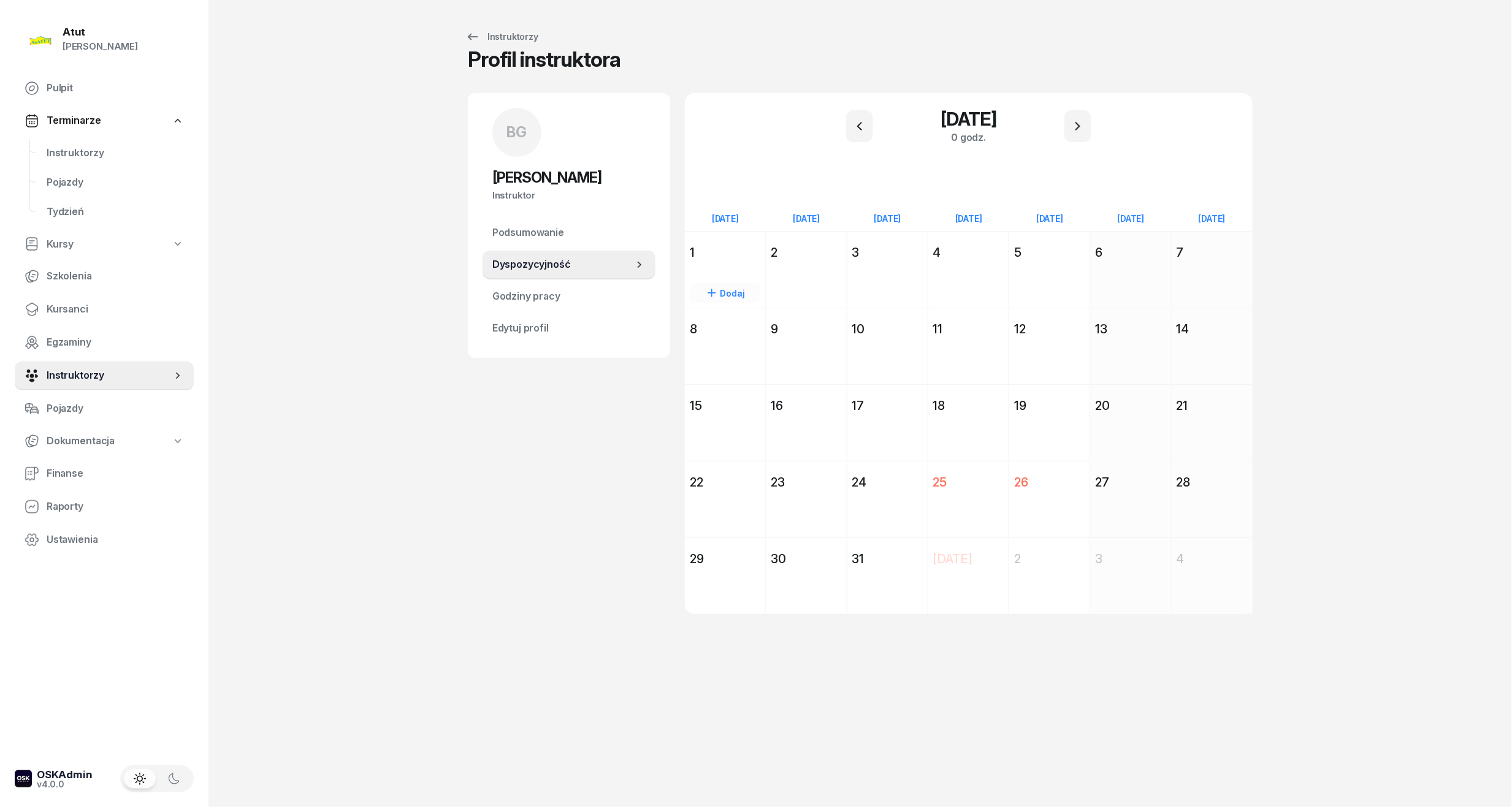
click at [739, 264] on div "Dodaj" at bounding box center [724, 292] width 80 height 57
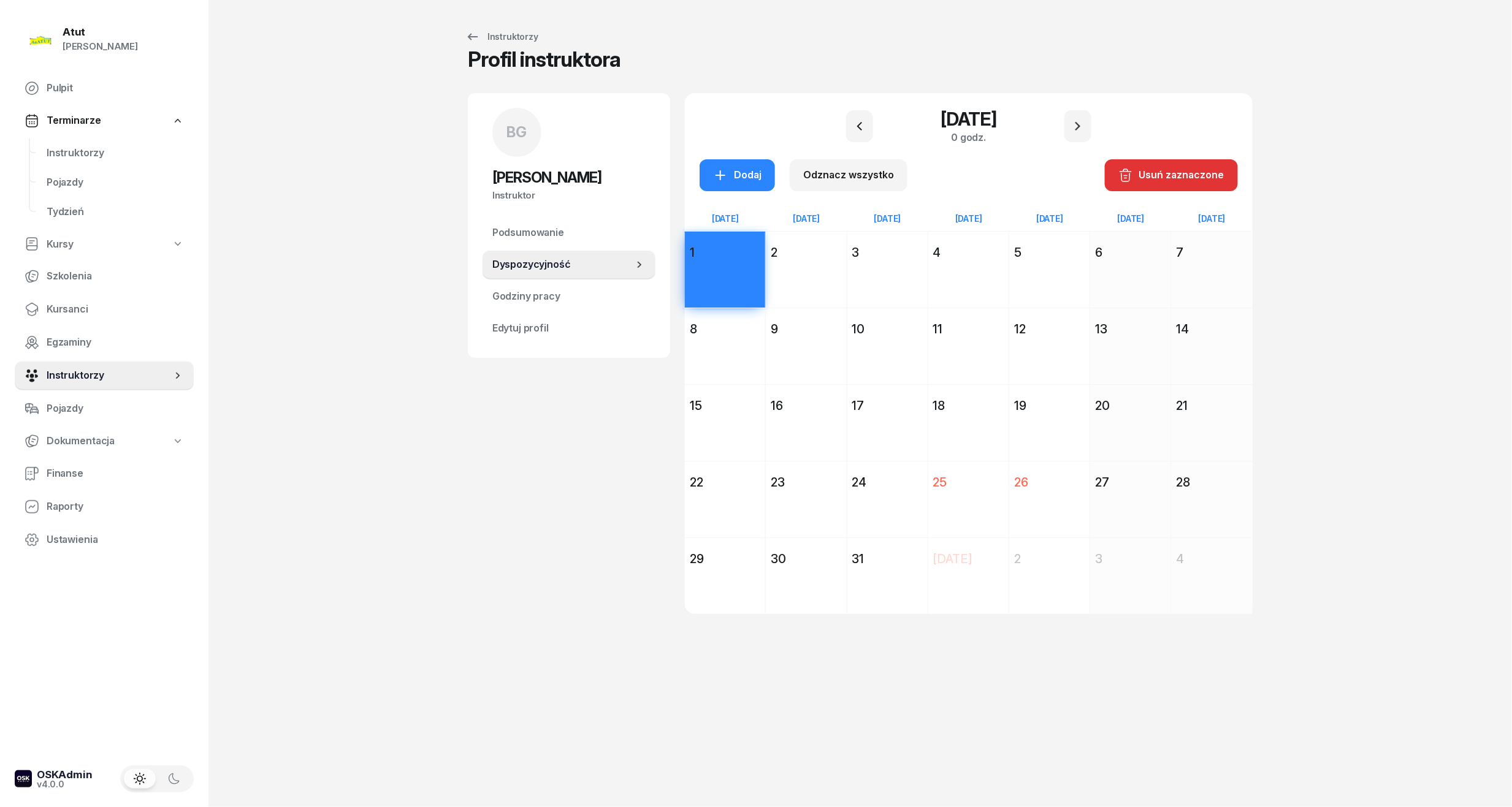
click at [831, 263] on div "2" at bounding box center [806, 252] width 80 height 22
click at [902, 263] on div "3" at bounding box center [887, 252] width 80 height 22
click at [938, 260] on div "4" at bounding box center [968, 253] width 71 height 17
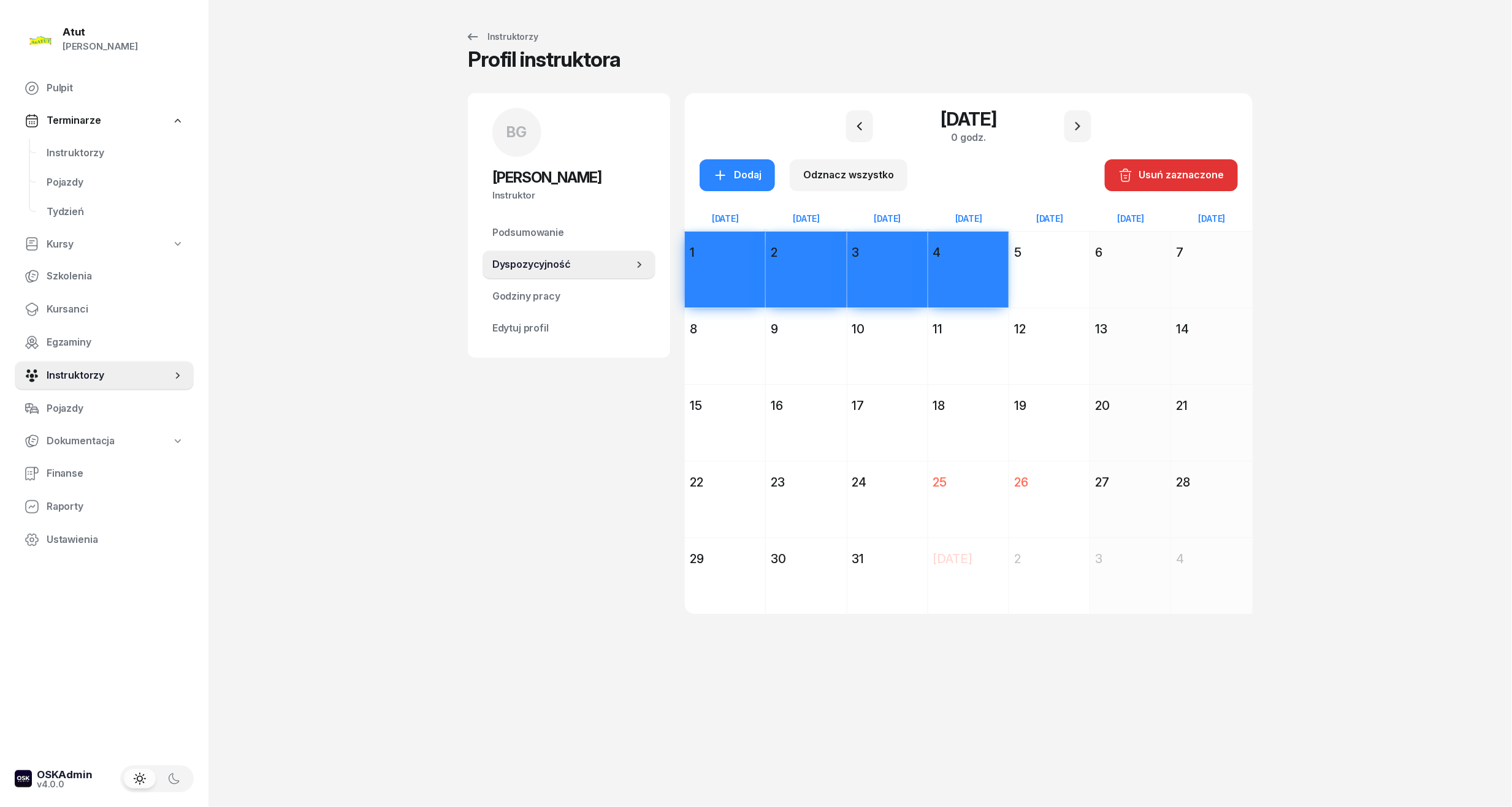
click at [741, 346] on div "Dodaj" at bounding box center [724, 369] width 80 height 57
click at [798, 358] on div "Dodaj" at bounding box center [806, 369] width 80 height 57
click at [900, 343] on div "Dodaj" at bounding box center [887, 369] width 80 height 57
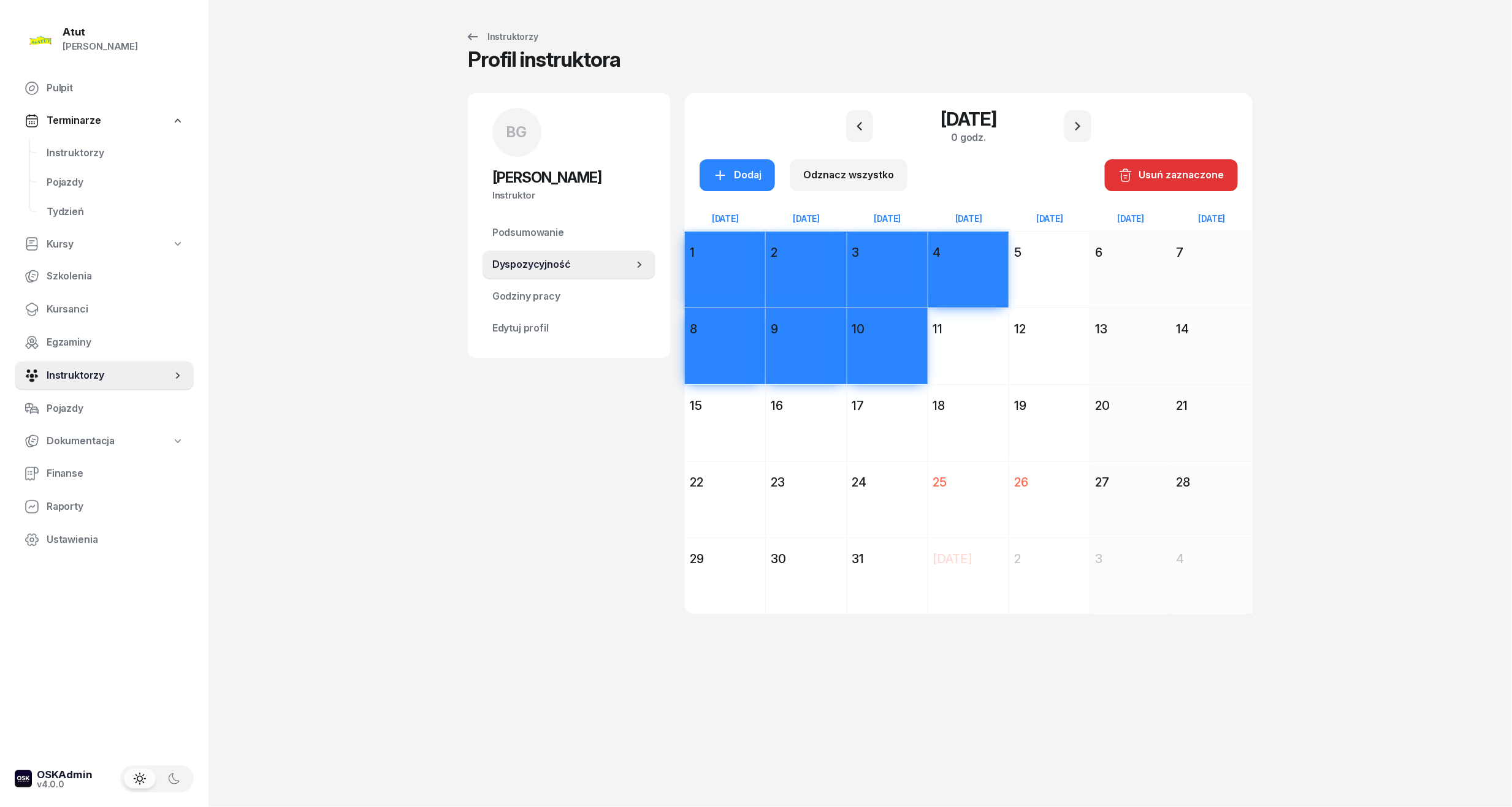
click at [939, 335] on div "11" at bounding box center [968, 329] width 71 height 17
click at [734, 408] on div "15" at bounding box center [724, 405] width 71 height 17
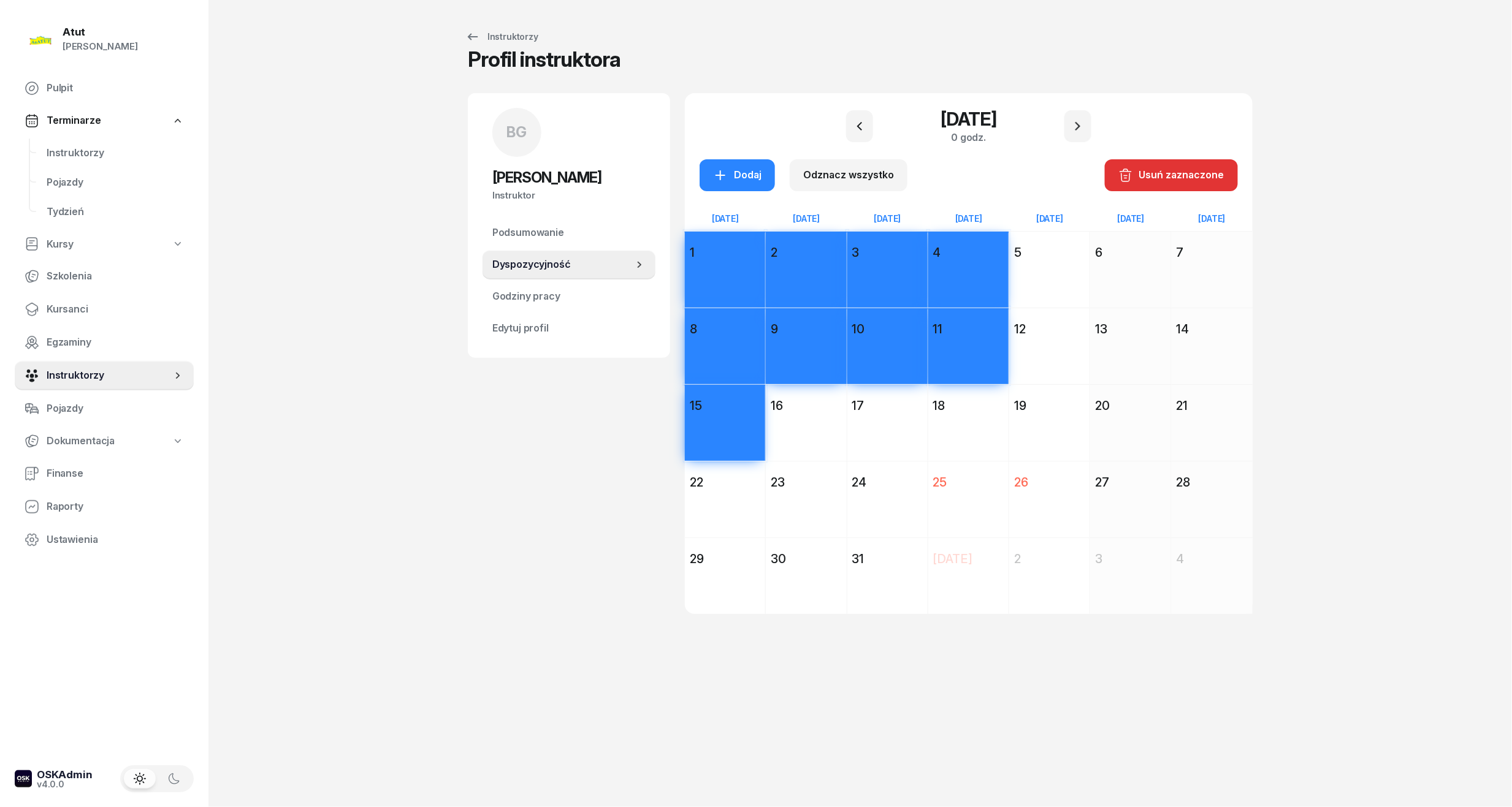
click at [806, 405] on div "16" at bounding box center [806, 405] width 71 height 17
click at [879, 404] on div "17" at bounding box center [888, 405] width 71 height 17
click at [945, 404] on div "18" at bounding box center [968, 405] width 71 height 17
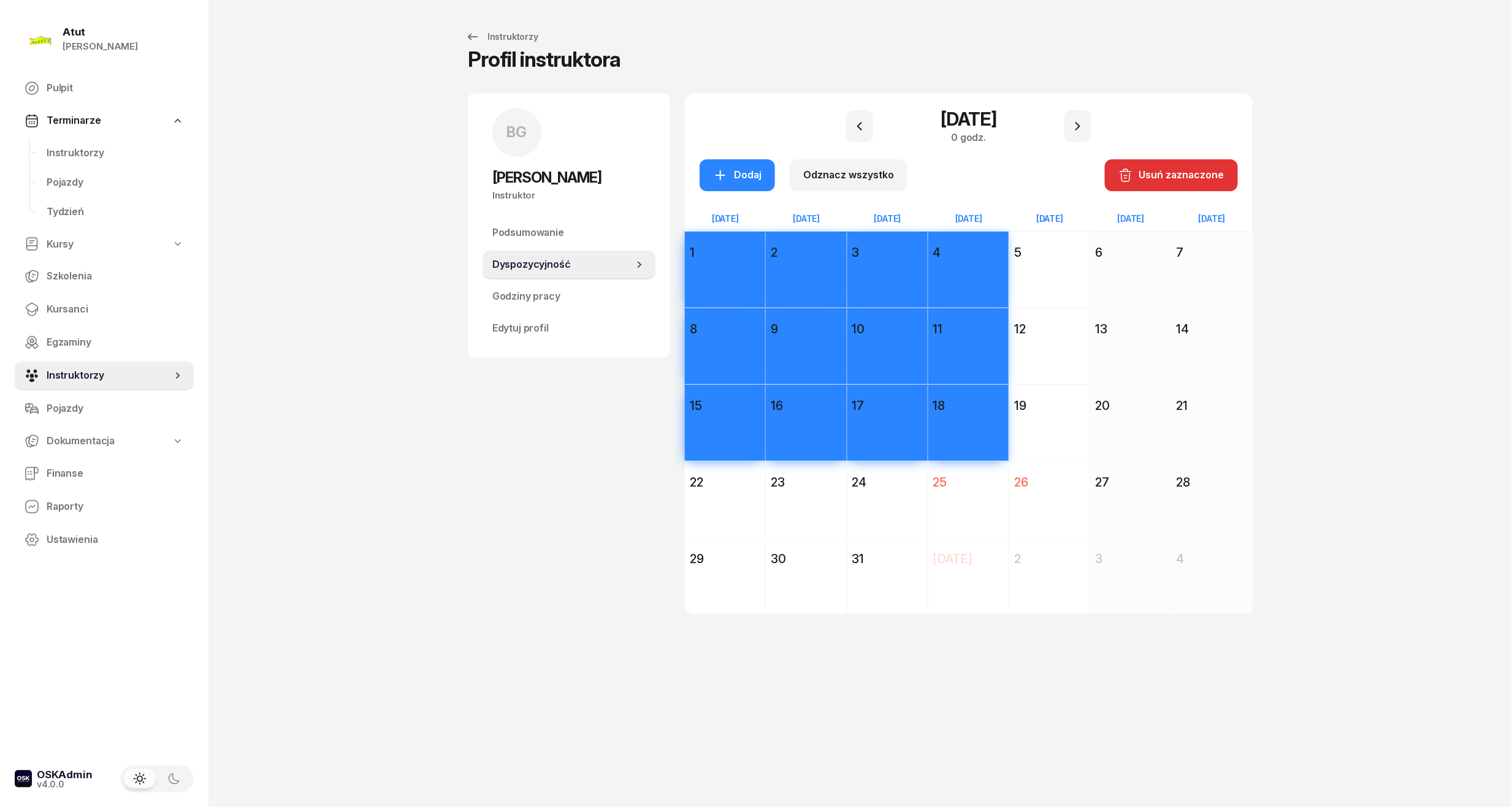
click at [949, 486] on div "25" at bounding box center [968, 482] width 71 height 17
click at [887, 493] on div "24" at bounding box center [887, 482] width 80 height 22
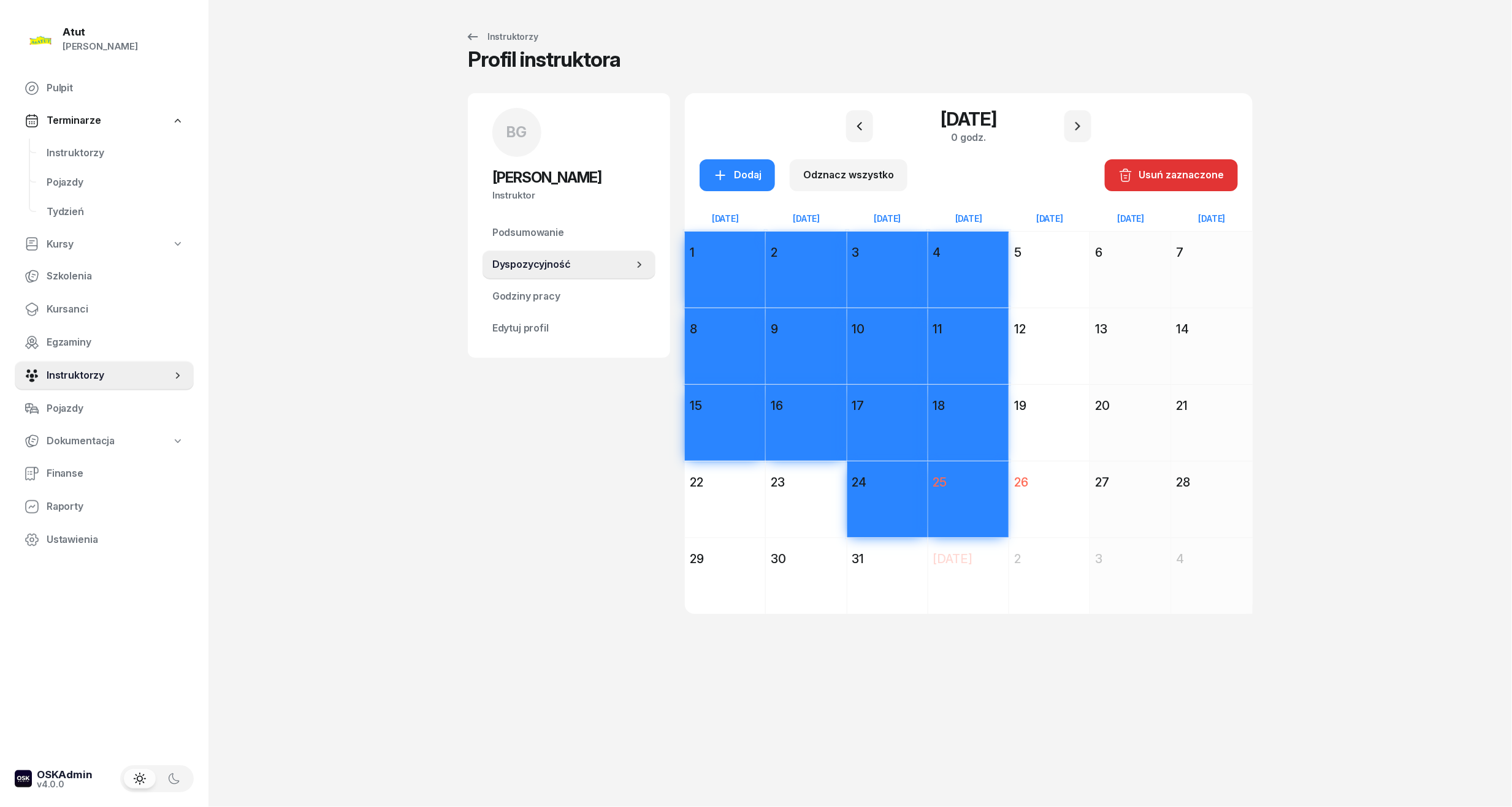
click at [802, 491] on div "23" at bounding box center [806, 482] width 71 height 17
click at [724, 486] on div "22" at bounding box center [724, 482] width 71 height 17
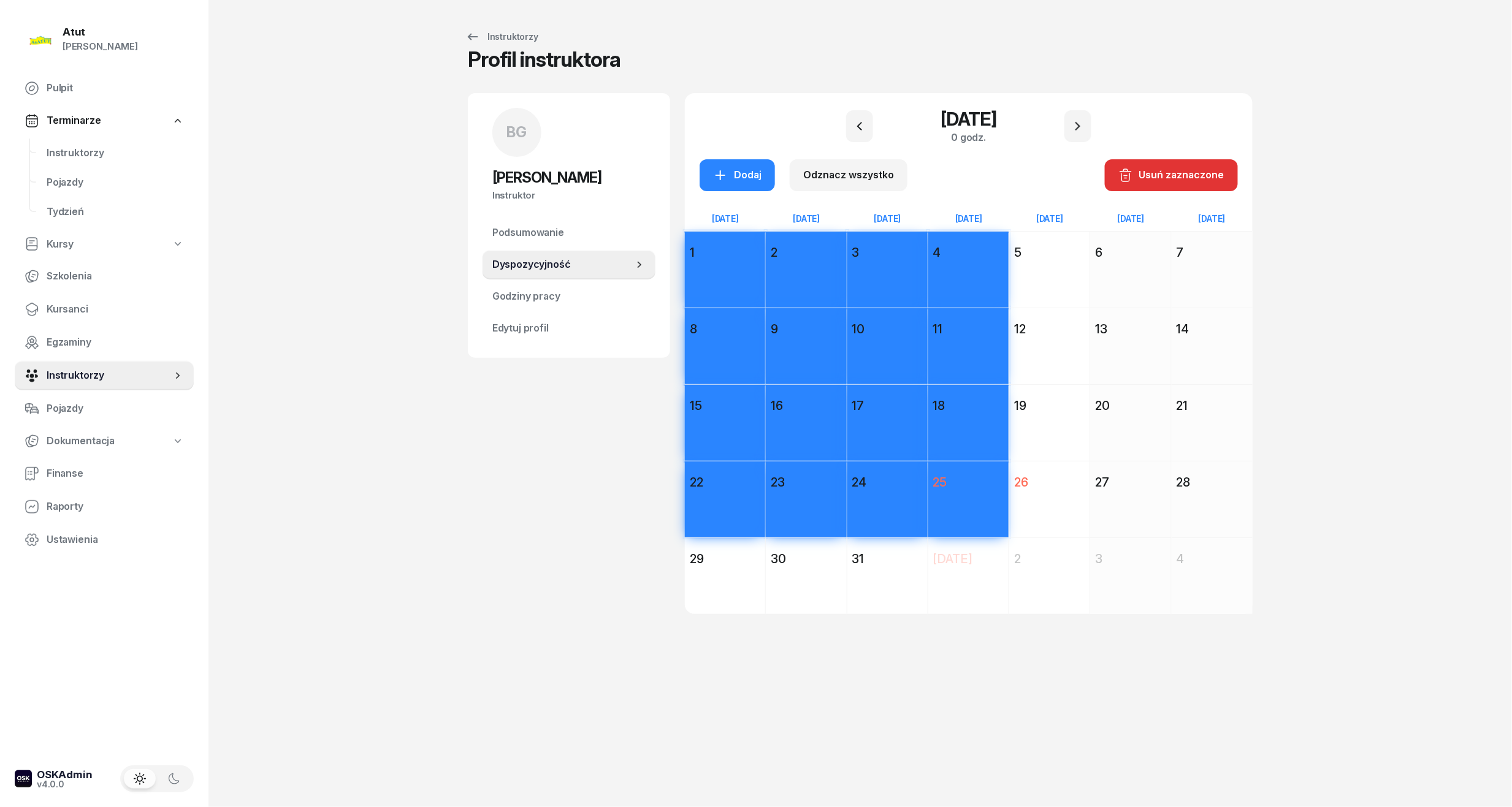
drag, startPoint x: 737, startPoint y: 565, endPoint x: 757, endPoint y: 574, distance: 21.9
click at [737, 567] on div "29" at bounding box center [724, 559] width 71 height 17
click at [800, 583] on div "Dodaj" at bounding box center [806, 599] width 80 height 57
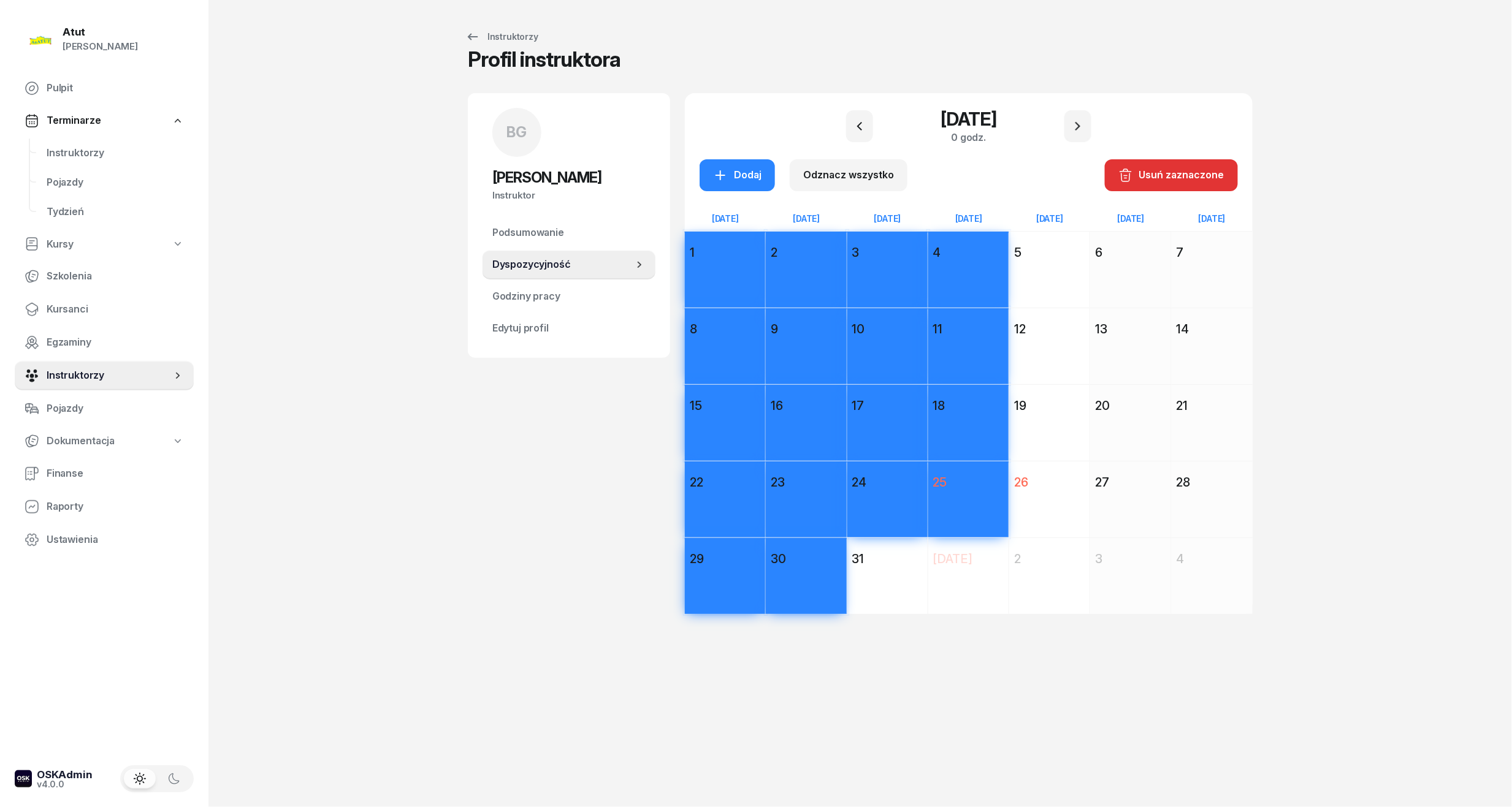
click at [868, 581] on div "Dodaj" at bounding box center [887, 599] width 80 height 57
click at [740, 173] on div "Dodaj" at bounding box center [737, 174] width 48 height 16
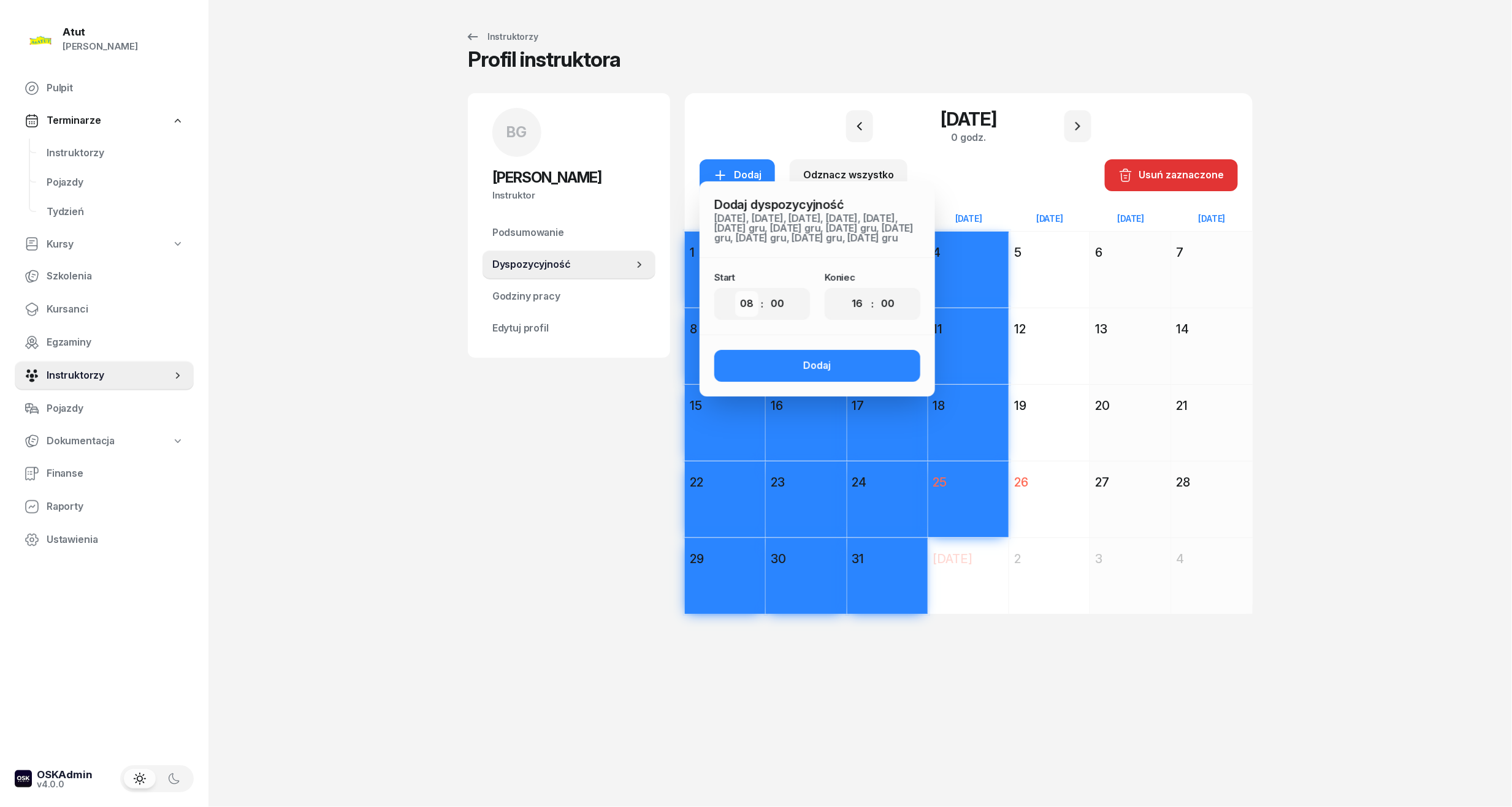
click at [743, 314] on select "00 01 02 03 04 05 06 07 08 09 10 11 12 13 14 15 16 17 18 19 20 21 22 23" at bounding box center [746, 304] width 24 height 25
select select "07"
click at [735, 291] on select "00 01 02 03 04 05 06 07 08 09 10 11 12 13 14 15 16 17 18 19 20 21 22 23" at bounding box center [746, 304] width 24 height 25
click at [861, 311] on select "00 01 02 03 04 05 06 07 08 09 10 11 12 13 14 15 16 17 18 19 20 21 22 23" at bounding box center [856, 304] width 24 height 25
select select "15"
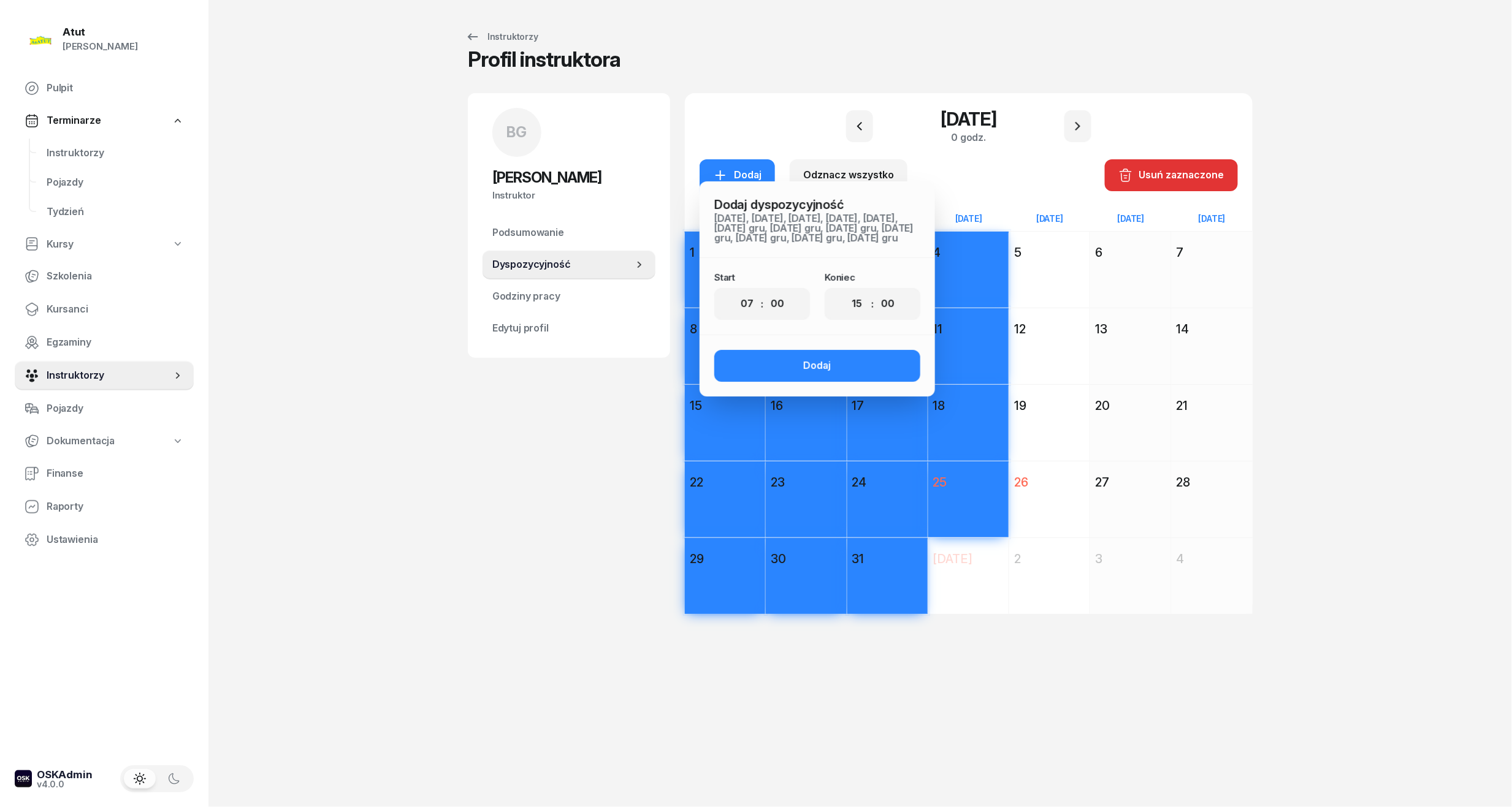
click at [845, 291] on select "00 01 02 03 04 05 06 07 08 09 10 11 12 13 14 15 16 17 18 19 20 21 22 23" at bounding box center [856, 304] width 24 height 25
click at [831, 369] on button "Dodaj" at bounding box center [817, 366] width 206 height 32
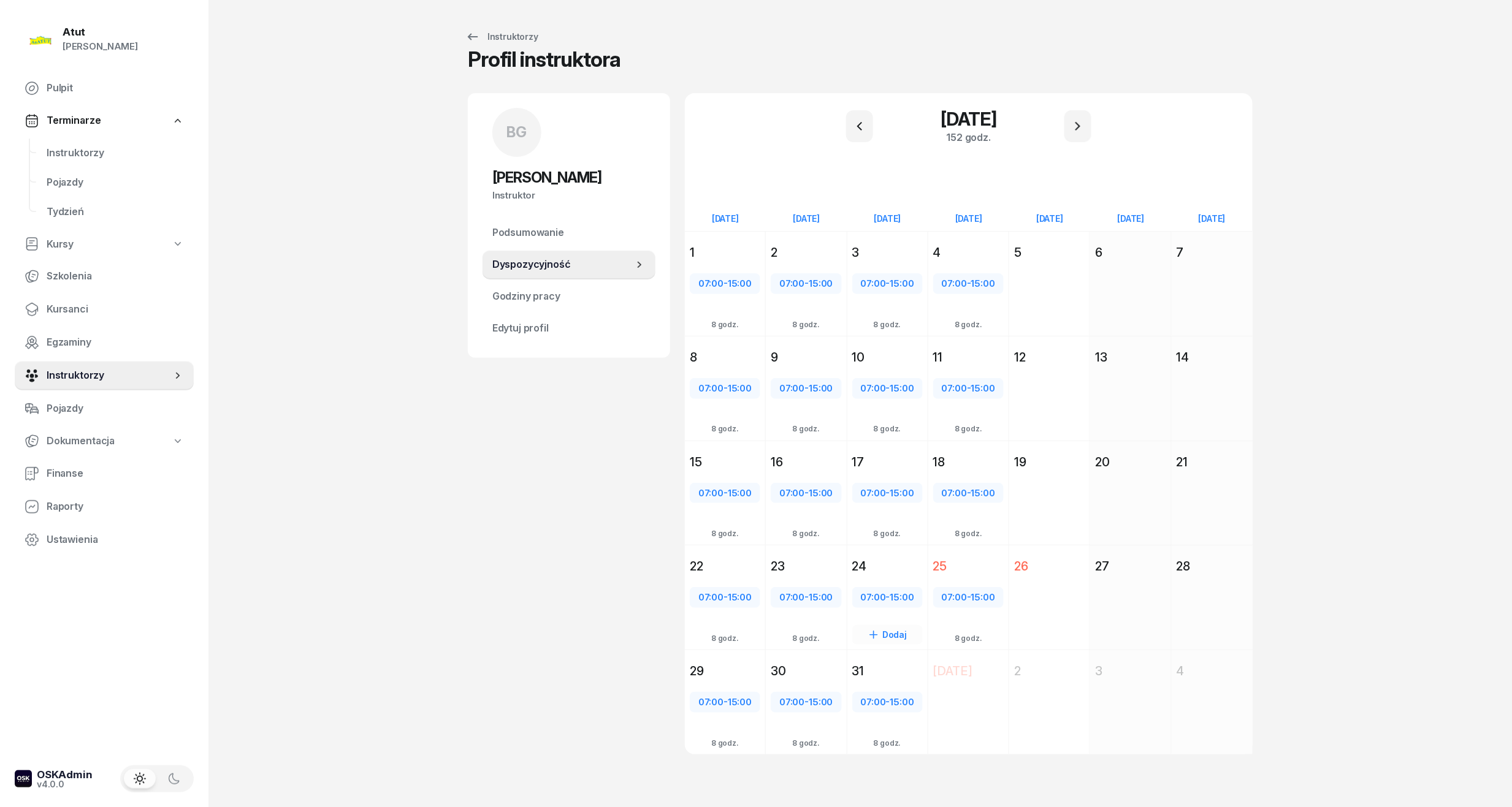
click at [876, 561] on div "24" at bounding box center [888, 567] width 71 height 17
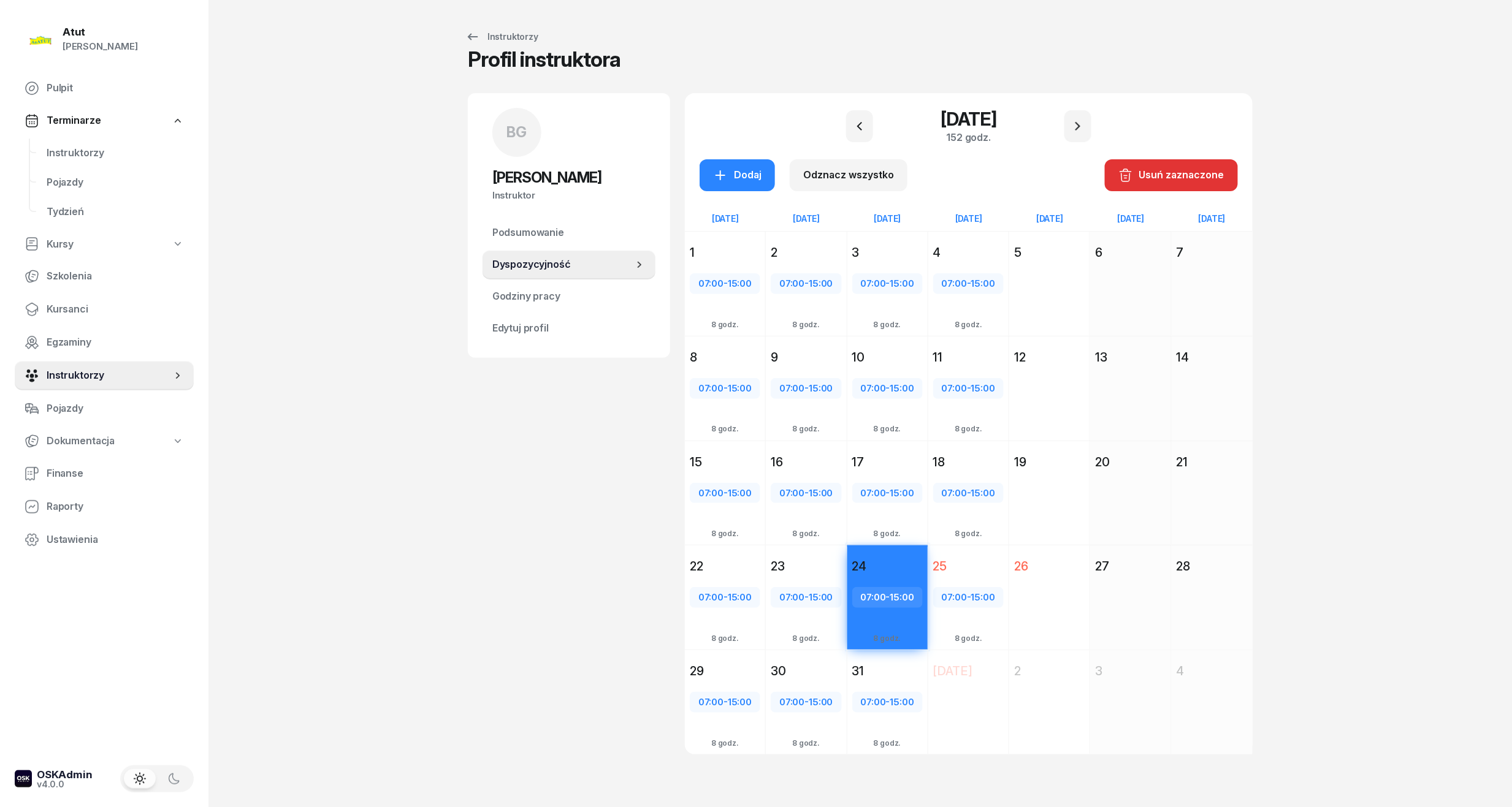
click at [957, 567] on div "25" at bounding box center [968, 567] width 71 height 17
click at [1168, 175] on div "Usuń zaznaczone" at bounding box center [1171, 174] width 106 height 16
click at [96, 158] on span "Instruktorzy" at bounding box center [115, 153] width 138 height 16
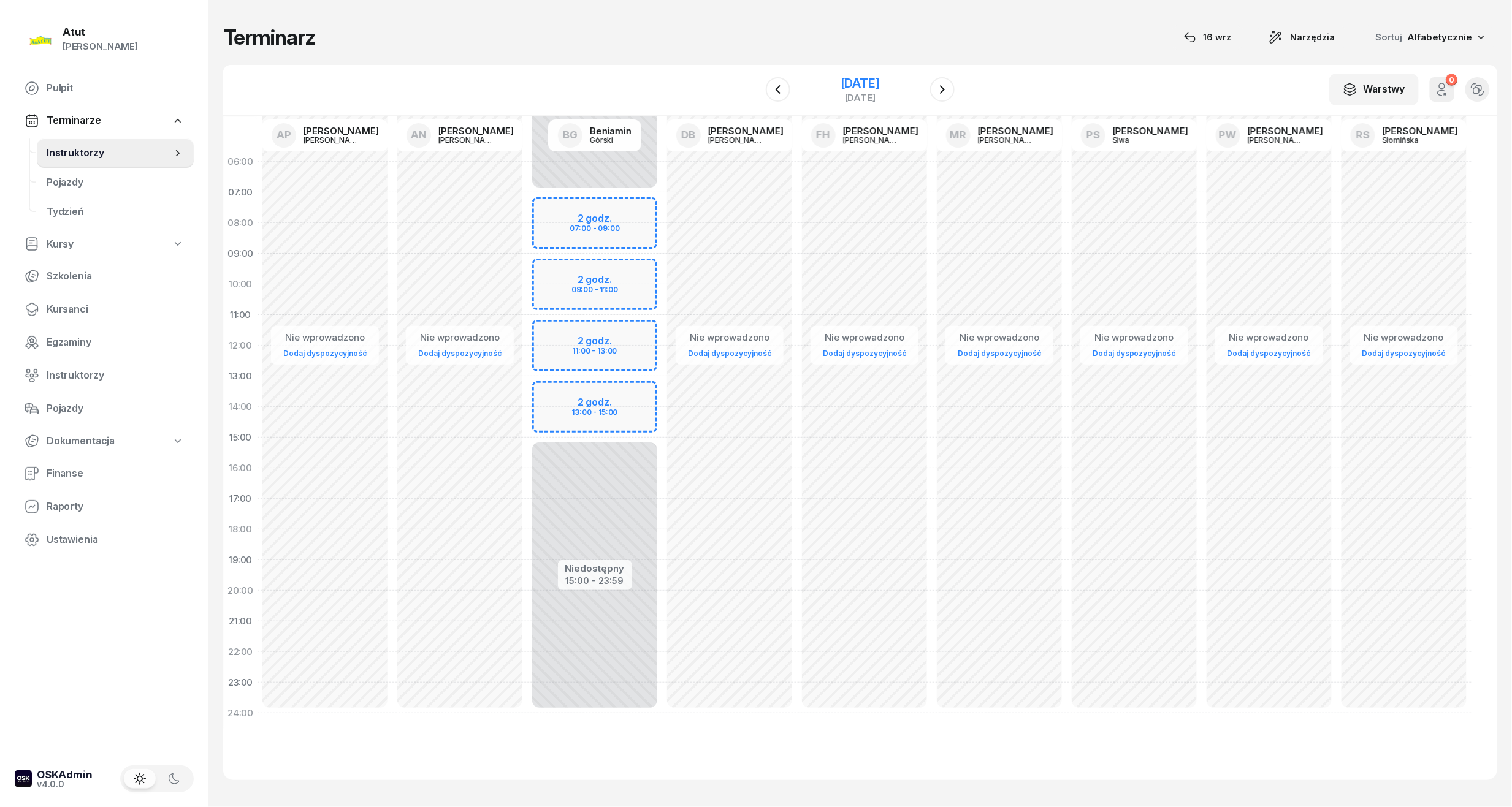
click at [880, 86] on div "[DATE]" at bounding box center [860, 83] width 40 height 12
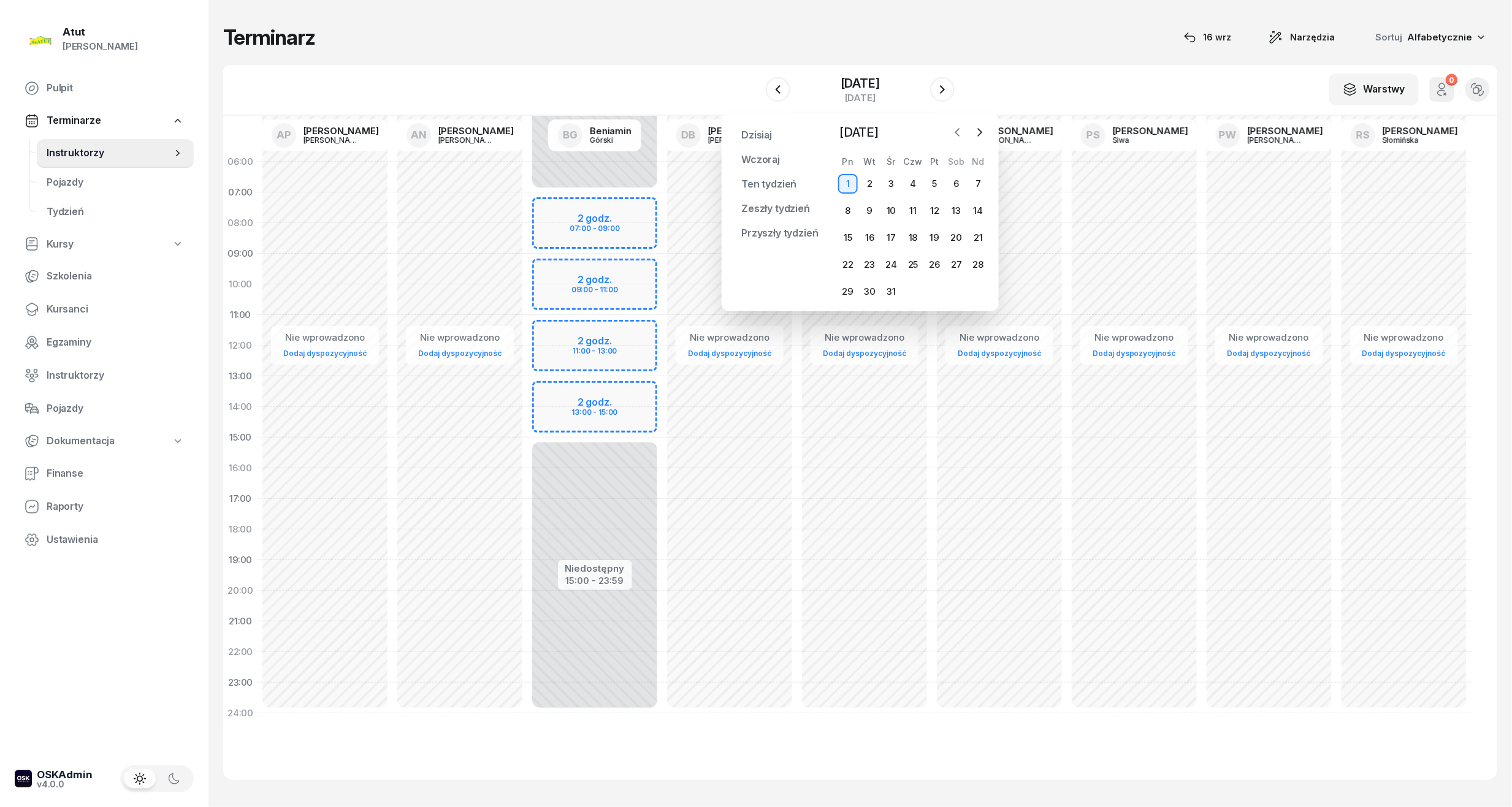
click at [952, 132] on icon "button" at bounding box center [957, 132] width 12 height 12
click at [61, 86] on span "Pulpit" at bounding box center [115, 88] width 138 height 16
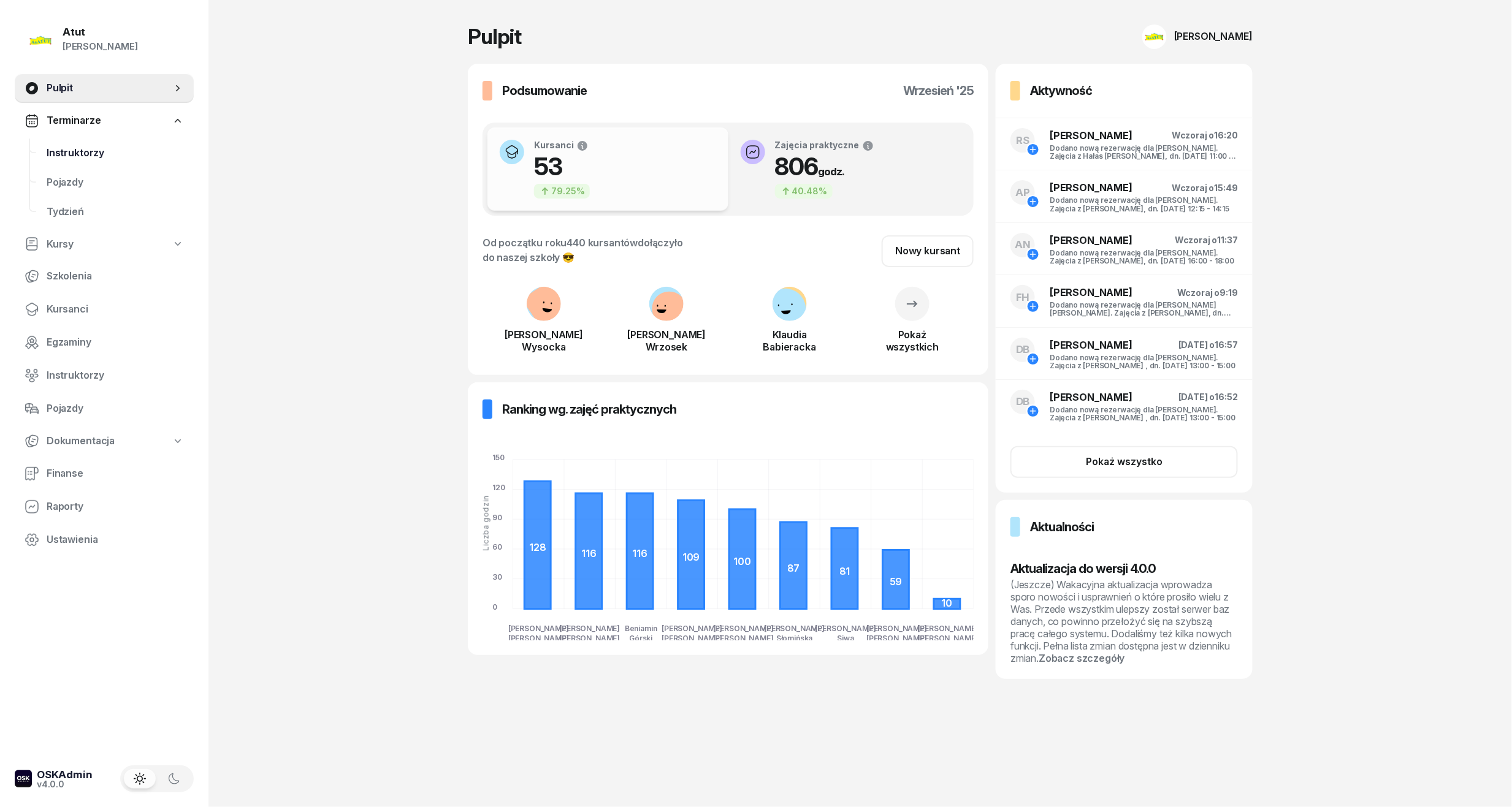
click at [57, 165] on link "Instruktorzy" at bounding box center [115, 153] width 157 height 29
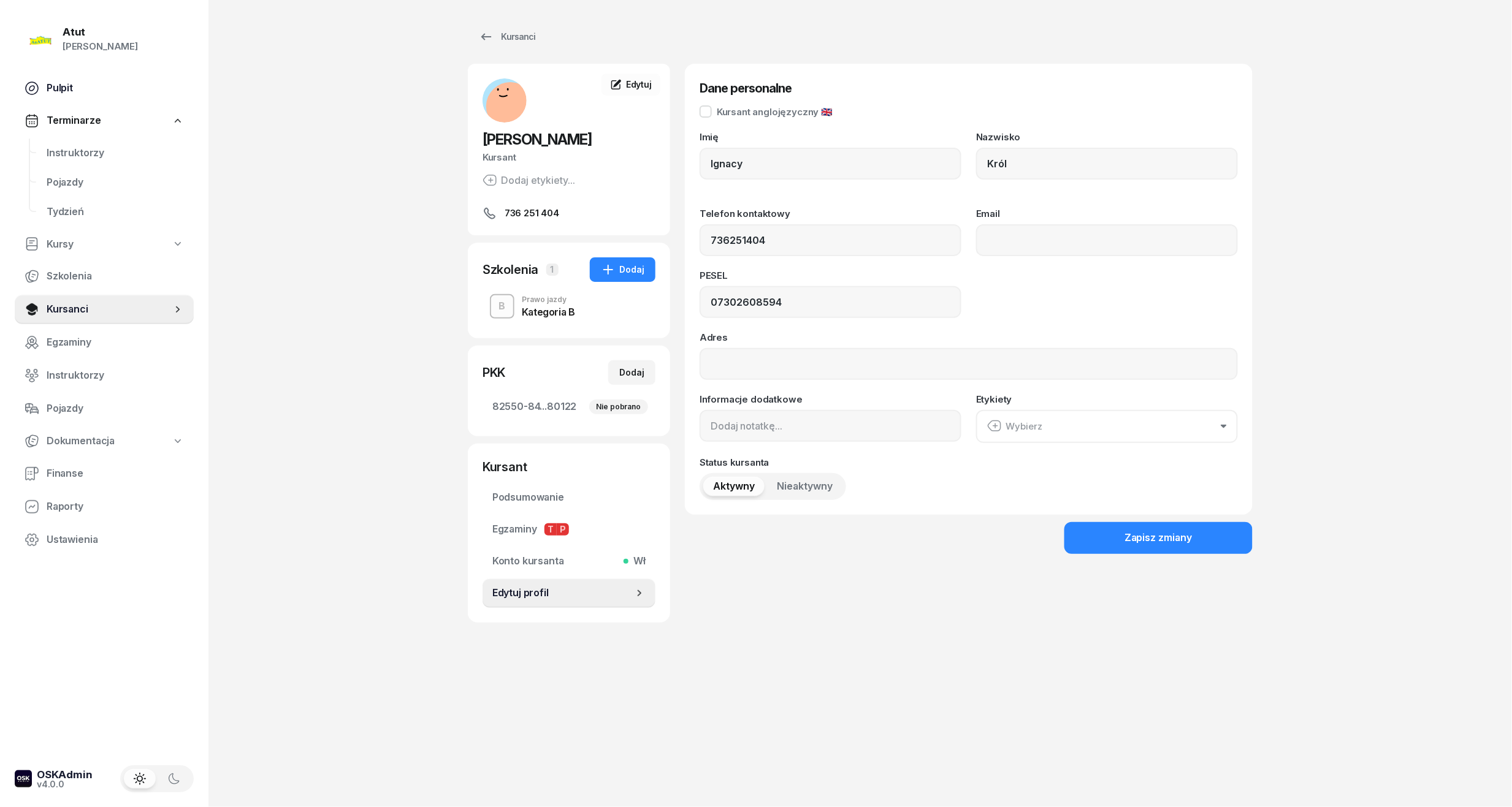
click at [66, 89] on span "Pulpit" at bounding box center [115, 88] width 138 height 16
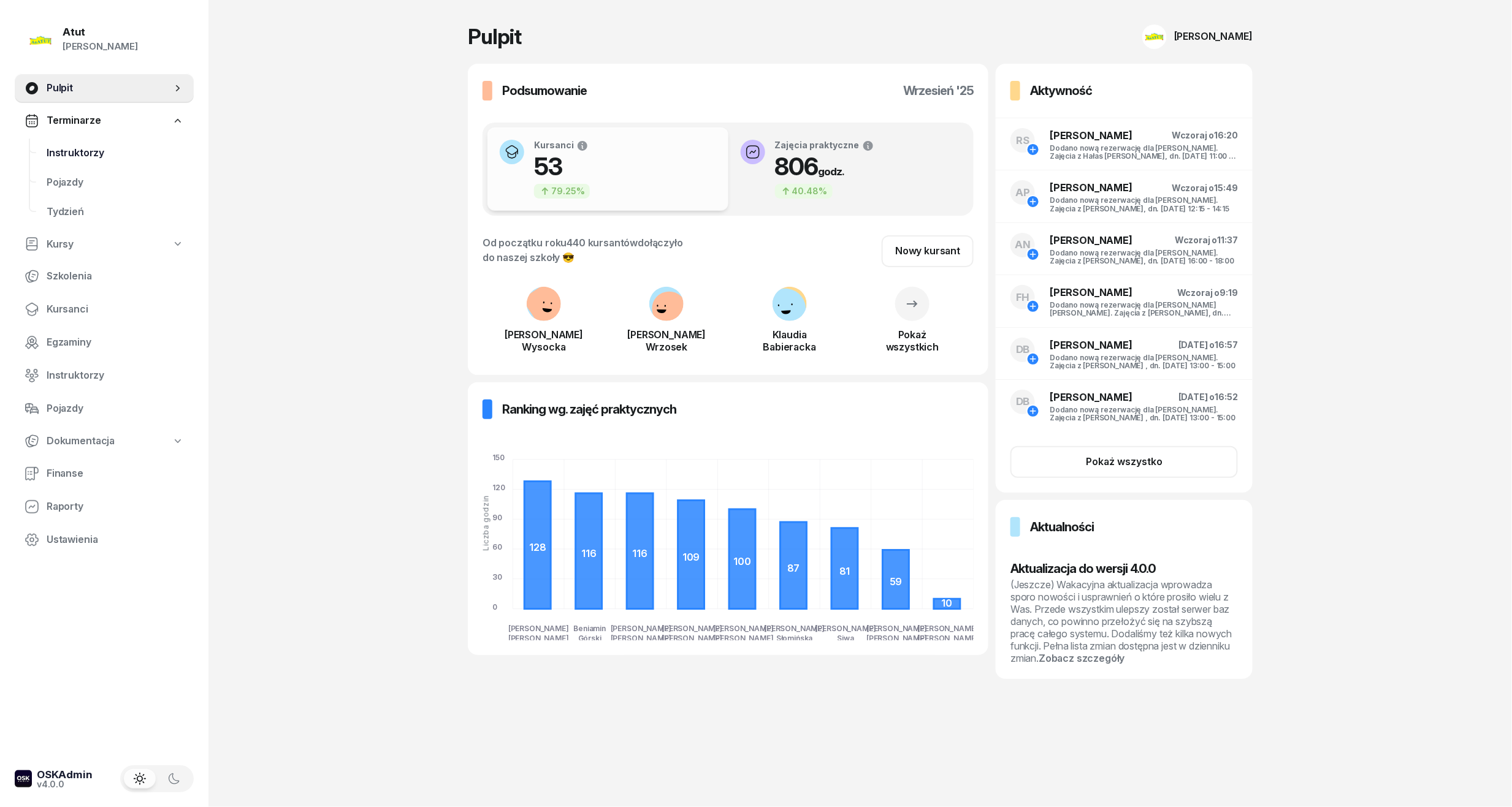
click at [105, 159] on span "Instruktorzy" at bounding box center [115, 153] width 138 height 16
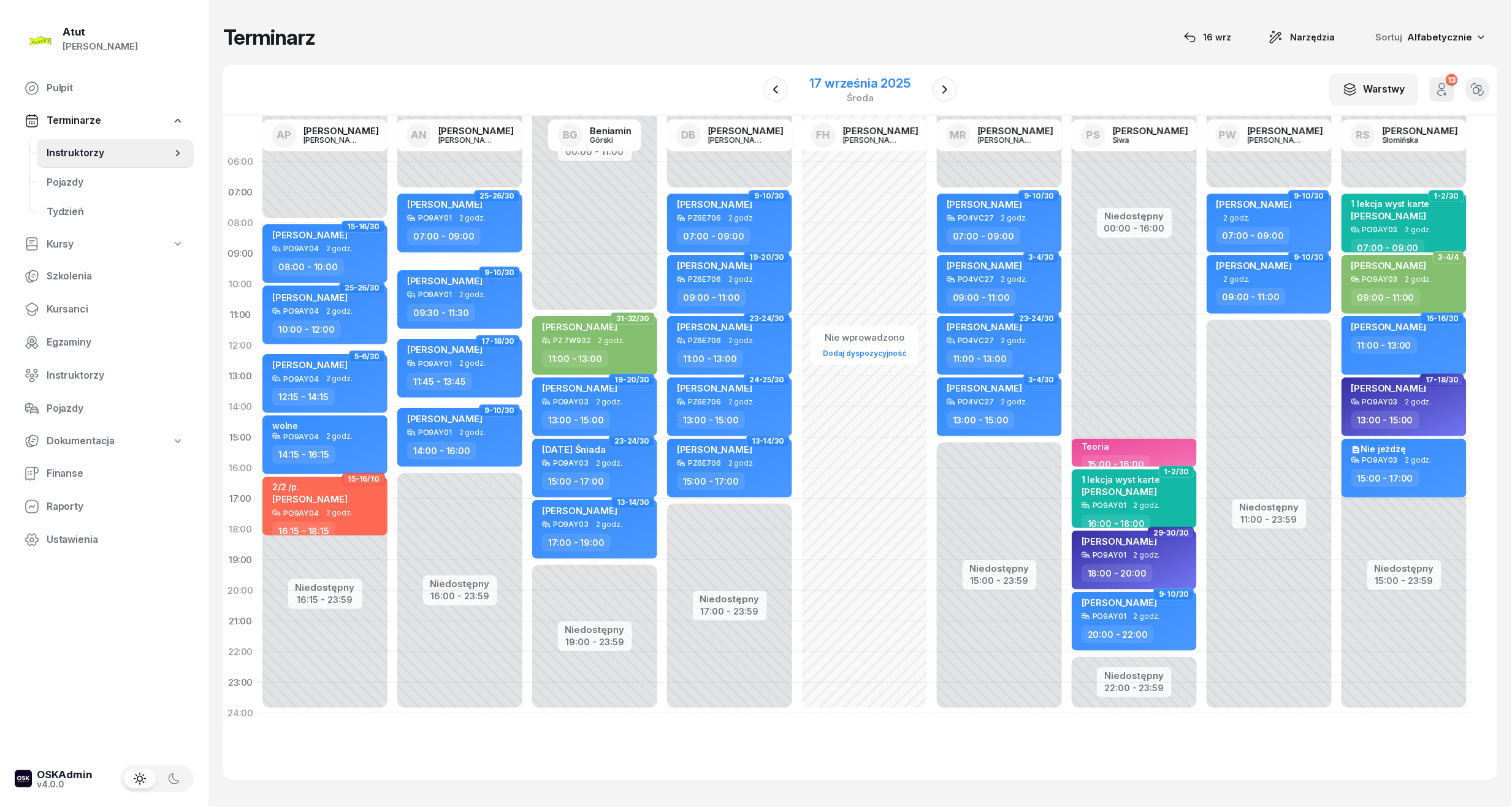
click at [857, 77] on div "17 września 2025" at bounding box center [860, 83] width 101 height 12
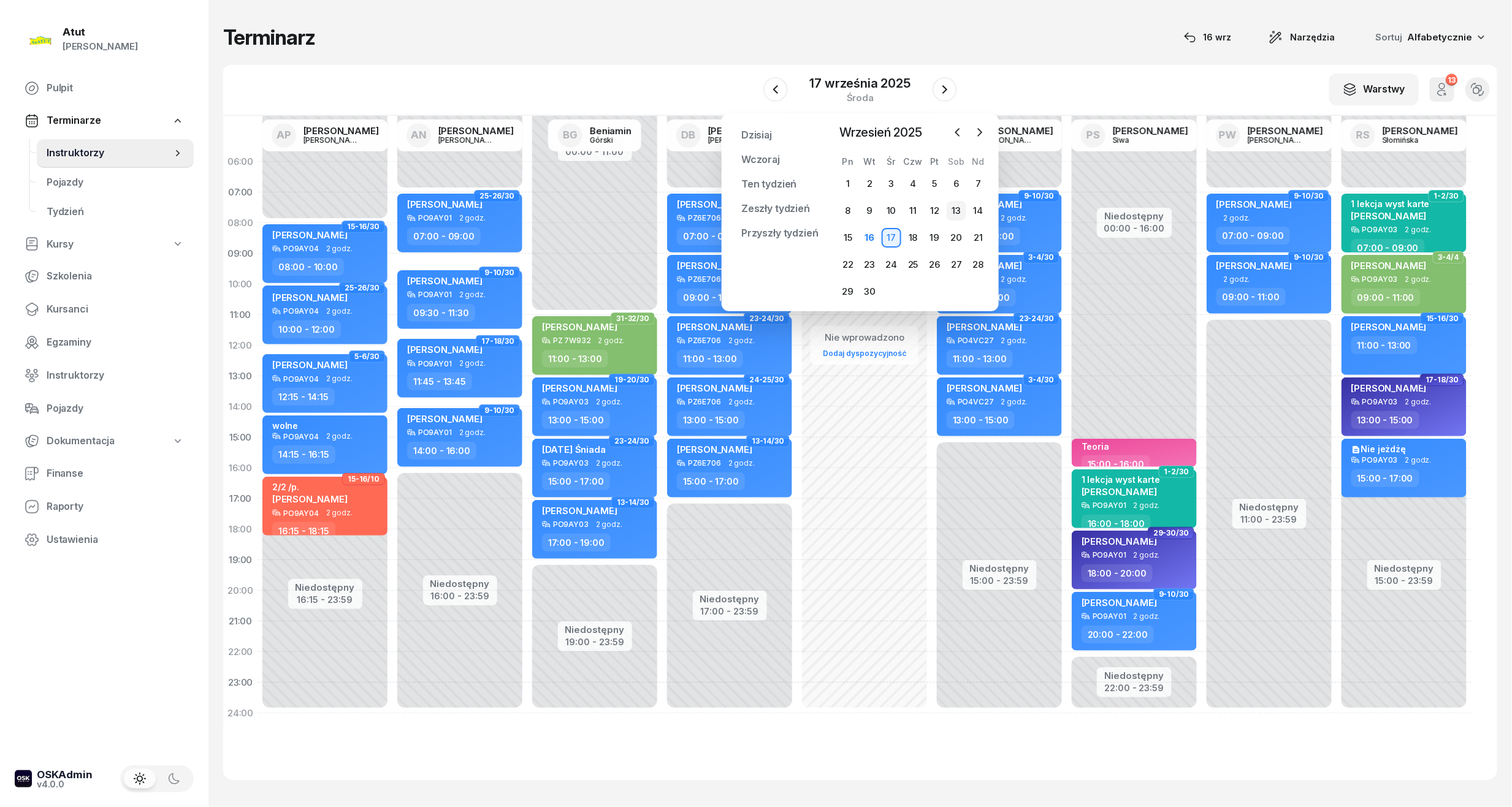
click at [960, 206] on div "13" at bounding box center [956, 210] width 20 height 20
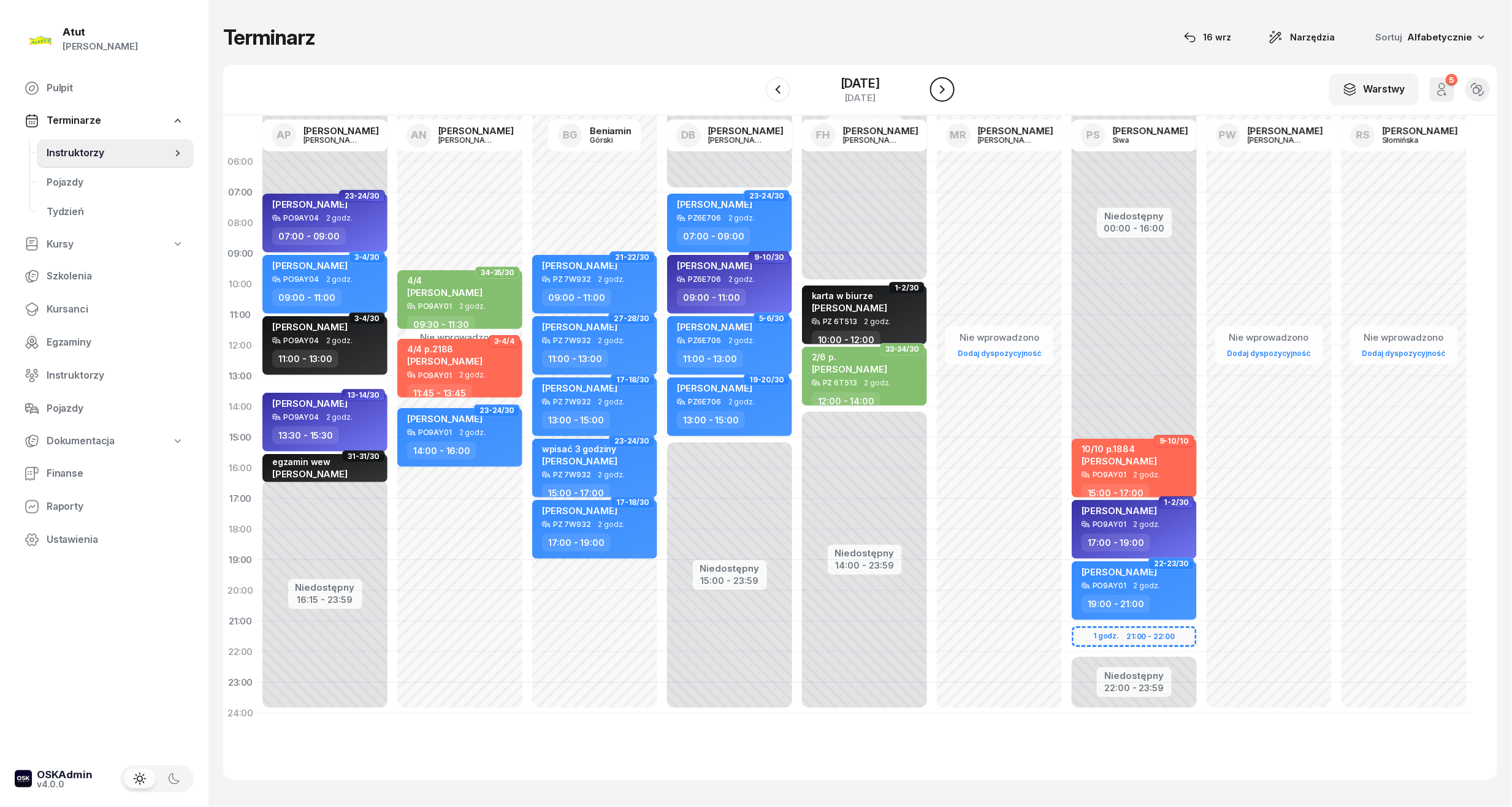
click at [940, 96] on icon "button" at bounding box center [942, 90] width 15 height 15
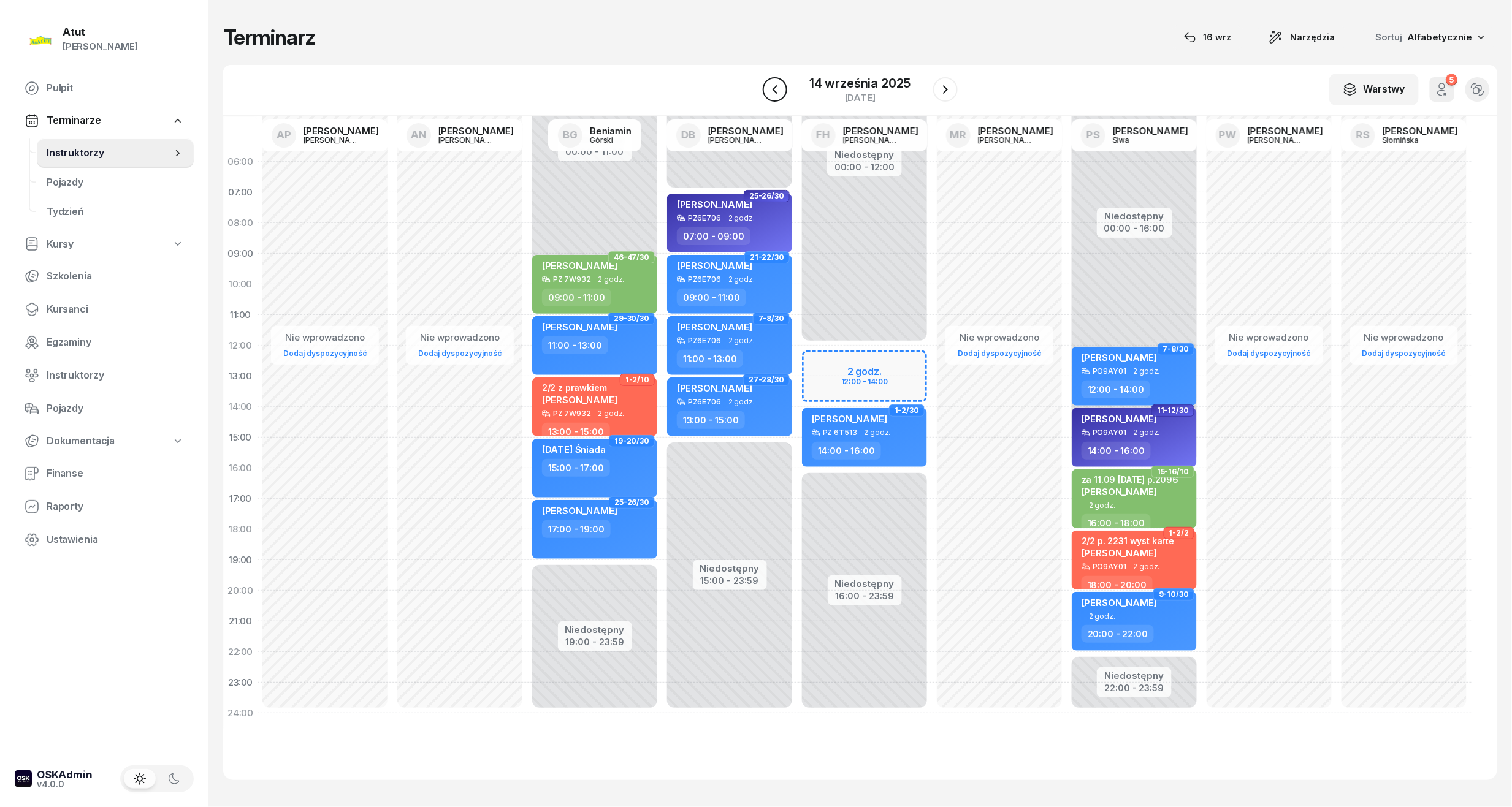
click at [776, 101] on button "button" at bounding box center [775, 90] width 25 height 25
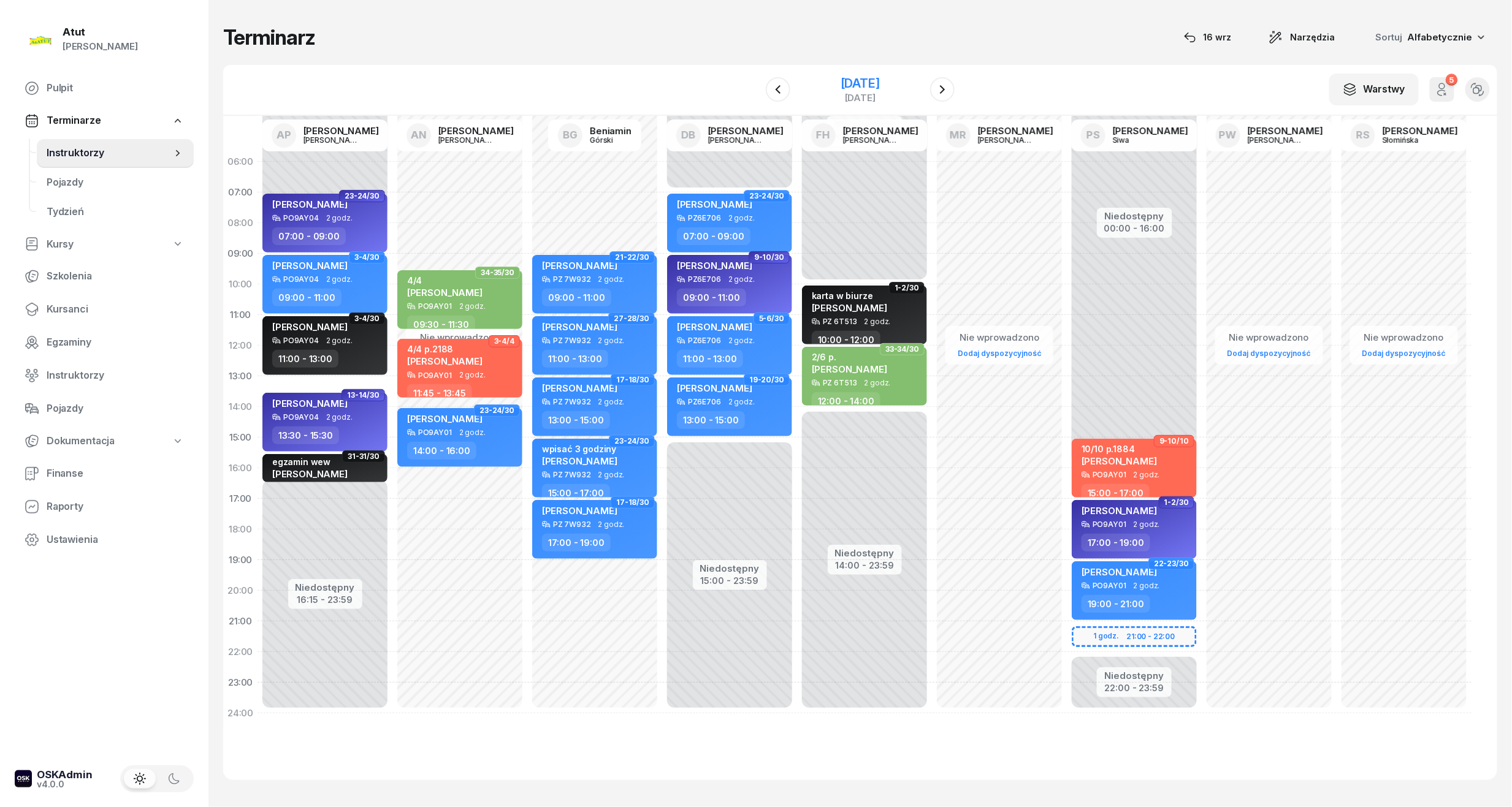
click at [861, 93] on div "[DATE]" at bounding box center [860, 98] width 40 height 9
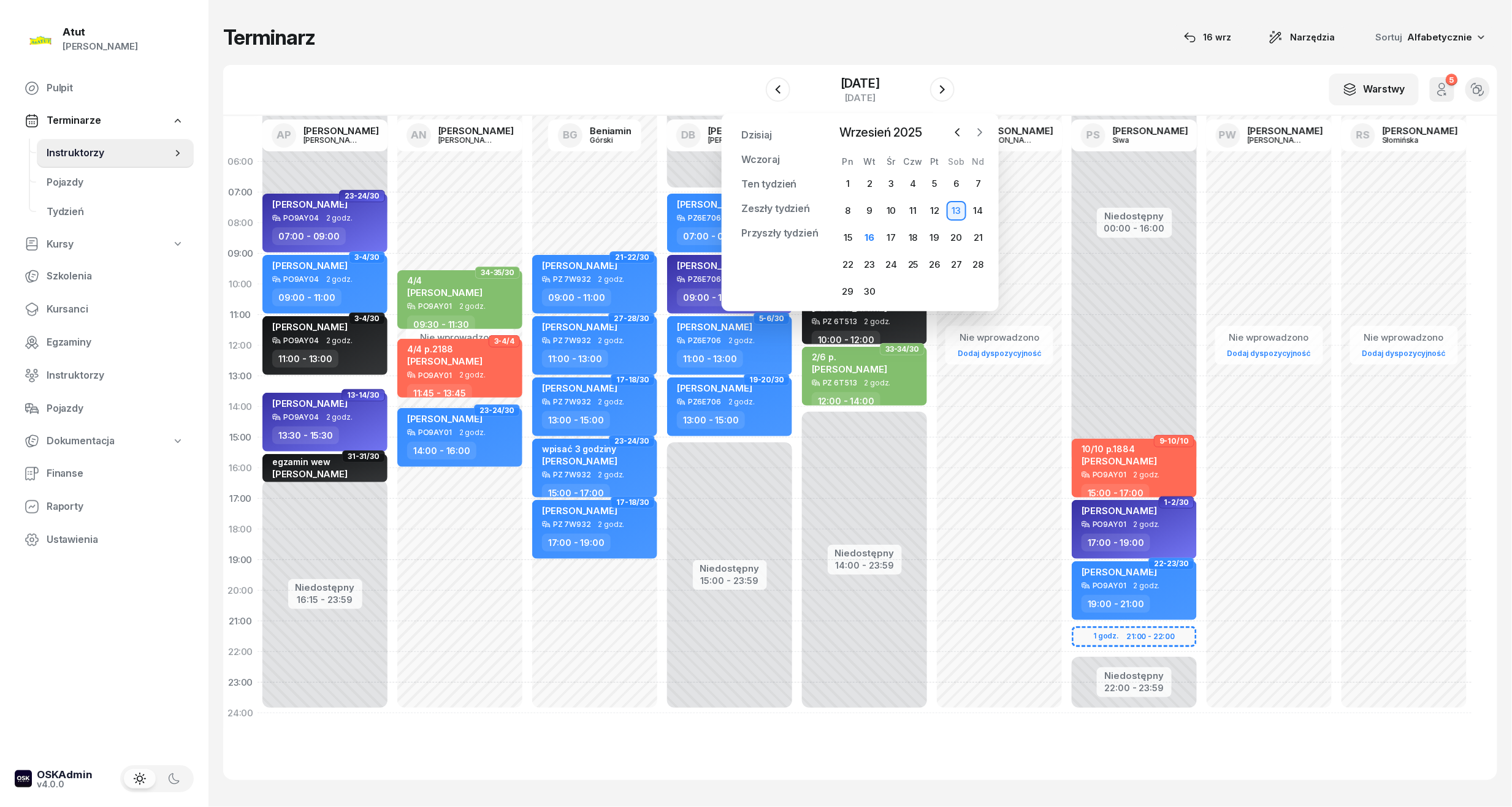
click at [981, 135] on icon "button" at bounding box center [979, 132] width 12 height 12
click at [849, 234] on div "13" at bounding box center [848, 238] width 20 height 20
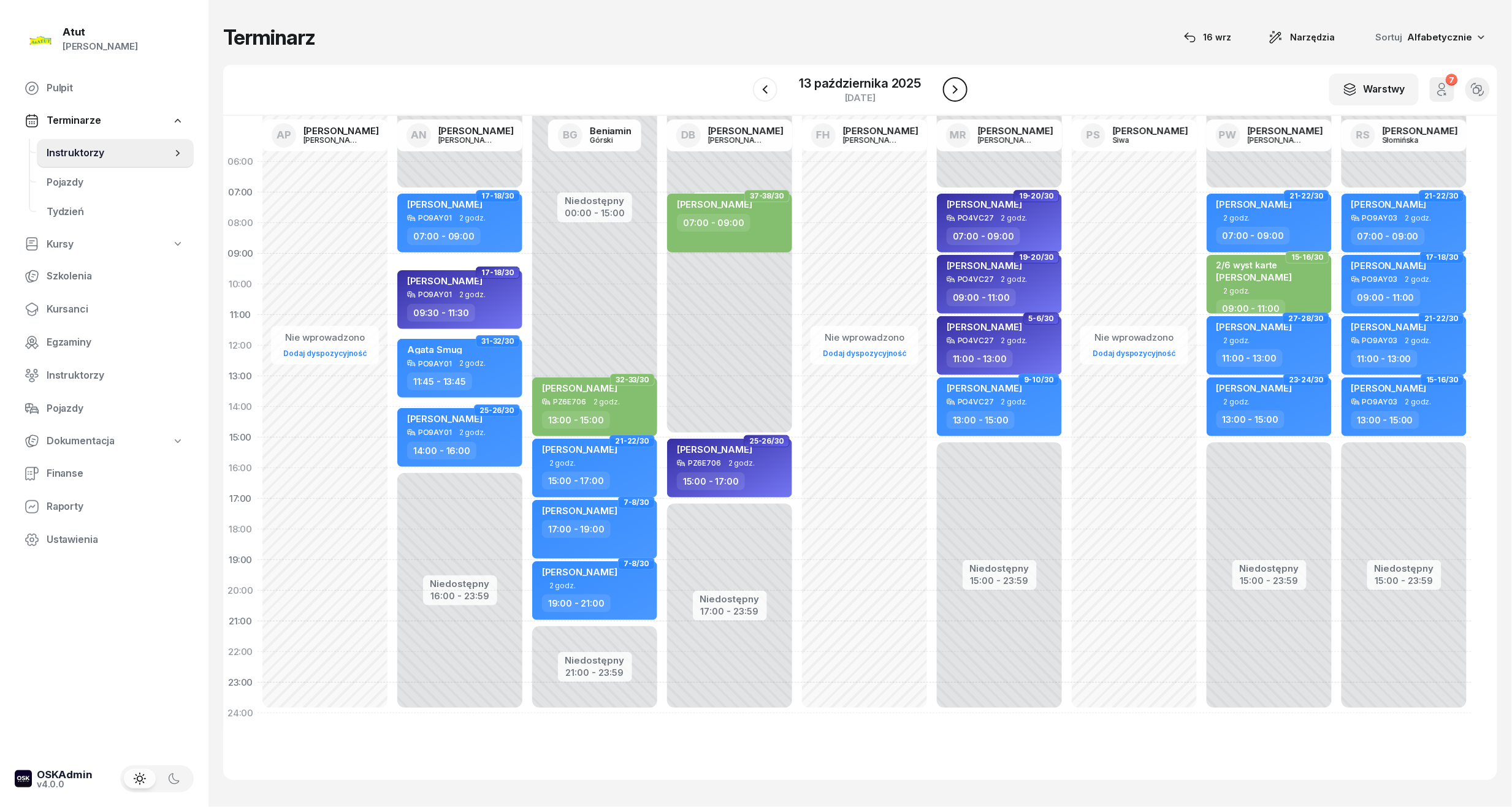
click at [950, 89] on icon "button" at bounding box center [955, 90] width 15 height 15
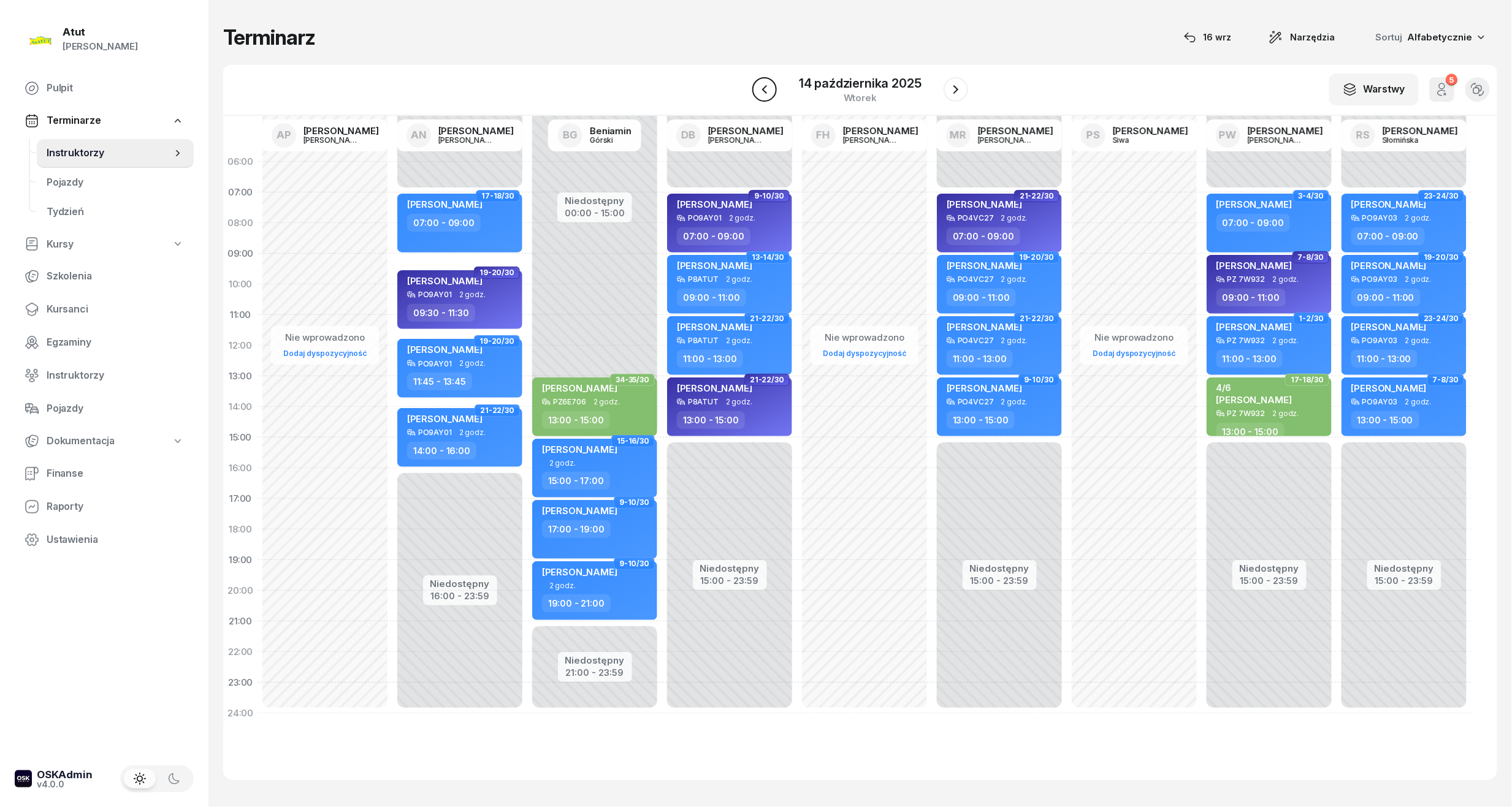
click at [767, 98] on button "button" at bounding box center [765, 90] width 25 height 25
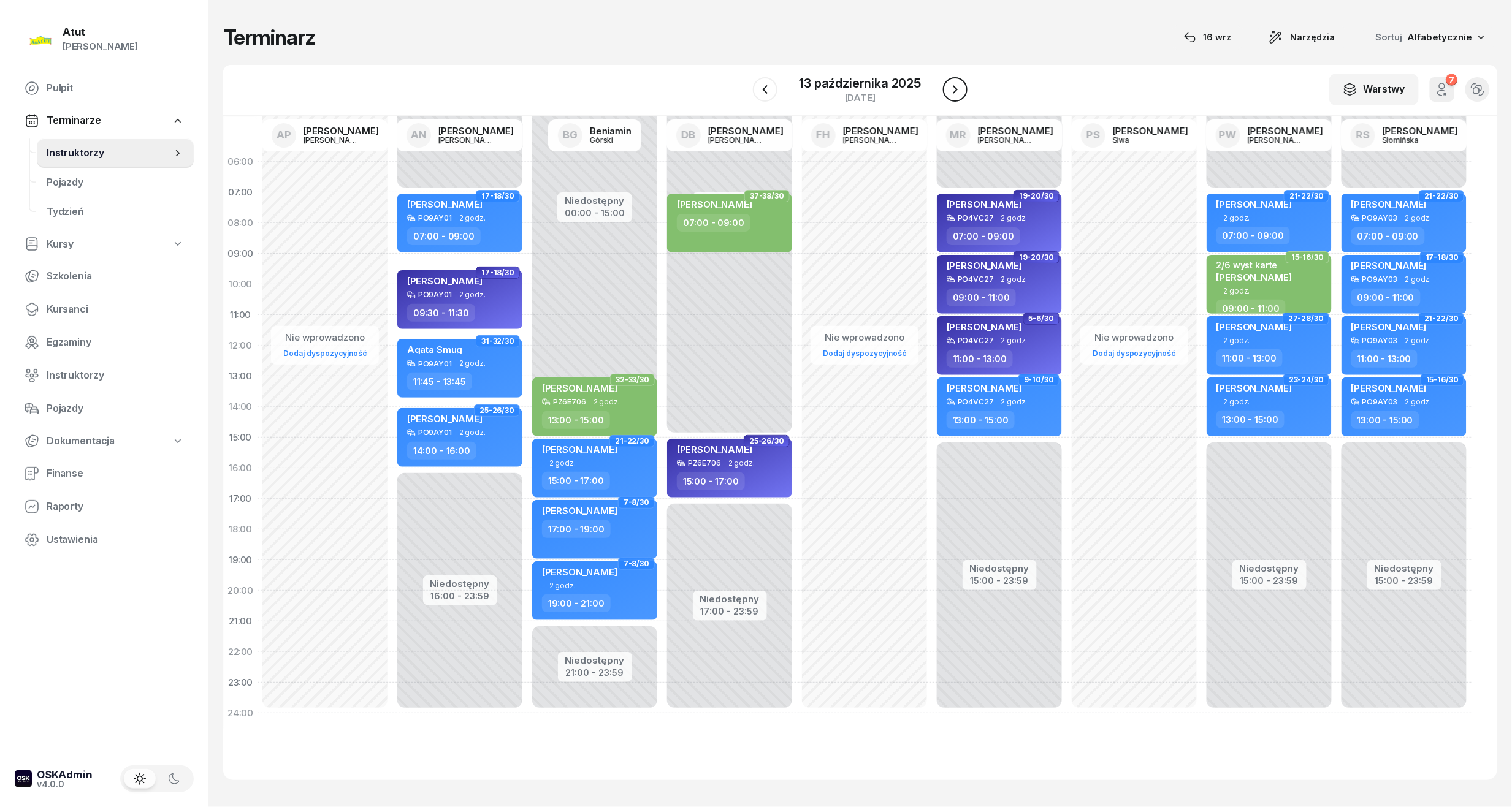
click at [954, 91] on icon "button" at bounding box center [955, 90] width 15 height 15
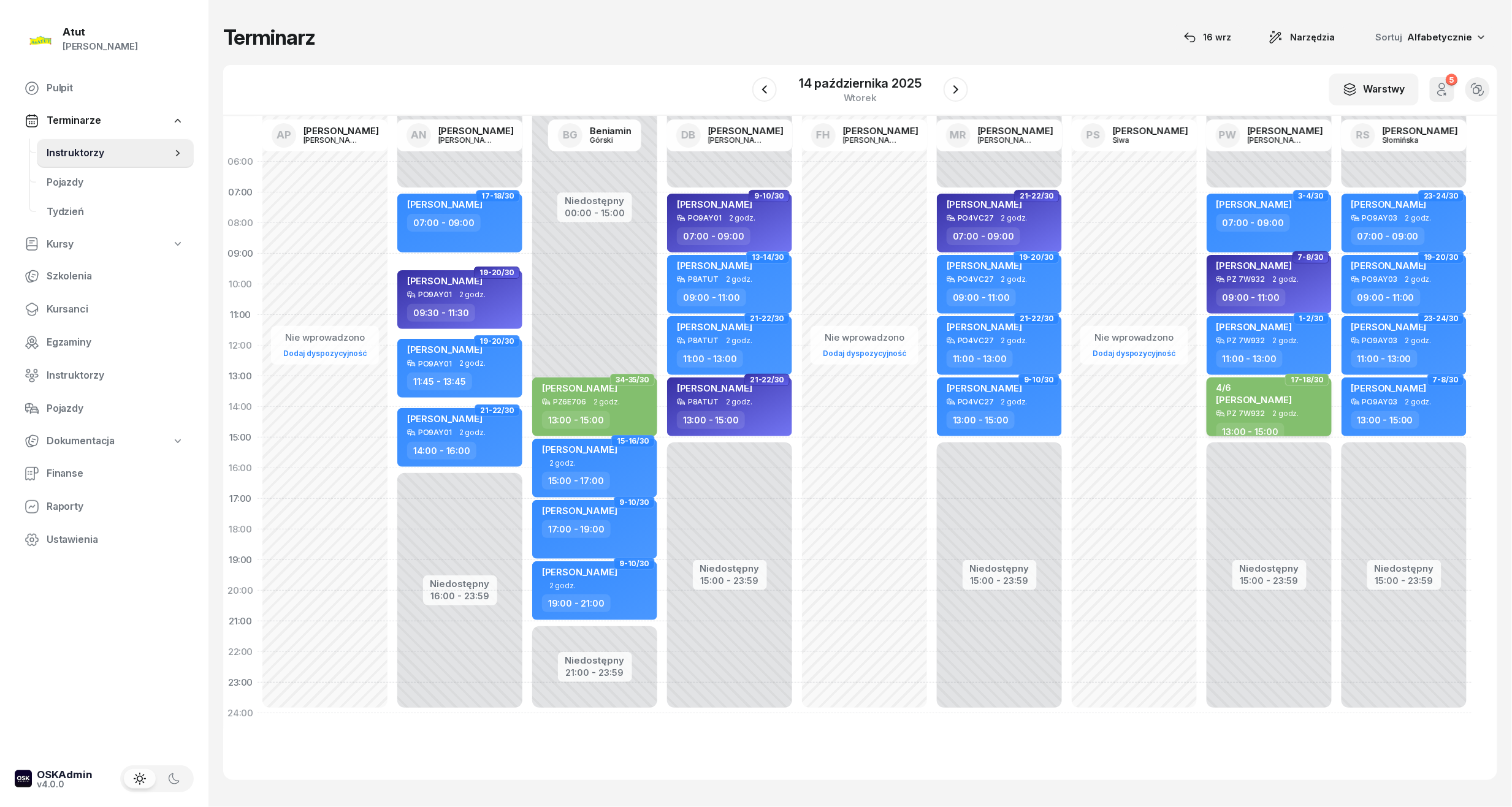
click at [1249, 405] on div "4/6 Agata Krawczyk" at bounding box center [1254, 396] width 75 height 27
select select "13"
select select "15"
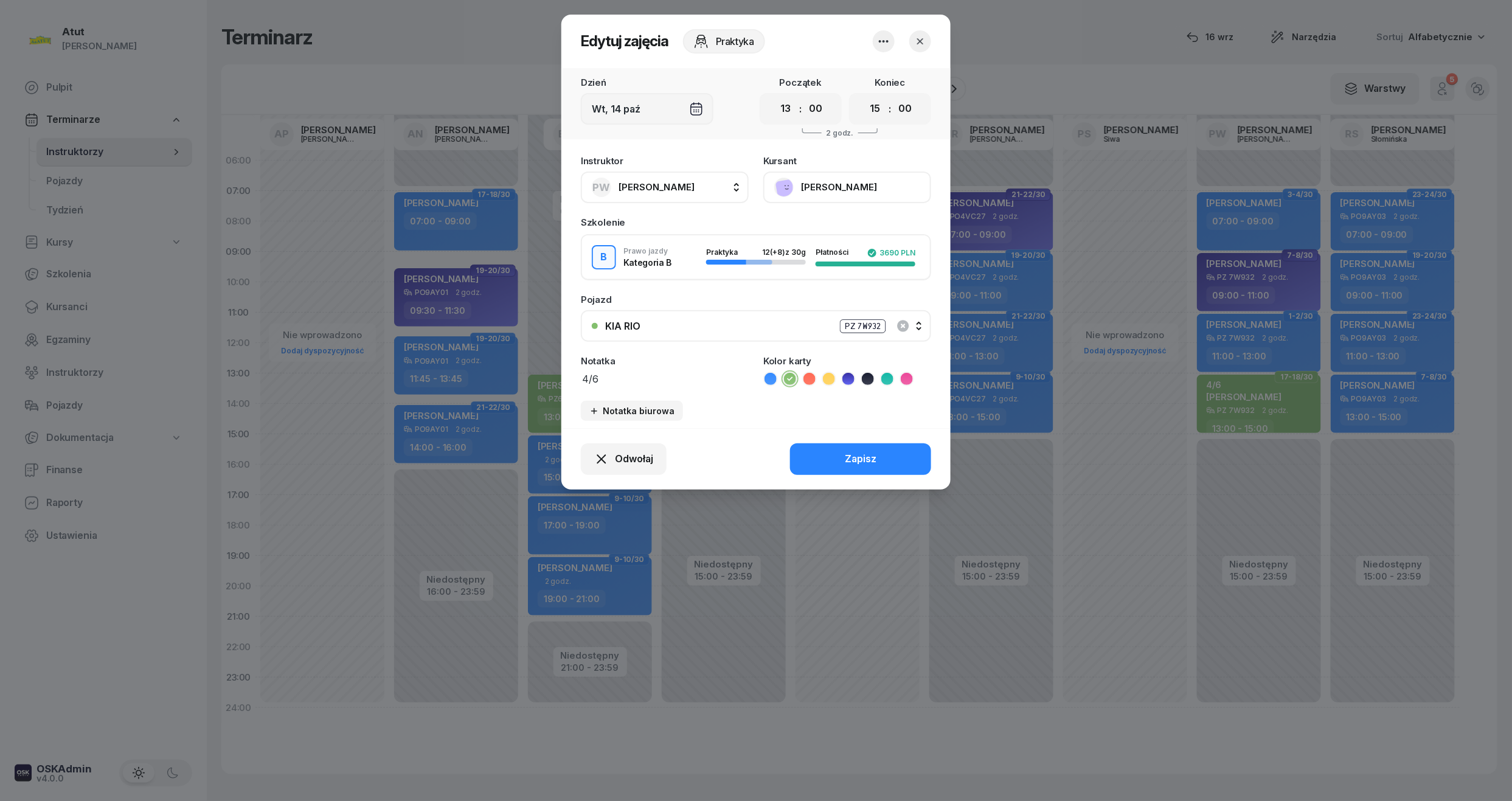
click at [895, 202] on button "Agata Krawczyk" at bounding box center [847, 187] width 167 height 32
click at [836, 224] on link "Otwórz profil" at bounding box center [846, 228] width 161 height 31
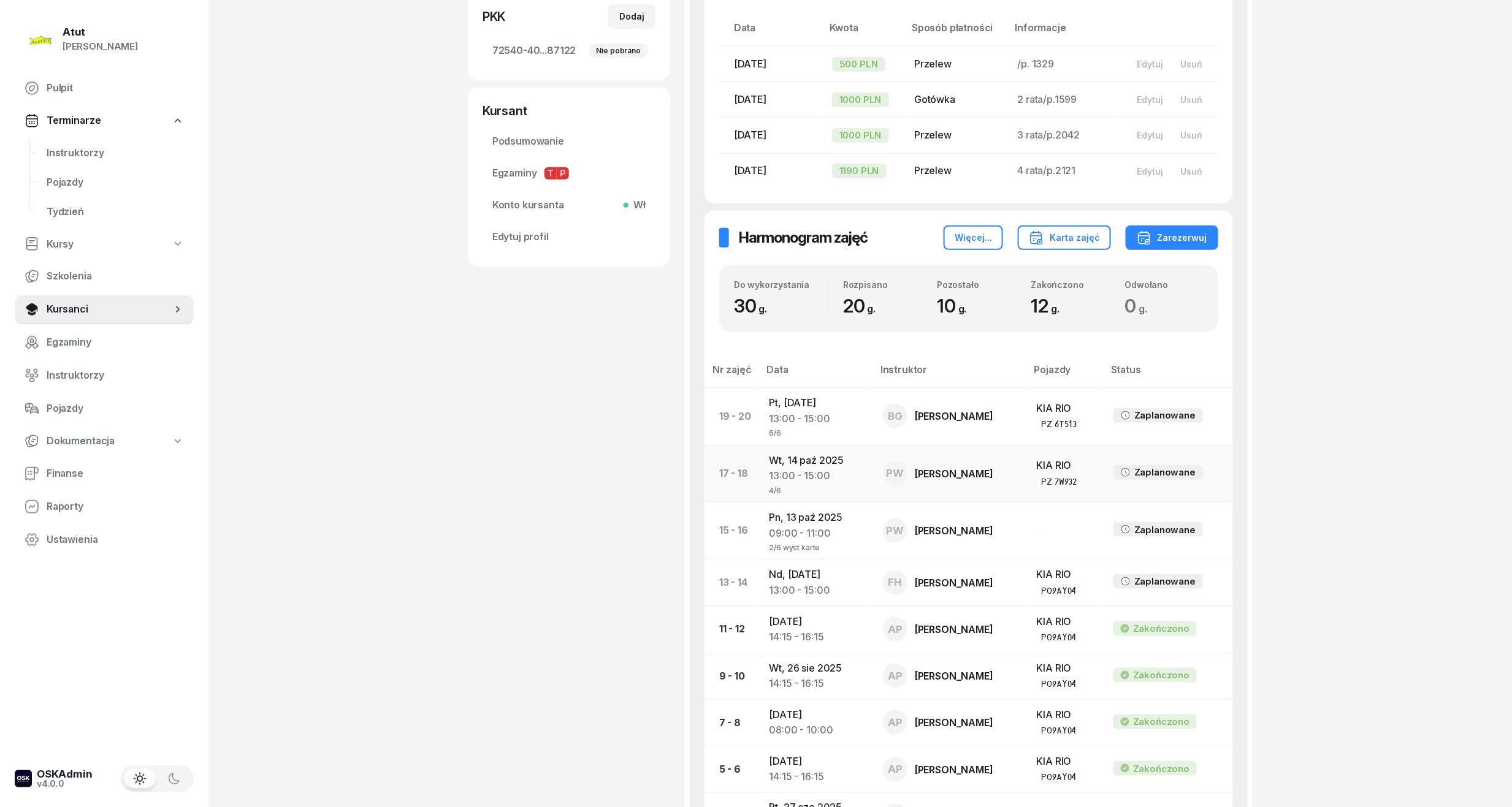
scroll to position [408, 0]
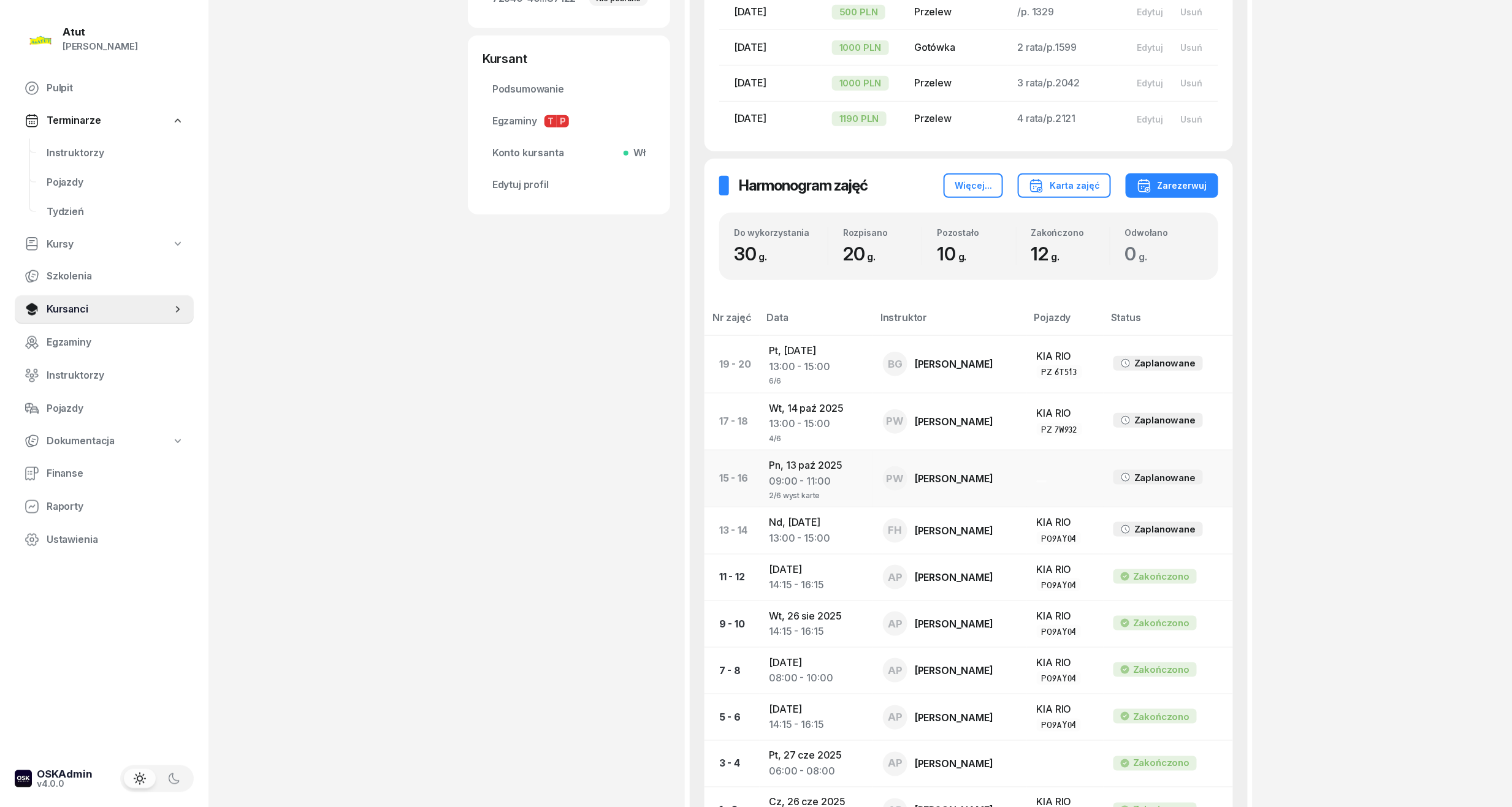
click at [846, 481] on div "09:00 - 11:00" at bounding box center [816, 481] width 93 height 16
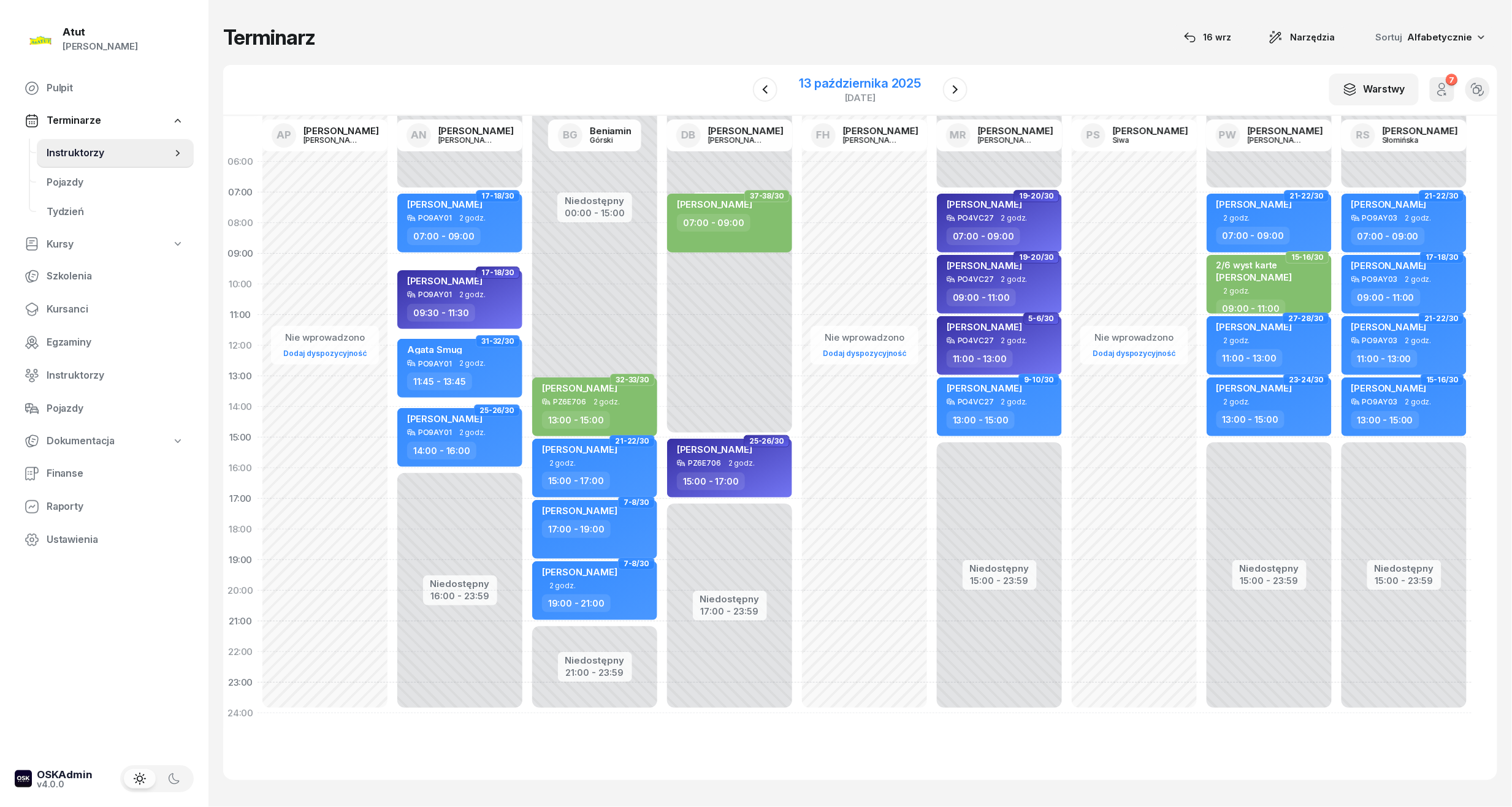
click at [859, 77] on div "13 października 2025" at bounding box center [860, 83] width 122 height 12
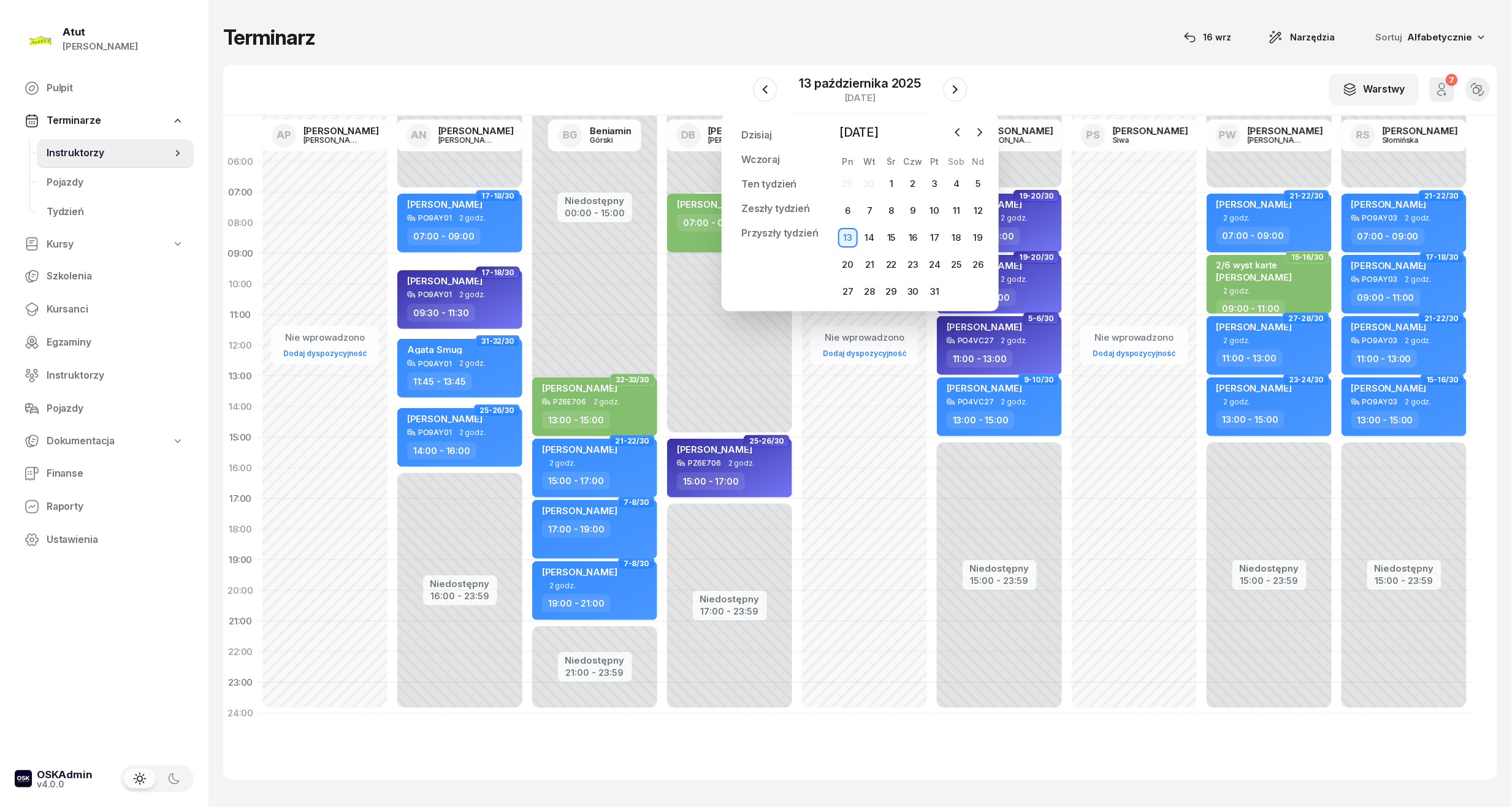
click at [955, 248] on div "29 30 1 2 3 4 5 6 7 8 9 10 11 12 13 14 15 16 17 18 19 20 21 22 23 24 25 26 27 2…" at bounding box center [912, 238] width 152 height 127
click at [955, 234] on div "18" at bounding box center [956, 238] width 20 height 20
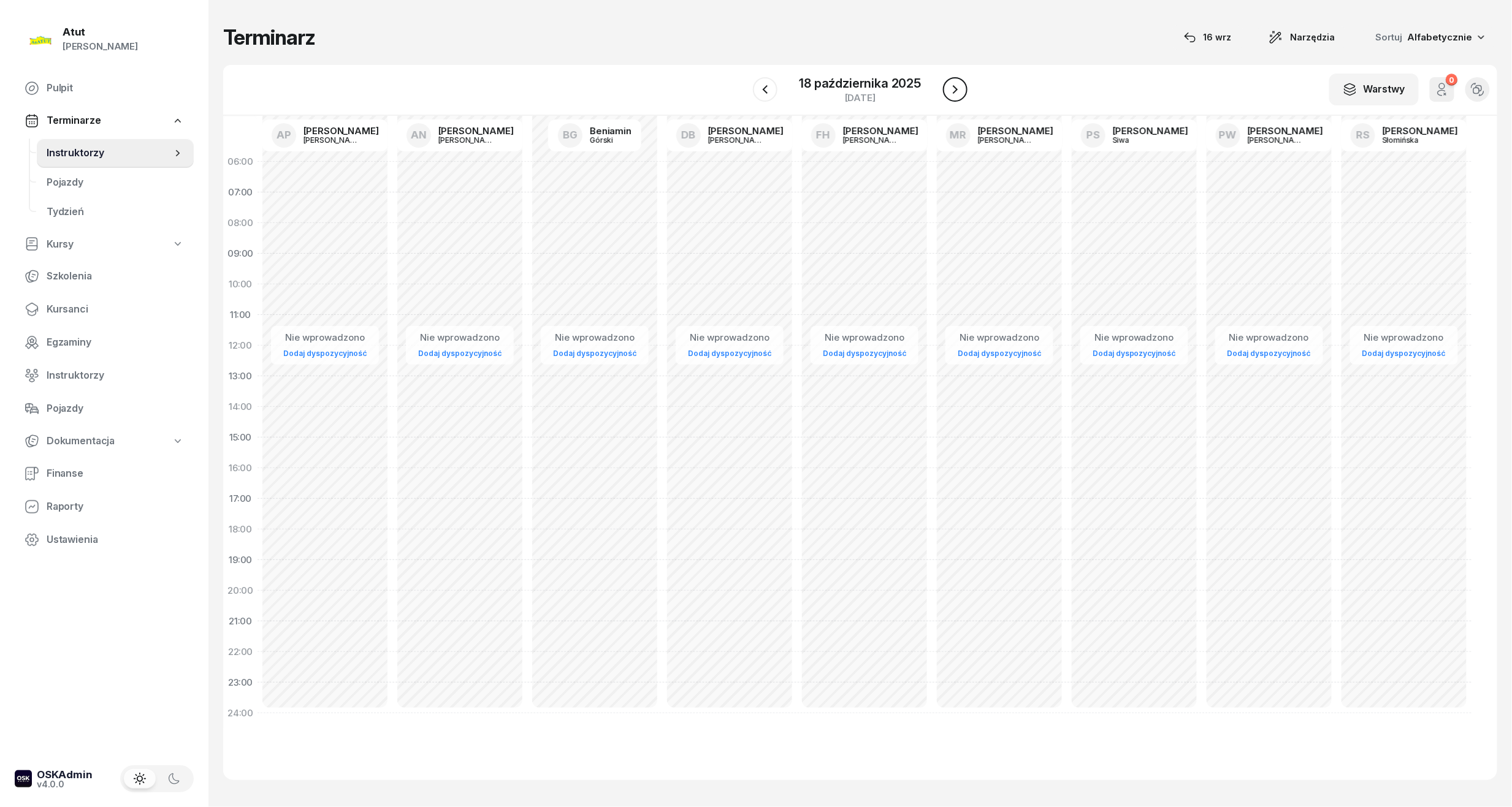
click at [953, 82] on icon "button" at bounding box center [955, 90] width 15 height 15
click at [953, 83] on icon "button" at bounding box center [956, 90] width 15 height 15
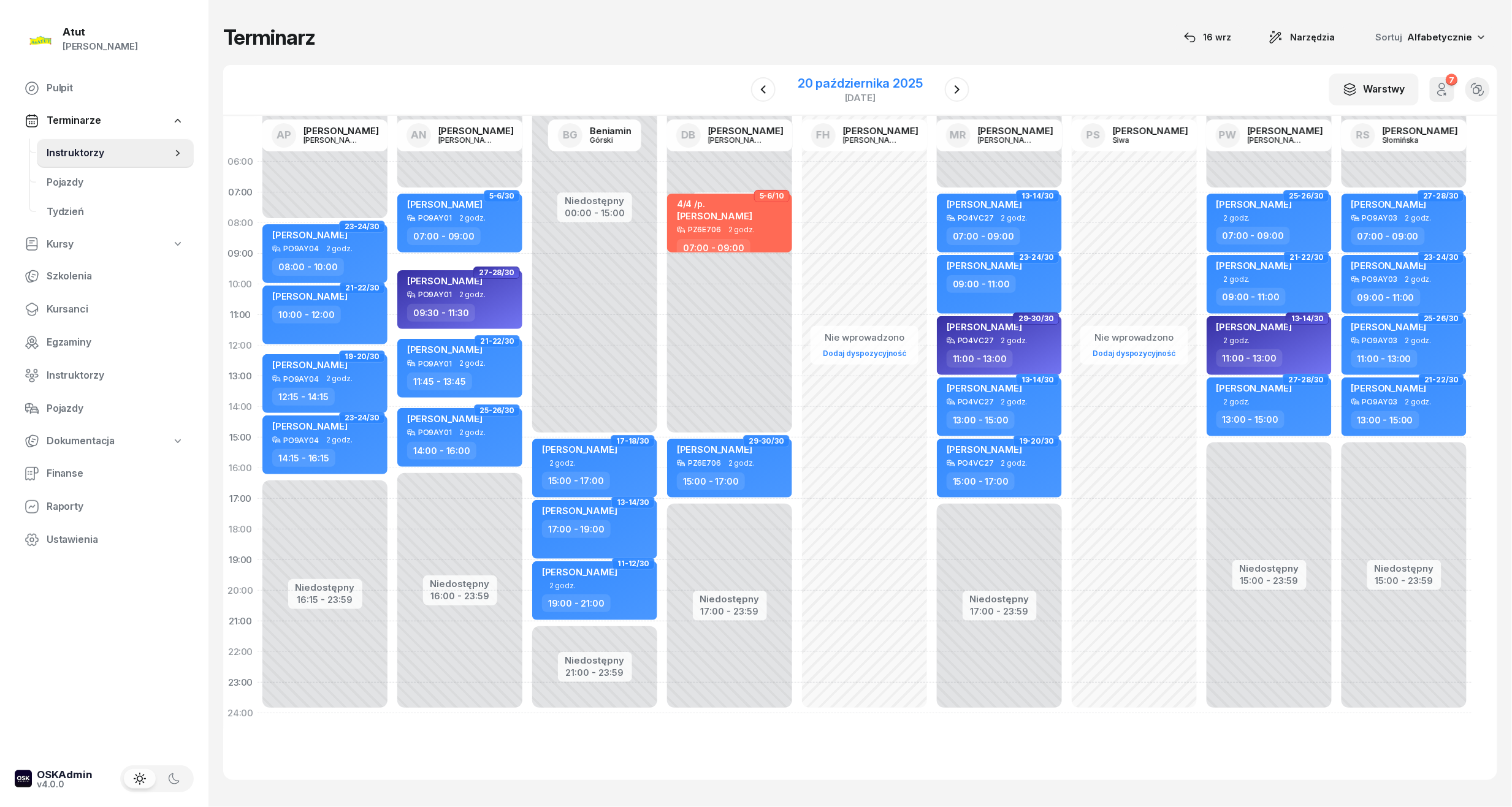
click at [915, 87] on div "20 października 2025" at bounding box center [860, 83] width 125 height 12
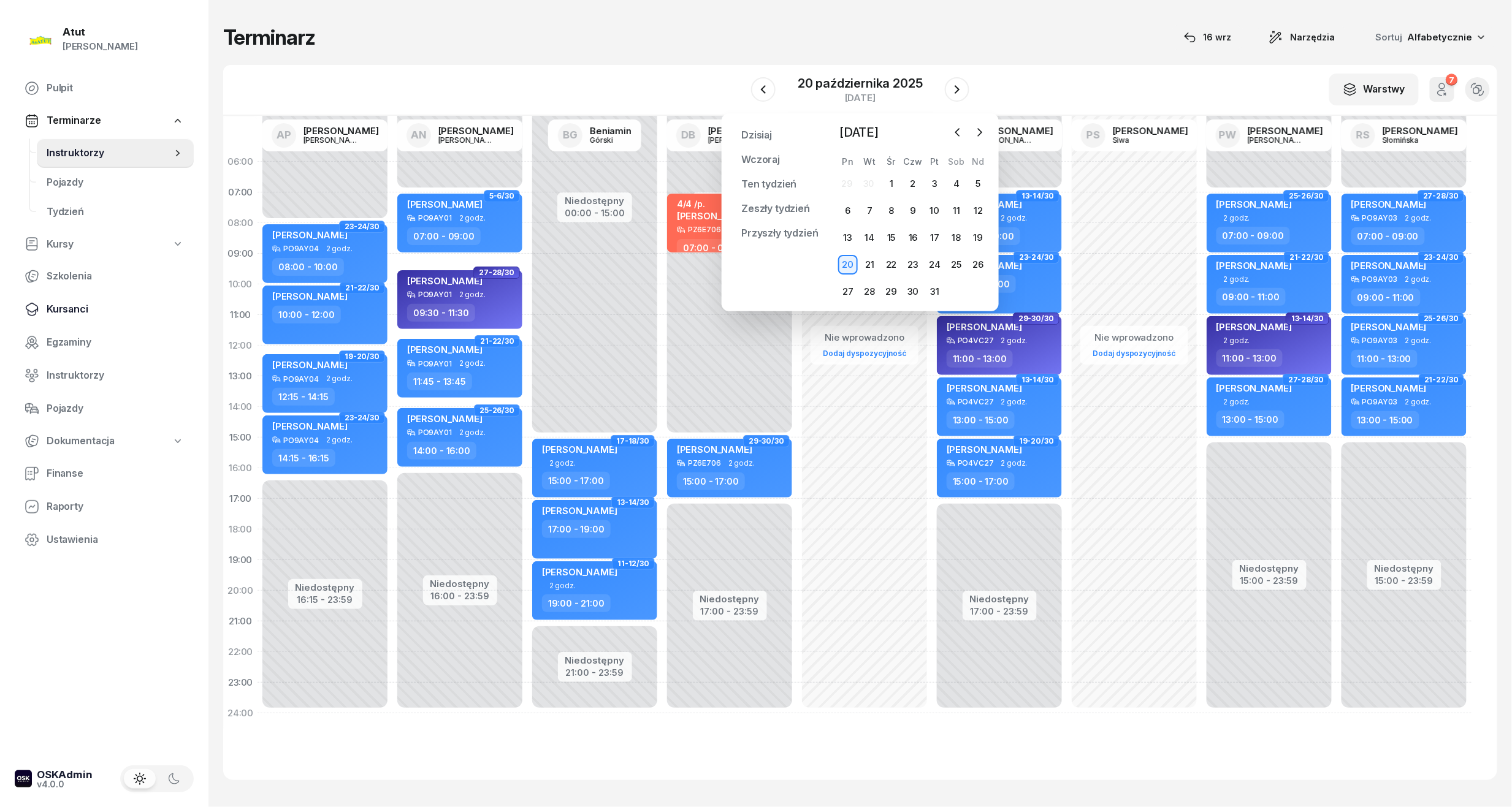
click at [81, 295] on link "Kursanci" at bounding box center [105, 309] width 179 height 29
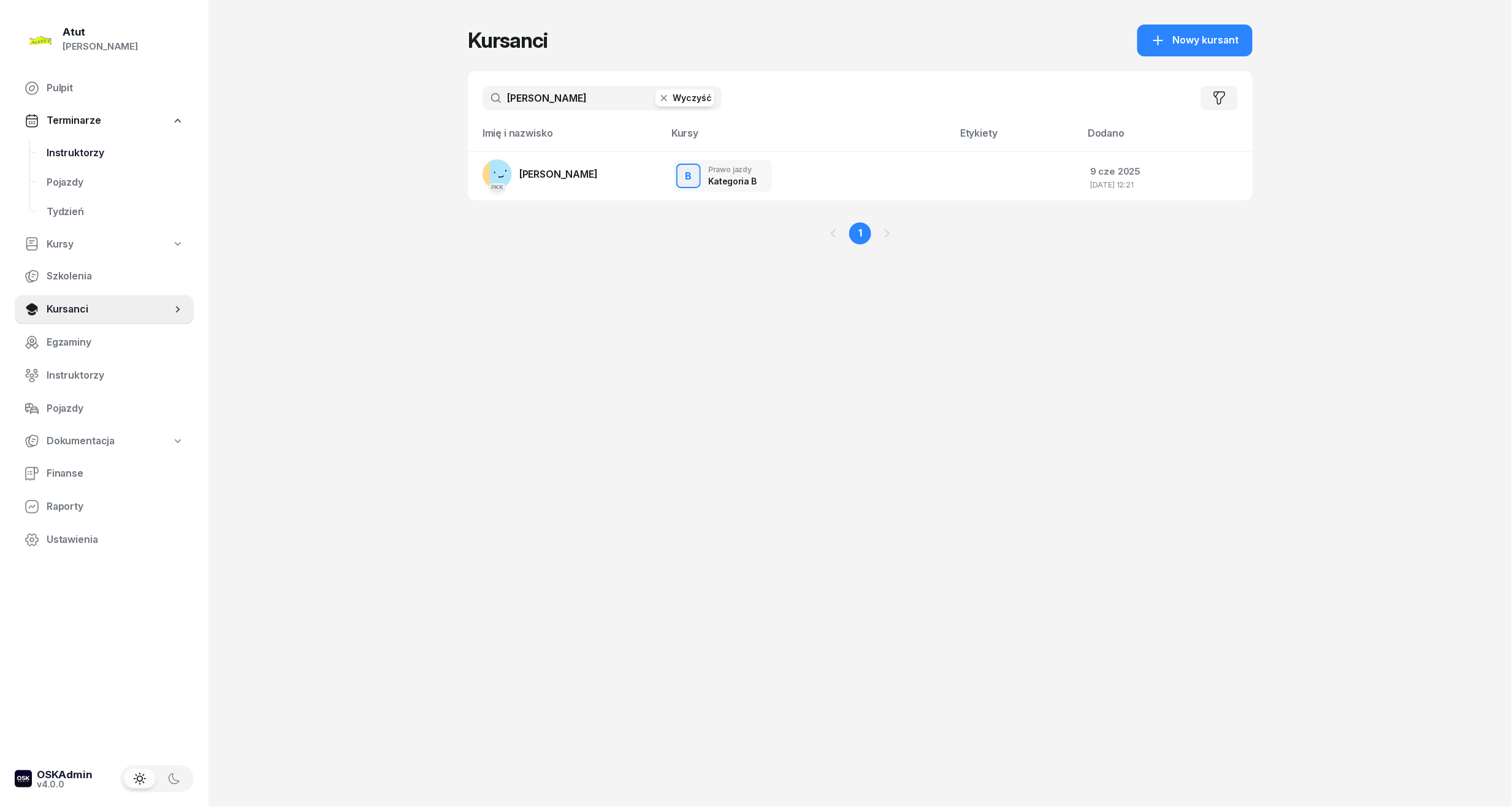
drag, startPoint x: 76, startPoint y: 156, endPoint x: 99, endPoint y: 160, distance: 23.3
click at [77, 156] on span "Instruktorzy" at bounding box center [115, 153] width 138 height 16
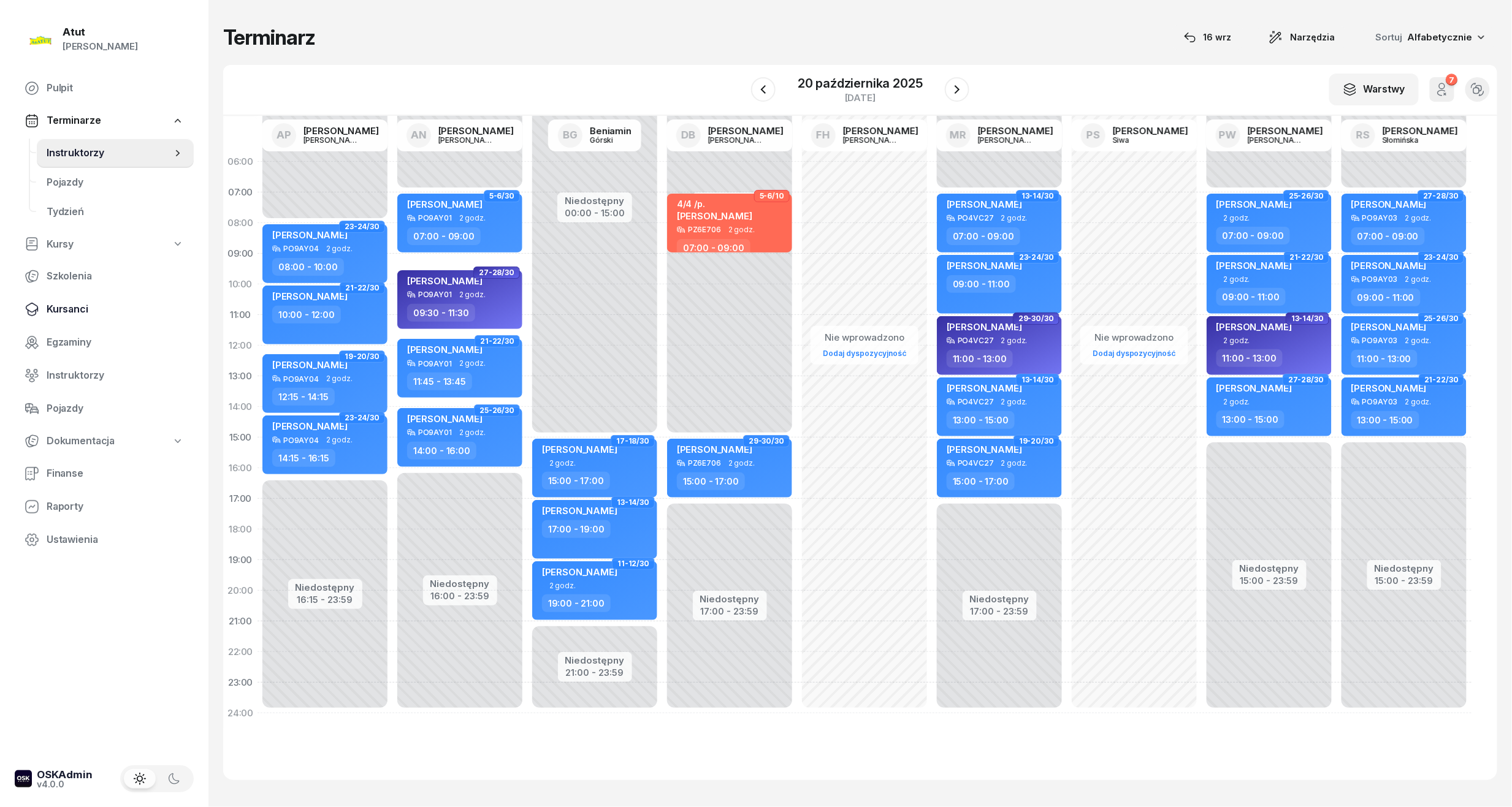
click at [56, 314] on span "Kursanci" at bounding box center [115, 309] width 138 height 16
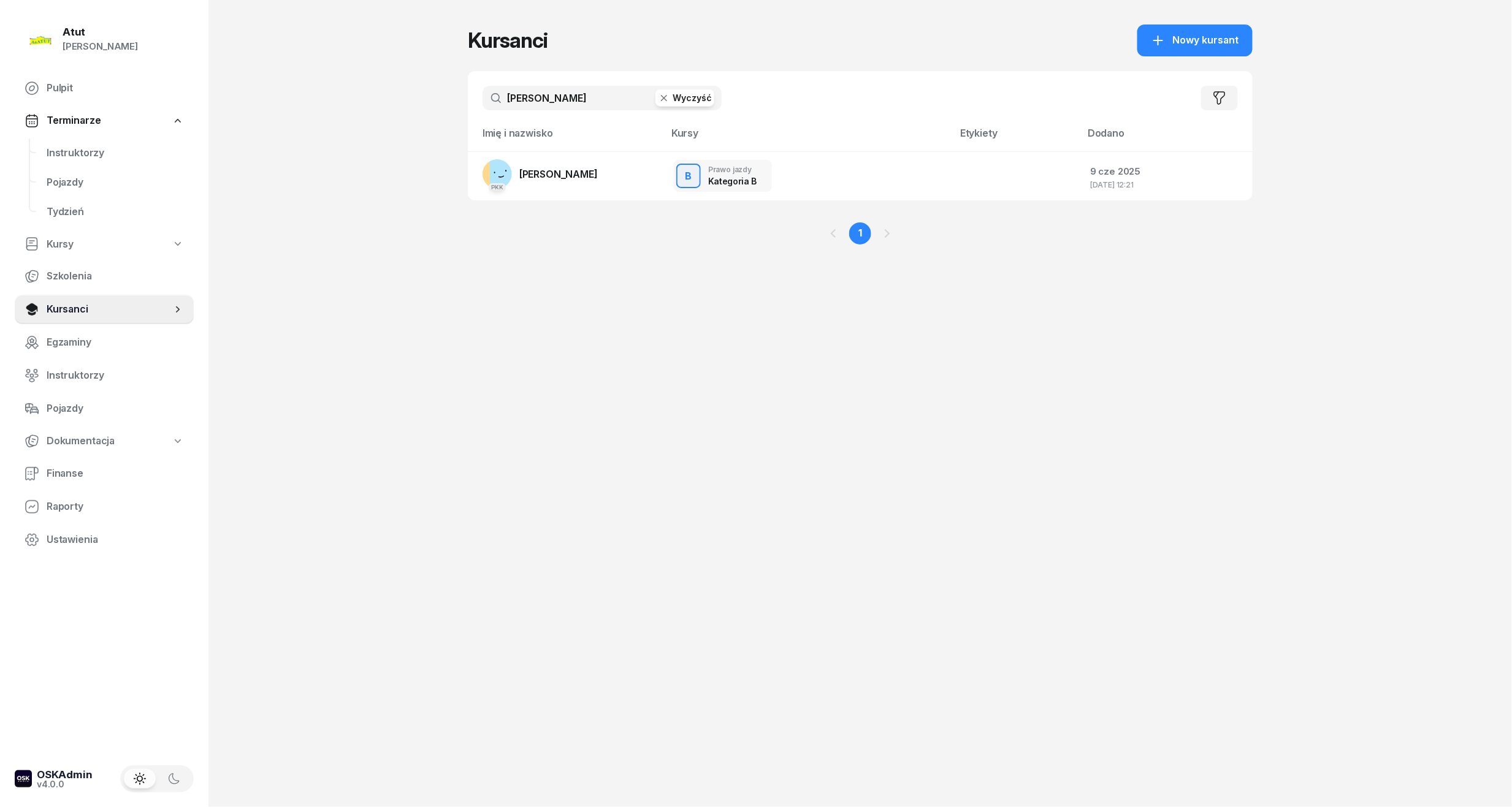
drag, startPoint x: 577, startPoint y: 99, endPoint x: -42, endPoint y: 195, distance: 626.4
click at [0, 195] on html "Paulina Atut Paulina Lis Pulpit Terminarze Instruktorzy Pojazdy Tydzień Kursy S…" at bounding box center [756, 404] width 1512 height 807
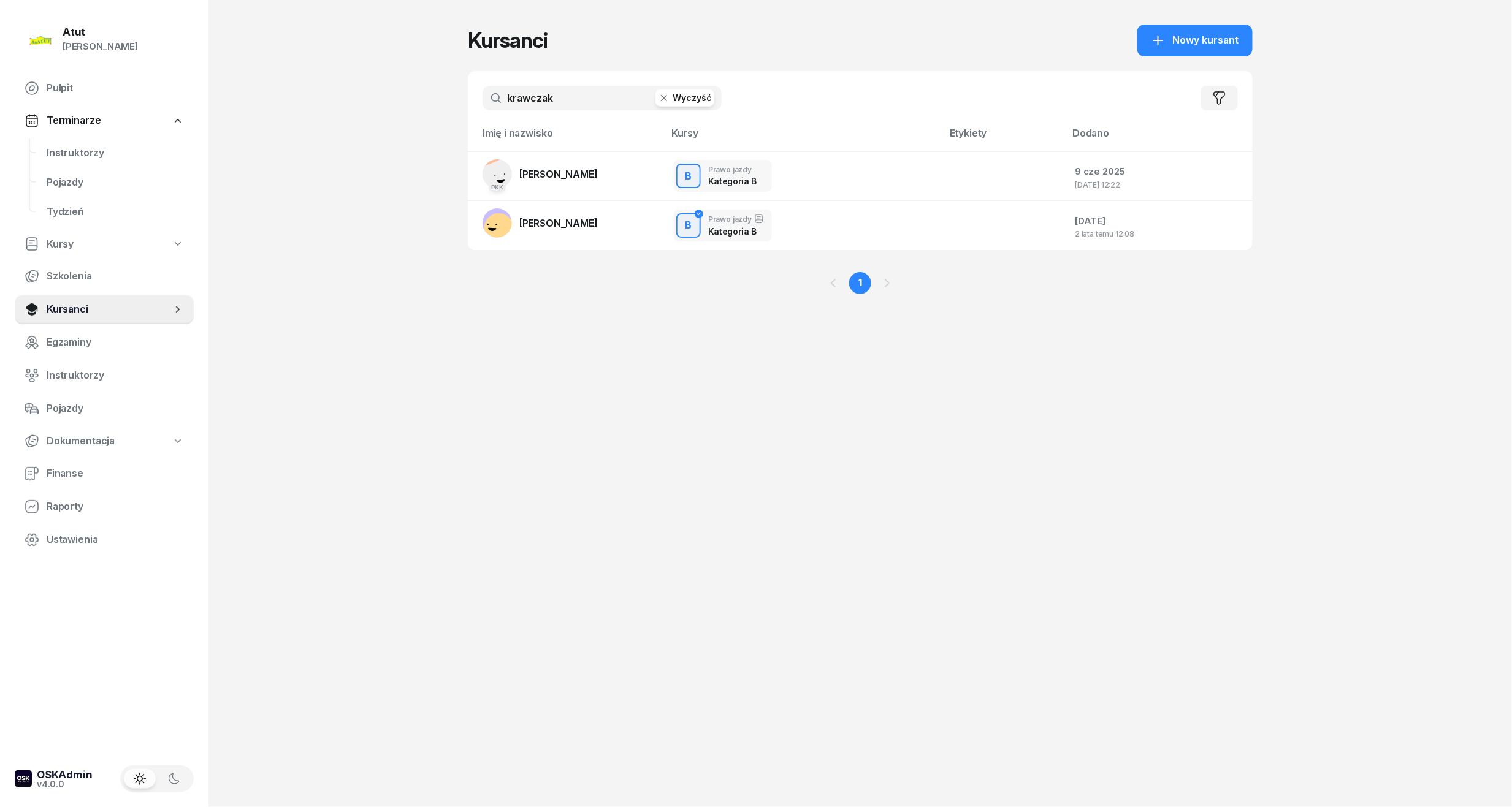
drag, startPoint x: 555, startPoint y: 90, endPoint x: -42, endPoint y: 119, distance: 597.7
click at [0, 119] on html "Paulina Atut Paulina Lis Pulpit Terminarze Instruktorzy Pojazdy Tydzień Kursy S…" at bounding box center [756, 404] width 1512 height 807
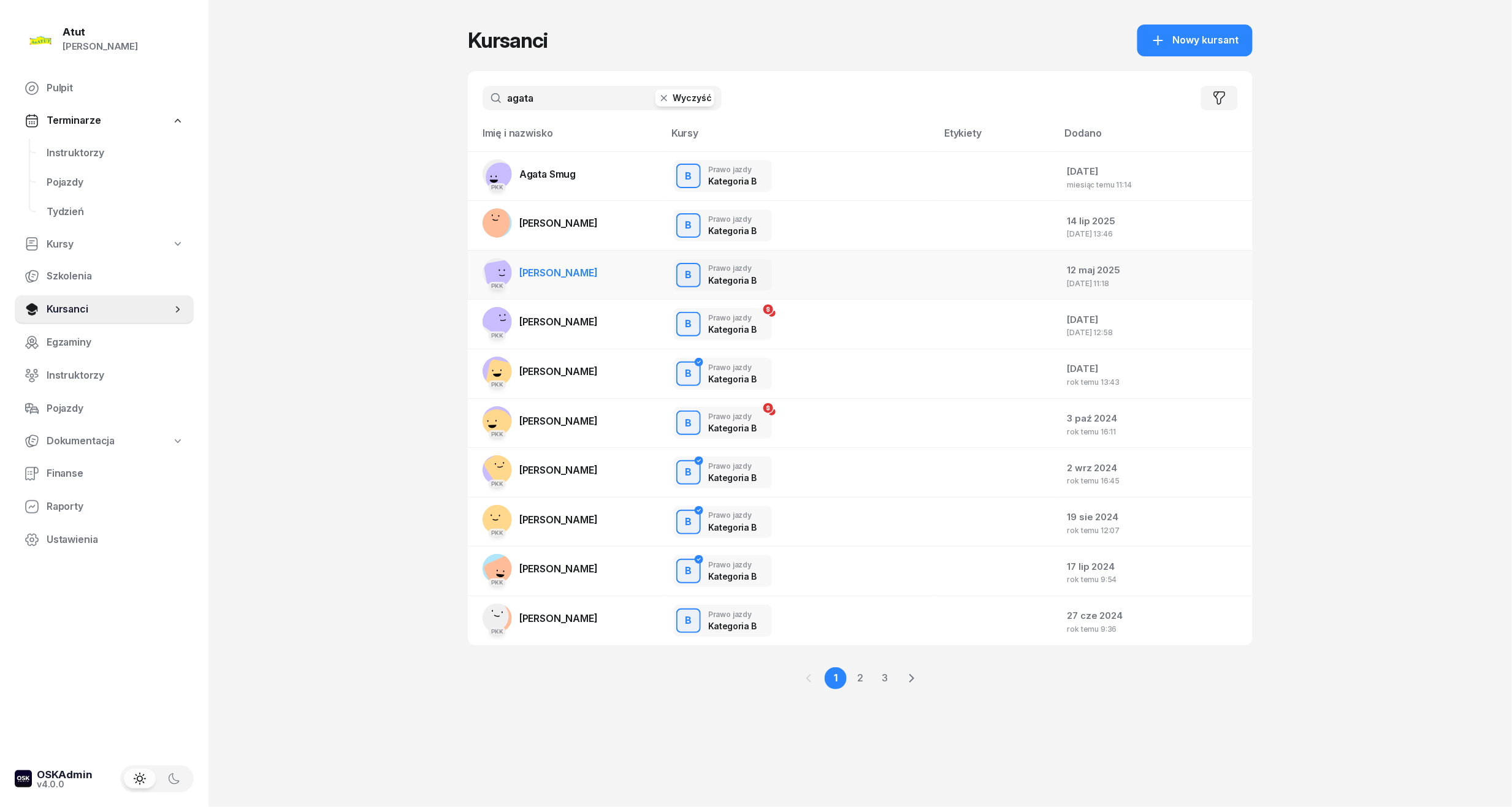
type input "agata"
click at [570, 271] on span "Agata Krawczyk" at bounding box center [558, 272] width 78 height 12
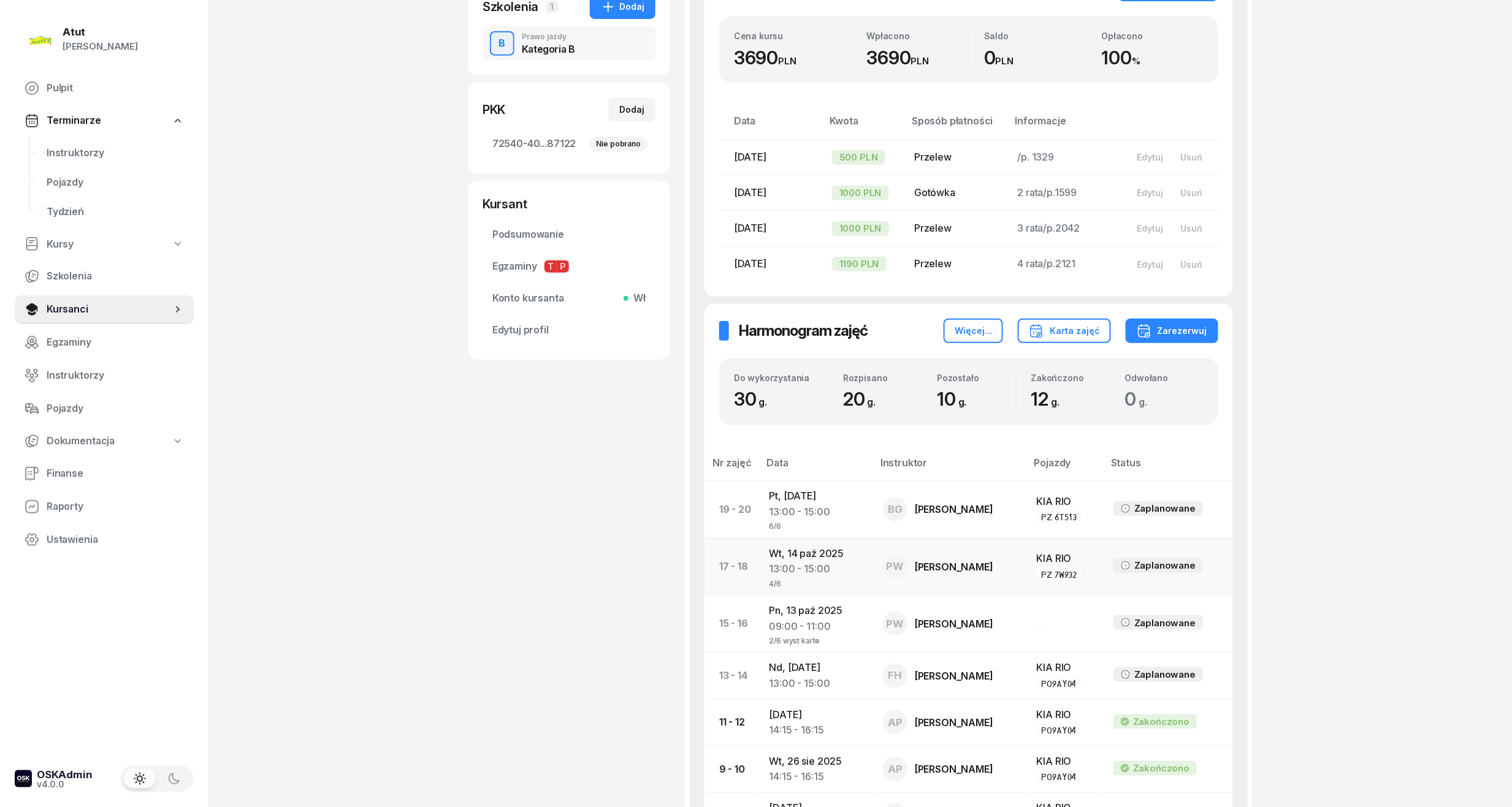
scroll to position [326, 0]
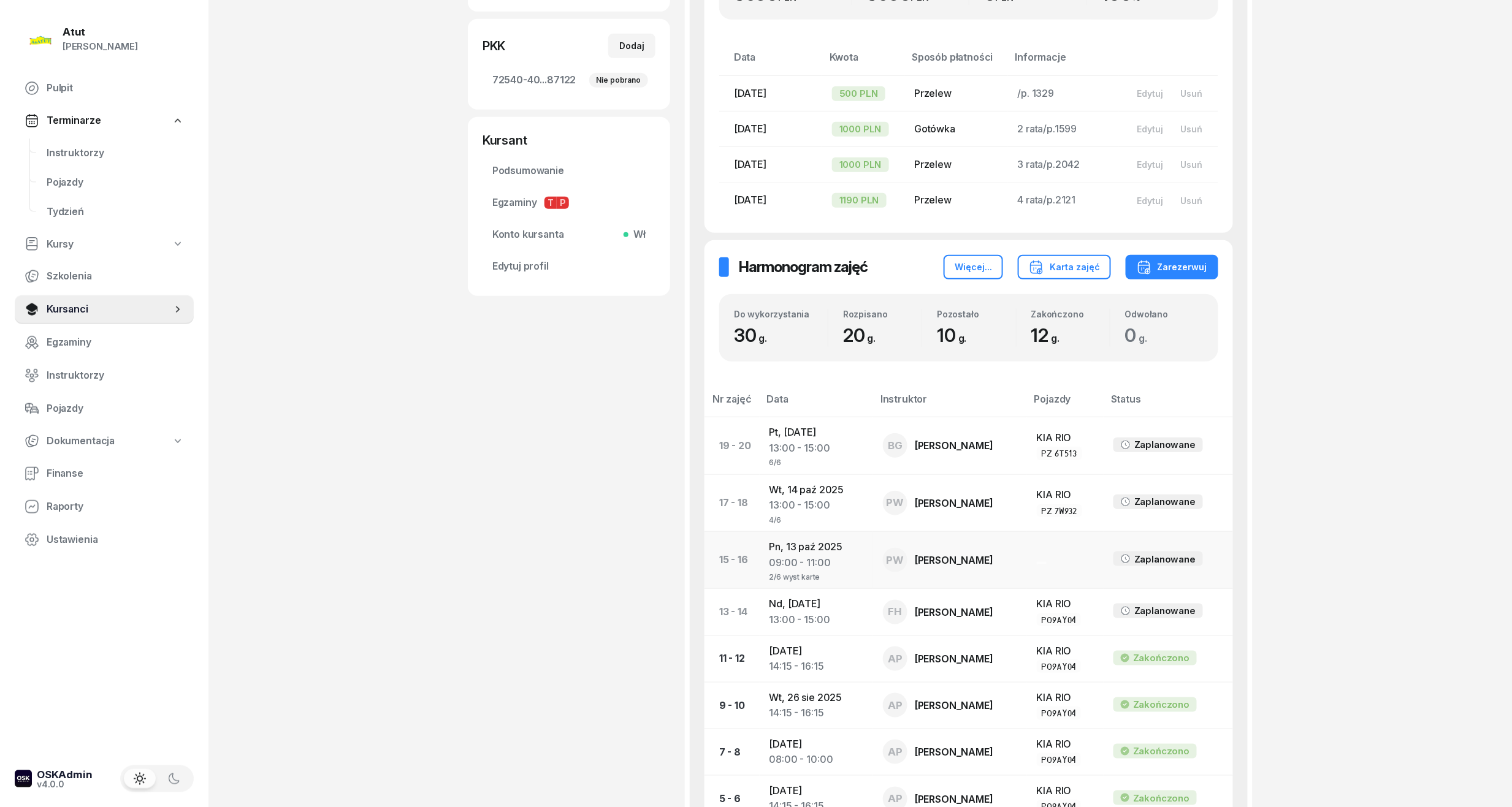
click at [780, 577] on div "2/6 wyst karte" at bounding box center [816, 575] width 93 height 10
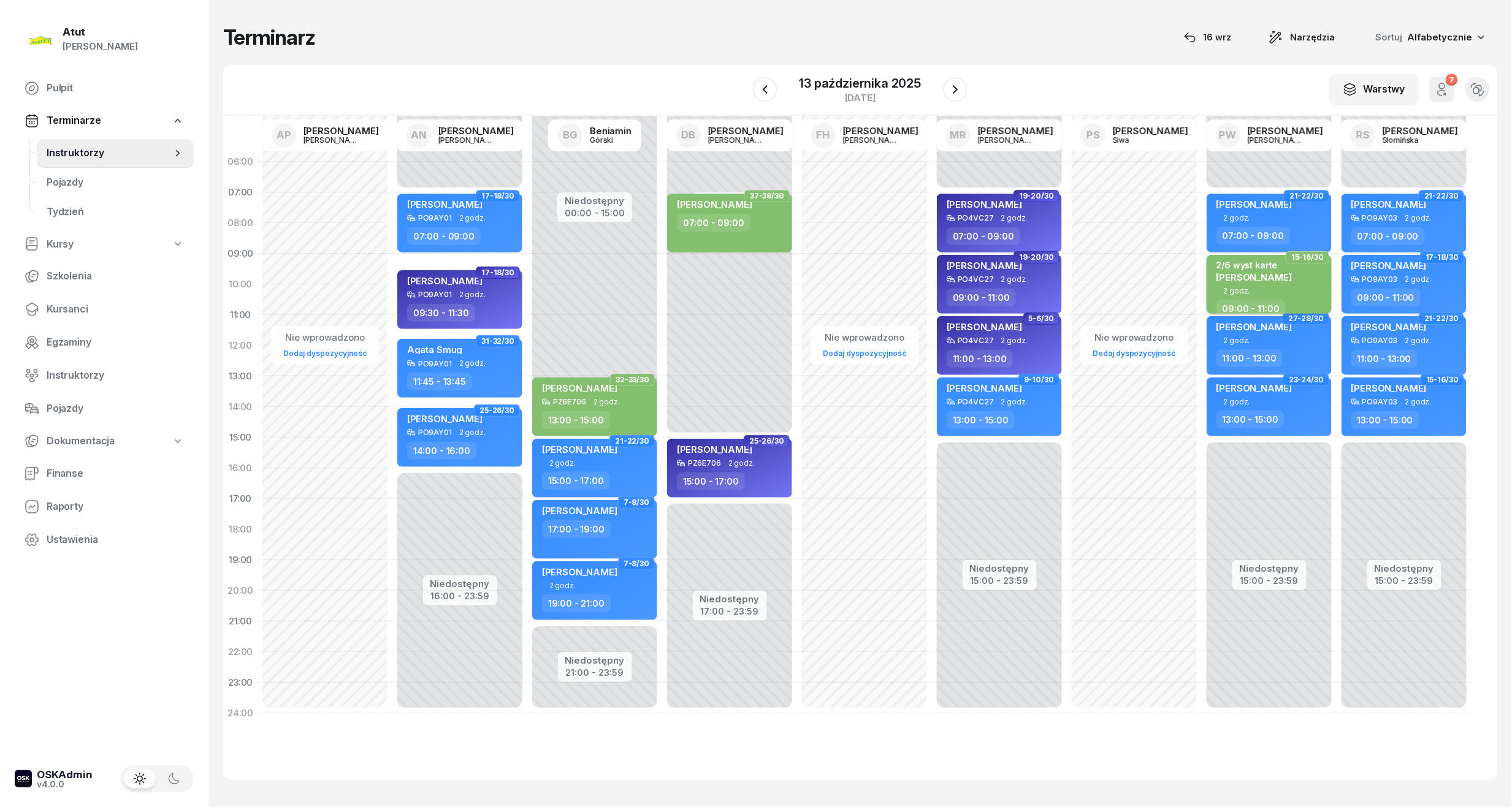
click at [1254, 275] on span "Agata Krawczyk" at bounding box center [1254, 277] width 75 height 11
select select "09"
select select "11"
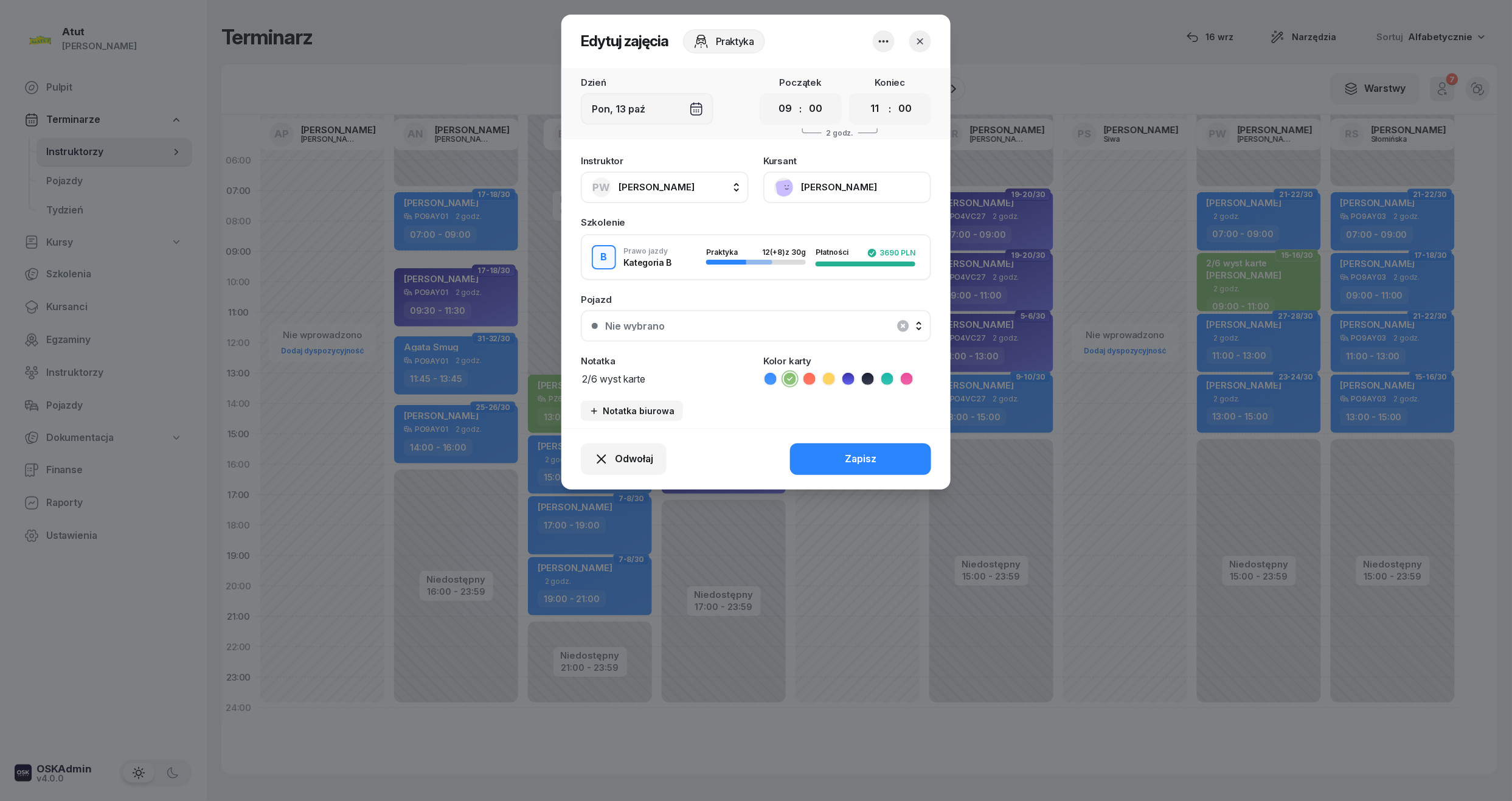
drag, startPoint x: 702, startPoint y: 373, endPoint x: 625, endPoint y: 386, distance: 78.1
click at [625, 386] on div "Instruktor PW Paweł Wysocki AP Adam Pytlak AN Artur Nowakowski BG Beniamin Górs…" at bounding box center [756, 288] width 389 height 279
click at [689, 365] on div "Notatka 2/6 wyst karte" at bounding box center [664, 371] width 167 height 30
click at [669, 385] on div "Instruktor PW Paweł Wysocki AP Adam Pytlak AN Artur Nowakowski BG Beniamin Górs…" at bounding box center [756, 288] width 389 height 279
click at [664, 383] on textarea "2/6 wyst karte" at bounding box center [664, 378] width 167 height 16
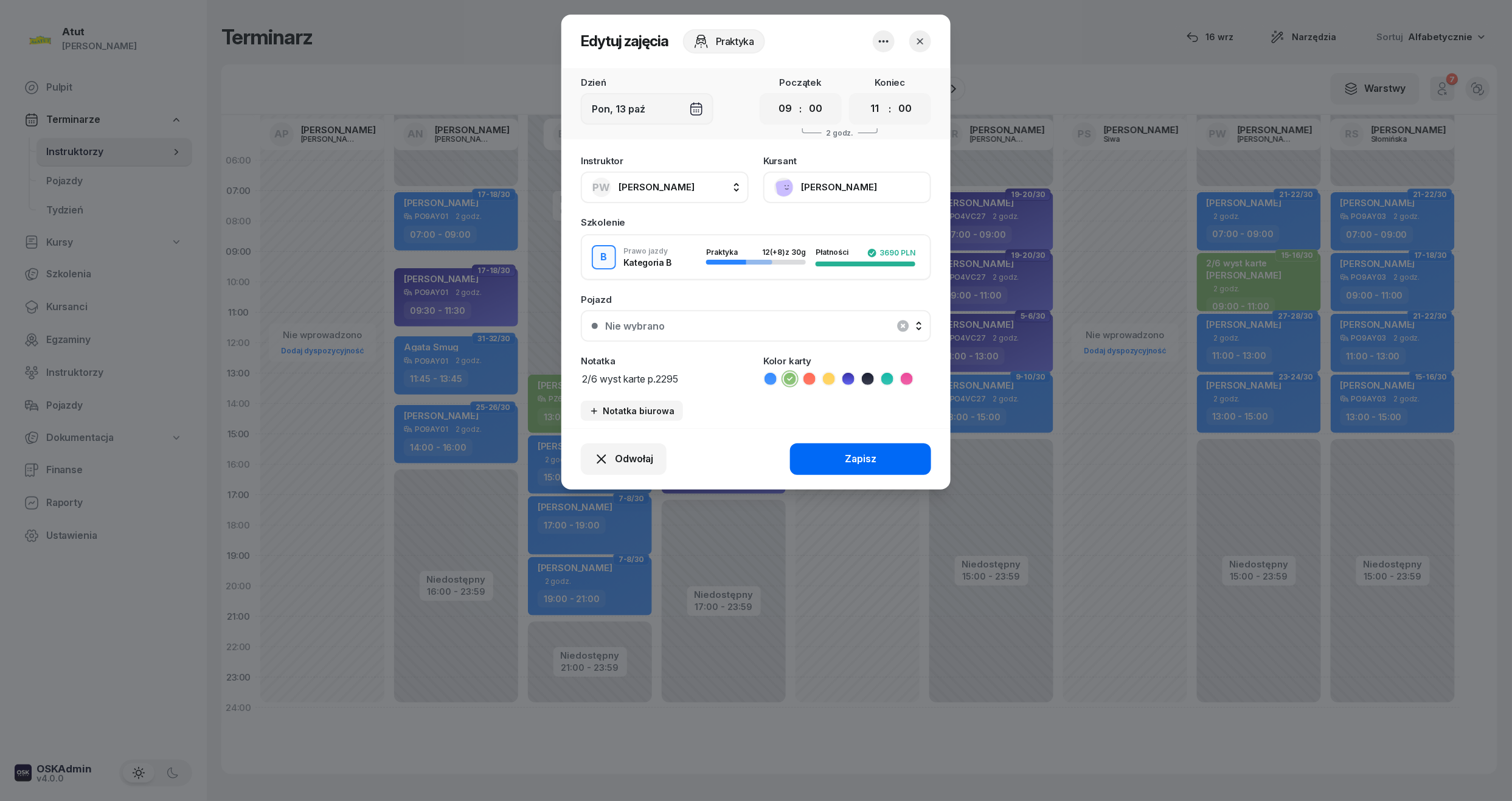
type textarea "2/6 wyst karte p.2295"
click at [869, 445] on button "Zapisz" at bounding box center [860, 459] width 141 height 32
